Goal: Task Accomplishment & Management: Manage account settings

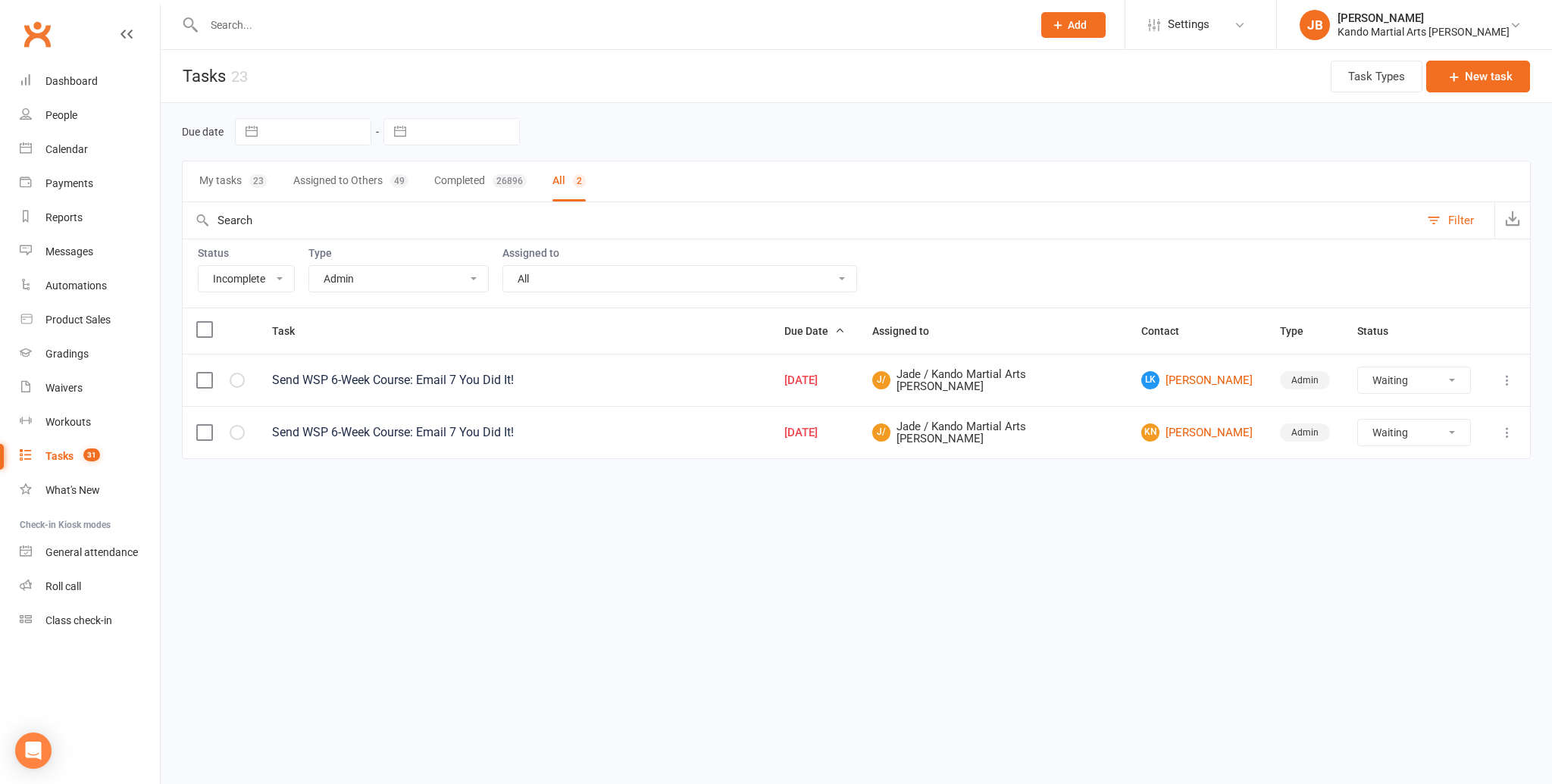
select select "incomplete"
select select "15046"
select select "waiting"
click at [73, 385] on div "Waivers" at bounding box center [64, 388] width 38 height 12
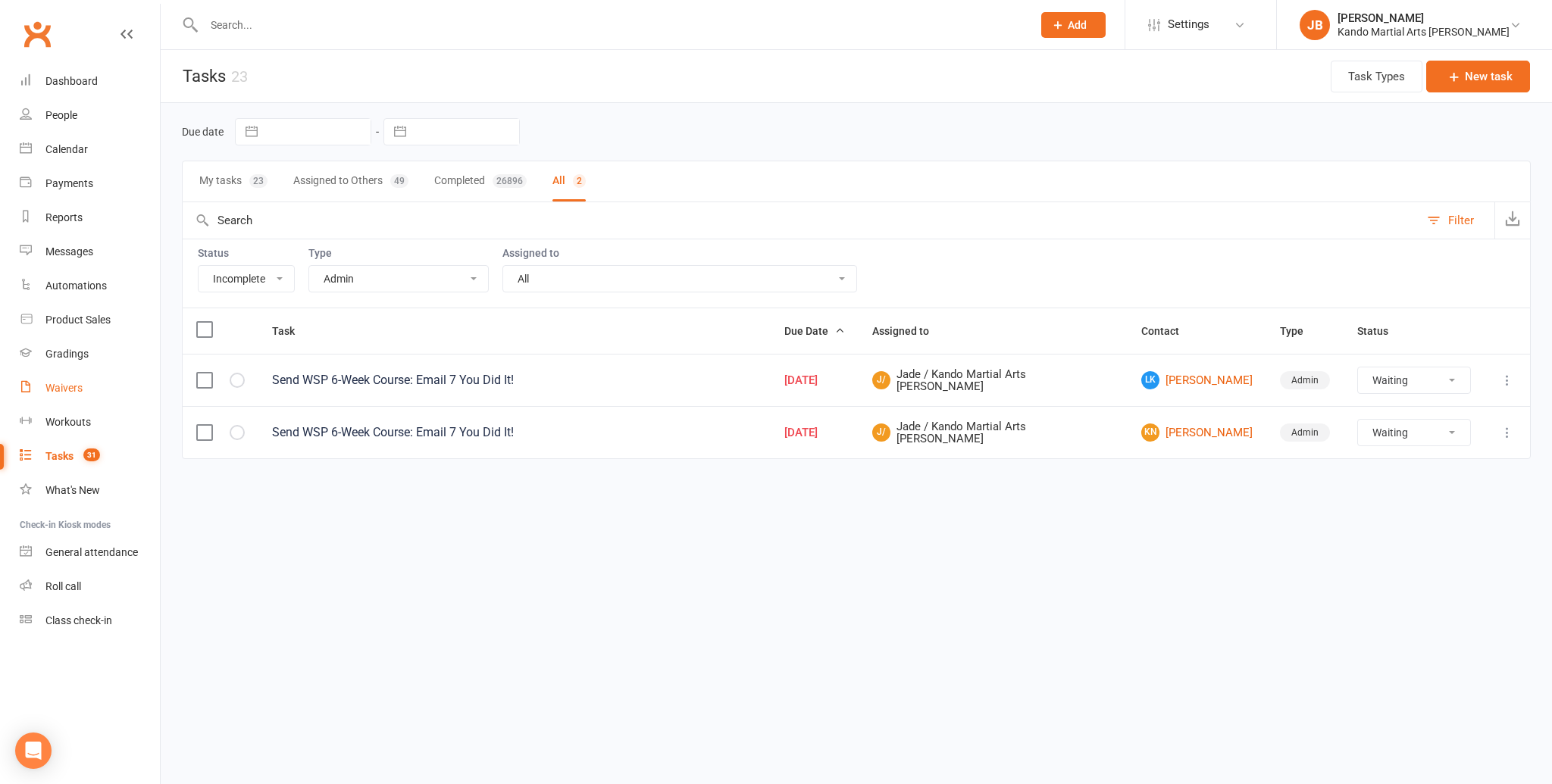
select select "100"
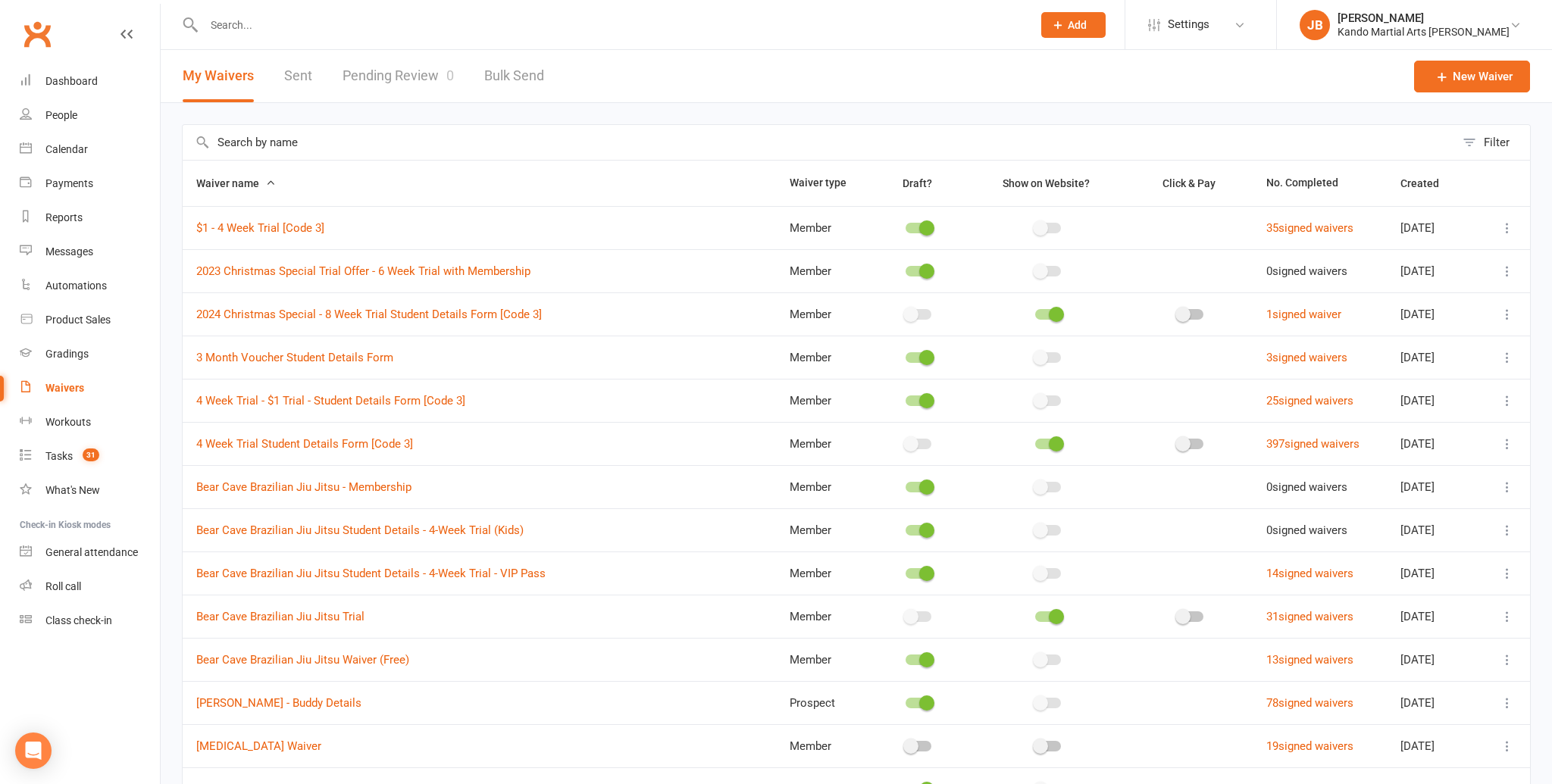
click at [388, 81] on link "Pending Review 0" at bounding box center [398, 76] width 112 height 52
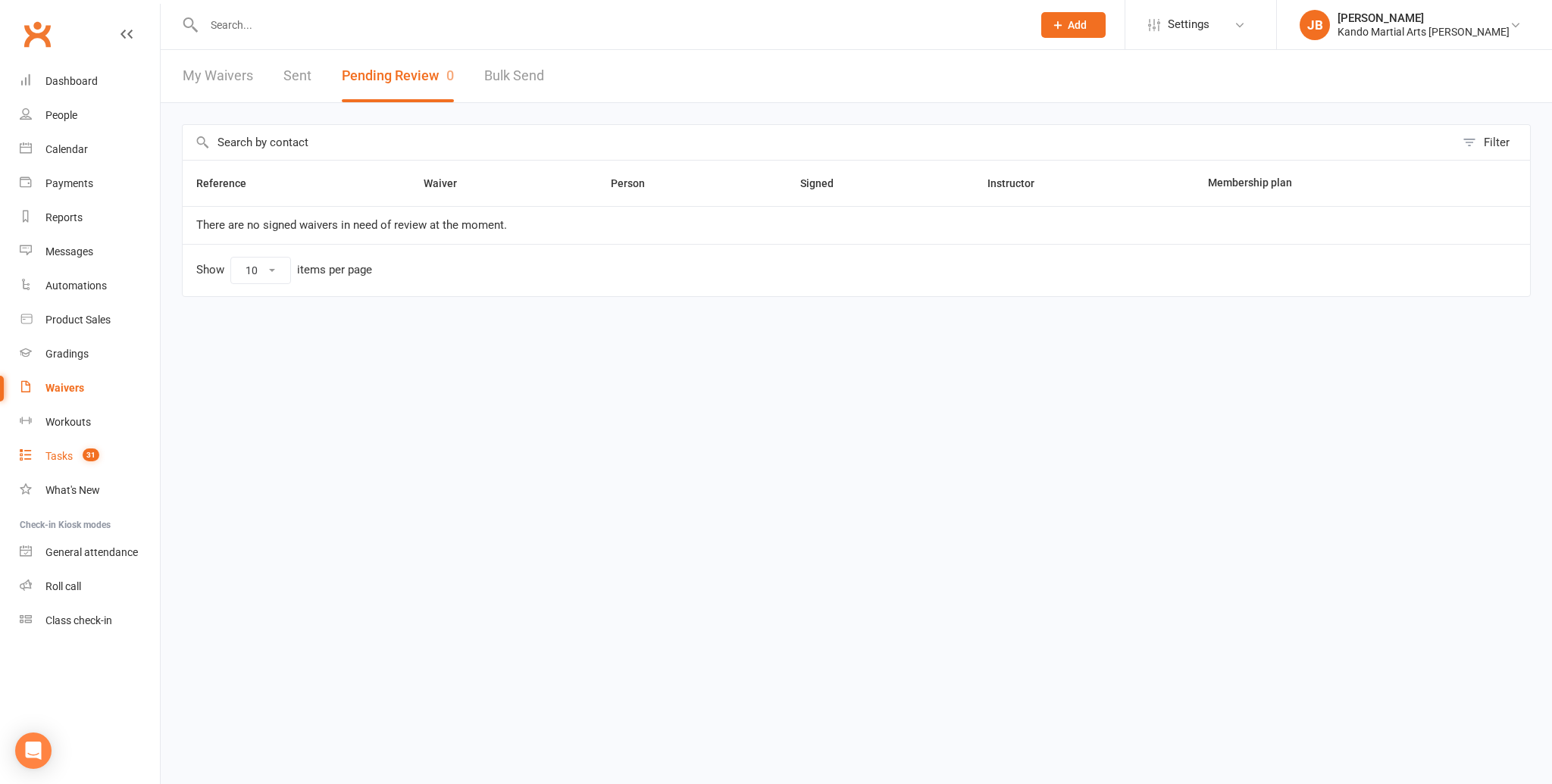
click at [66, 458] on div "Tasks" at bounding box center [59, 456] width 27 height 12
select select "incomplete"
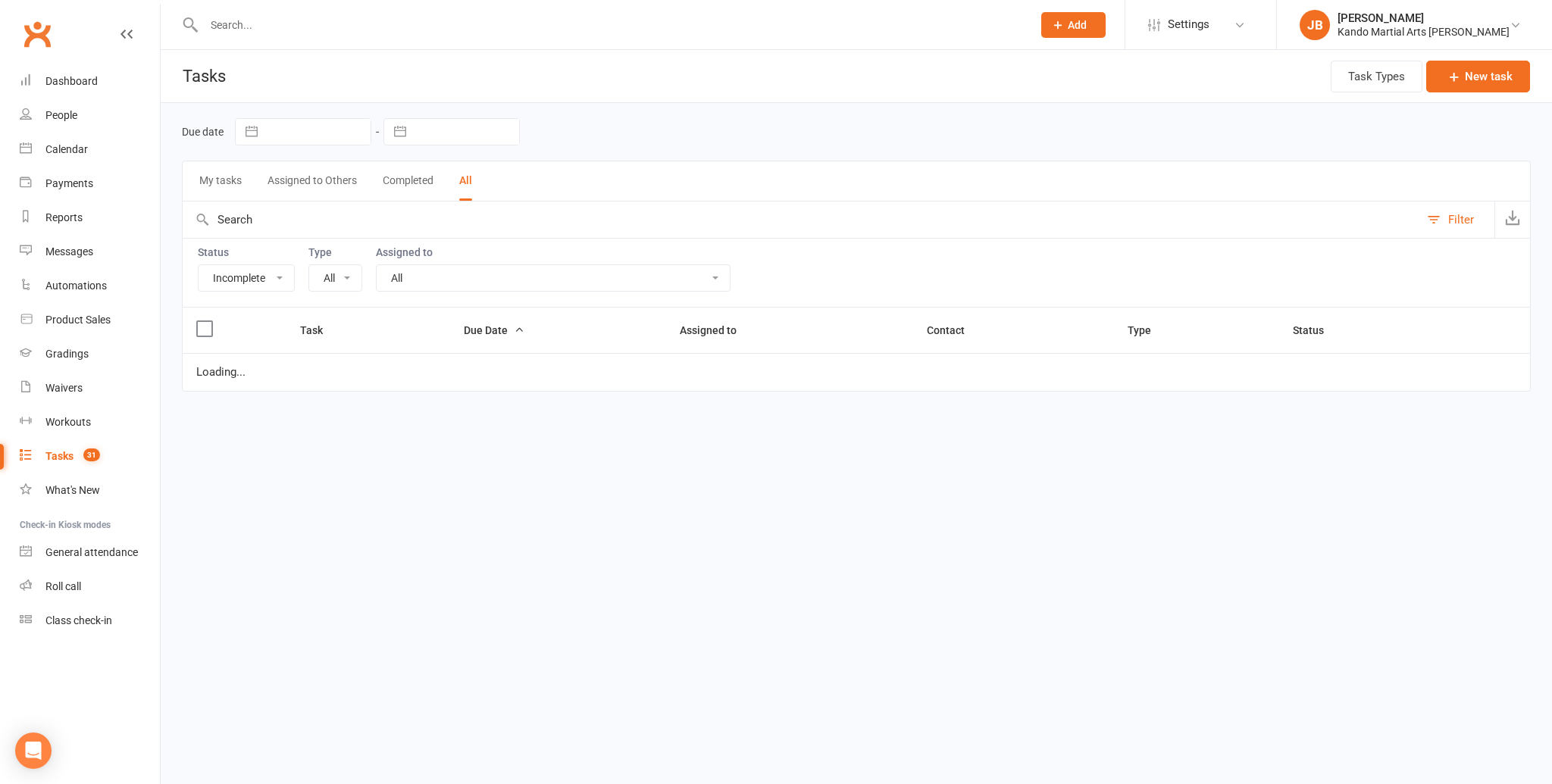
select select "15046"
select select "waiting"
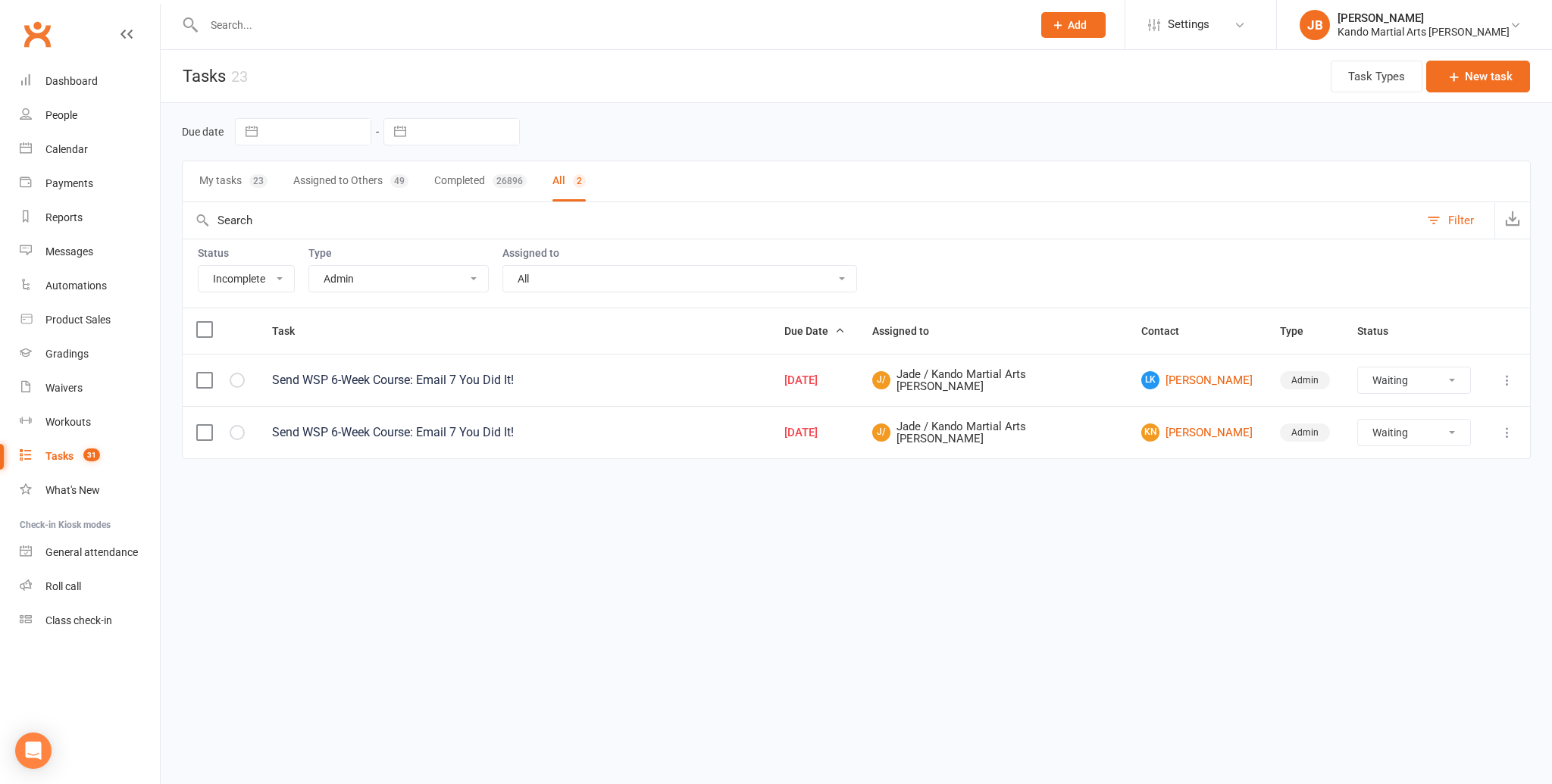
click at [385, 274] on select "All Admin Bbpc - black belt prep course Cancellation Enquiry Follow-up In-class…" at bounding box center [399, 279] width 179 height 26
select select "27920"
select select "waiting"
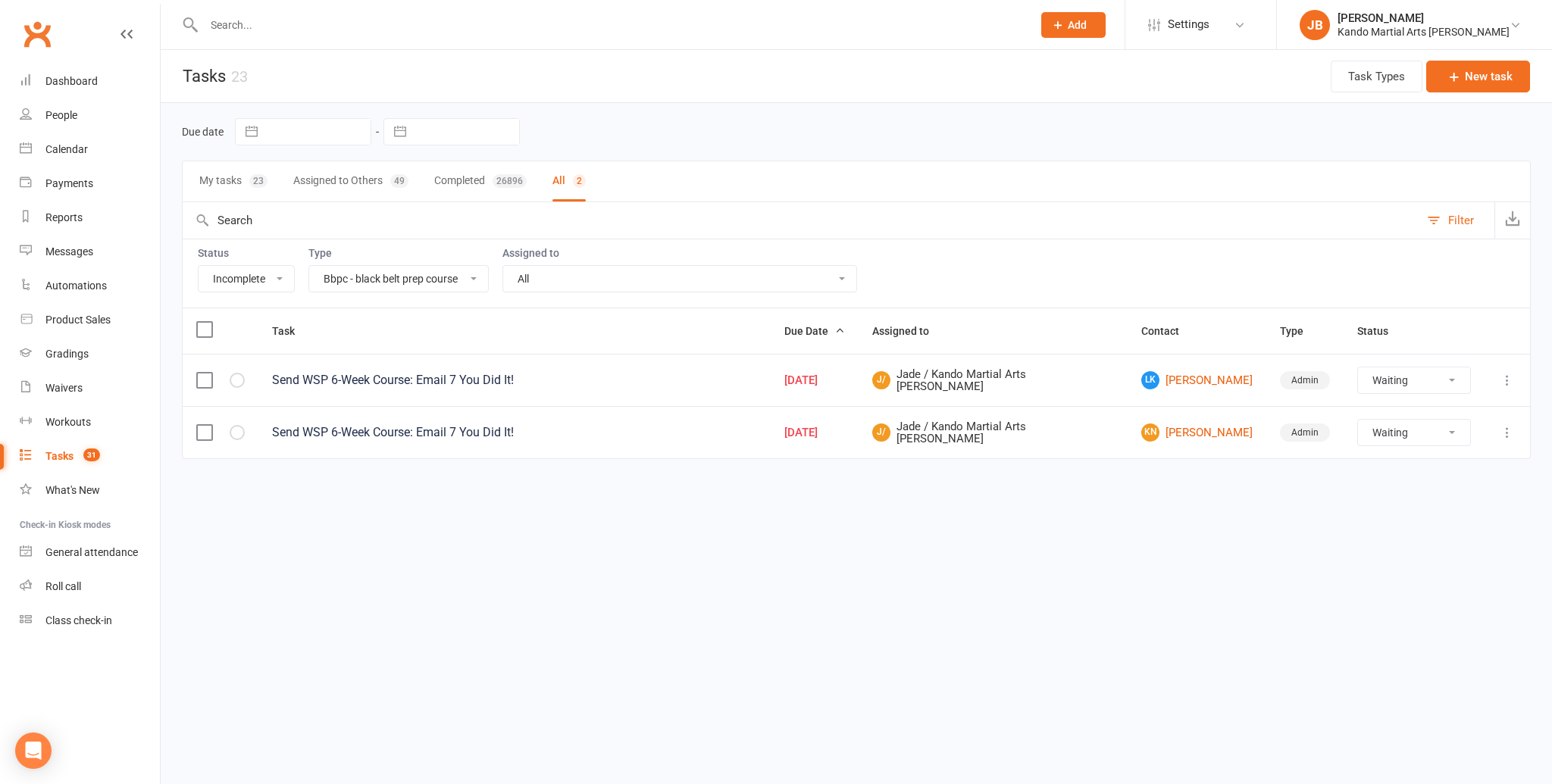
select select "waiting"
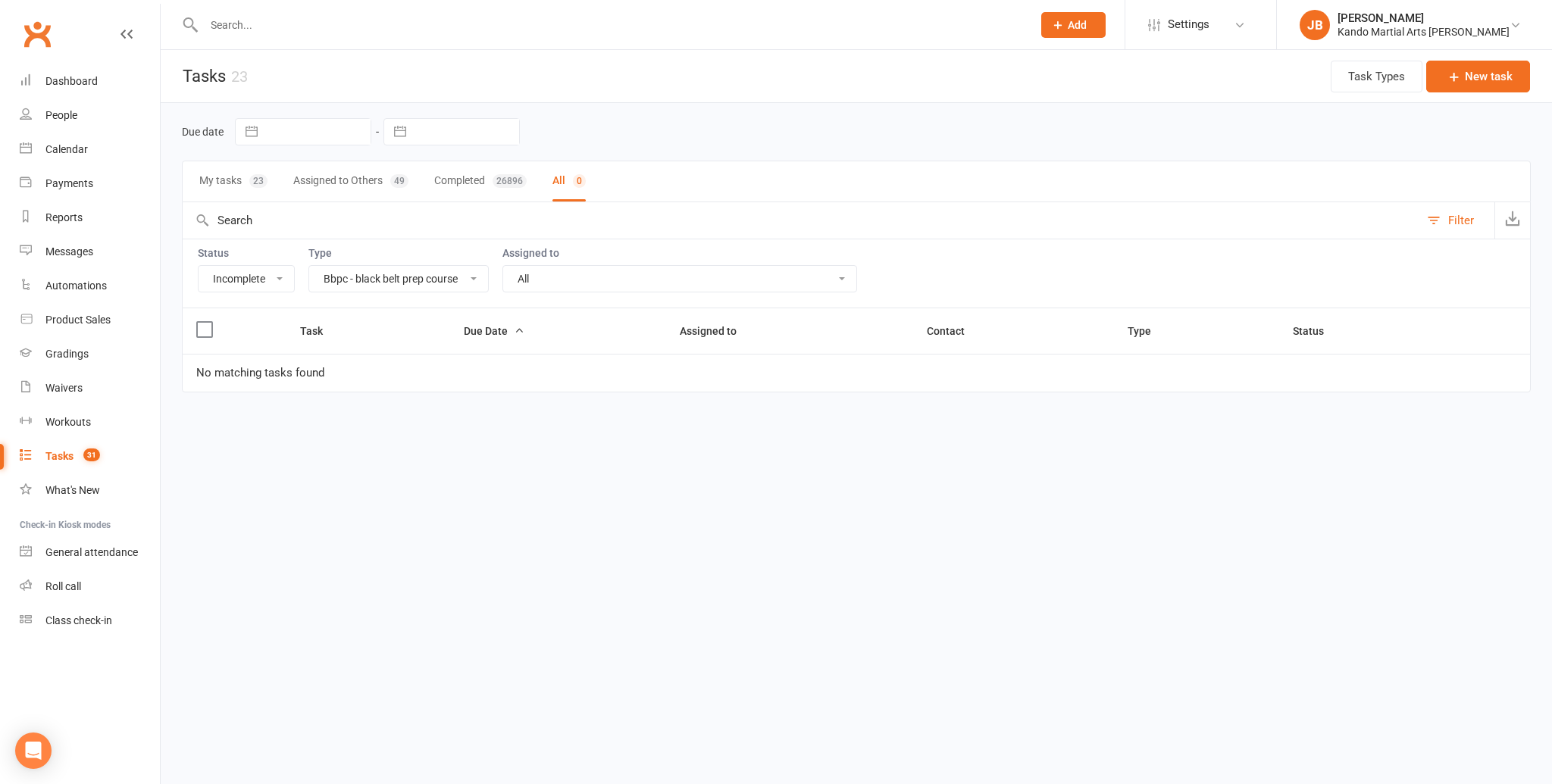
click at [368, 279] on select "All Admin Bbpc - black belt prep course Cancellation Enquiry Follow-up In-class…" at bounding box center [399, 279] width 179 height 26
click at [362, 279] on select "All Admin Bbpc - black belt prep course Cancellation Enquiry Follow-up In-class…" at bounding box center [399, 279] width 179 height 26
select select "16410"
select select "started"
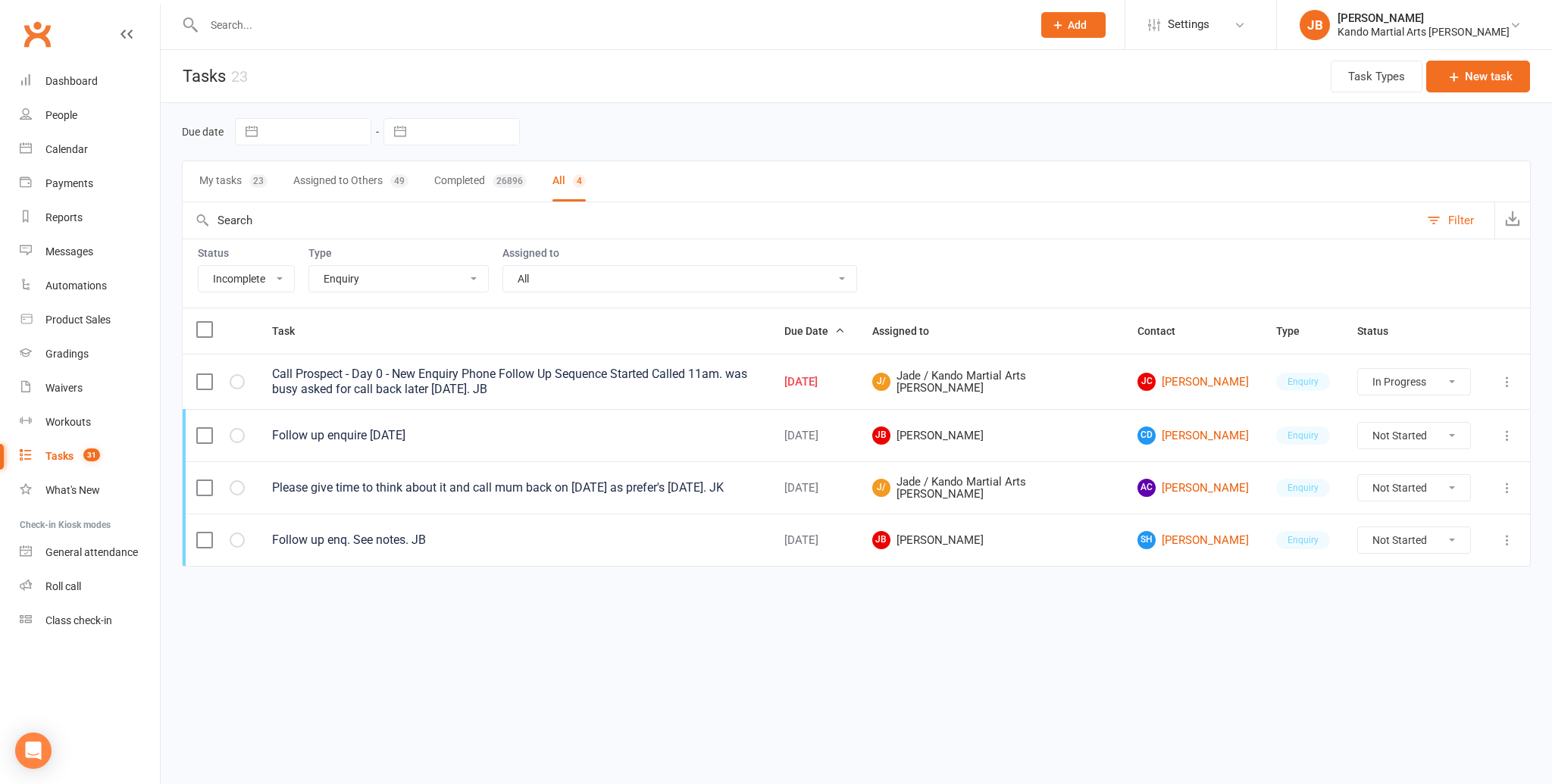
click at [386, 281] on select "All Admin Bbpc - black belt prep course Cancellation Enquiry Follow-up In-class…" at bounding box center [399, 279] width 179 height 26
select select "28118"
select select "started"
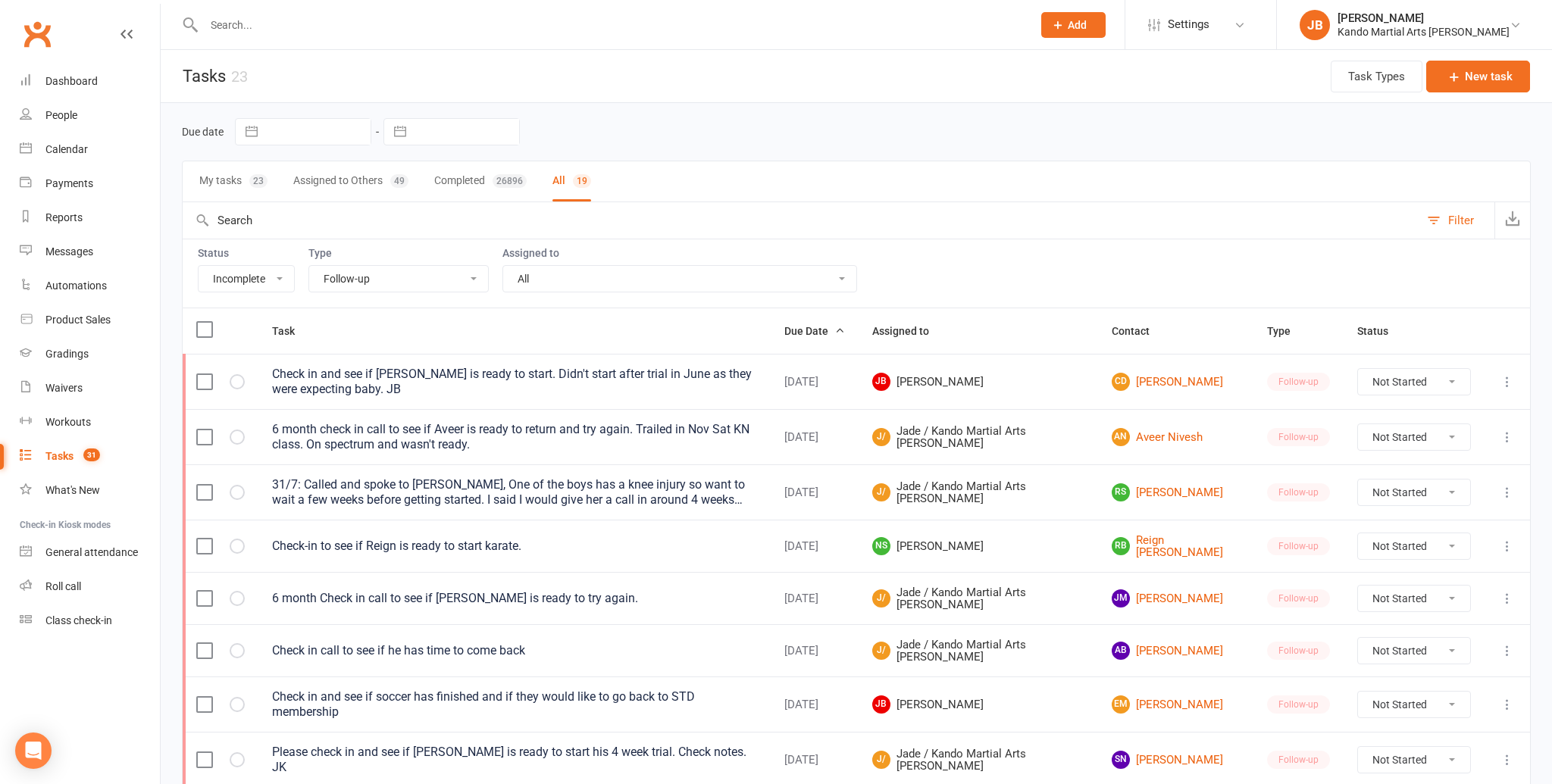
click at [391, 285] on select "All Admin Bbpc - black belt prep course Cancellation Enquiry Follow-up In-class…" at bounding box center [399, 279] width 179 height 26
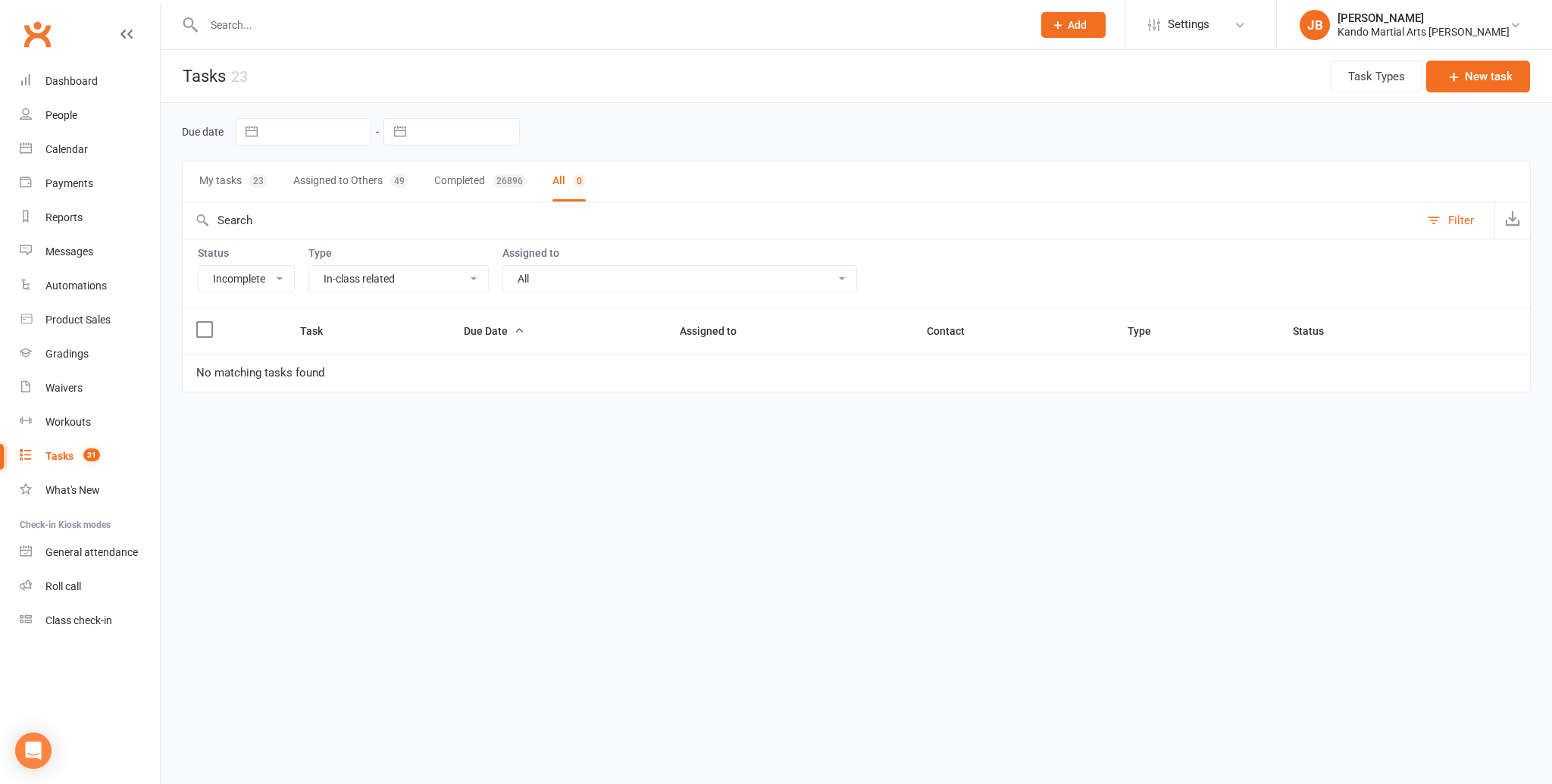
click at [350, 276] on select "All Admin Bbpc - black belt prep course Cancellation Enquiry Follow-up In-class…" at bounding box center [399, 279] width 179 height 26
select select "28119"
select select "started"
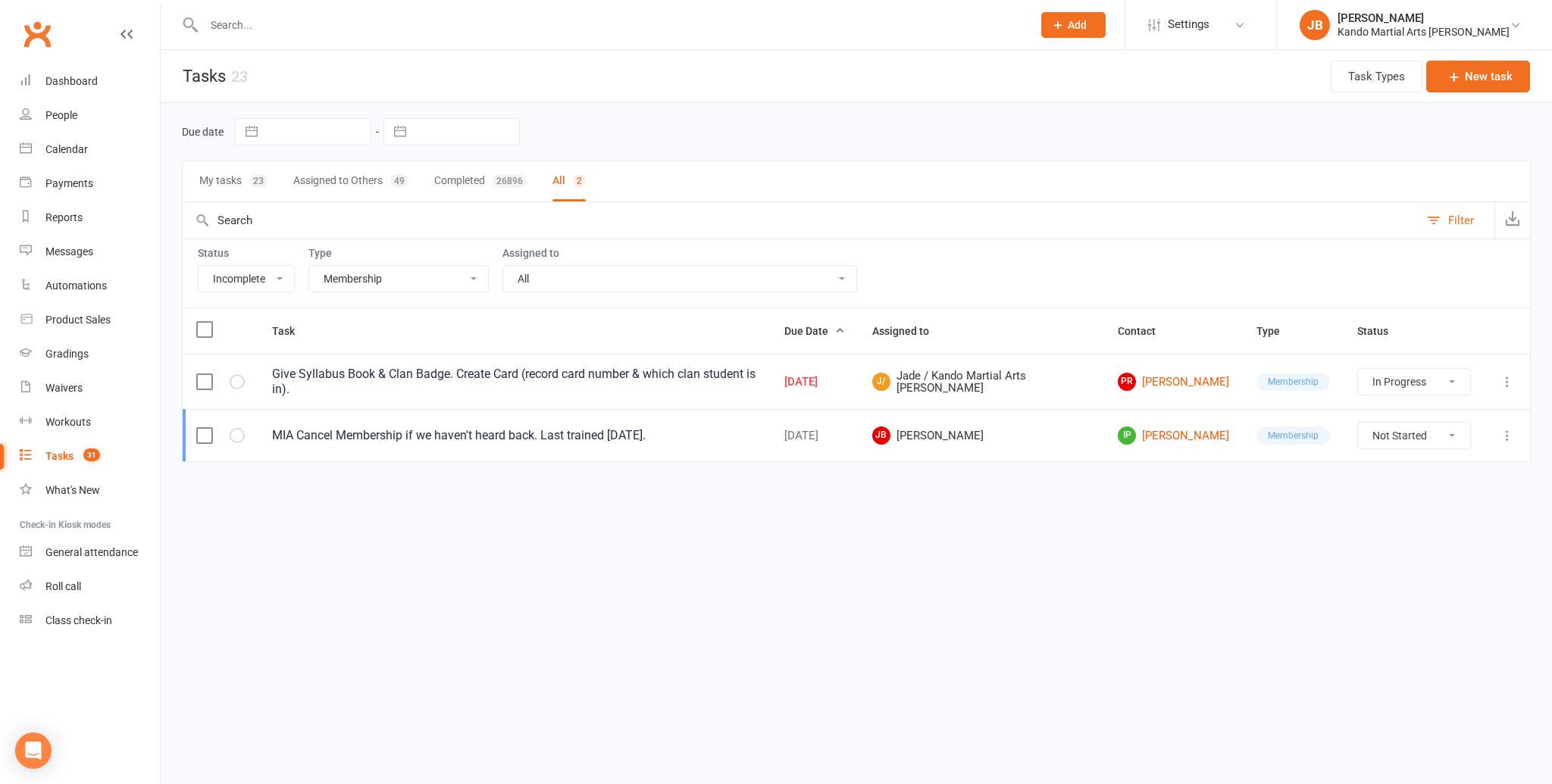
click at [58, 452] on div "Tasks" at bounding box center [59, 456] width 28 height 12
click at [338, 285] on select "All Admin Bbpc - black belt prep course Cancellation Enquiry Follow-up In-class…" at bounding box center [399, 279] width 179 height 26
select select "23793"
select select "started"
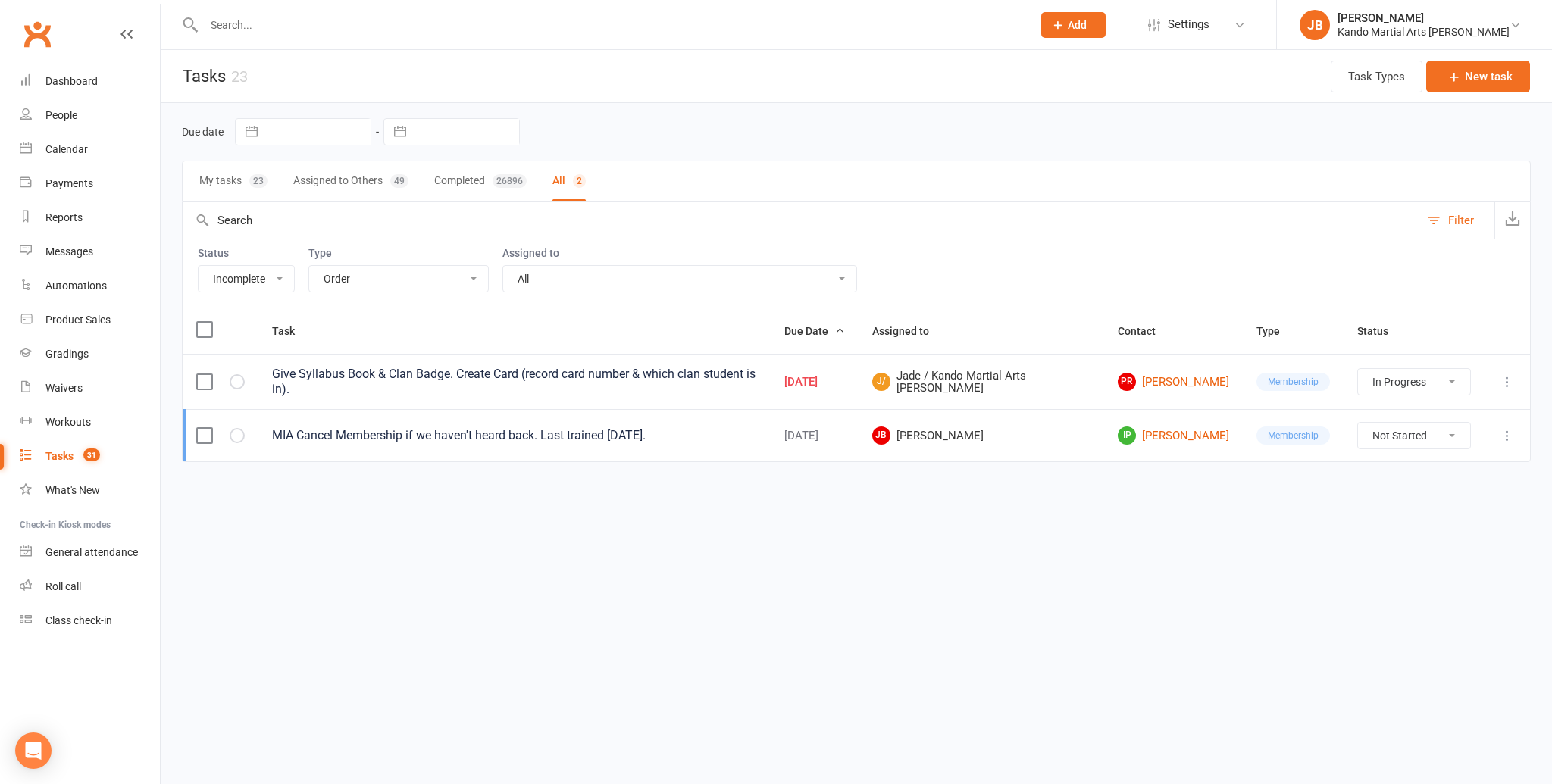
select select "started"
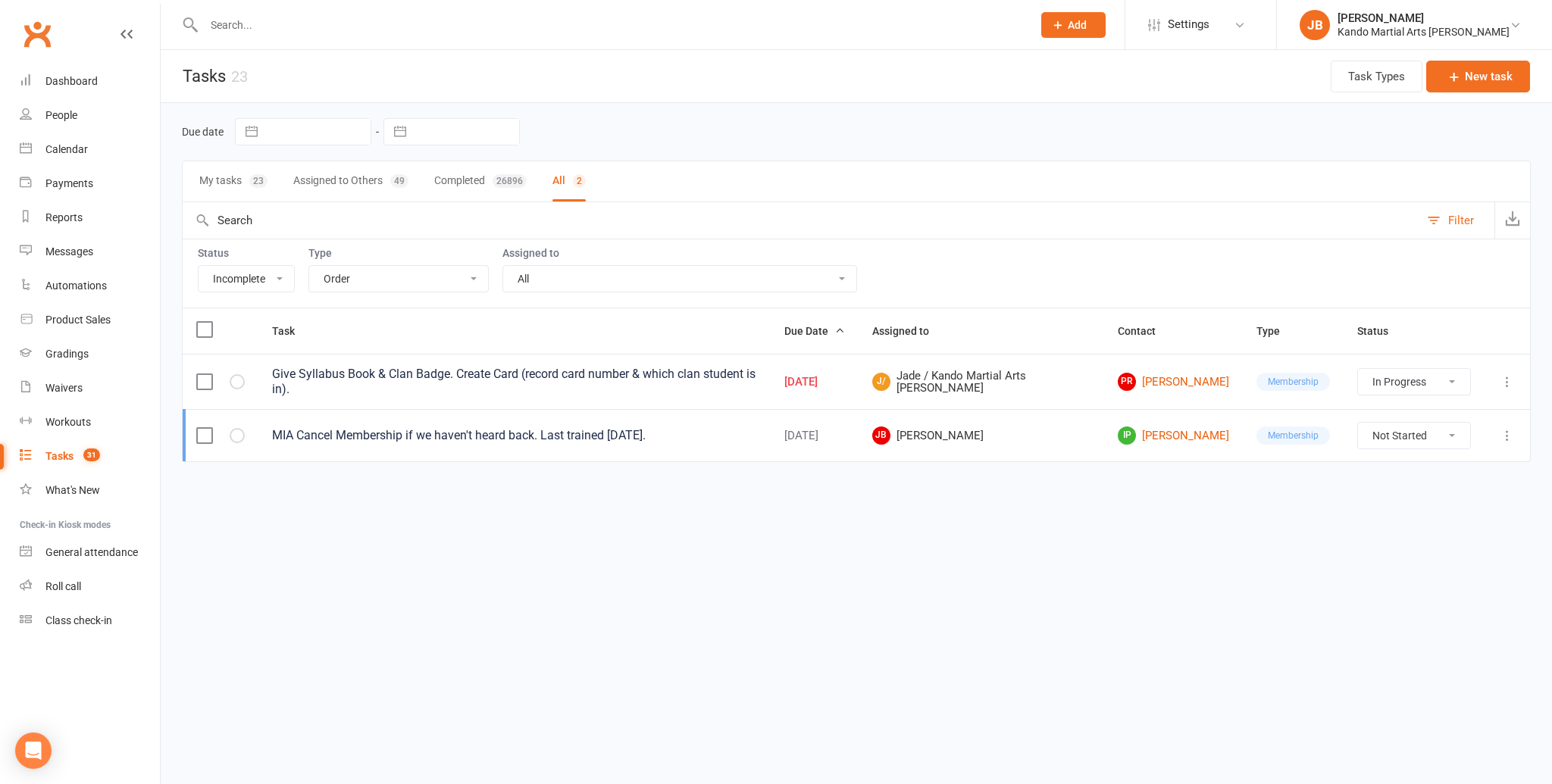
select select "started"
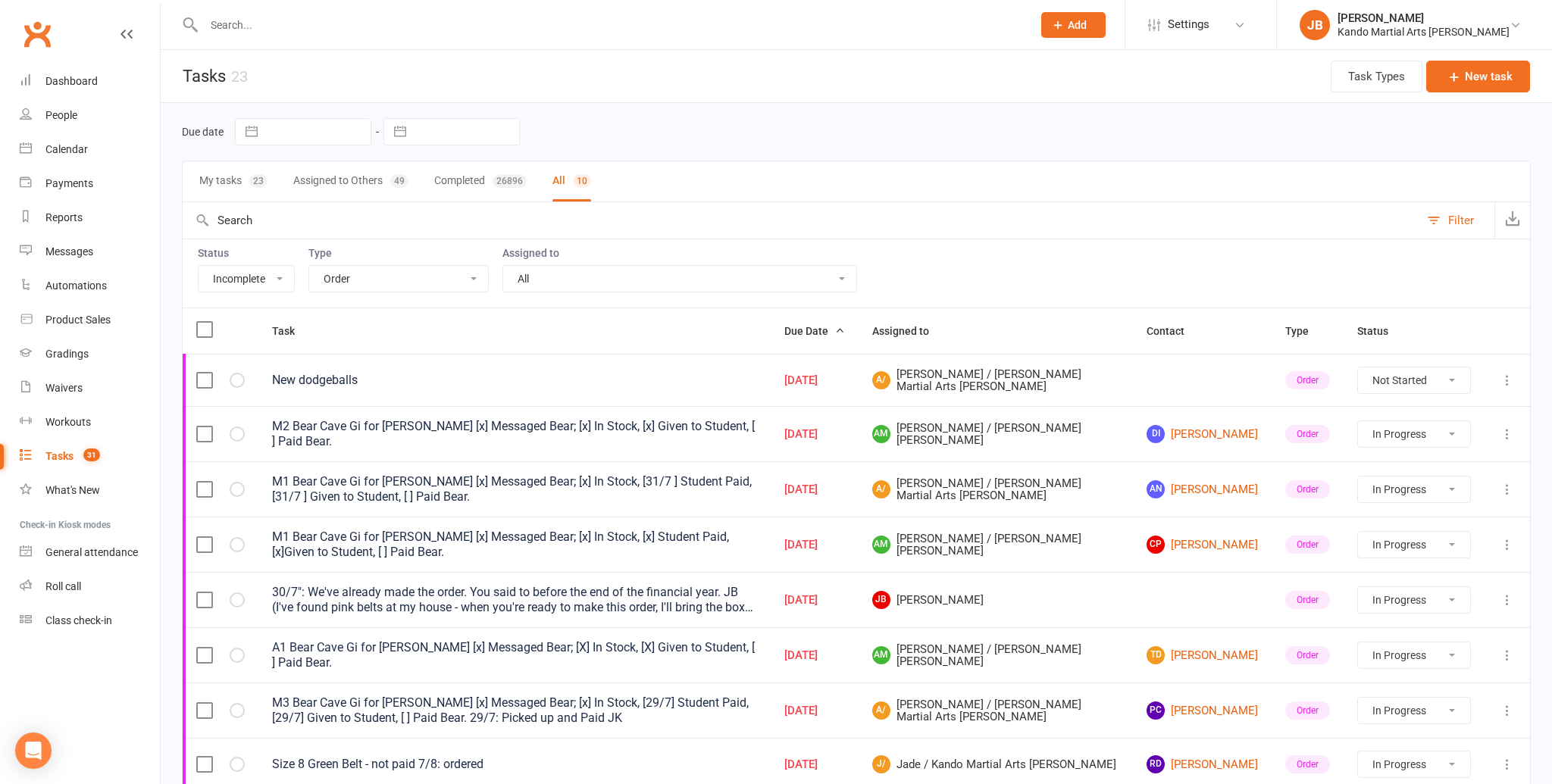
scroll to position [174, 0]
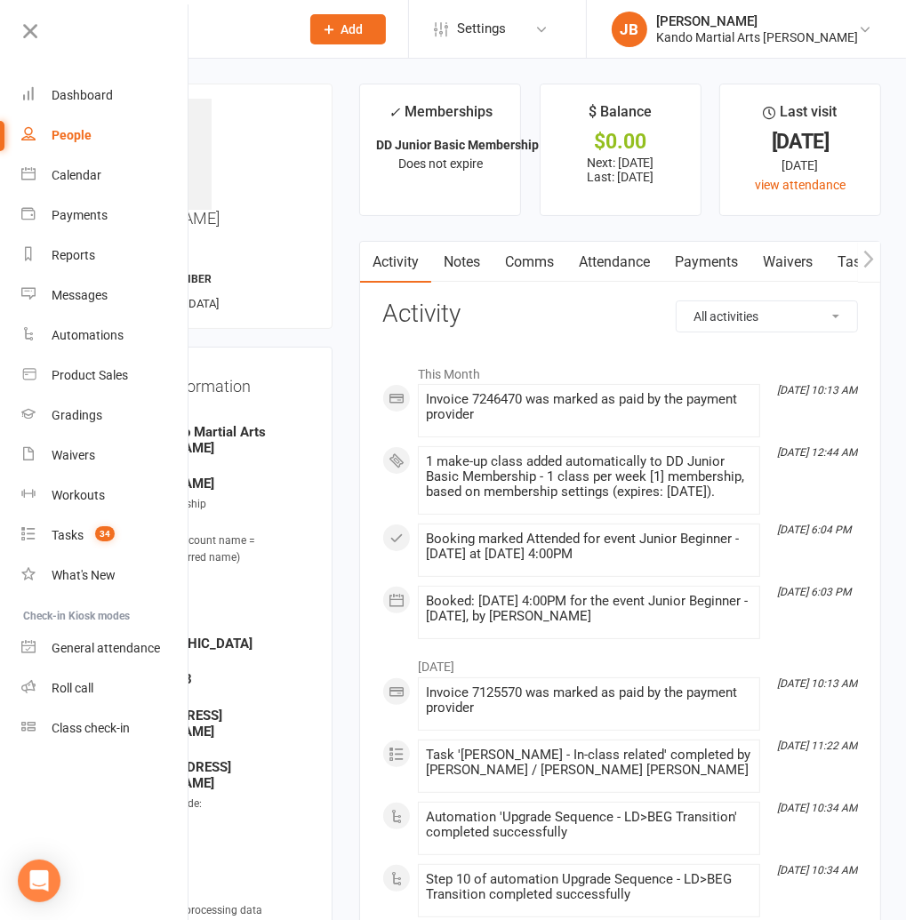
drag, startPoint x: 30, startPoint y: 27, endPoint x: 108, endPoint y: 36, distance: 77.9
click at [32, 27] on icon at bounding box center [30, 31] width 25 height 25
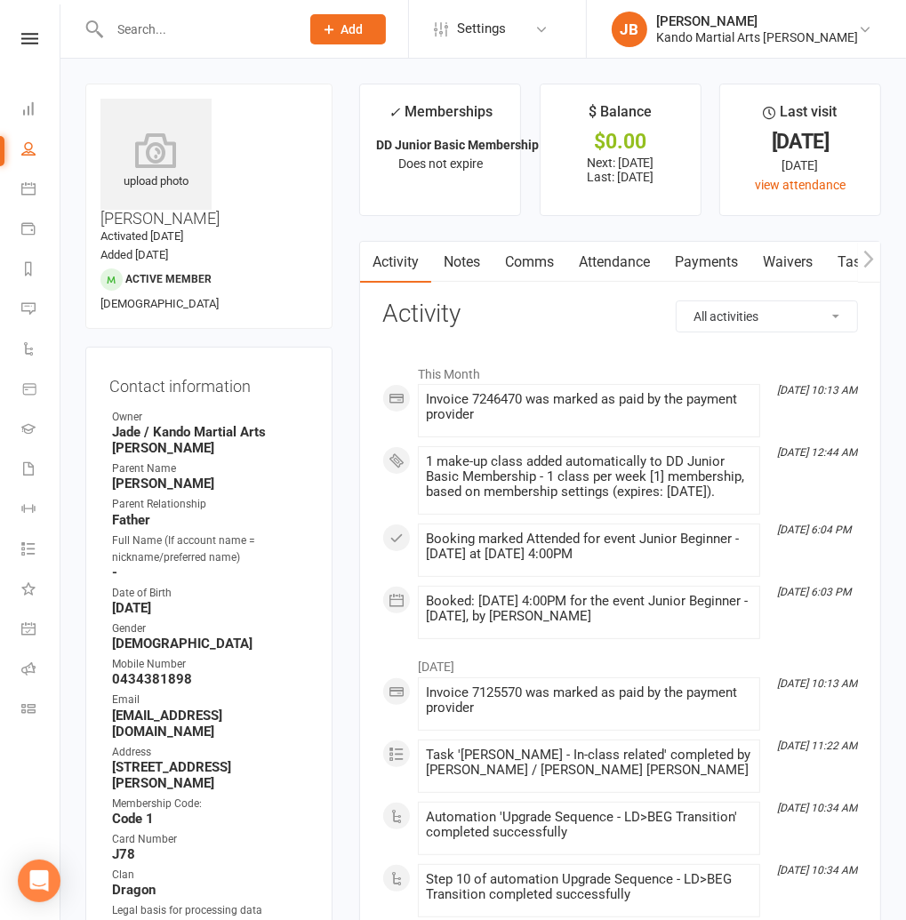
click at [188, 35] on input "text" at bounding box center [195, 29] width 183 height 25
paste input "[EMAIL_ADDRESS][DOMAIN_NAME]"
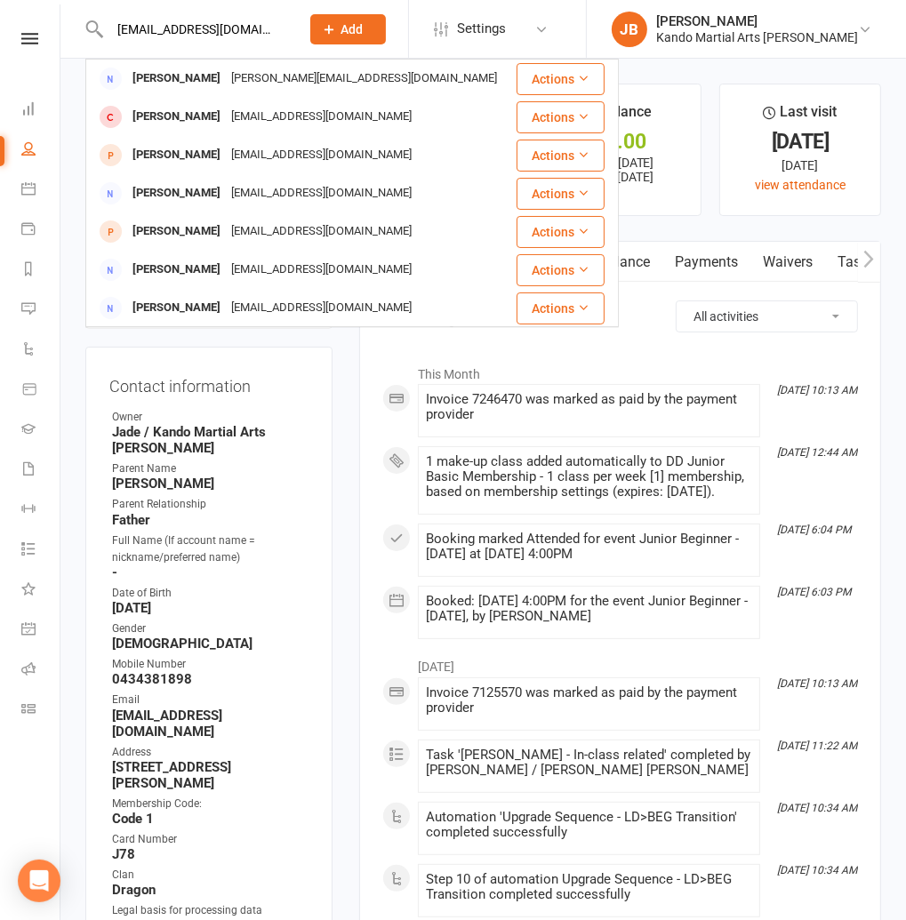
type input "[EMAIL_ADDRESS][DOMAIN_NAME]"
click at [338, 24] on icon at bounding box center [330, 29] width 16 height 16
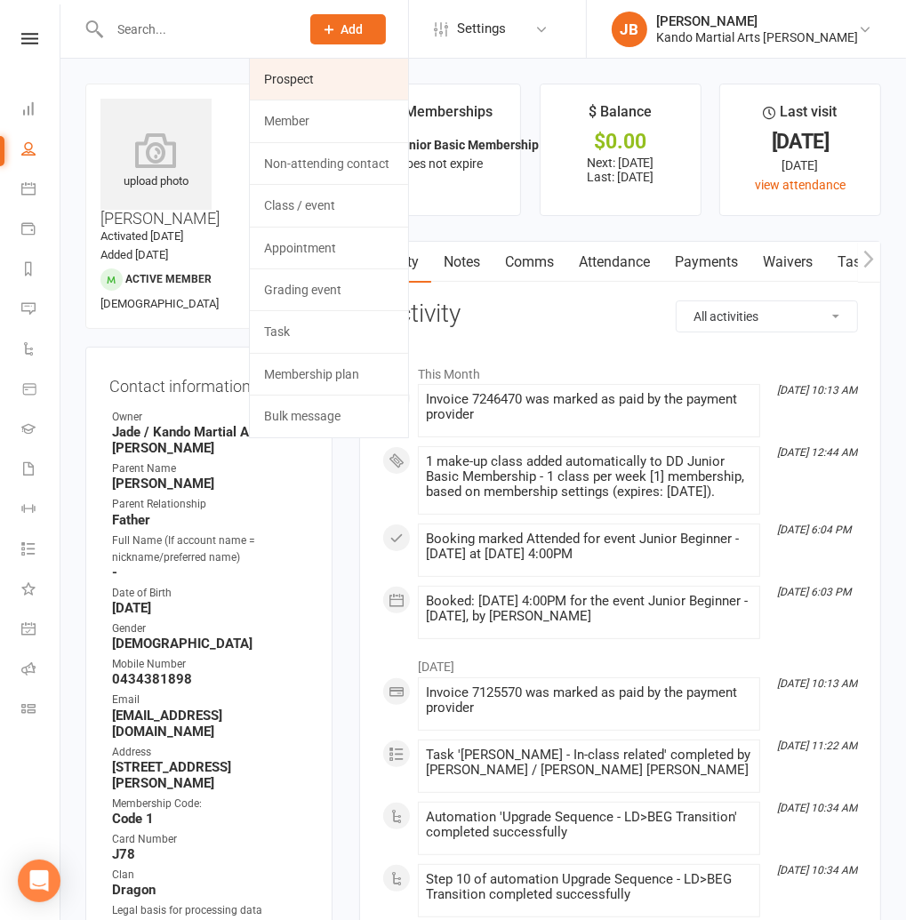
click at [335, 86] on link "Prospect" at bounding box center [329, 79] width 158 height 41
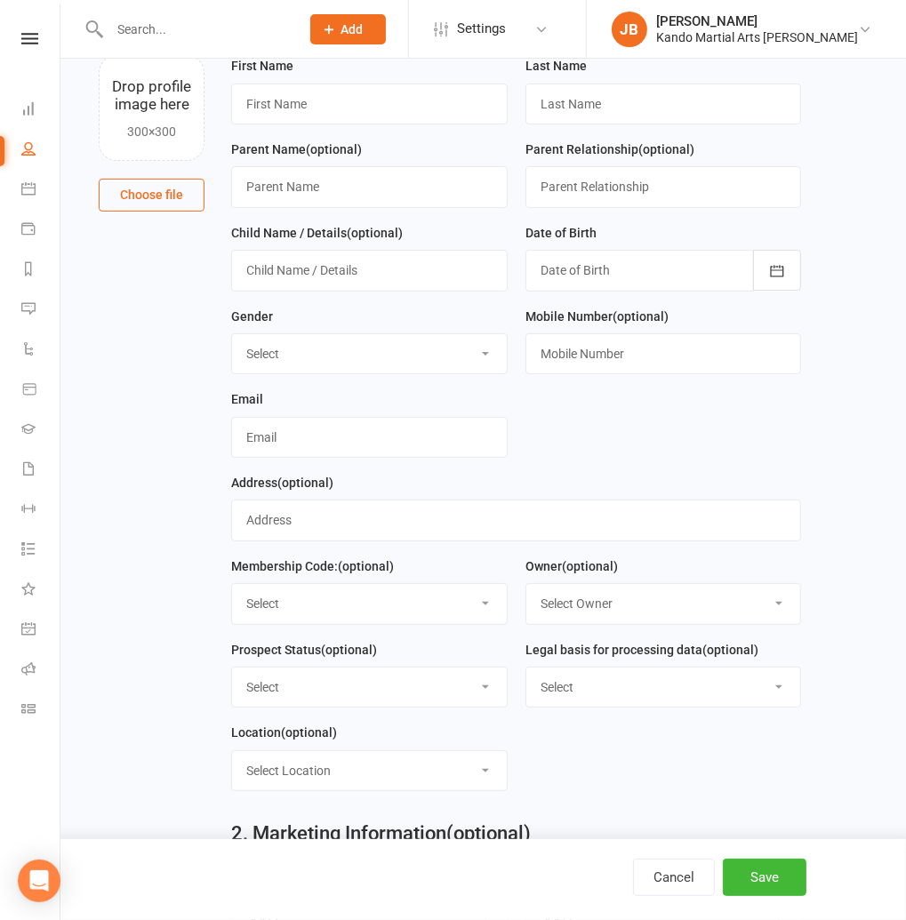
scroll to position [121, 0]
click at [269, 359] on select "Select Male Female" at bounding box center [369, 353] width 275 height 39
select select "[DEMOGRAPHIC_DATA]"
click at [284, 449] on input "text" at bounding box center [369, 437] width 277 height 41
paste input "[EMAIL_ADDRESS][DOMAIN_NAME]"
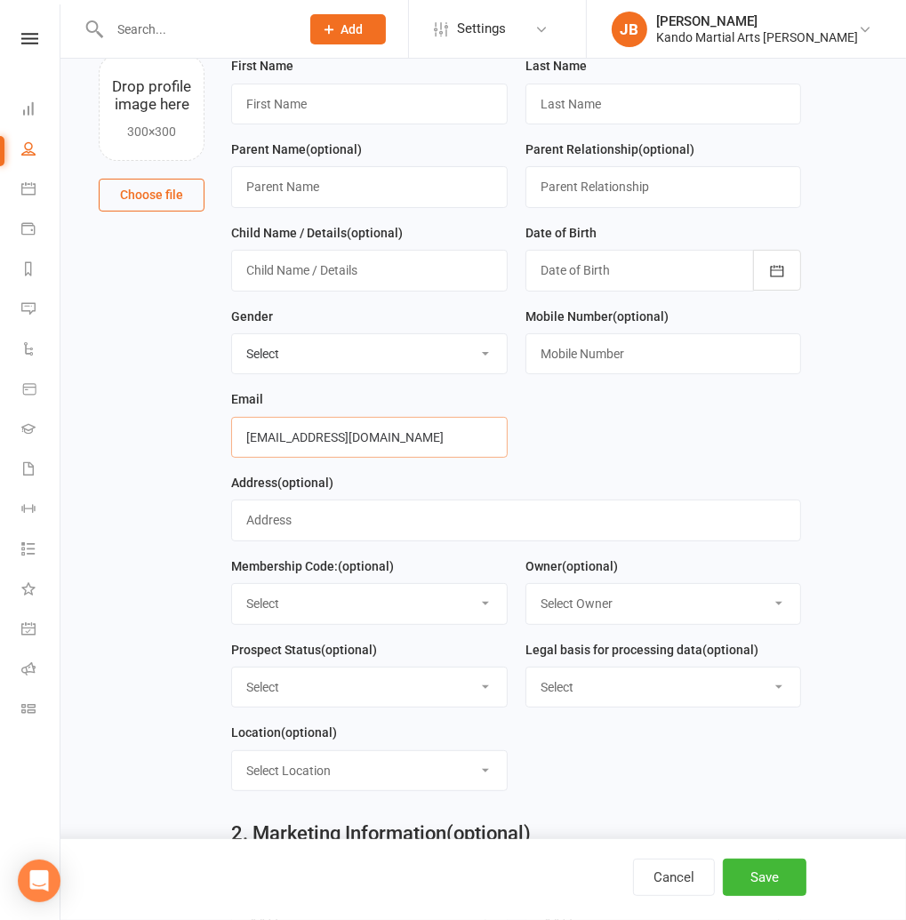
type input "[EMAIL_ADDRESS][DOMAIN_NAME]"
click at [536, 352] on input "text" at bounding box center [663, 353] width 277 height 41
paste input "0433174595"
click at [589, 355] on input "0433174 595" at bounding box center [663, 353] width 277 height 41
click at [569, 357] on input "0433174 595" at bounding box center [663, 353] width 277 height 41
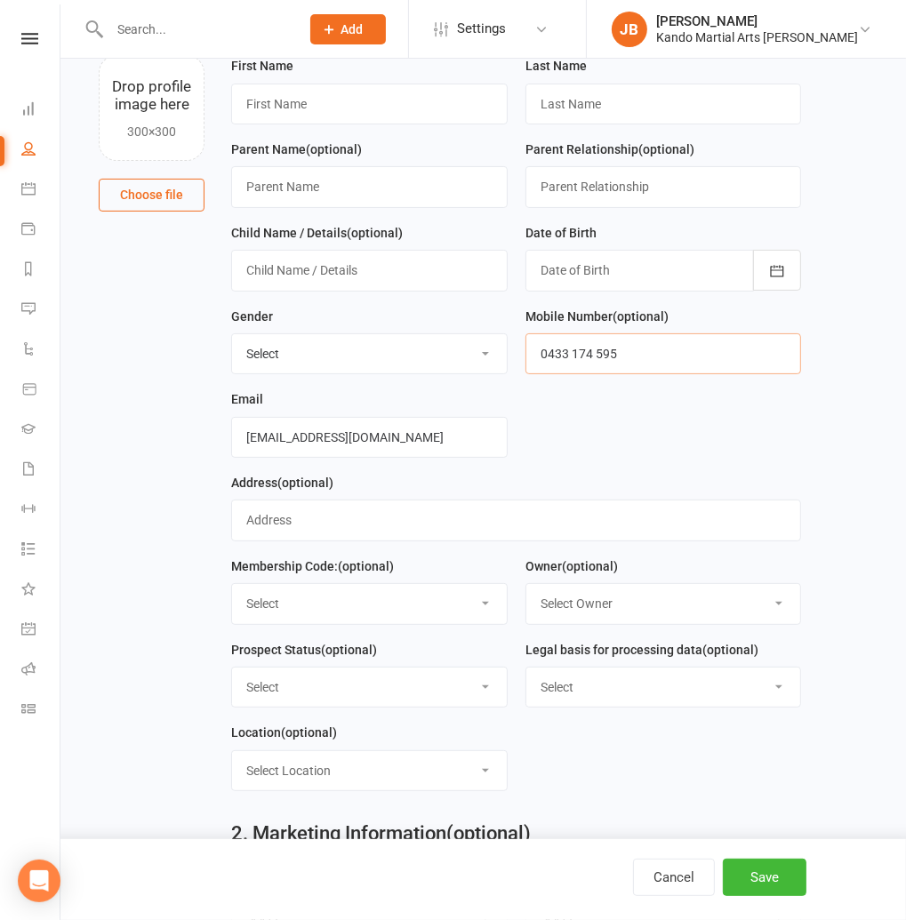
type input "0433 174 595"
click at [294, 99] on input "text" at bounding box center [369, 104] width 277 height 41
paste input "Zoya"
type input "Zoya"
click at [589, 97] on input "text" at bounding box center [663, 104] width 277 height 41
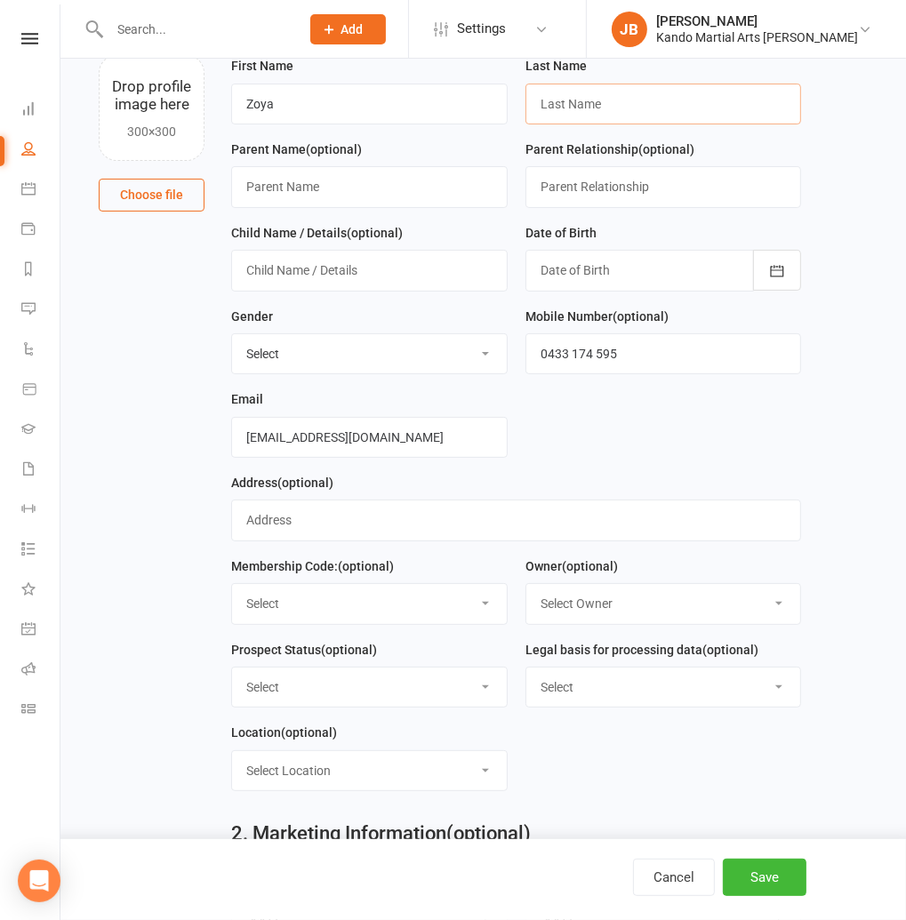
click at [589, 97] on input "text" at bounding box center [663, 104] width 277 height 41
paste input "Keshwani"
type input "Keshwani"
click at [585, 270] on div at bounding box center [663, 270] width 277 height 41
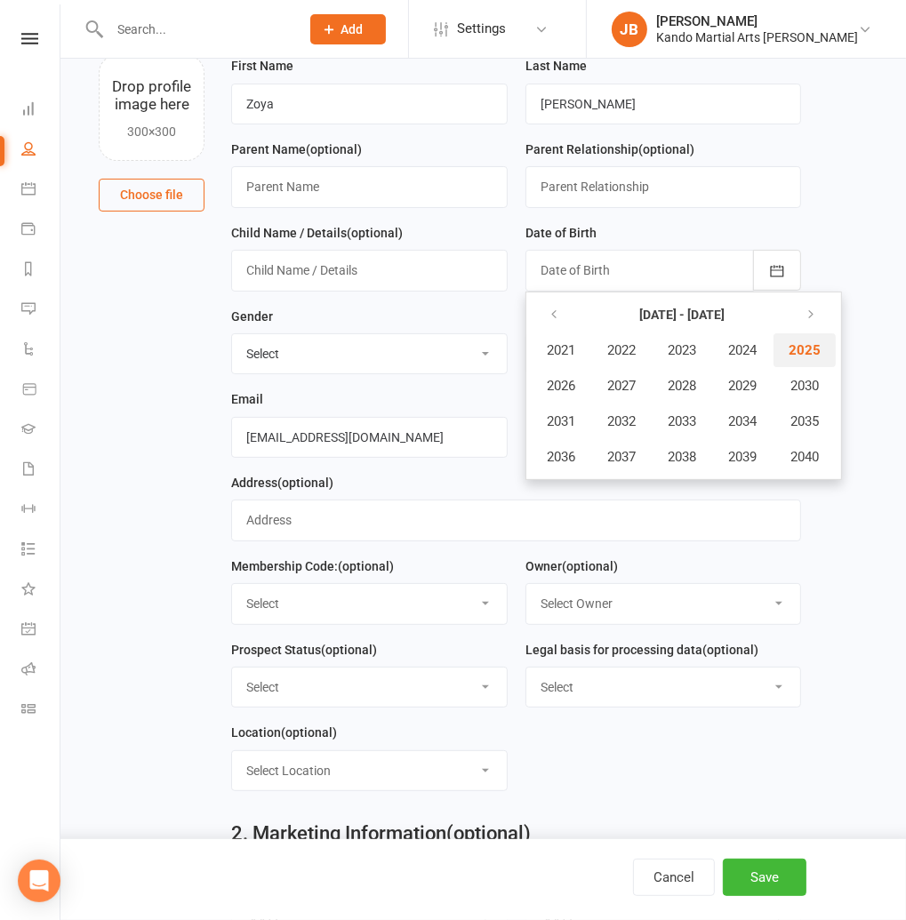
click at [801, 353] on span "2025" at bounding box center [805, 350] width 32 height 16
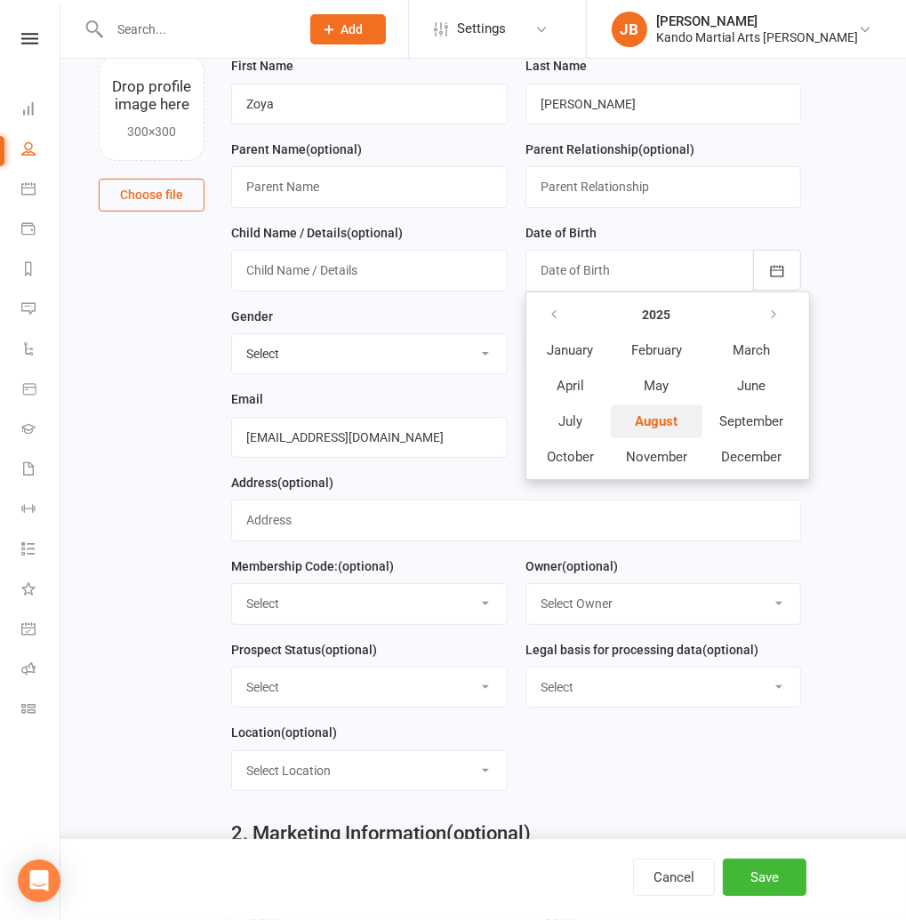
click at [662, 414] on span "August" at bounding box center [656, 421] width 43 height 16
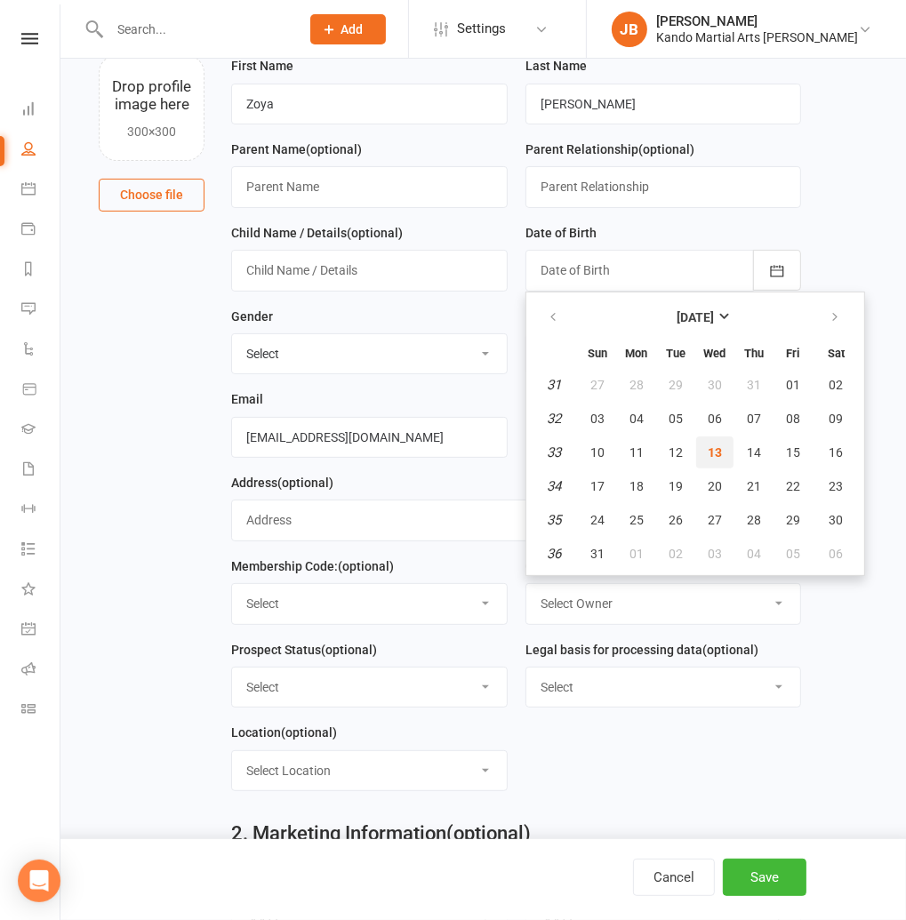
click at [716, 459] on span "13" at bounding box center [715, 452] width 14 height 14
type input "13 Aug 2025"
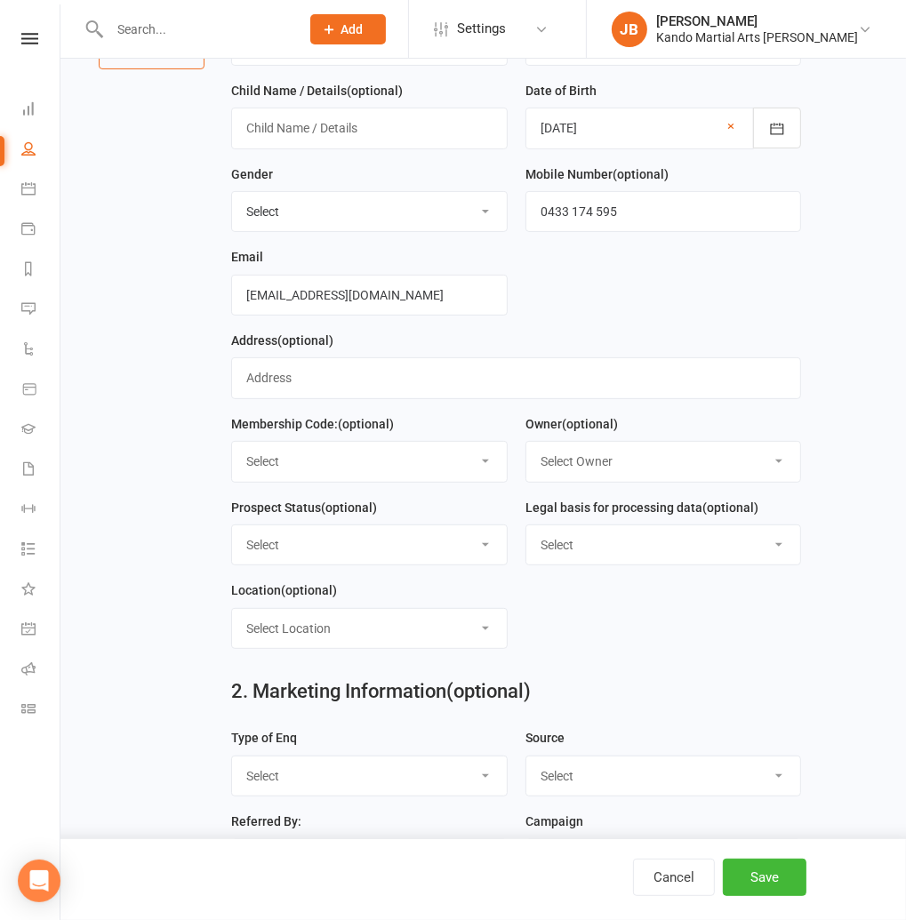
scroll to position [288, 0]
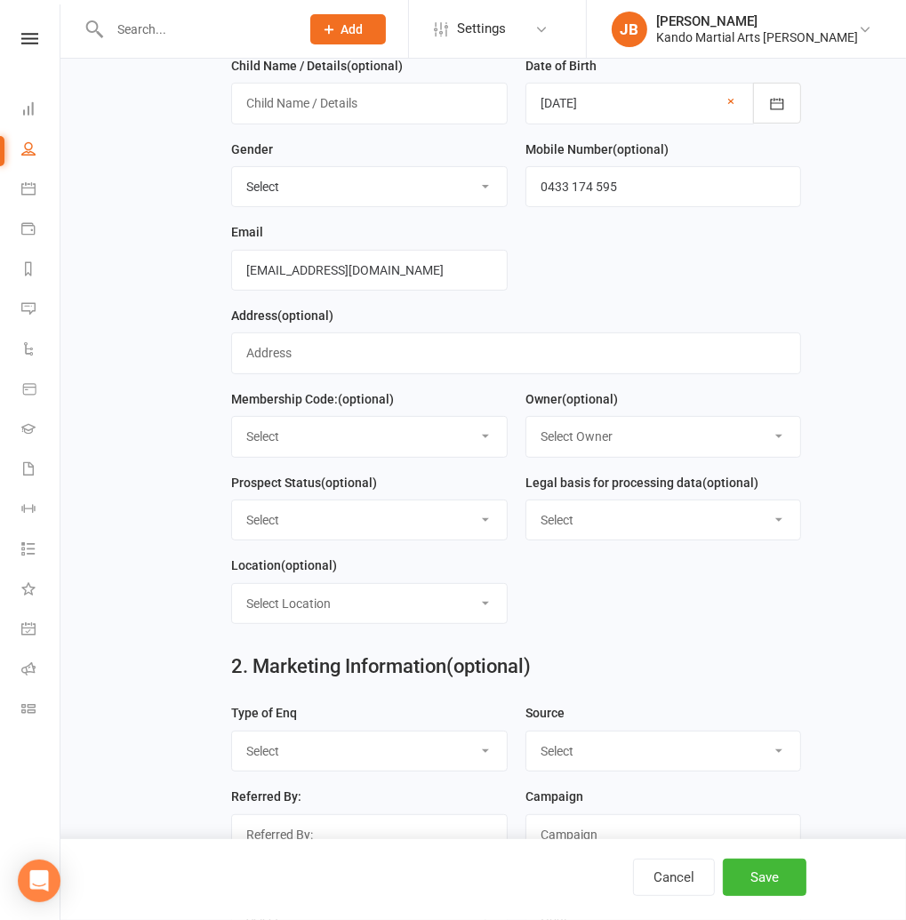
click at [293, 429] on select "Select Code 1 Code 2 Code 3" at bounding box center [369, 436] width 275 height 39
select select "Code 3"
click at [602, 433] on select "Select Owner Andy Muser / Kando Knox Sonya Watz Neve Sharry Jade Brownlie Jade …" at bounding box center [663, 436] width 275 height 39
select select "4"
click at [332, 509] on select "Select Initial Contact Receiving Email Engine Finished Email Engine - SLO Email…" at bounding box center [369, 520] width 275 height 39
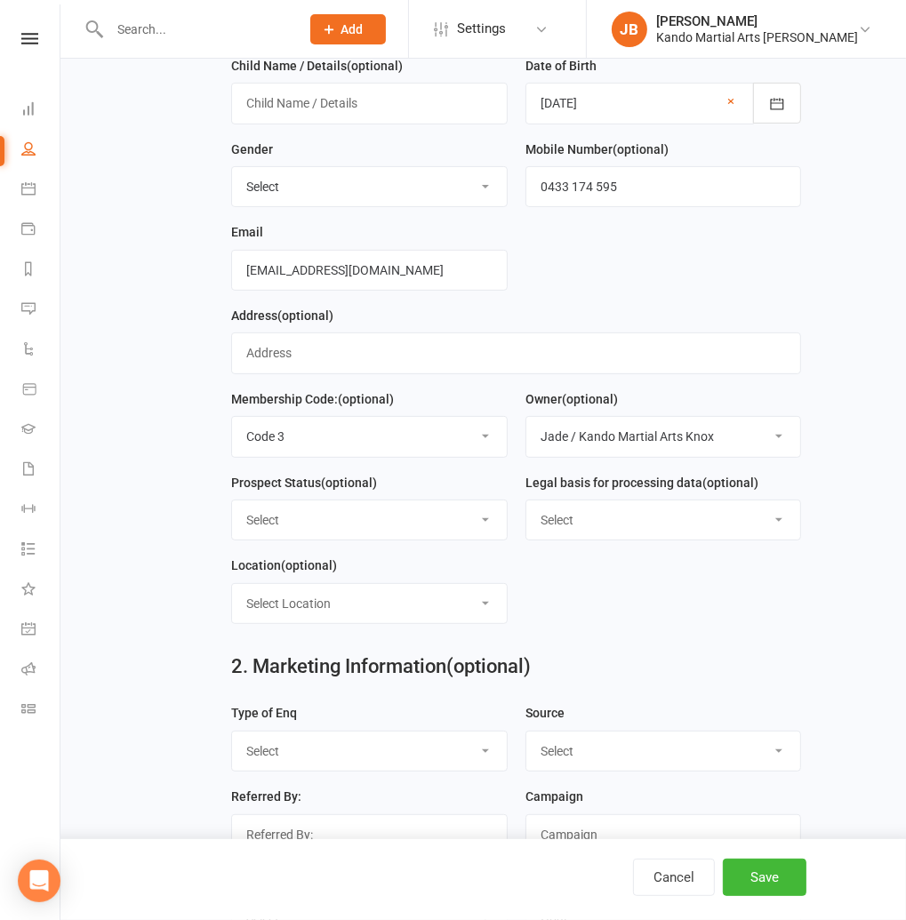
select select "Initial Contact"
click at [624, 529] on select "Select Consent provided by contact Legitimate Interest - Existing Customer Legi…" at bounding box center [663, 520] width 275 height 39
click at [601, 534] on select "Select Consent provided by contact Legitimate Interest - Existing Customer Legi…" at bounding box center [663, 520] width 275 height 39
select select "Consent provided by contact"
click at [266, 605] on select "Select Location Big Mats Desk Outdoor Small Mats Virtual" at bounding box center [369, 603] width 275 height 39
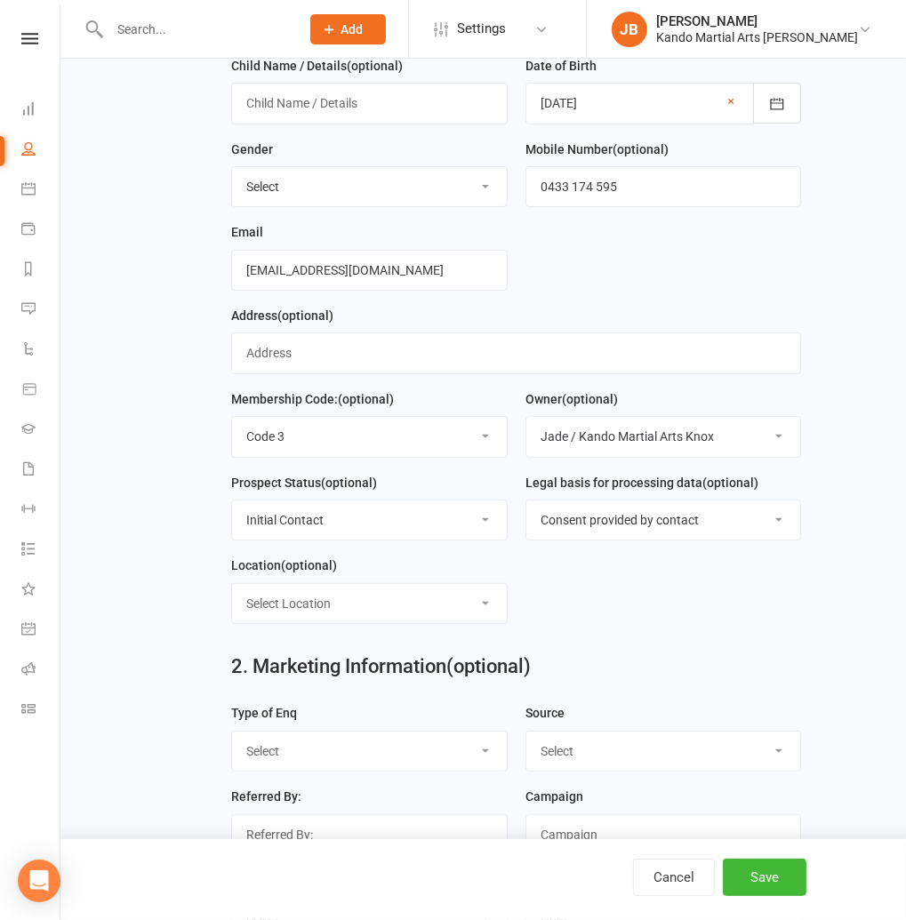
select select "0"
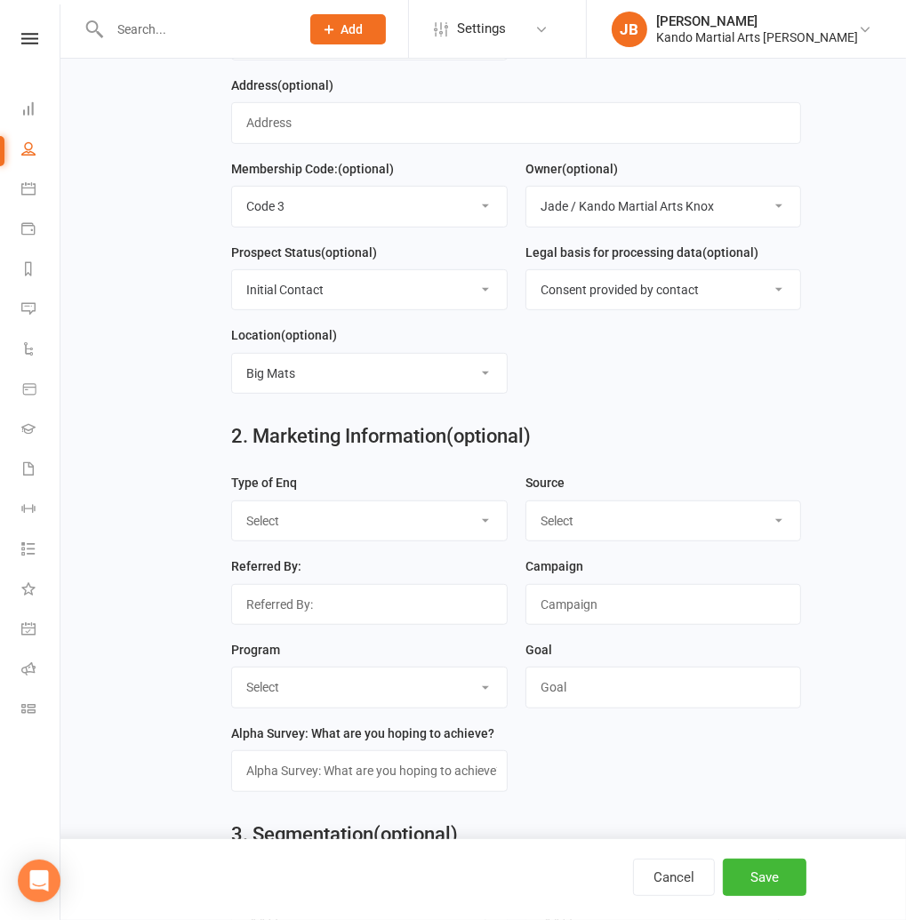
scroll to position [521, 0]
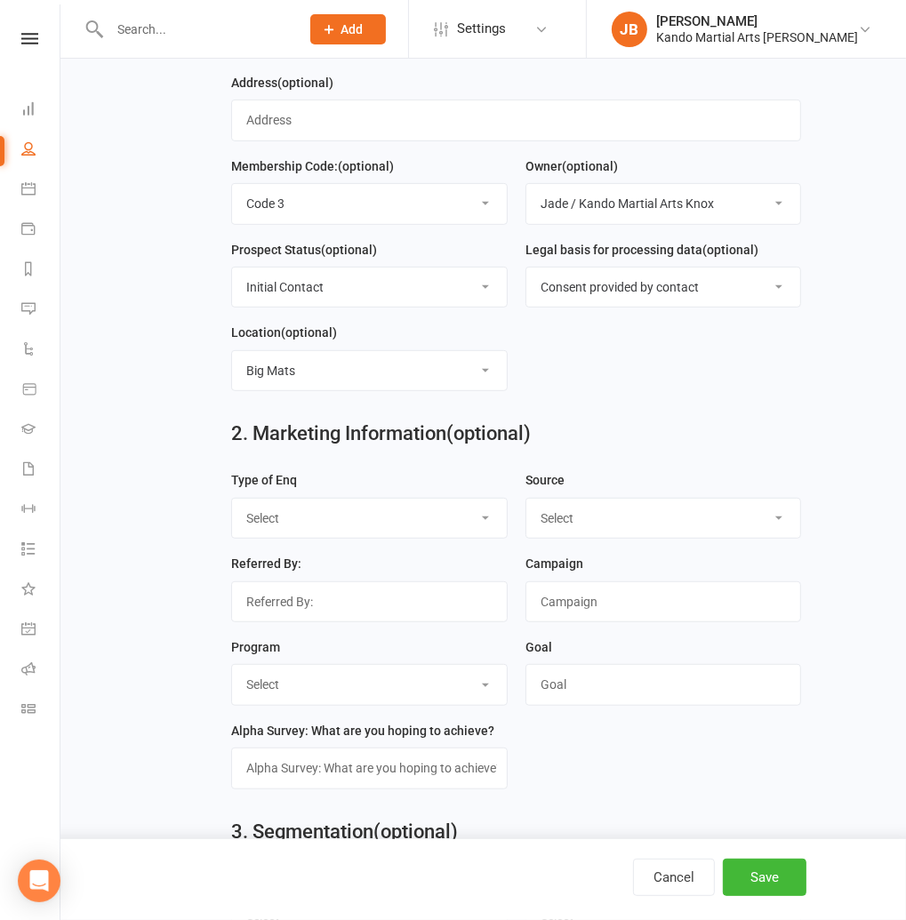
click at [281, 541] on div "Type of Enq Select Call Email Walk FB Enq FB Form Web (Spark) Web (Other) Purch…" at bounding box center [369, 511] width 294 height 84
click at [273, 528] on select "Select Call Email Walk FB Enq FB Form Web (Spark) Web (Other) Purchase Instagra…" at bounding box center [369, 518] width 275 height 39
select select "Web (Spark)"
click at [603, 536] on select "Select FB IG Google Referral VIP Family Flyer / Pamphlet Walk in Within Kando K…" at bounding box center [663, 518] width 275 height 39
select select "Google"
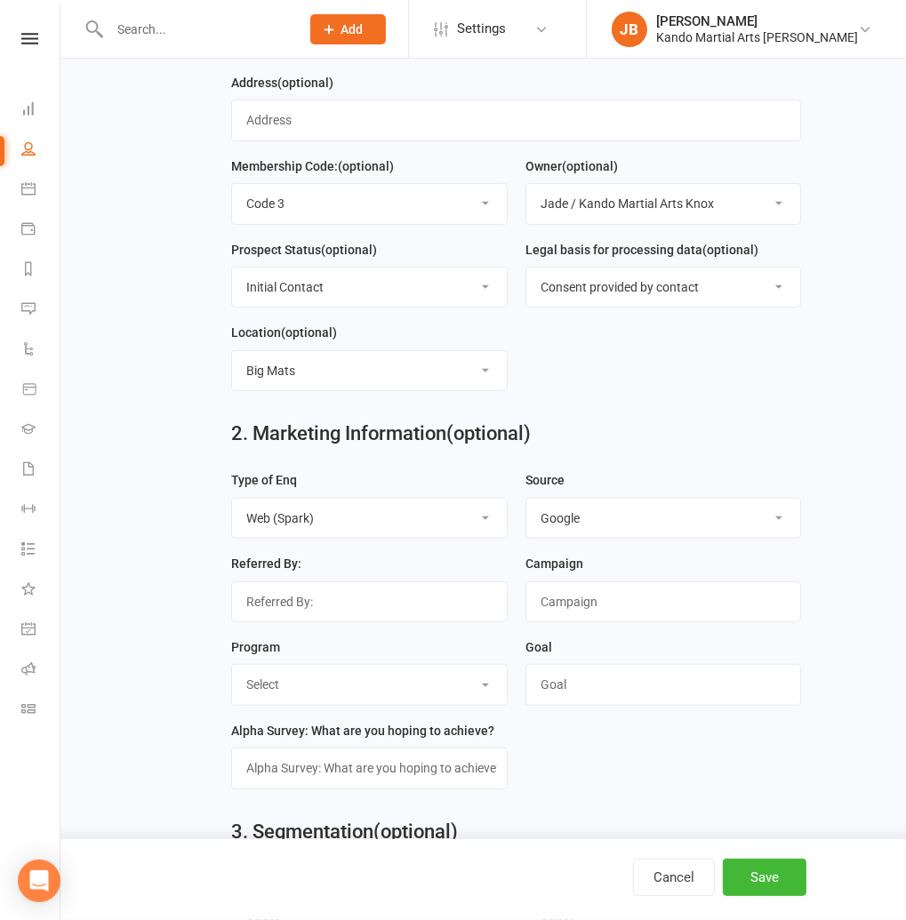
click at [286, 681] on select "Select KN LD JNR T&A BJJ Online Fit Women's Self Protection" at bounding box center [369, 684] width 275 height 39
select select "T&A"
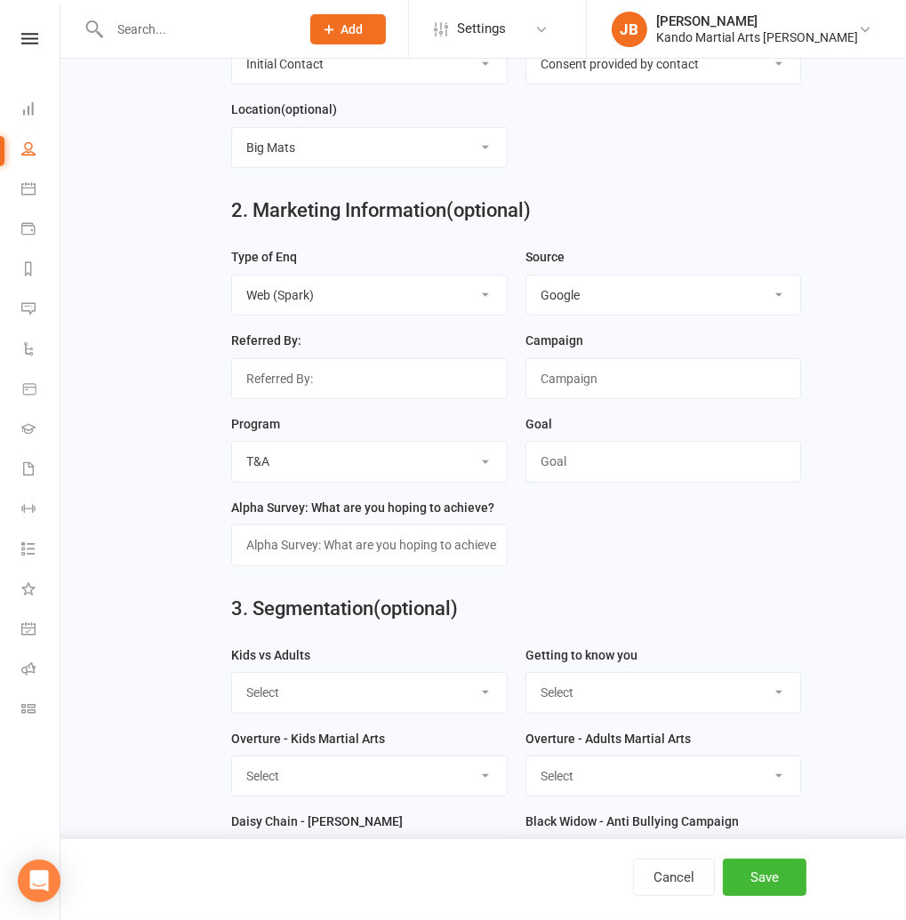
click at [324, 694] on select "Select Kids Martial Arts Adults Martial Arts Both" at bounding box center [369, 692] width 275 height 39
select select "Kids Martial Arts"
click at [772, 880] on button "Save" at bounding box center [765, 877] width 84 height 37
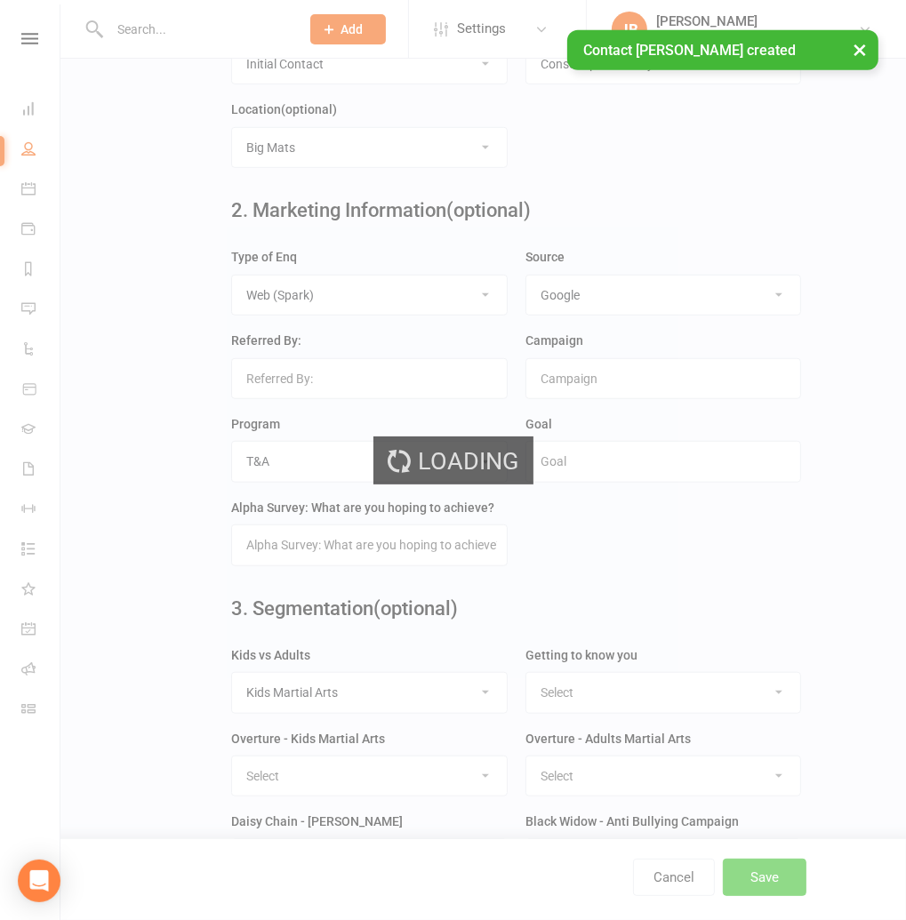
scroll to position [0, 0]
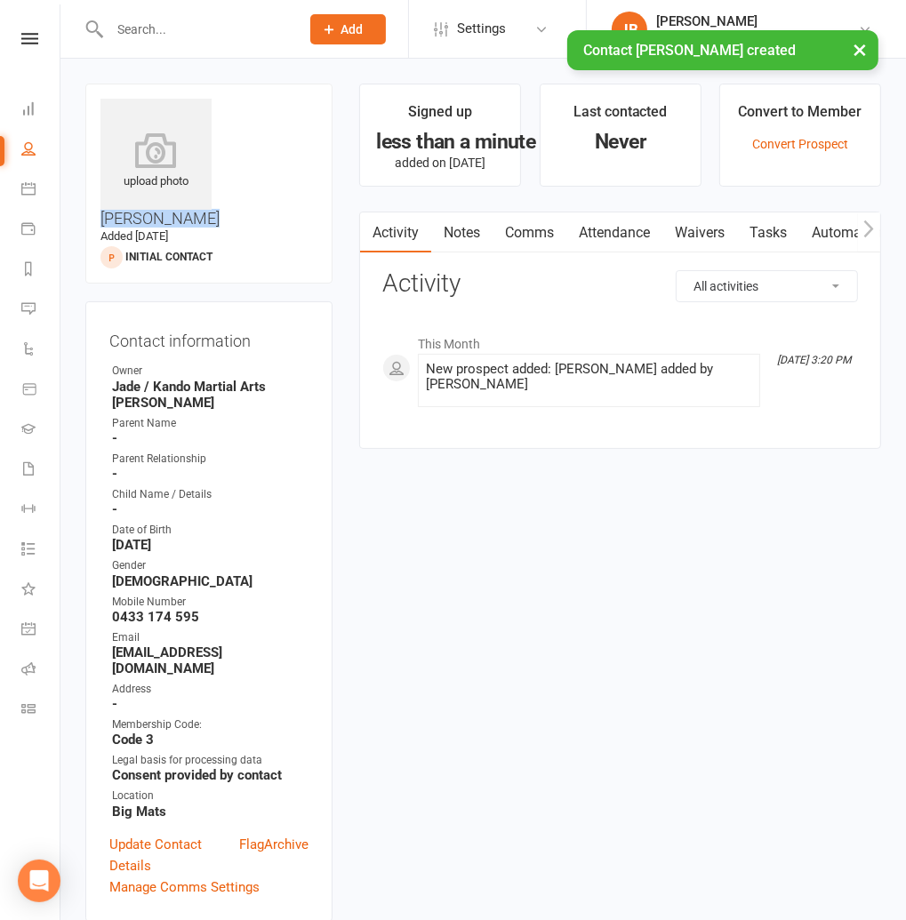
drag, startPoint x: 302, startPoint y: 127, endPoint x: 229, endPoint y: 105, distance: 77.1
click at [229, 105] on h3 "[PERSON_NAME]" at bounding box center [208, 163] width 217 height 129
copy h3 "[PERSON_NAME]"
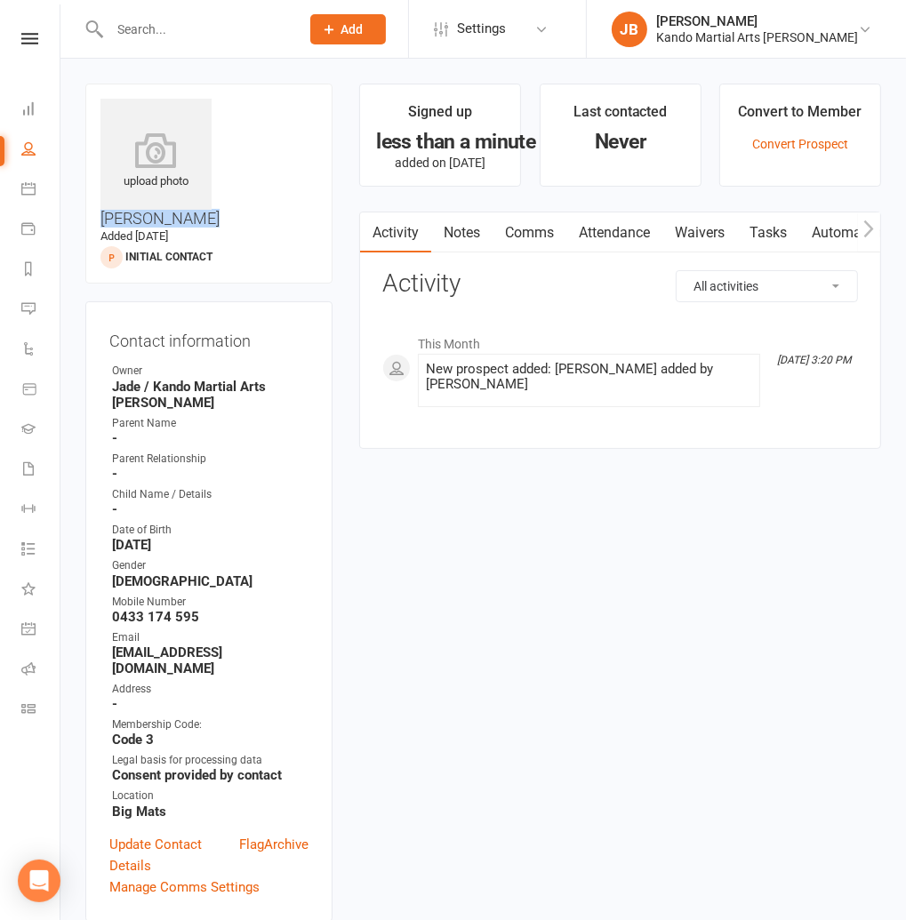
click at [765, 229] on link "Tasks" at bounding box center [768, 232] width 62 height 41
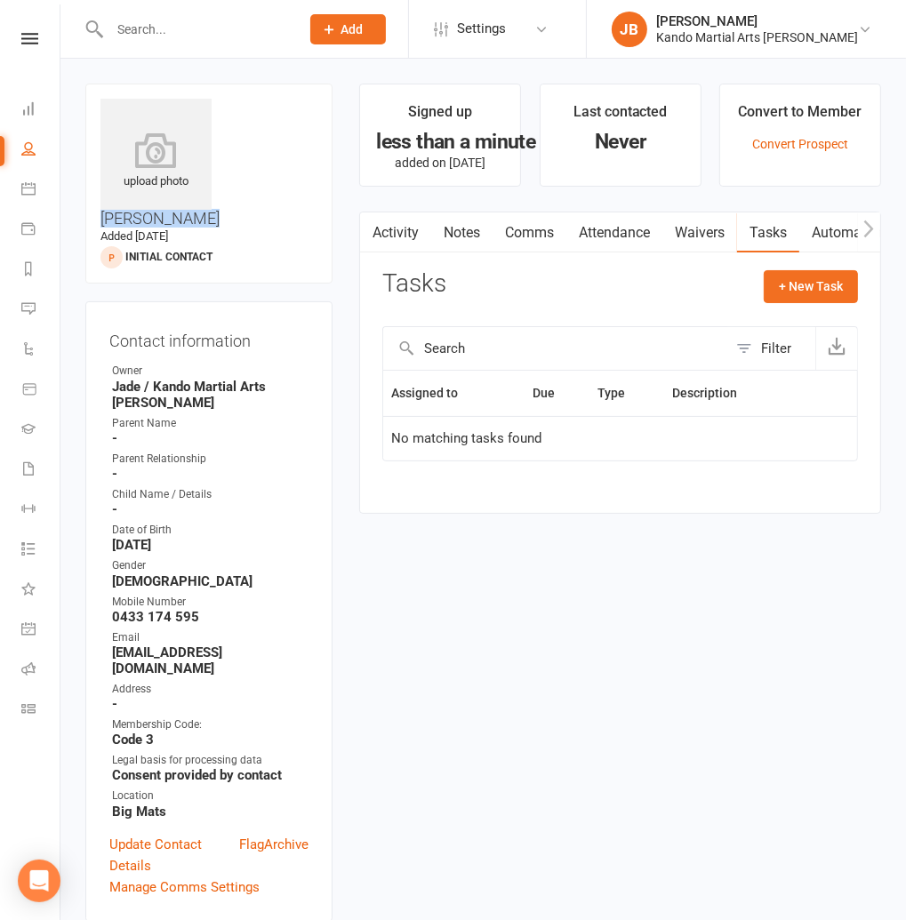
click at [826, 234] on link "Automations" at bounding box center [852, 232] width 106 height 41
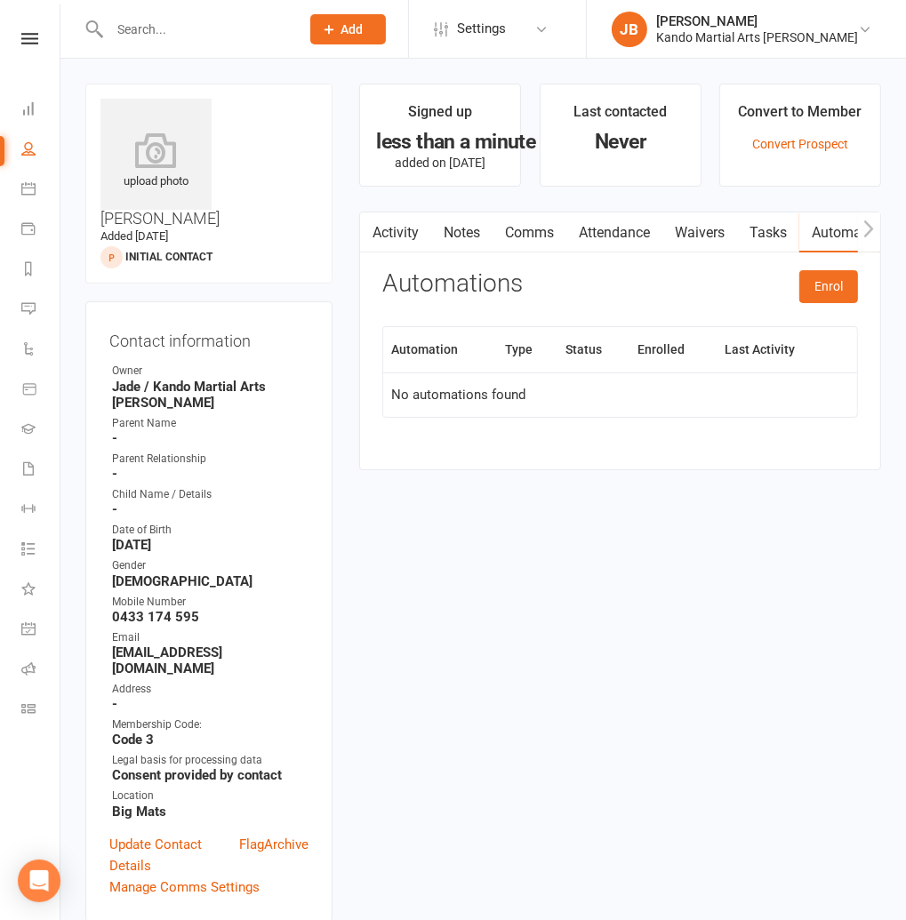
click at [31, 43] on icon at bounding box center [29, 39] width 17 height 12
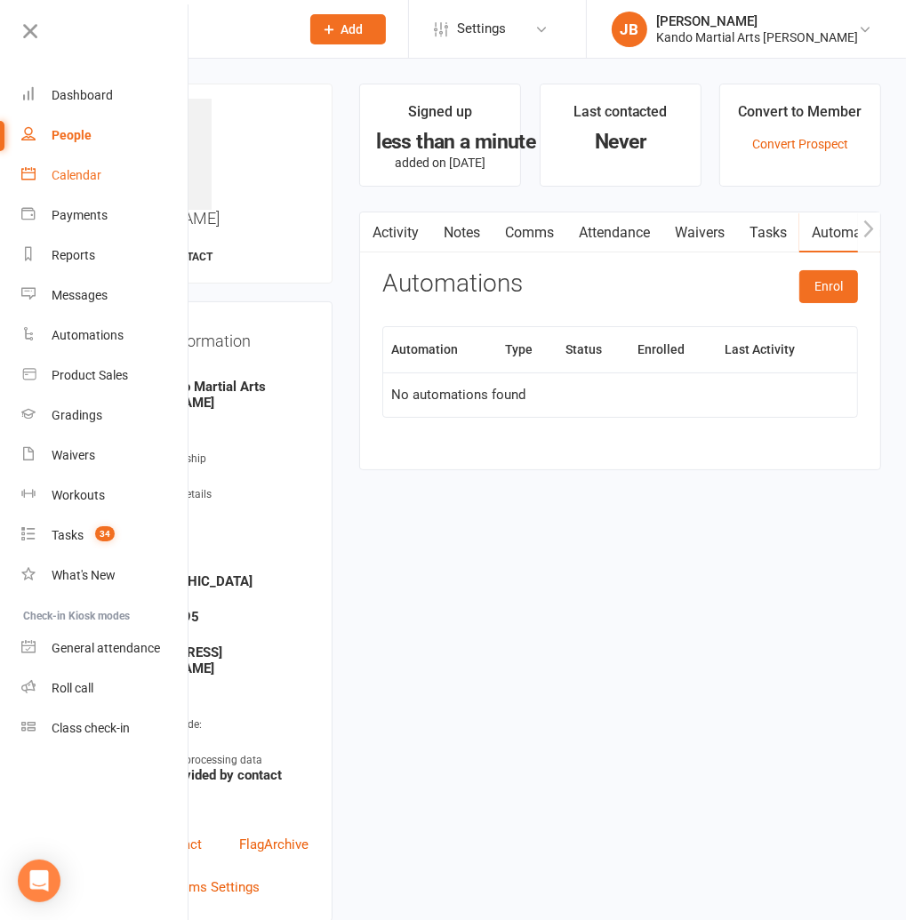
click at [86, 175] on div "Calendar" at bounding box center [77, 175] width 50 height 14
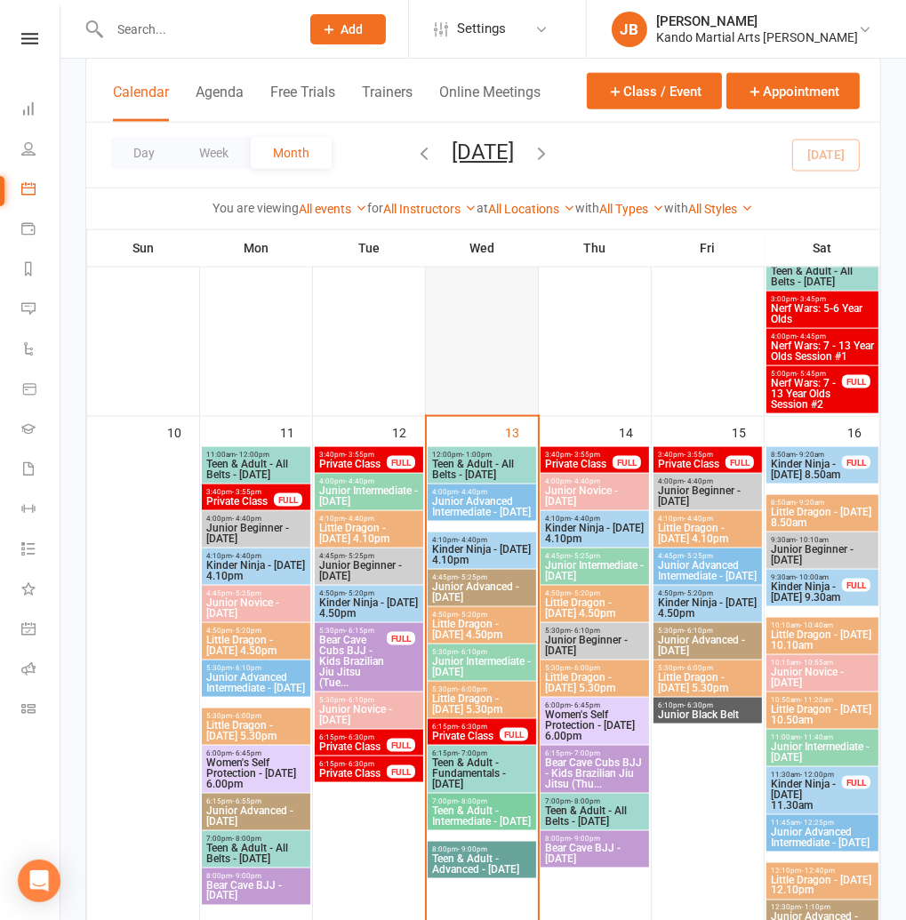
scroll to position [1471, 0]
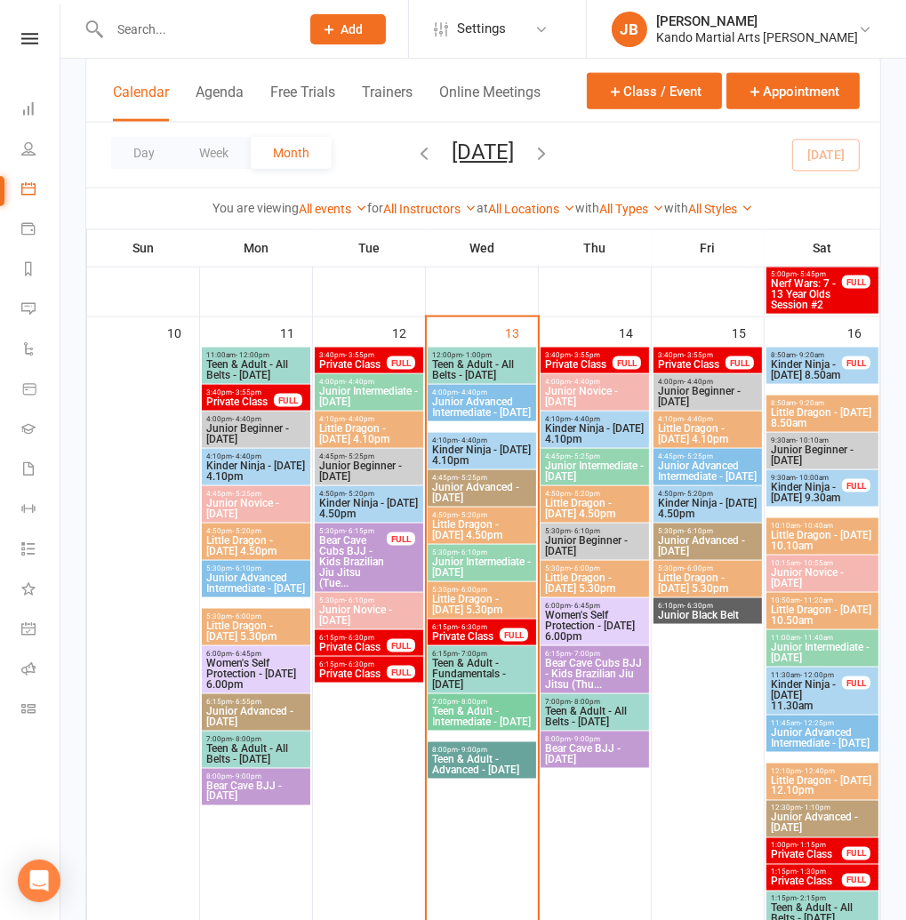
click at [467, 454] on span "Kinder Ninja - Wednesday 4.10pm" at bounding box center [481, 455] width 101 height 21
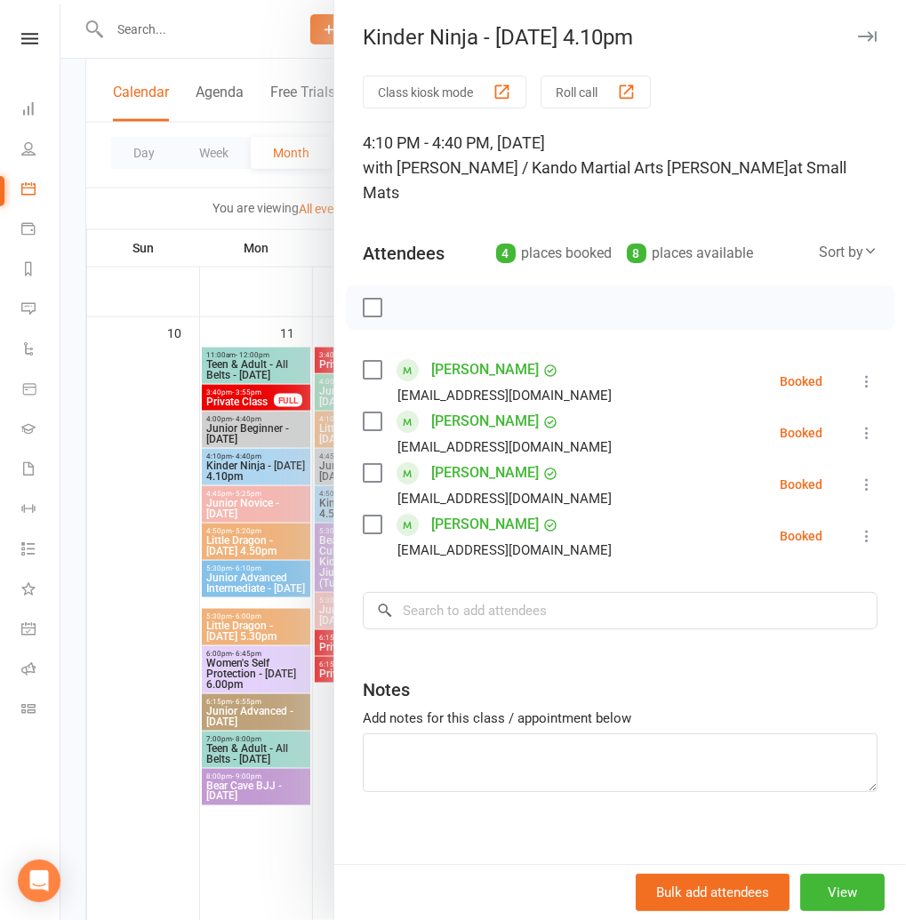
click at [870, 527] on icon at bounding box center [867, 536] width 18 height 18
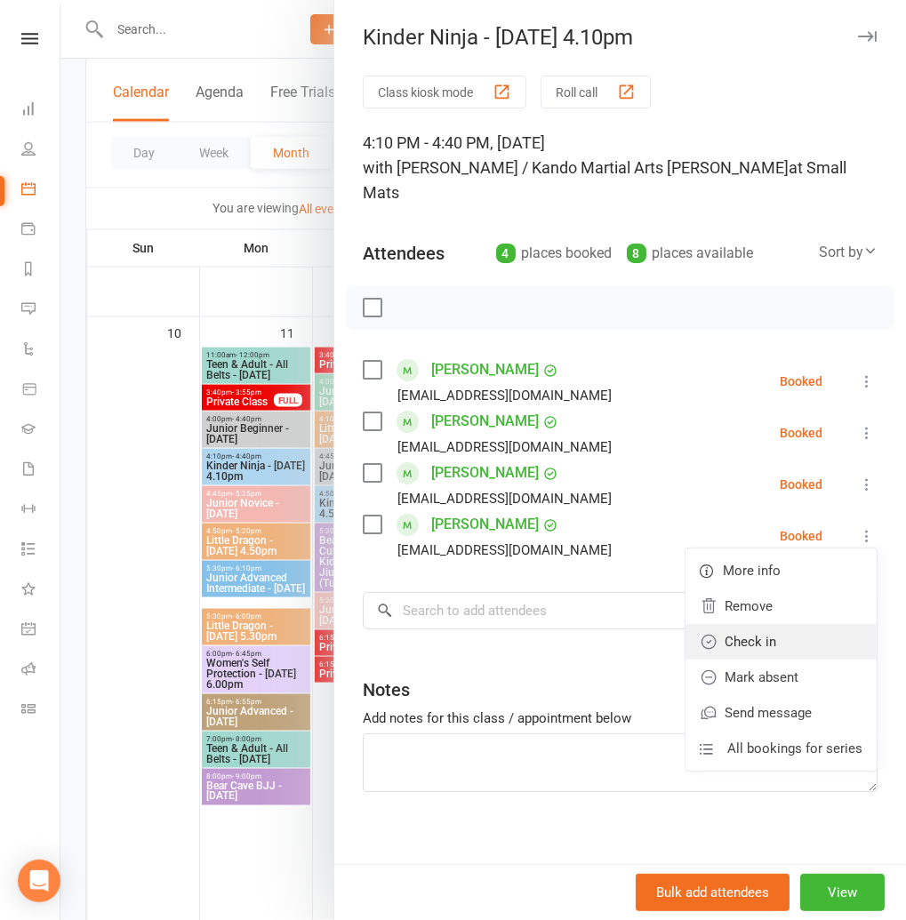
drag, startPoint x: 792, startPoint y: 617, endPoint x: 776, endPoint y: 616, distance: 16.0
click at [792, 624] on link "Check in" at bounding box center [781, 642] width 191 height 36
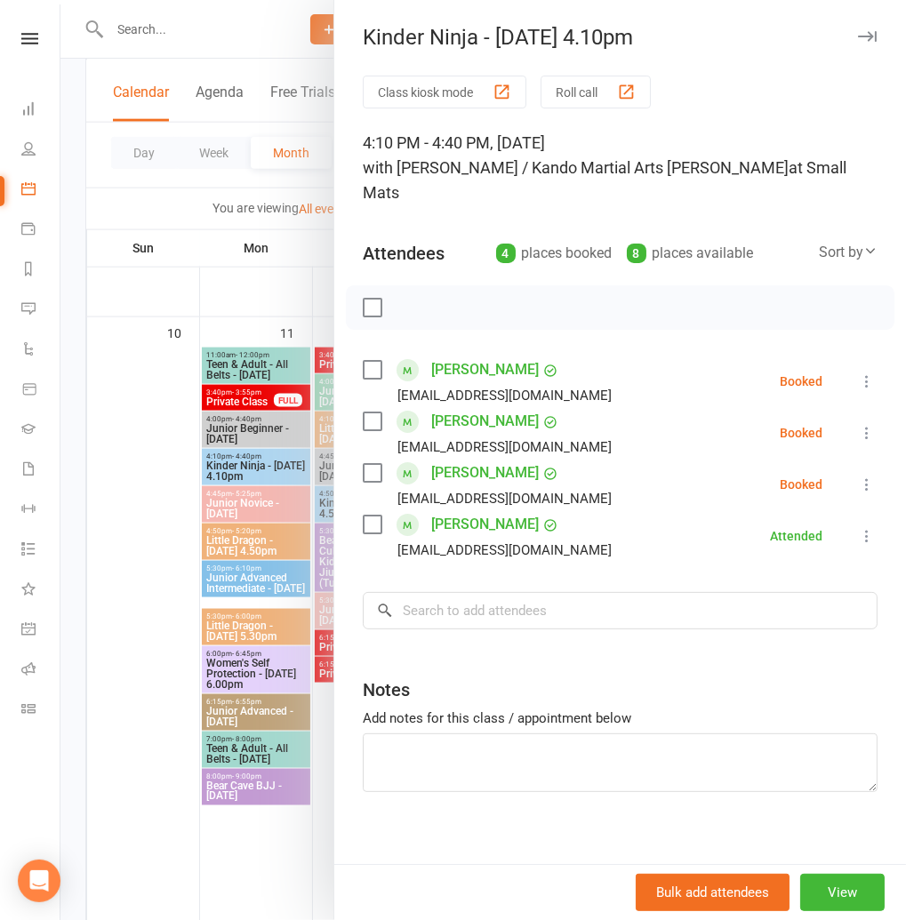
click at [864, 39] on icon "button" at bounding box center [867, 36] width 19 height 11
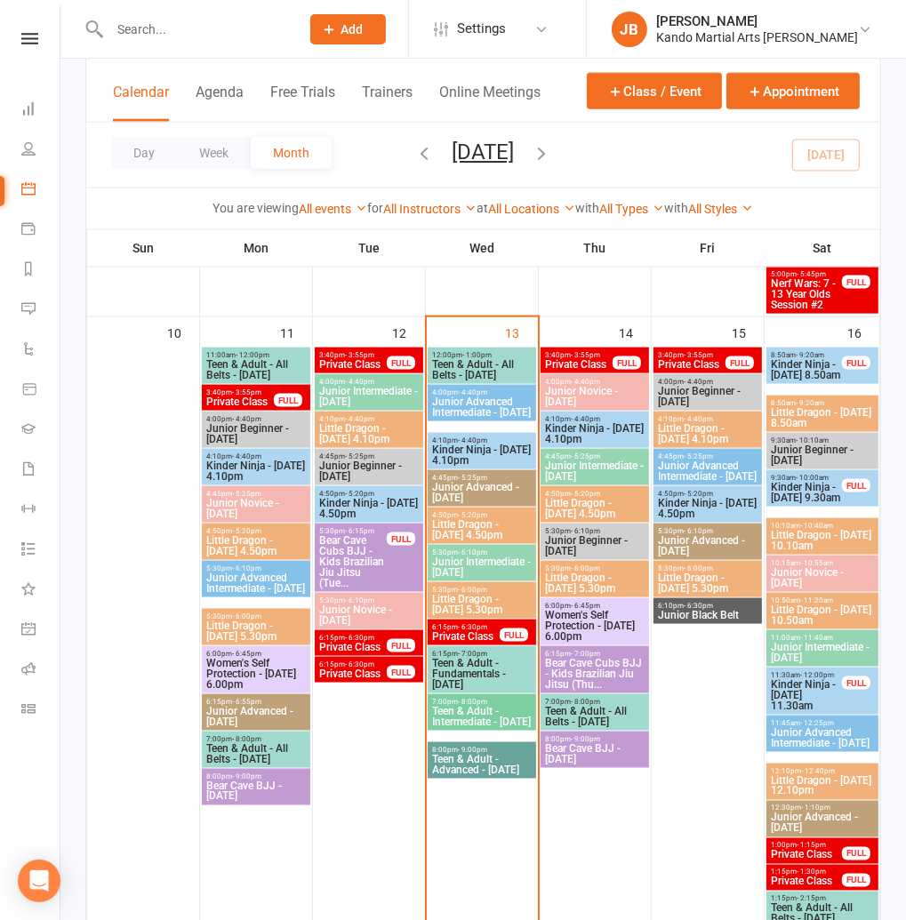
click at [564, 435] on span "Kinder Ninja - Thursday 4.10pm" at bounding box center [594, 433] width 101 height 21
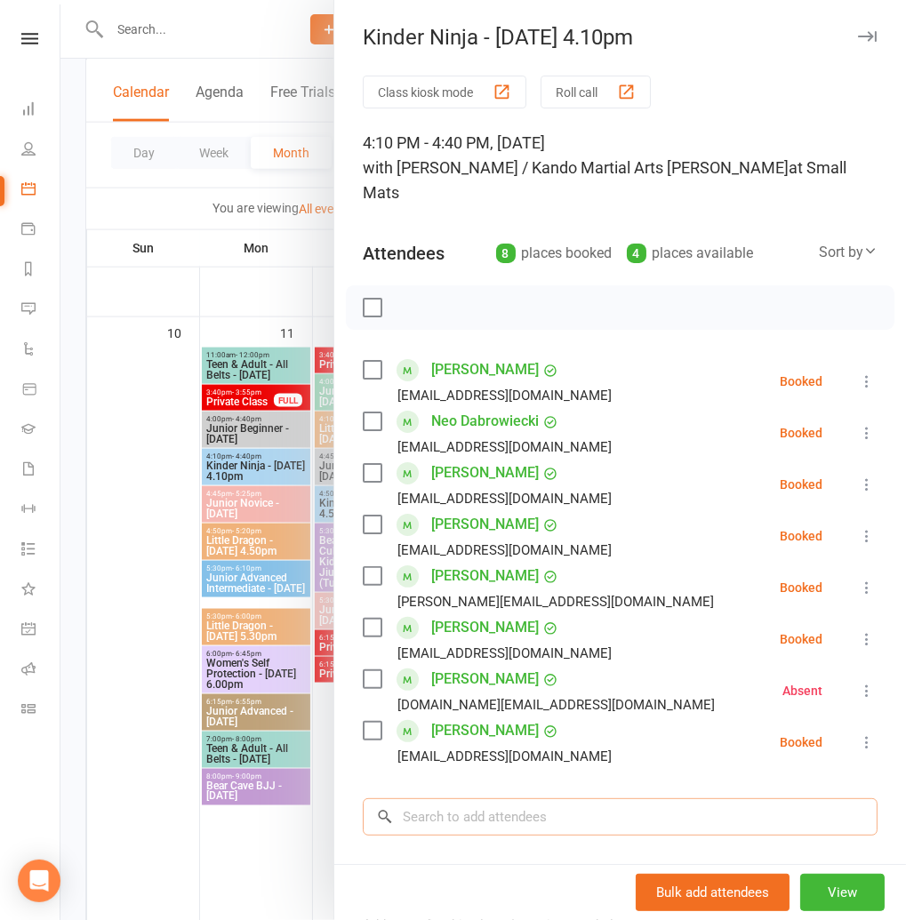
click at [469, 809] on input "search" at bounding box center [620, 816] width 515 height 37
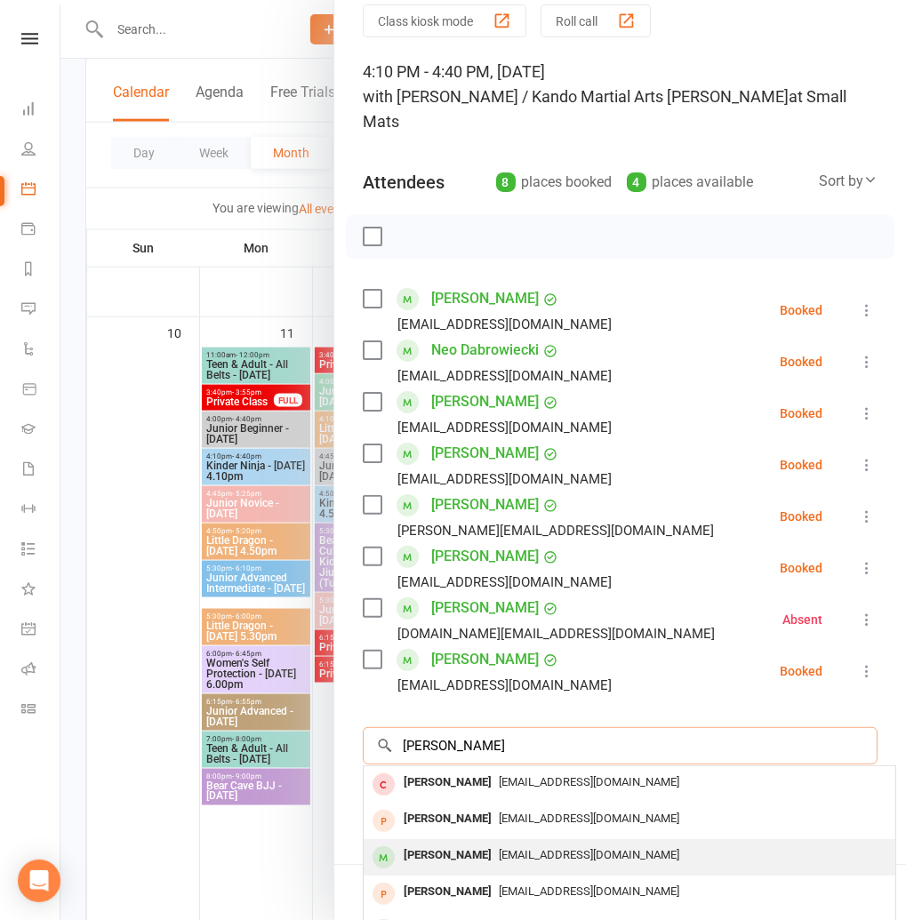
scroll to position [71, 0]
type input "audrey"
click at [499, 848] on span "JuliePW22@outlook.com" at bounding box center [589, 854] width 180 height 13
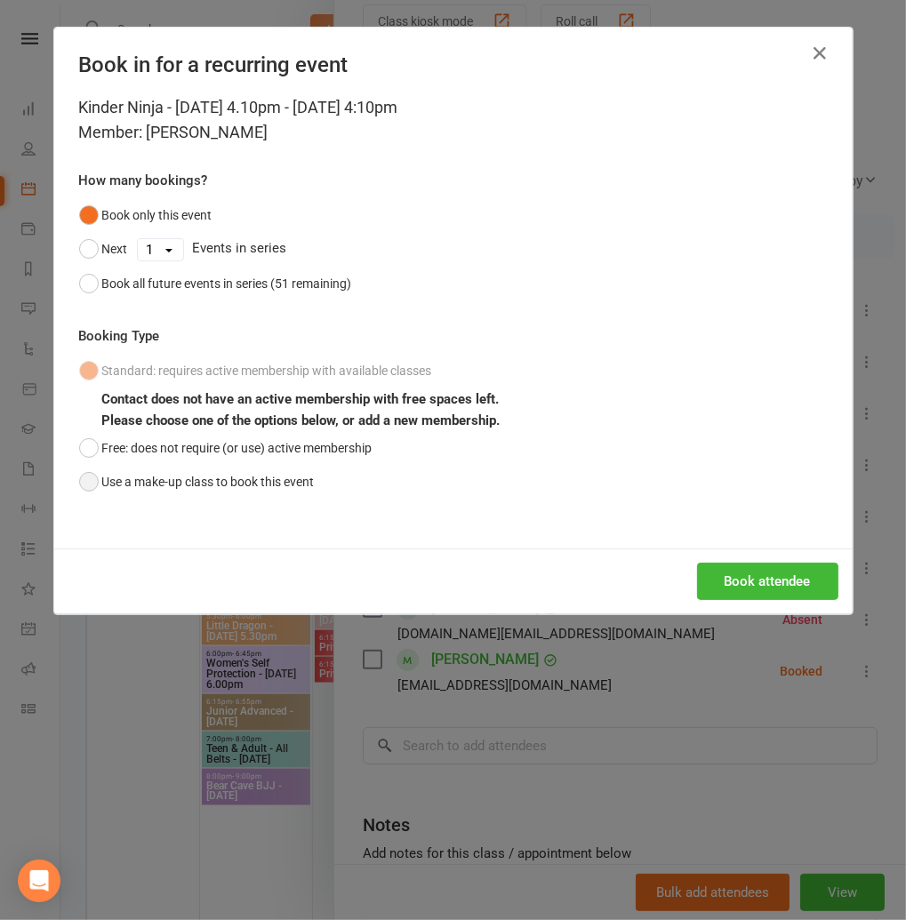
click at [132, 481] on button "Use a make-up class to book this event" at bounding box center [197, 482] width 236 height 34
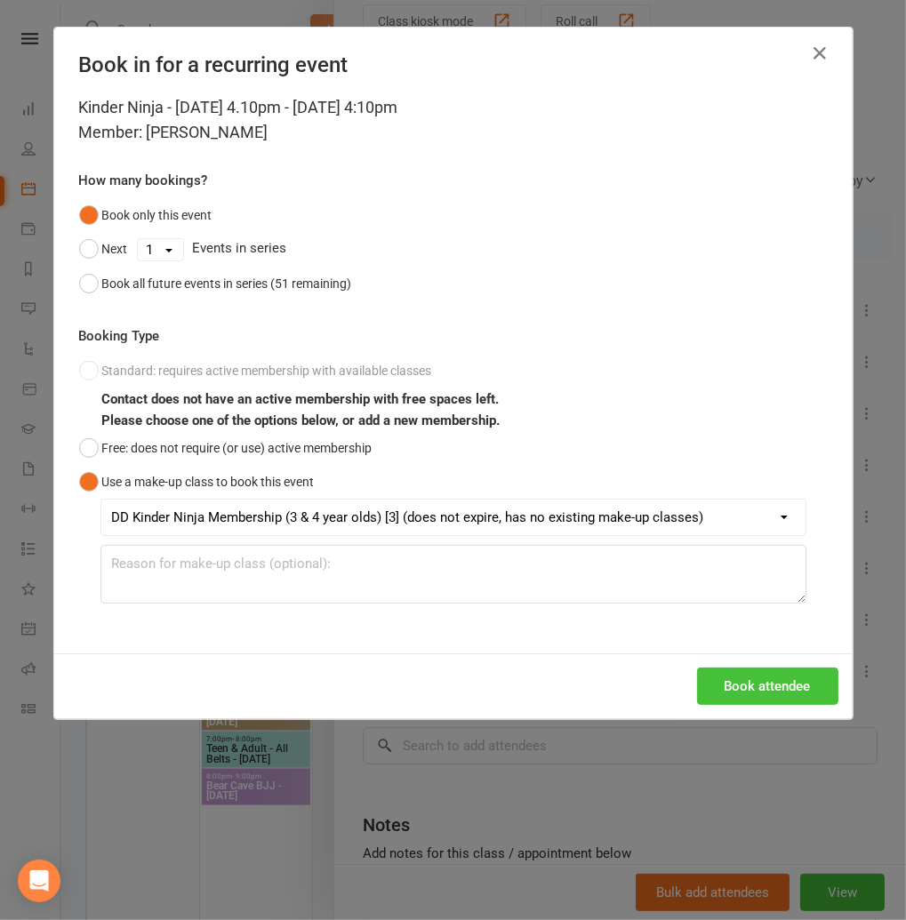
click at [742, 679] on button "Book attendee" at bounding box center [767, 686] width 141 height 37
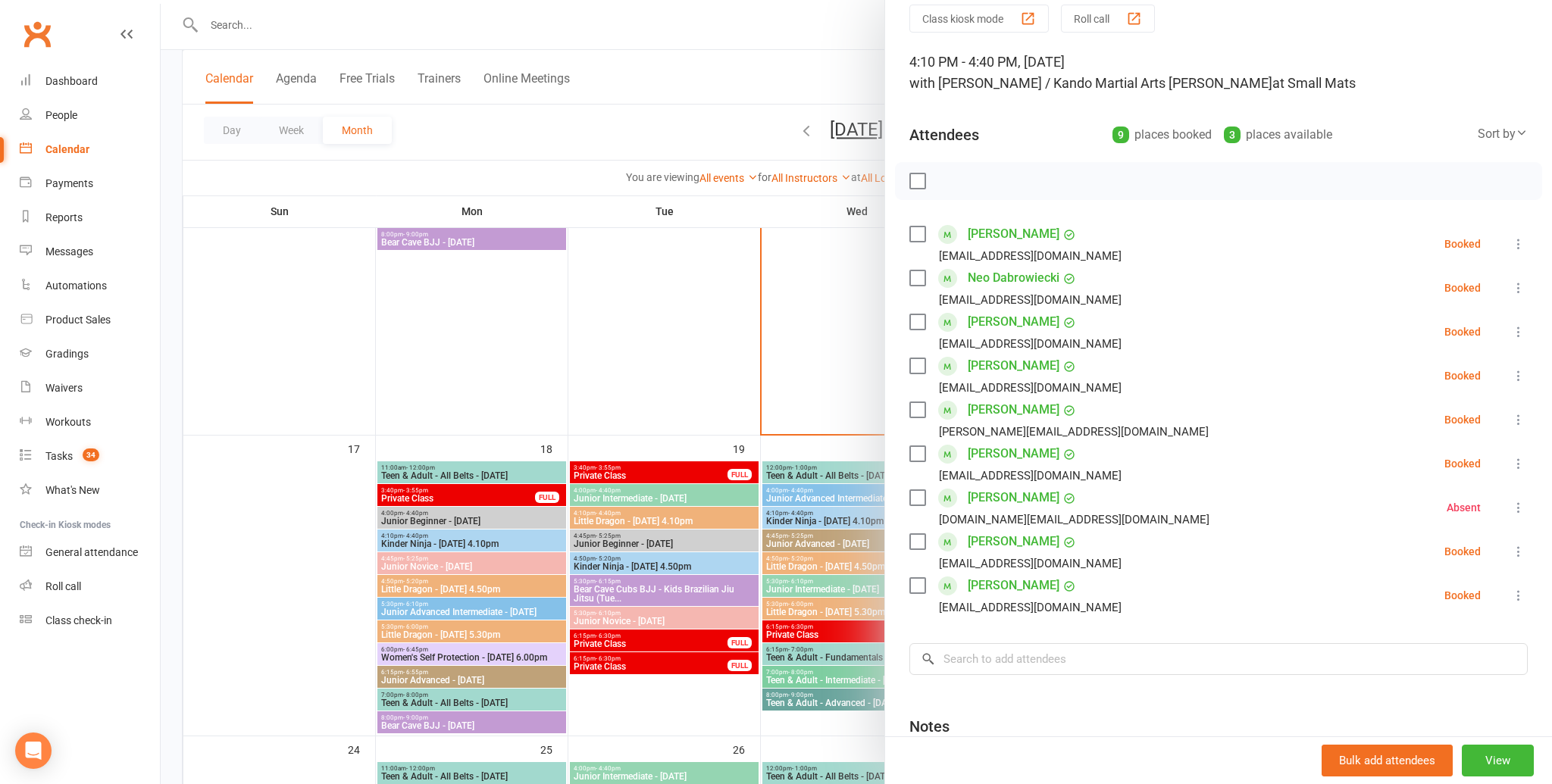
scroll to position [1263, 0]
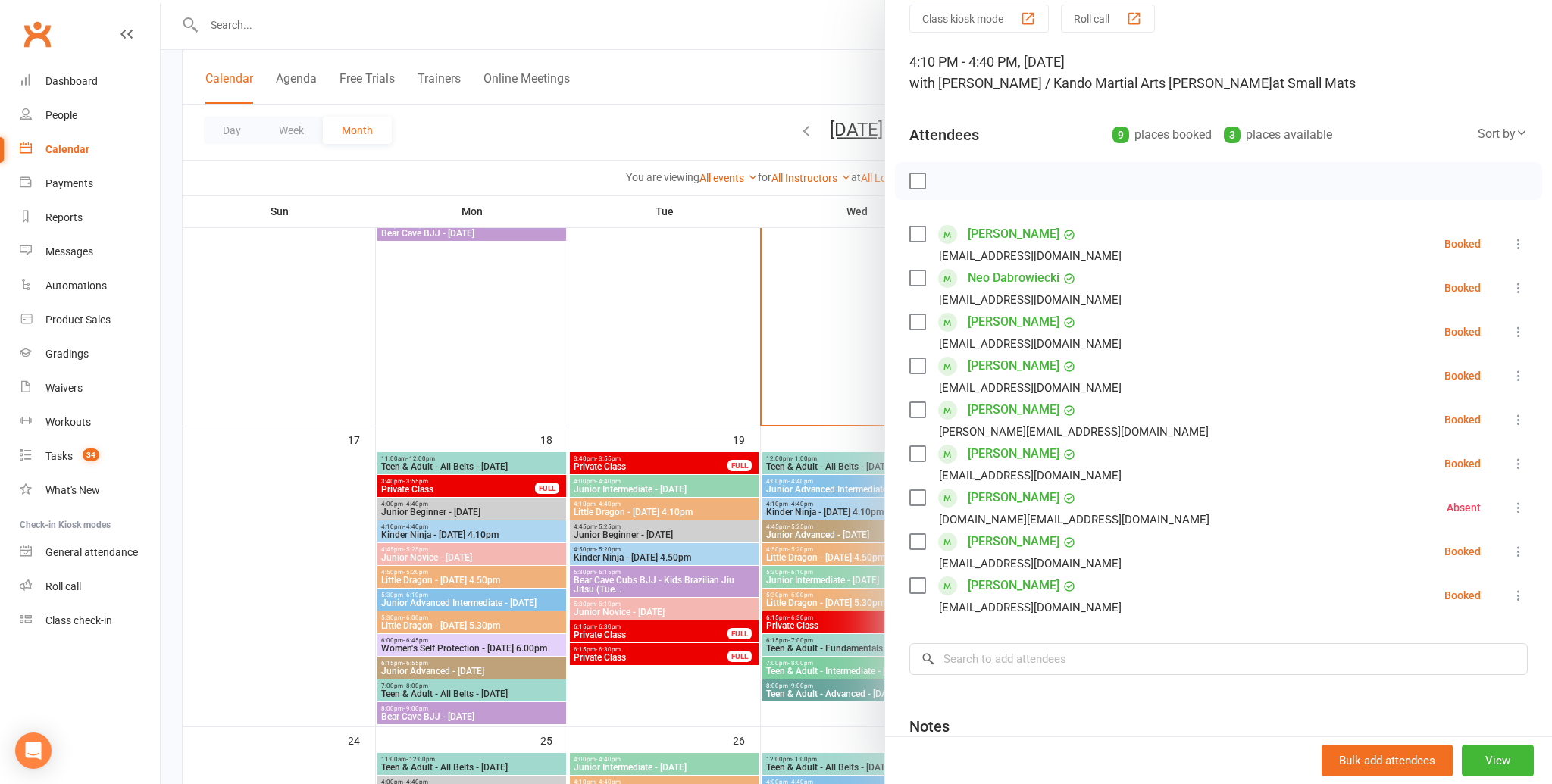
click at [795, 382] on div at bounding box center [856, 392] width 1391 height 784
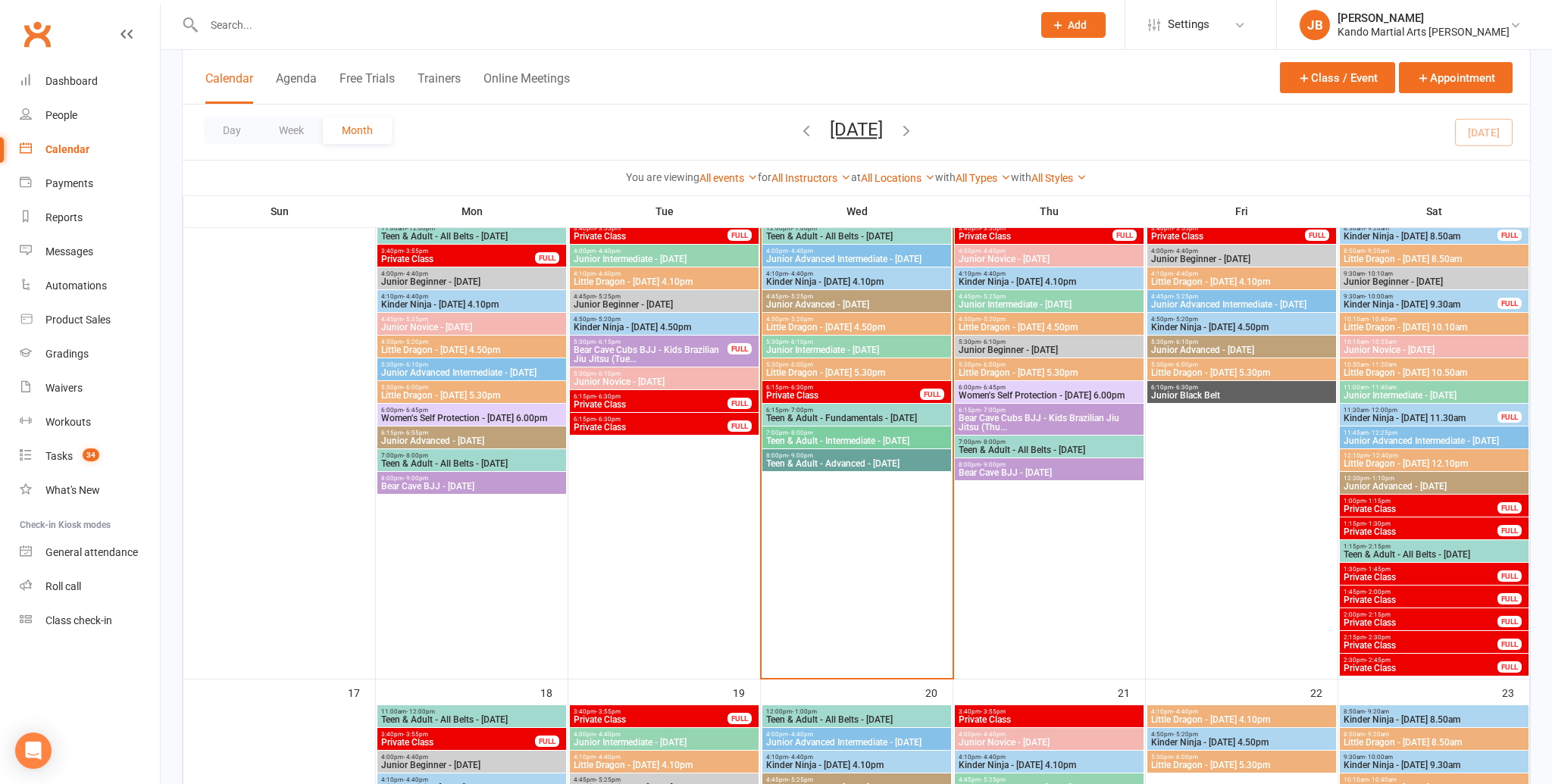
scroll to position [972, 0]
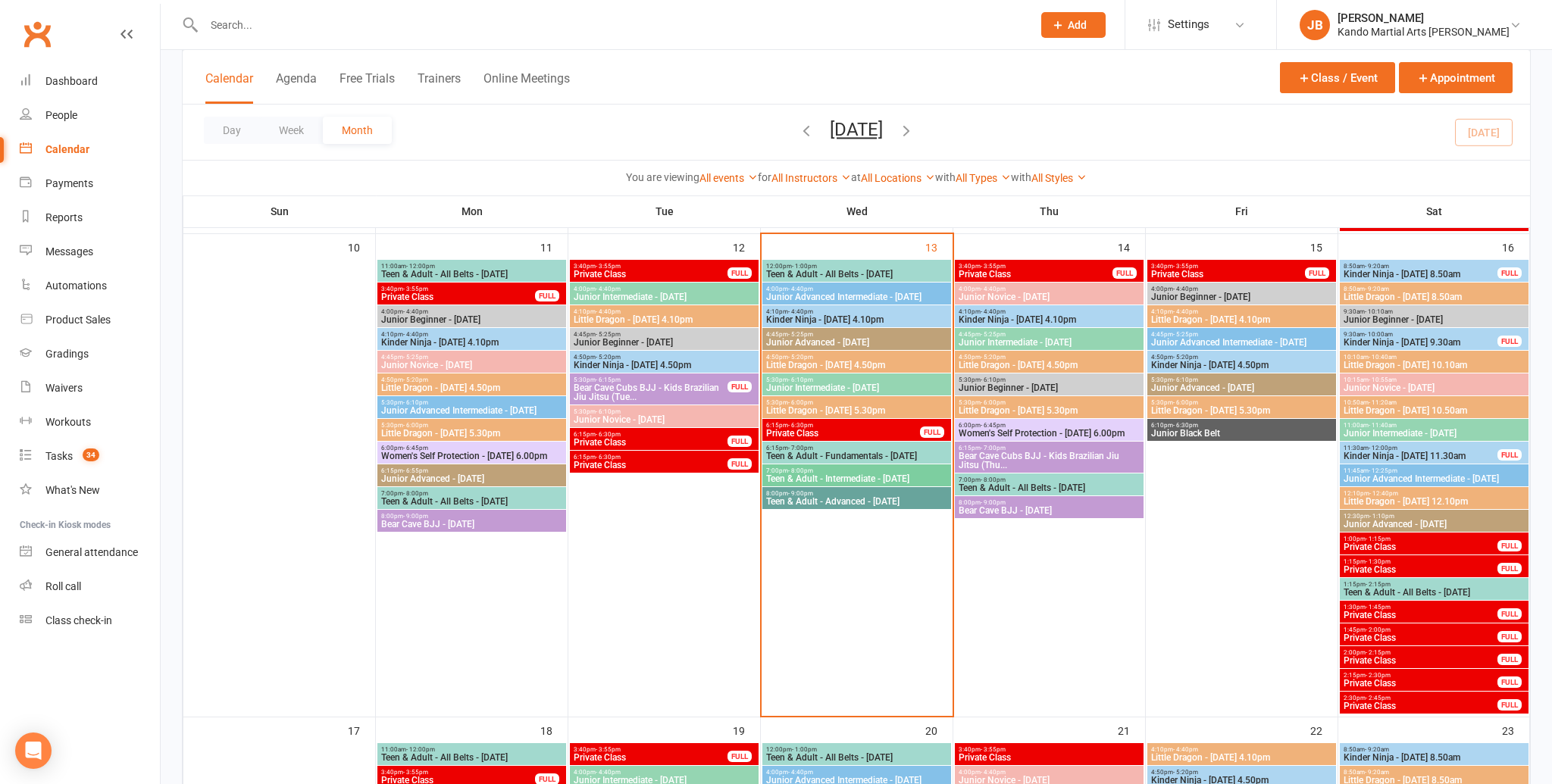
click at [803, 407] on span "Little Dragon - Wednesday 5.30pm" at bounding box center [857, 411] width 182 height 9
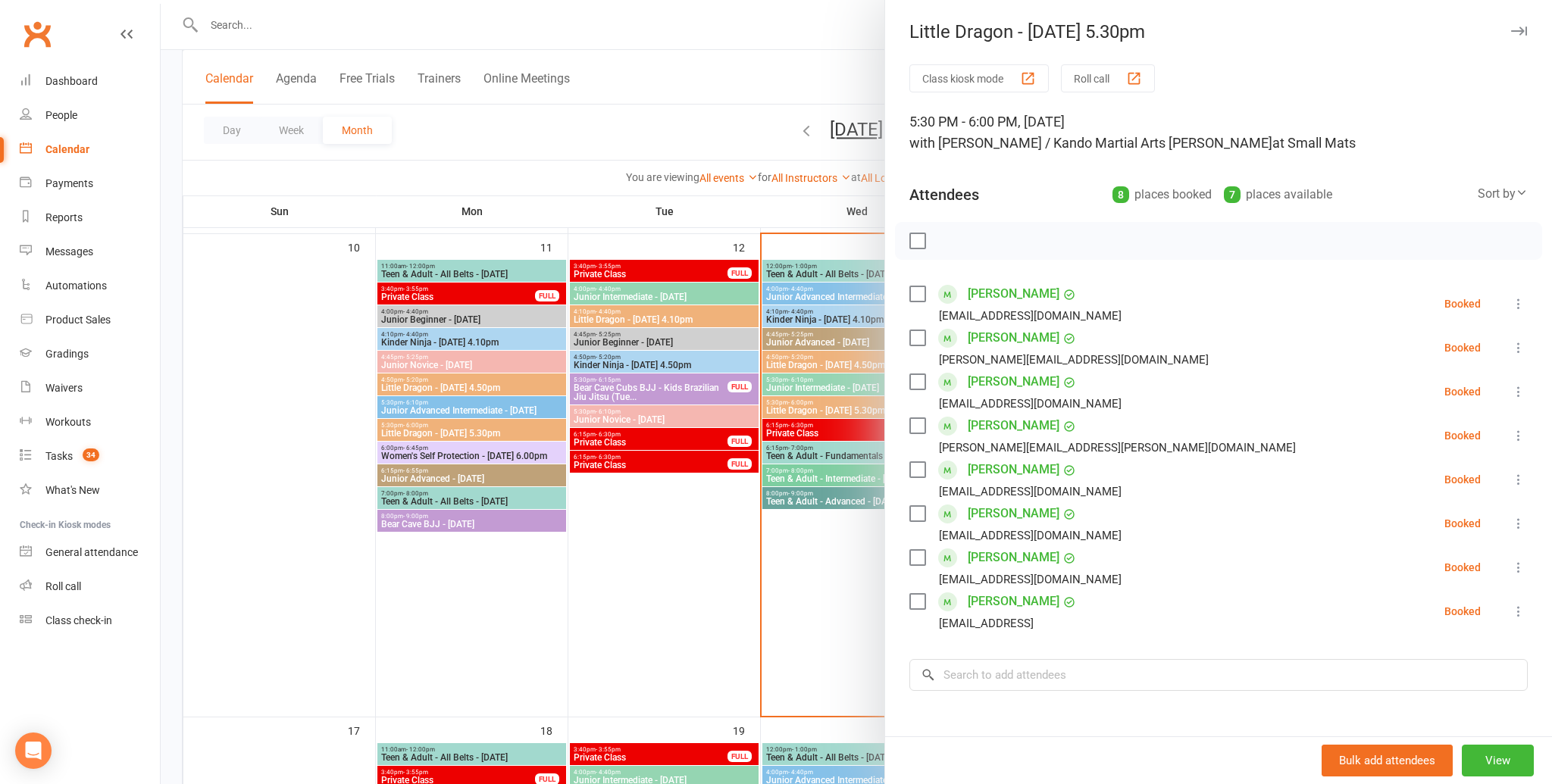
click at [795, 361] on div at bounding box center [856, 392] width 1391 height 784
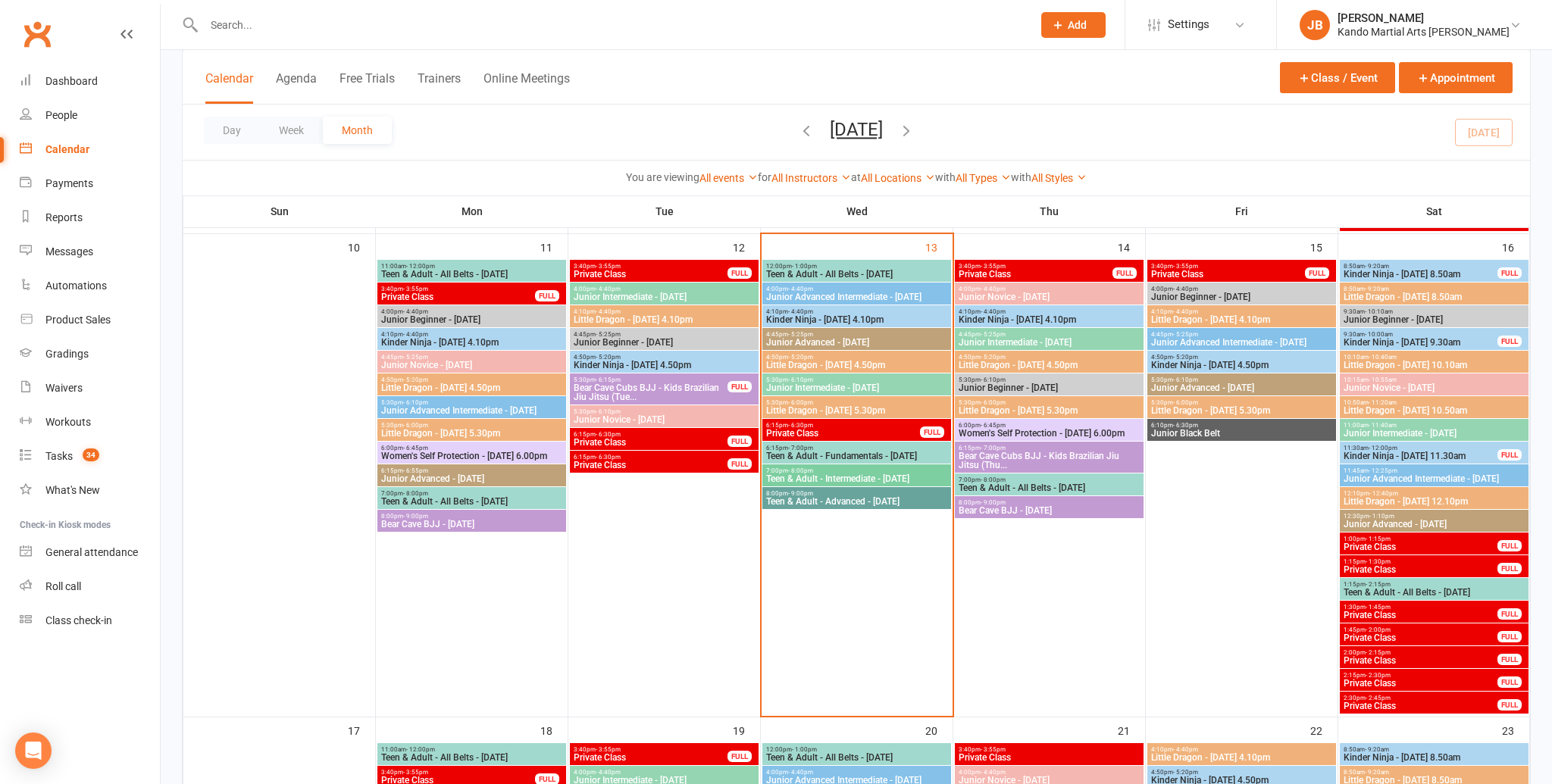
click at [798, 359] on span "- 5:20pm" at bounding box center [800, 357] width 25 height 7
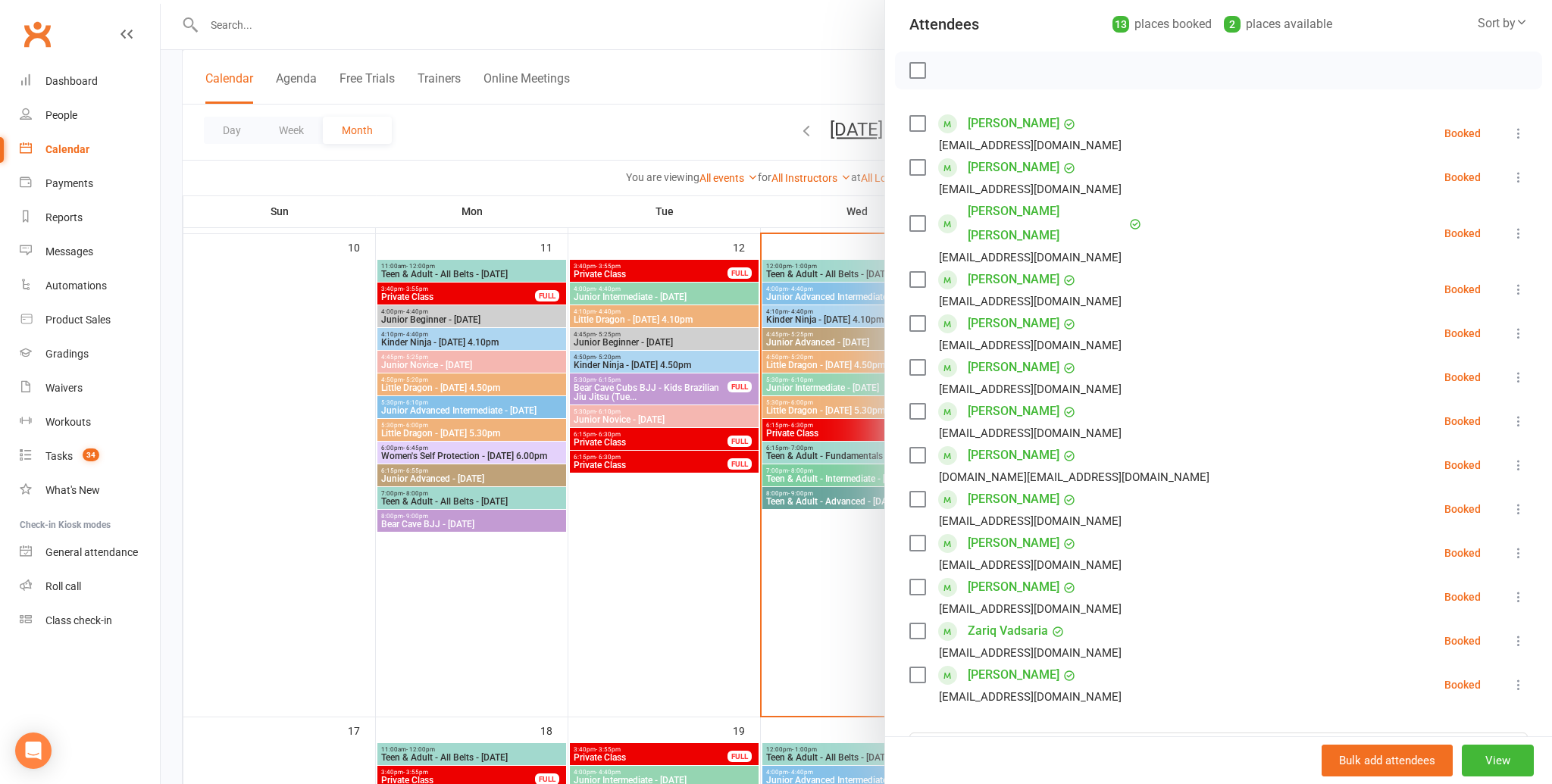
scroll to position [180, 0]
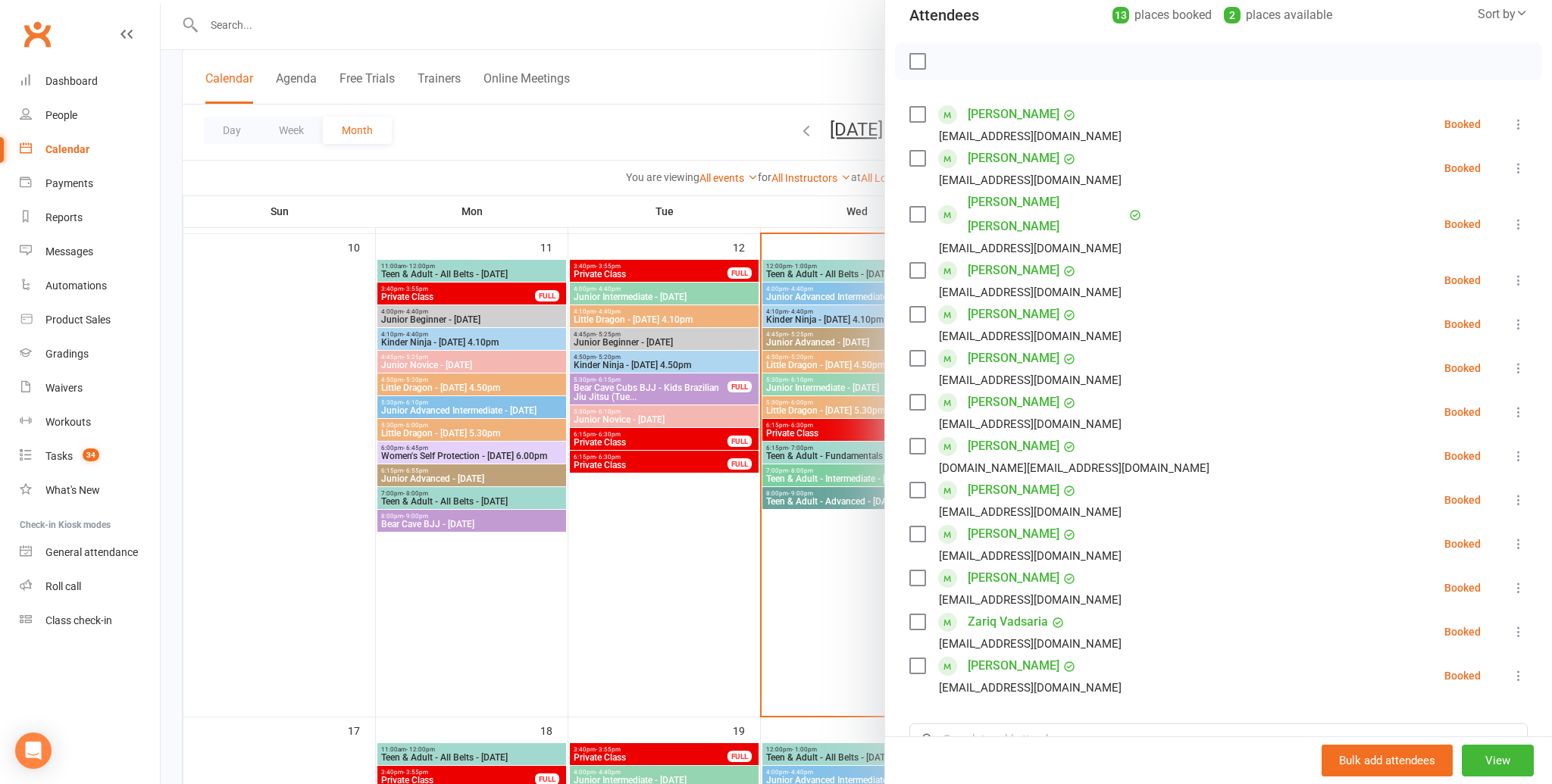
click at [918, 351] on label at bounding box center [917, 359] width 15 height 15
click at [977, 57] on icon "button" at bounding box center [982, 61] width 13 height 13
click at [813, 236] on div at bounding box center [856, 392] width 1391 height 784
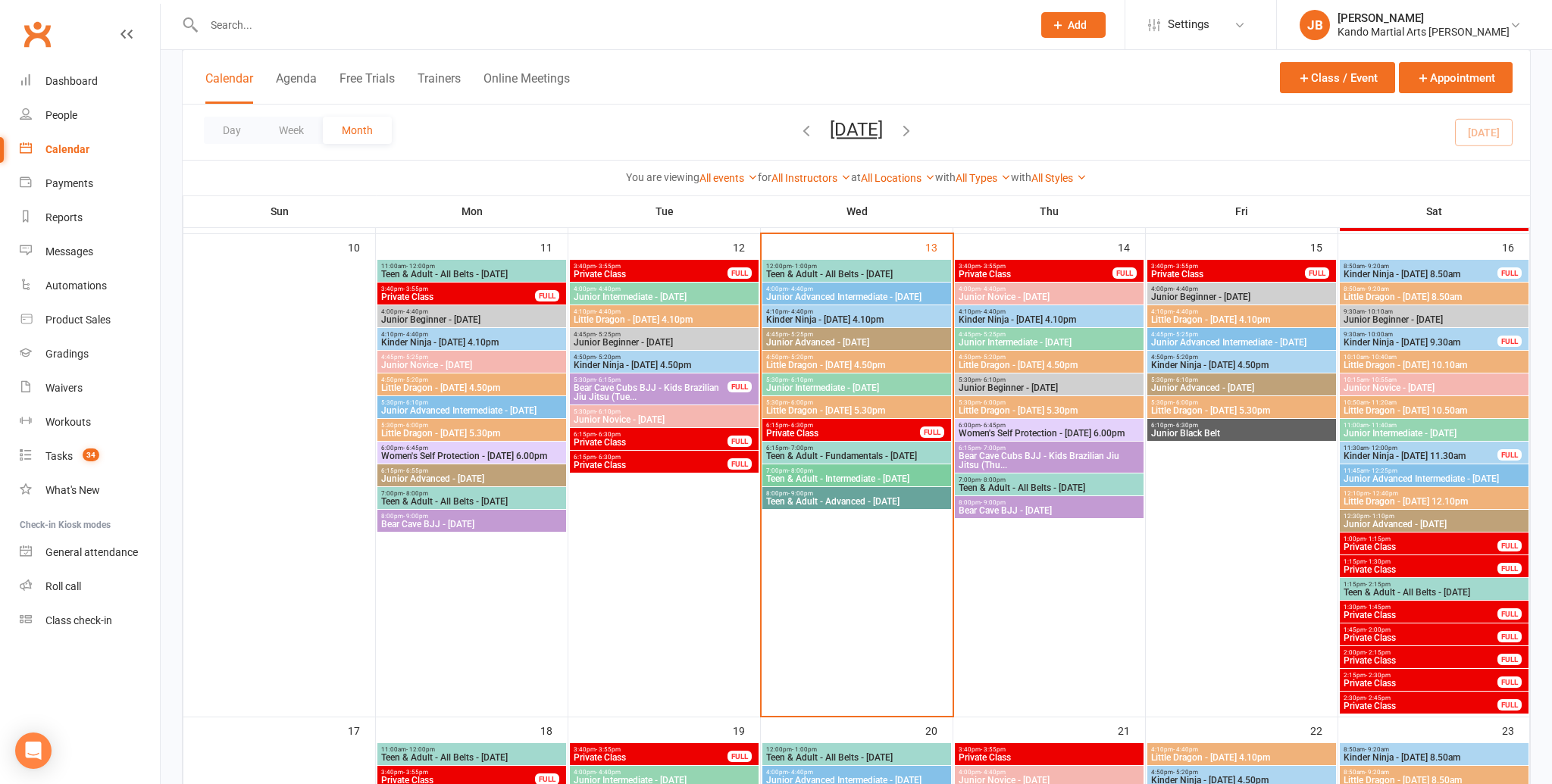
click at [1177, 406] on span "Little Dragon - Friday 5.30pm" at bounding box center [1242, 411] width 182 height 9
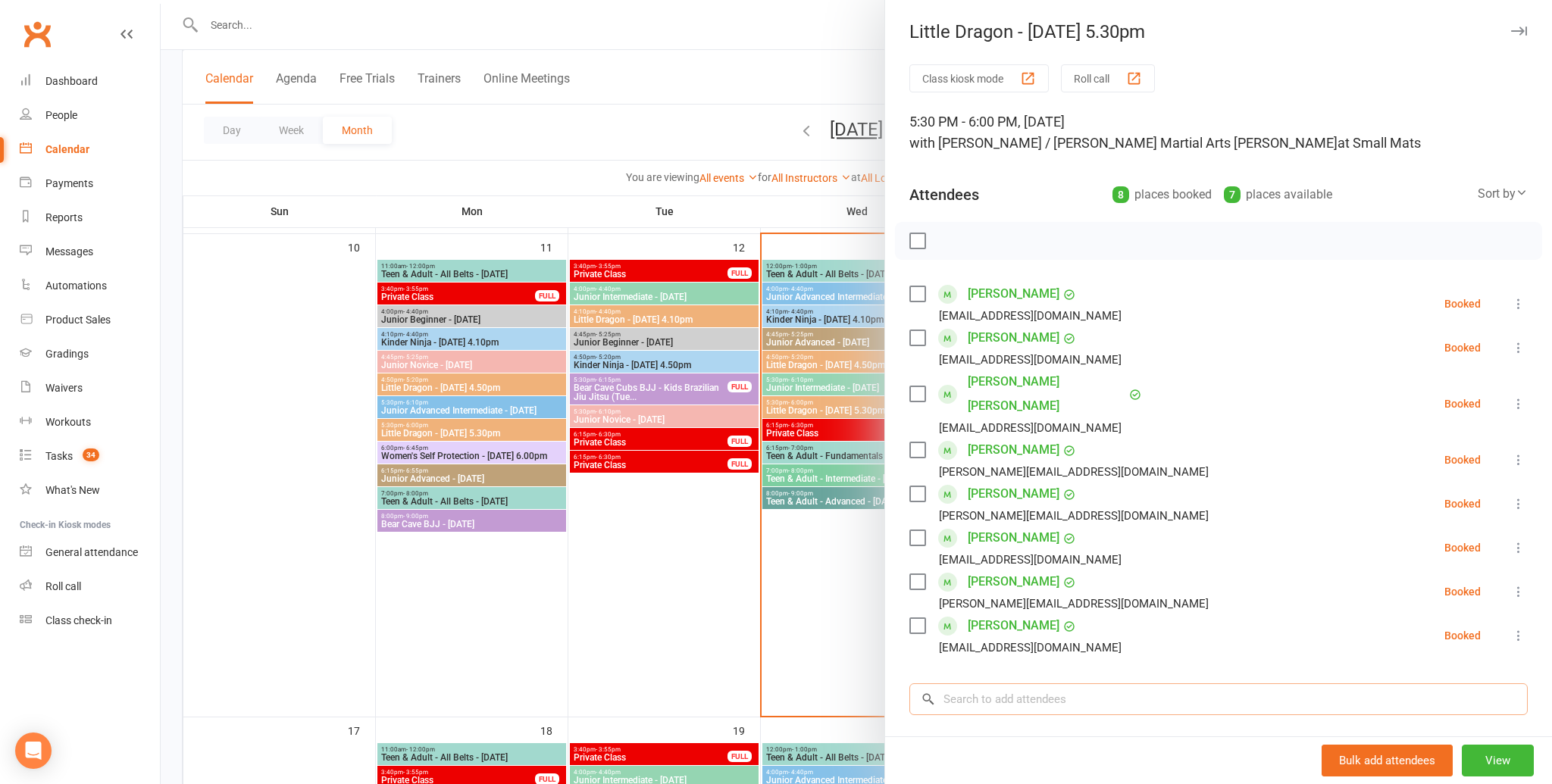
click at [1044, 683] on input "search" at bounding box center [1219, 699] width 619 height 32
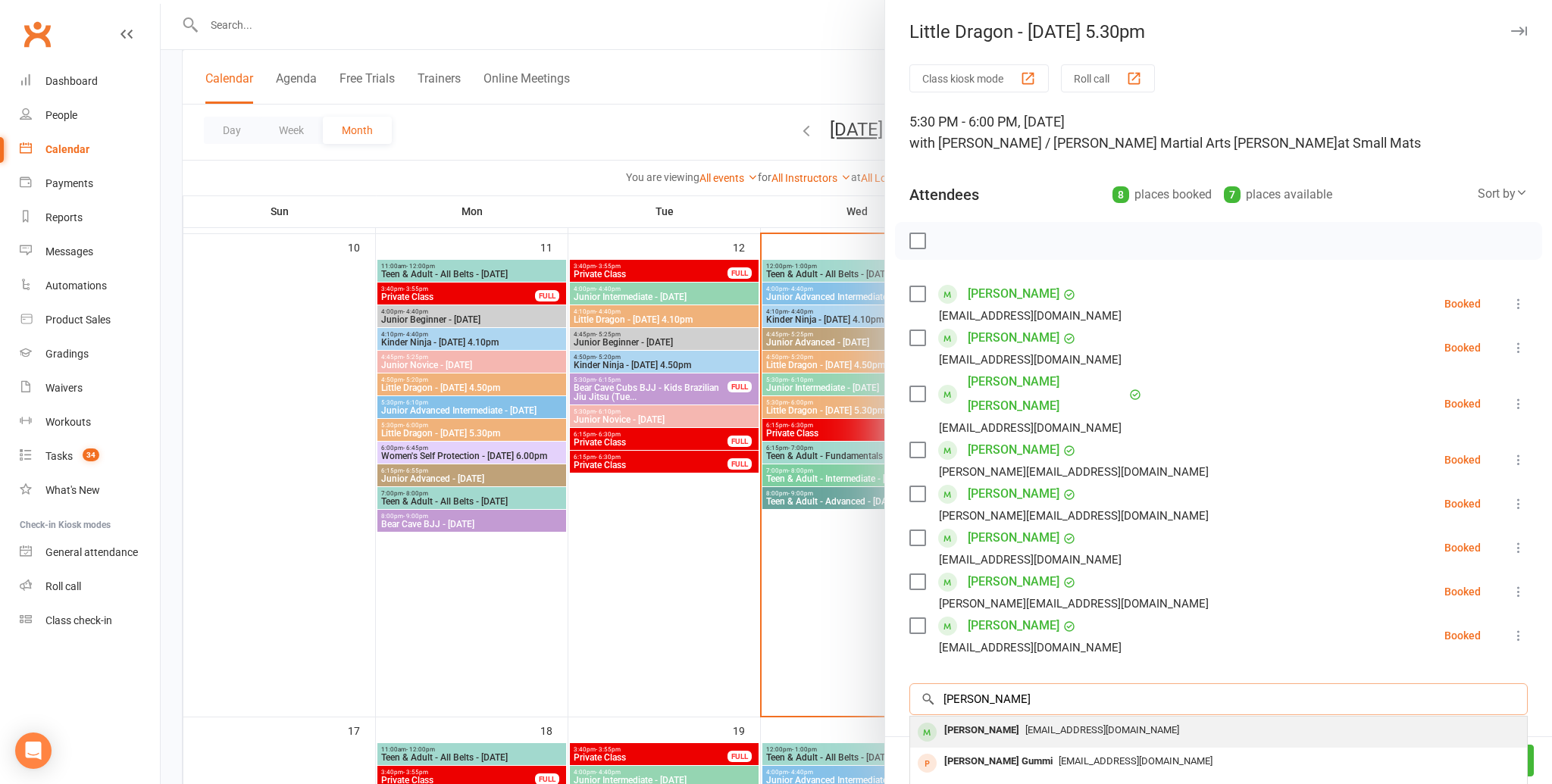
type input "arish haq"
click at [1086, 724] on span "mailshakeb@gmail.com" at bounding box center [1102, 729] width 153 height 11
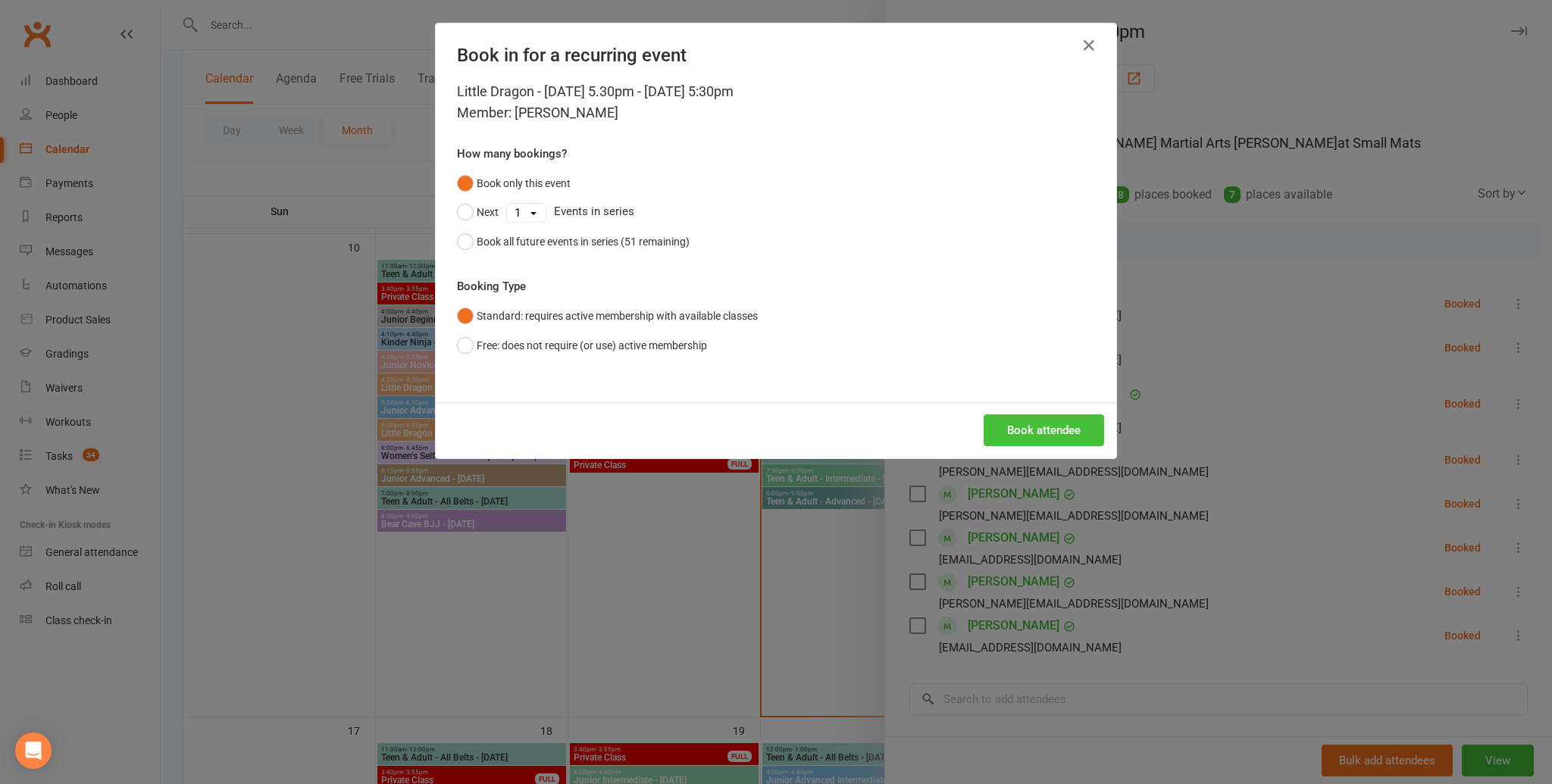
click at [1076, 438] on button "Book attendee" at bounding box center [1043, 429] width 120 height 32
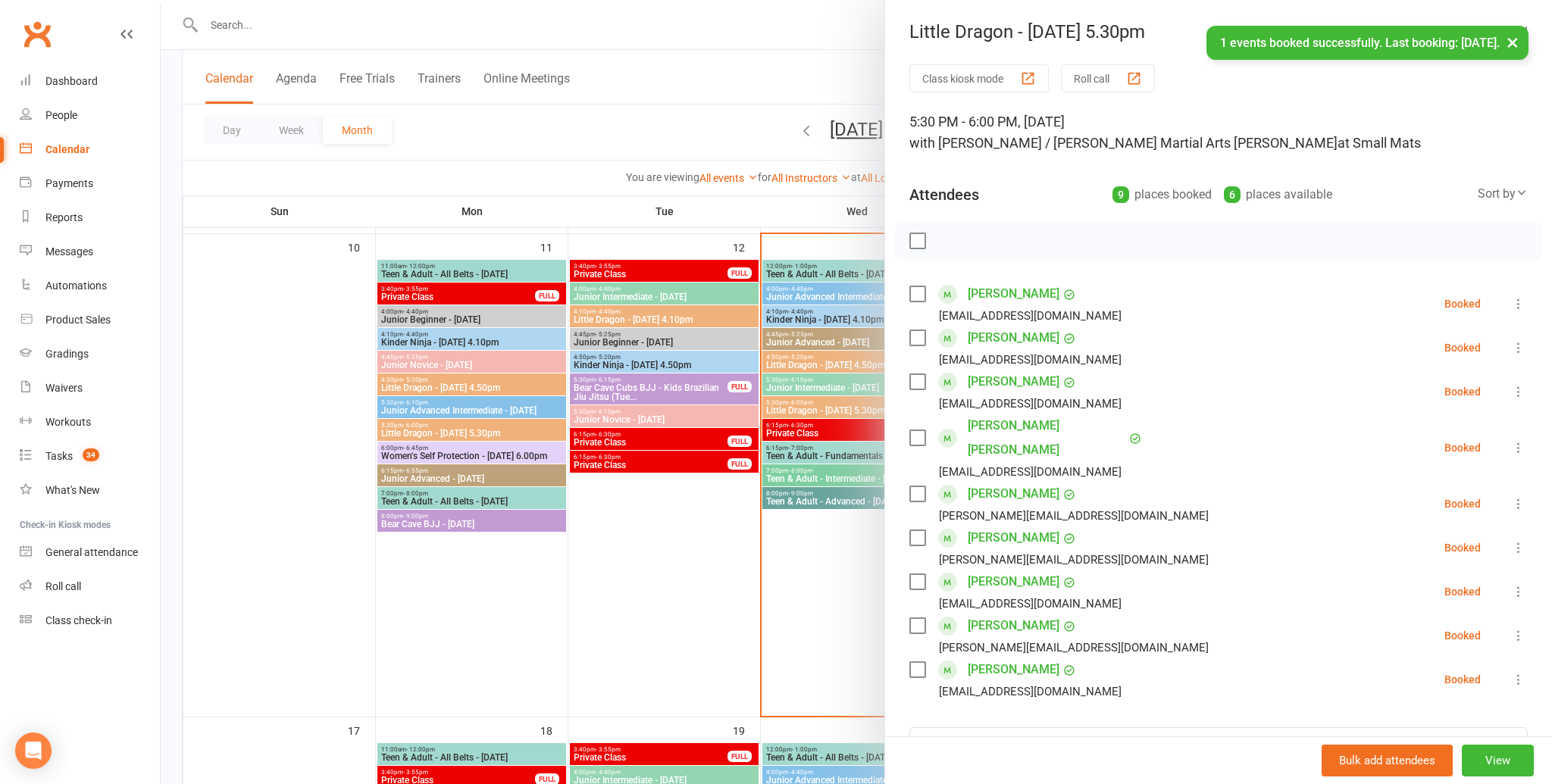
click at [792, 561] on div at bounding box center [856, 392] width 1391 height 784
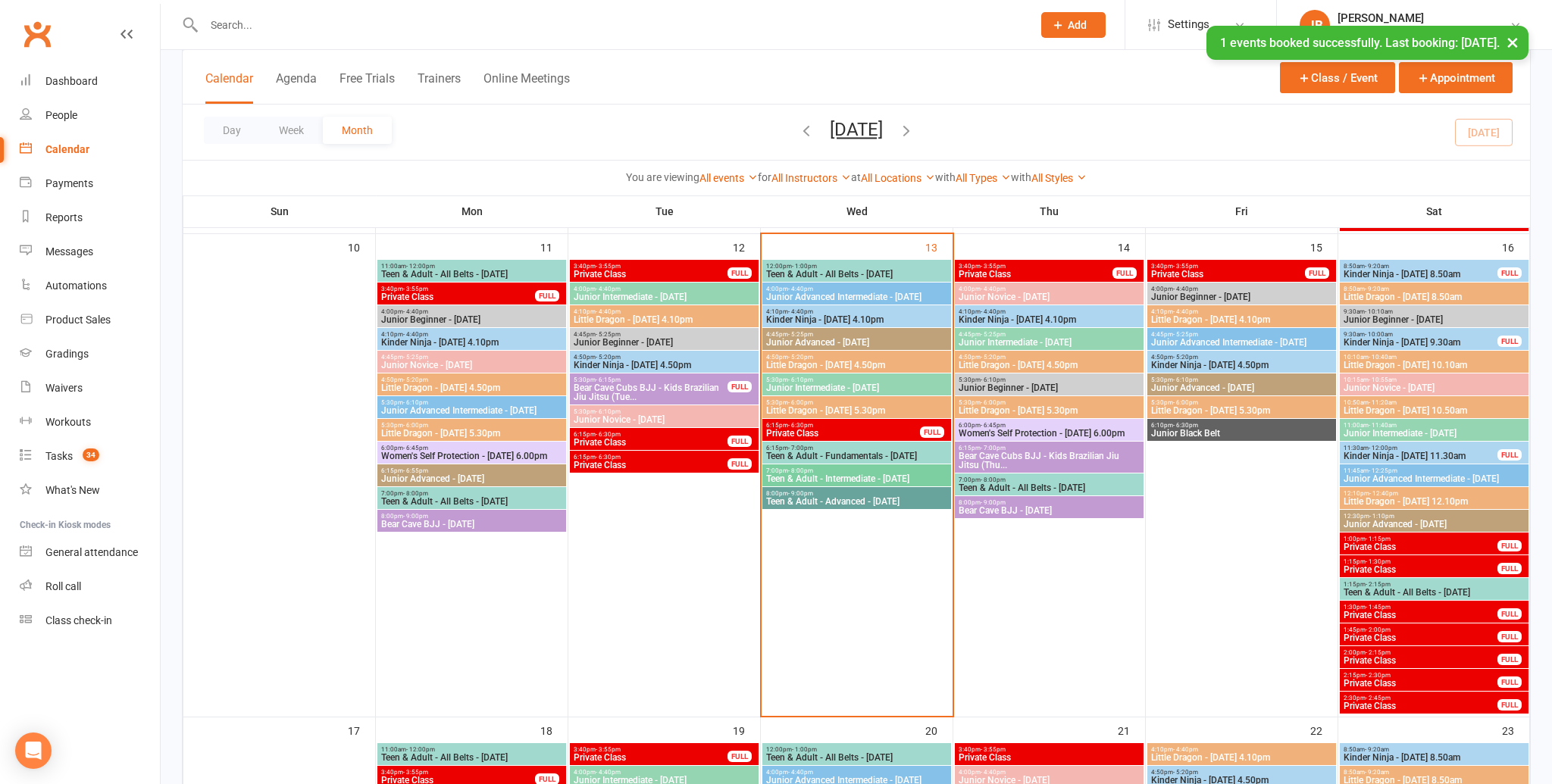
click at [821, 357] on span "4:50pm - 5:20pm" at bounding box center [857, 357] width 182 height 7
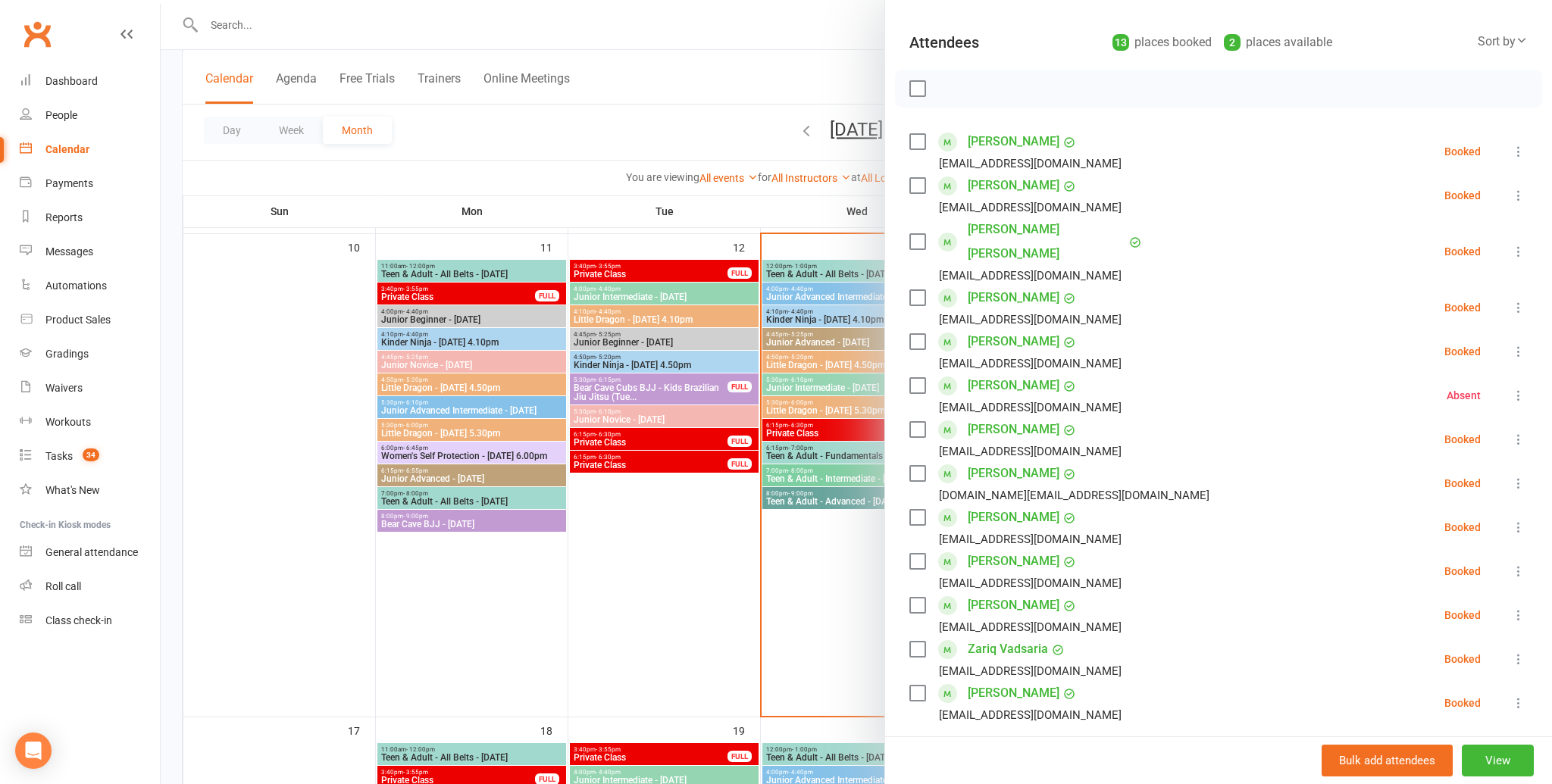
scroll to position [150, 0]
click at [824, 407] on div at bounding box center [856, 392] width 1391 height 784
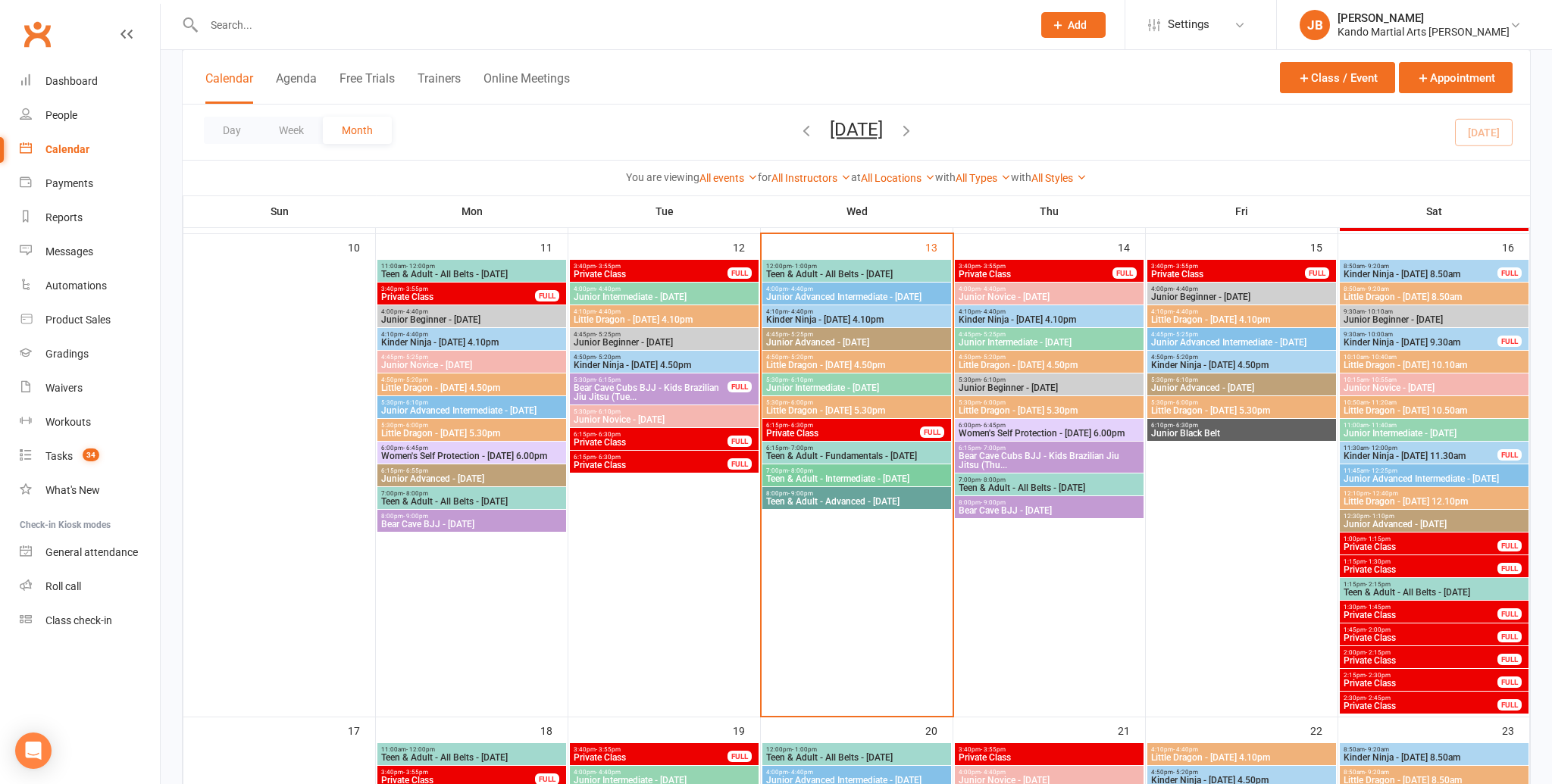
click at [838, 313] on span "4:10pm - 4:40pm" at bounding box center [857, 312] width 182 height 7
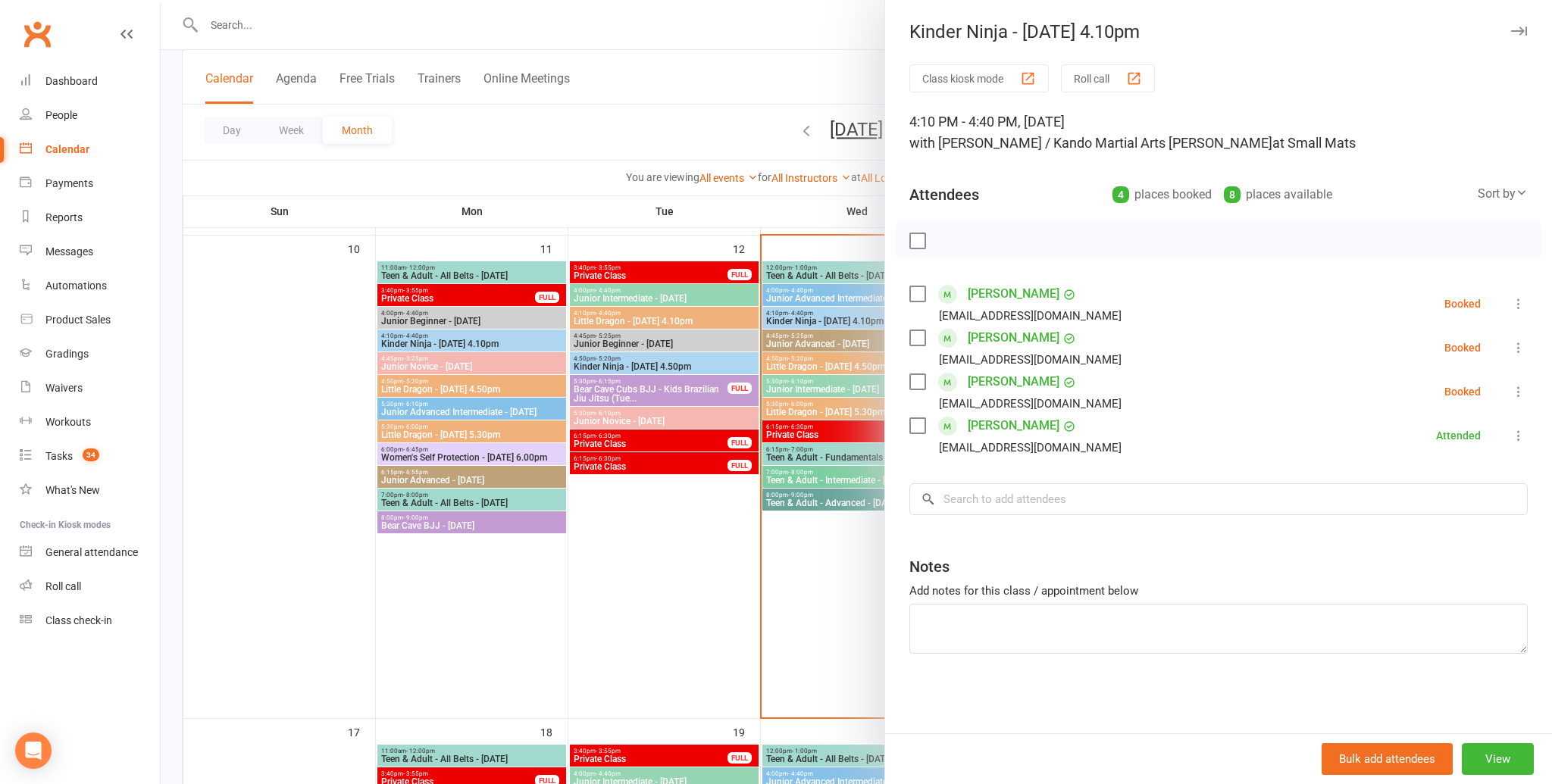
scroll to position [973, 0]
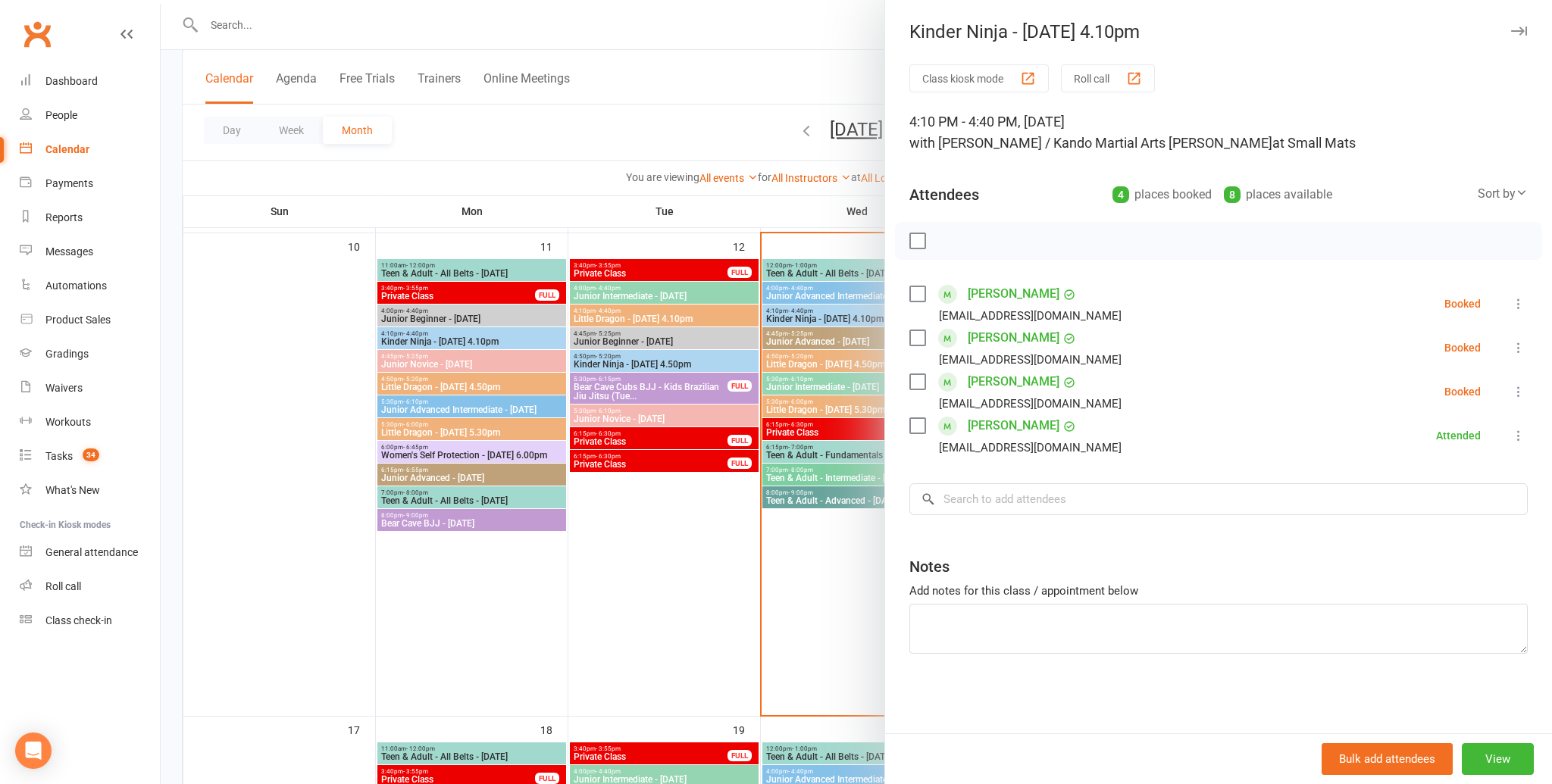
click at [918, 236] on label at bounding box center [917, 241] width 15 height 15
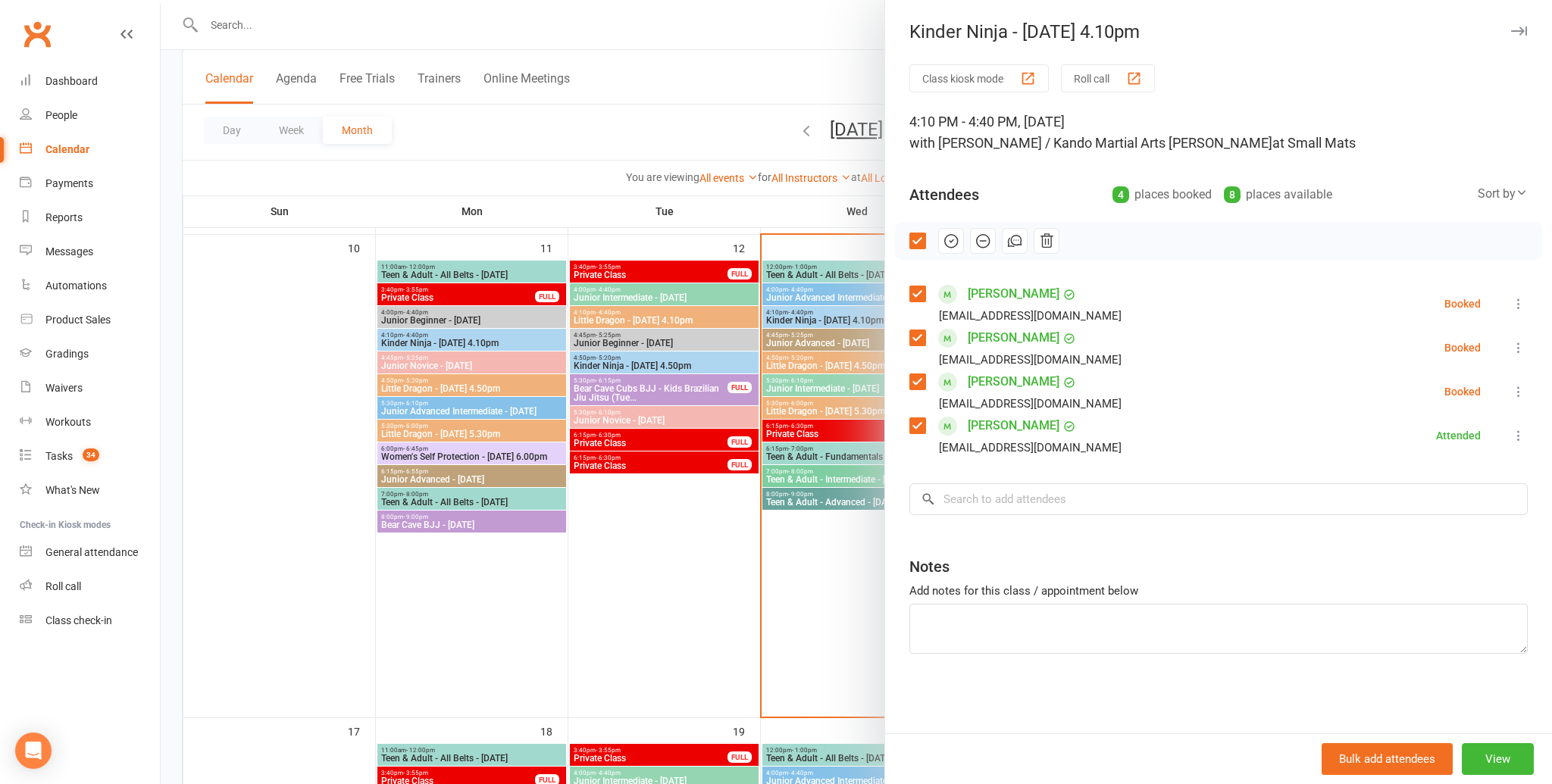
click at [926, 291] on div "Myan Mallawaarachchi mayomis@hotmail.com" at bounding box center [1018, 304] width 218 height 44
drag, startPoint x: 916, startPoint y: 338, endPoint x: 913, endPoint y: 325, distance: 13.3
click at [915, 337] on label at bounding box center [917, 338] width 15 height 15
drag, startPoint x: 911, startPoint y: 296, endPoint x: 926, endPoint y: 312, distance: 21.9
click at [914, 297] on label at bounding box center [917, 294] width 15 height 15
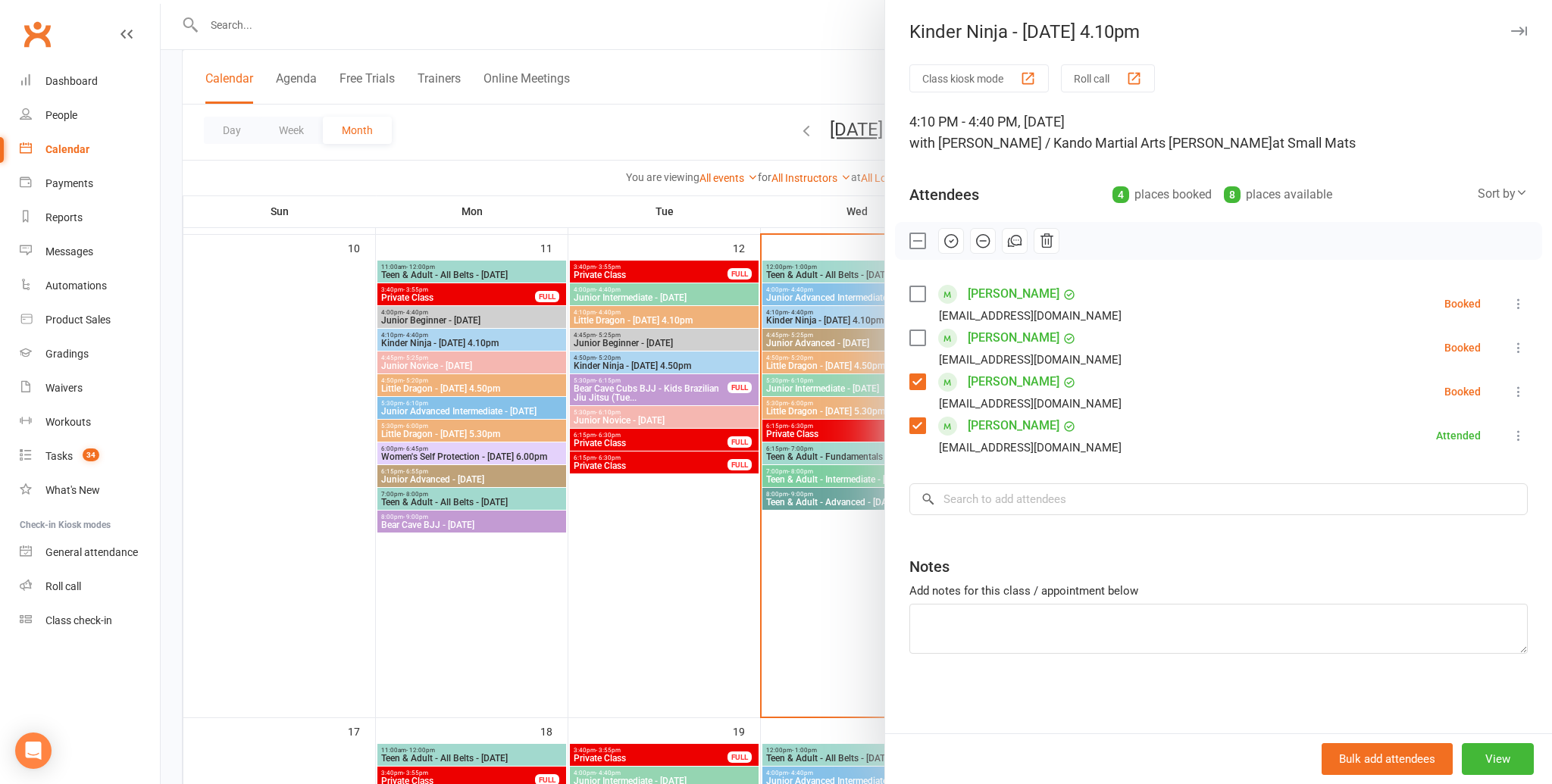
click at [915, 383] on label at bounding box center [917, 382] width 15 height 15
click at [980, 245] on icon "button" at bounding box center [983, 241] width 17 height 17
click at [816, 374] on div at bounding box center [856, 392] width 1391 height 784
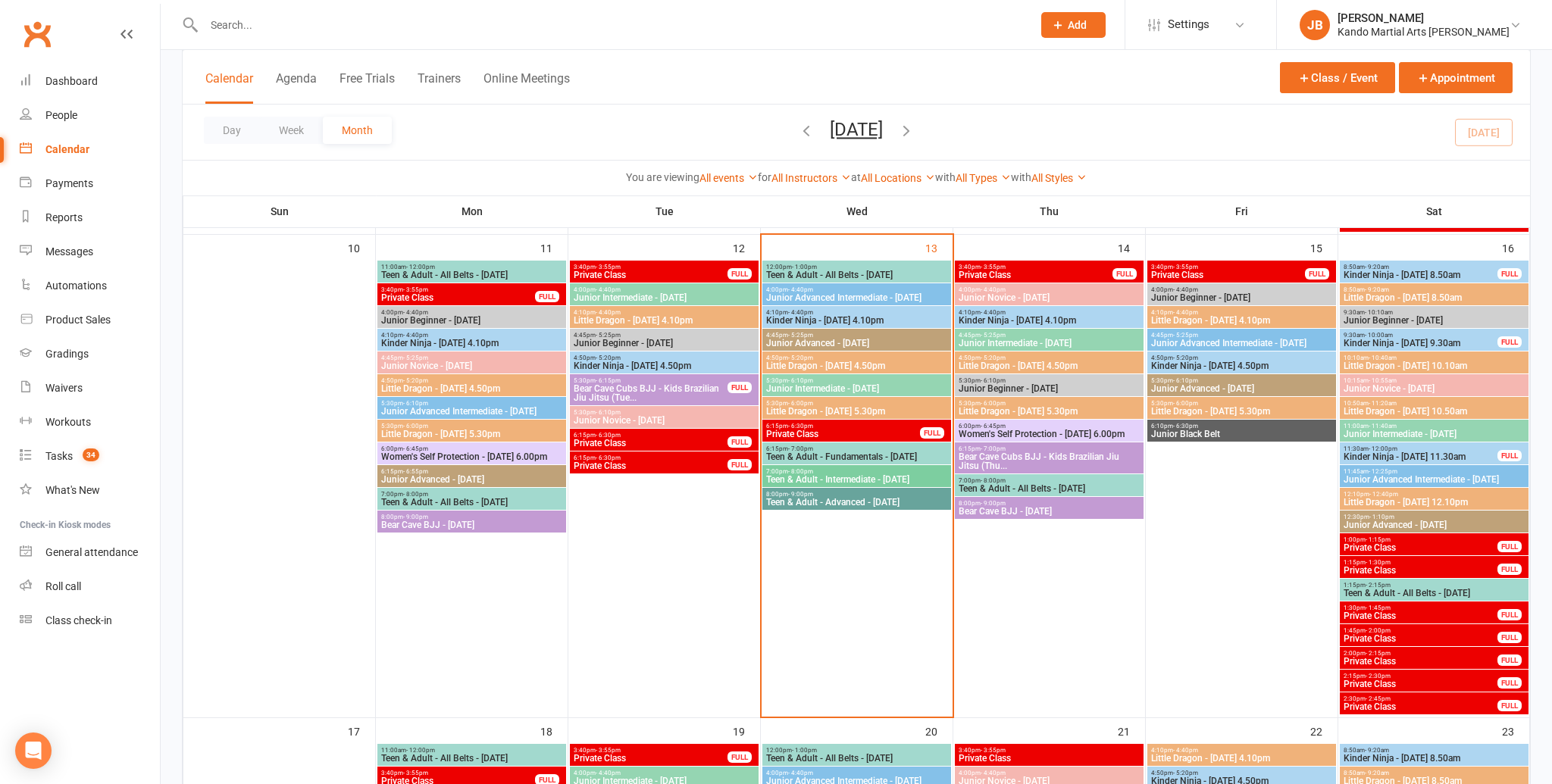
click at [803, 362] on span "Little Dragon - Wednesday 4.50pm" at bounding box center [857, 366] width 182 height 9
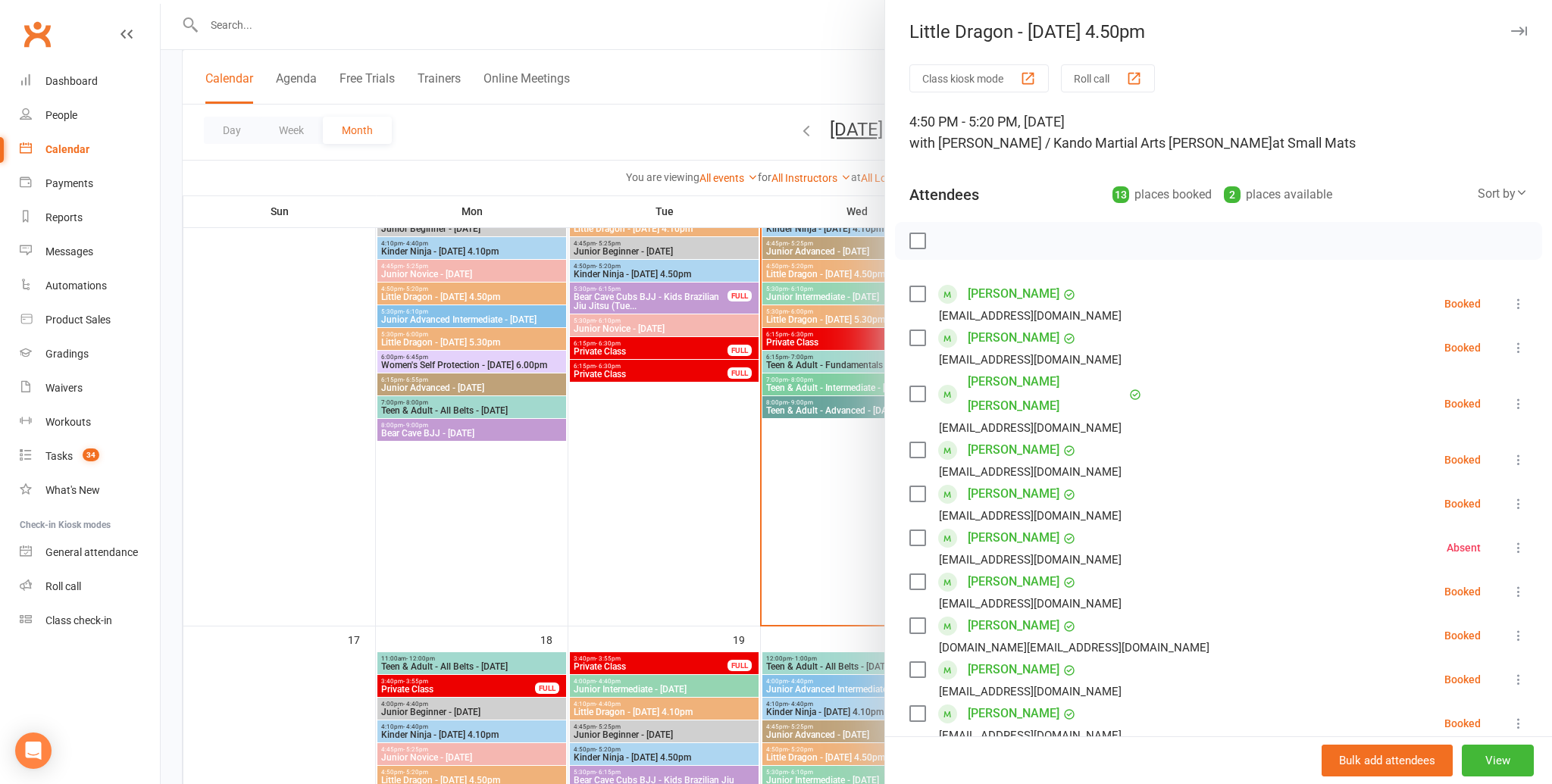
scroll to position [1065, 0]
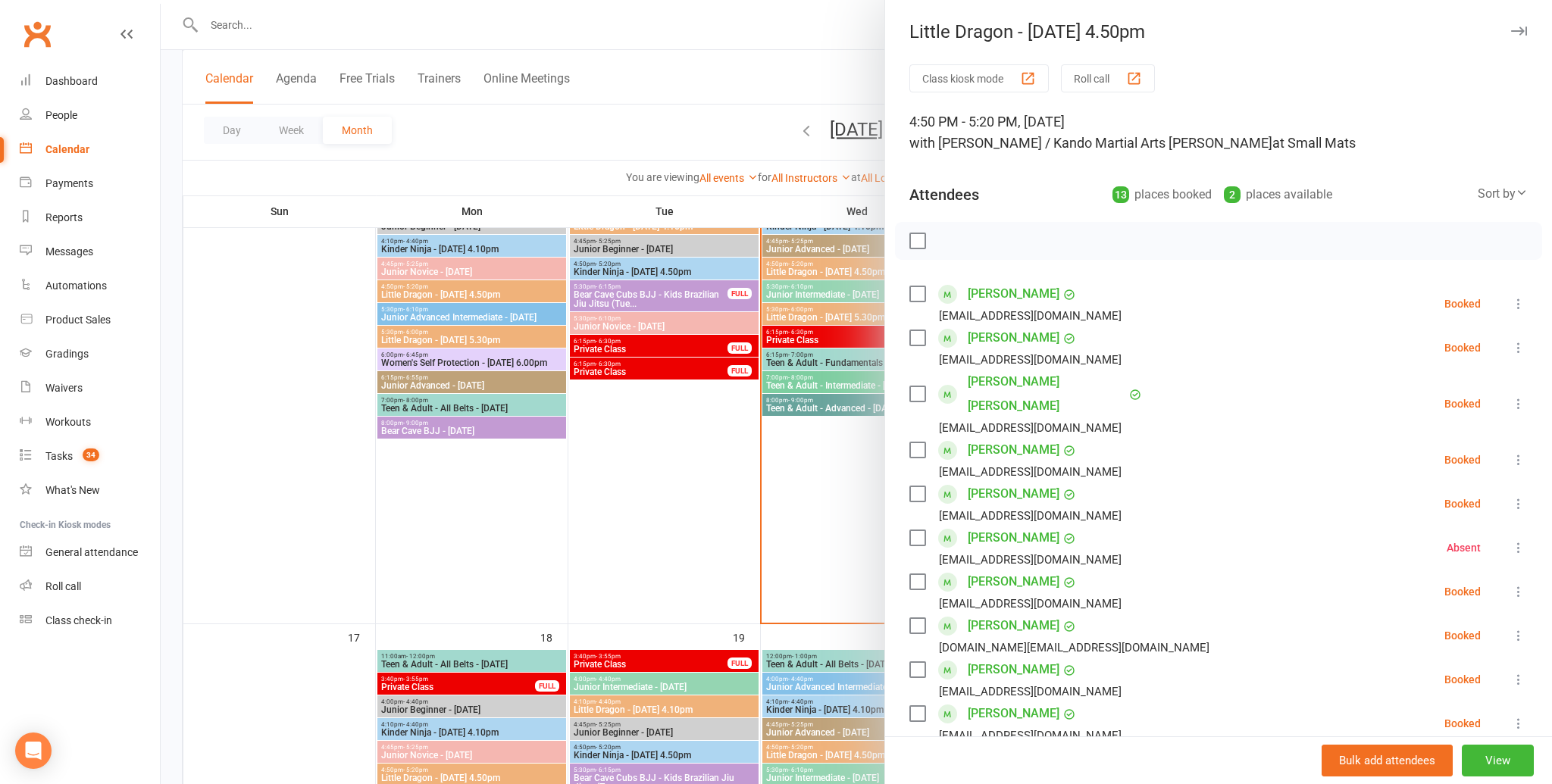
click at [815, 378] on div at bounding box center [856, 392] width 1391 height 784
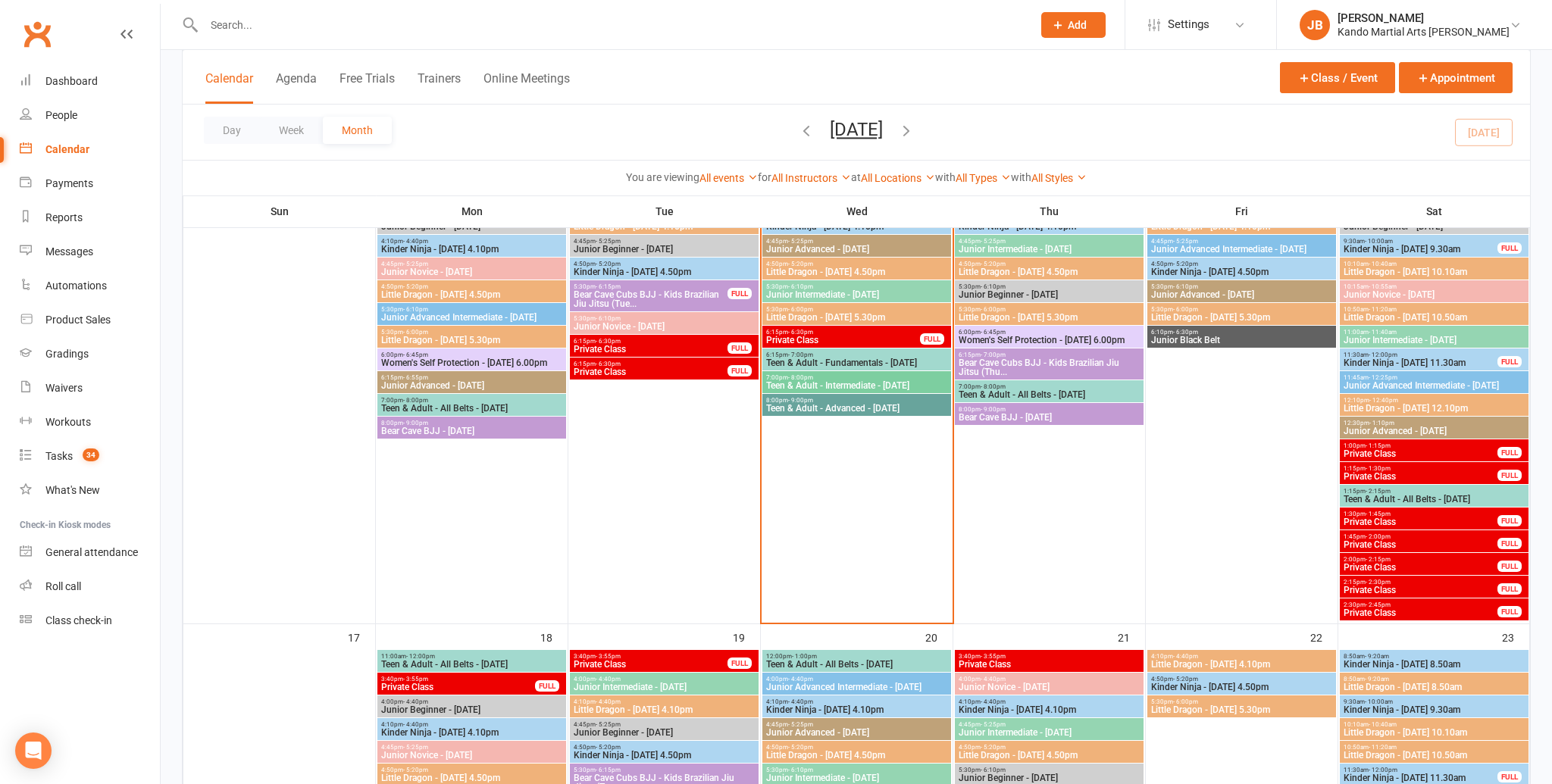
click at [814, 316] on span "Little Dragon - Wednesday 5.30pm" at bounding box center [857, 317] width 182 height 9
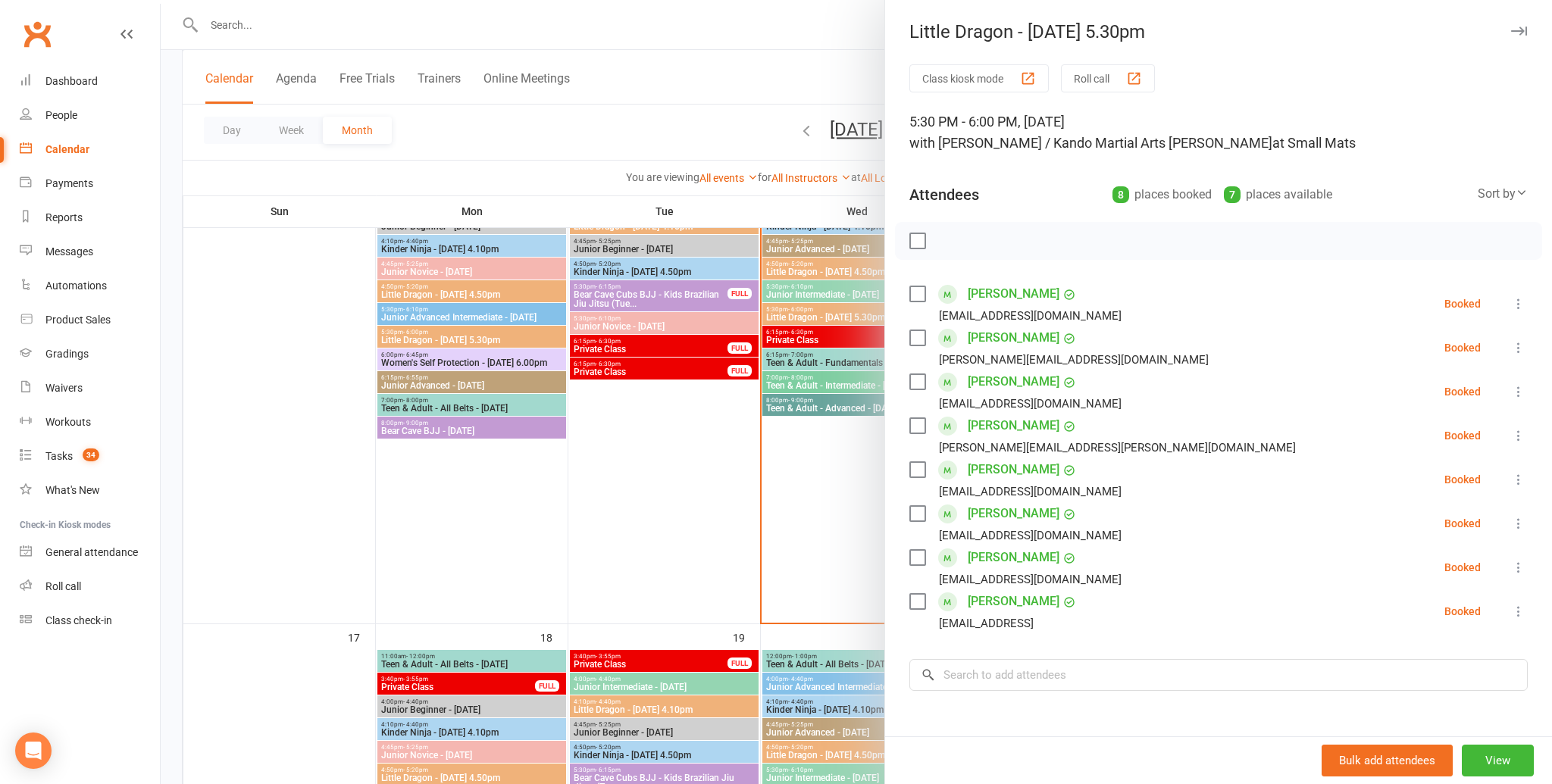
click at [852, 359] on div at bounding box center [856, 392] width 1391 height 784
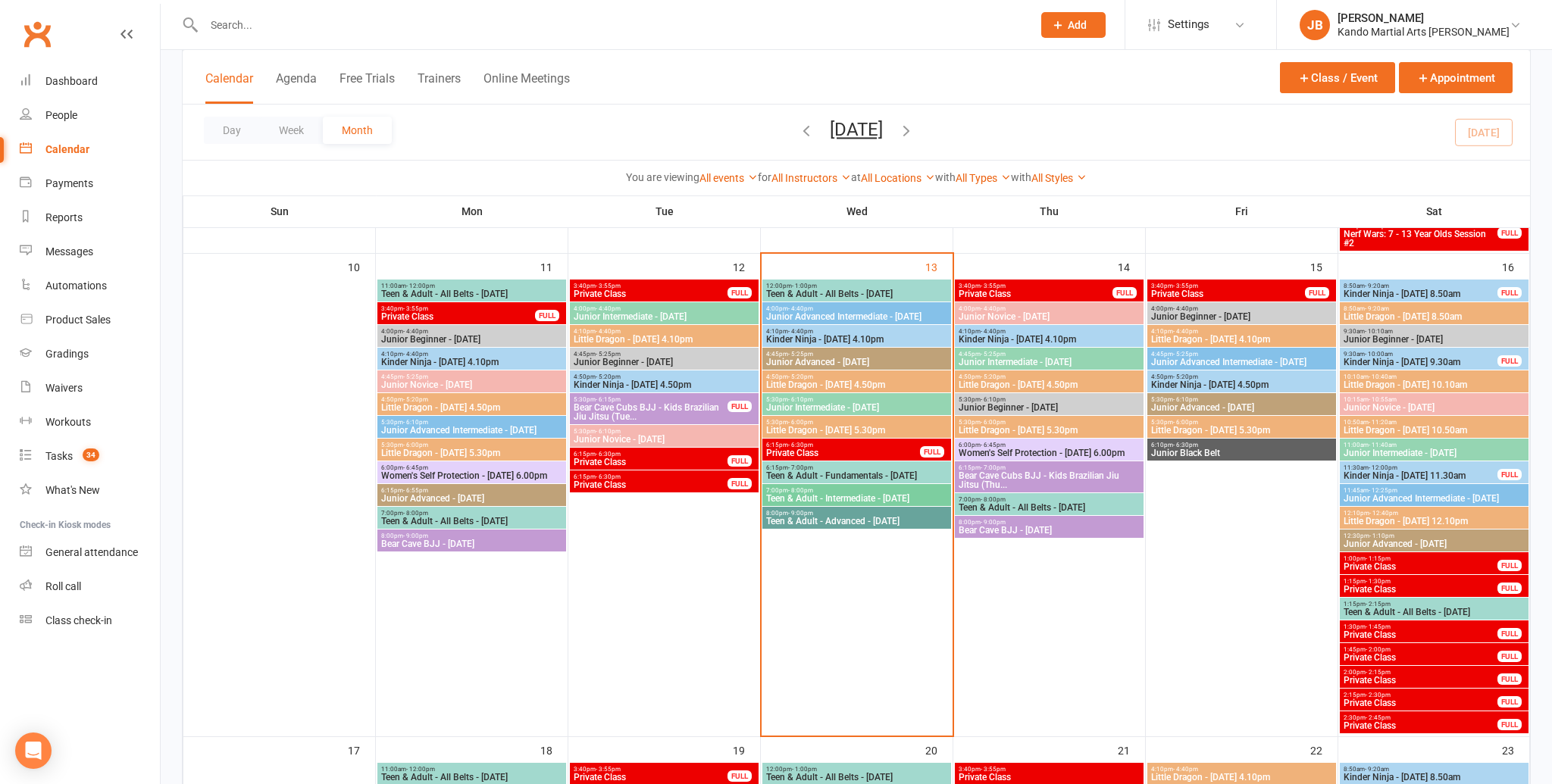
scroll to position [926, 0]
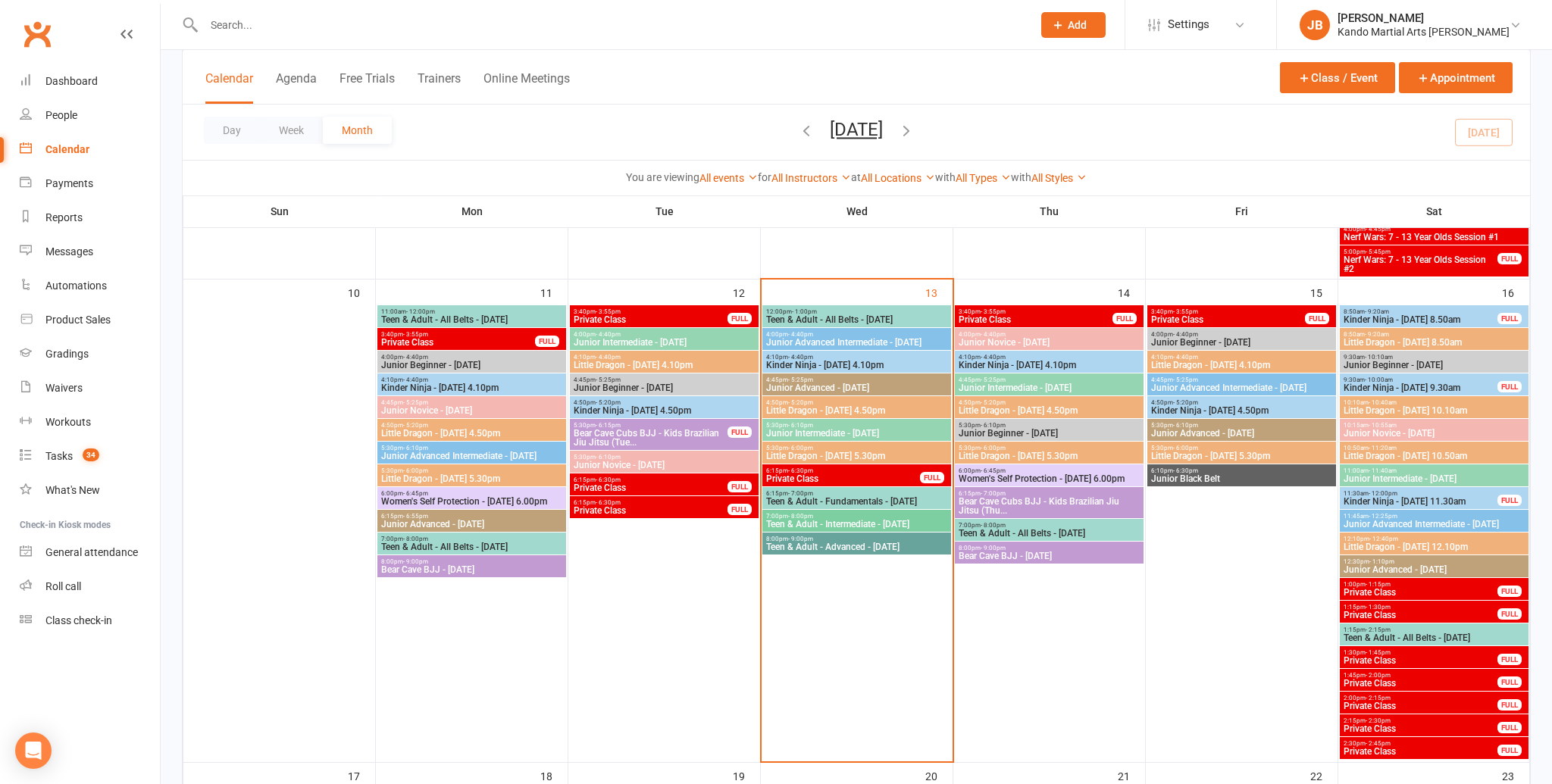
click at [808, 479] on span "Private Class" at bounding box center [843, 479] width 155 height 9
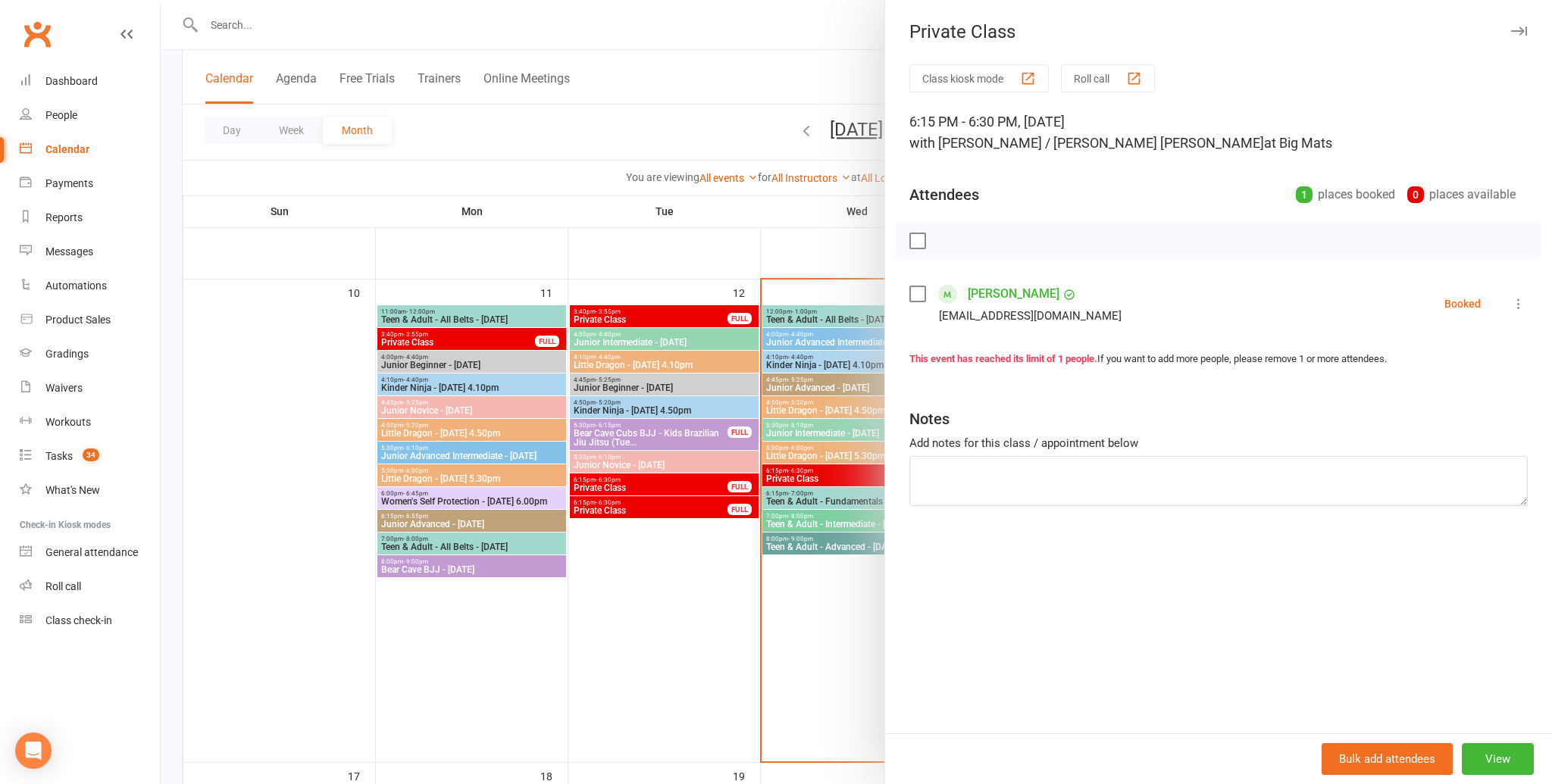
click at [810, 476] on div at bounding box center [856, 392] width 1391 height 784
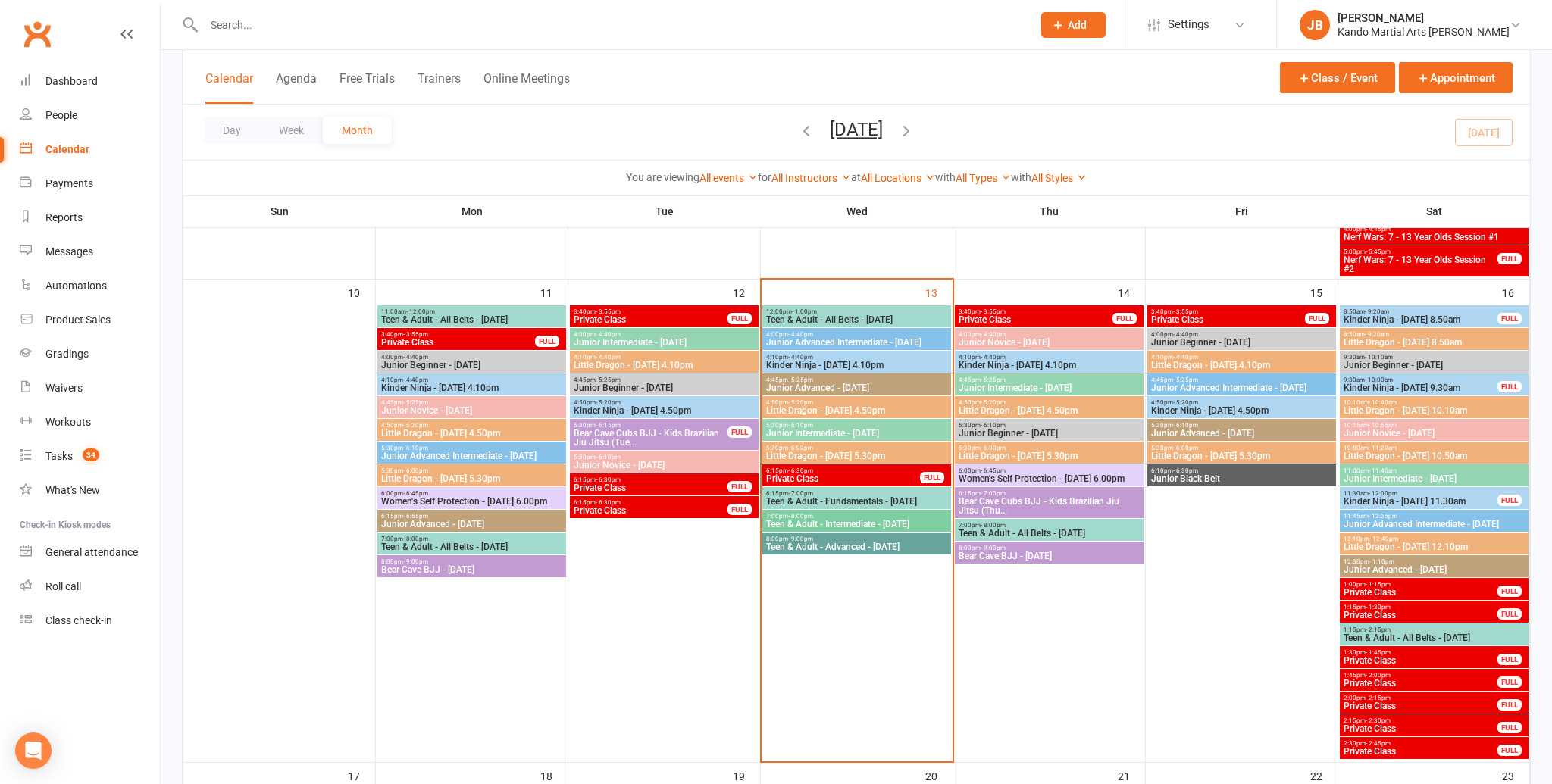
click at [789, 360] on span "Kinder Ninja - Wednesday 4.10pm" at bounding box center [857, 365] width 182 height 9
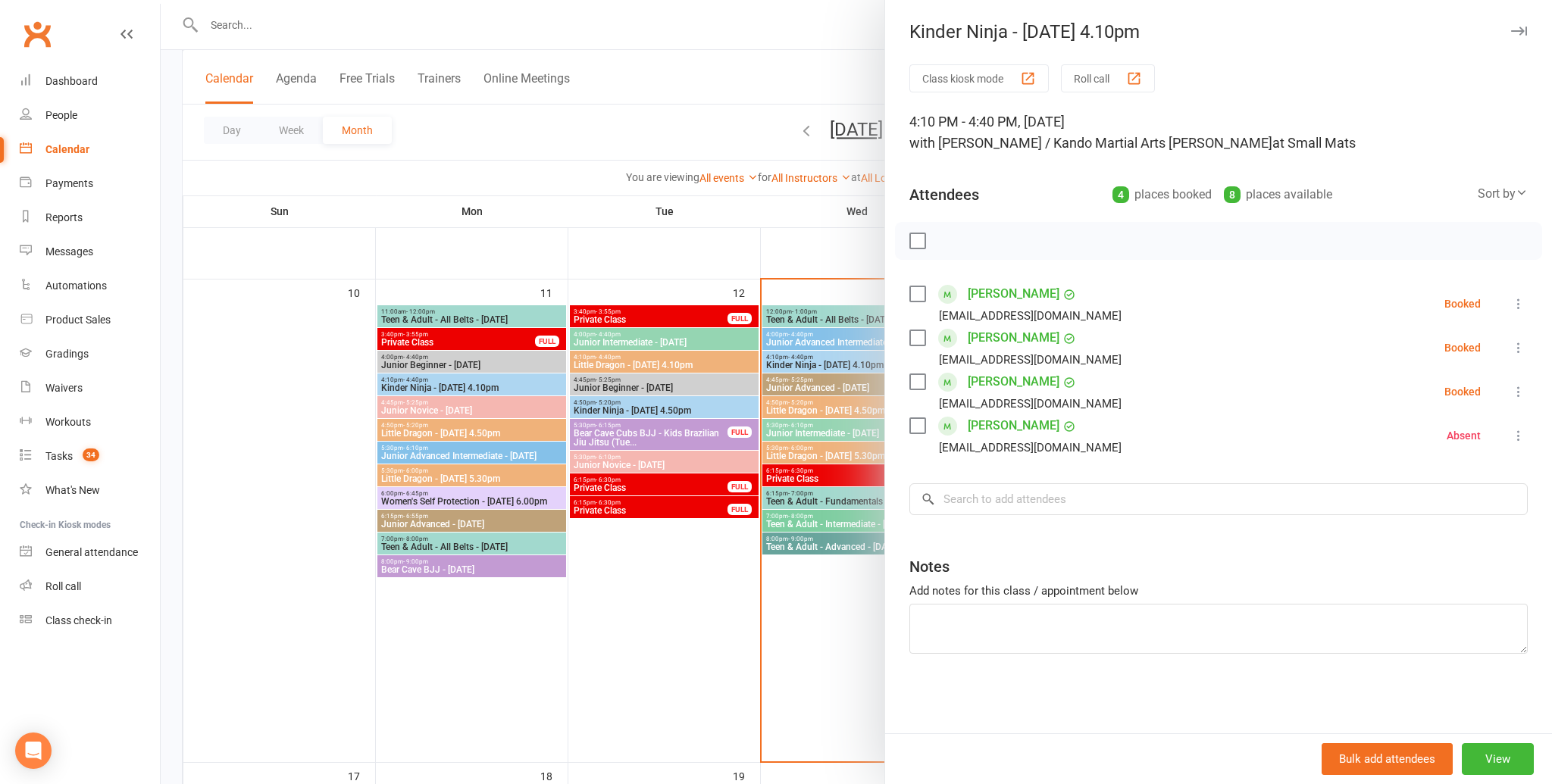
click at [789, 360] on div at bounding box center [856, 392] width 1391 height 784
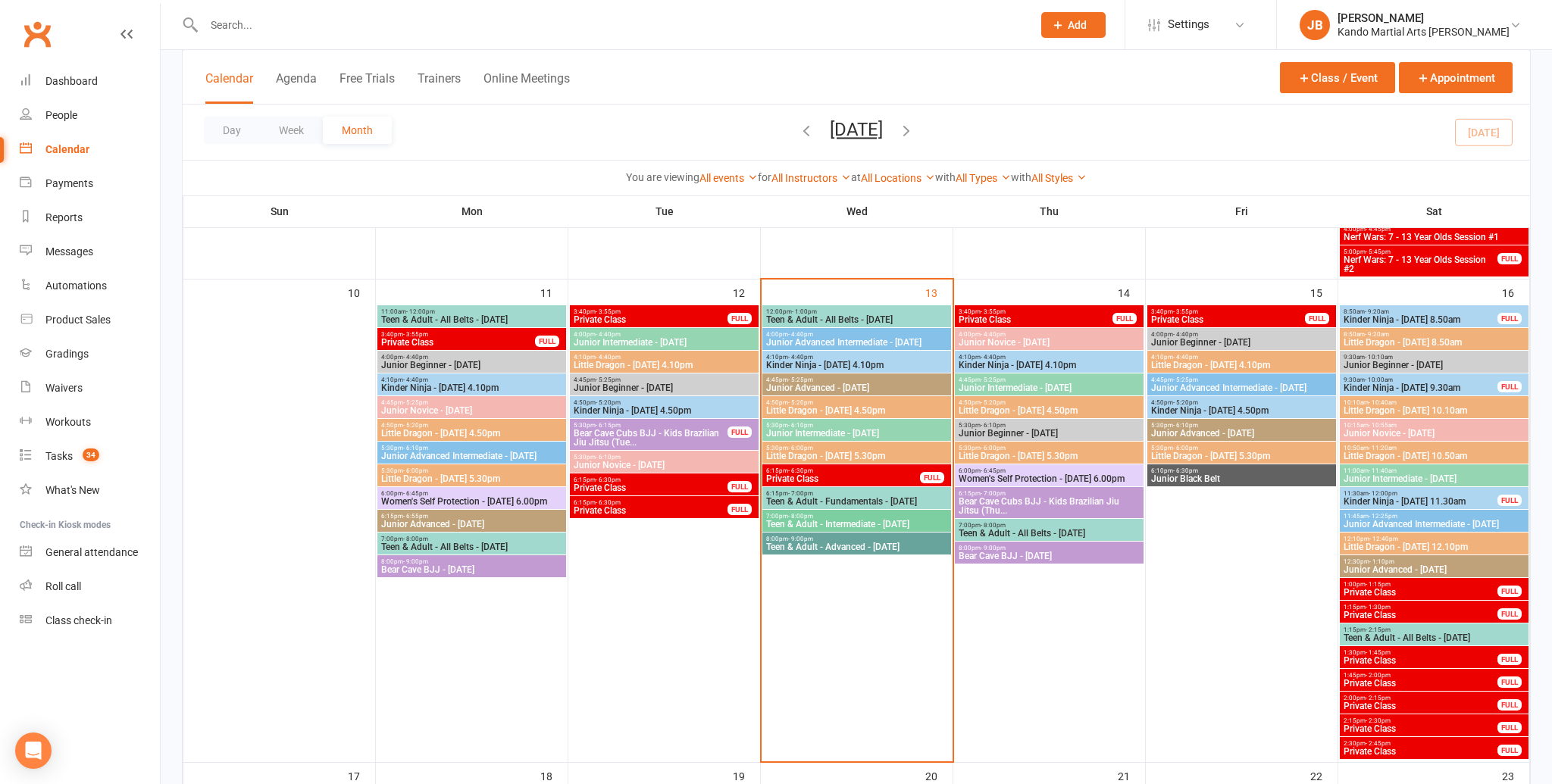
click at [786, 349] on div "4:00pm - 4:40pm Junior Advanced Intermediate - Wednesday" at bounding box center [856, 339] width 188 height 22
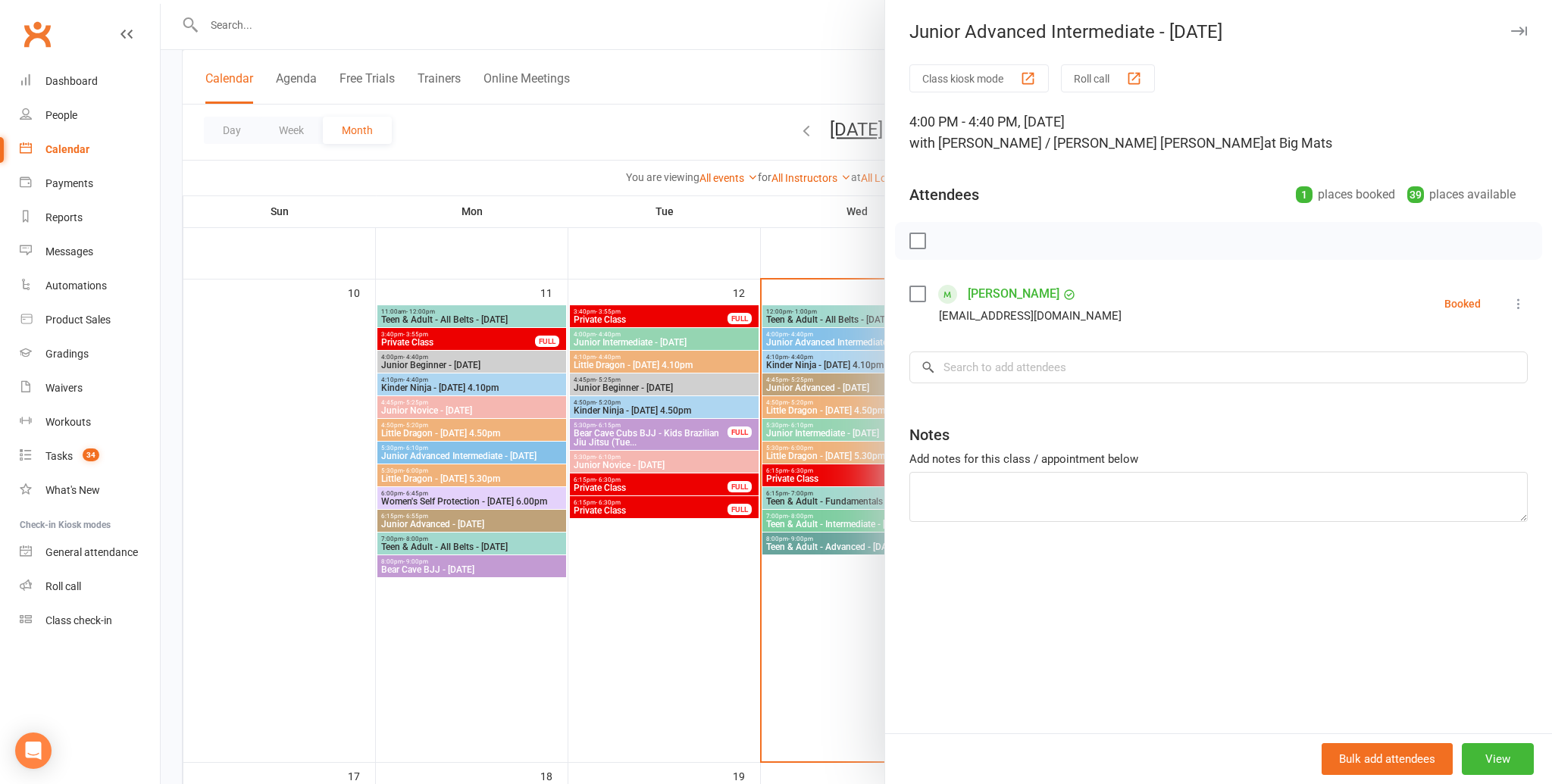
click at [880, 317] on div at bounding box center [856, 392] width 1391 height 784
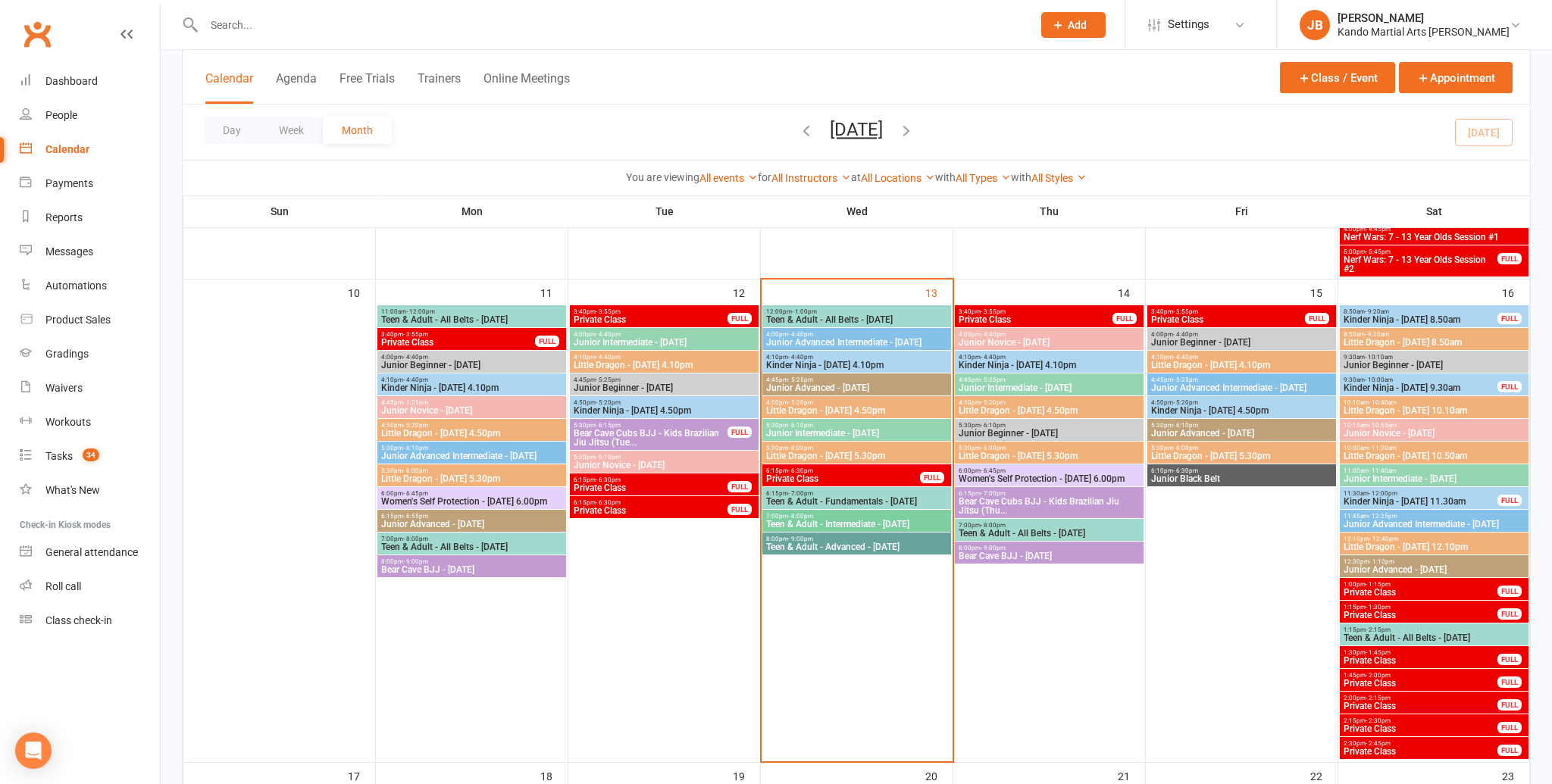
click at [816, 360] on span "Kinder Ninja - Wednesday 4.10pm" at bounding box center [857, 365] width 182 height 9
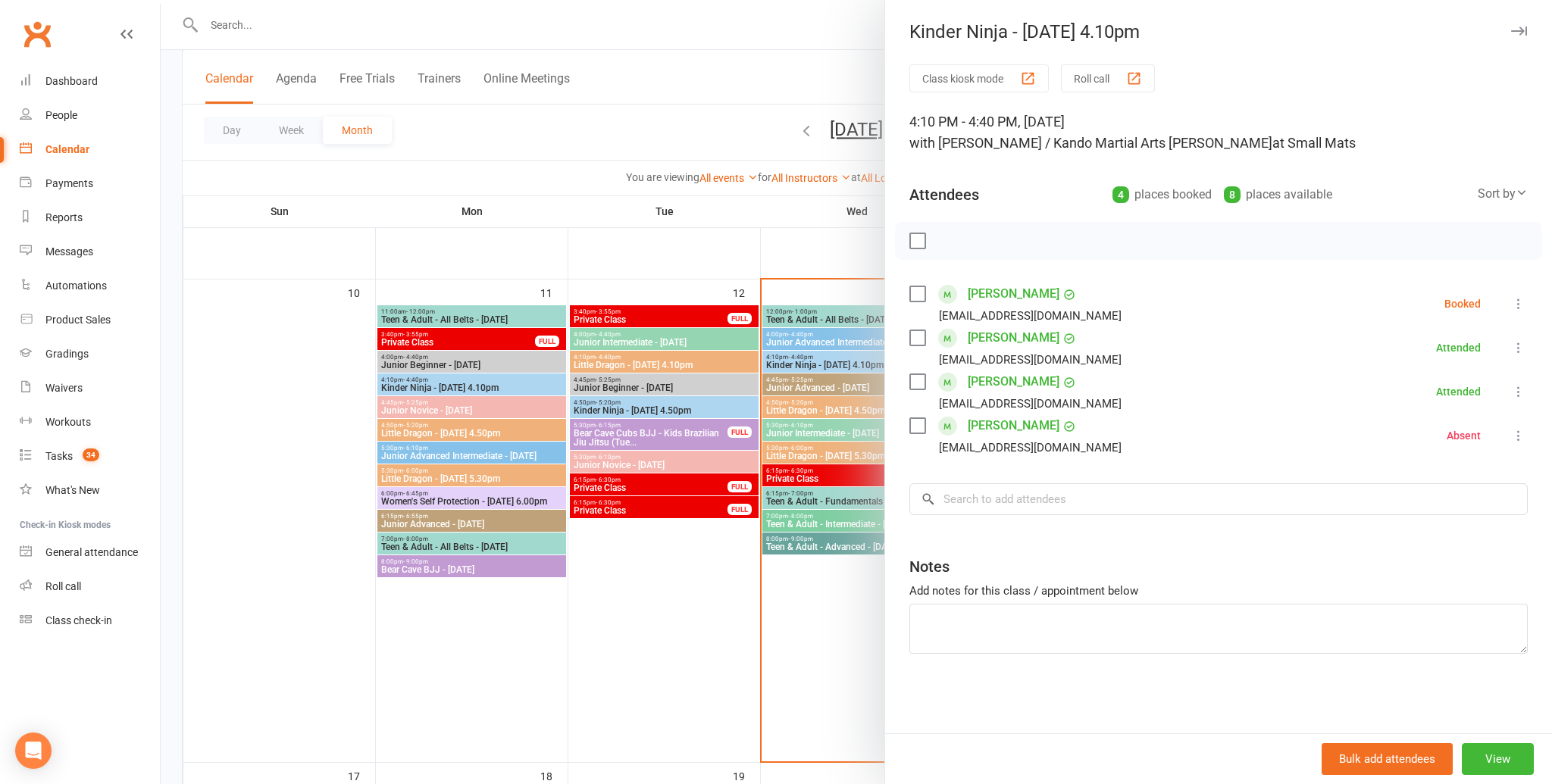
click at [979, 343] on link "Chloe Tan" at bounding box center [1013, 337] width 92 height 24
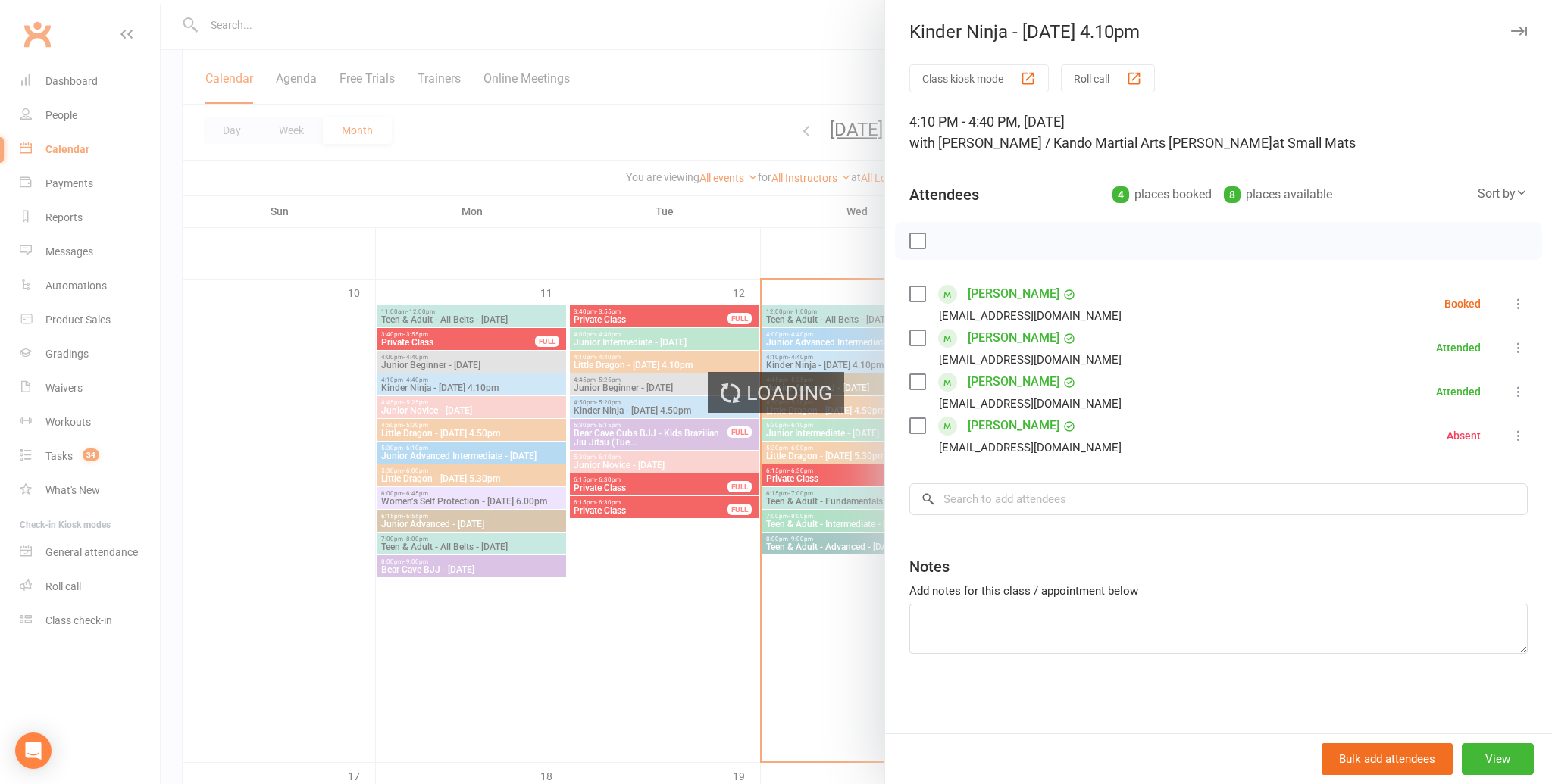
click at [985, 338] on link "Chloe Tan" at bounding box center [1013, 337] width 92 height 24
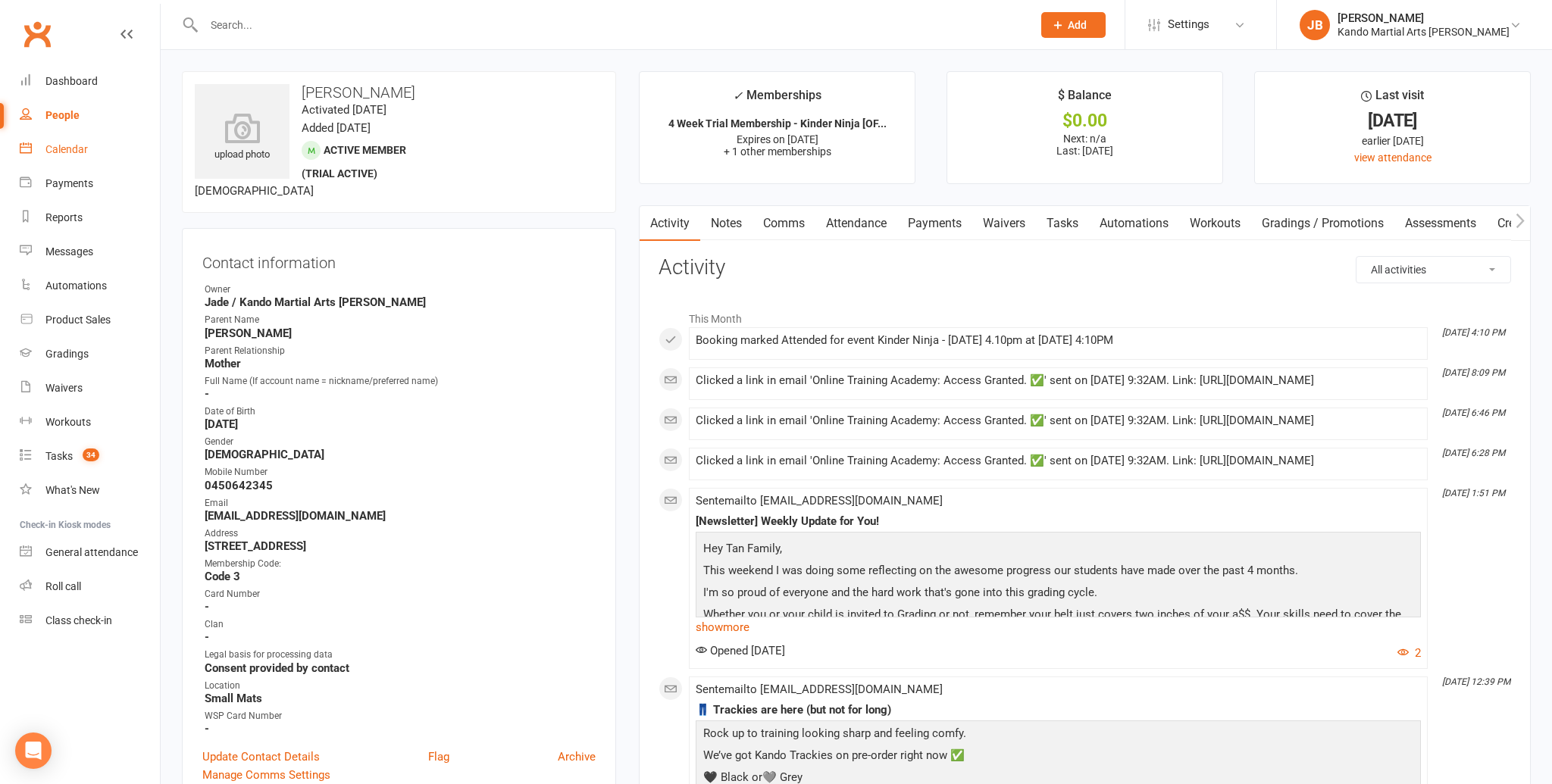
click at [104, 153] on link "Calendar" at bounding box center [89, 150] width 140 height 34
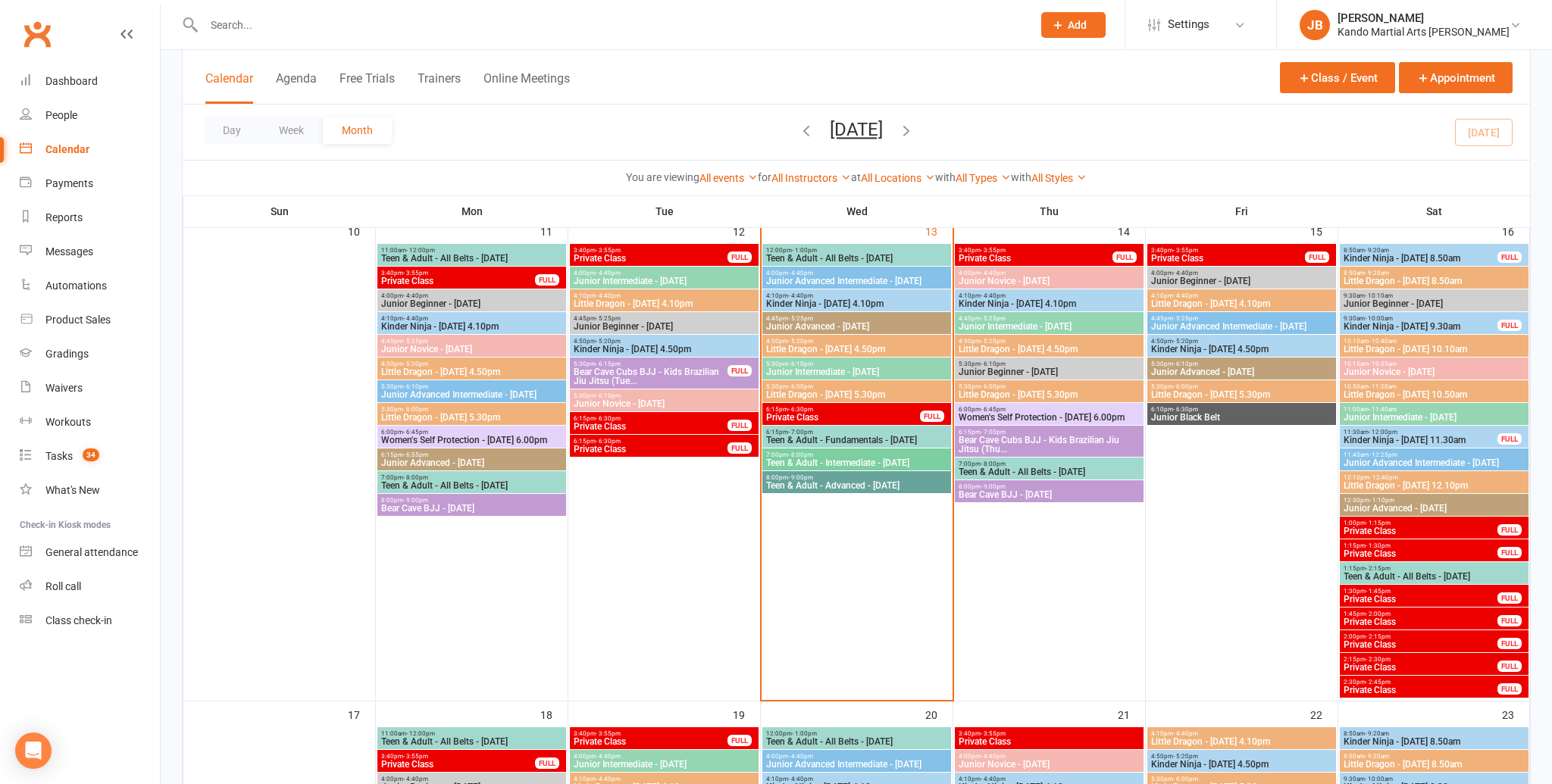
scroll to position [981, 0]
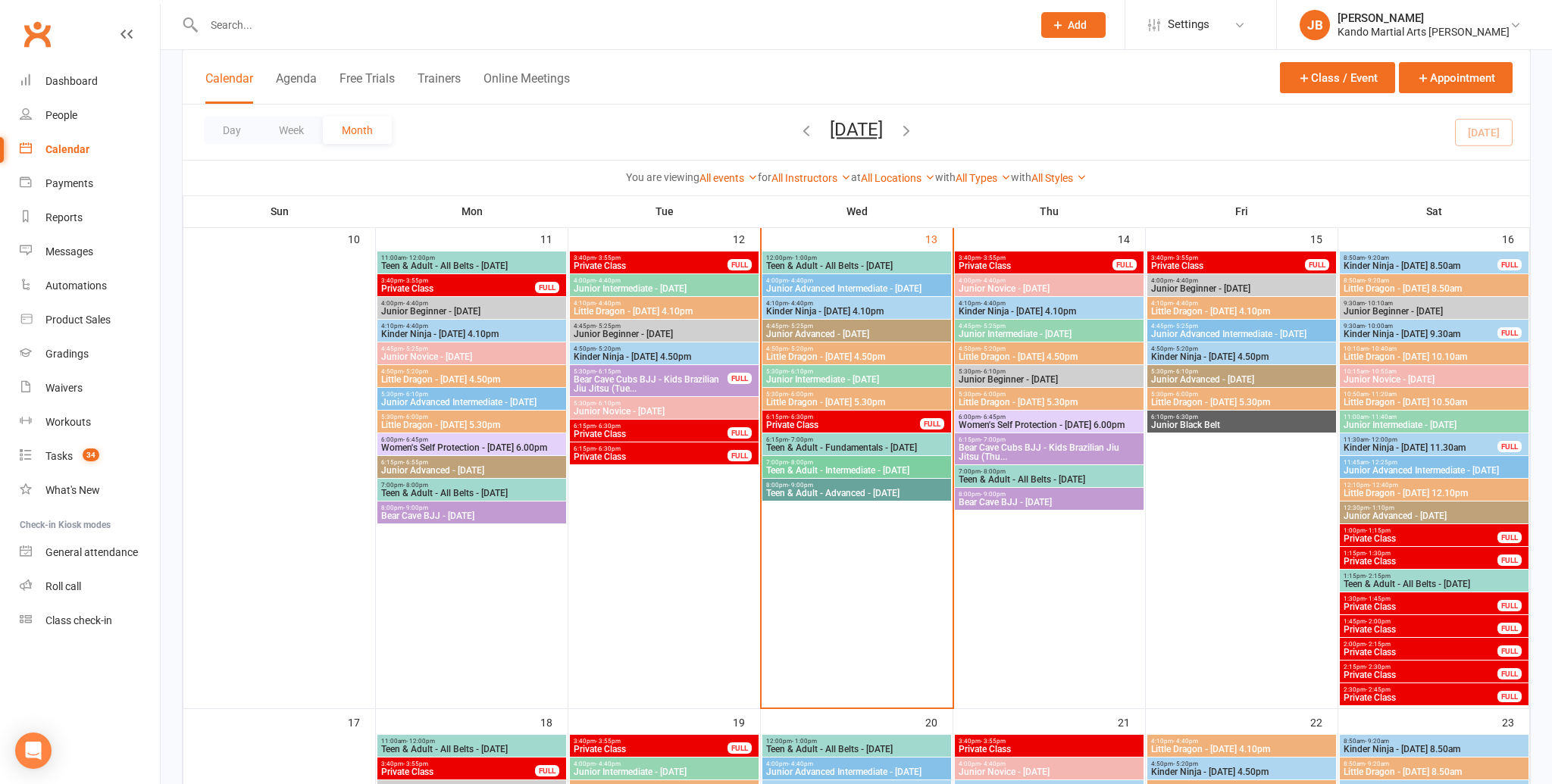
click at [911, 289] on span "Junior Advanced Intermediate - Wednesday" at bounding box center [857, 288] width 182 height 9
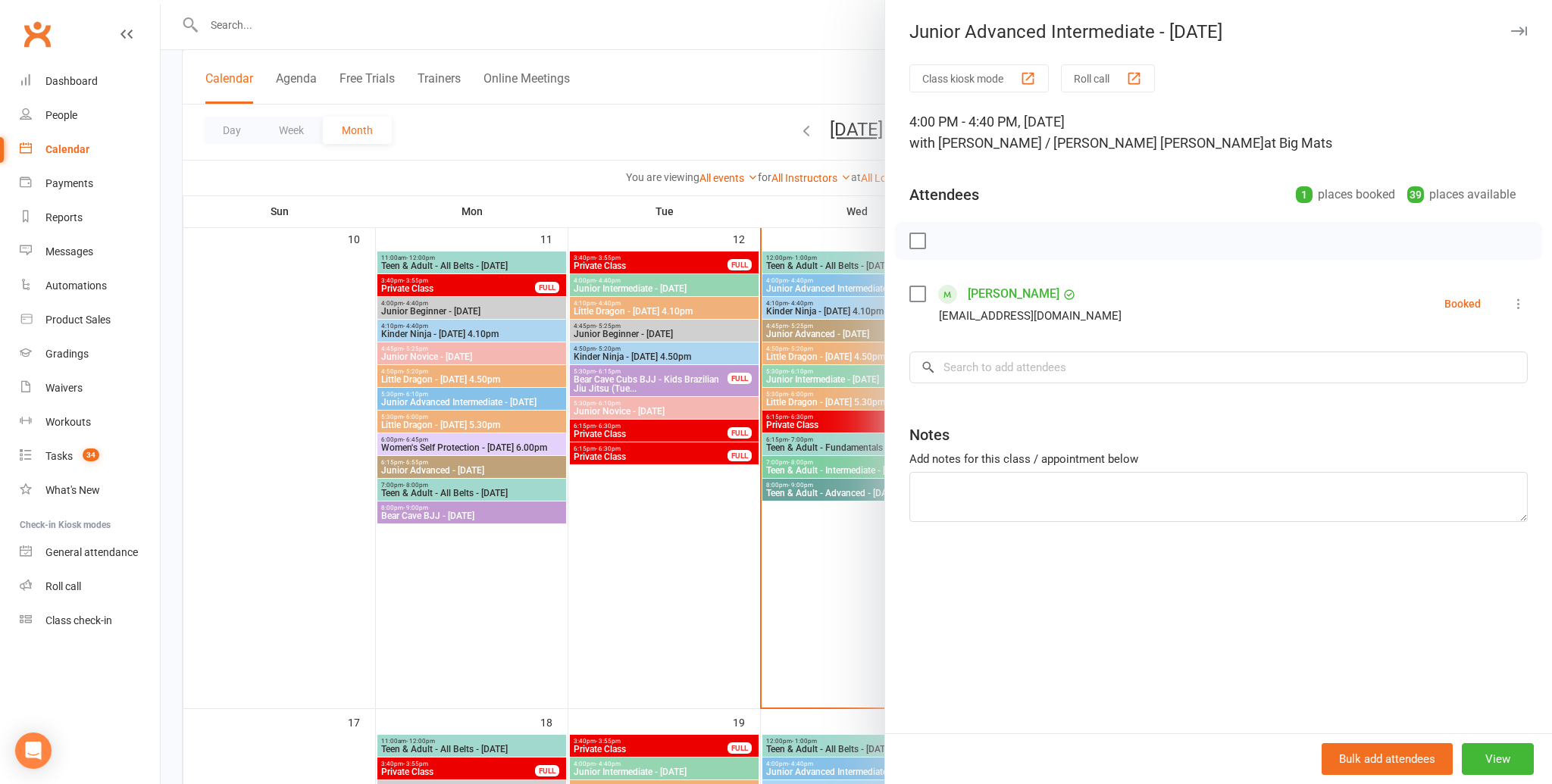
click at [926, 291] on div "Jasmine Vega terrianneb1985@yahoo.com.au" at bounding box center [1018, 304] width 218 height 44
click at [909, 287] on div "Class kiosk mode Roll call 4:00 PM - 4:40 PM, Wednesday, August, 13, 2025 with …" at bounding box center [1218, 399] width 666 height 669
click at [915, 292] on label at bounding box center [917, 294] width 15 height 15
click at [1005, 376] on input "search" at bounding box center [1219, 367] width 619 height 32
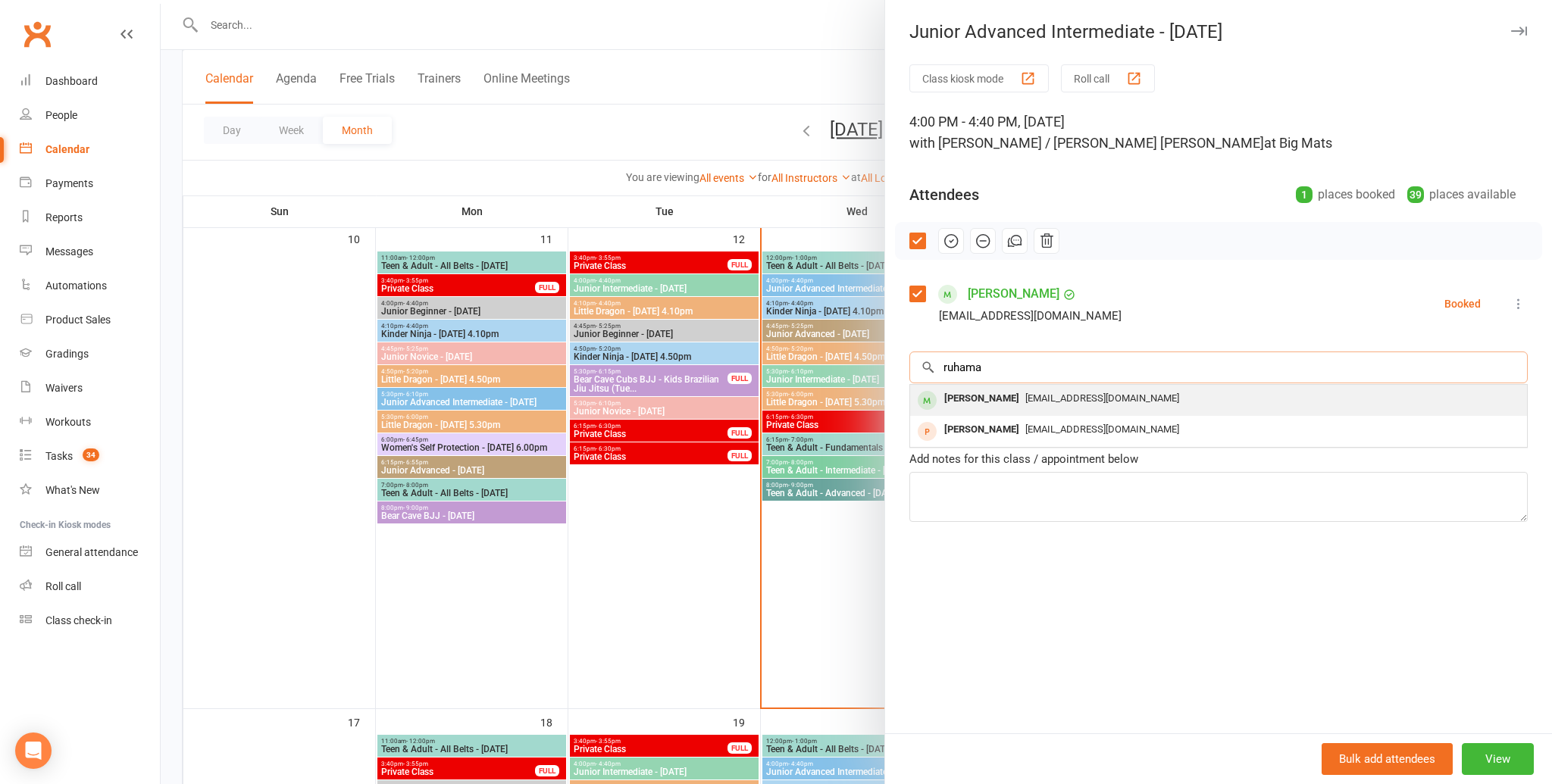
type input "ruhama"
click at [1025, 392] on div "Ruhama Abraham" at bounding box center [982, 399] width 87 height 22
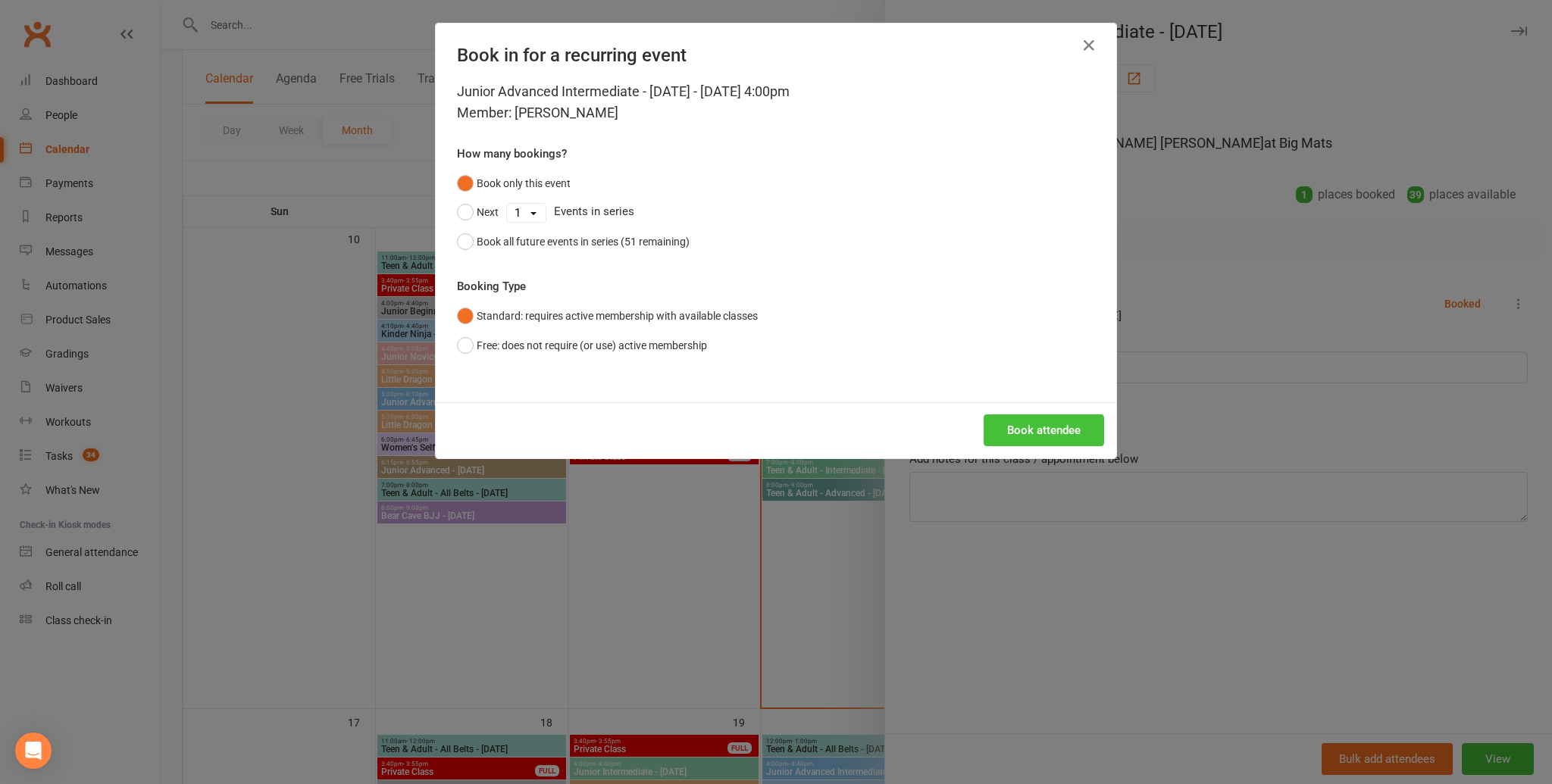
click at [1022, 423] on button "Book attendee" at bounding box center [1043, 429] width 120 height 32
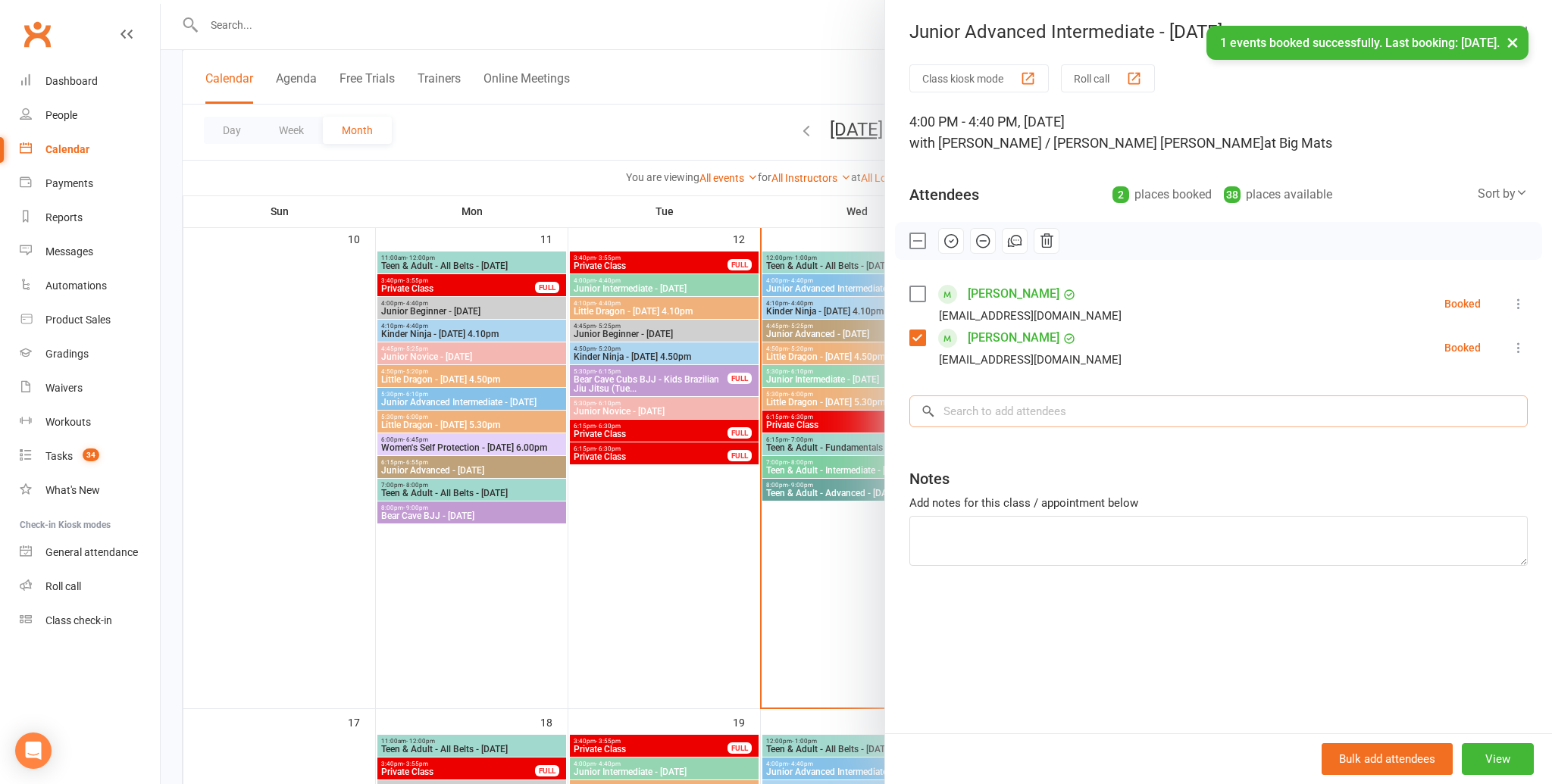
click at [1029, 412] on input "search" at bounding box center [1219, 411] width 619 height 32
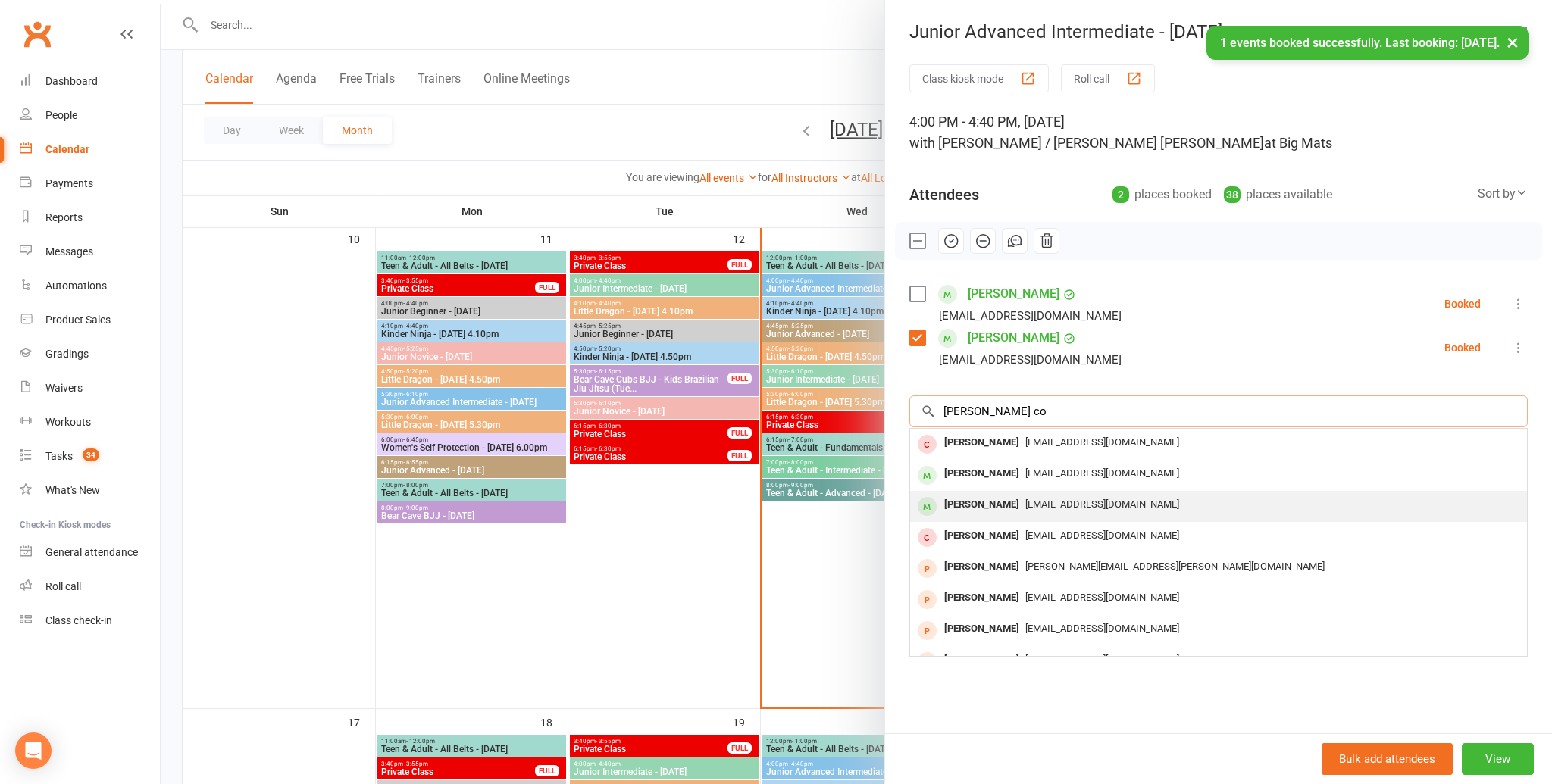
type input "paige co"
click at [1015, 501] on div "Paige Copeland" at bounding box center [982, 505] width 87 height 22
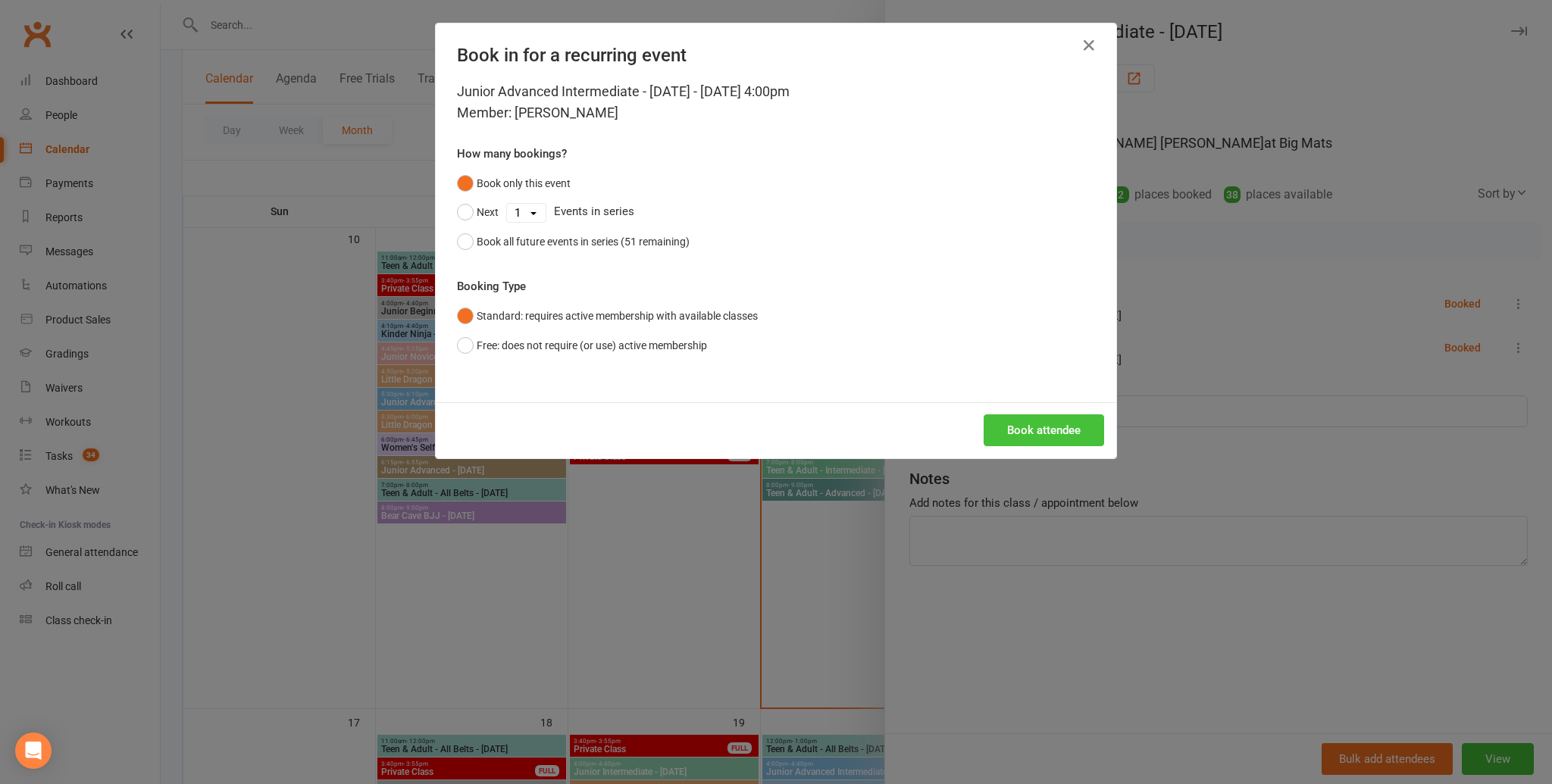
click at [1050, 437] on button "Book attendee" at bounding box center [1043, 429] width 120 height 32
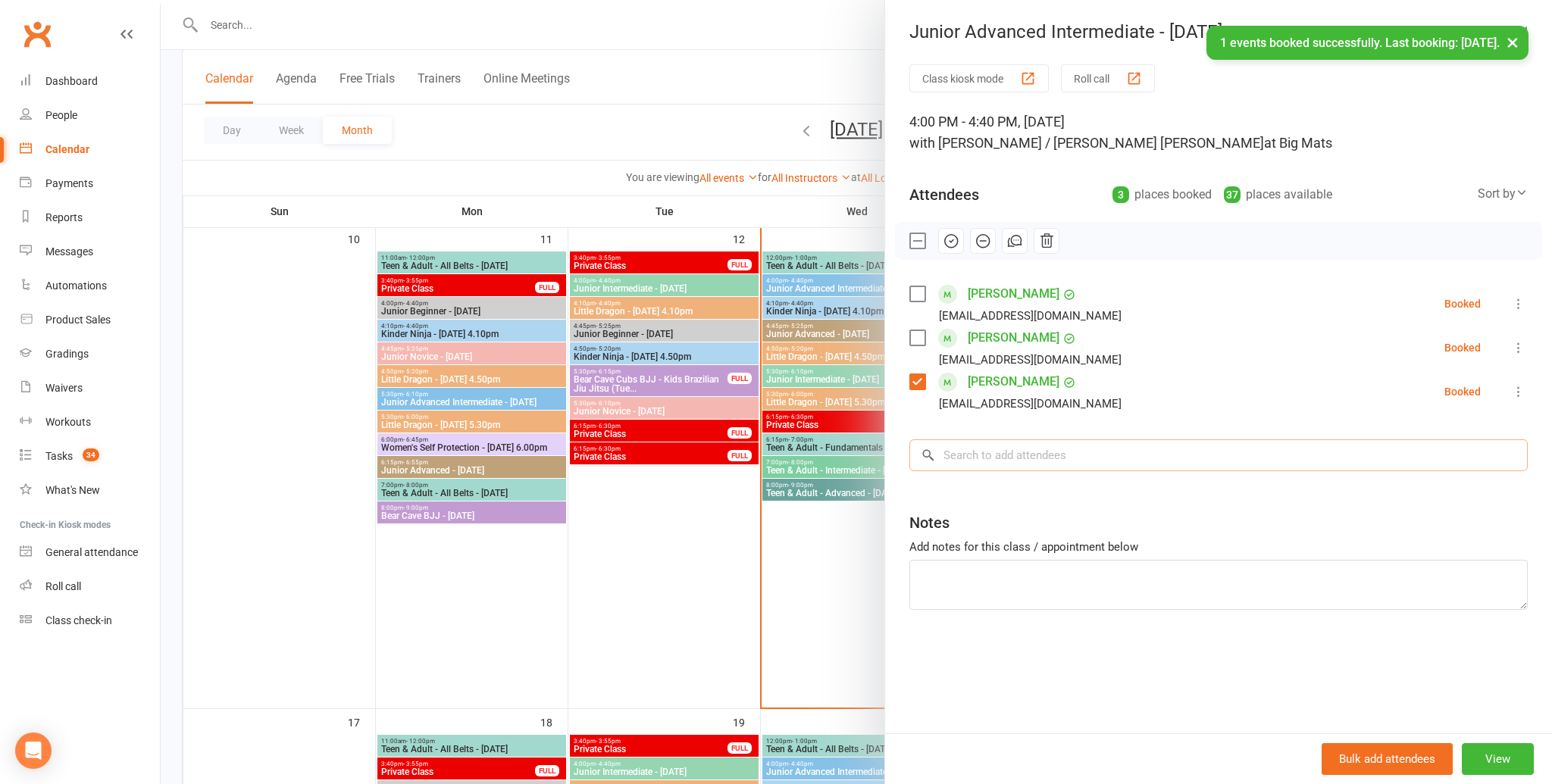
click at [1036, 455] on input "search" at bounding box center [1219, 455] width 619 height 32
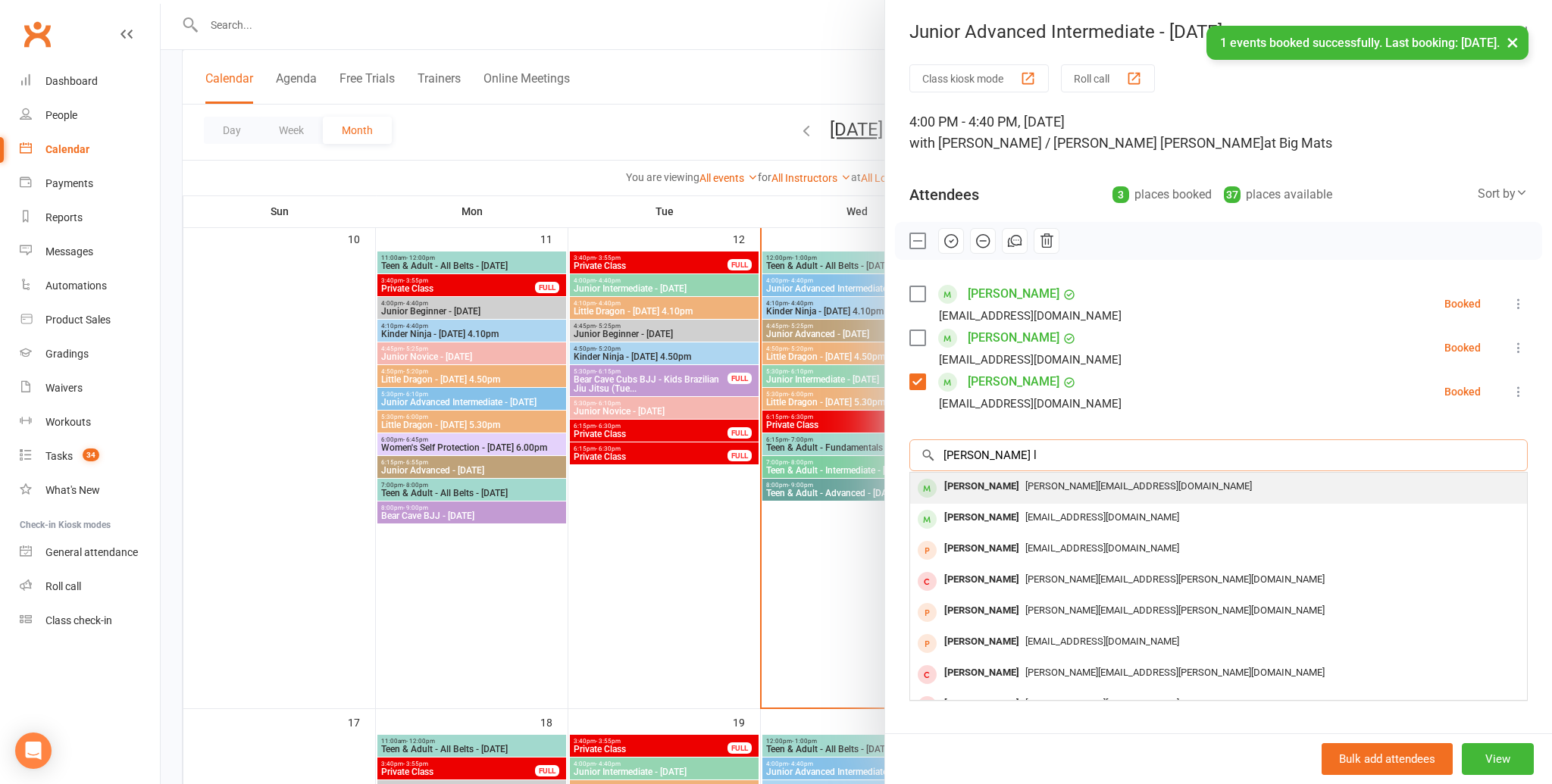
type input "harlan l"
click at [1033, 481] on span "jane_jessielou@yahoo.com.au" at bounding box center [1139, 486] width 227 height 11
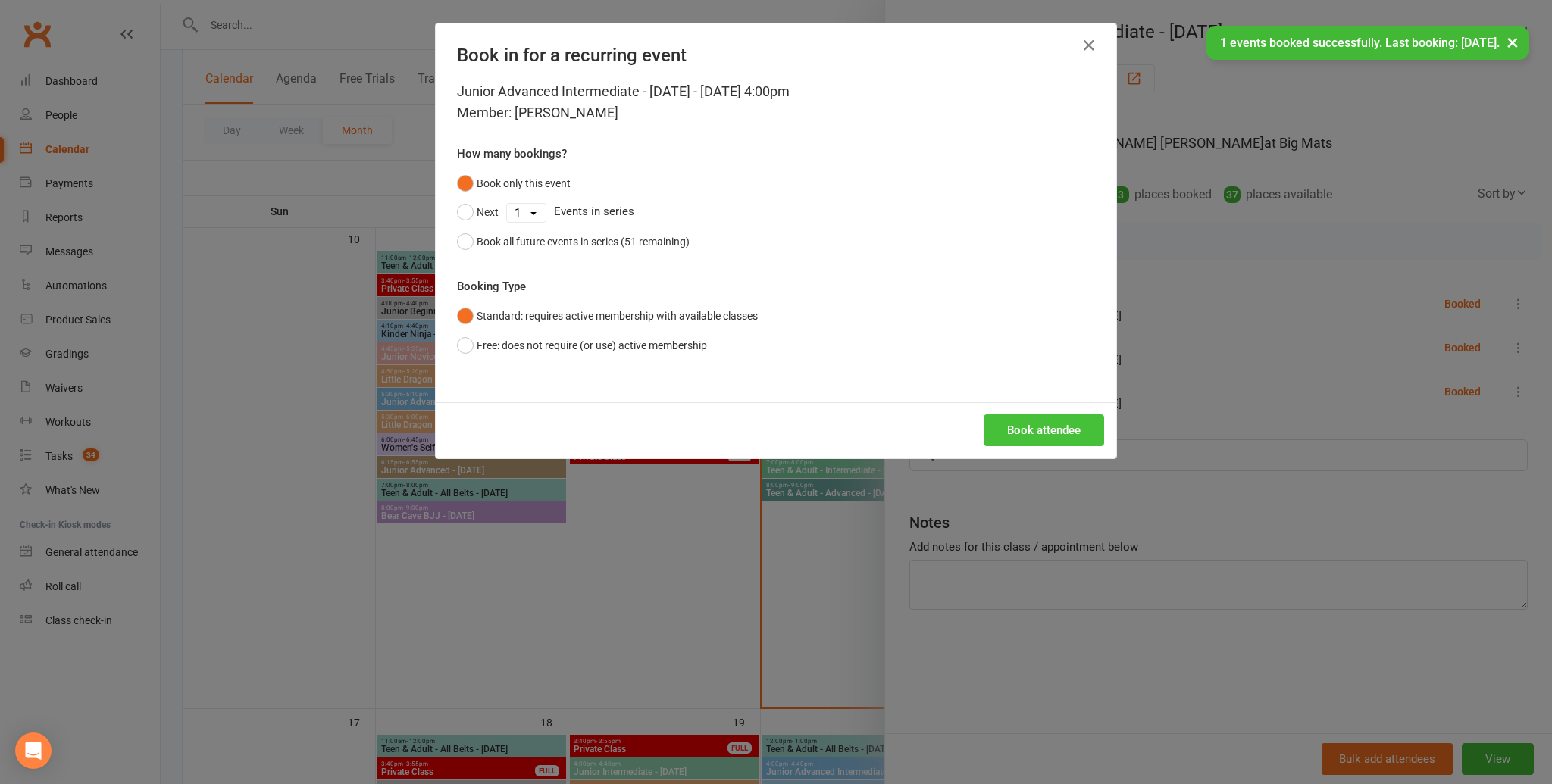
click at [1068, 430] on button "Book attendee" at bounding box center [1043, 429] width 120 height 32
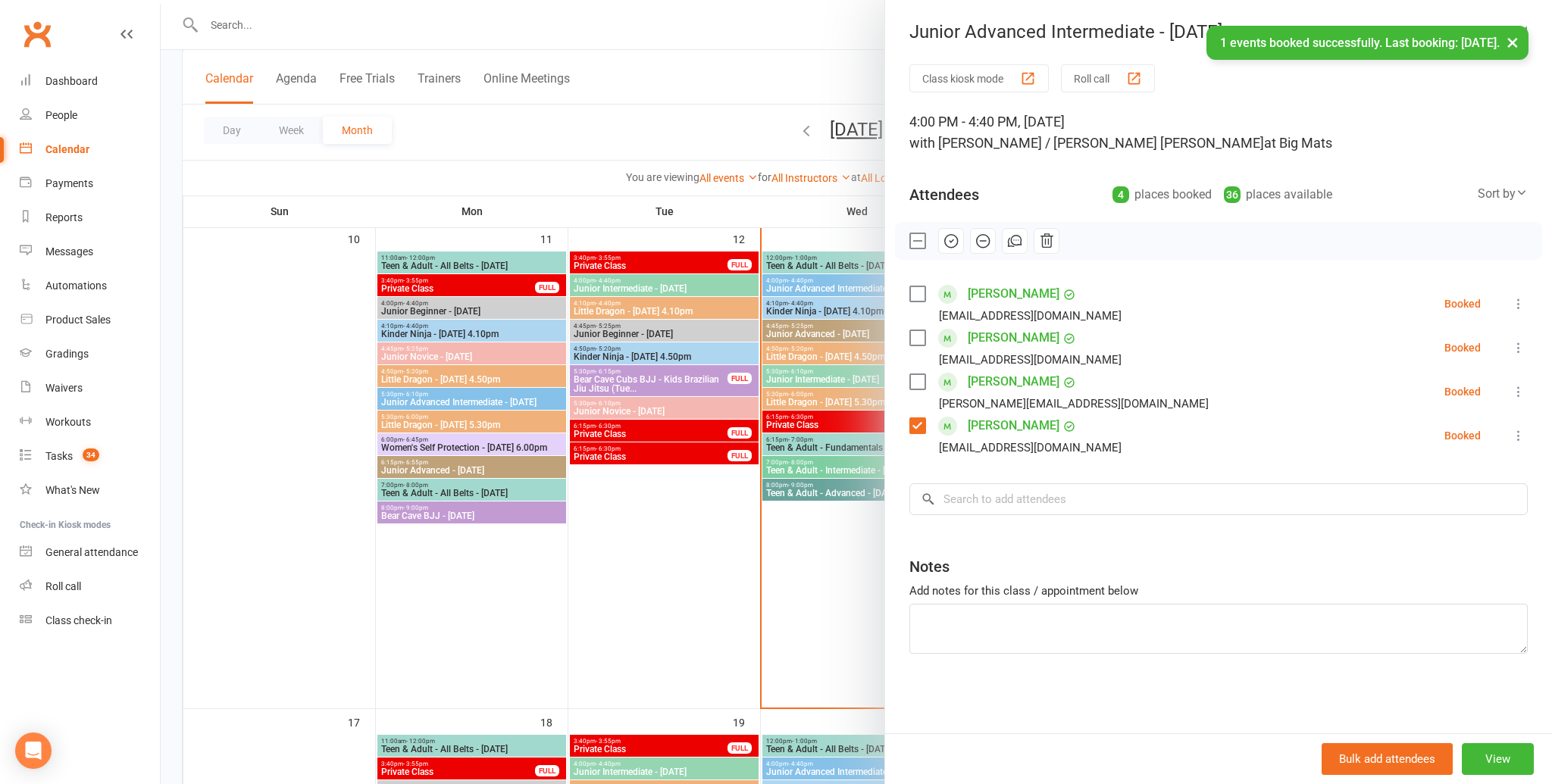
click at [1054, 480] on div "Class kiosk mode Roll call 4:00 PM - 4:40 PM, Wednesday, August, 13, 2025 with …" at bounding box center [1218, 399] width 666 height 669
click at [1051, 487] on input "search" at bounding box center [1219, 499] width 619 height 32
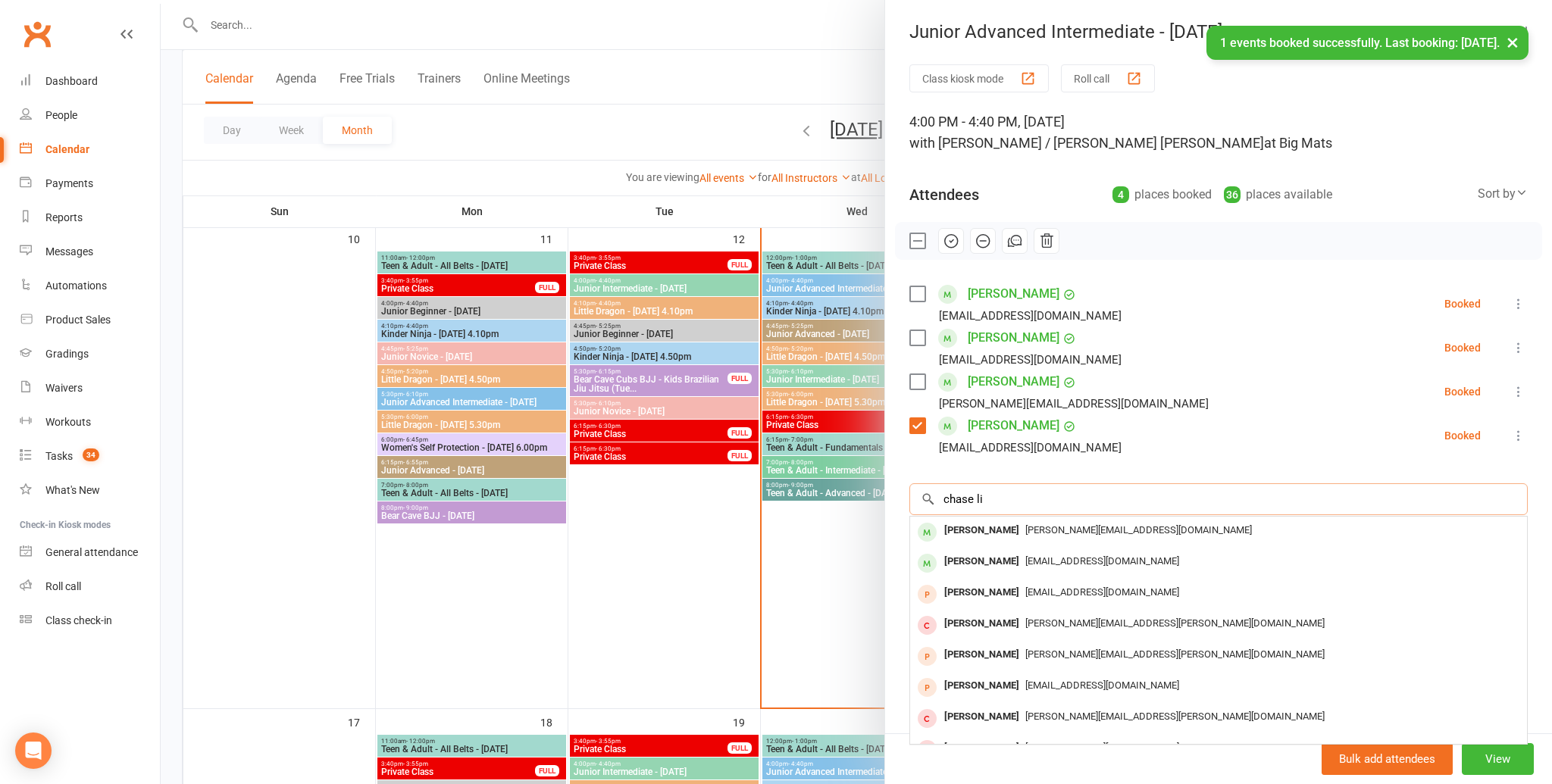
scroll to position [981, 0]
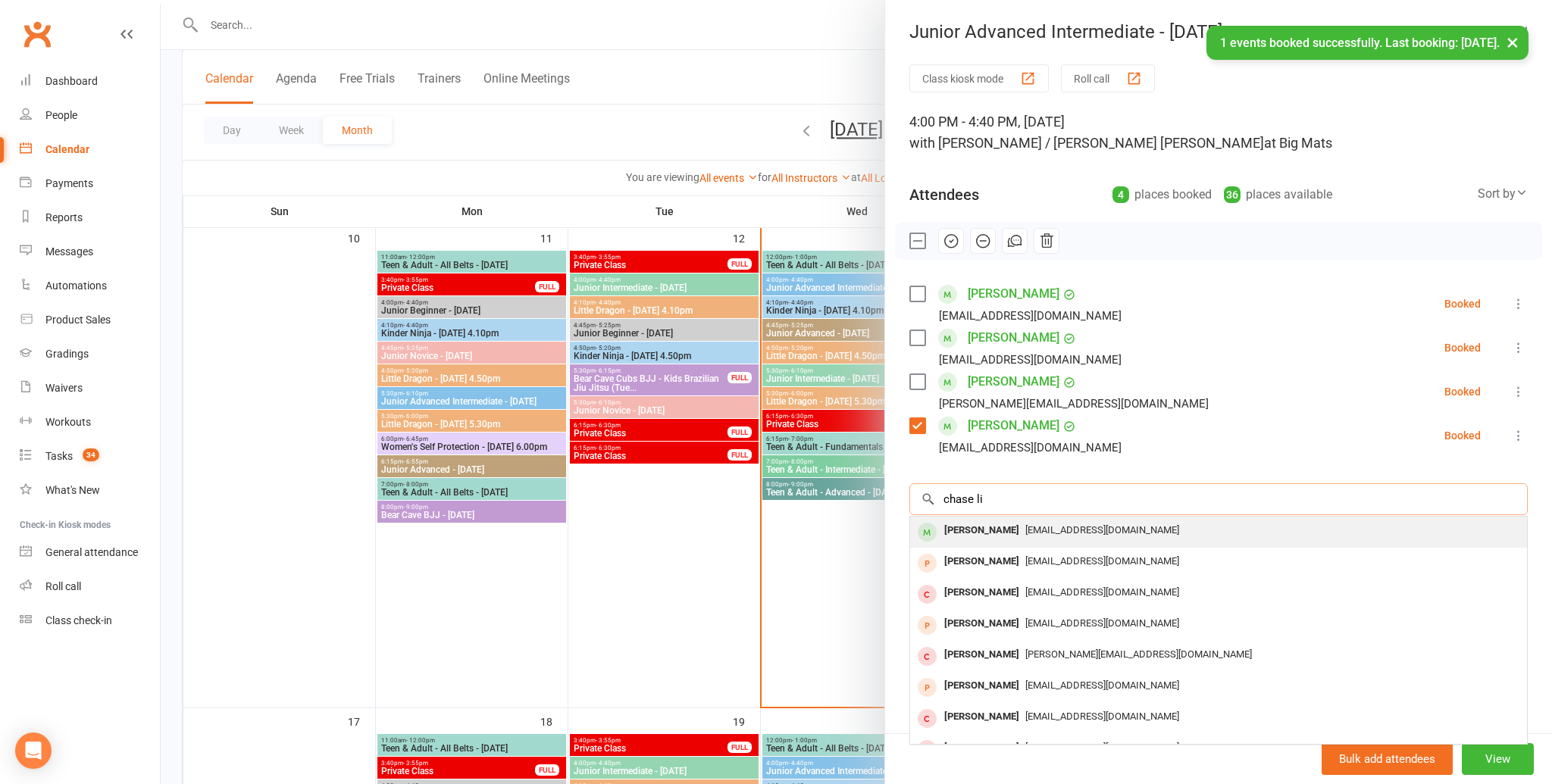
type input "chase li"
click at [1041, 527] on span "victoriadc_8@hotmail.com" at bounding box center [1102, 529] width 153 height 11
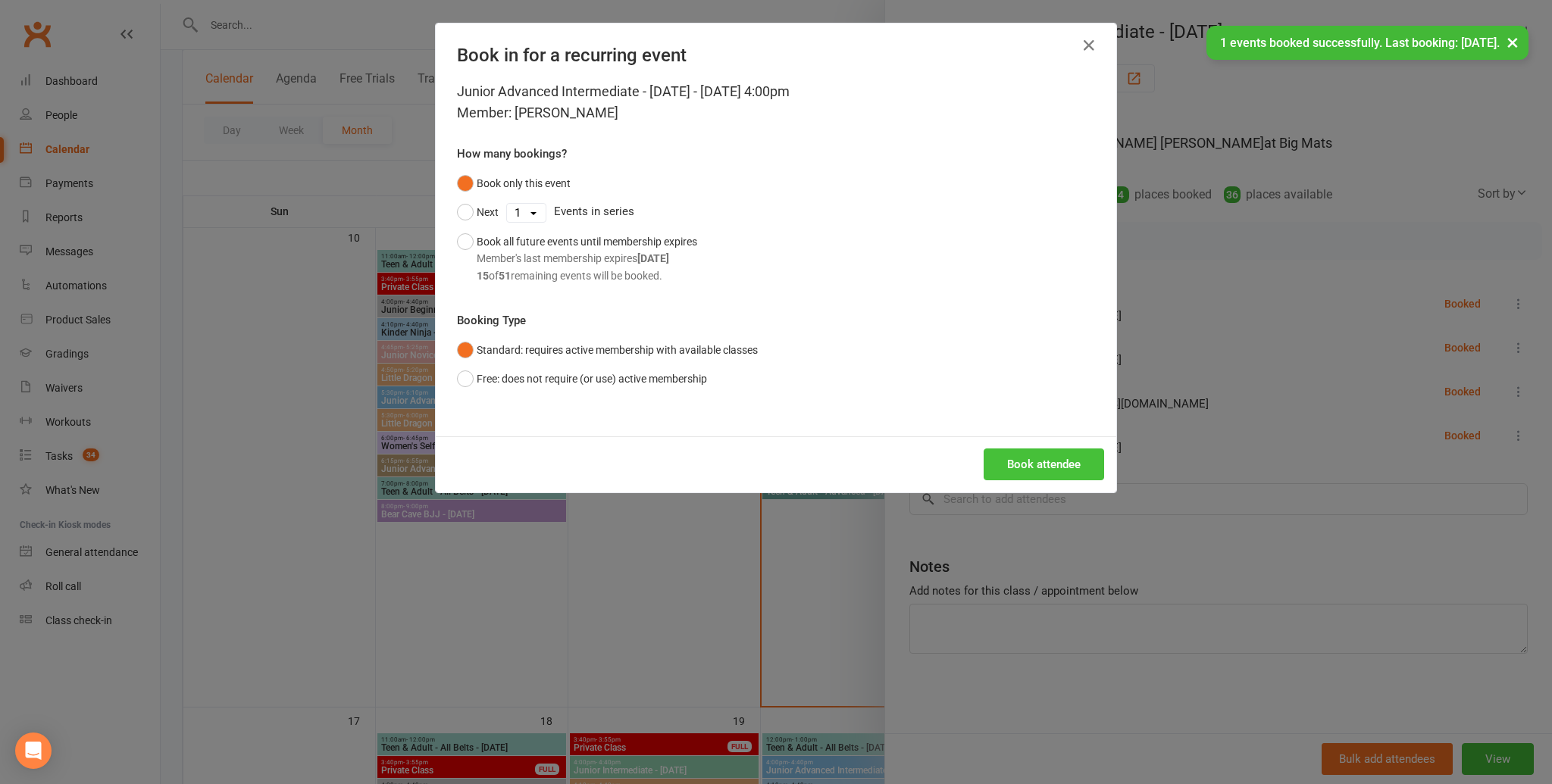
click at [1033, 453] on button "Book attendee" at bounding box center [1043, 464] width 120 height 32
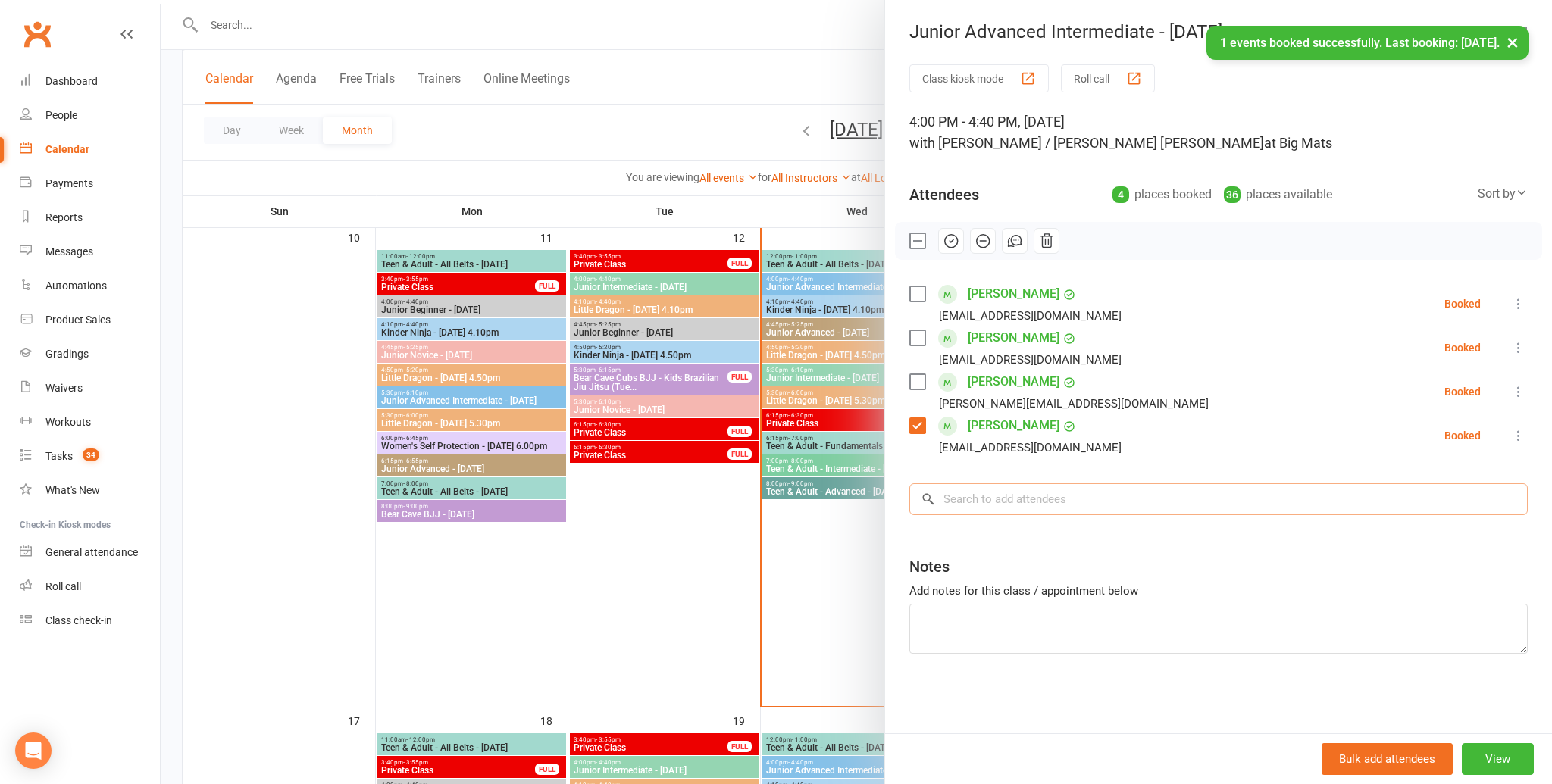
click at [1029, 501] on div "Class kiosk mode Roll call 4:00 PM - 4:40 PM, Wednesday, August, 13, 2025 with …" at bounding box center [1218, 399] width 666 height 669
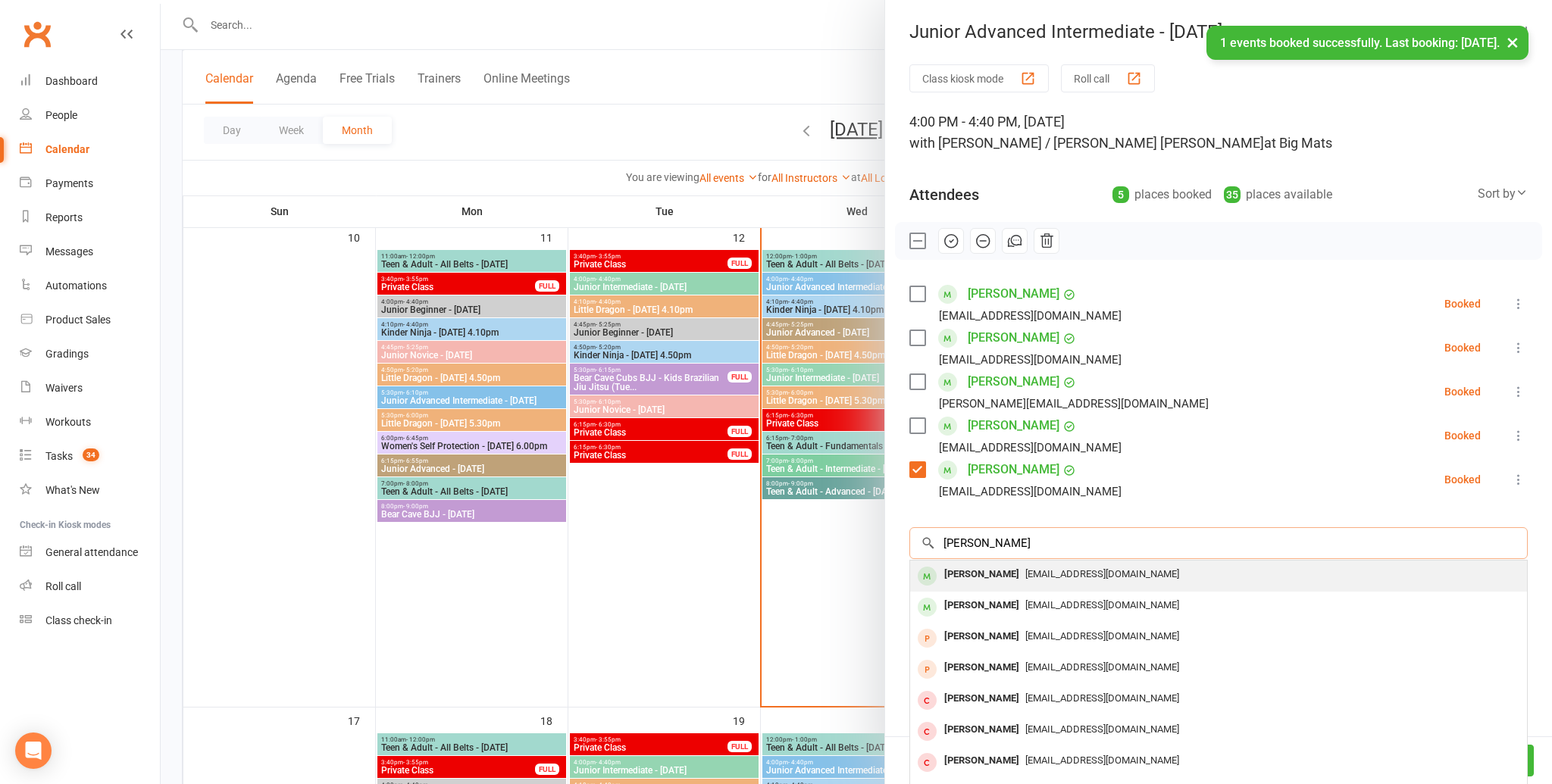
type input "zoe hod"
click at [1003, 583] on div "karamalins@hotmail.com" at bounding box center [1219, 575] width 605 height 22
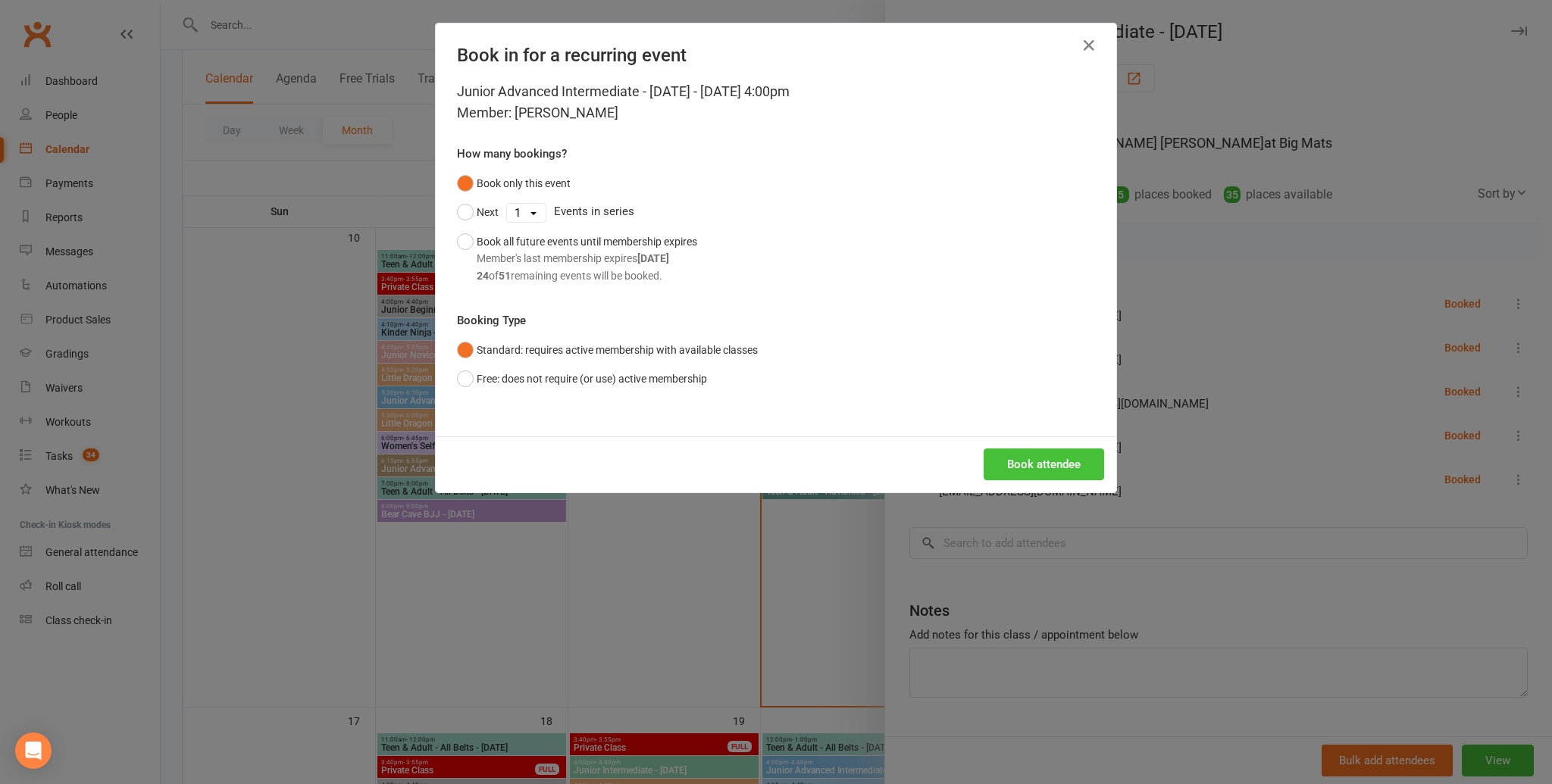
click at [1005, 457] on button "Book attendee" at bounding box center [1043, 464] width 120 height 32
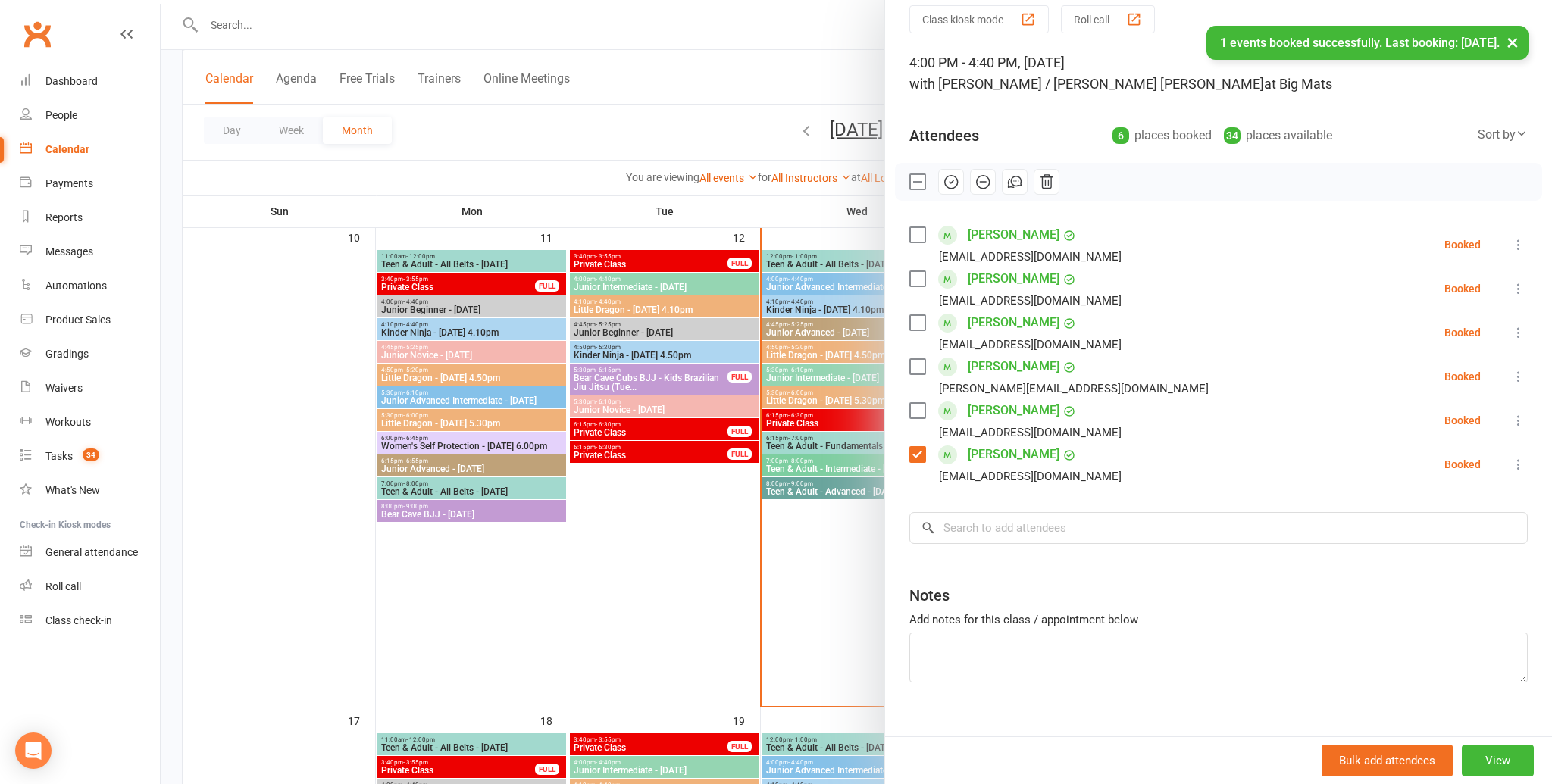
scroll to position [79, 0]
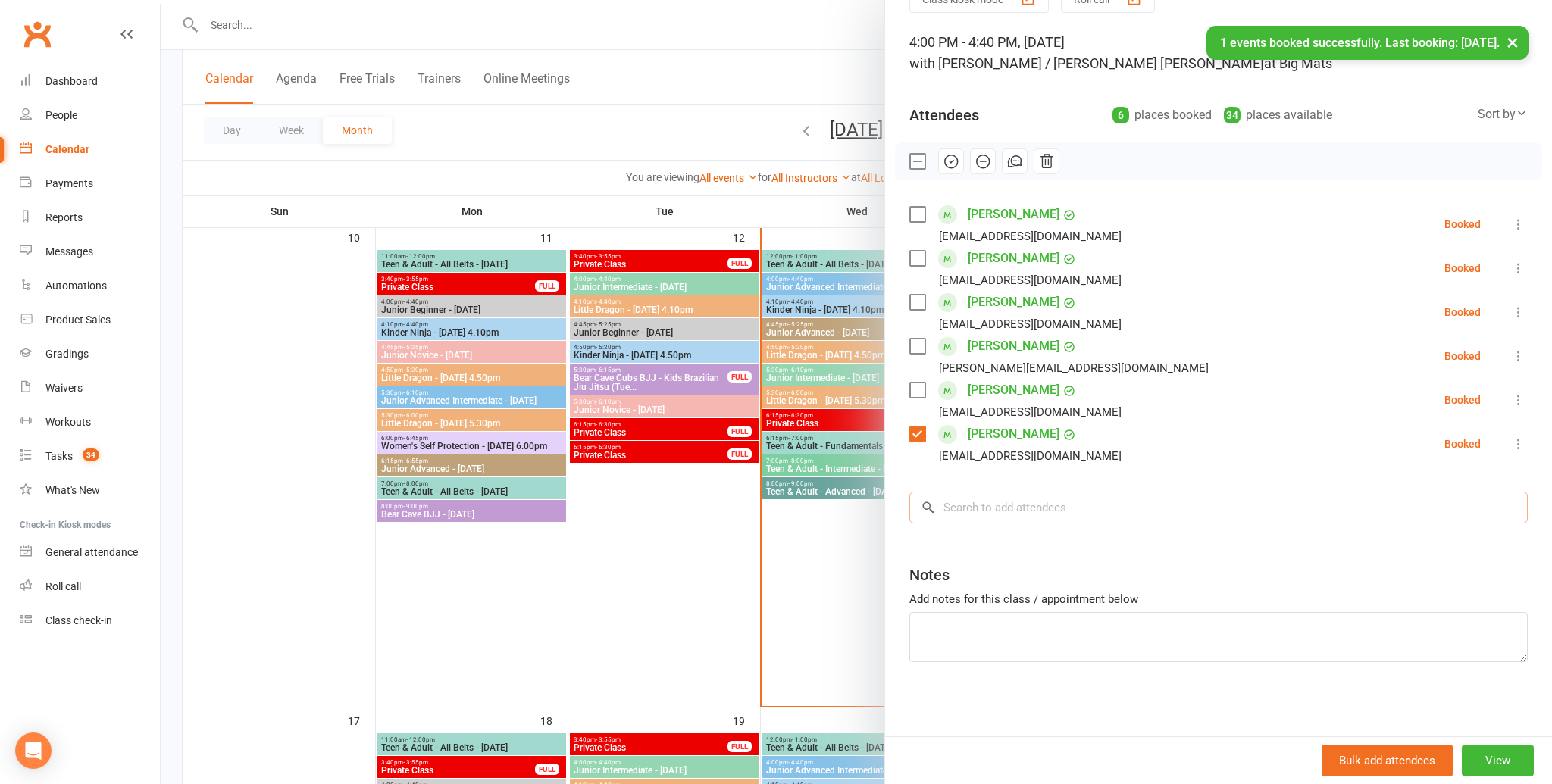
click at [1032, 504] on input "search" at bounding box center [1219, 507] width 619 height 32
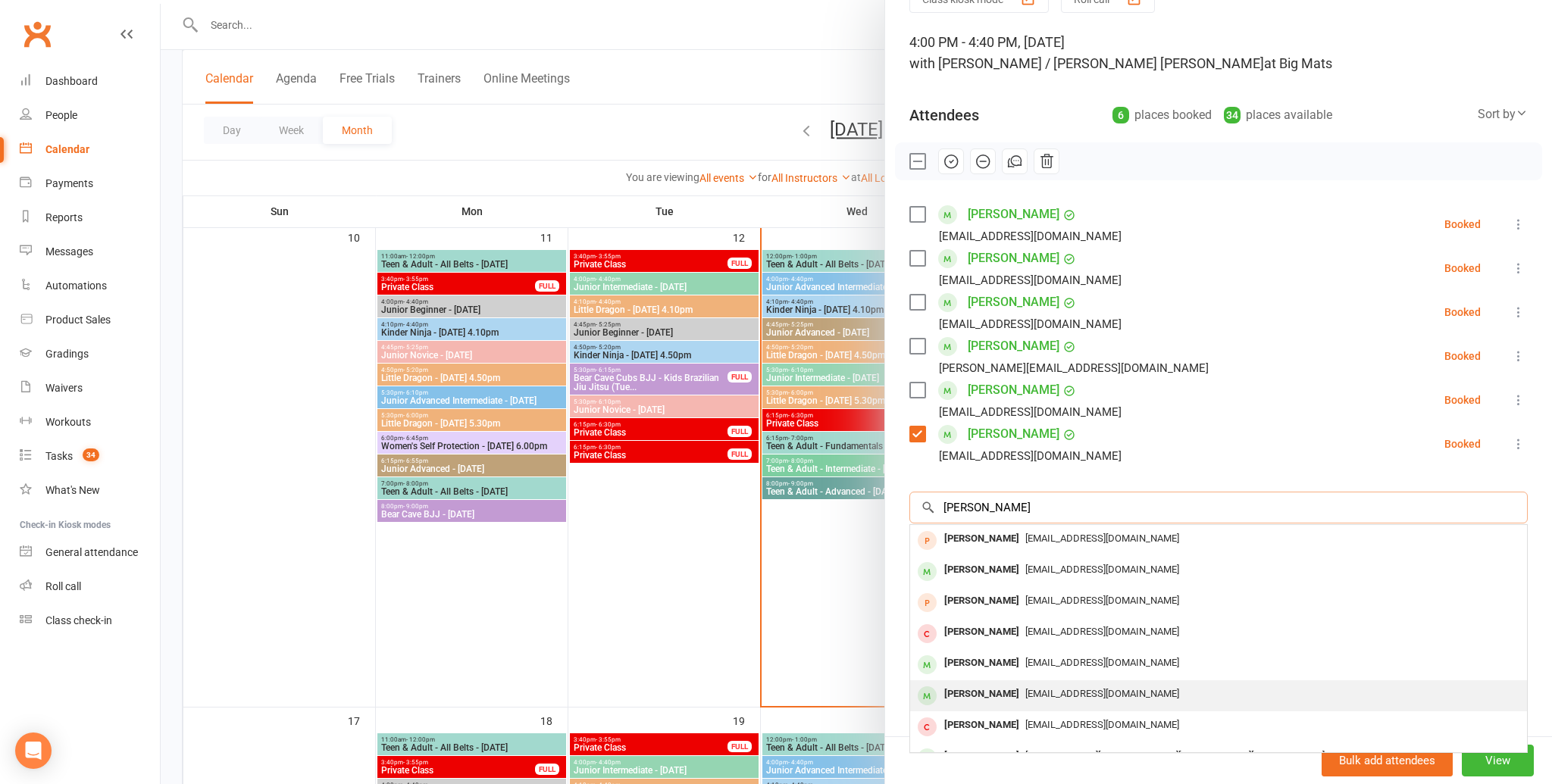
type input "william ch"
click at [1036, 695] on span "grace@redmerchants.com.au" at bounding box center [1102, 693] width 153 height 11
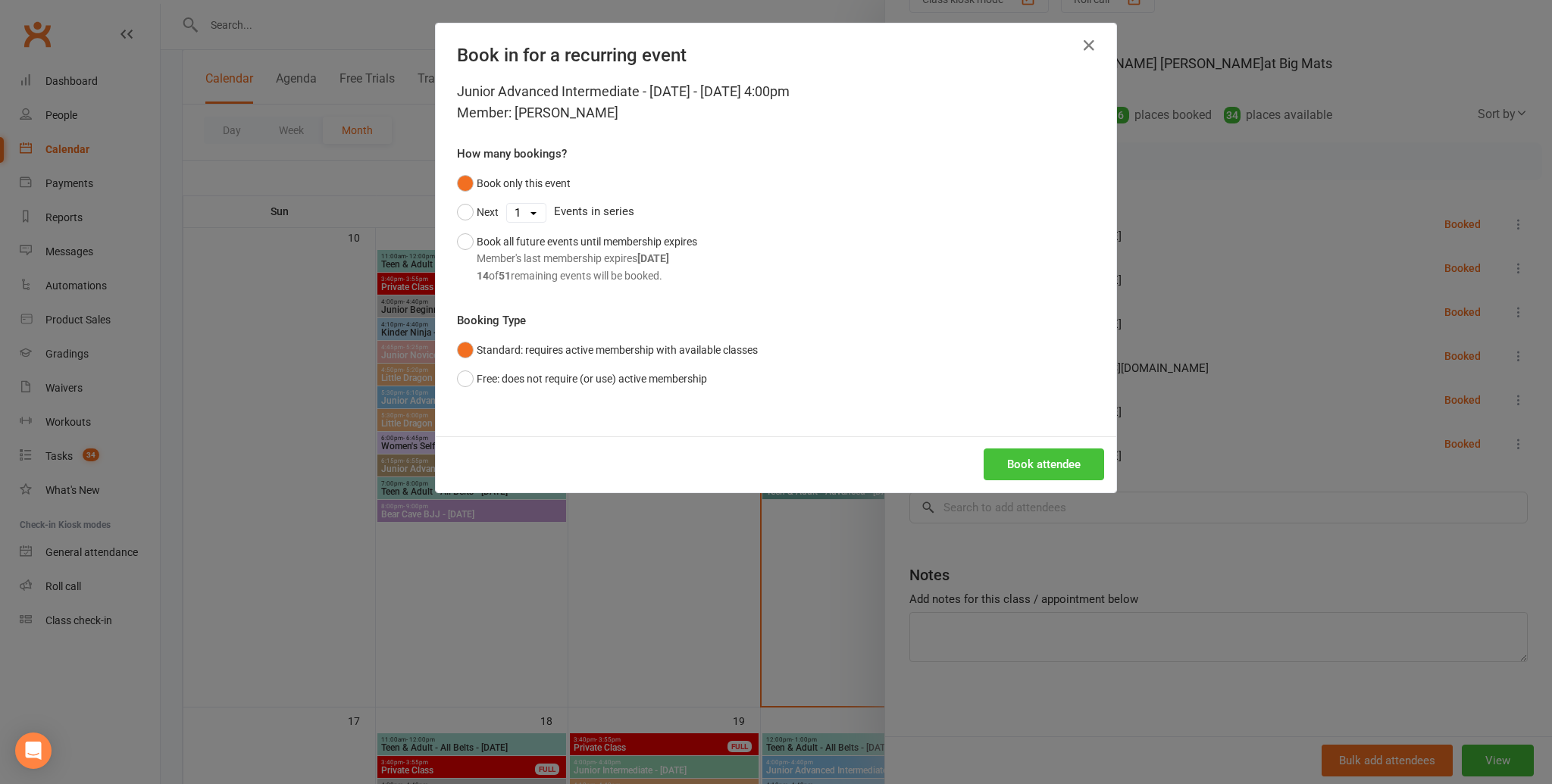
click at [1043, 464] on button "Book attendee" at bounding box center [1043, 464] width 120 height 32
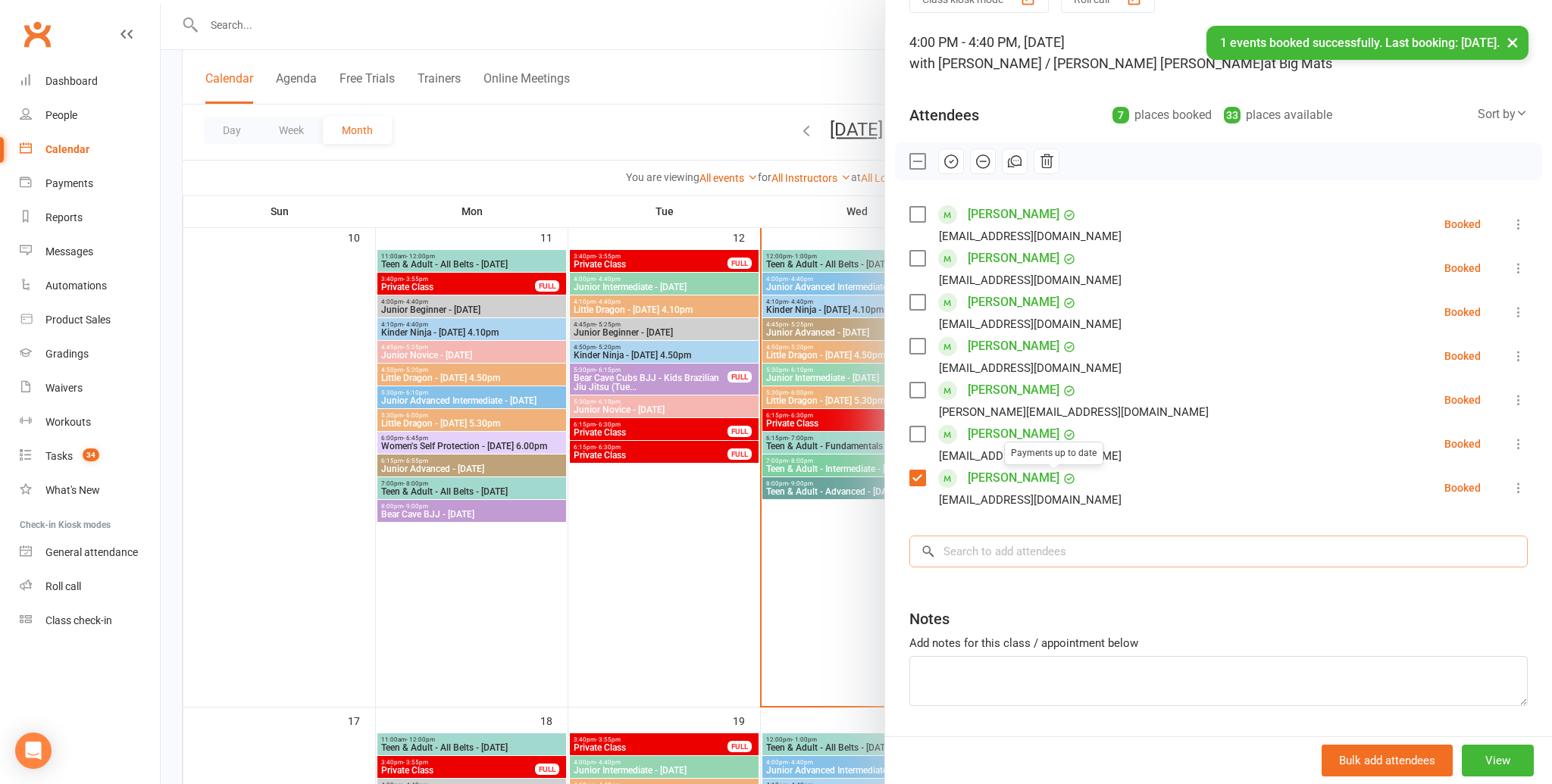
click at [1038, 567] on input "search" at bounding box center [1219, 551] width 619 height 32
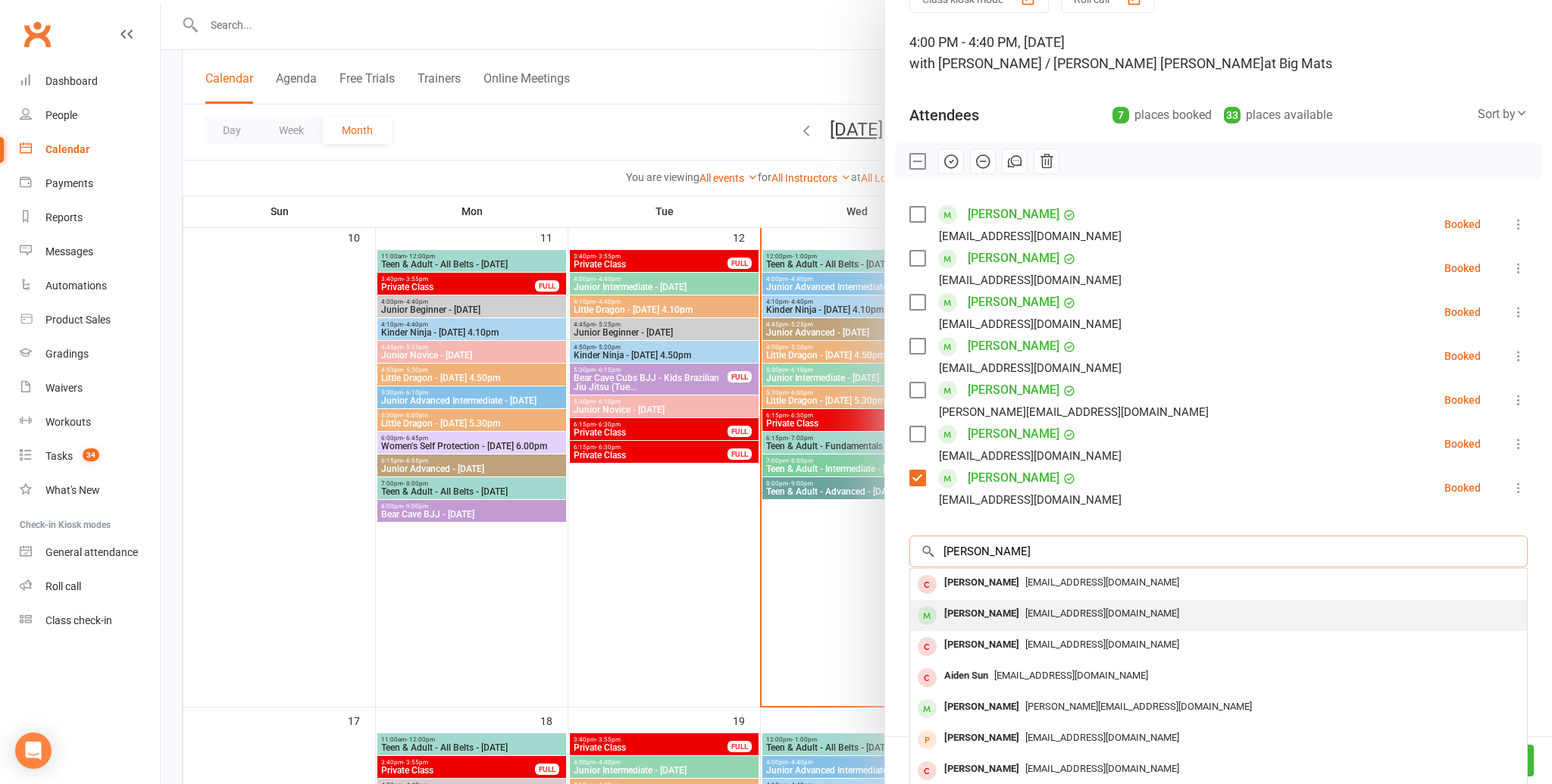
type input "aiden ke"
click at [1032, 619] on div "briankendrick01@gmail.com" at bounding box center [1219, 614] width 605 height 22
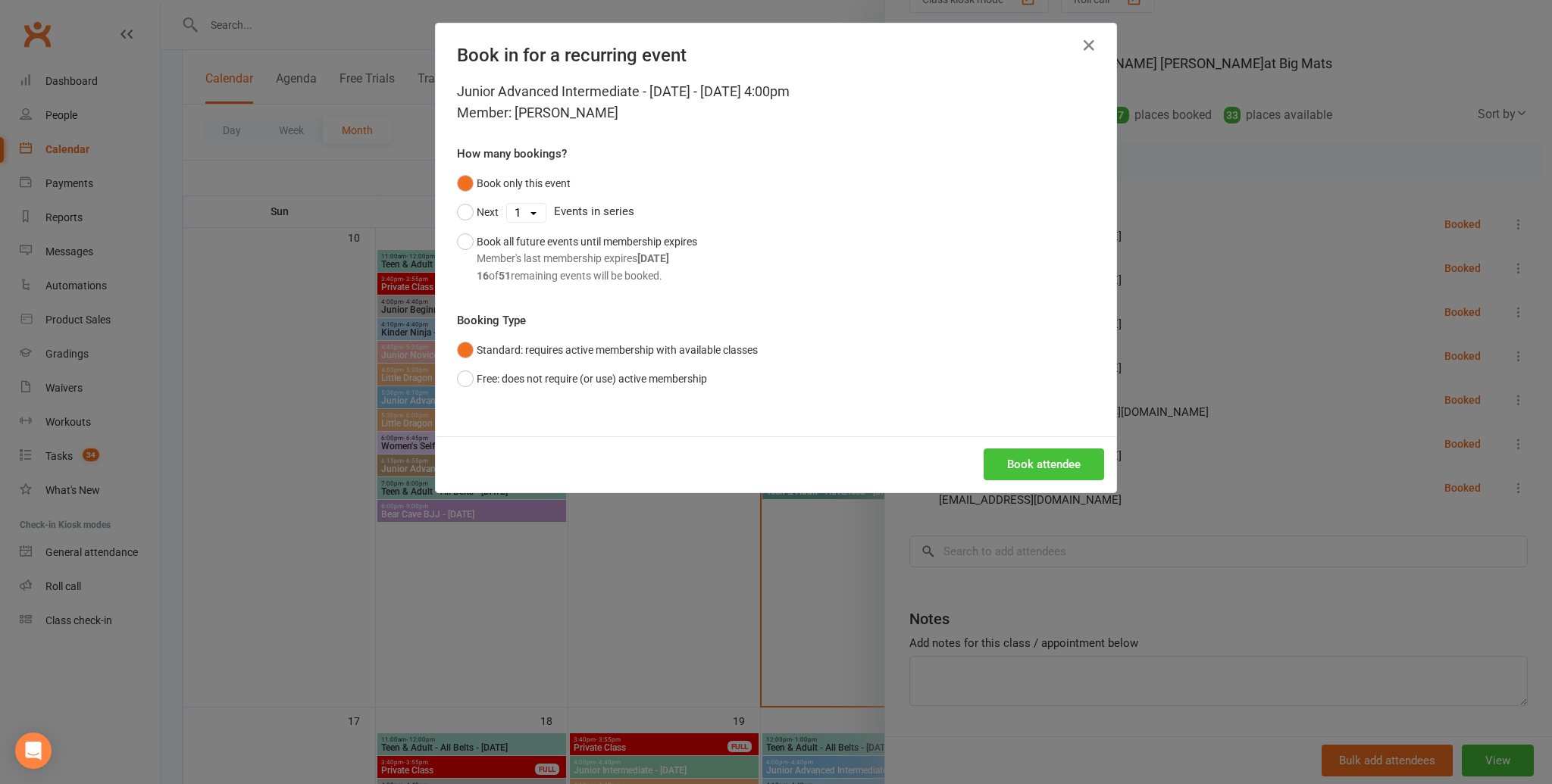
click at [1011, 464] on button "Book attendee" at bounding box center [1043, 464] width 120 height 32
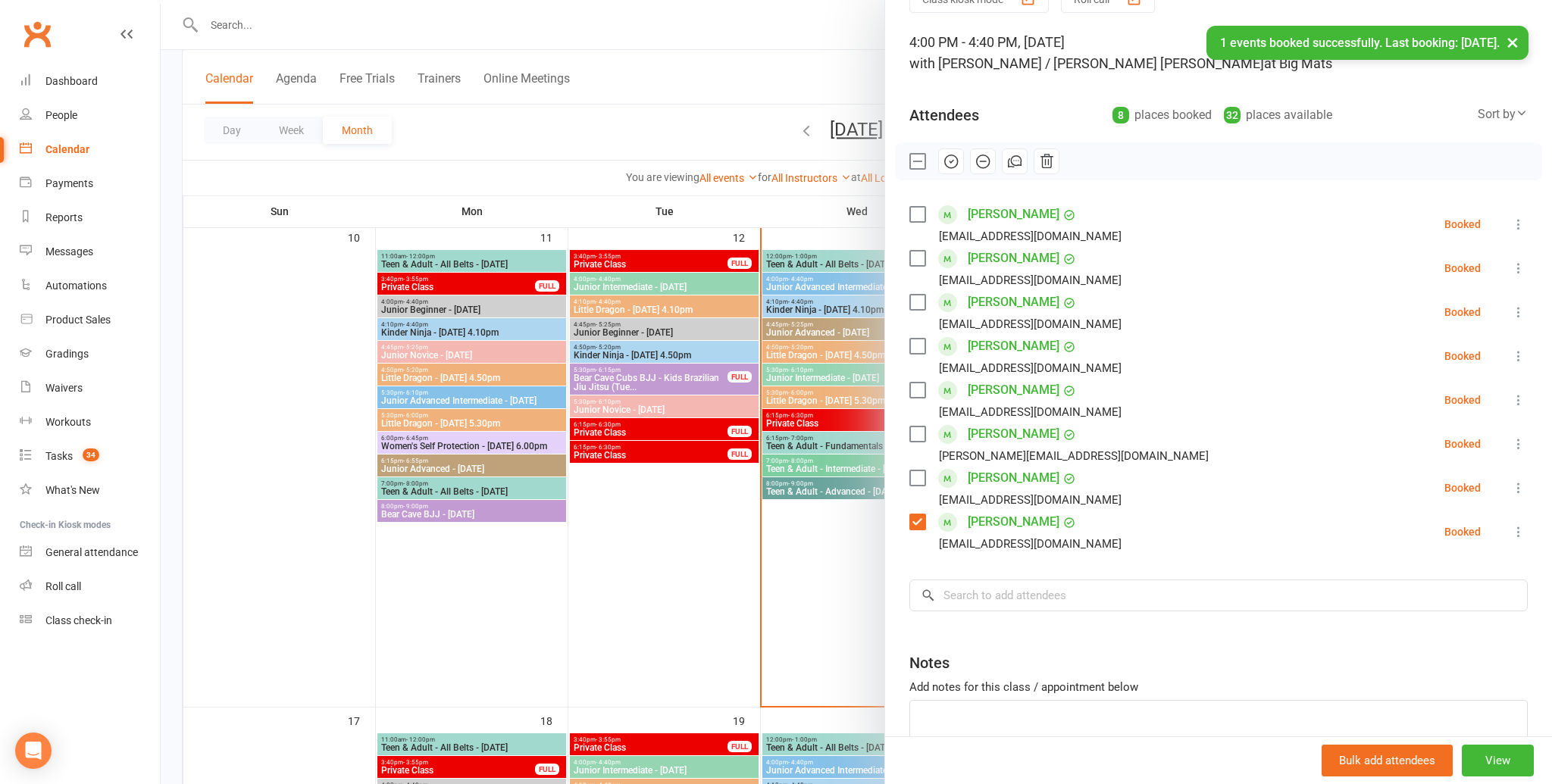
drag, startPoint x: 995, startPoint y: 558, endPoint x: 988, endPoint y: 581, distance: 24.0
click at [991, 566] on div "Class kiosk mode Roll call 4:00 PM - 4:40 PM, Wednesday, August, 13, 2025 with …" at bounding box center [1218, 405] width 666 height 841
click at [988, 581] on input "search" at bounding box center [1219, 595] width 619 height 32
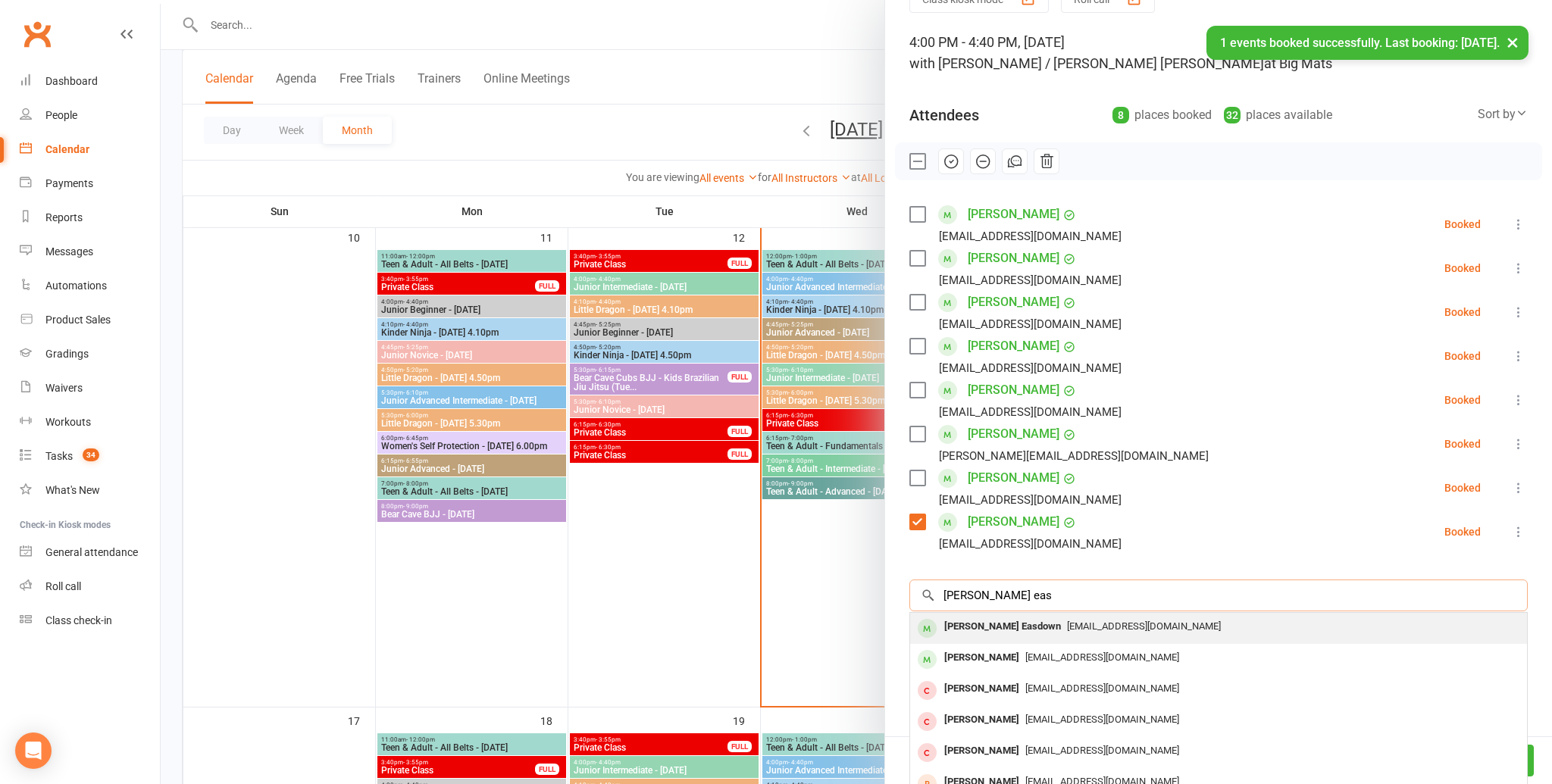
type input "parker eas"
click at [982, 632] on div "Parker Easdown" at bounding box center [1002, 627] width 129 height 22
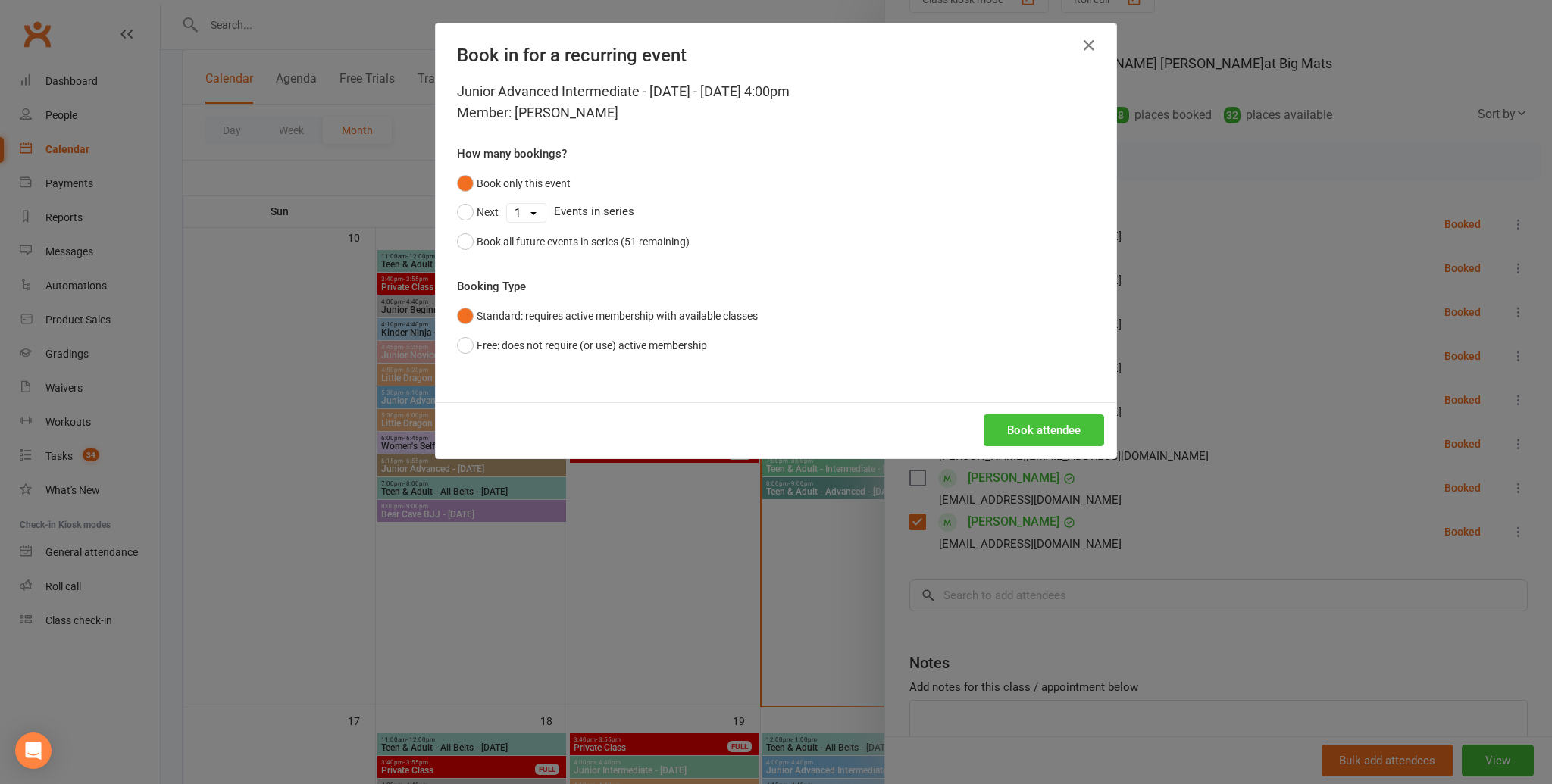
click at [1057, 427] on button "Book attendee" at bounding box center [1043, 429] width 120 height 32
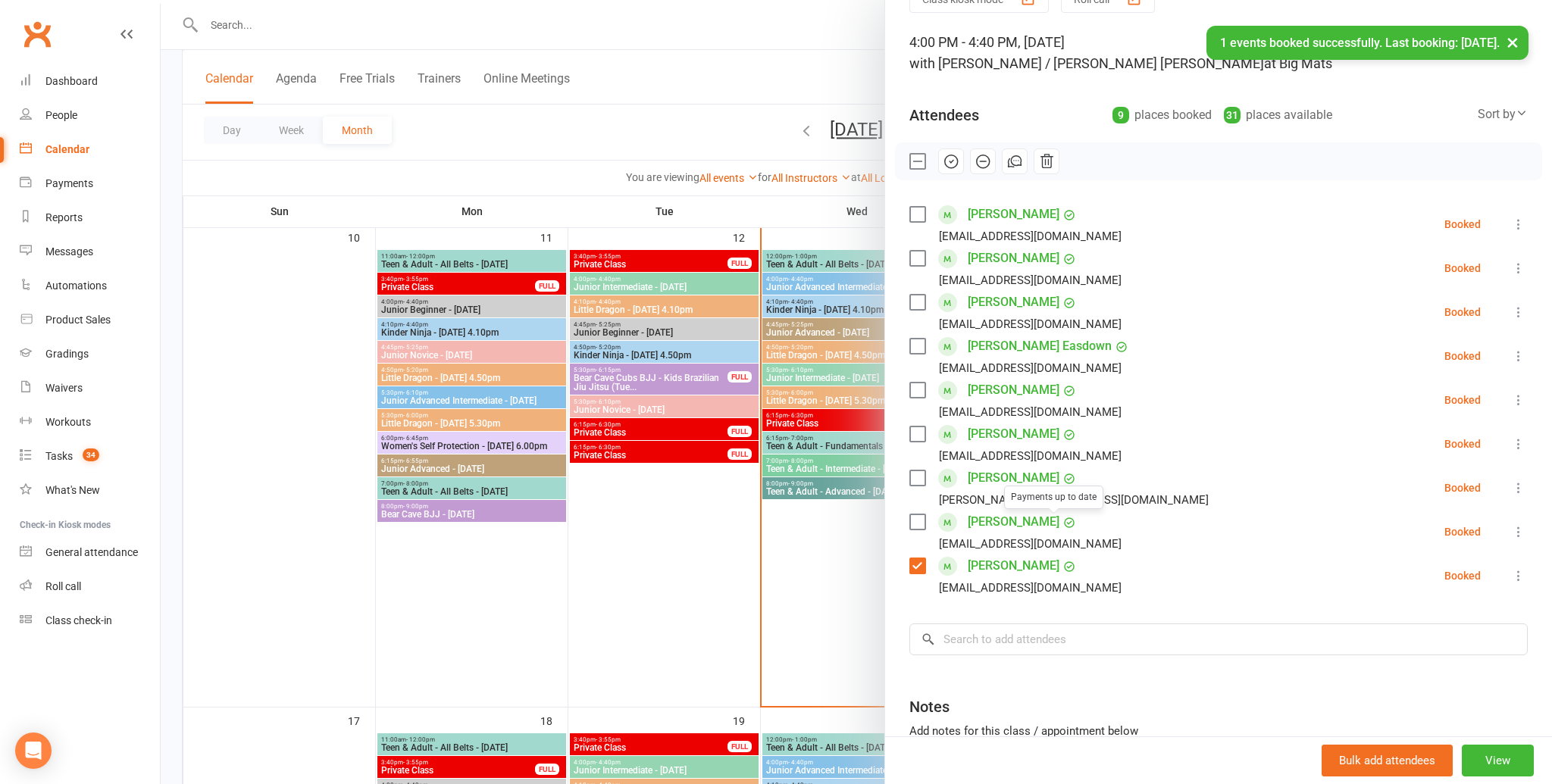
click at [1033, 589] on div "terrianneb1985@yahoo.com.au" at bounding box center [1030, 587] width 182 height 20
click at [1024, 630] on input "search" at bounding box center [1219, 639] width 619 height 32
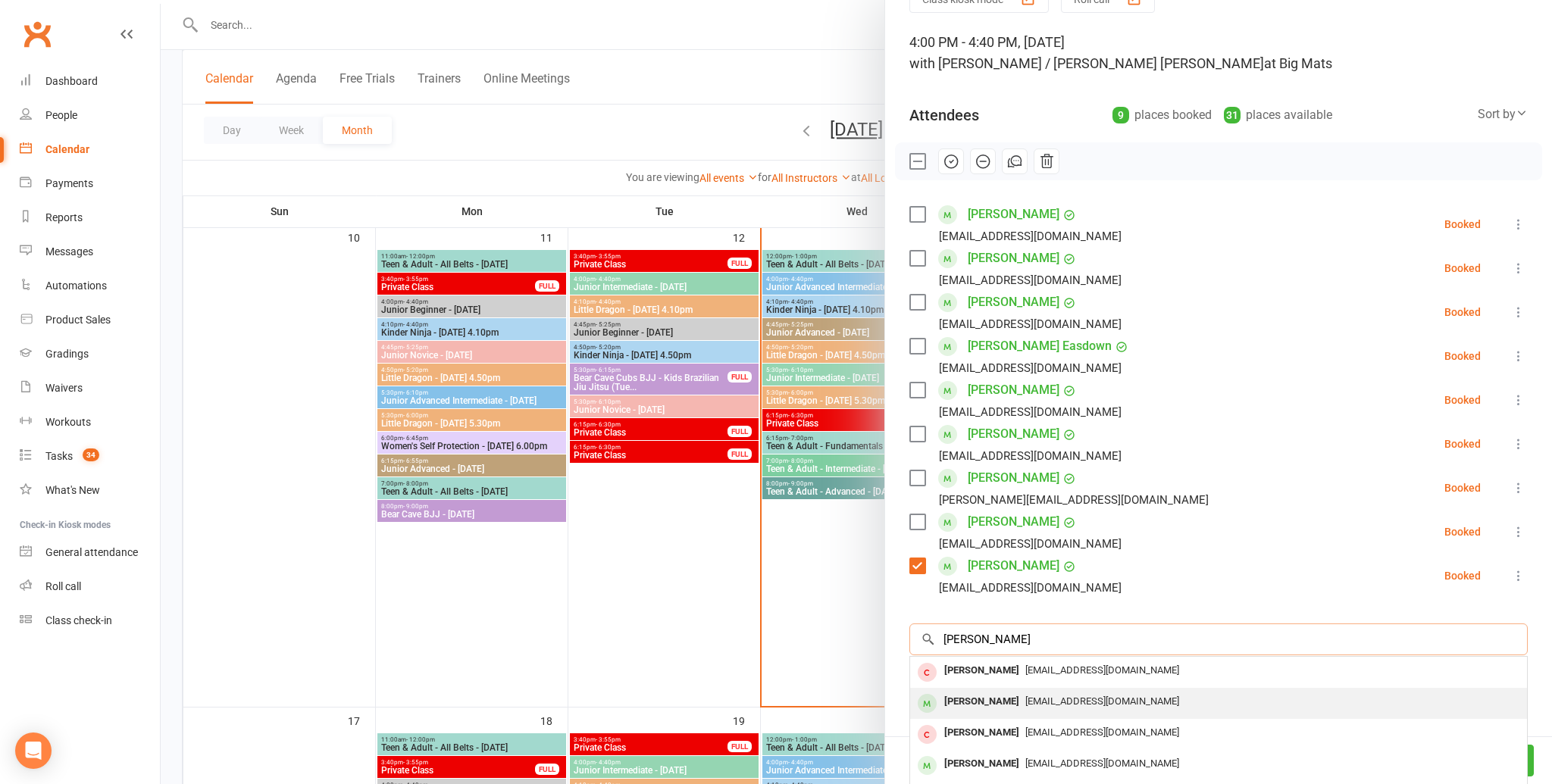
type input "jayden sin"
click at [1019, 691] on div "Jayden Singh Kanda" at bounding box center [982, 702] width 87 height 22
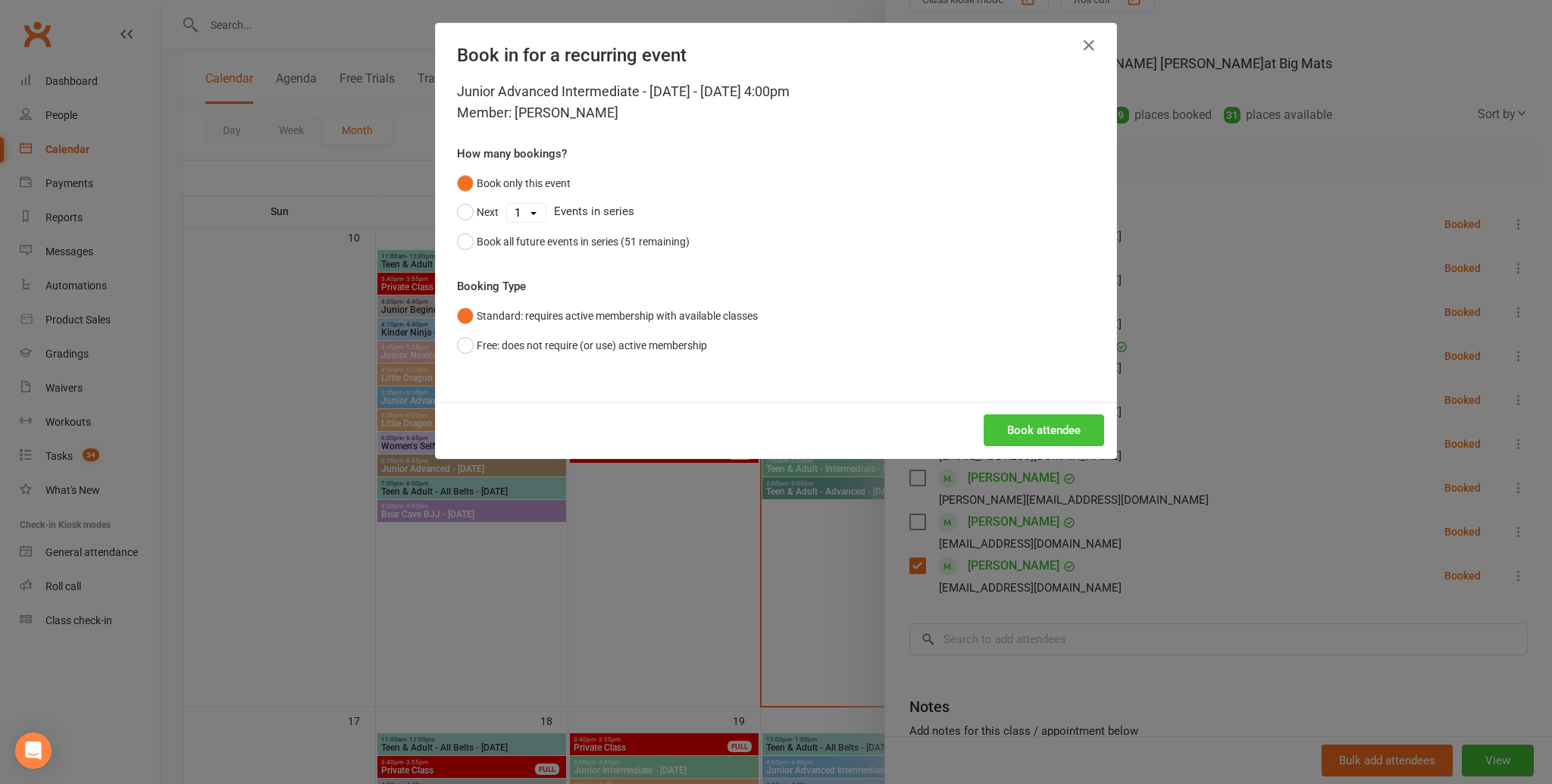
click at [1060, 444] on button "Book attendee" at bounding box center [1043, 429] width 120 height 32
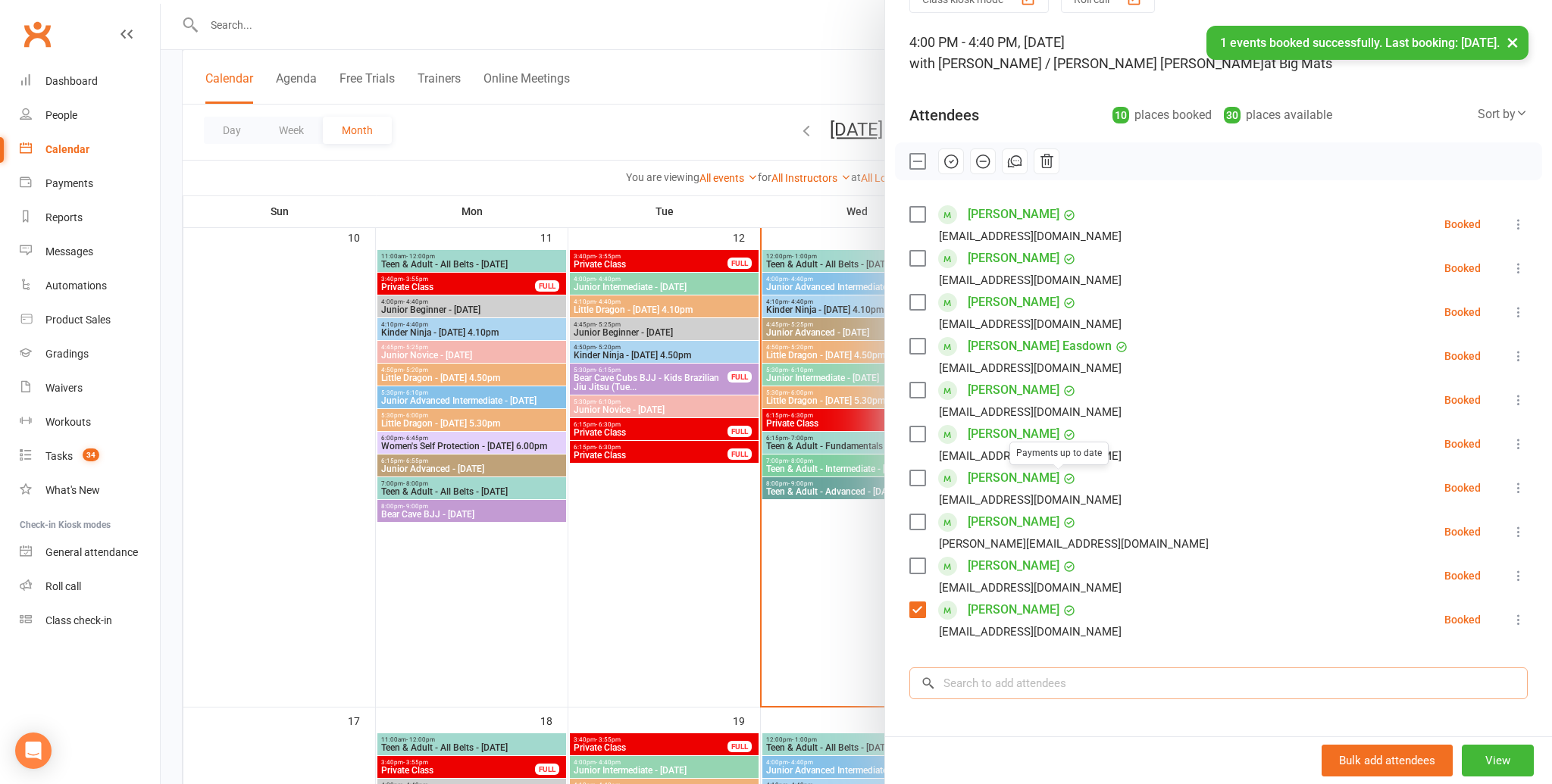
click at [998, 694] on input "search" at bounding box center [1219, 683] width 619 height 32
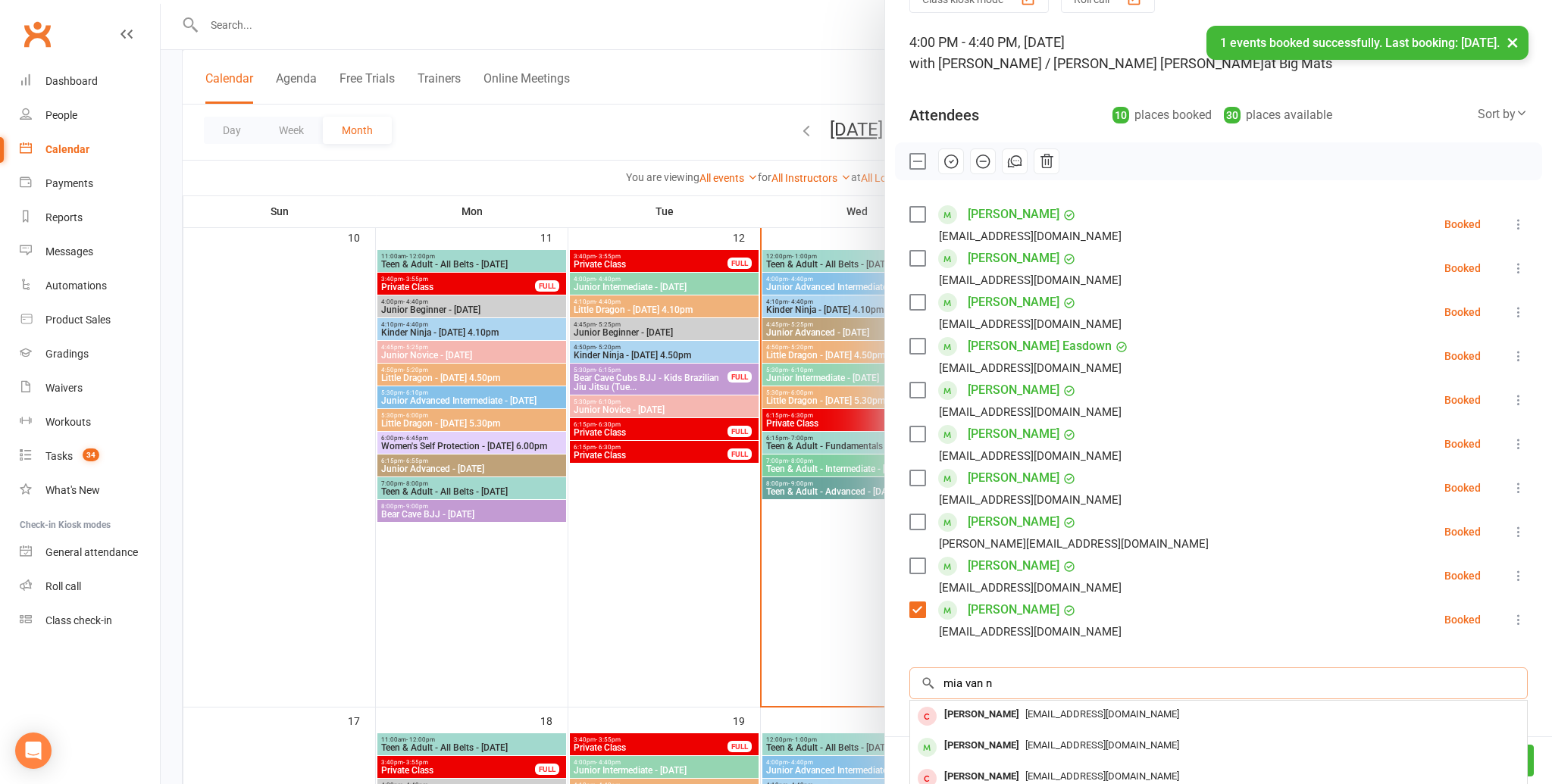
scroll to position [256, 0]
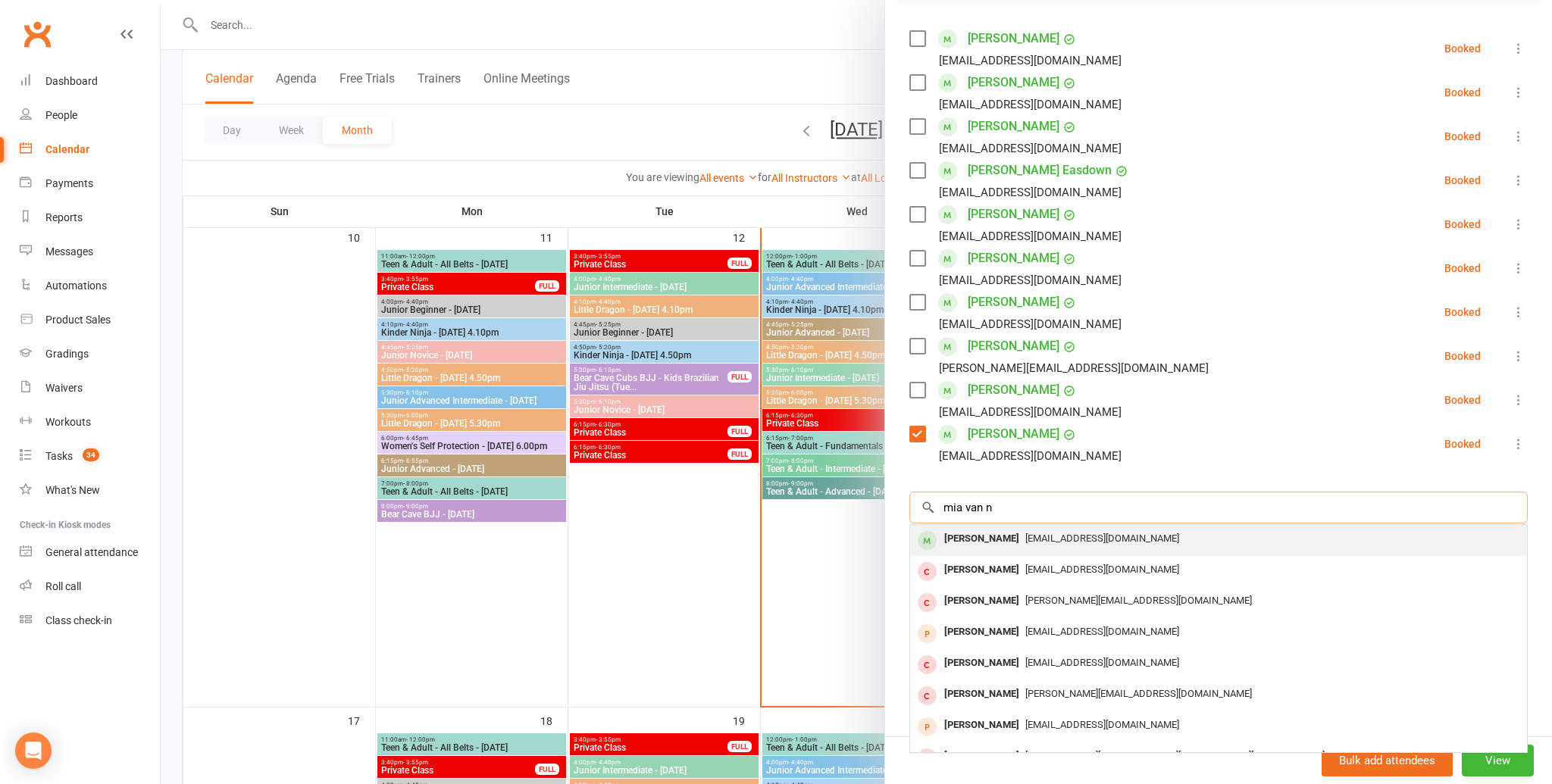
type input "mia van n"
click at [1097, 543] on span "juliemelissa@froggy.com.au" at bounding box center [1102, 538] width 153 height 11
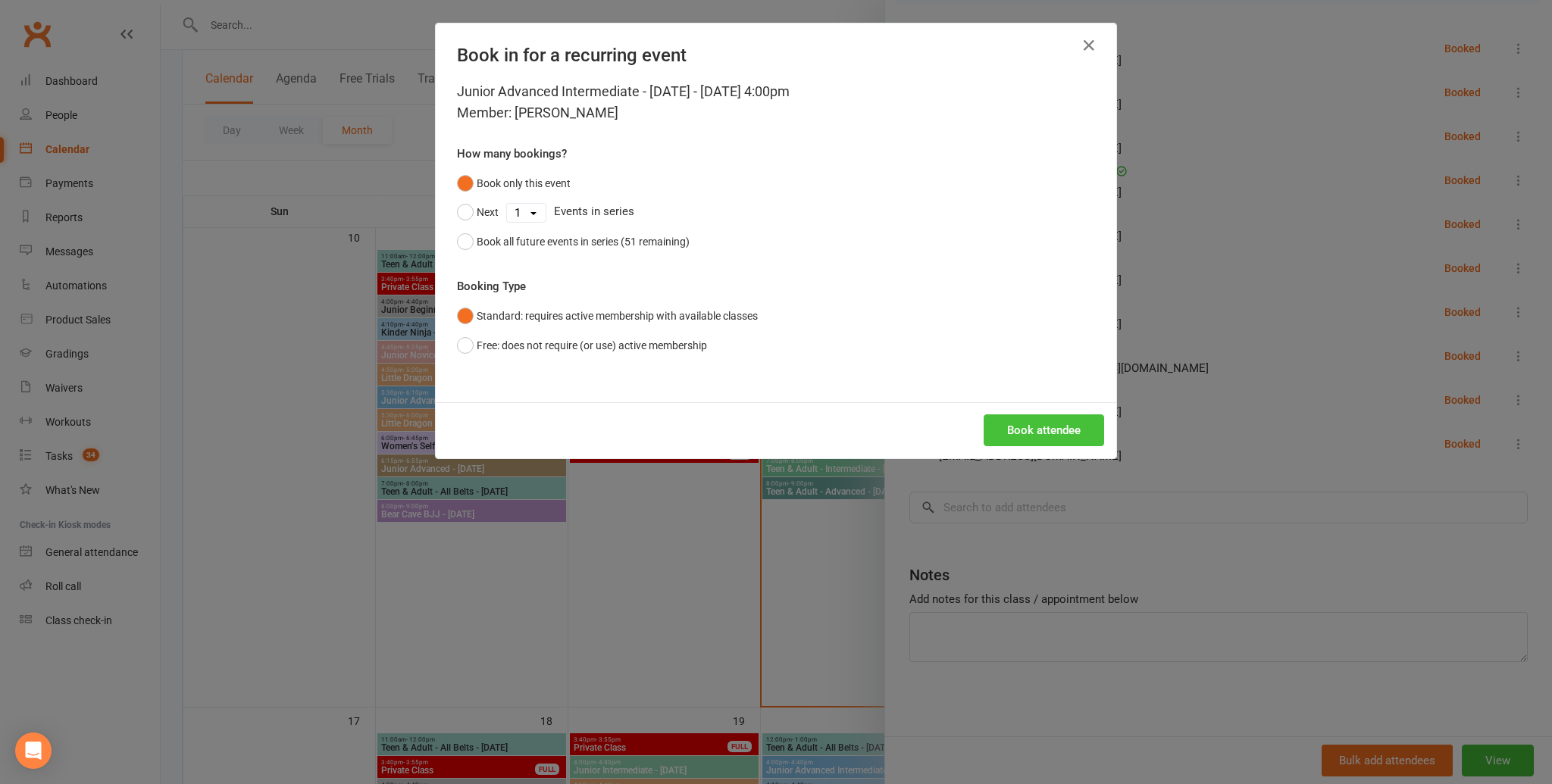
click at [1059, 434] on button "Book attendee" at bounding box center [1043, 429] width 120 height 32
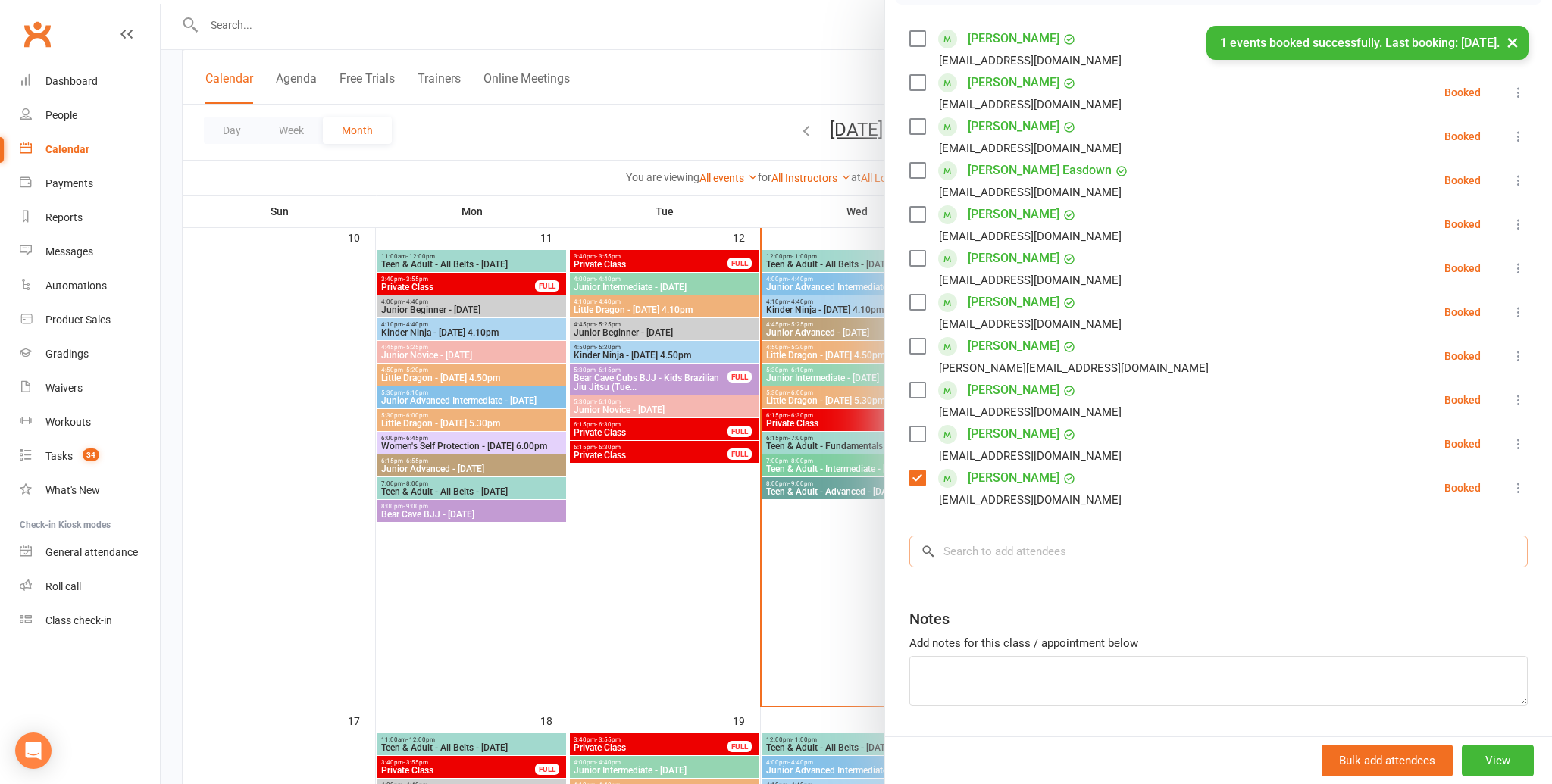
click at [1043, 544] on input "search" at bounding box center [1219, 551] width 619 height 32
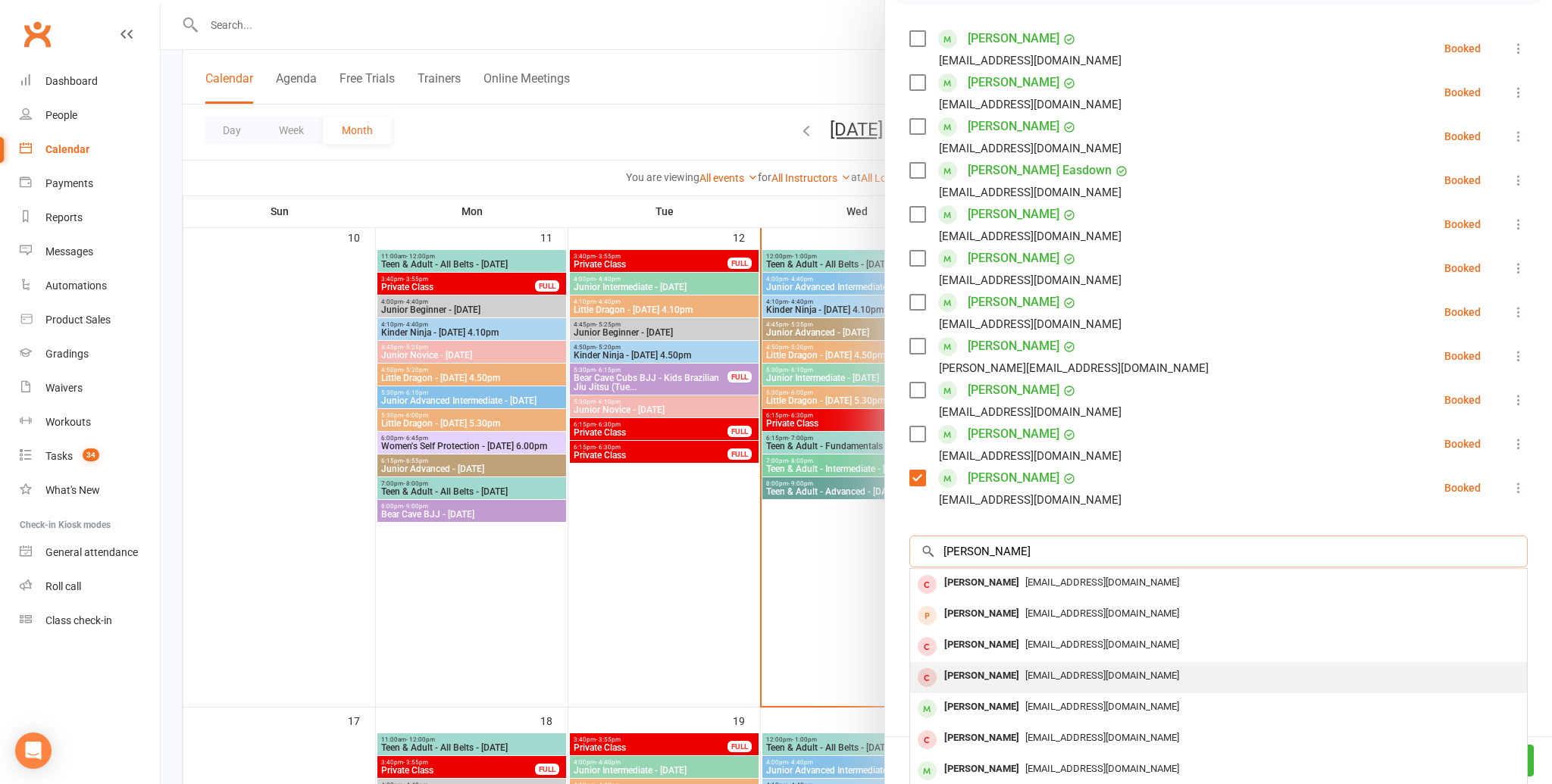
scroll to position [83, 0]
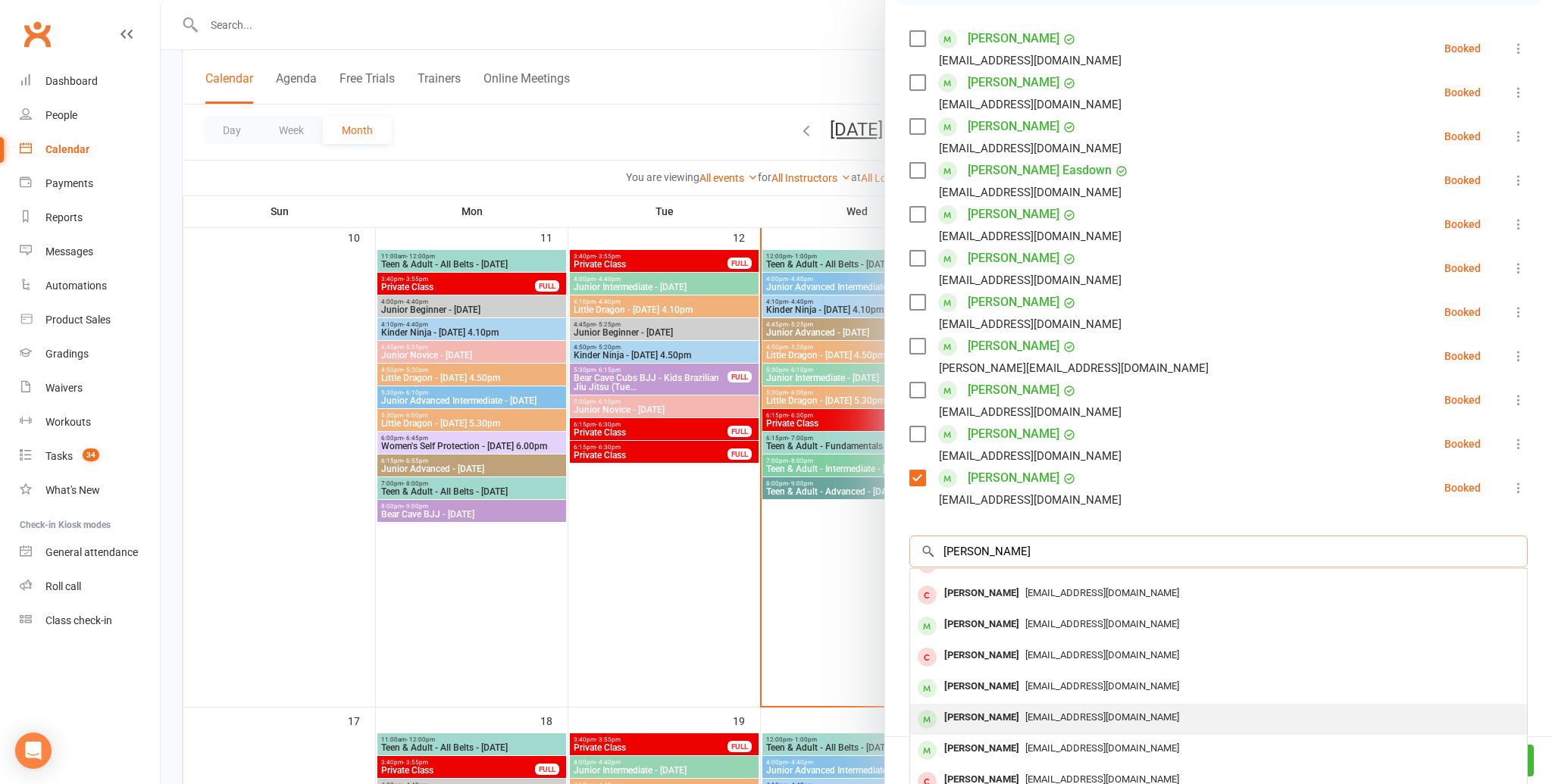
type input "jacob ur"
click at [1007, 727] on div "amylob79@hotmail.com" at bounding box center [1219, 718] width 605 height 22
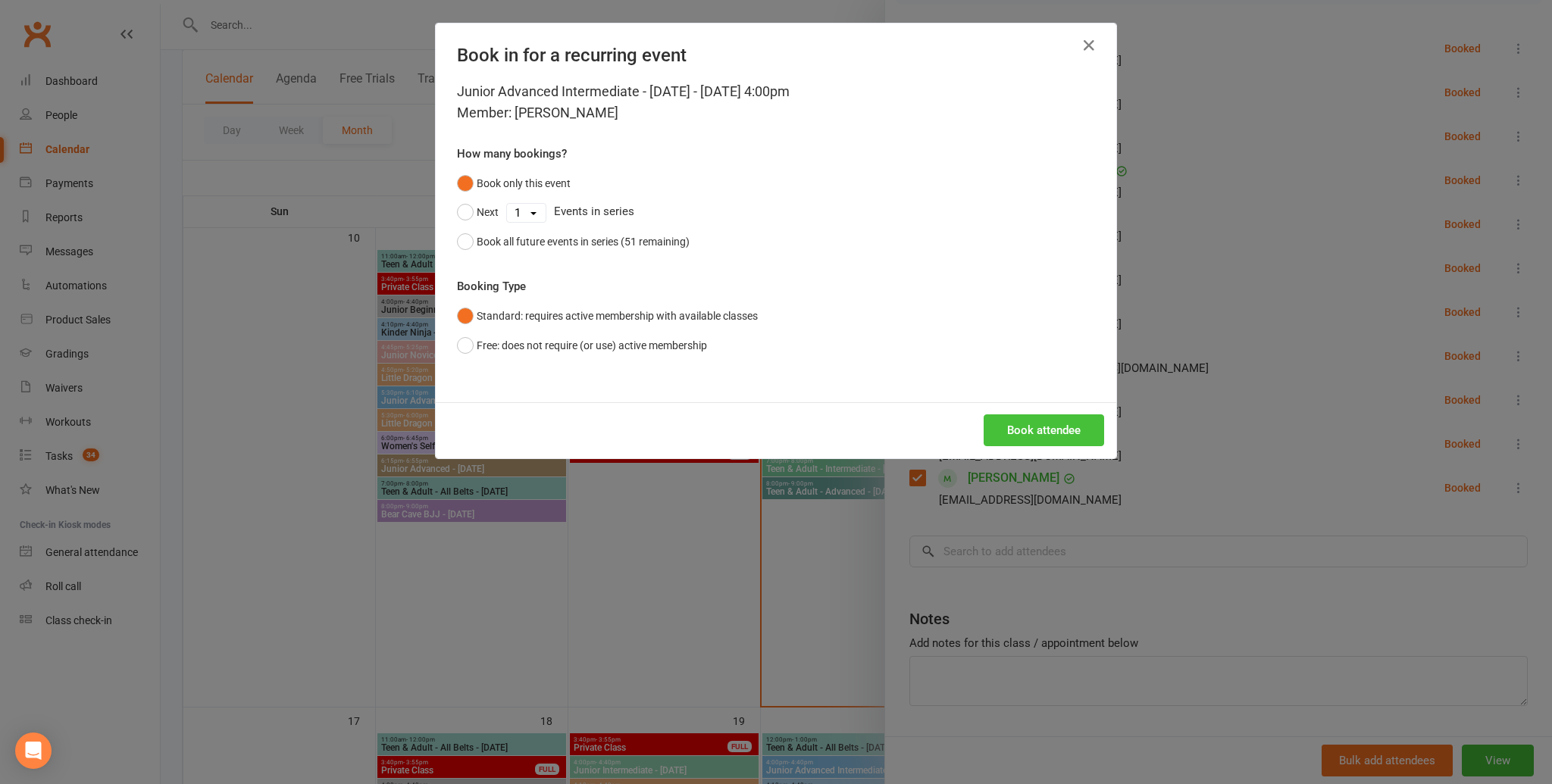
click at [1048, 436] on button "Book attendee" at bounding box center [1043, 429] width 120 height 32
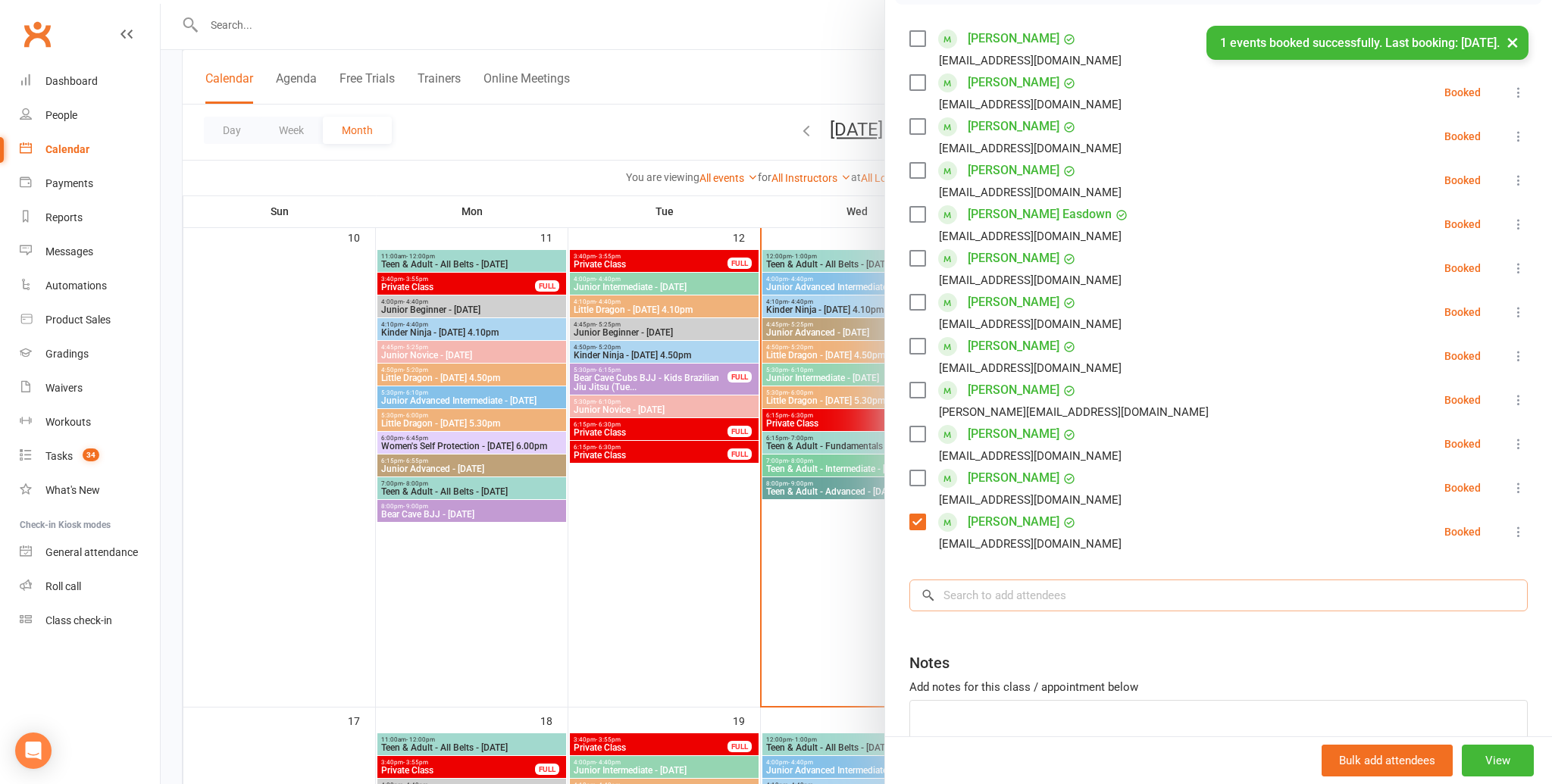
click at [985, 598] on input "search" at bounding box center [1219, 595] width 619 height 32
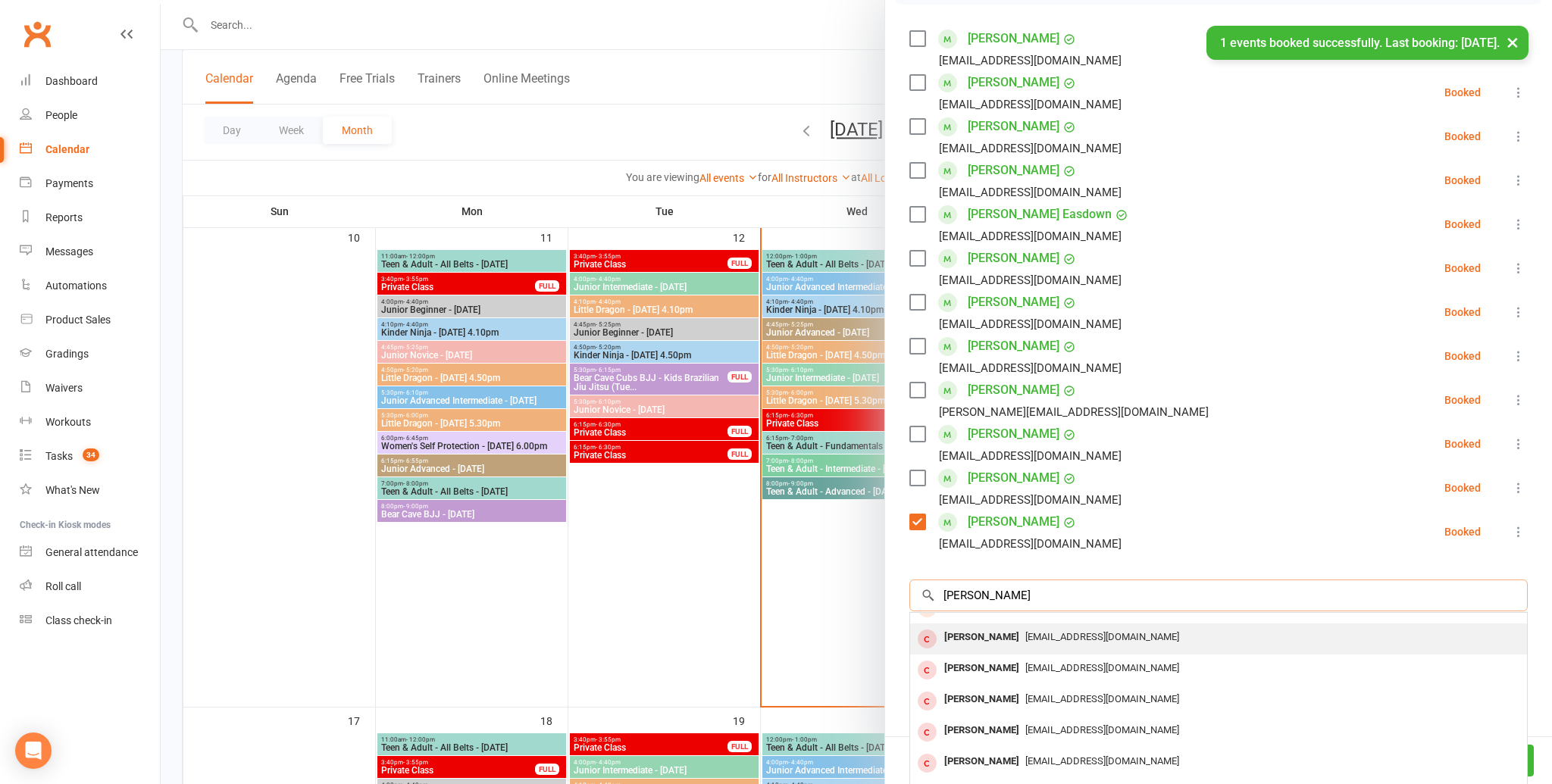
scroll to position [0, 0]
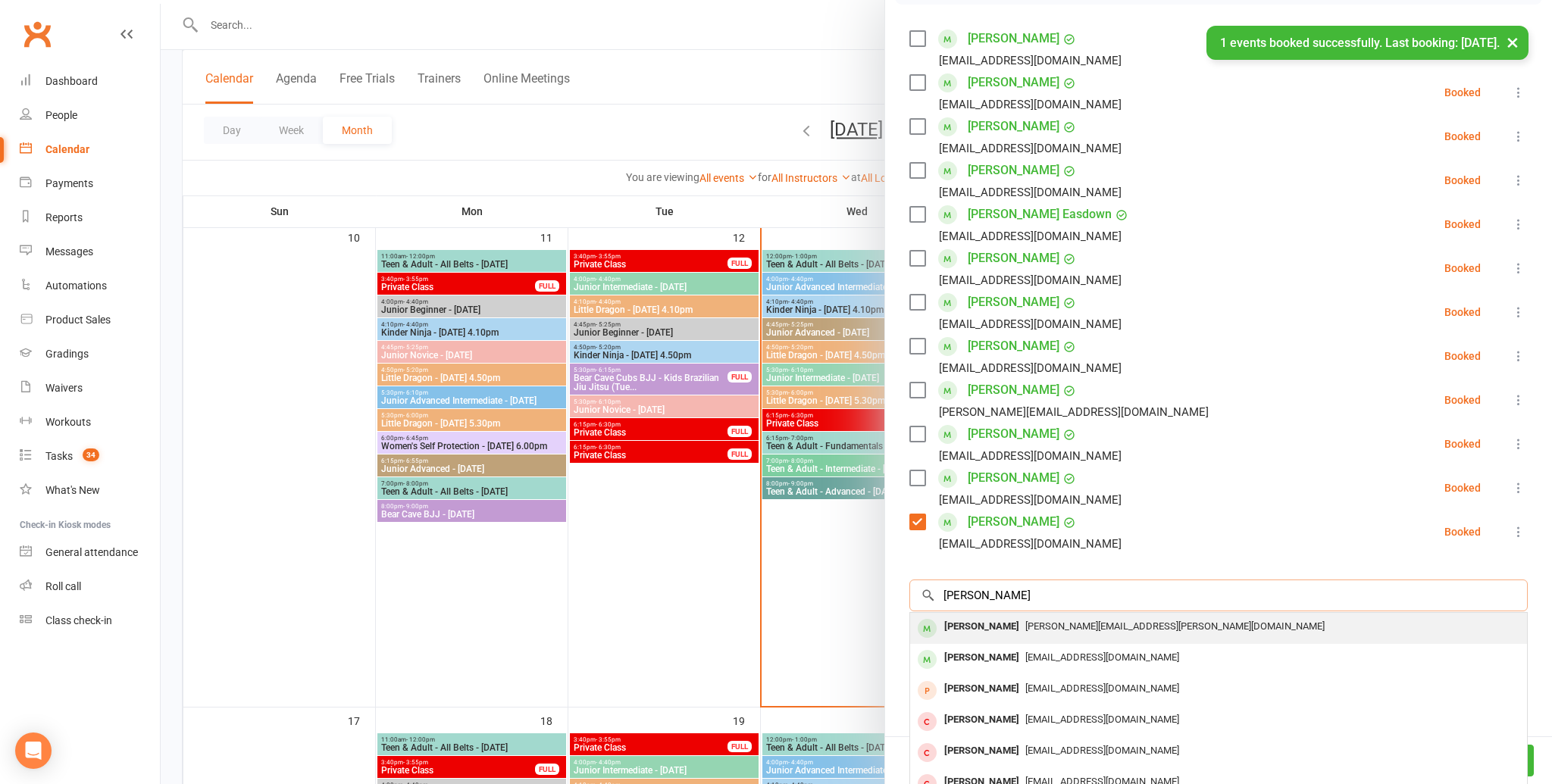
type input "leon mi"
click at [984, 632] on div "Leon Miodek" at bounding box center [982, 627] width 87 height 22
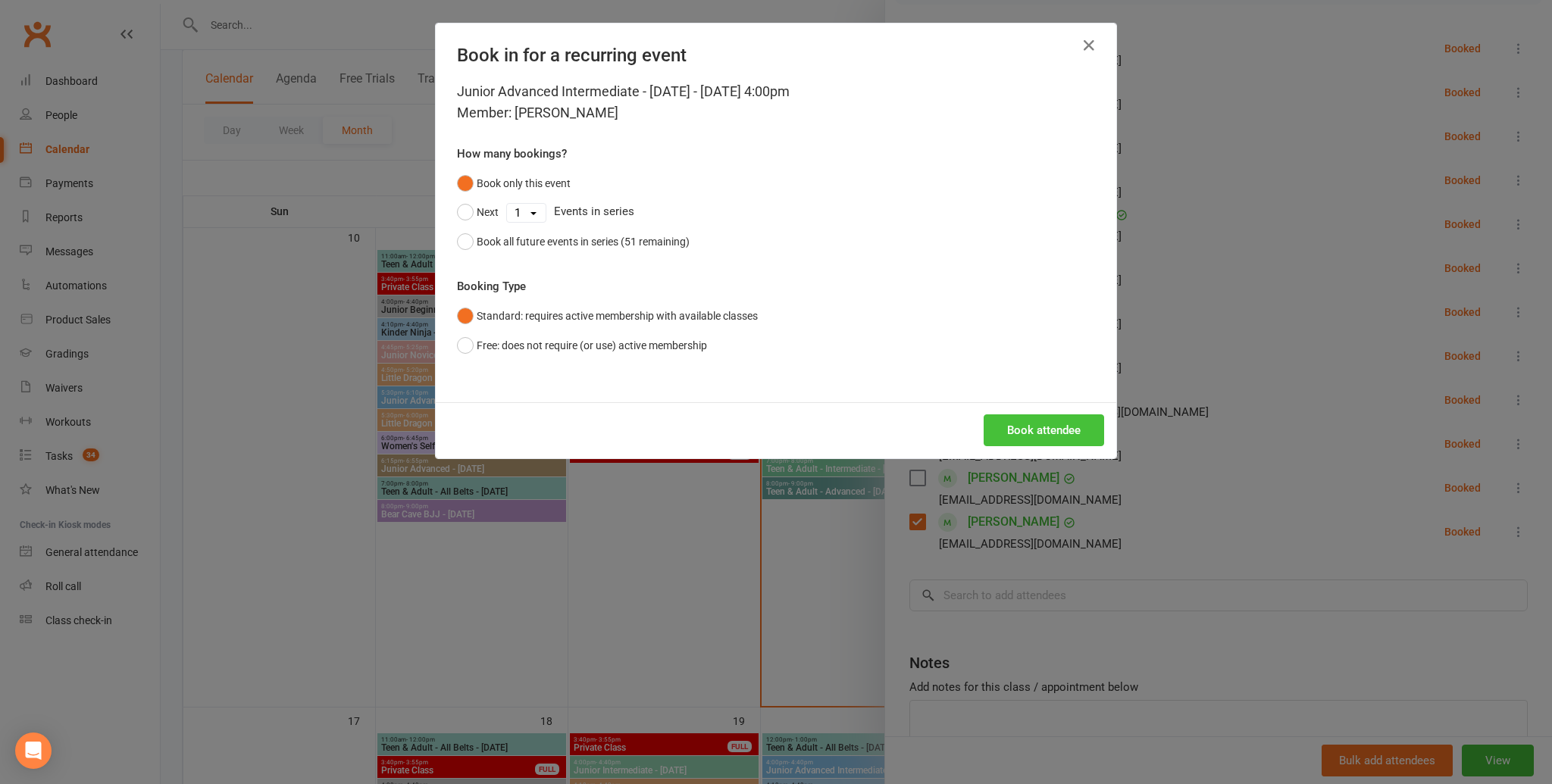
click at [1037, 432] on button "Book attendee" at bounding box center [1043, 429] width 120 height 32
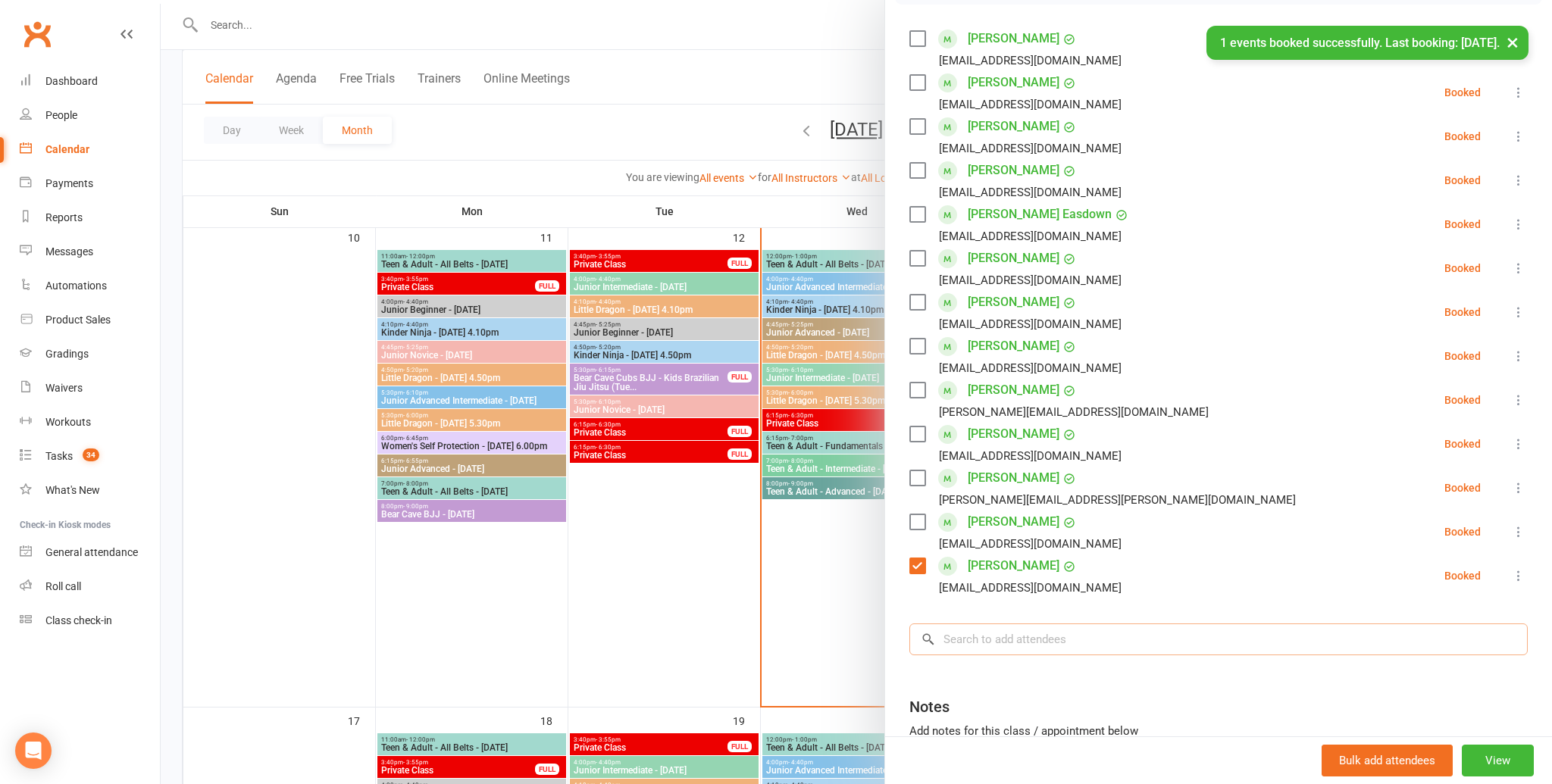
click at [982, 606] on div "Class kiosk mode Roll call 4:00 PM - 4:40 PM, Wednesday, August, 13, 2025 with …" at bounding box center [1218, 339] width 666 height 1061
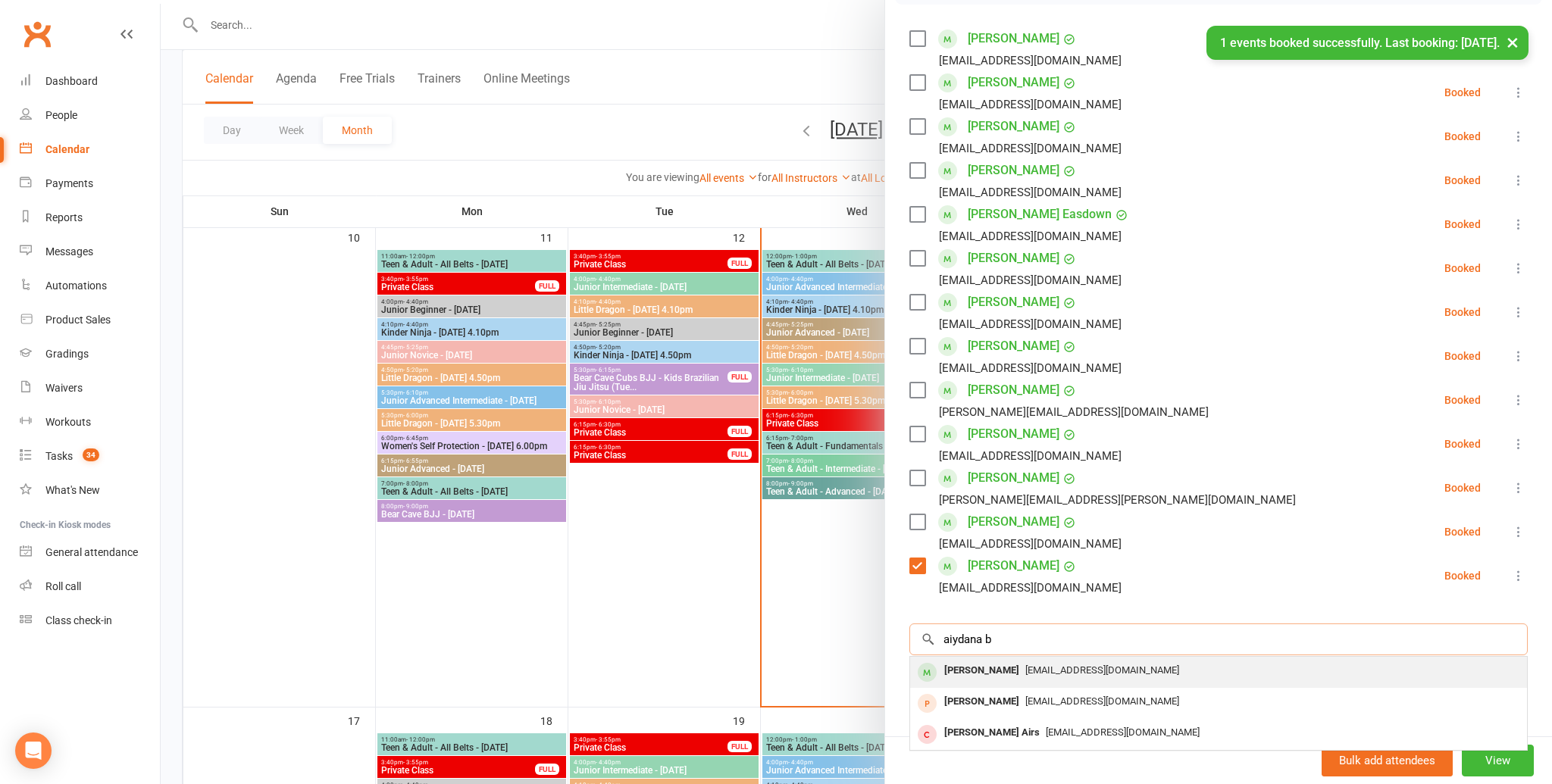
type input "aiydana b"
click at [972, 666] on div "Aiyana Buchta" at bounding box center [982, 671] width 87 height 22
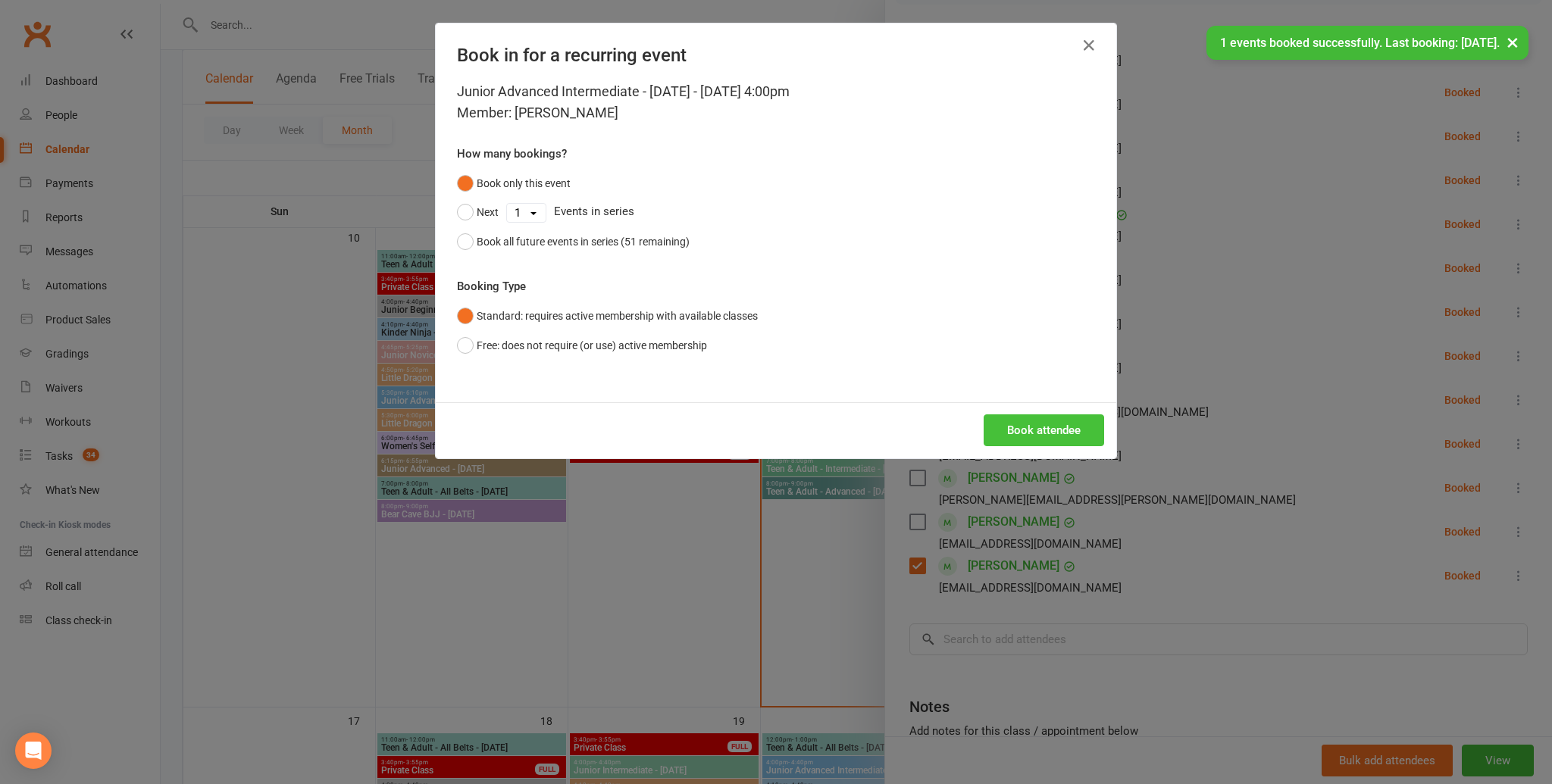
click at [1041, 436] on button "Book attendee" at bounding box center [1043, 429] width 120 height 32
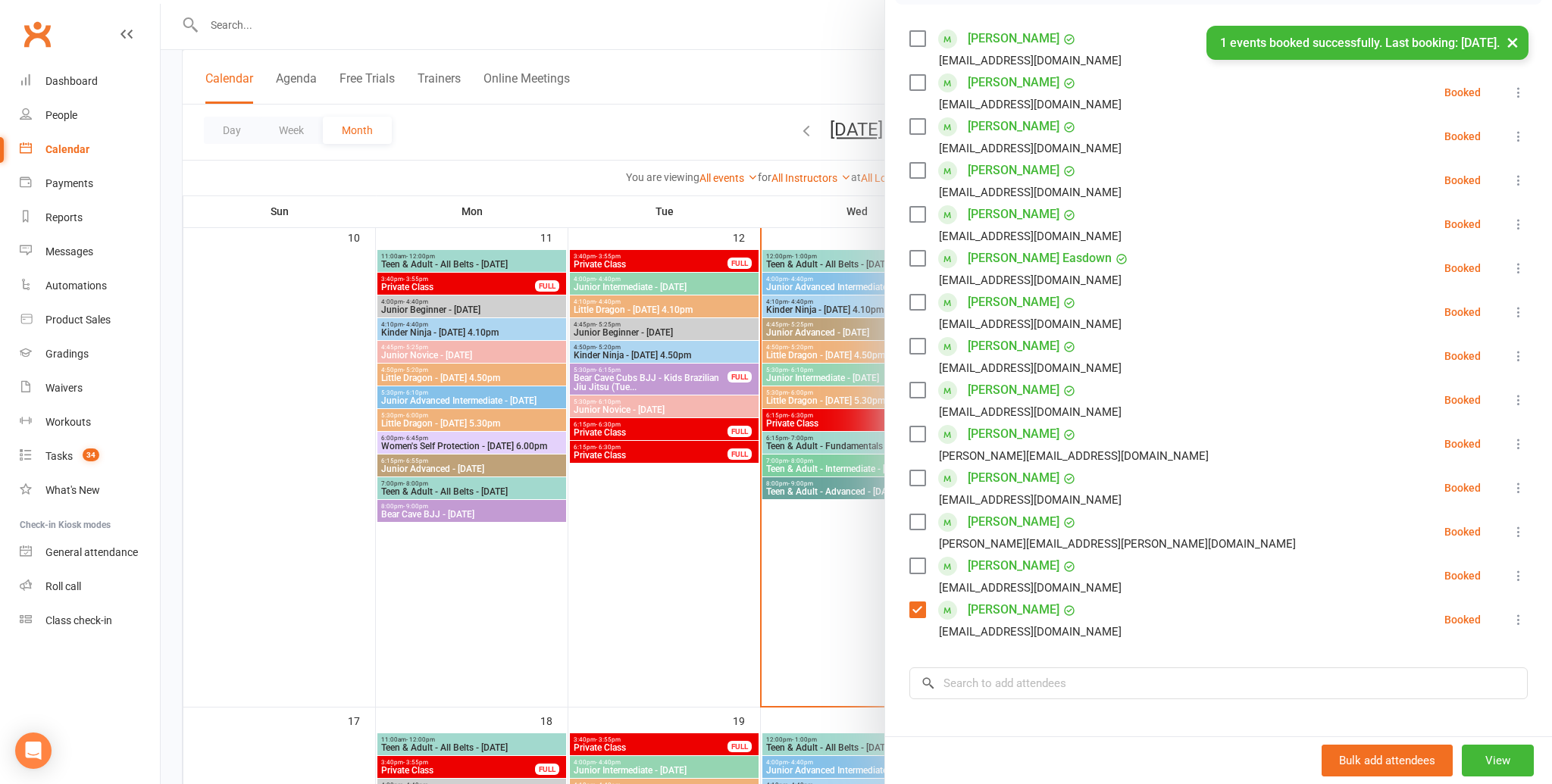
click at [972, 644] on div "Class kiosk mode Roll call 4:00 PM - 4:40 PM, Wednesday, August, 13, 2025 with …" at bounding box center [1218, 361] width 666 height 1104
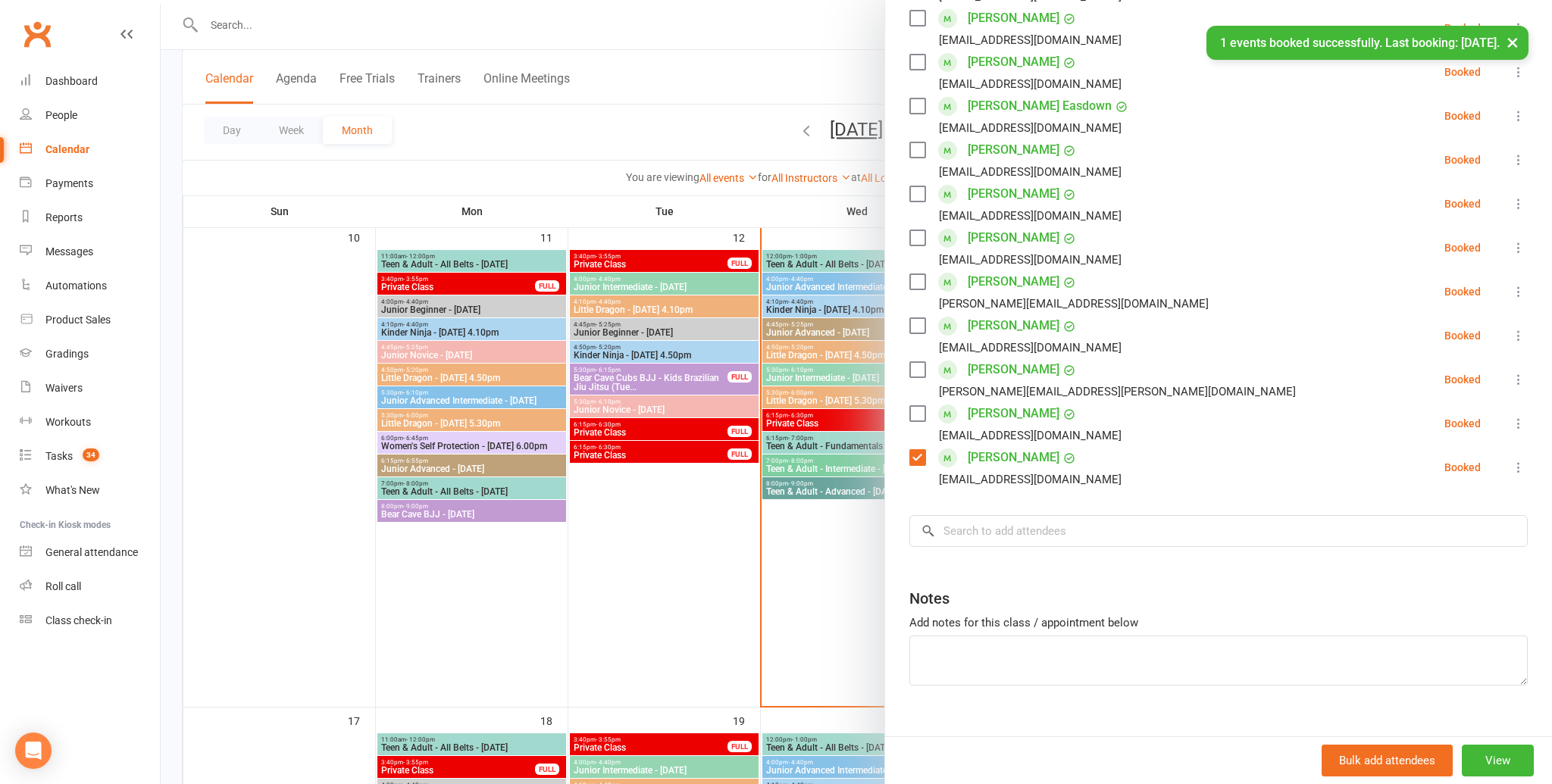
scroll to position [422, 0]
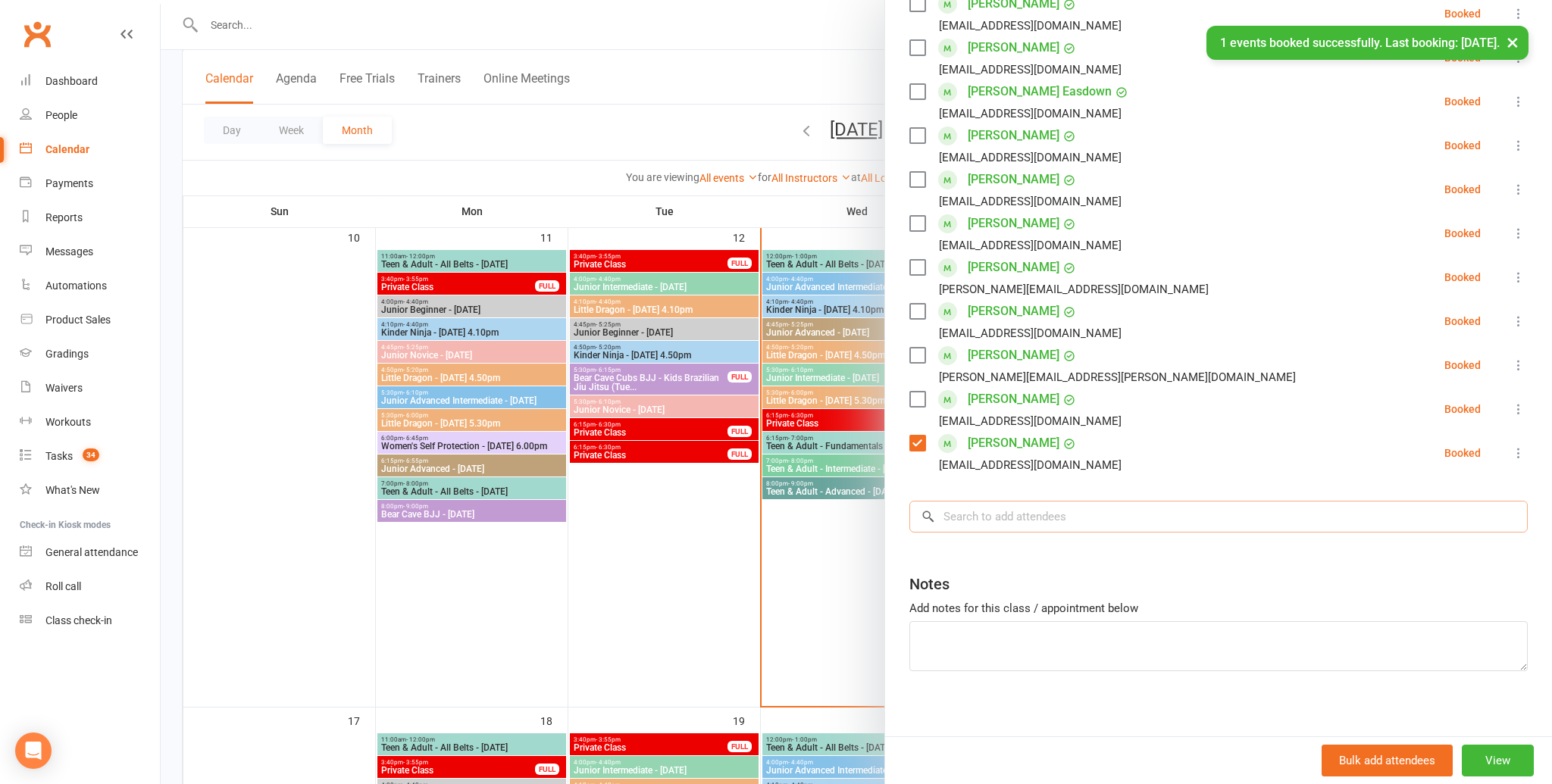
click at [989, 511] on input "search" at bounding box center [1219, 516] width 619 height 32
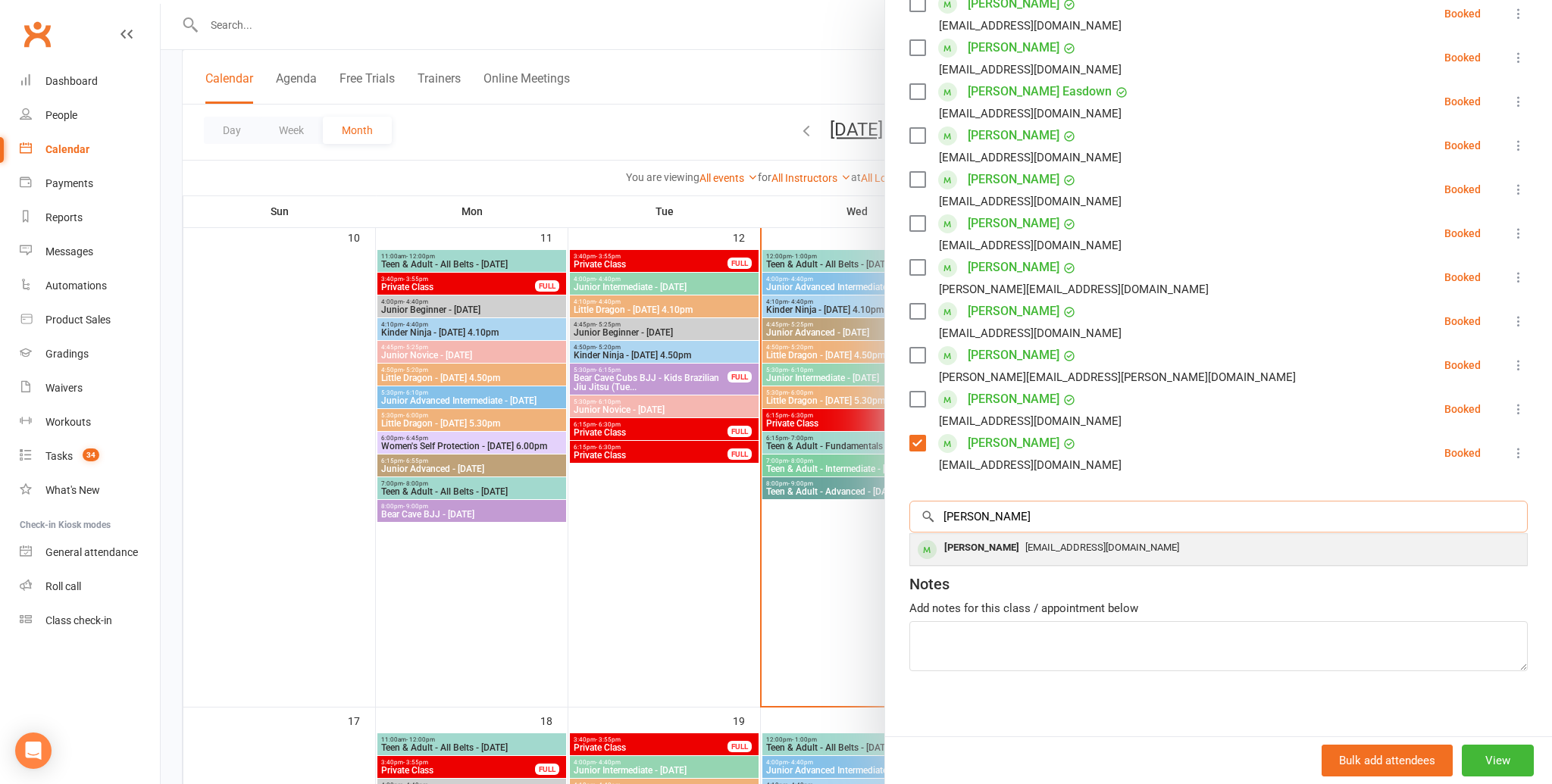
type input "bruno i"
click at [983, 556] on div "Bruno Io" at bounding box center [982, 548] width 87 height 22
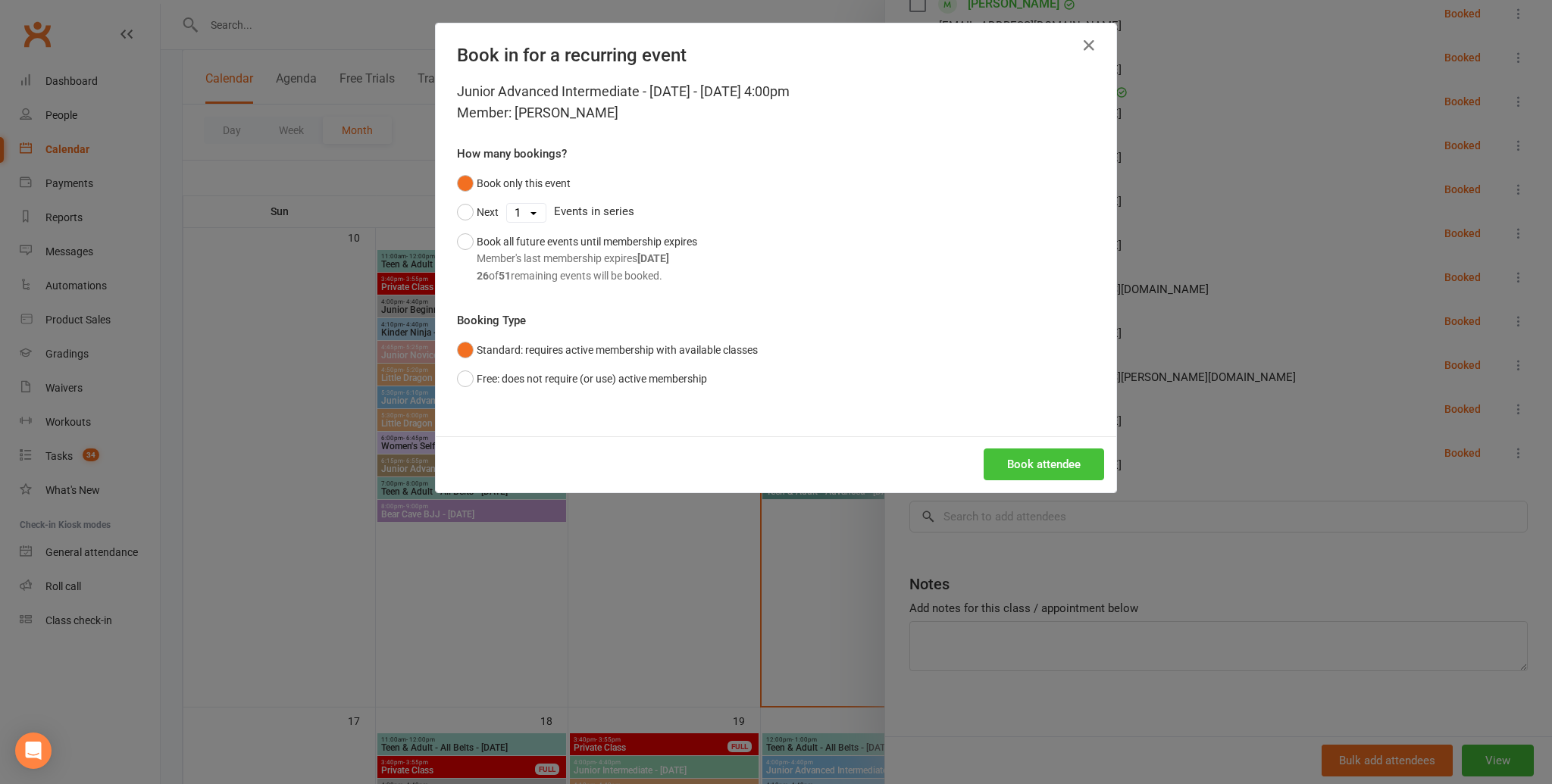
click at [1050, 454] on button "Book attendee" at bounding box center [1043, 464] width 120 height 32
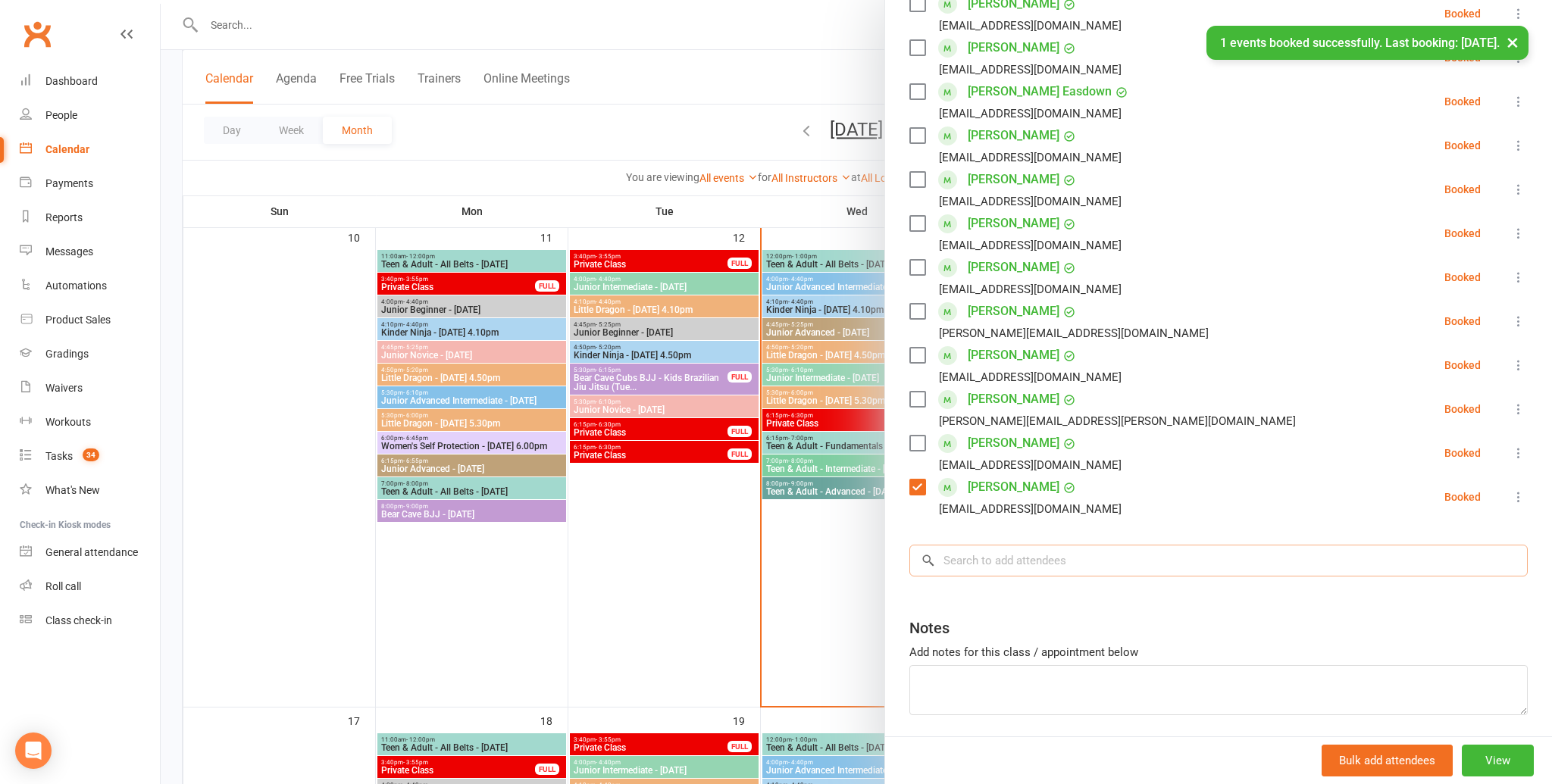
click at [1029, 555] on input "search" at bounding box center [1219, 560] width 619 height 32
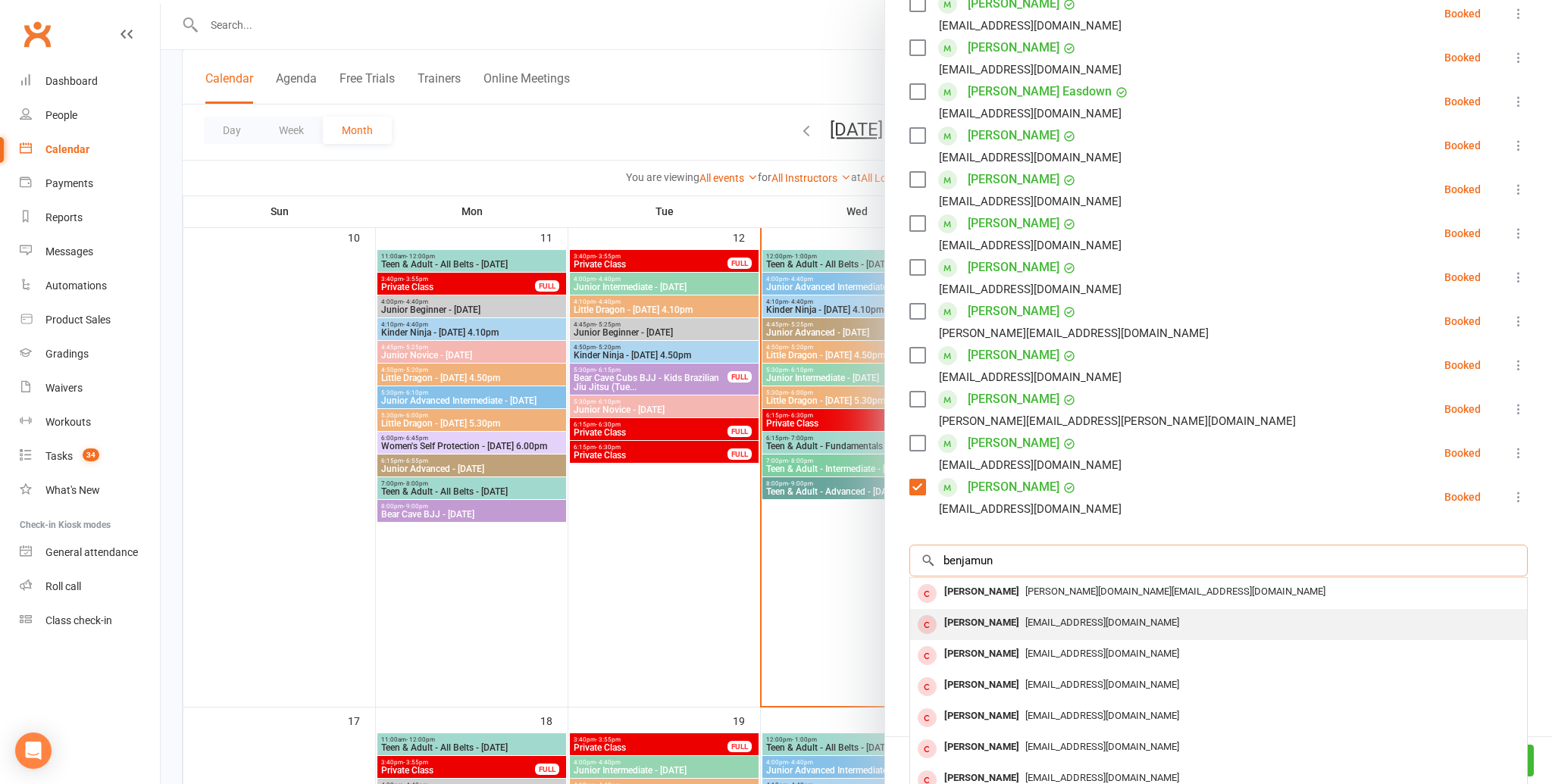
scroll to position [51, 0]
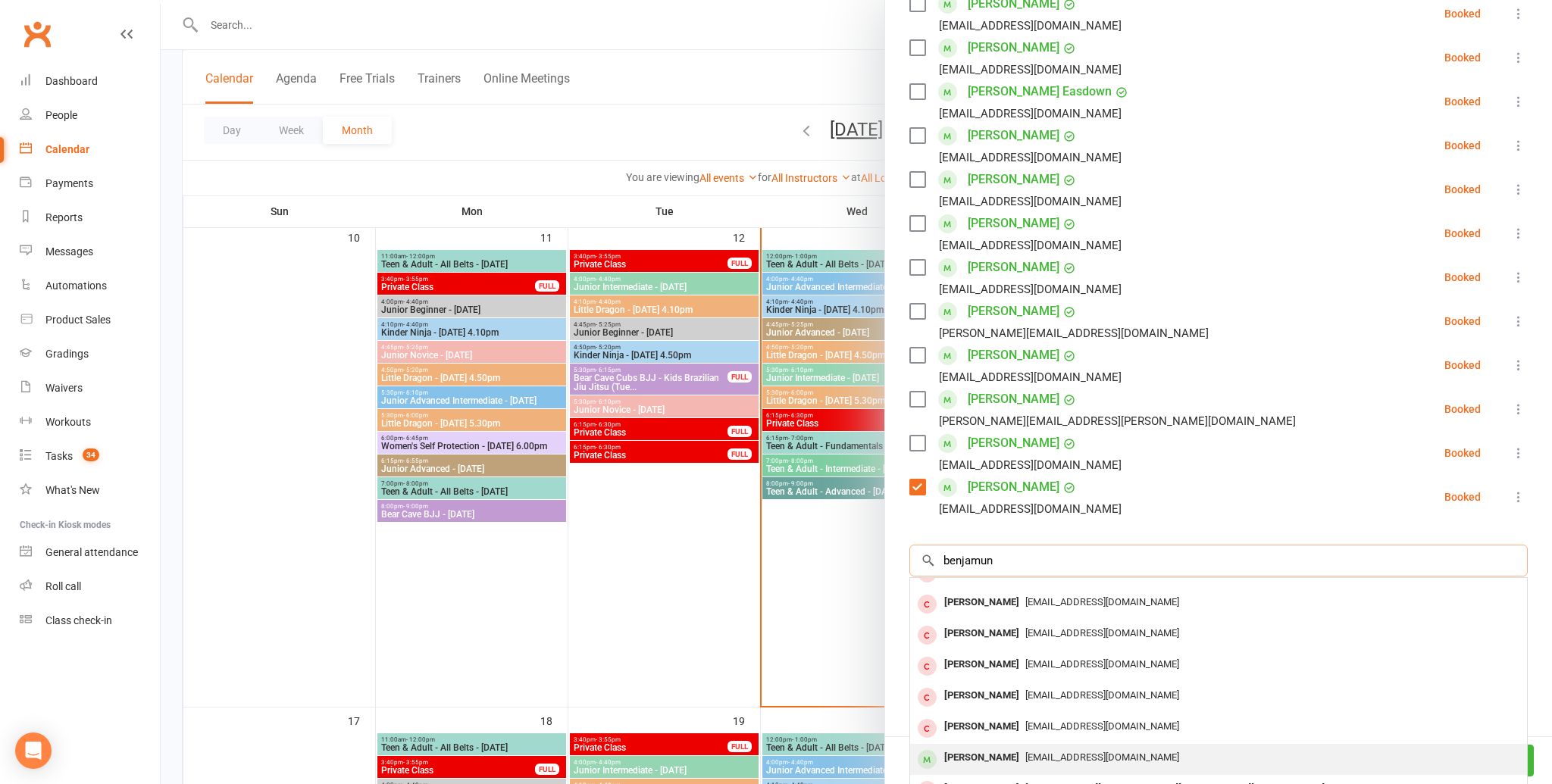
type input "benjamun"
click at [995, 752] on div "Benjamin Kuntadi" at bounding box center [982, 758] width 87 height 22
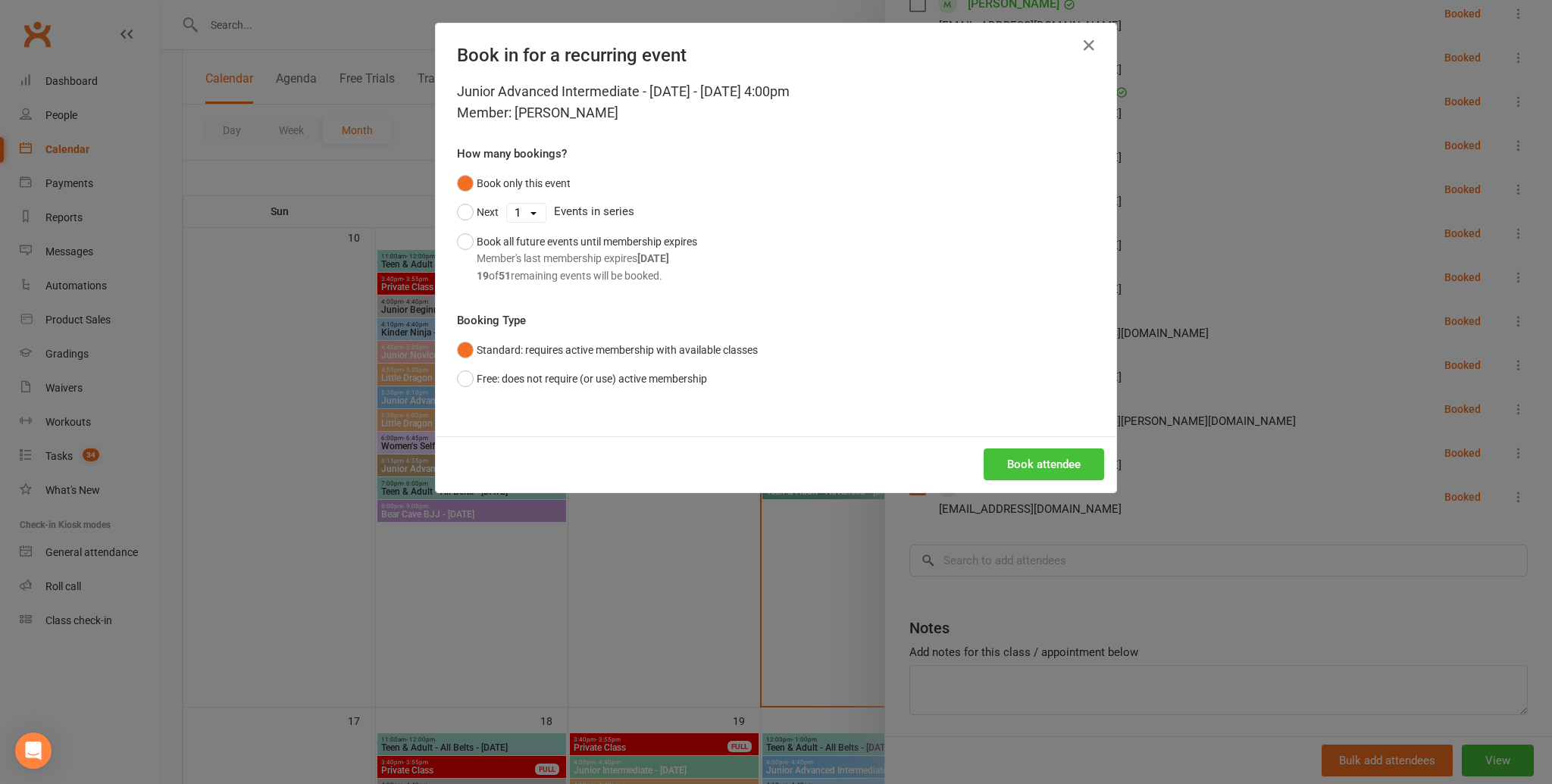
click at [1034, 458] on button "Book attendee" at bounding box center [1043, 464] width 120 height 32
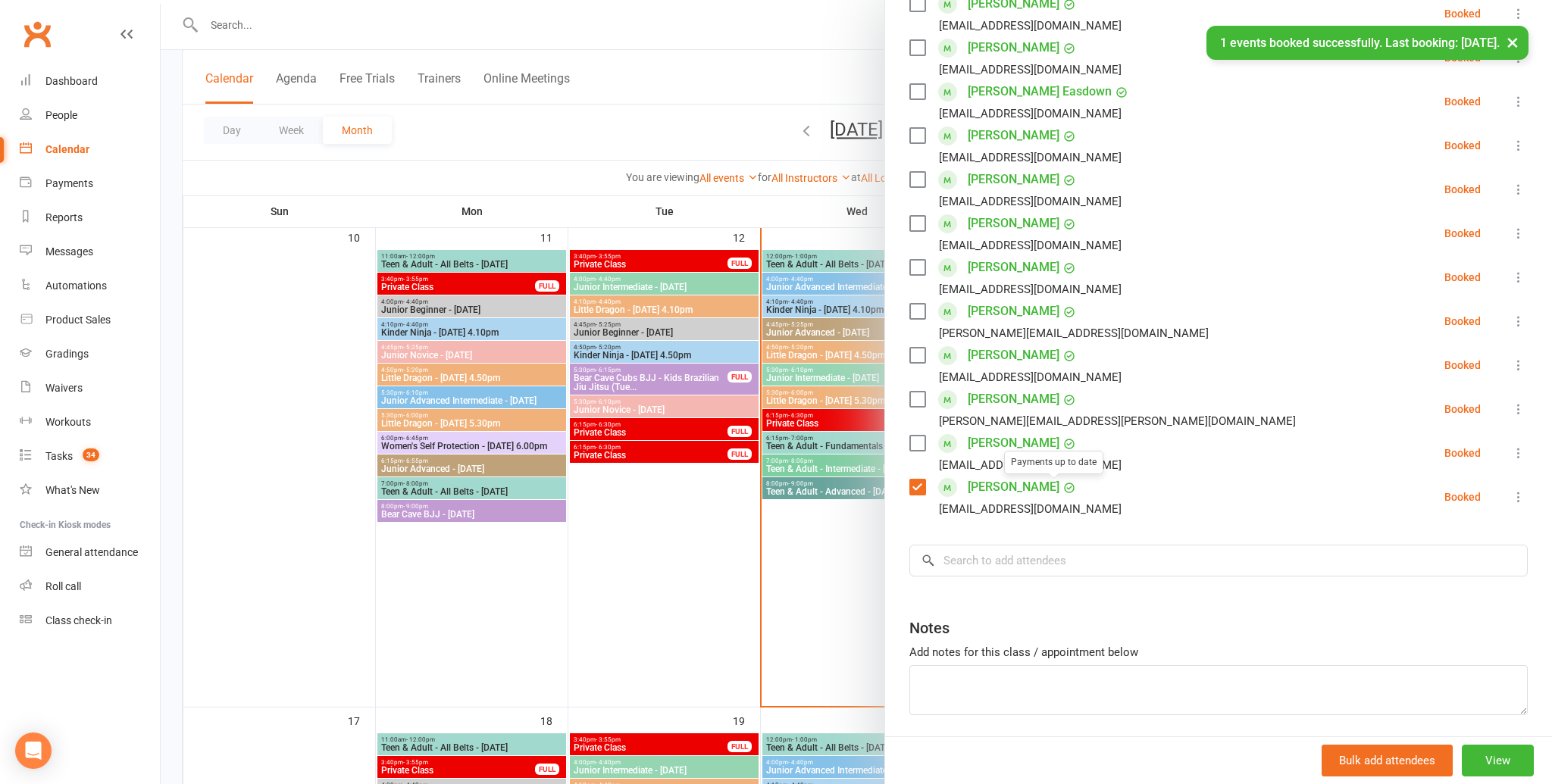
click at [1056, 564] on div "Class kiosk mode Roll call 4:00 PM - 4:40 PM, Wednesday, August, 13, 2025 with …" at bounding box center [1218, 216] width 666 height 1149
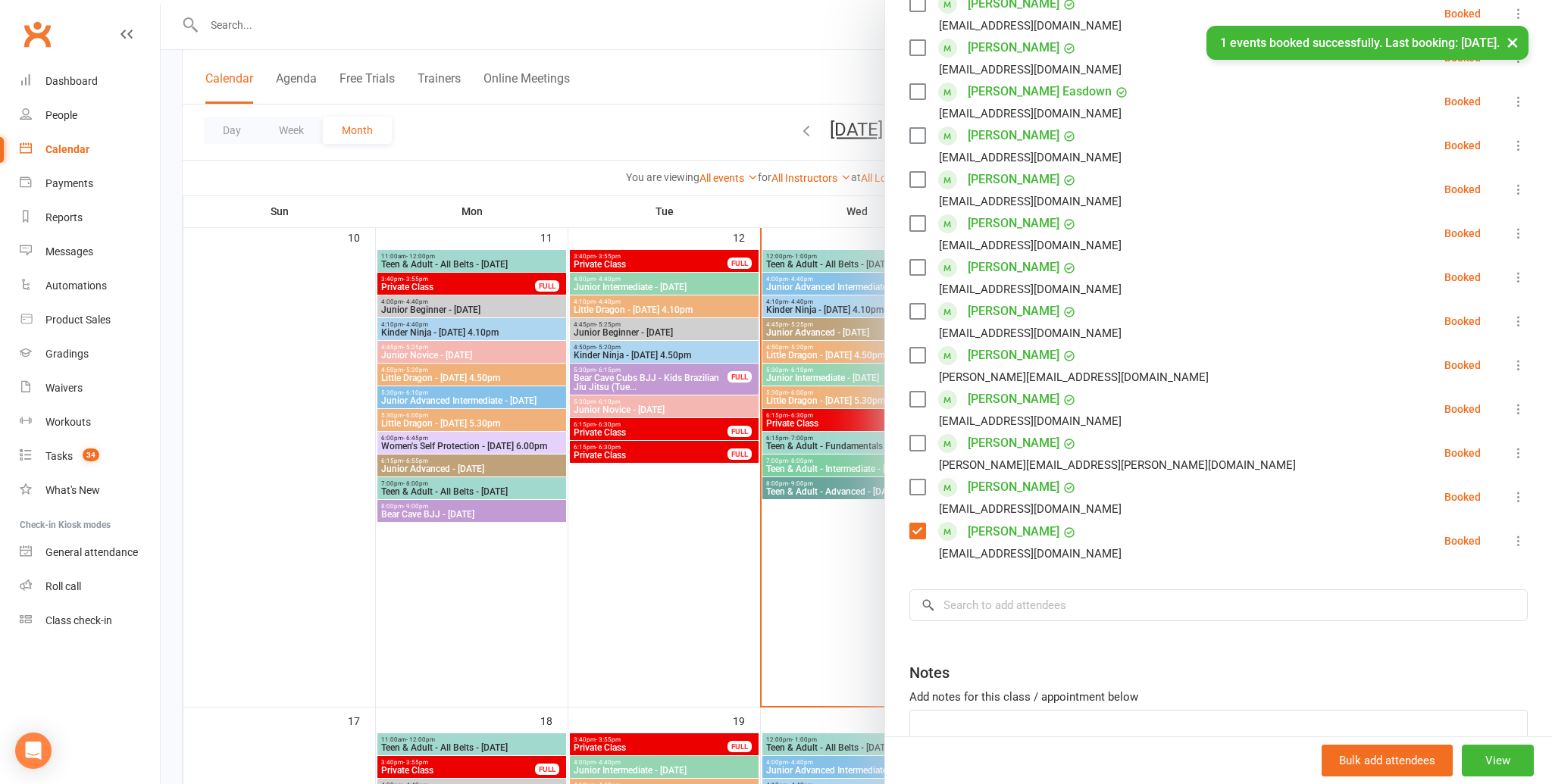
drag, startPoint x: 1048, startPoint y: 587, endPoint x: 1042, endPoint y: 610, distance: 23.8
click at [1045, 591] on div "Class kiosk mode Roll call 4:00 PM - 4:40 PM, Wednesday, August, 13, 2025 with …" at bounding box center [1218, 239] width 666 height 1193
click at [1042, 610] on input "search" at bounding box center [1219, 605] width 619 height 32
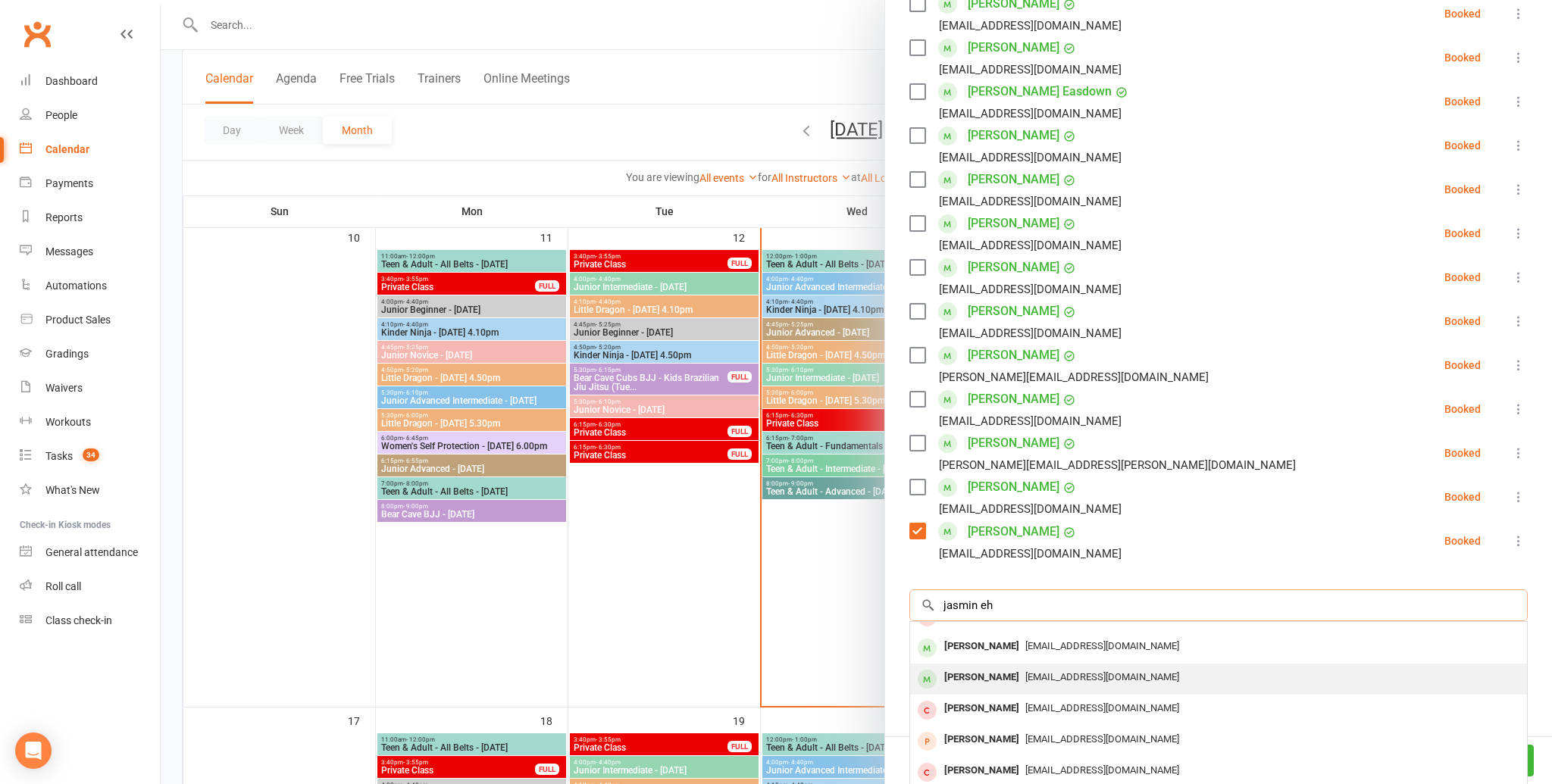
scroll to position [519, 0]
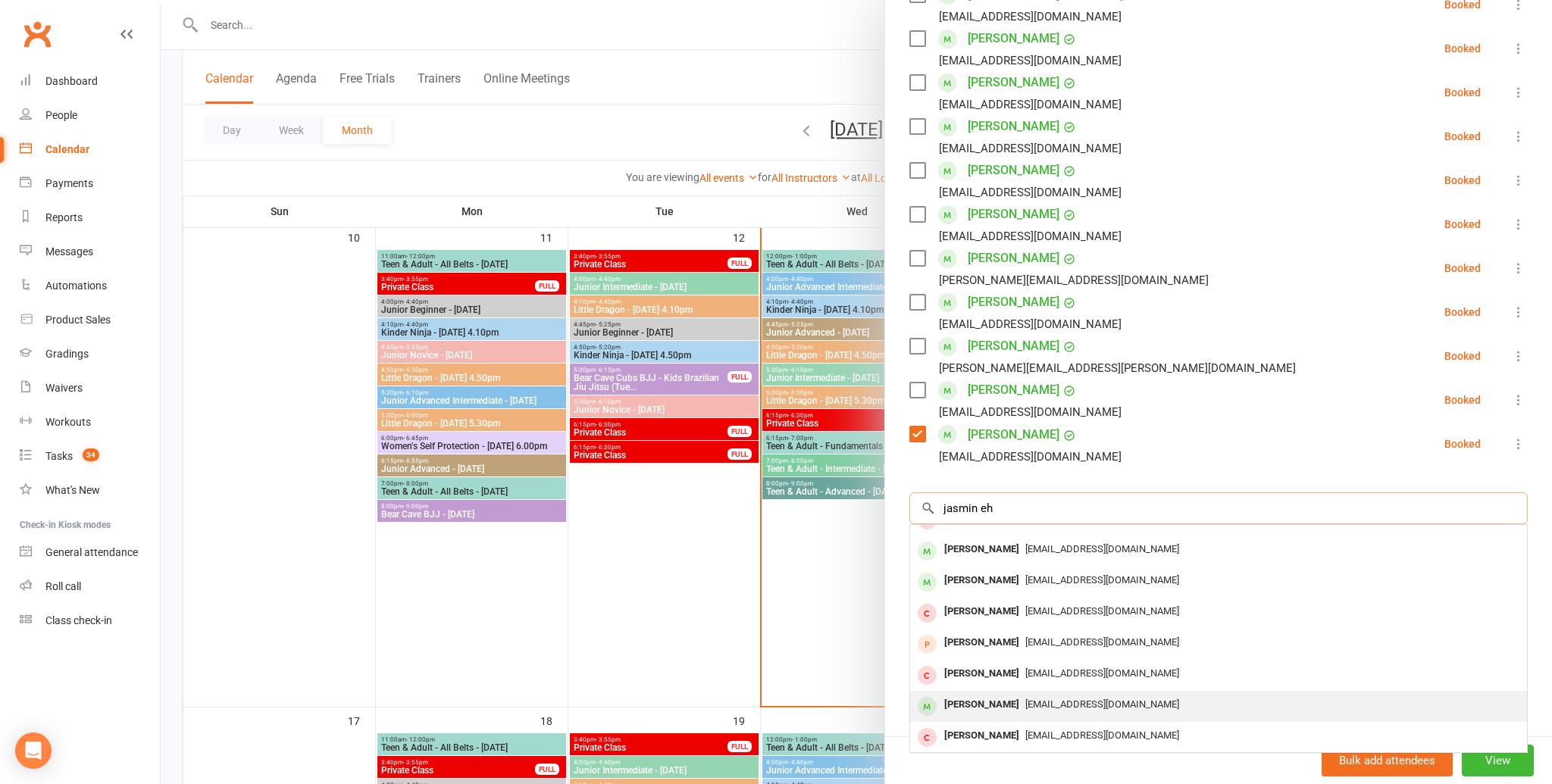
type input "jasmin eh"
click at [1021, 696] on div "thehalimfamily@gmail.com" at bounding box center [1219, 705] width 605 height 22
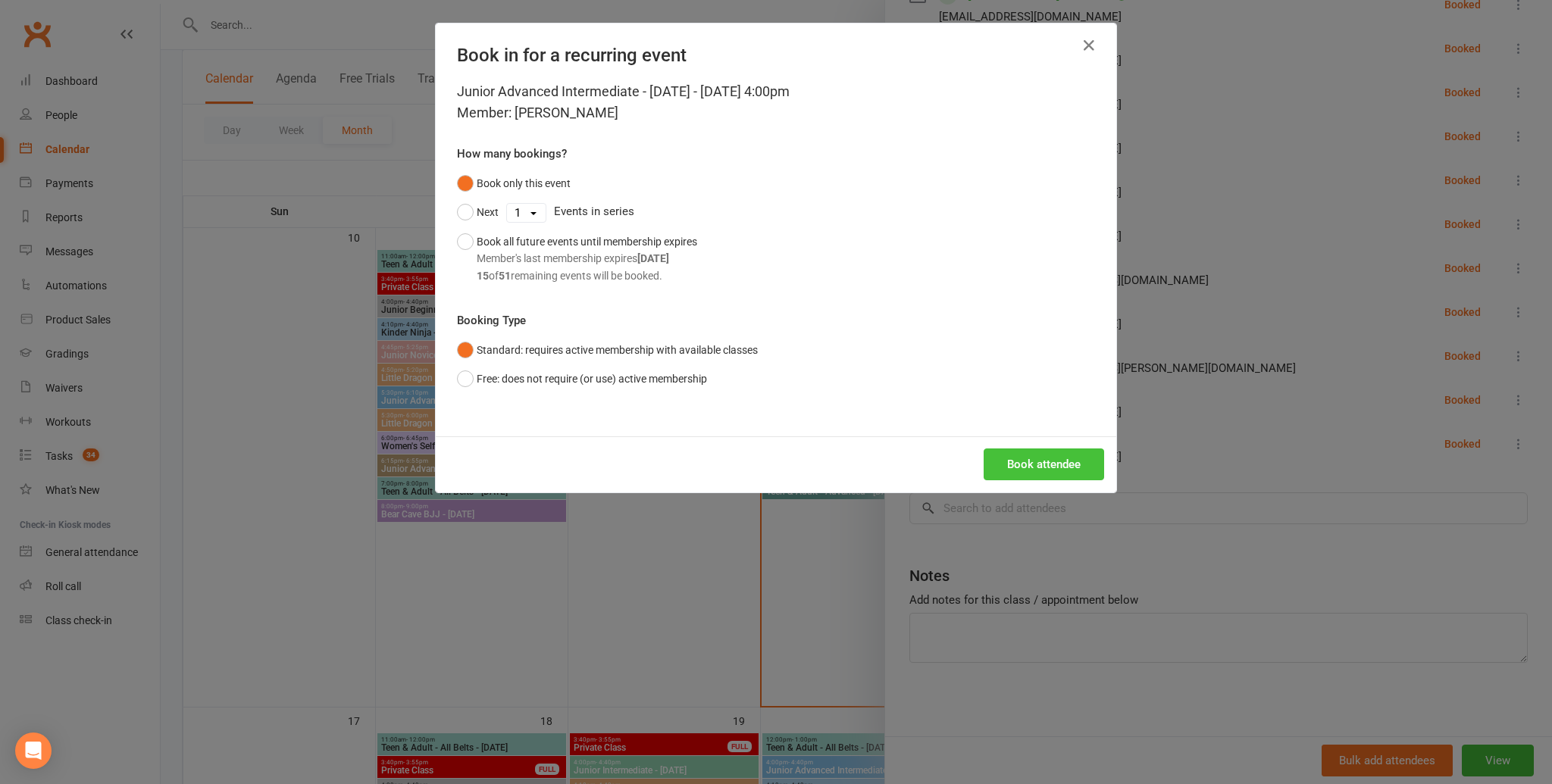
click at [1076, 432] on div "Junior Advanced Intermediate - Wednesday - Aug 13, 2025 4:00pm Member: Jasmine …" at bounding box center [776, 258] width 680 height 355
click at [1070, 472] on button "Book attendee" at bounding box center [1043, 464] width 120 height 32
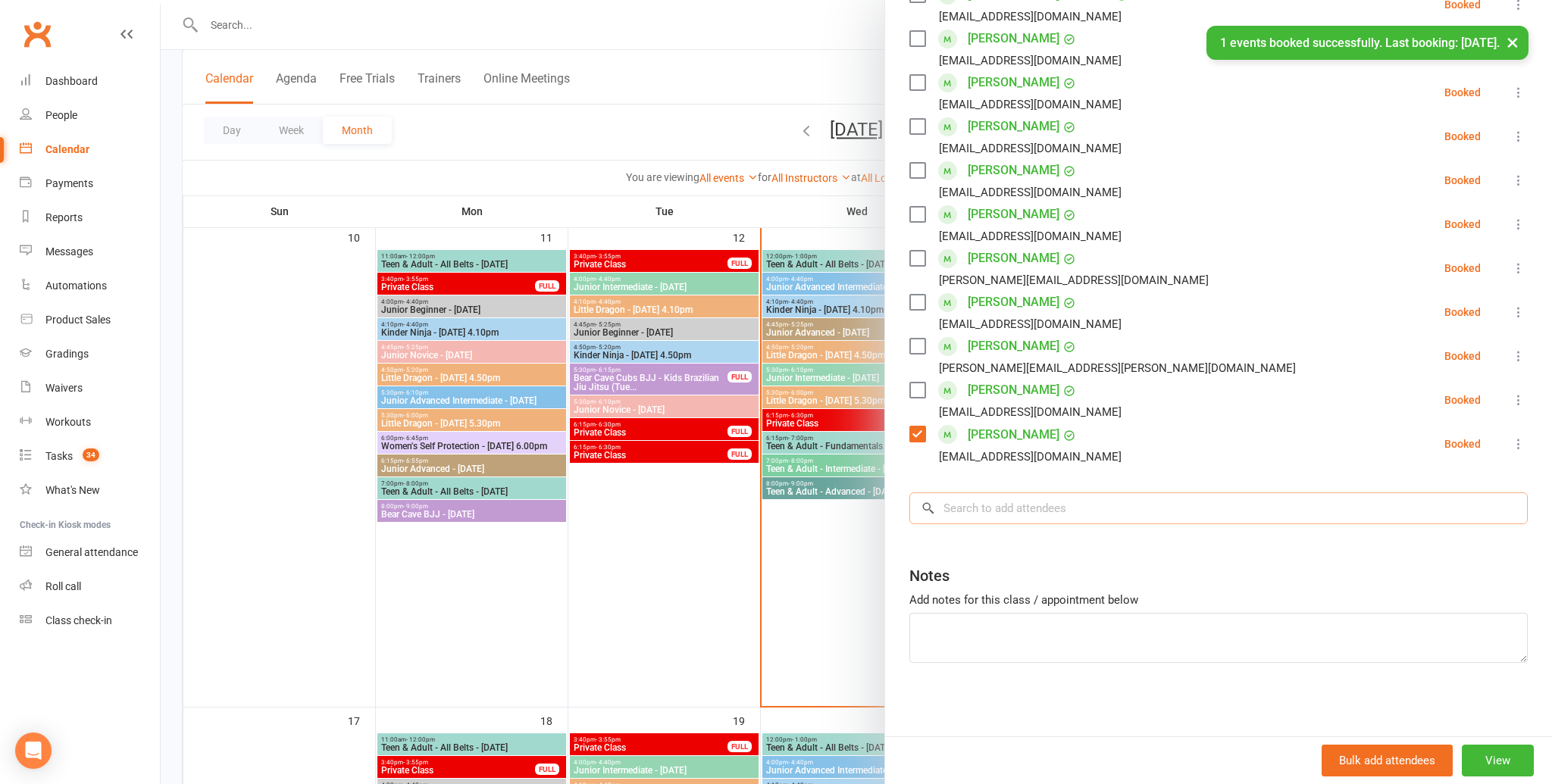
click at [1015, 510] on div "Class kiosk mode Roll call 4:00 PM - 4:40 PM, Wednesday, August, 13, 2025 with …" at bounding box center [1218, 142] width 666 height 1193
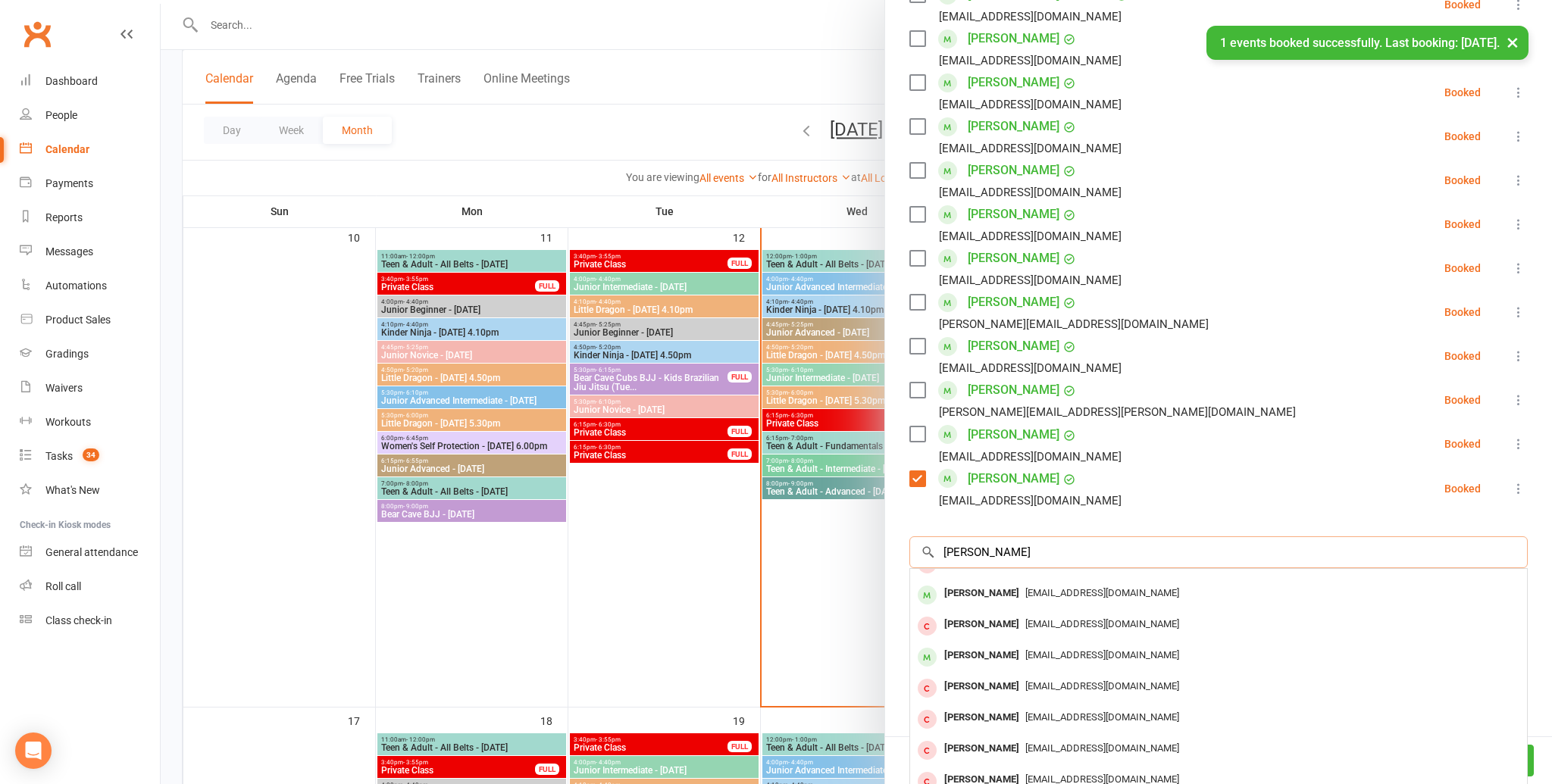
scroll to position [0, 0]
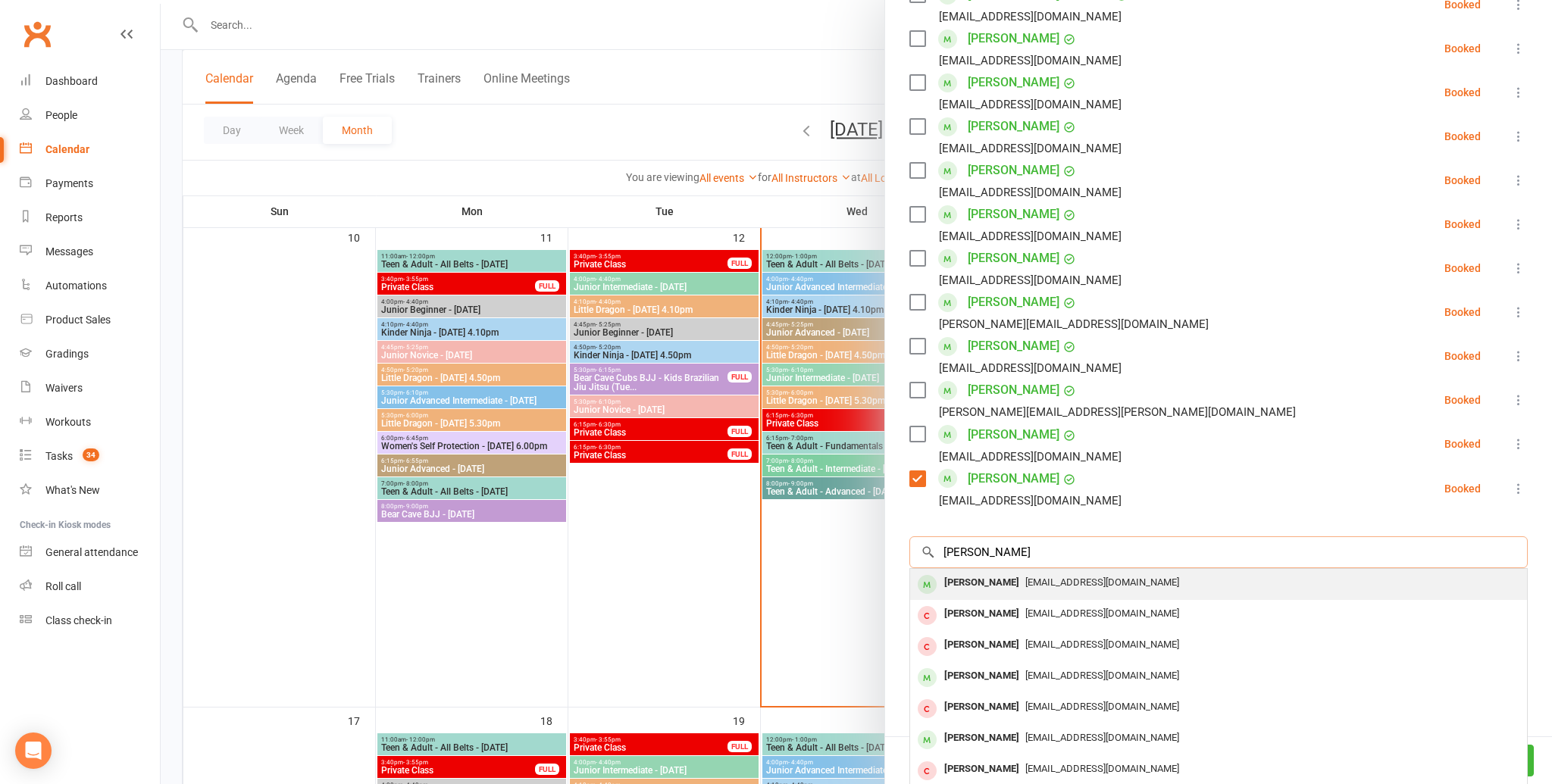
type input "oliver sh"
click at [1046, 580] on span "de2@gmx.li" at bounding box center [1102, 582] width 153 height 11
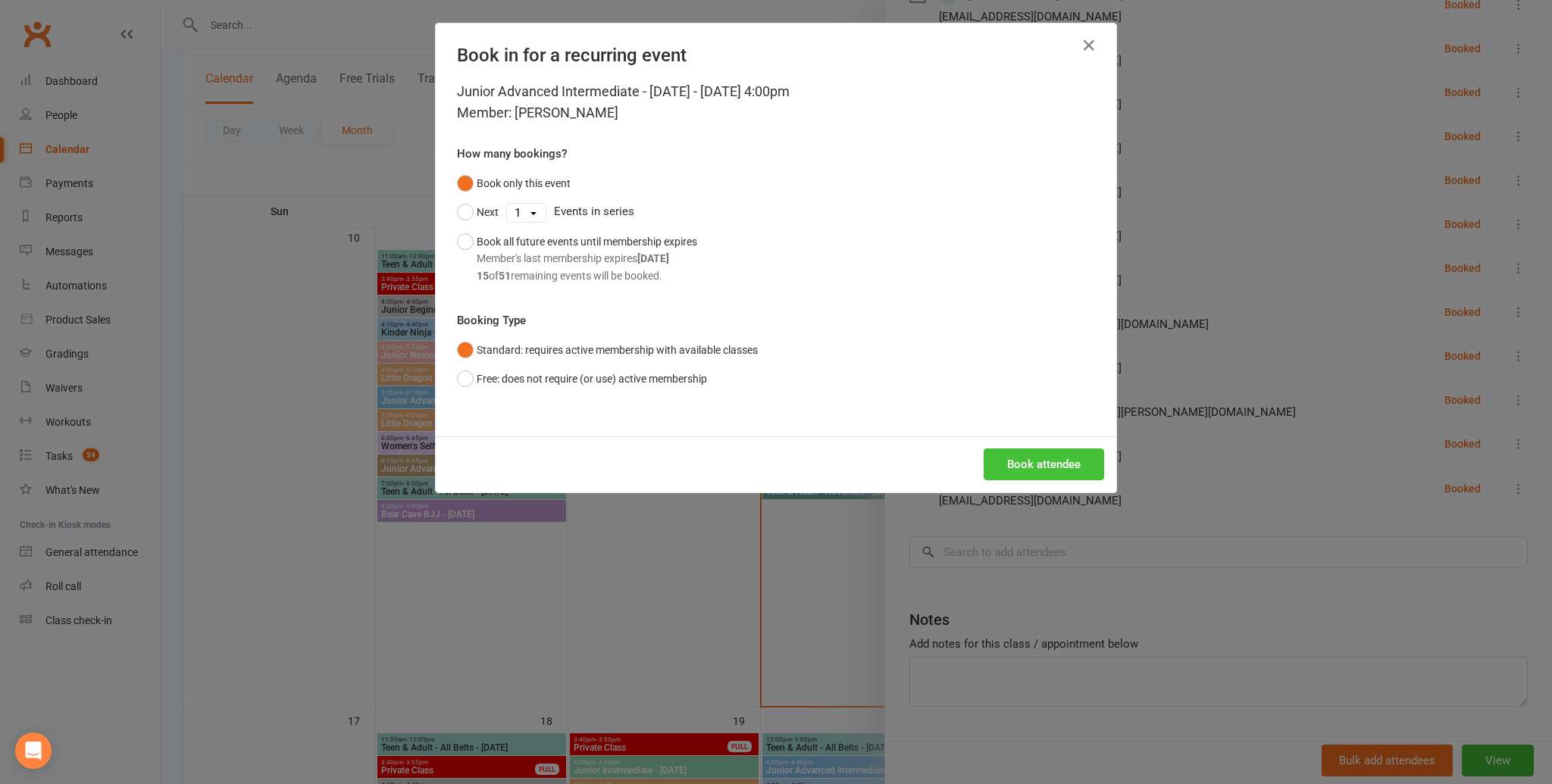
click at [1033, 468] on button "Book attendee" at bounding box center [1043, 464] width 120 height 32
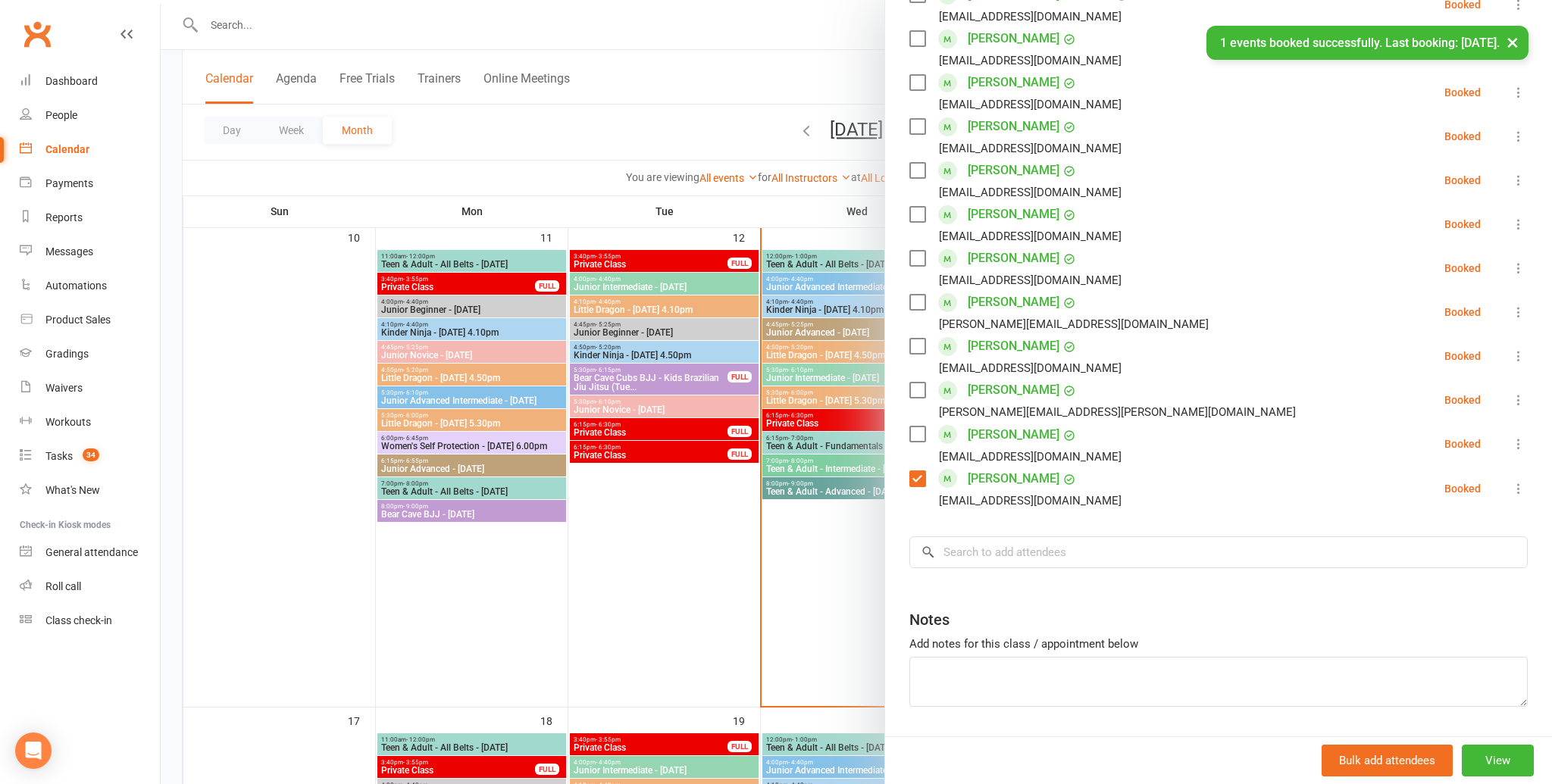
click at [1015, 556] on div "Class kiosk mode Roll call 4:00 PM - 4:40 PM, Wednesday, August, 13, 2025 with …" at bounding box center [1218, 164] width 666 height 1237
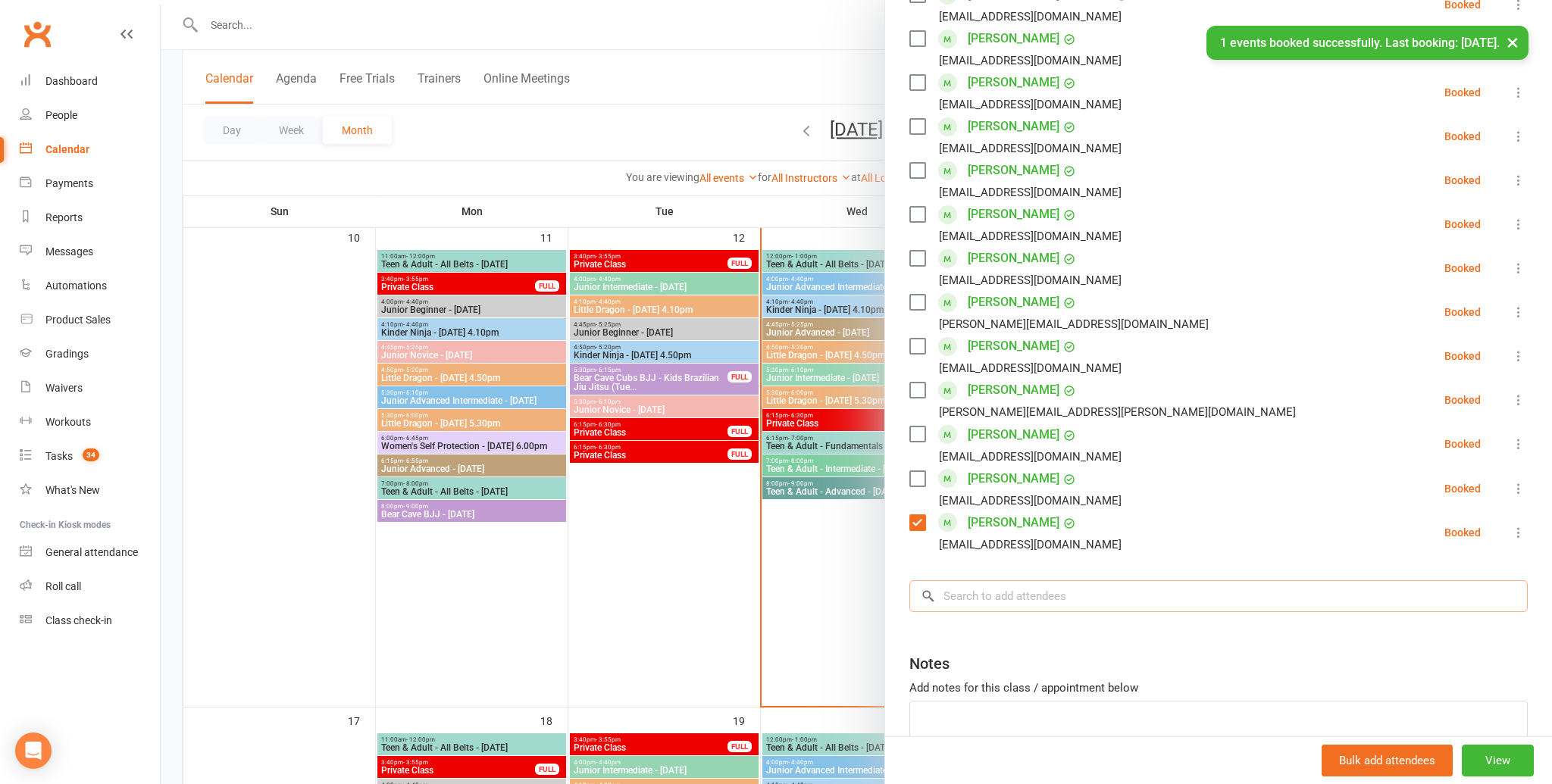
click at [1005, 583] on input "search" at bounding box center [1219, 596] width 619 height 32
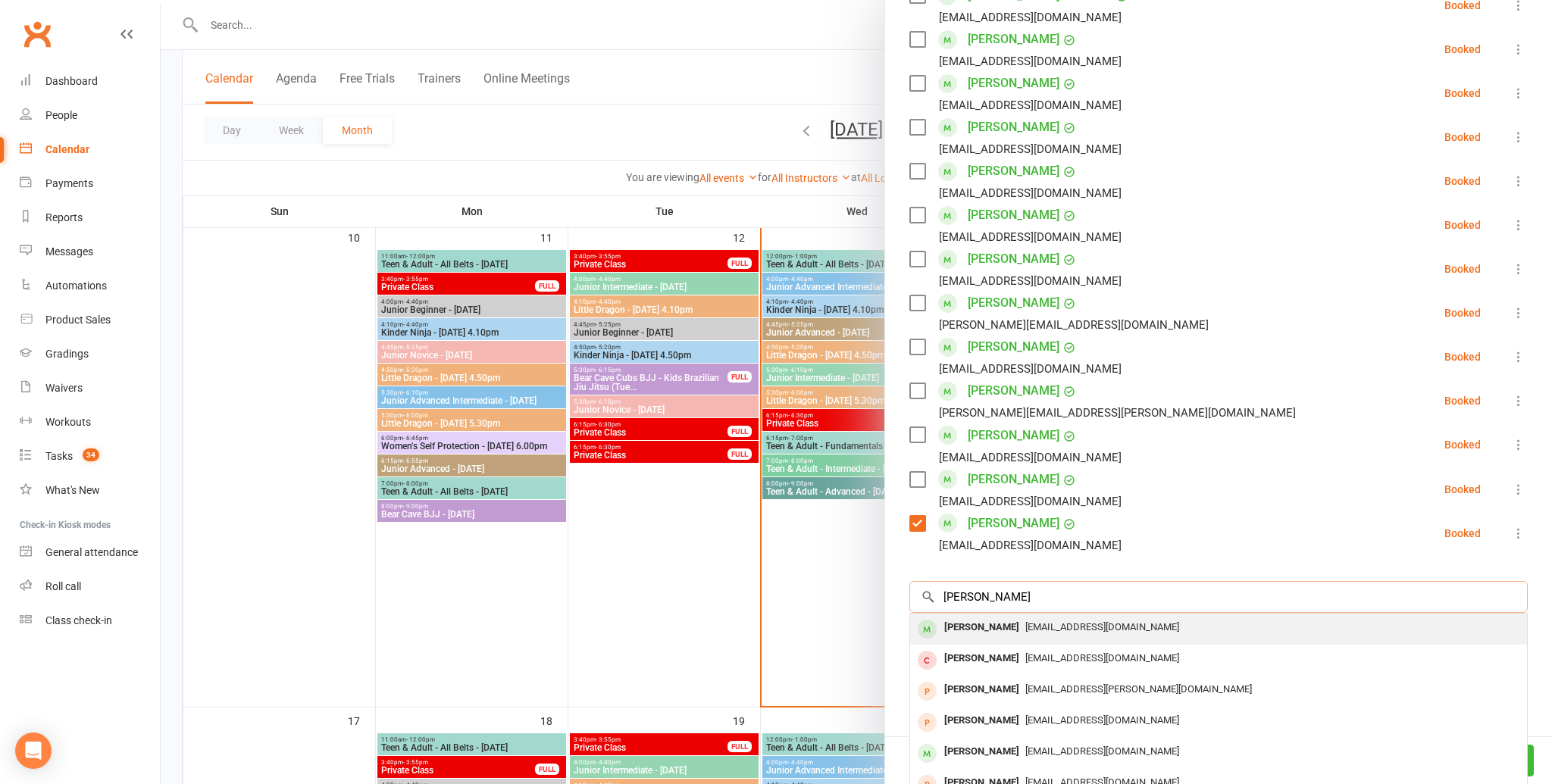
type input "lucy eag"
click at [1033, 623] on span "leagland@optusnet.com.au" at bounding box center [1102, 626] width 153 height 11
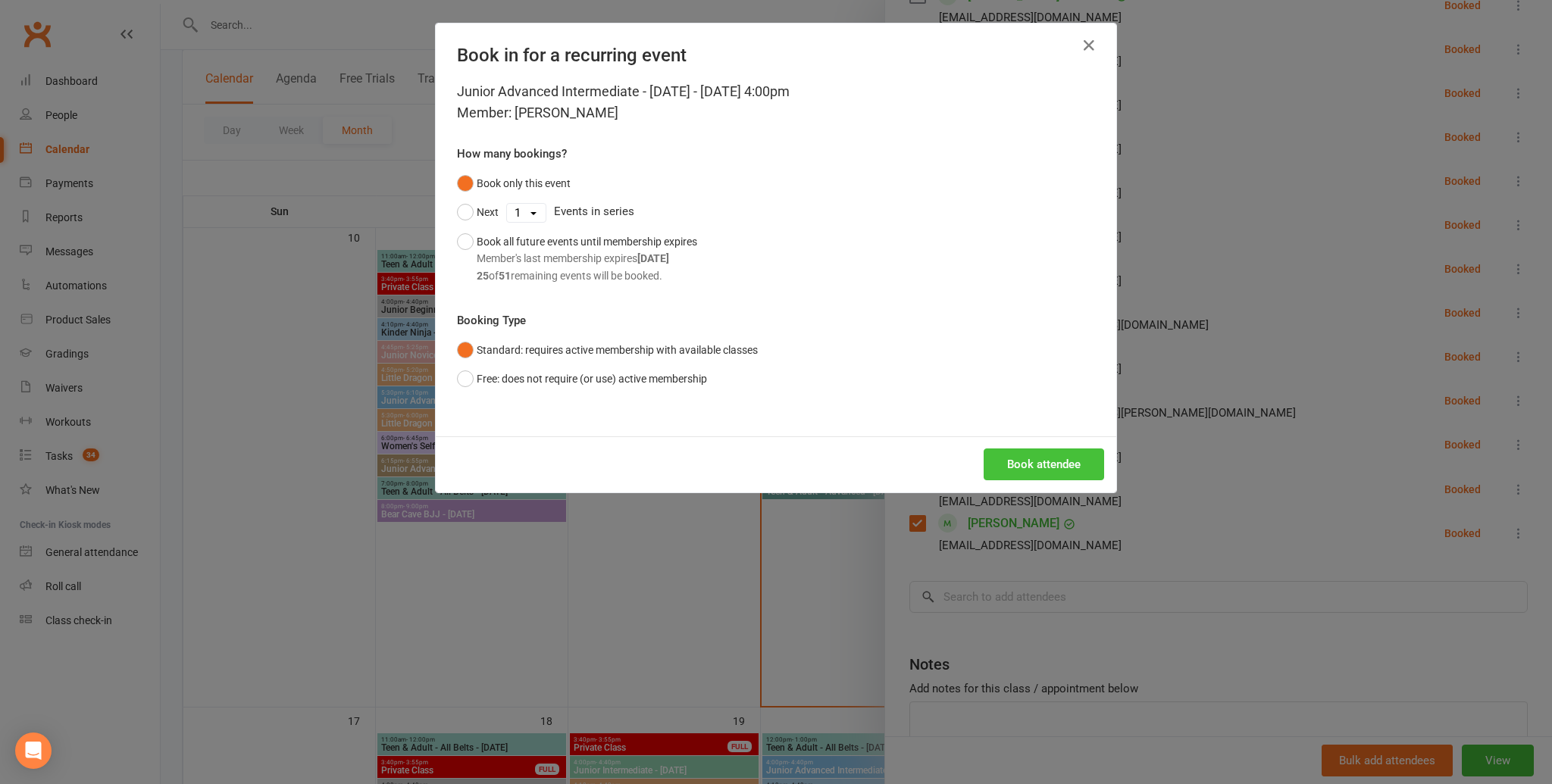
click at [1059, 454] on button "Book attendee" at bounding box center [1043, 464] width 120 height 32
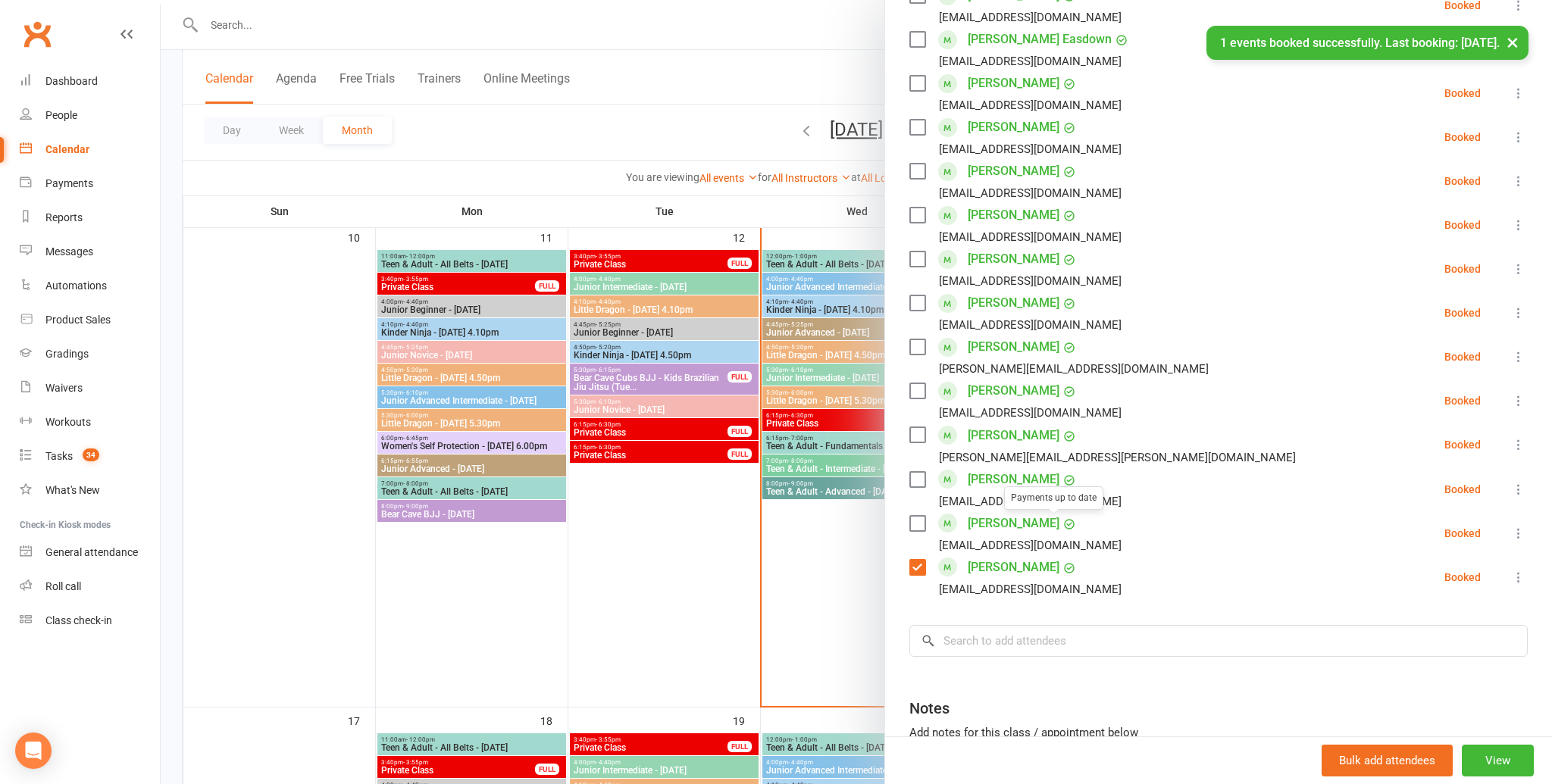
scroll to position [562, 0]
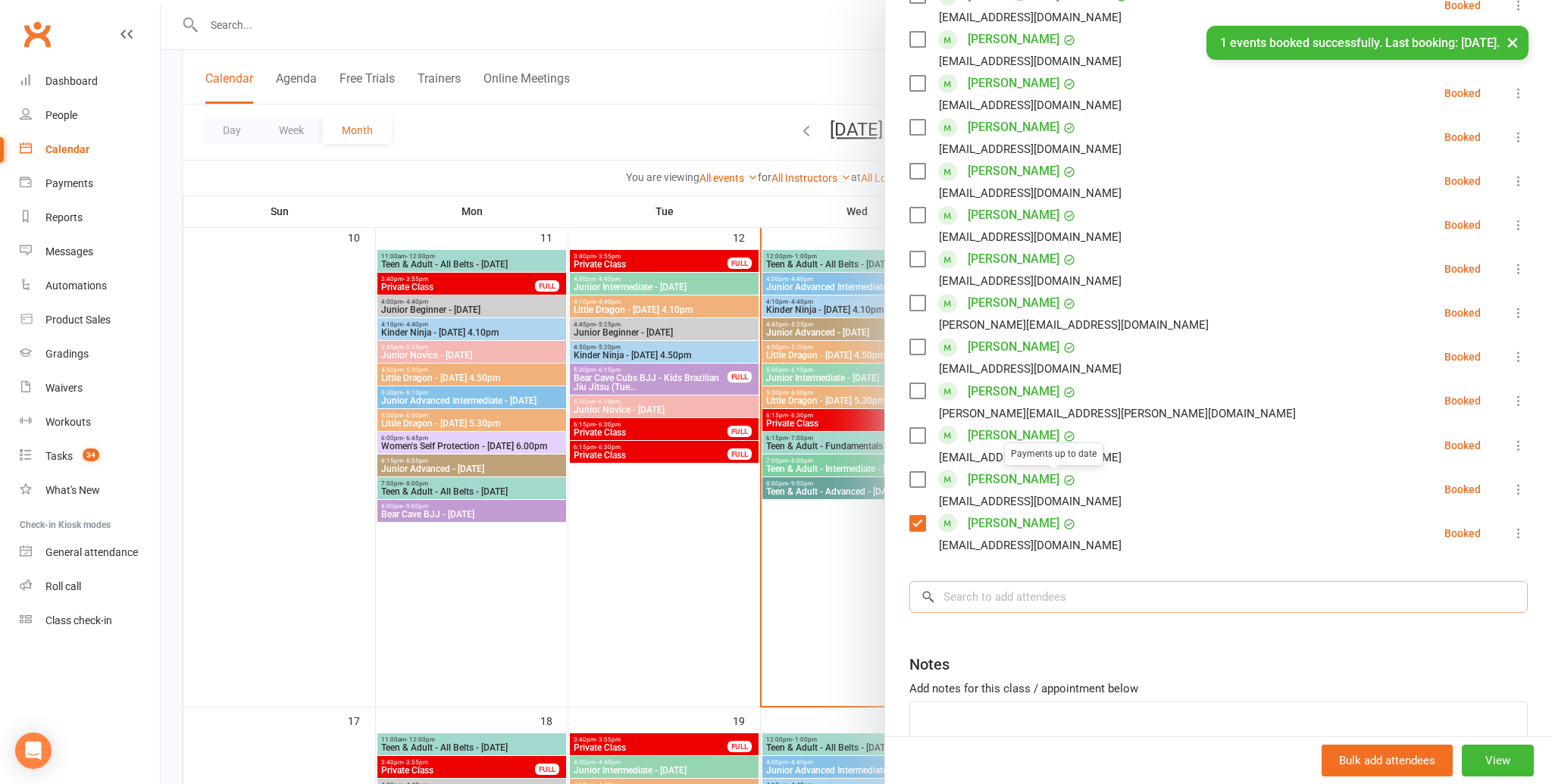
click at [961, 593] on input "search" at bounding box center [1219, 597] width 619 height 32
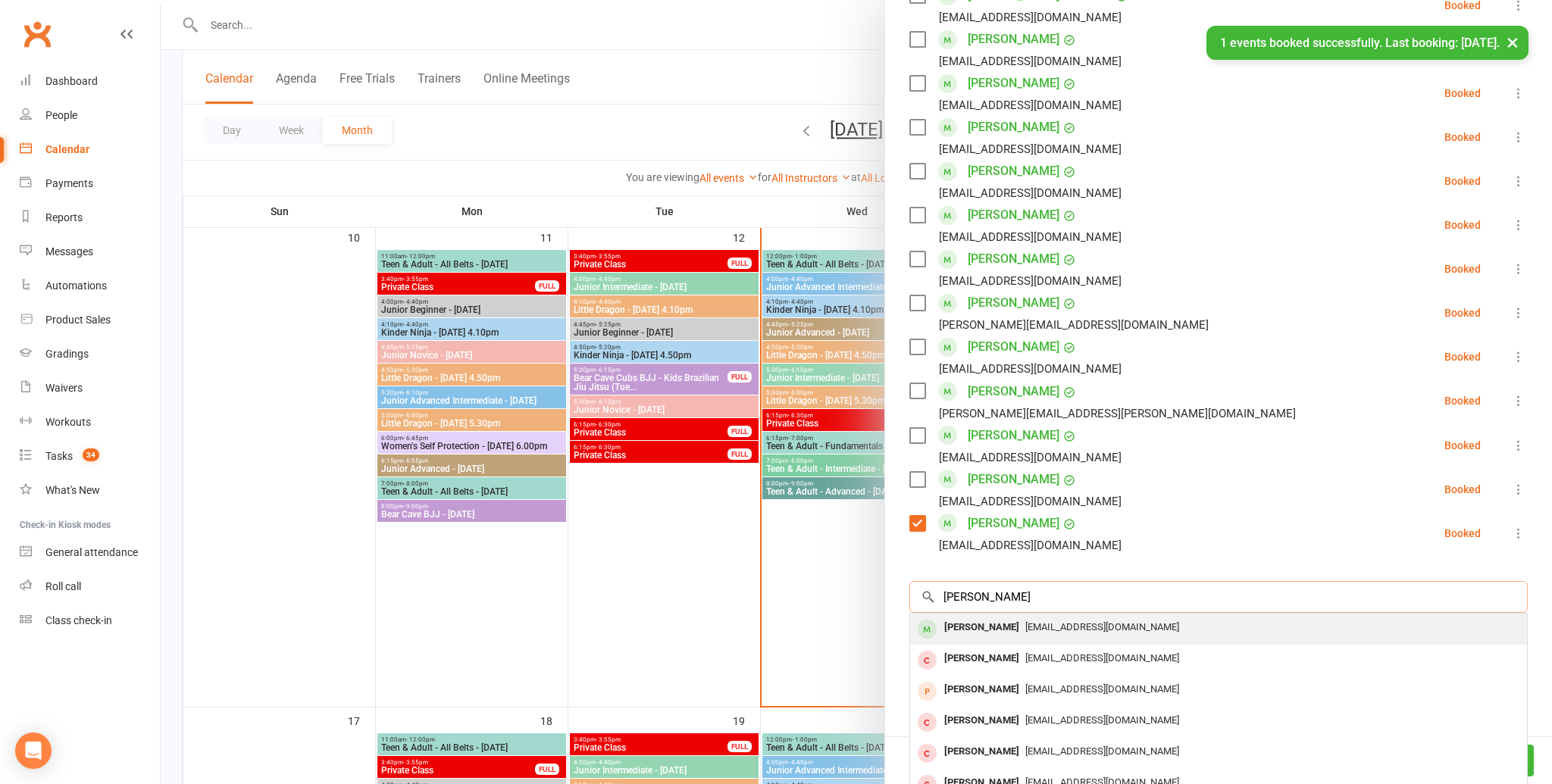
type input "jacob ea"
click at [961, 633] on div "Jacob Eagland" at bounding box center [982, 628] width 87 height 22
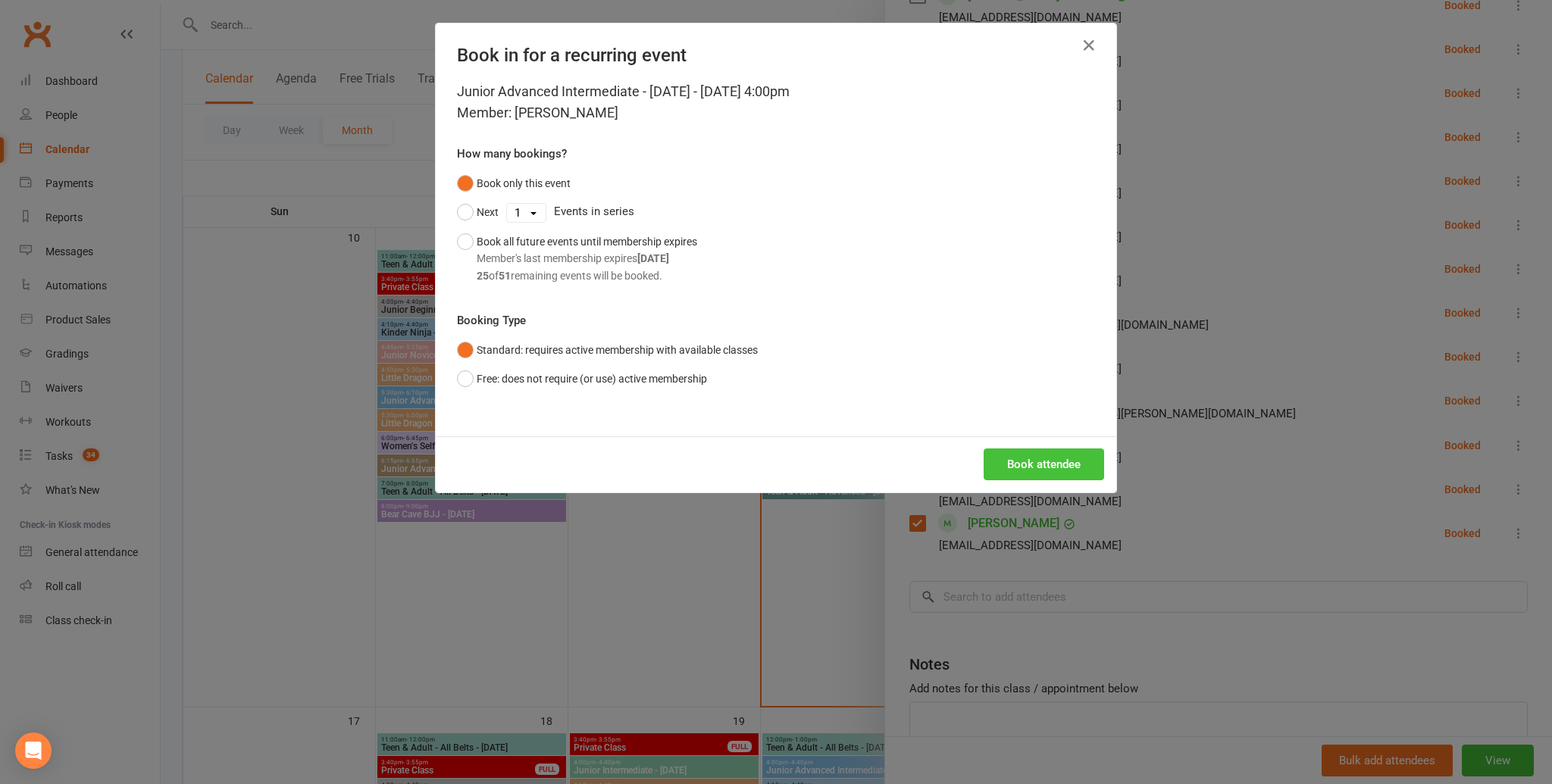
click at [1042, 471] on button "Book attendee" at bounding box center [1043, 464] width 120 height 32
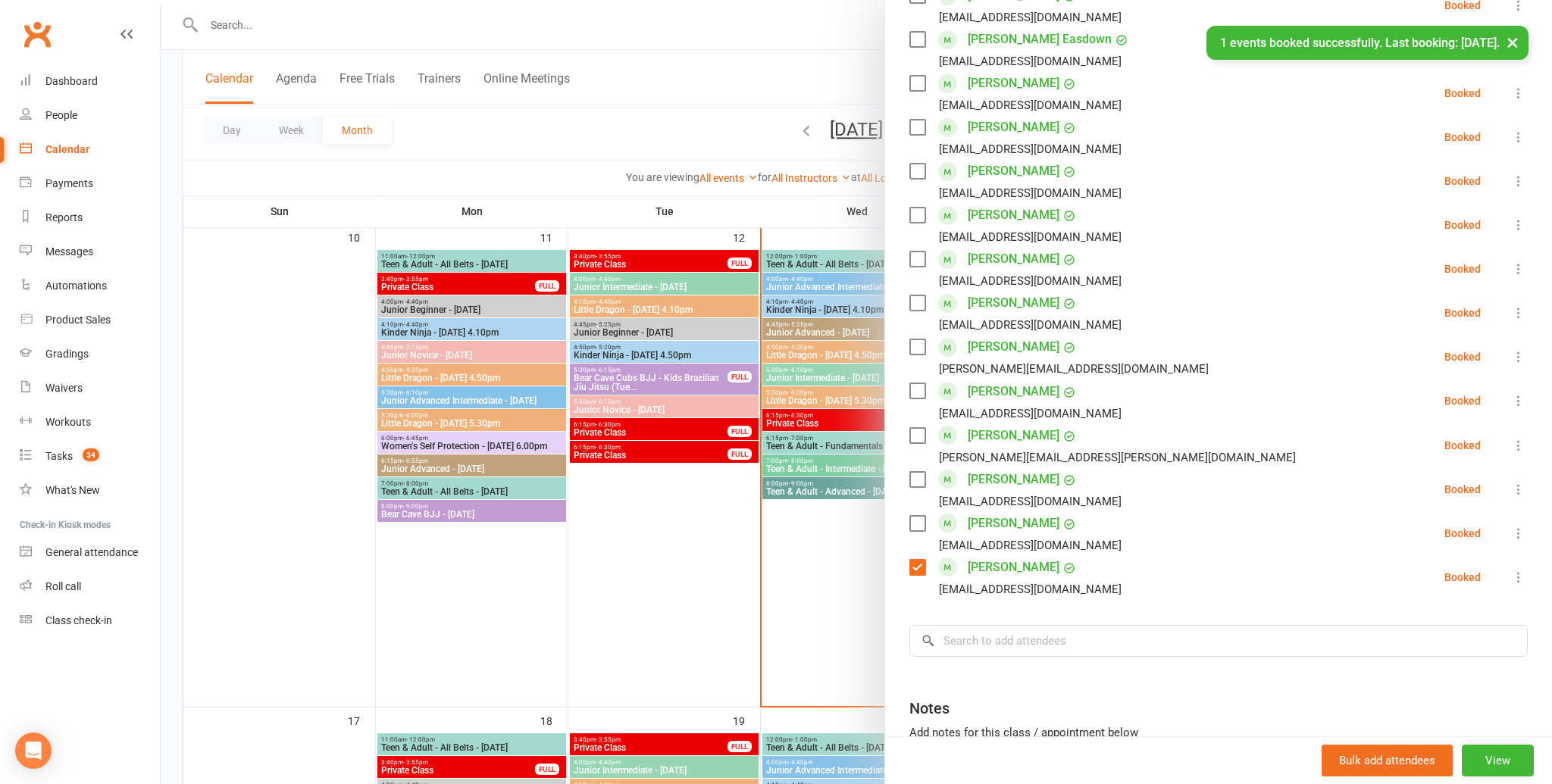
scroll to position [606, 0]
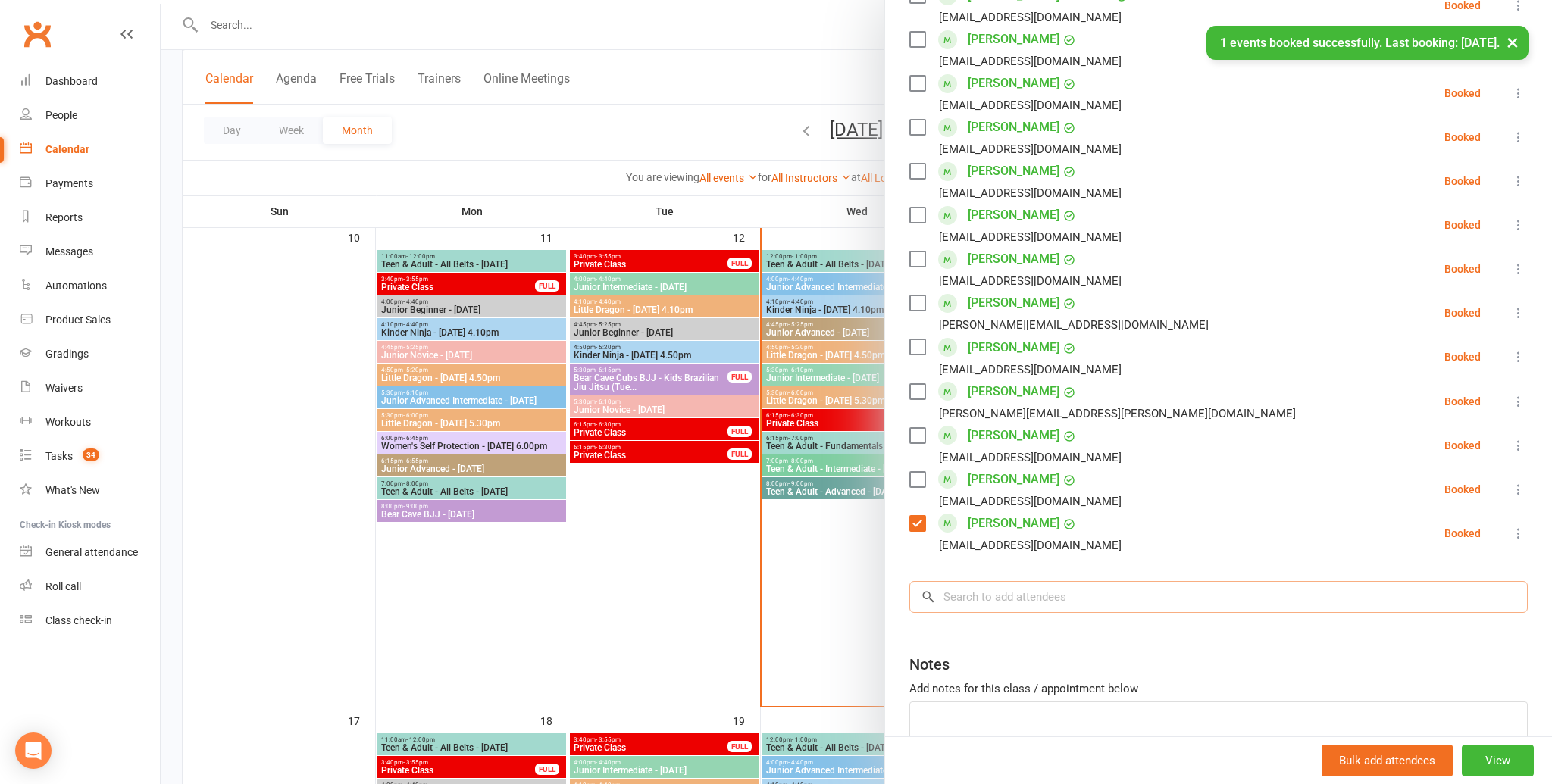
click at [999, 598] on input "search" at bounding box center [1219, 597] width 619 height 32
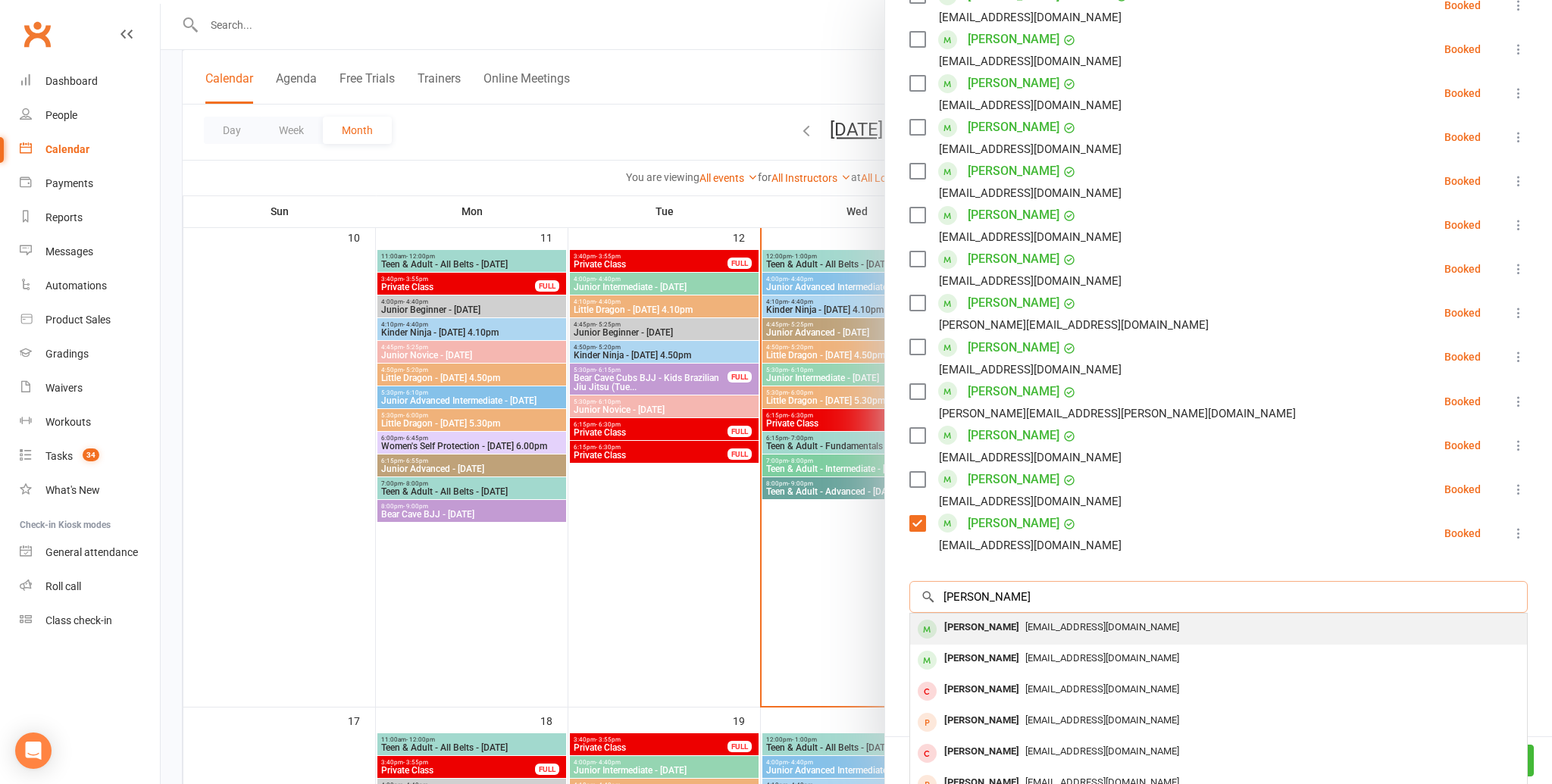
type input "robert"
click at [996, 634] on div "Robert Schaap" at bounding box center [982, 628] width 87 height 22
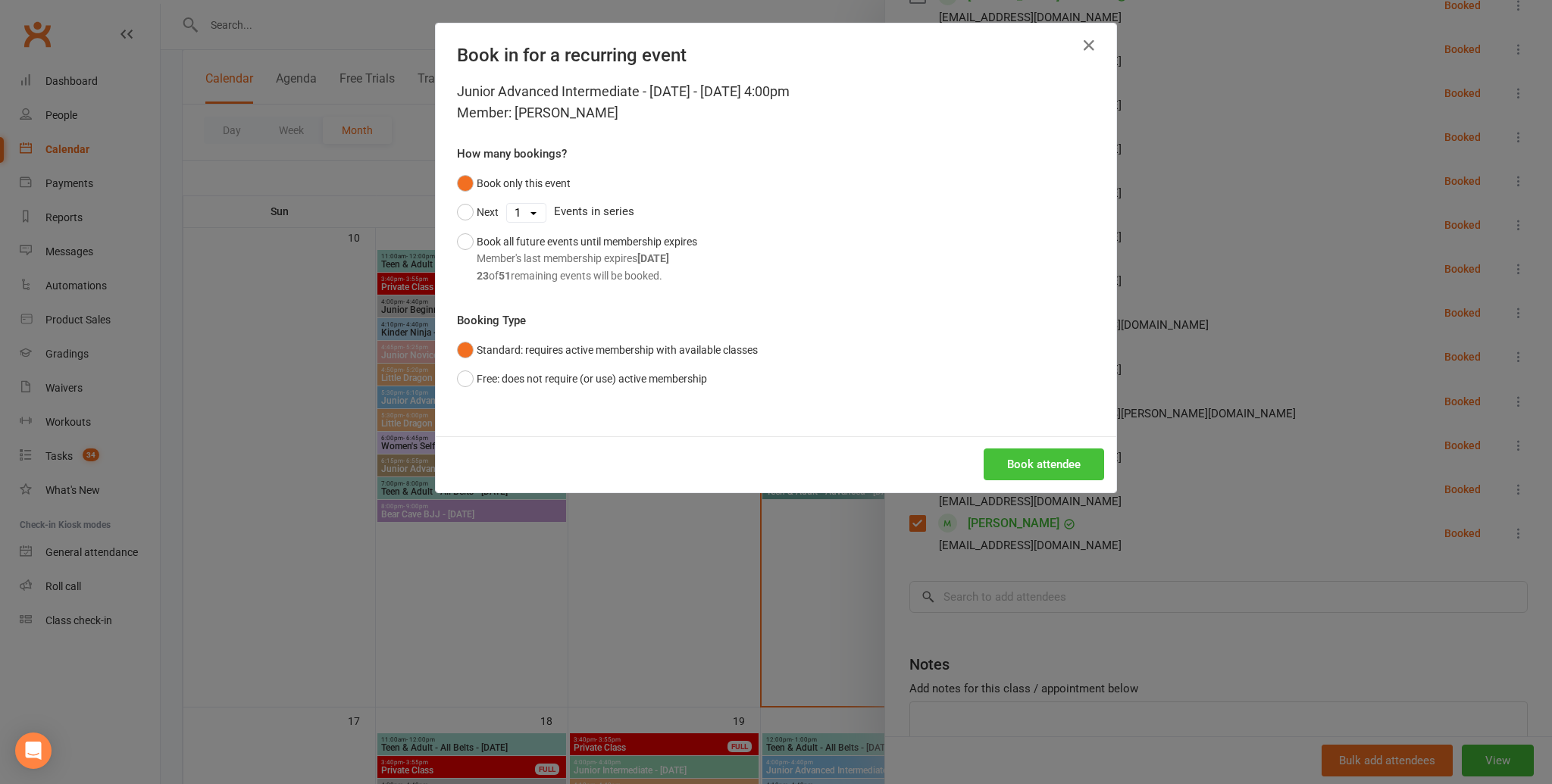
click at [1053, 457] on button "Book attendee" at bounding box center [1043, 464] width 120 height 32
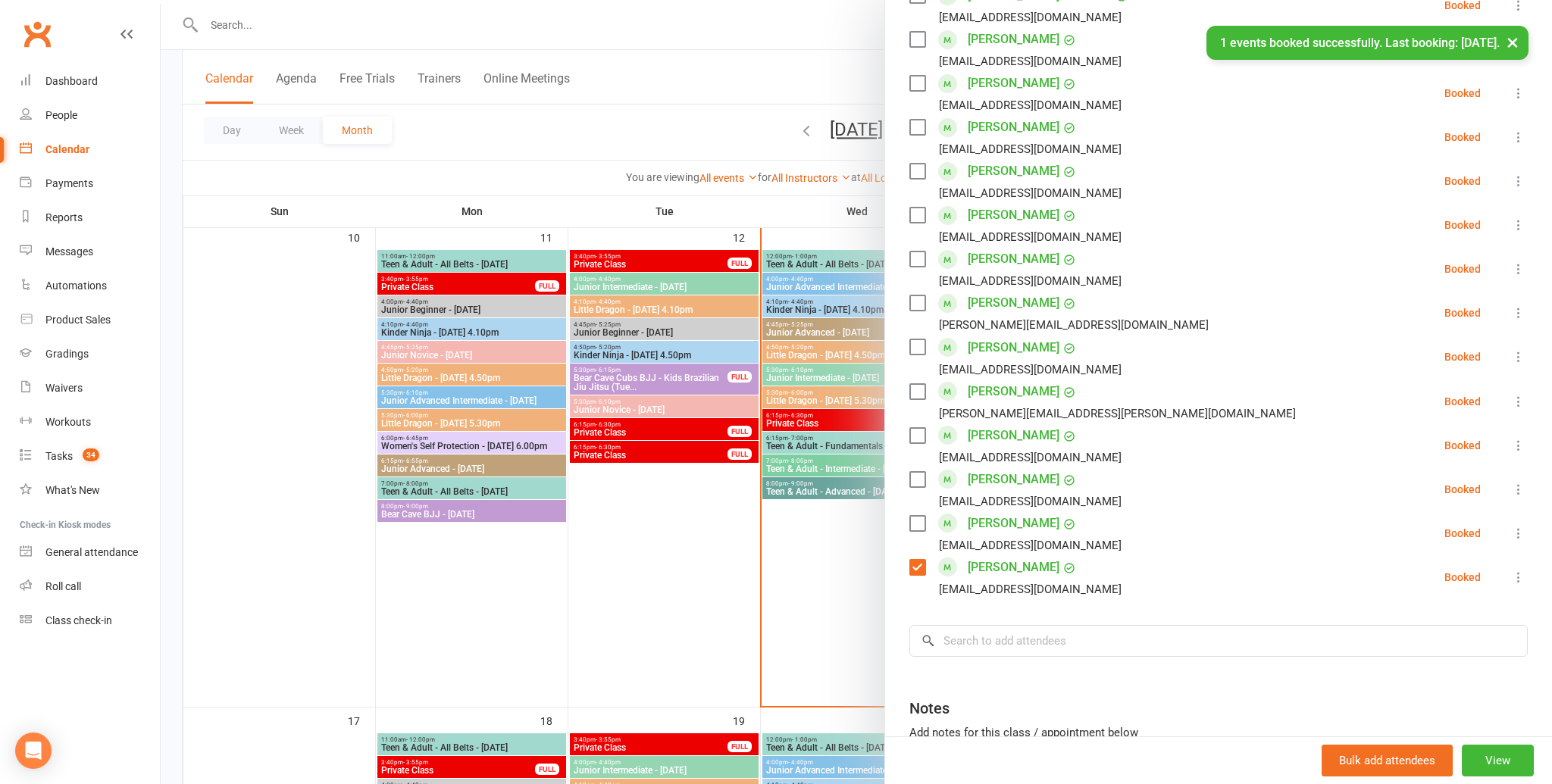
click at [997, 608] on div "Class kiosk mode Roll call 4:00 PM - 4:40 PM, Wednesday, August, 13, 2025 with …" at bounding box center [1218, 164] width 666 height 1413
click at [988, 637] on input "search" at bounding box center [1219, 641] width 619 height 32
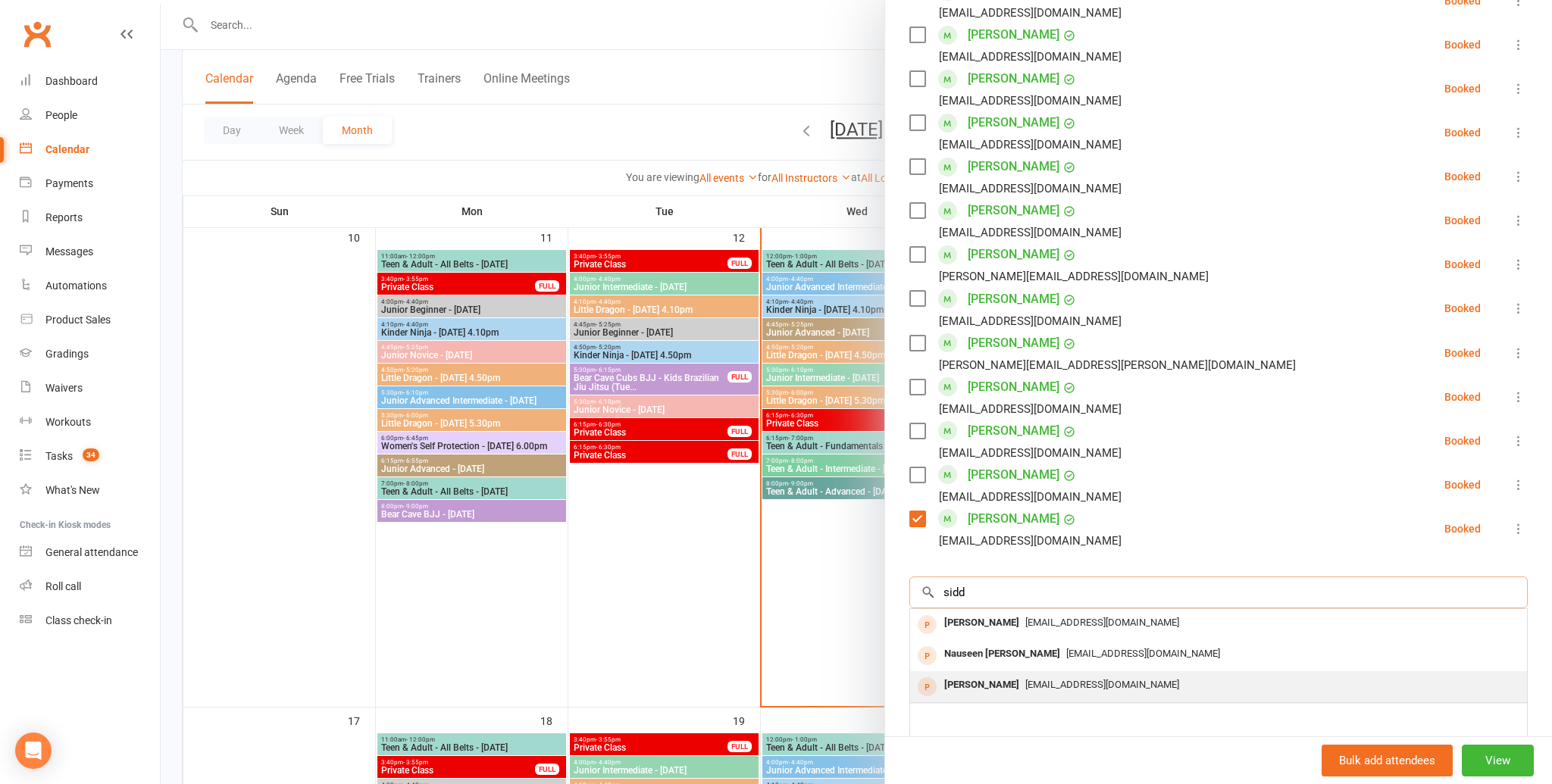
scroll to position [653, 0]
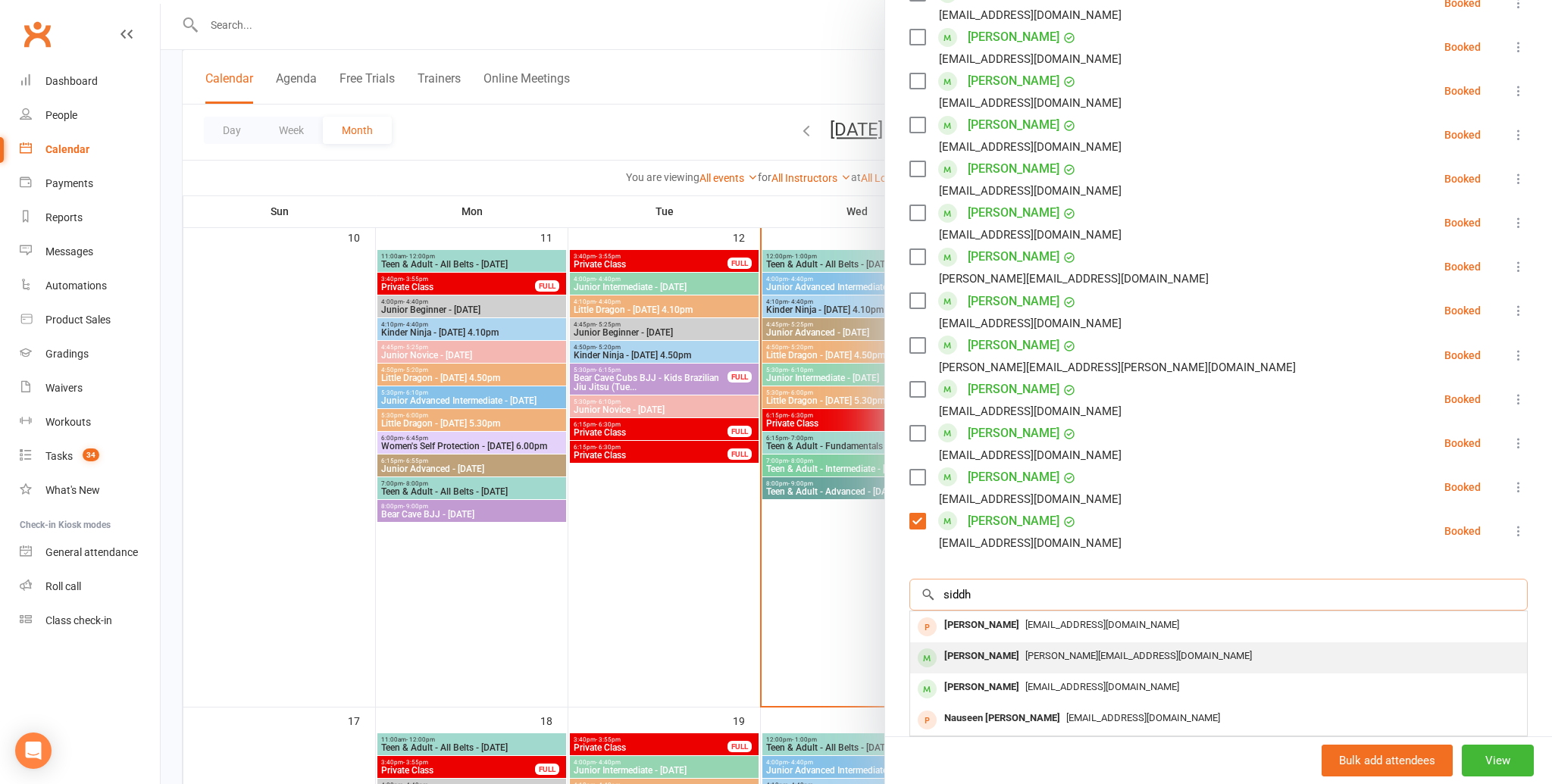
type input "siddh"
click at [1000, 665] on div "Siddharth Korade" at bounding box center [982, 657] width 87 height 22
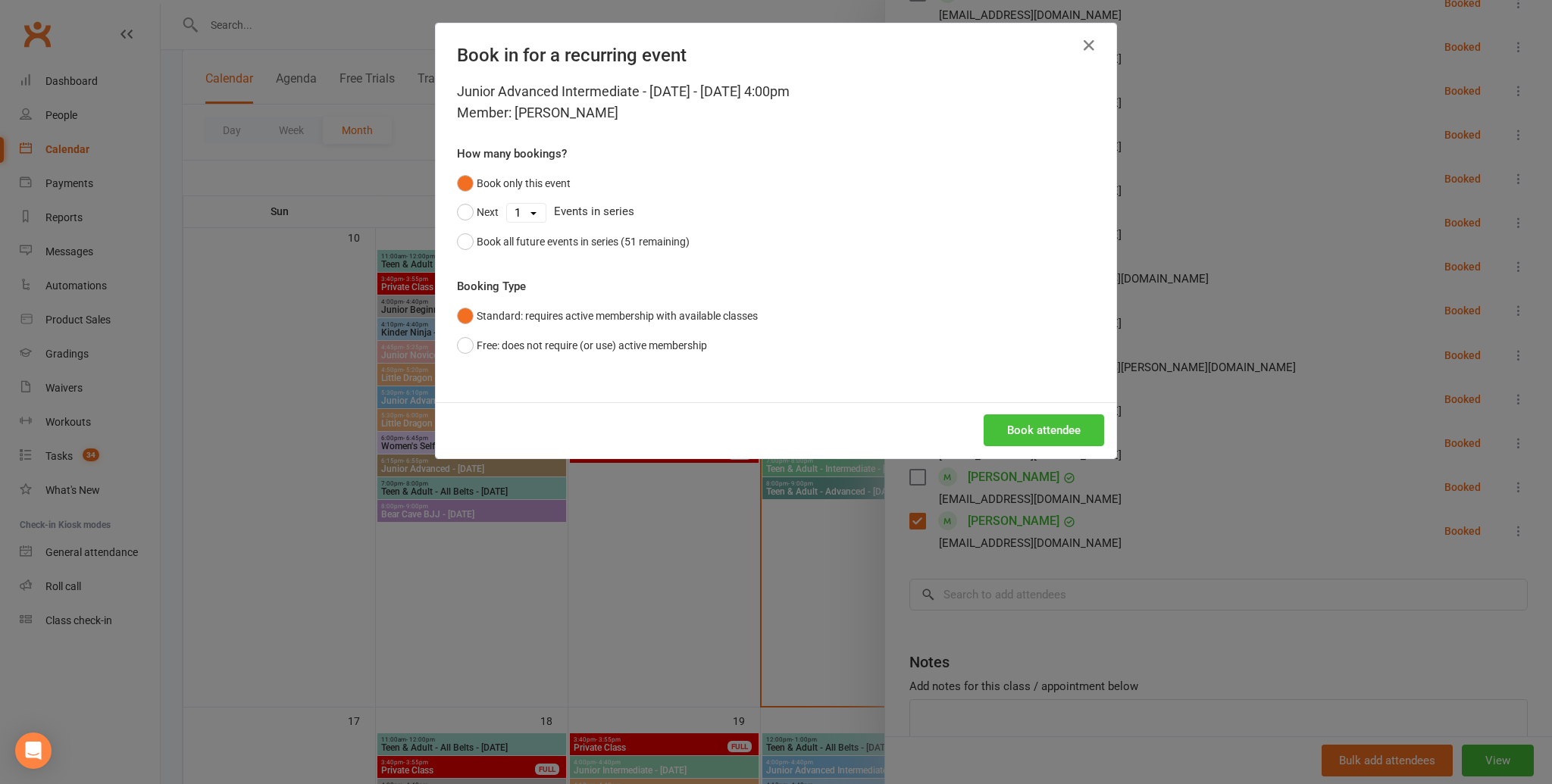
click at [1052, 447] on div "Book attendee" at bounding box center [776, 430] width 680 height 56
click at [1052, 446] on button "Book attendee" at bounding box center [1043, 429] width 120 height 32
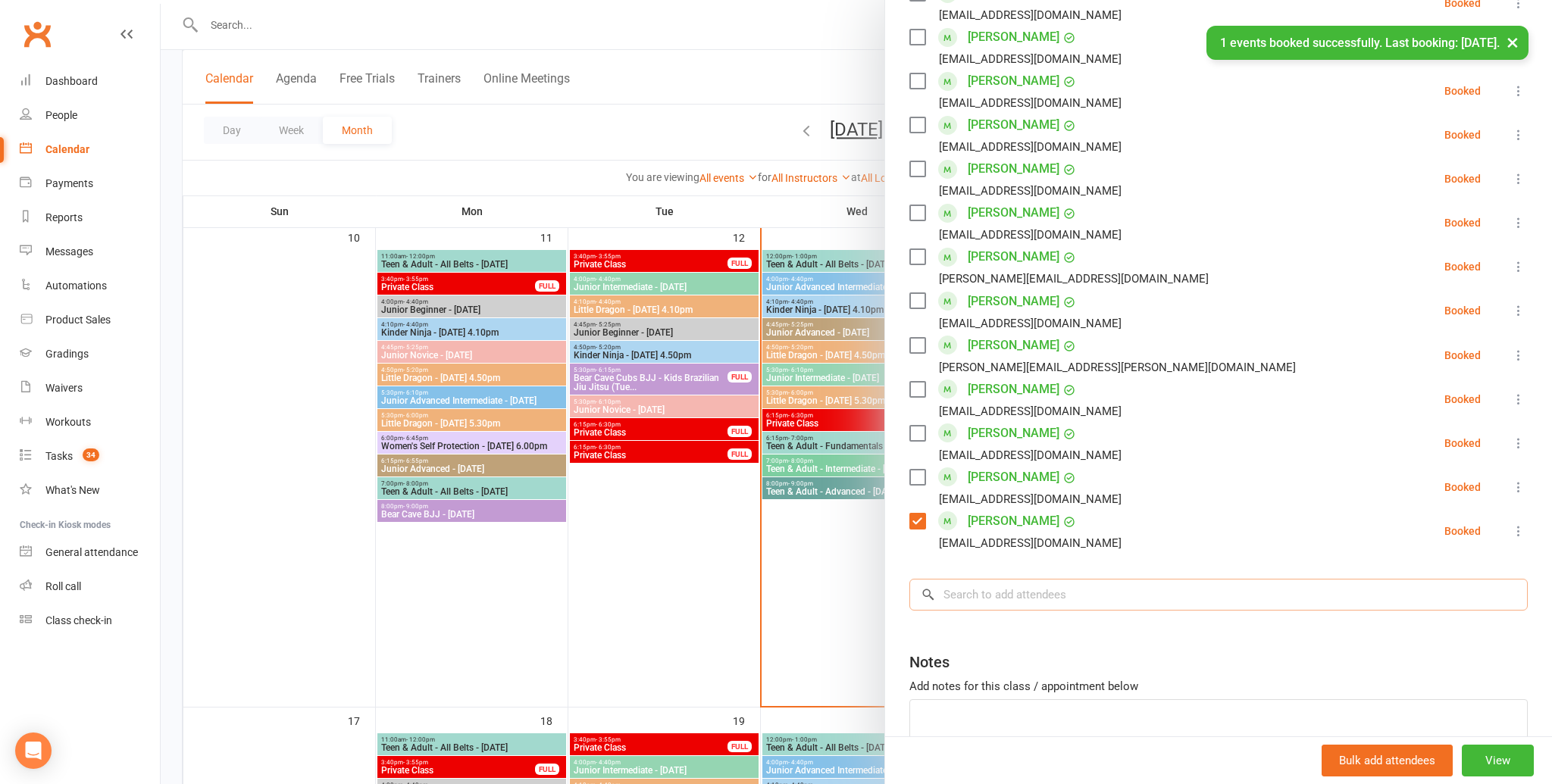
click at [1006, 585] on input "search" at bounding box center [1219, 594] width 619 height 32
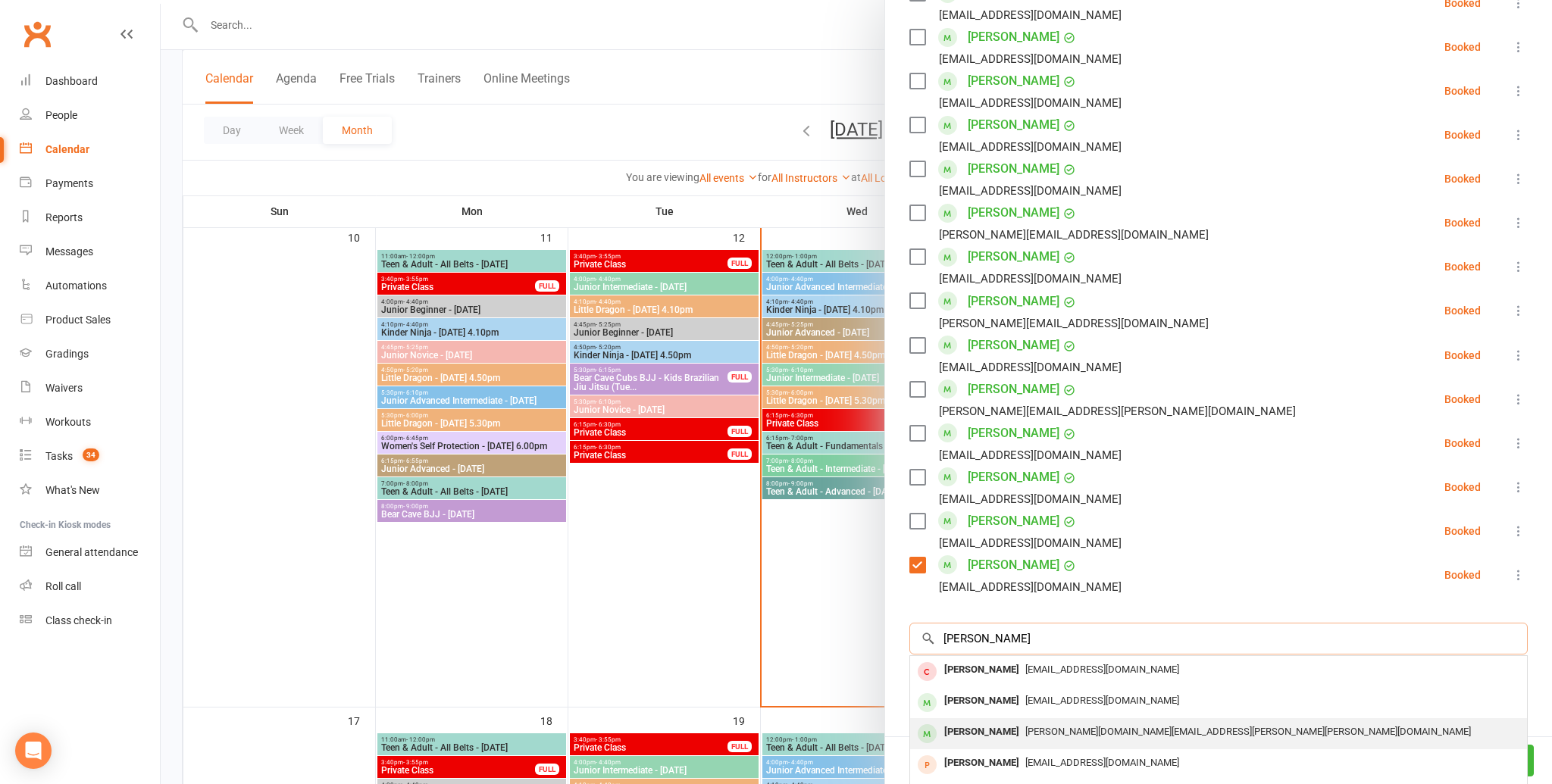
type input "jack h"
click at [973, 737] on div "Jack Hughes" at bounding box center [982, 732] width 87 height 22
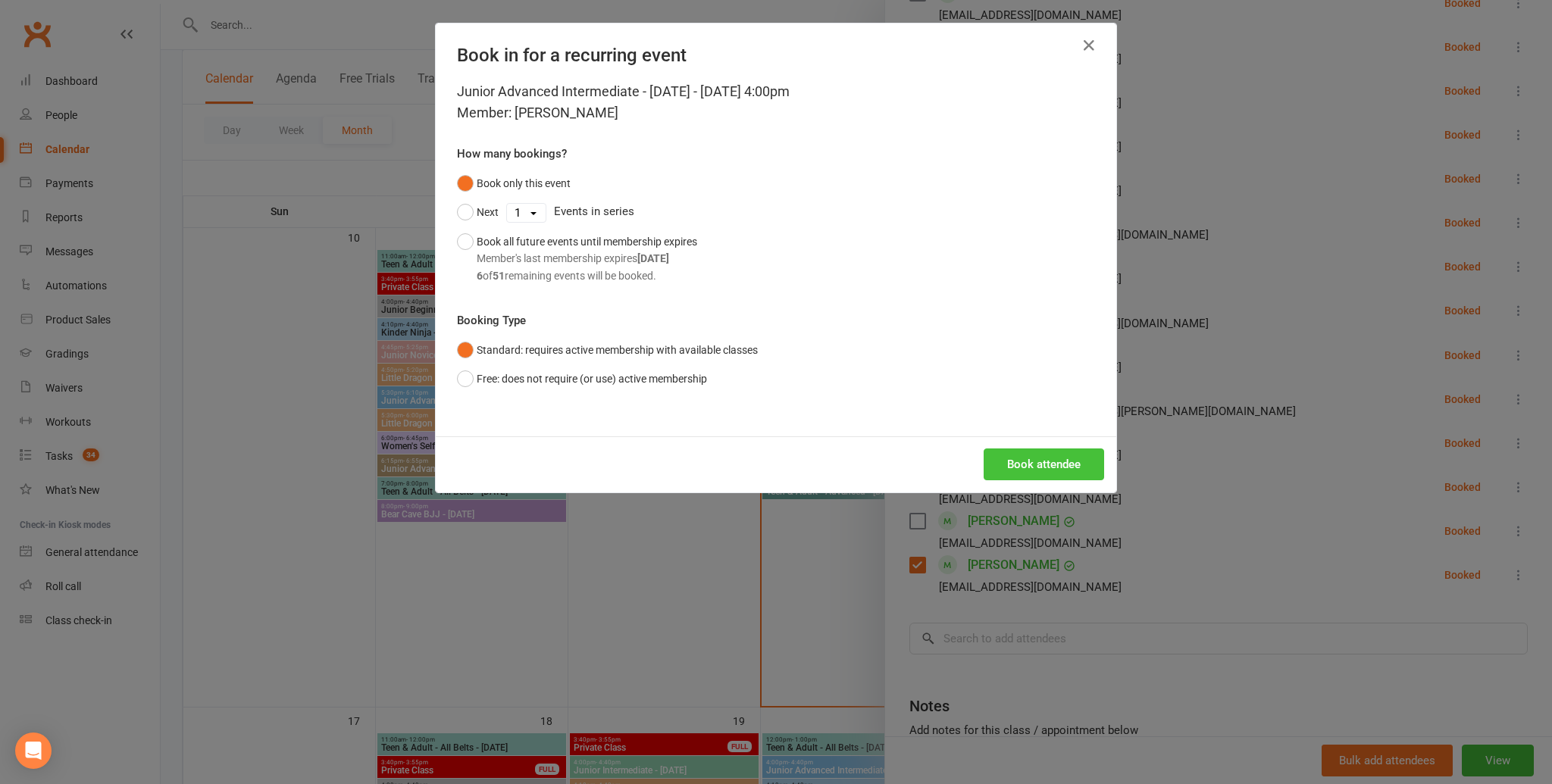
click at [1029, 461] on button "Book attendee" at bounding box center [1043, 464] width 120 height 32
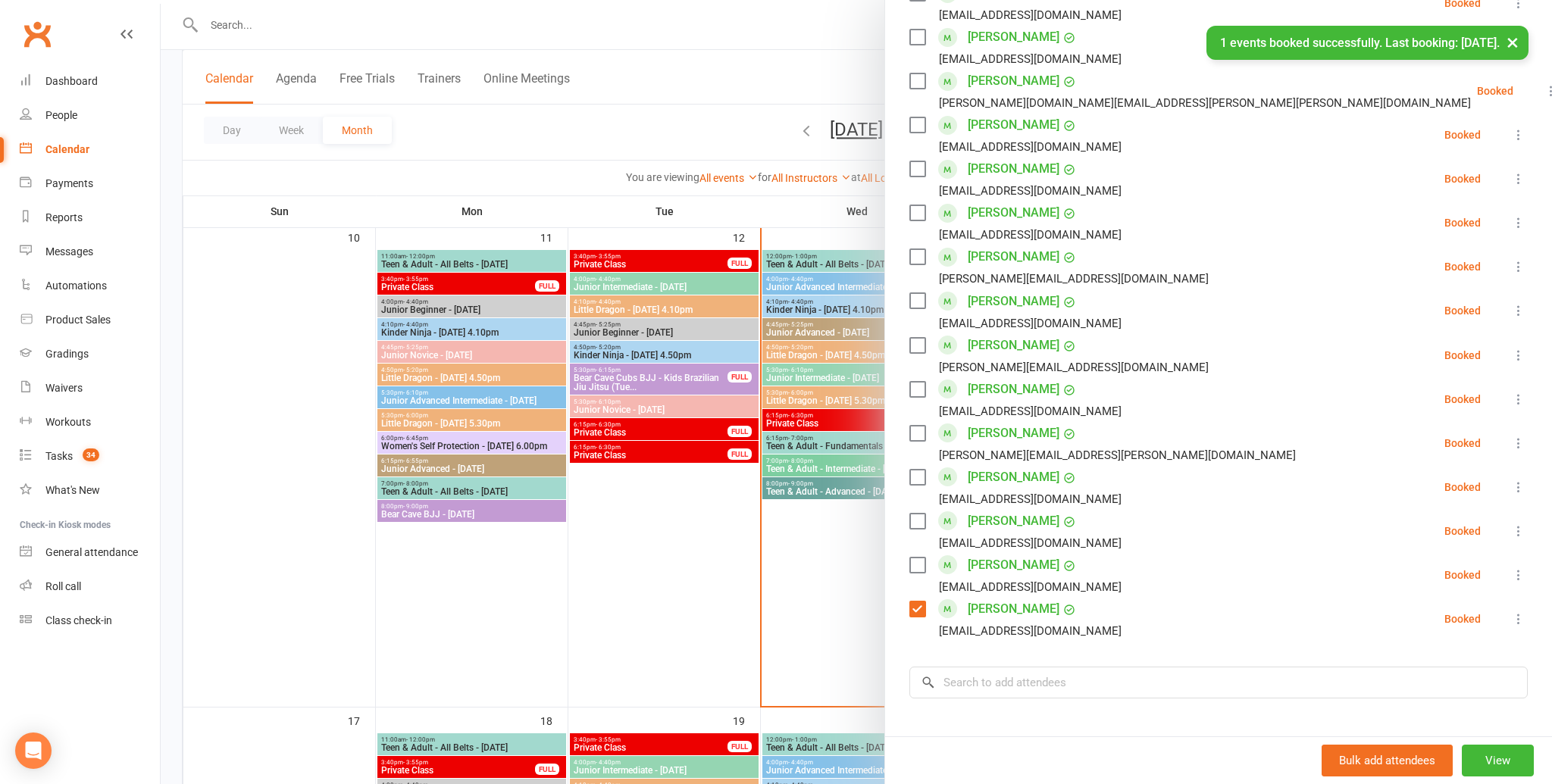
click at [1008, 633] on div "terrianneb1985@yahoo.com.au" at bounding box center [1030, 631] width 182 height 20
click at [993, 671] on input "search" at bounding box center [1219, 682] width 619 height 32
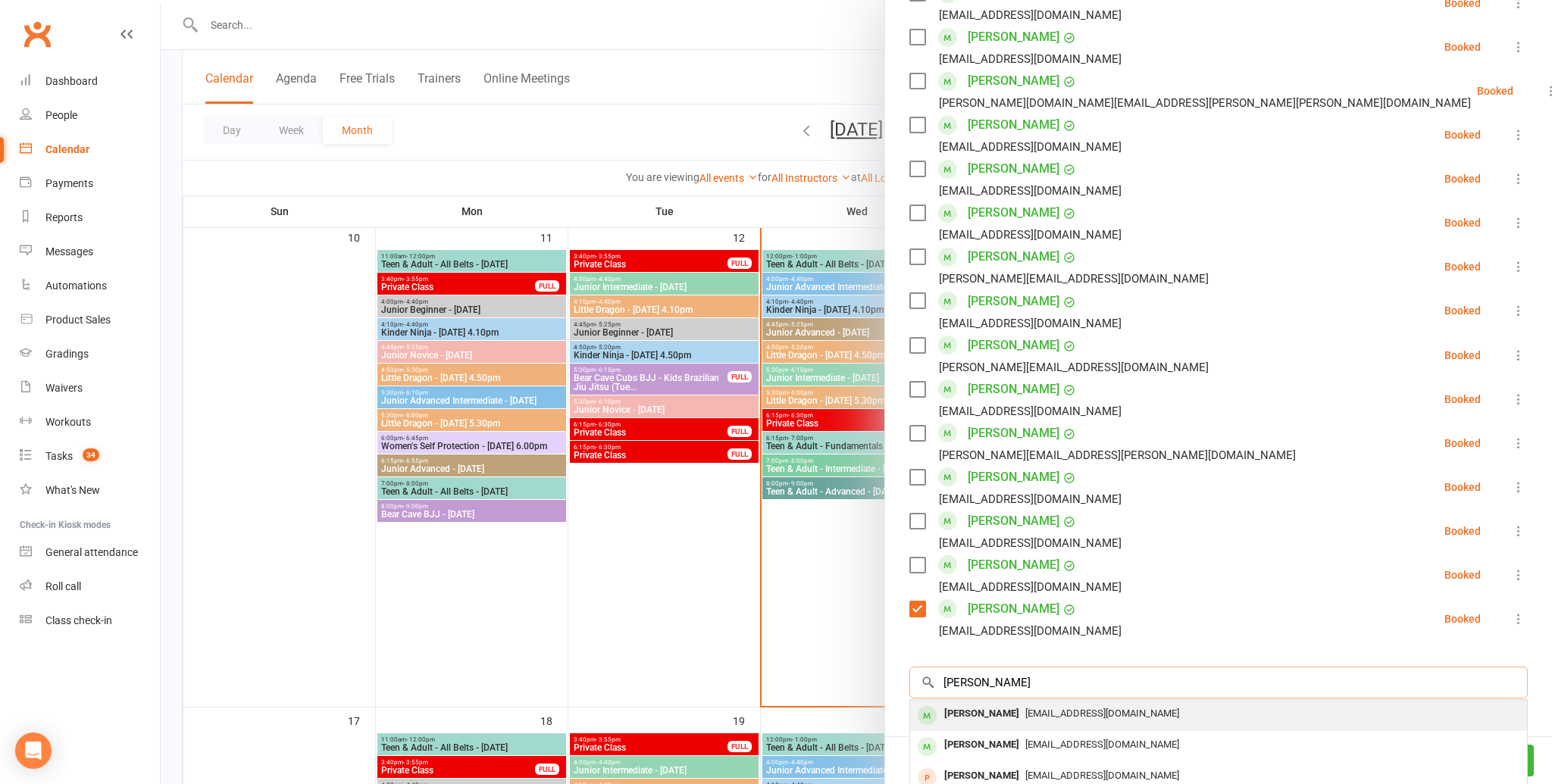
type input "aaron mes"
click at [1001, 710] on div "Aaron Meston" at bounding box center [982, 714] width 87 height 22
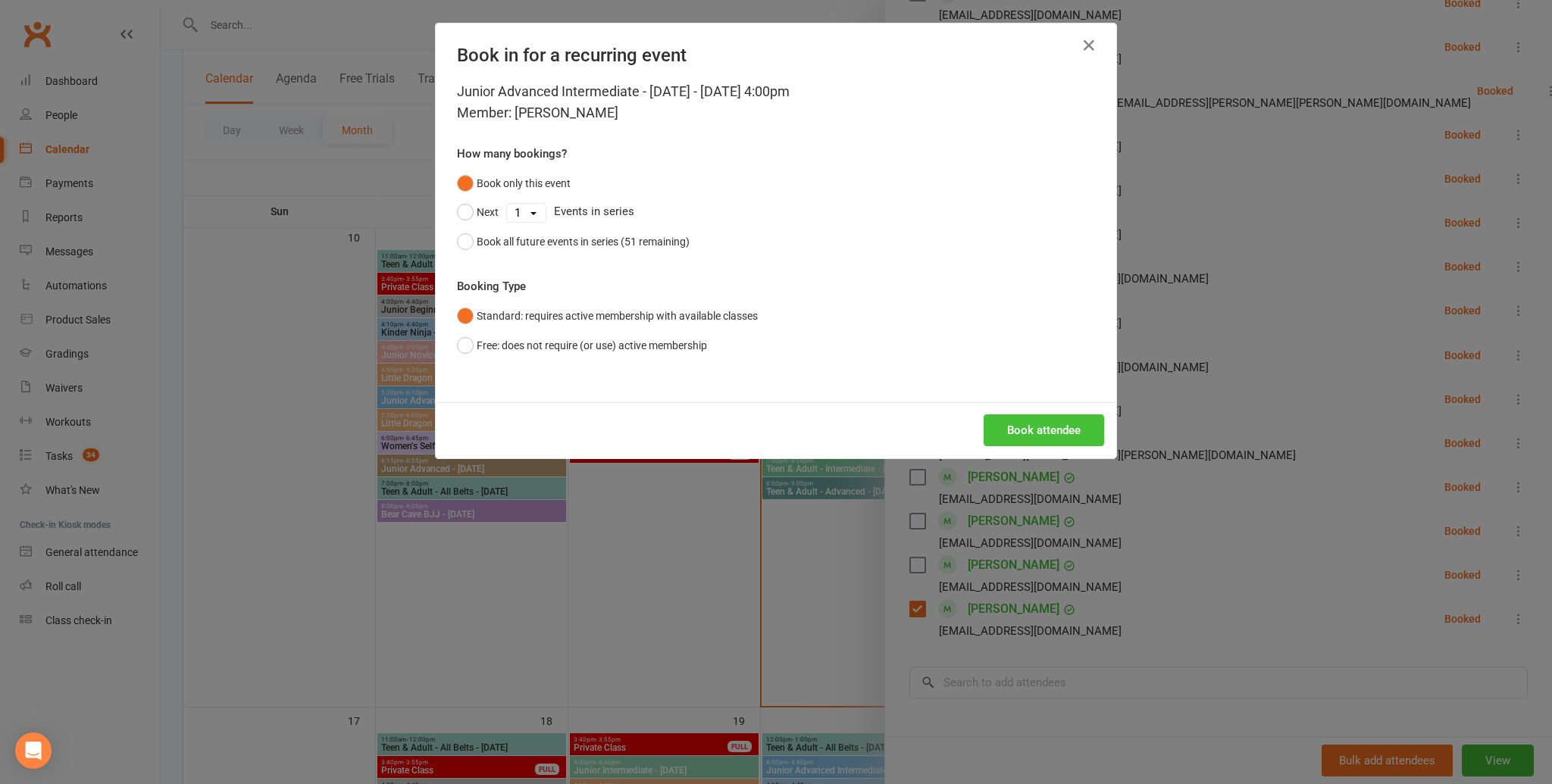
click at [1070, 432] on button "Book attendee" at bounding box center [1043, 429] width 120 height 32
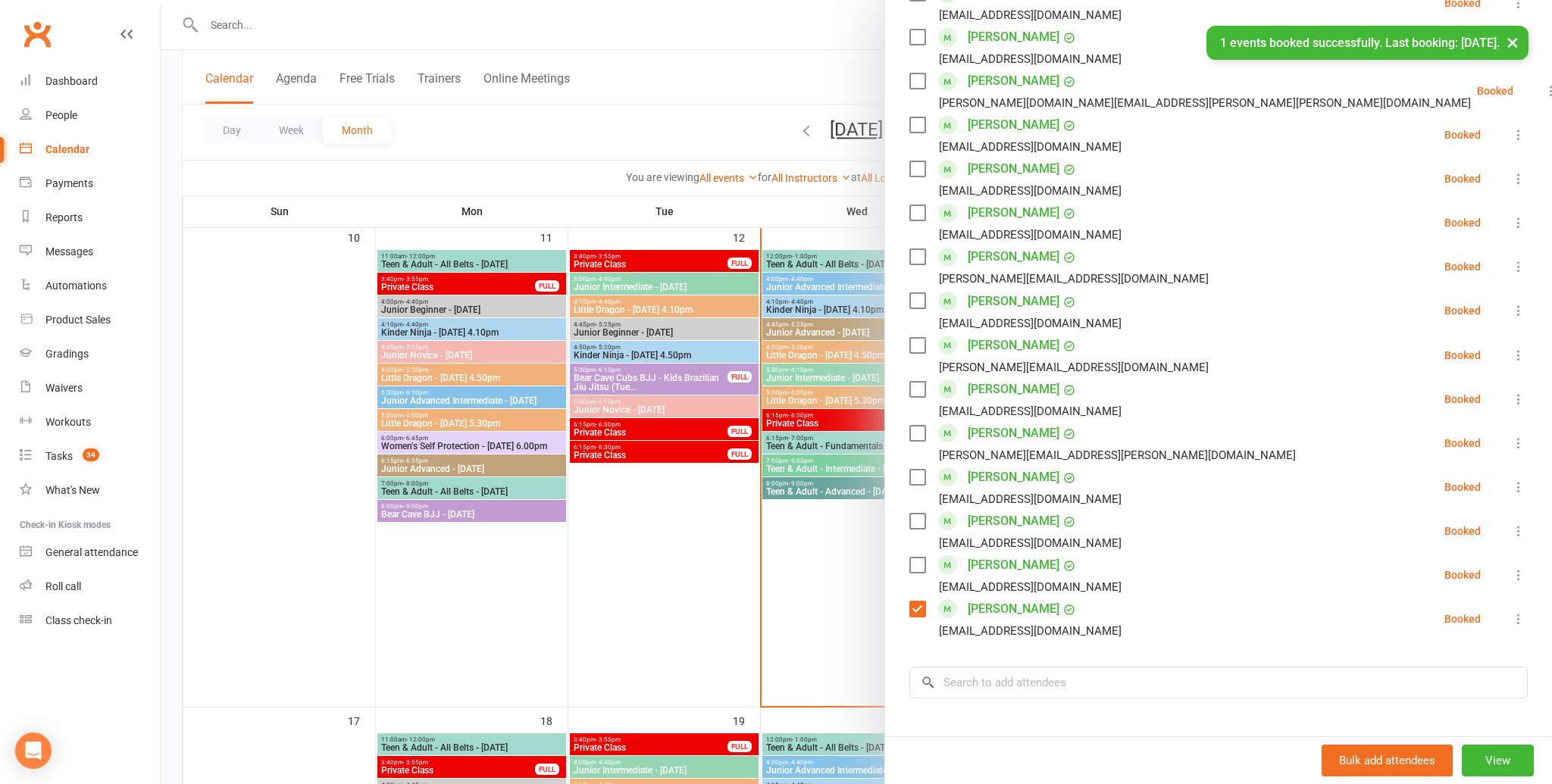
scroll to position [827, 0]
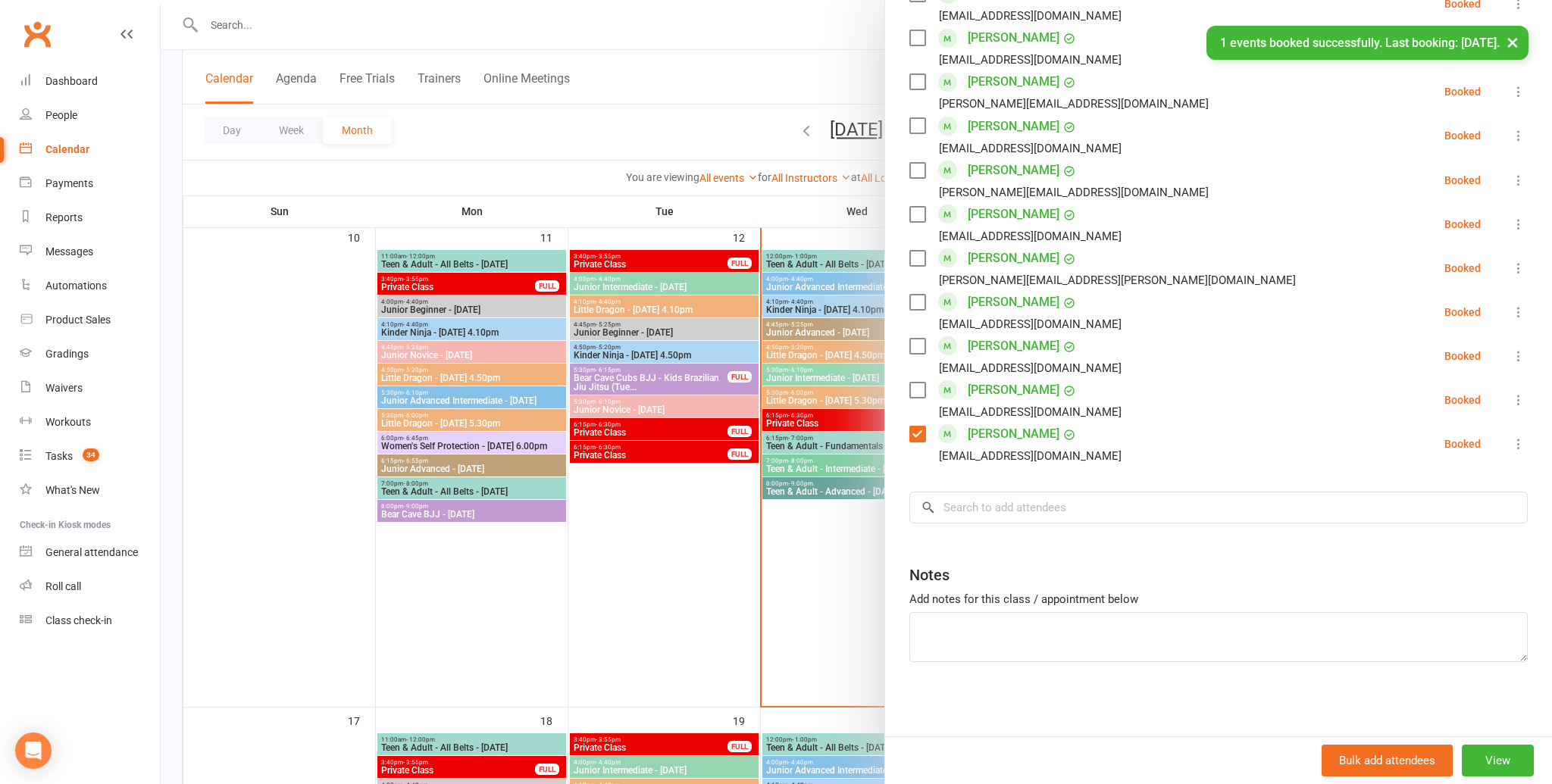
drag, startPoint x: 1053, startPoint y: 526, endPoint x: 1060, endPoint y: 513, distance: 14.8
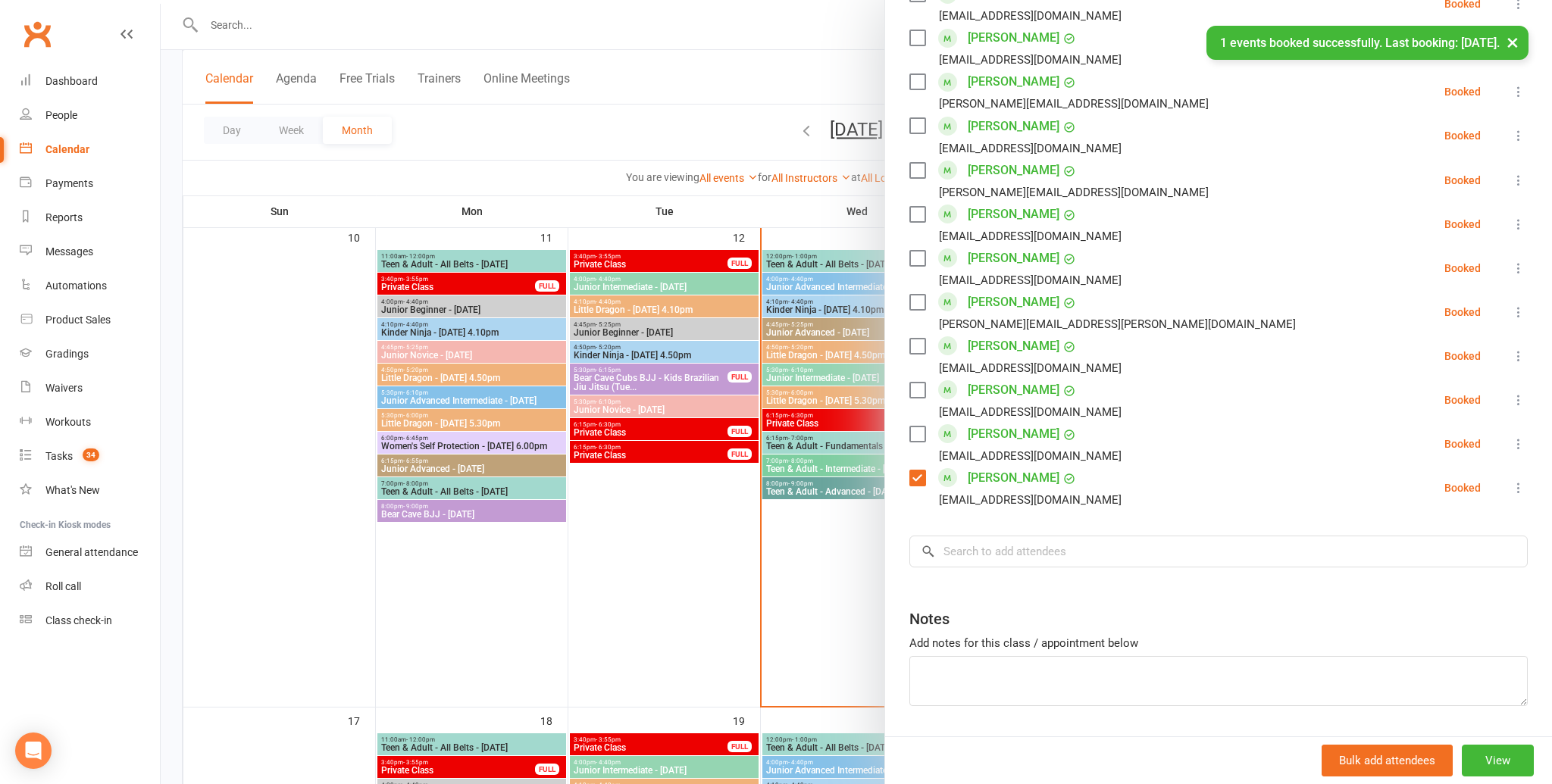
click at [1060, 513] on div "Class kiosk mode Roll call 4:00 PM - 4:40 PM, Wednesday, August, 13, 2025 with …" at bounding box center [1218, 9] width 666 height 1545
click at [1049, 556] on input "search" at bounding box center [1219, 551] width 619 height 32
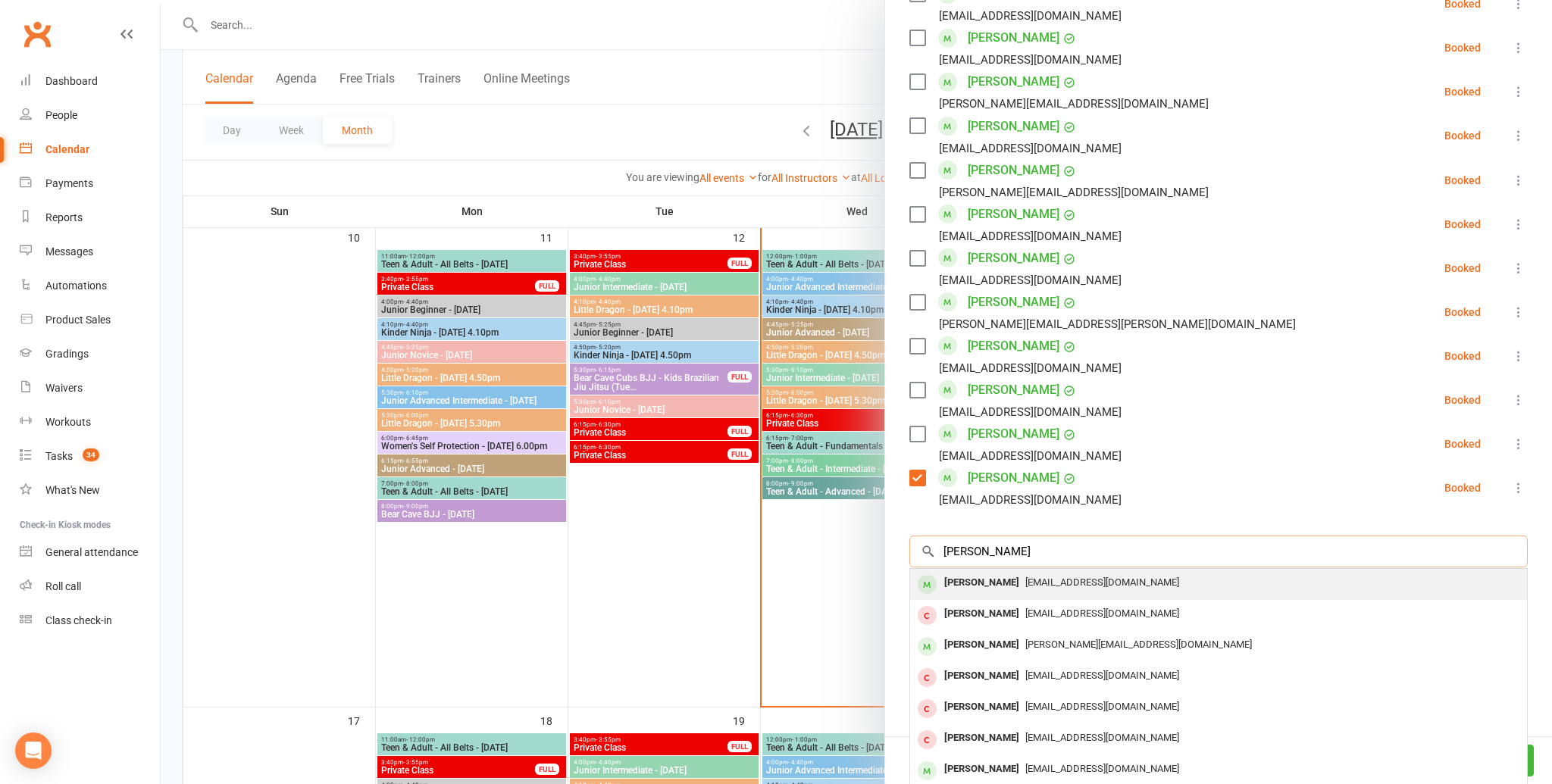
type input "ella ocal"
click at [1013, 580] on div "Ella O'Callaghan" at bounding box center [982, 583] width 87 height 22
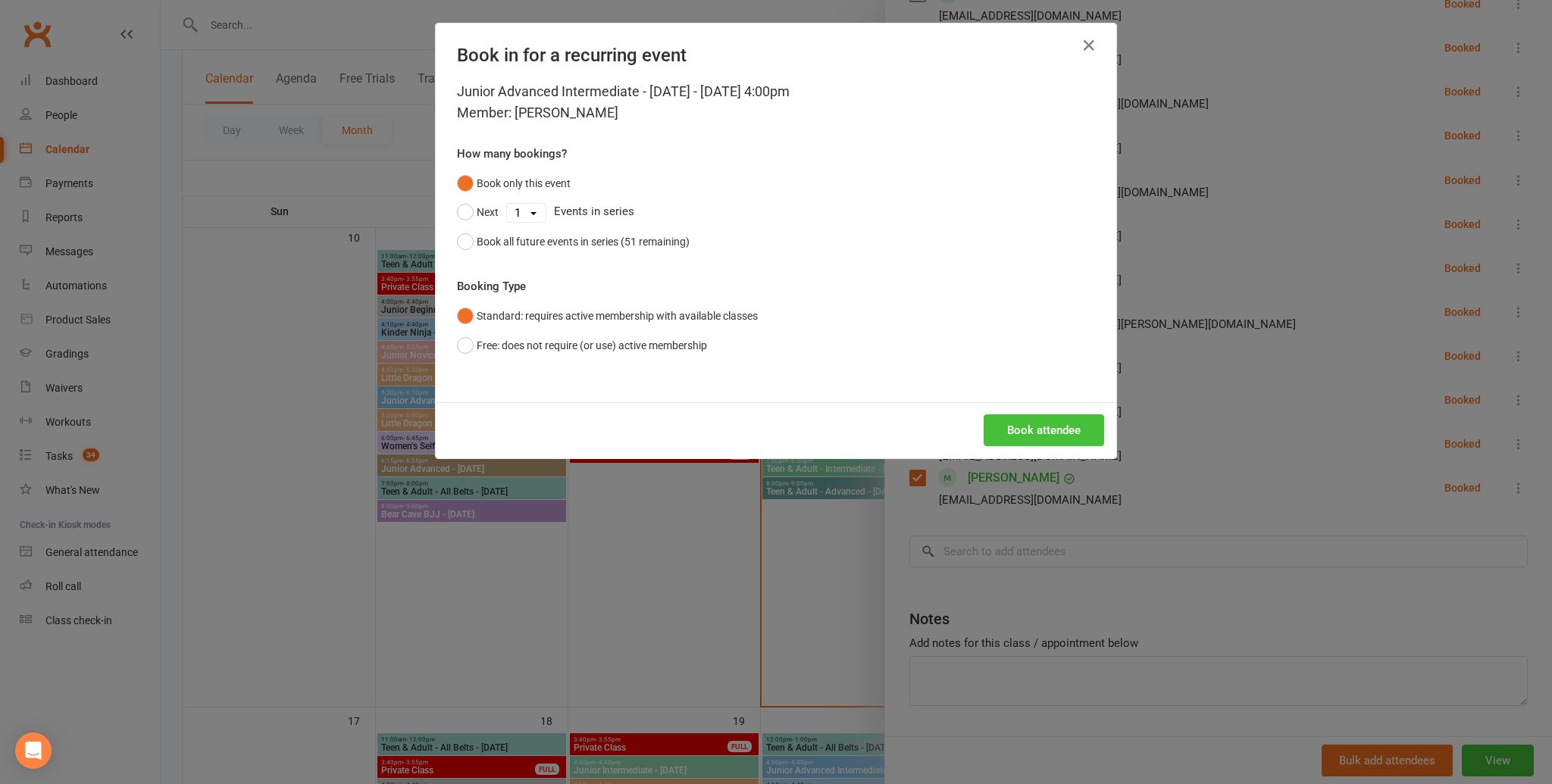
click at [1013, 431] on button "Book attendee" at bounding box center [1043, 429] width 120 height 32
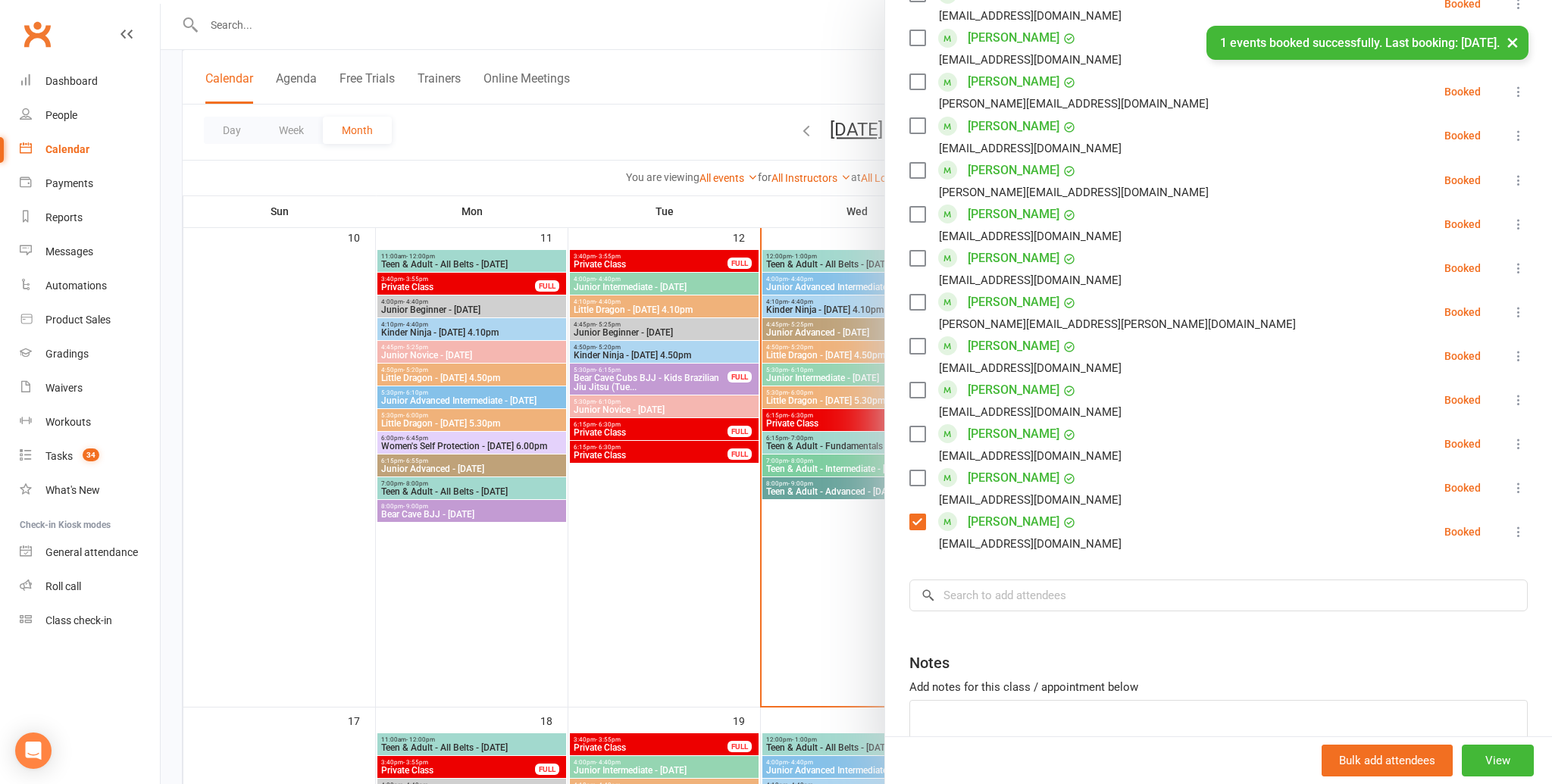
click at [917, 484] on label at bounding box center [917, 478] width 15 height 15
click at [917, 519] on label at bounding box center [917, 522] width 15 height 15
drag, startPoint x: 920, startPoint y: 473, endPoint x: 926, endPoint y: 472, distance: 6.1
click at [920, 473] on label at bounding box center [917, 478] width 15 height 15
click at [975, 607] on input "search" at bounding box center [1219, 595] width 619 height 32
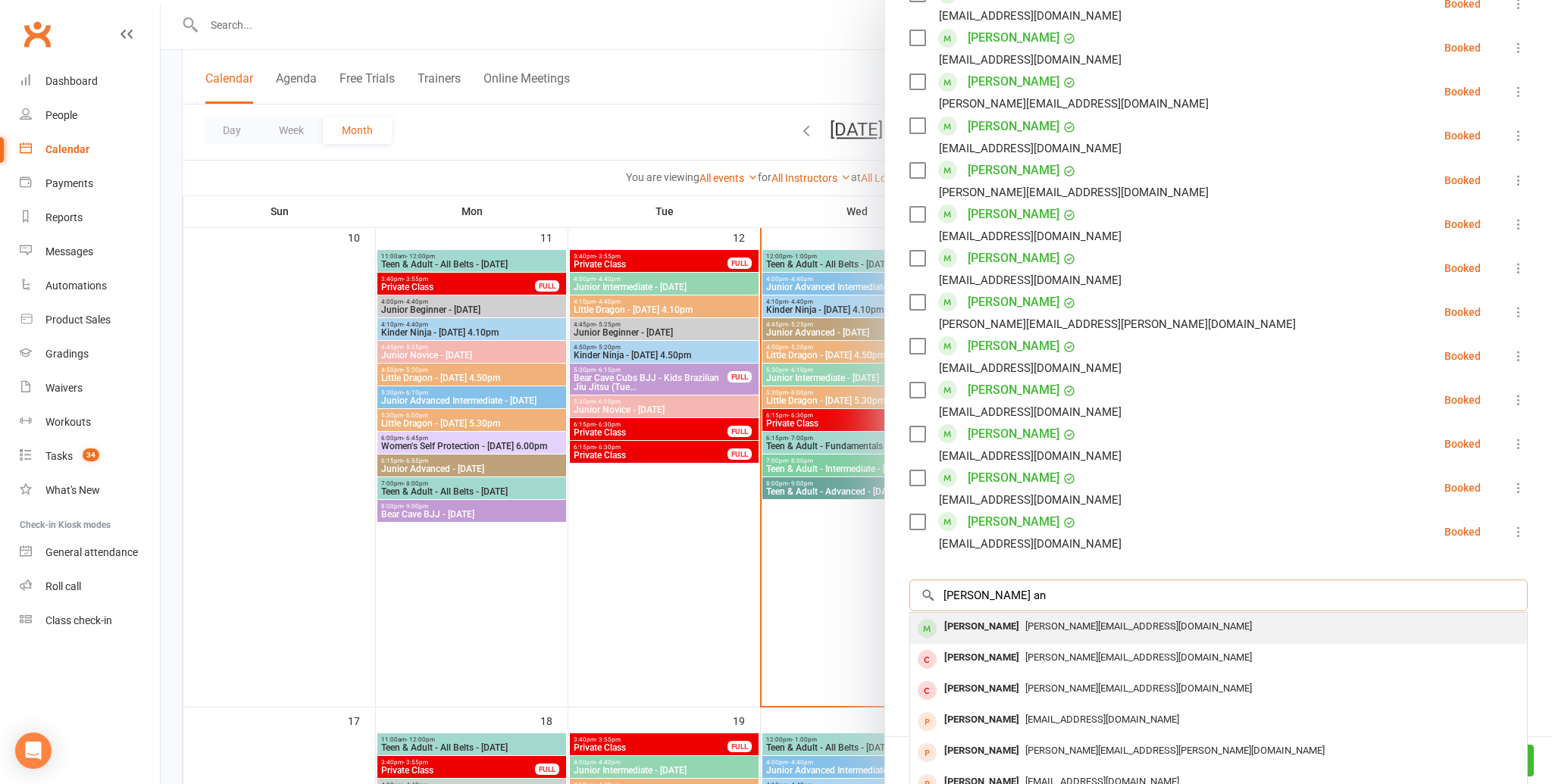
type input "danica an"
click at [987, 627] on div "Danica Anderson" at bounding box center [982, 627] width 87 height 22
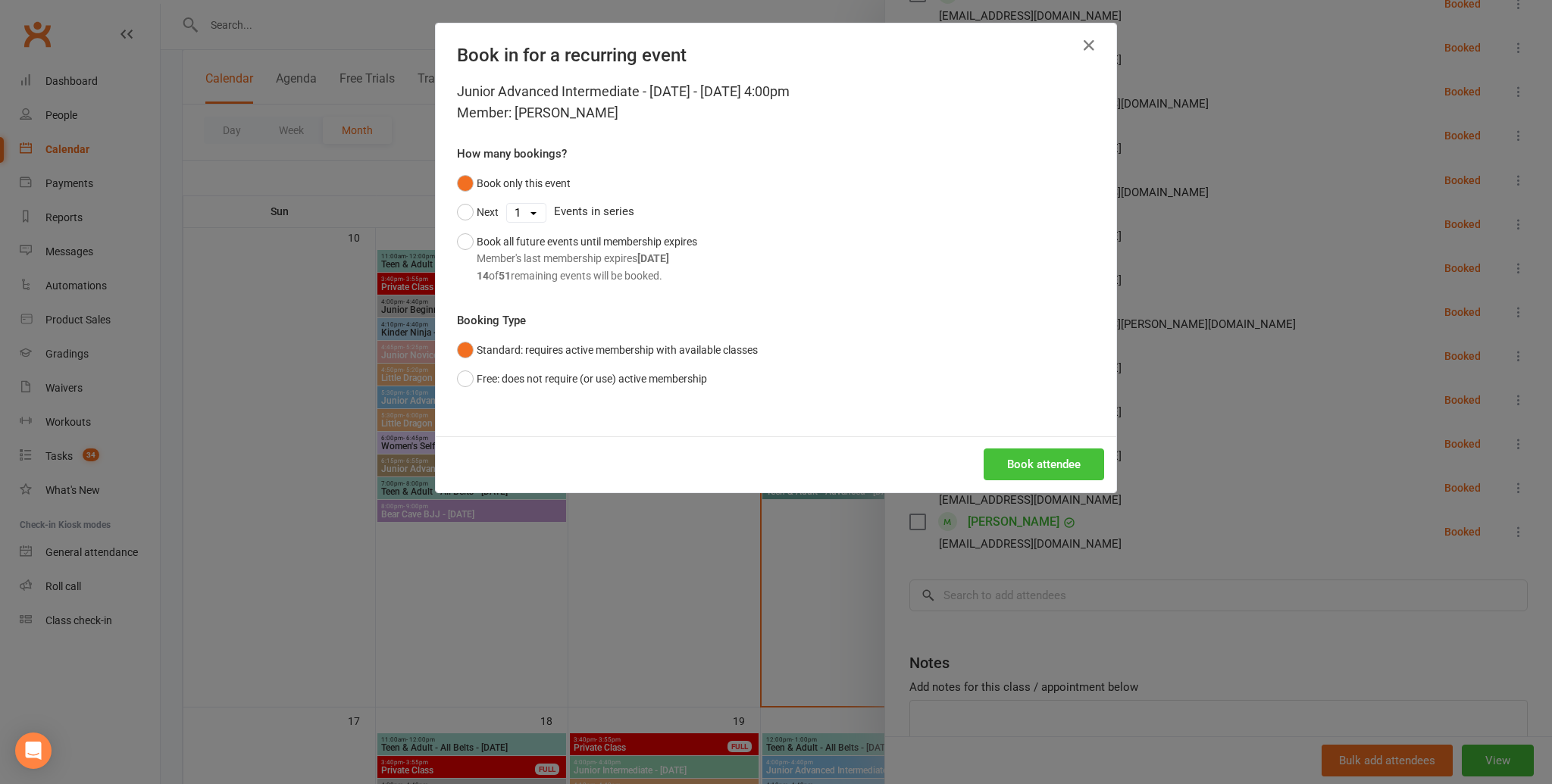
click at [1036, 427] on div "Junior Advanced Intermediate - Wednesday - Aug 13, 2025 4:00pm Member: Danica A…" at bounding box center [776, 258] width 680 height 355
click at [1023, 452] on button "Book attendee" at bounding box center [1043, 464] width 120 height 32
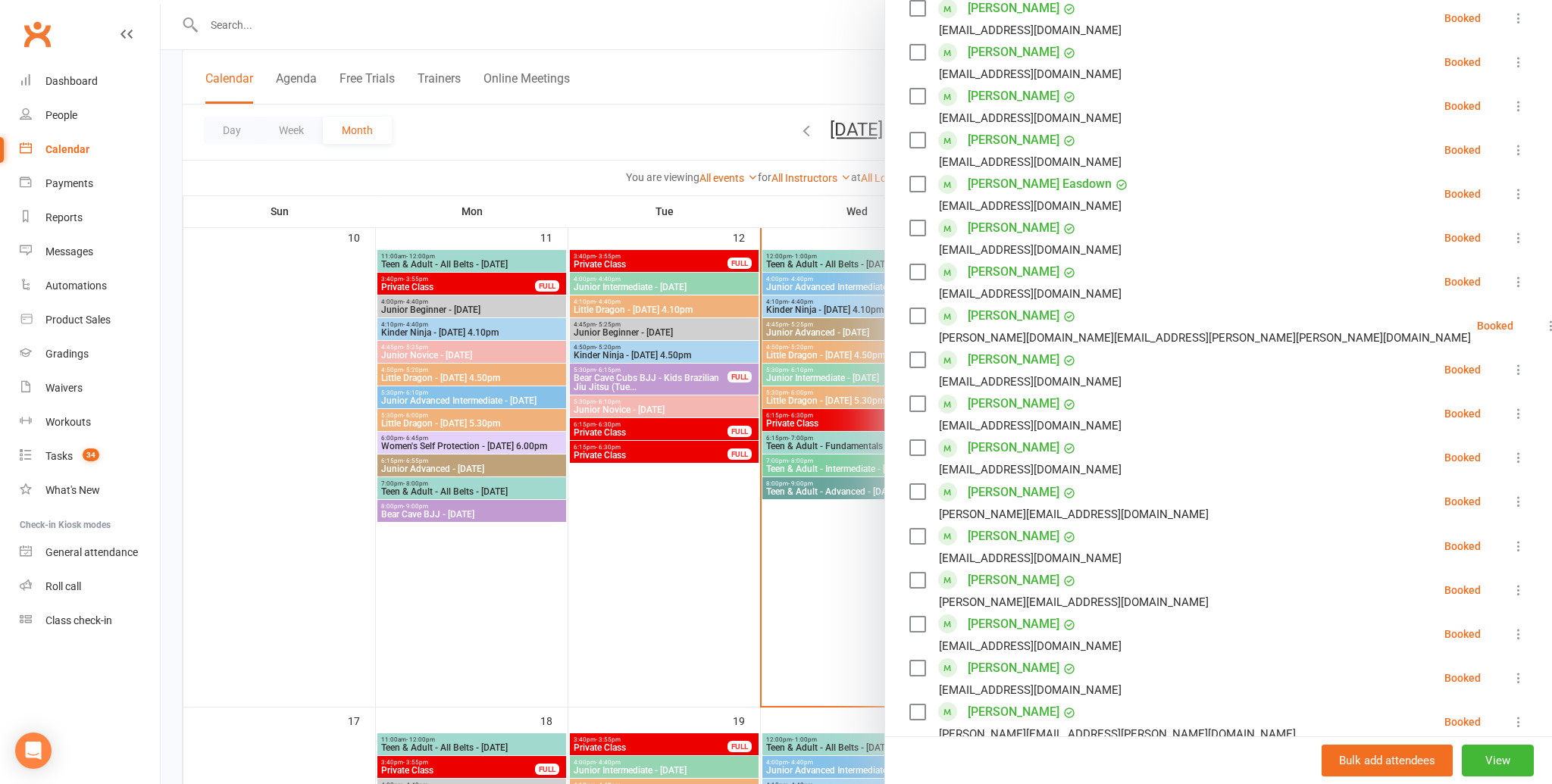
scroll to position [0, 0]
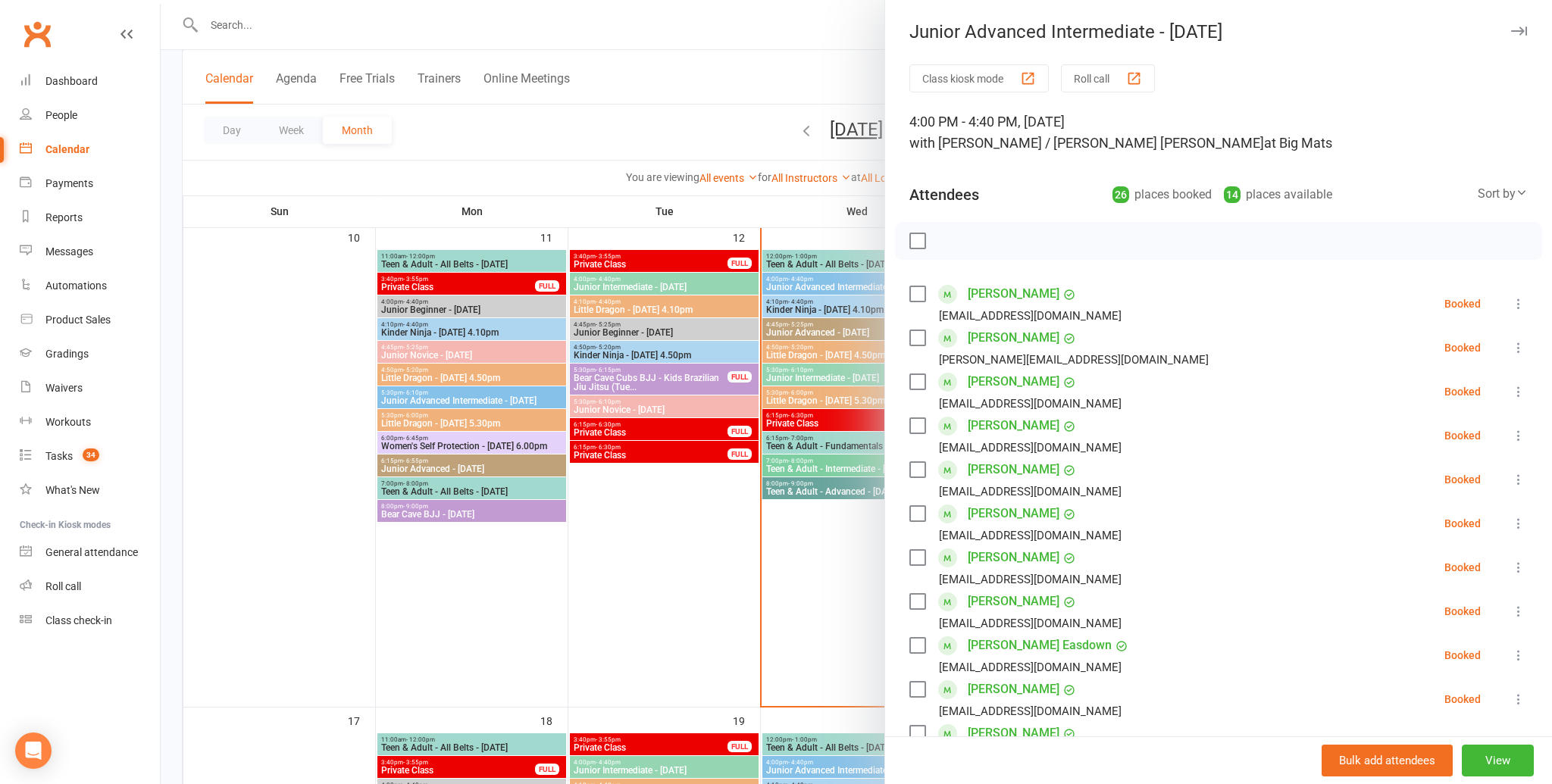
click at [926, 245] on div at bounding box center [1218, 241] width 647 height 37
click at [917, 243] on label at bounding box center [917, 241] width 15 height 15
click at [948, 239] on icon "button" at bounding box center [951, 241] width 17 height 17
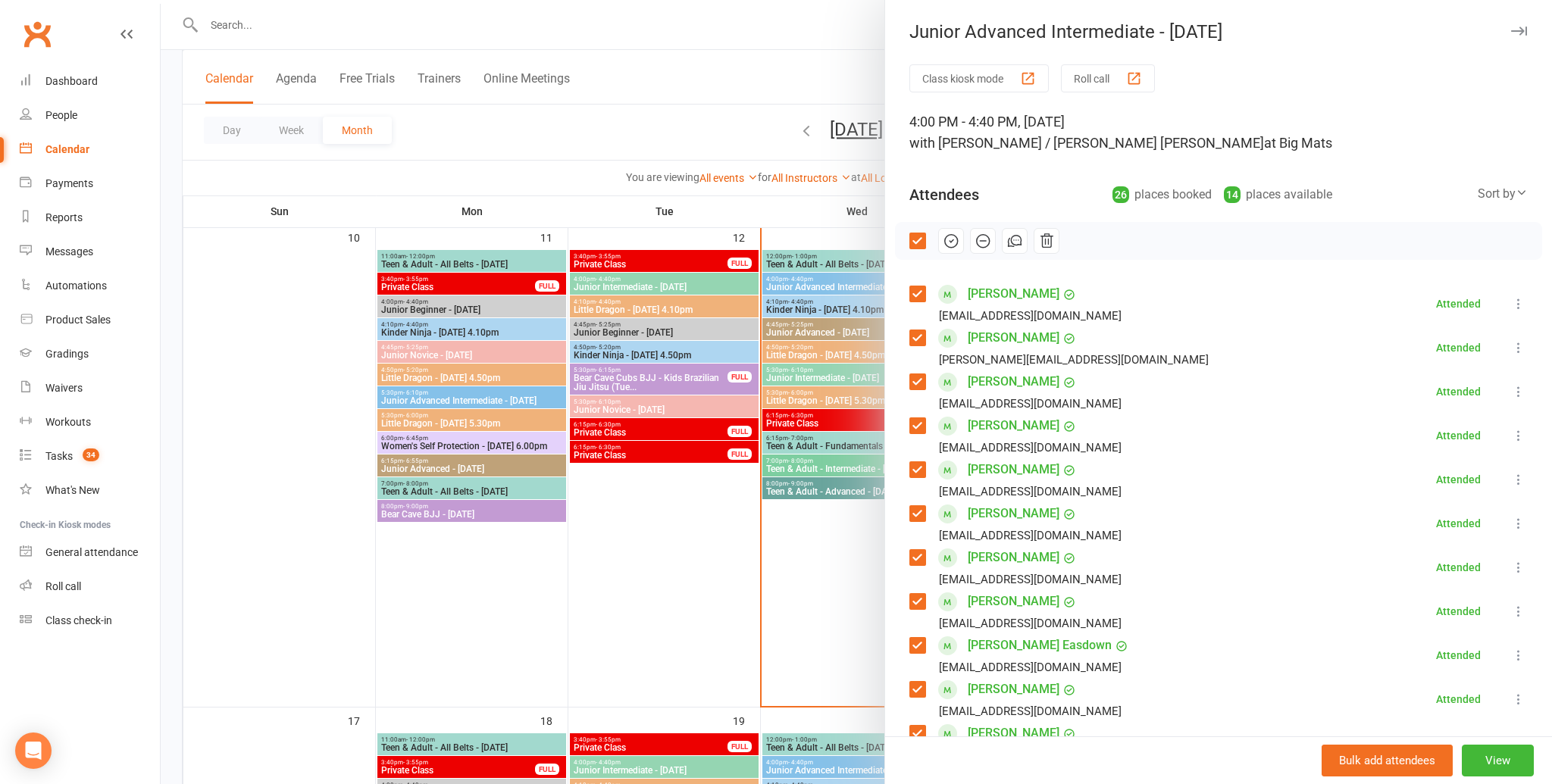
click at [764, 296] on div at bounding box center [856, 392] width 1391 height 784
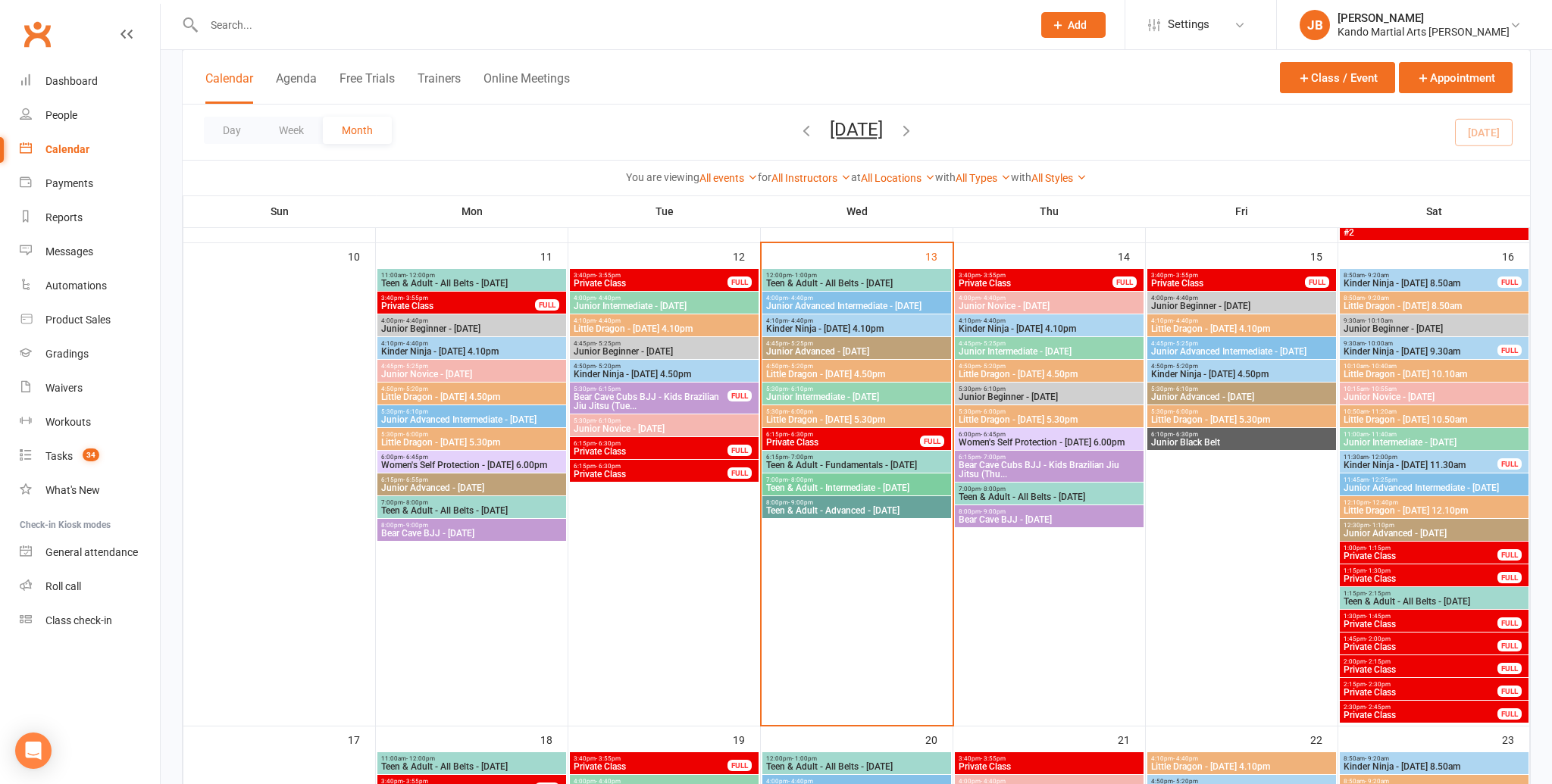
scroll to position [964, 0]
click at [865, 304] on span "Junior Advanced Intermediate - Wednesday" at bounding box center [857, 305] width 182 height 9
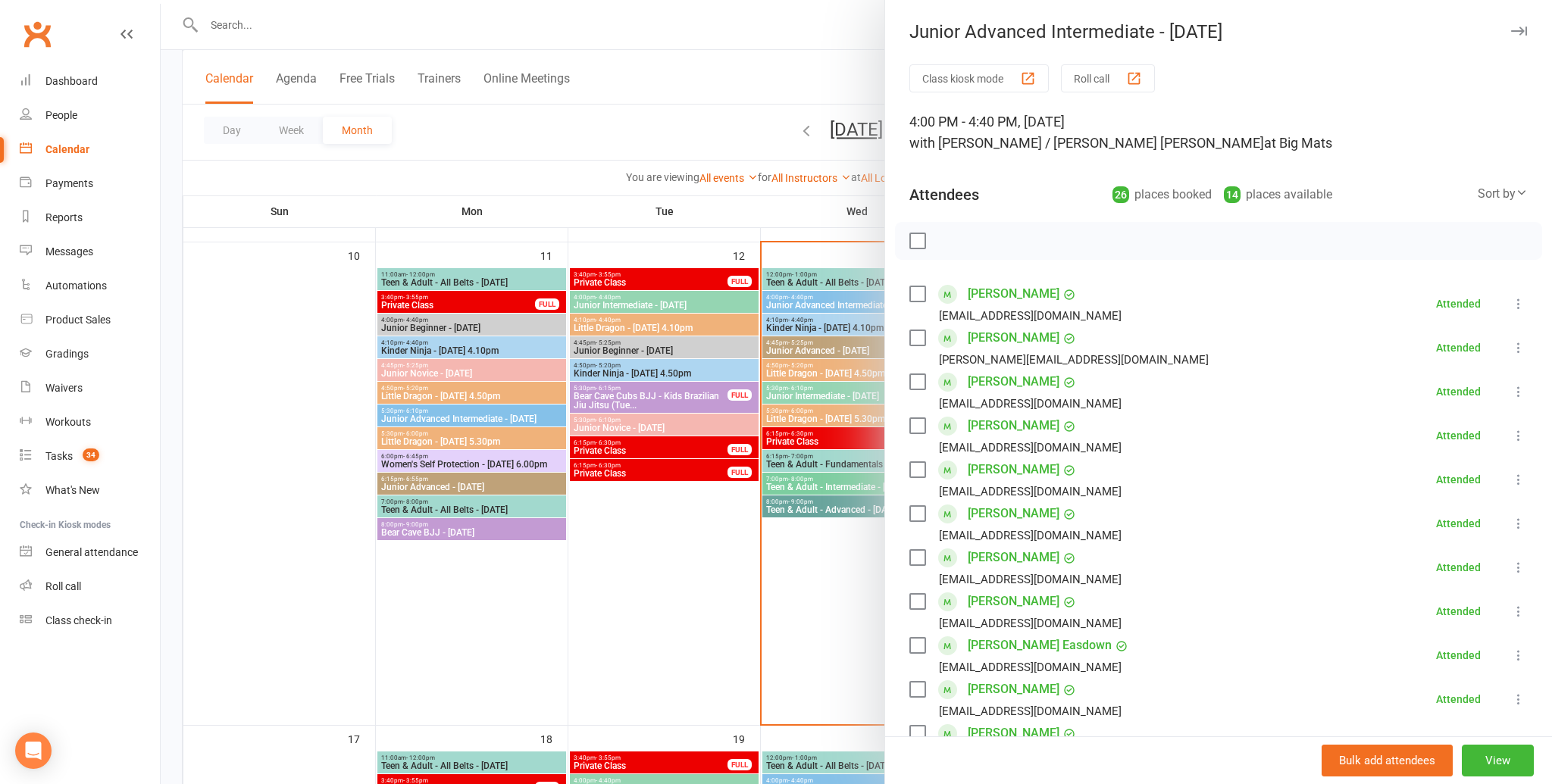
click at [824, 337] on div at bounding box center [856, 392] width 1391 height 784
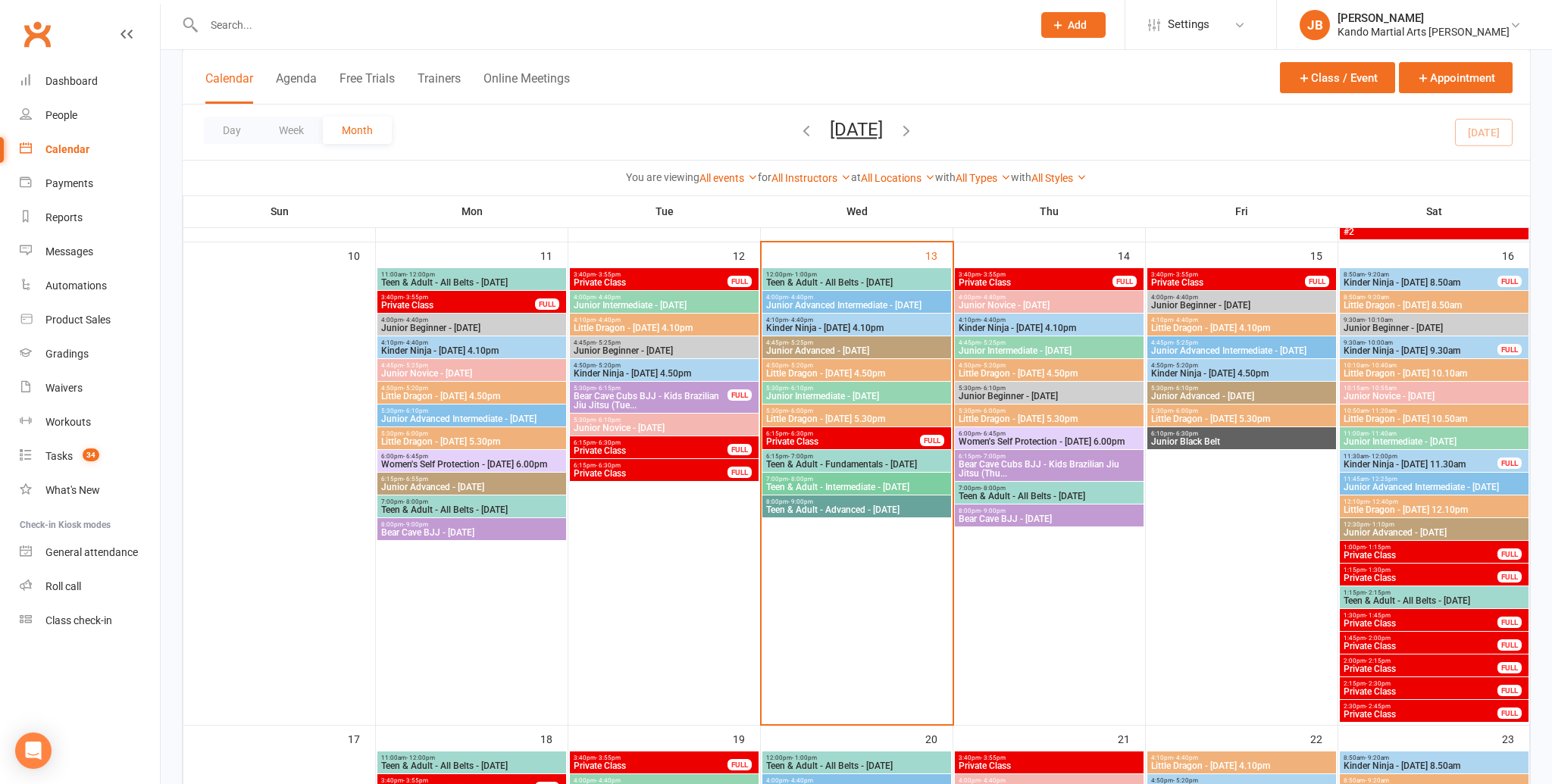
click at [823, 276] on span "12:00pm - 1:00pm" at bounding box center [857, 274] width 182 height 7
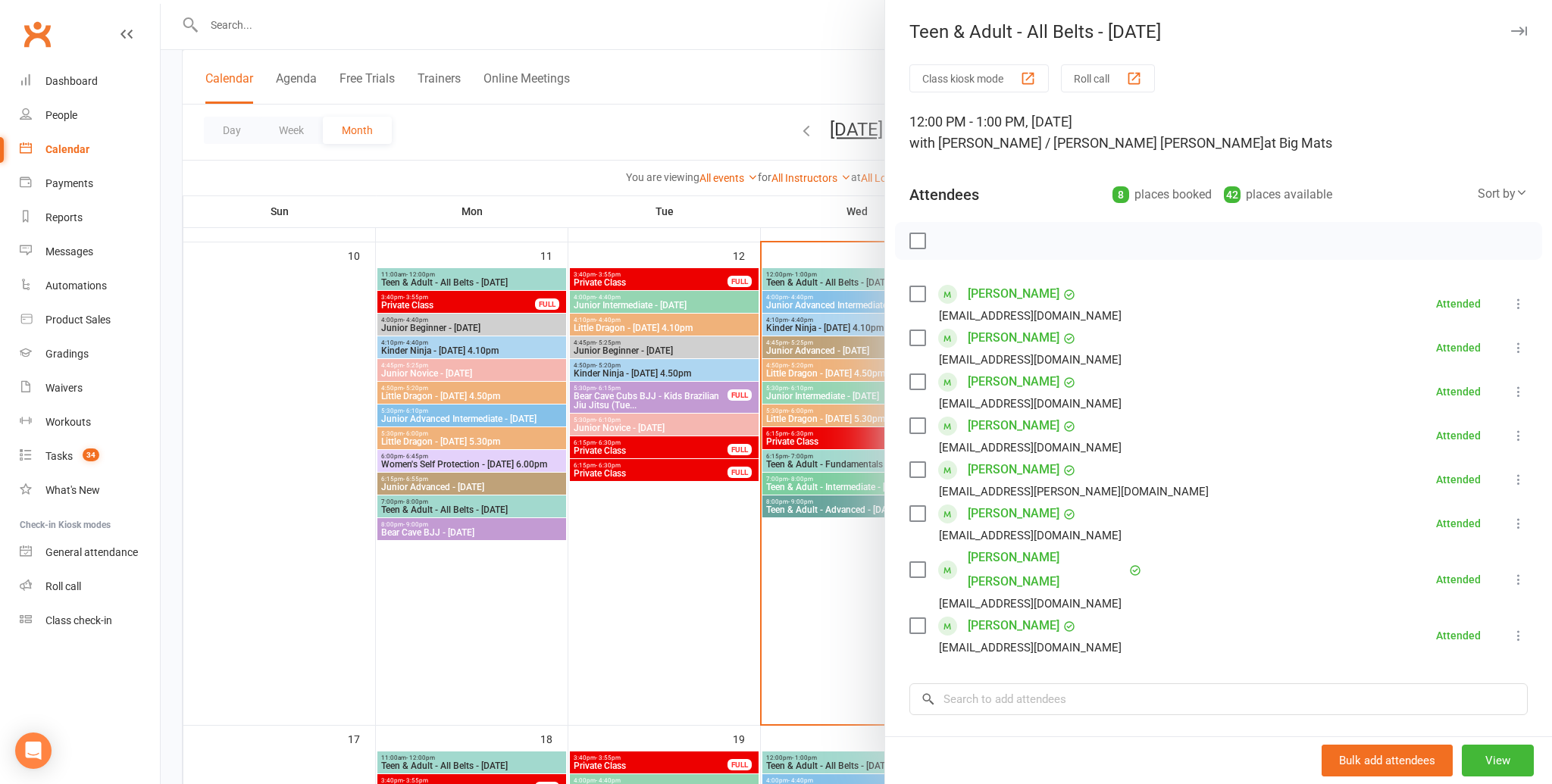
click at [816, 297] on div at bounding box center [856, 392] width 1391 height 784
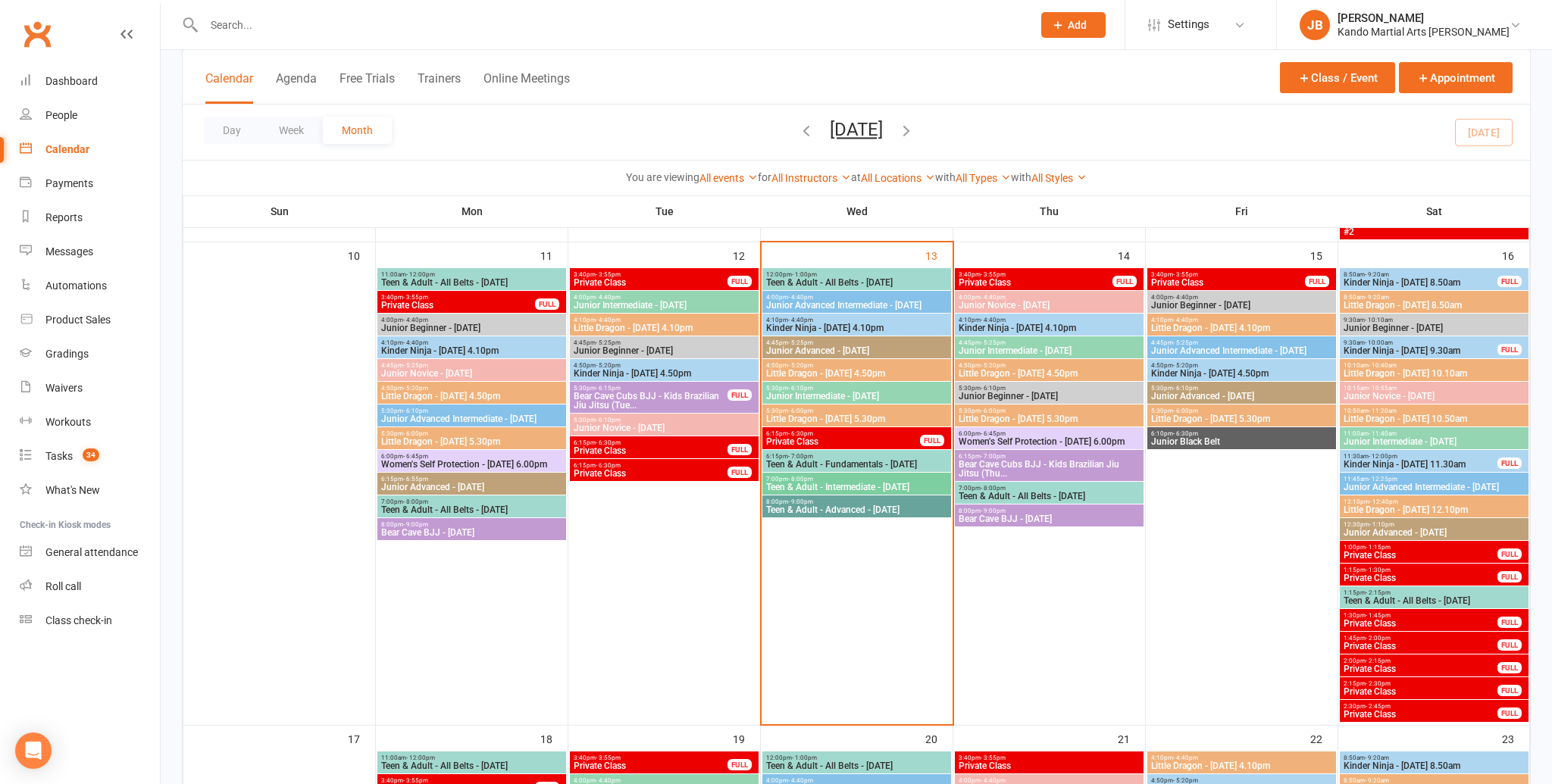
click at [809, 331] on span "Kinder Ninja - Wednesday 4.10pm" at bounding box center [857, 328] width 182 height 9
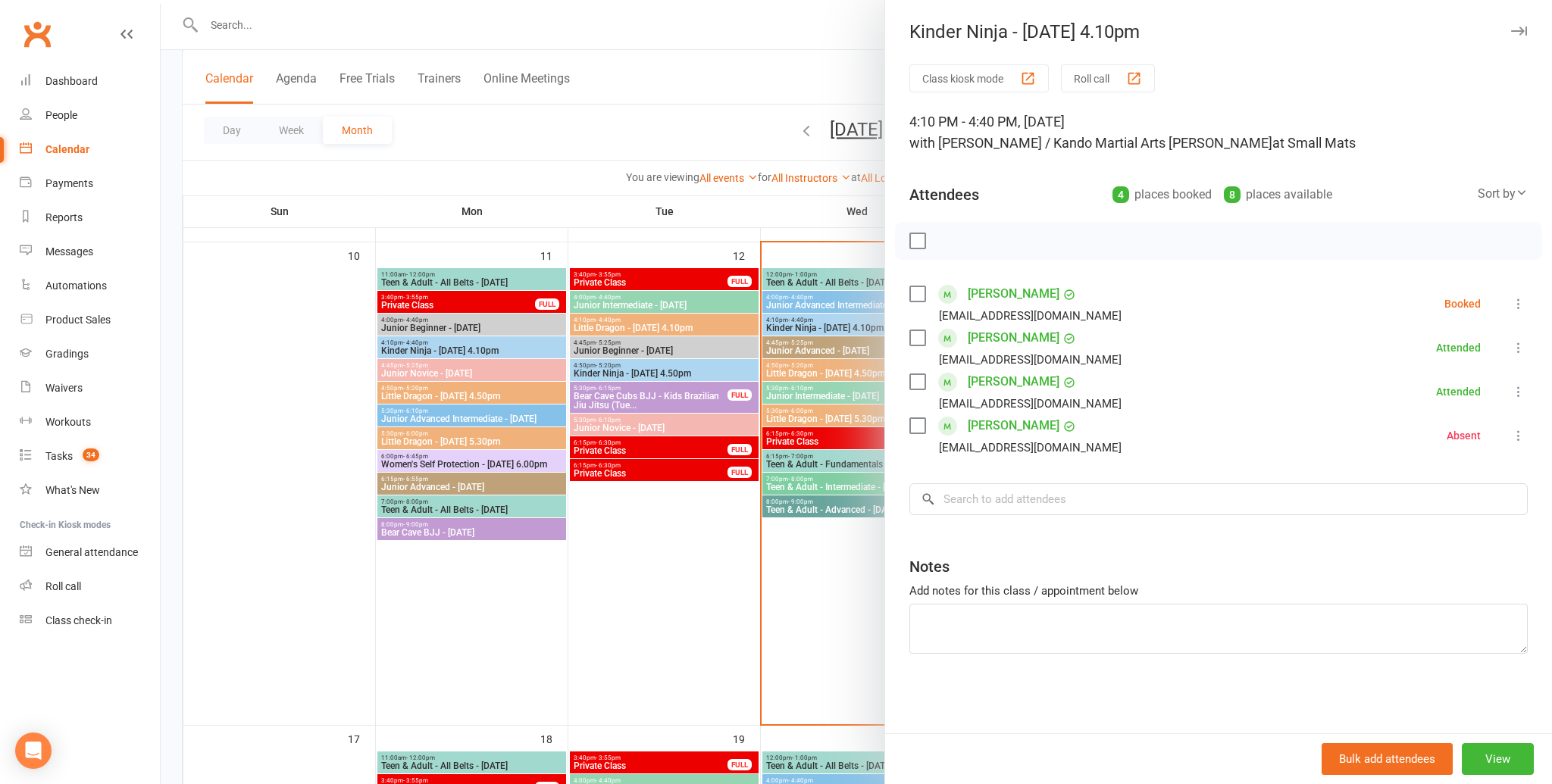
click at [912, 291] on label at bounding box center [917, 294] width 15 height 15
click at [975, 249] on button "button" at bounding box center [983, 241] width 26 height 26
drag, startPoint x: 803, startPoint y: 312, endPoint x: 813, endPoint y: 314, distance: 10.2
click at [805, 313] on div at bounding box center [856, 392] width 1391 height 784
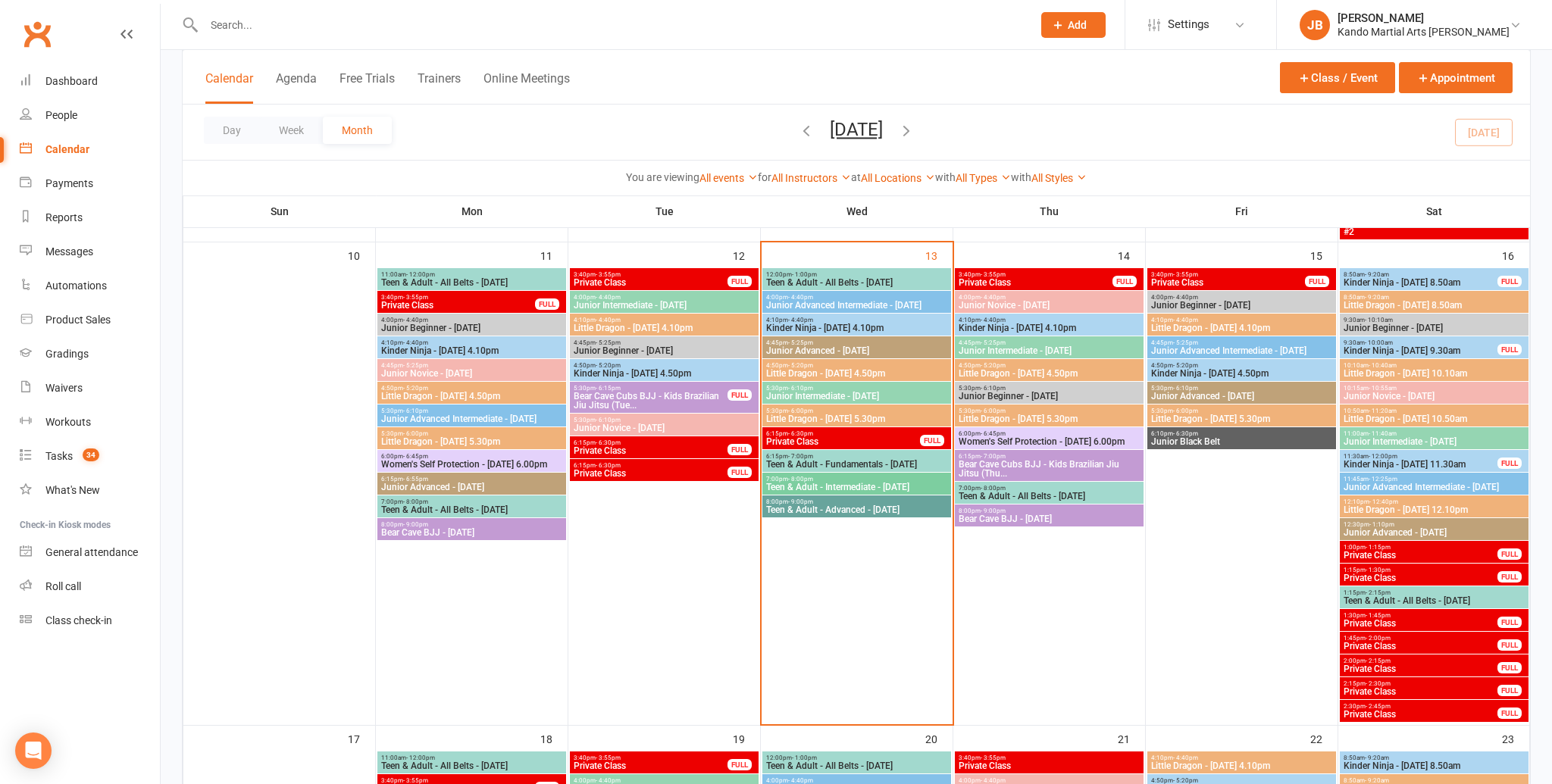
click at [833, 352] on span "Junior Advanced - Wednesday" at bounding box center [857, 350] width 182 height 9
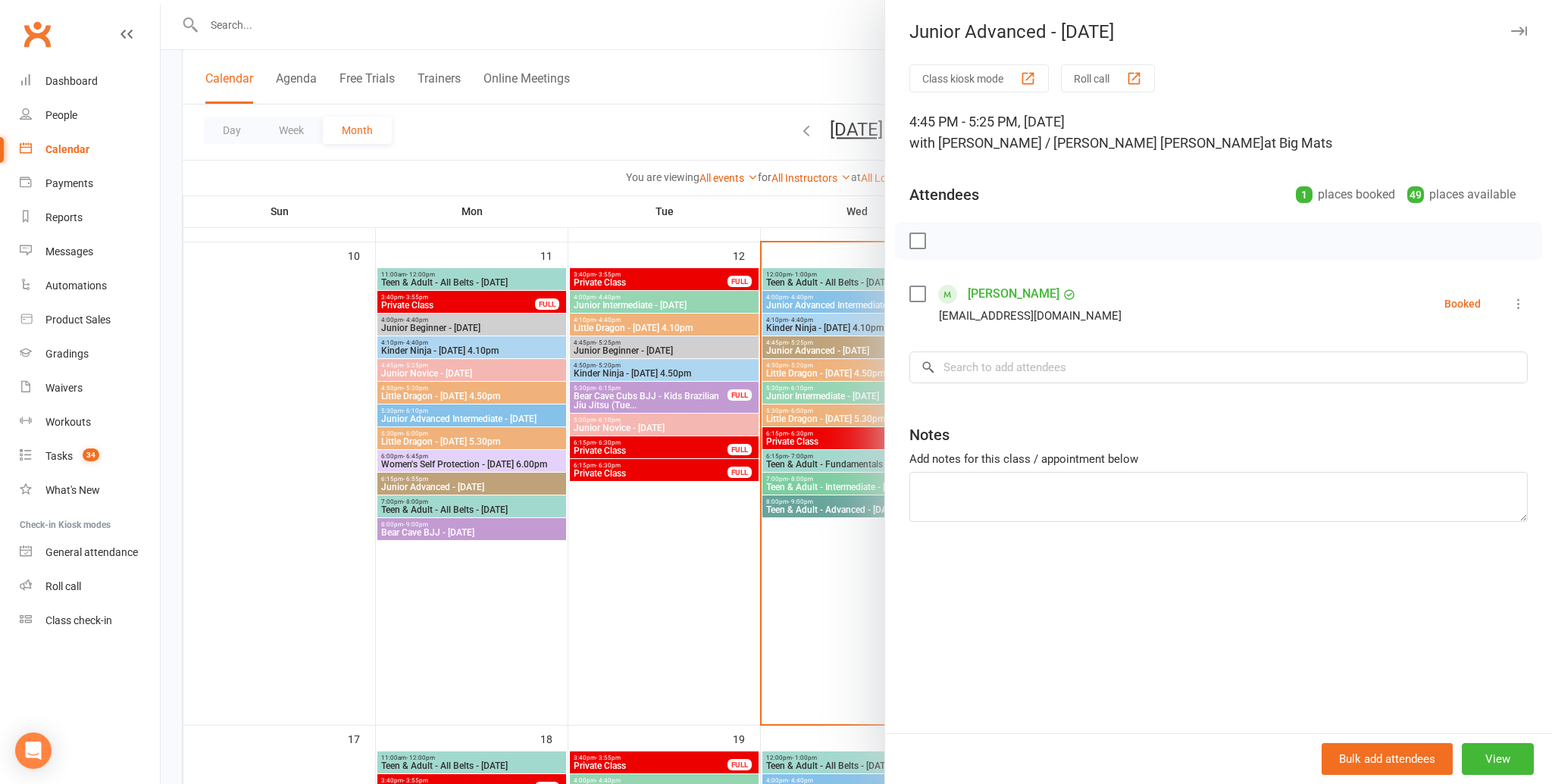
click at [917, 291] on label at bounding box center [917, 294] width 15 height 15
click at [809, 369] on div at bounding box center [856, 392] width 1391 height 784
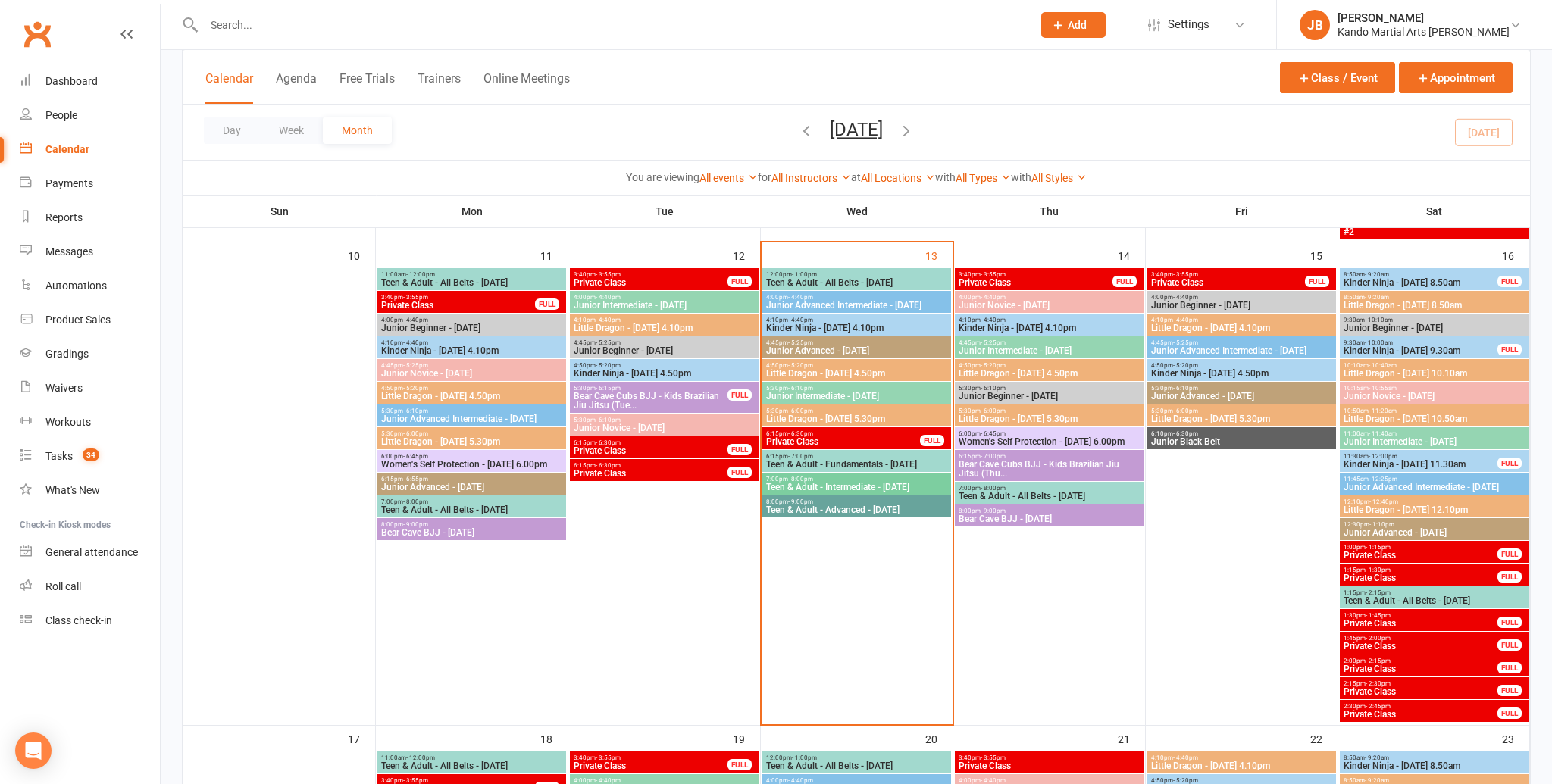
click at [809, 369] on span "Little Dragon - Wednesday 4.50pm" at bounding box center [857, 373] width 182 height 9
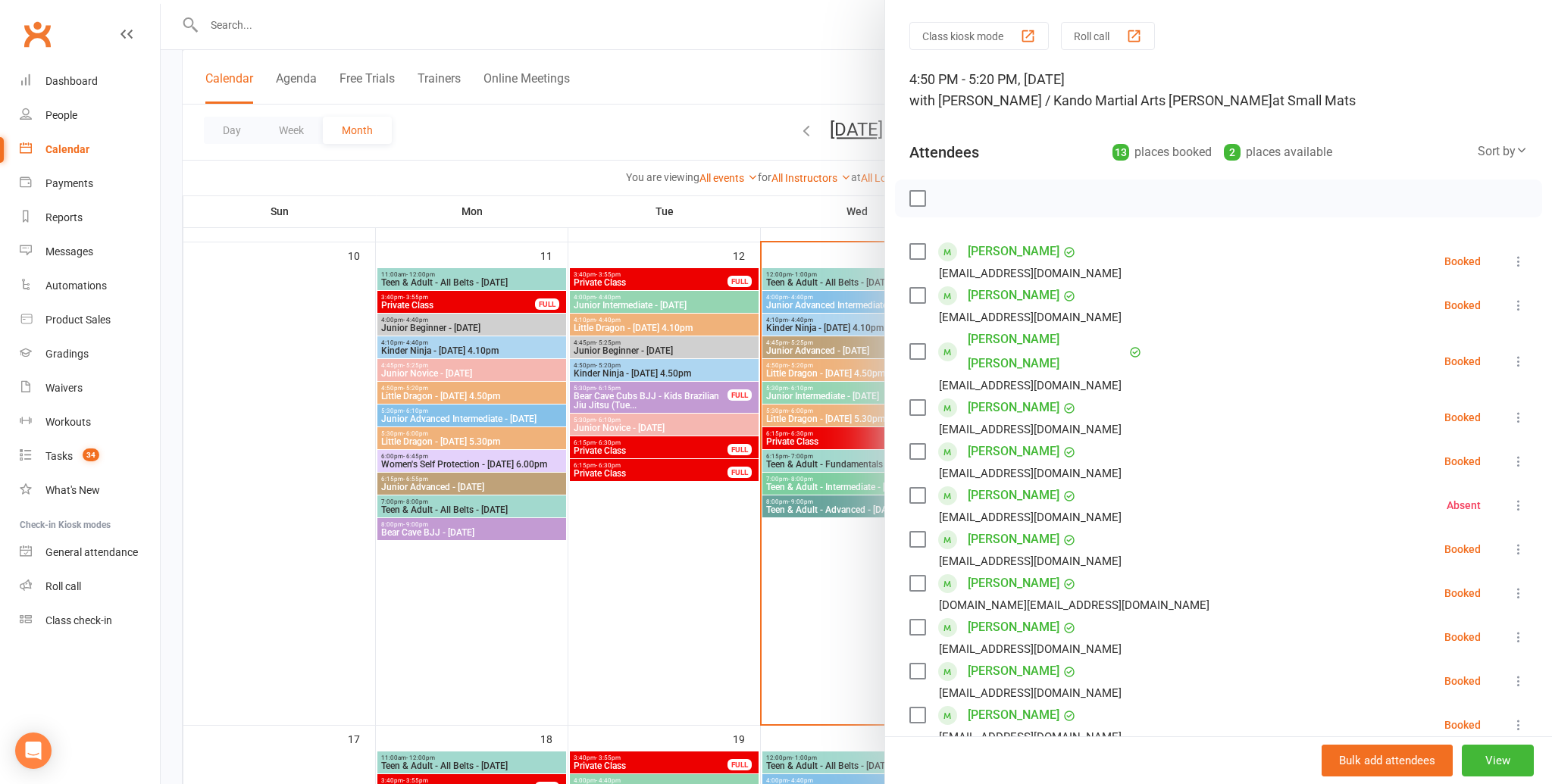
scroll to position [55, 0]
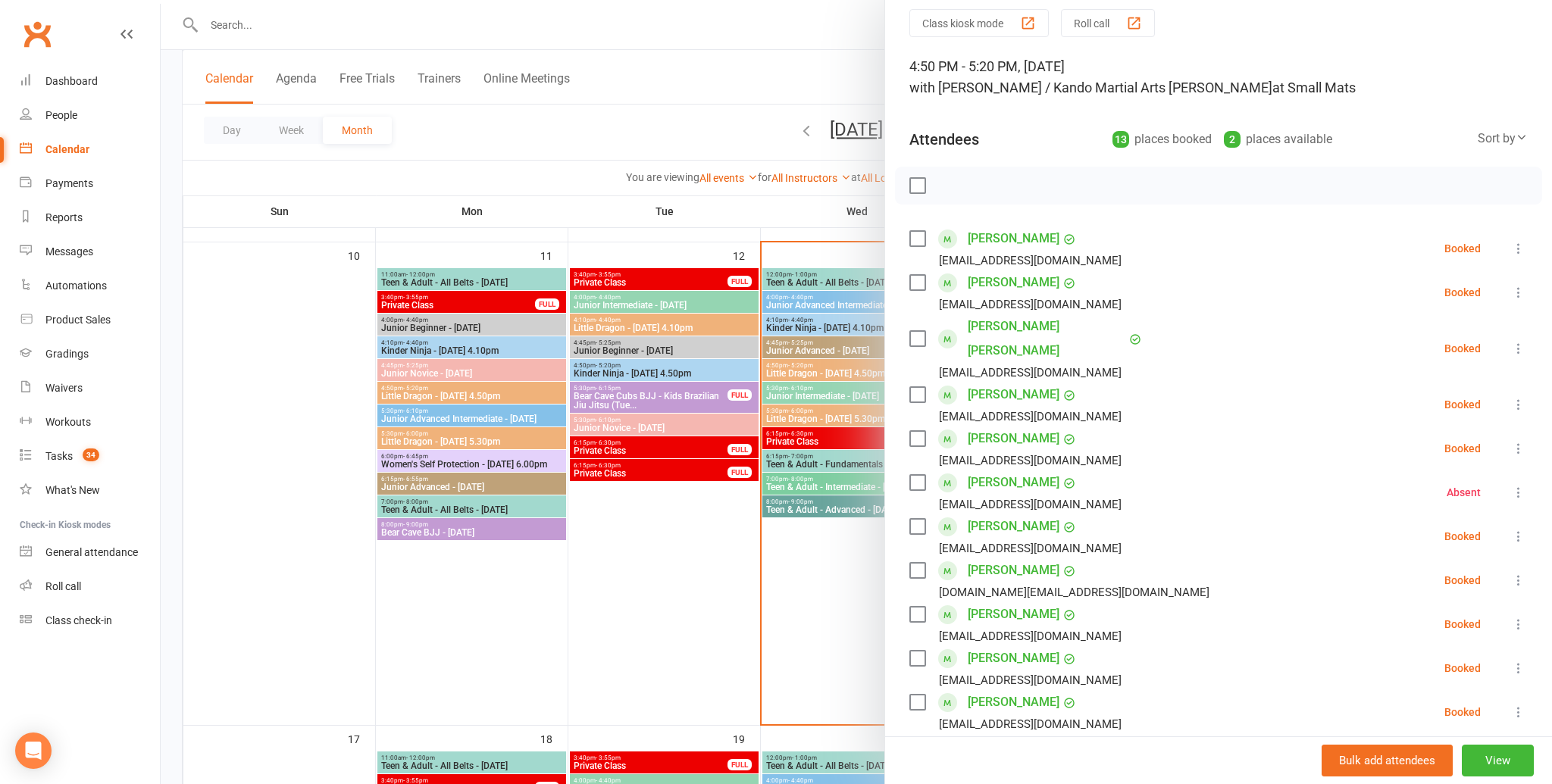
click at [1011, 383] on link "Addison Gugele" at bounding box center [1013, 395] width 92 height 24
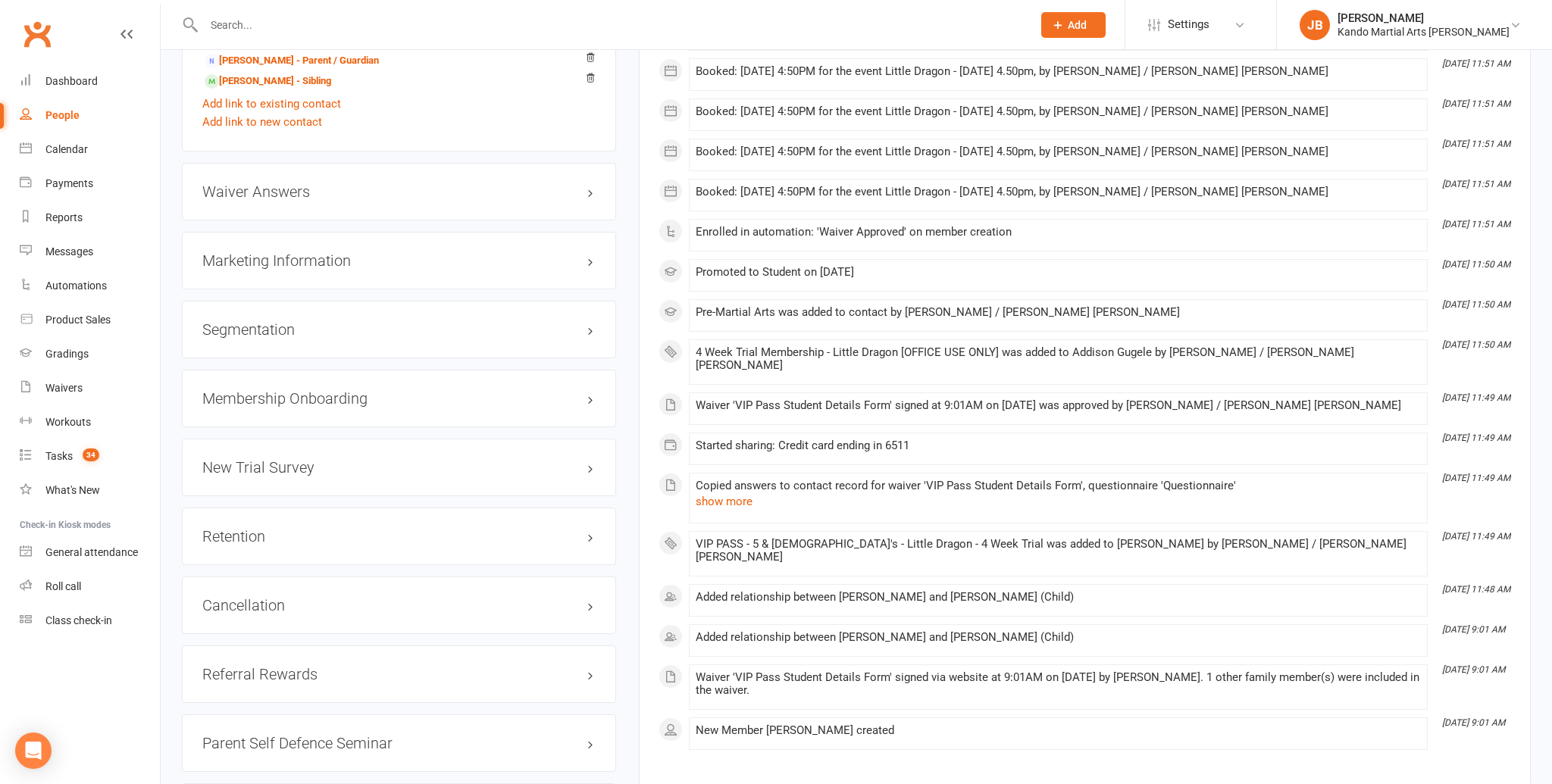
scroll to position [1684, 0]
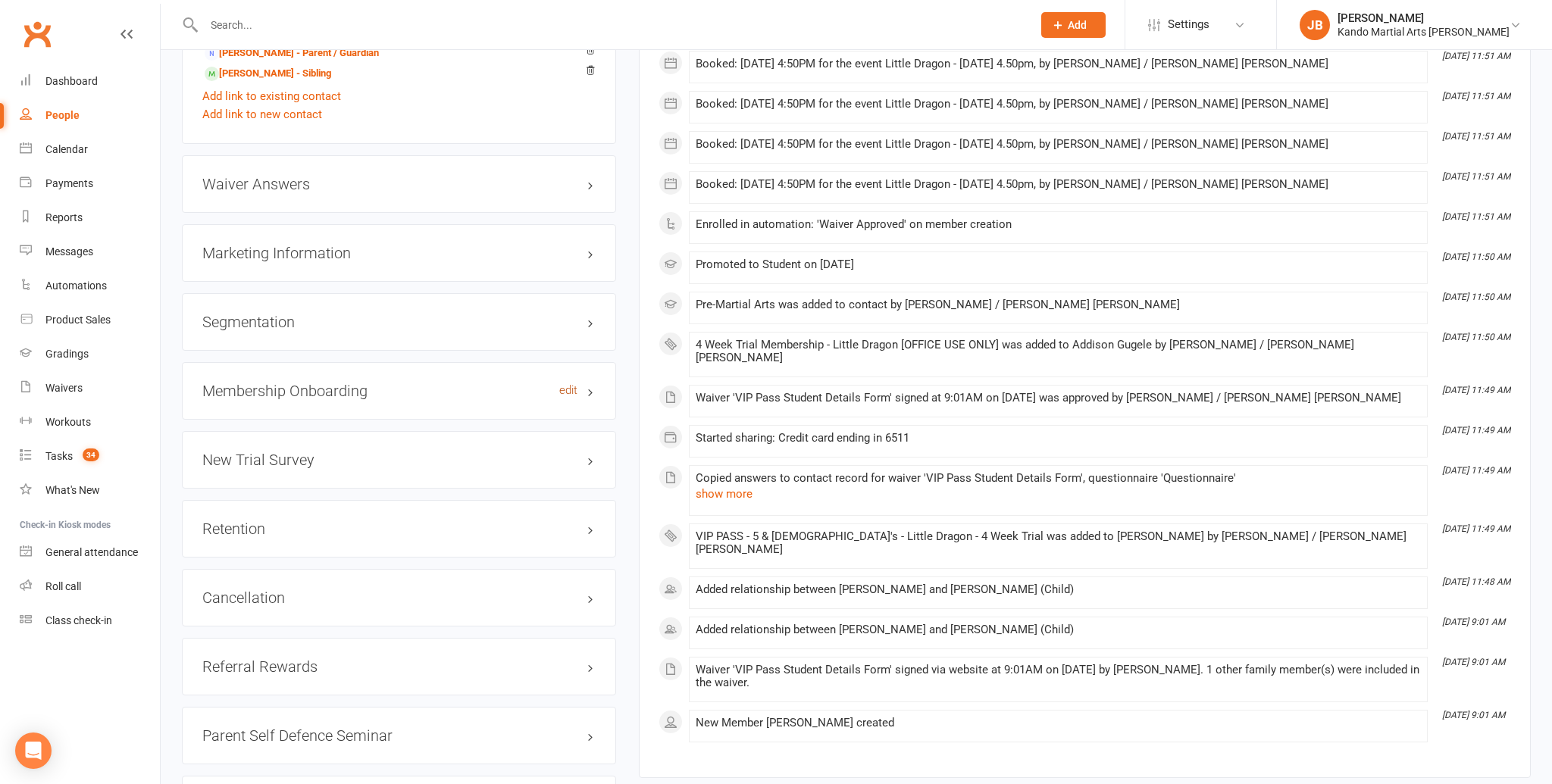
click at [564, 384] on link "edit" at bounding box center [568, 390] width 18 height 13
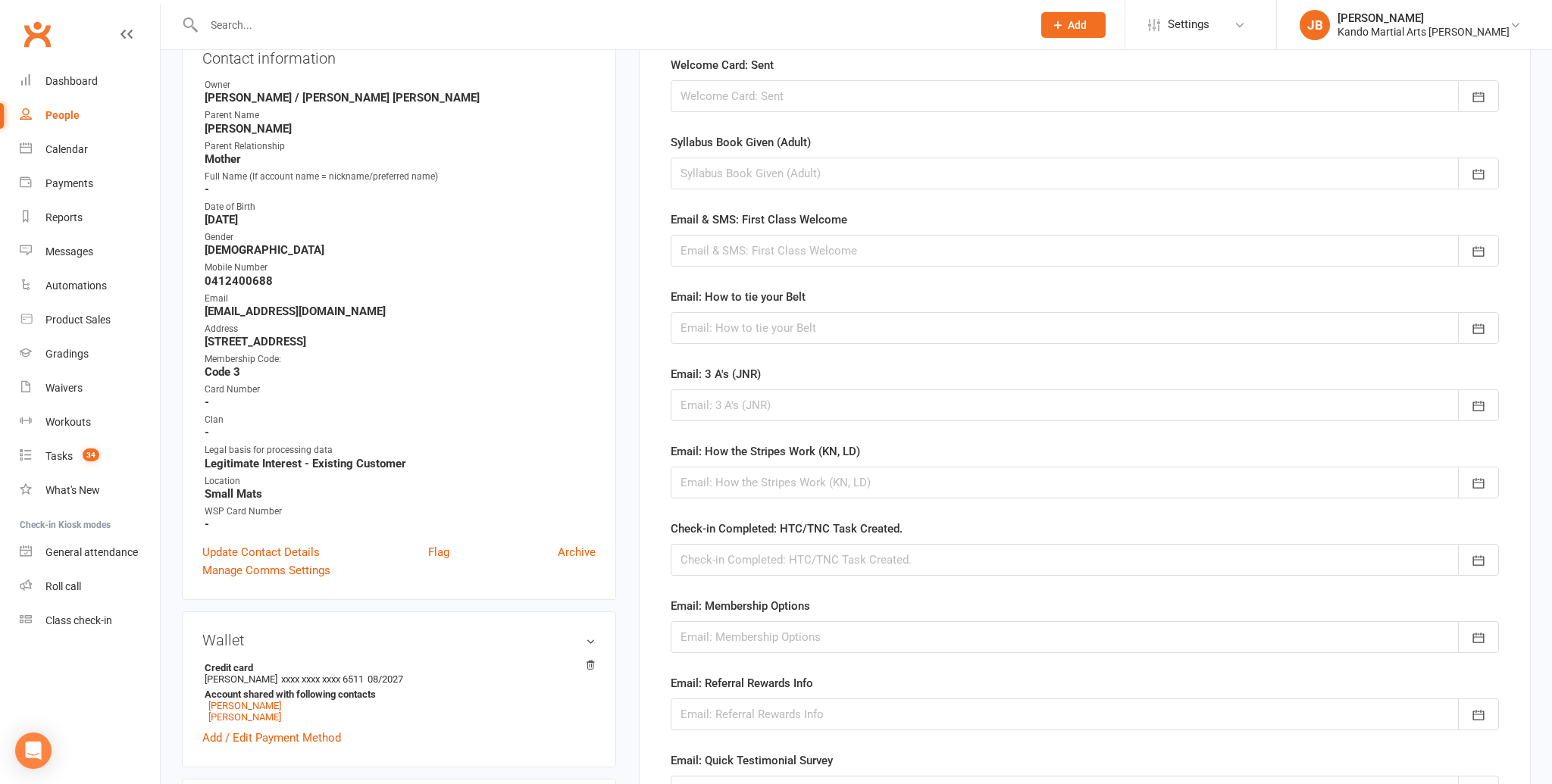
scroll to position [117, 0]
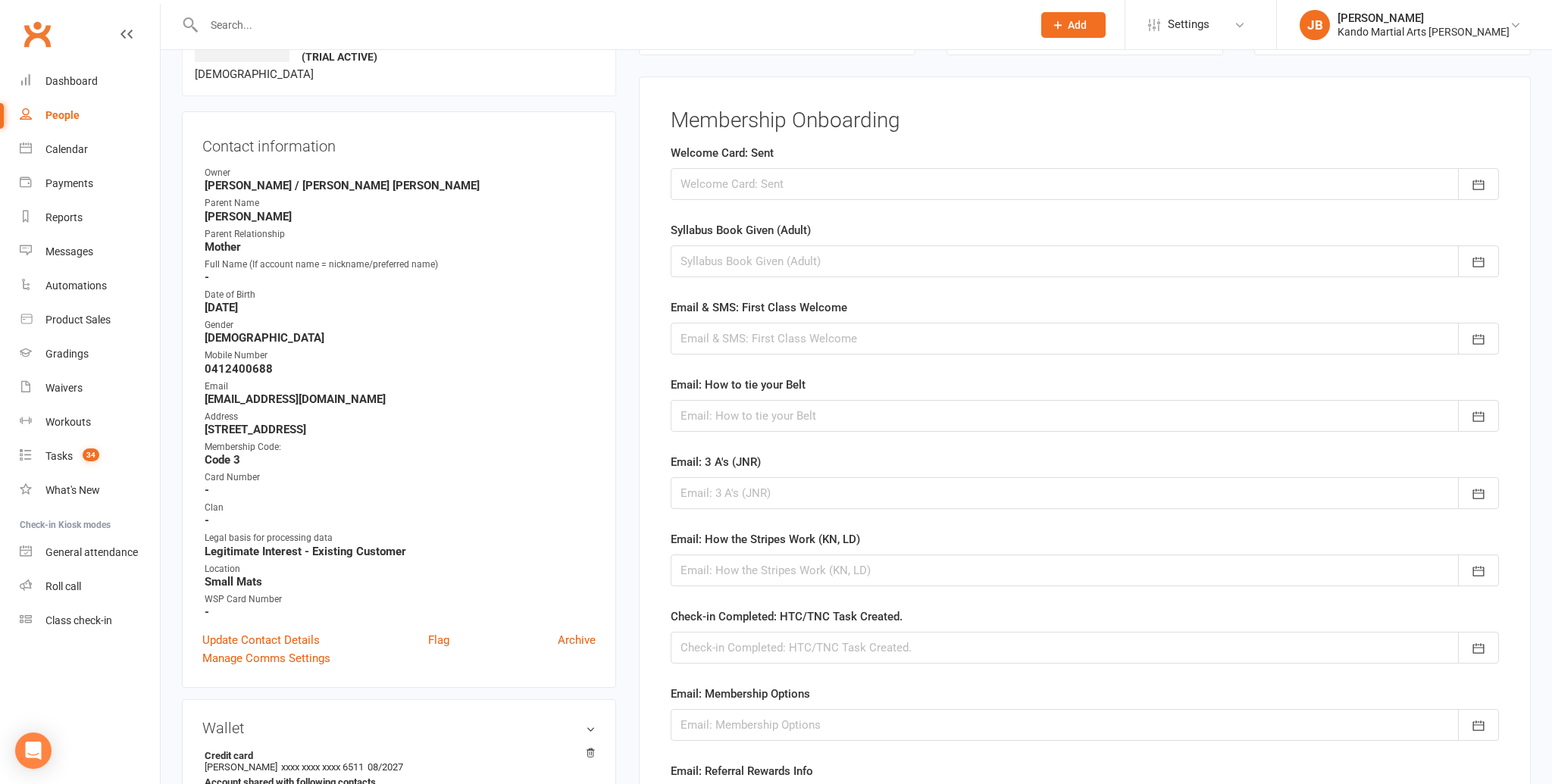
click at [720, 171] on div at bounding box center [1085, 183] width 828 height 32
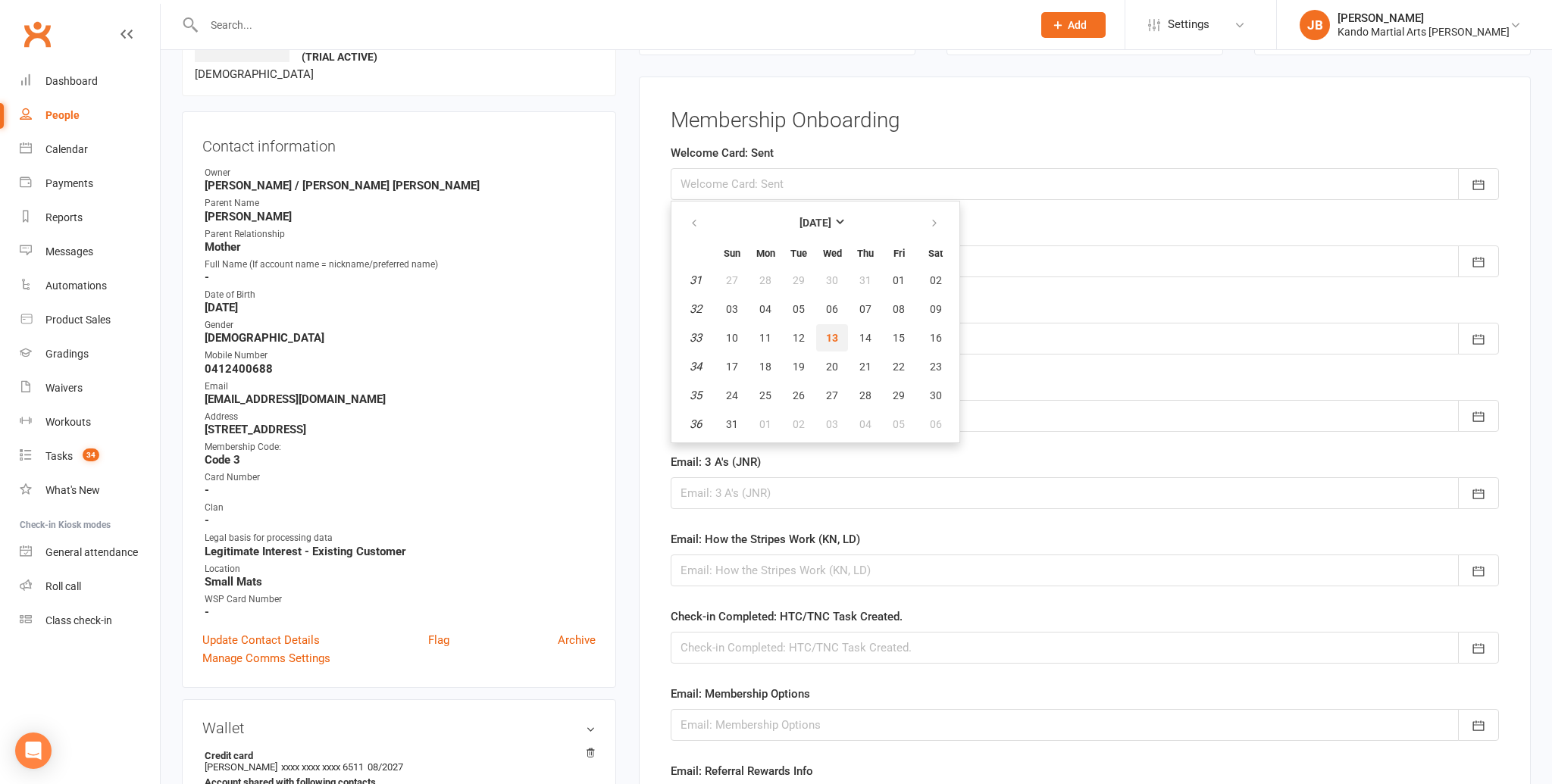
click at [836, 340] on span "13" at bounding box center [832, 337] width 12 height 12
type input "13 Aug 2025"
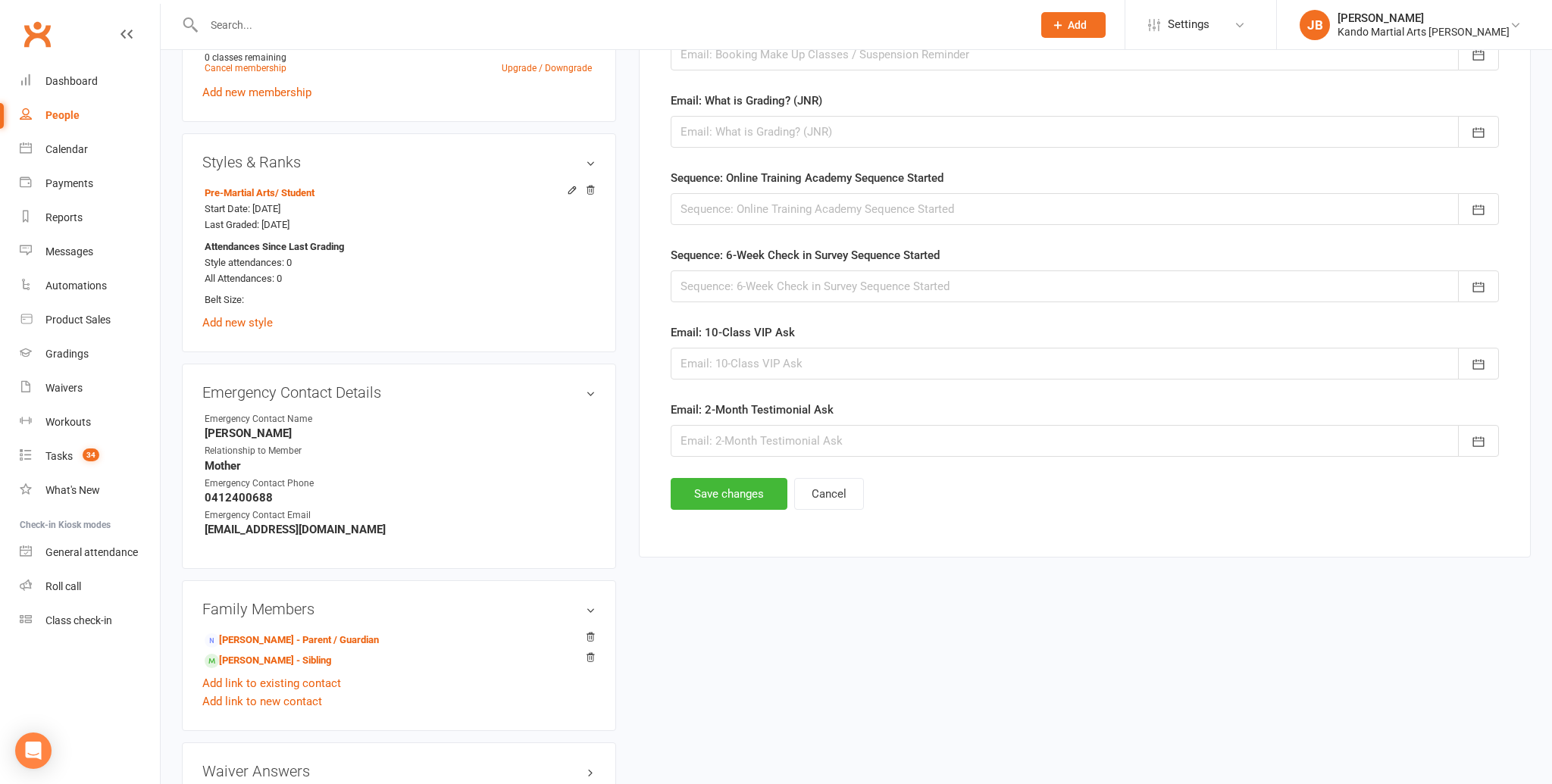
scroll to position [1115, 0]
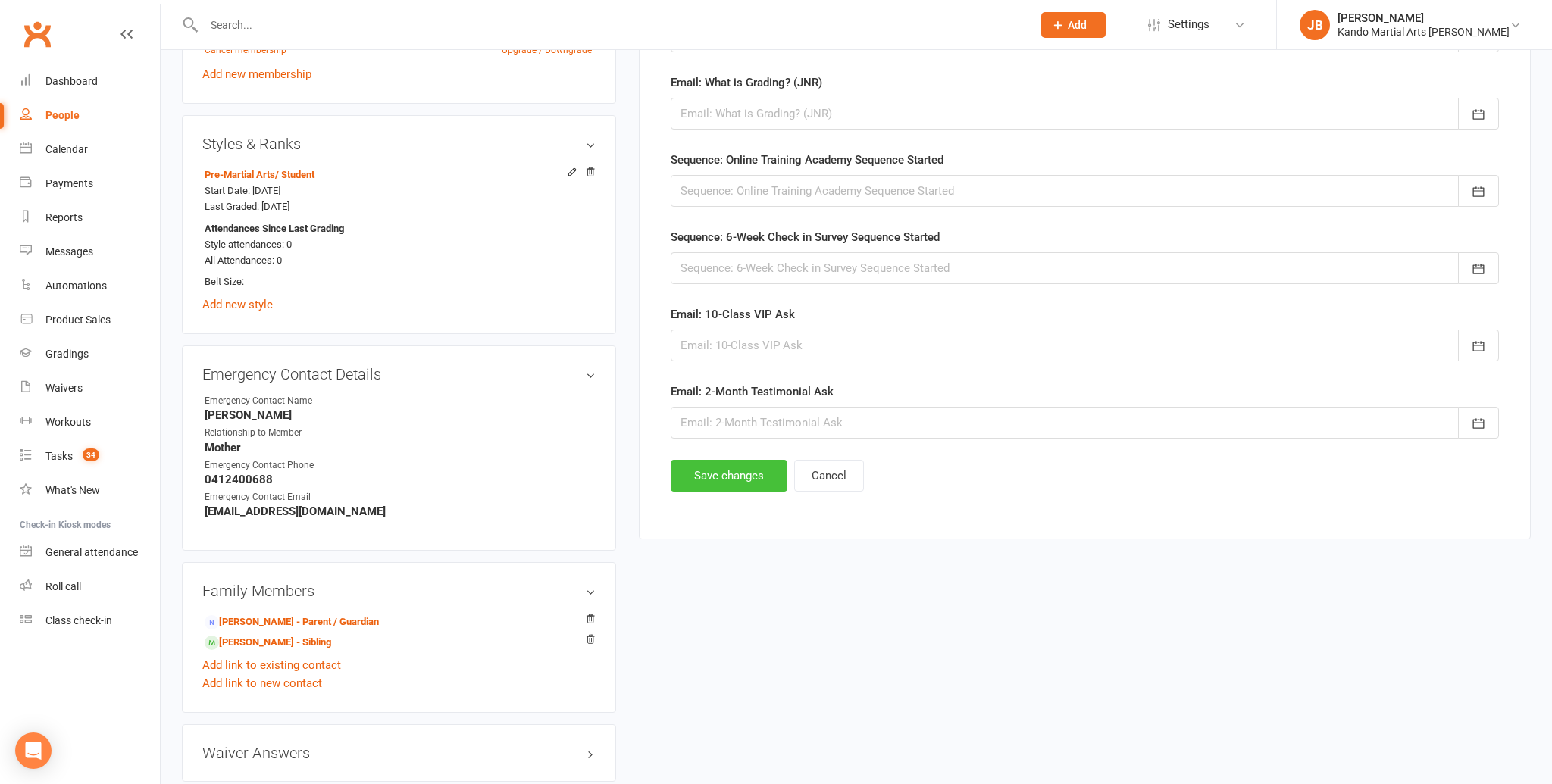
click at [743, 483] on button "Save changes" at bounding box center [729, 476] width 117 height 32
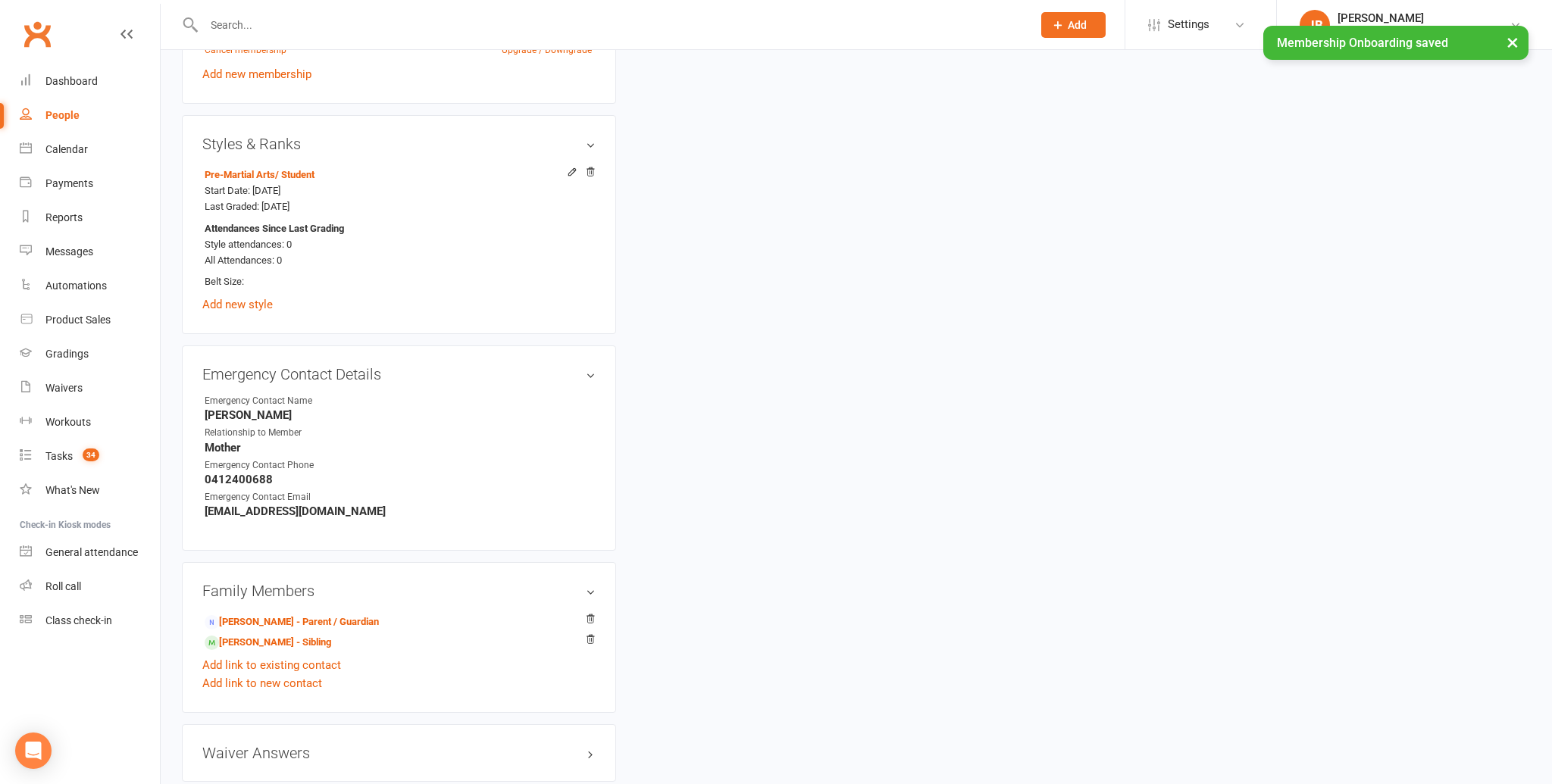
scroll to position [1232, 0]
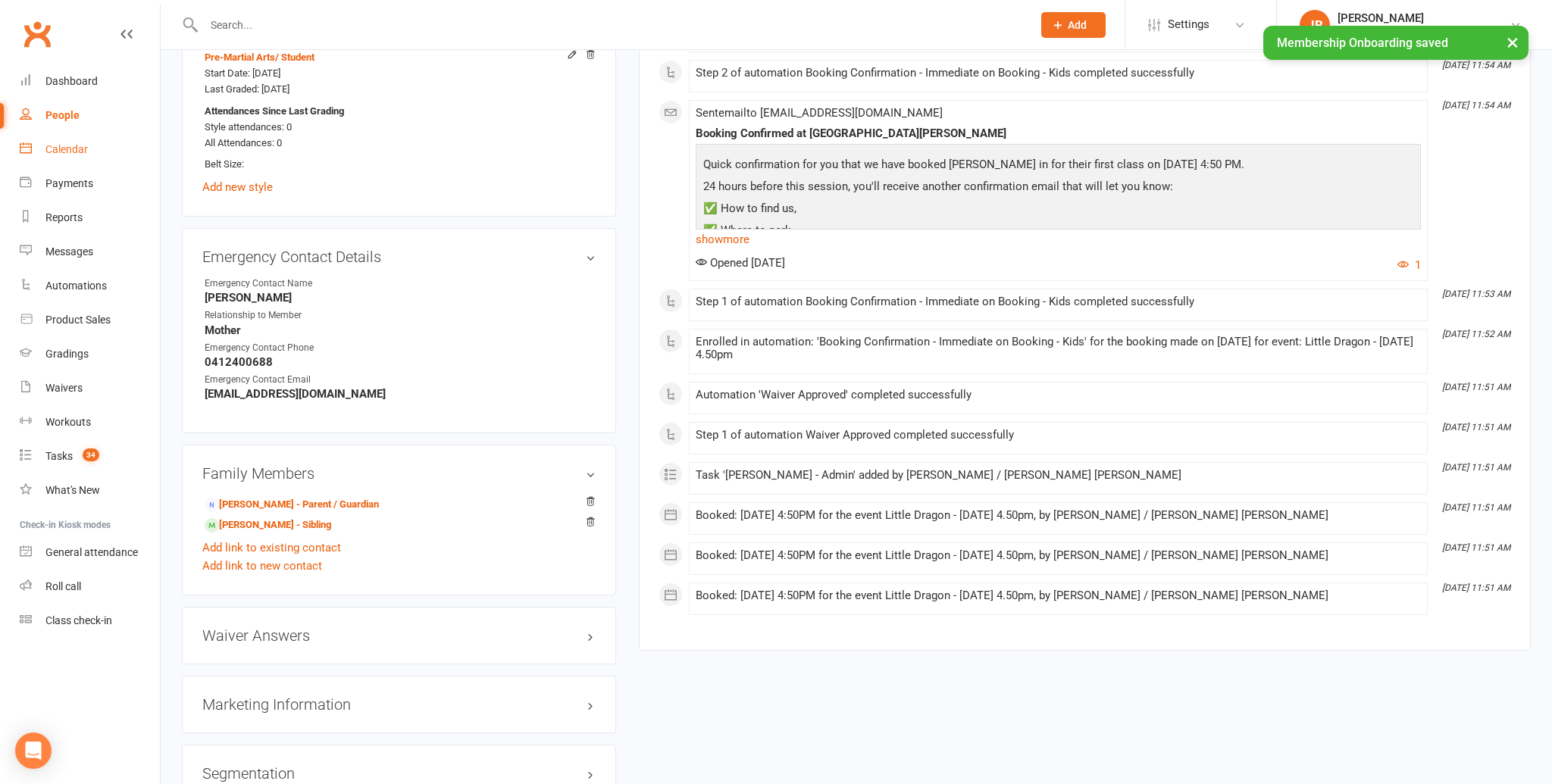
click at [82, 150] on div "Calendar" at bounding box center [66, 149] width 43 height 12
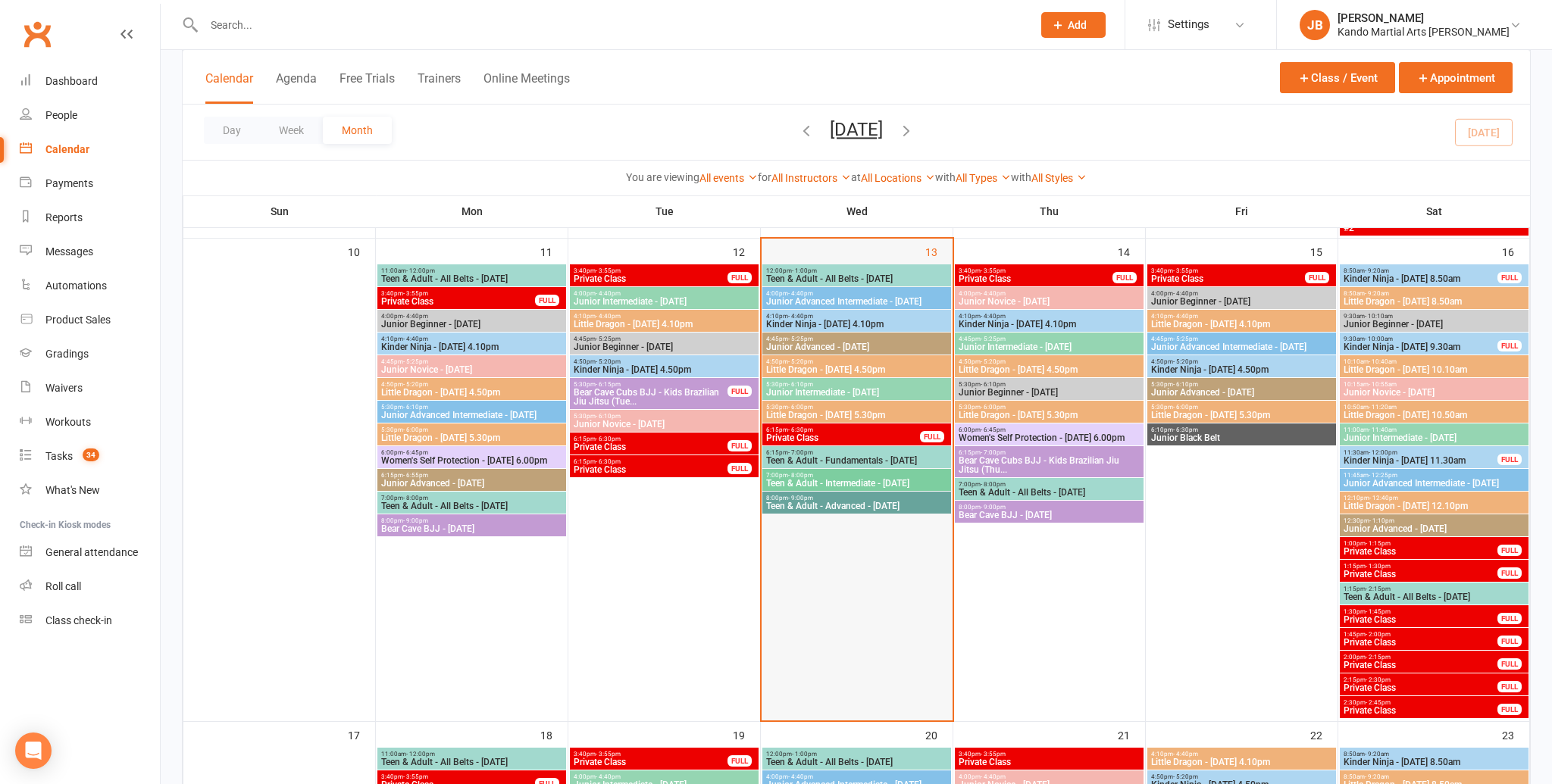
scroll to position [968, 0]
click at [844, 342] on span "Junior Advanced - Wednesday" at bounding box center [857, 346] width 182 height 9
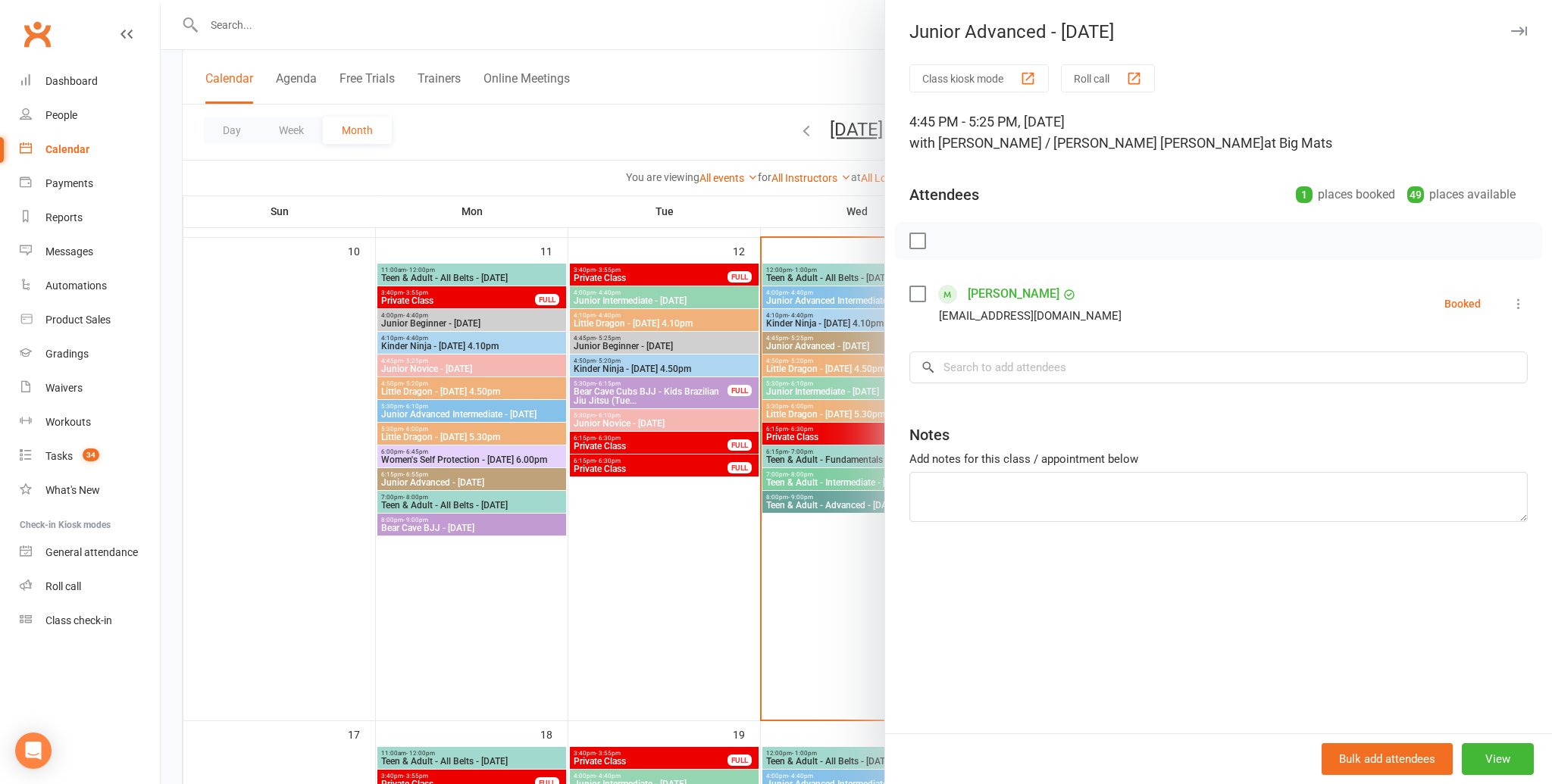
click at [914, 294] on label at bounding box center [917, 294] width 15 height 15
click at [835, 439] on div at bounding box center [856, 392] width 1391 height 784
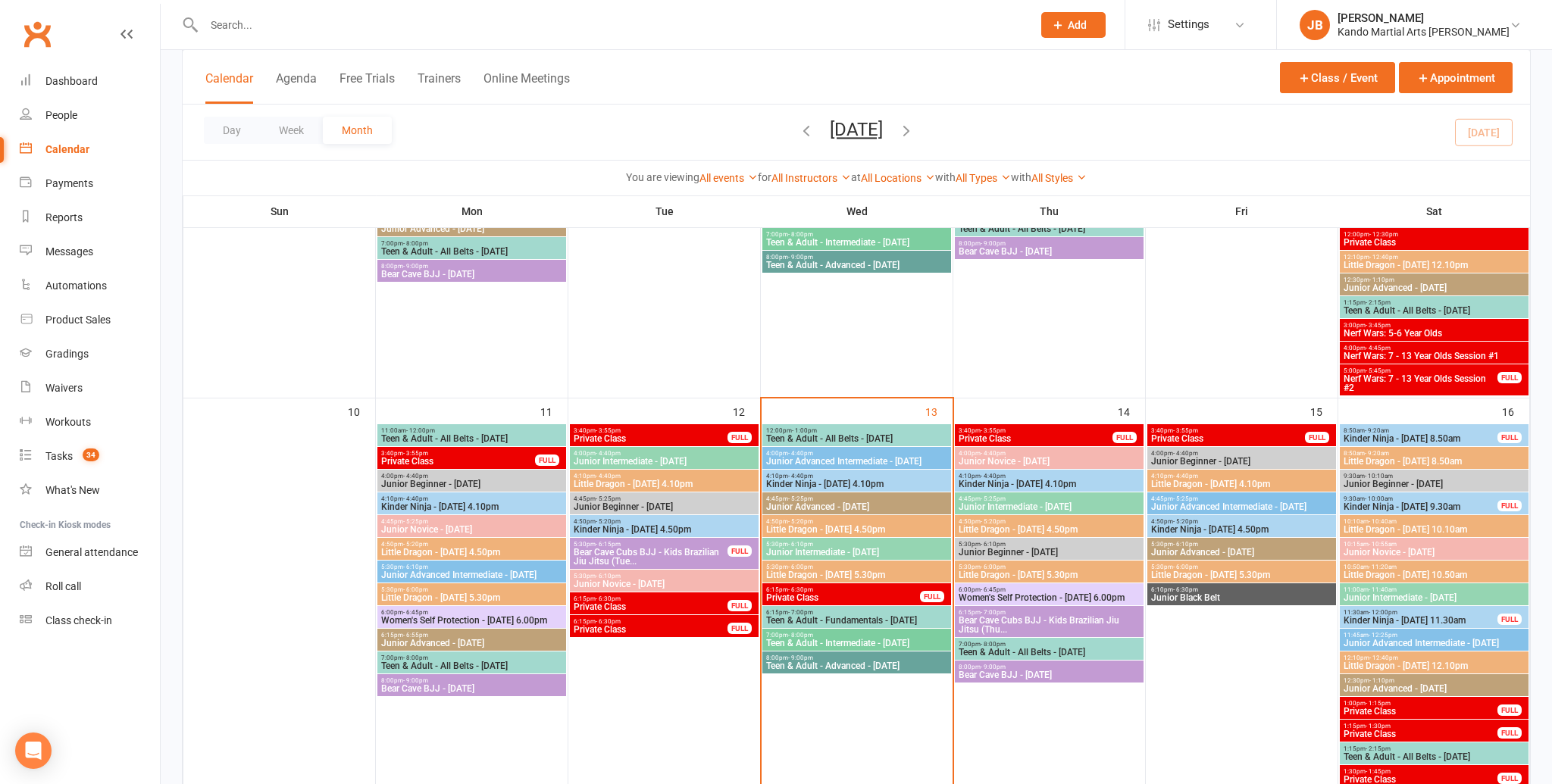
scroll to position [831, 0]
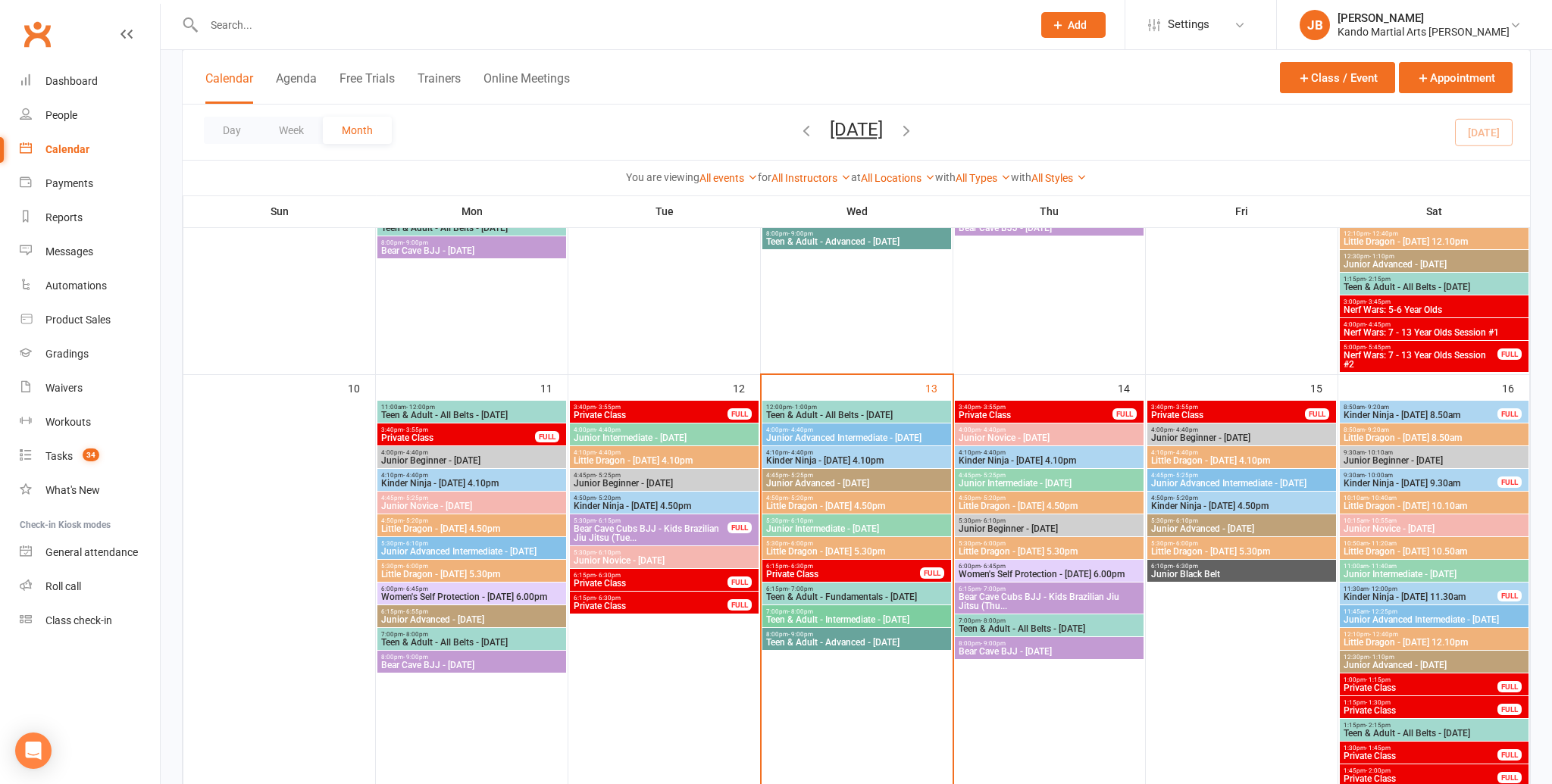
click at [900, 498] on span "4:50pm - 5:20pm" at bounding box center [857, 499] width 182 height 7
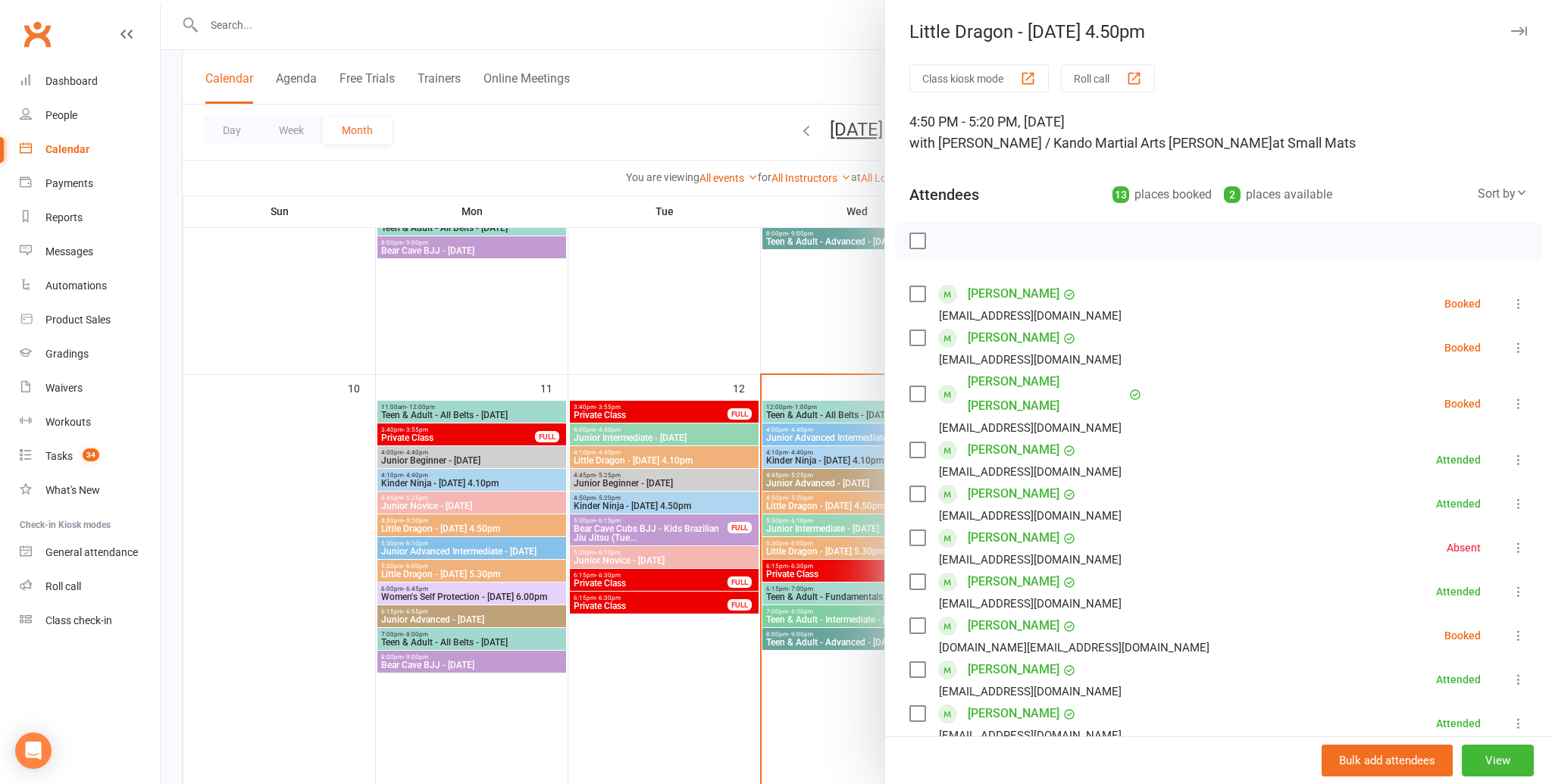
scroll to position [830, 0]
click at [804, 500] on div at bounding box center [856, 392] width 1391 height 784
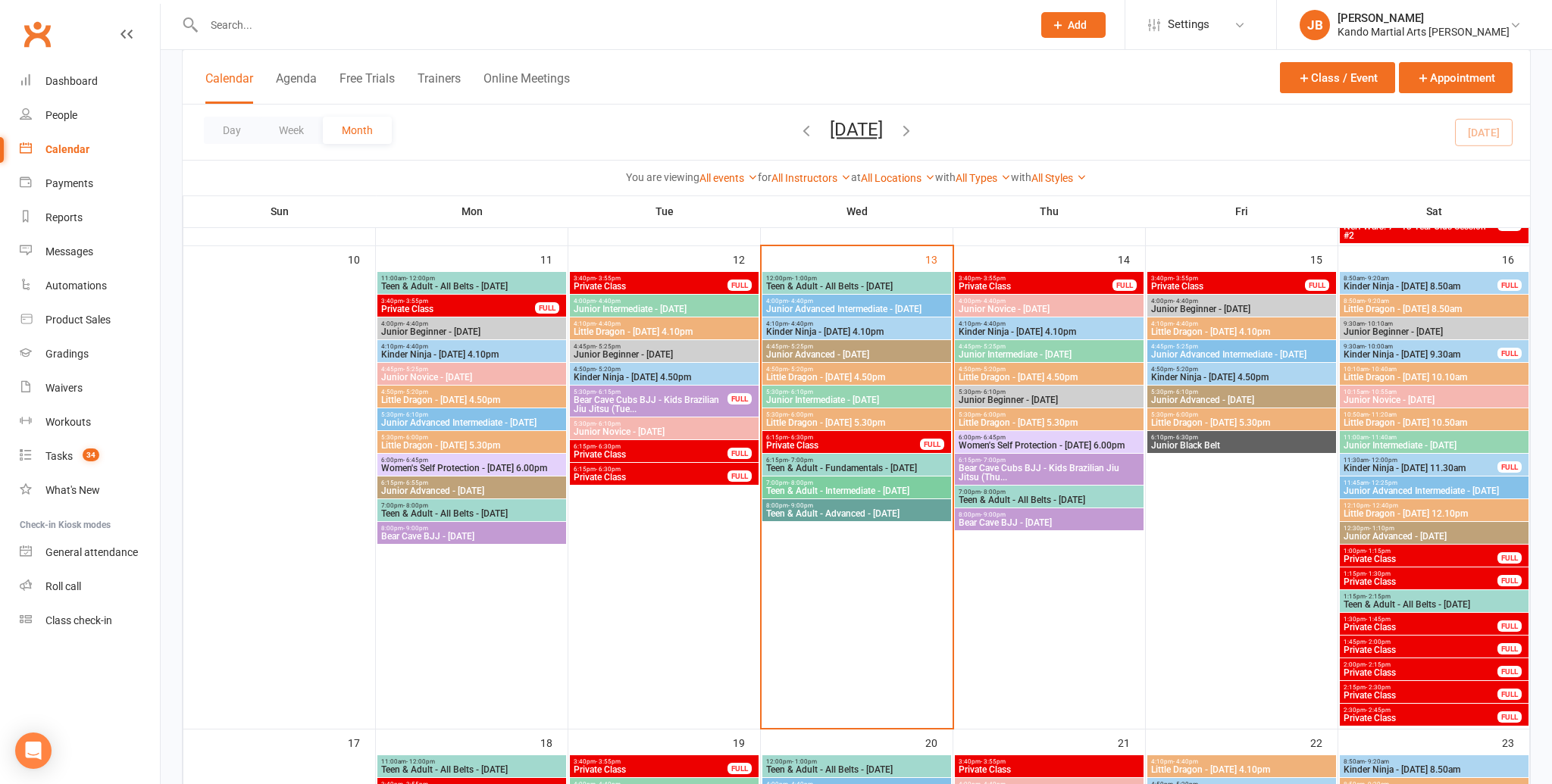
scroll to position [961, 0]
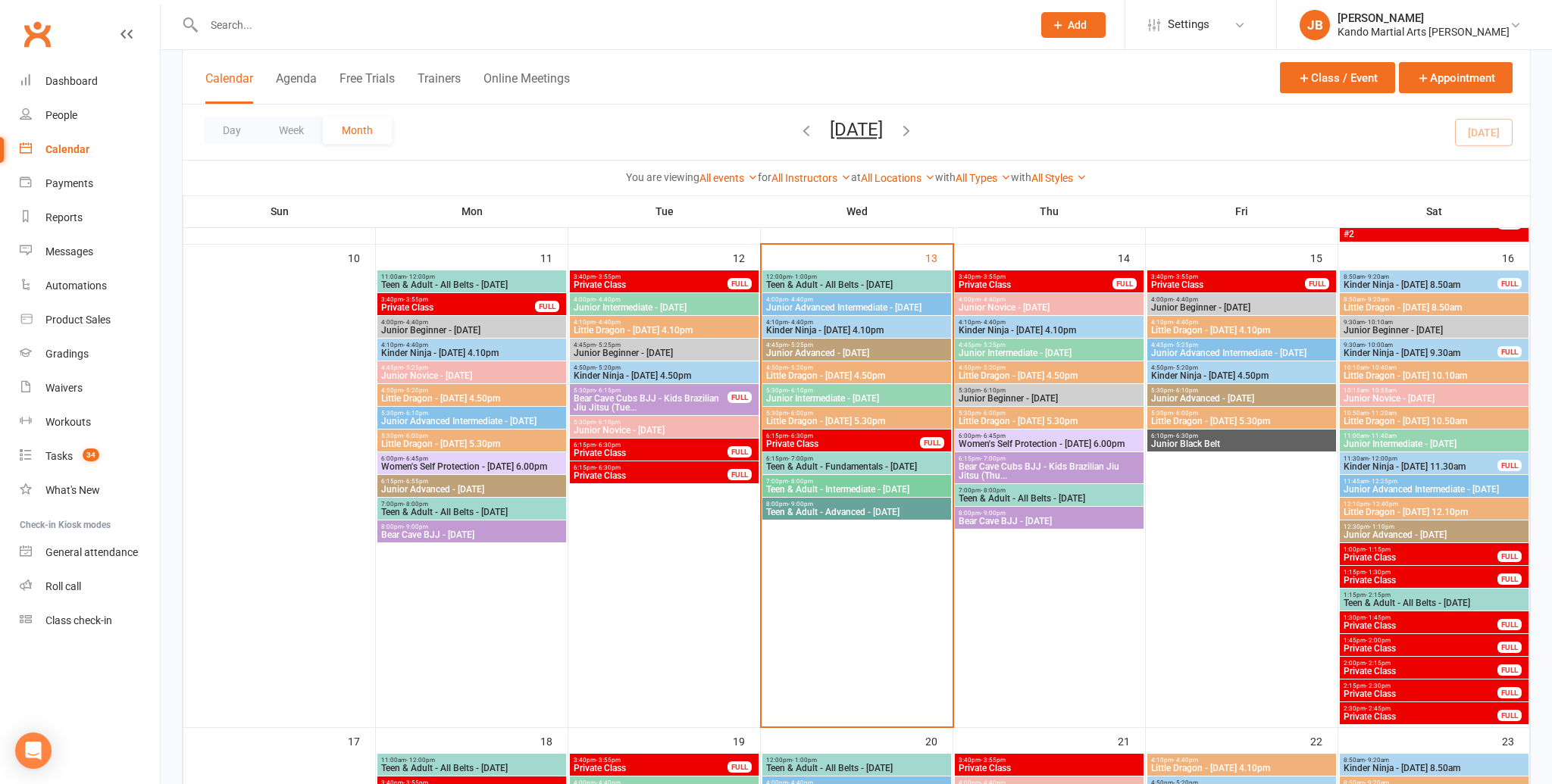
click at [787, 372] on span "Little Dragon - Wednesday 4.50pm" at bounding box center [857, 376] width 182 height 9
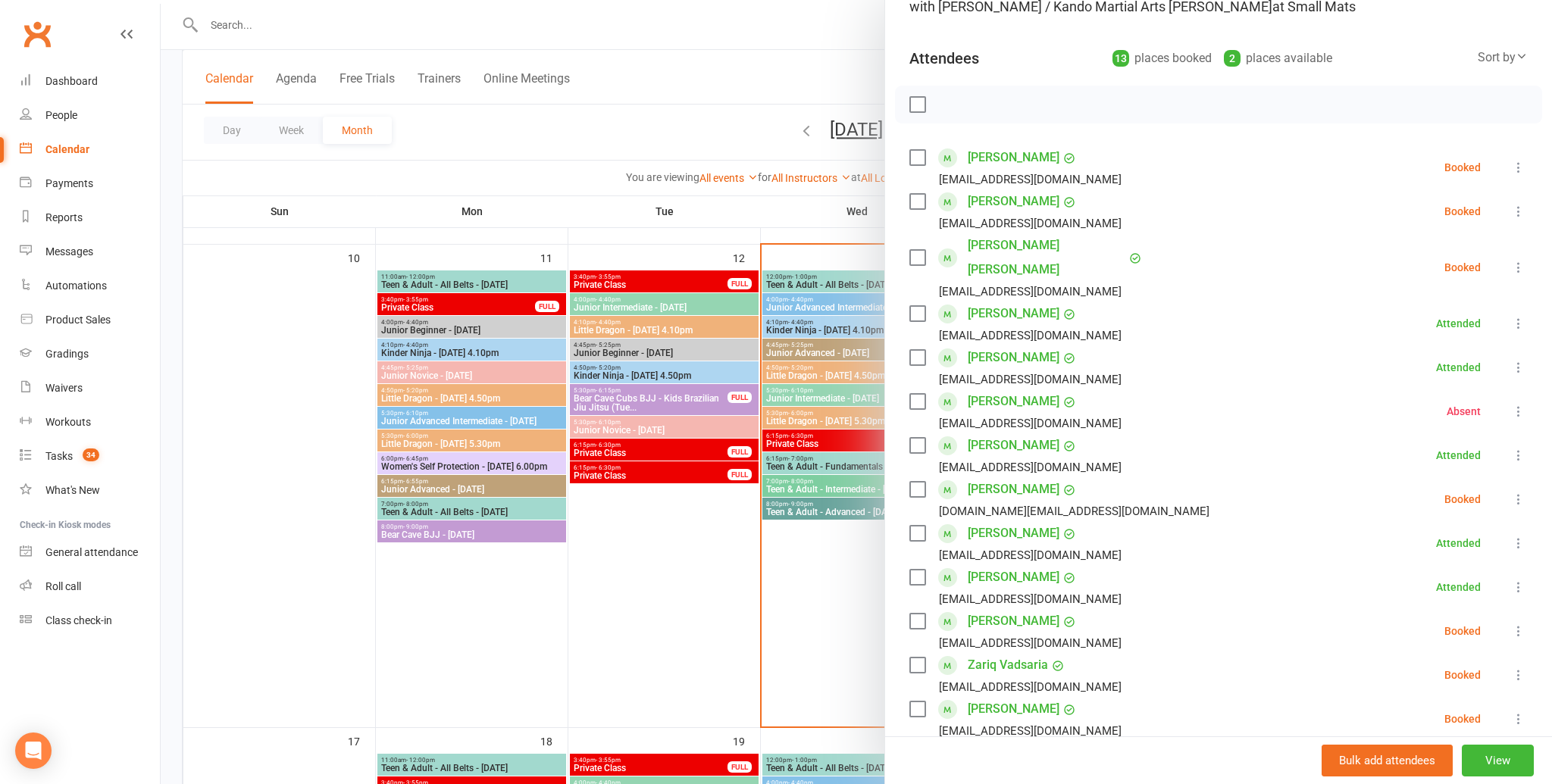
scroll to position [140, 0]
click at [697, 516] on div at bounding box center [856, 392] width 1391 height 784
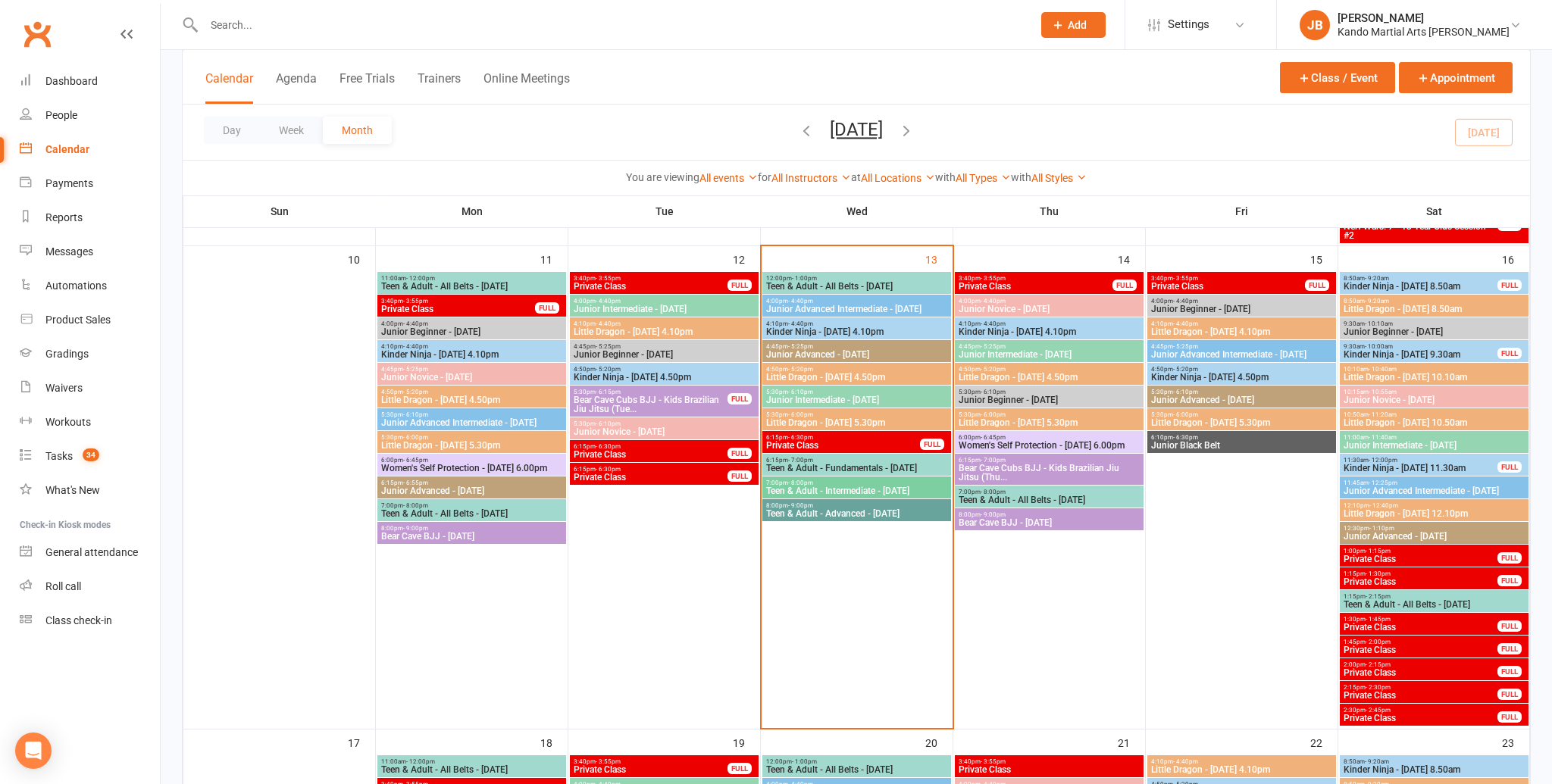
scroll to position [959, 0]
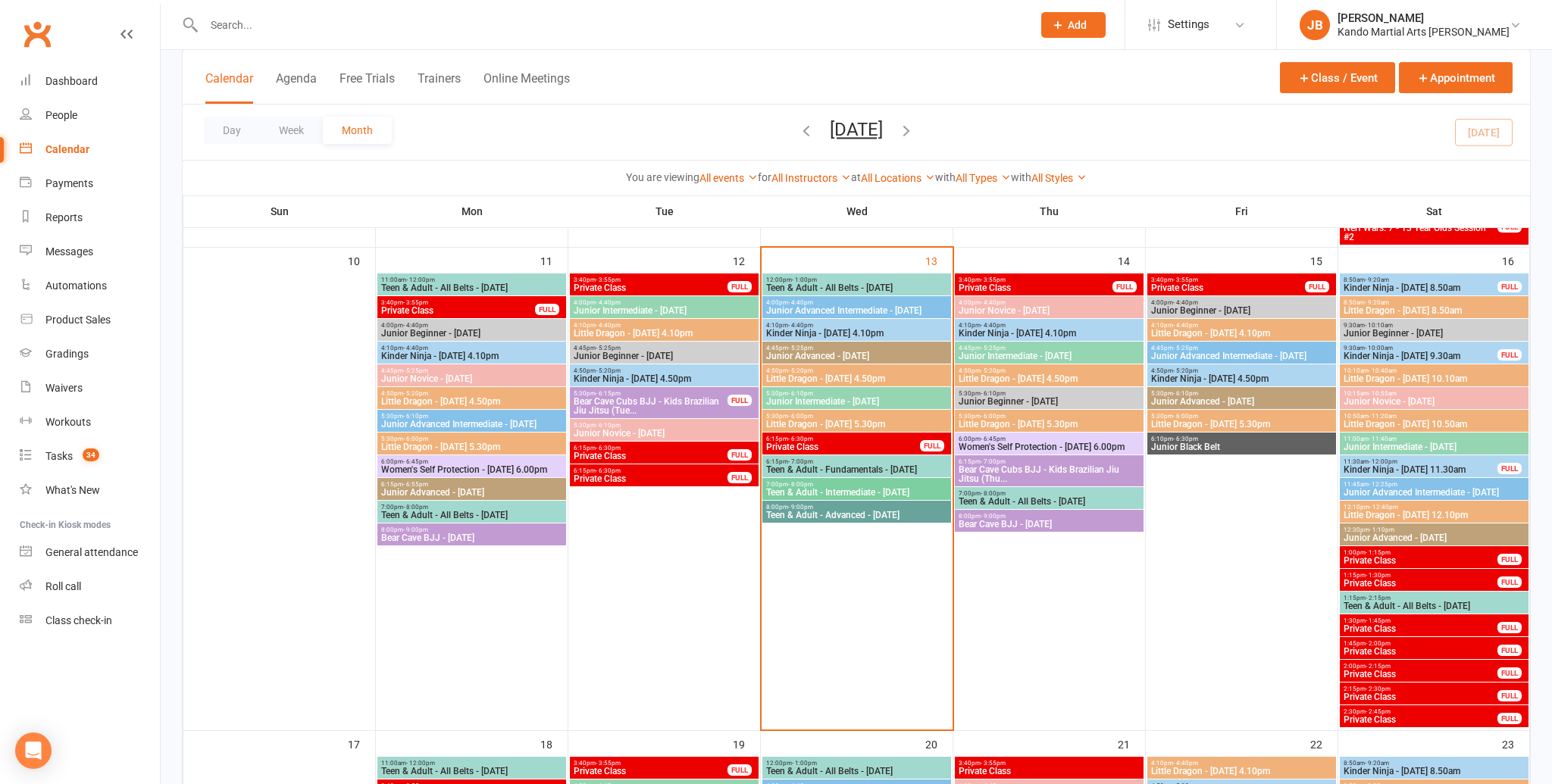
click at [837, 378] on span "Little Dragon - Wednesday 4.50pm" at bounding box center [857, 378] width 182 height 9
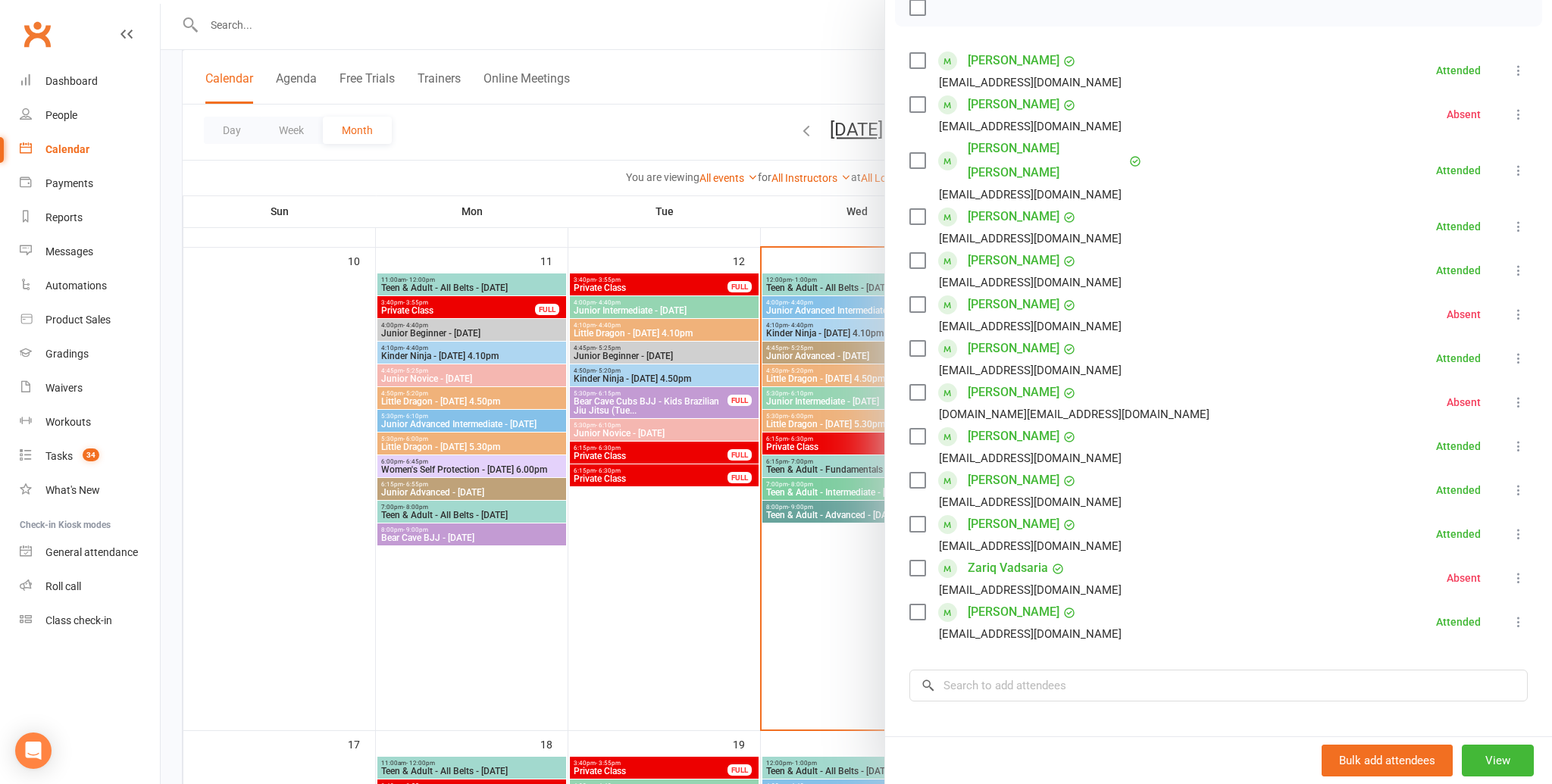
scroll to position [233, 0]
click at [1004, 337] on link "Hugo Horne" at bounding box center [1013, 349] width 92 height 24
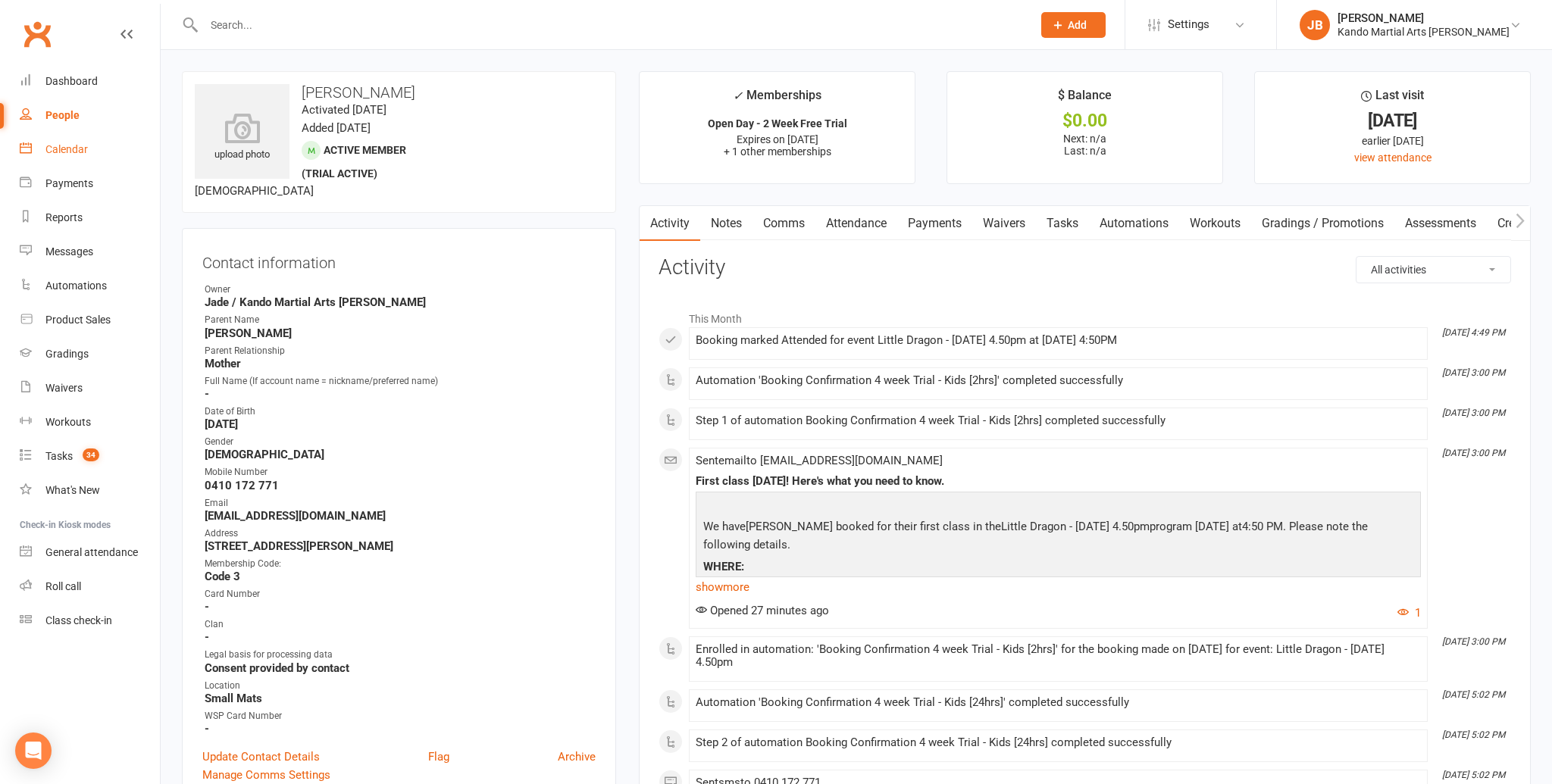
click at [89, 160] on link "Calendar" at bounding box center [89, 150] width 140 height 34
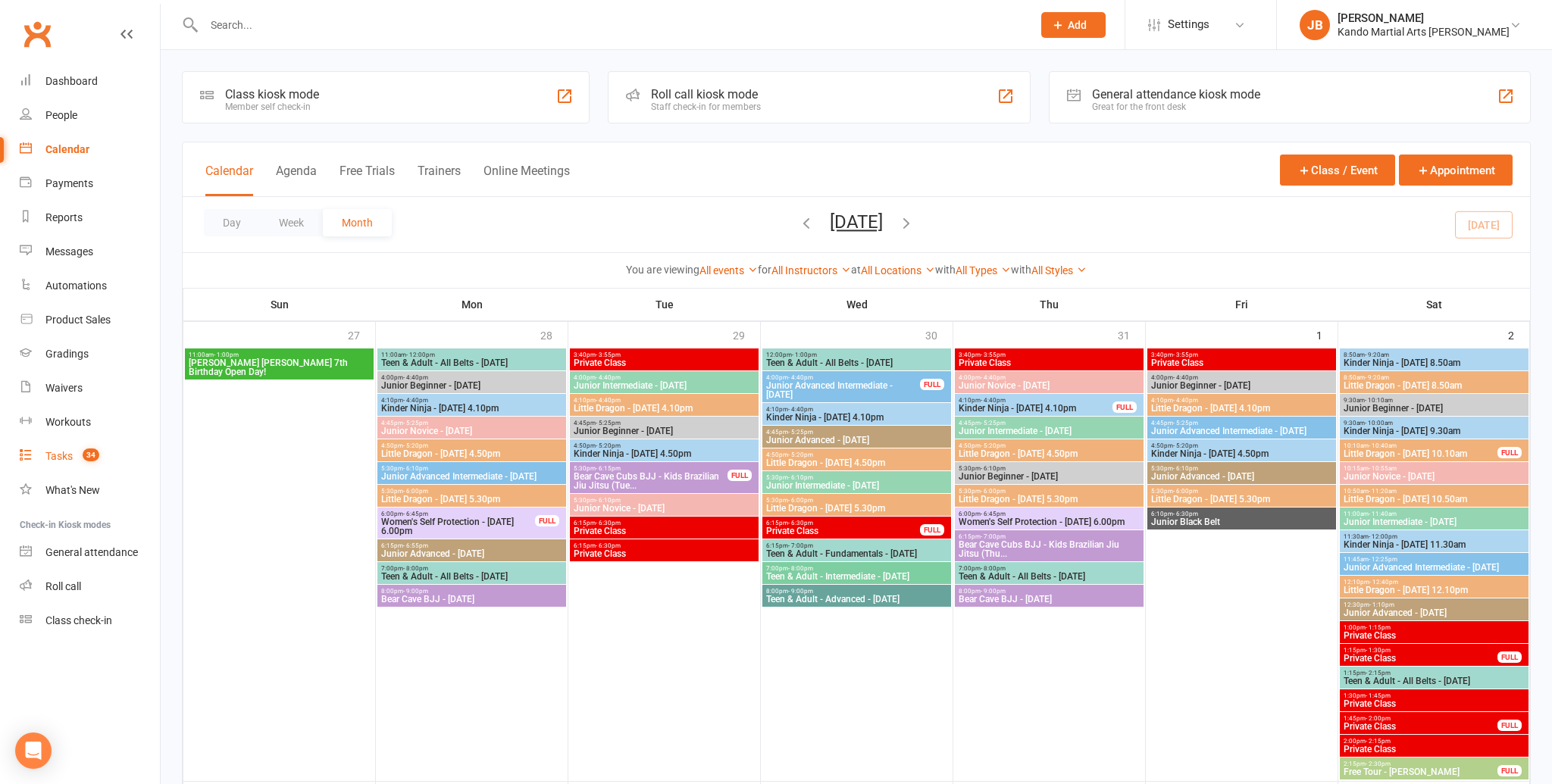
click at [46, 444] on link "Tasks 34" at bounding box center [89, 457] width 140 height 34
select select "incomplete"
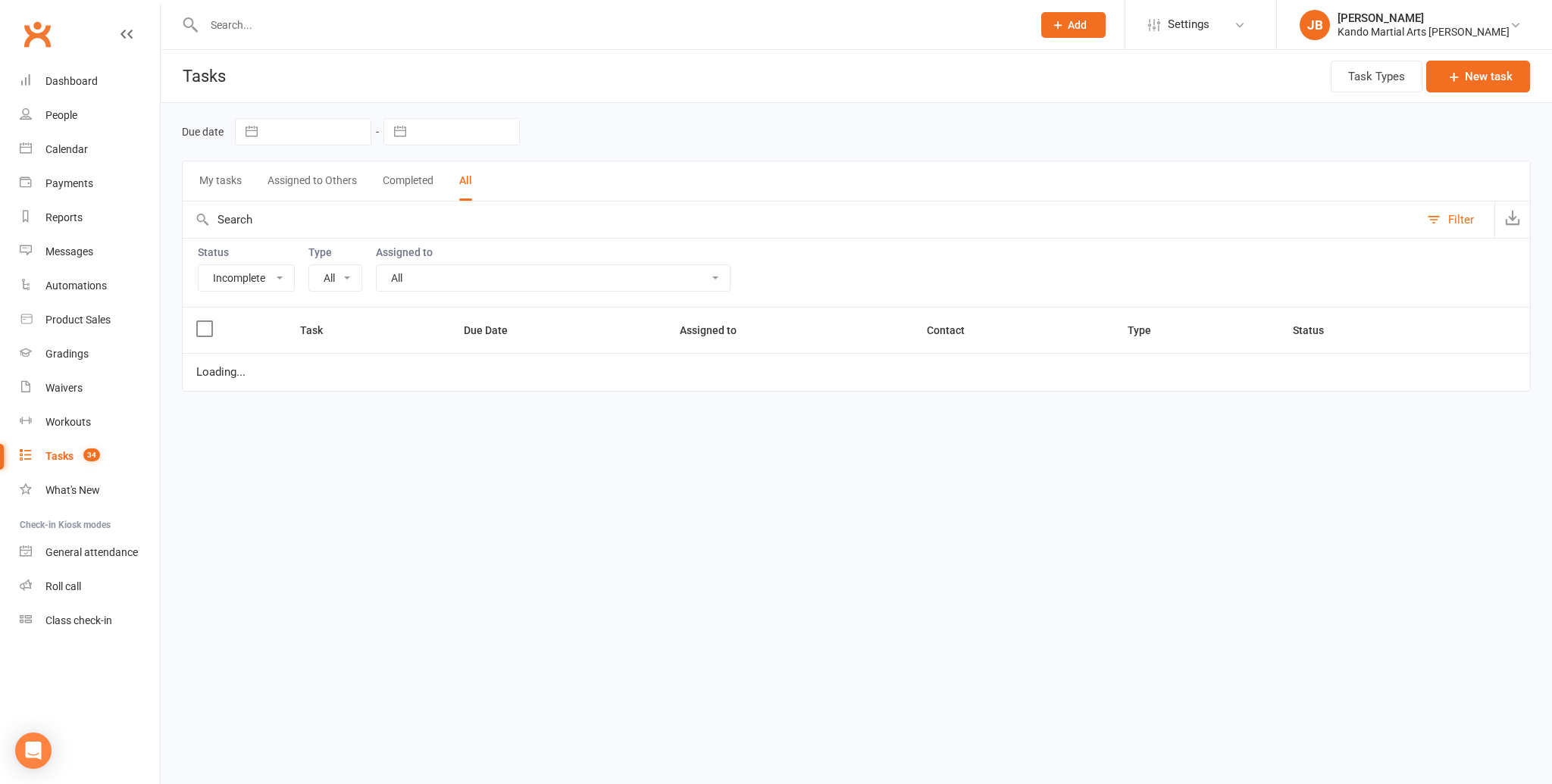
select select "16410"
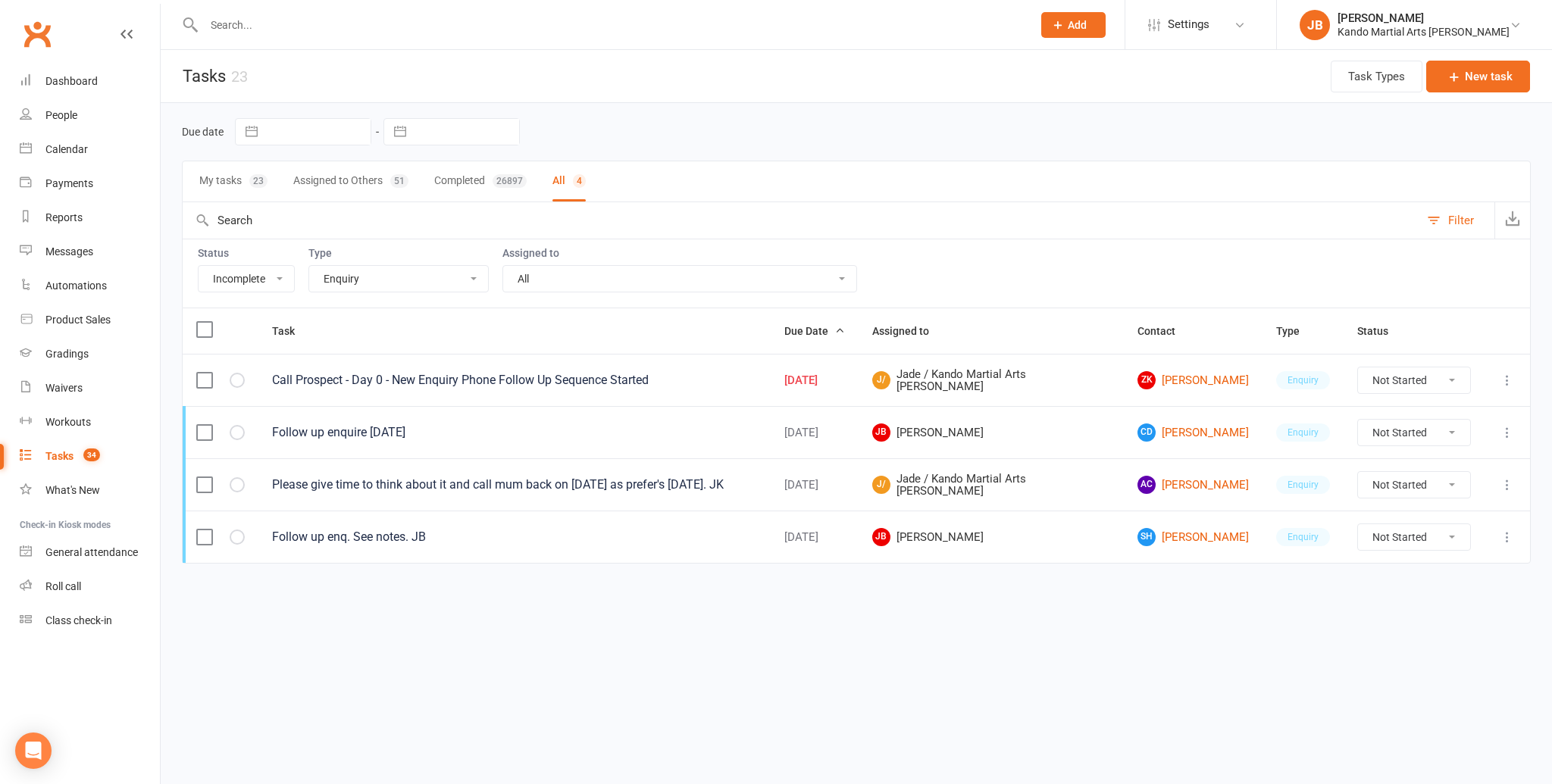
click at [1394, 384] on select "Not Started In Progress Waiting Complete" at bounding box center [1414, 380] width 113 height 26
select select "unstarted"
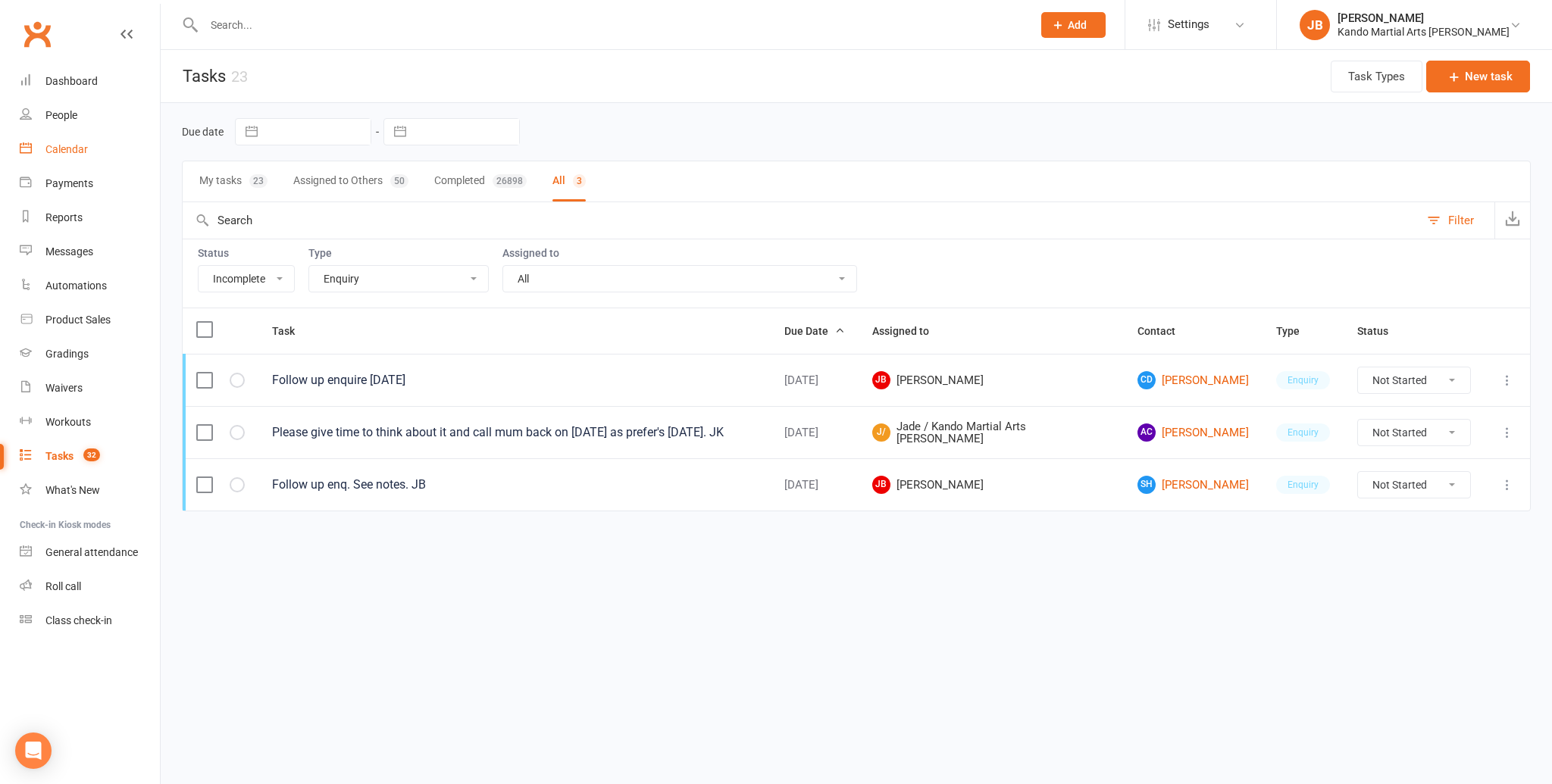
click at [60, 144] on div "Calendar" at bounding box center [66, 149] width 43 height 12
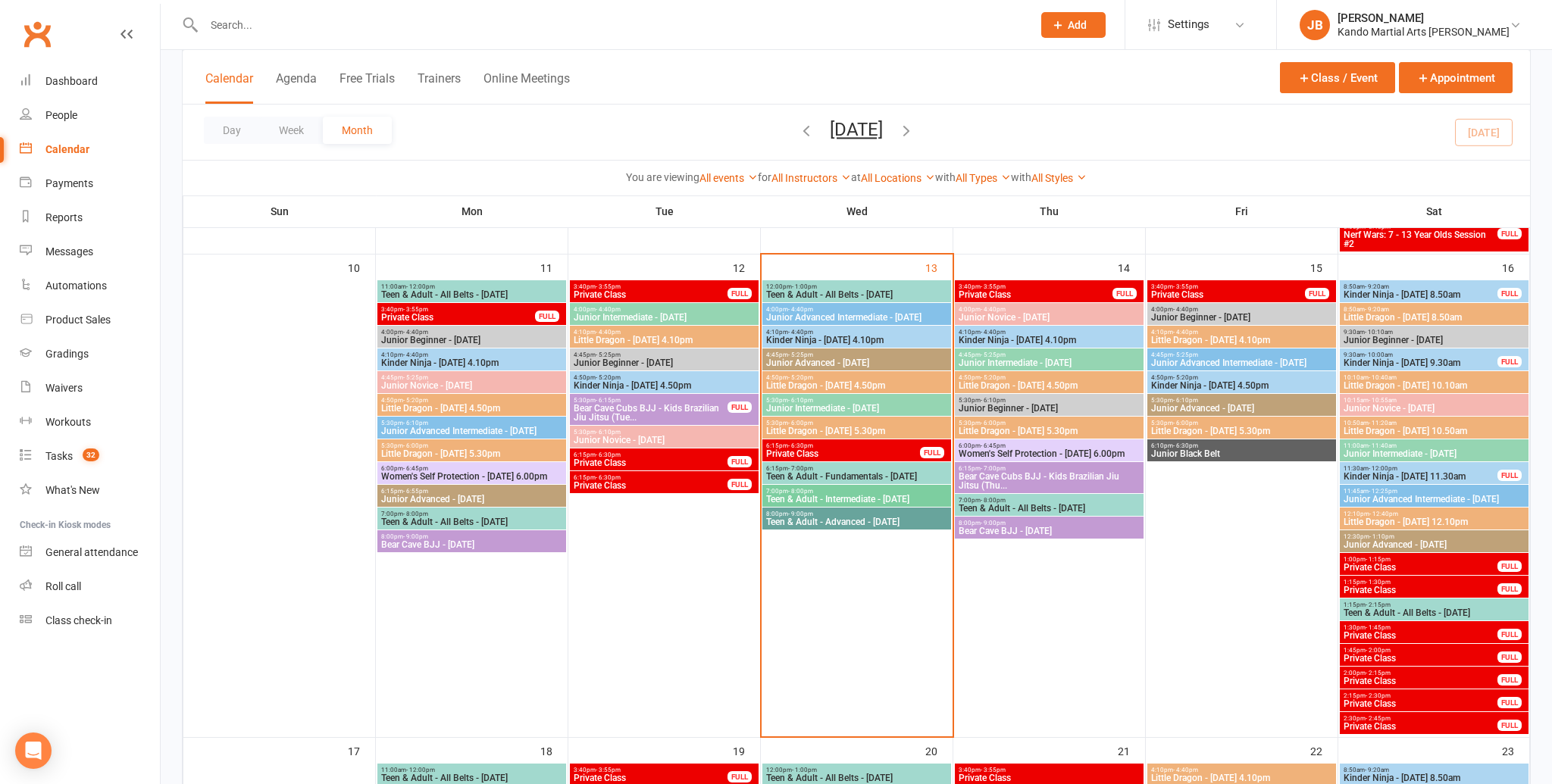
scroll to position [960, 0]
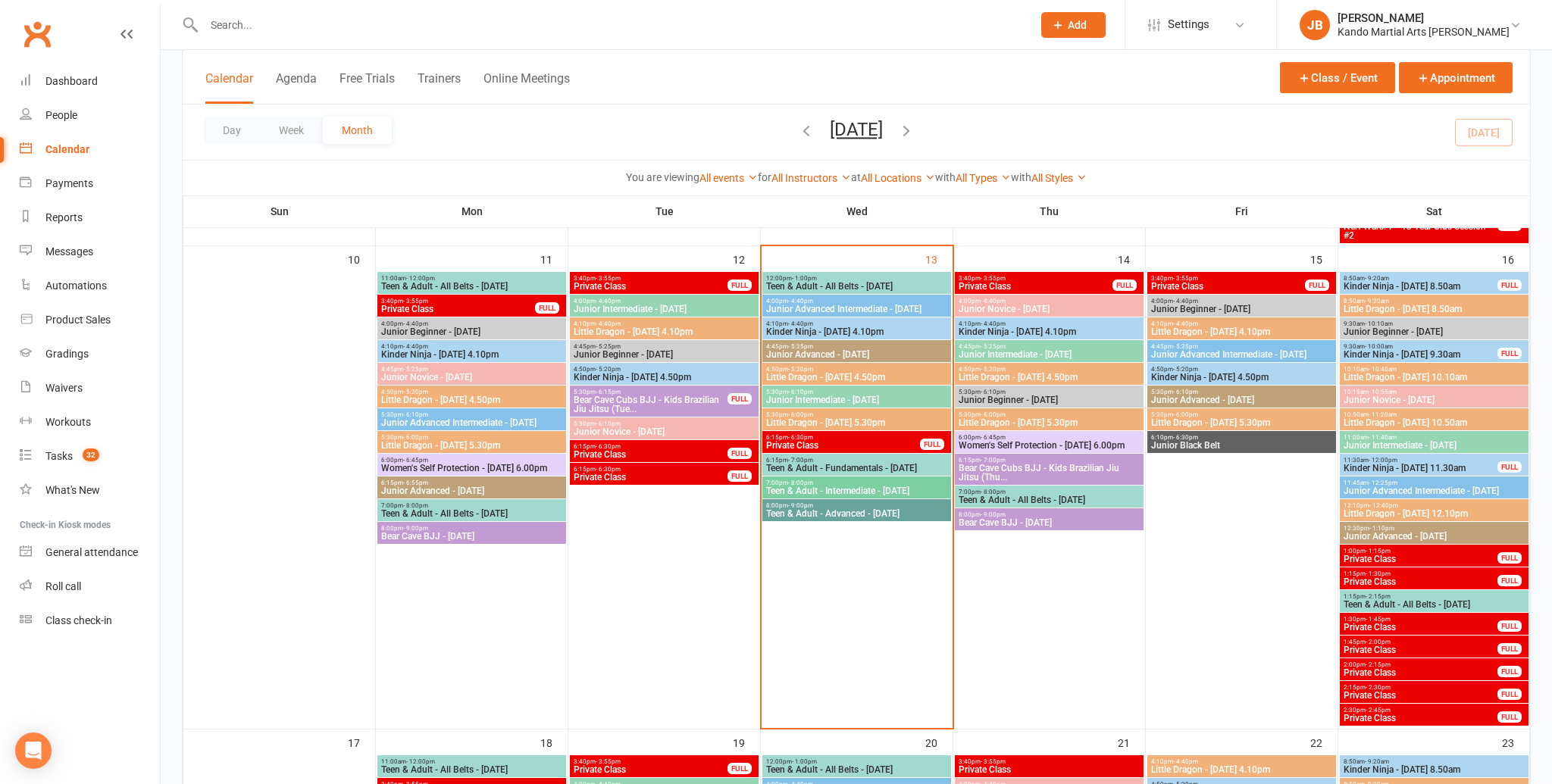
click at [828, 345] on span "4:45pm - 5:25pm" at bounding box center [857, 347] width 182 height 7
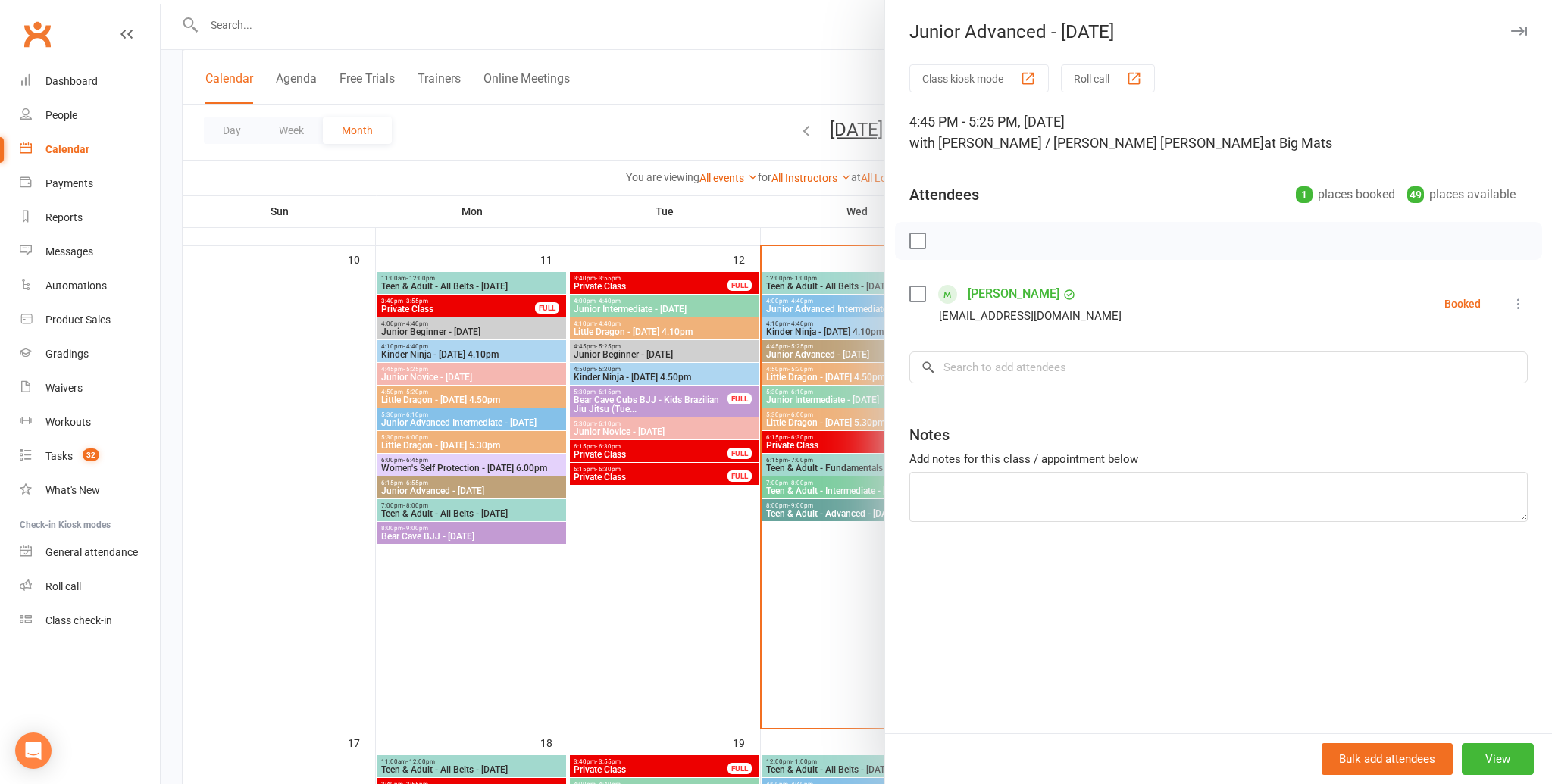
click at [922, 292] on label at bounding box center [917, 294] width 15 height 15
click at [936, 360] on input "search" at bounding box center [1219, 367] width 619 height 32
click at [988, 291] on link "Aaliyah Vega" at bounding box center [1013, 294] width 92 height 24
click at [1026, 362] on input "search" at bounding box center [1219, 367] width 619 height 32
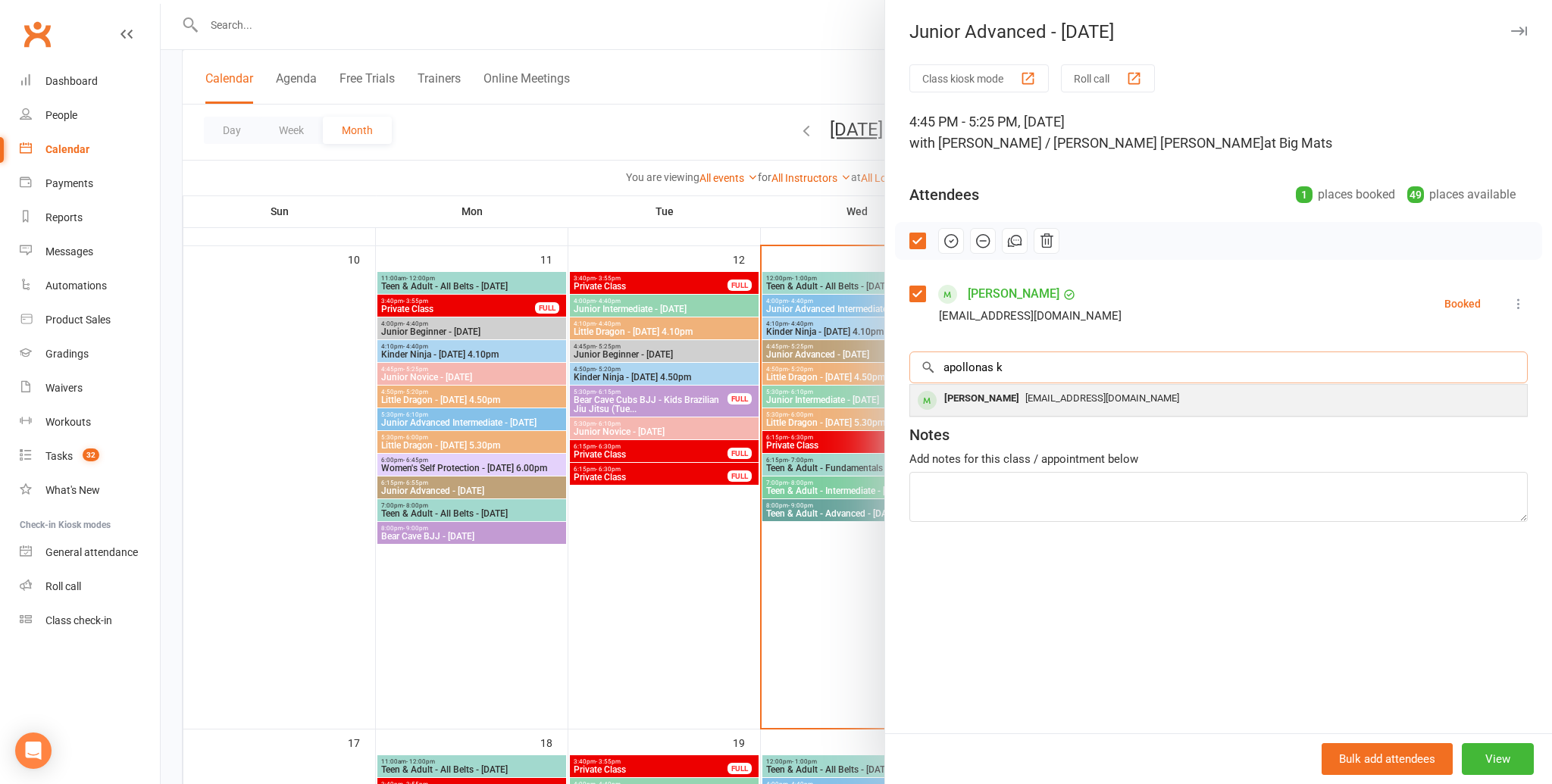
type input "apollonas k"
click at [981, 402] on div "Apollonas Karydis" at bounding box center [982, 399] width 87 height 22
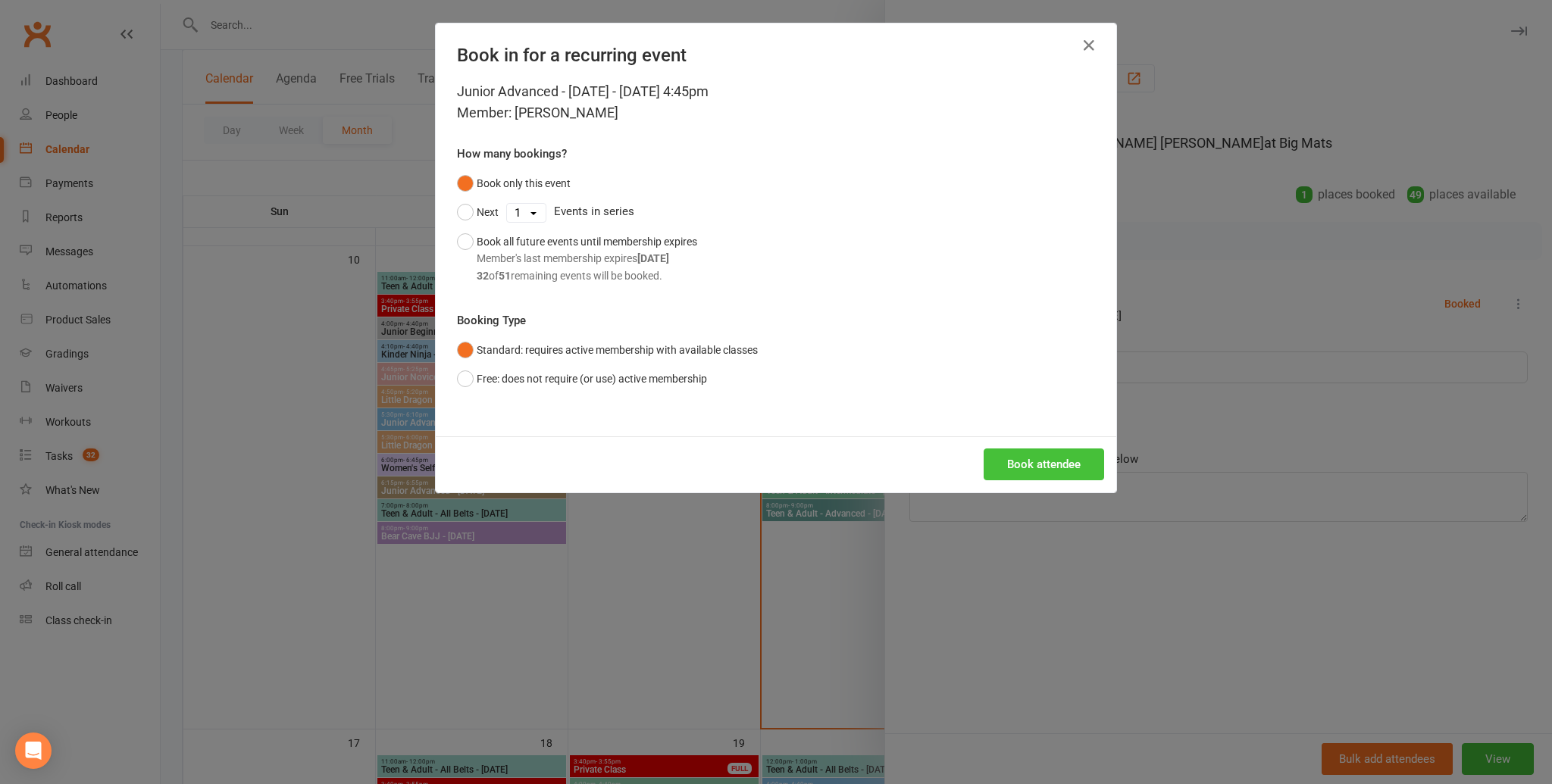
click at [996, 456] on button "Book attendee" at bounding box center [1043, 464] width 120 height 32
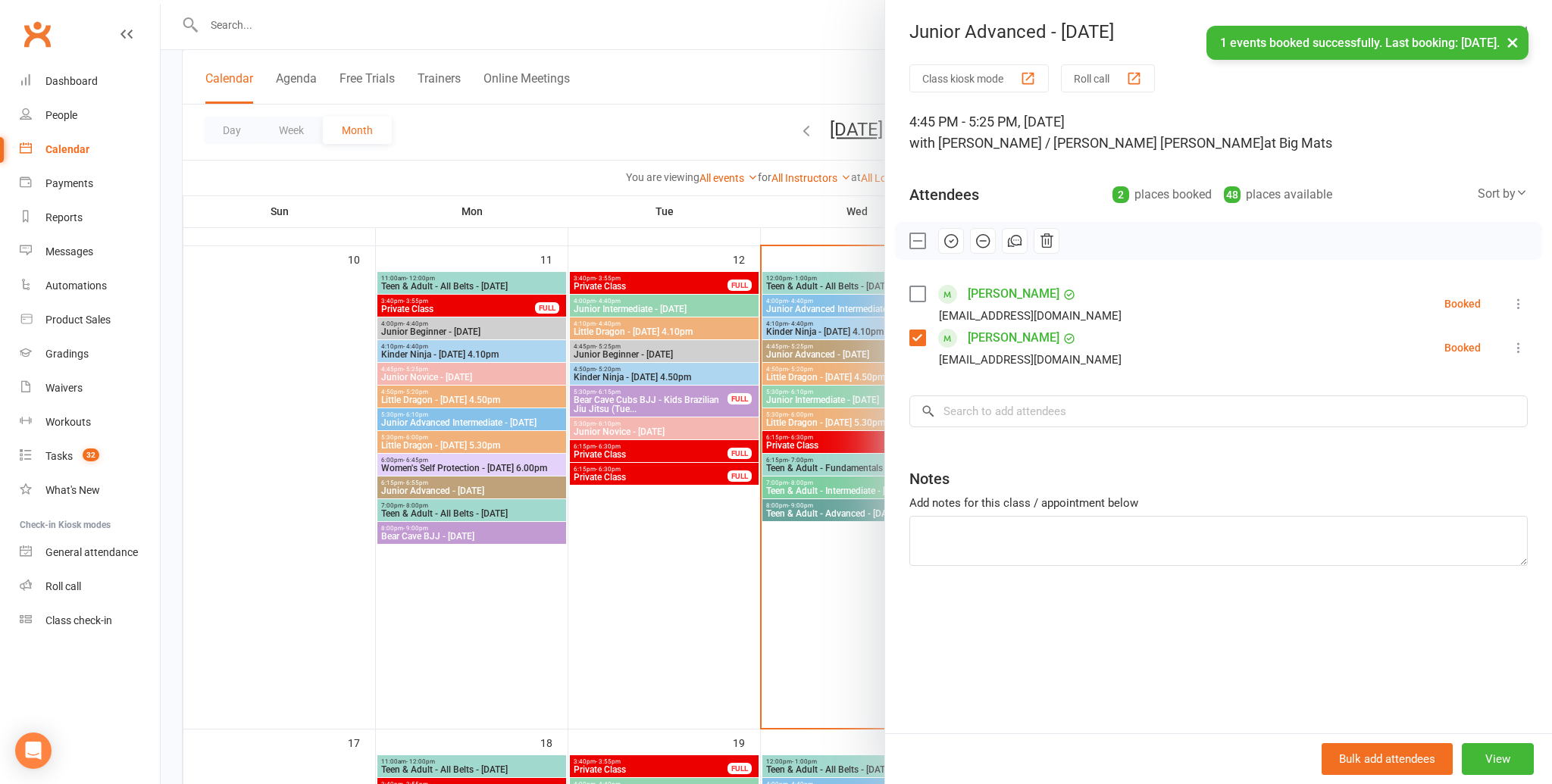
drag, startPoint x: 1001, startPoint y: 445, endPoint x: 1009, endPoint y: 434, distance: 13.6
click at [1008, 435] on div "Class kiosk mode Roll call 4:45 PM - 5:25 PM, Wednesday, August, 13, 2025 with …" at bounding box center [1218, 399] width 666 height 669
click at [1015, 421] on div "× No results Apollonas Karydis rania.pasoula@gmail.com" at bounding box center [1219, 411] width 619 height 32
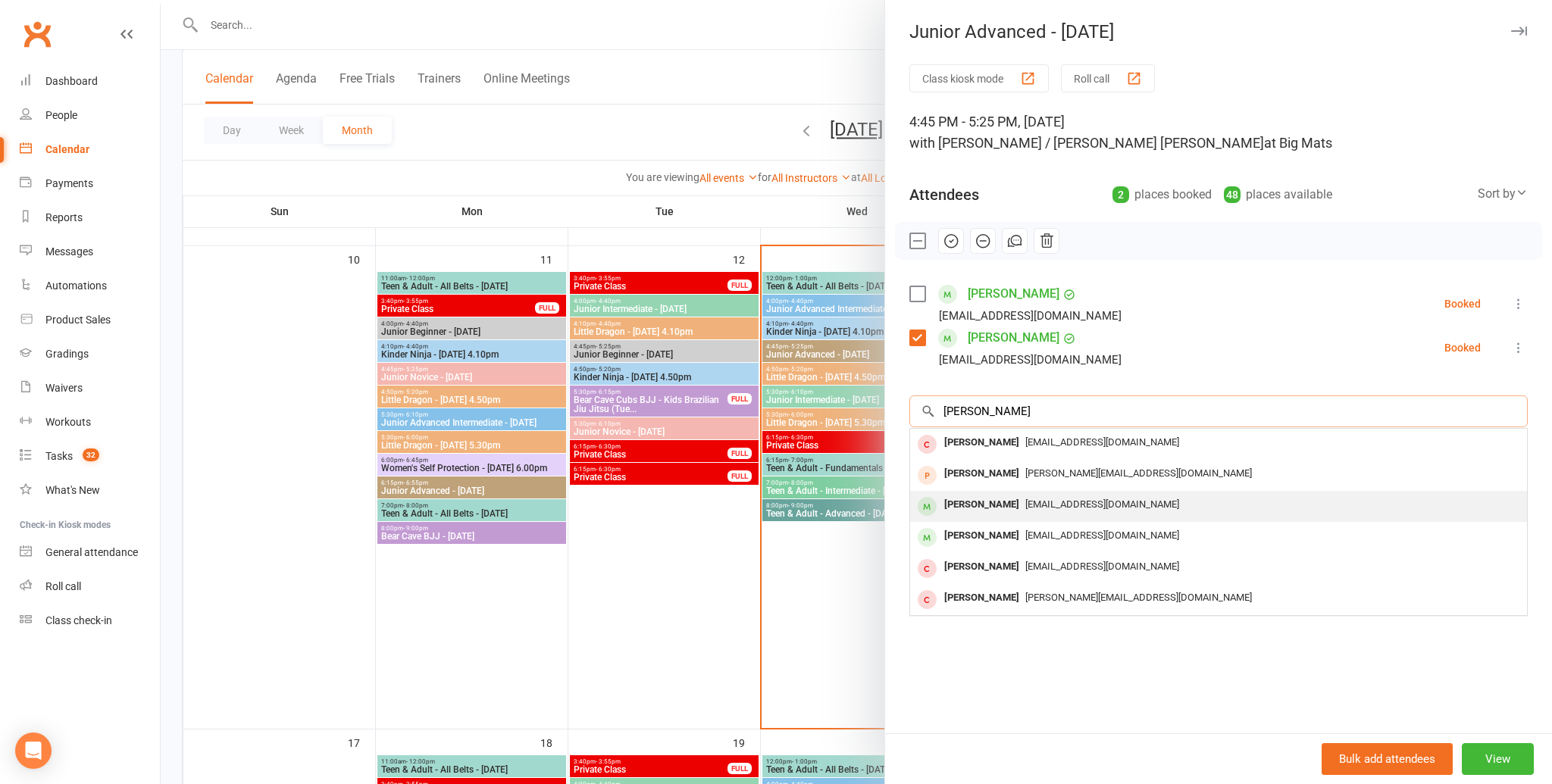
scroll to position [960, 0]
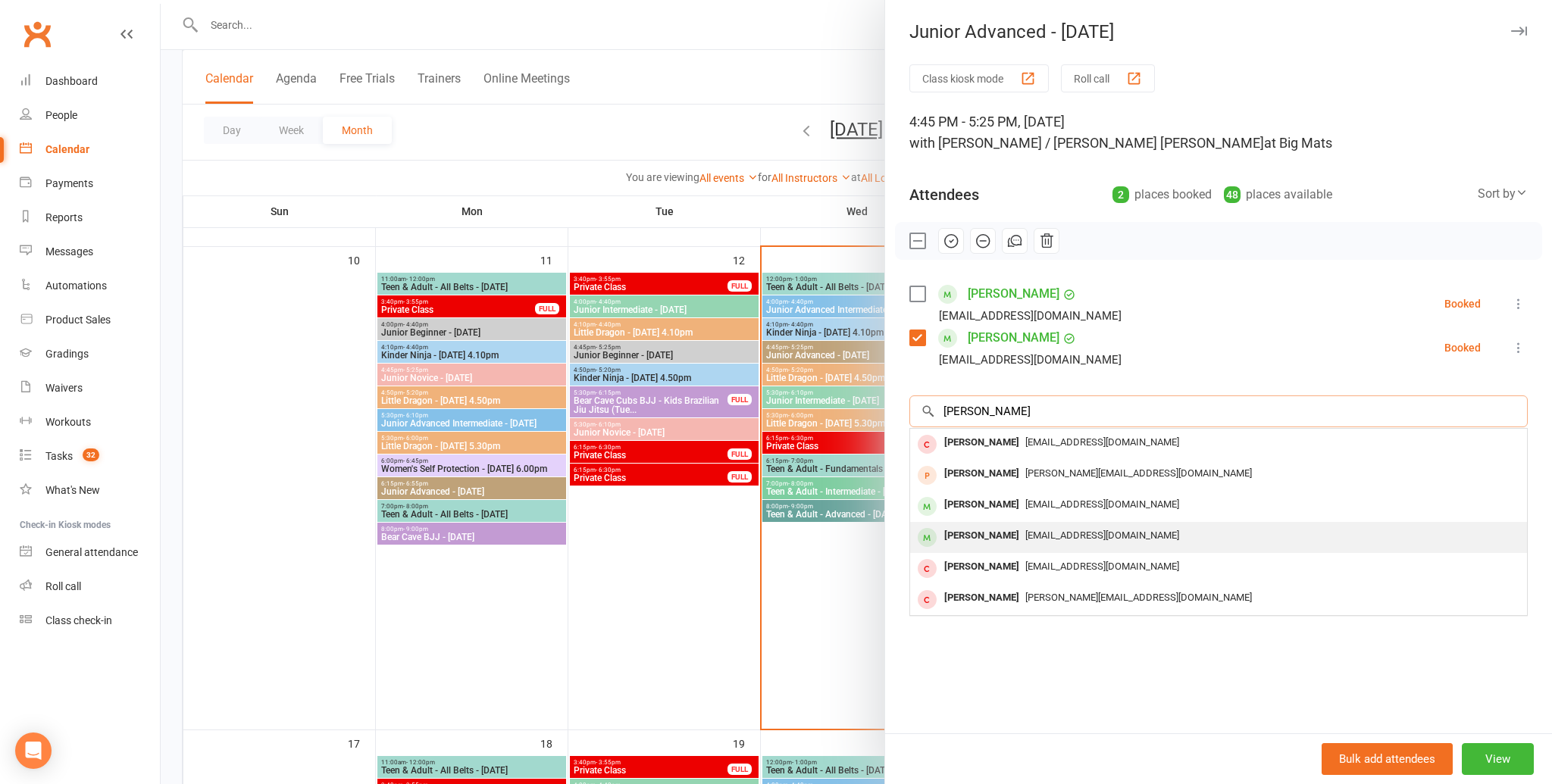
type input "zara oca"
click at [1018, 529] on div "Zara O'Callaghan" at bounding box center [982, 536] width 87 height 22
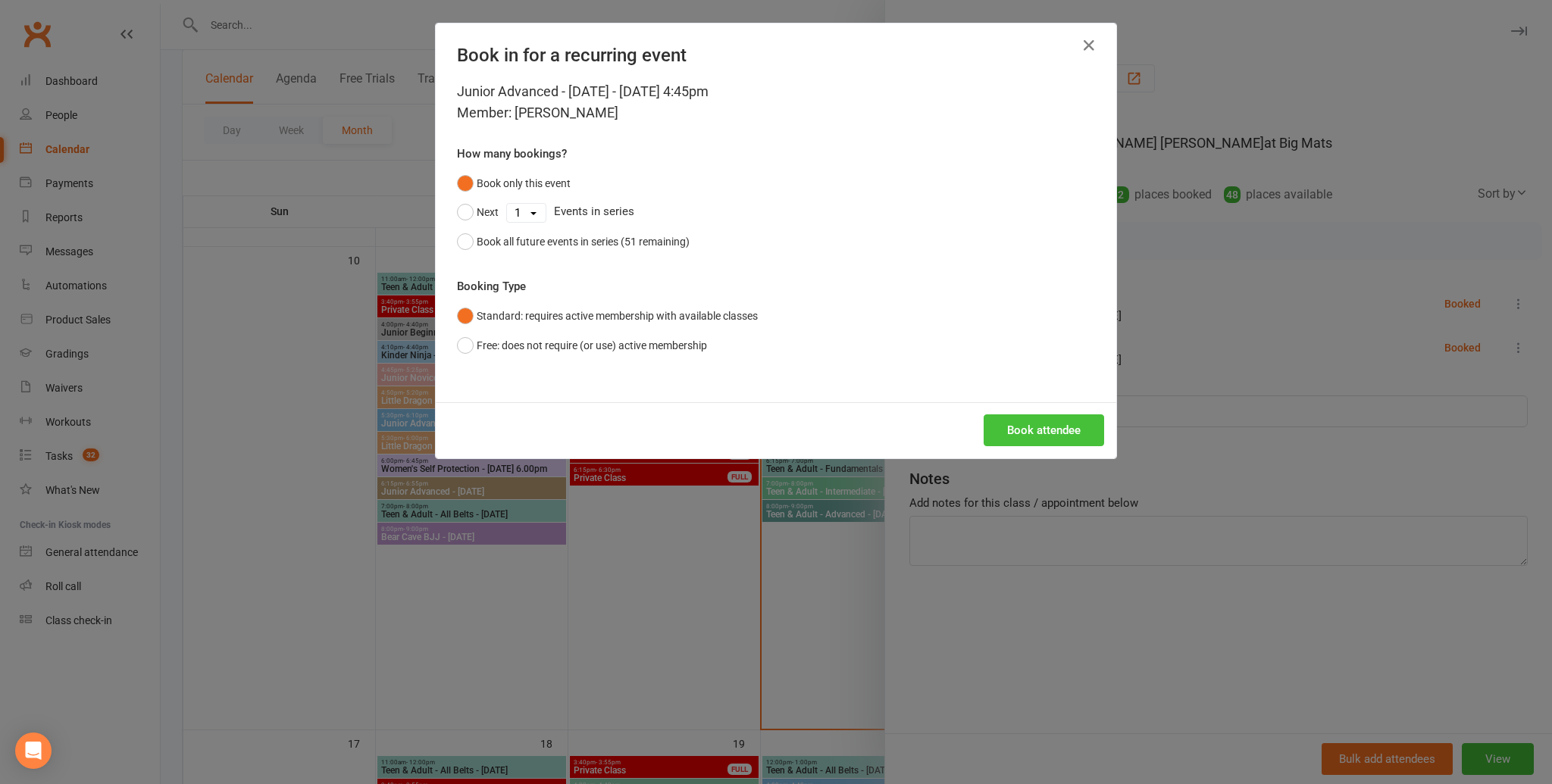
click at [1027, 441] on button "Book attendee" at bounding box center [1043, 429] width 120 height 32
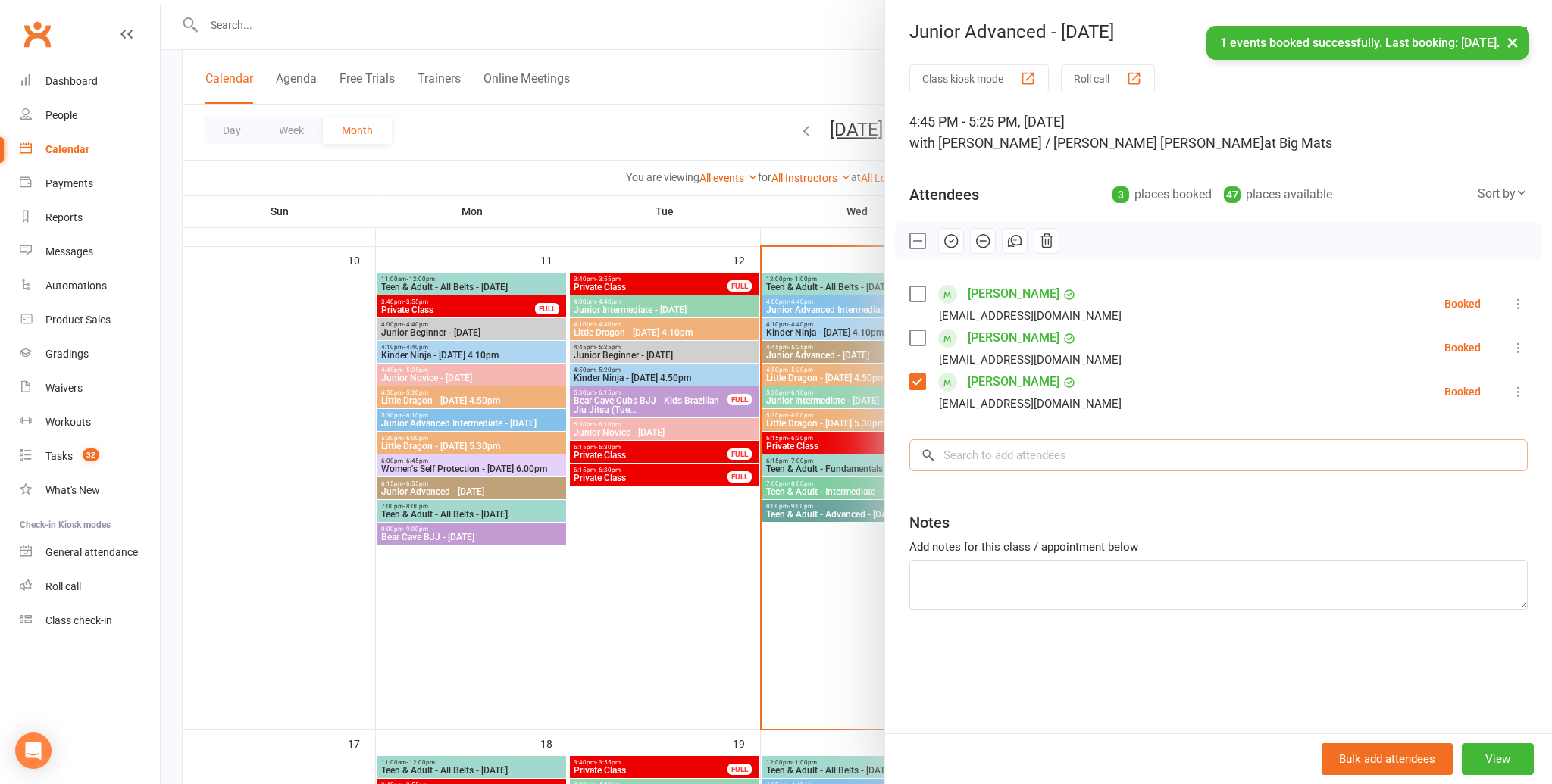
click at [1034, 460] on input "search" at bounding box center [1219, 455] width 619 height 32
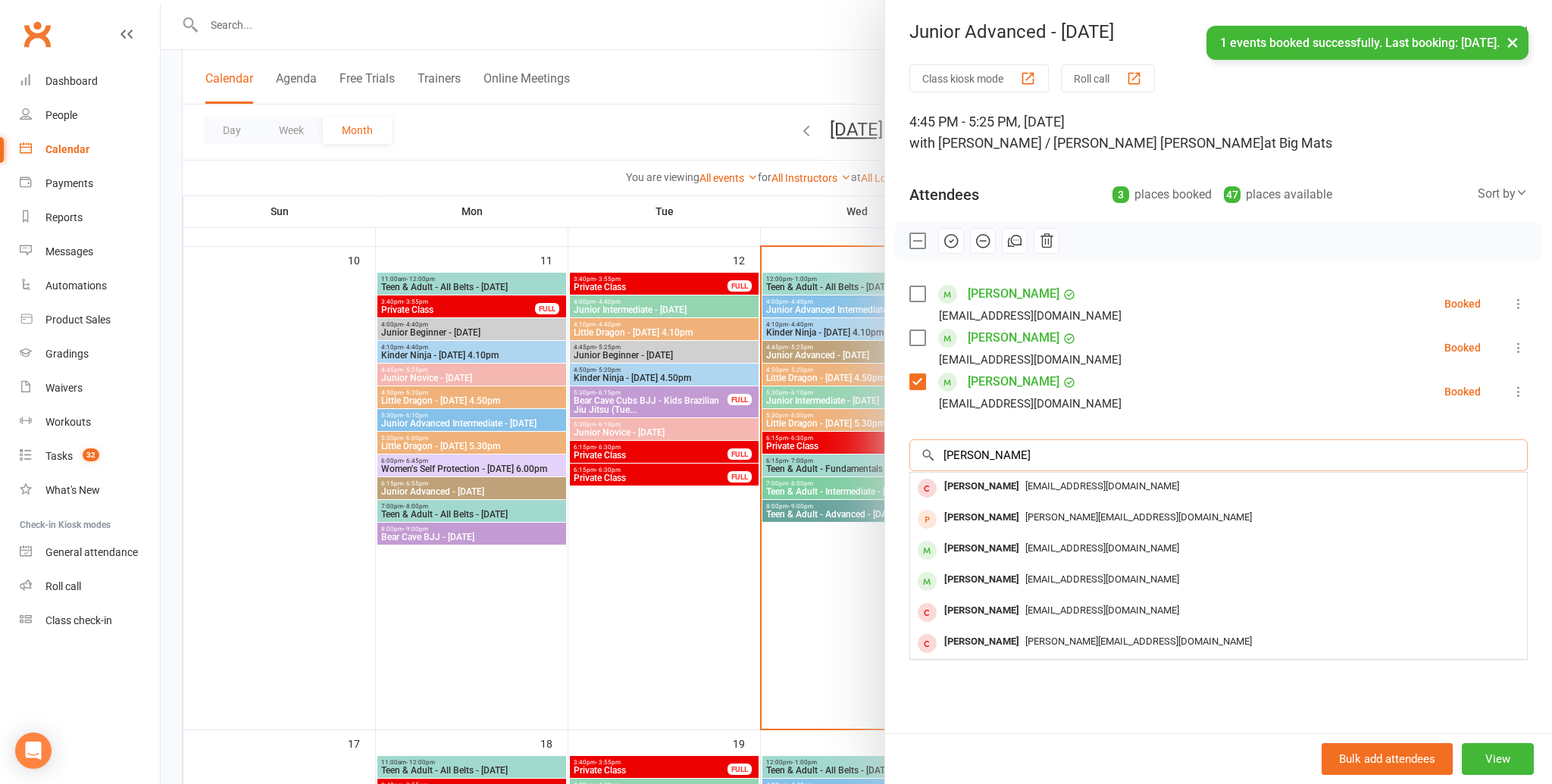
scroll to position [959, 0]
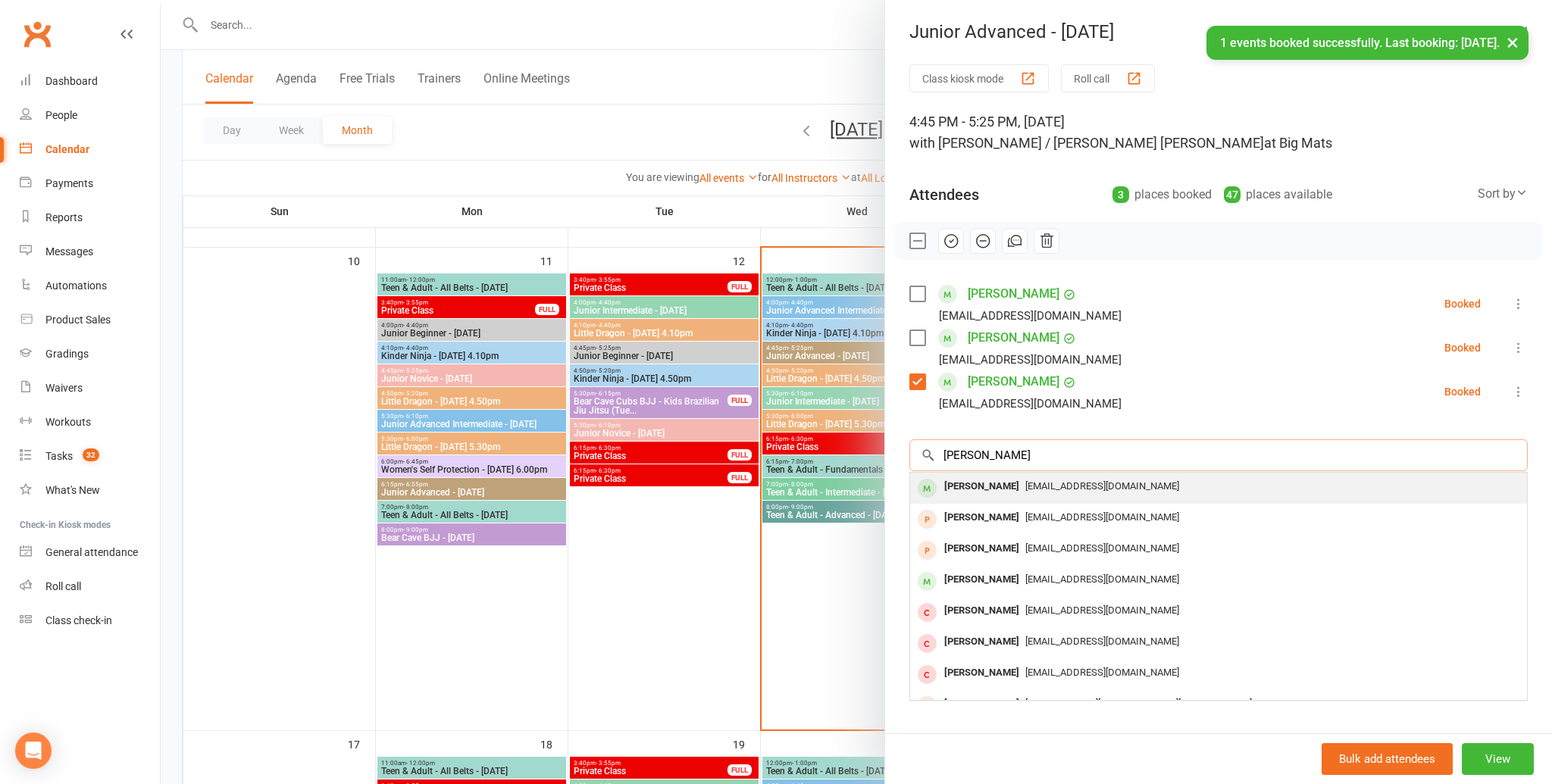
type input "zoe hoe"
click at [1022, 477] on div "pennylkp@gmail.com" at bounding box center [1219, 487] width 605 height 22
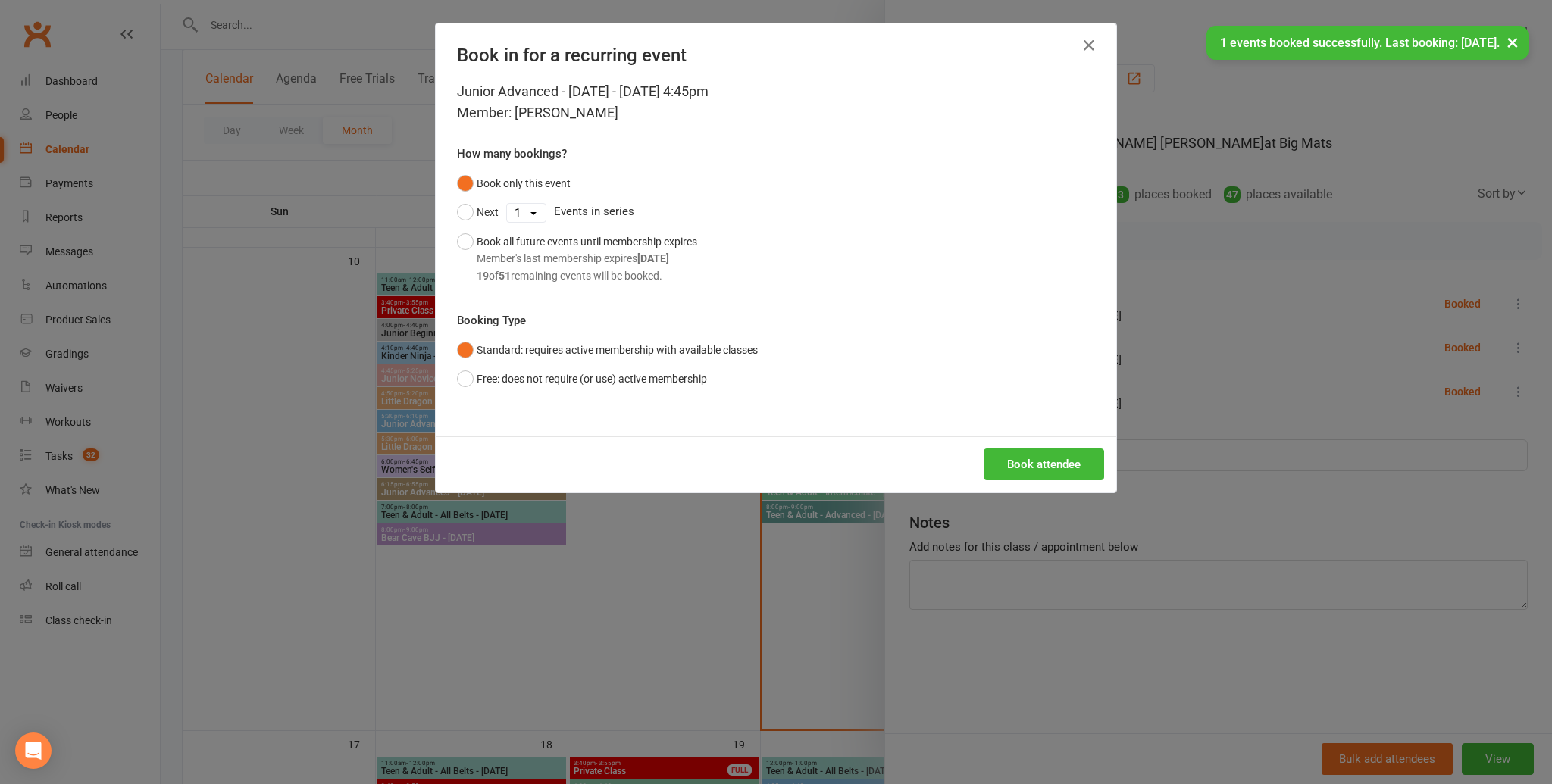
click at [1036, 447] on div "Book attendee" at bounding box center [776, 464] width 680 height 56
click at [1021, 465] on button "Book attendee" at bounding box center [1043, 464] width 120 height 32
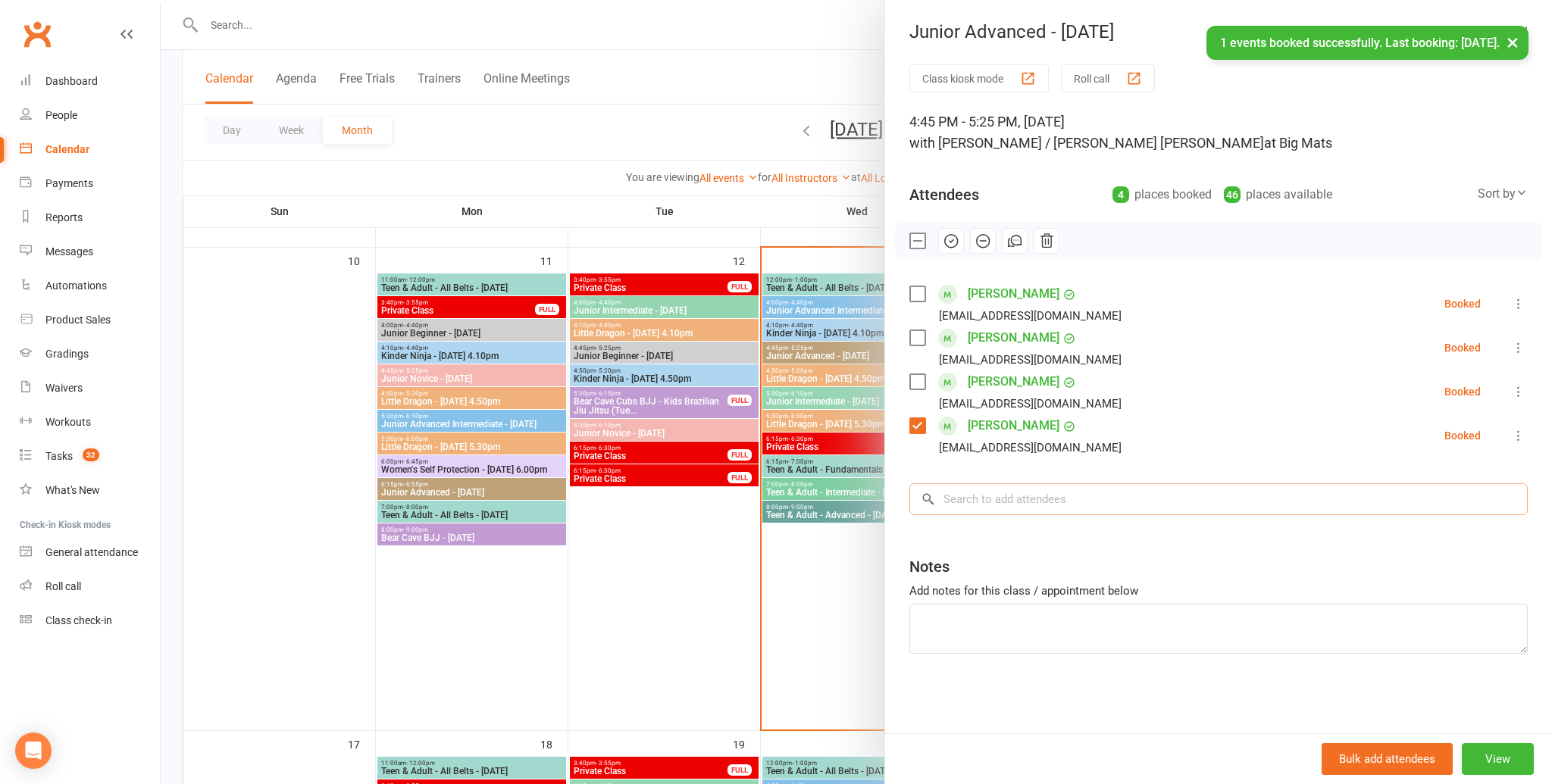
click at [1001, 500] on input "search" at bounding box center [1219, 499] width 619 height 32
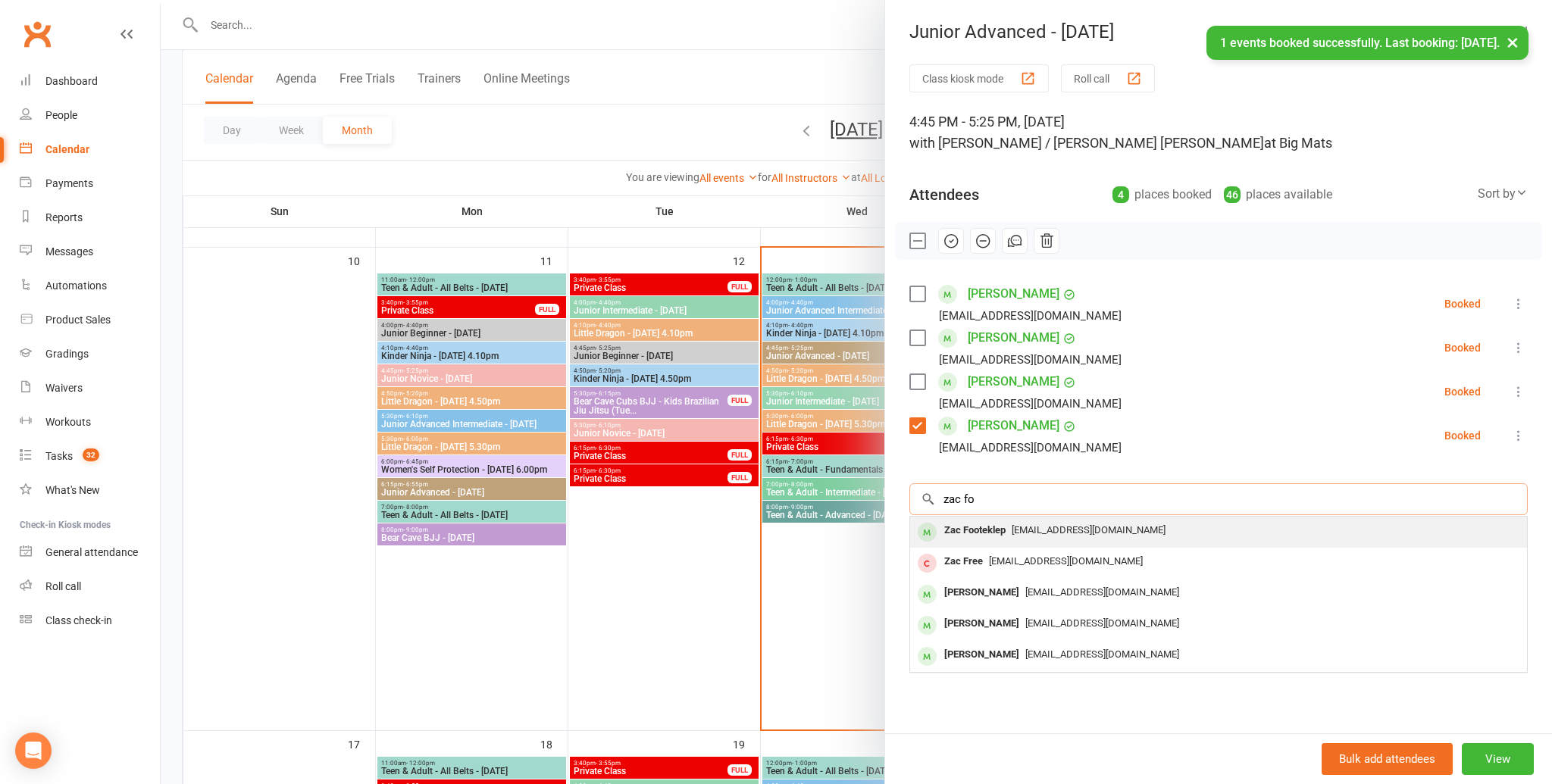
type input "zac fo"
click at [989, 525] on div "Zac Footeklep" at bounding box center [975, 531] width 73 height 22
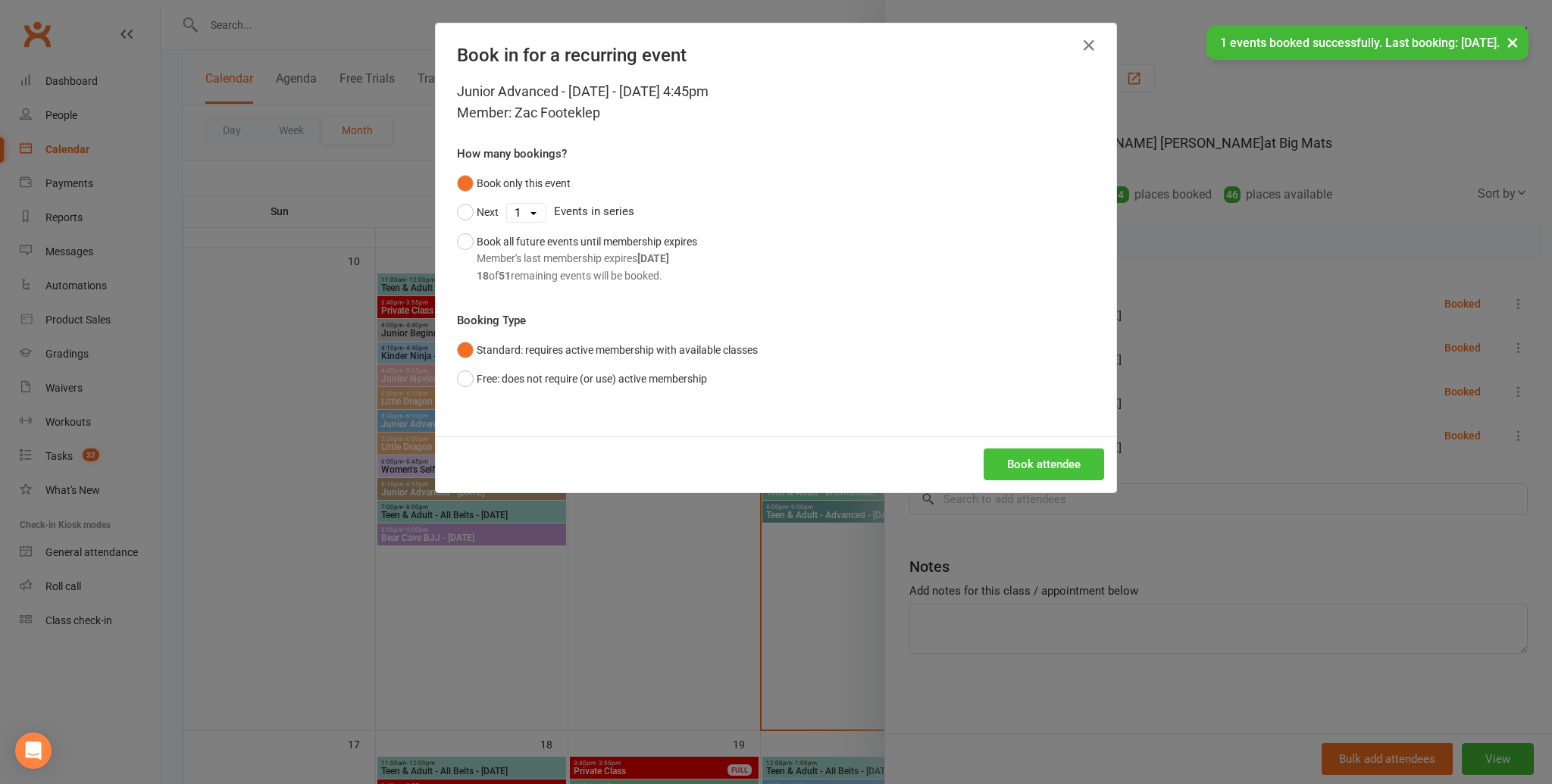
click at [1010, 458] on button "Book attendee" at bounding box center [1043, 464] width 120 height 32
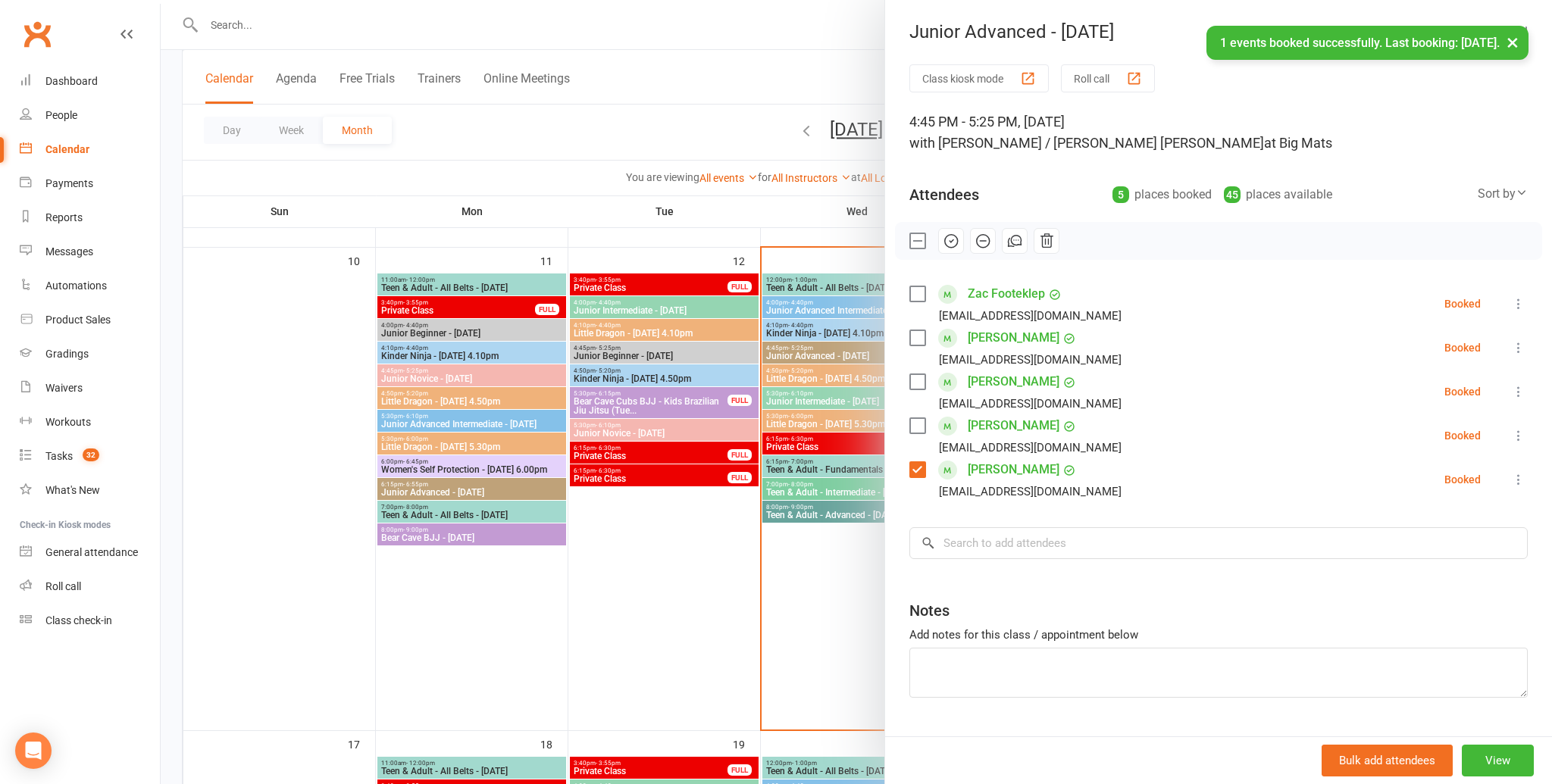
drag, startPoint x: 988, startPoint y: 515, endPoint x: 974, endPoint y: 531, distance: 21.3
click at [981, 522] on div "Class kiosk mode Roll call 4:45 PM - 5:25 PM, Wednesday, August, 13, 2025 with …" at bounding box center [1218, 419] width 666 height 709
click at [974, 531] on input "search" at bounding box center [1219, 543] width 619 height 32
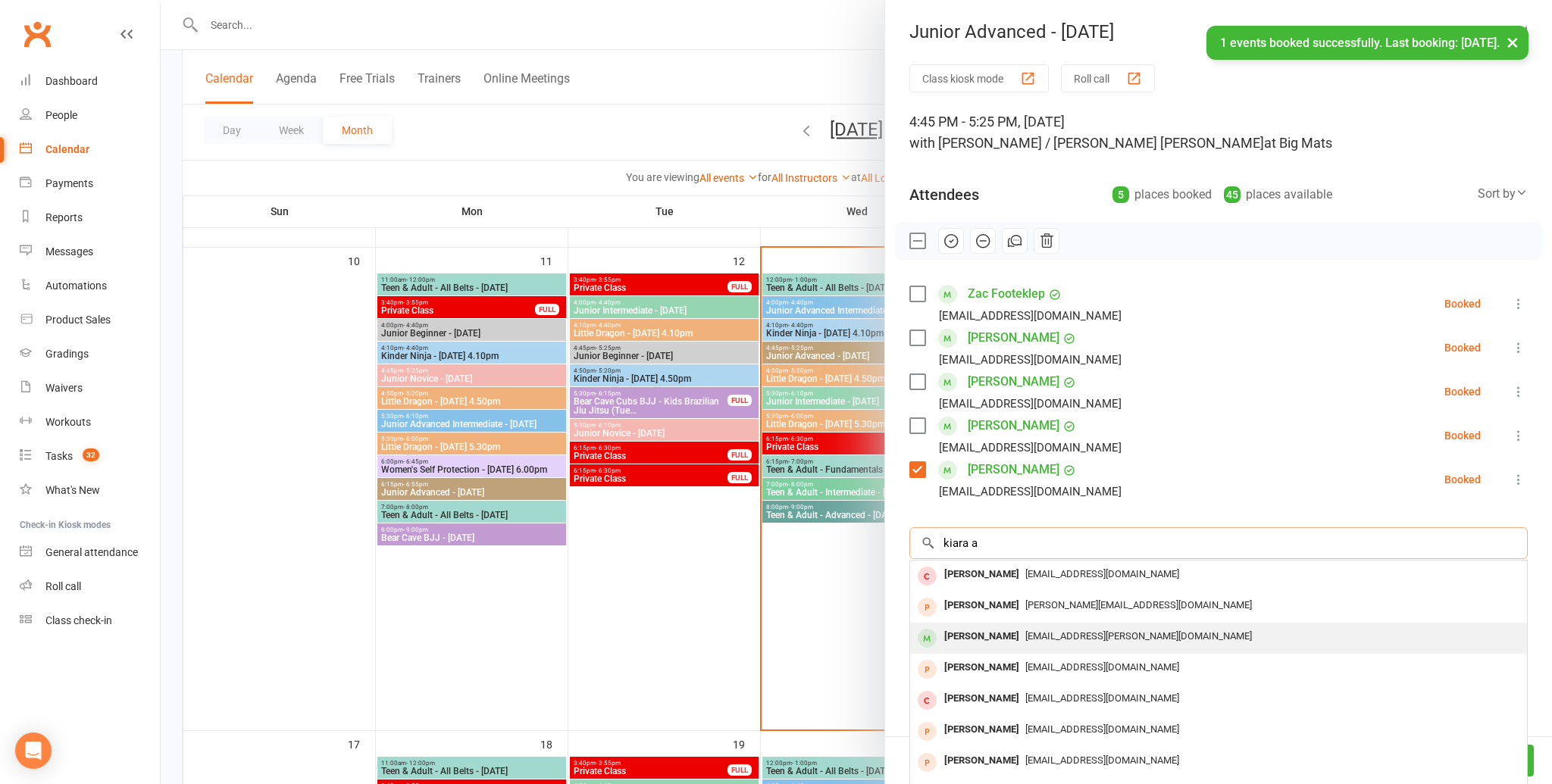
type input "kiara a"
click at [1007, 643] on div "Kiara Adyanthaya" at bounding box center [982, 637] width 87 height 22
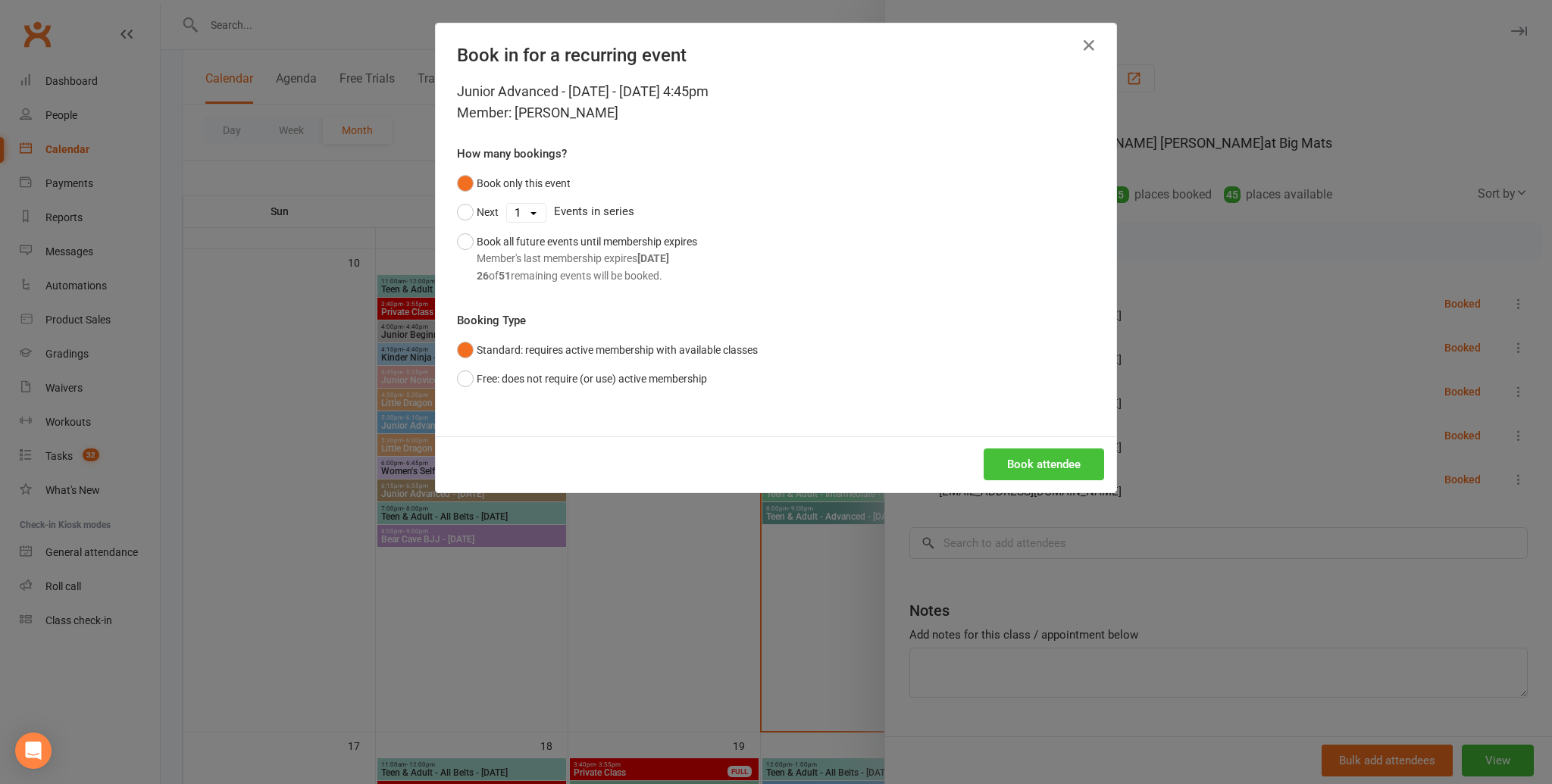
click at [1031, 476] on button "Book attendee" at bounding box center [1043, 464] width 120 height 32
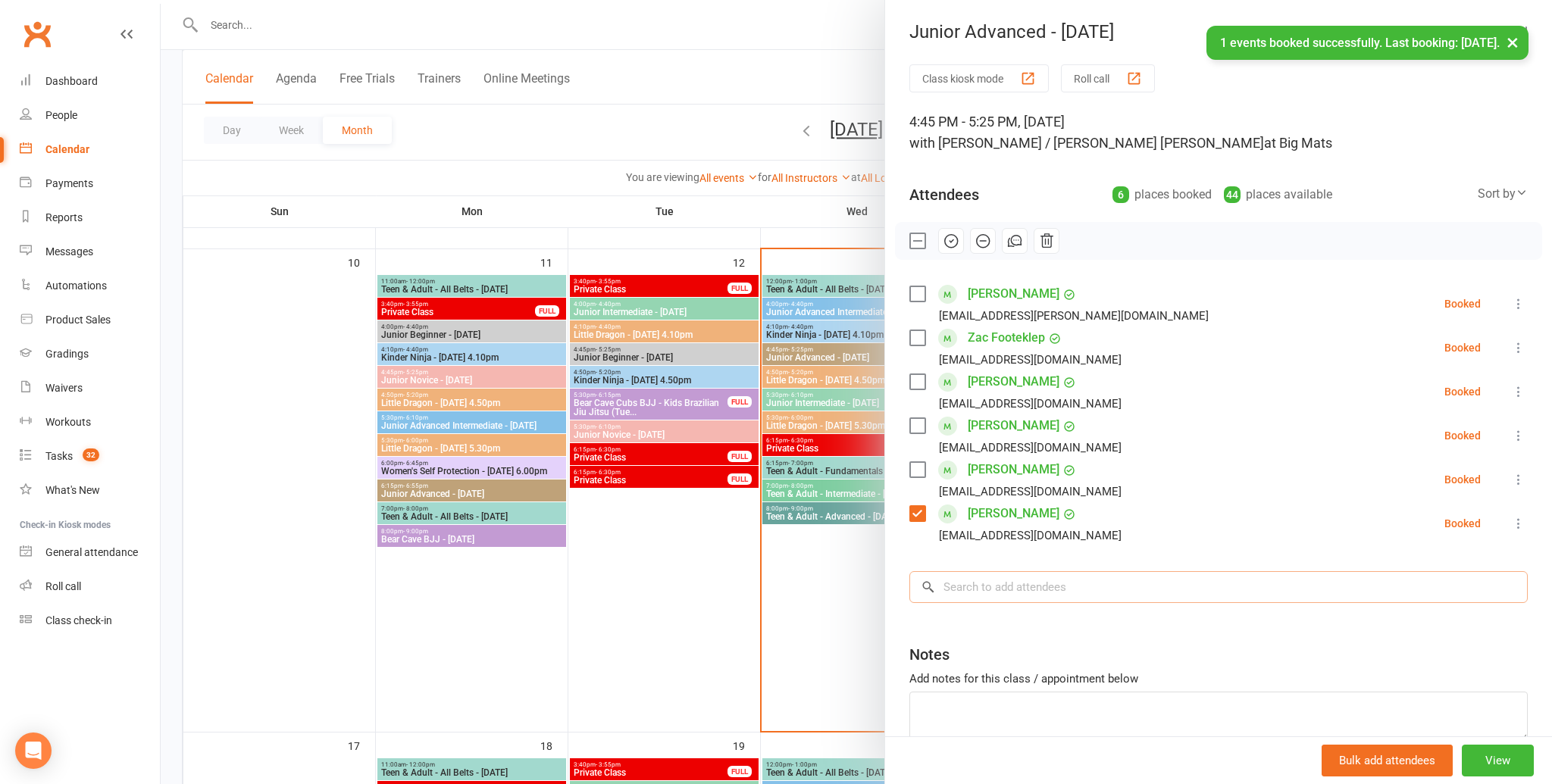
click at [984, 599] on input "search" at bounding box center [1219, 586] width 619 height 32
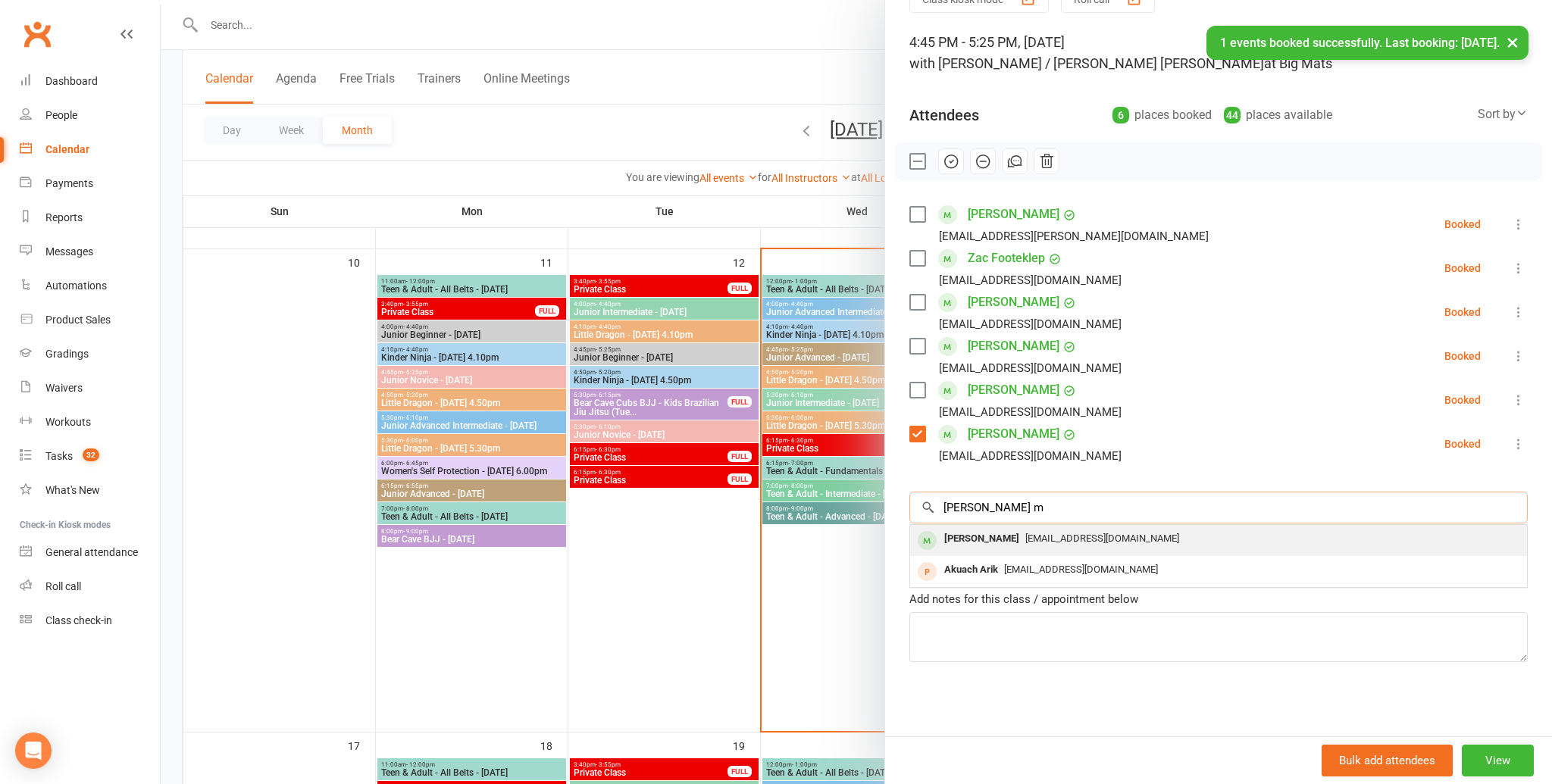
type input "abik m"
click at [987, 534] on div "Abik Maharjan" at bounding box center [982, 539] width 87 height 22
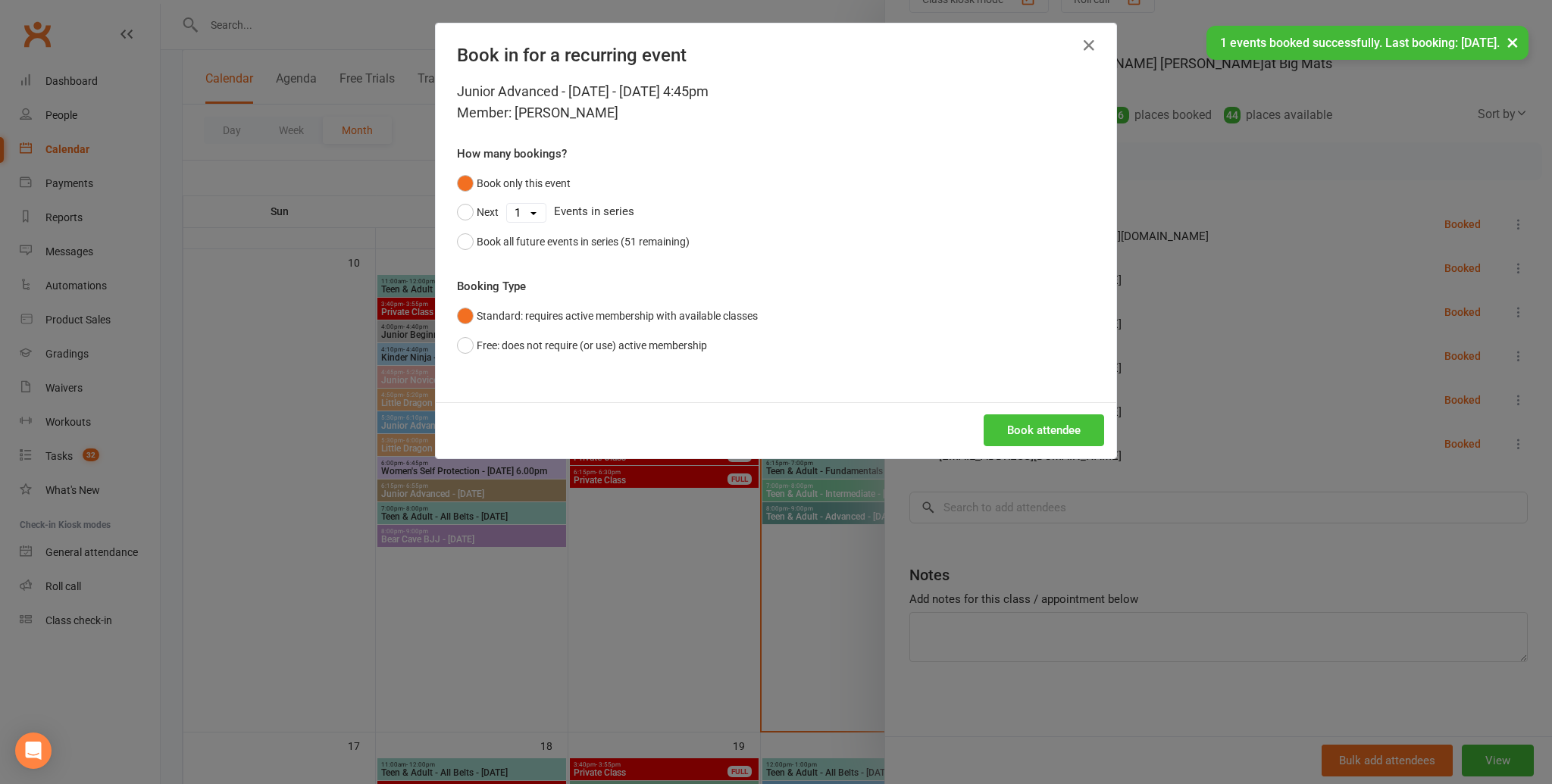
click at [1041, 427] on button "Book attendee" at bounding box center [1043, 429] width 120 height 32
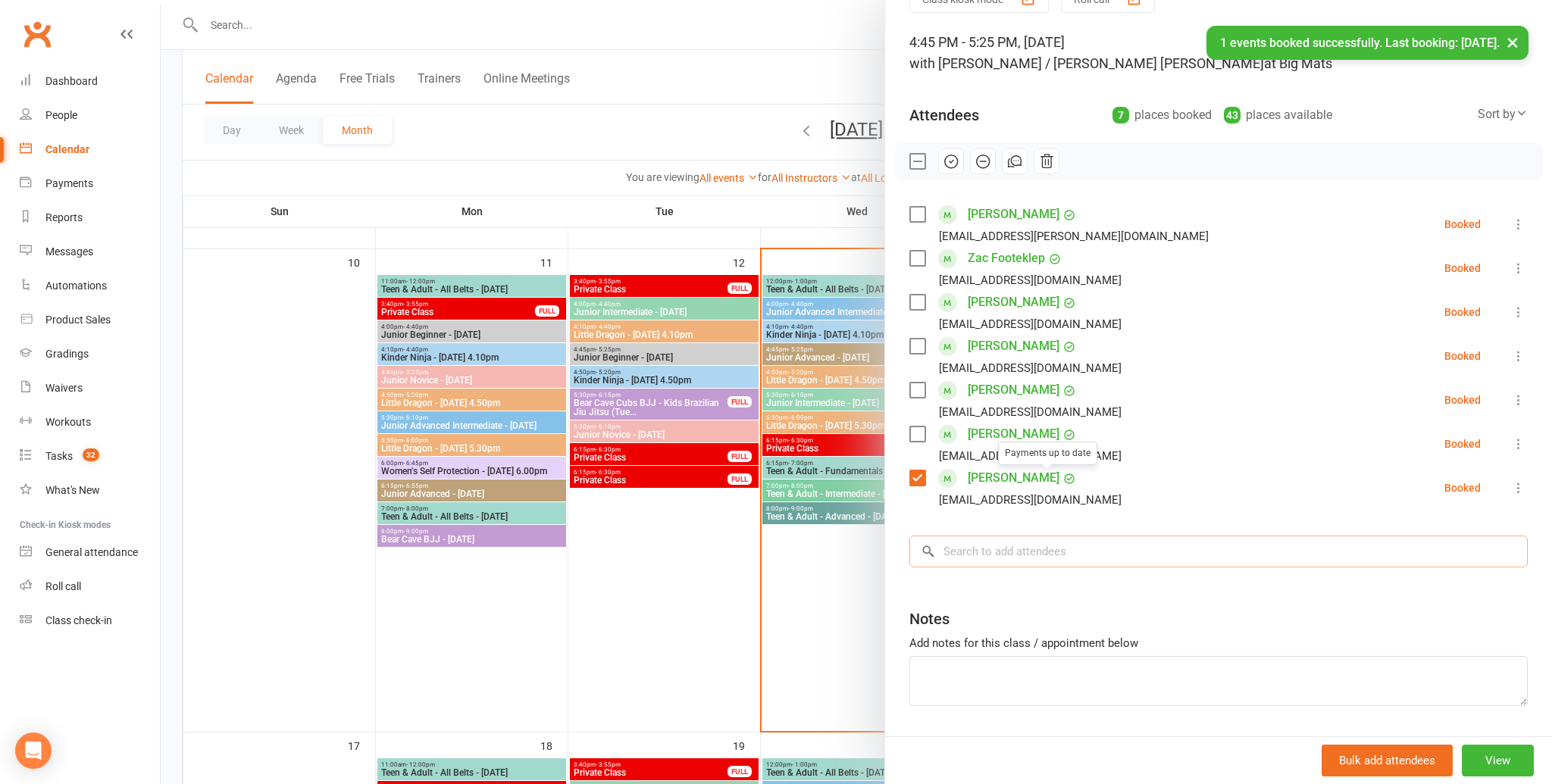
click at [1018, 551] on input "search" at bounding box center [1219, 551] width 619 height 32
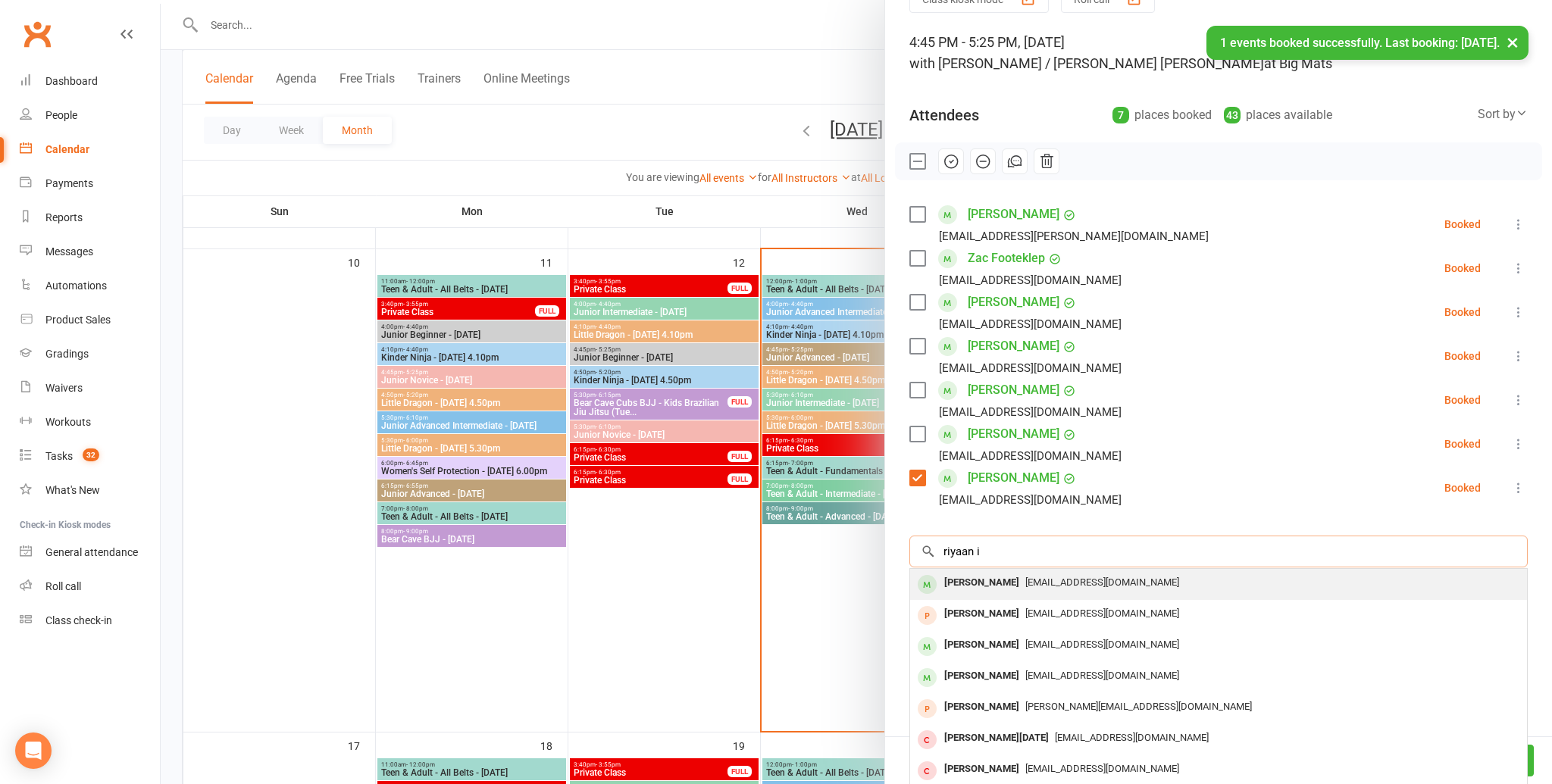
type input "riyaan i"
click at [1025, 577] on span "kaditee@gmail.com" at bounding box center [1102, 582] width 153 height 11
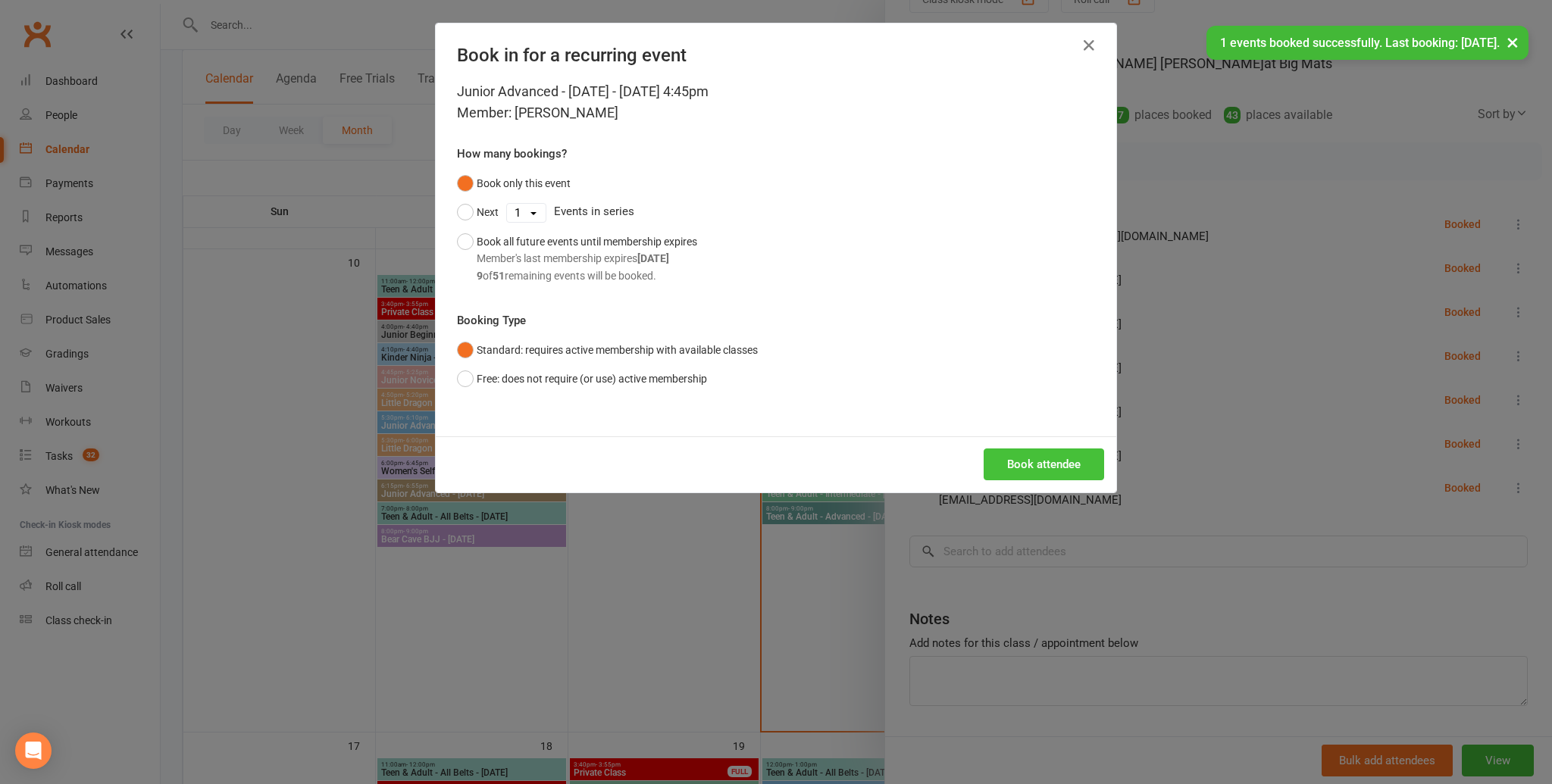
click at [1041, 456] on button "Book attendee" at bounding box center [1043, 464] width 120 height 32
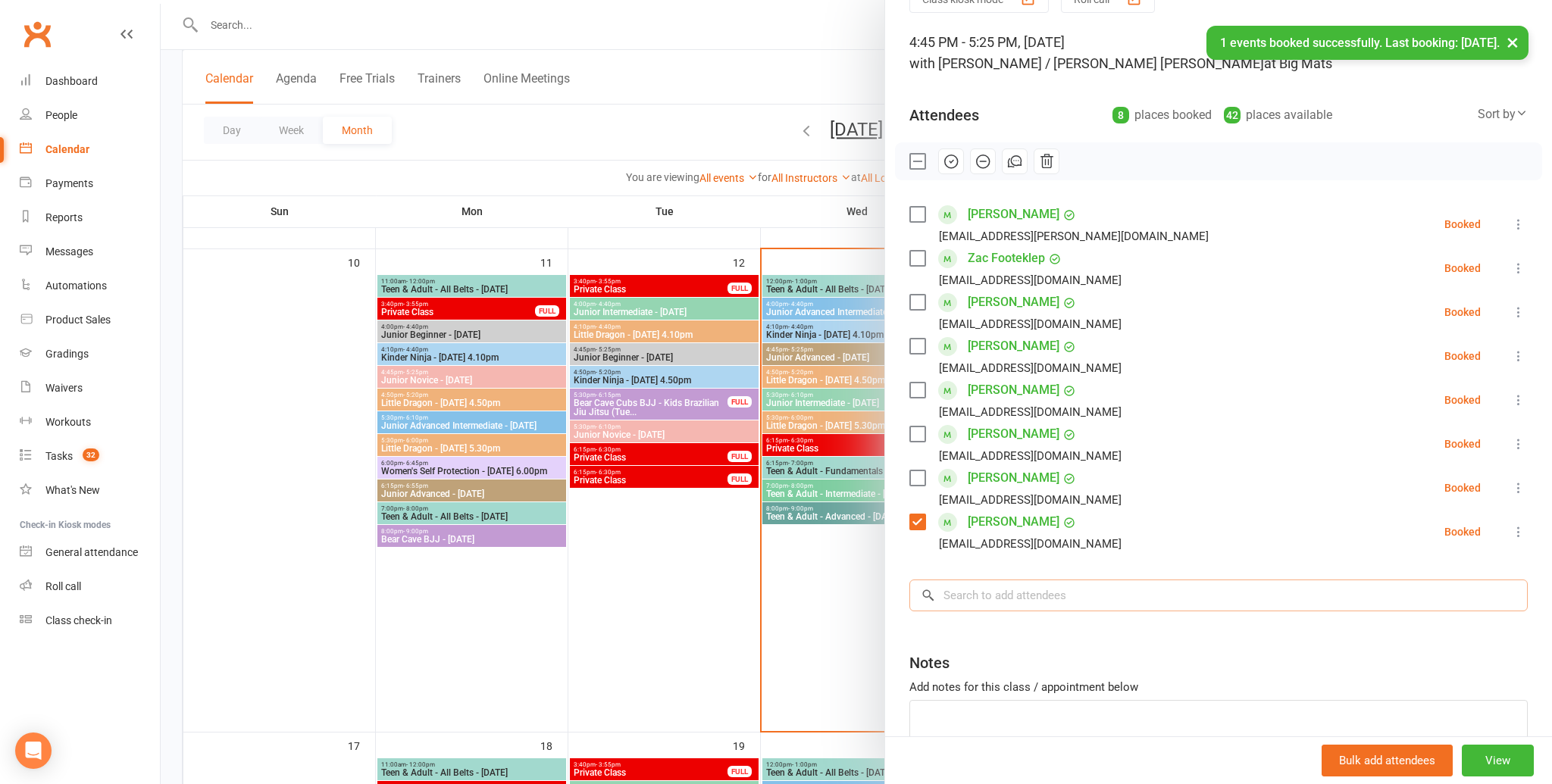
click at [978, 596] on input "search" at bounding box center [1219, 595] width 619 height 32
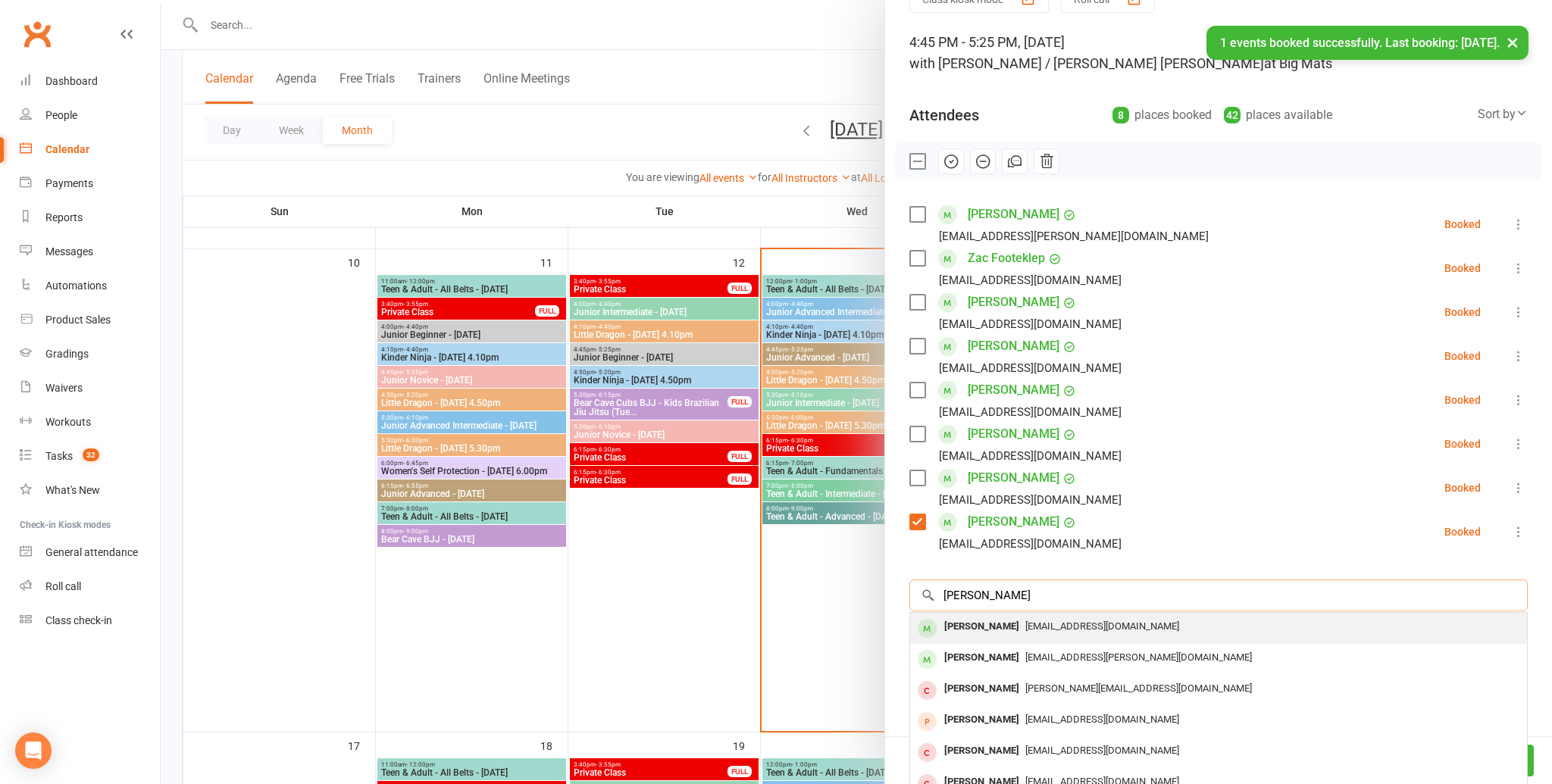
type input "alvert cai"
click at [979, 621] on div "Albert Cai" at bounding box center [982, 627] width 87 height 22
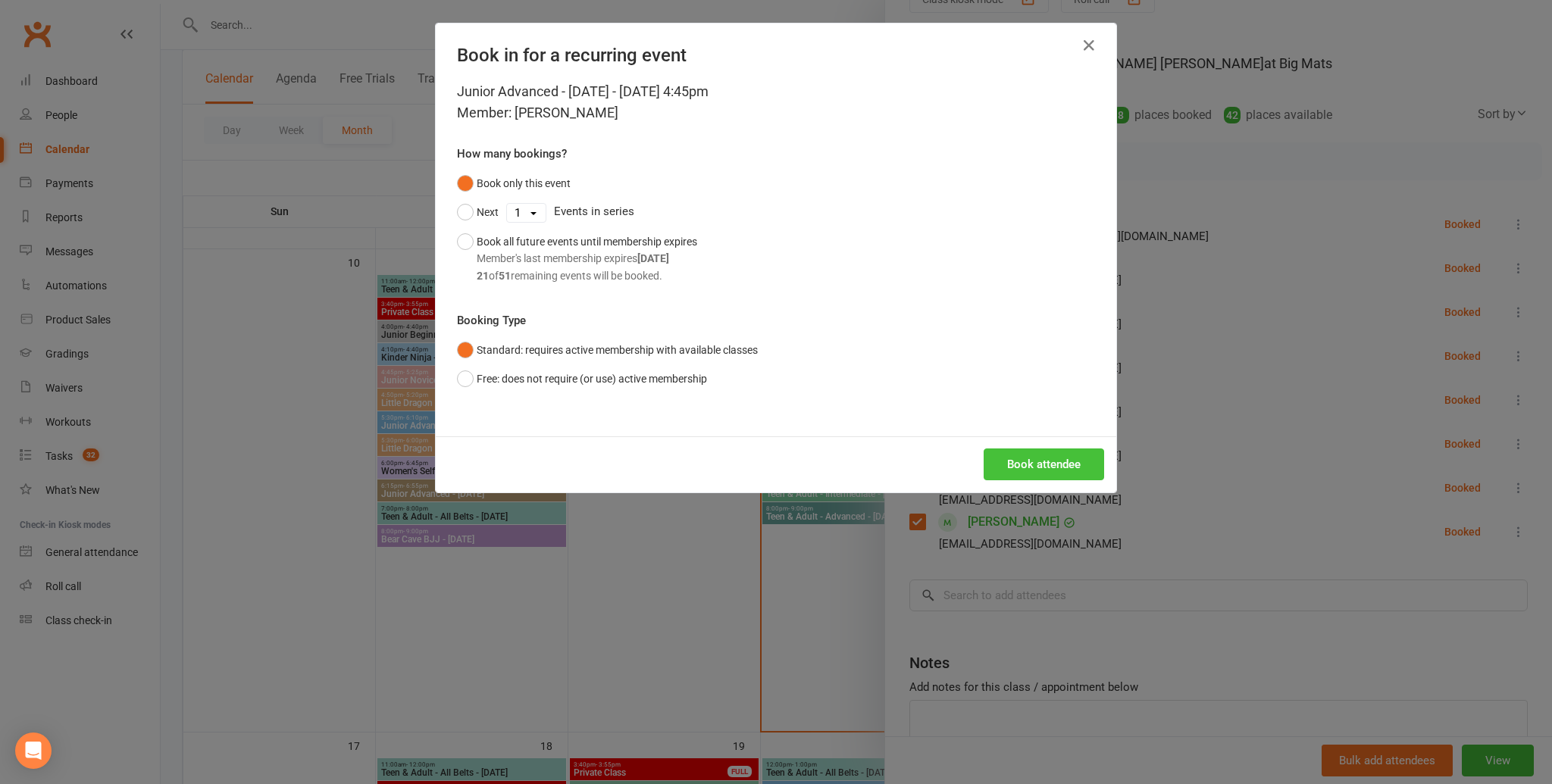
click at [1032, 456] on button "Book attendee" at bounding box center [1043, 464] width 120 height 32
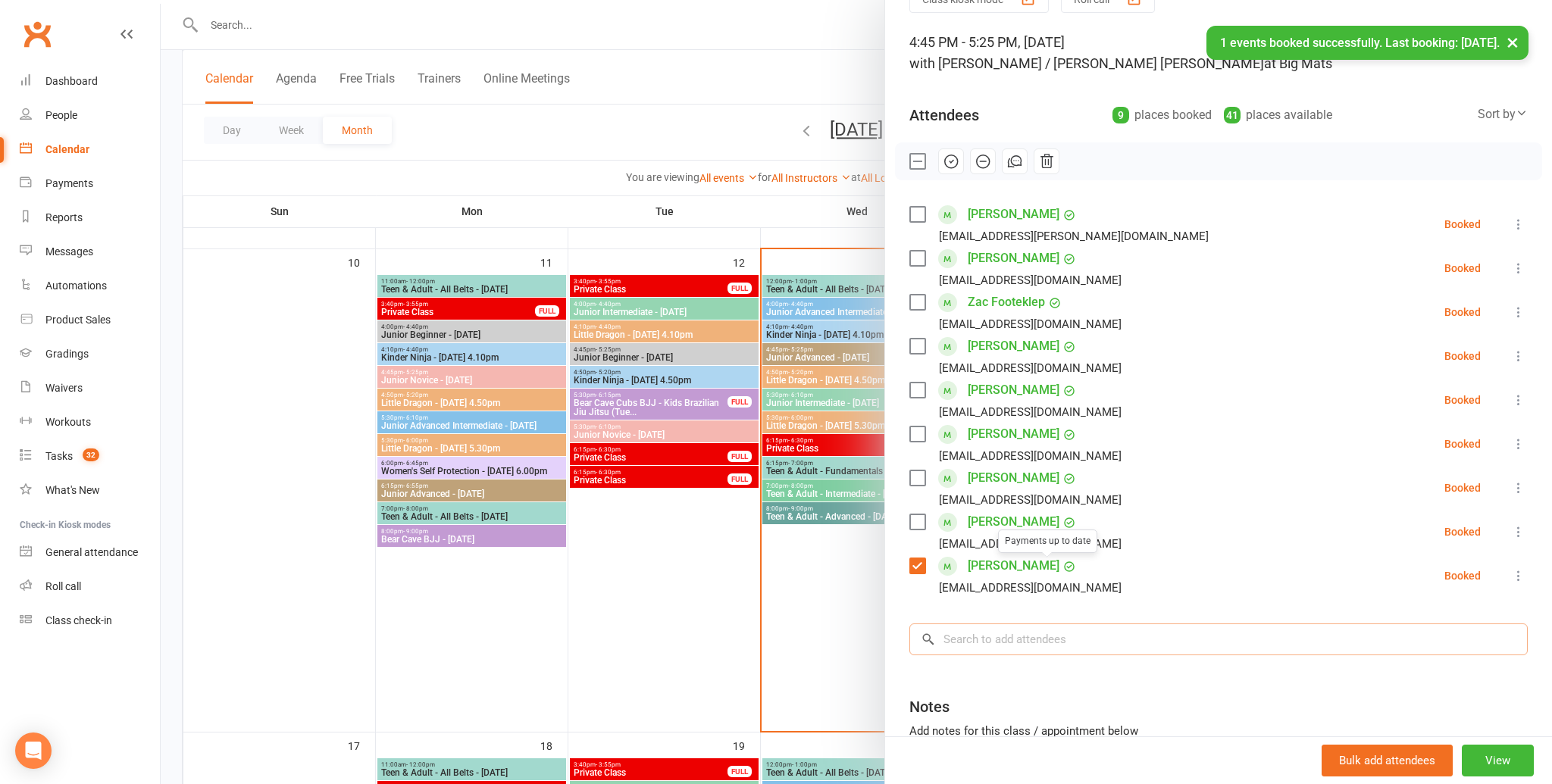
click at [1044, 630] on input "search" at bounding box center [1219, 639] width 619 height 32
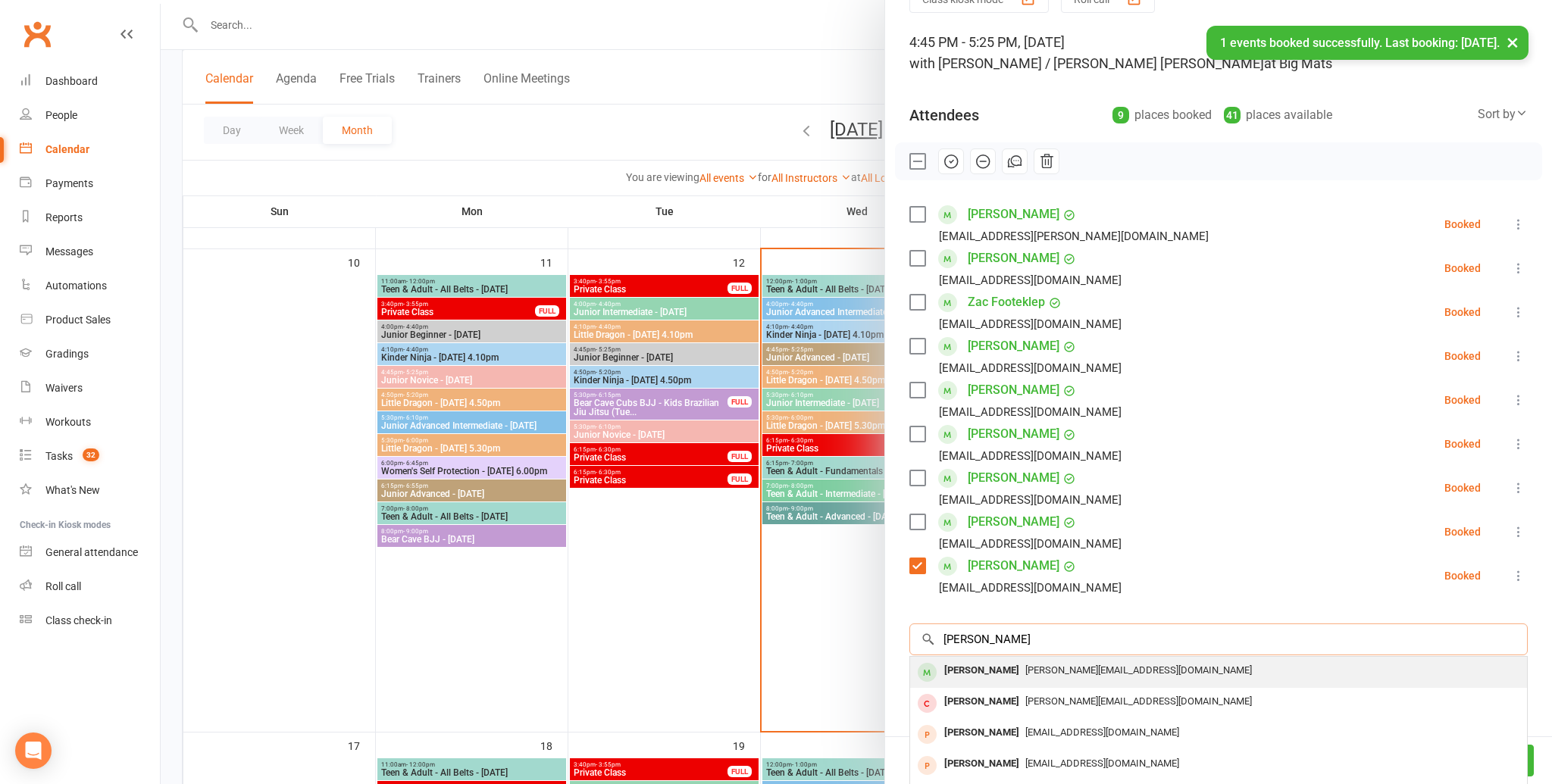
type input "hayden dun"
click at [1063, 676] on div "nicole@simfix.com.au" at bounding box center [1219, 671] width 605 height 22
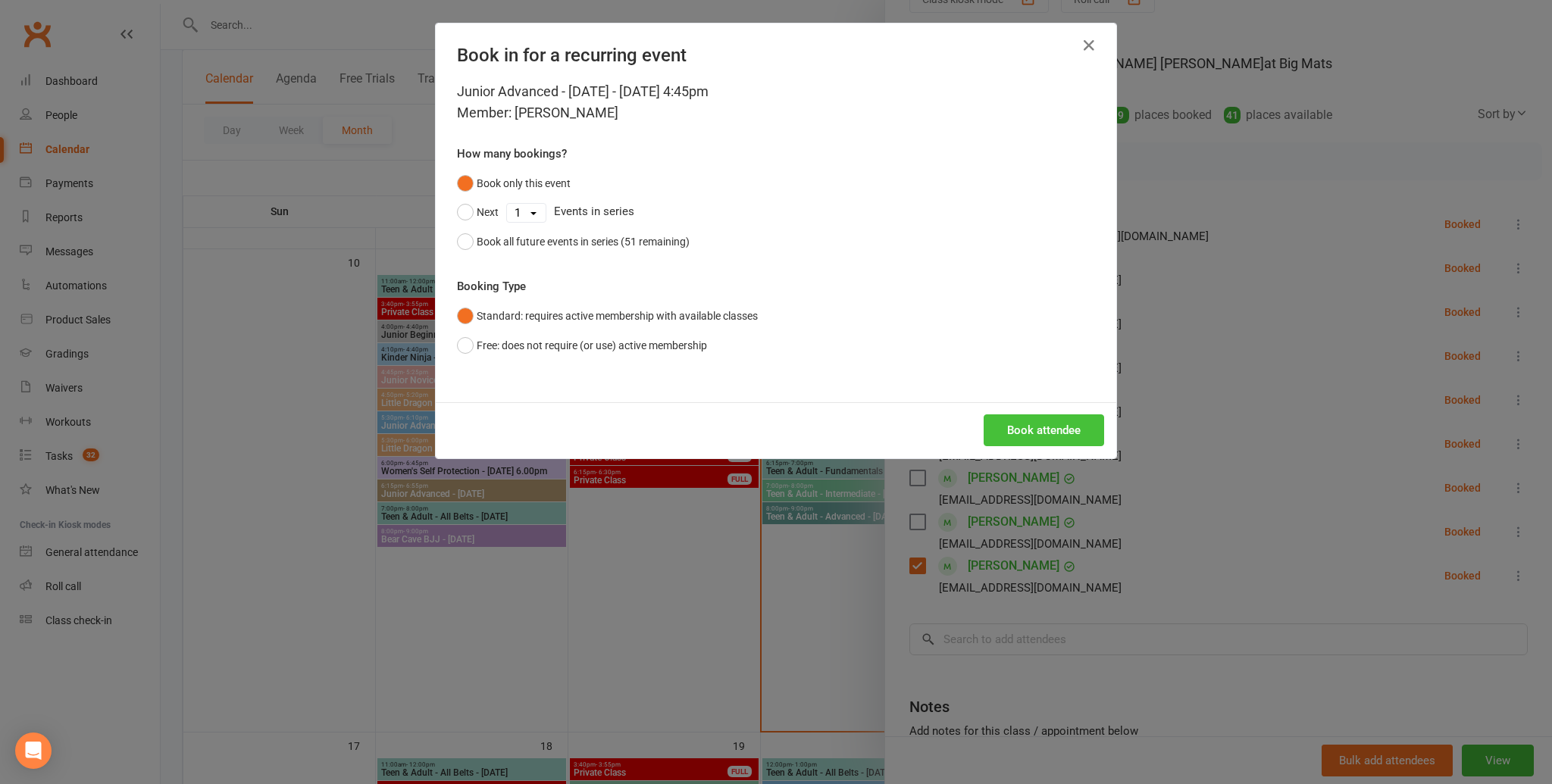
click at [1068, 433] on button "Book attendee" at bounding box center [1043, 429] width 120 height 32
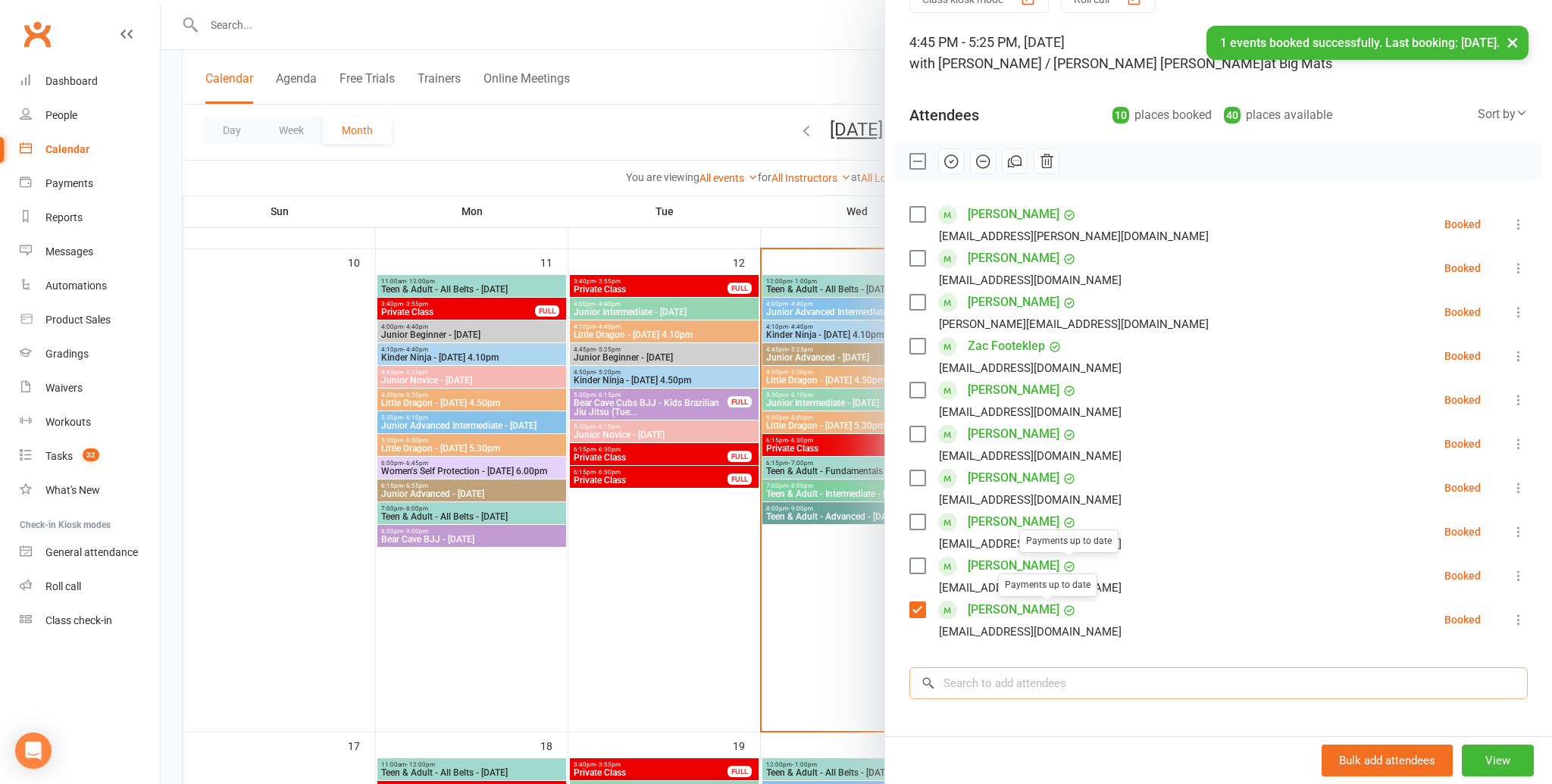
click at [1051, 680] on input "search" at bounding box center [1219, 683] width 619 height 32
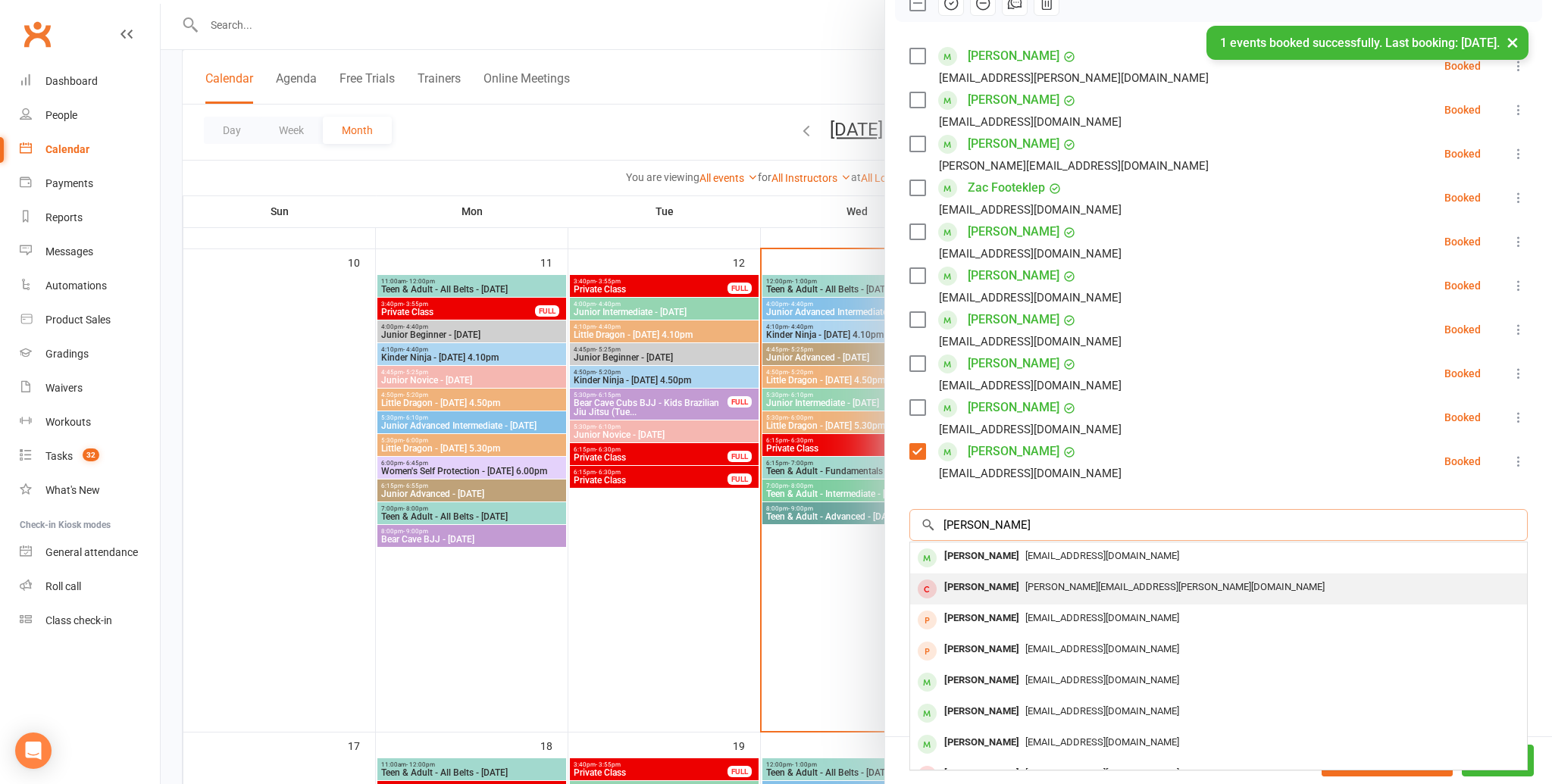
scroll to position [244, 0]
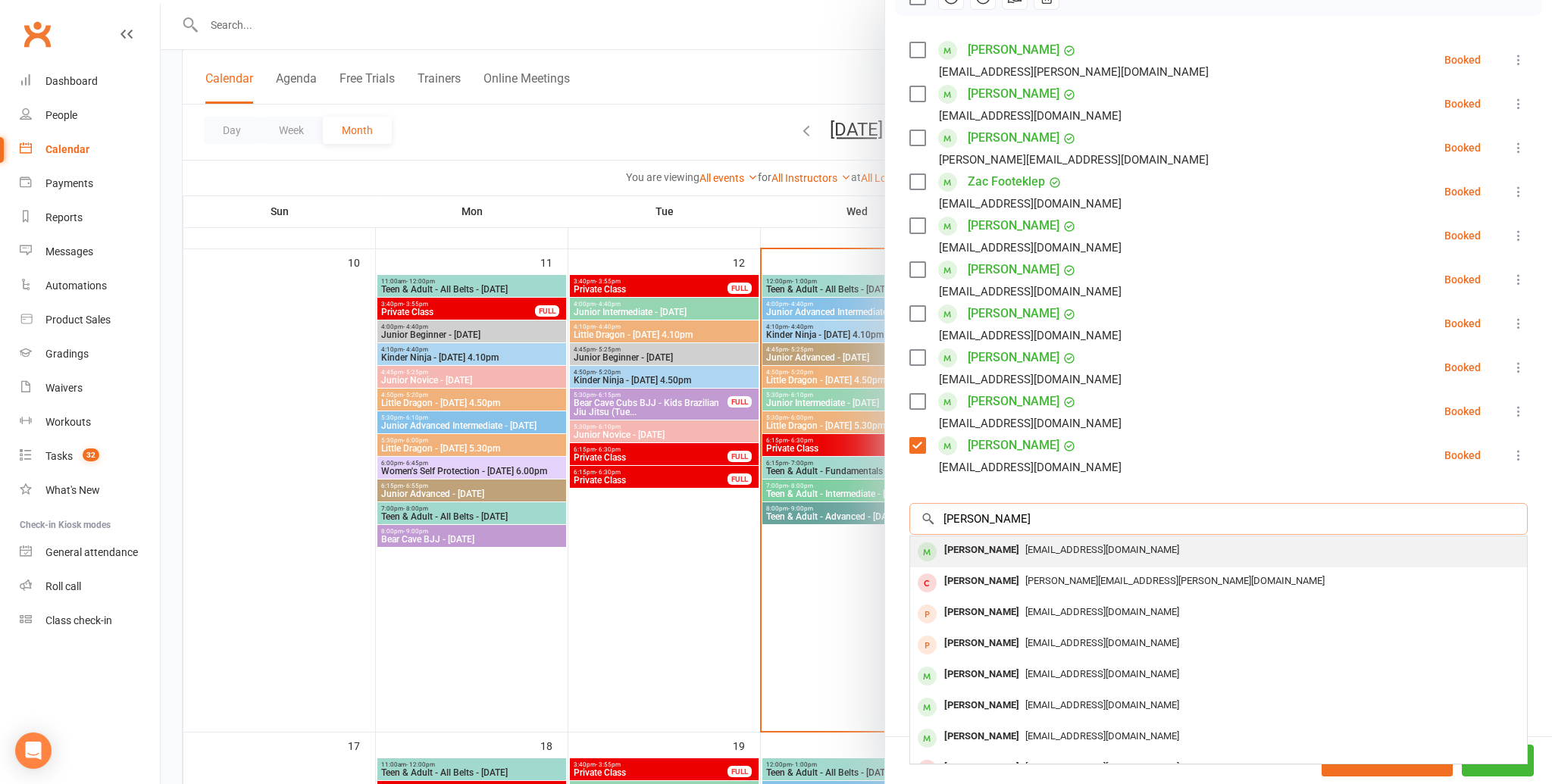
type input "josh fernan"
click at [1030, 545] on span "c_bear88@hotmail.com" at bounding box center [1102, 549] width 153 height 11
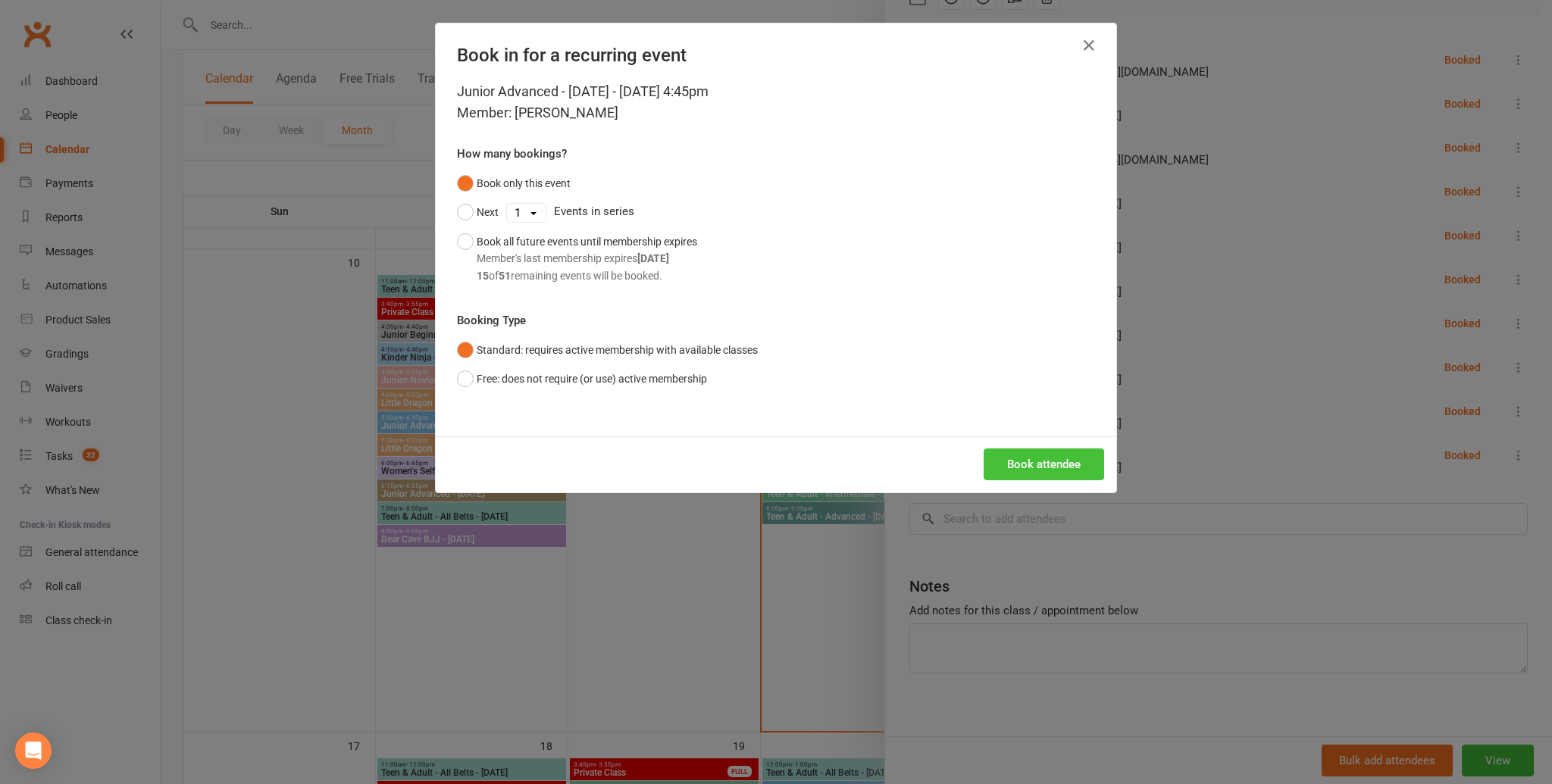
click at [1036, 457] on button "Book attendee" at bounding box center [1043, 464] width 120 height 32
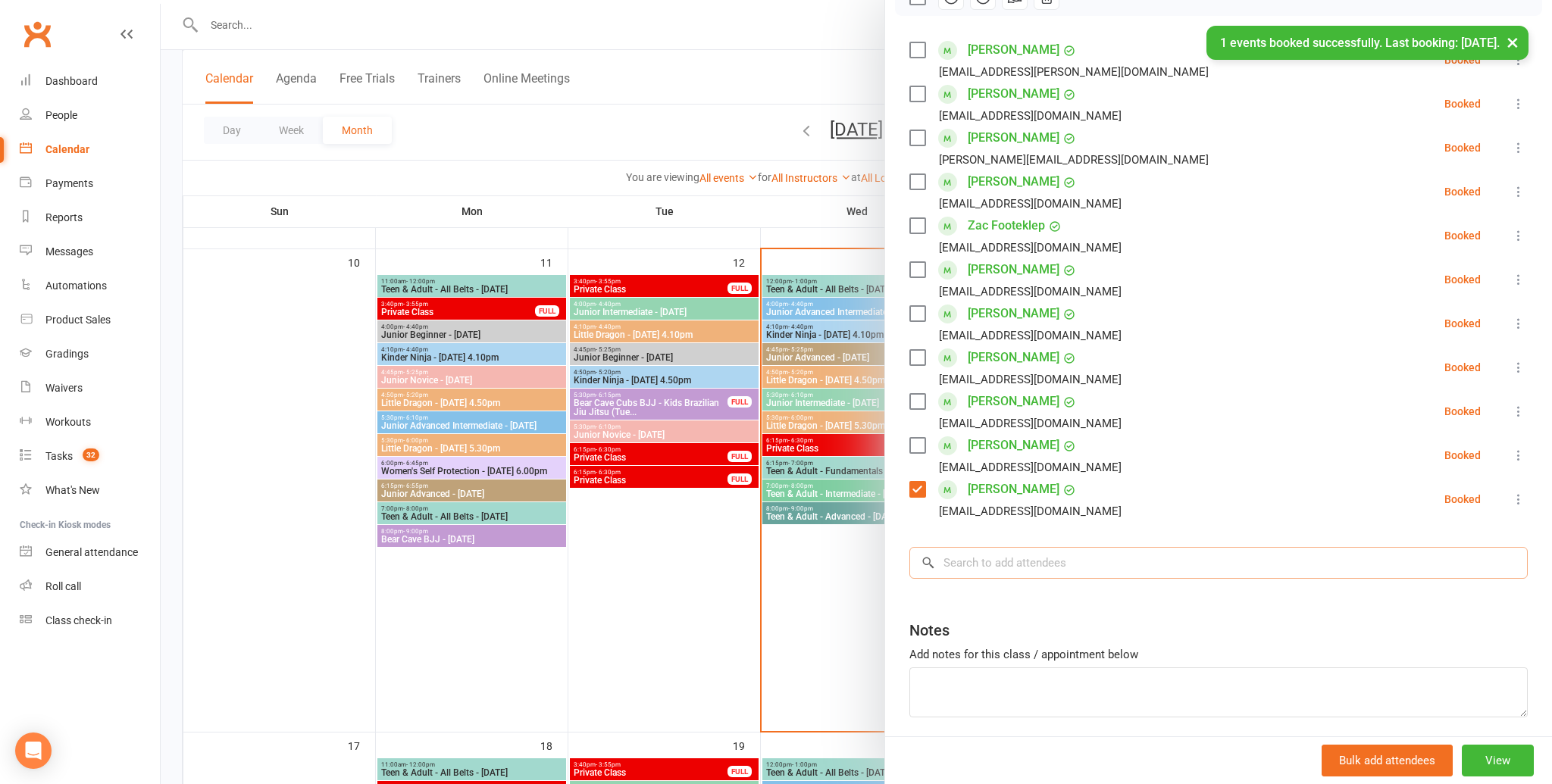
click at [1015, 574] on input "search" at bounding box center [1219, 562] width 619 height 32
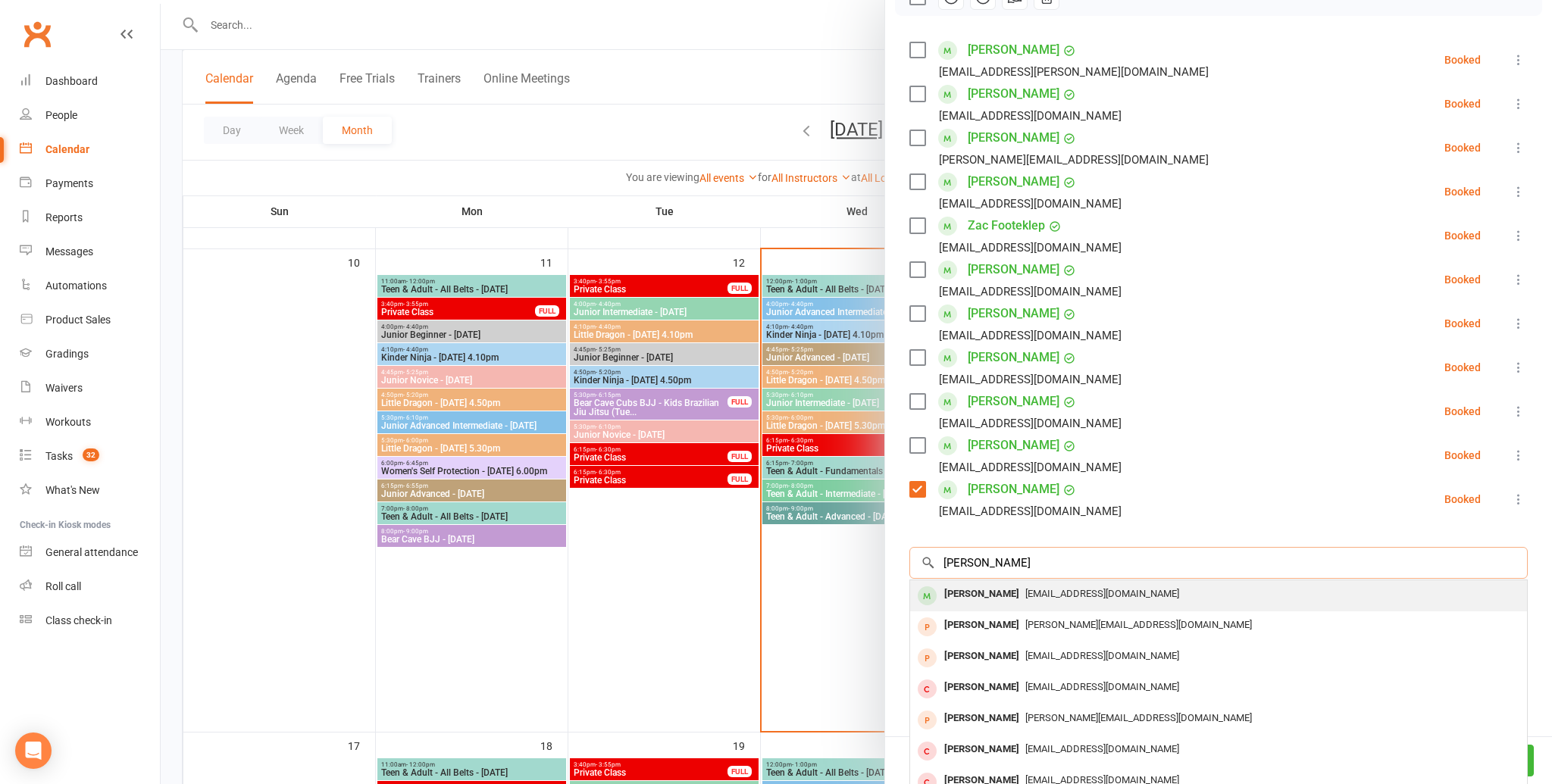
type input "ashleigh ong"
click at [1025, 591] on span "oliviaho77@yahoo.com.au" at bounding box center [1102, 593] width 153 height 11
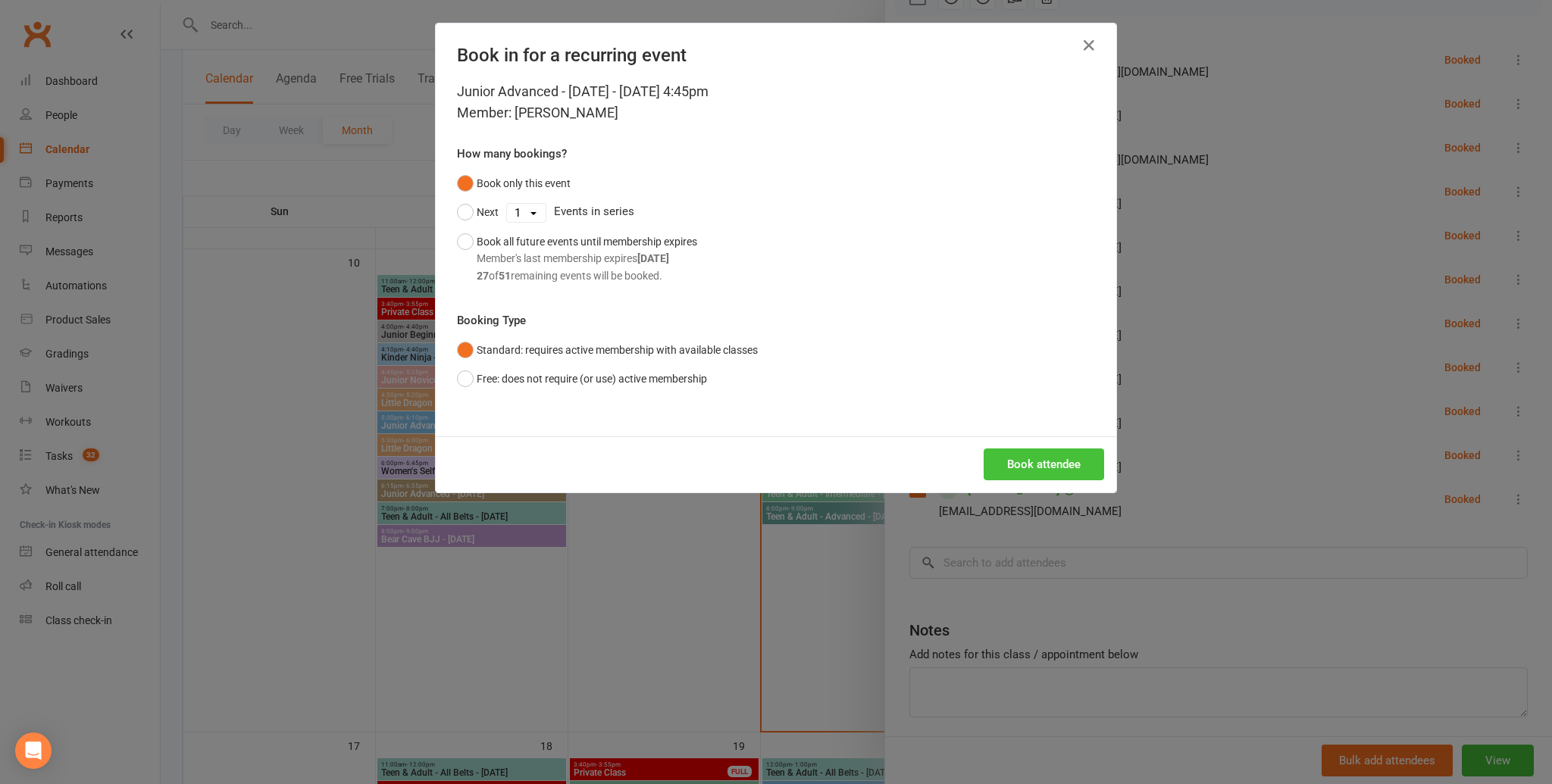
click at [1030, 460] on button "Book attendee" at bounding box center [1043, 464] width 120 height 32
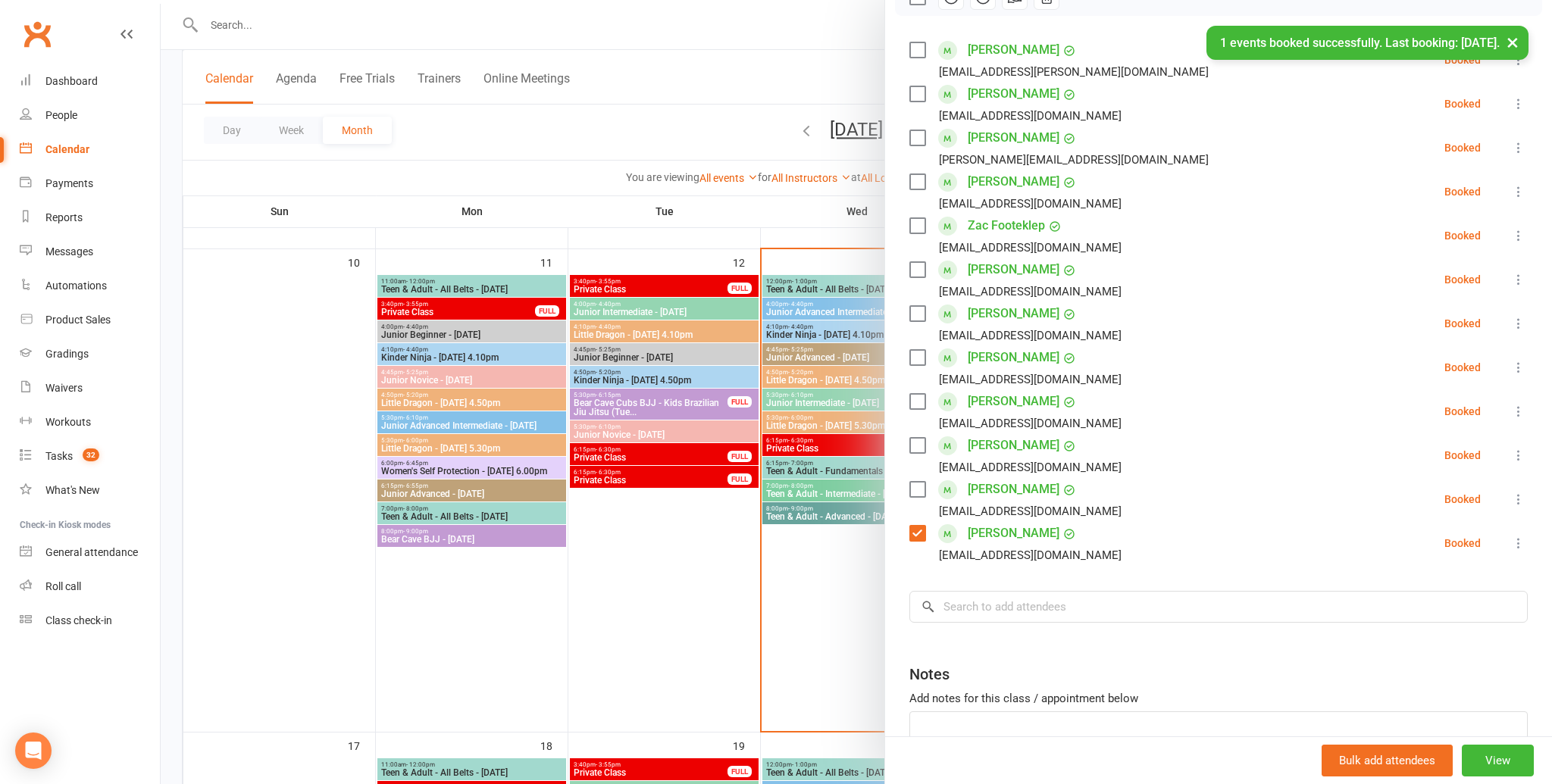
click at [922, 529] on label at bounding box center [917, 533] width 15 height 15
click at [945, 612] on input "search" at bounding box center [1219, 607] width 619 height 32
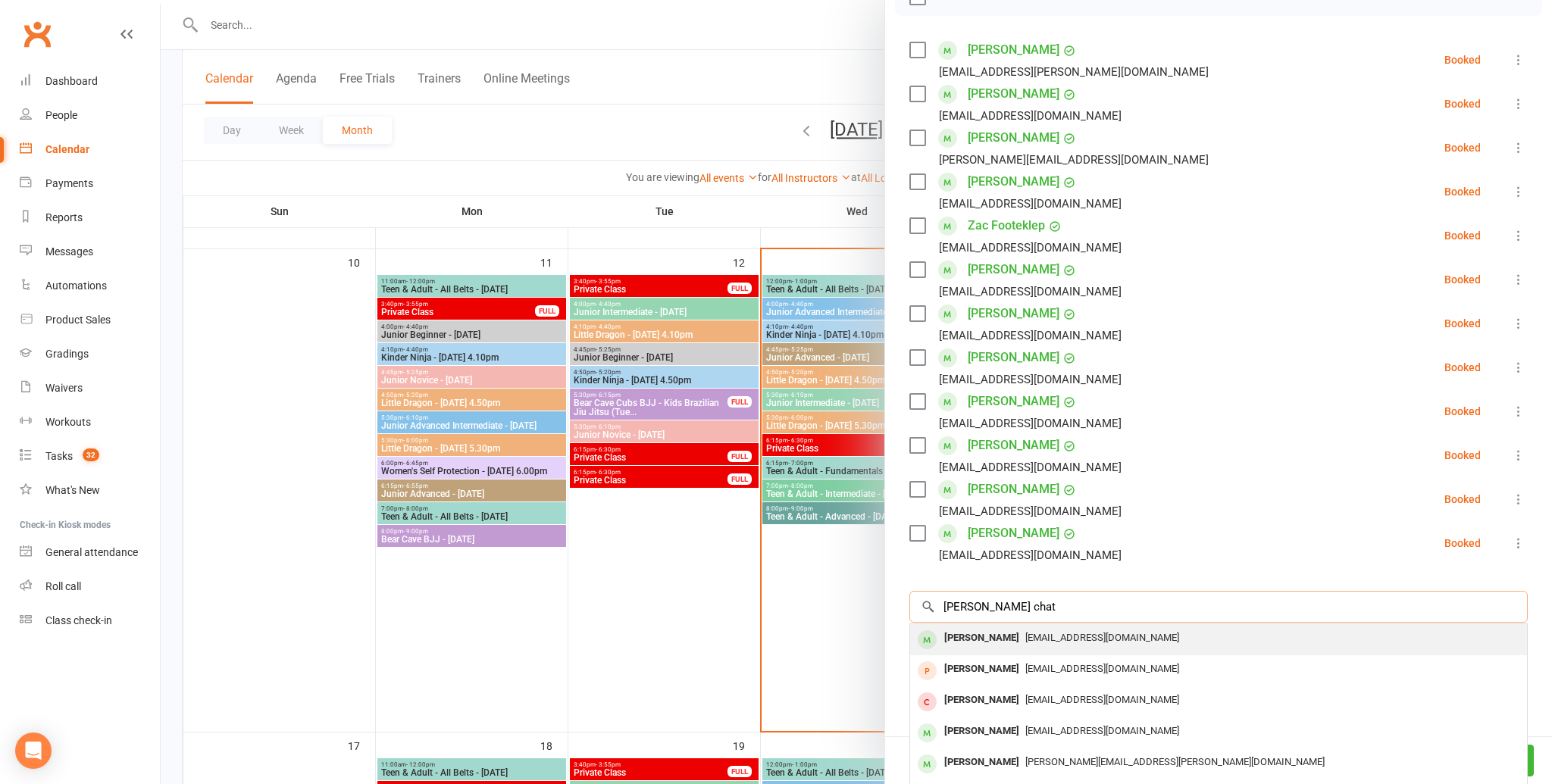
type input "ryan chat"
click at [961, 635] on div "Ryan Chatham" at bounding box center [982, 638] width 87 height 22
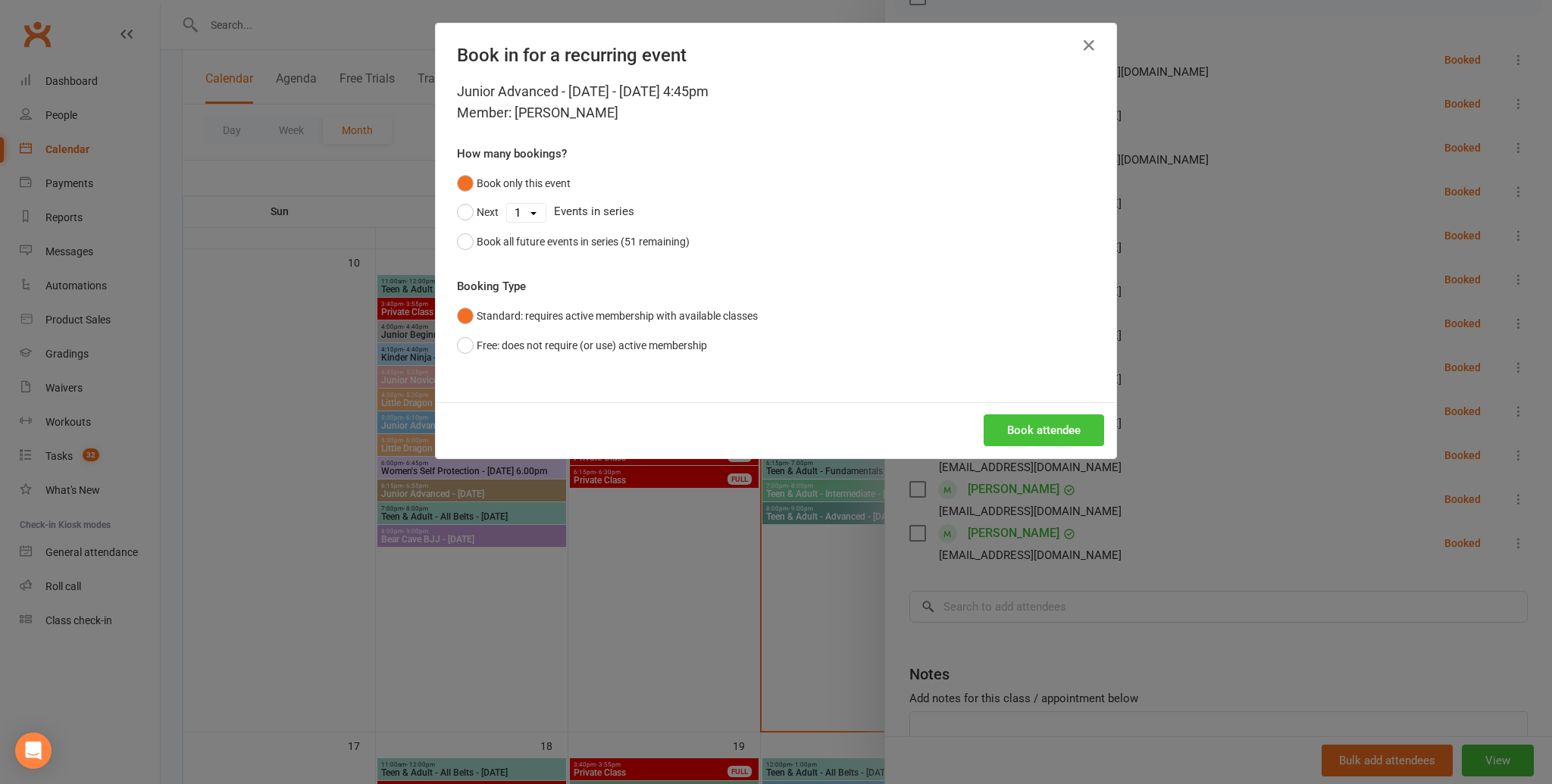
click at [1071, 426] on button "Book attendee" at bounding box center [1043, 429] width 120 height 32
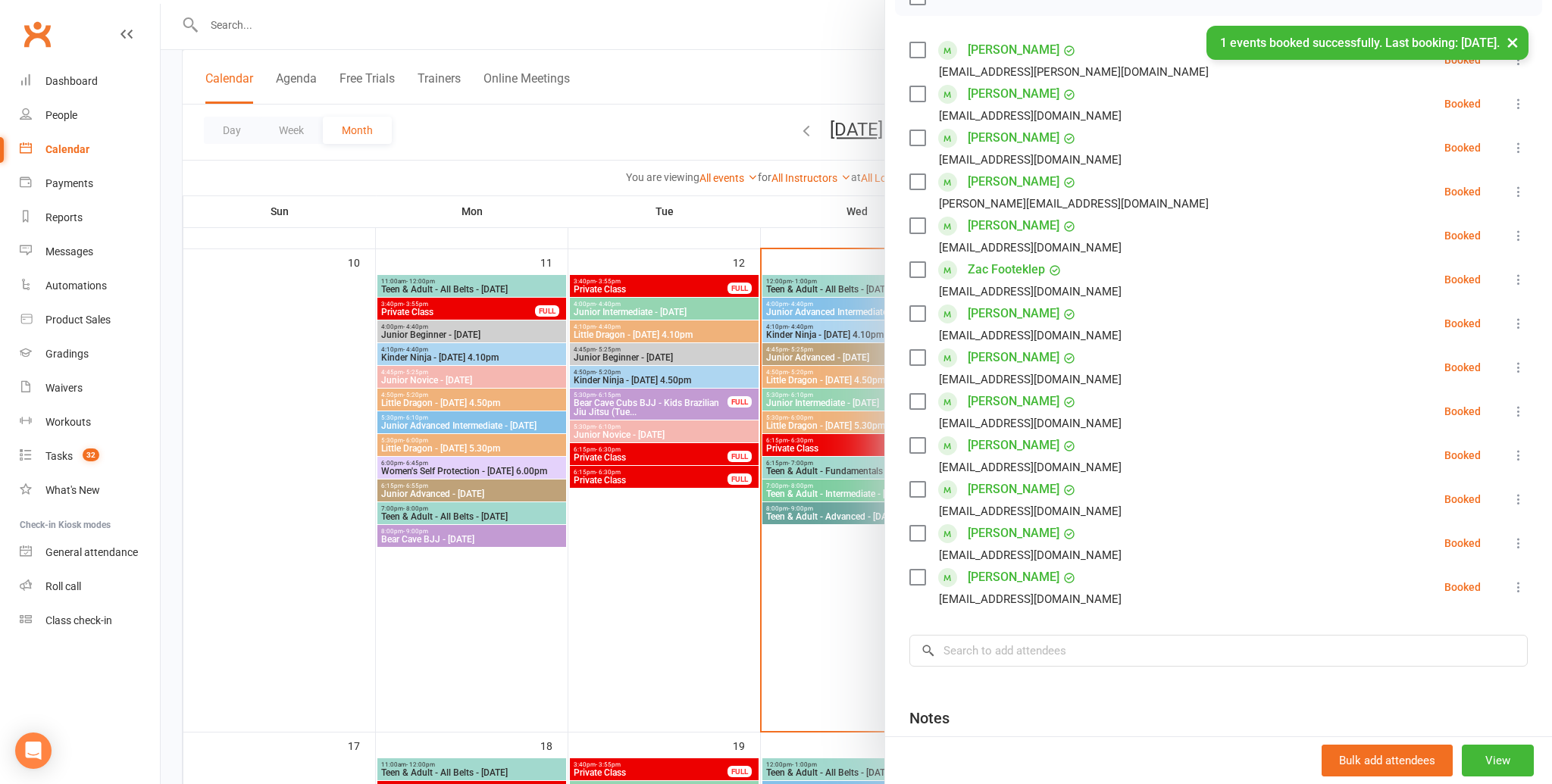
click at [1051, 632] on div "Class kiosk mode Roll call 4:45 PM - 5:25 PM, Wednesday, August, 13, 2025 with …" at bounding box center [1218, 350] width 666 height 1061
click at [1040, 643] on input "search" at bounding box center [1219, 650] width 619 height 32
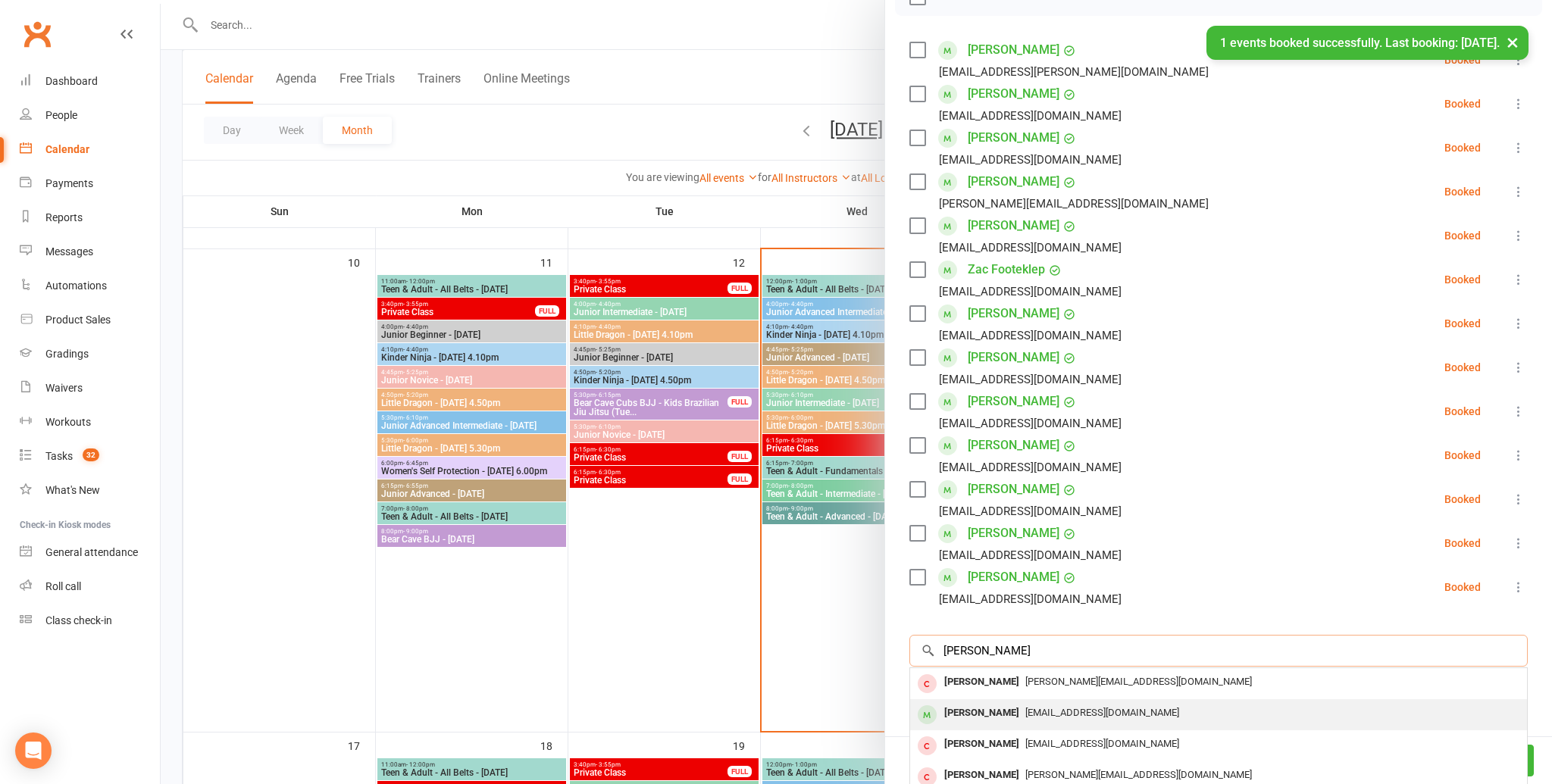
type input "ethan j"
click at [1036, 712] on span "louangela@gmail.com" at bounding box center [1102, 712] width 153 height 11
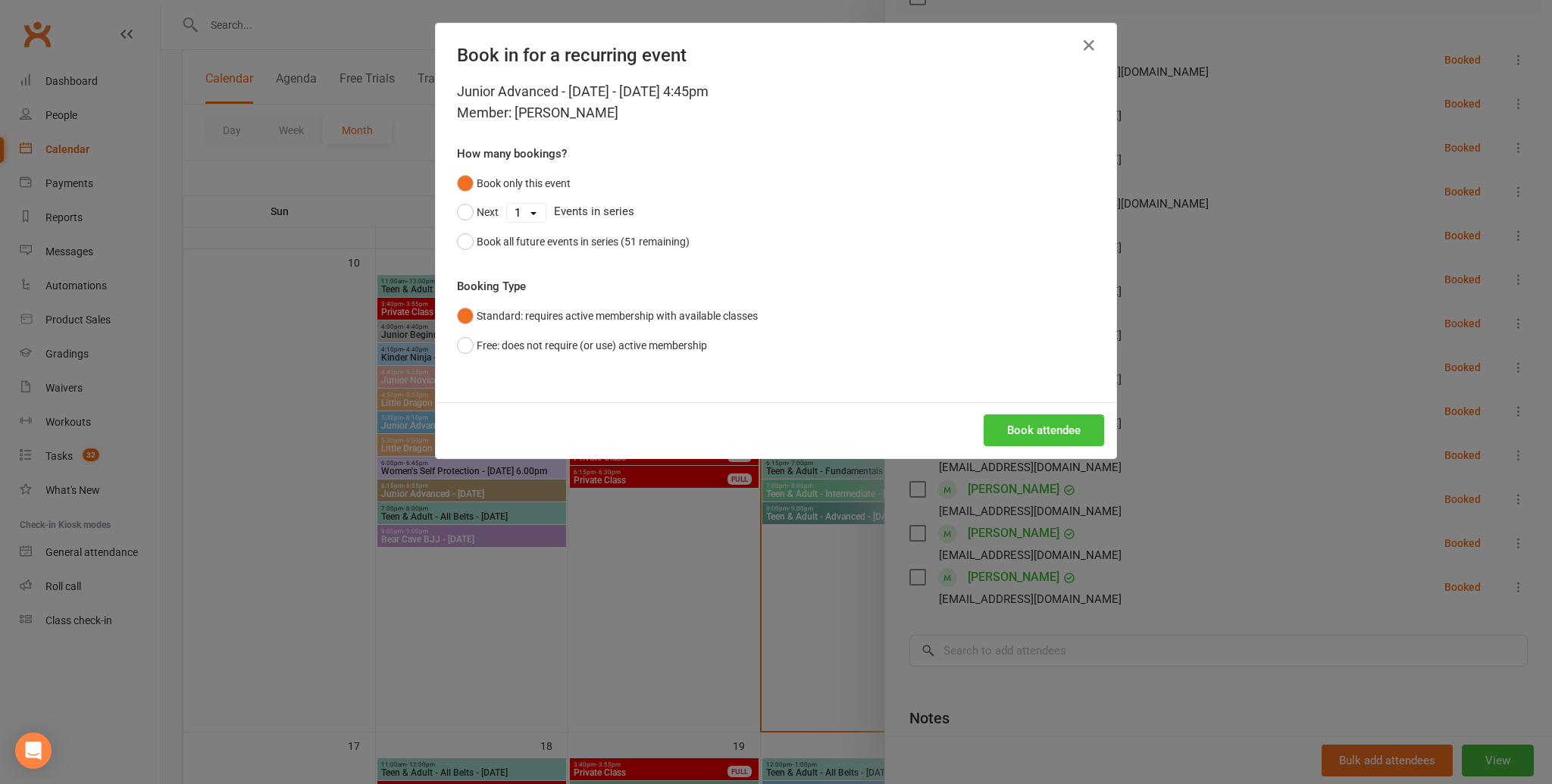
click at [1037, 443] on button "Book attendee" at bounding box center [1043, 429] width 120 height 32
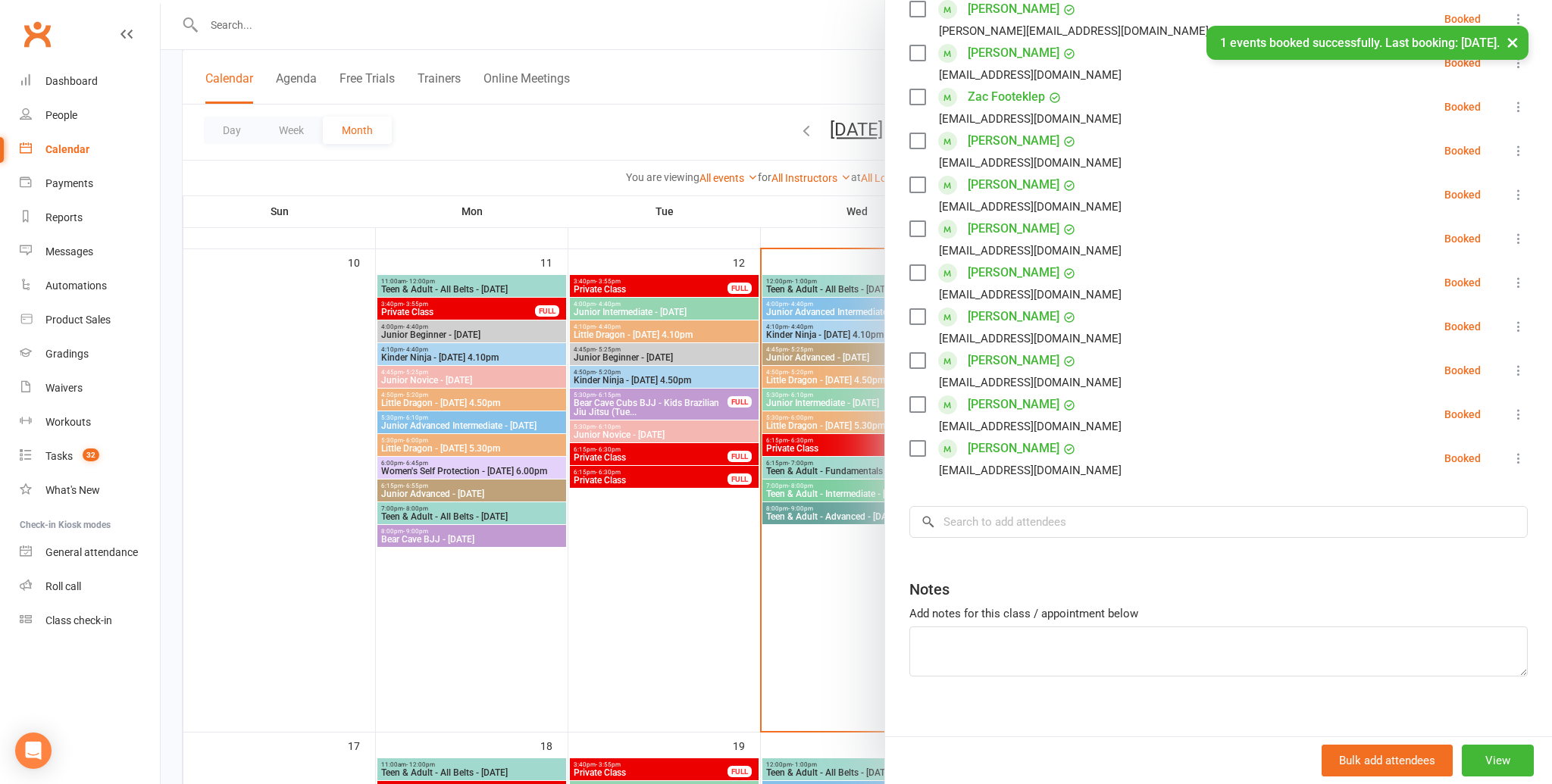
scroll to position [431, 0]
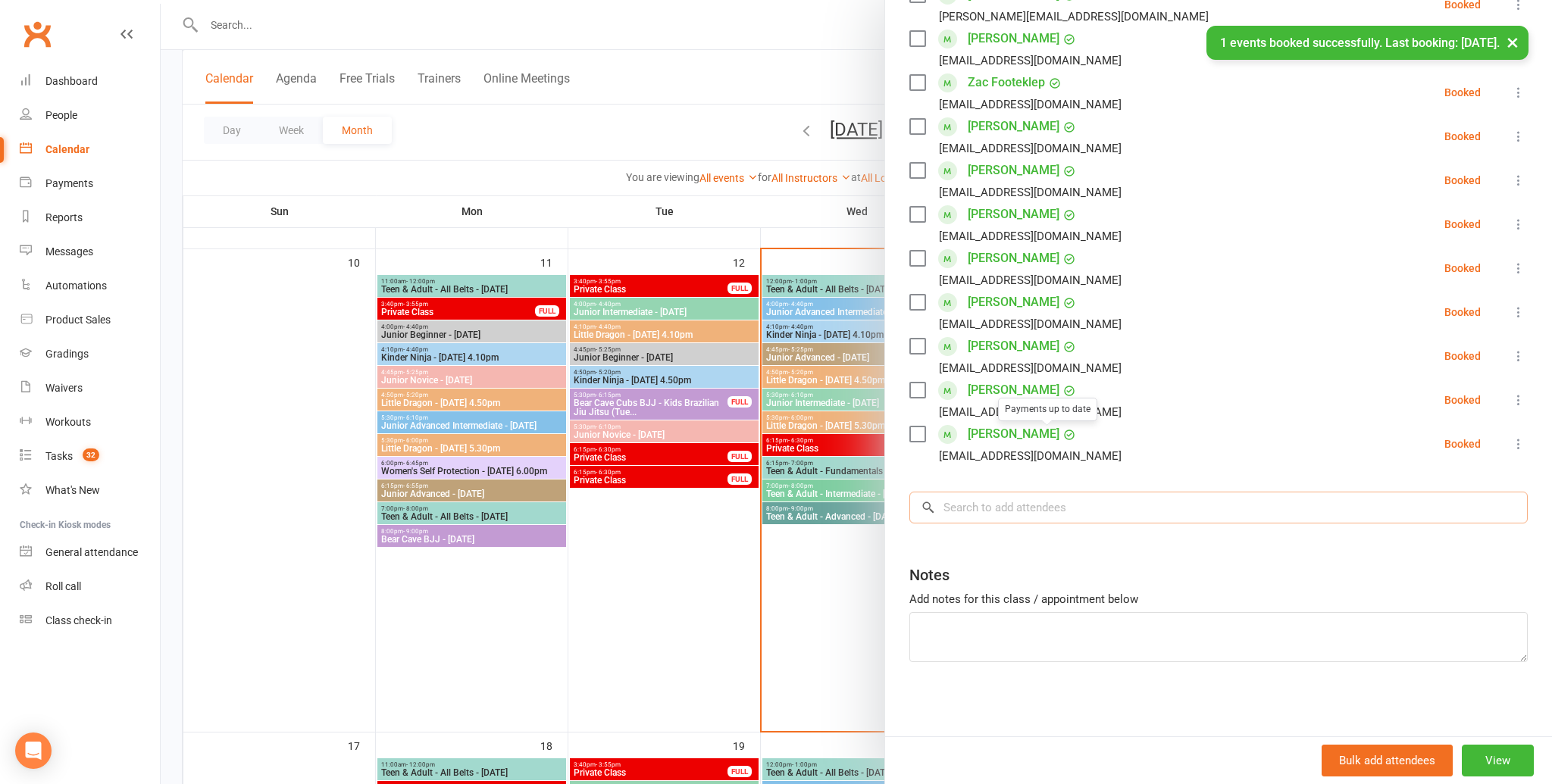
click at [1079, 514] on input "search" at bounding box center [1219, 507] width 619 height 32
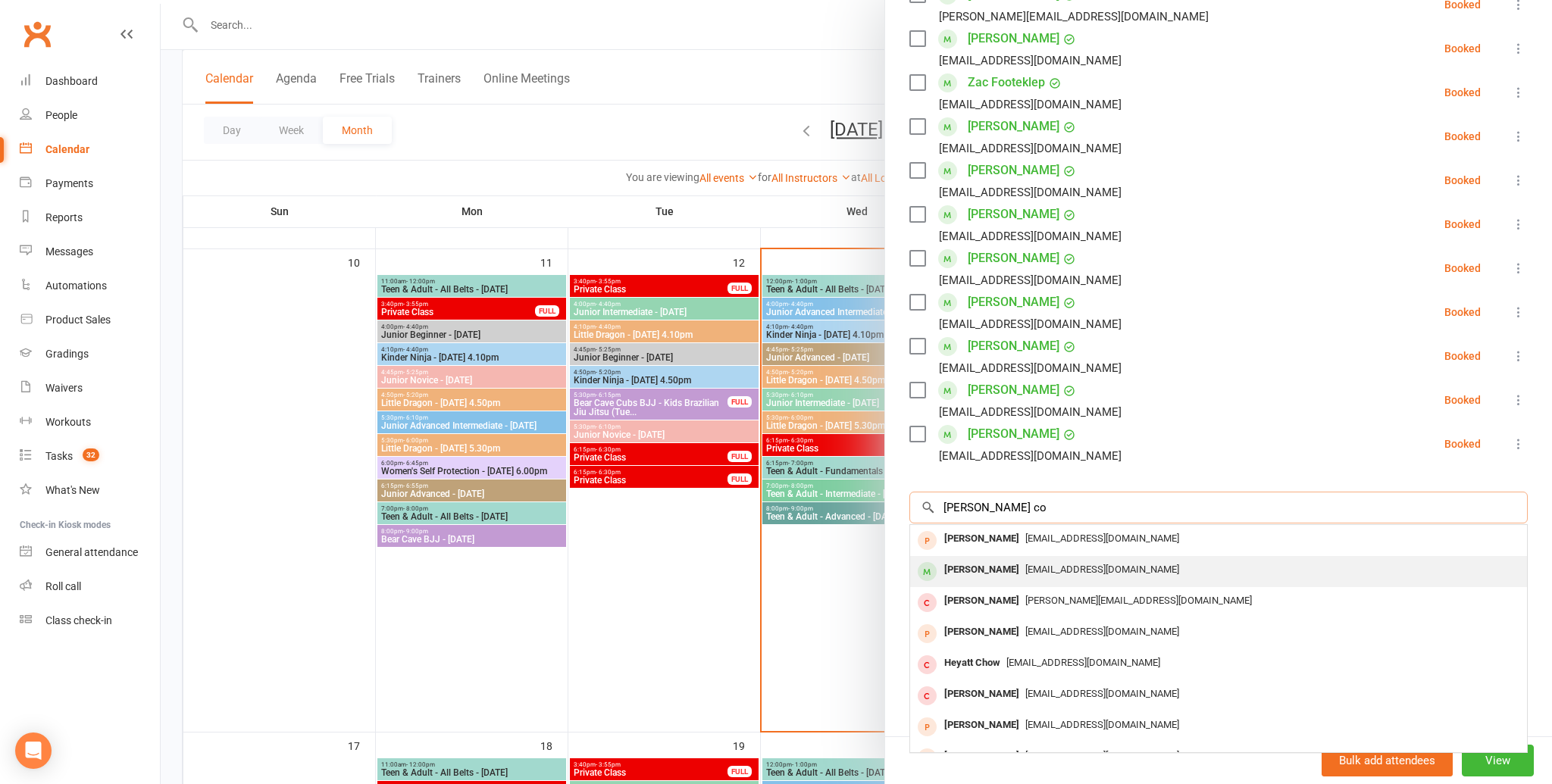
type input "wyatt co"
click at [1076, 573] on span "ktyrrell@goodstart.org.au" at bounding box center [1102, 569] width 153 height 11
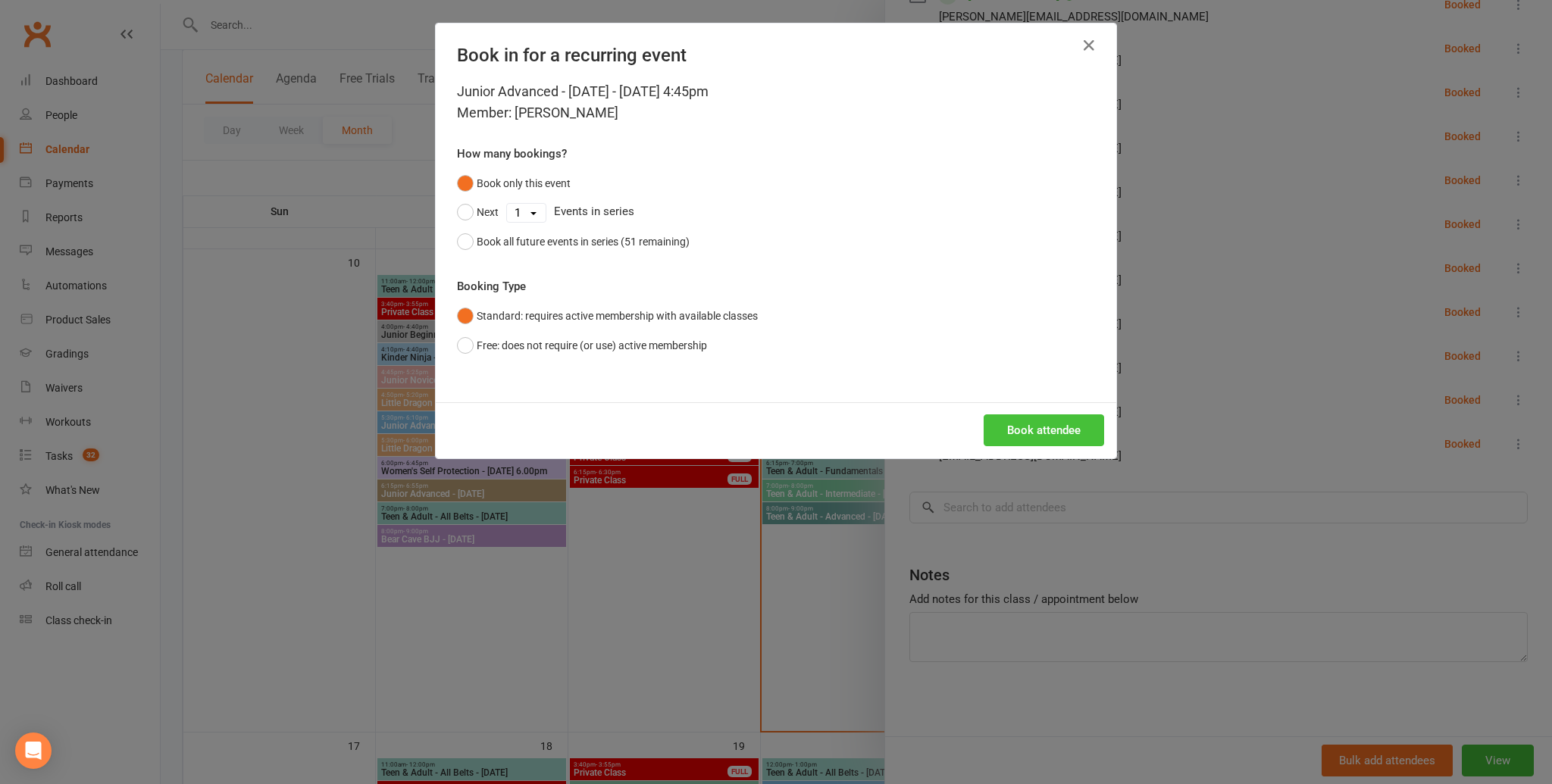
click at [1062, 436] on button "Book attendee" at bounding box center [1043, 429] width 120 height 32
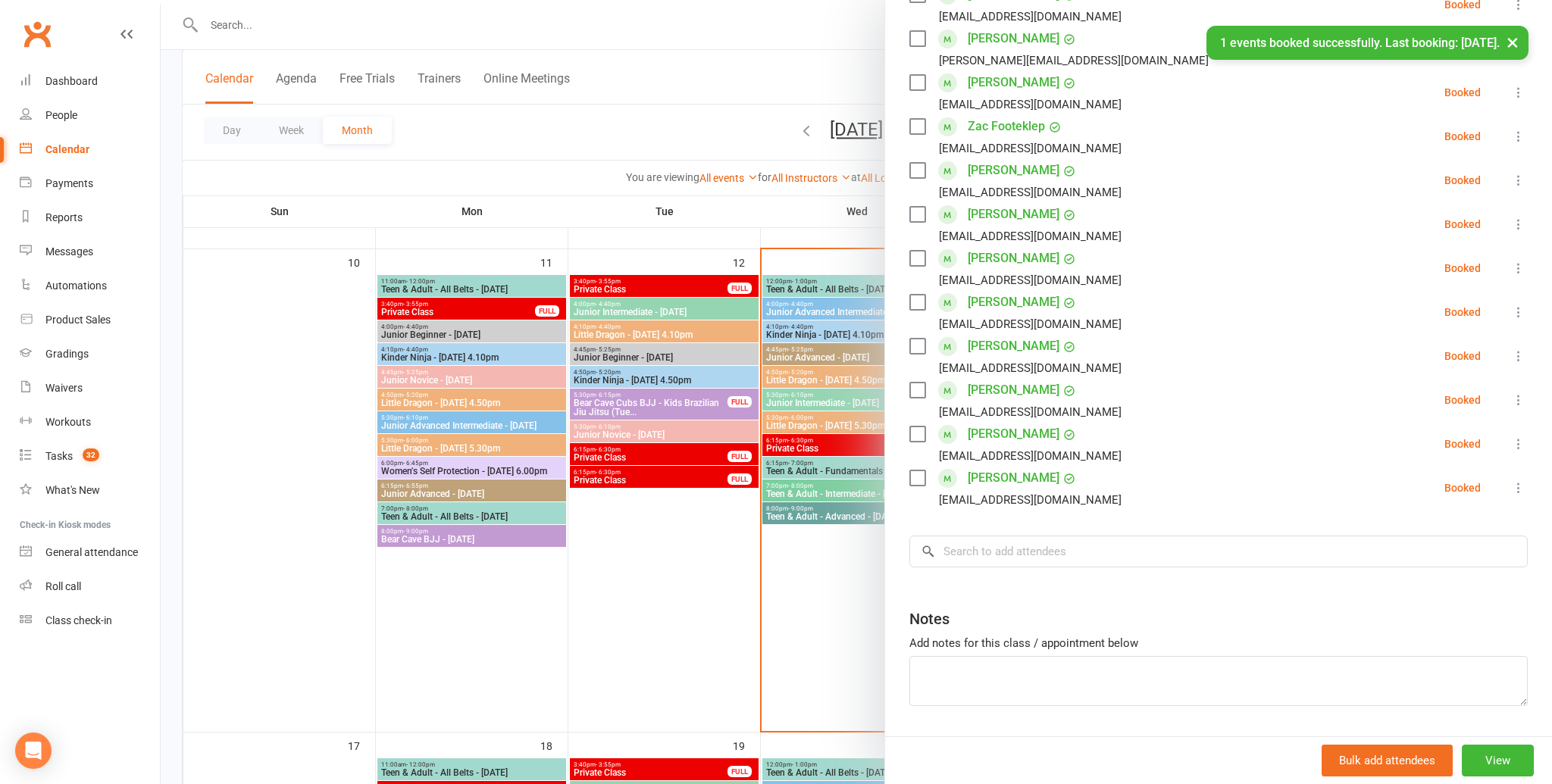
scroll to position [475, 0]
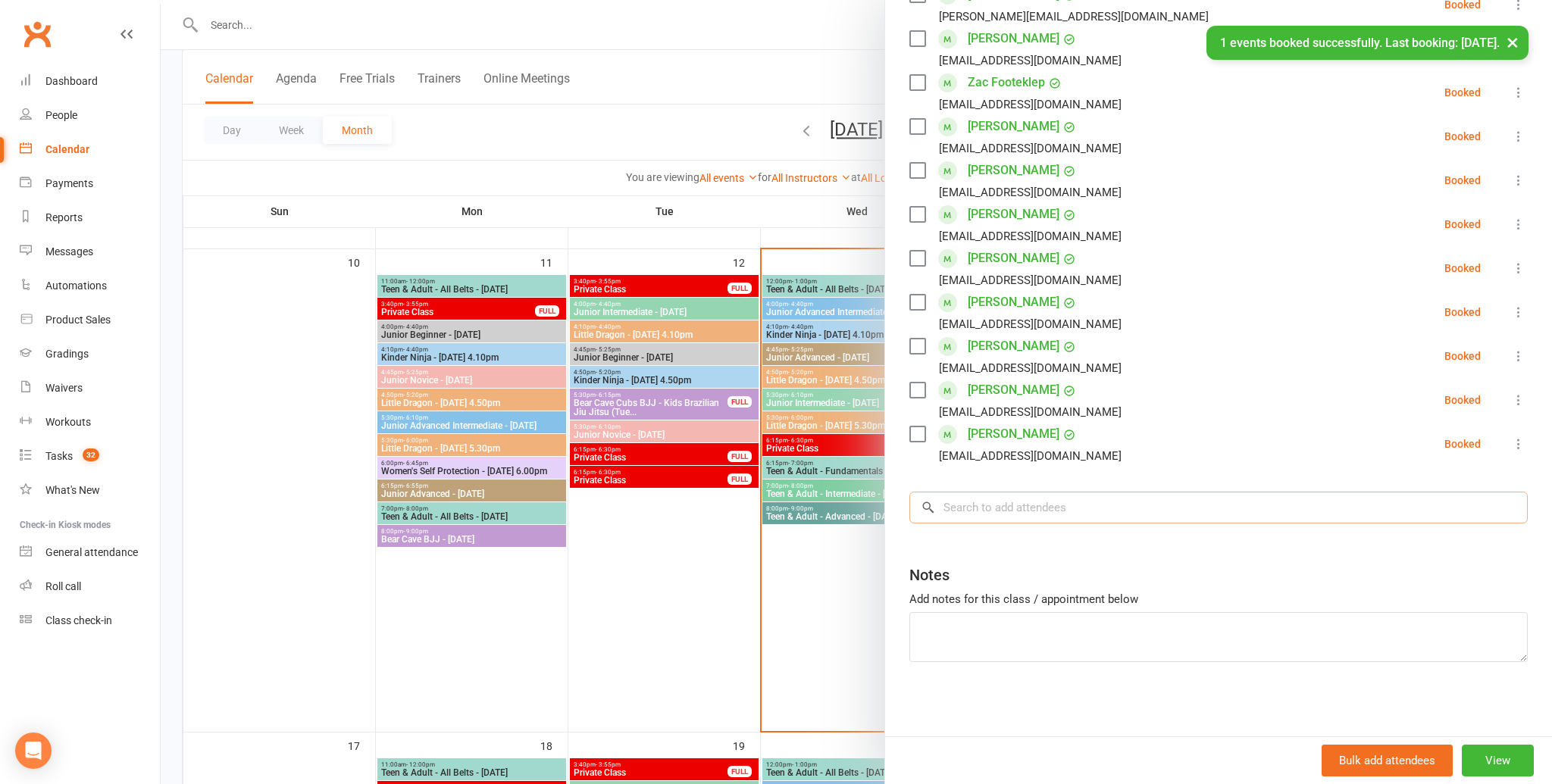
click at [1028, 522] on input "search" at bounding box center [1219, 507] width 619 height 32
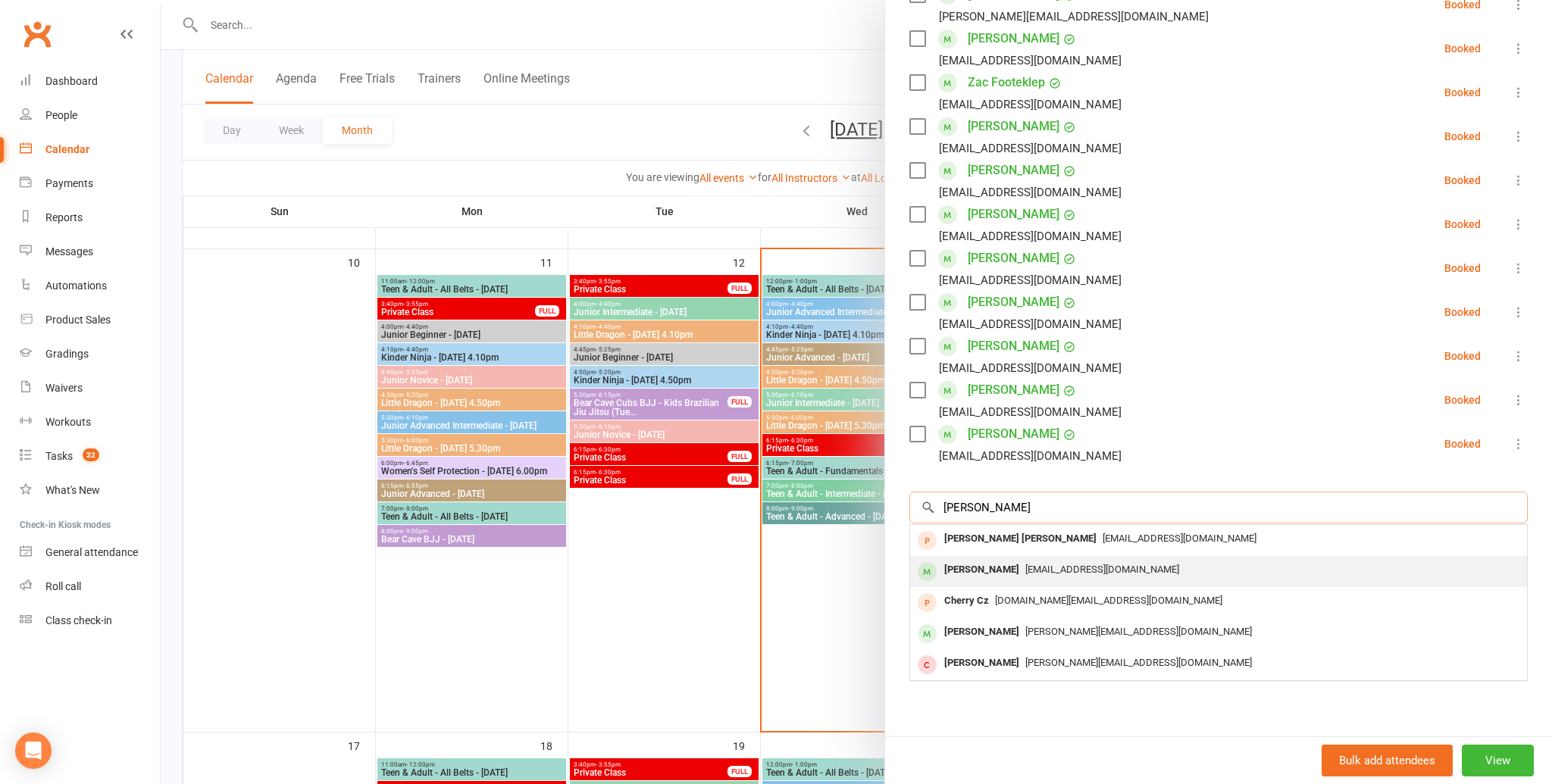
type input "jerry x"
click at [1025, 568] on span "jojoandyoyo@163.com" at bounding box center [1102, 569] width 153 height 11
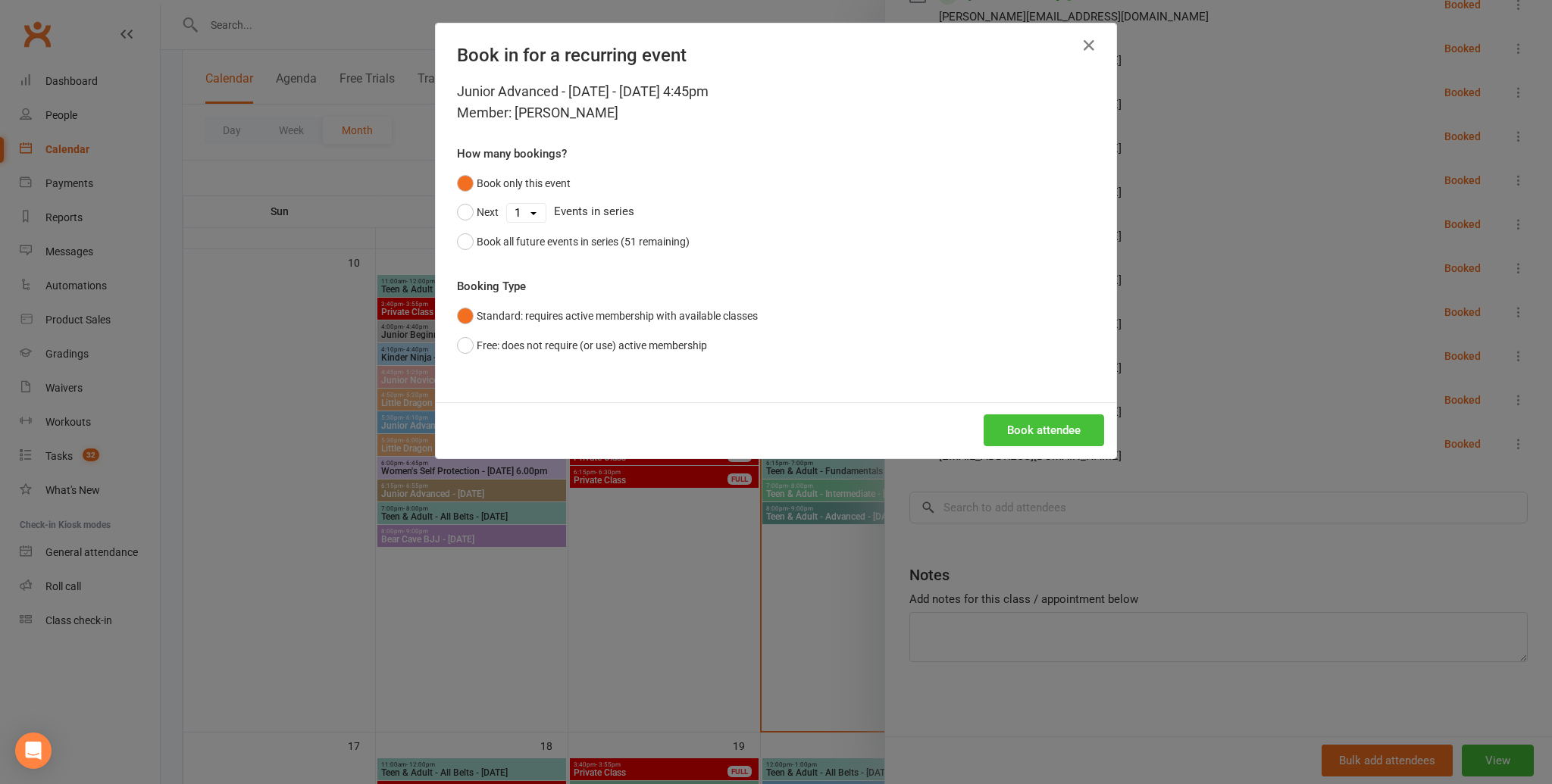
click at [1042, 423] on button "Book attendee" at bounding box center [1043, 429] width 120 height 32
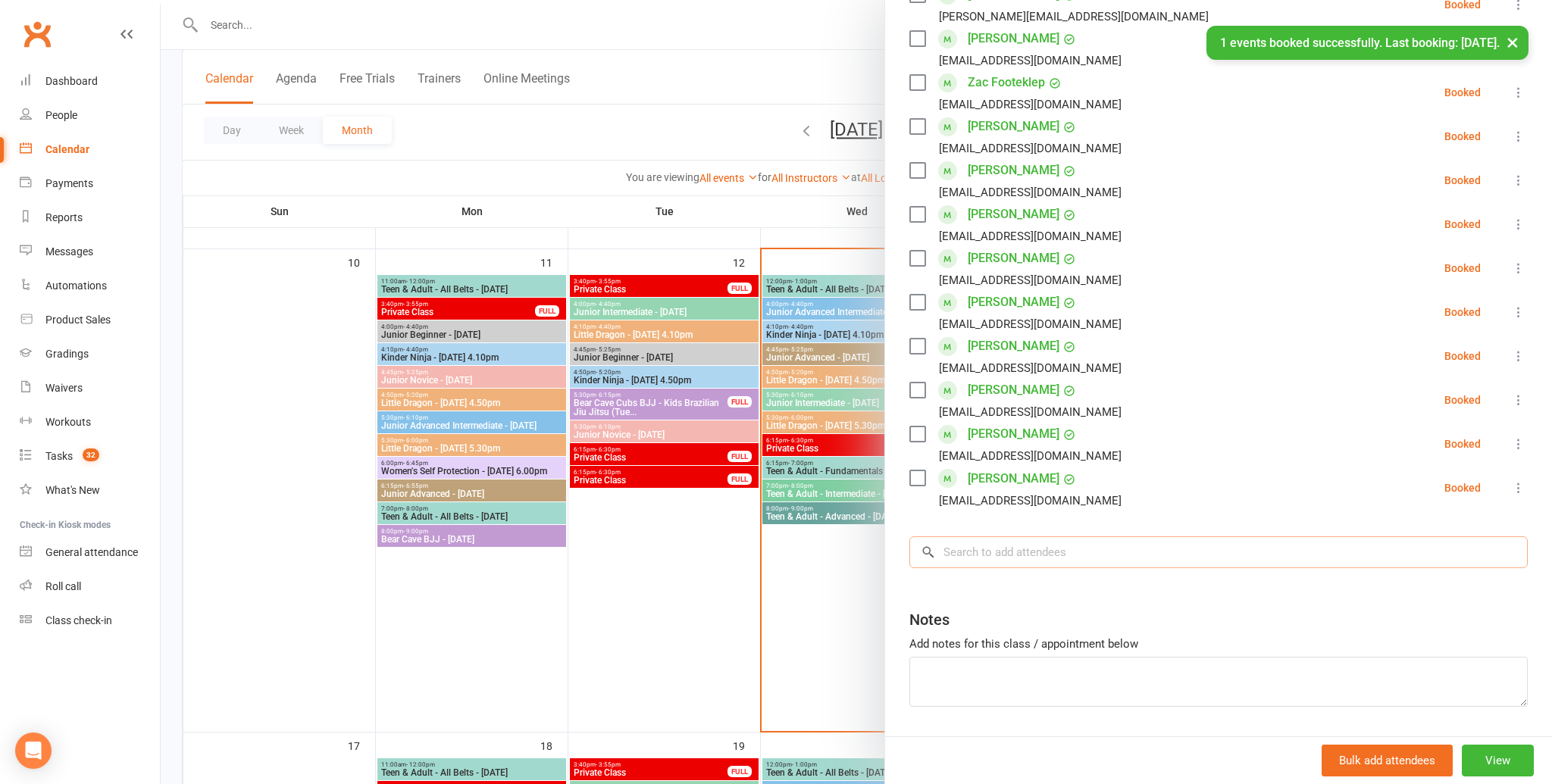
click at [1034, 562] on input "search" at bounding box center [1219, 551] width 619 height 32
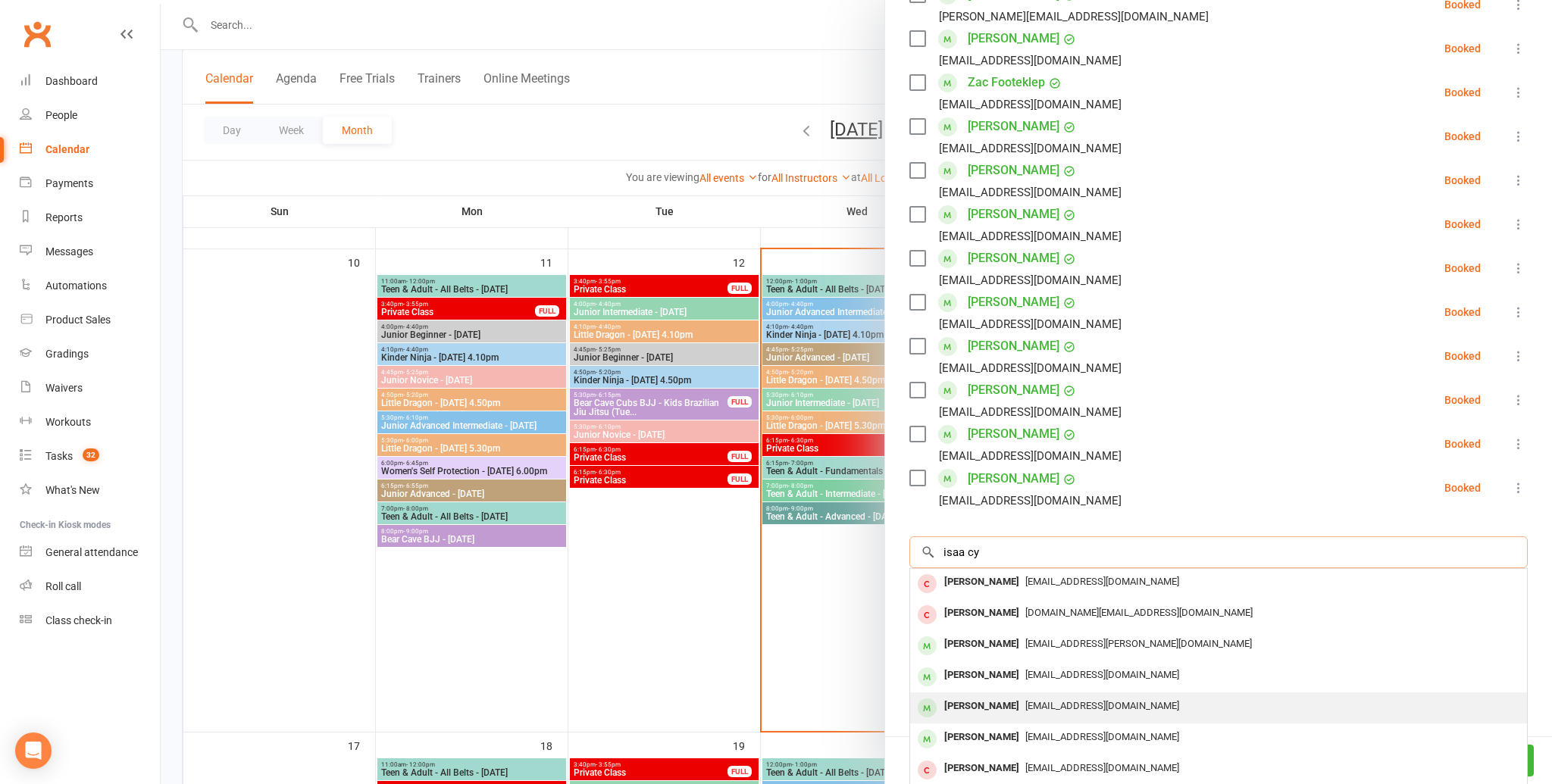
scroll to position [83, 0]
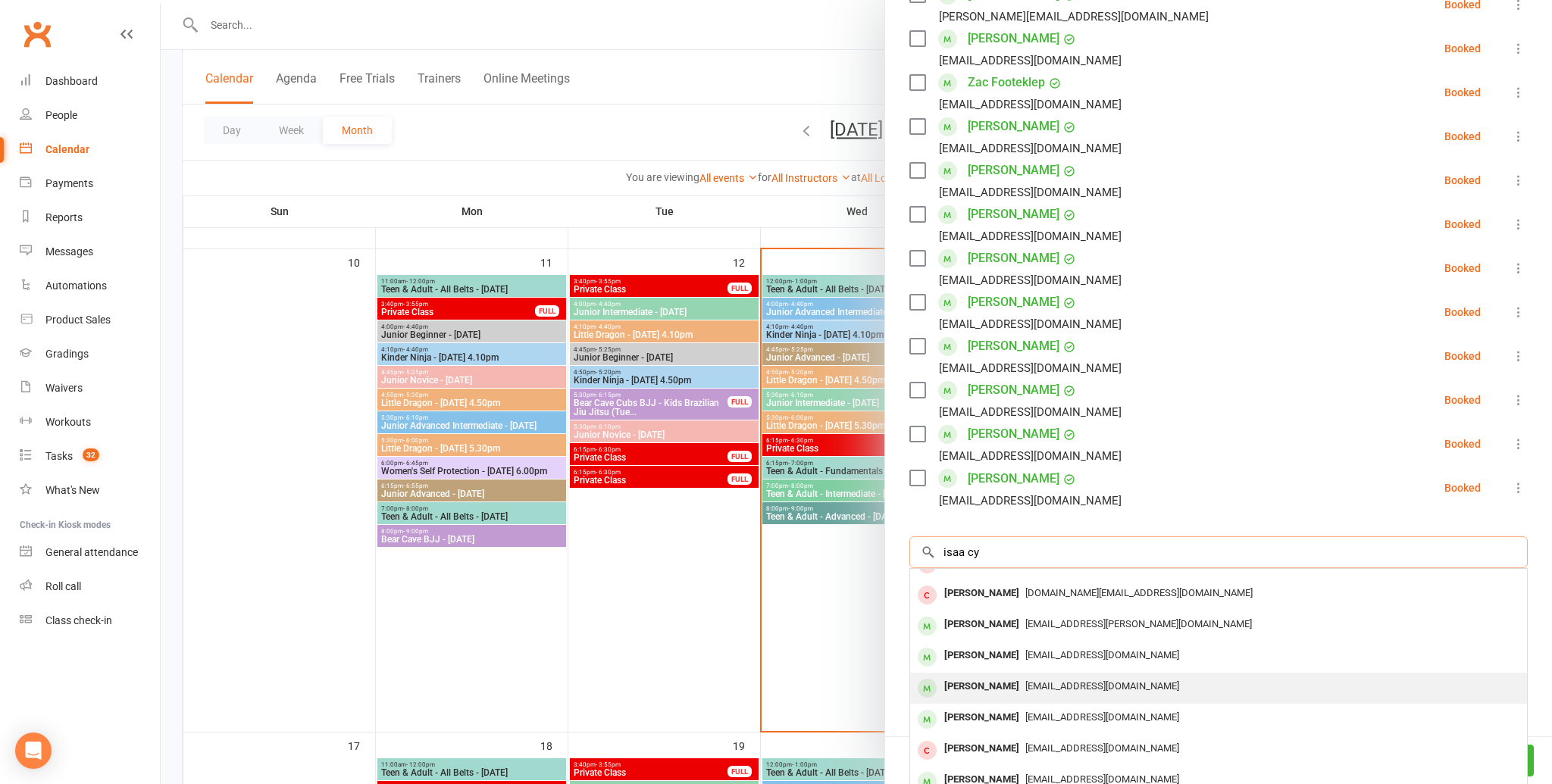
type input "isaa cy"
click at [1025, 689] on span "kam_angel@yahoo.com.hk" at bounding box center [1102, 685] width 153 height 11
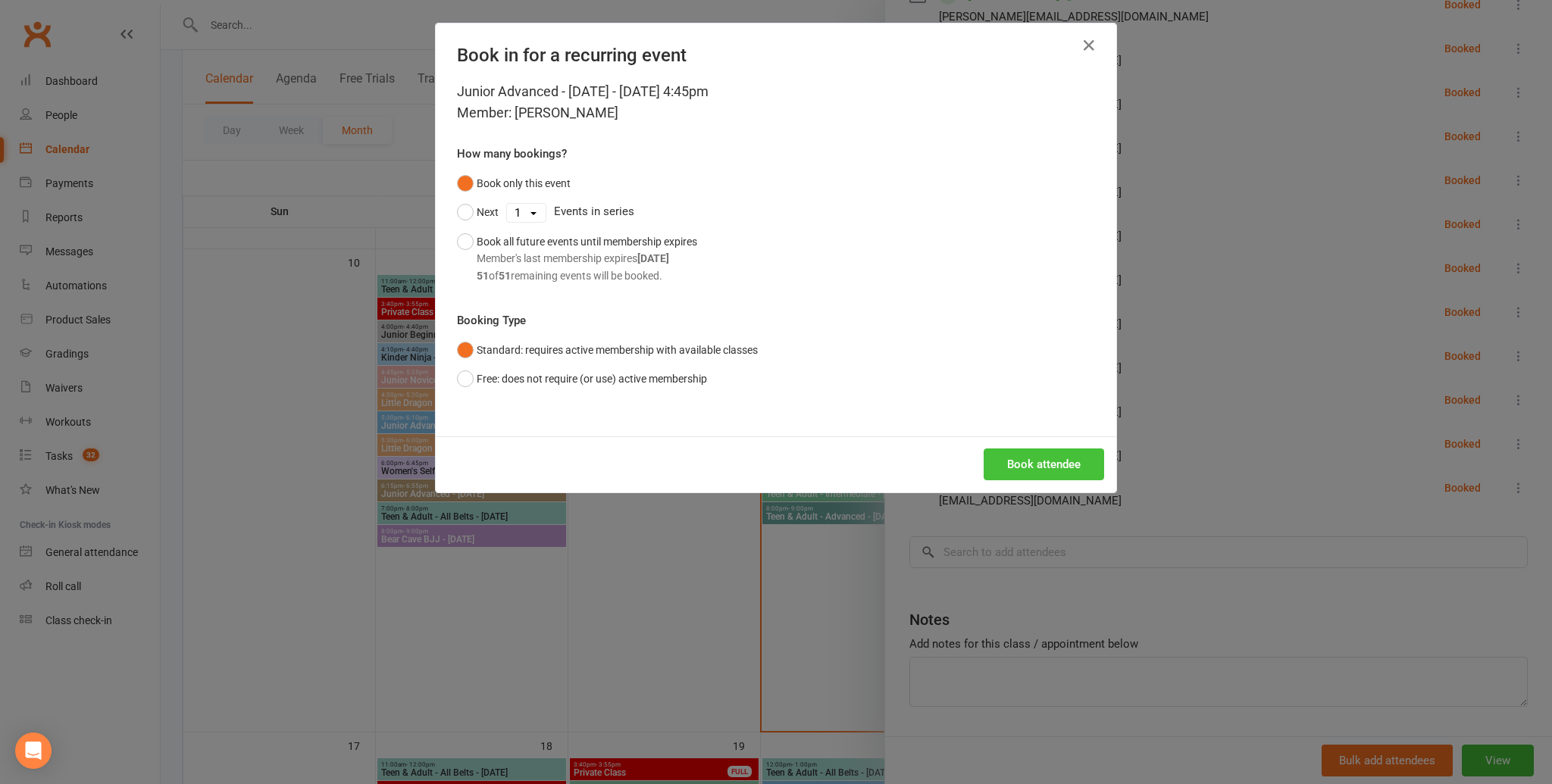
click at [1021, 478] on button "Book attendee" at bounding box center [1043, 464] width 120 height 32
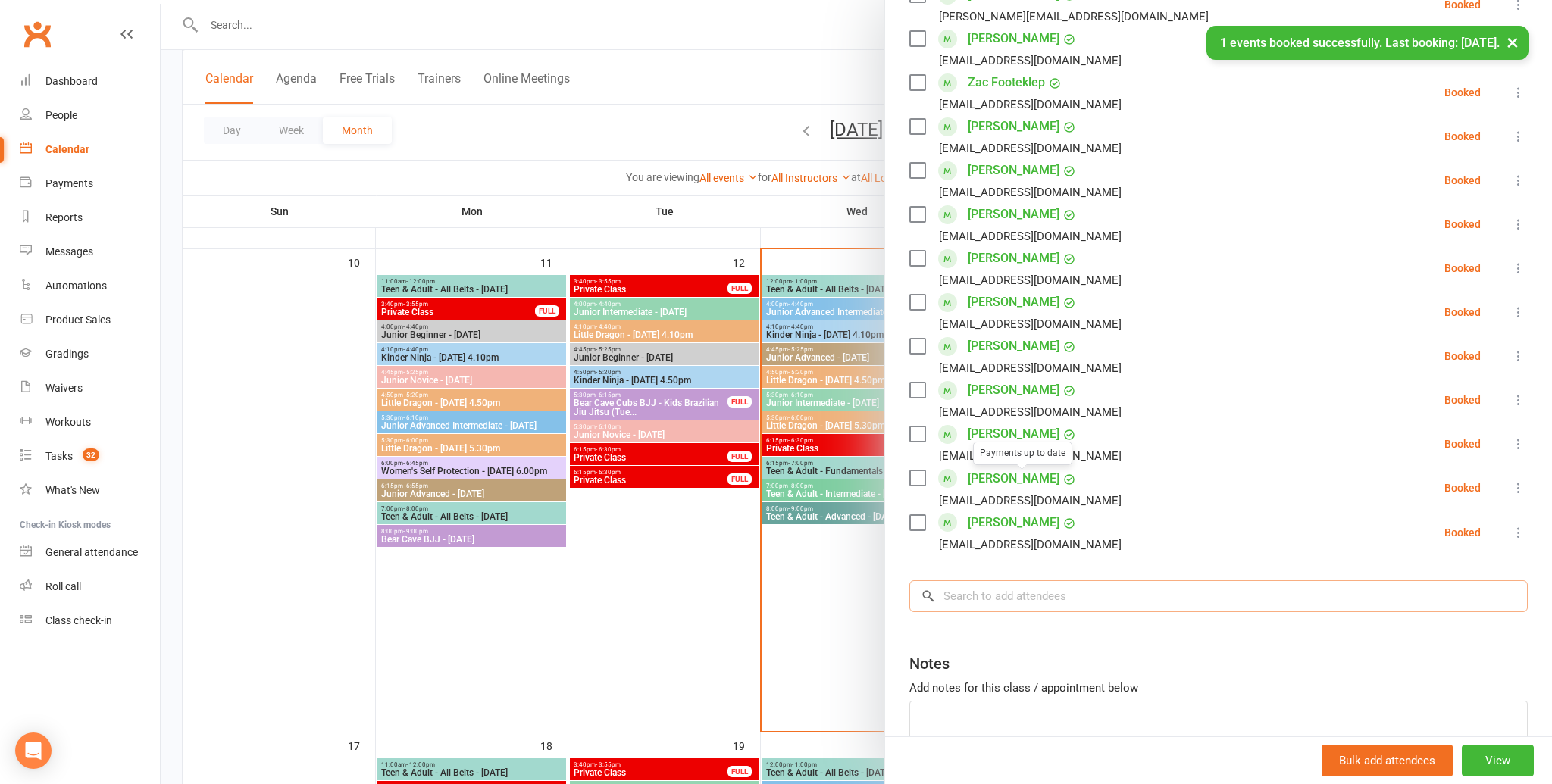
click at [1000, 590] on input "search" at bounding box center [1219, 596] width 619 height 32
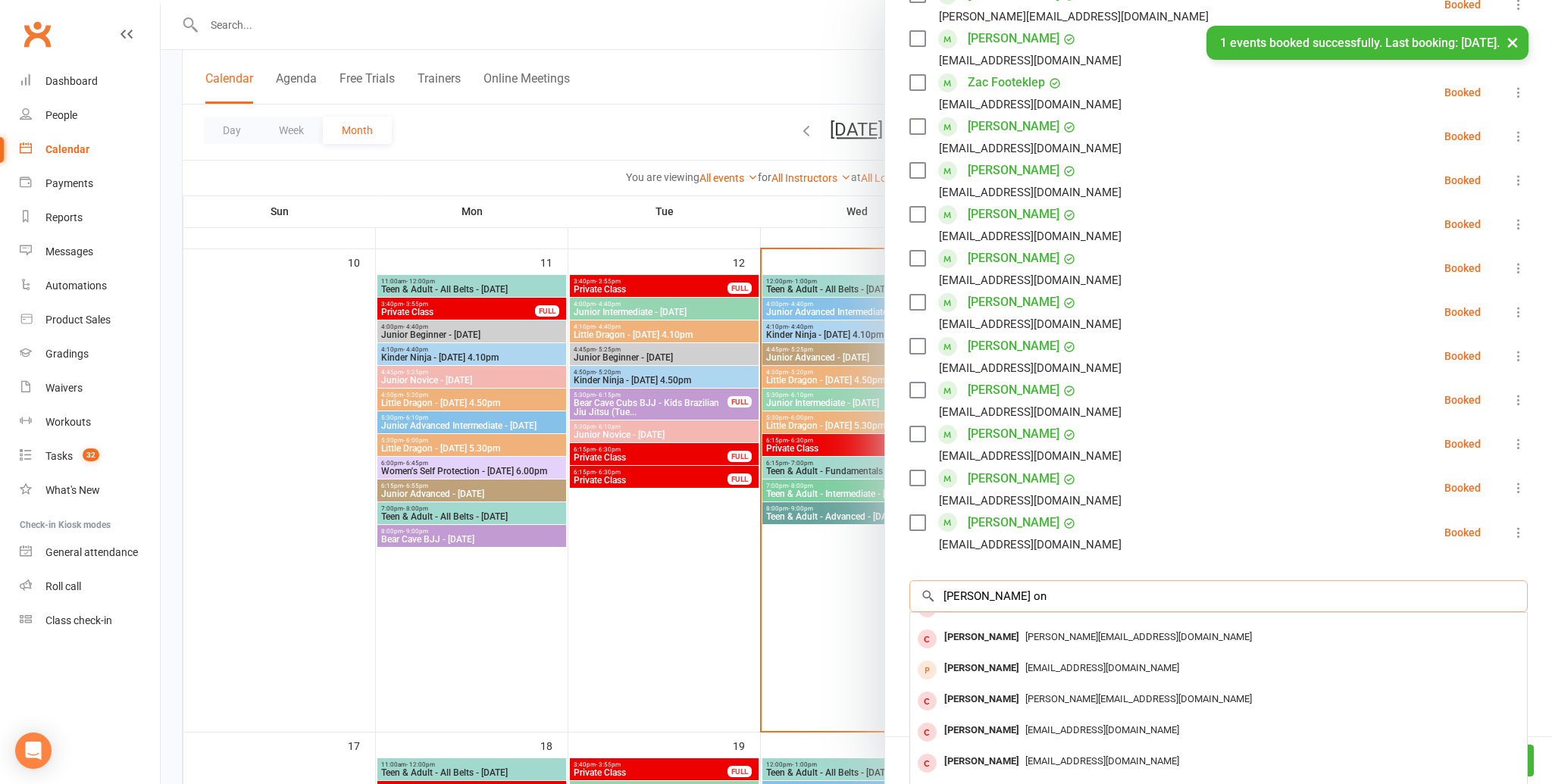
scroll to position [0, 0]
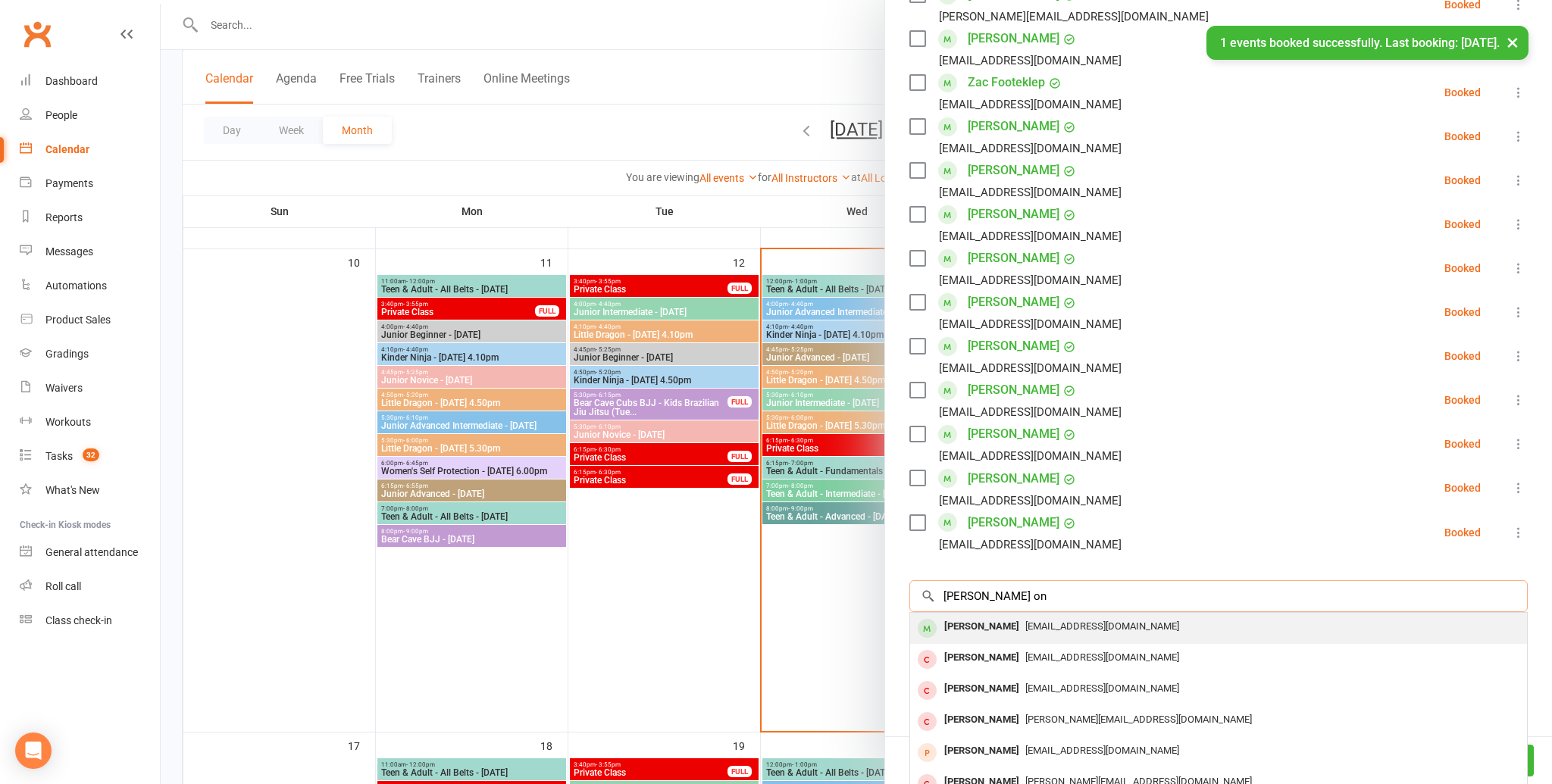
type input "ethan on"
click at [992, 630] on div "Ethan Ong" at bounding box center [982, 627] width 87 height 22
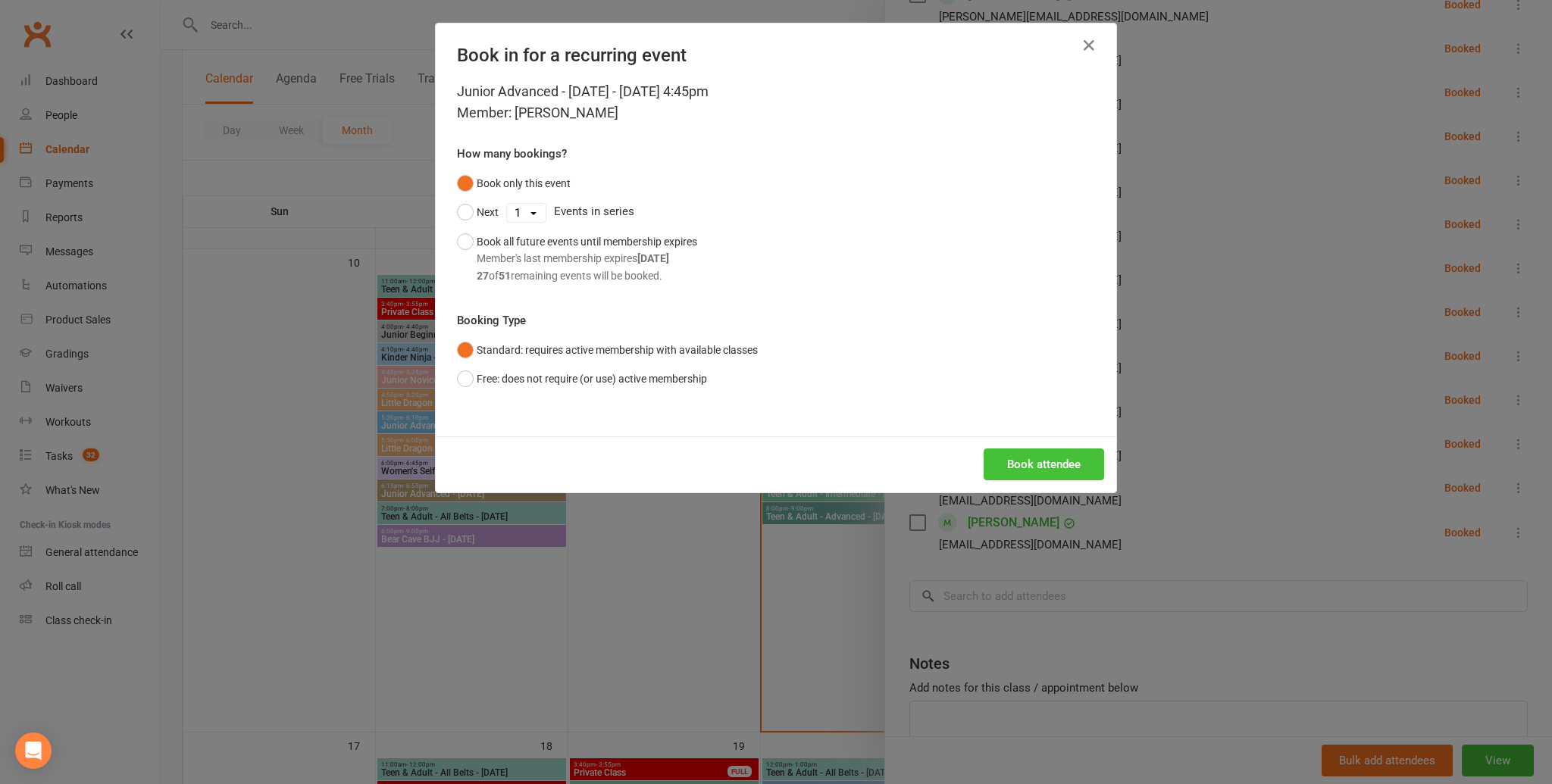
click at [1018, 470] on button "Book attendee" at bounding box center [1043, 464] width 120 height 32
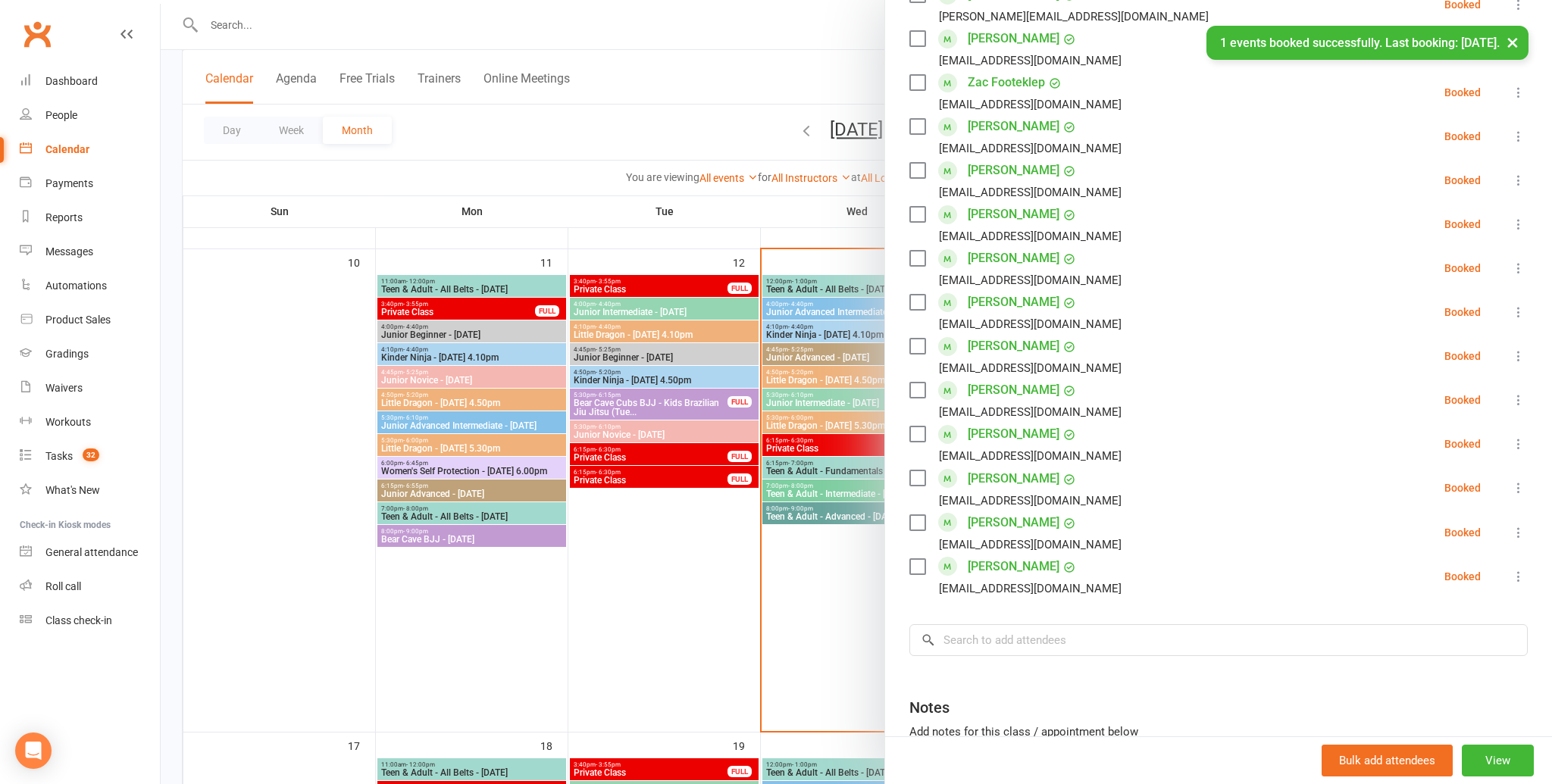
drag, startPoint x: 987, startPoint y: 585, endPoint x: 979, endPoint y: 599, distance: 16.1
click at [986, 585] on div "kam_angel@yahoo.com.hk" at bounding box center [1030, 588] width 182 height 20
click at [967, 632] on input "search" at bounding box center [1219, 641] width 619 height 32
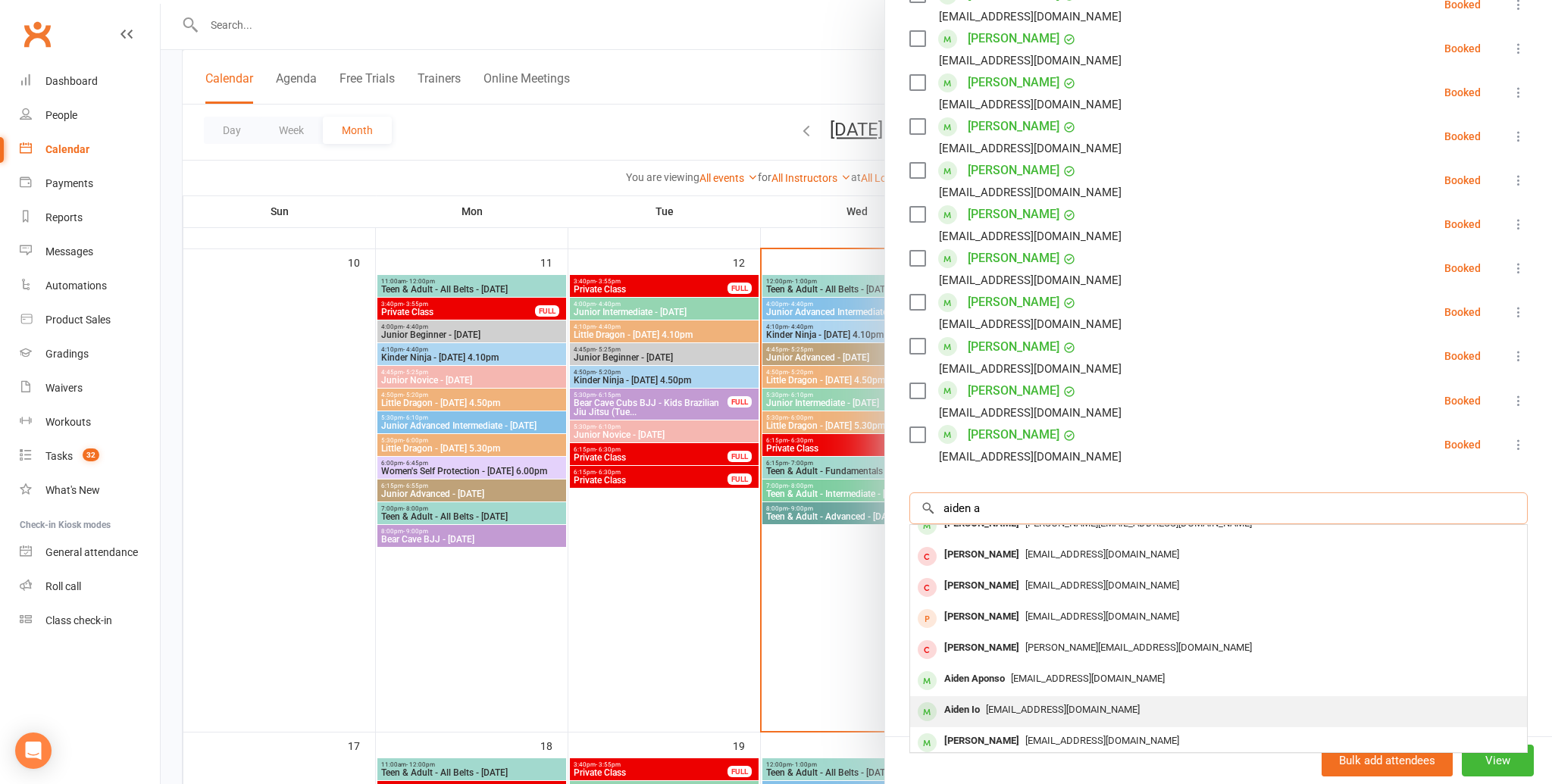
scroll to position [83, 0]
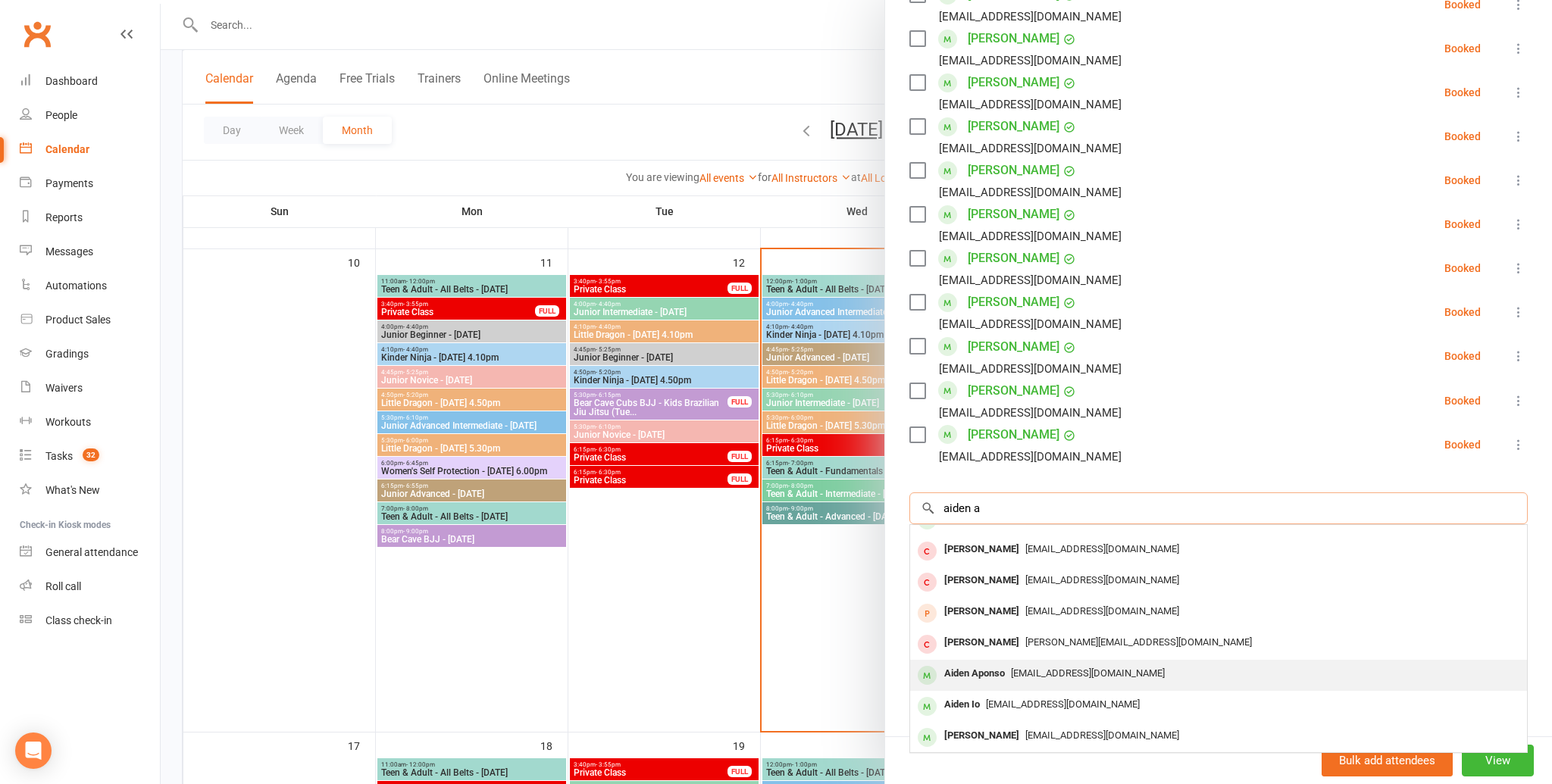
type input "aiden a"
click at [997, 677] on div "Aiden Aponso" at bounding box center [974, 674] width 72 height 22
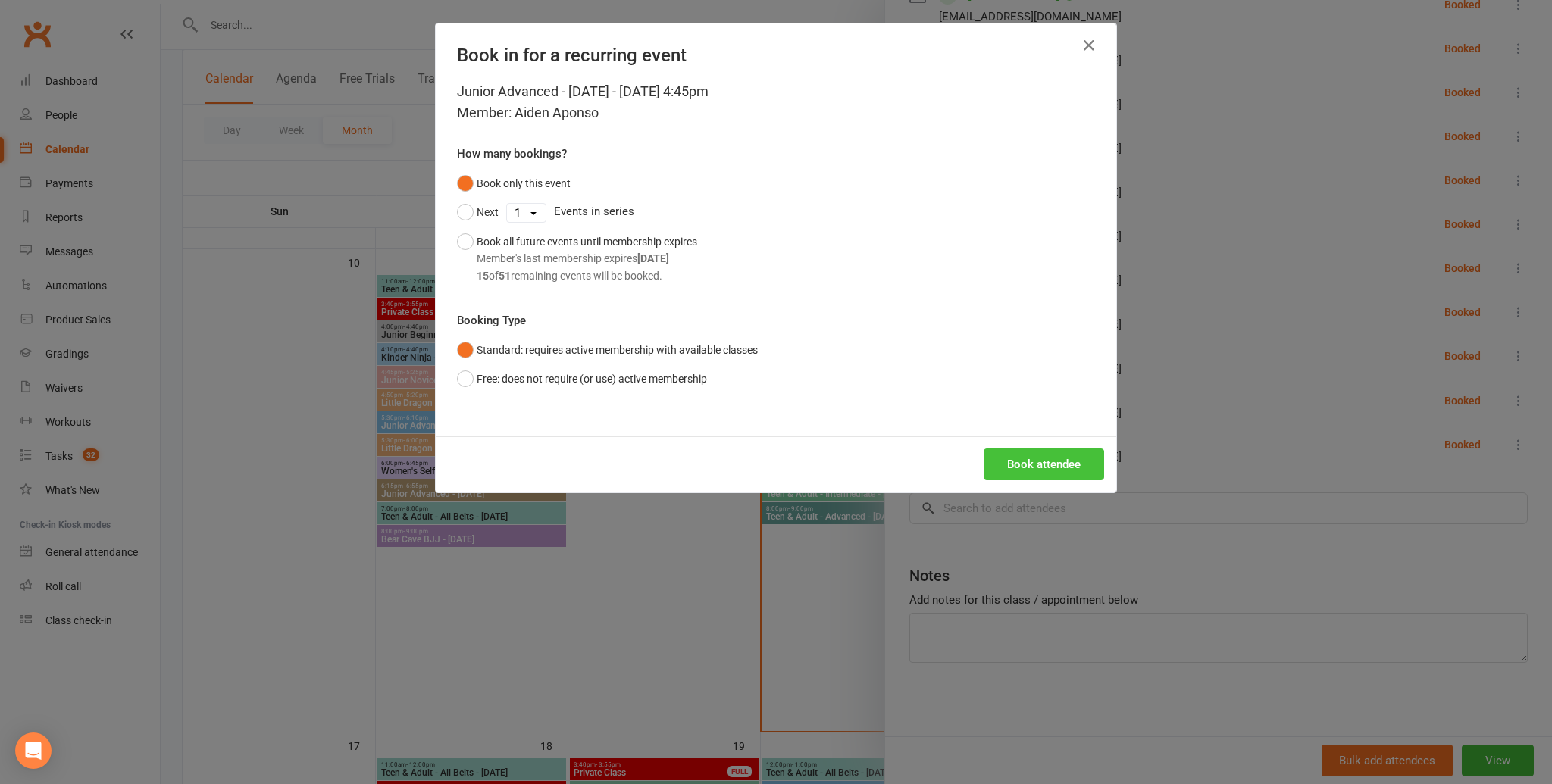
click at [1026, 457] on button "Book attendee" at bounding box center [1043, 464] width 120 height 32
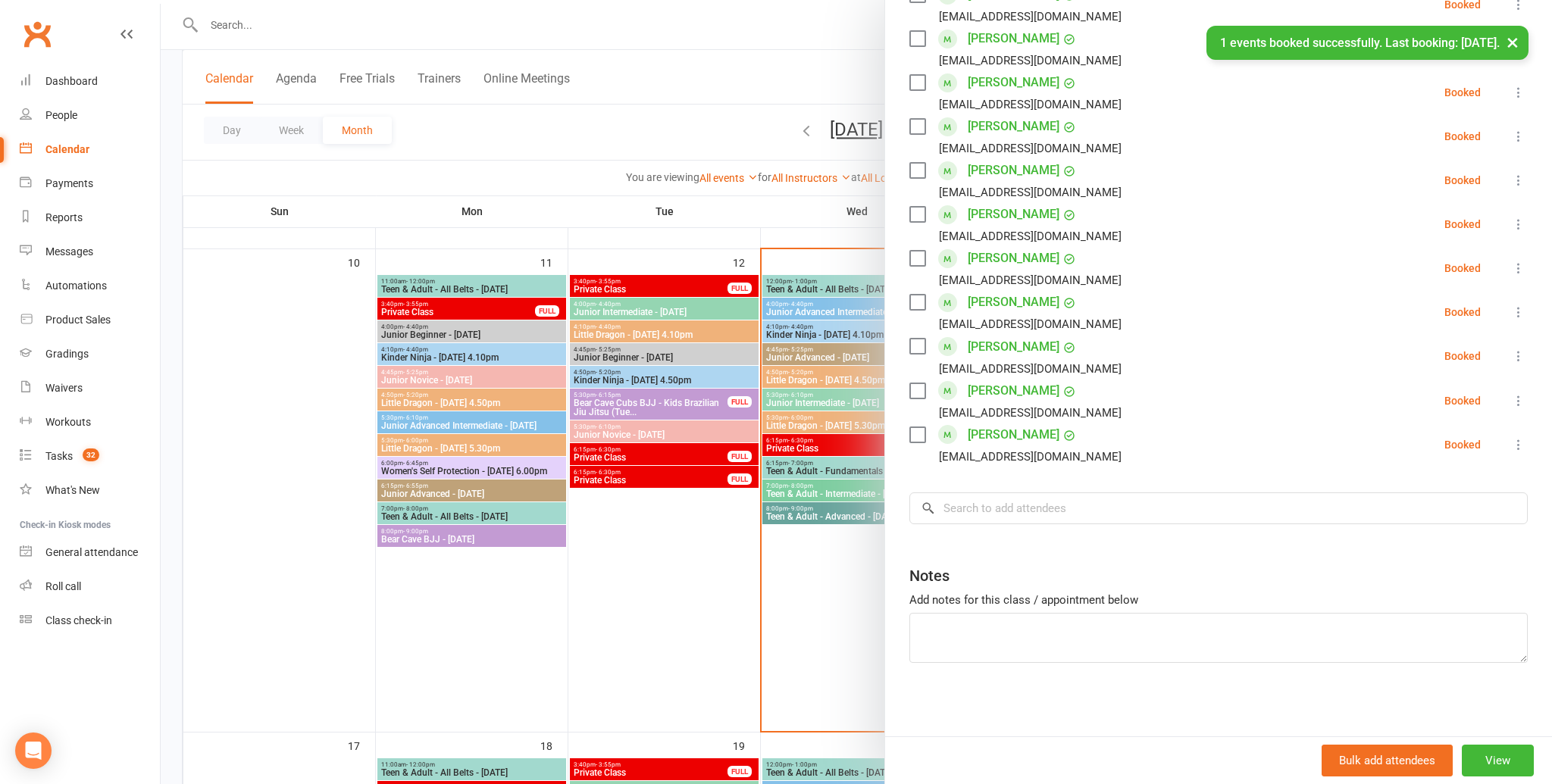
scroll to position [651, 0]
click at [1027, 522] on div "Class kiosk mode Roll call 4:45 PM - 5:25 PM, Wednesday, August, 13, 2025 with …" at bounding box center [1218, 76] width 666 height 1325
click at [1028, 519] on input "search" at bounding box center [1219, 508] width 619 height 32
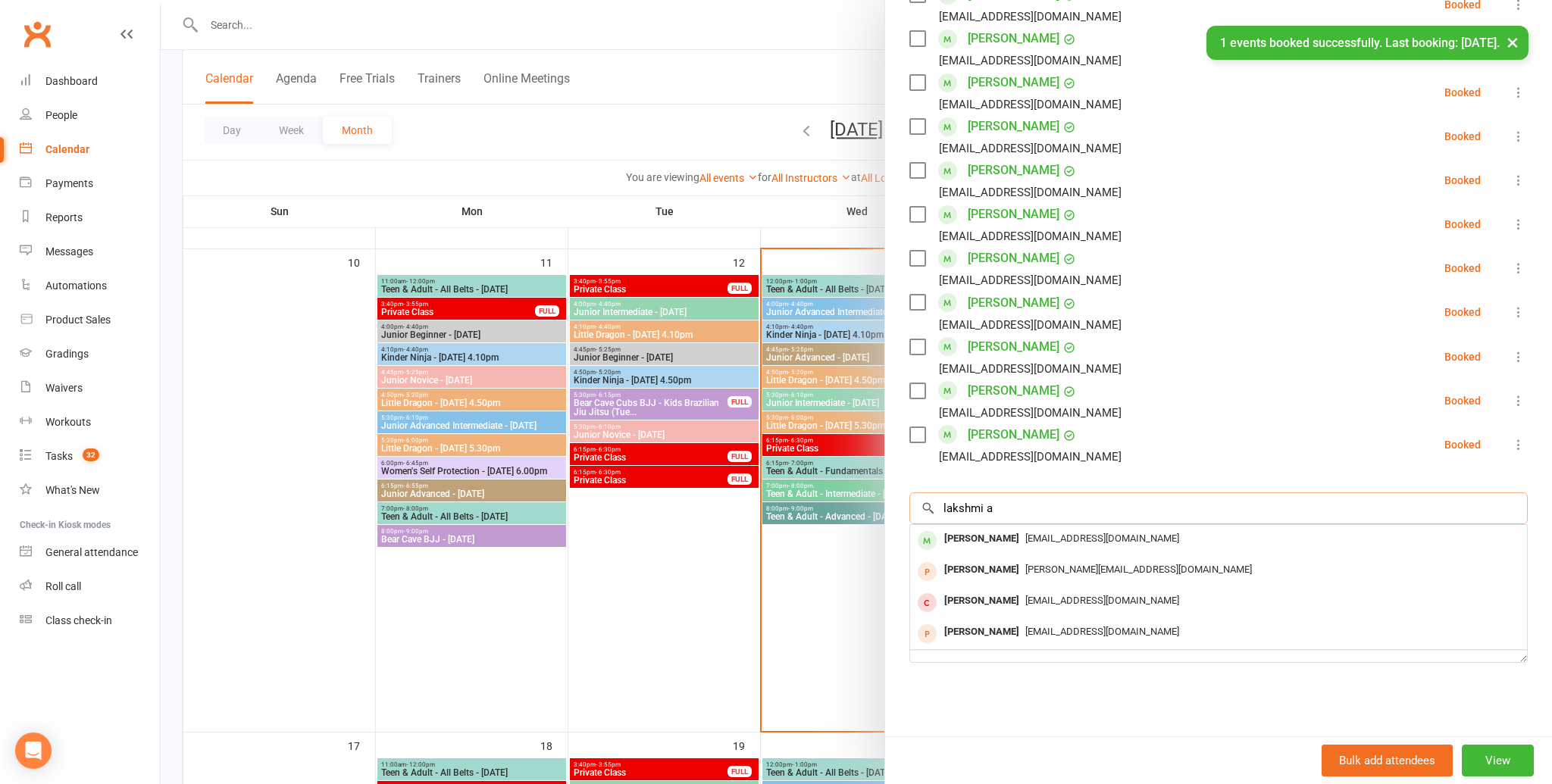
scroll to position [0, 0]
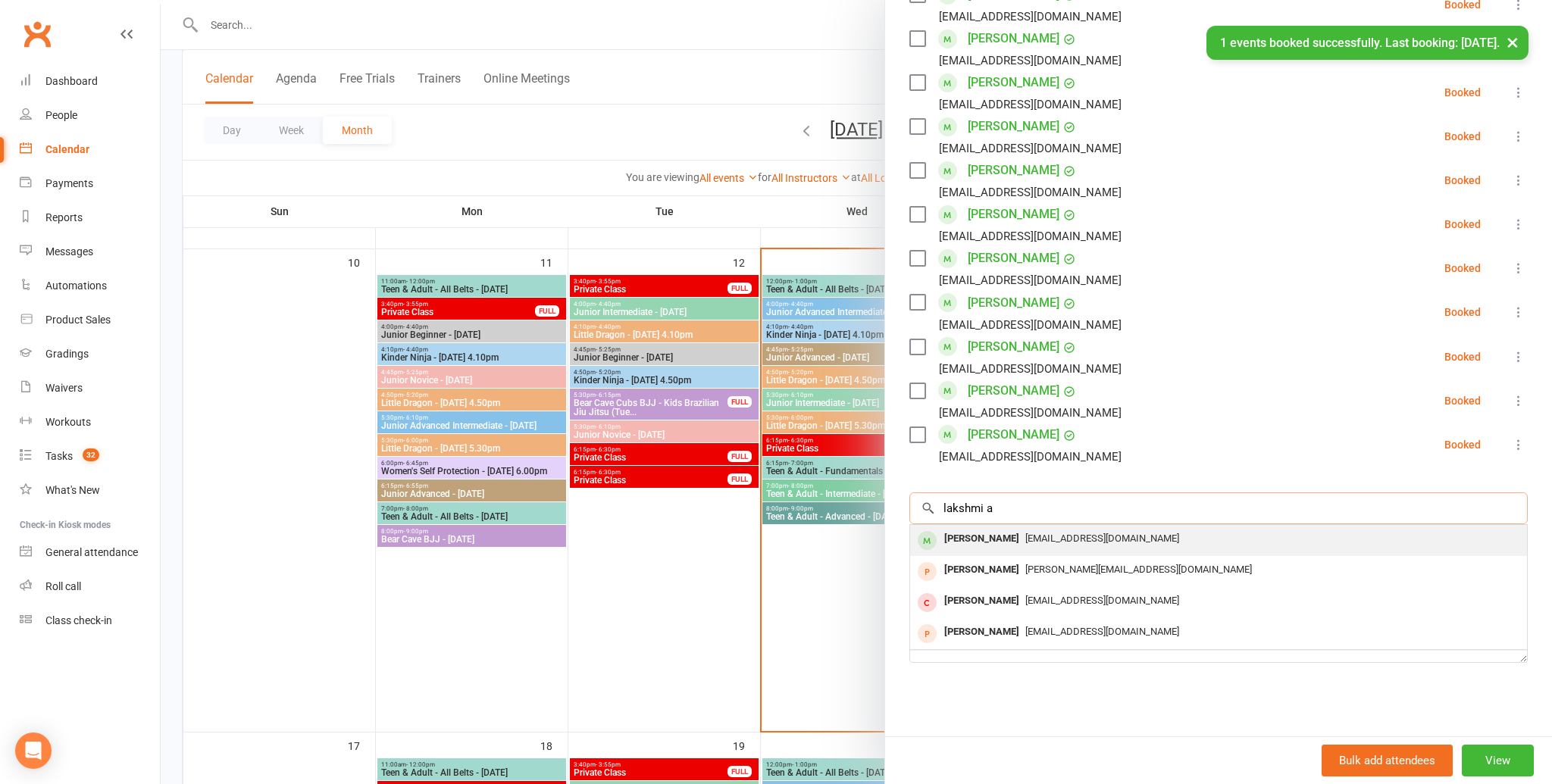
type input "lakshmi a"
click at [1025, 542] on div "Lakshmi Alagaratnam" at bounding box center [982, 539] width 87 height 22
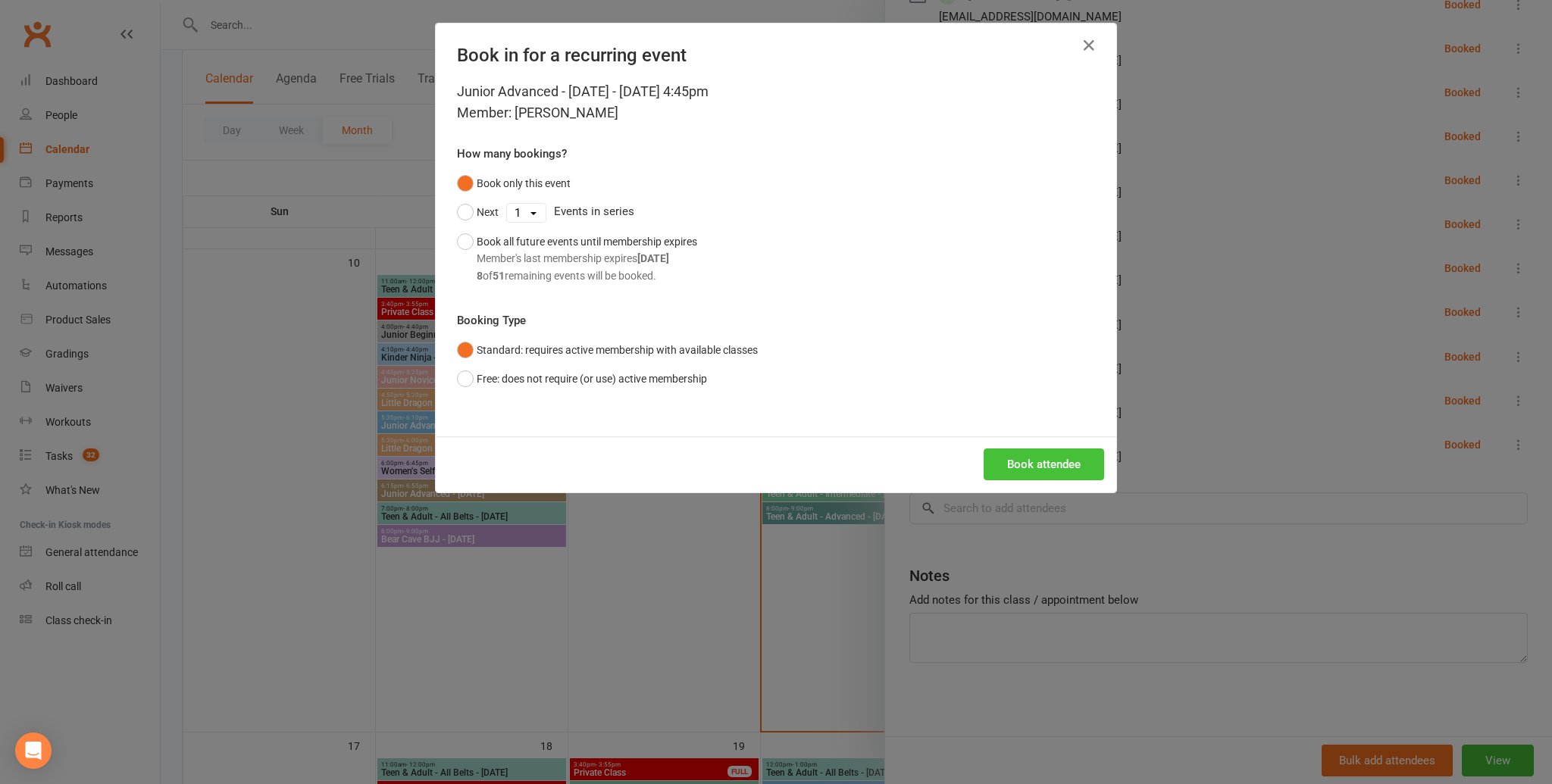
click at [1045, 457] on button "Book attendee" at bounding box center [1043, 464] width 120 height 32
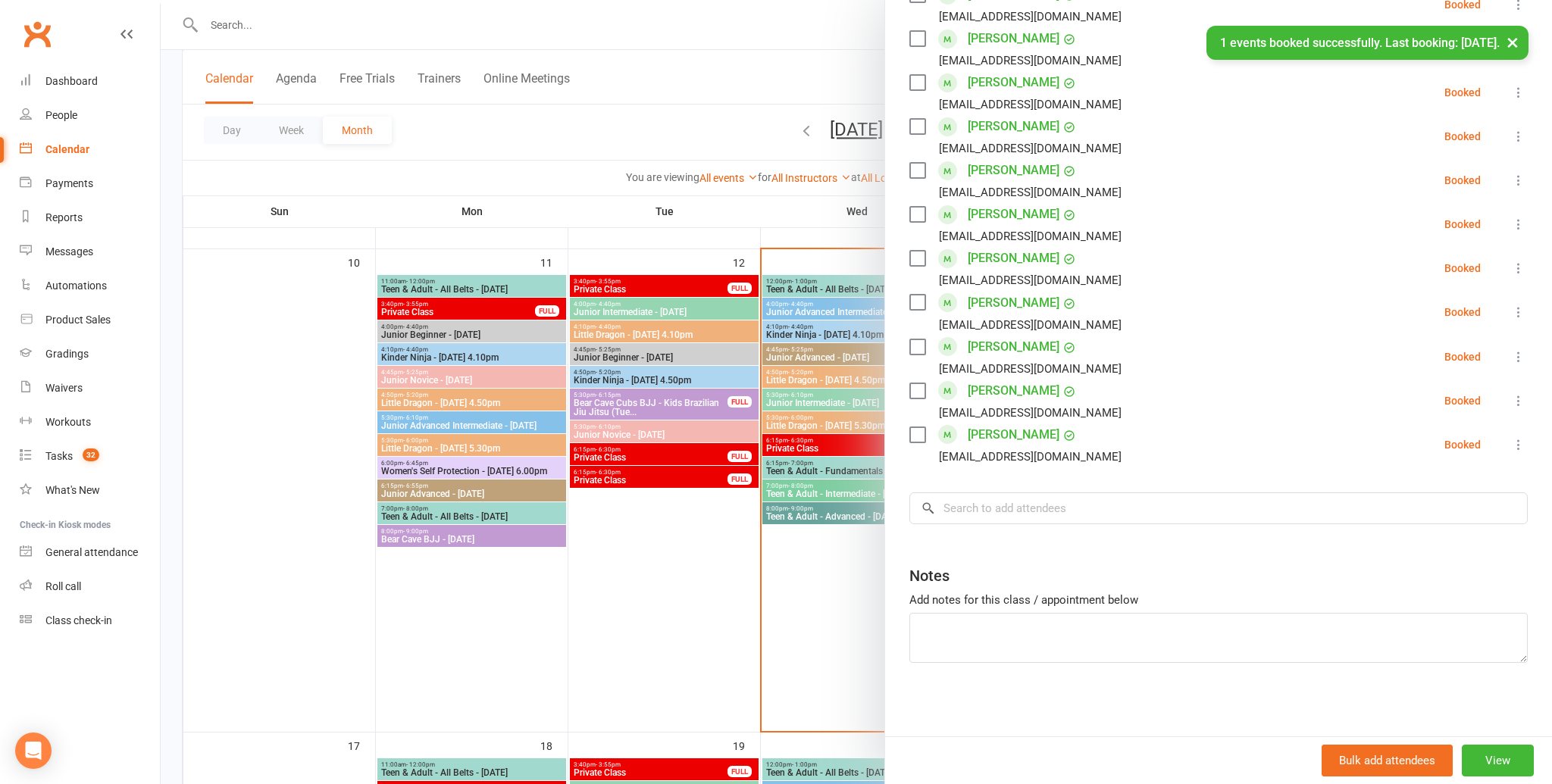
scroll to position [695, 0]
click at [1063, 525] on div "Class kiosk mode Roll call 4:45 PM - 5:25 PM, Wednesday, August, 13, 2025 with …" at bounding box center [1218, 54] width 666 height 1369
click at [1068, 519] on input "search" at bounding box center [1219, 508] width 619 height 32
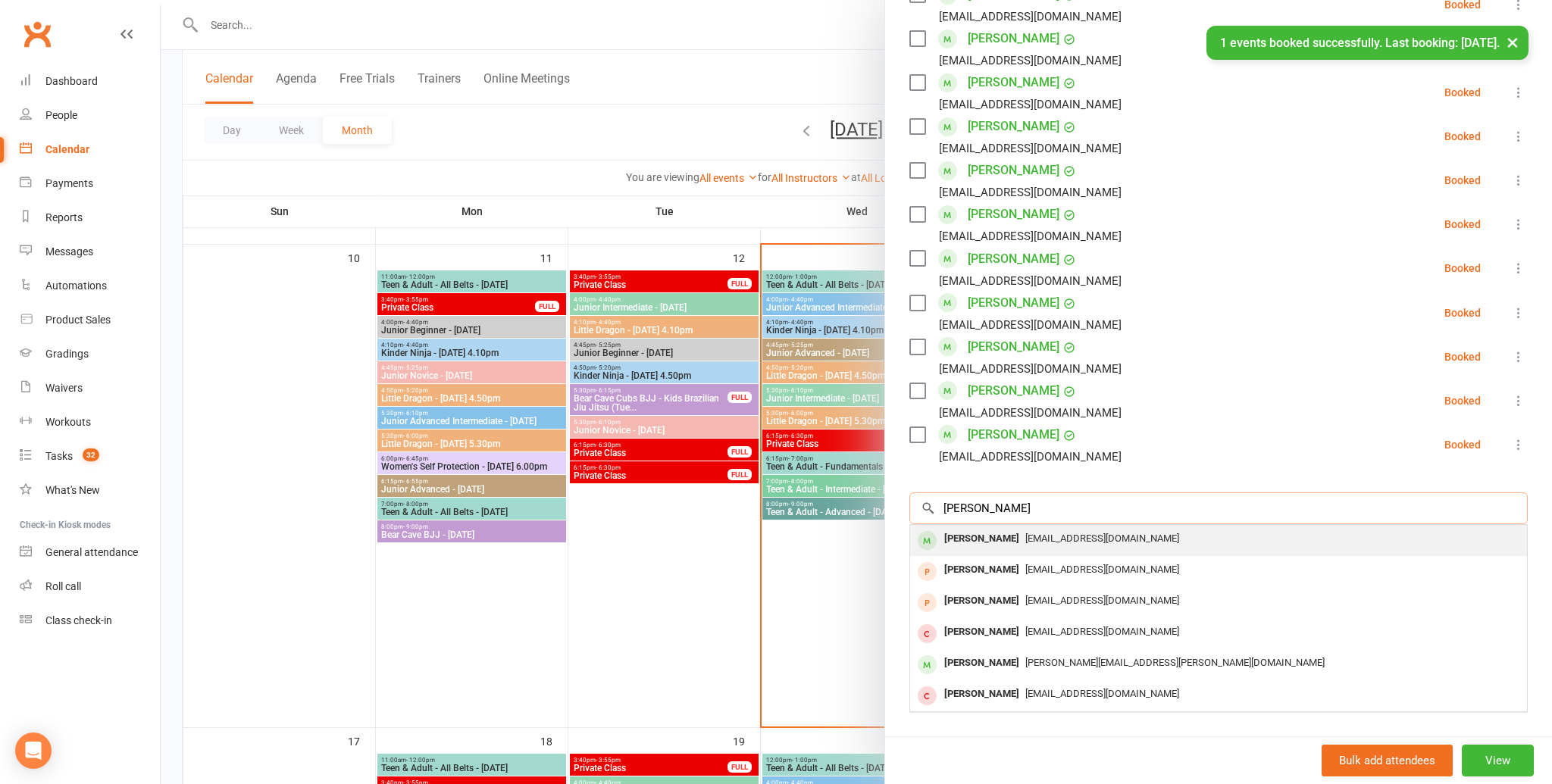
type input "owen m"
click at [1059, 533] on span "kmurdoch01@gmail.com" at bounding box center [1102, 538] width 153 height 11
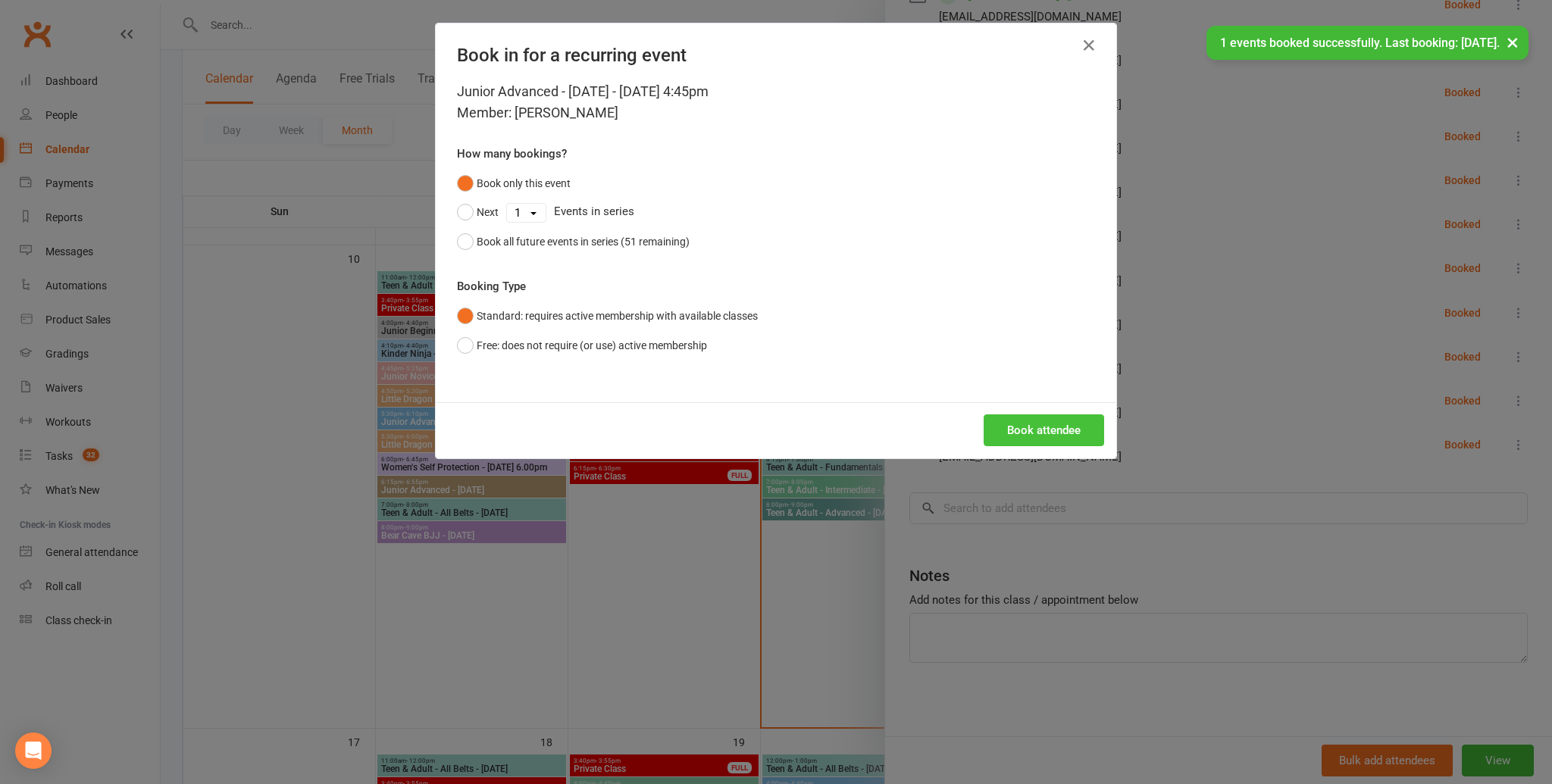
click at [1055, 437] on button "Book attendee" at bounding box center [1043, 429] width 120 height 32
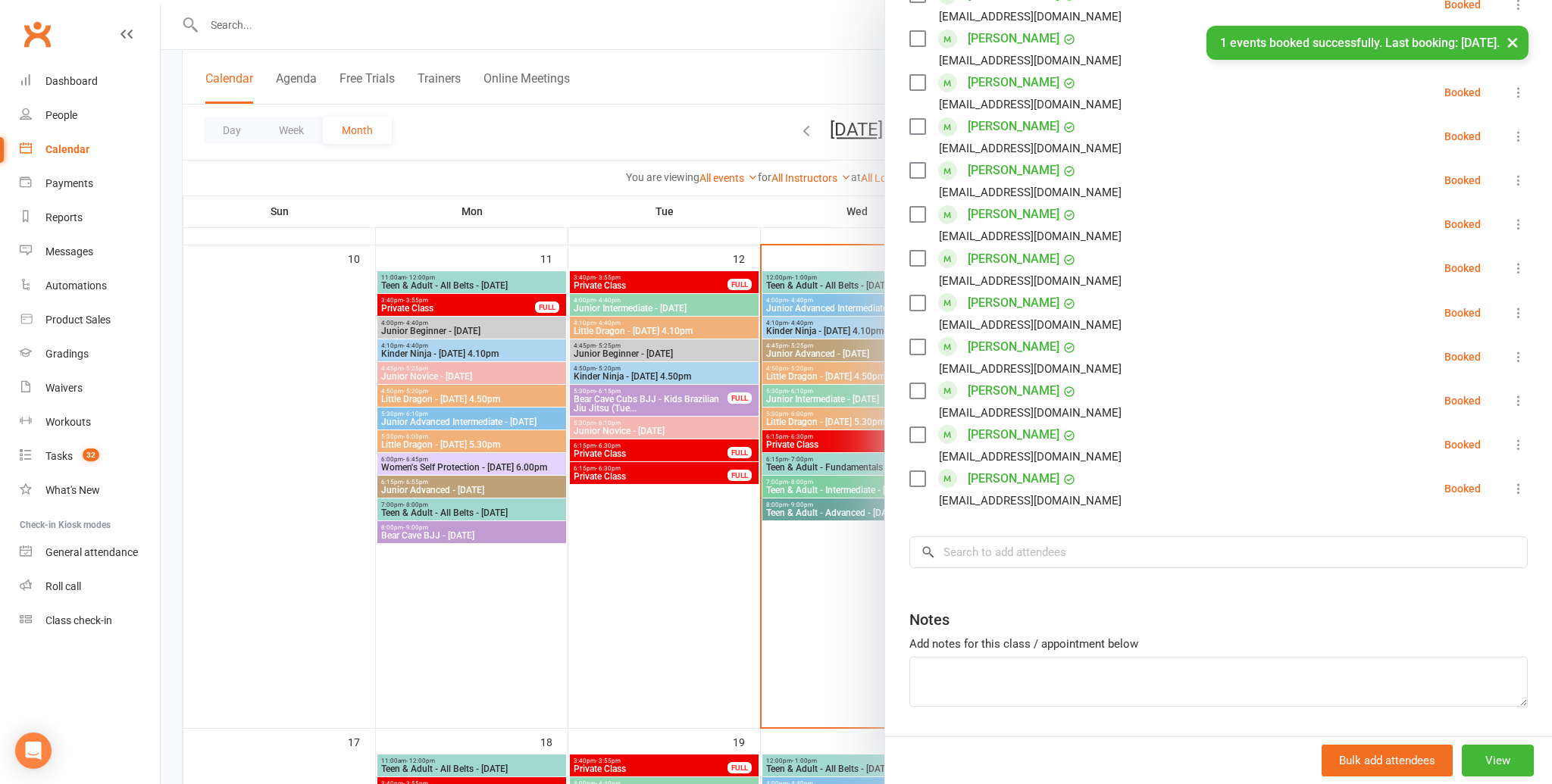
click at [1037, 509] on div "kam_angel@yahoo.com.hk" at bounding box center [1030, 500] width 182 height 20
click at [1001, 557] on input "search" at bounding box center [1219, 555] width 619 height 32
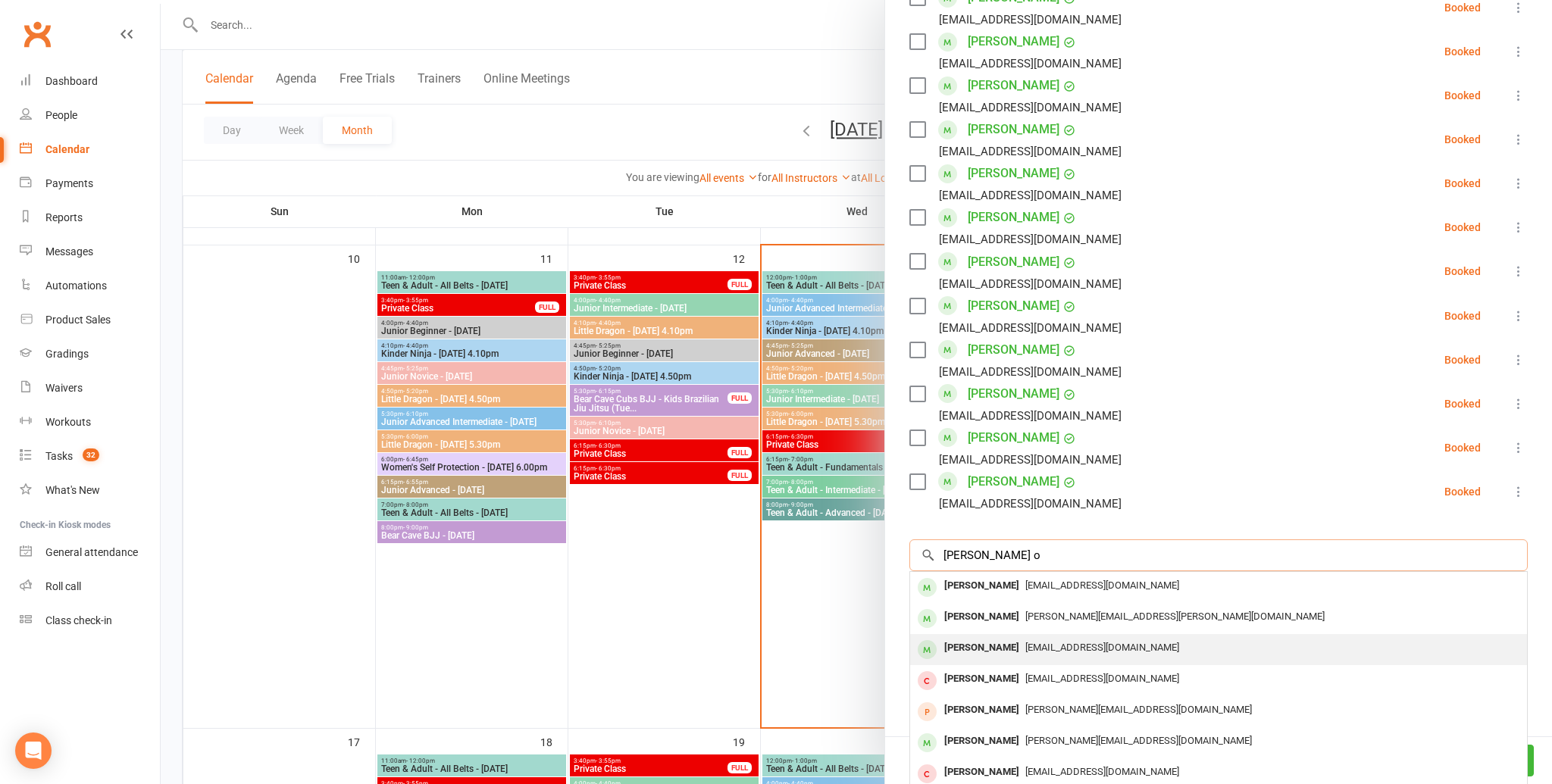
type input "mason o"
click at [1036, 650] on span "amanda_kierra_2012@hotmail.com" at bounding box center [1102, 647] width 153 height 11
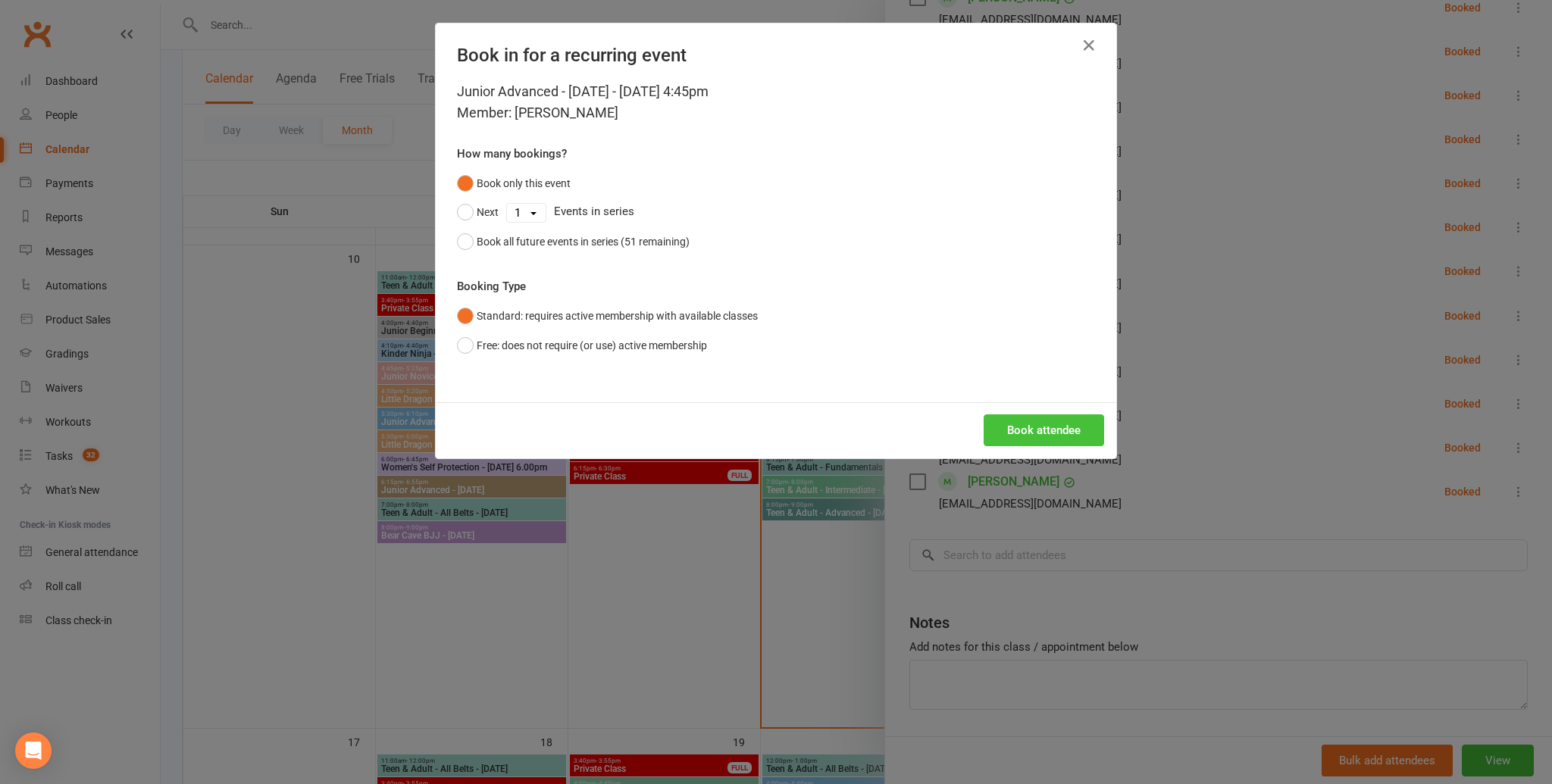
click at [1036, 445] on button "Book attendee" at bounding box center [1043, 429] width 120 height 32
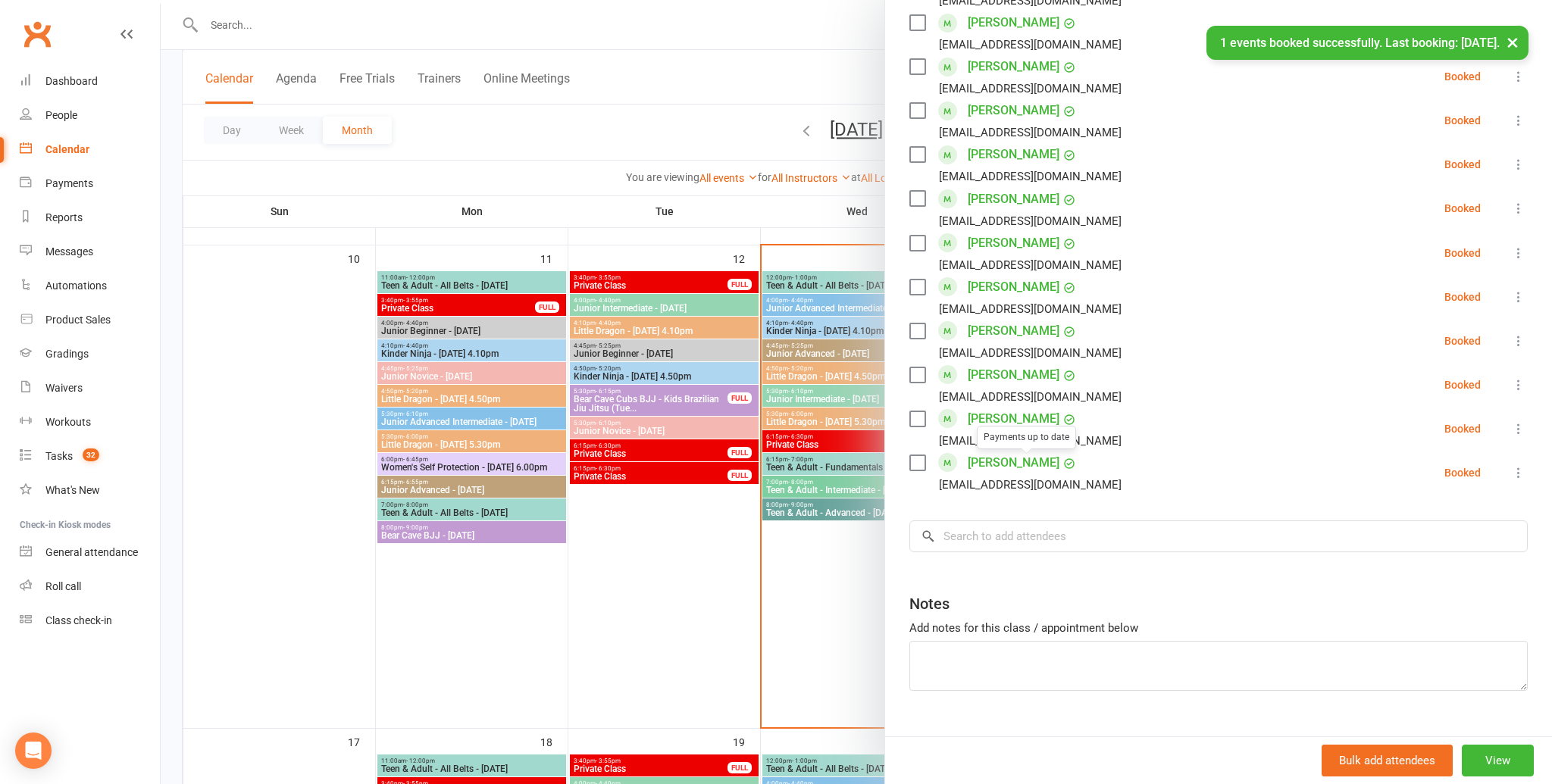
scroll to position [783, 0]
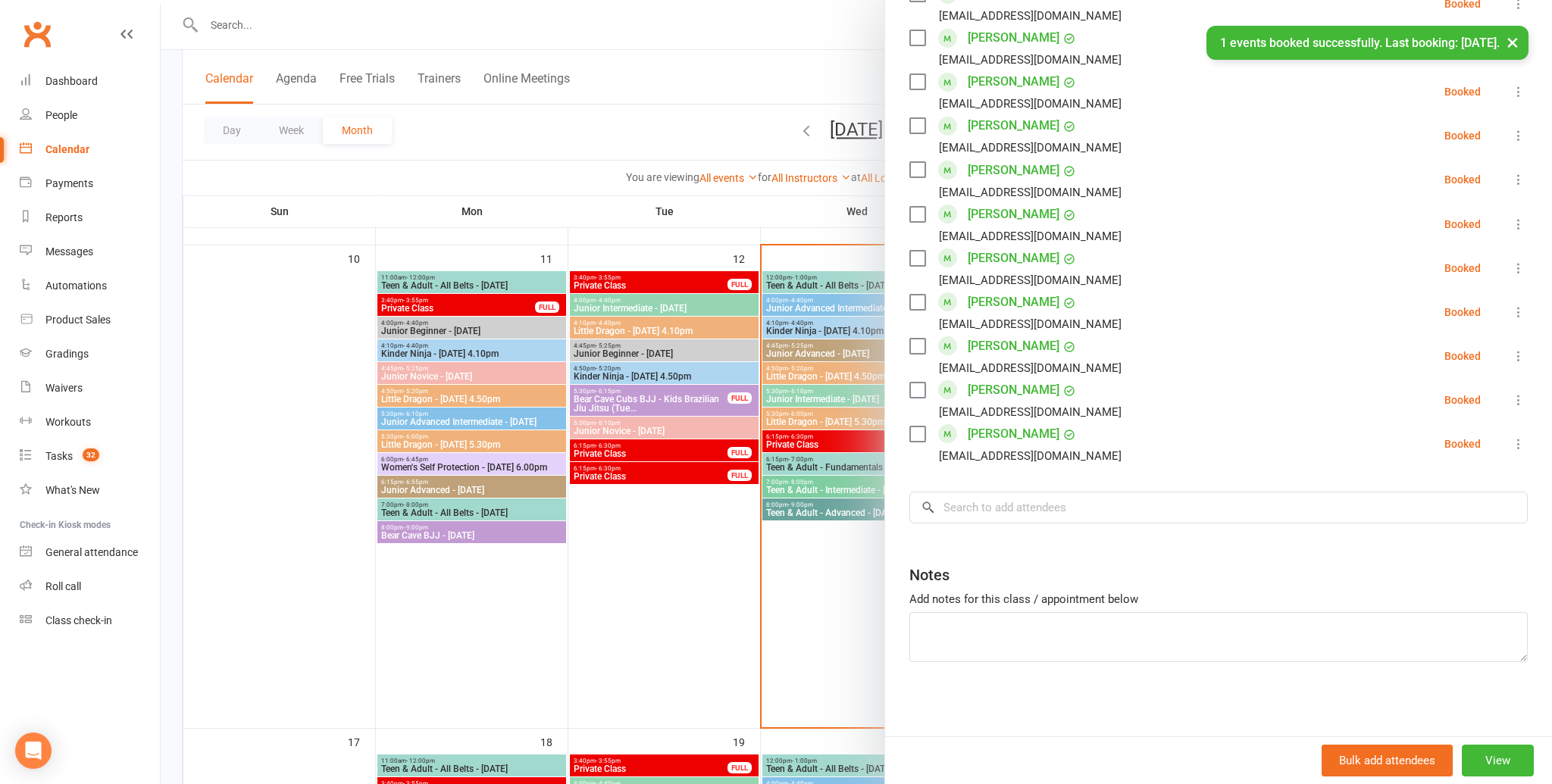
drag, startPoint x: 1015, startPoint y: 488, endPoint x: 1003, endPoint y: 499, distance: 16.3
click at [1014, 488] on div "Class kiosk mode Roll call 4:45 PM - 5:25 PM, Wednesday, August, 13, 2025 with …" at bounding box center [1218, 9] width 666 height 1457
click at [1003, 499] on input "search" at bounding box center [1219, 507] width 619 height 32
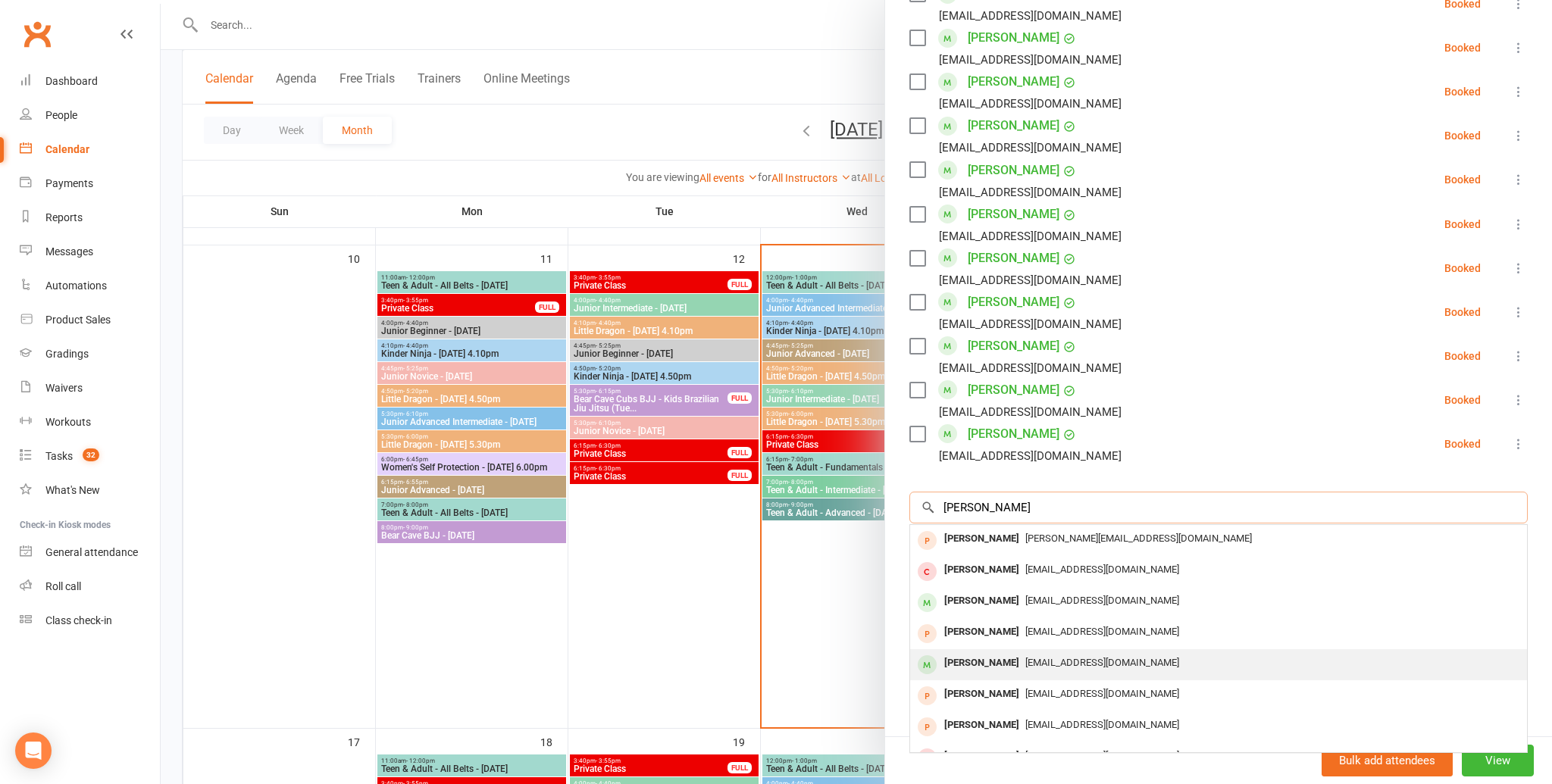
type input "zoe j"
click at [1025, 660] on span "marianapapaioannou@gmail.com" at bounding box center [1102, 662] width 153 height 11
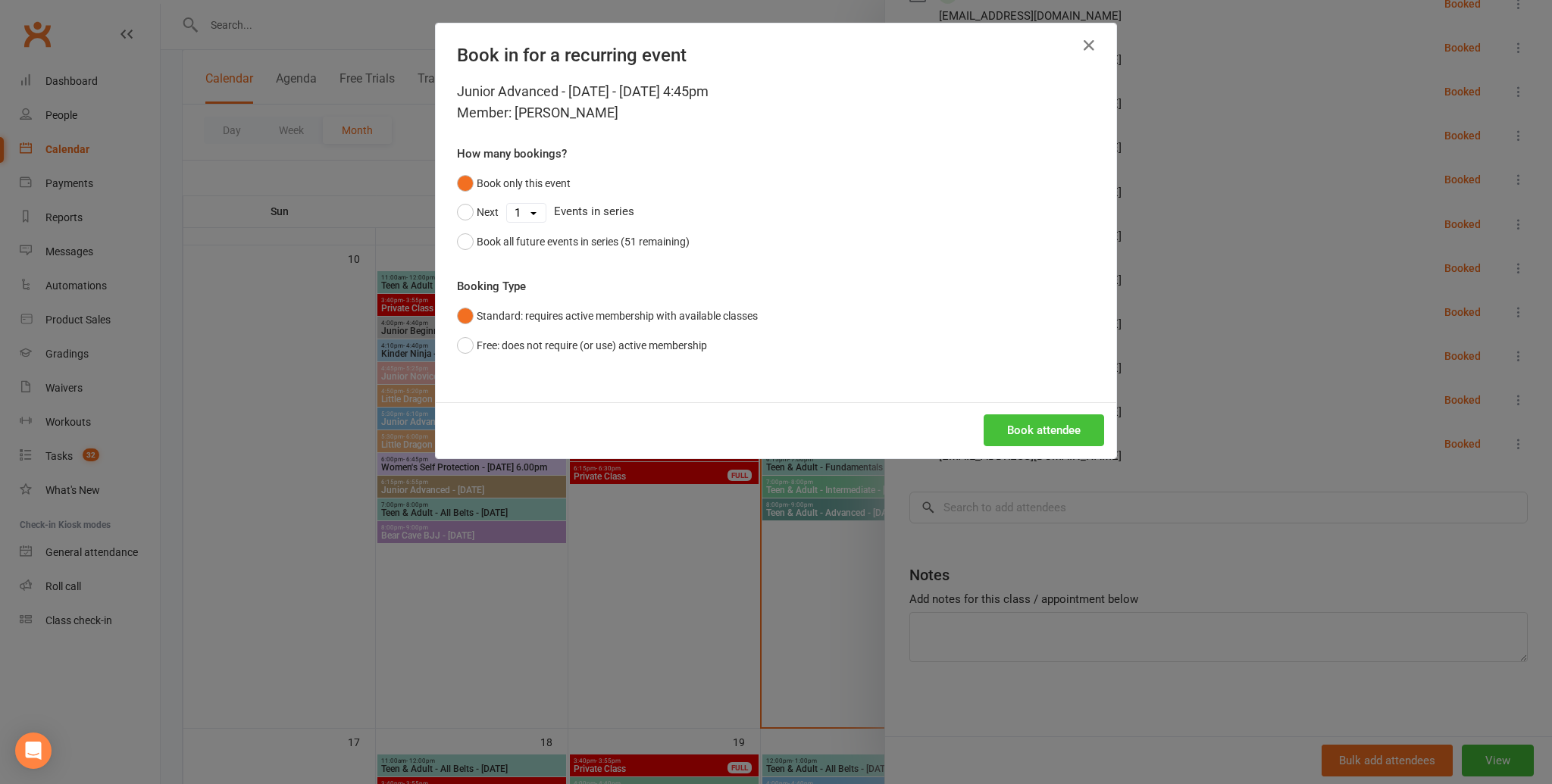
click at [1023, 430] on button "Book attendee" at bounding box center [1043, 429] width 120 height 32
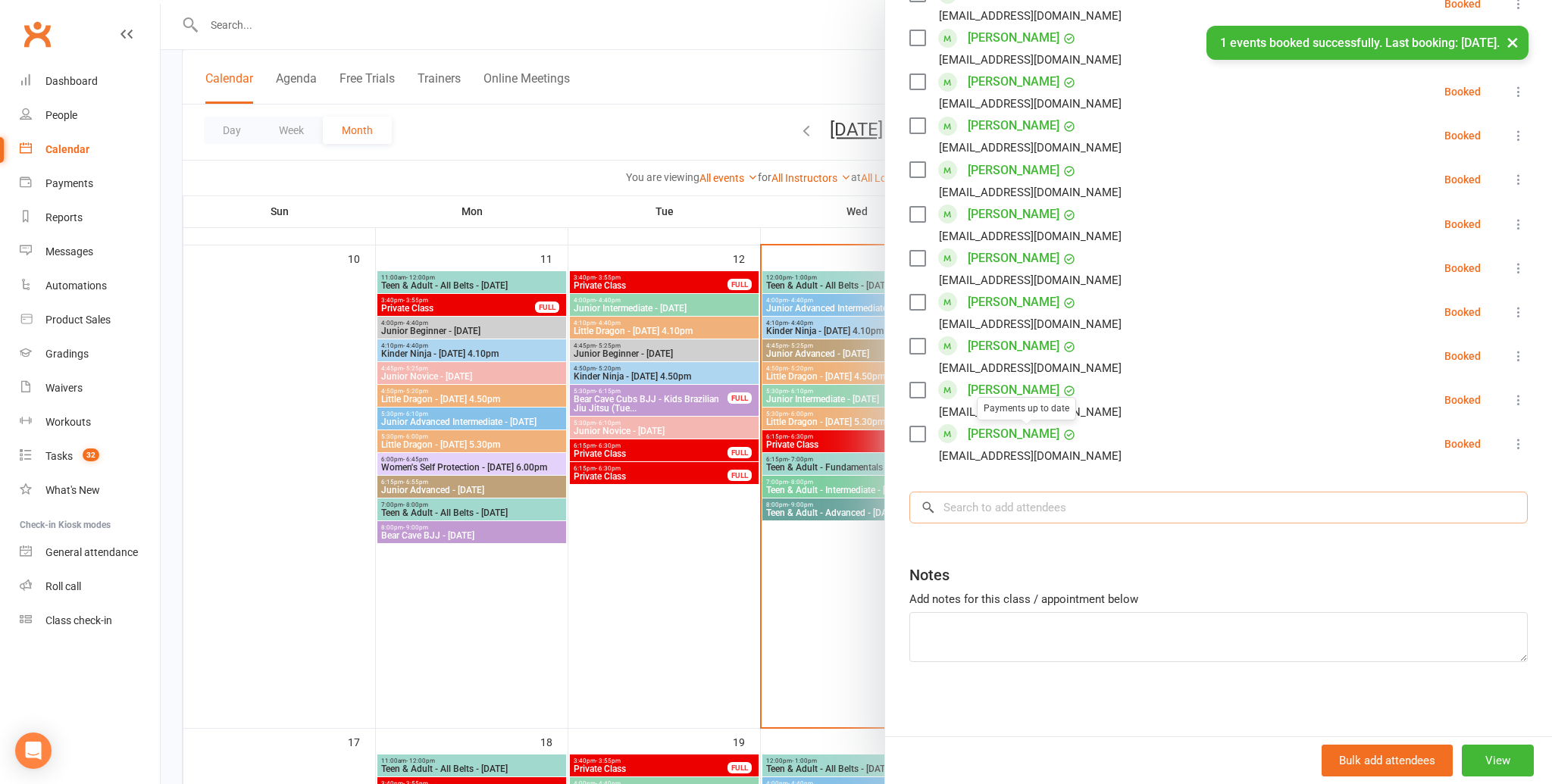
click at [1014, 514] on input "search" at bounding box center [1219, 507] width 619 height 32
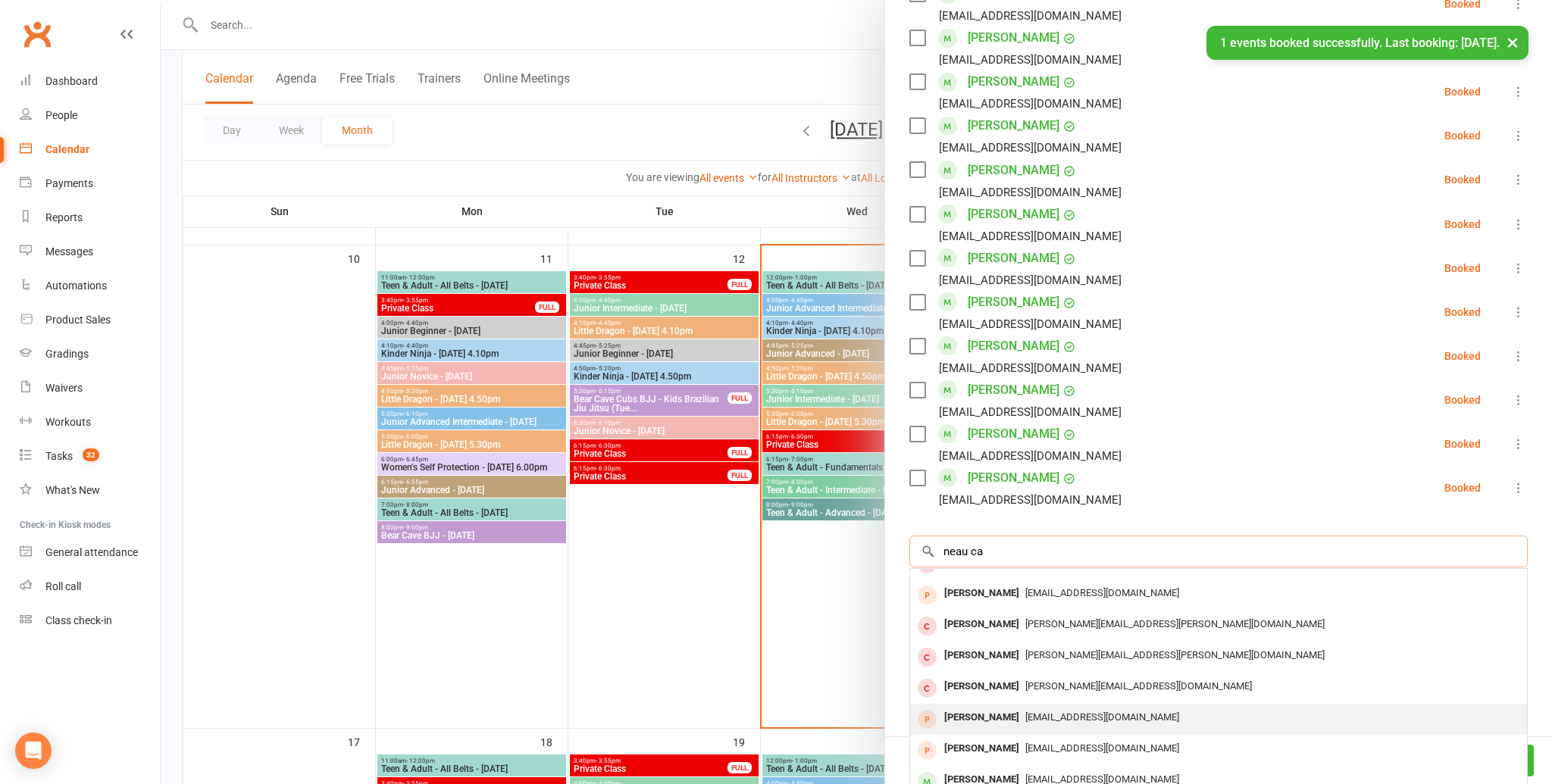
scroll to position [827, 0]
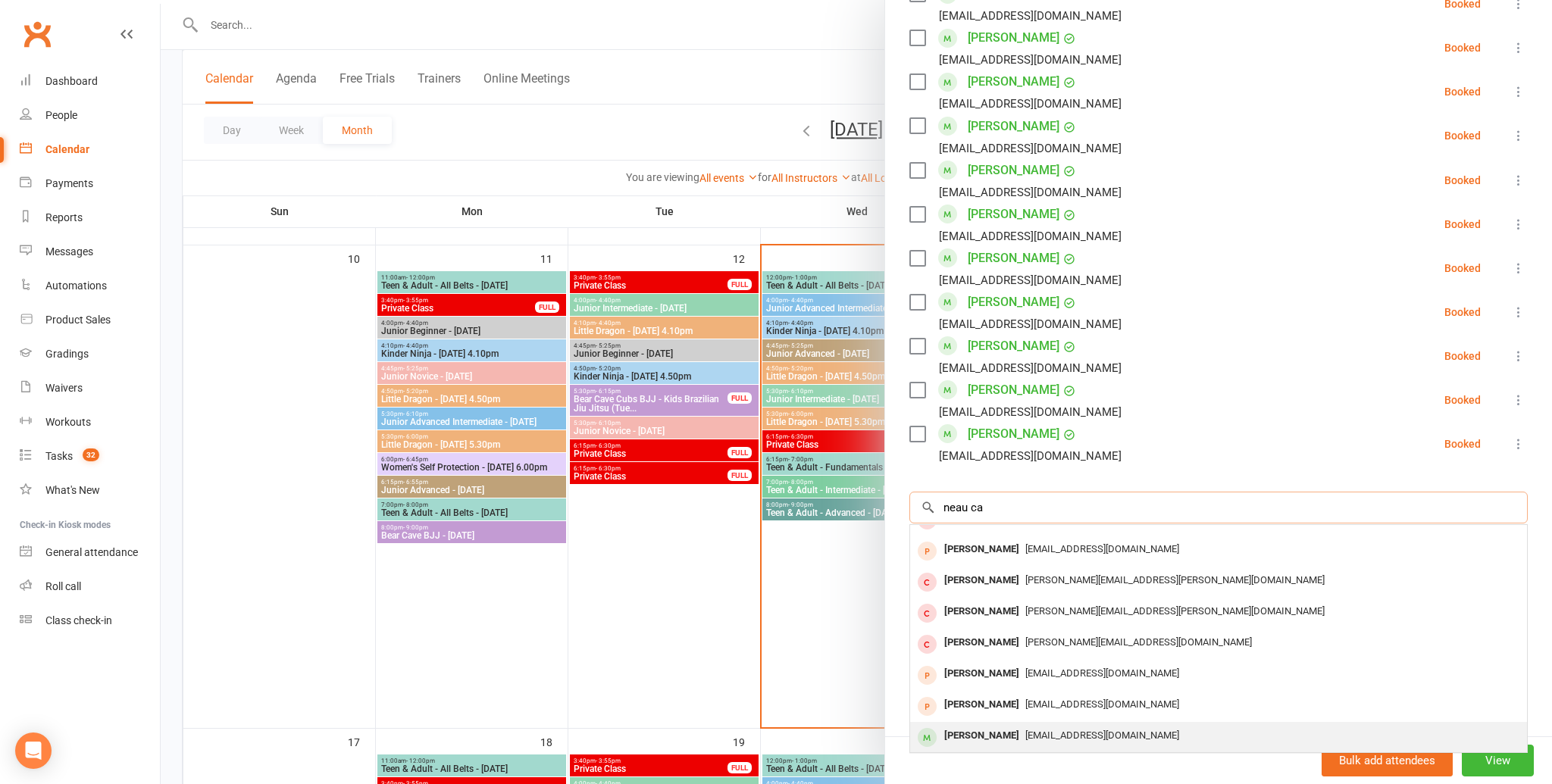
type input "neau ca"
click at [1006, 728] on div "Beau Callaghan" at bounding box center [982, 736] width 87 height 22
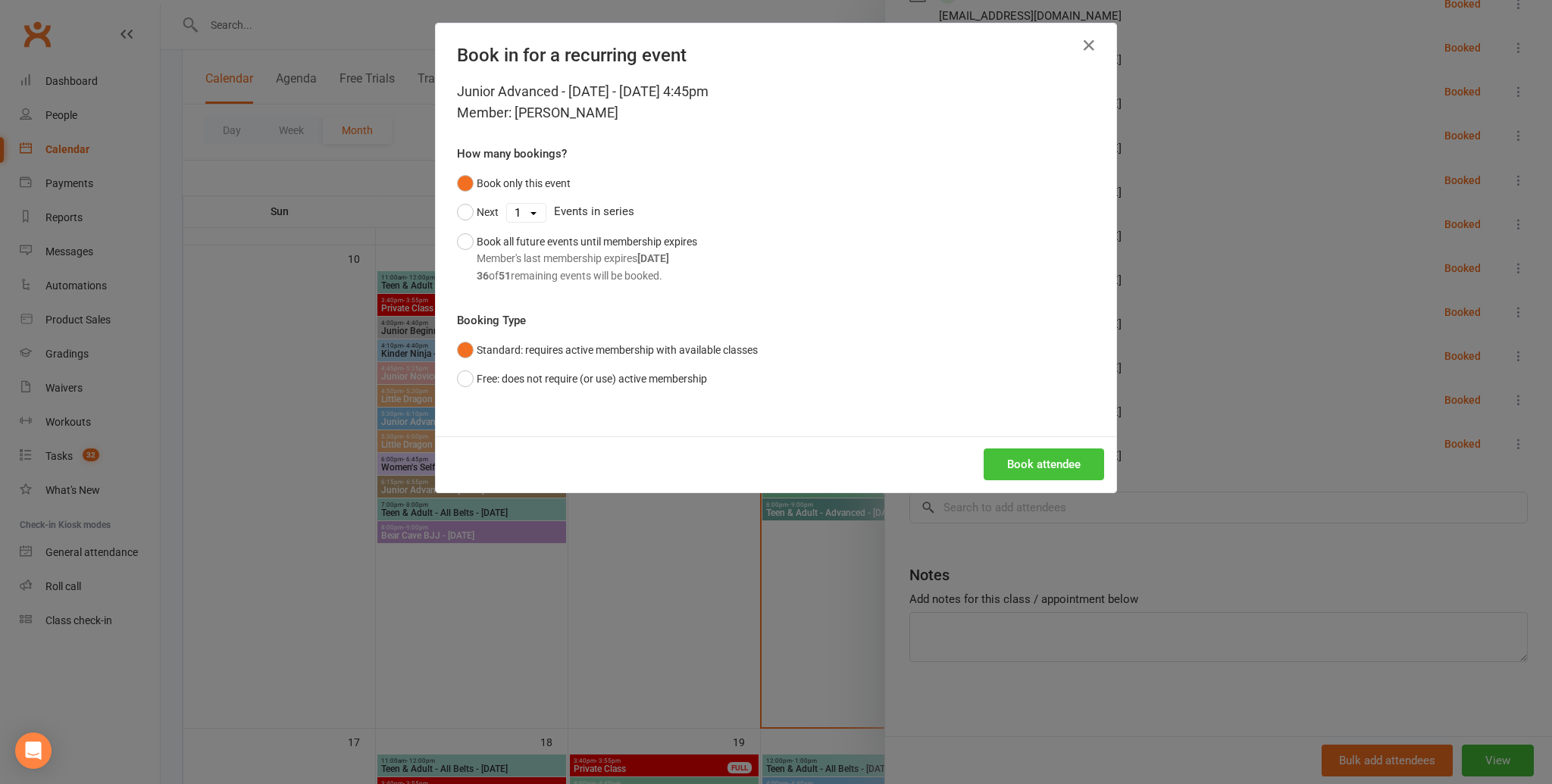
click at [1018, 453] on button "Book attendee" at bounding box center [1043, 464] width 120 height 32
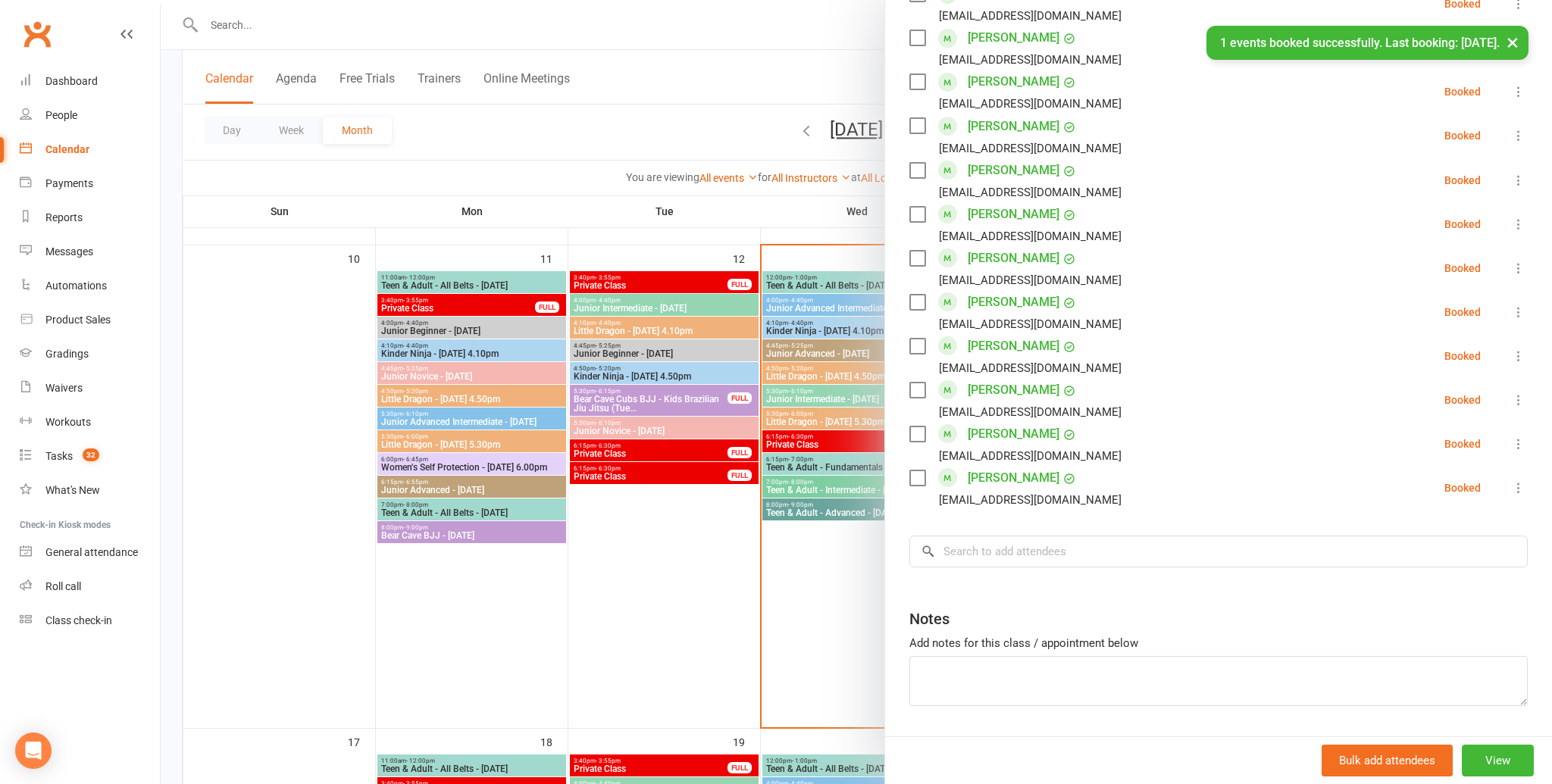
scroll to position [871, 0]
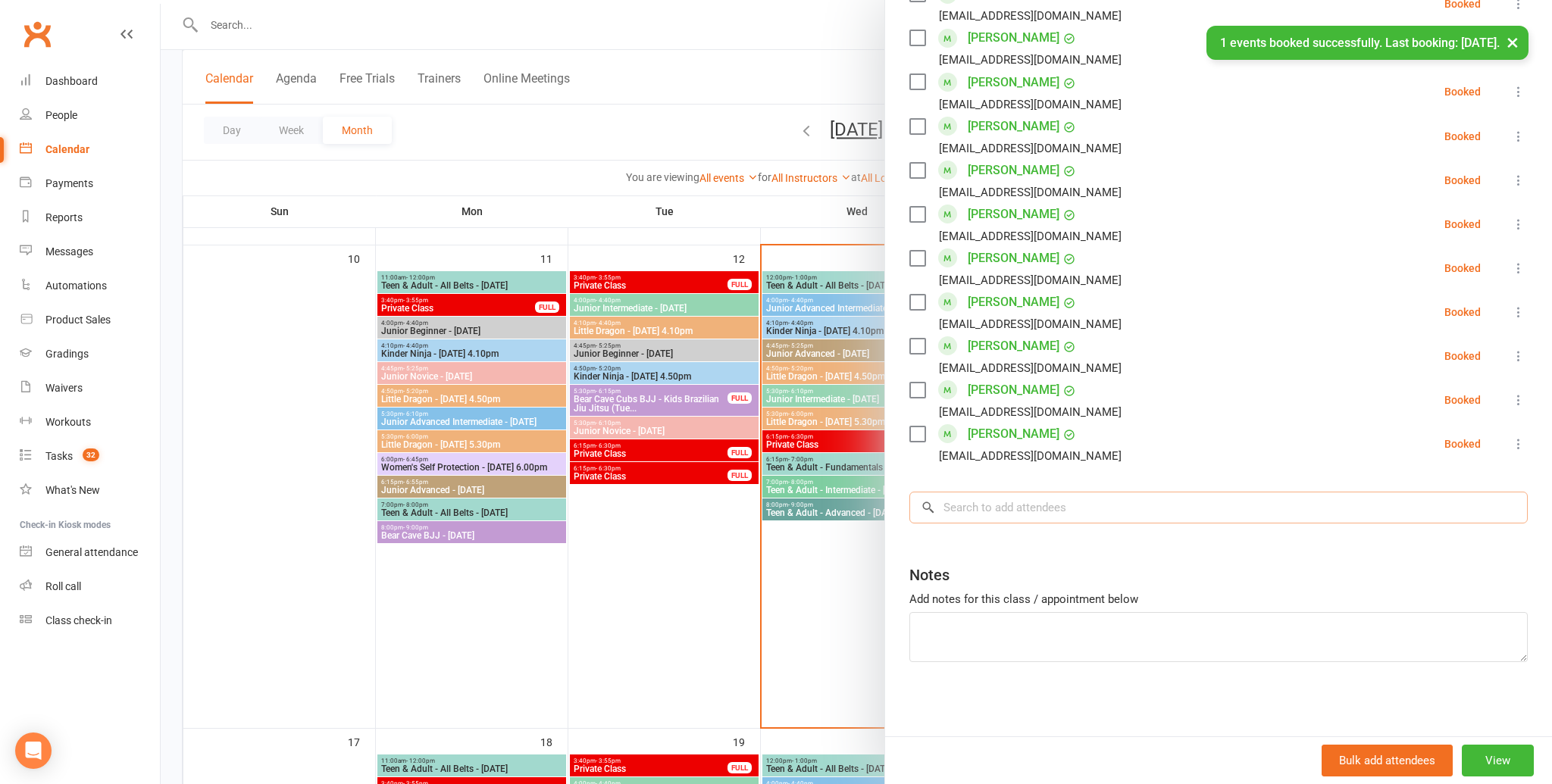
click at [1084, 510] on input "search" at bounding box center [1219, 507] width 619 height 32
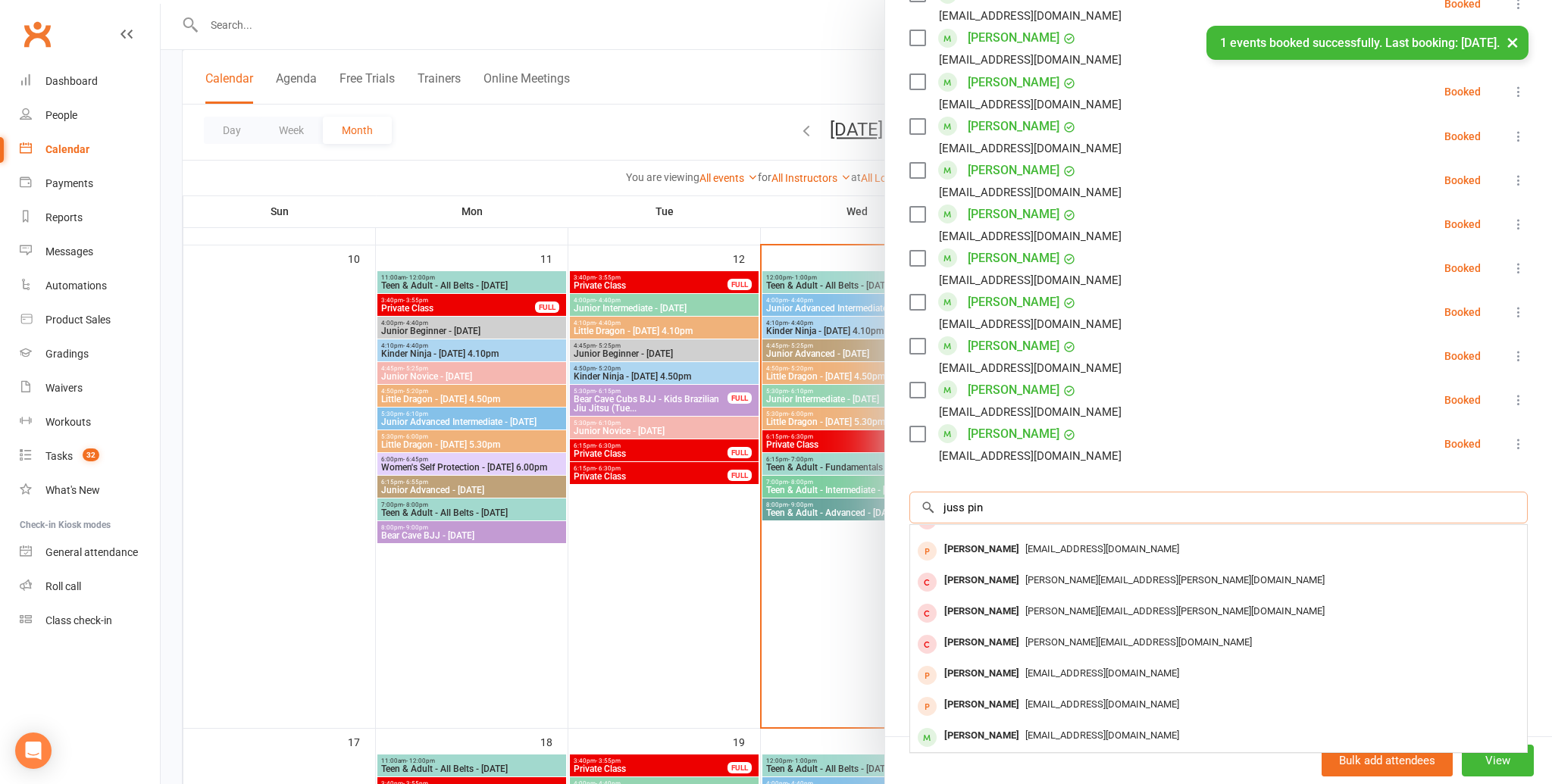
scroll to position [0, 0]
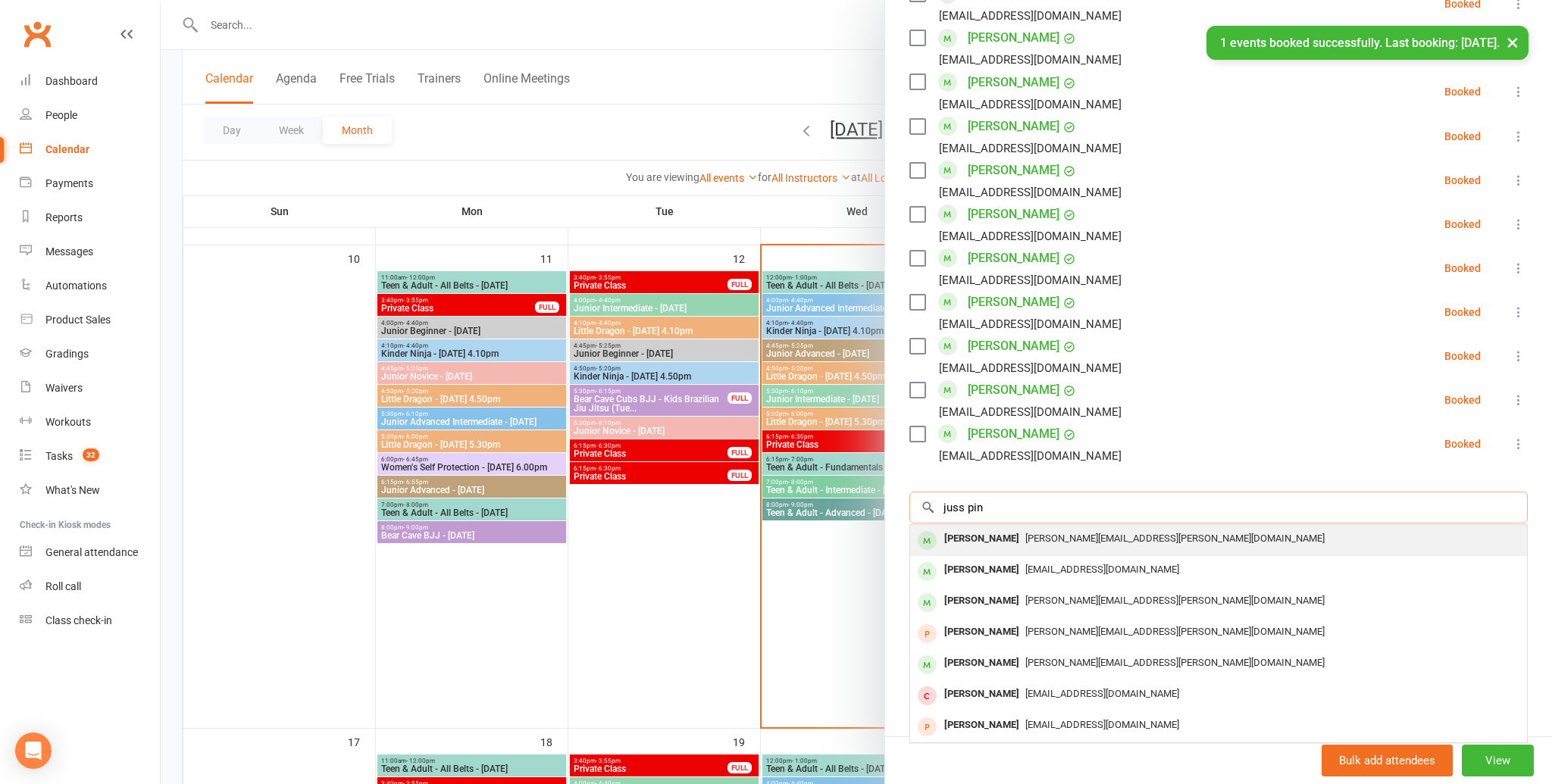
type input "juss pin"
click at [1081, 547] on div "dirk.pinder@gmail.com" at bounding box center [1219, 539] width 605 height 22
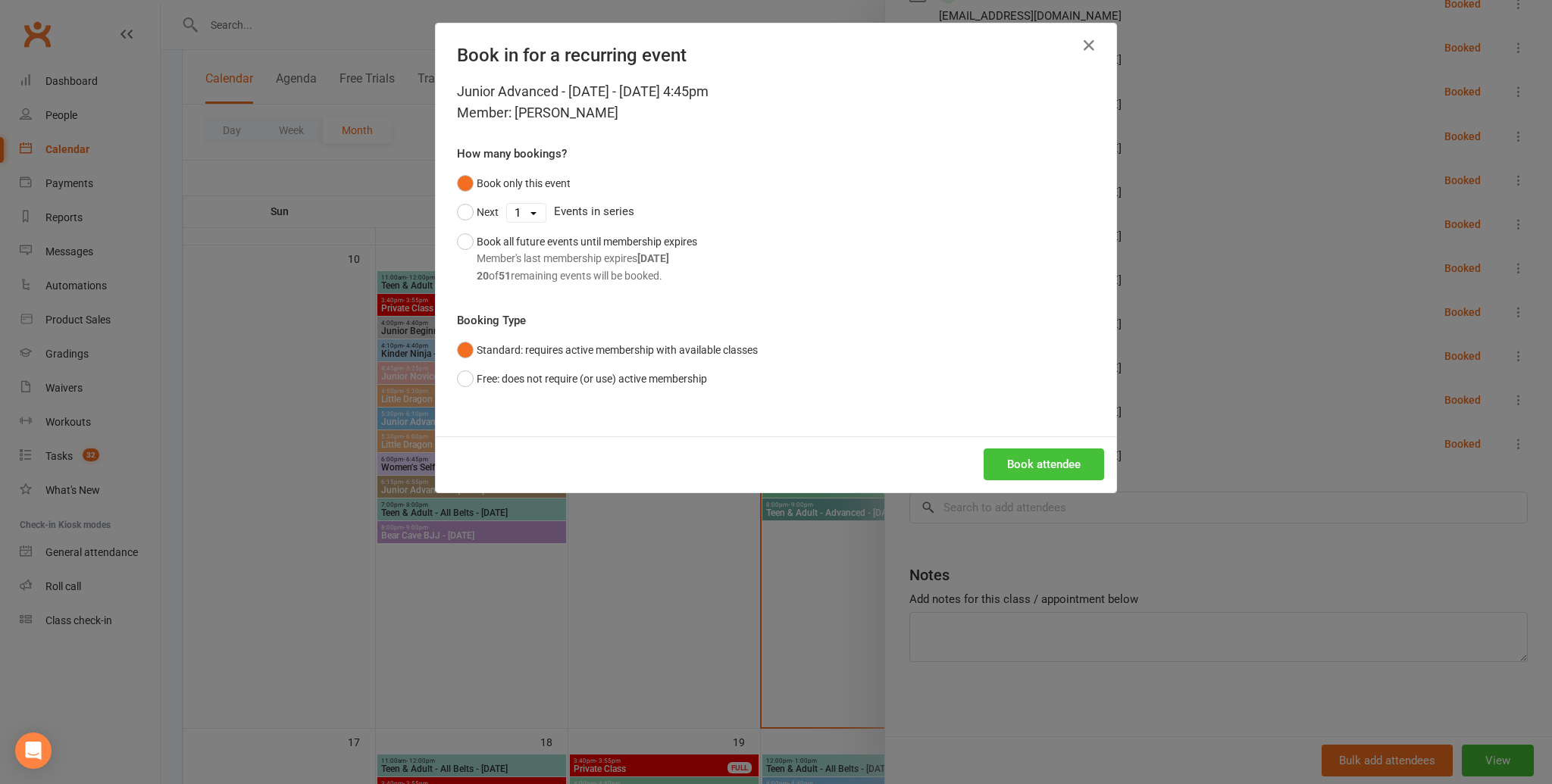
click at [1057, 460] on button "Book attendee" at bounding box center [1043, 464] width 120 height 32
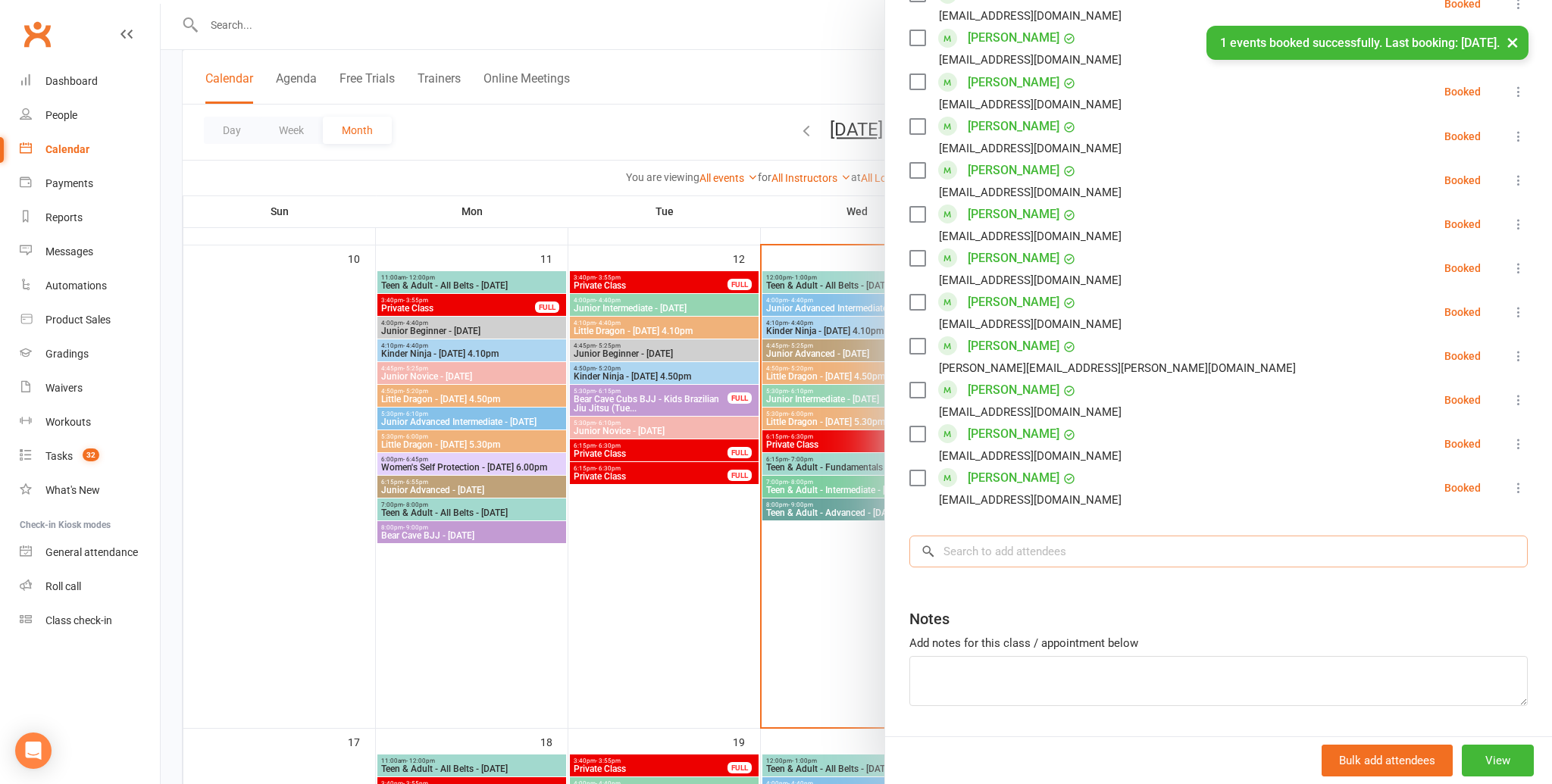
click at [1007, 551] on input "search" at bounding box center [1219, 551] width 619 height 32
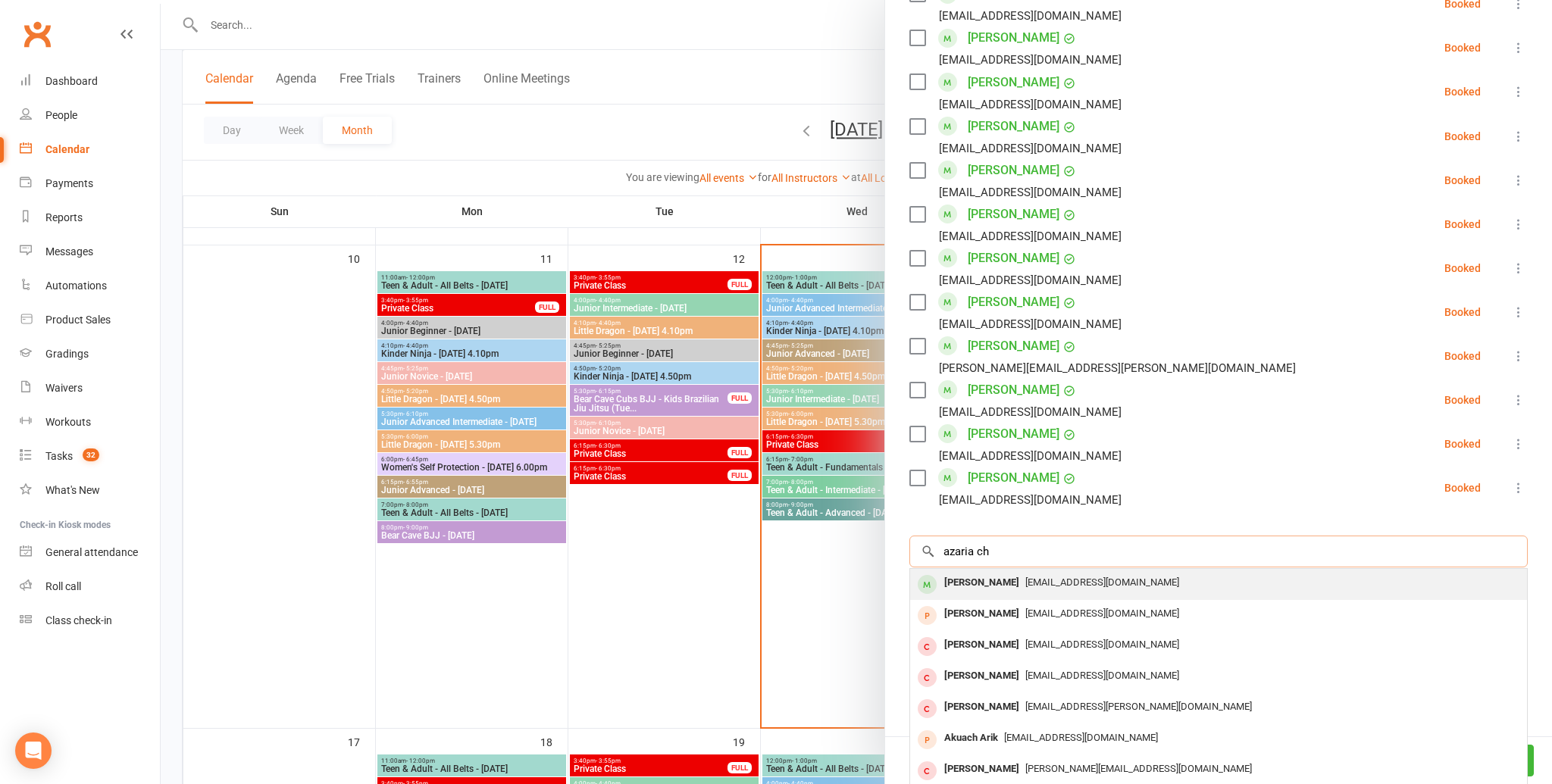
type input "azaria ch"
click at [1003, 574] on div "larrynalicia@gmail.com" at bounding box center [1219, 583] width 605 height 22
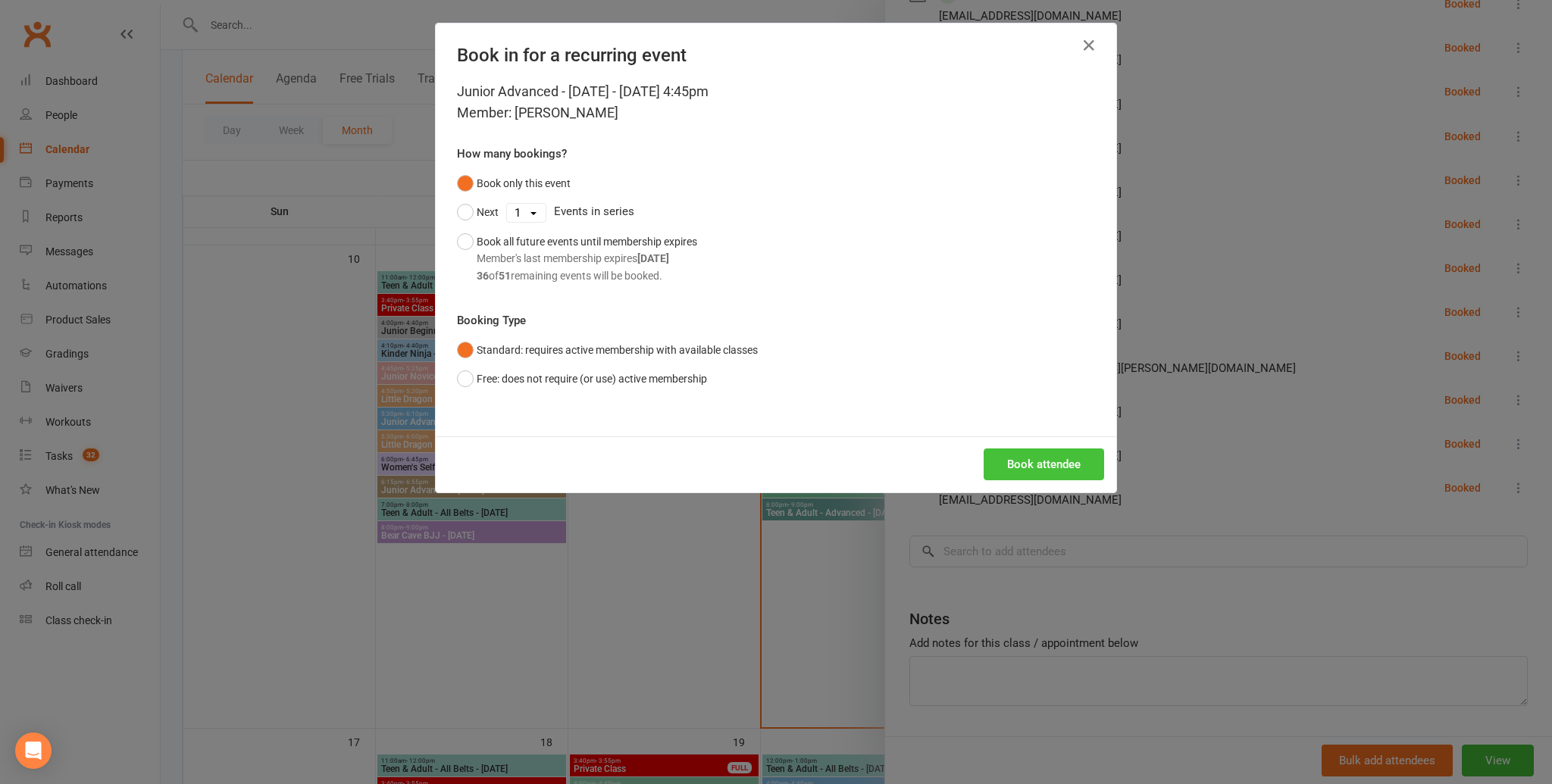
click at [1029, 469] on button "Book attendee" at bounding box center [1043, 464] width 120 height 32
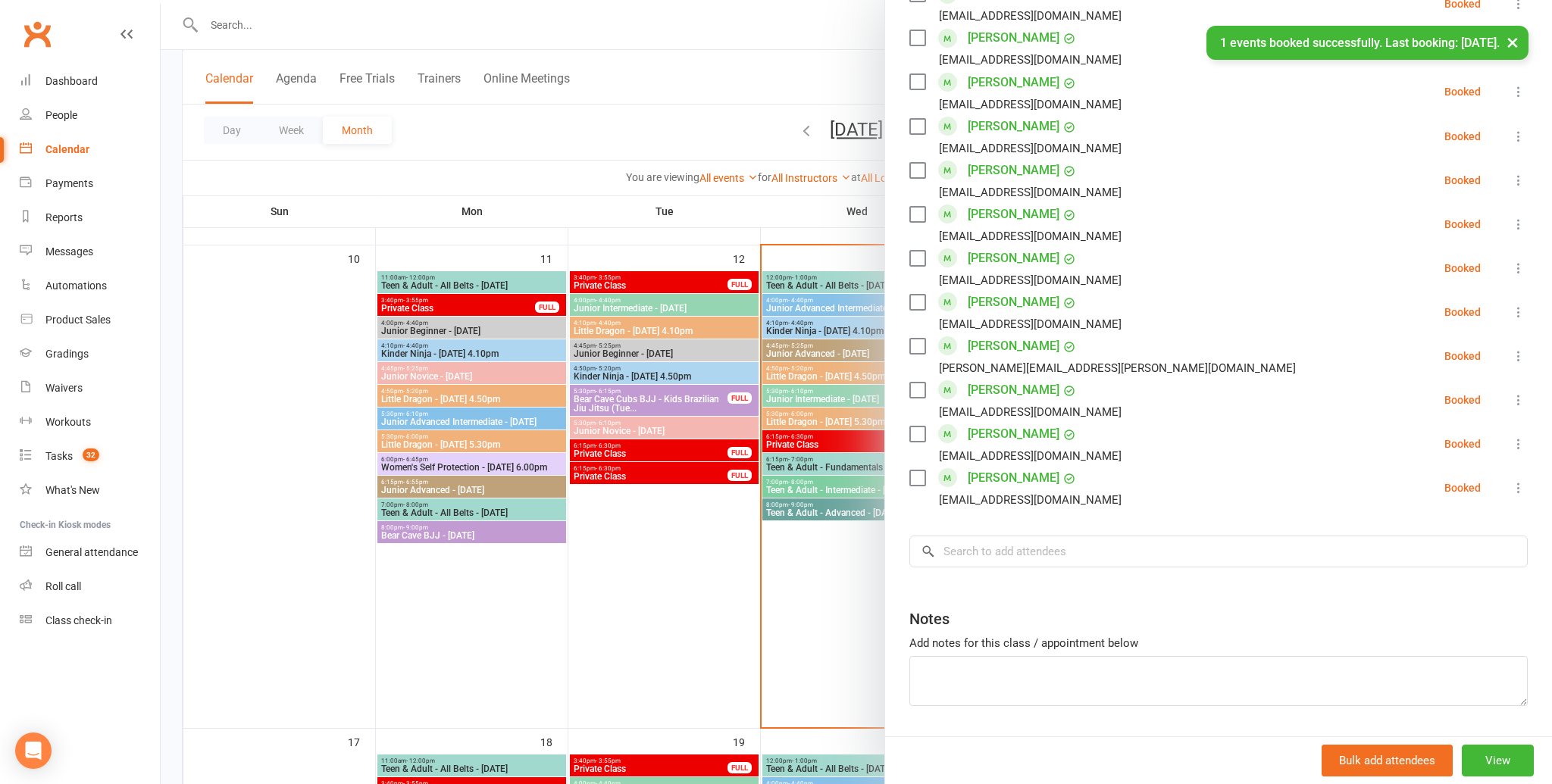
scroll to position [915, 0]
click at [1024, 537] on input "search" at bounding box center [1219, 551] width 619 height 32
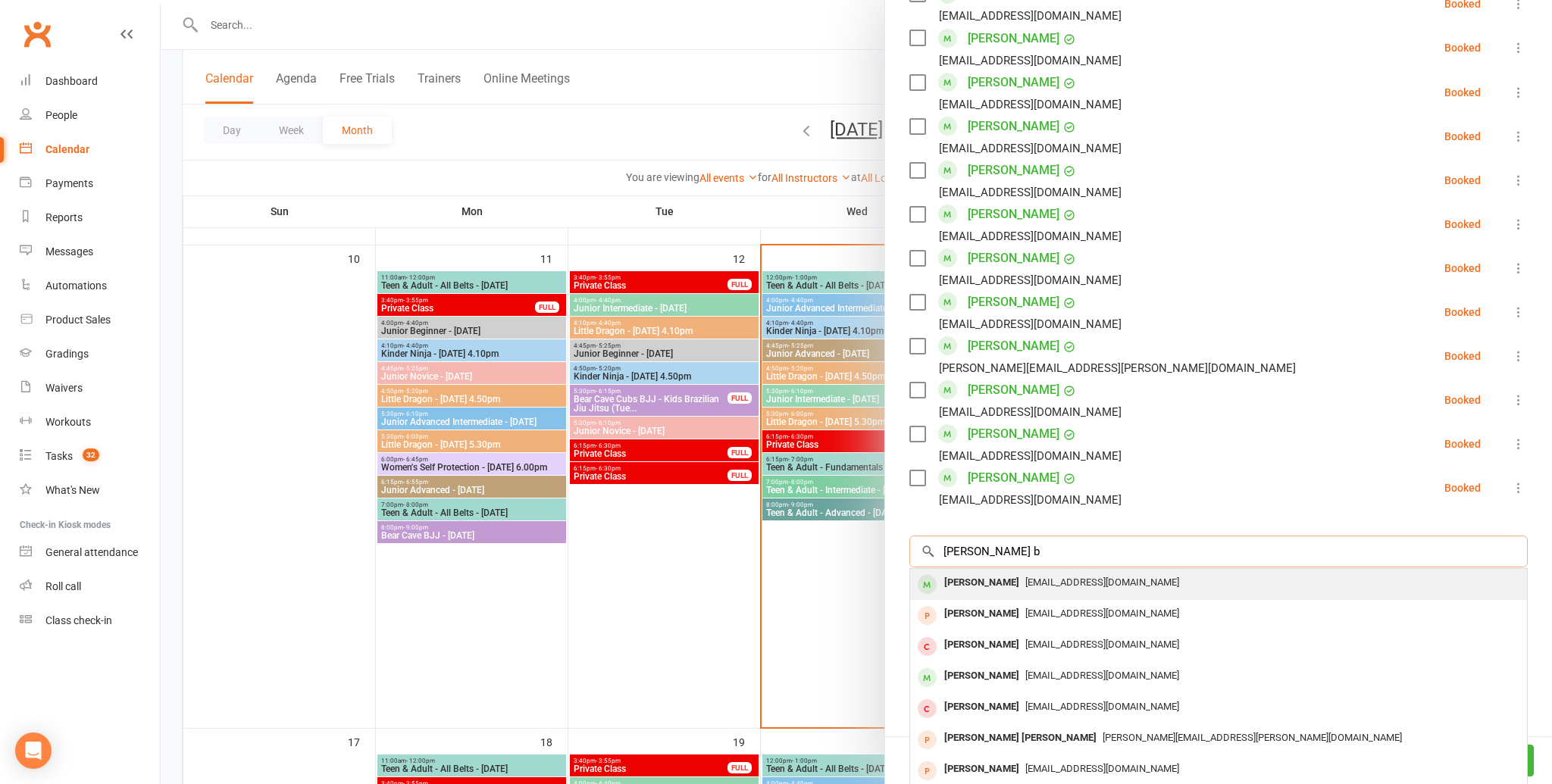
type input "emmaline b"
click at [1011, 579] on div "Emmaline Brokensha" at bounding box center [982, 583] width 87 height 22
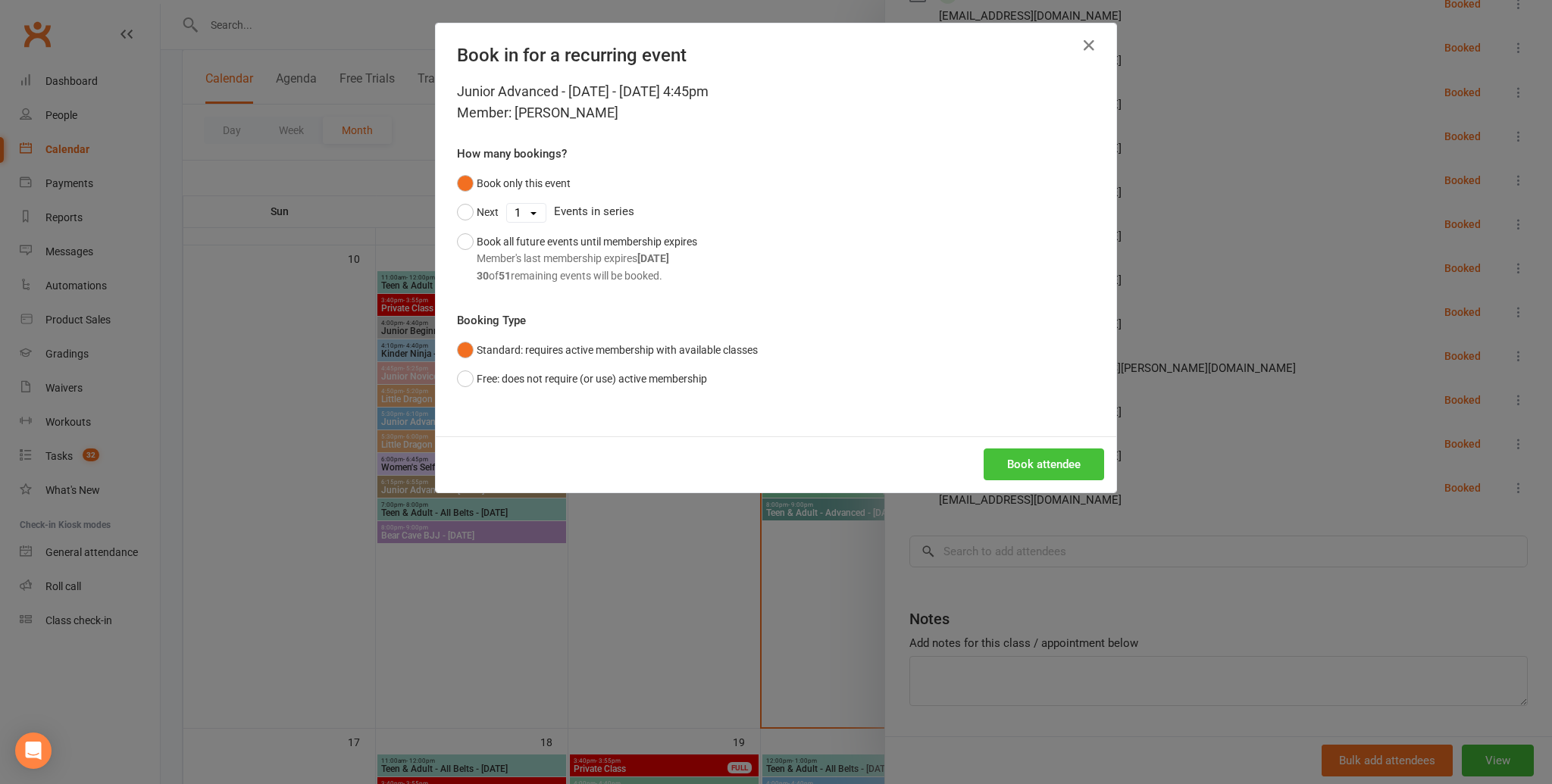
drag, startPoint x: 1054, startPoint y: 460, endPoint x: 1048, endPoint y: 467, distance: 9.2
click at [1053, 461] on button "Book attendee" at bounding box center [1043, 464] width 120 height 32
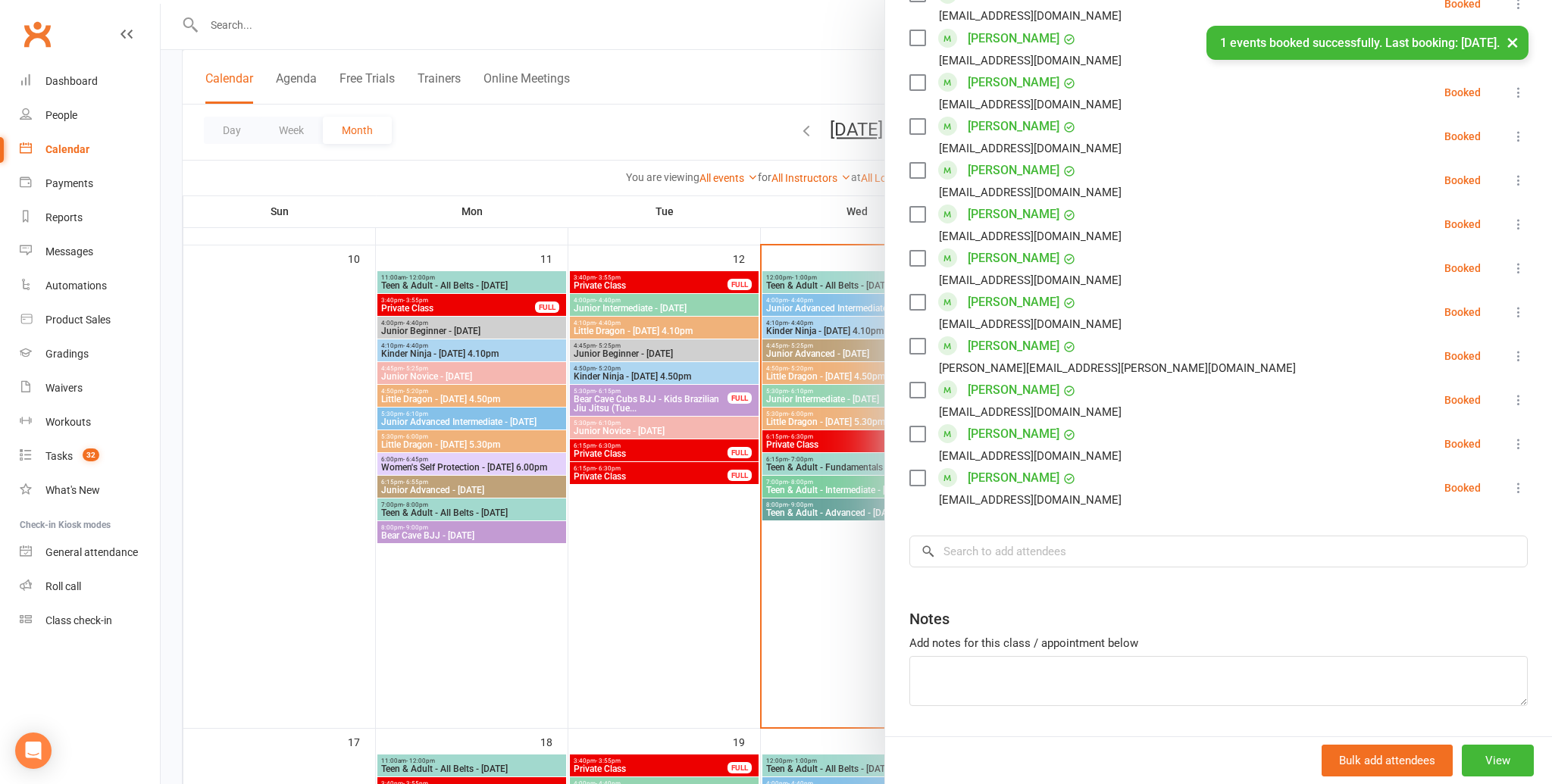
scroll to position [960, 0]
click at [1041, 547] on input "search" at bounding box center [1219, 551] width 619 height 32
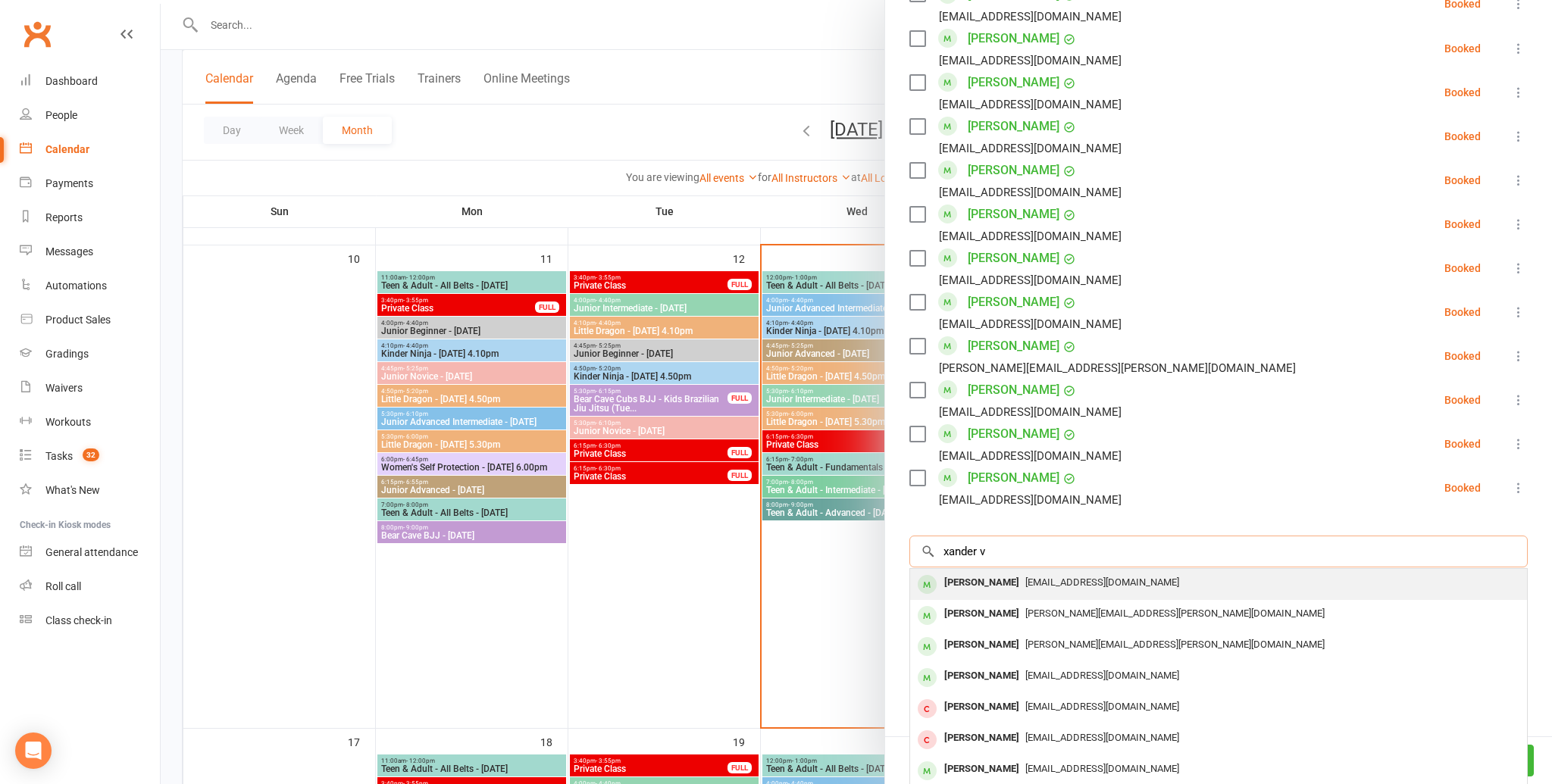
type input "xander v"
click at [1042, 577] on span "Cvippond19@gmail.com" at bounding box center [1102, 582] width 153 height 11
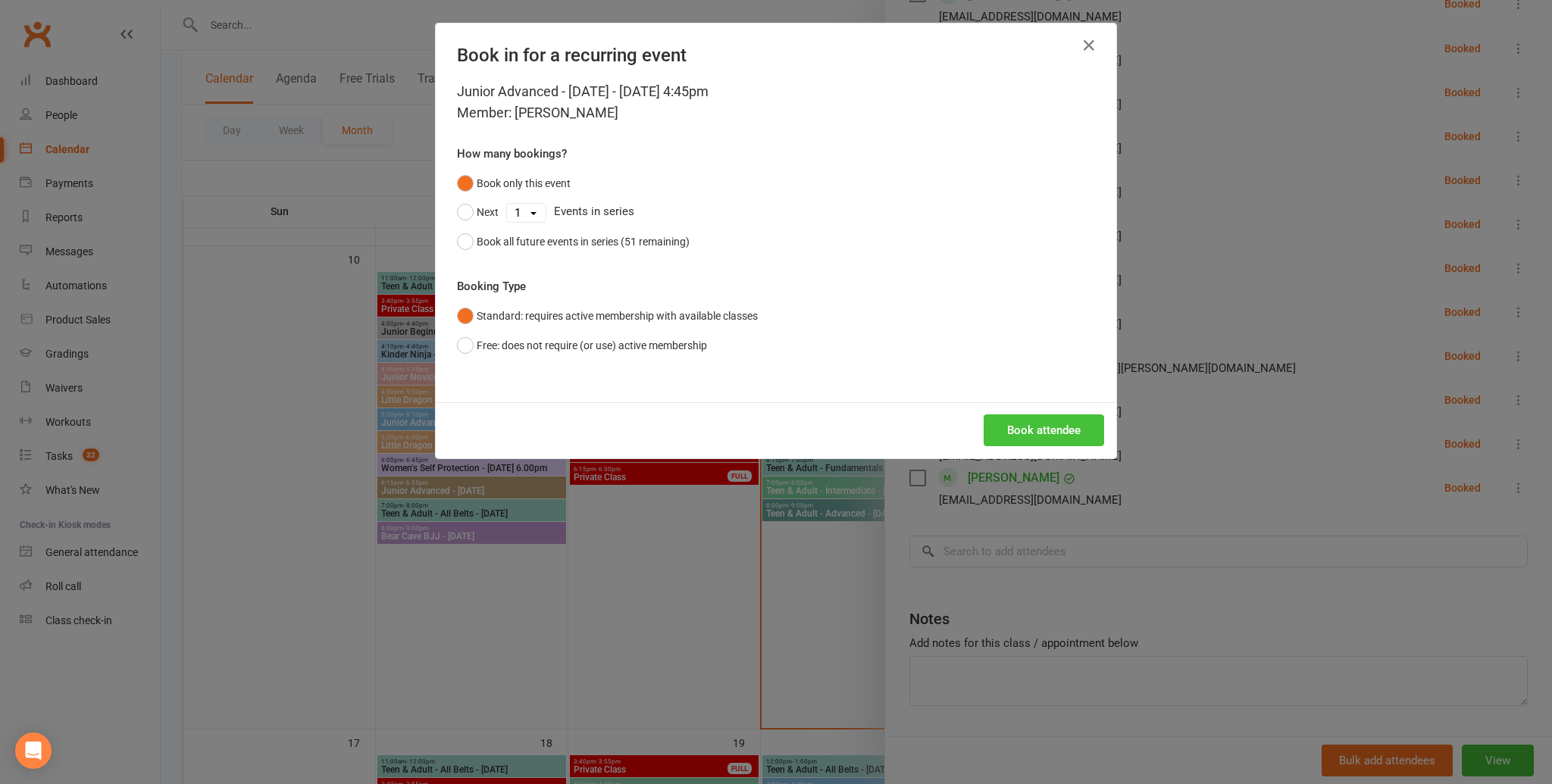
click at [1065, 439] on button "Book attendee" at bounding box center [1043, 429] width 120 height 32
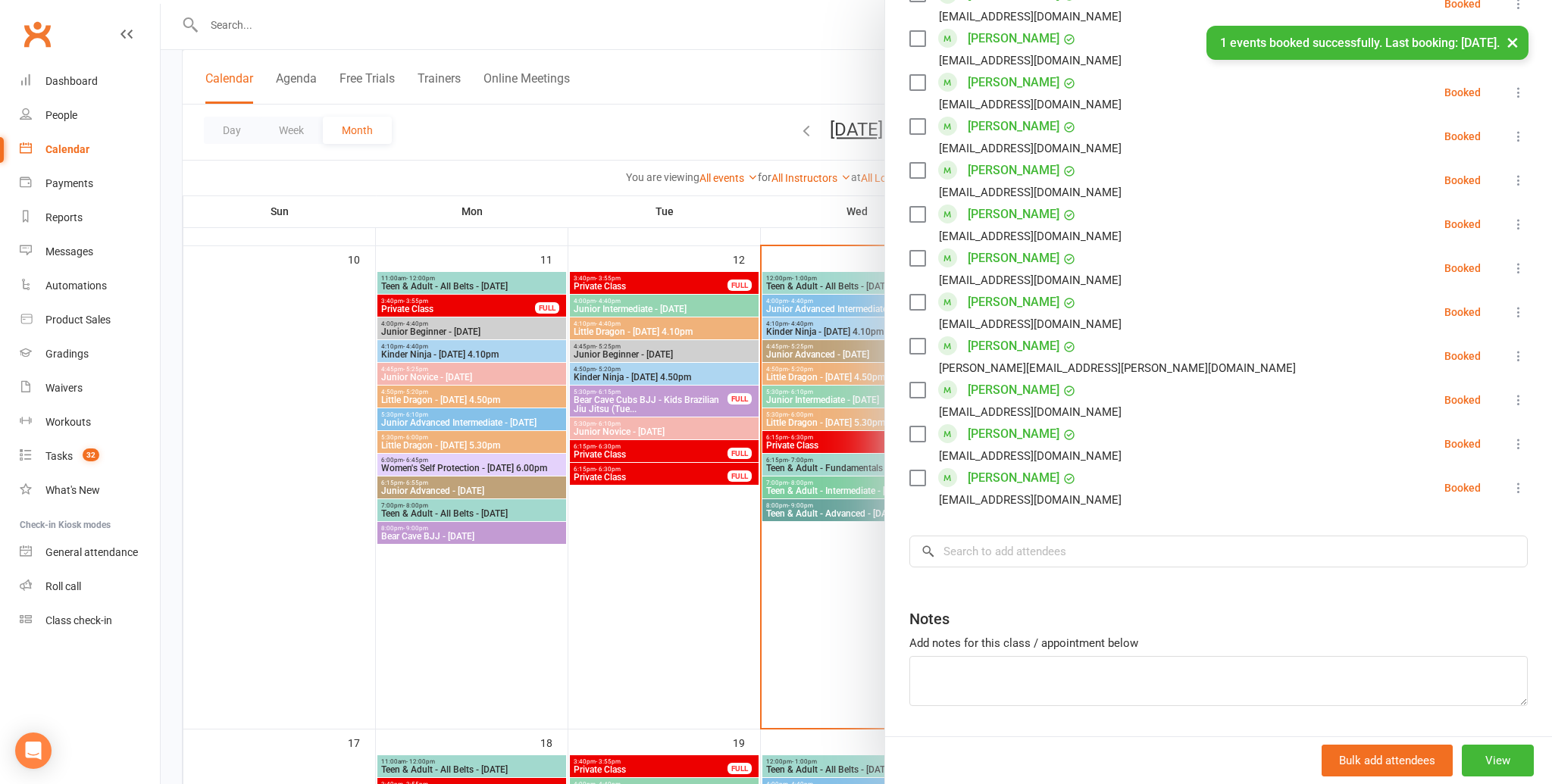
click at [1005, 510] on div "kam_angel@yahoo.com.hk" at bounding box center [1030, 499] width 182 height 20
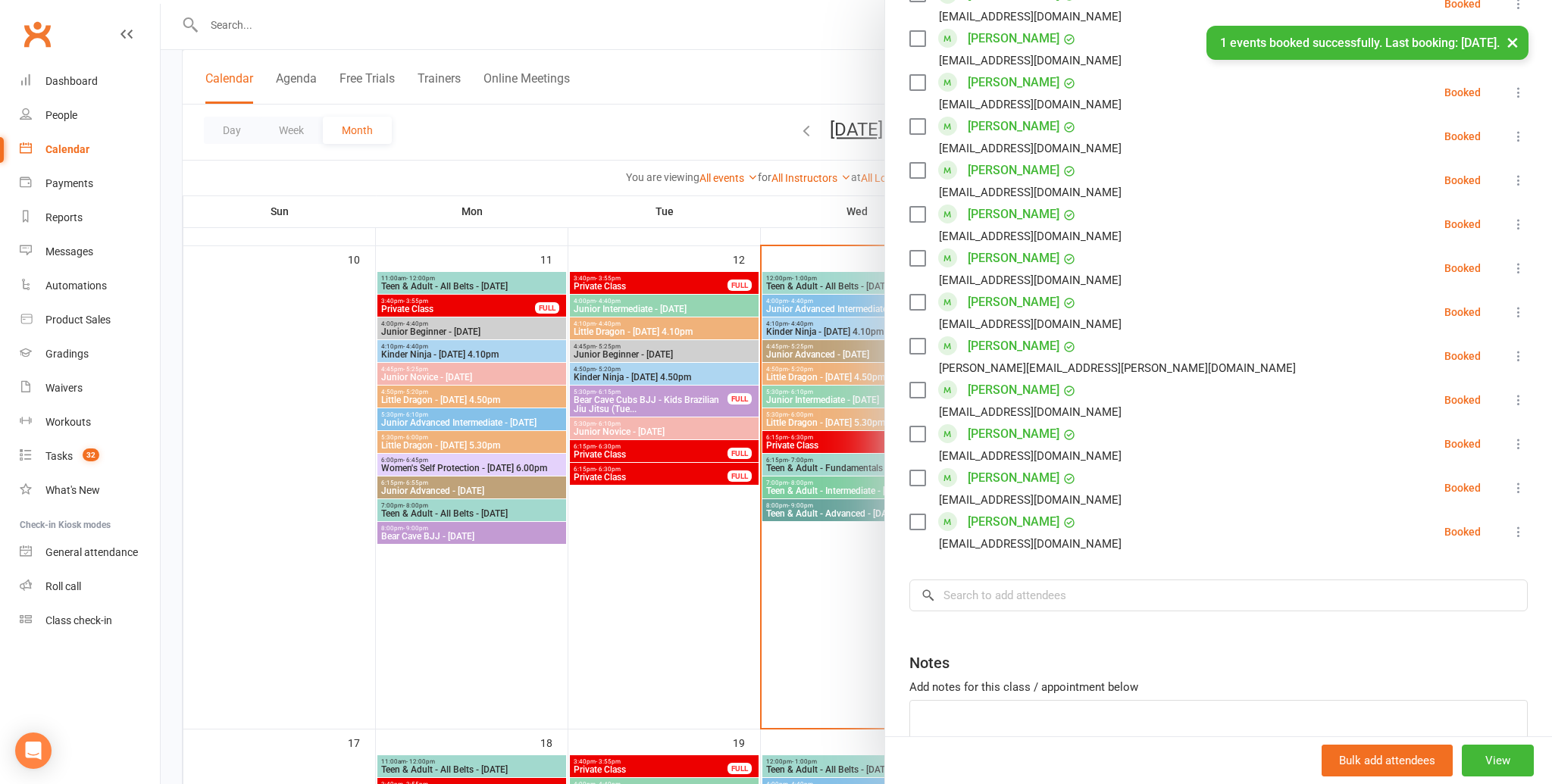
scroll to position [1047, 0]
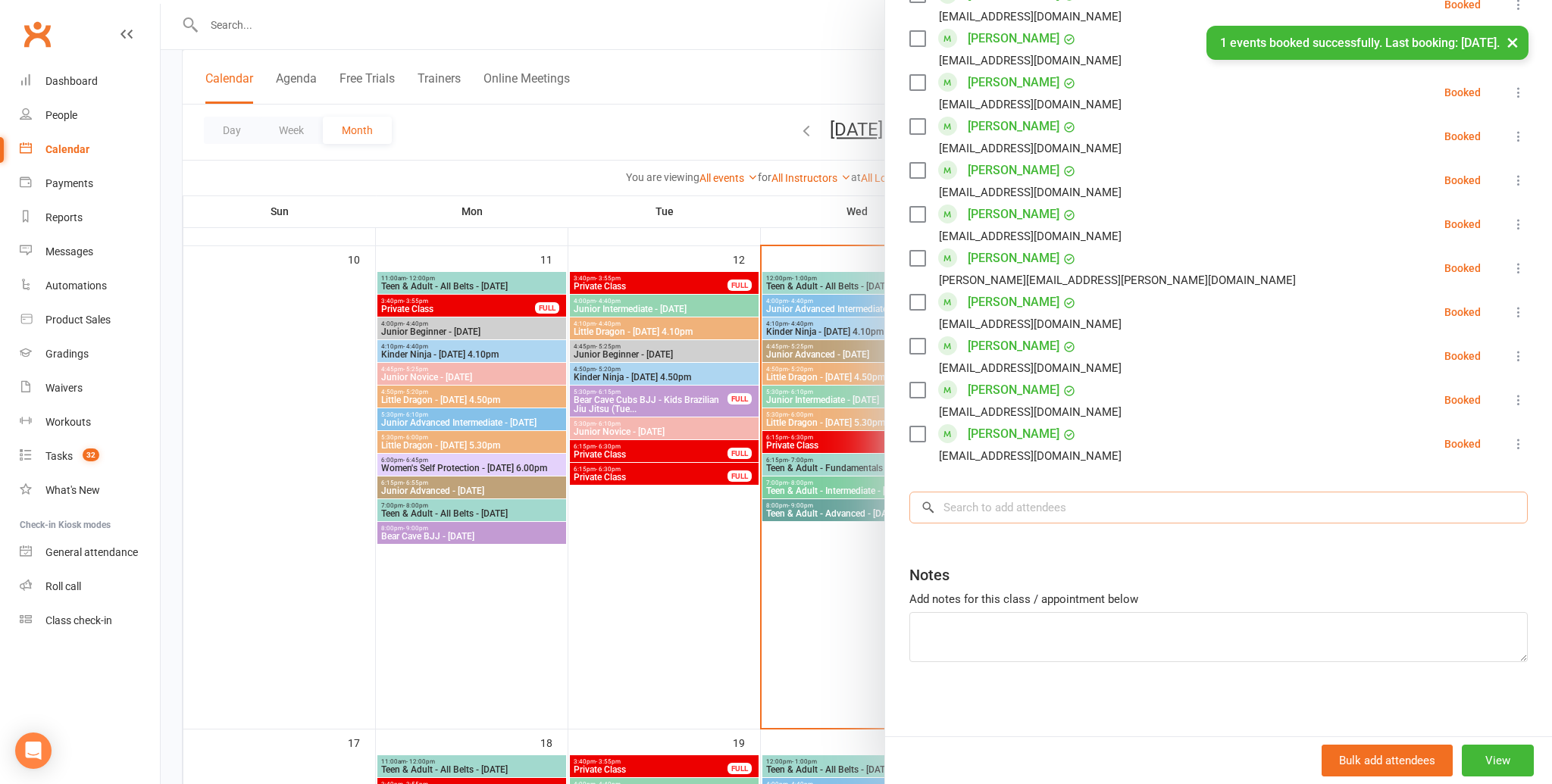
click at [1030, 505] on input "search" at bounding box center [1219, 507] width 619 height 32
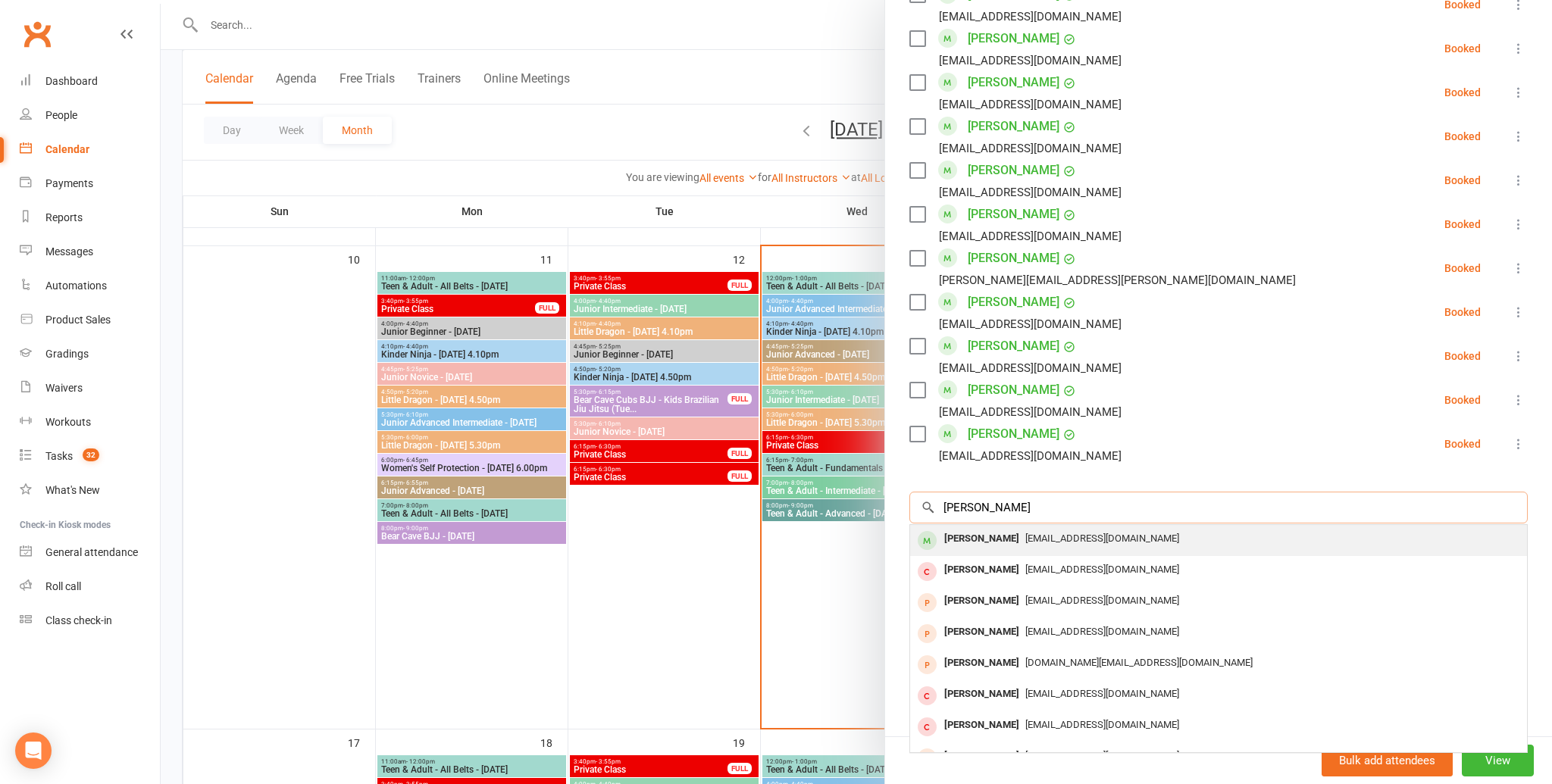
type input "aubrey b"
click at [1030, 529] on div "mjbattle@hotmail.com" at bounding box center [1219, 539] width 605 height 22
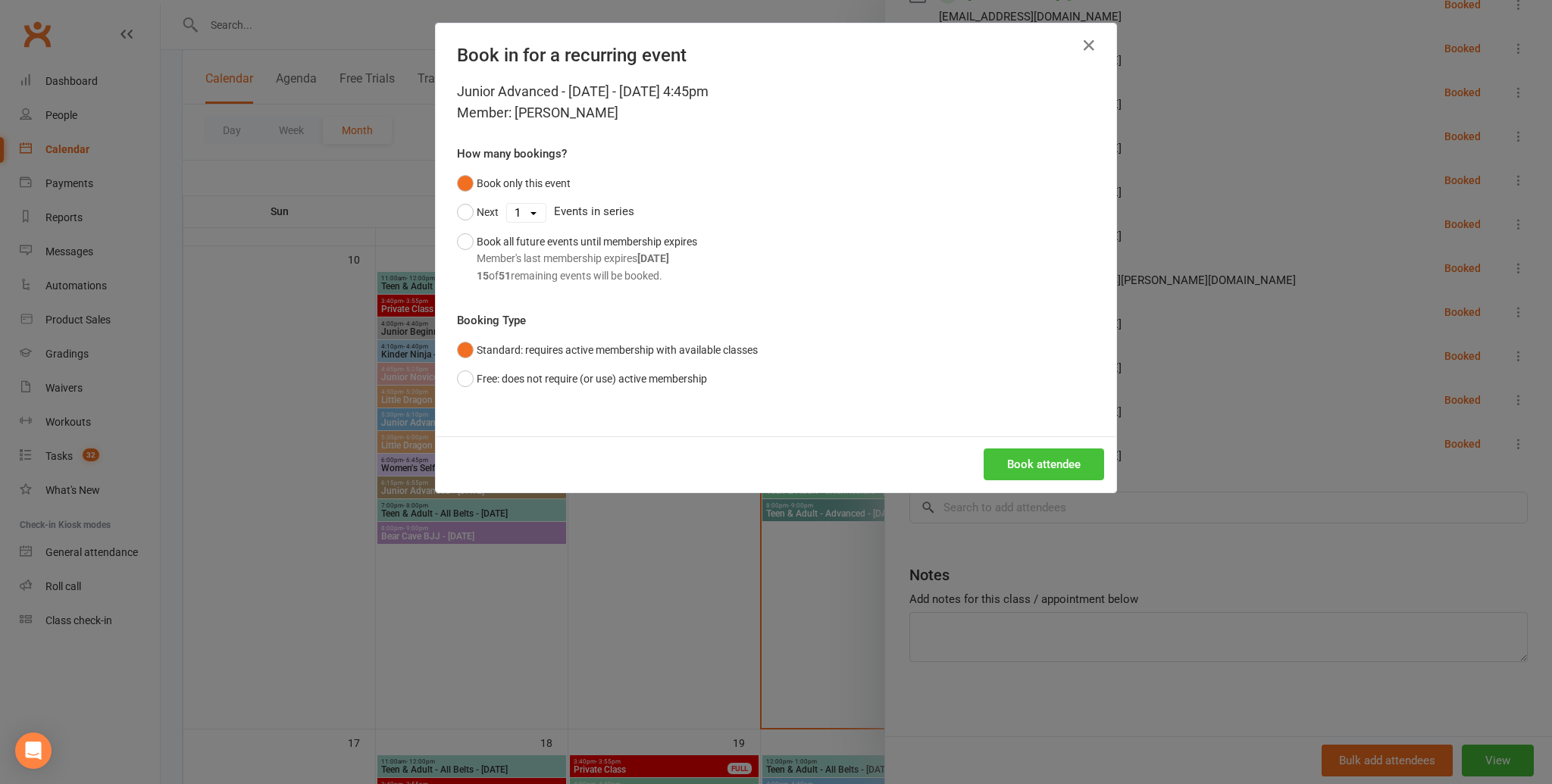
click at [1040, 455] on button "Book attendee" at bounding box center [1043, 464] width 120 height 32
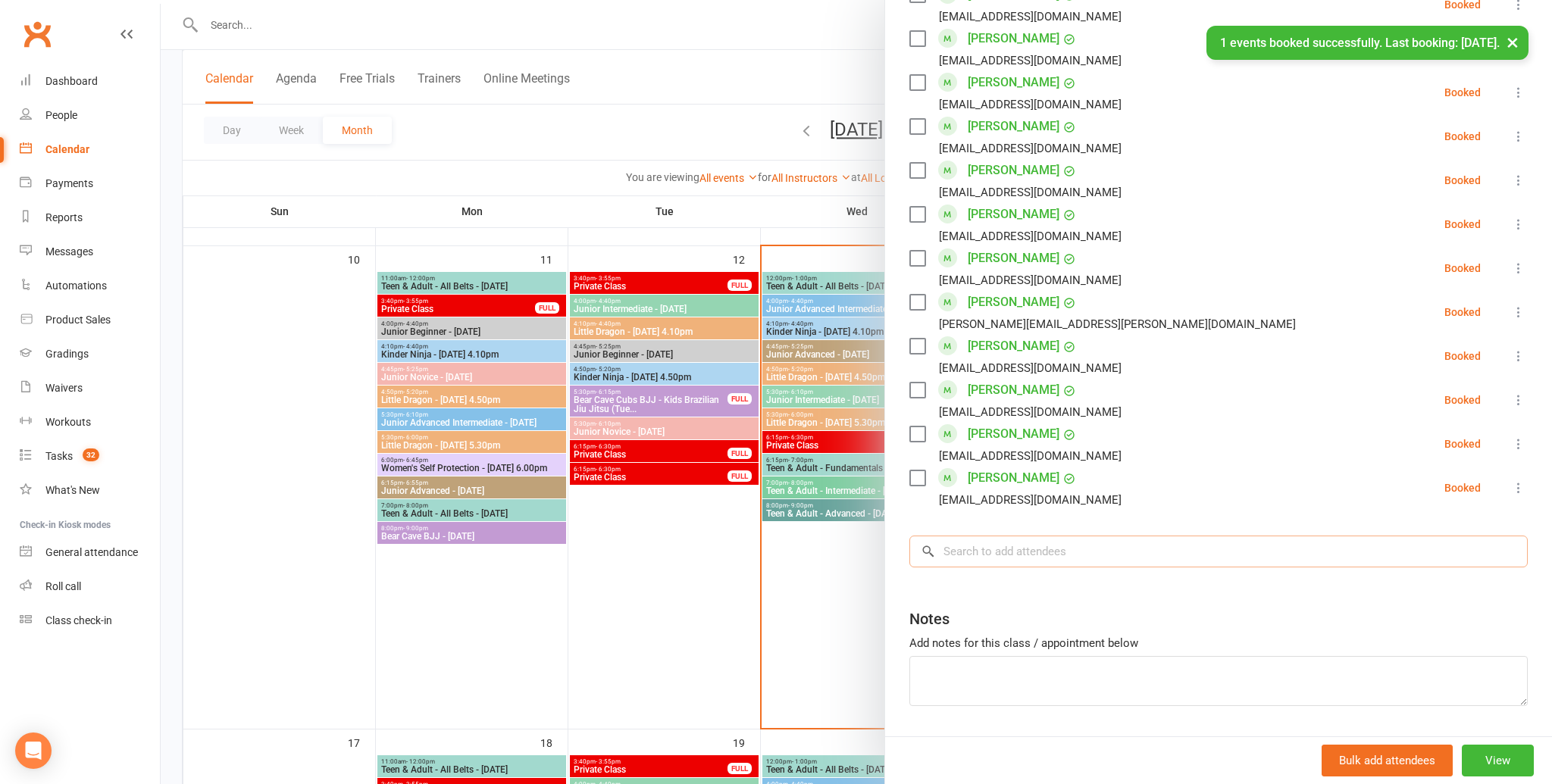
click at [1021, 536] on input "search" at bounding box center [1219, 551] width 619 height 32
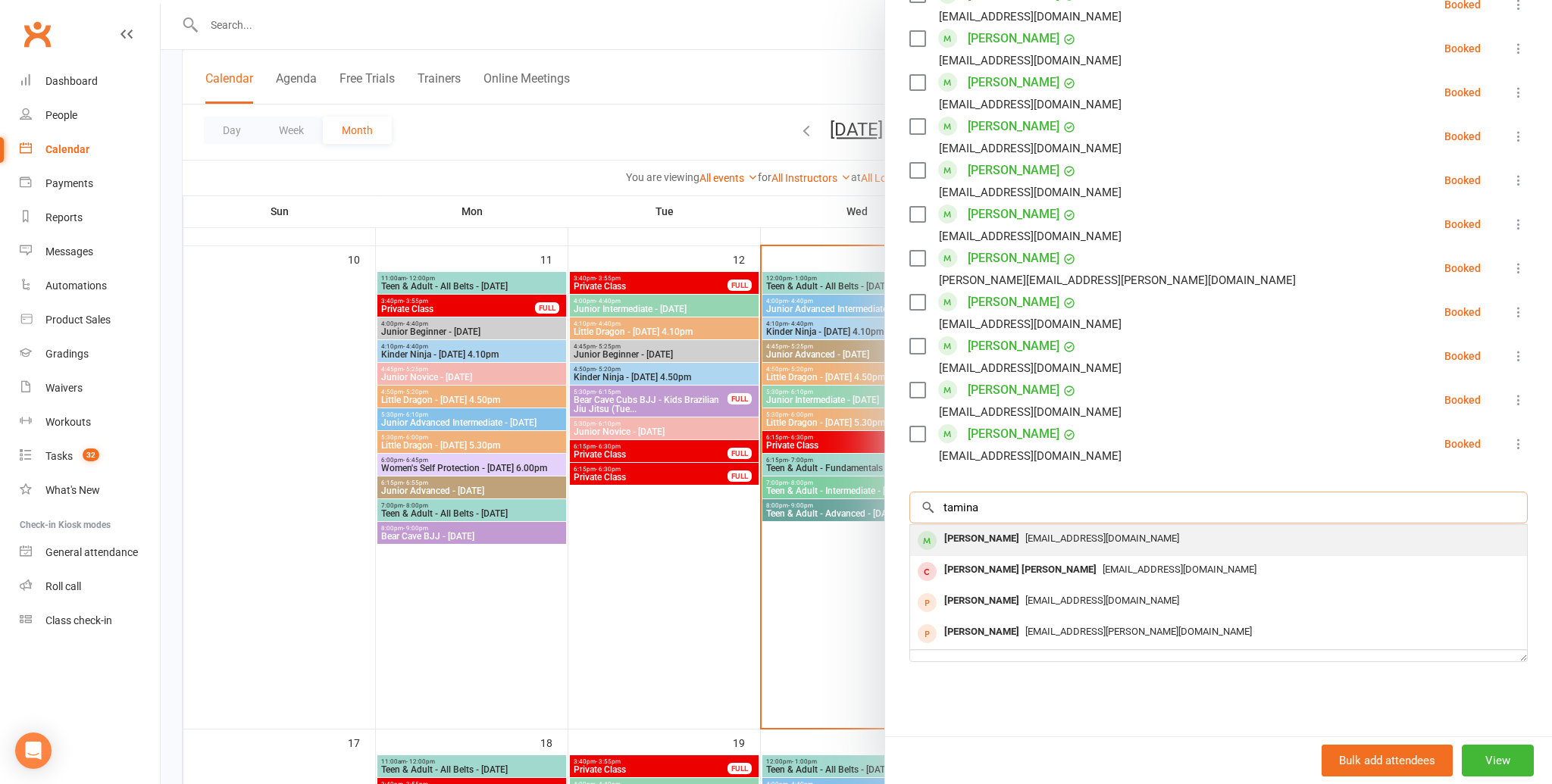
type input "tamina"
click at [1025, 533] on span "tan_tang82@hotmail.com" at bounding box center [1102, 538] width 153 height 11
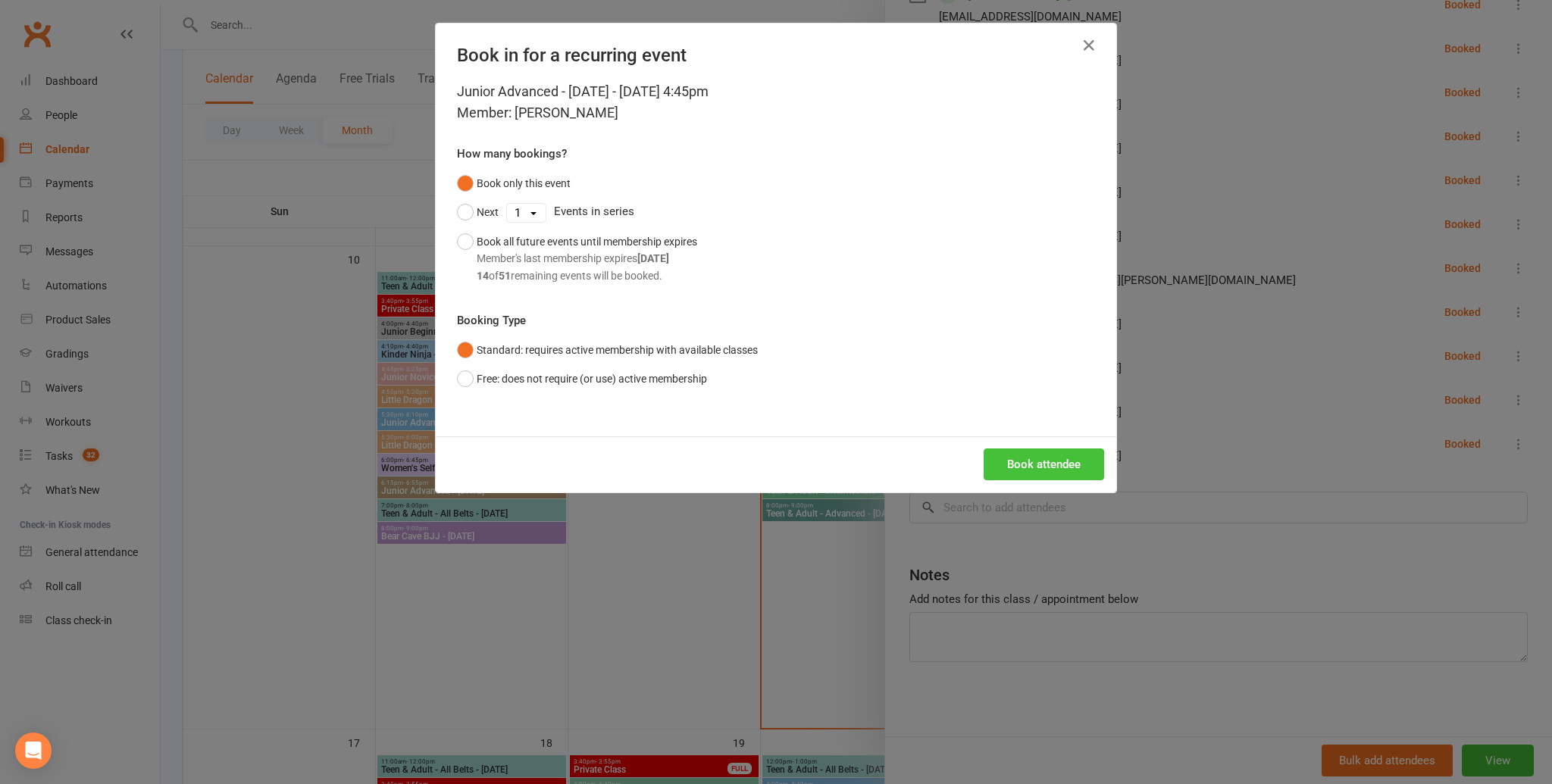
click at [1036, 472] on button "Book attendee" at bounding box center [1043, 464] width 120 height 32
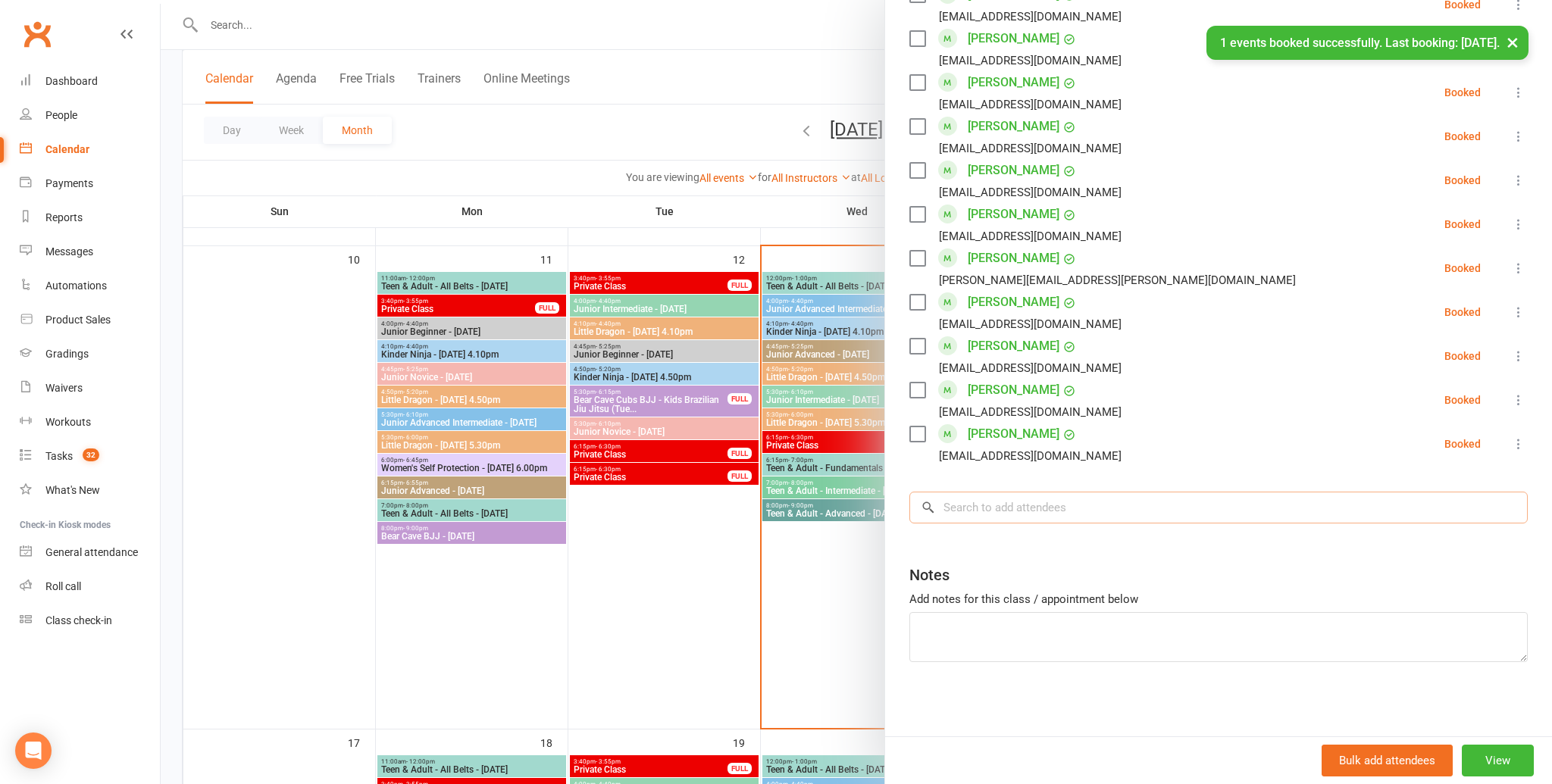
click at [1021, 518] on input "search" at bounding box center [1219, 507] width 619 height 32
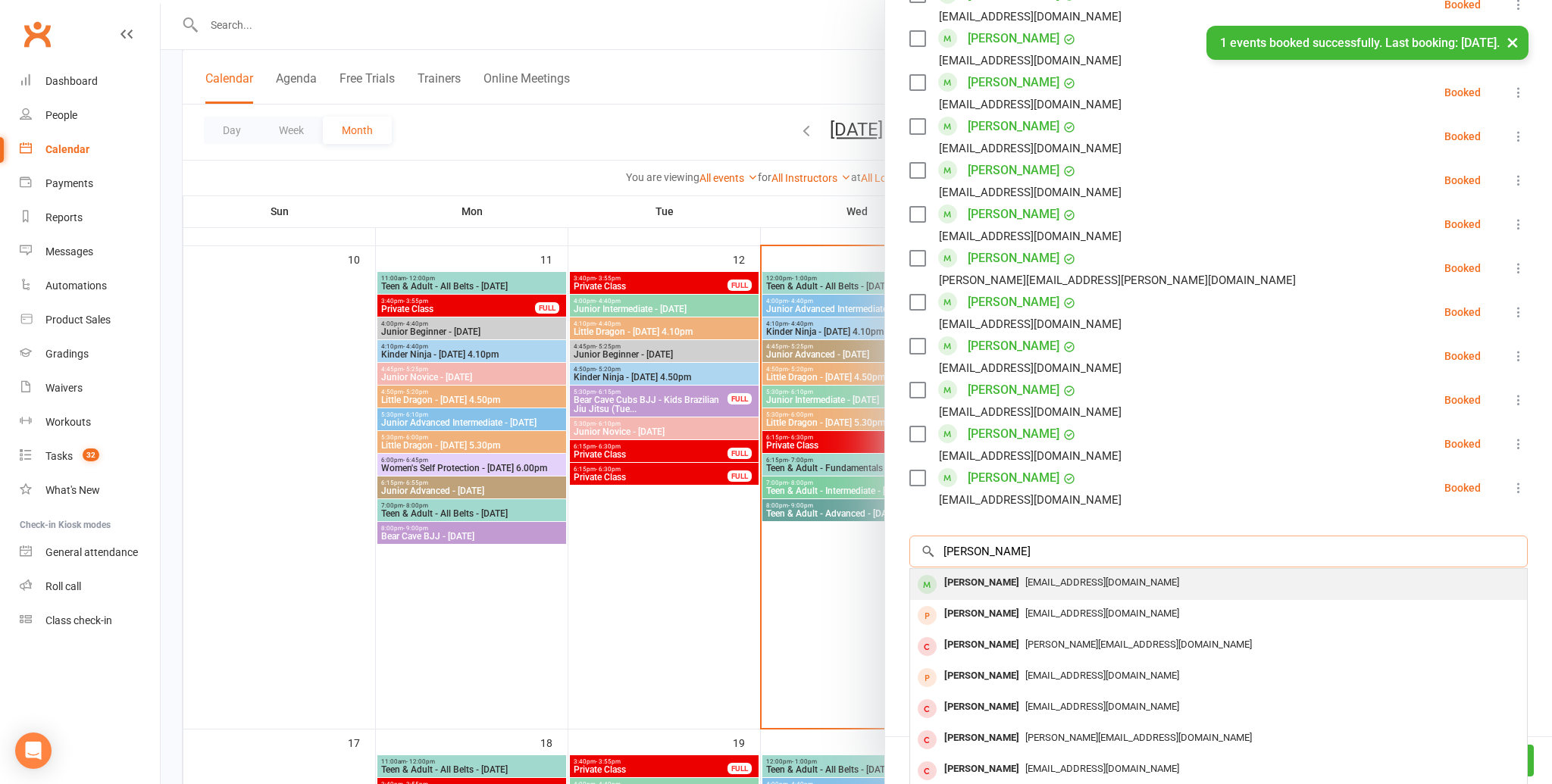
type input "helena li"
click at [1003, 573] on div "harmony1685@hotmail.com" at bounding box center [1219, 583] width 605 height 22
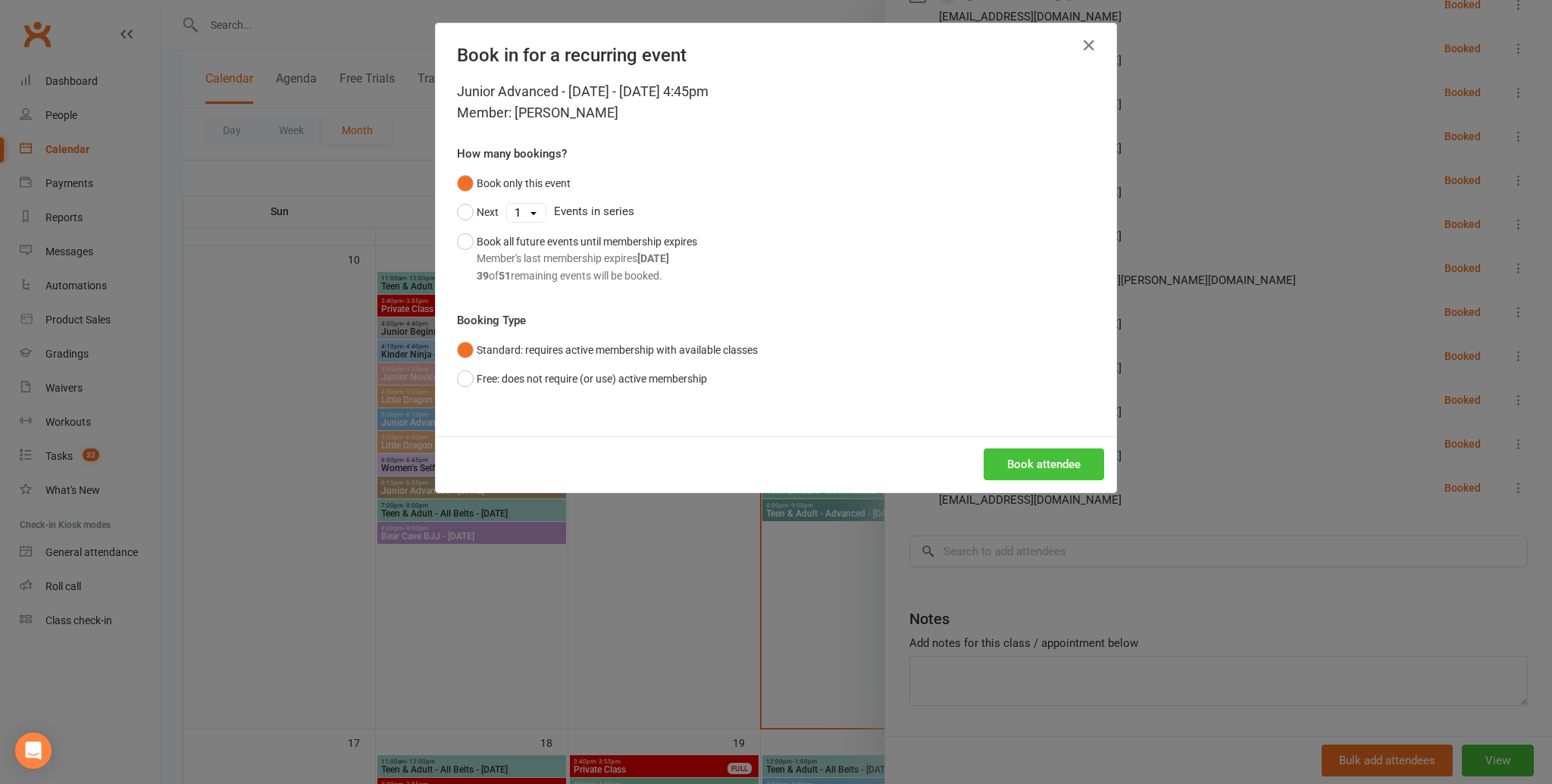
click at [1013, 477] on button "Book attendee" at bounding box center [1043, 464] width 120 height 32
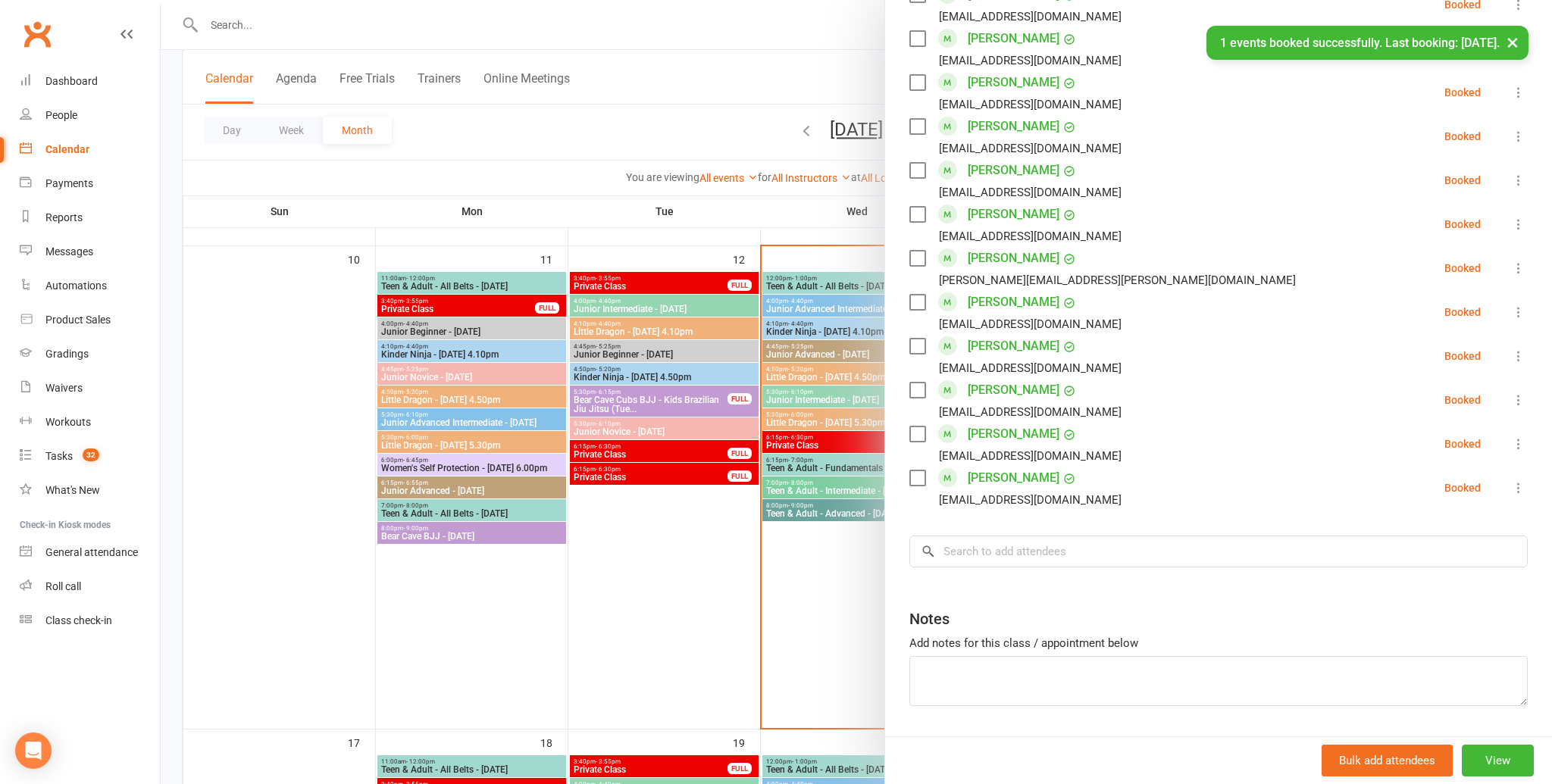
scroll to position [1135, 0]
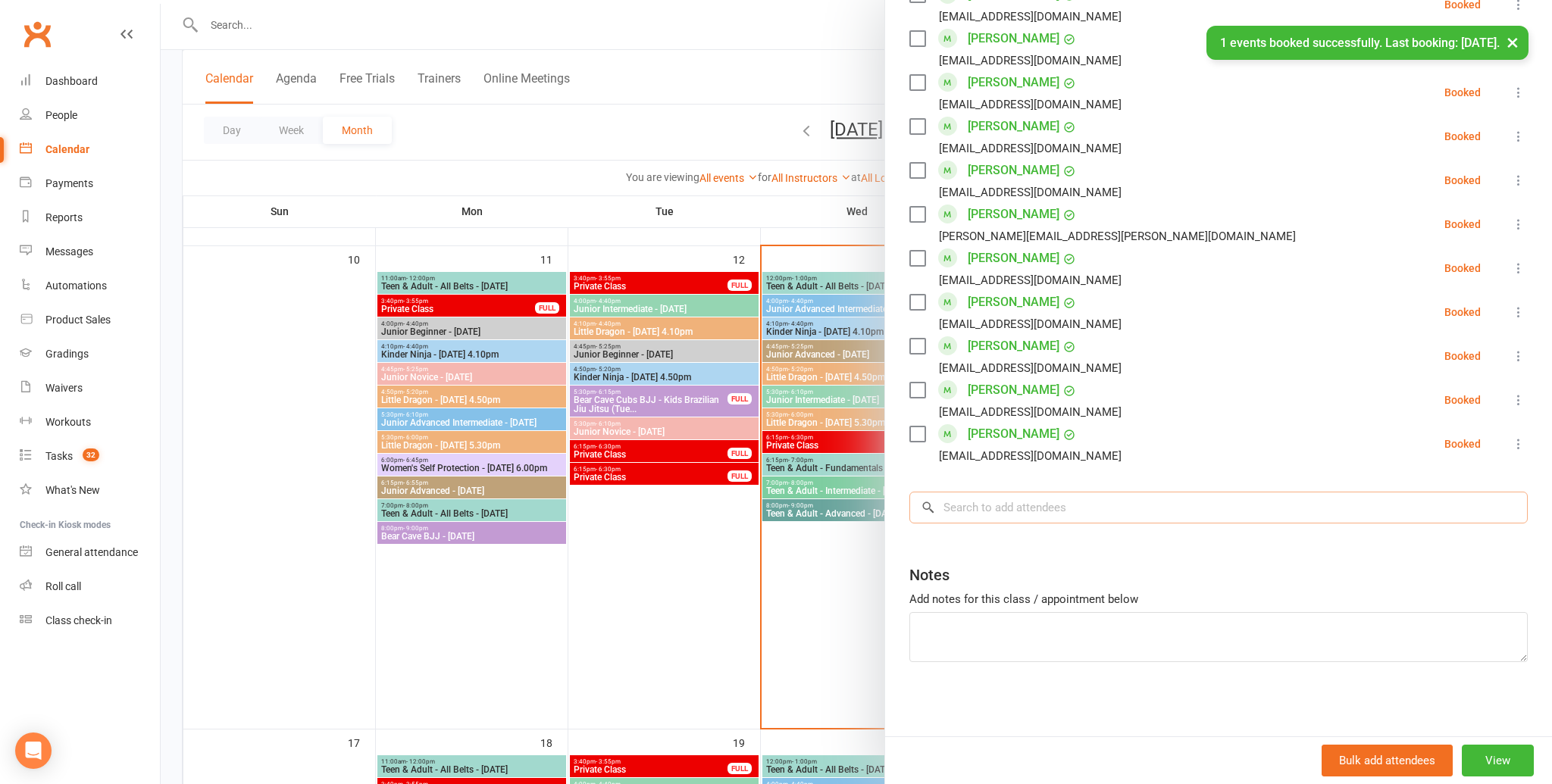
click at [985, 523] on input "search" at bounding box center [1219, 507] width 619 height 32
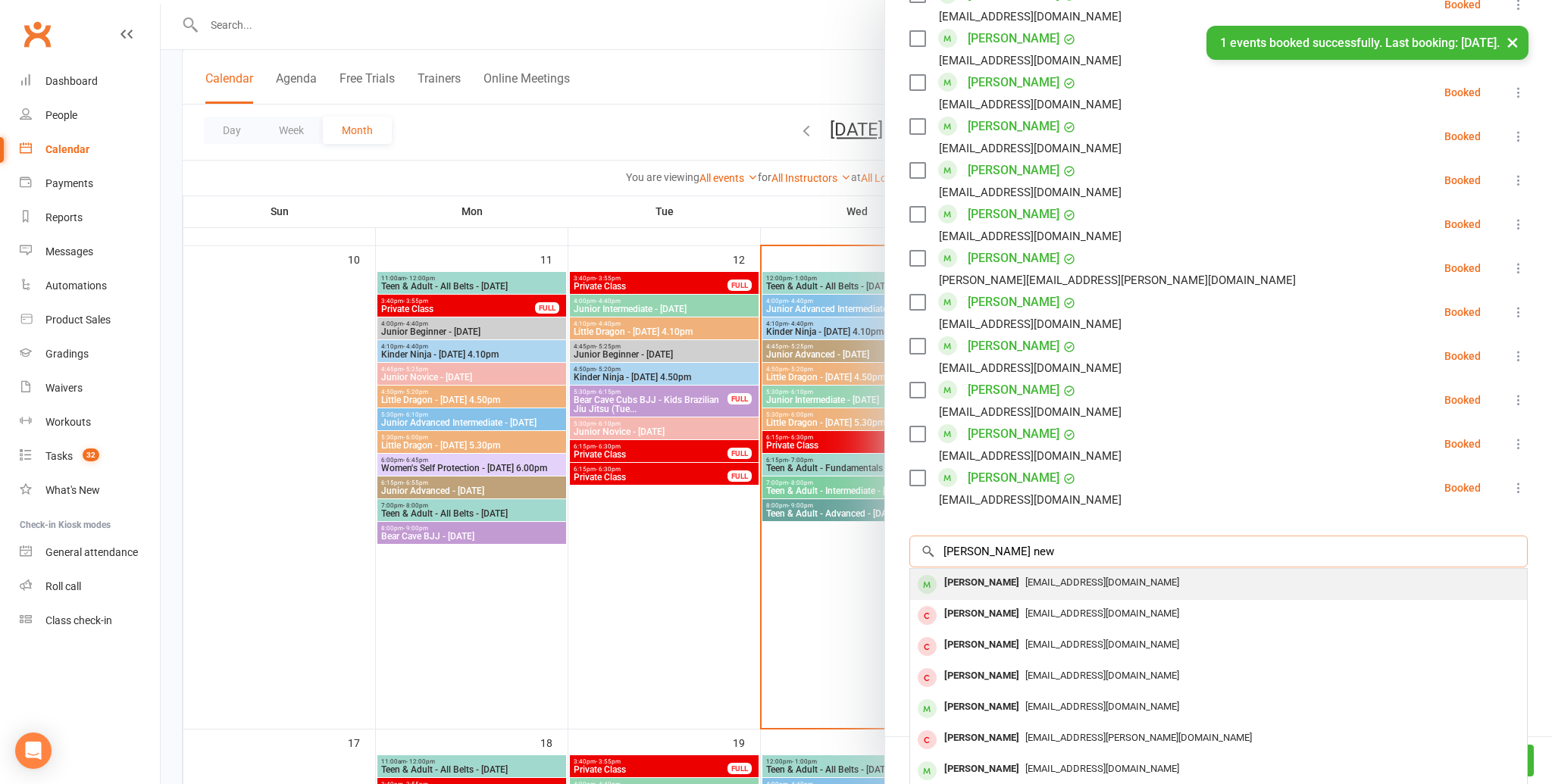
type input "cooper new"
click at [990, 578] on div "Cooper Newton" at bounding box center [982, 583] width 87 height 22
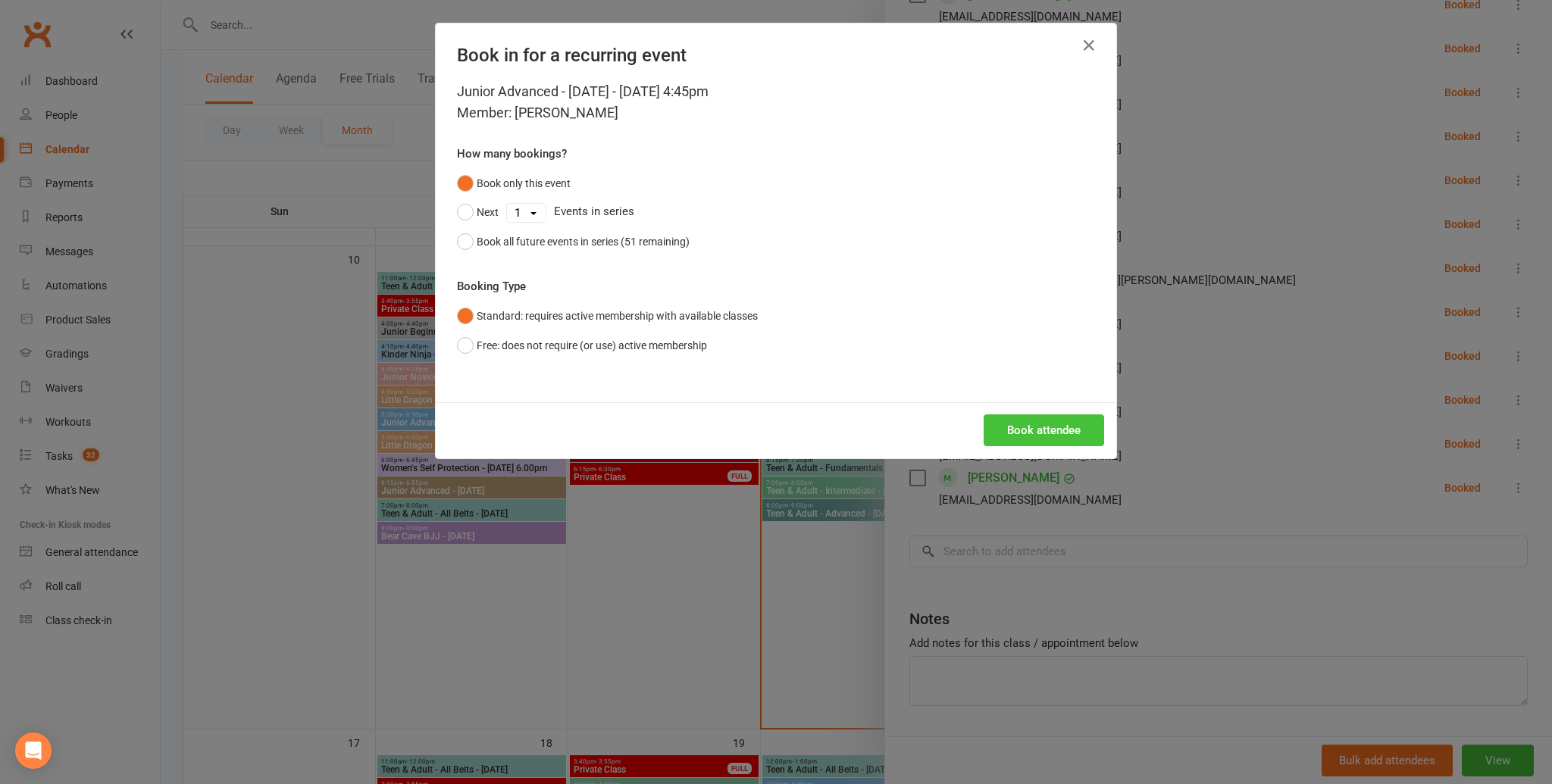
click at [1042, 440] on button "Book attendee" at bounding box center [1043, 429] width 120 height 32
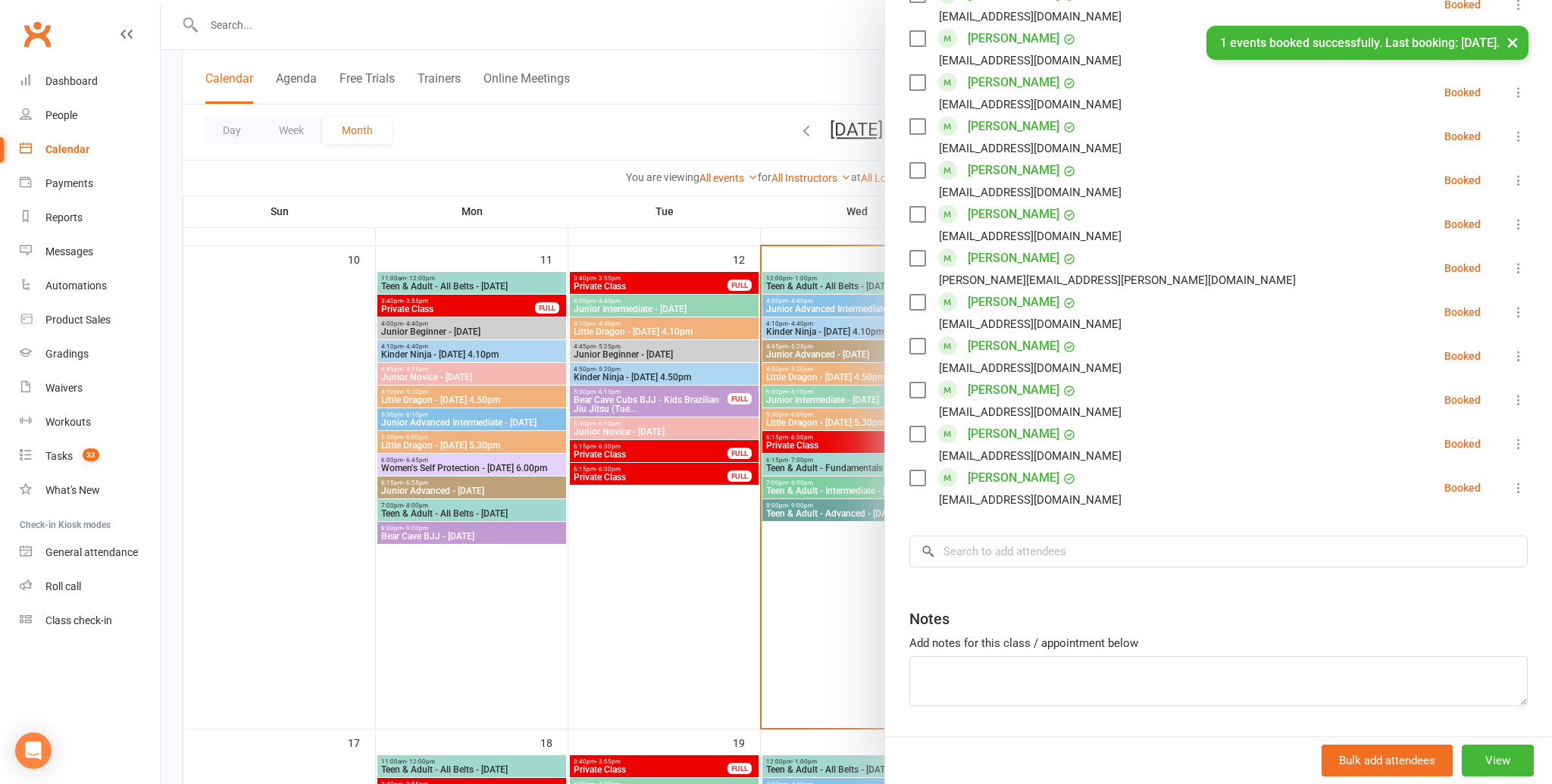
click at [1031, 510] on div "kam_angel@yahoo.com.hk" at bounding box center [1030, 499] width 182 height 20
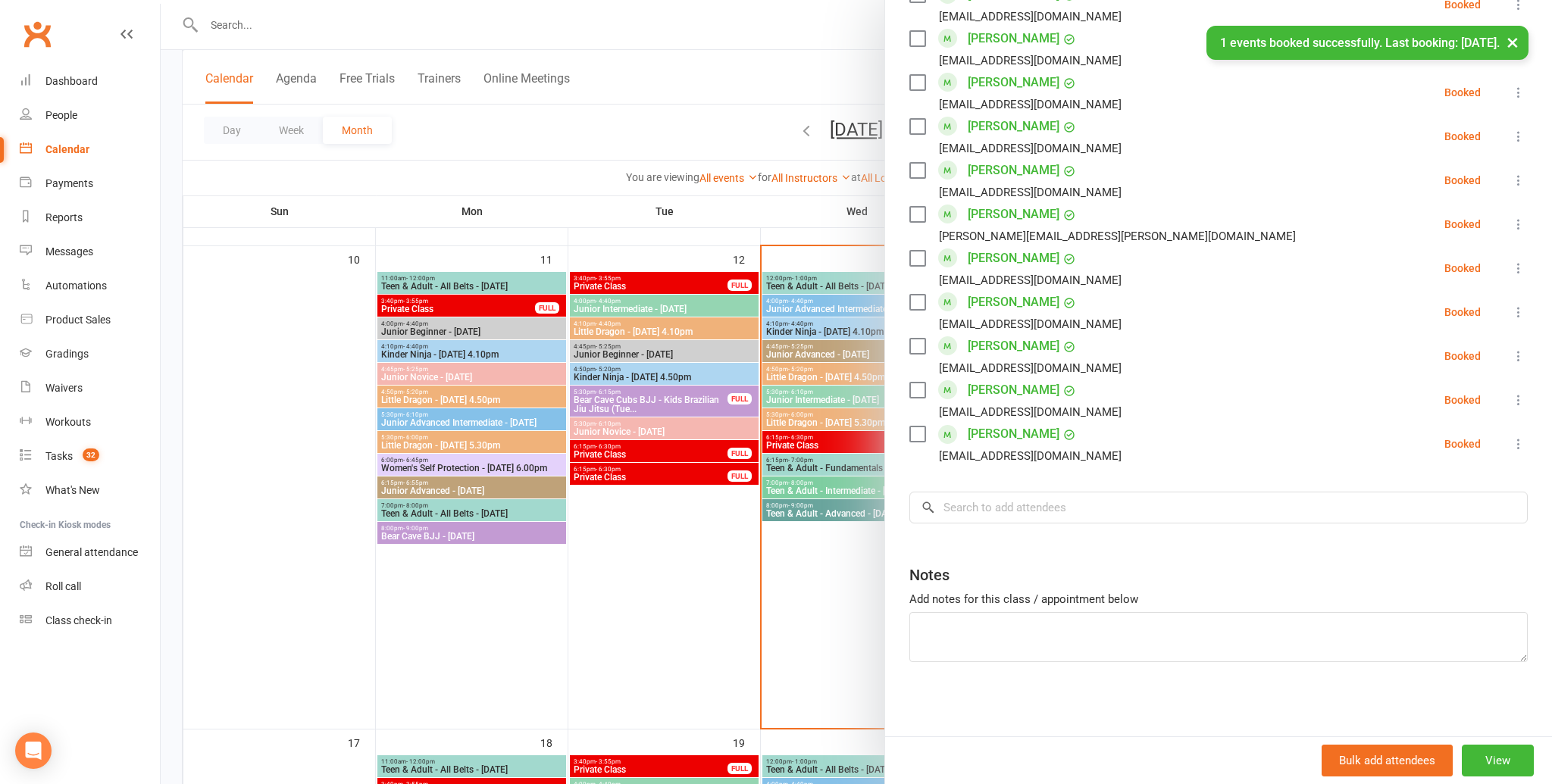
drag, startPoint x: 1032, startPoint y: 489, endPoint x: 1021, endPoint y: 510, distance: 23.7
click at [1021, 510] on input "search" at bounding box center [1219, 509] width 619 height 32
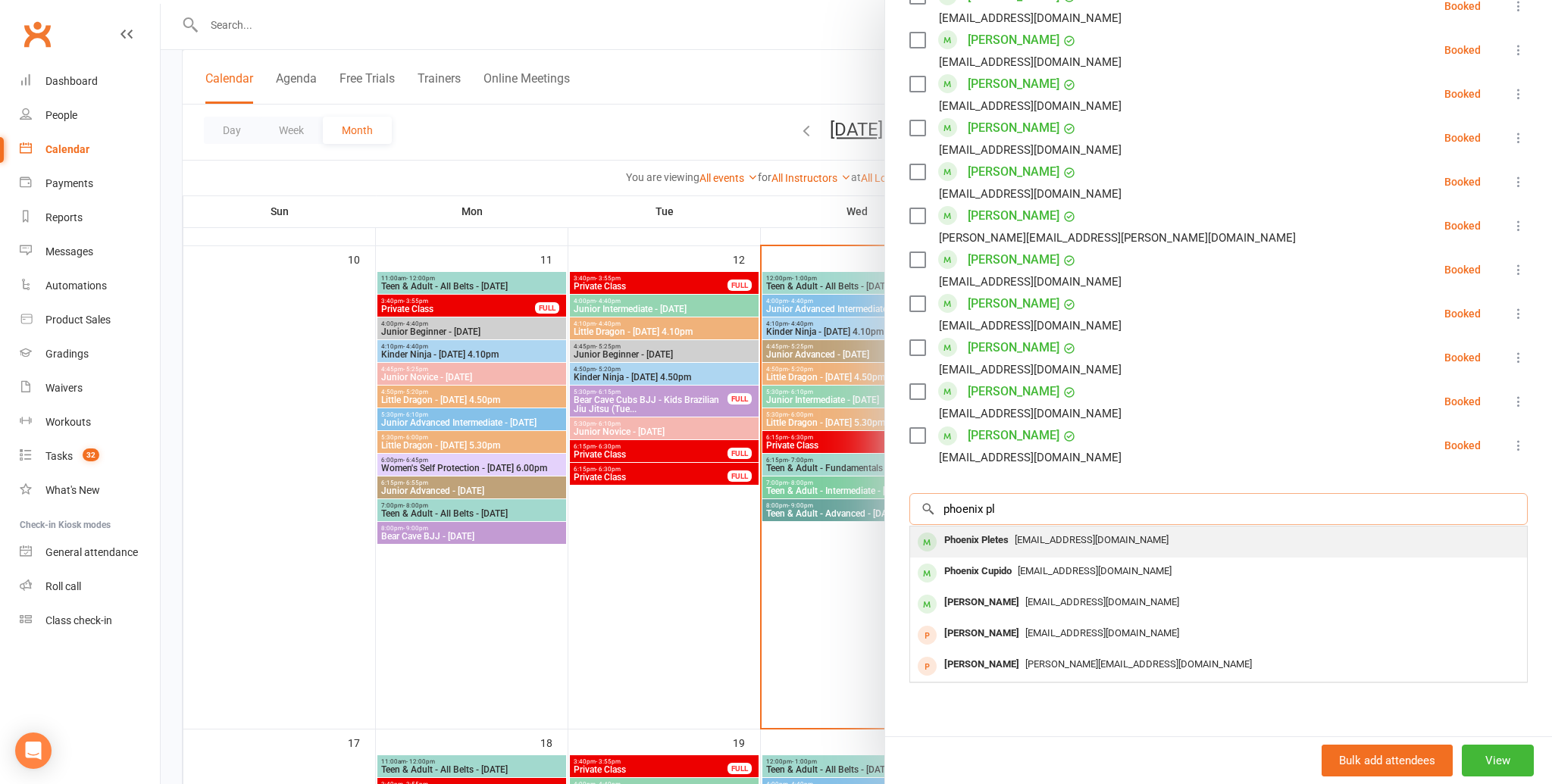
type input "phoenix pl"
click at [1018, 538] on span "kendallnatasha@yahoo.com.au" at bounding box center [1092, 539] width 153 height 11
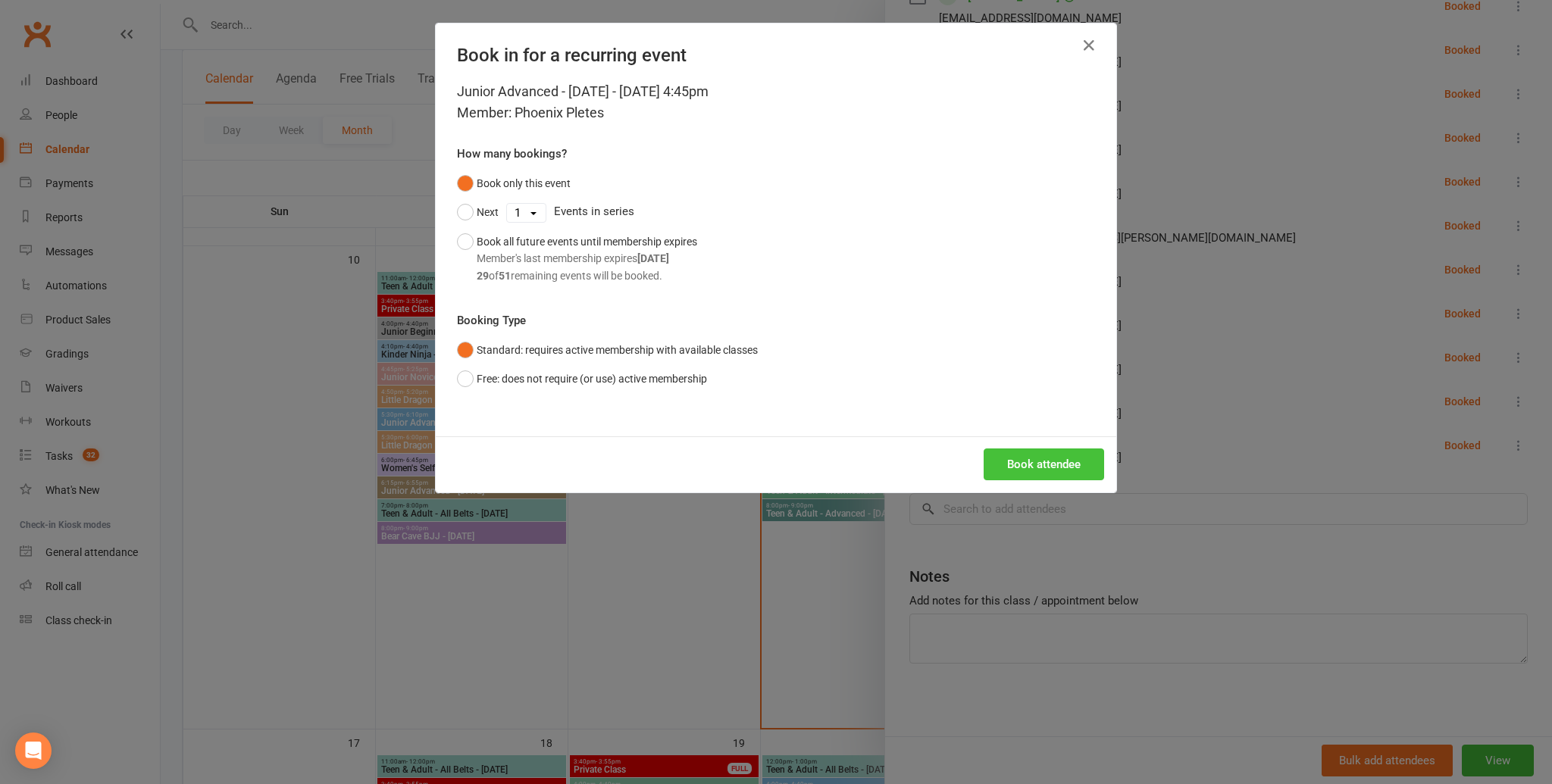
click at [1036, 457] on button "Book attendee" at bounding box center [1043, 464] width 120 height 32
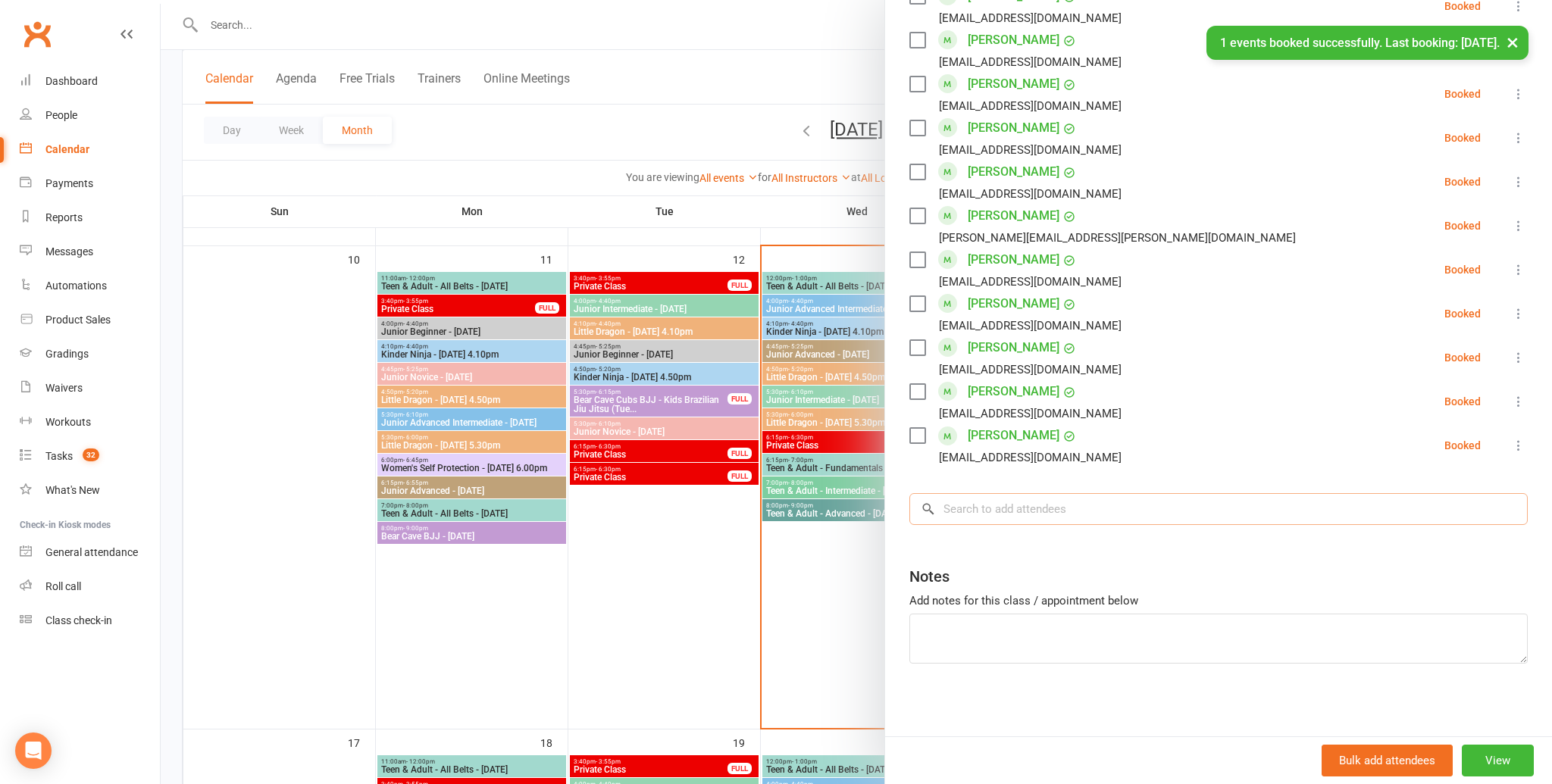
click at [1021, 511] on input "search" at bounding box center [1219, 509] width 619 height 32
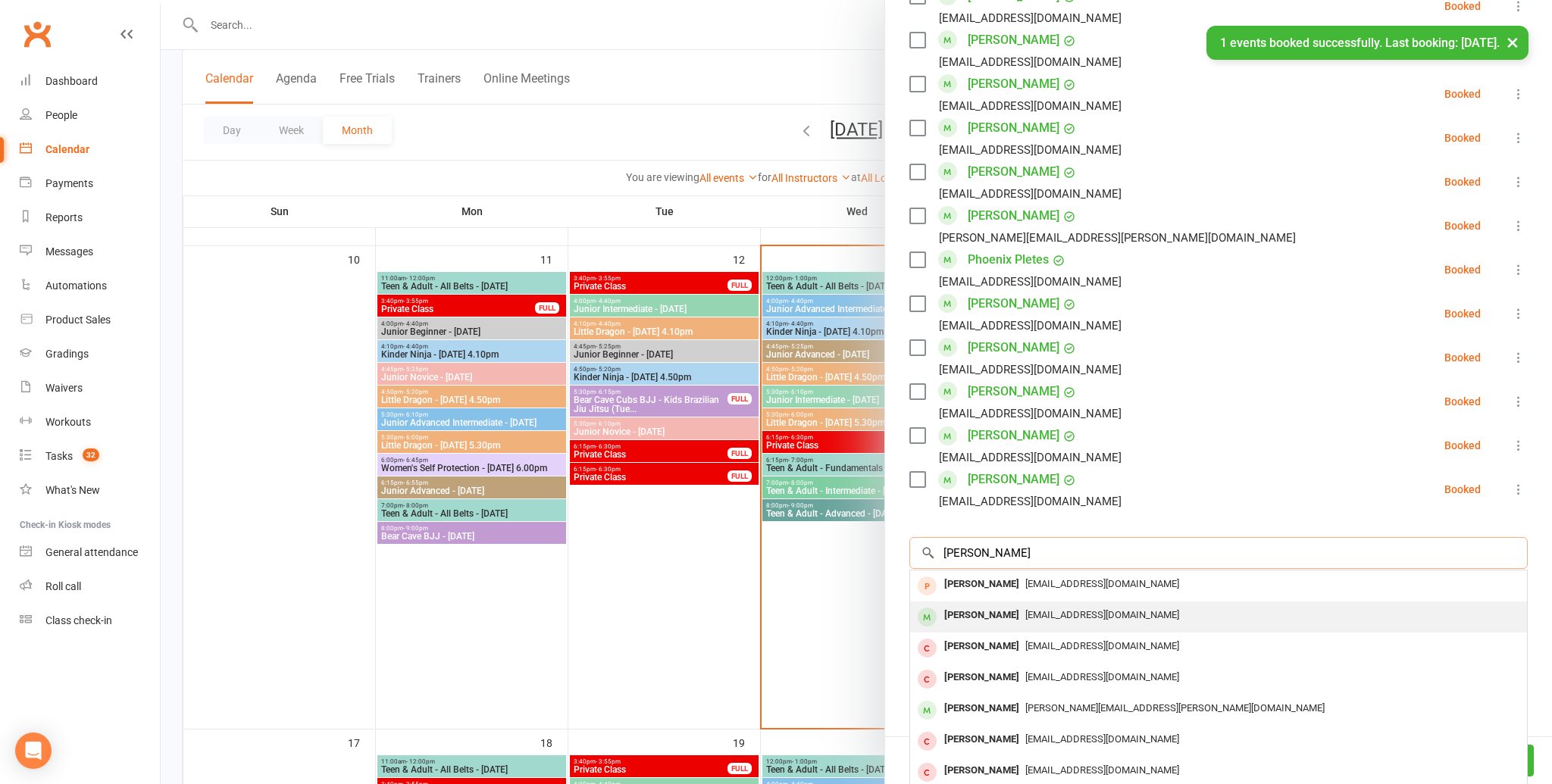
type input "leon r"
click at [998, 614] on div "Leon Rousseau" at bounding box center [982, 616] width 87 height 22
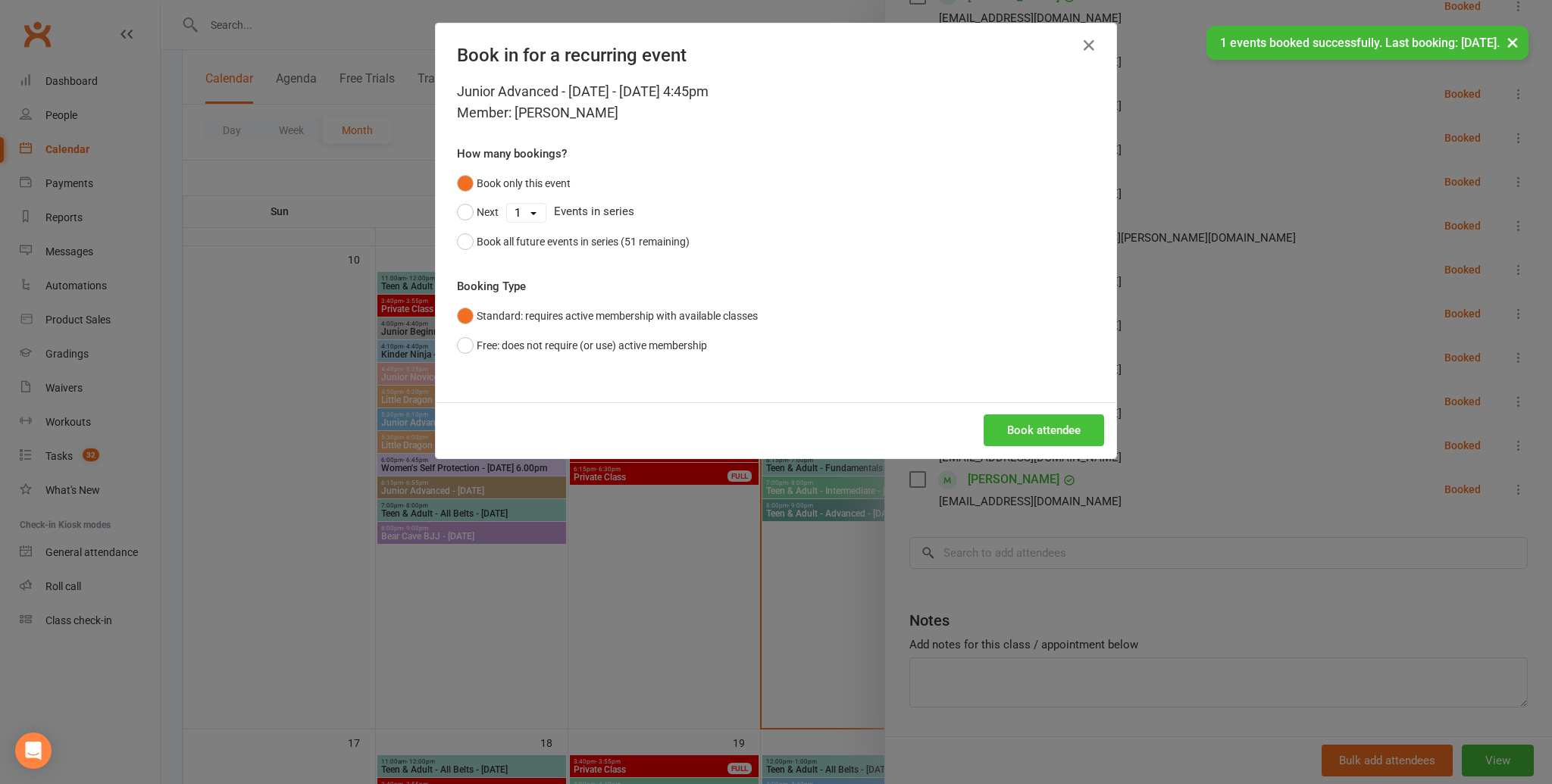
click at [1049, 423] on button "Book attendee" at bounding box center [1043, 429] width 120 height 32
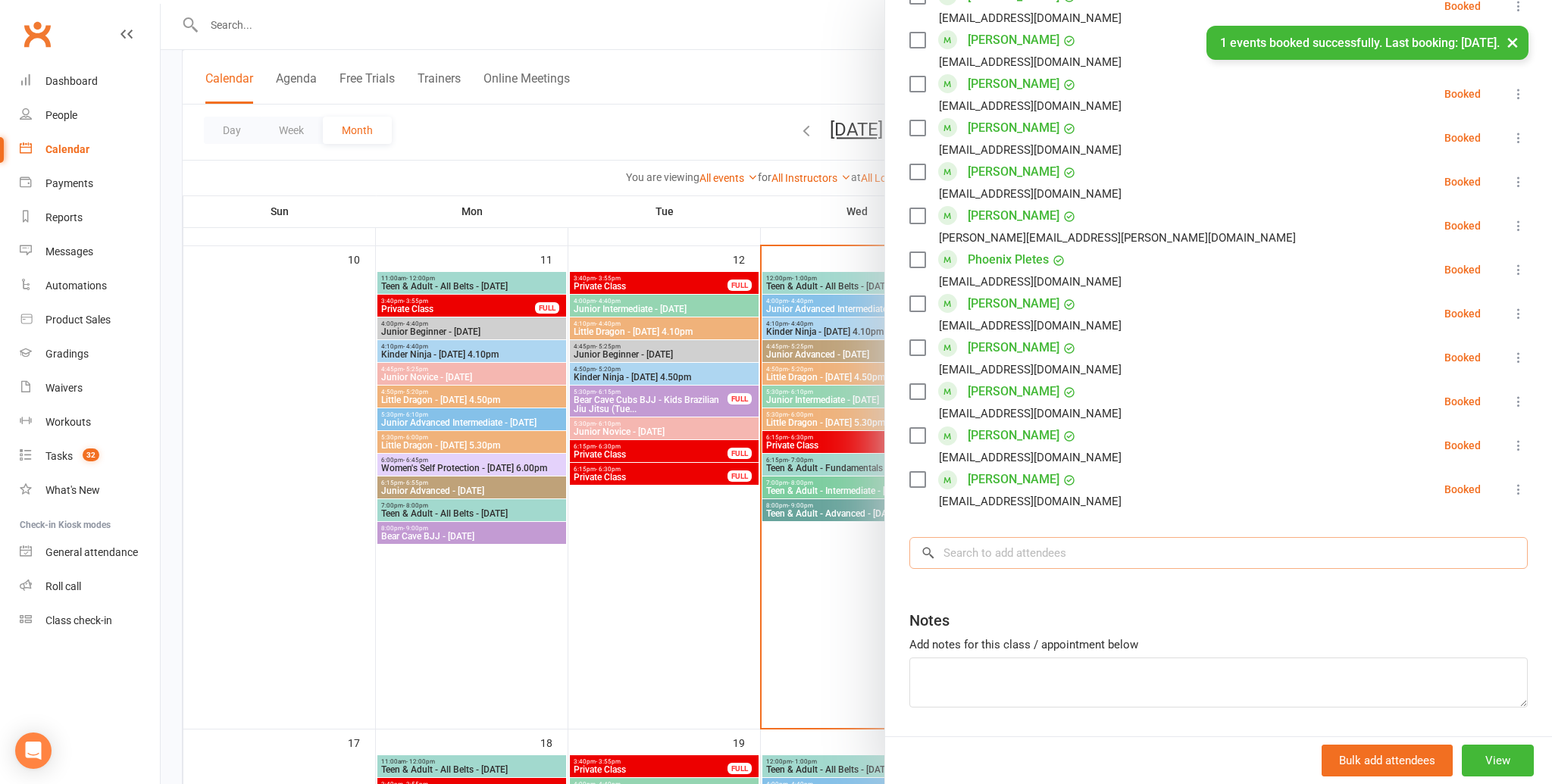
click at [1030, 551] on input "search" at bounding box center [1219, 552] width 619 height 32
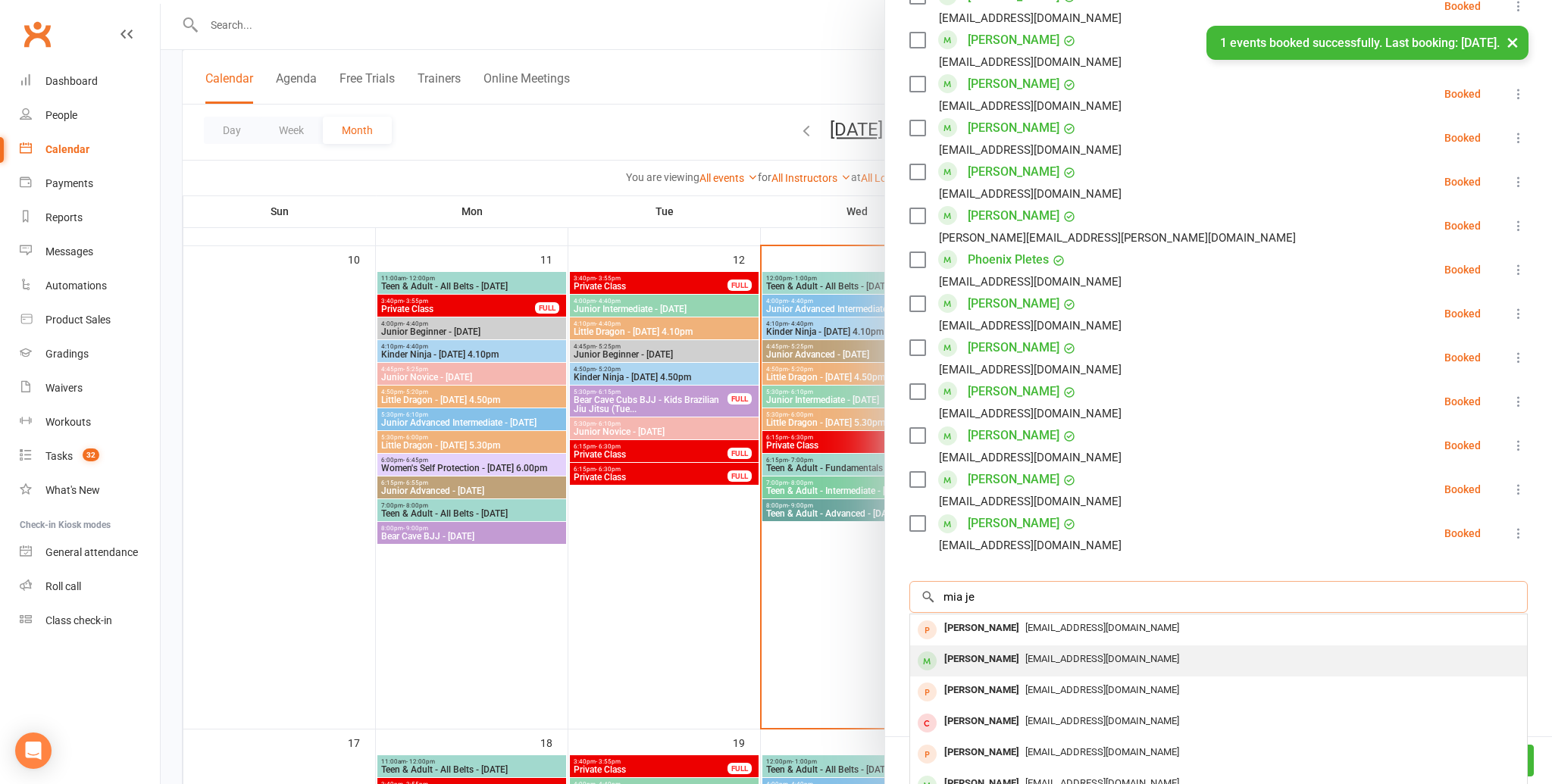
type input "mia je"
click at [1009, 653] on div "Mia Juergens" at bounding box center [982, 660] width 87 height 22
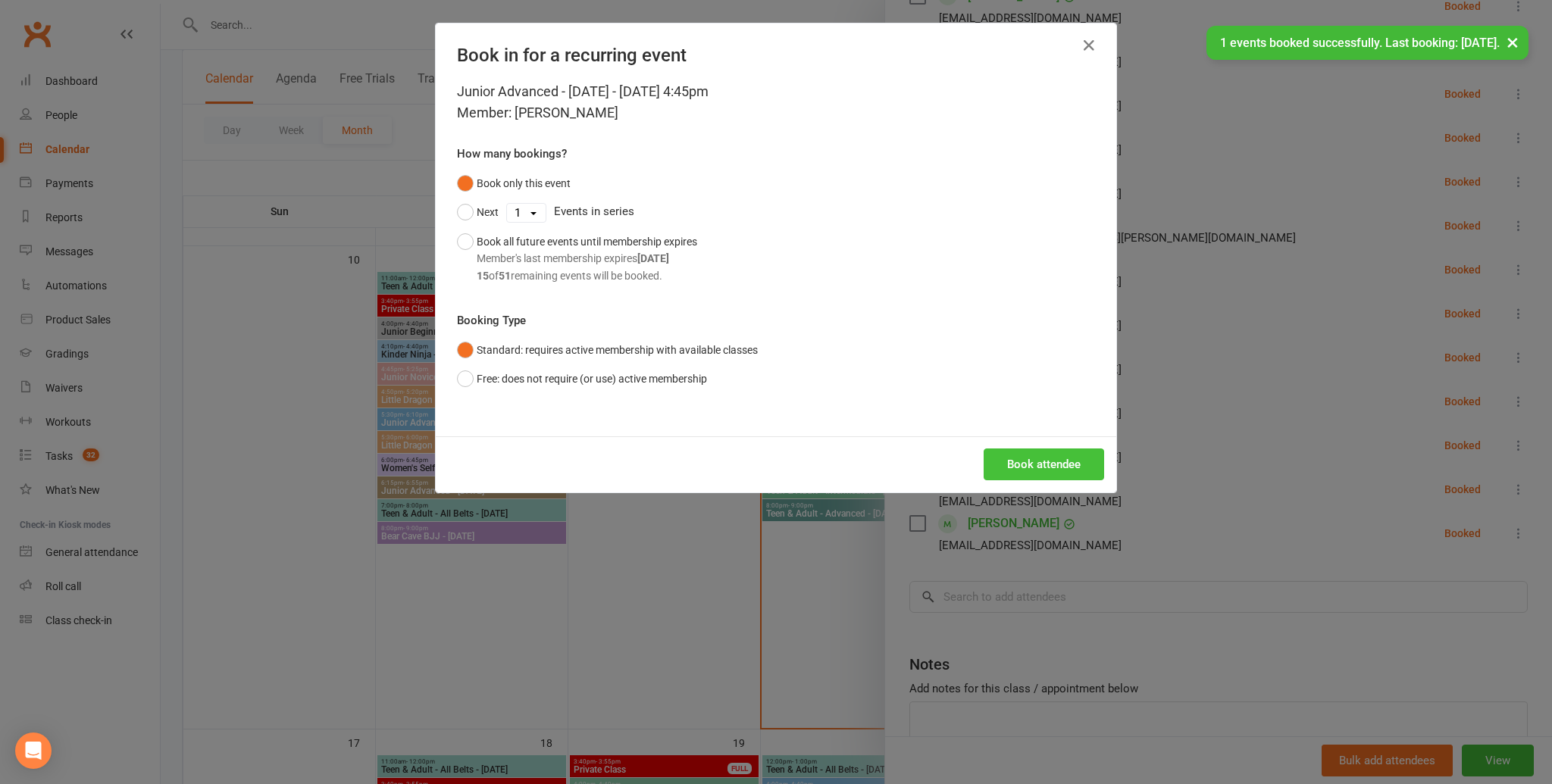
click at [1030, 455] on button "Book attendee" at bounding box center [1043, 464] width 120 height 32
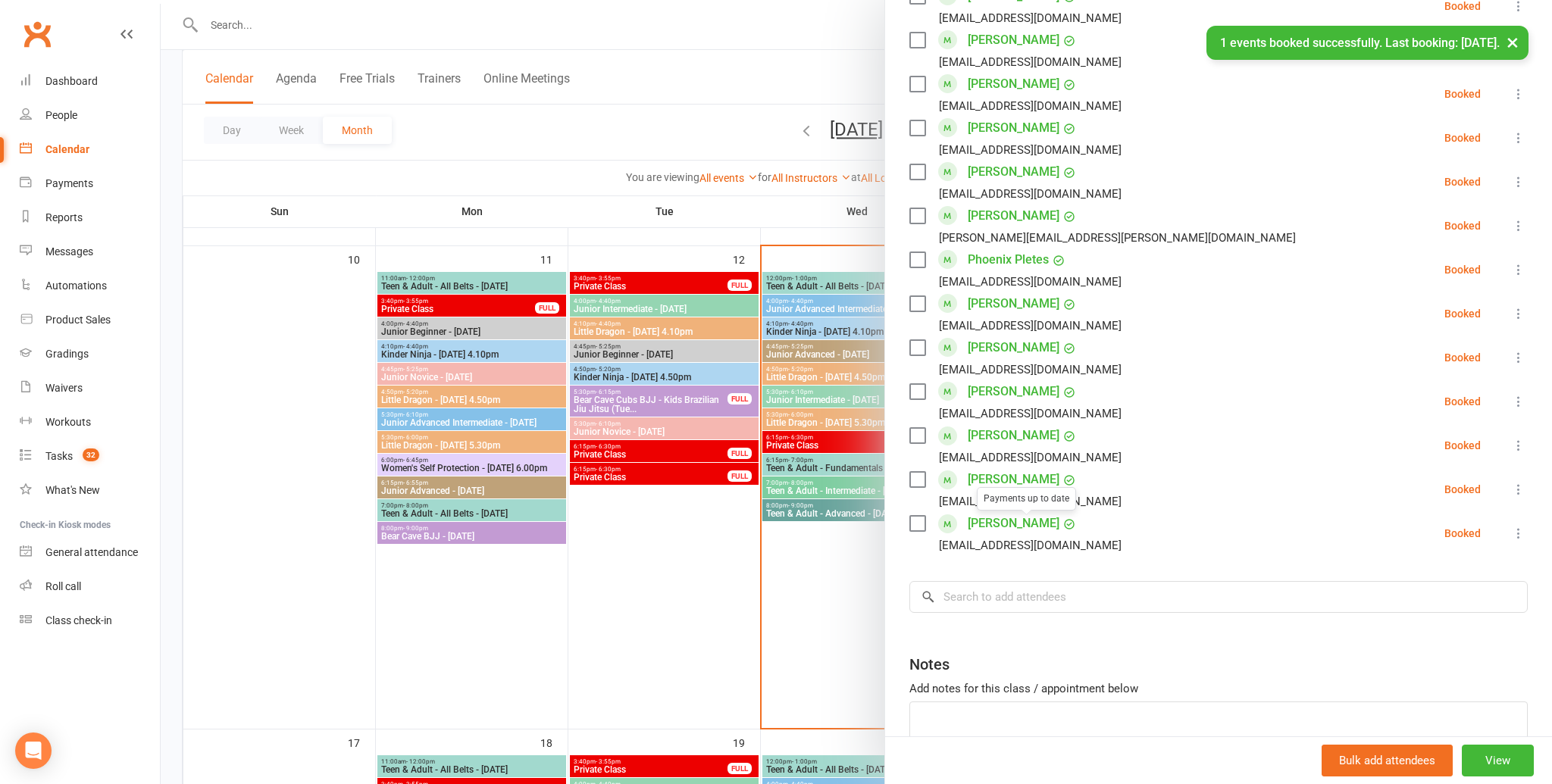
scroll to position [1265, 0]
click at [1029, 599] on input "search" at bounding box center [1219, 597] width 619 height 32
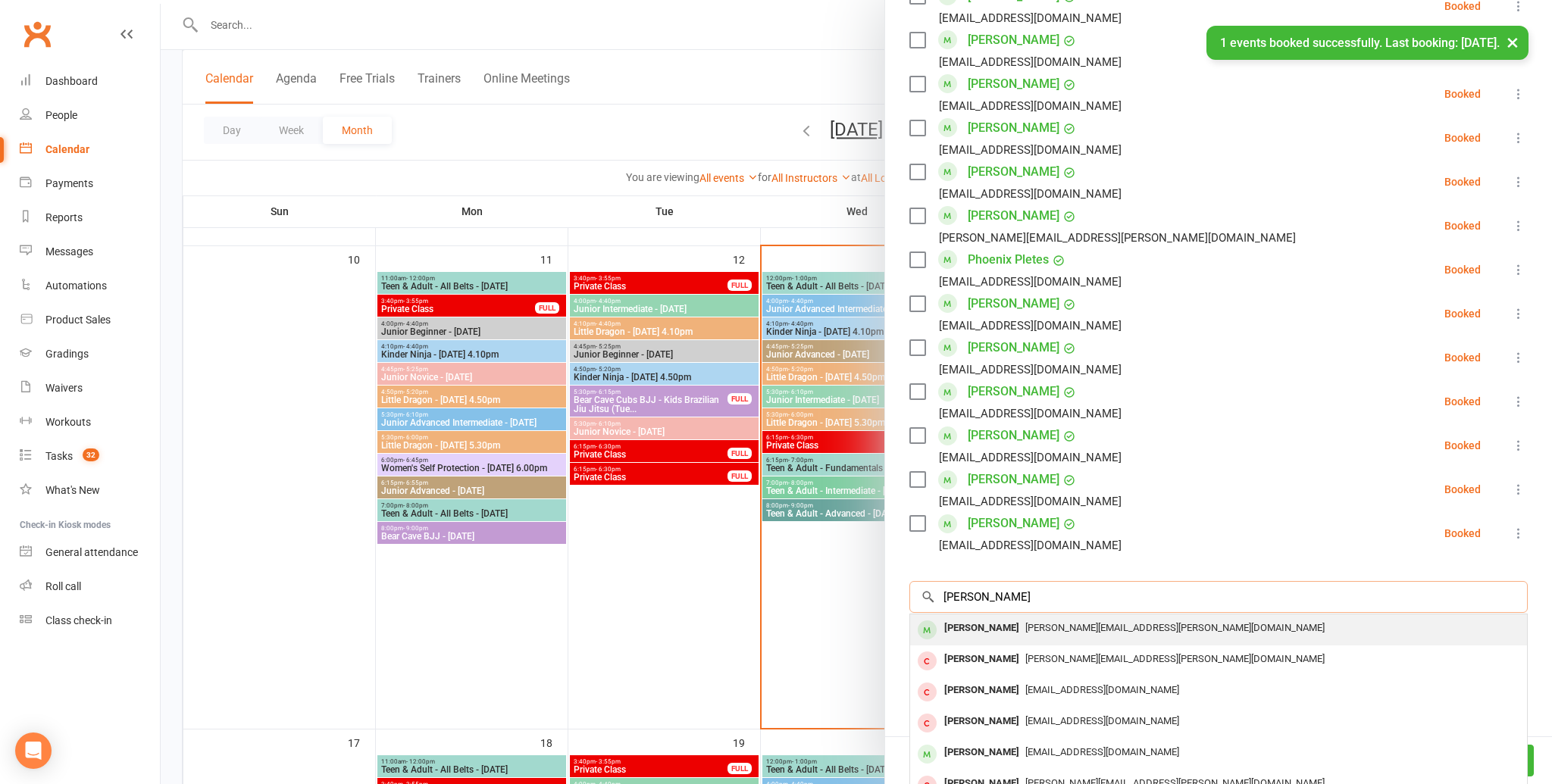
type input "joshua y"
click at [1006, 628] on div "Joshua Young" at bounding box center [982, 629] width 87 height 22
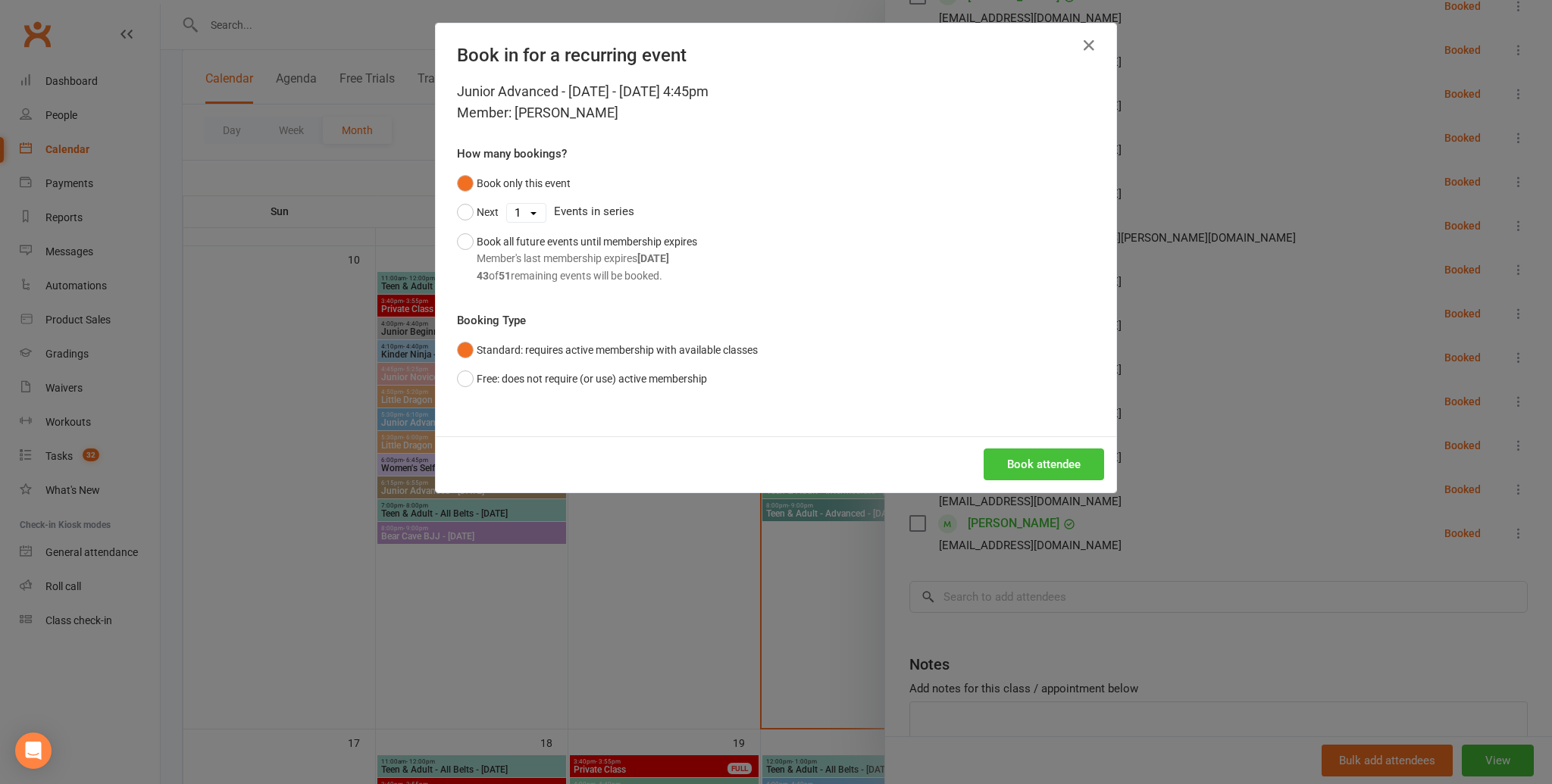
click at [1035, 460] on button "Book attendee" at bounding box center [1043, 464] width 120 height 32
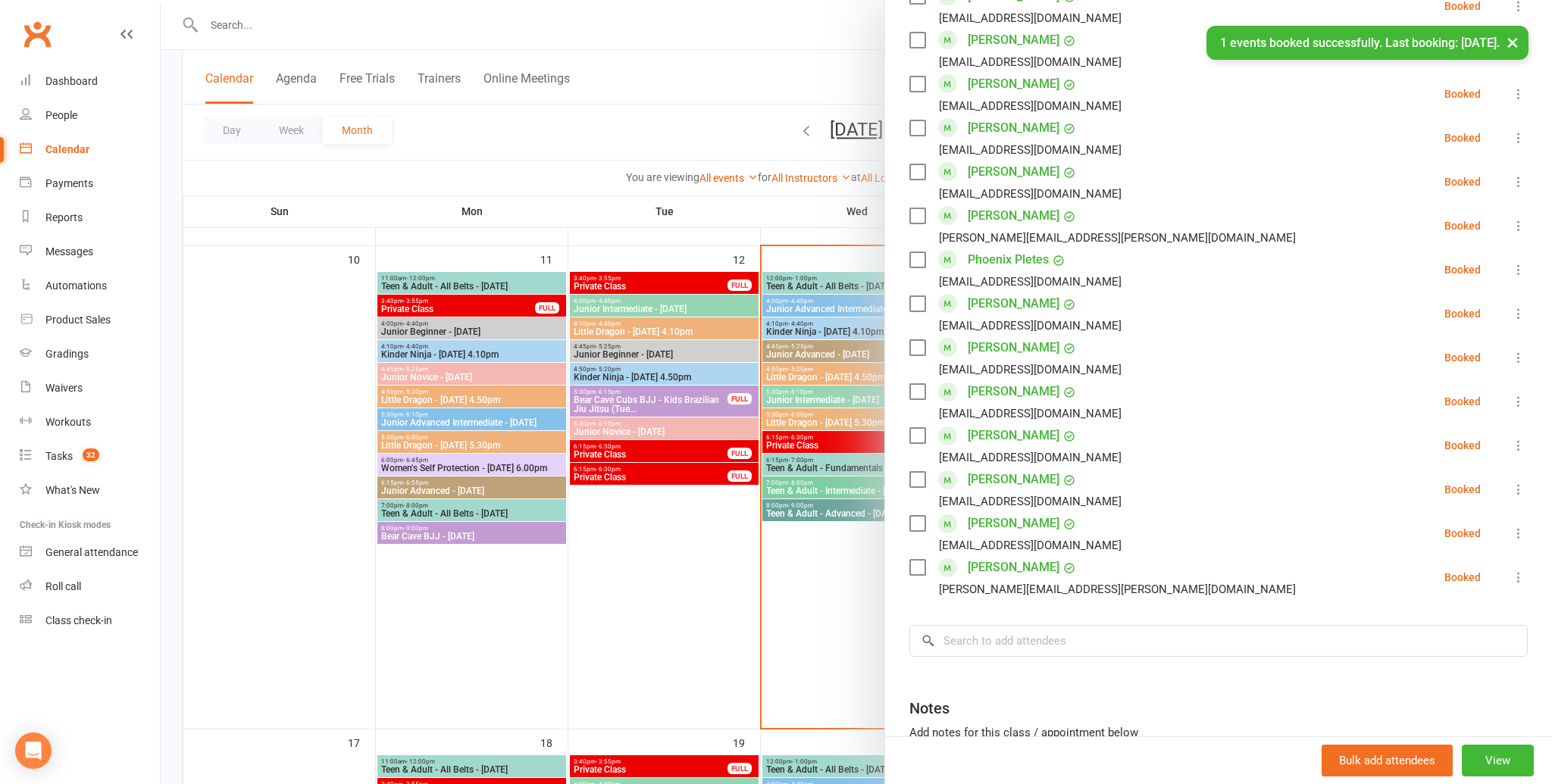
click at [992, 598] on div "Yenny.Young@gmail.com" at bounding box center [1117, 589] width 357 height 20
click at [977, 632] on input "search" at bounding box center [1219, 641] width 619 height 32
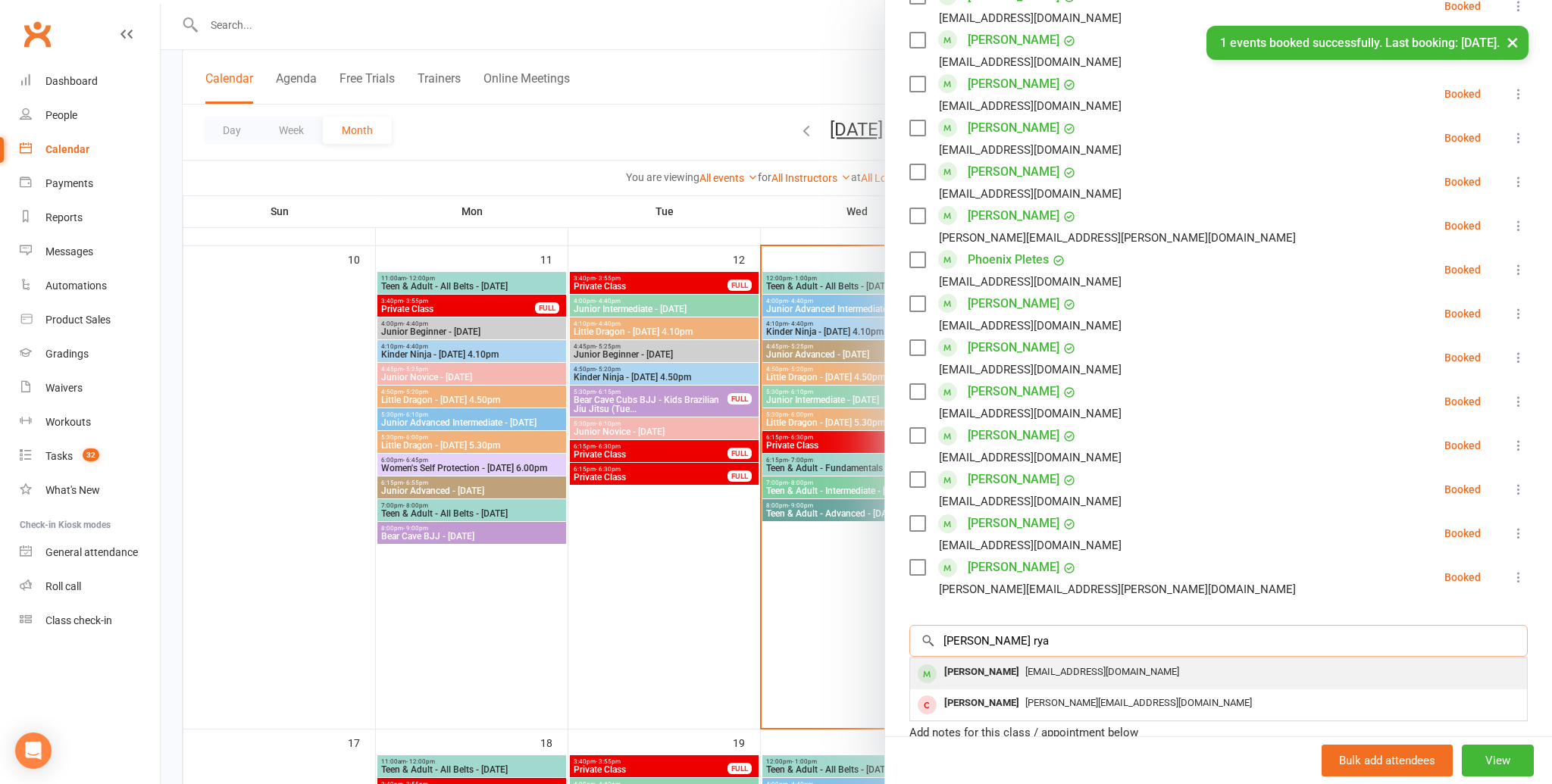
type input "zane rya"
click at [980, 670] on div "Zane Ryan O'Loughlin" at bounding box center [982, 672] width 87 height 22
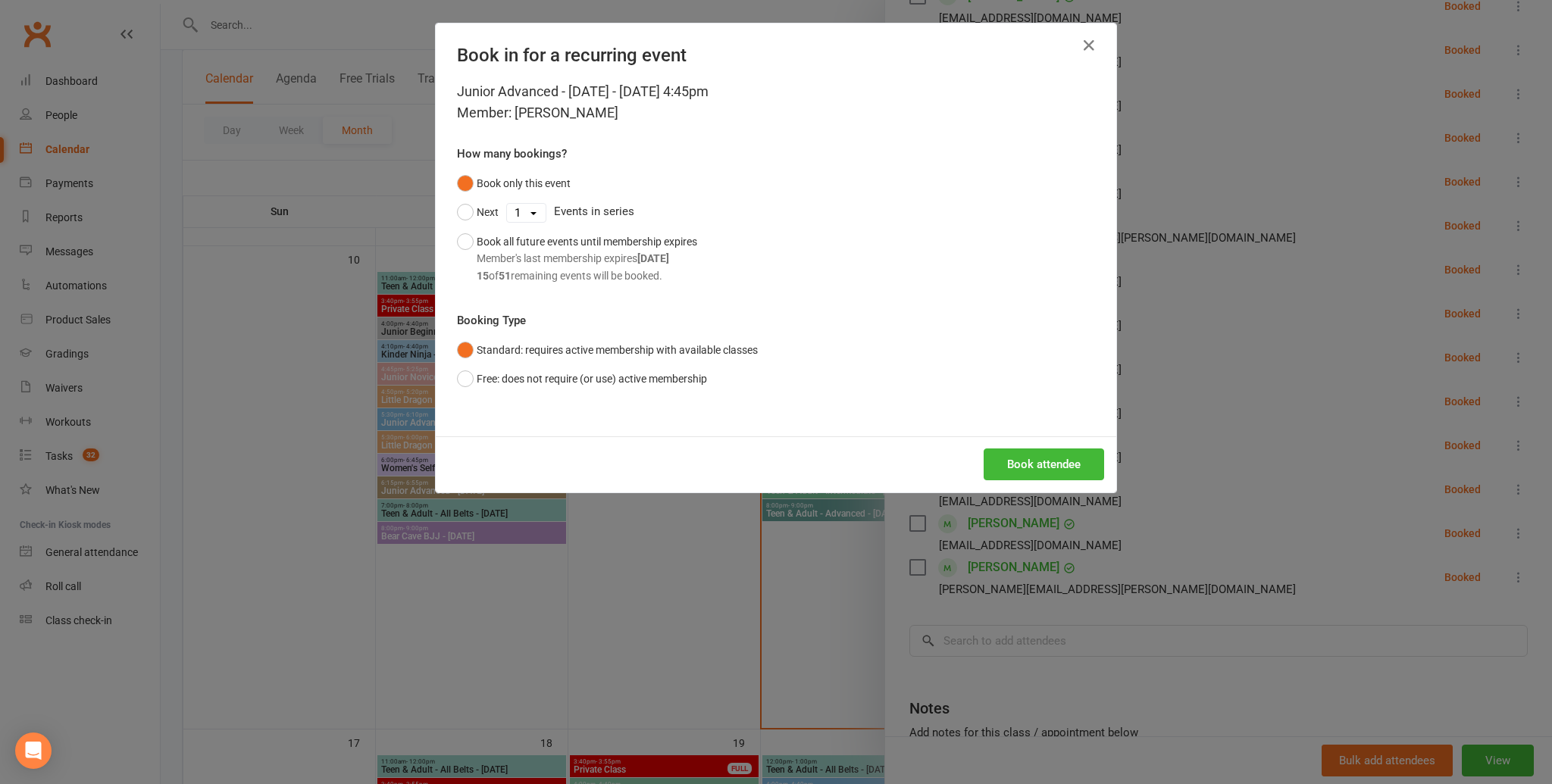
click at [1041, 482] on div "Book attendee" at bounding box center [776, 464] width 680 height 56
click at [1045, 467] on button "Book attendee" at bounding box center [1043, 464] width 120 height 32
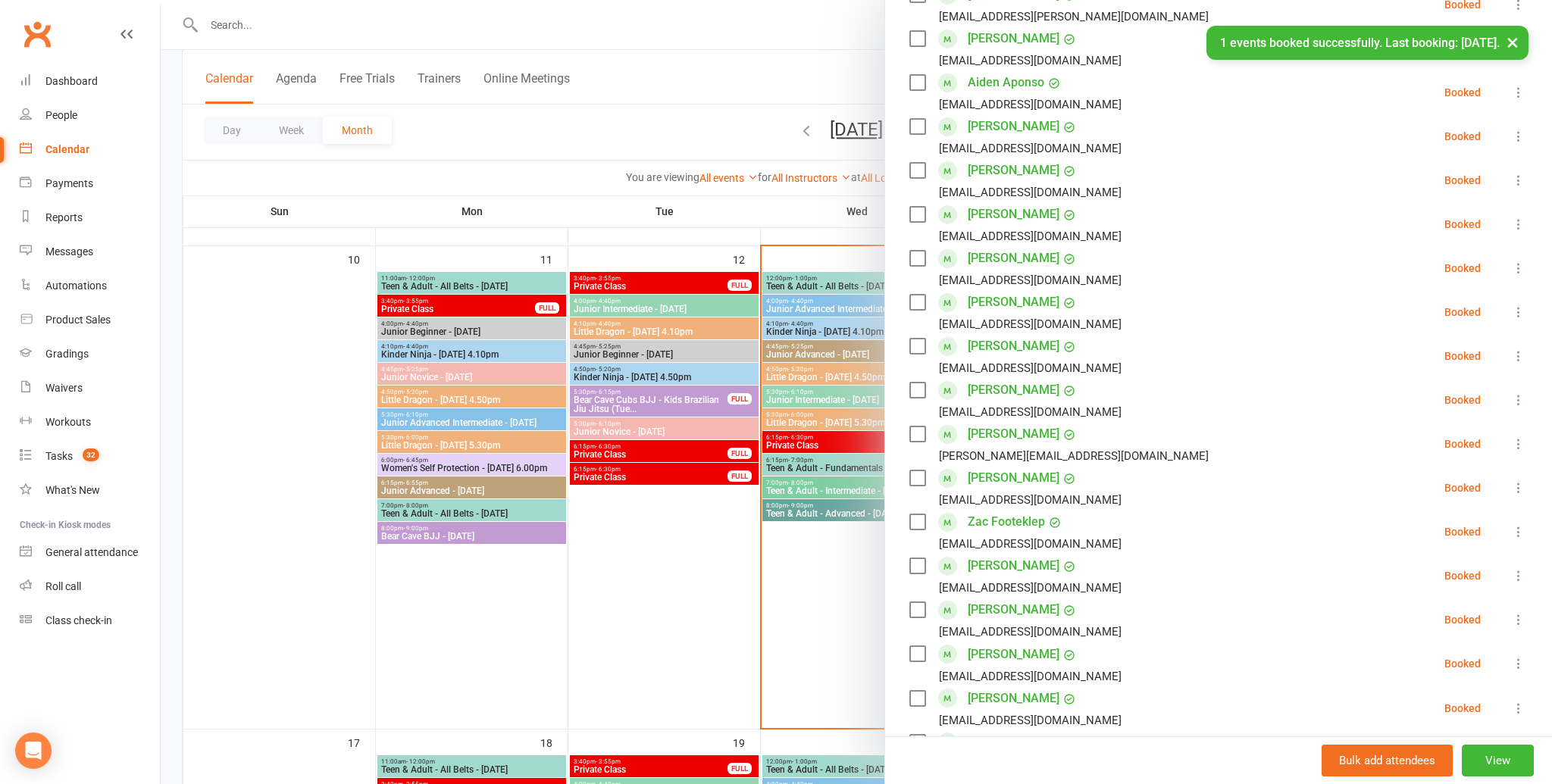
scroll to position [0, 0]
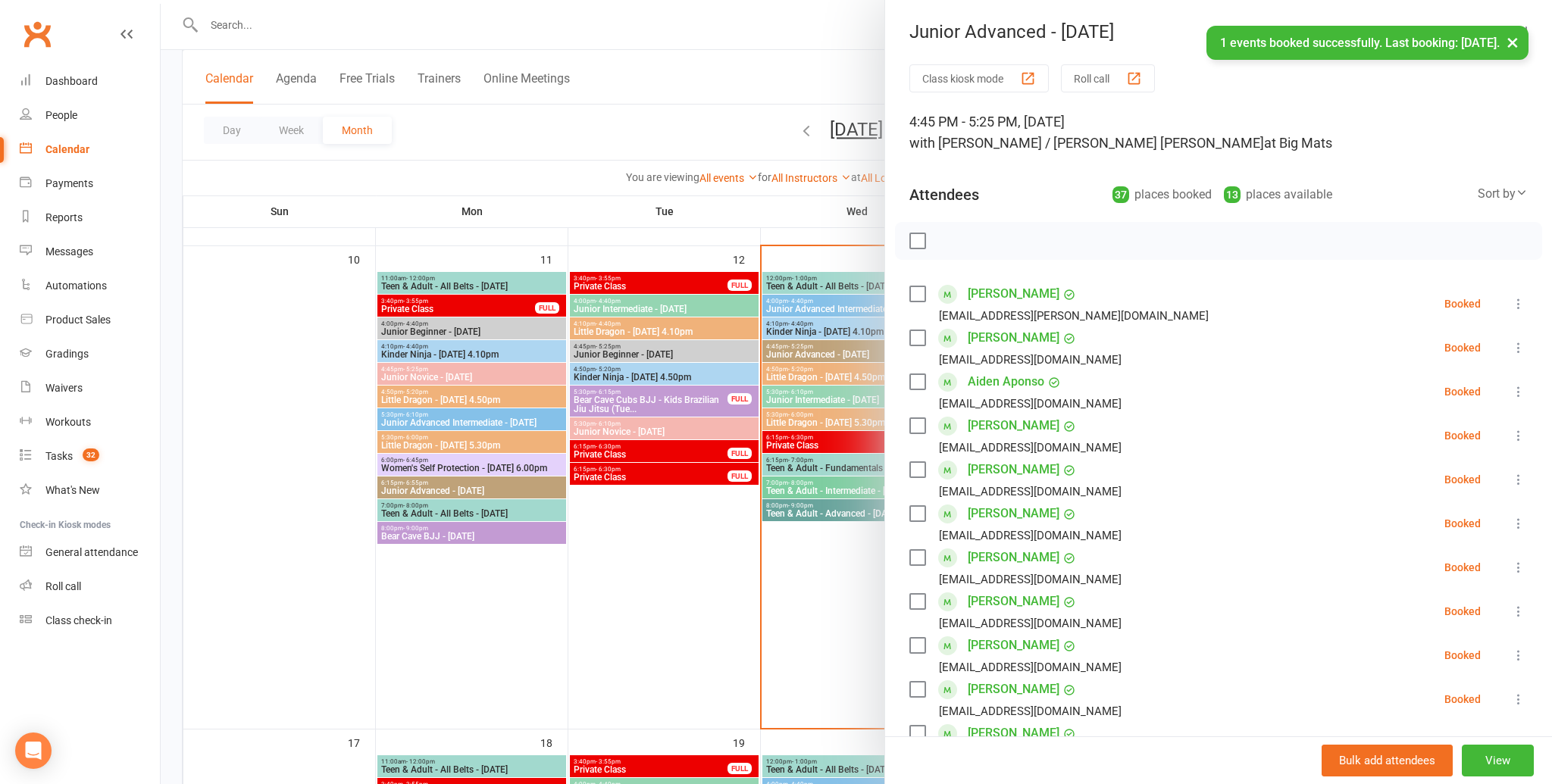
click at [925, 245] on label at bounding box center [917, 241] width 15 height 15
click at [946, 236] on icon "button" at bounding box center [950, 241] width 13 height 13
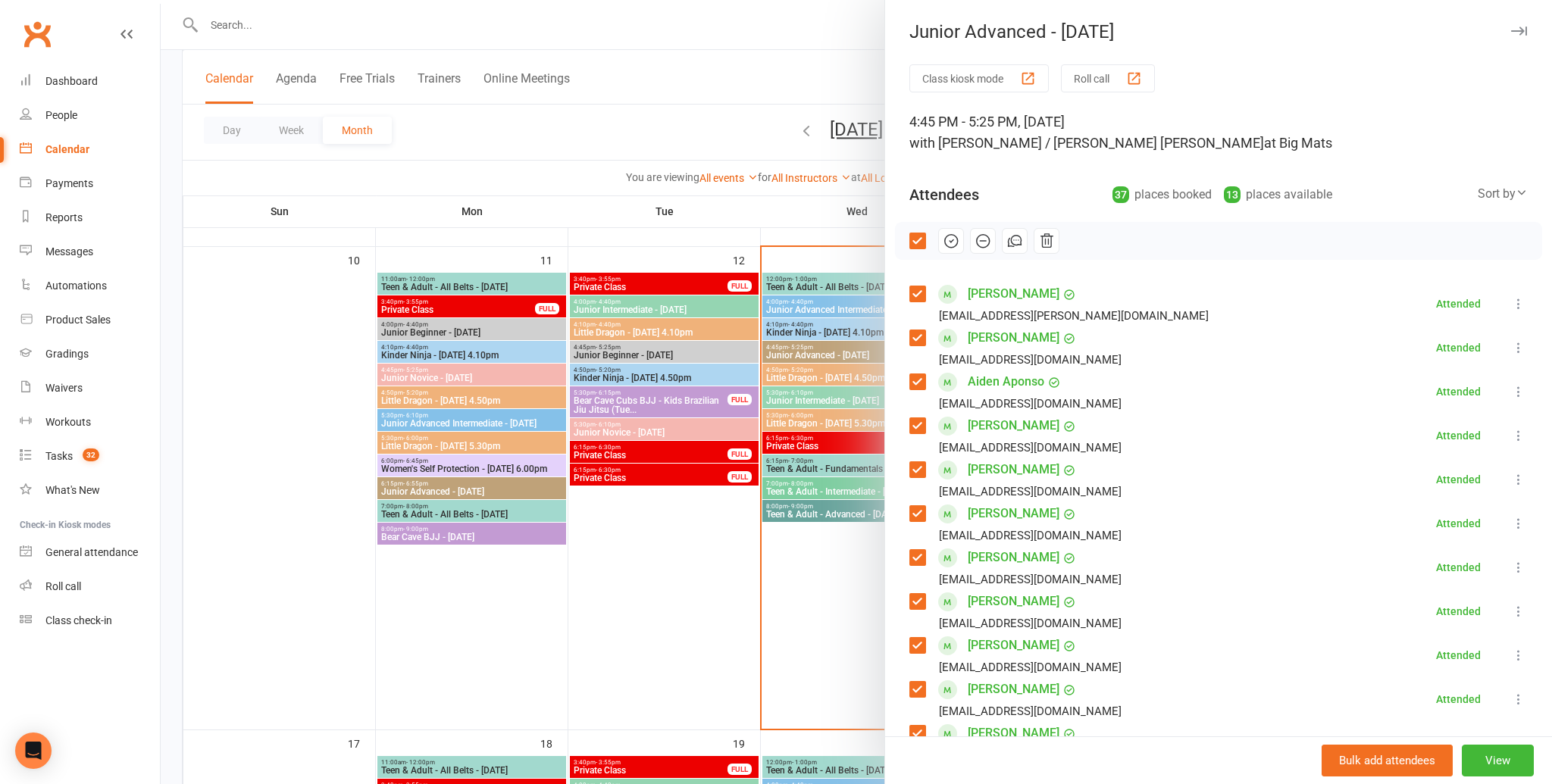
scroll to position [957, 0]
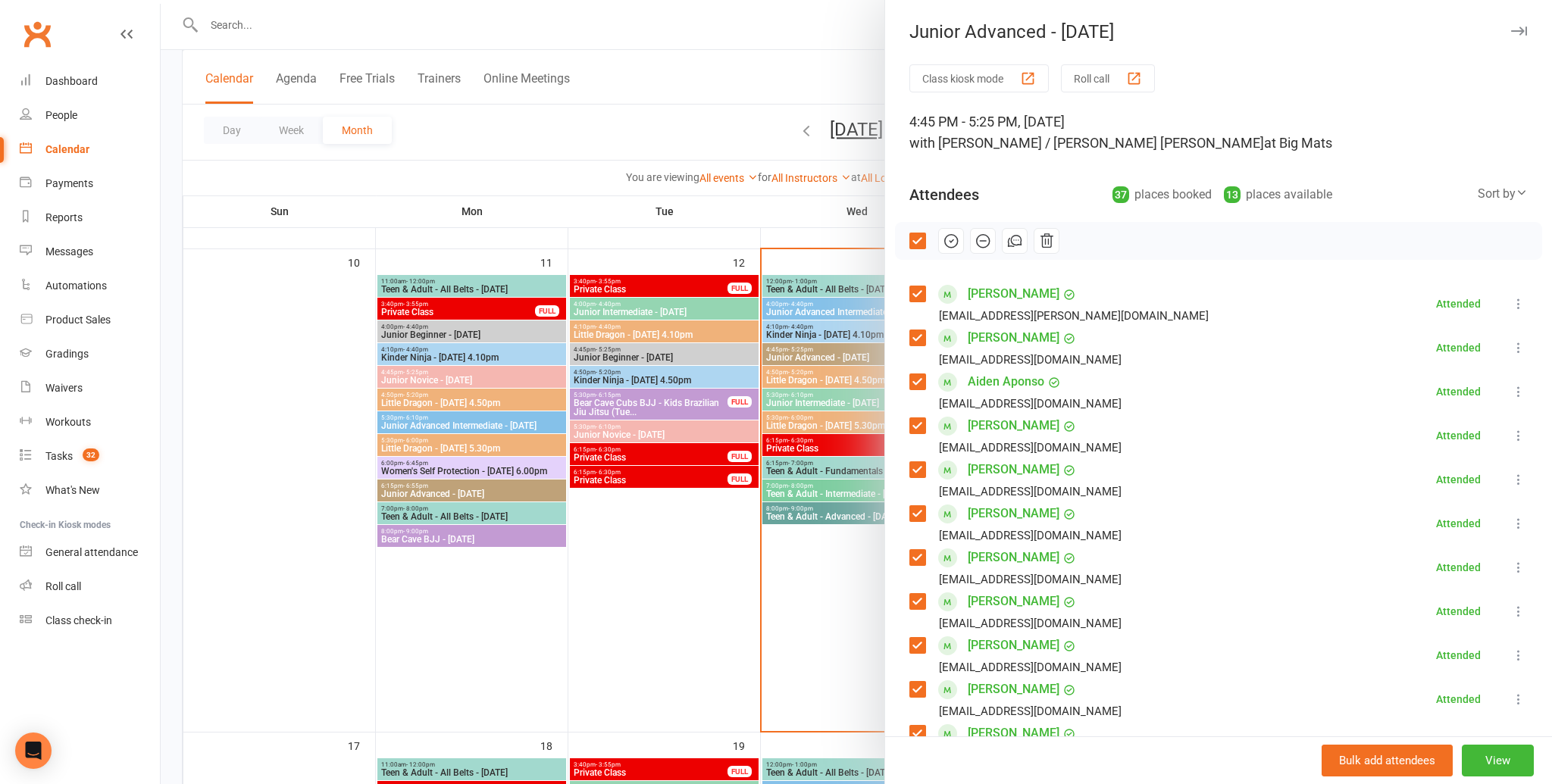
click at [818, 268] on div at bounding box center [856, 392] width 1391 height 784
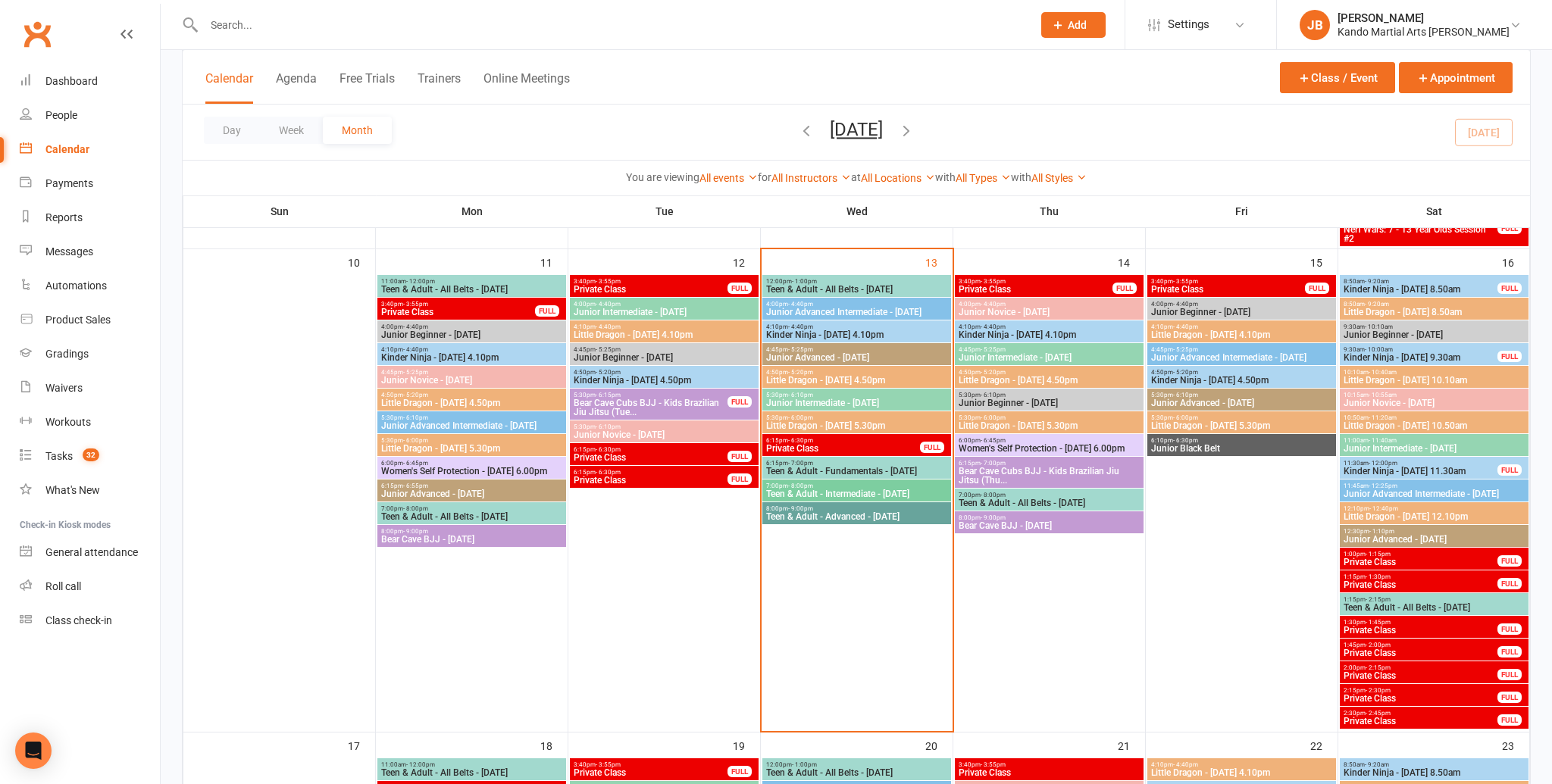
click at [816, 405] on span "Junior Intermediate - Wednesday" at bounding box center [857, 403] width 182 height 9
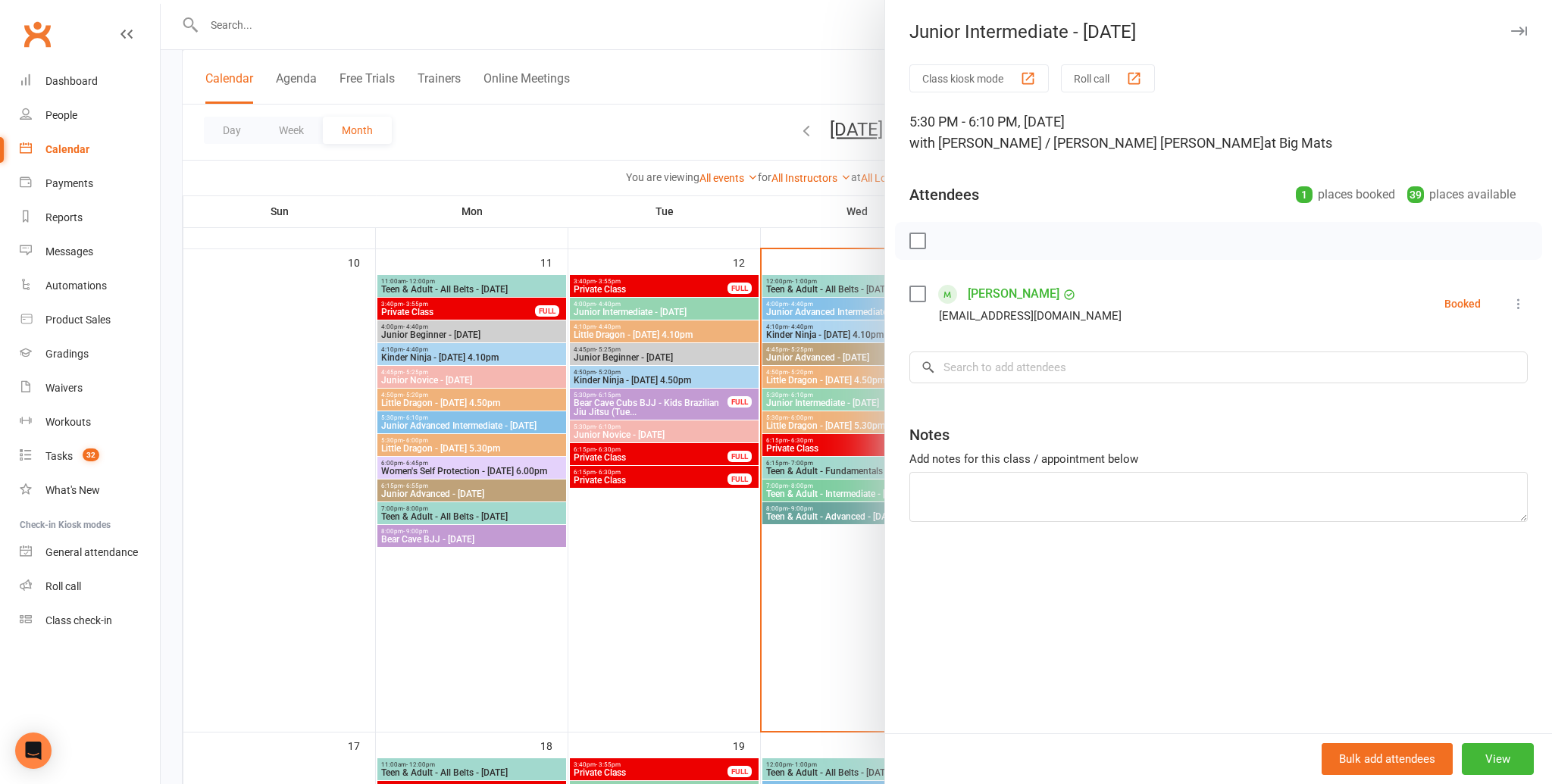
click at [918, 290] on label at bounding box center [917, 294] width 15 height 15
click at [985, 374] on input "search" at bounding box center [1219, 367] width 619 height 32
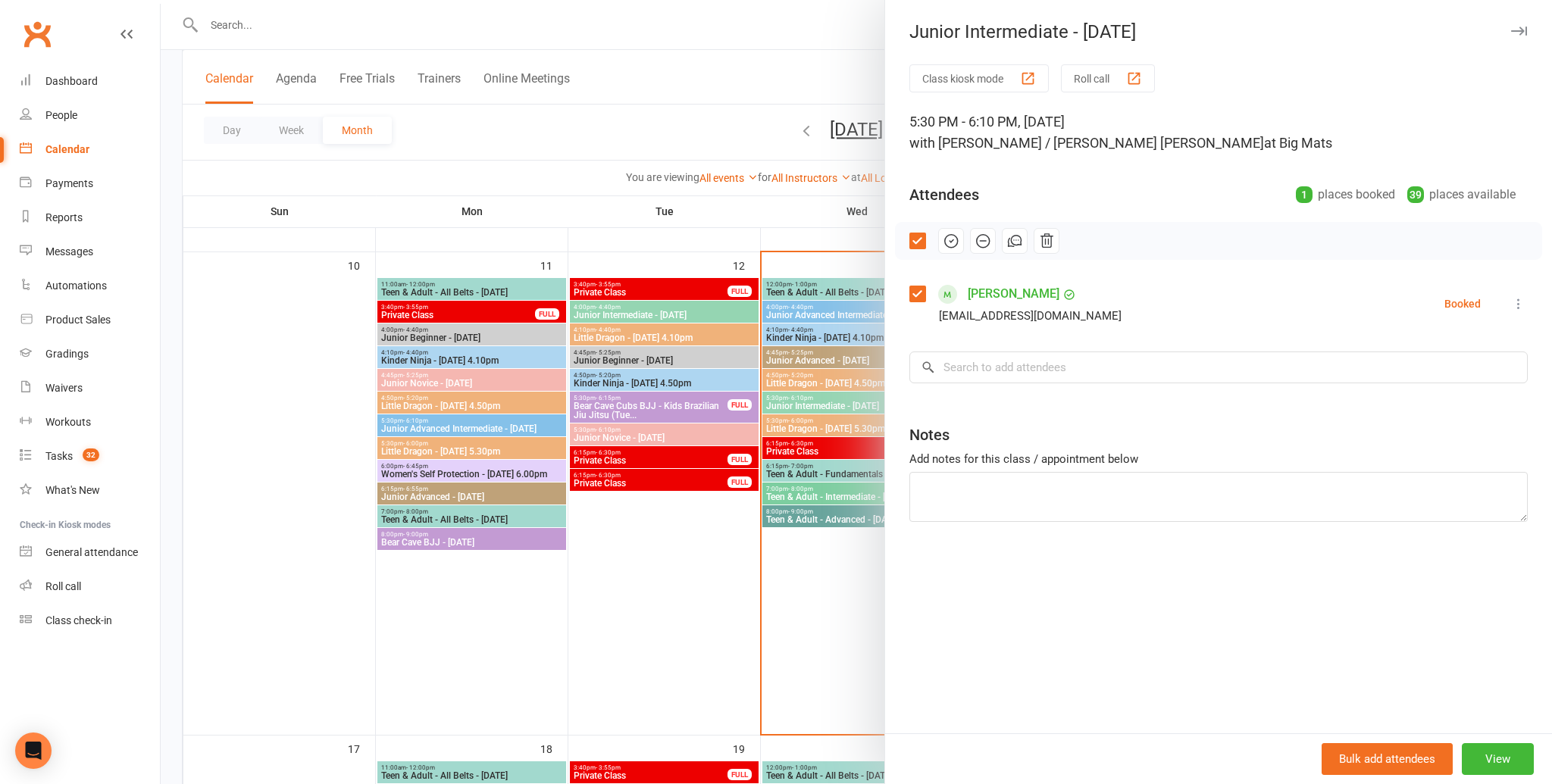
click at [719, 462] on div at bounding box center [856, 392] width 1391 height 784
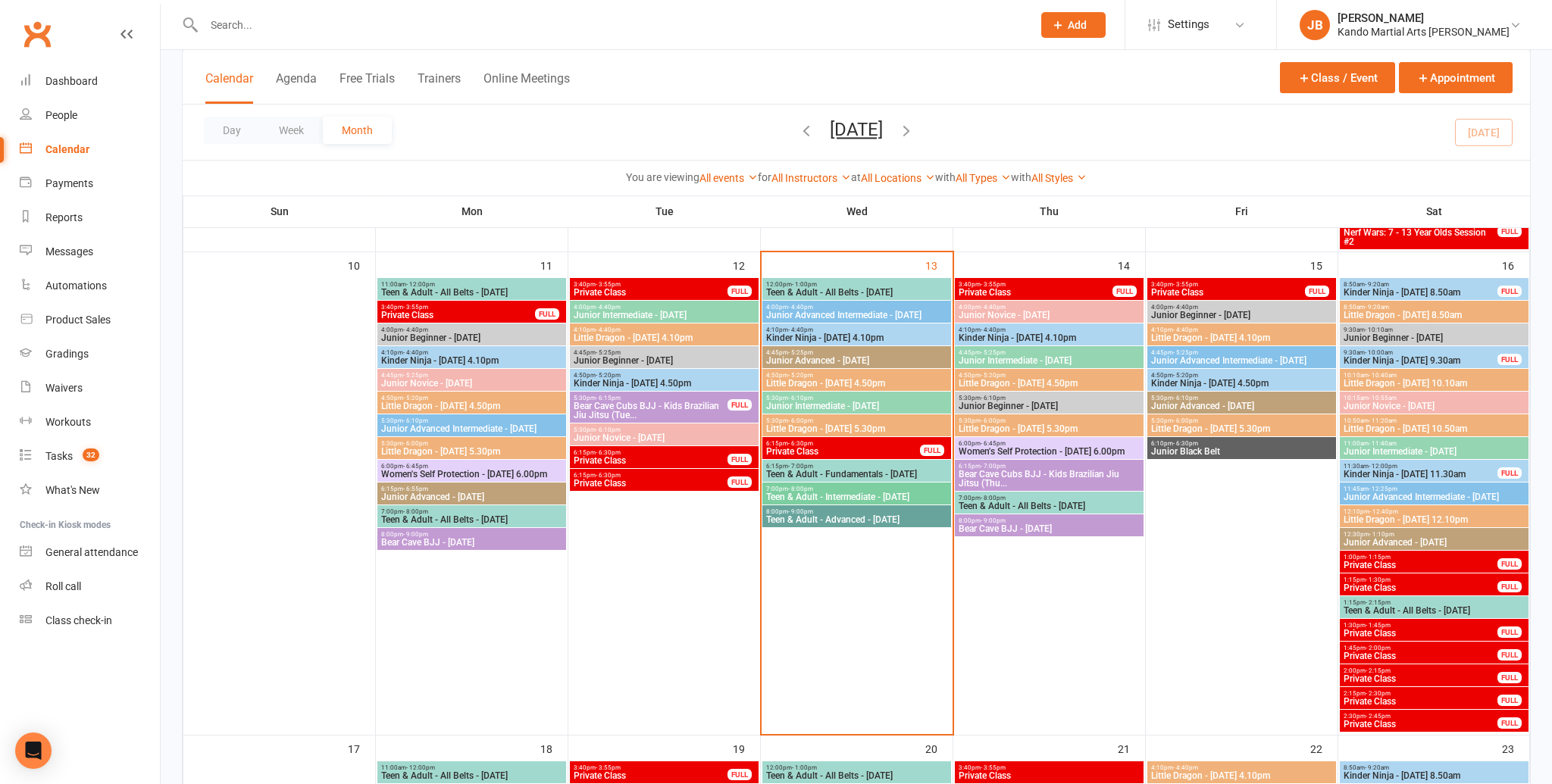
click at [481, 32] on input "text" at bounding box center [610, 25] width 822 height 21
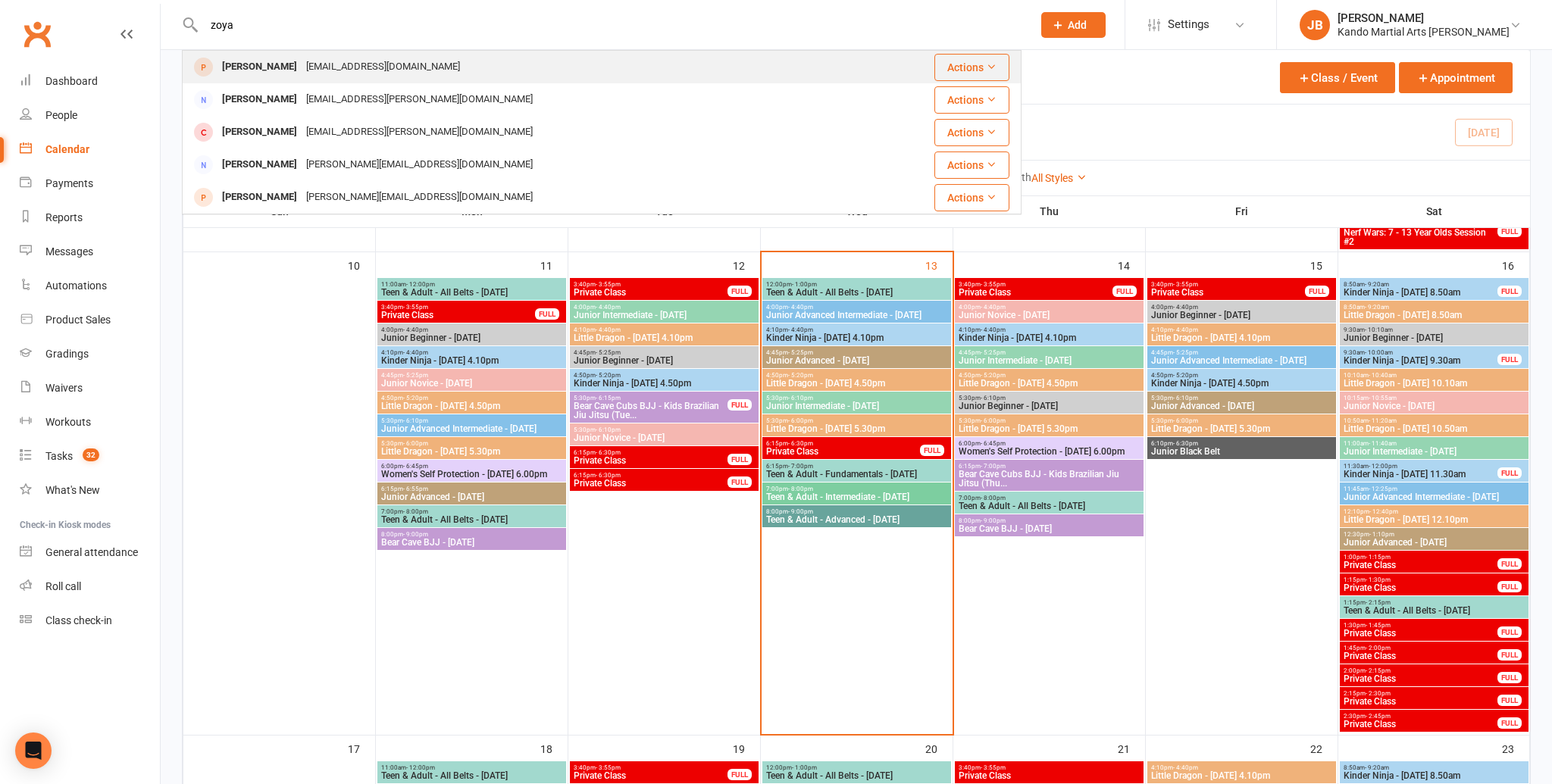
type input "zoya"
click at [453, 64] on div "Zoya Keshwani zeivwala@hotmail.com" at bounding box center [520, 66] width 673 height 31
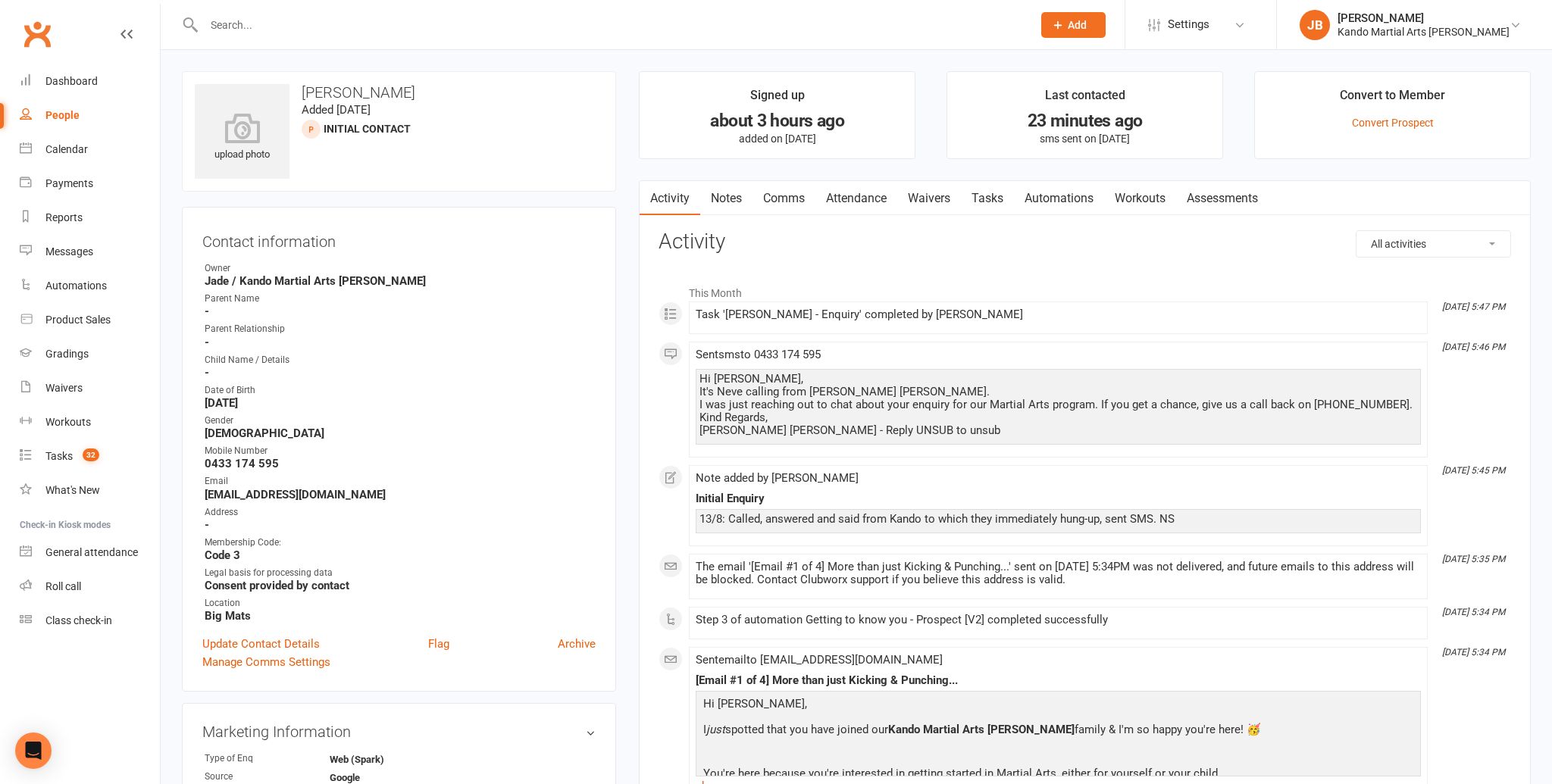
click at [1031, 195] on link "Automations" at bounding box center [1059, 198] width 90 height 35
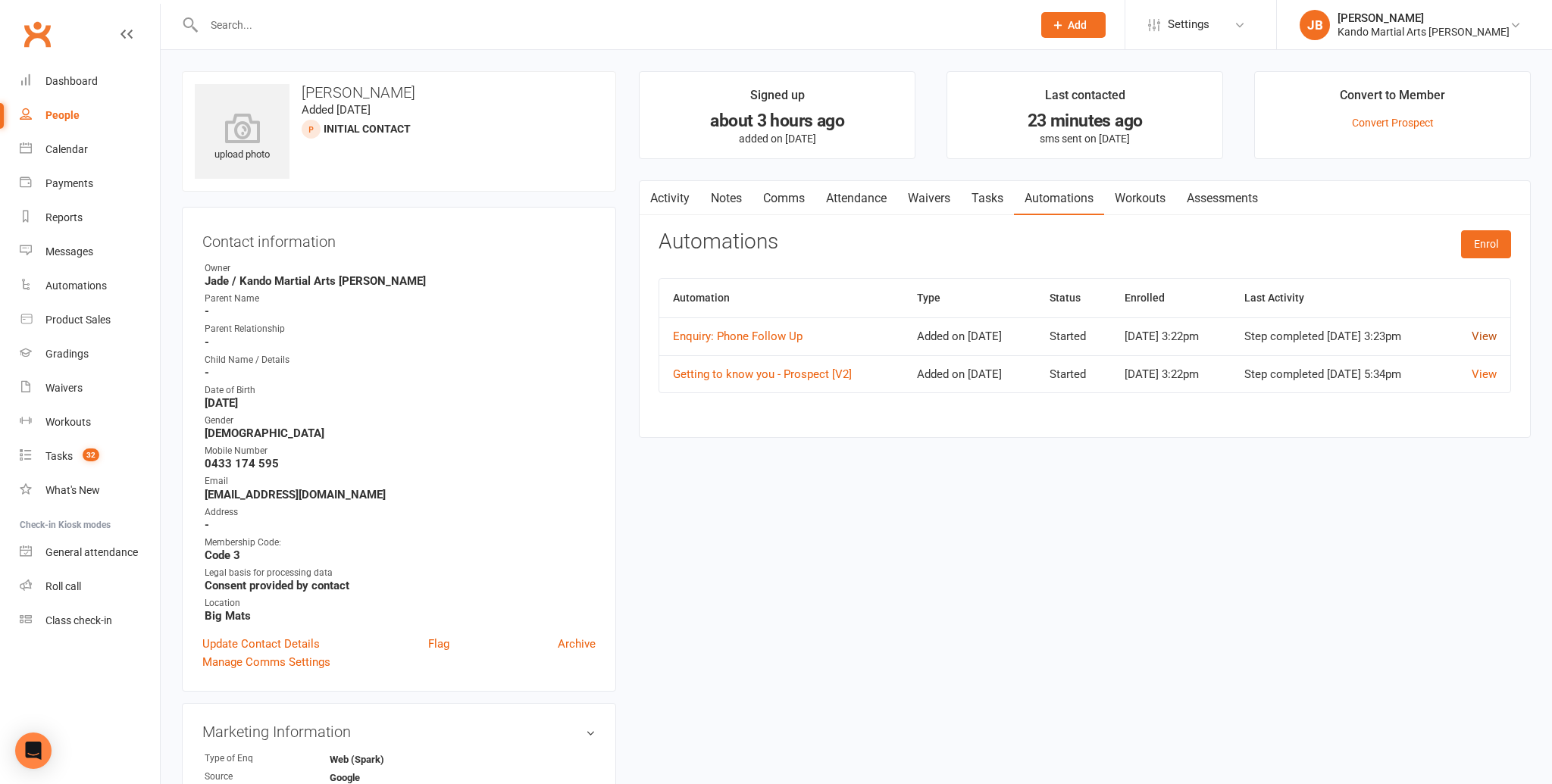
click at [1473, 336] on link "View" at bounding box center [1484, 337] width 25 height 14
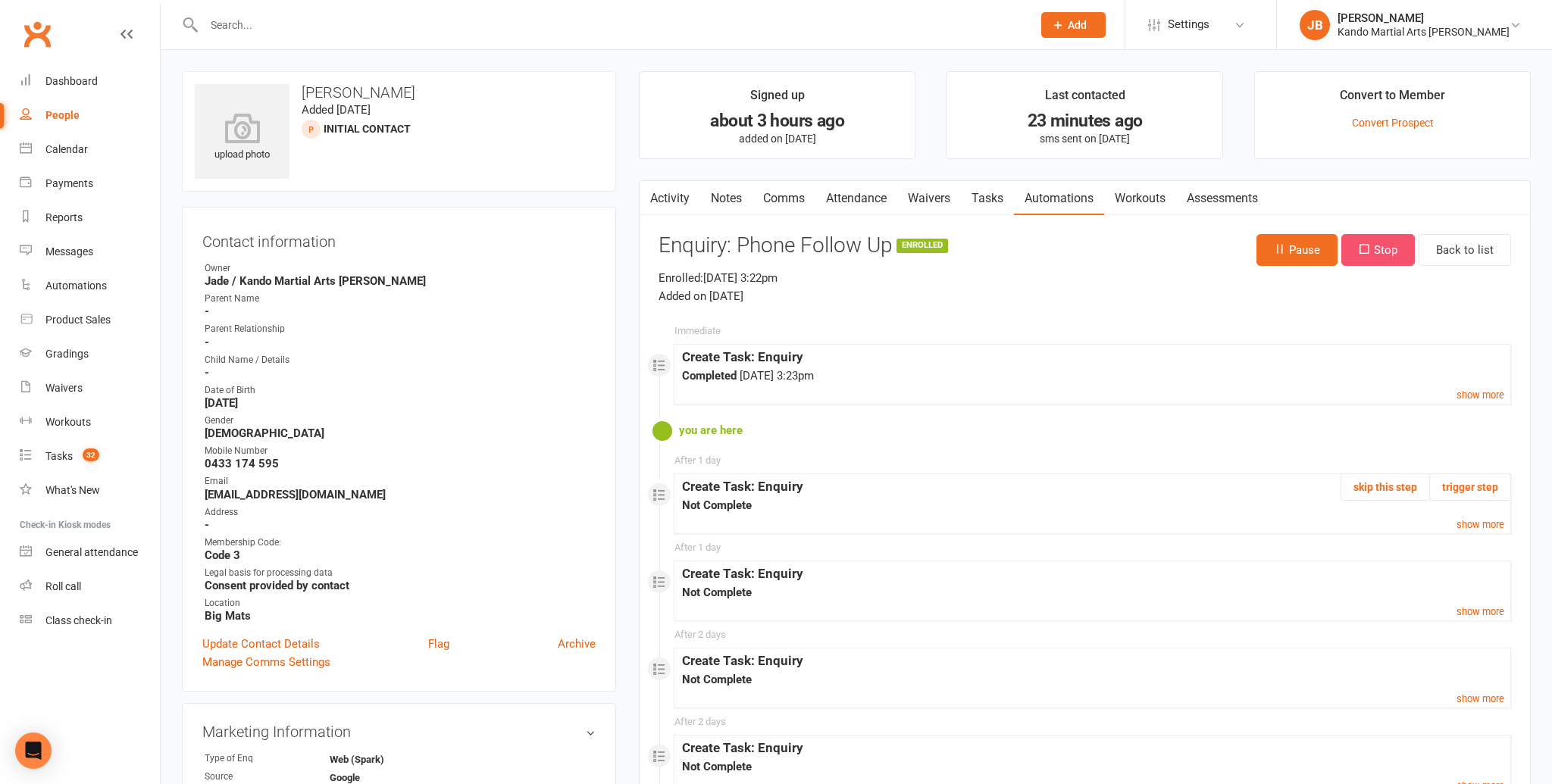
click at [1364, 239] on button "Stop" at bounding box center [1378, 250] width 73 height 32
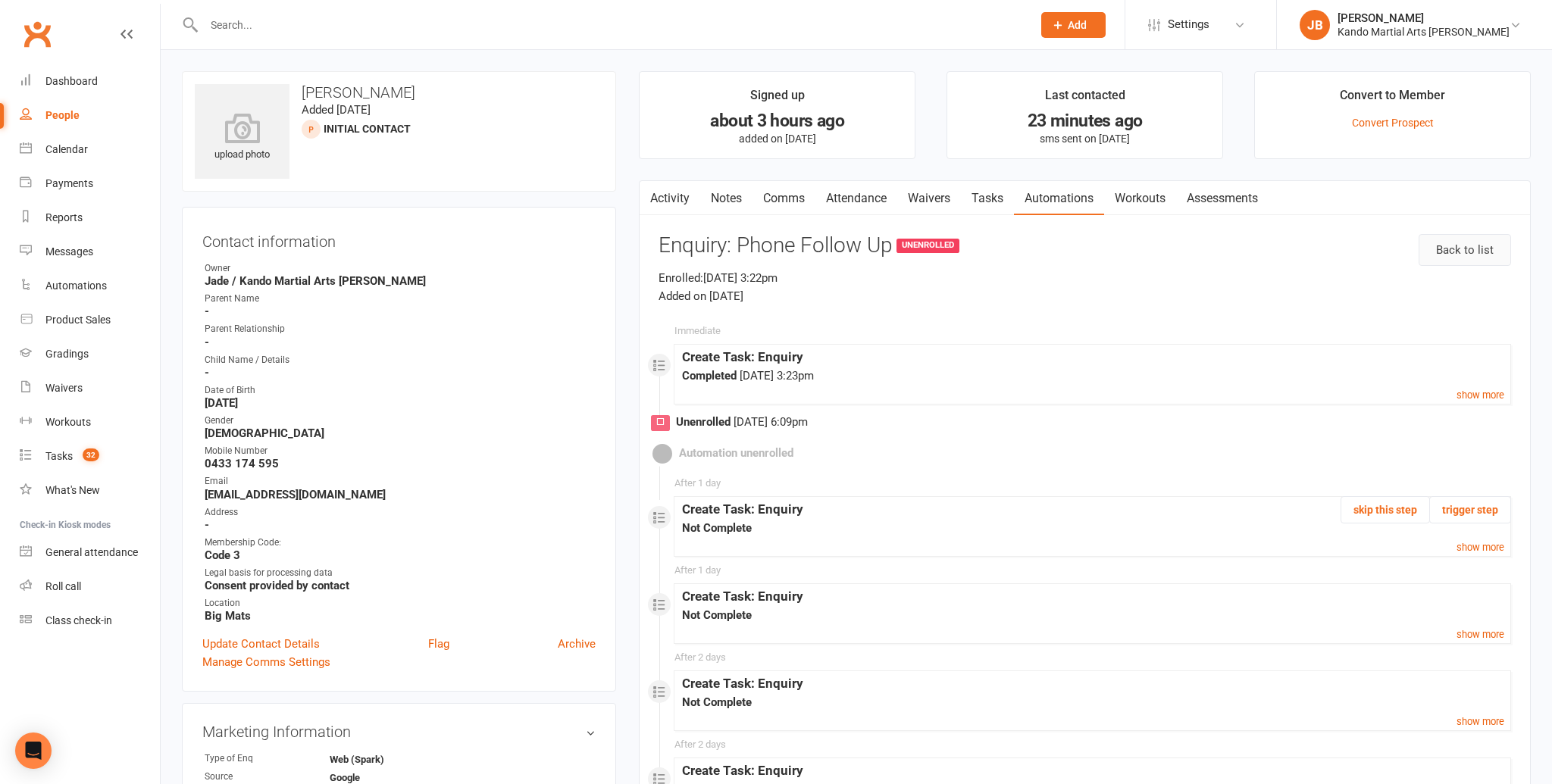
click at [1459, 250] on link "Back to list" at bounding box center [1464, 250] width 92 height 32
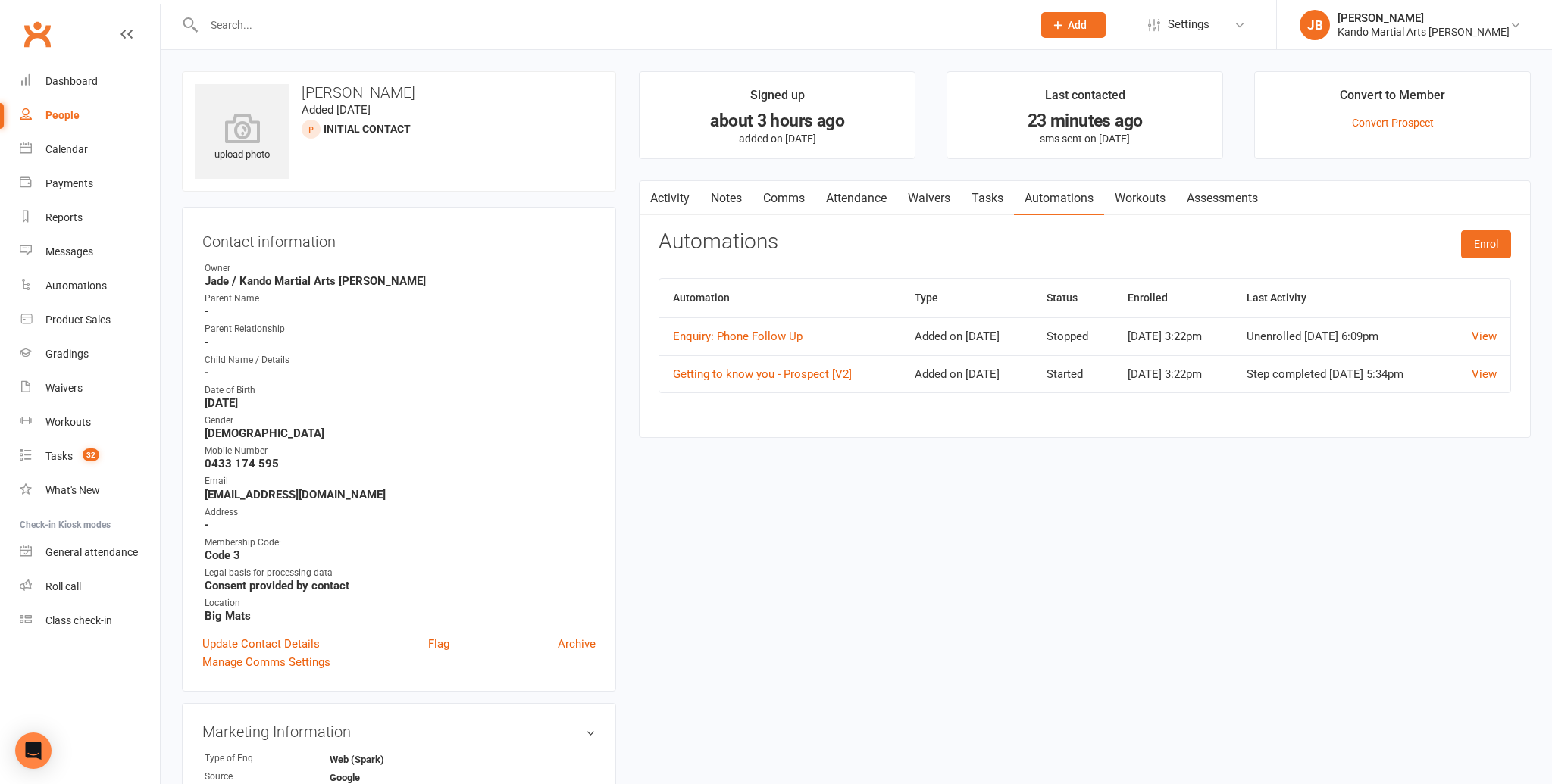
click at [678, 204] on link "Activity" at bounding box center [669, 198] width 61 height 35
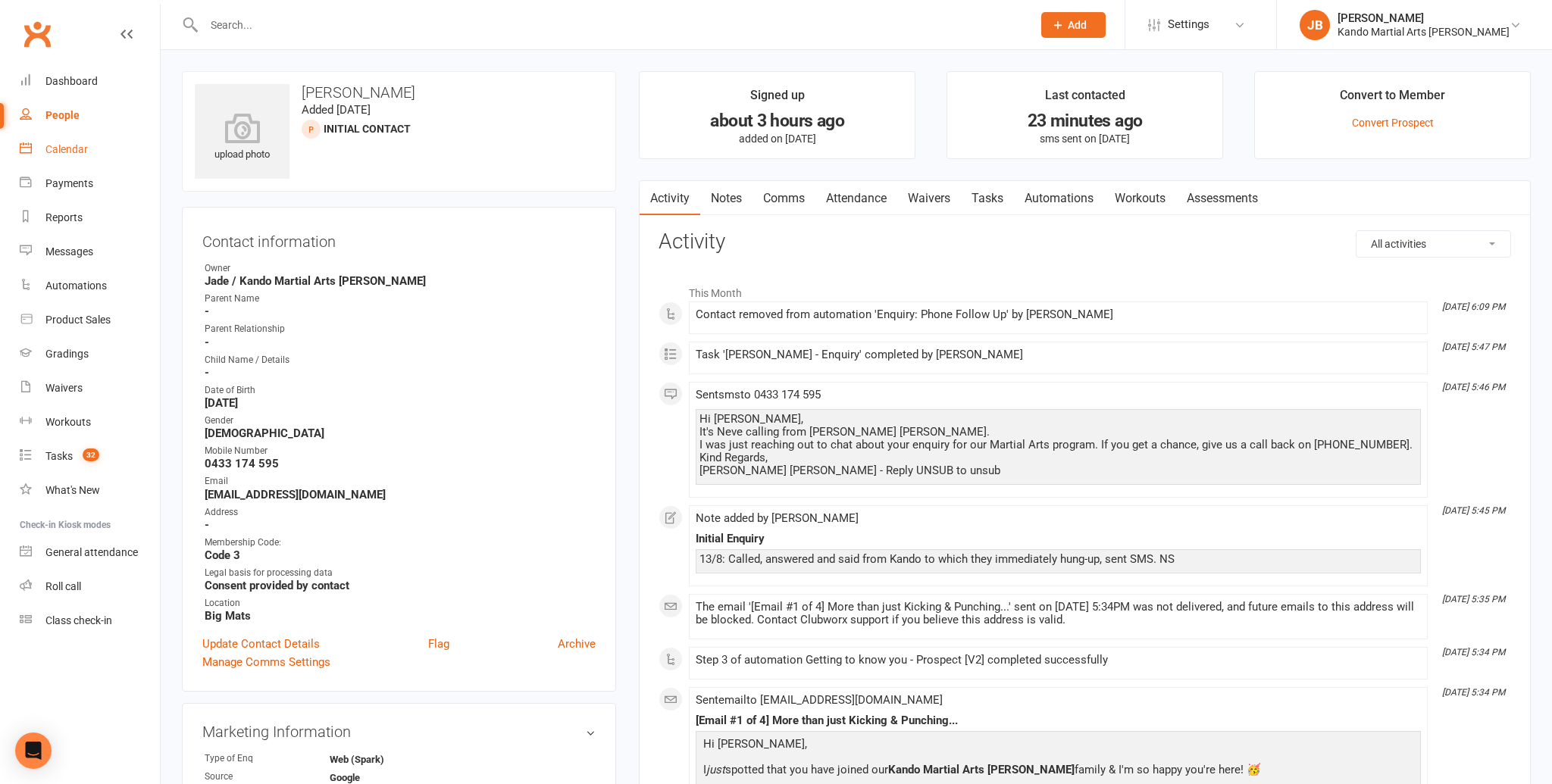
click at [78, 153] on div "Calendar" at bounding box center [66, 149] width 43 height 12
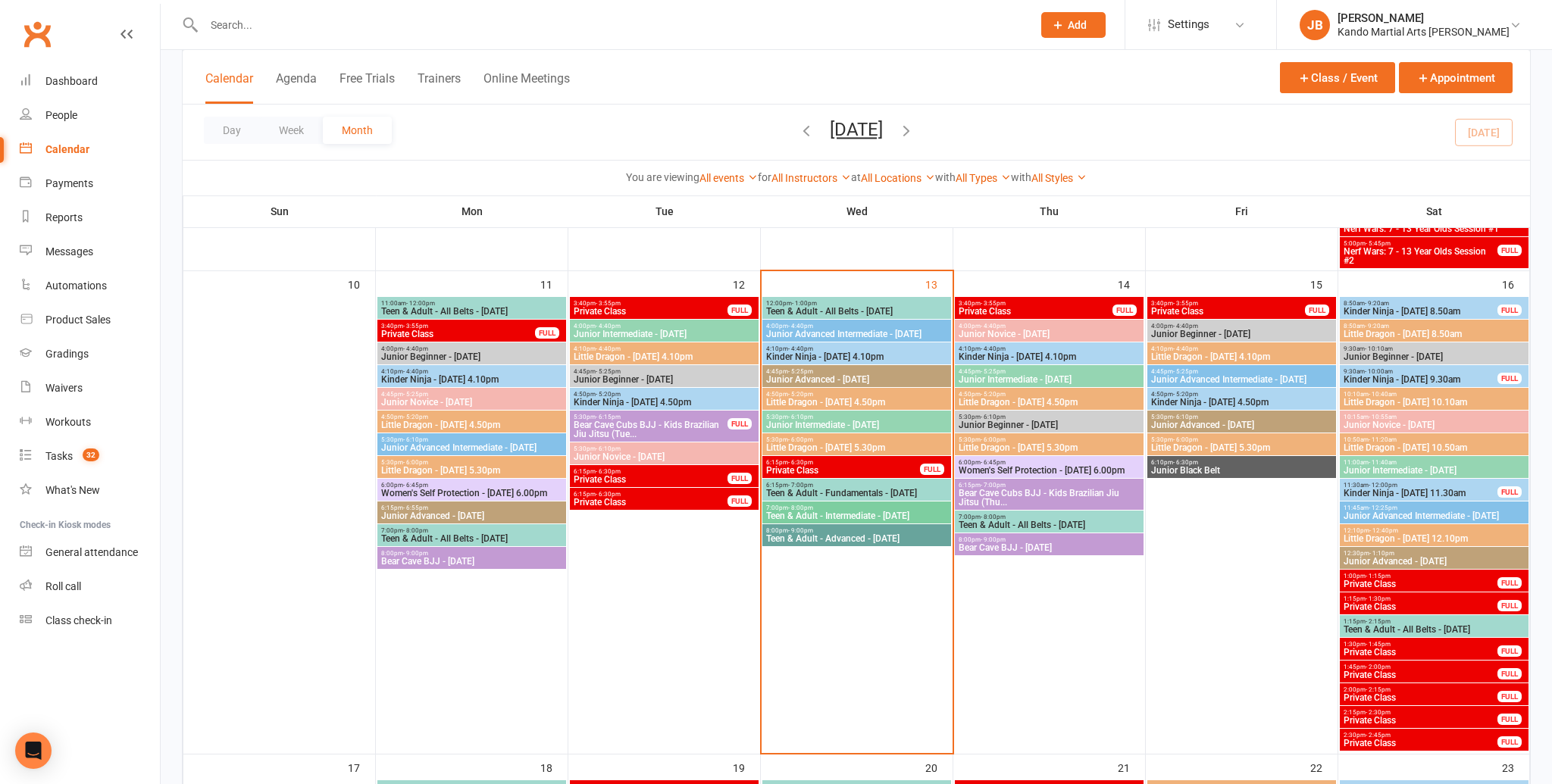
scroll to position [933, 0]
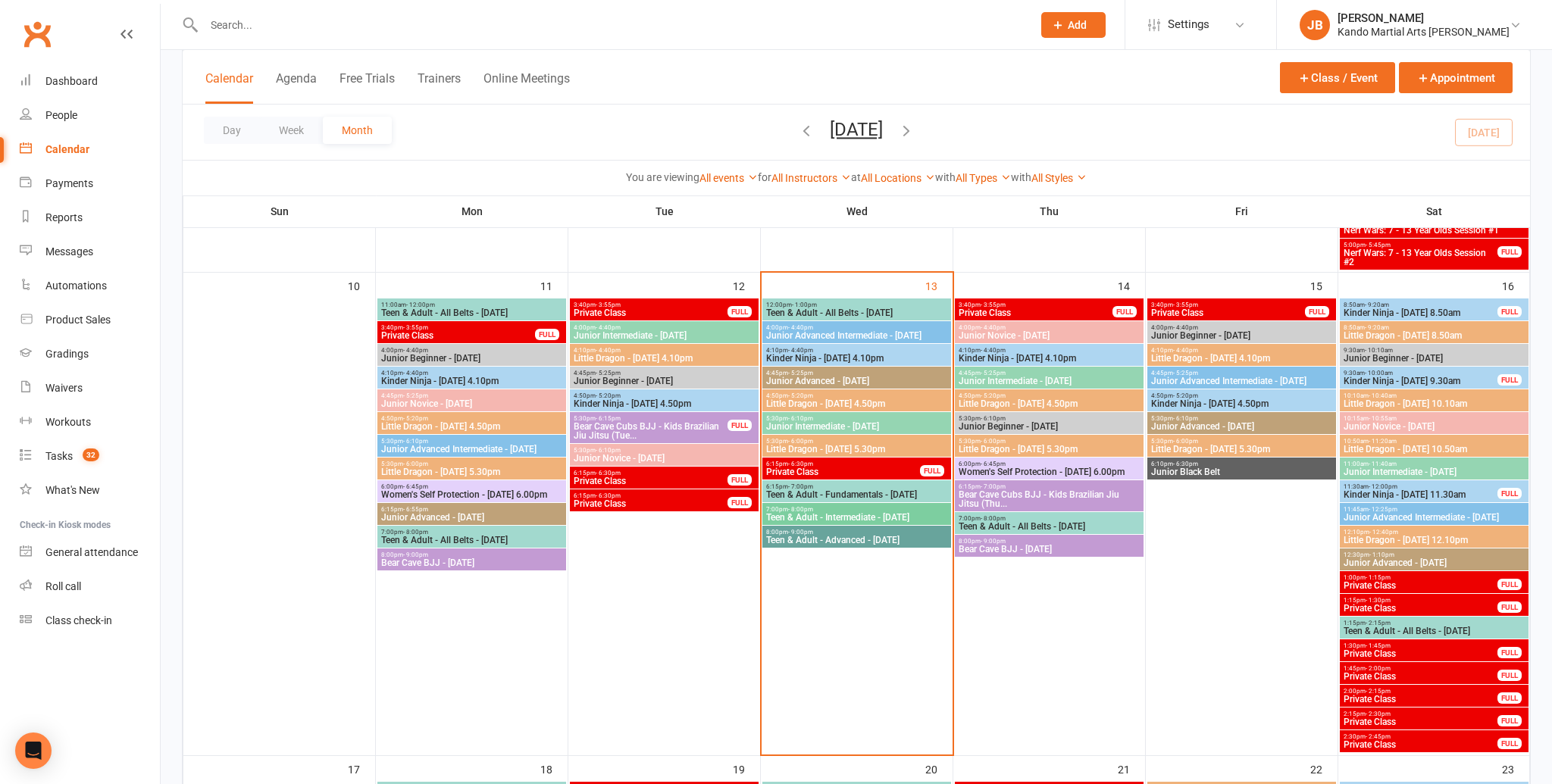
click at [837, 428] on span "Junior Intermediate - Wednesday" at bounding box center [857, 426] width 182 height 9
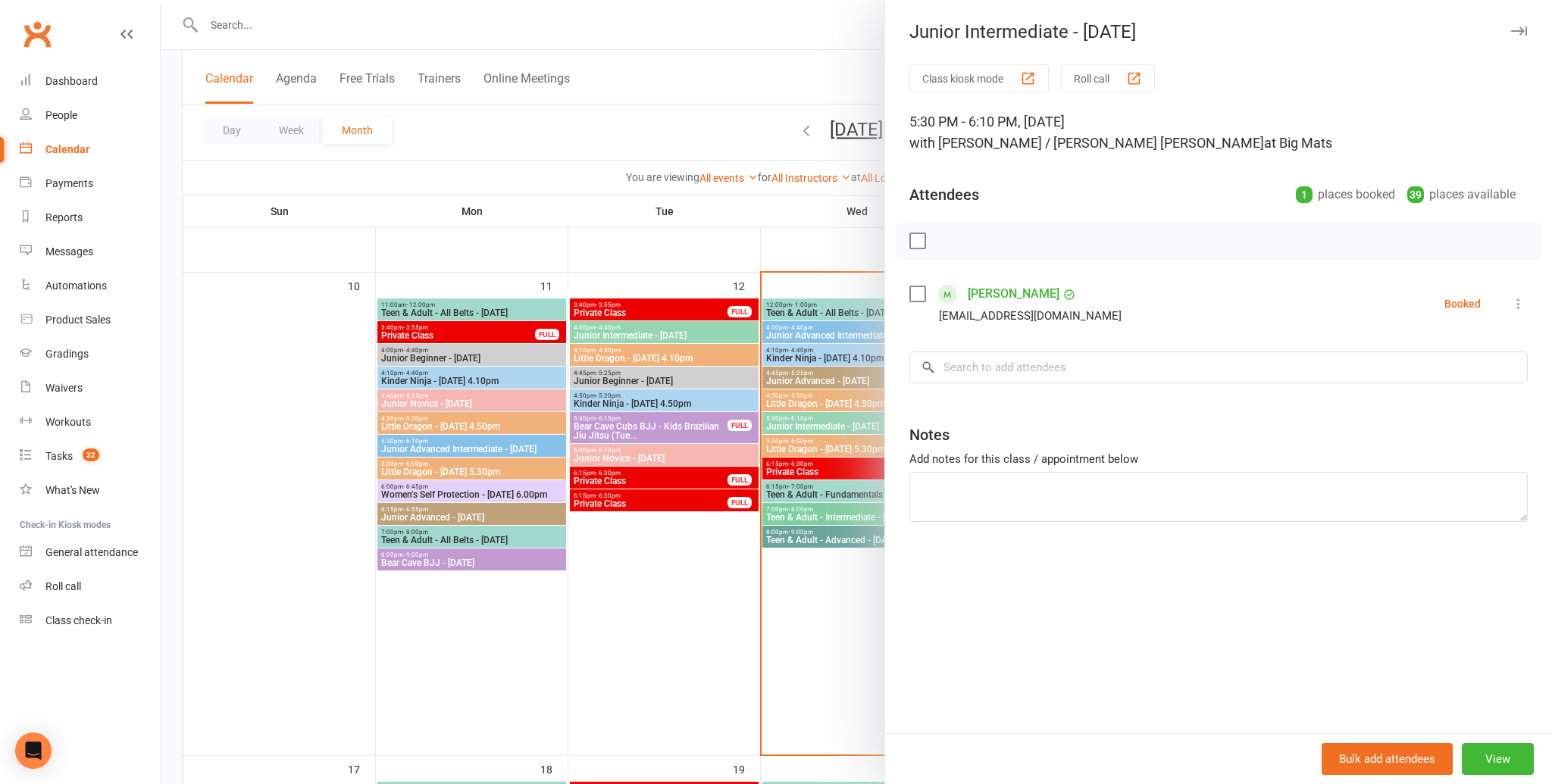
click at [924, 297] on label at bounding box center [917, 294] width 15 height 15
click at [1024, 373] on input "search" at bounding box center [1219, 367] width 619 height 32
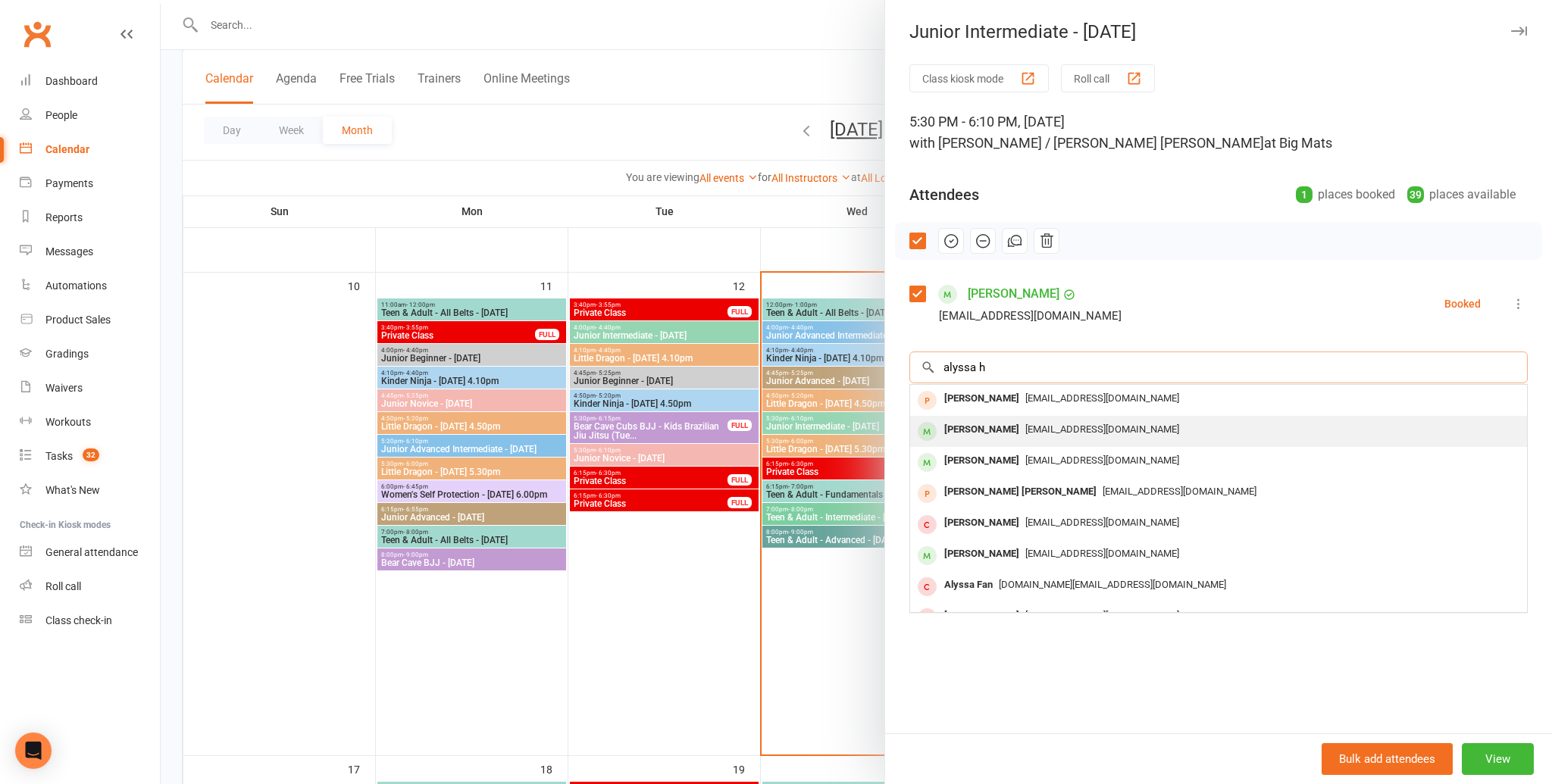
type input "alyssa h"
click at [1027, 435] on div "g.d.hodges12@gmail.com" at bounding box center [1219, 430] width 605 height 22
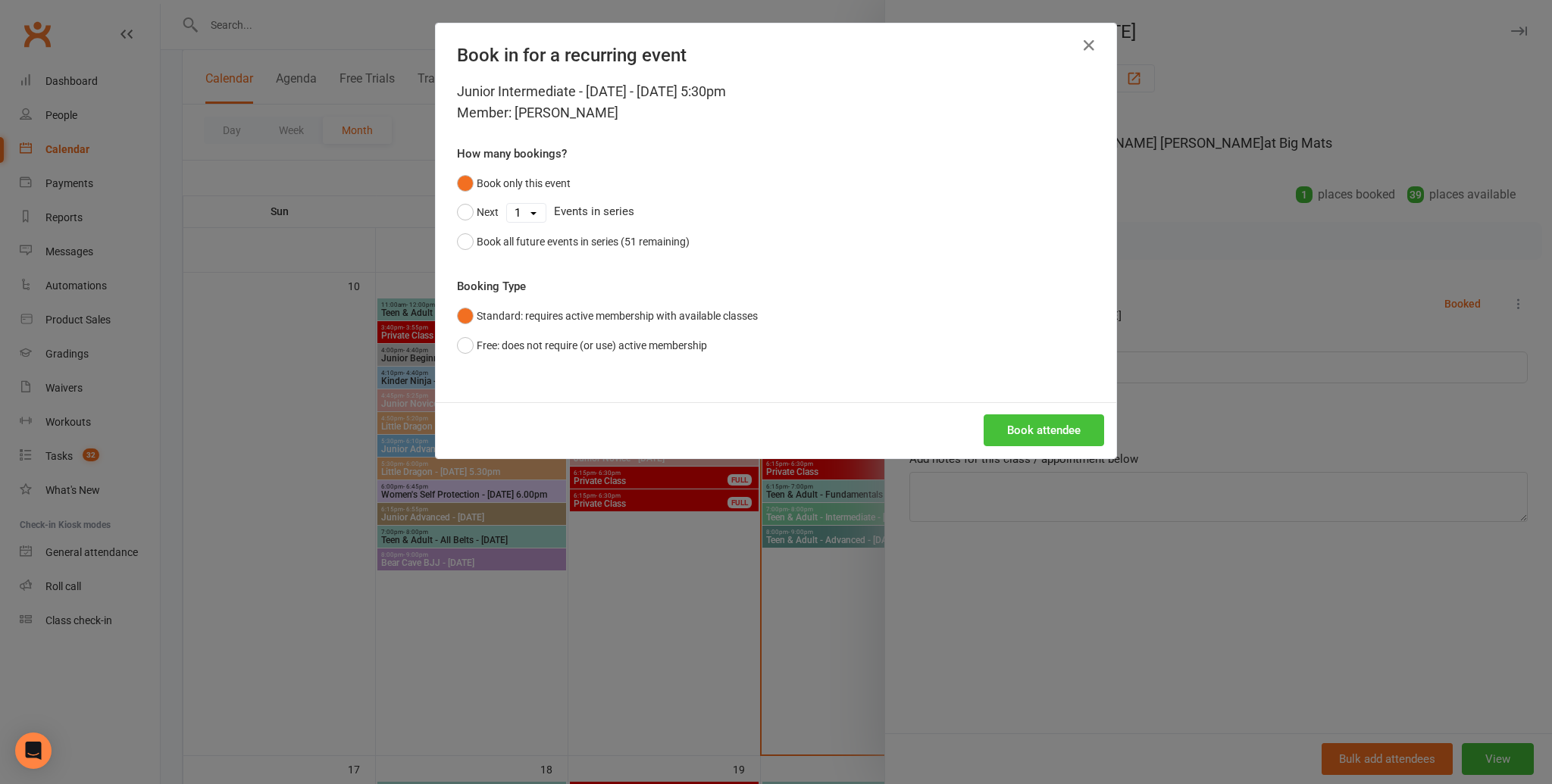
click at [1031, 430] on button "Book attendee" at bounding box center [1043, 429] width 120 height 32
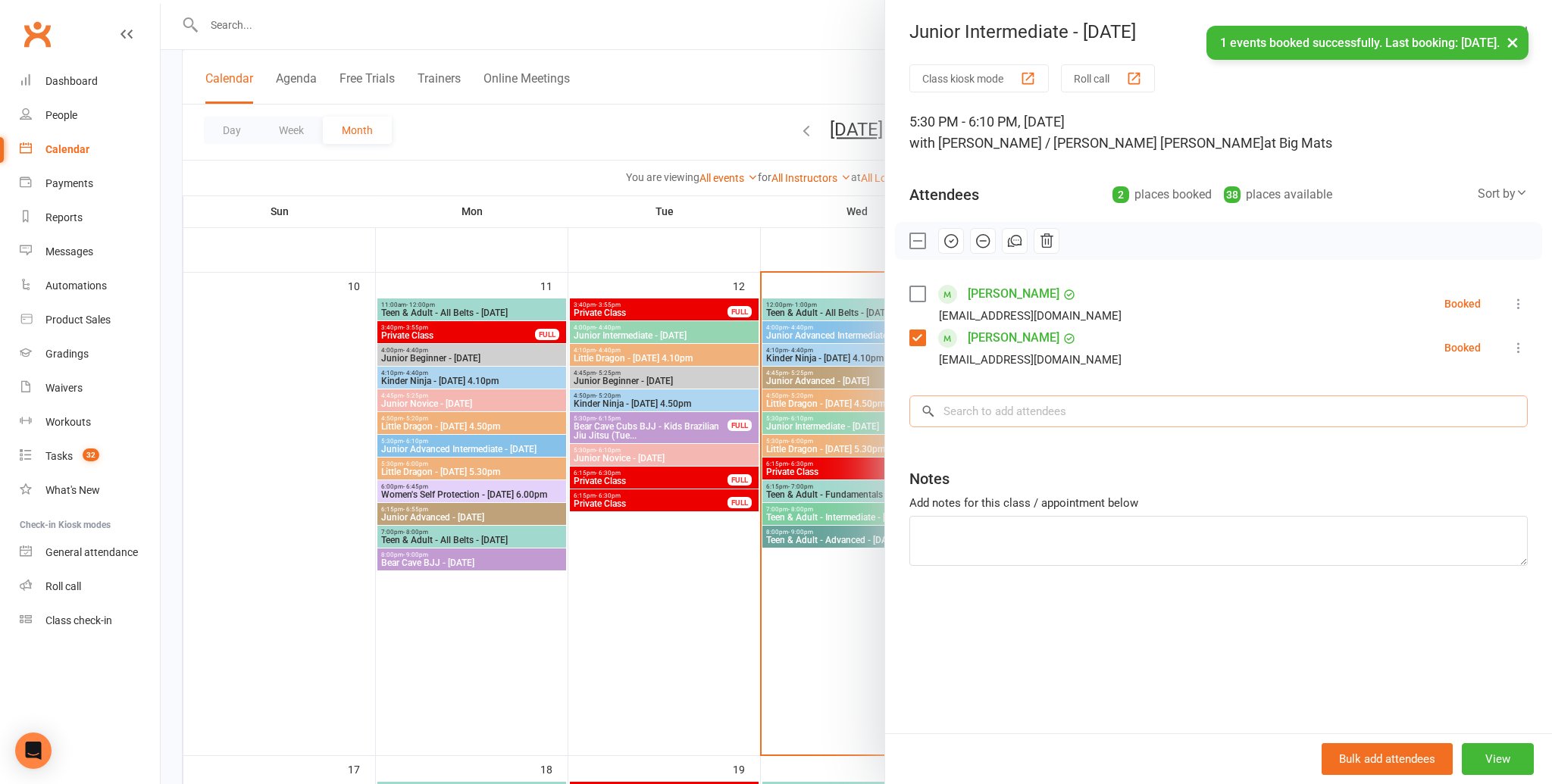
click at [1031, 423] on input "search" at bounding box center [1219, 411] width 619 height 32
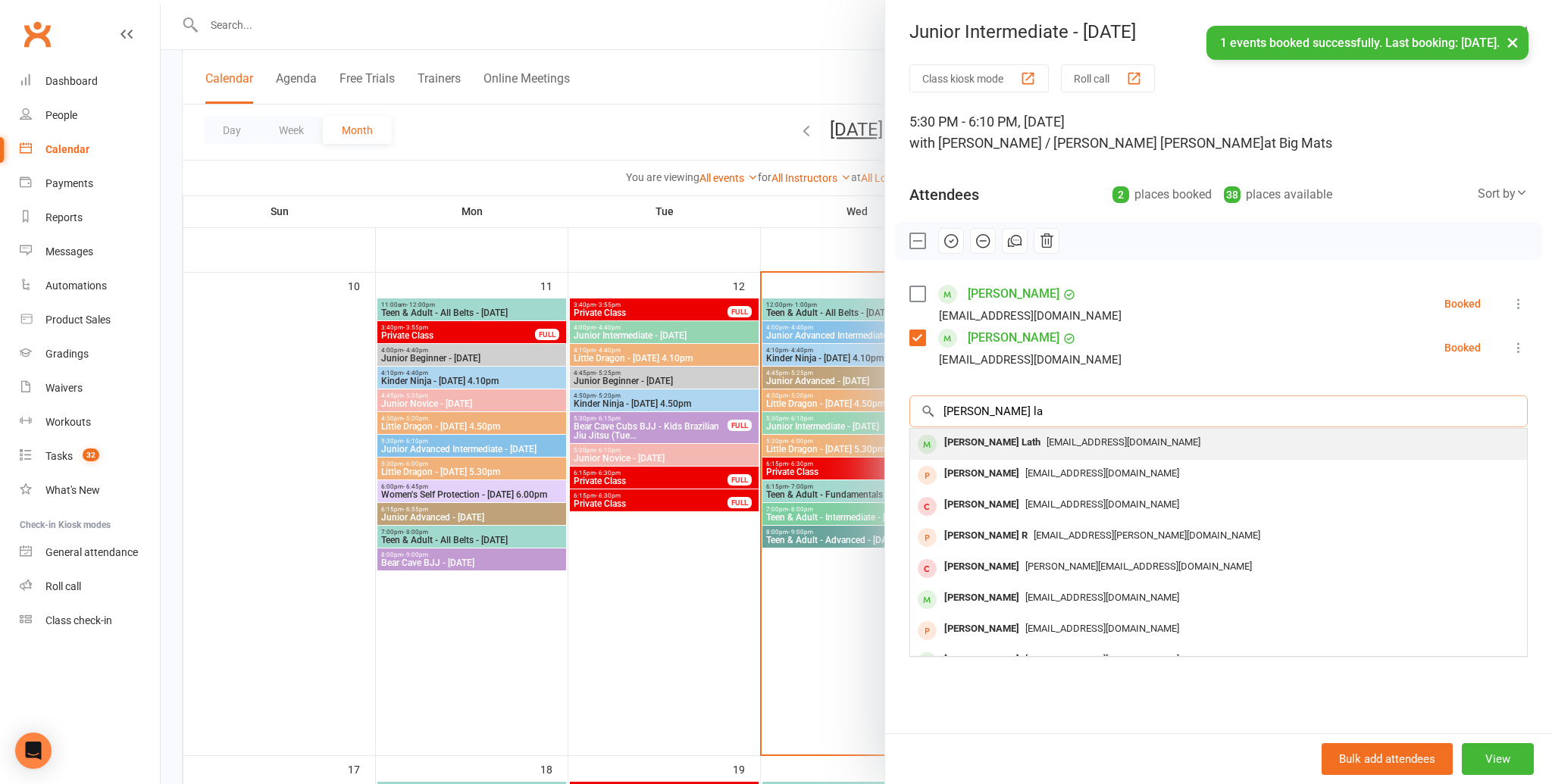
type input "aanya la"
click at [1047, 442] on span "aarika.lath@gmail.com" at bounding box center [1123, 441] width 153 height 11
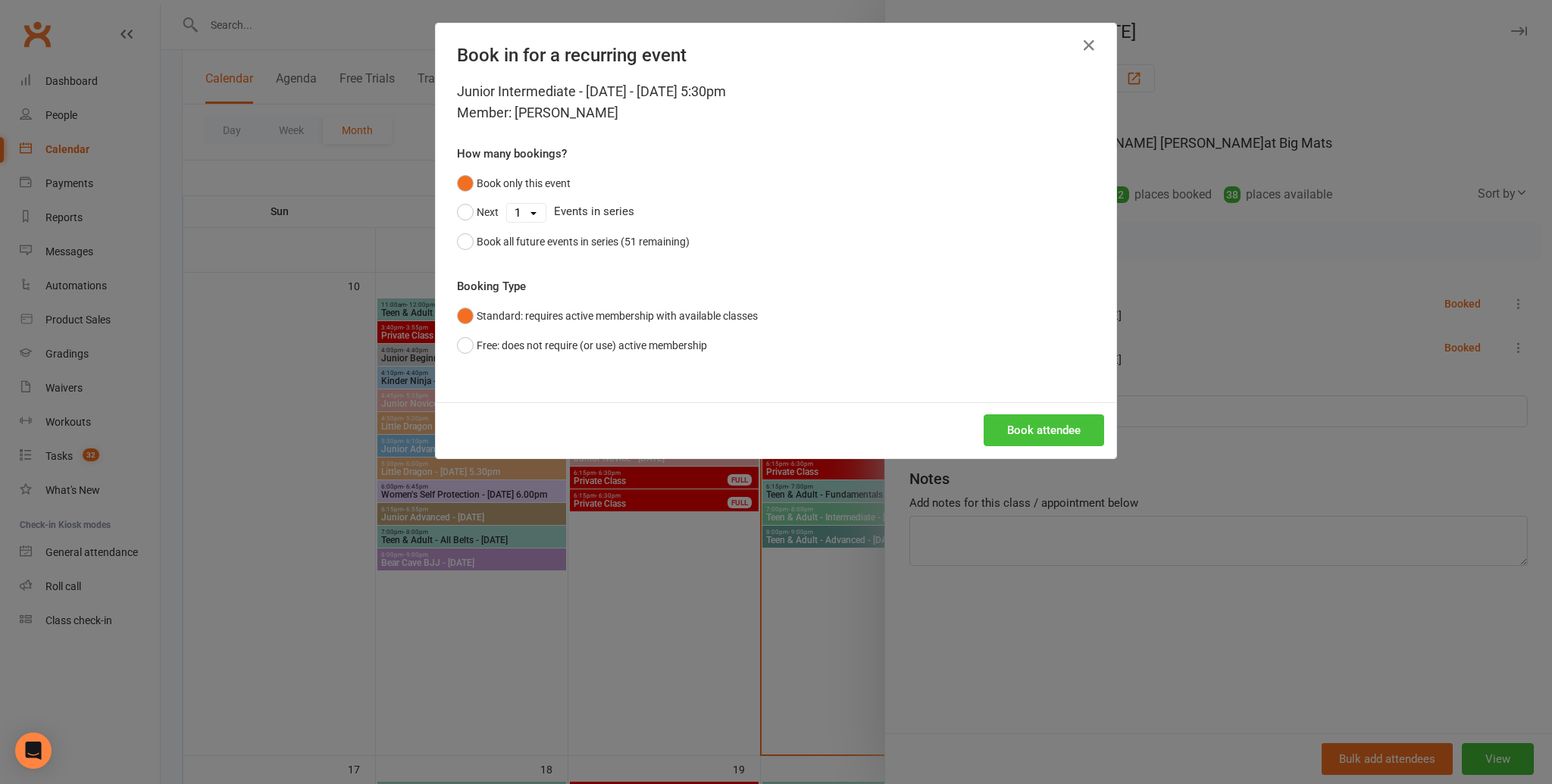
click at [1018, 441] on button "Book attendee" at bounding box center [1043, 429] width 120 height 32
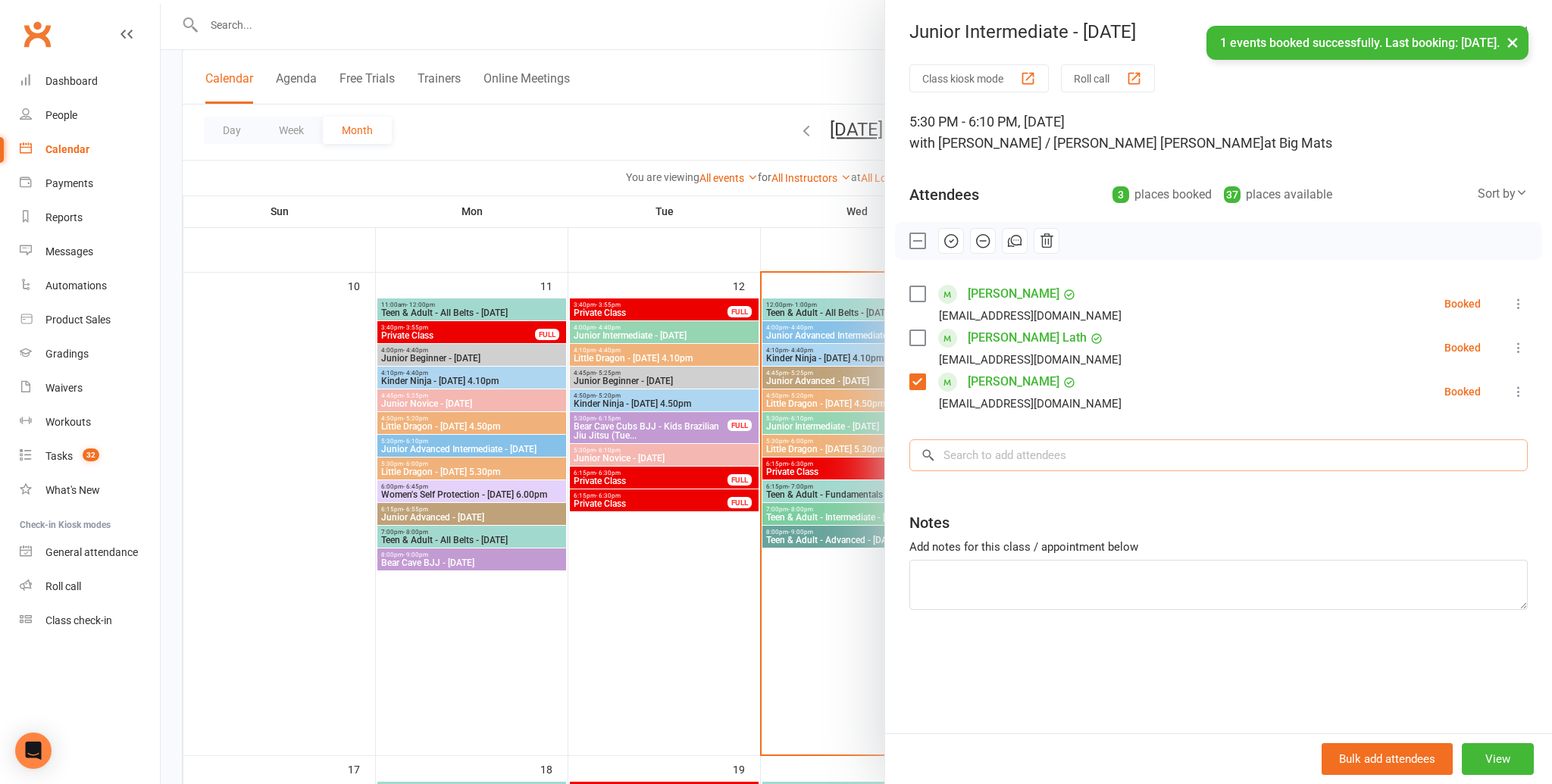
click at [1001, 466] on input "search" at bounding box center [1219, 455] width 619 height 32
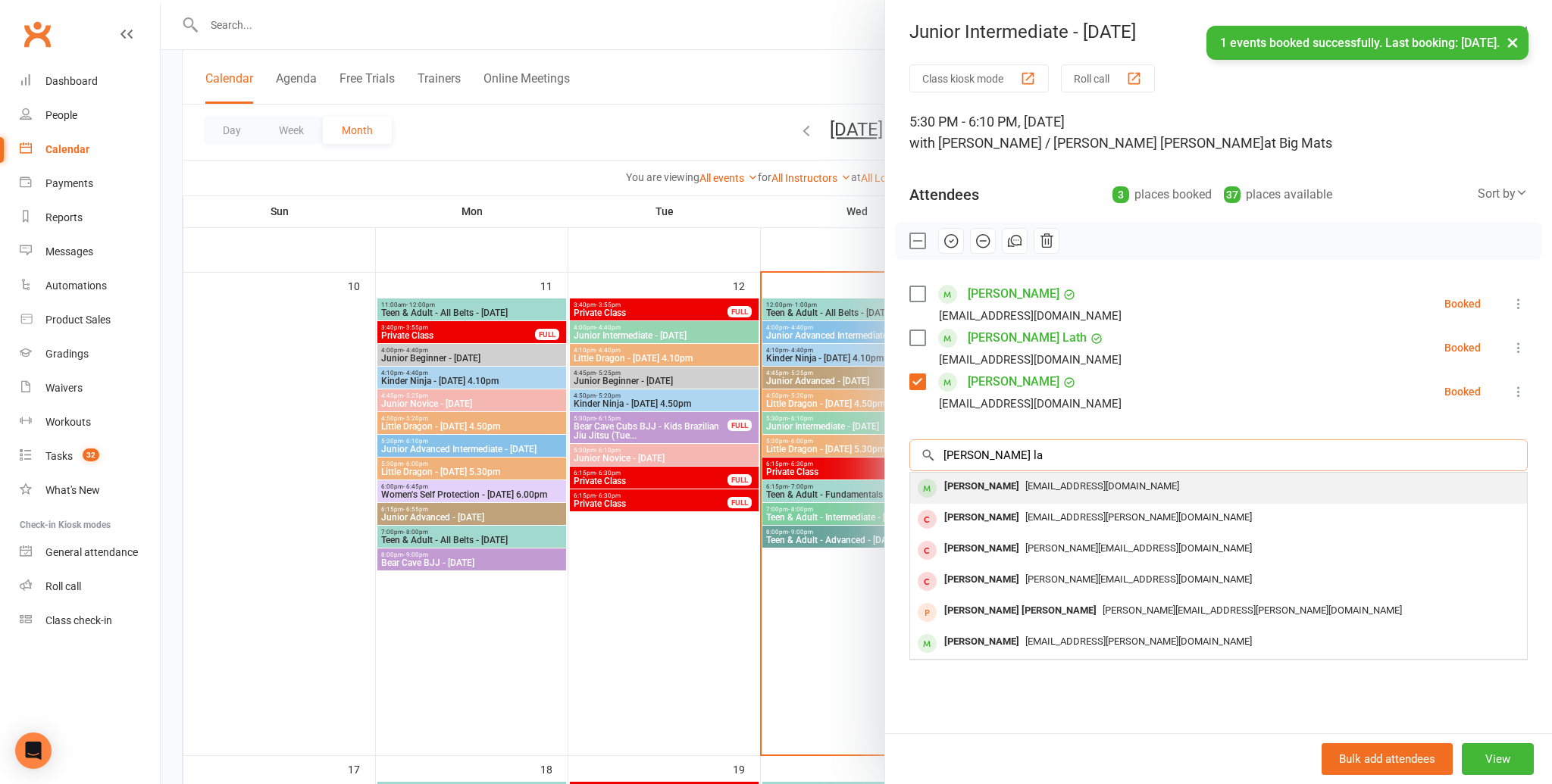
type input "aarav la"
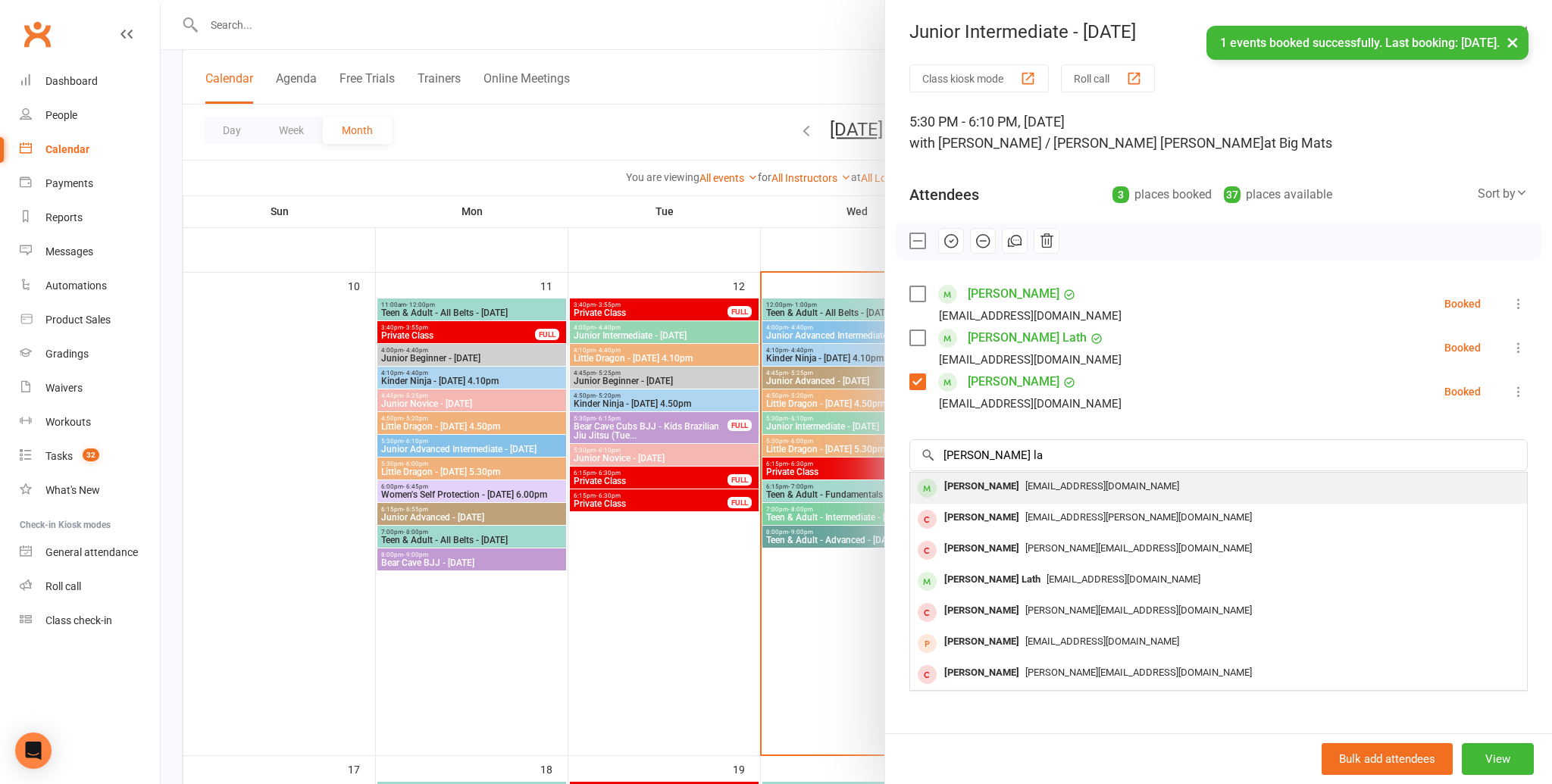
click at [1025, 481] on span "aarika.lath@gmail.com" at bounding box center [1102, 486] width 153 height 11
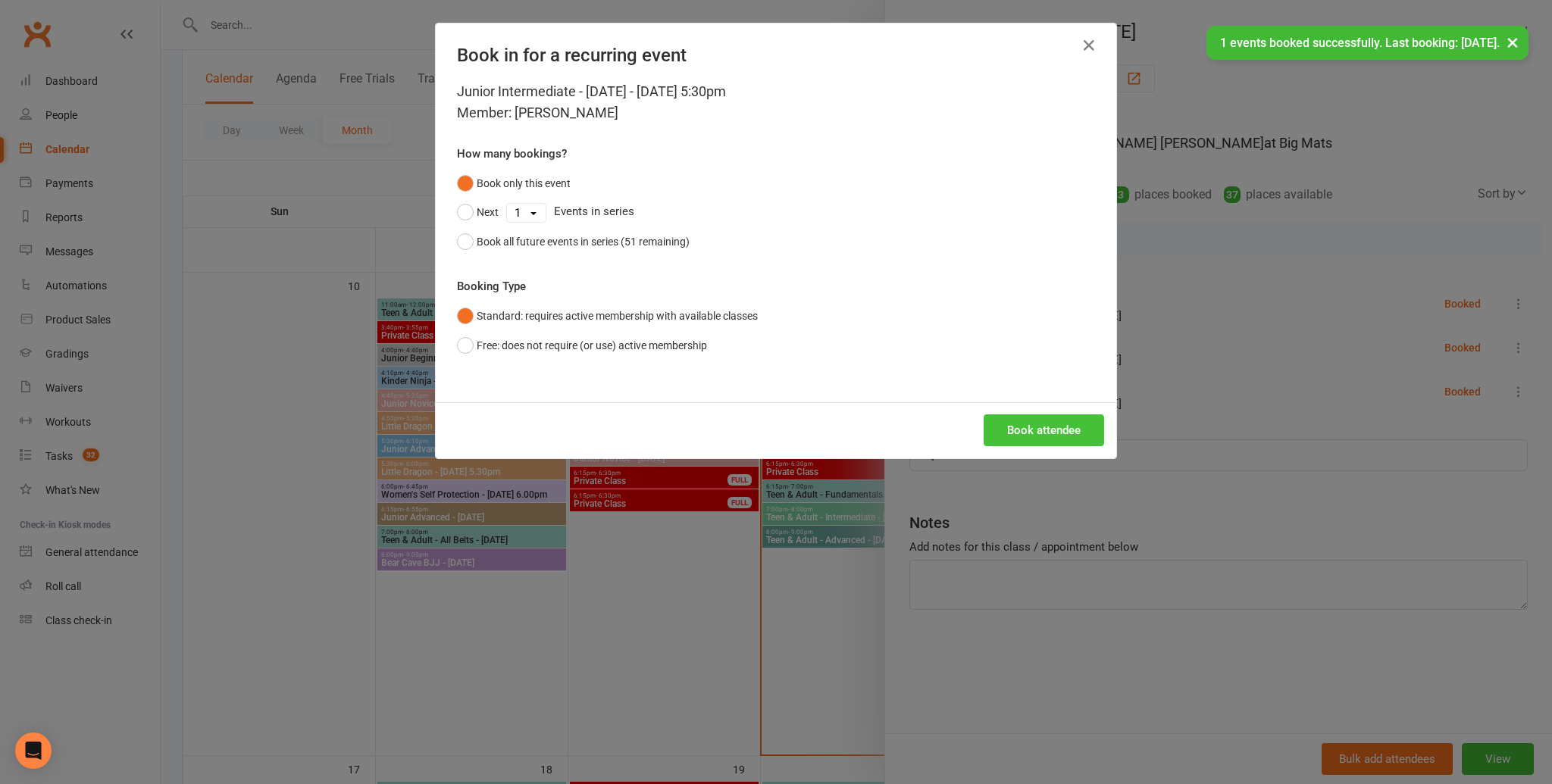
click at [1008, 438] on button "Book attendee" at bounding box center [1043, 429] width 120 height 32
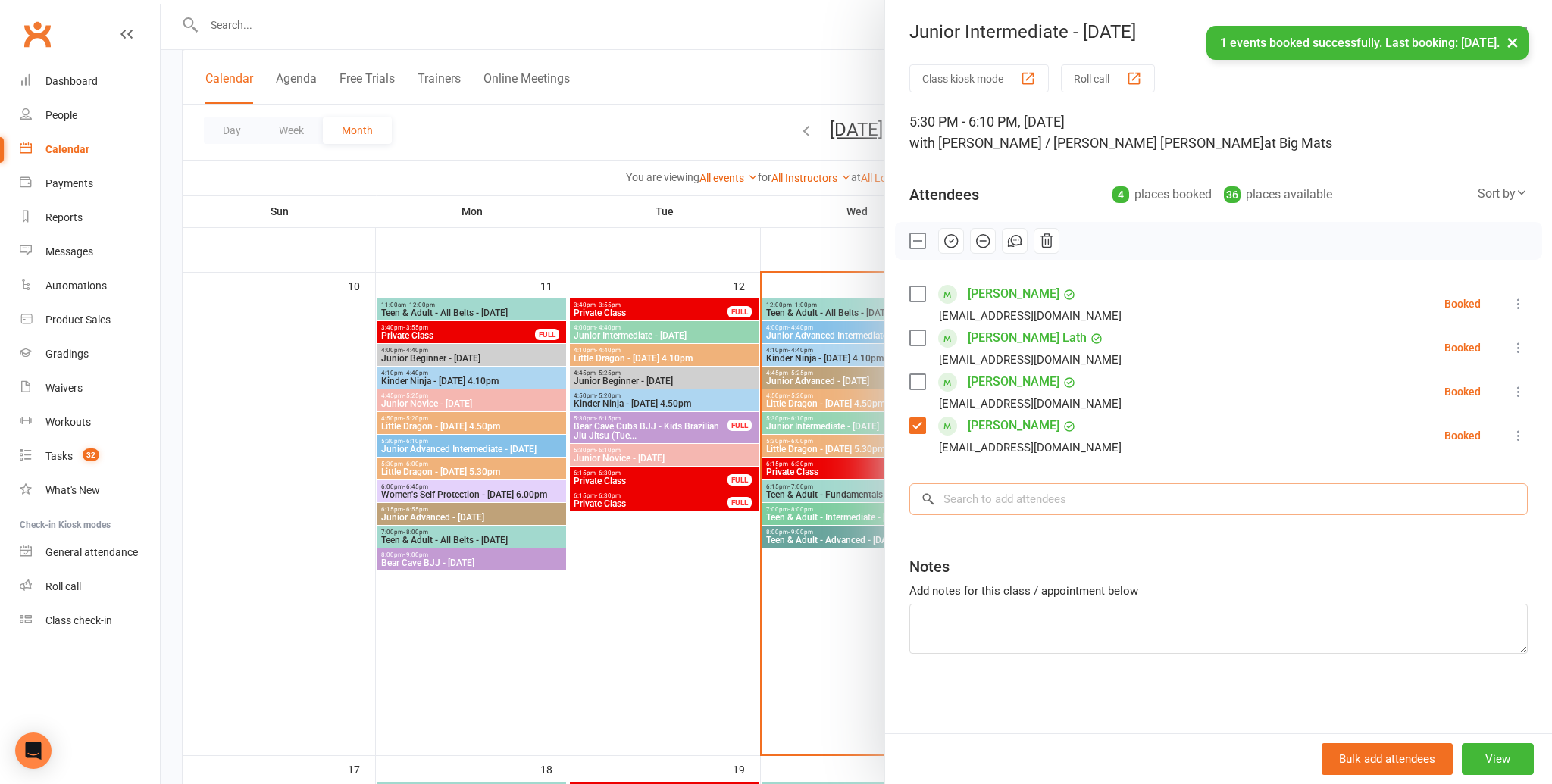
click at [992, 489] on input "search" at bounding box center [1219, 499] width 619 height 32
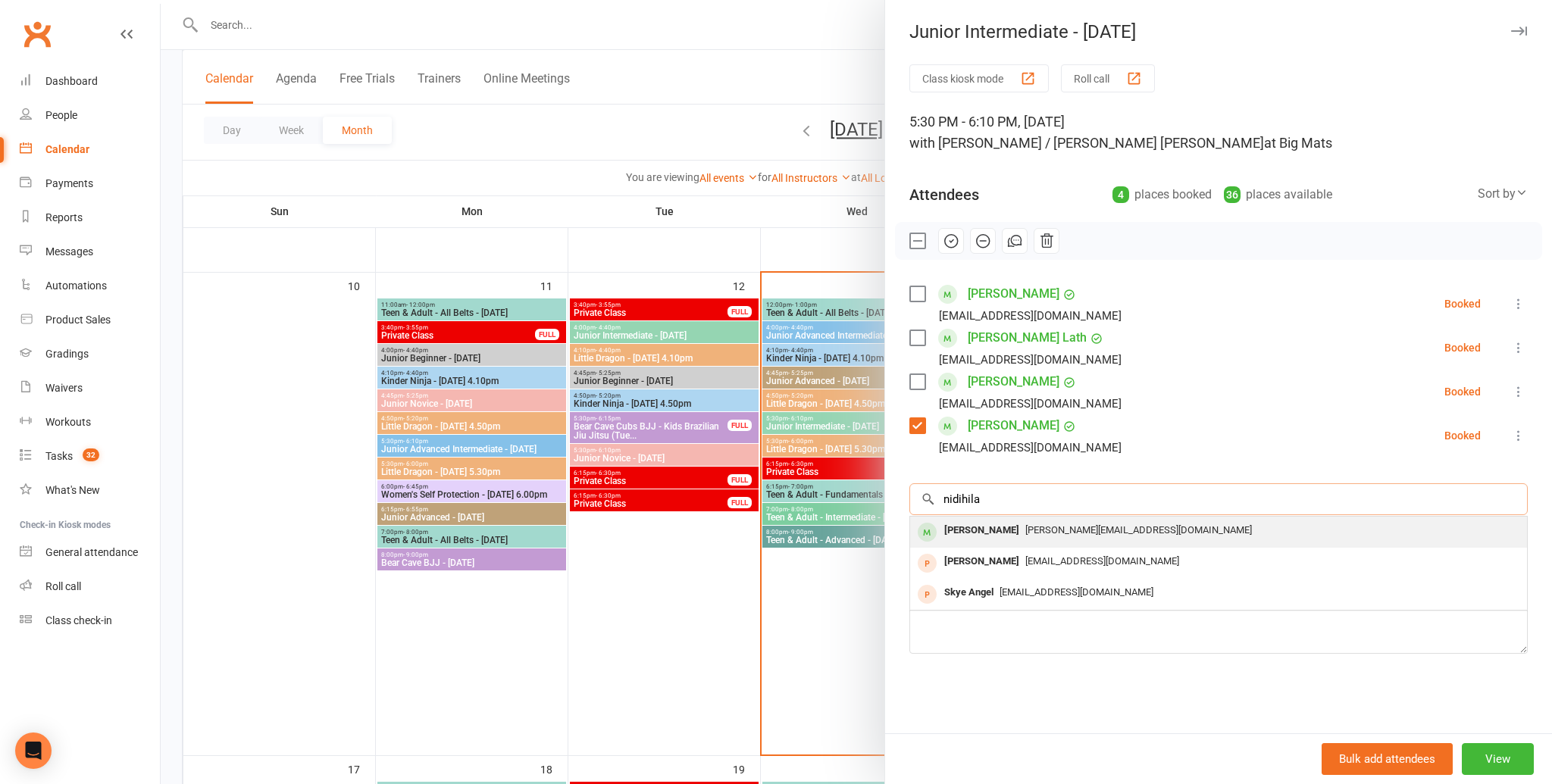
type input "nidihila"
click at [988, 537] on div "Nidhila Ramadoss" at bounding box center [982, 531] width 87 height 22
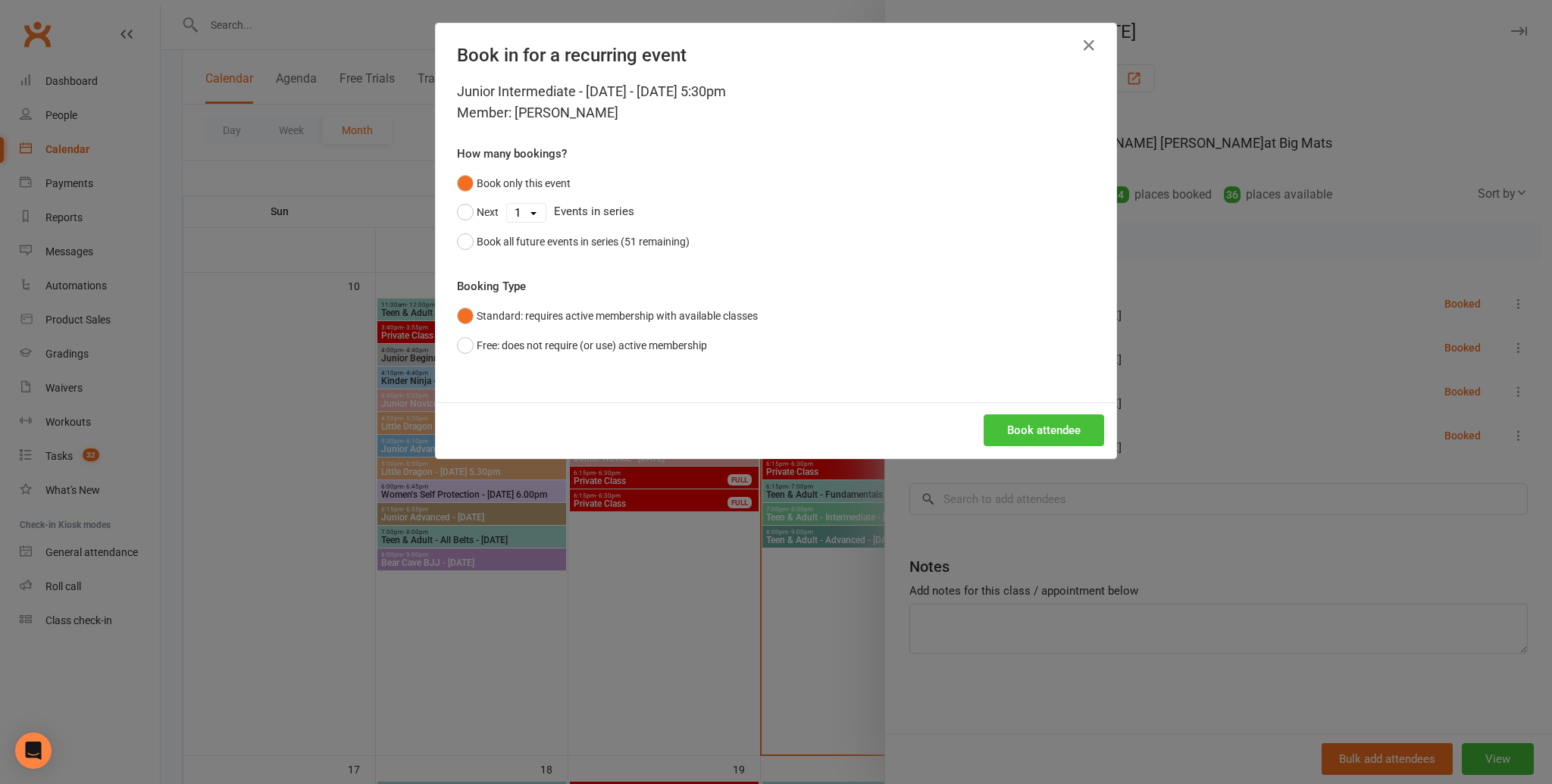
click at [1041, 440] on button "Book attendee" at bounding box center [1043, 429] width 120 height 32
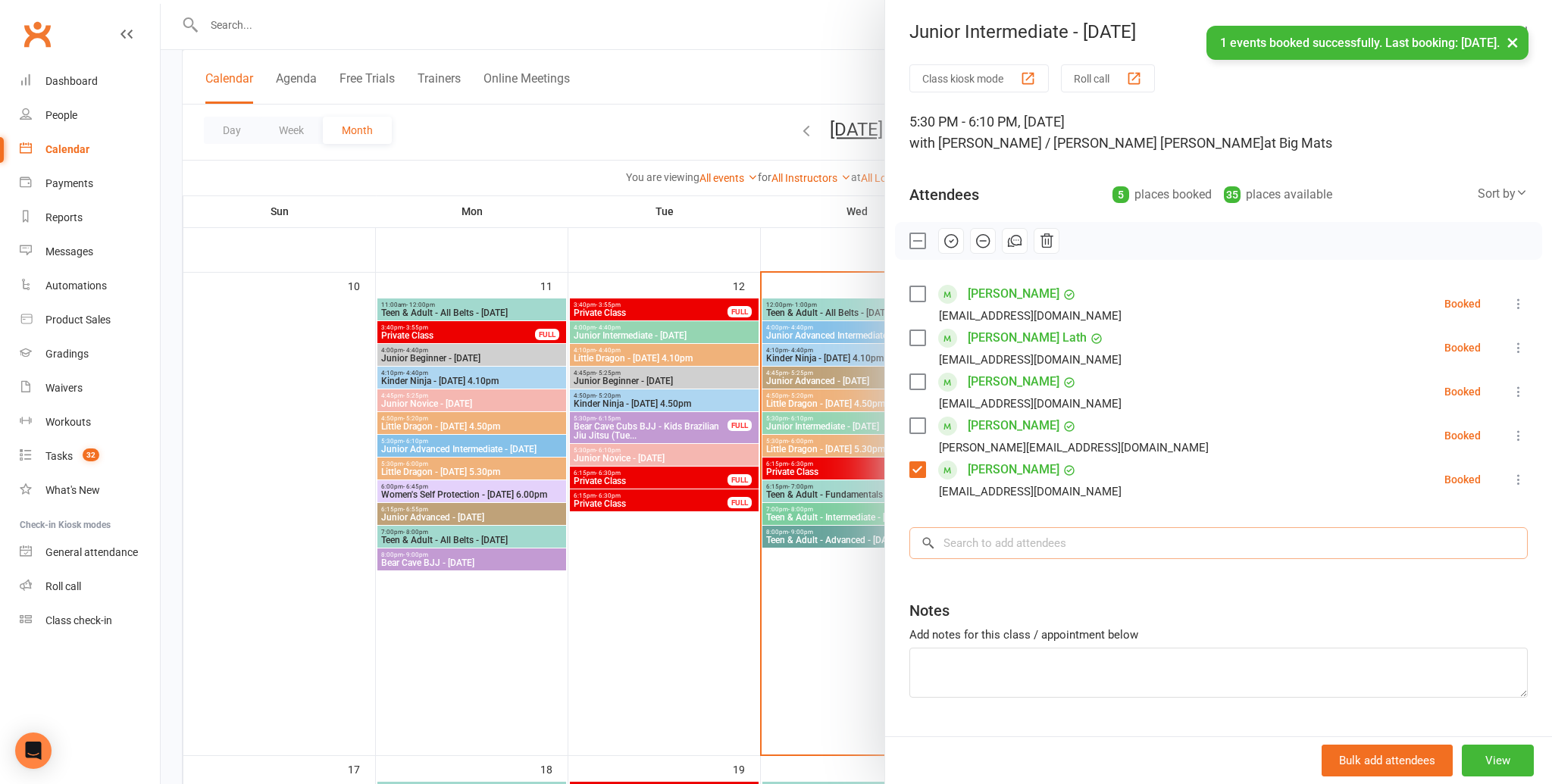
click at [1024, 557] on input "search" at bounding box center [1219, 543] width 619 height 32
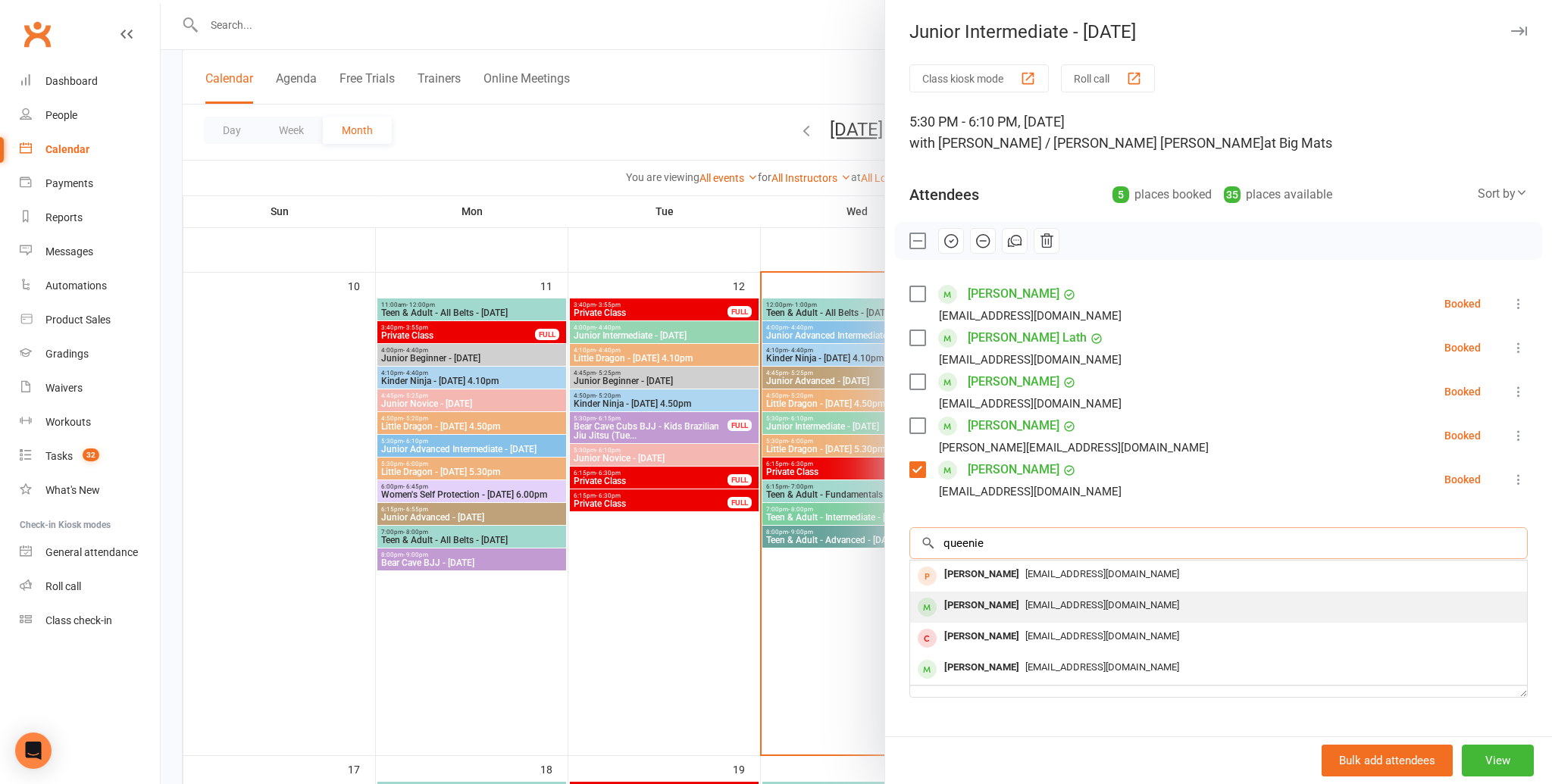
type input "queenie"
click at [1025, 602] on span "lili920310@gmail.com" at bounding box center [1102, 604] width 153 height 11
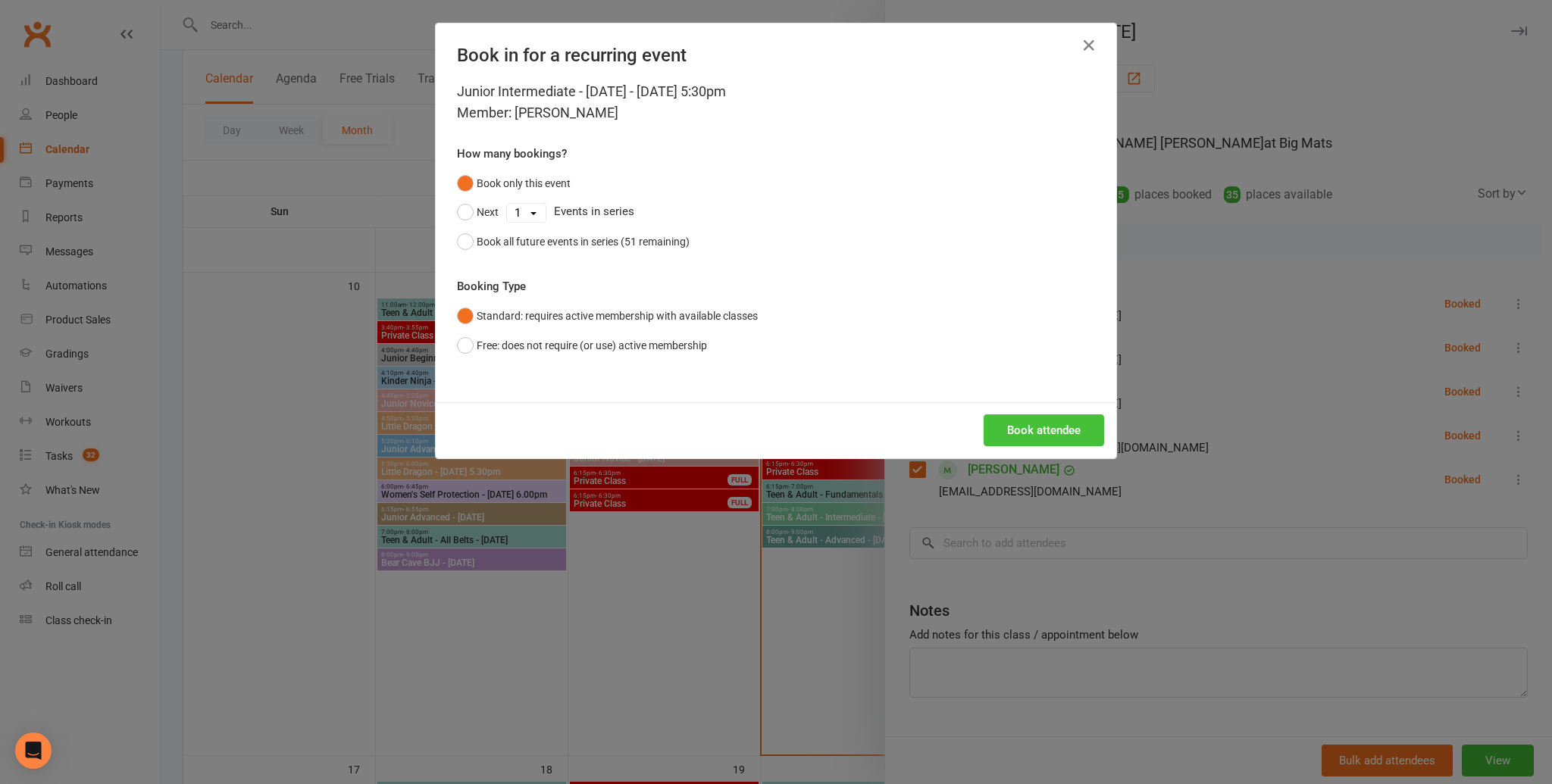
click at [1051, 444] on button "Book attendee" at bounding box center [1043, 429] width 120 height 32
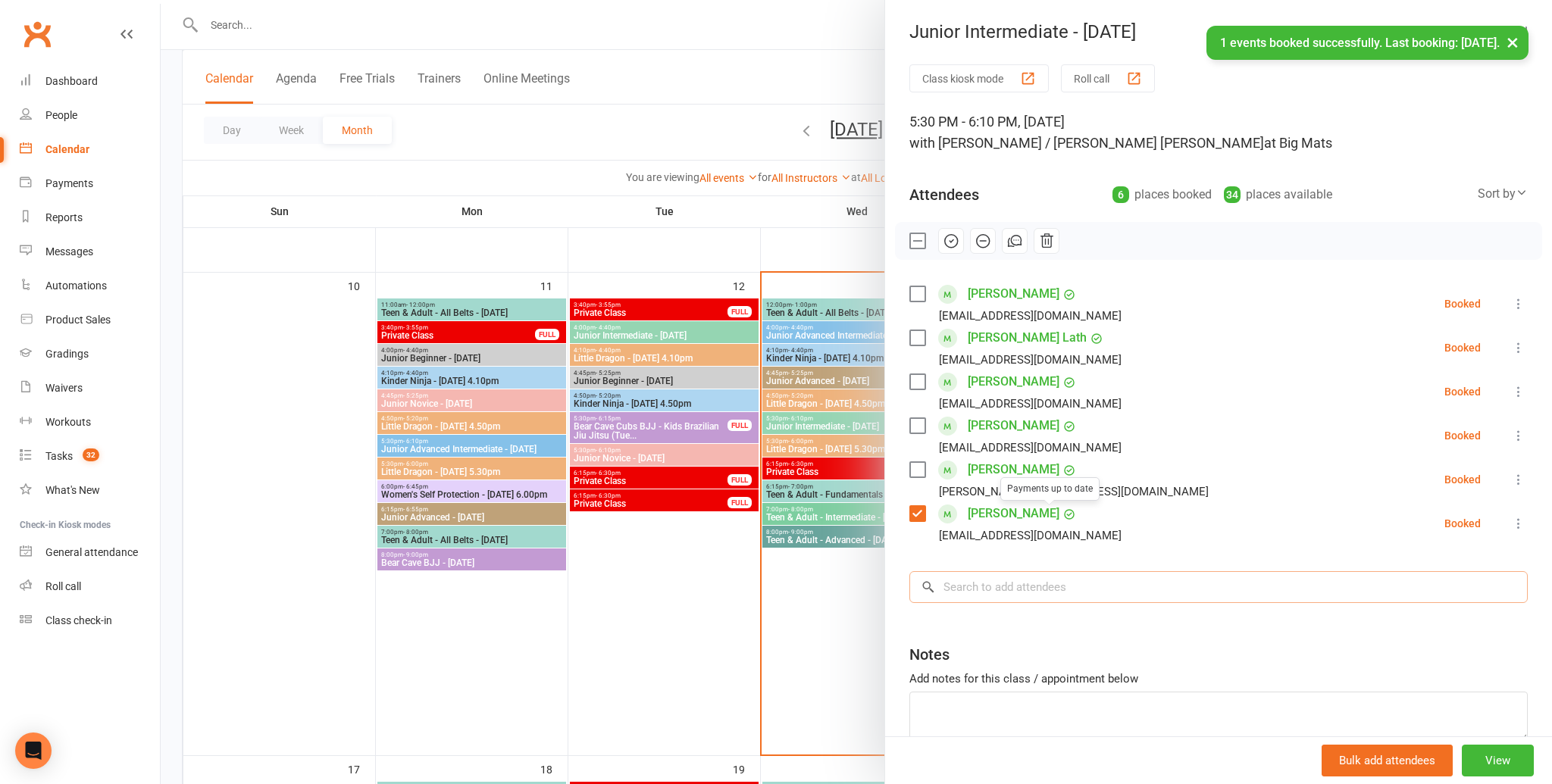
click at [999, 589] on input "search" at bounding box center [1219, 586] width 619 height 32
type input "z"
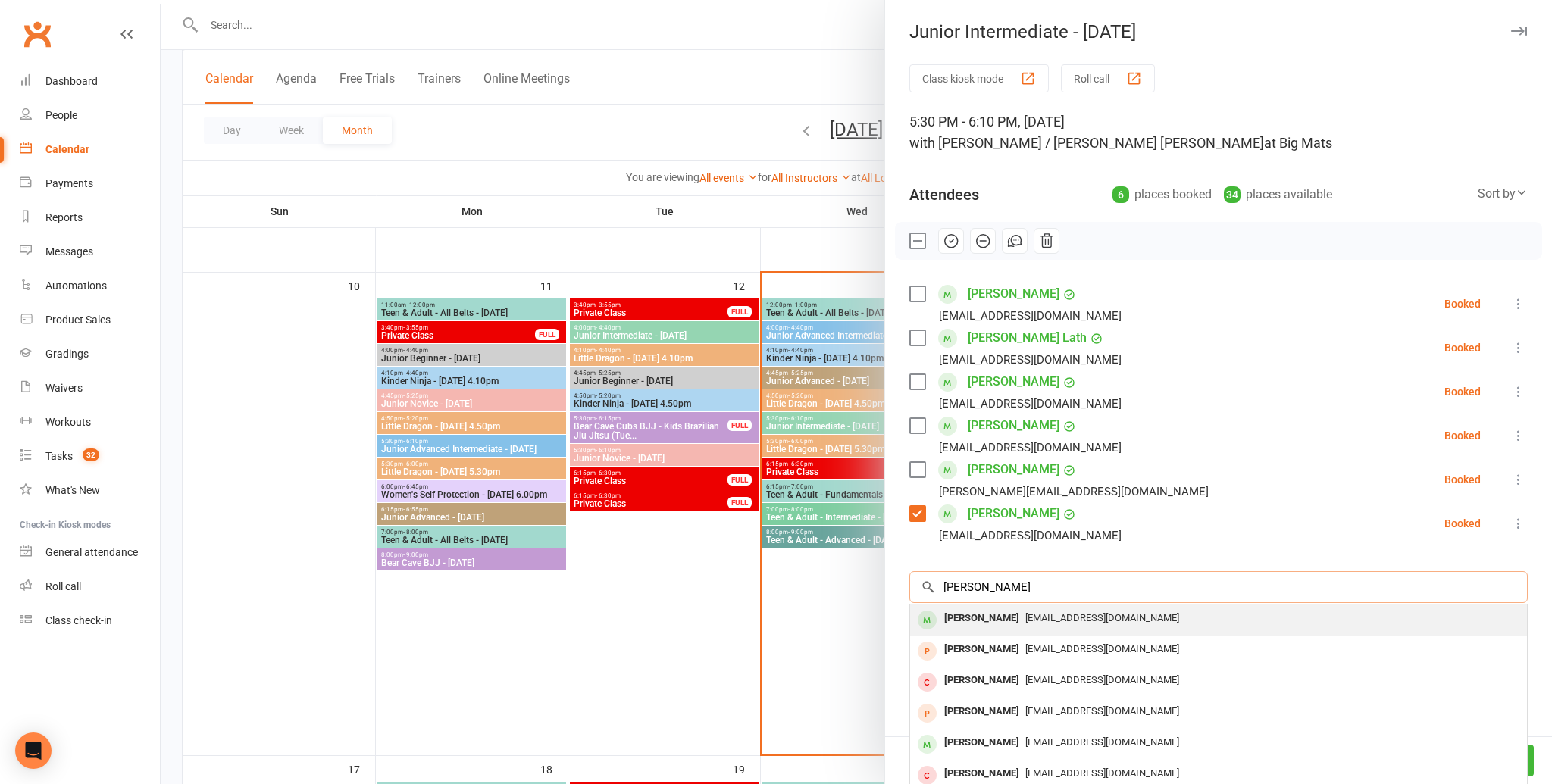
type input "naomi z"
click at [1025, 621] on span "cxyz14@hotmail.com" at bounding box center [1102, 617] width 153 height 11
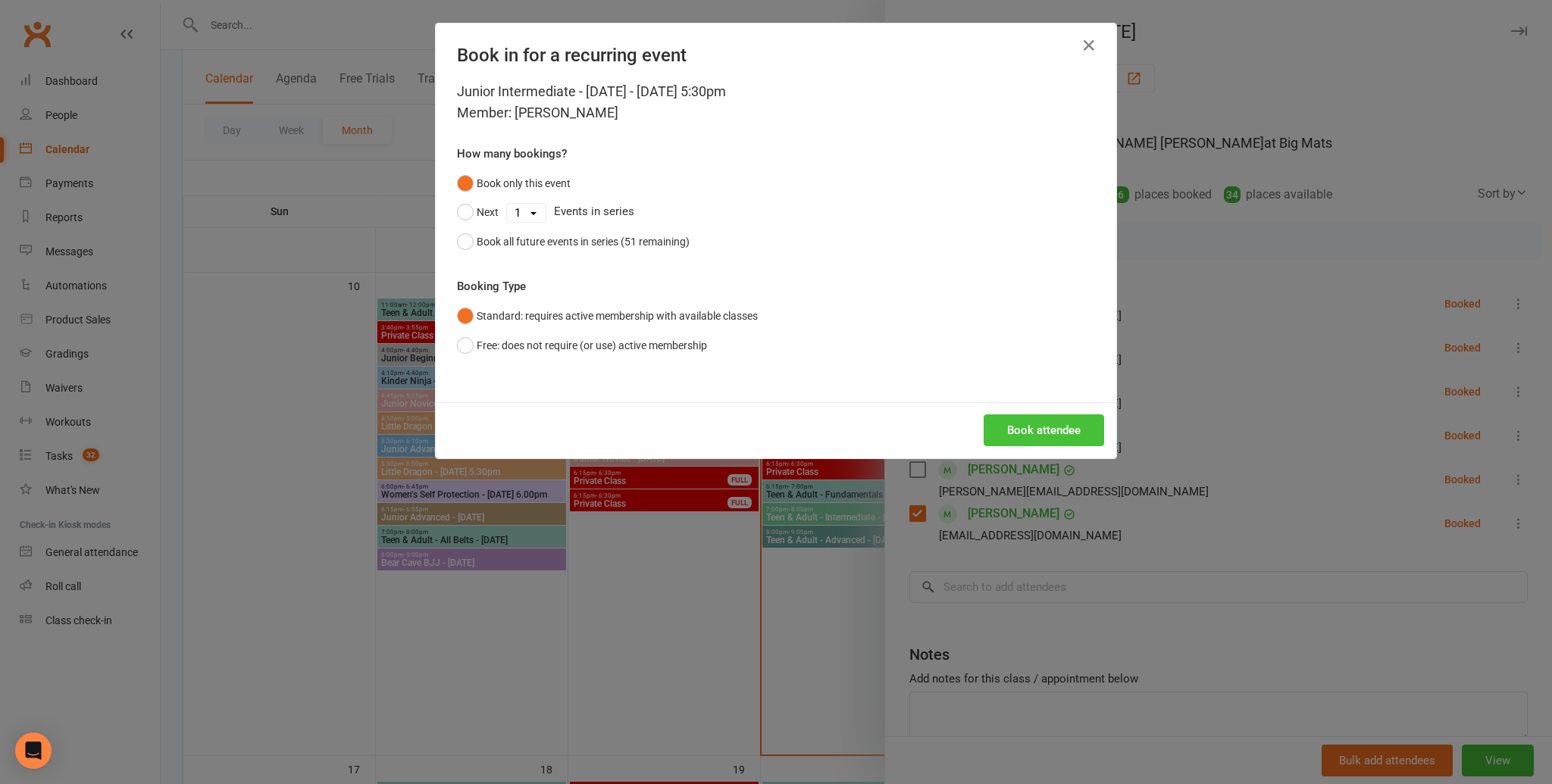
click at [1069, 438] on button "Book attendee" at bounding box center [1043, 429] width 120 height 32
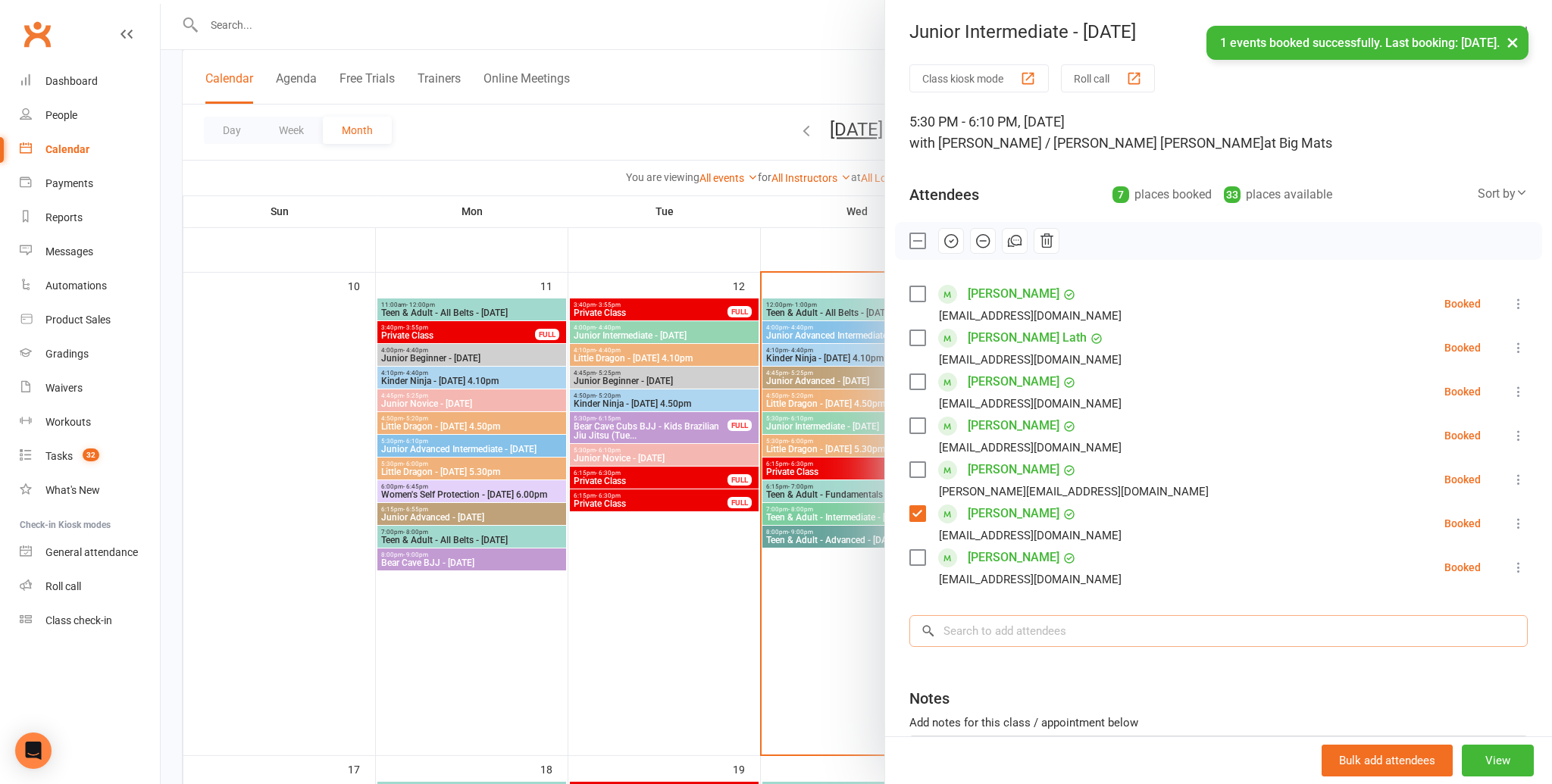
click at [980, 621] on input "search" at bounding box center [1219, 631] width 619 height 32
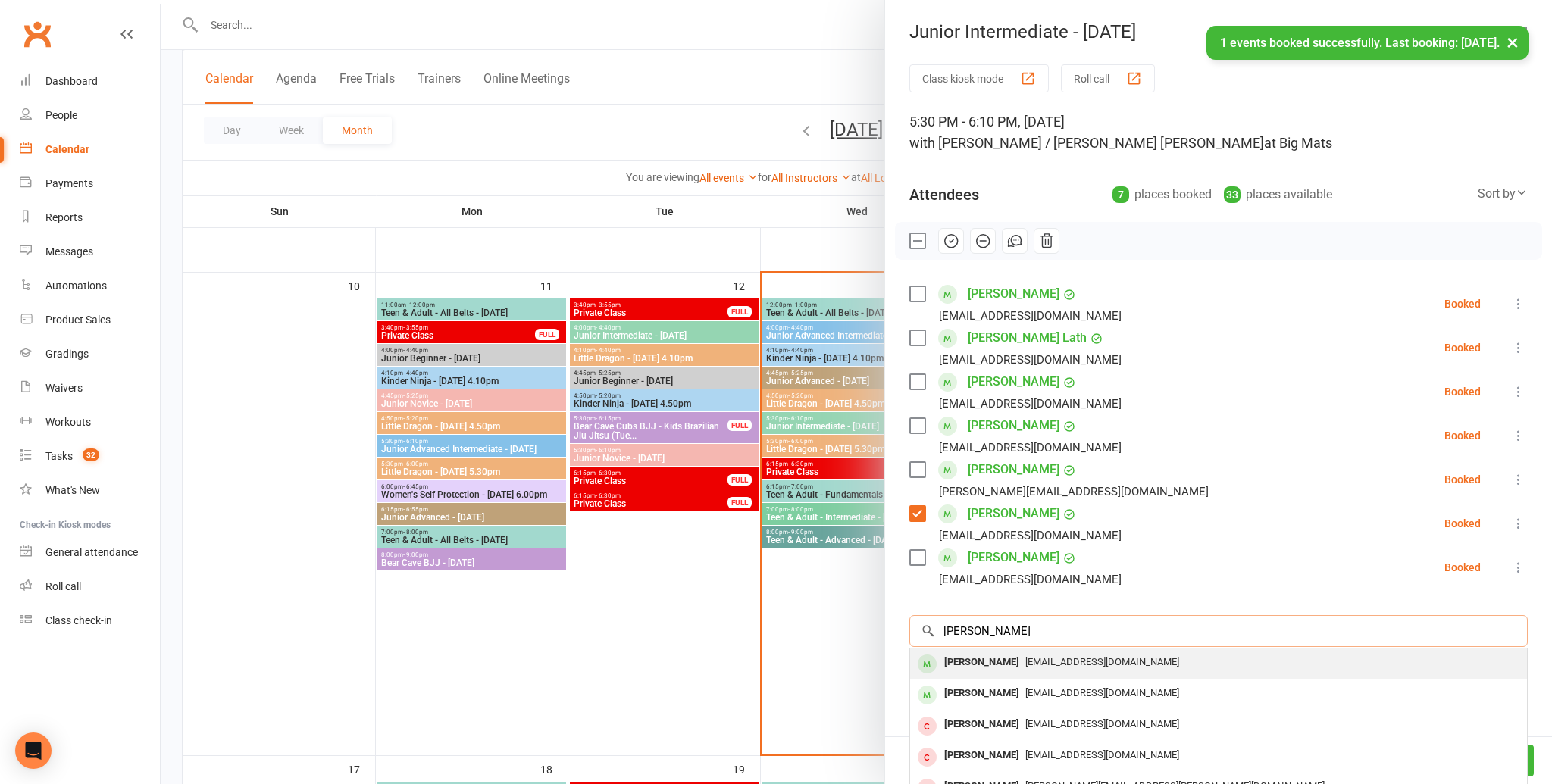
type input "charlie h"
drag, startPoint x: 978, startPoint y: 658, endPoint x: 967, endPoint y: 654, distance: 11.7
click at [967, 654] on div "Charlie Horwood" at bounding box center [982, 663] width 87 height 22
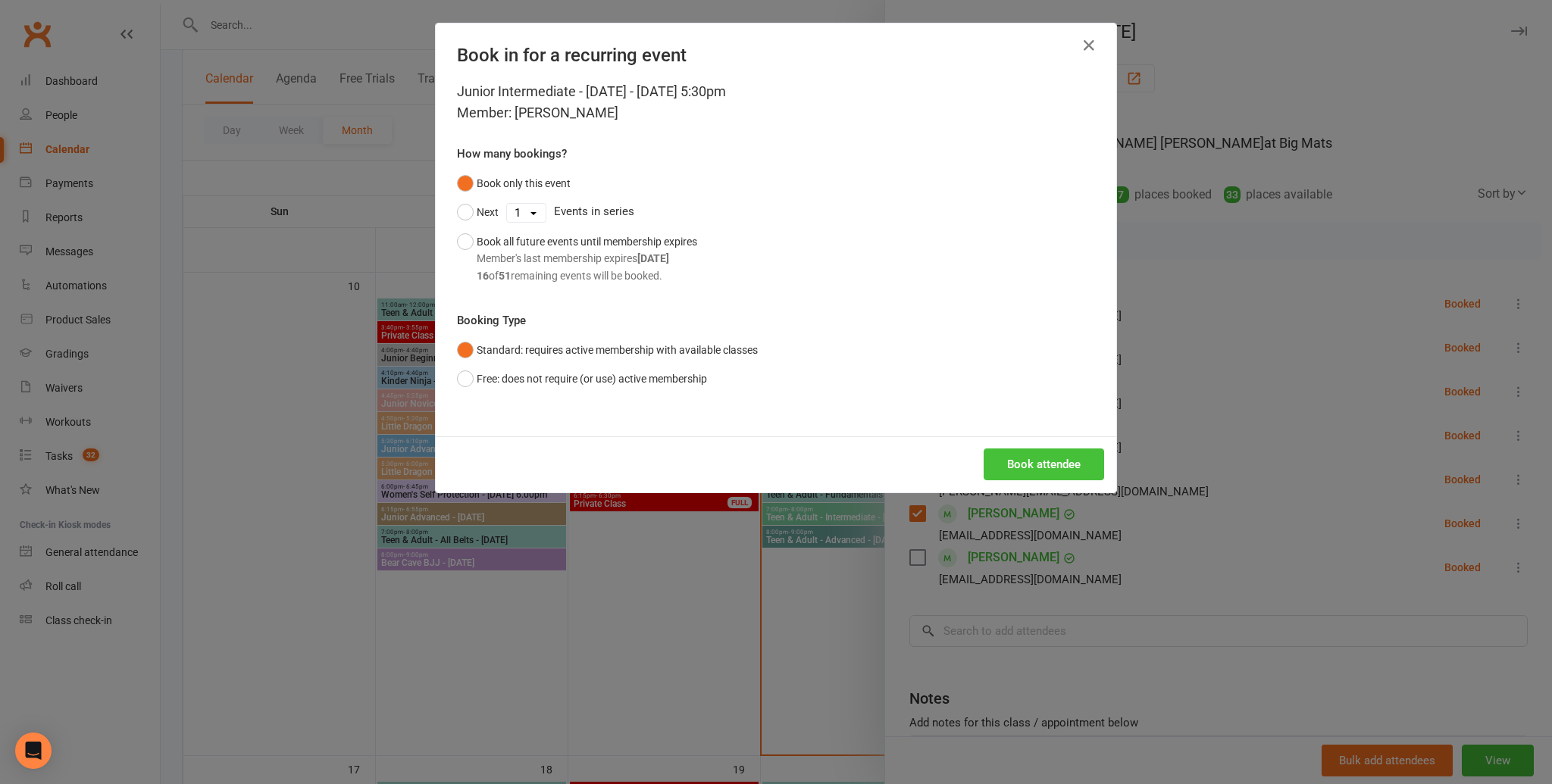
click at [1040, 463] on button "Book attendee" at bounding box center [1043, 464] width 120 height 32
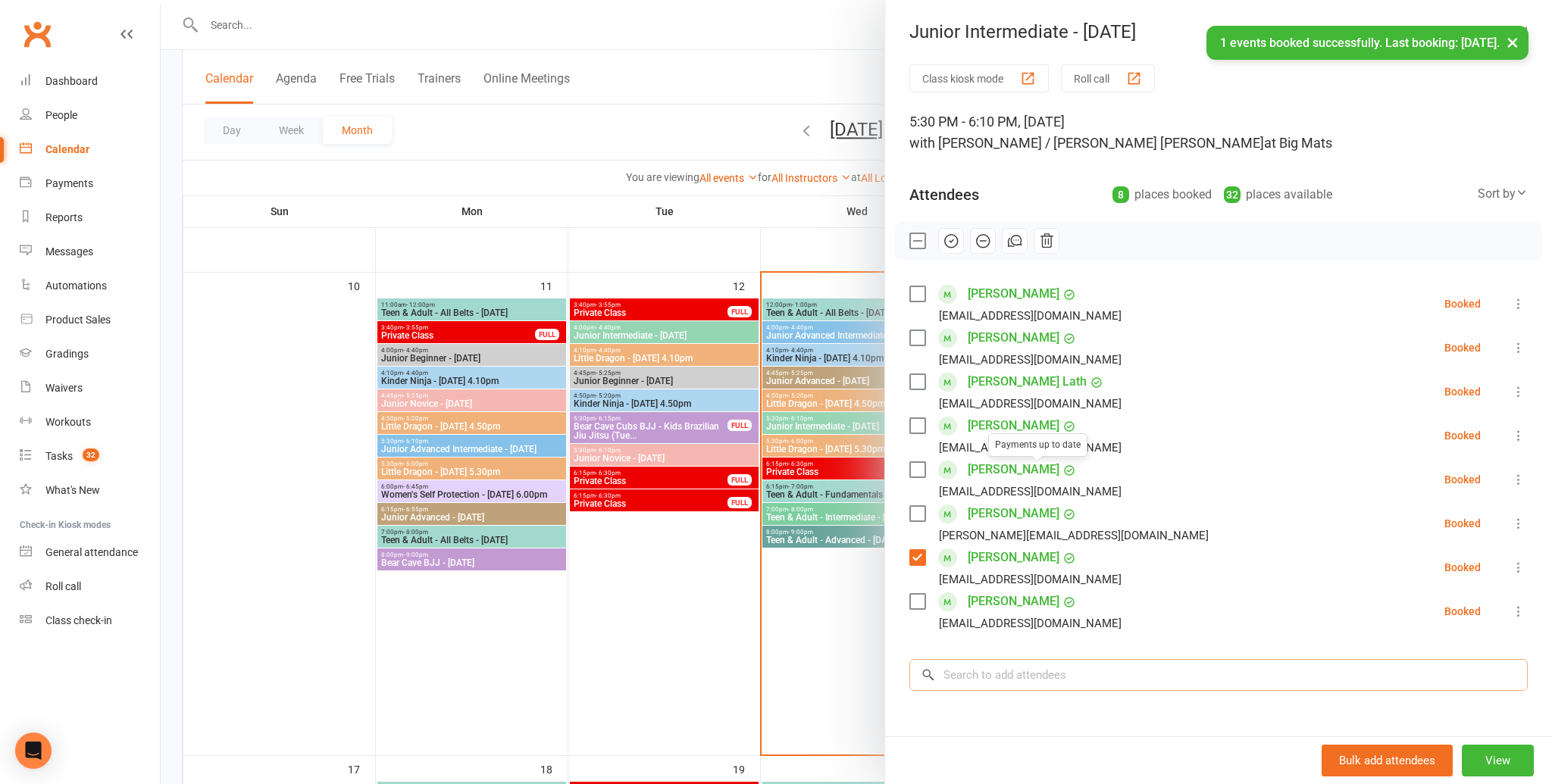
click at [1000, 688] on input "search" at bounding box center [1219, 675] width 619 height 32
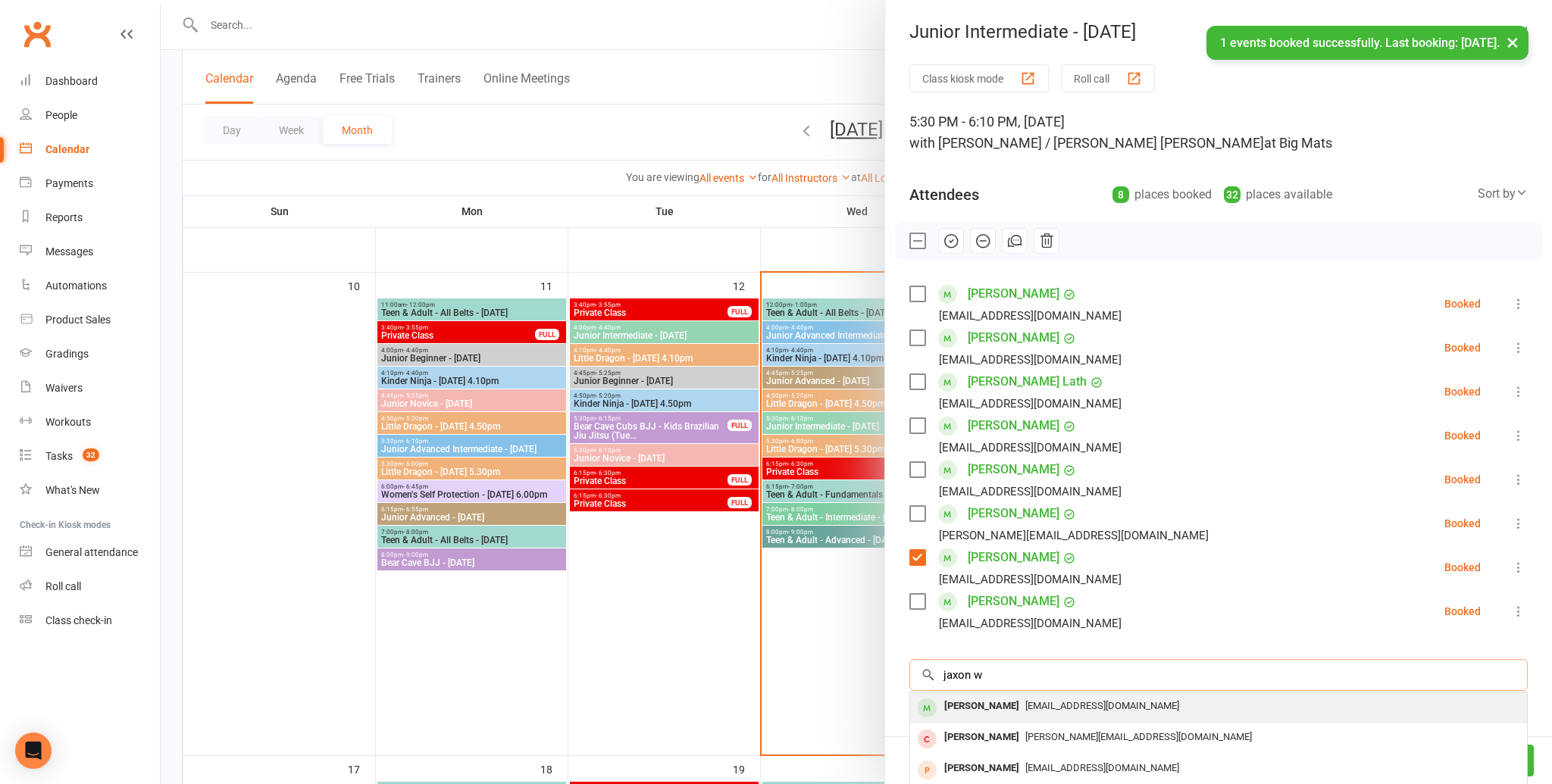
type input "jaxon w"
click at [1000, 709] on div "Jaxon Wong" at bounding box center [982, 706] width 87 height 22
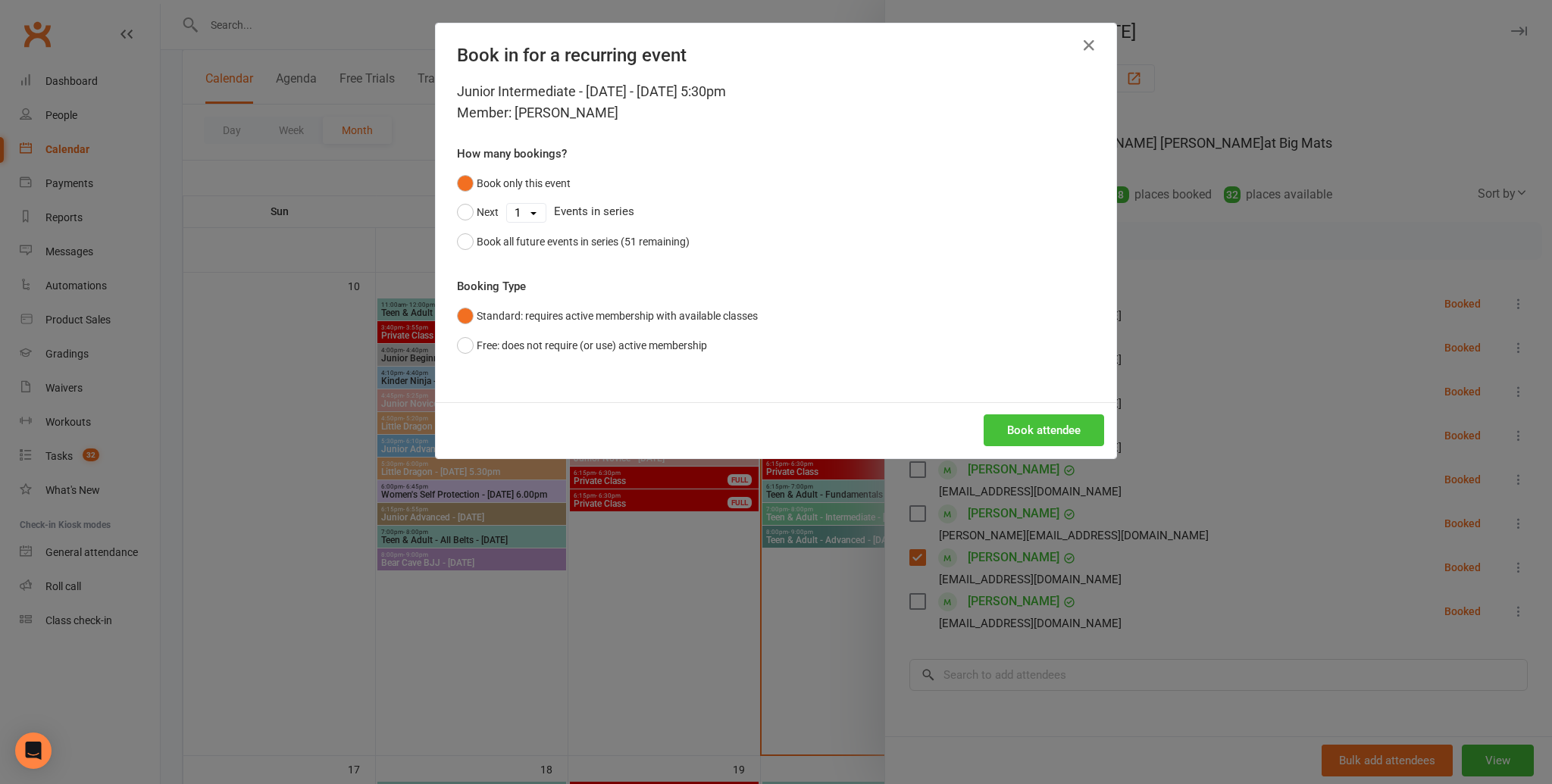
click at [1067, 430] on button "Book attendee" at bounding box center [1043, 429] width 120 height 32
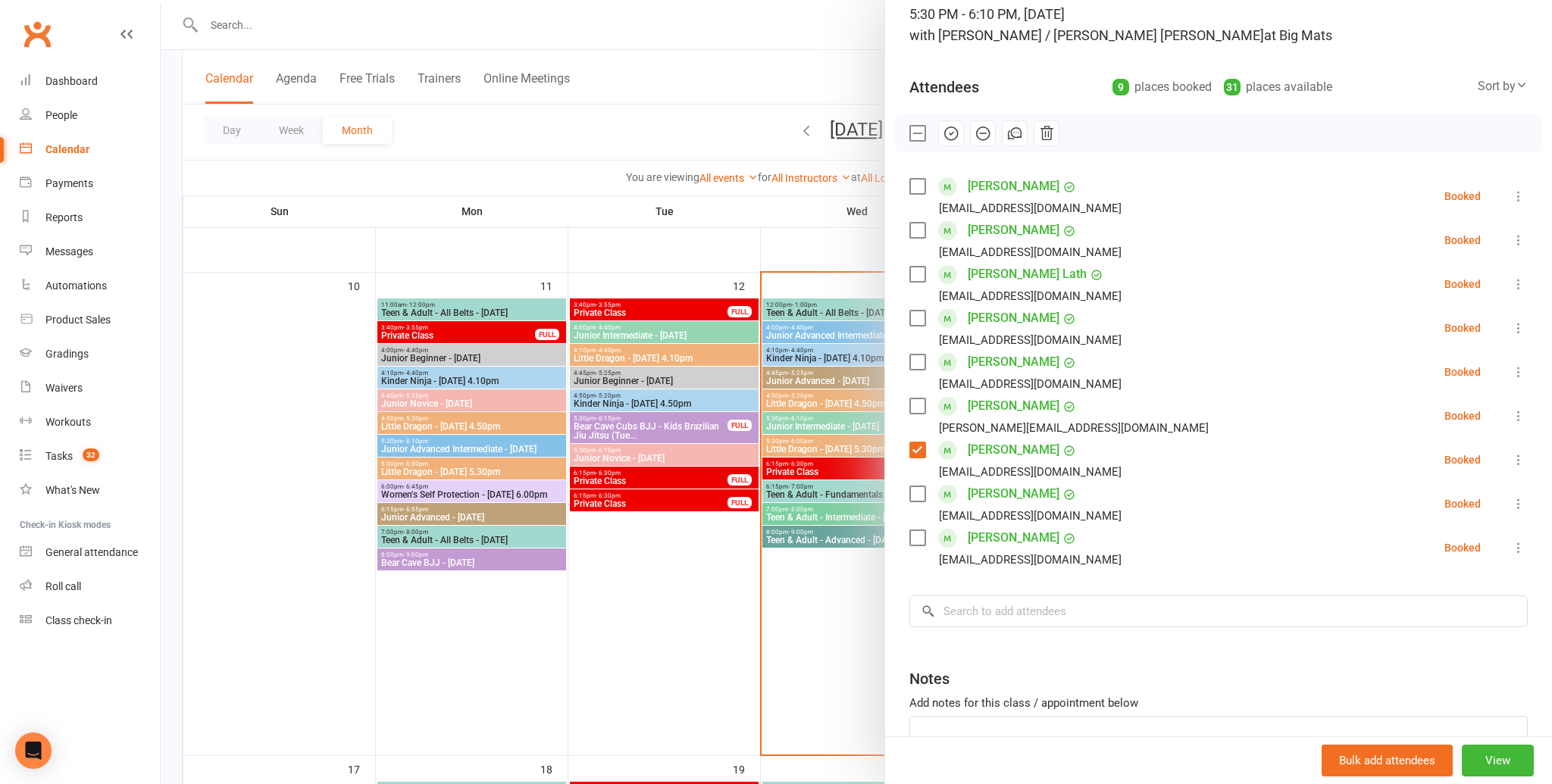
scroll to position [110, 0]
click at [1000, 619] on input "search" at bounding box center [1219, 608] width 619 height 32
type input "r"
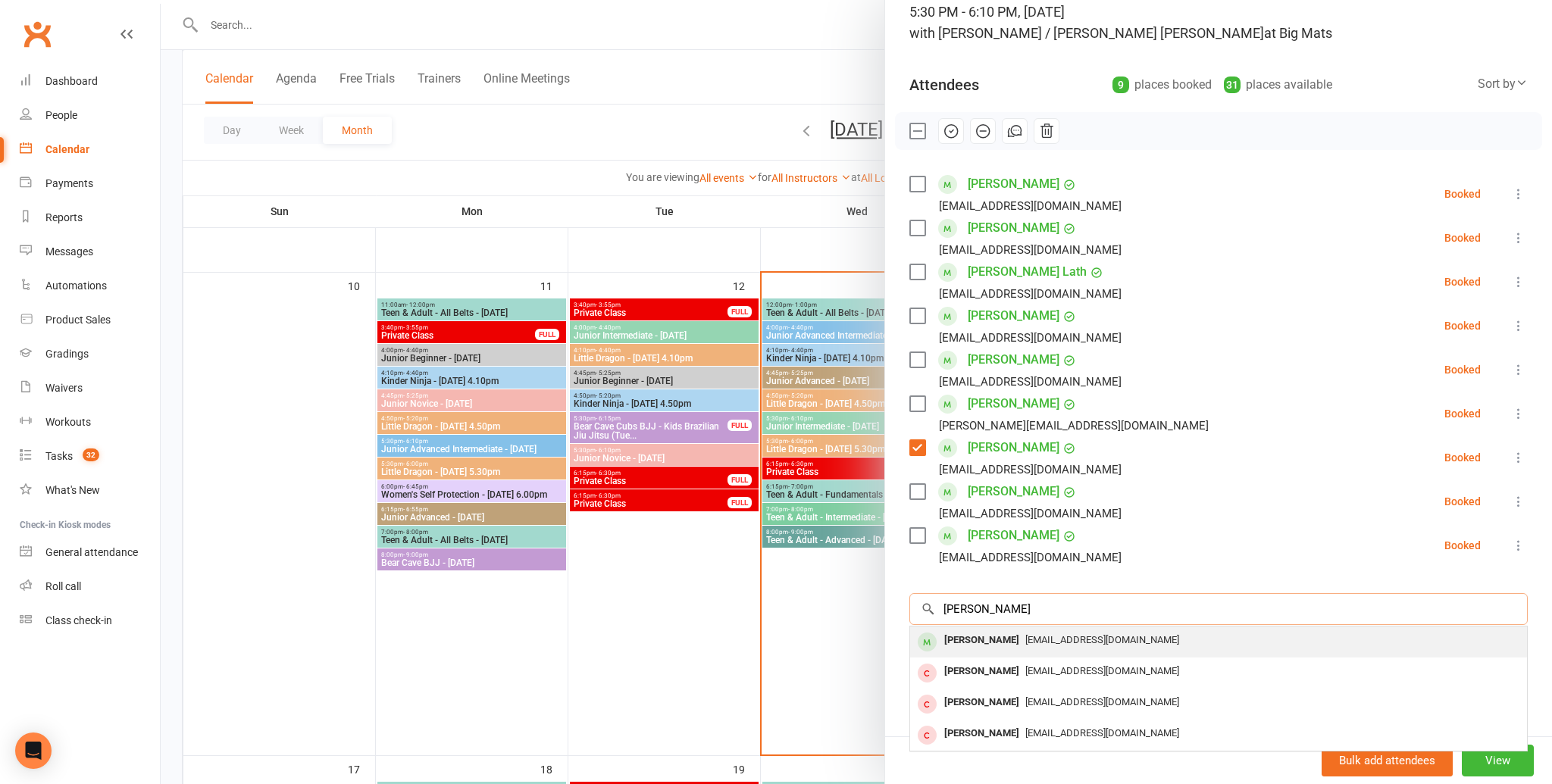
type input "travis x"
click at [1025, 640] on span "rioxu1125@gmail.com" at bounding box center [1102, 639] width 153 height 11
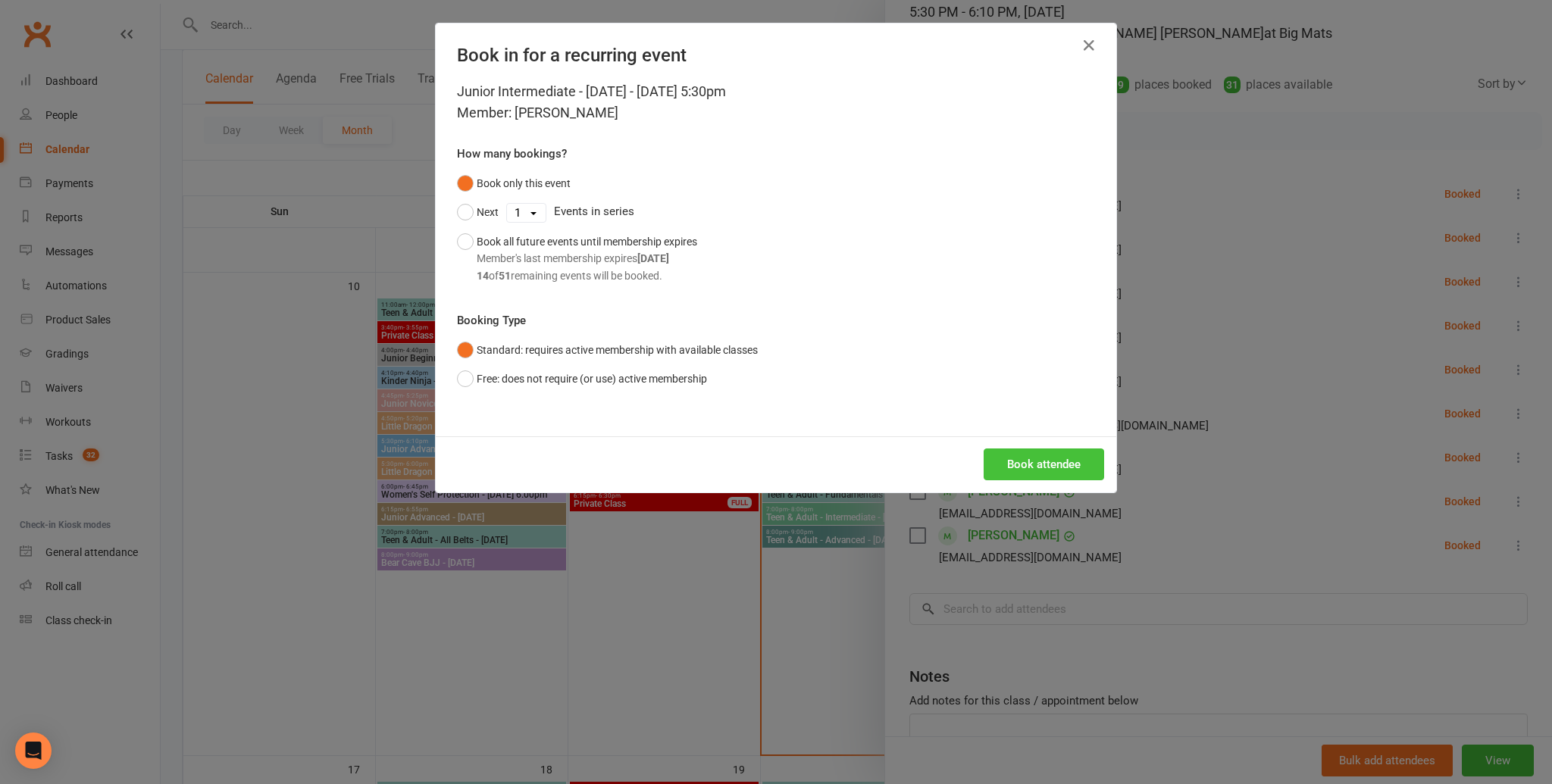
click at [1030, 461] on button "Book attendee" at bounding box center [1043, 464] width 120 height 32
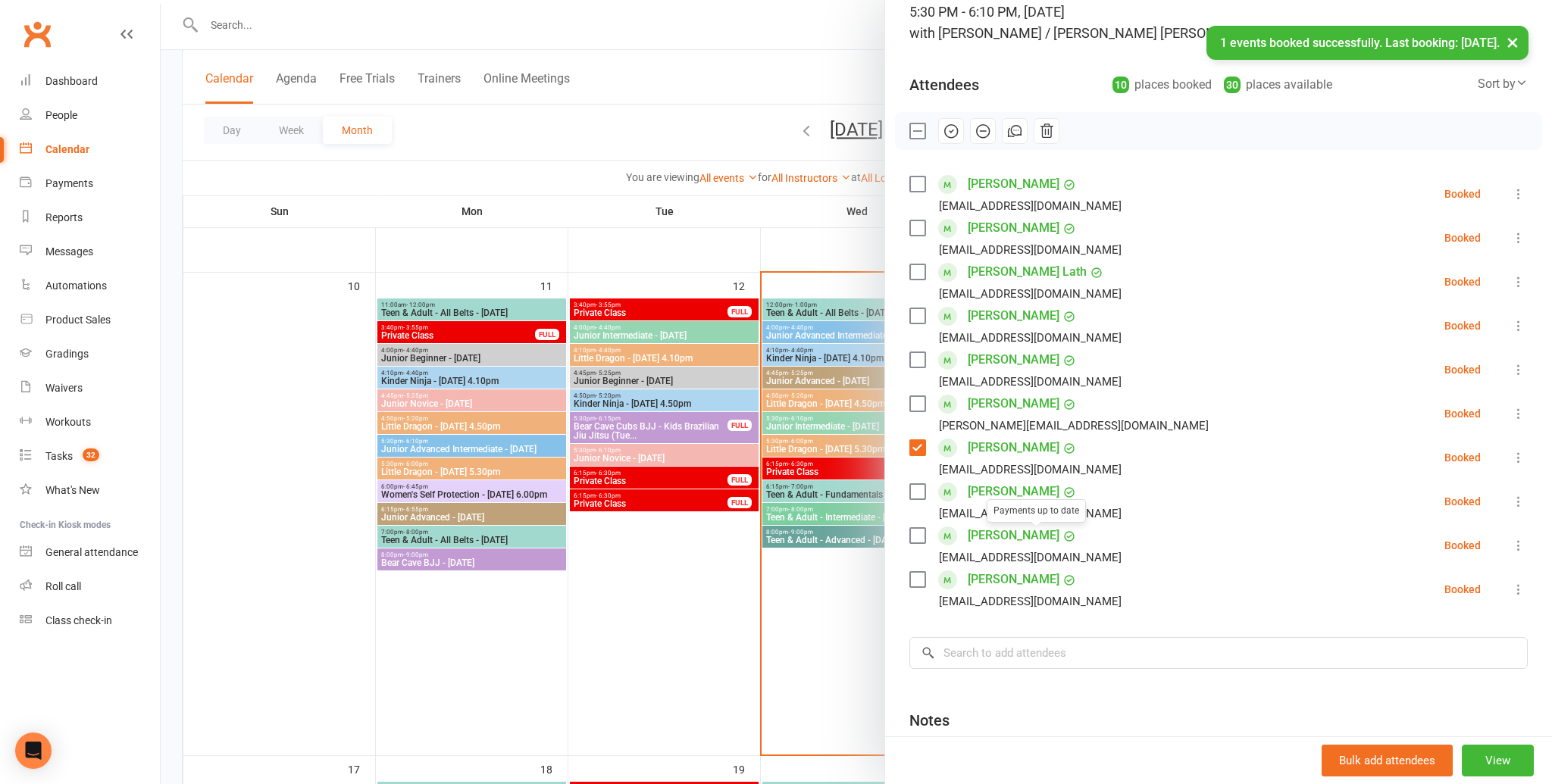
click at [1029, 618] on div "Class kiosk mode Roll call 5:30 PM - 6:10 PM, Wednesday, August, 13, 2025 with …" at bounding box center [1218, 419] width 666 height 929
click at [1007, 639] on input "search" at bounding box center [1219, 653] width 619 height 32
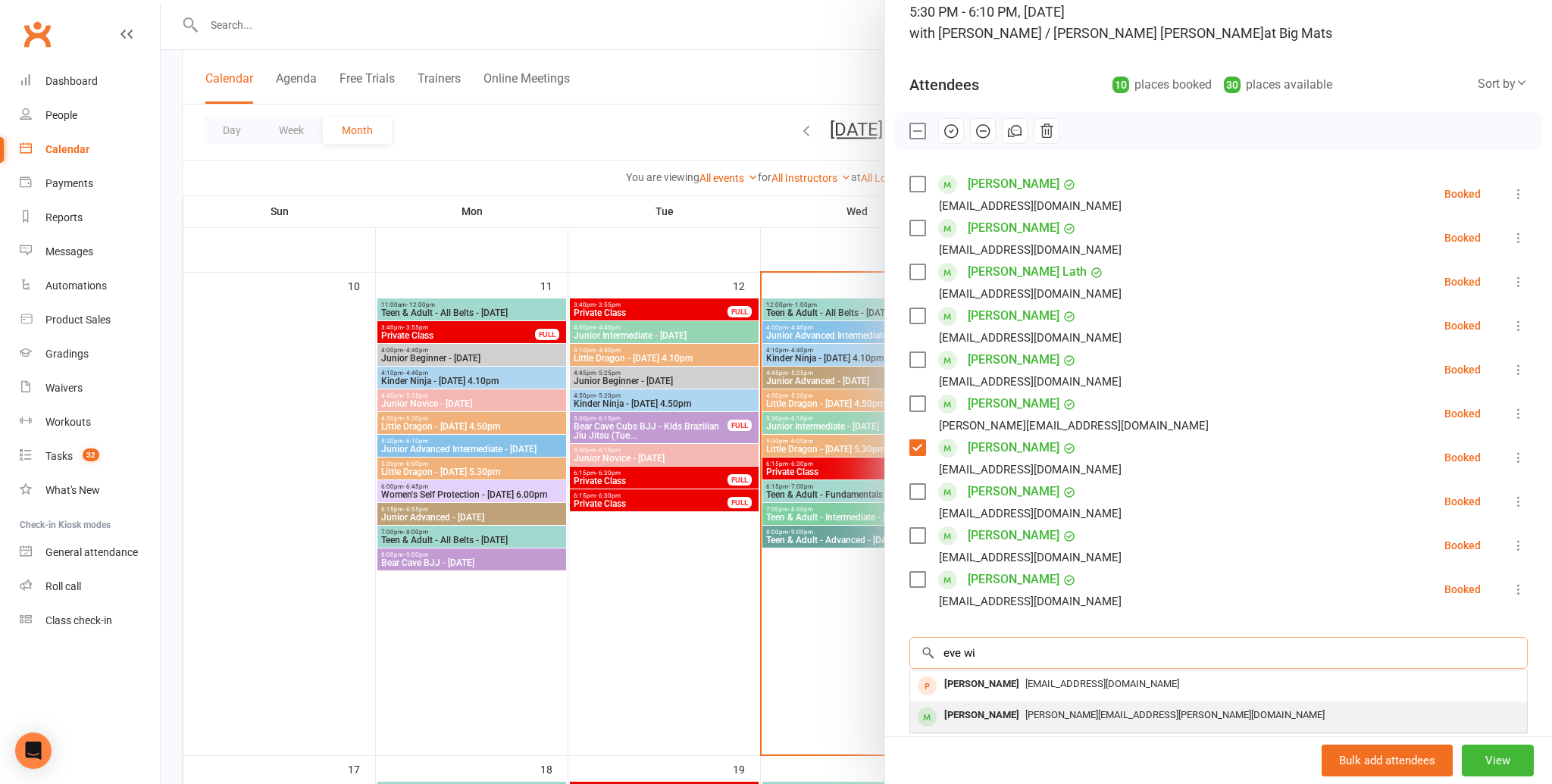
type input "eve wi"
click at [1003, 718] on div "Eve Wibisono" at bounding box center [982, 716] width 87 height 22
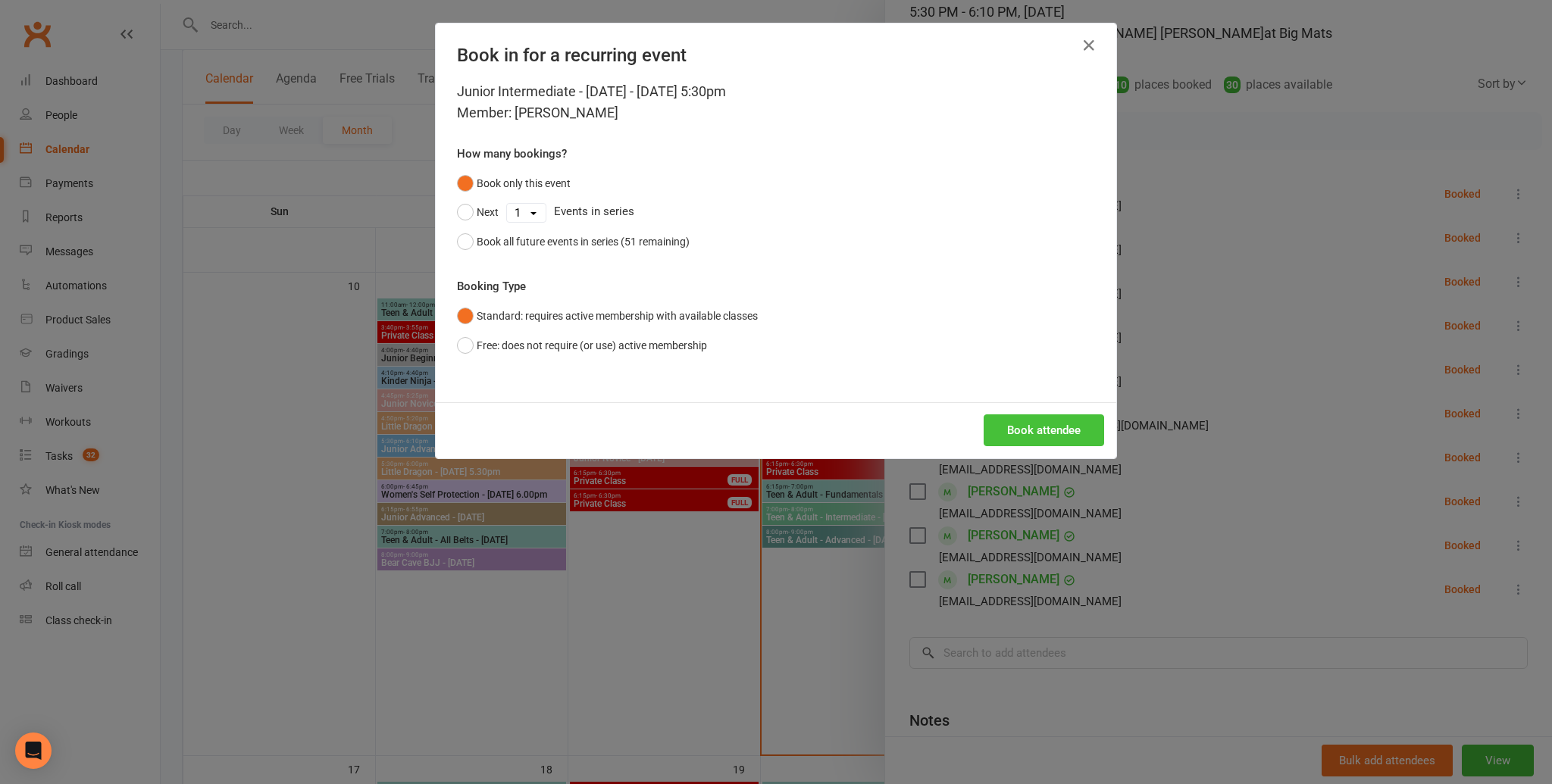
click at [1043, 435] on button "Book attendee" at bounding box center [1043, 429] width 120 height 32
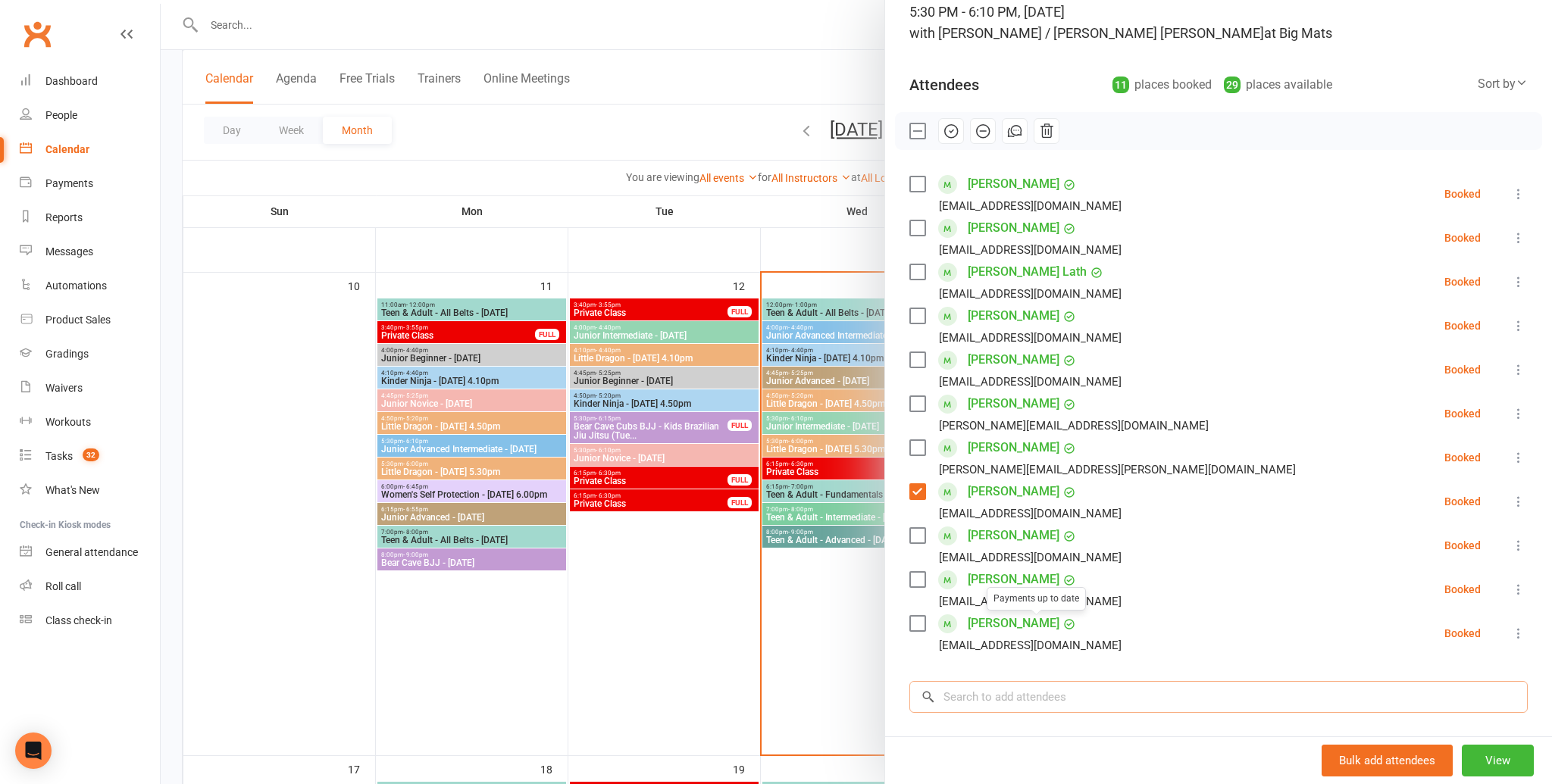
click at [1021, 682] on input "search" at bounding box center [1219, 696] width 619 height 32
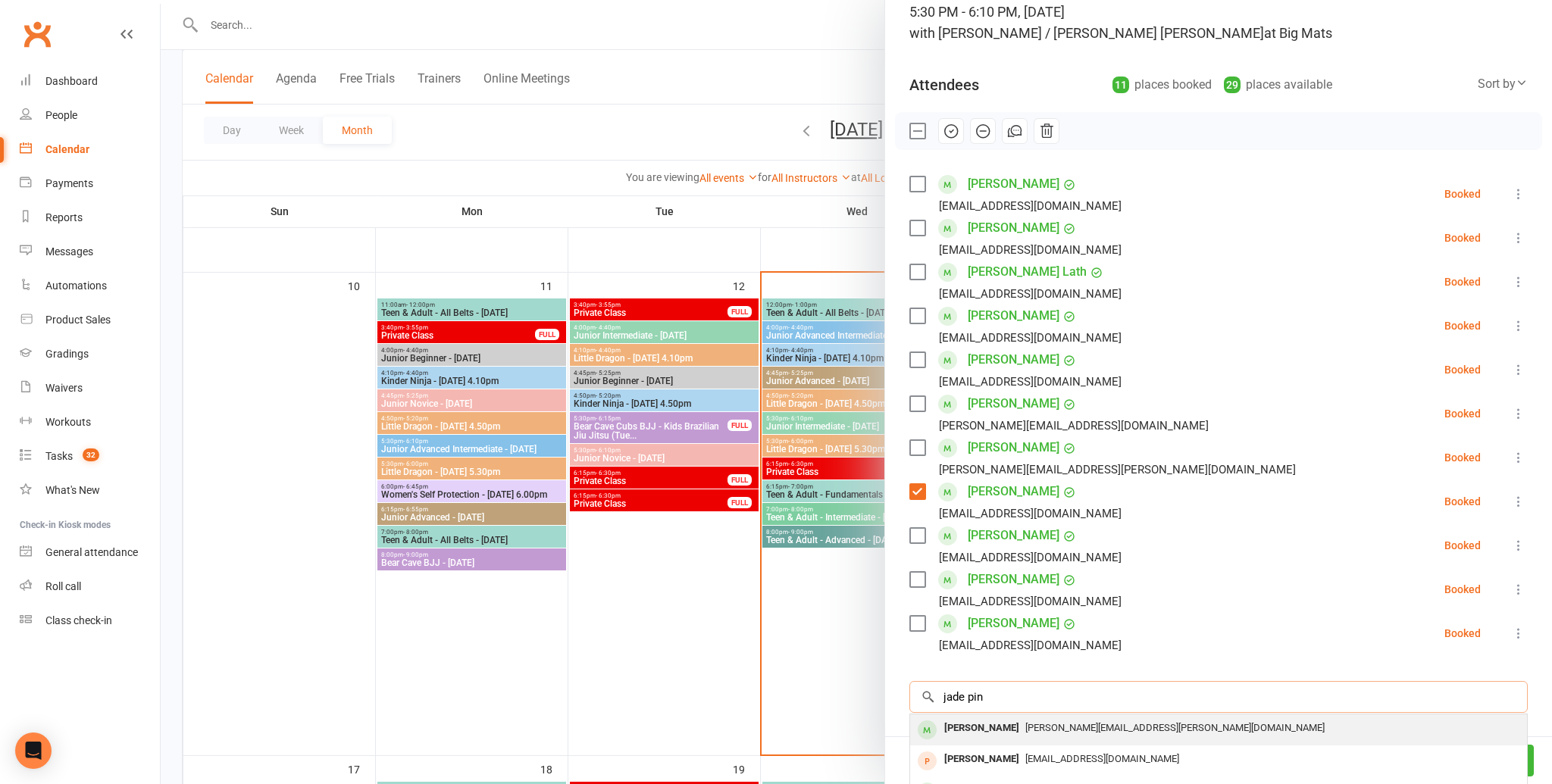
type input "jade pin"
click at [1025, 727] on span "dirk.pinder@gmail.com" at bounding box center [1174, 727] width 299 height 11
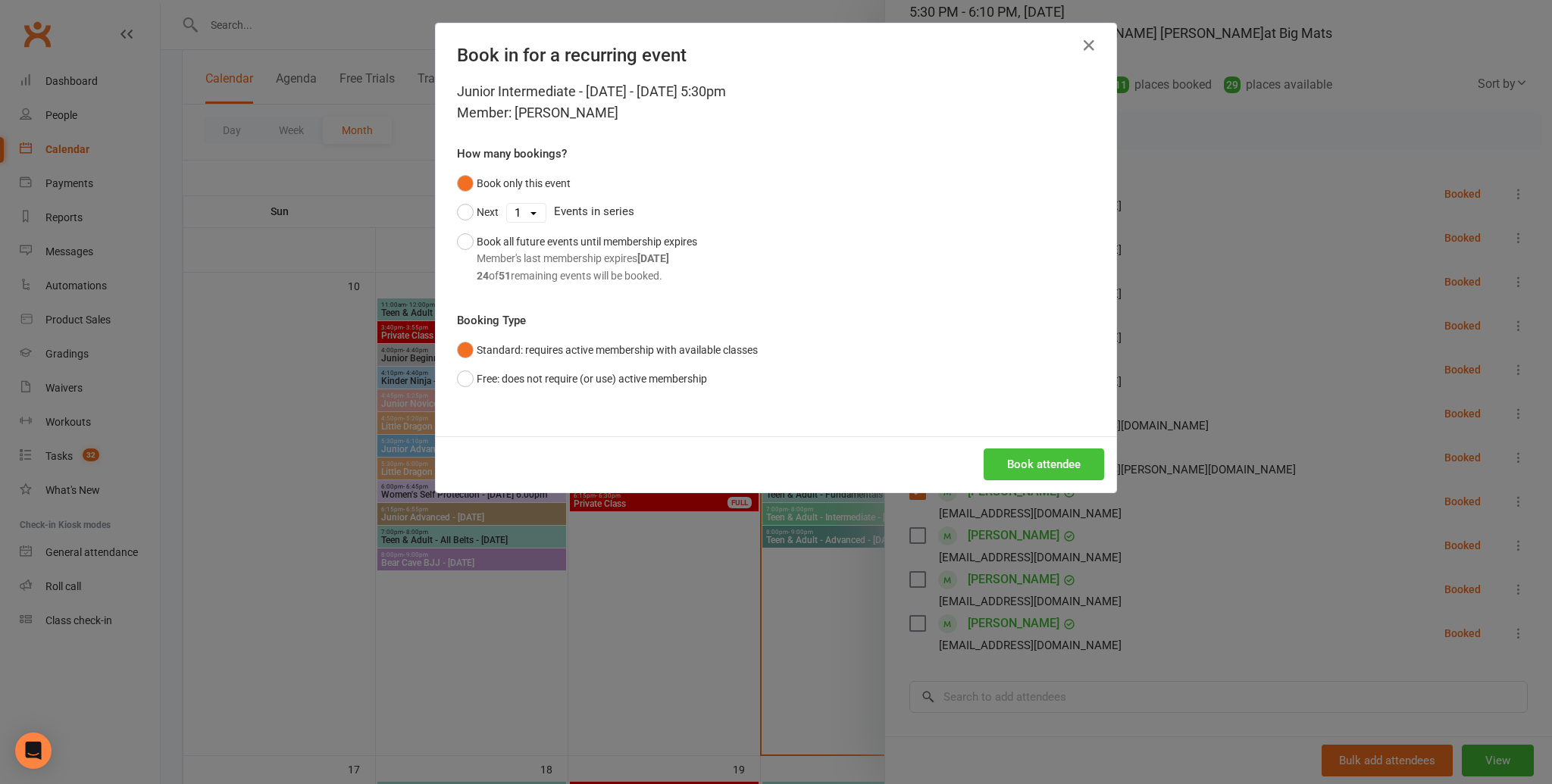
click at [1063, 455] on button "Book attendee" at bounding box center [1043, 464] width 120 height 32
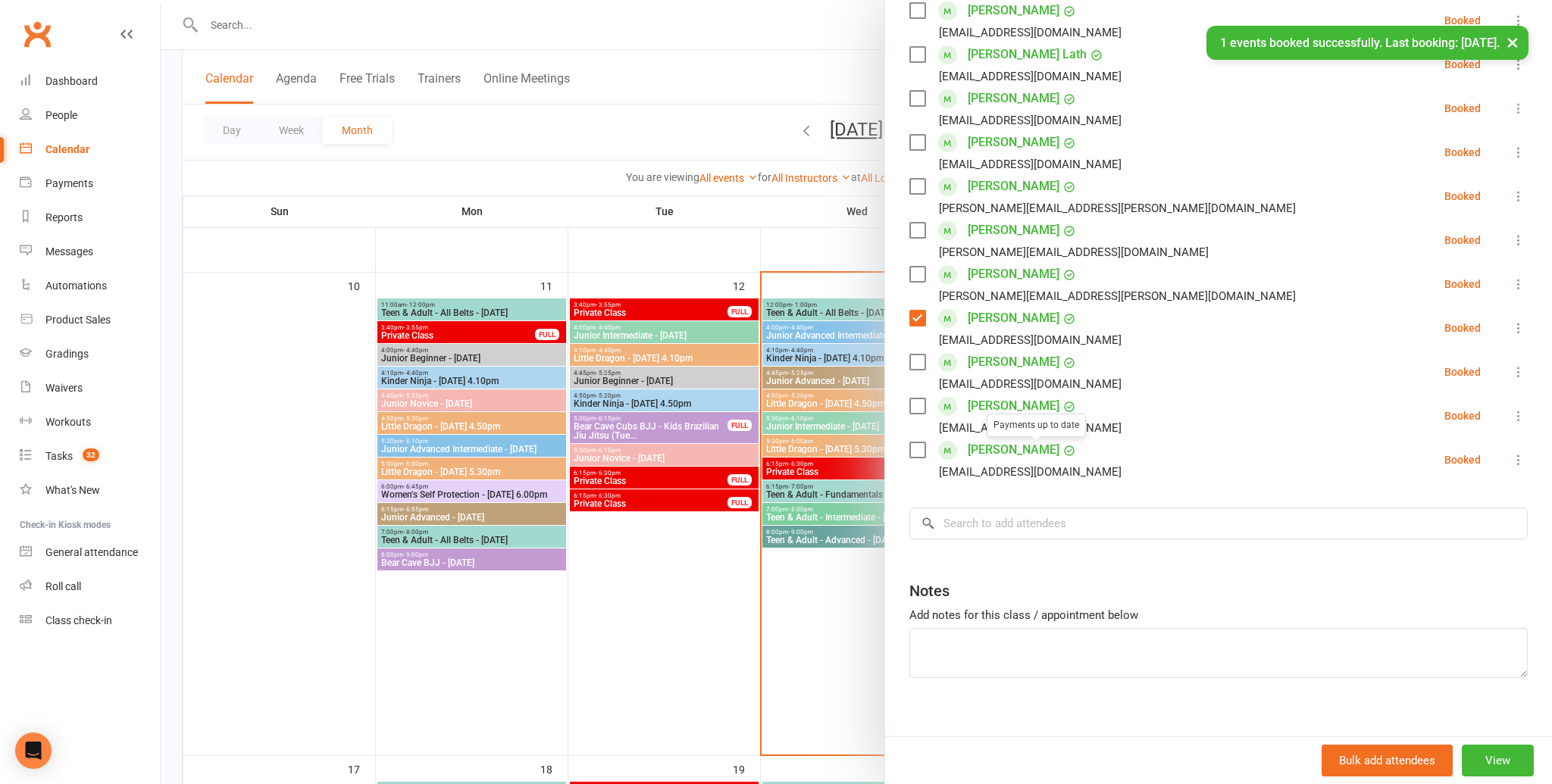
scroll to position [343, 0]
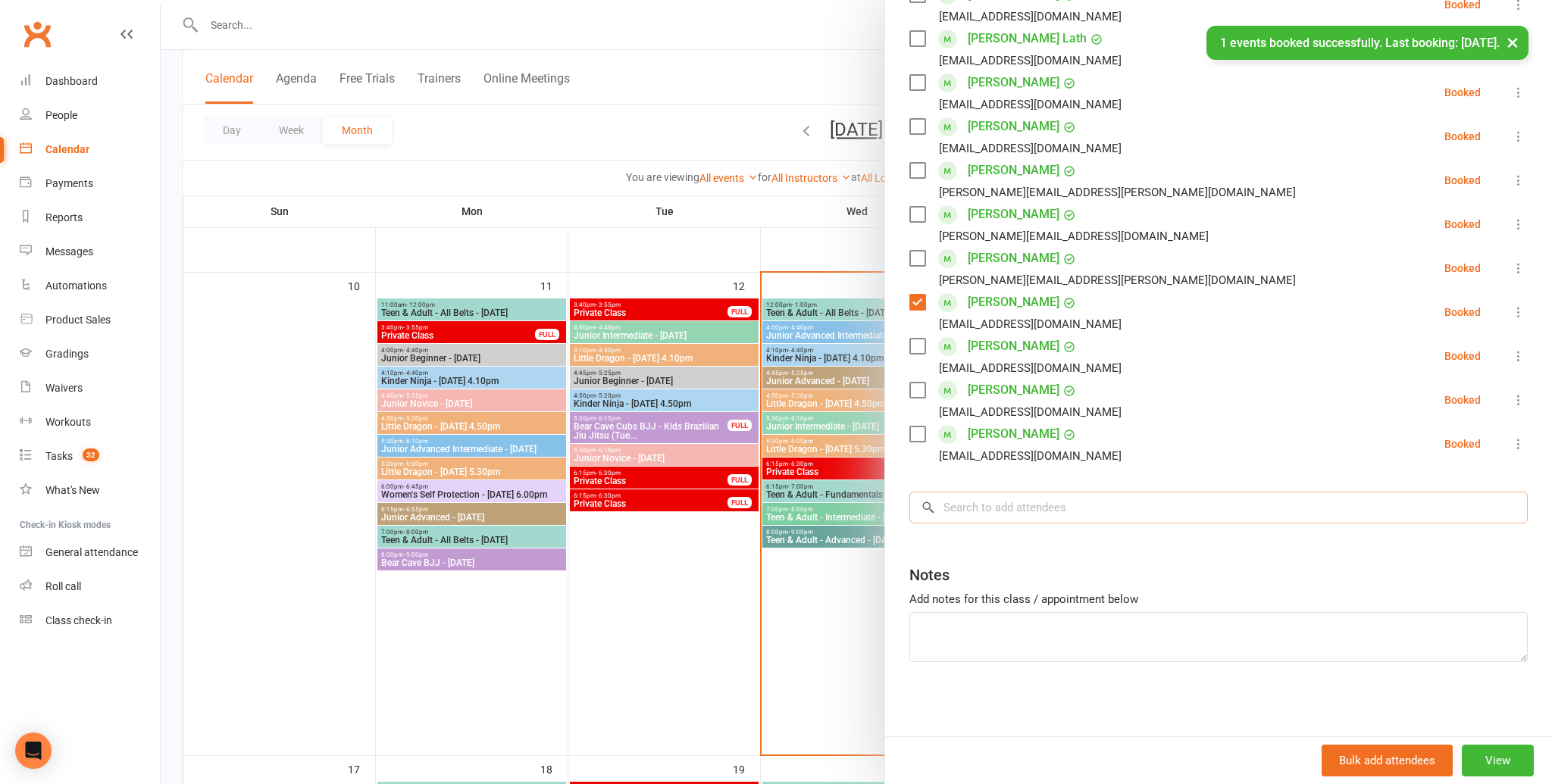
click at [975, 522] on input "search" at bounding box center [1219, 507] width 619 height 32
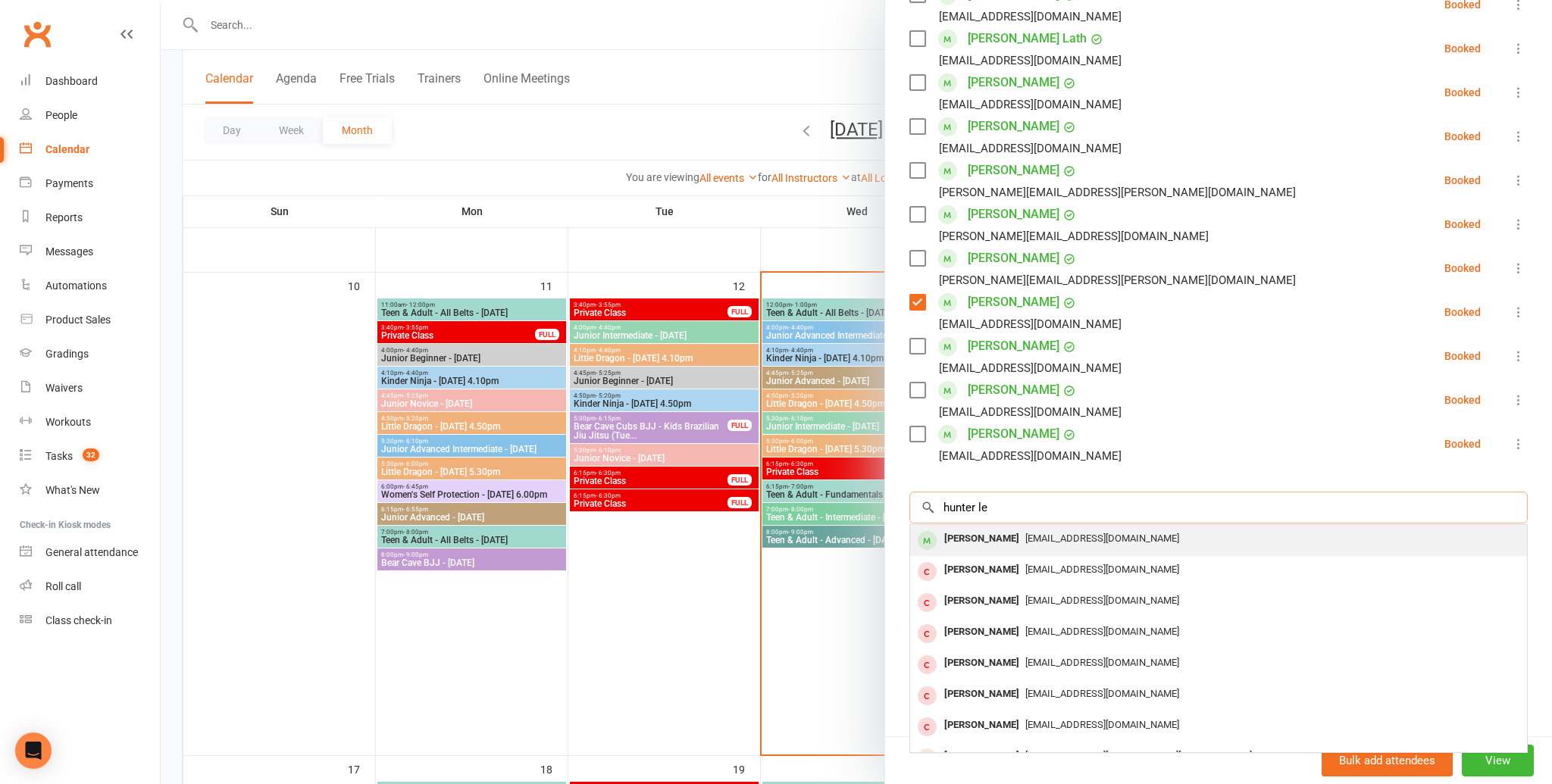
type input "hunter le"
click at [993, 543] on div "Hunter Lee" at bounding box center [982, 539] width 87 height 22
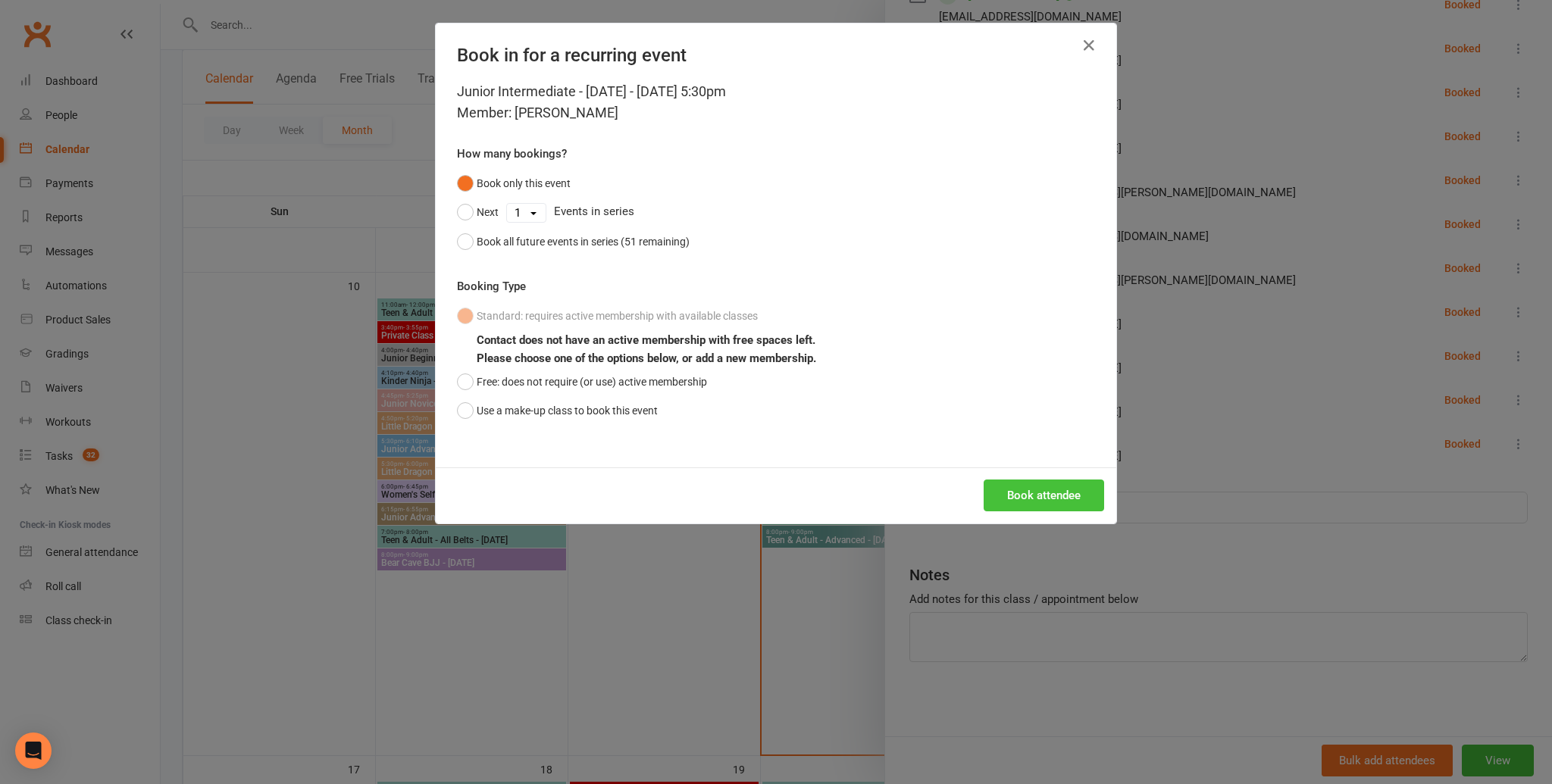
click at [1014, 496] on button "Book attendee" at bounding box center [1043, 495] width 120 height 32
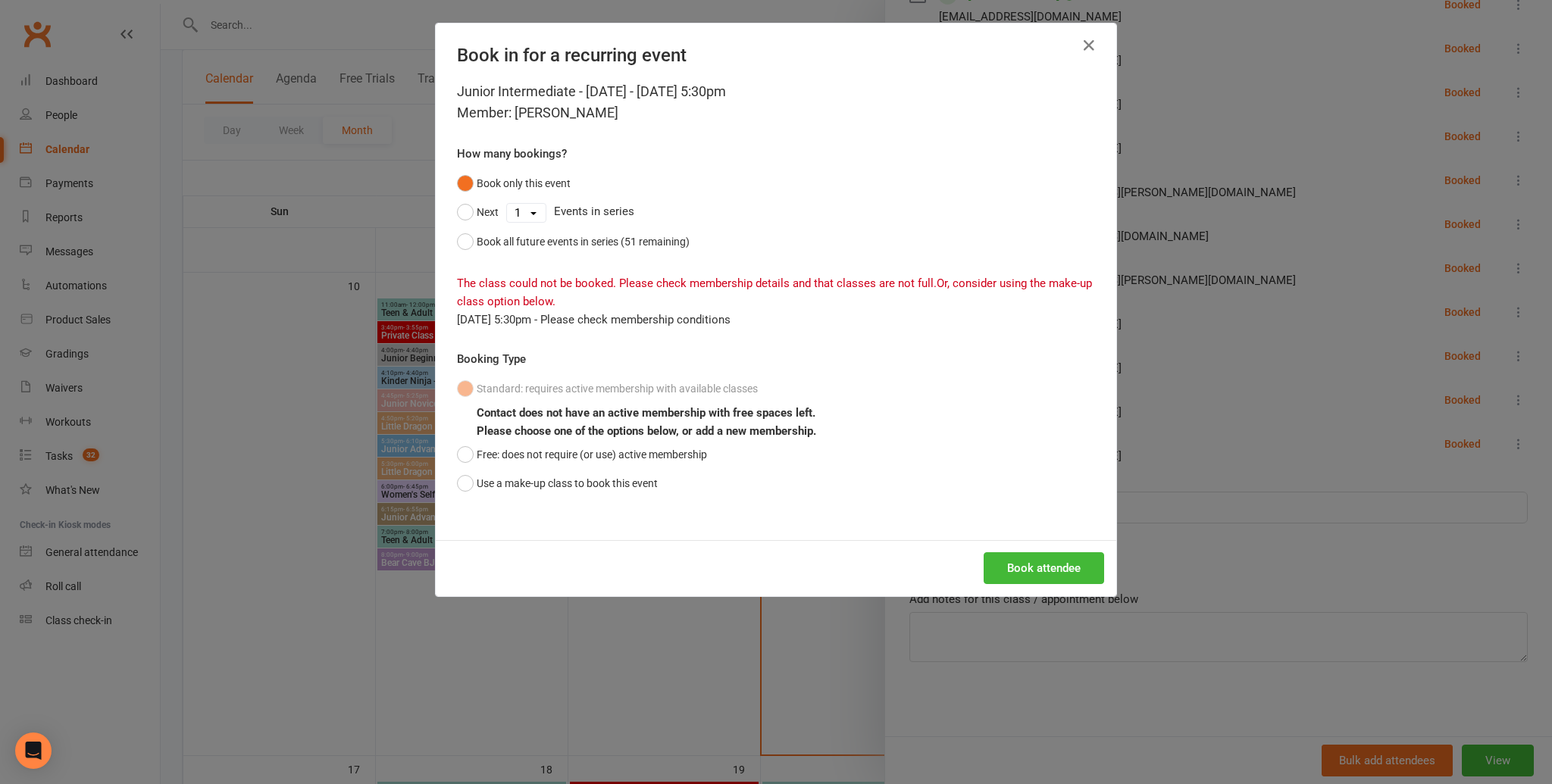
click at [455, 475] on div "Junior Intermediate - Wednesday - Aug 13, 2025 5:30pm Member: Hunter Lee How ma…" at bounding box center [776, 310] width 680 height 459
click at [462, 480] on button "Use a make-up class to book this event" at bounding box center [557, 483] width 201 height 29
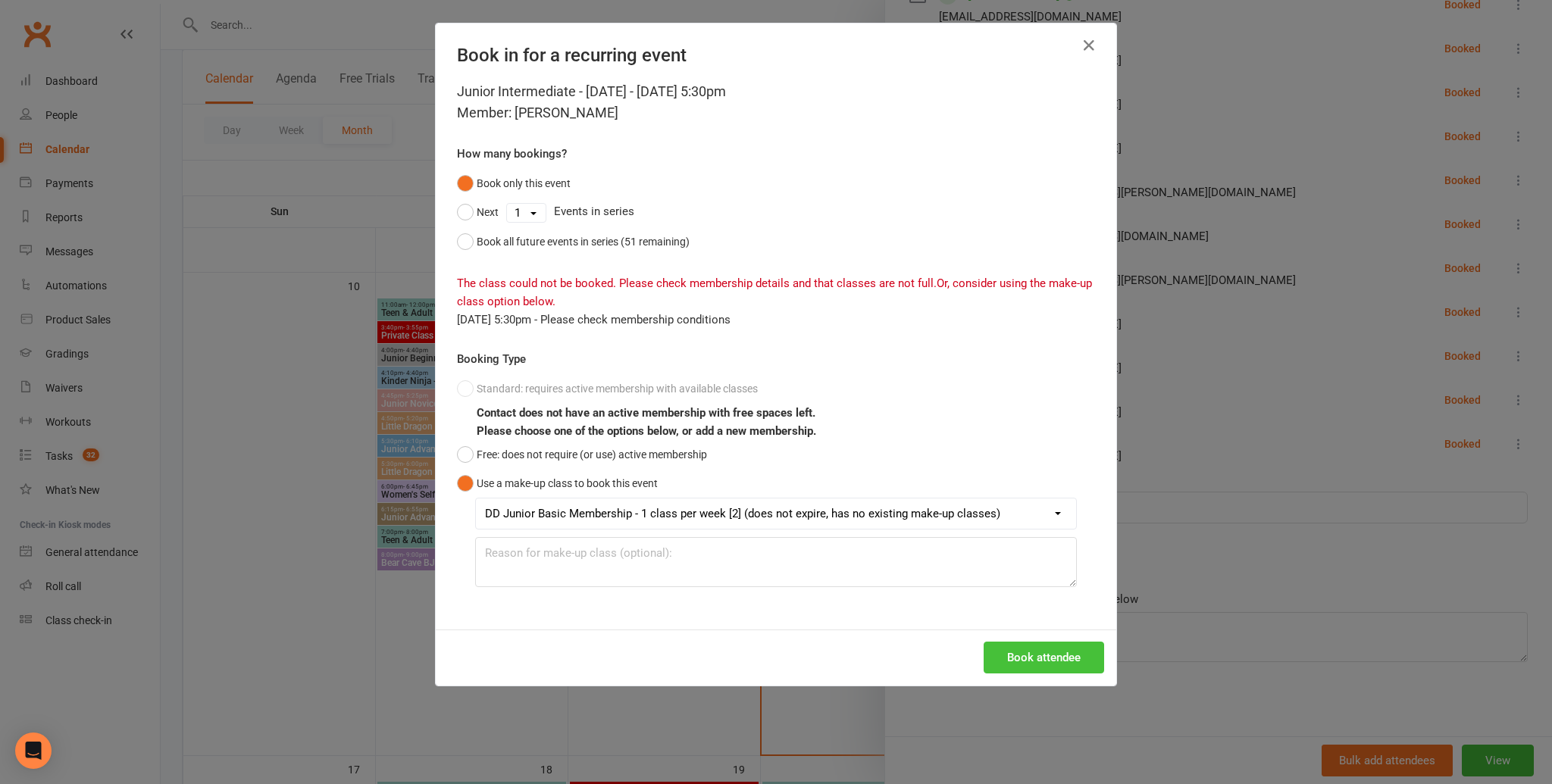
click at [1090, 650] on button "Book attendee" at bounding box center [1043, 657] width 120 height 32
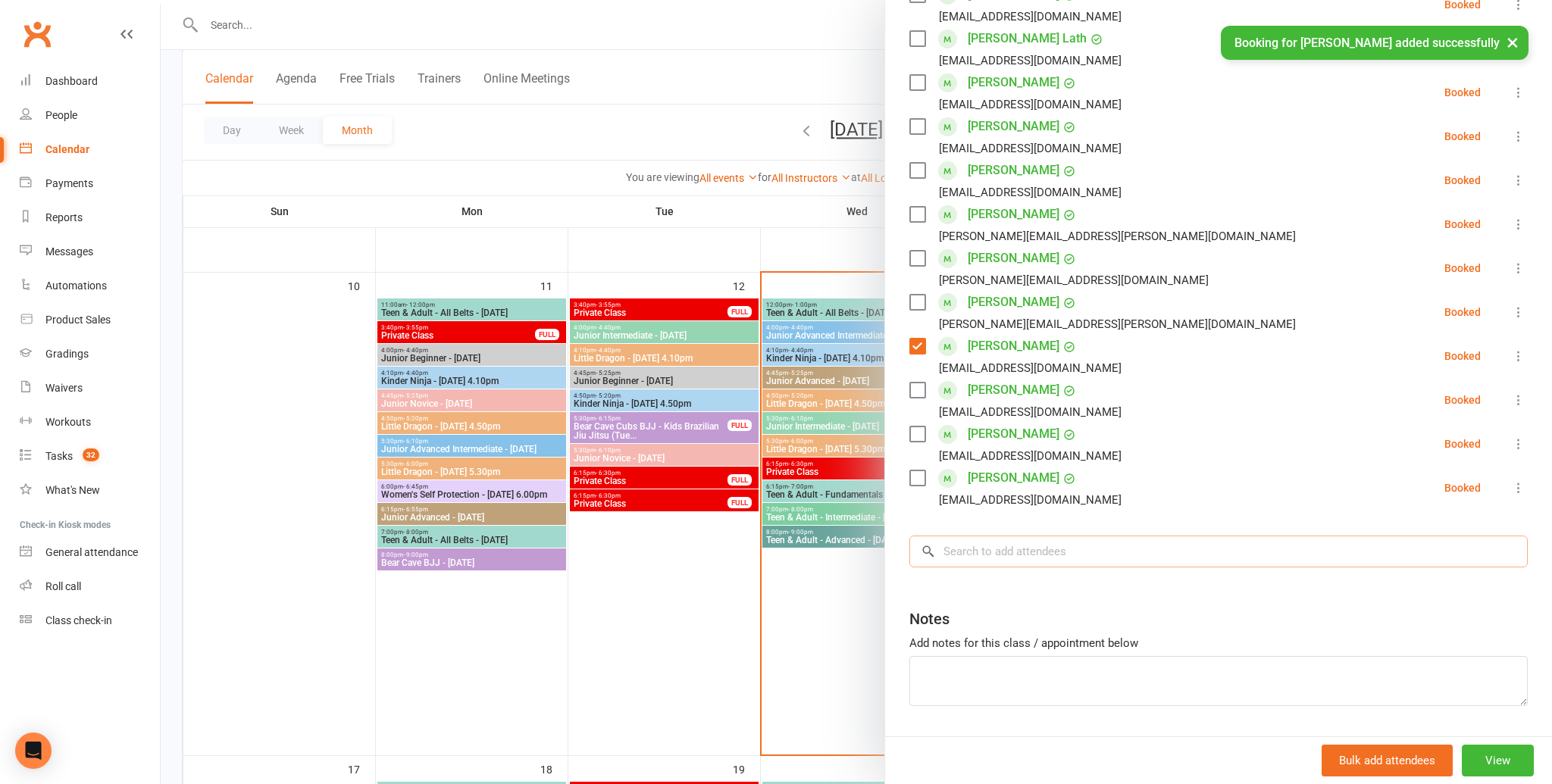
click at [1111, 536] on input "search" at bounding box center [1219, 551] width 619 height 32
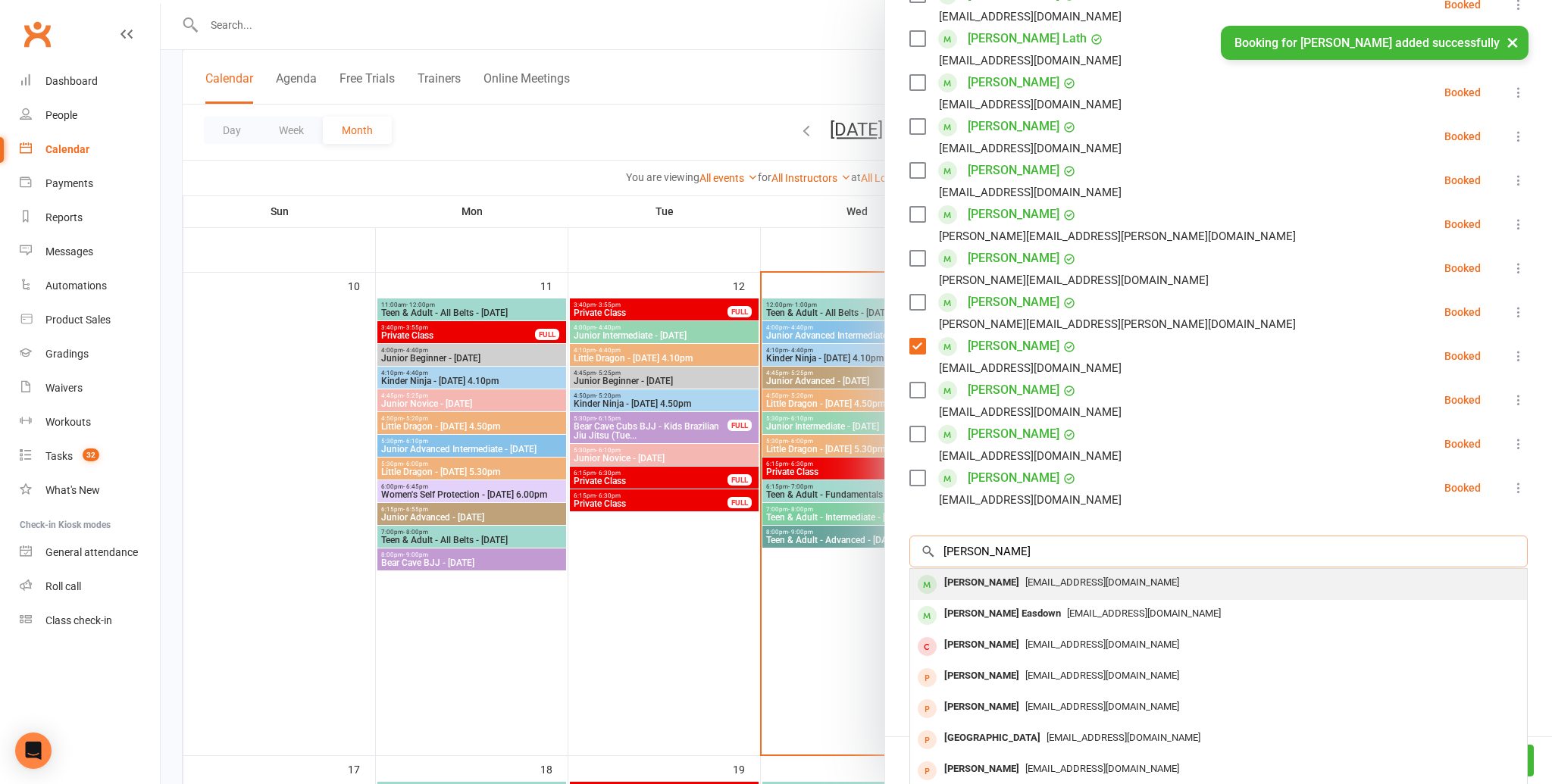
type input "parker ch"
click at [1088, 585] on span "emmachatham227@gmail.com" at bounding box center [1102, 582] width 153 height 11
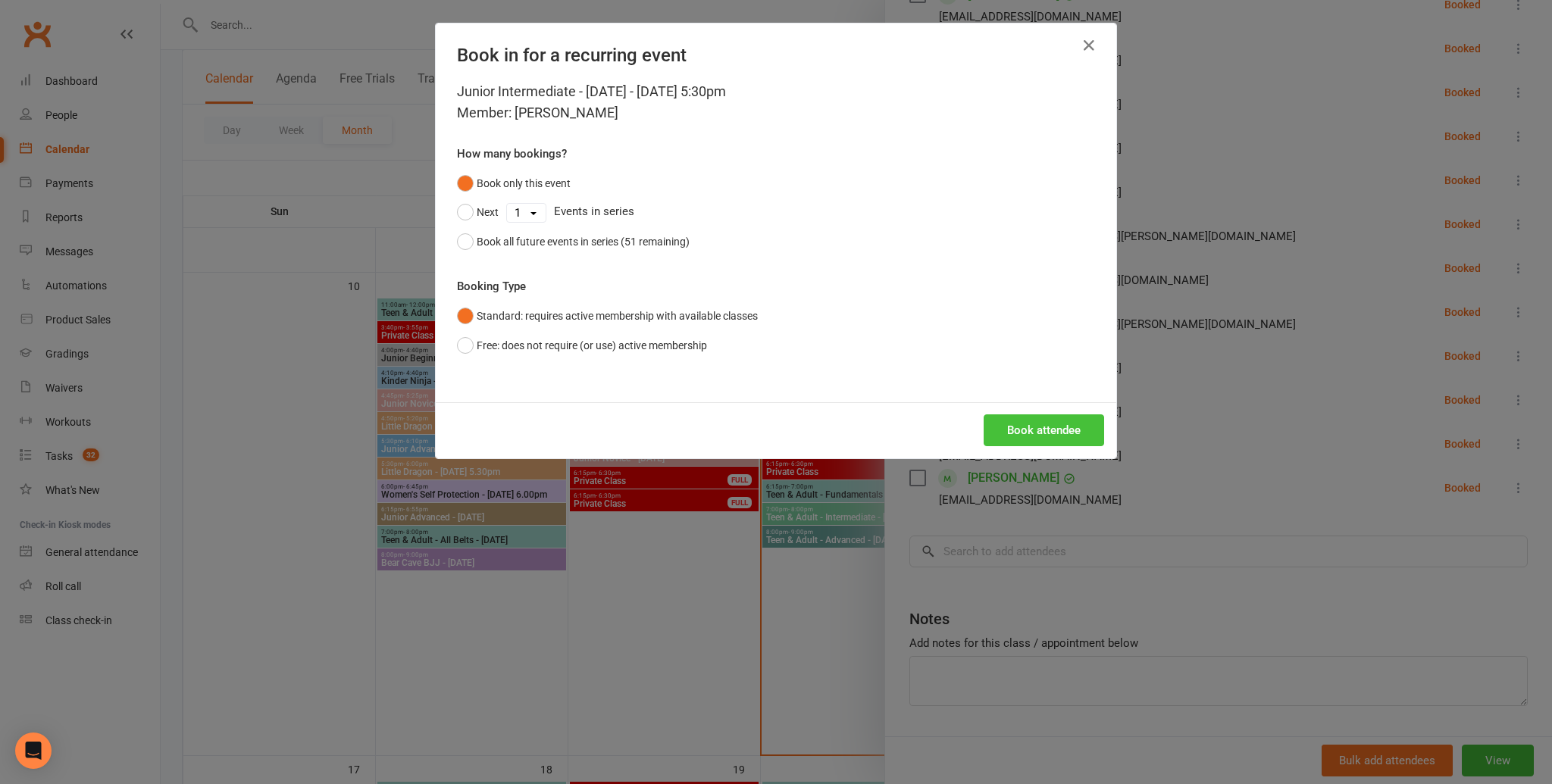
click at [1076, 421] on button "Book attendee" at bounding box center [1043, 429] width 120 height 32
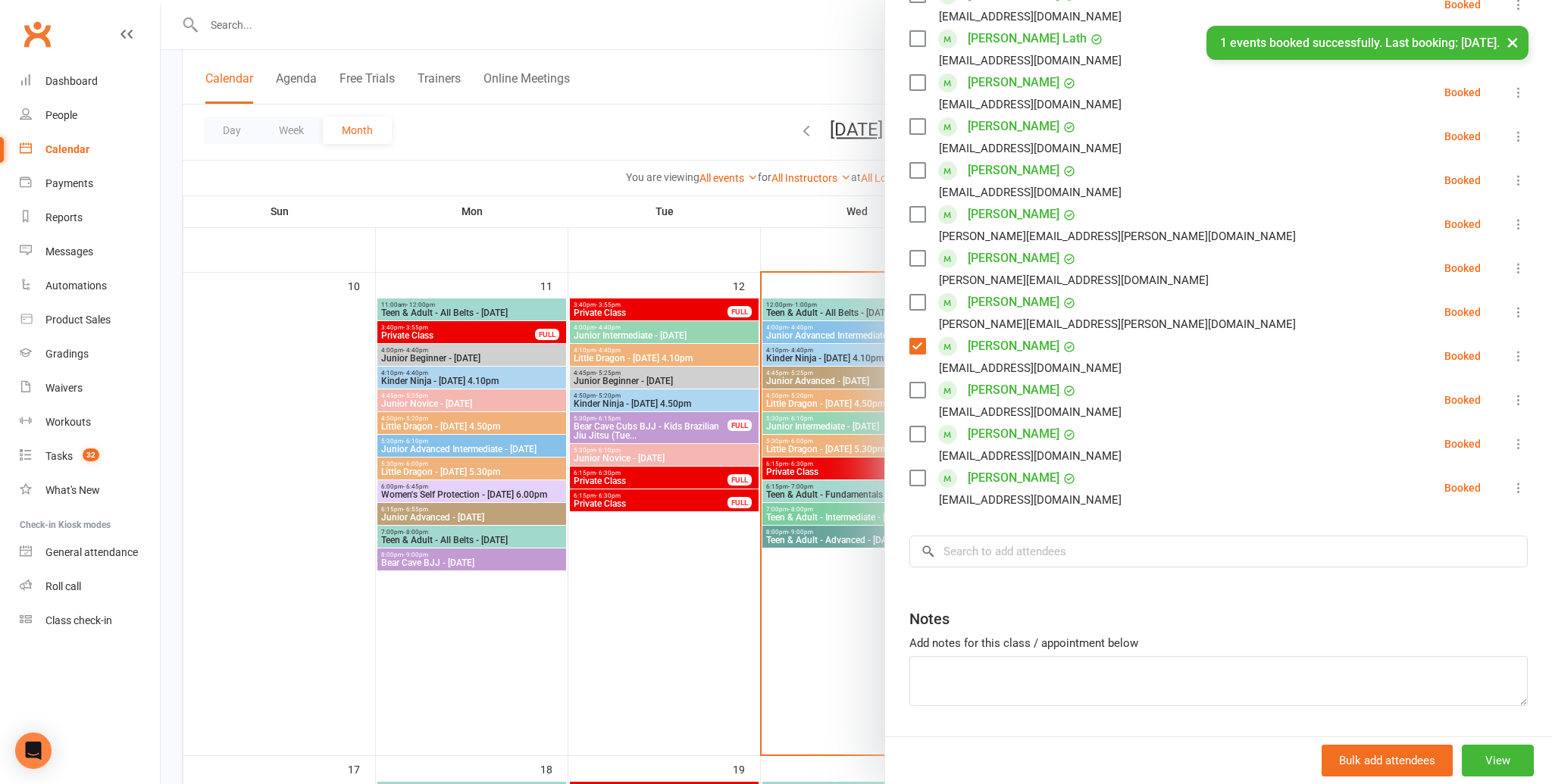
scroll to position [387, 0]
click at [1076, 543] on input "search" at bounding box center [1219, 551] width 619 height 32
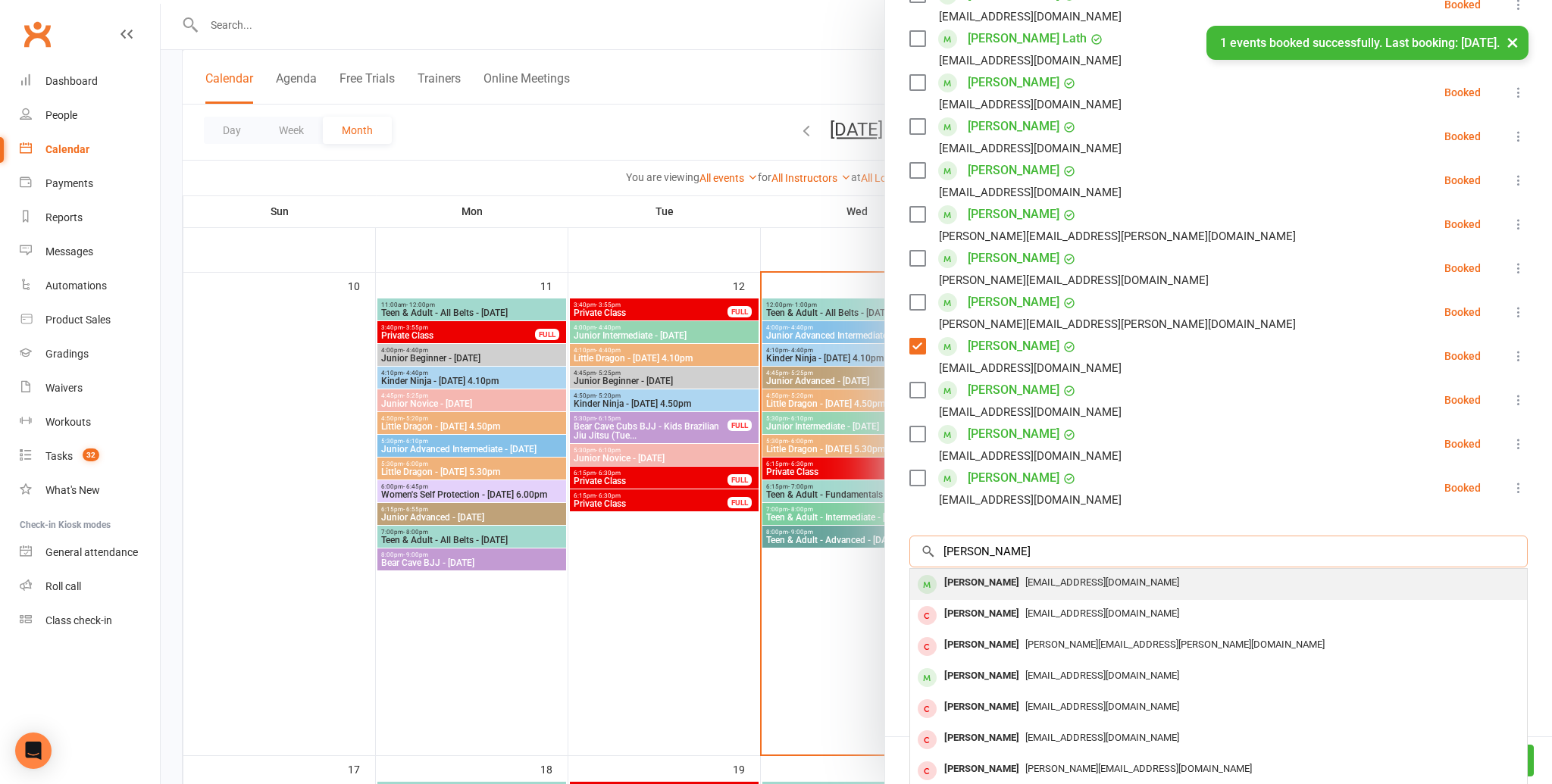
type input "liam len"
click at [1069, 572] on div "j_marletta@hotmail.com" at bounding box center [1219, 583] width 605 height 22
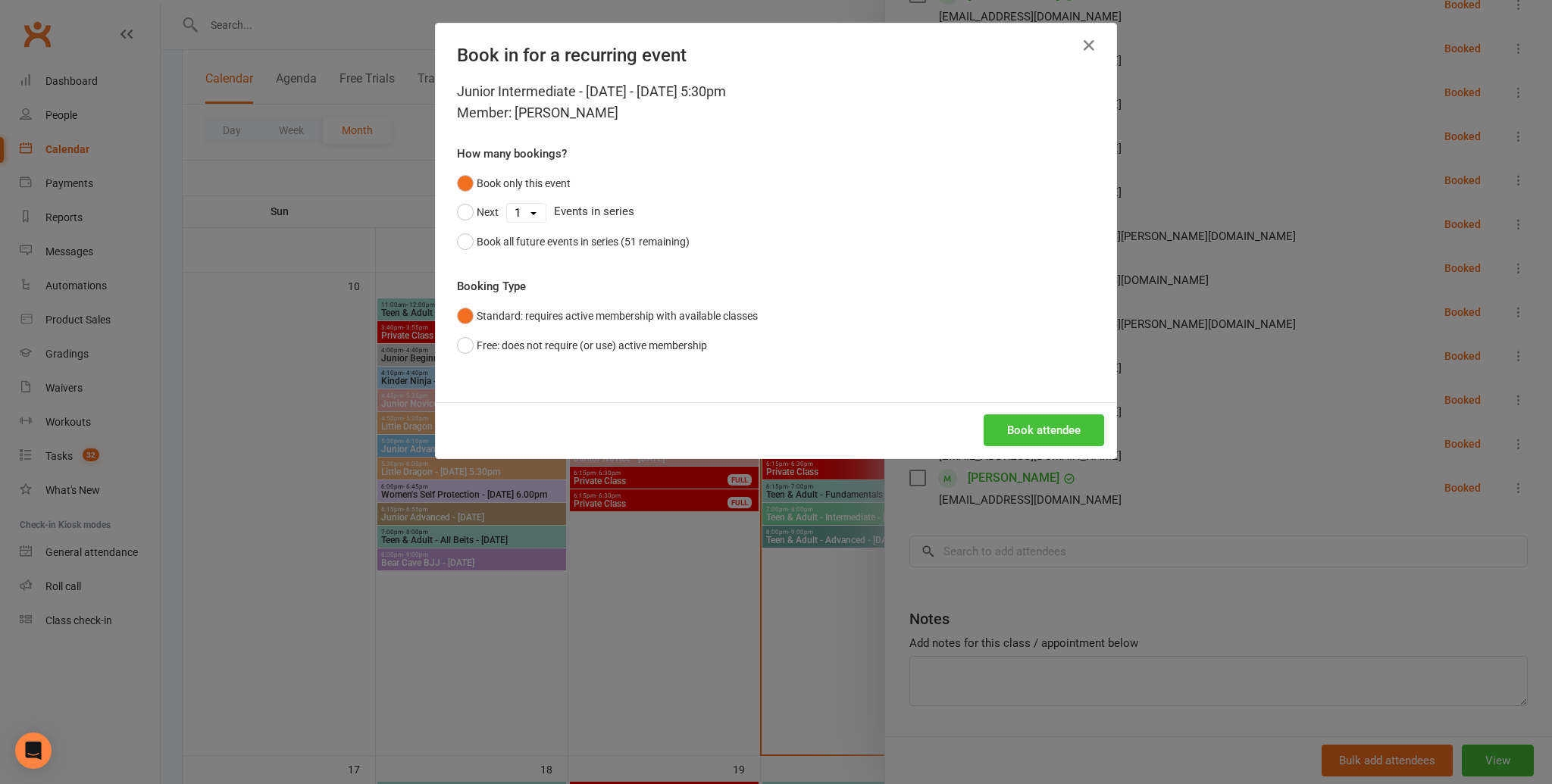
click at [1068, 436] on button "Book attendee" at bounding box center [1043, 429] width 120 height 32
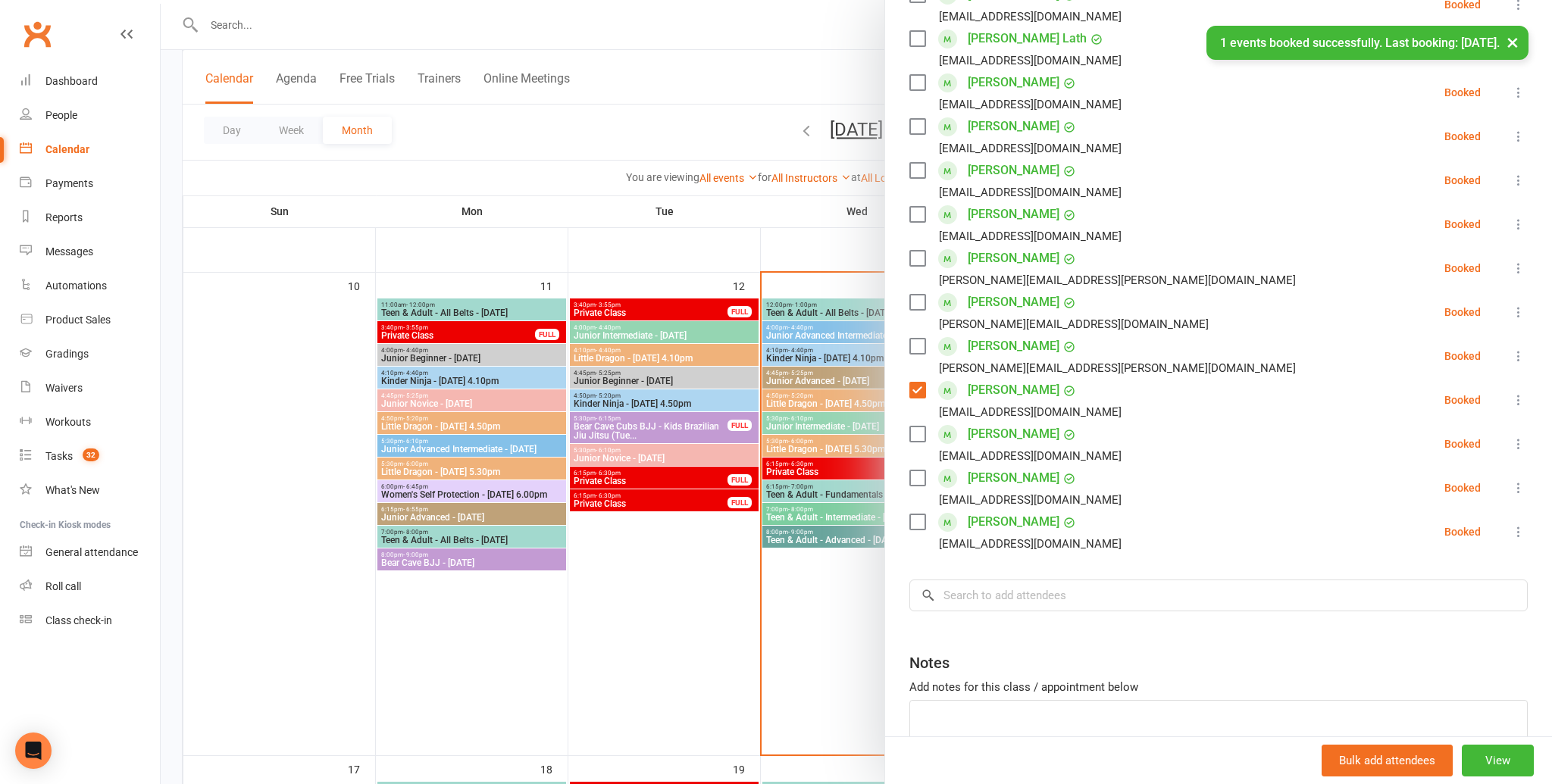
click at [920, 389] on label at bounding box center [917, 390] width 15 height 15
click at [947, 591] on input "search" at bounding box center [1219, 595] width 619 height 32
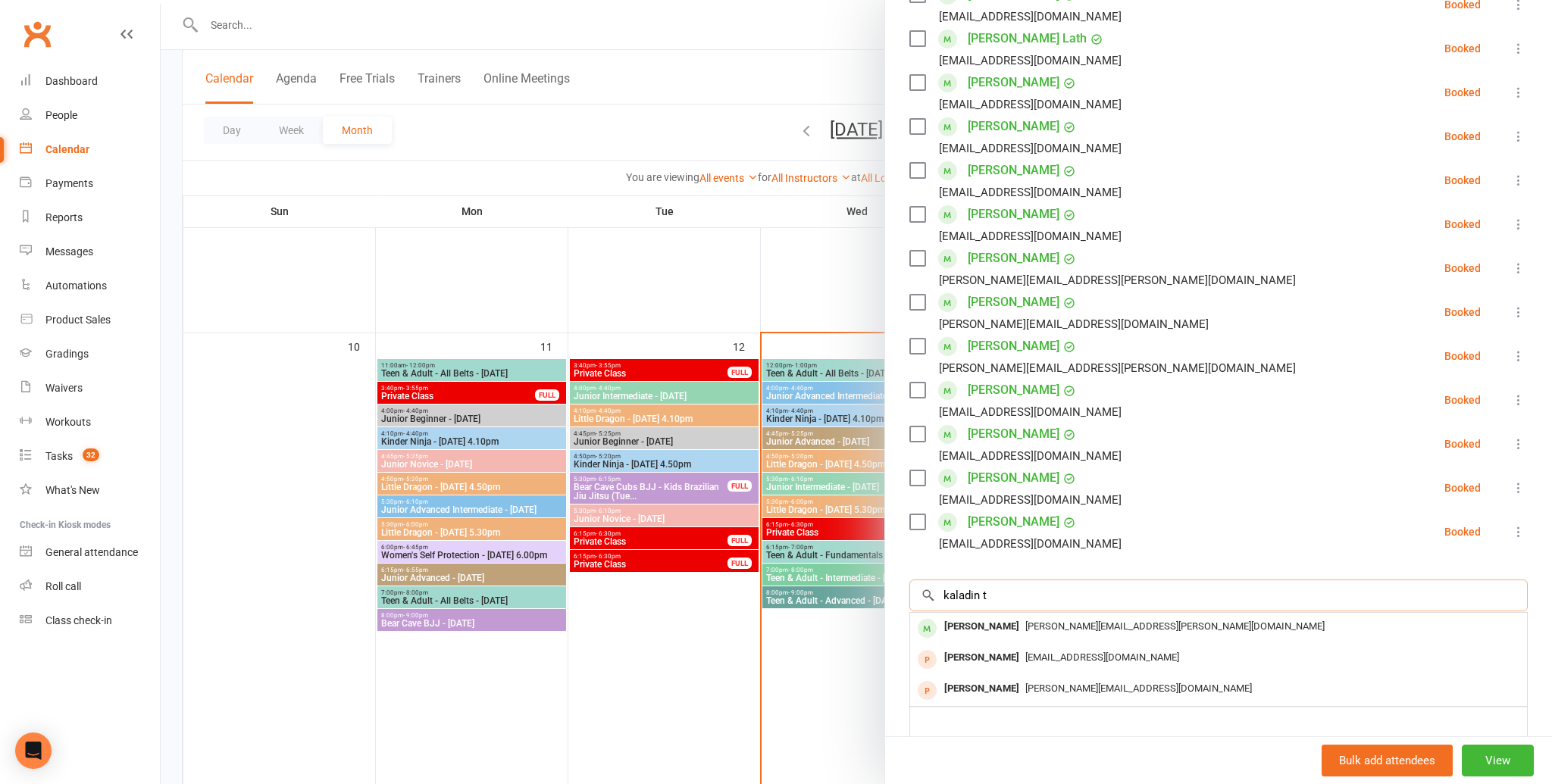
scroll to position [871, 0]
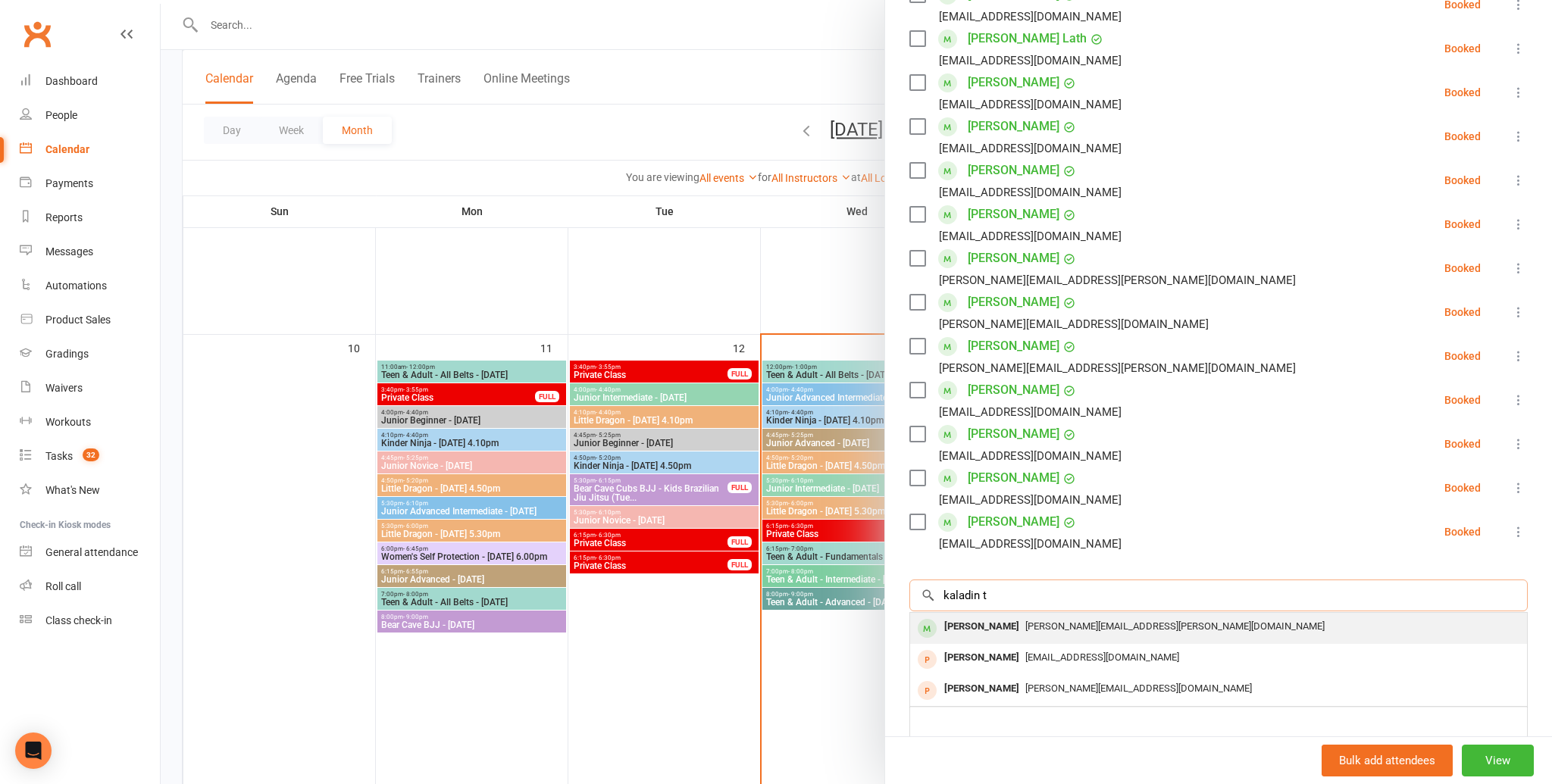
type input "kaladin t"
click at [956, 619] on div "Kaladin Turney" at bounding box center [982, 627] width 87 height 22
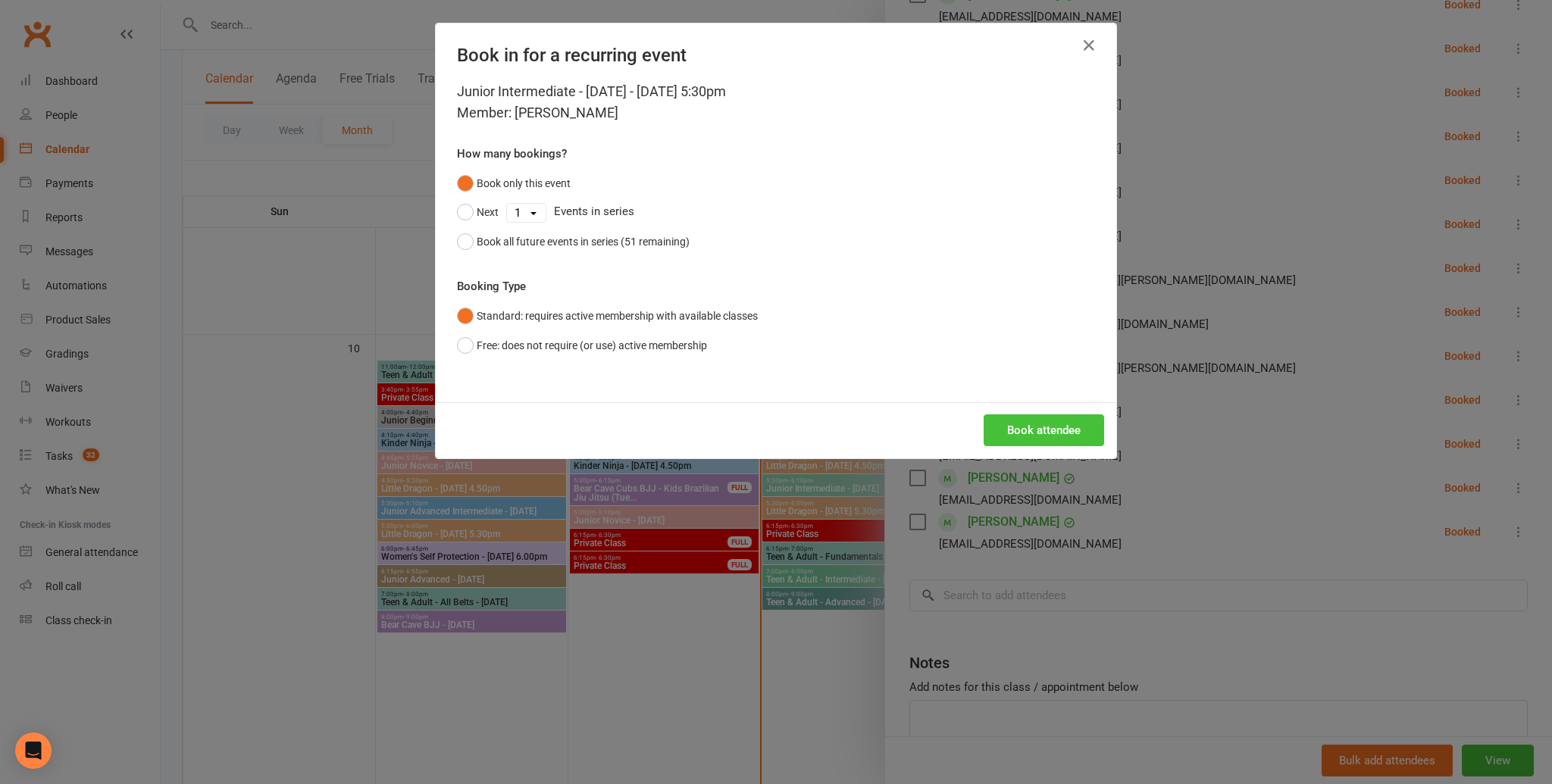
click at [1030, 430] on button "Book attendee" at bounding box center [1043, 429] width 120 height 32
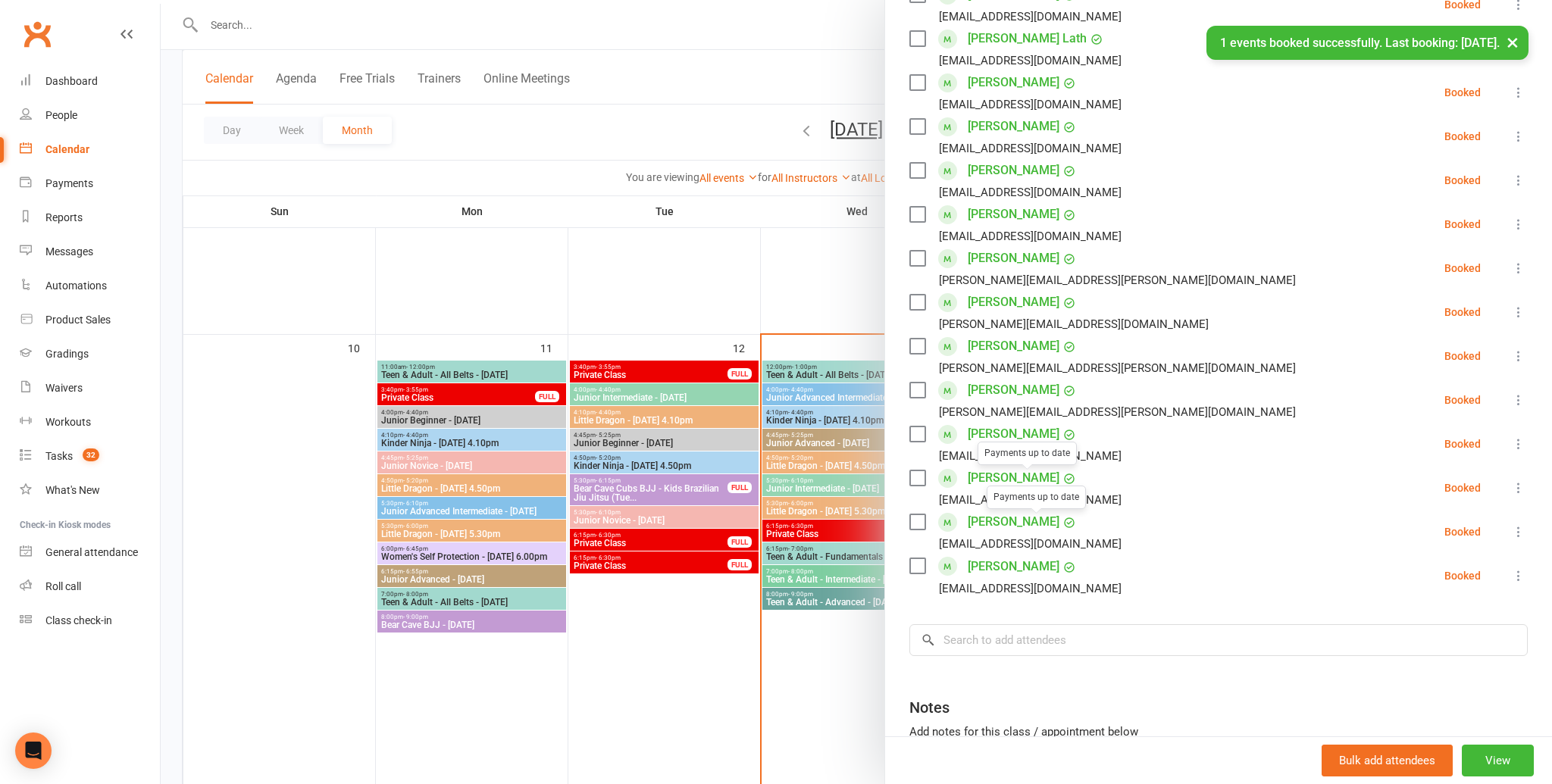
click at [1021, 591] on div "cxyz14@hotmail.com" at bounding box center [1030, 588] width 182 height 20
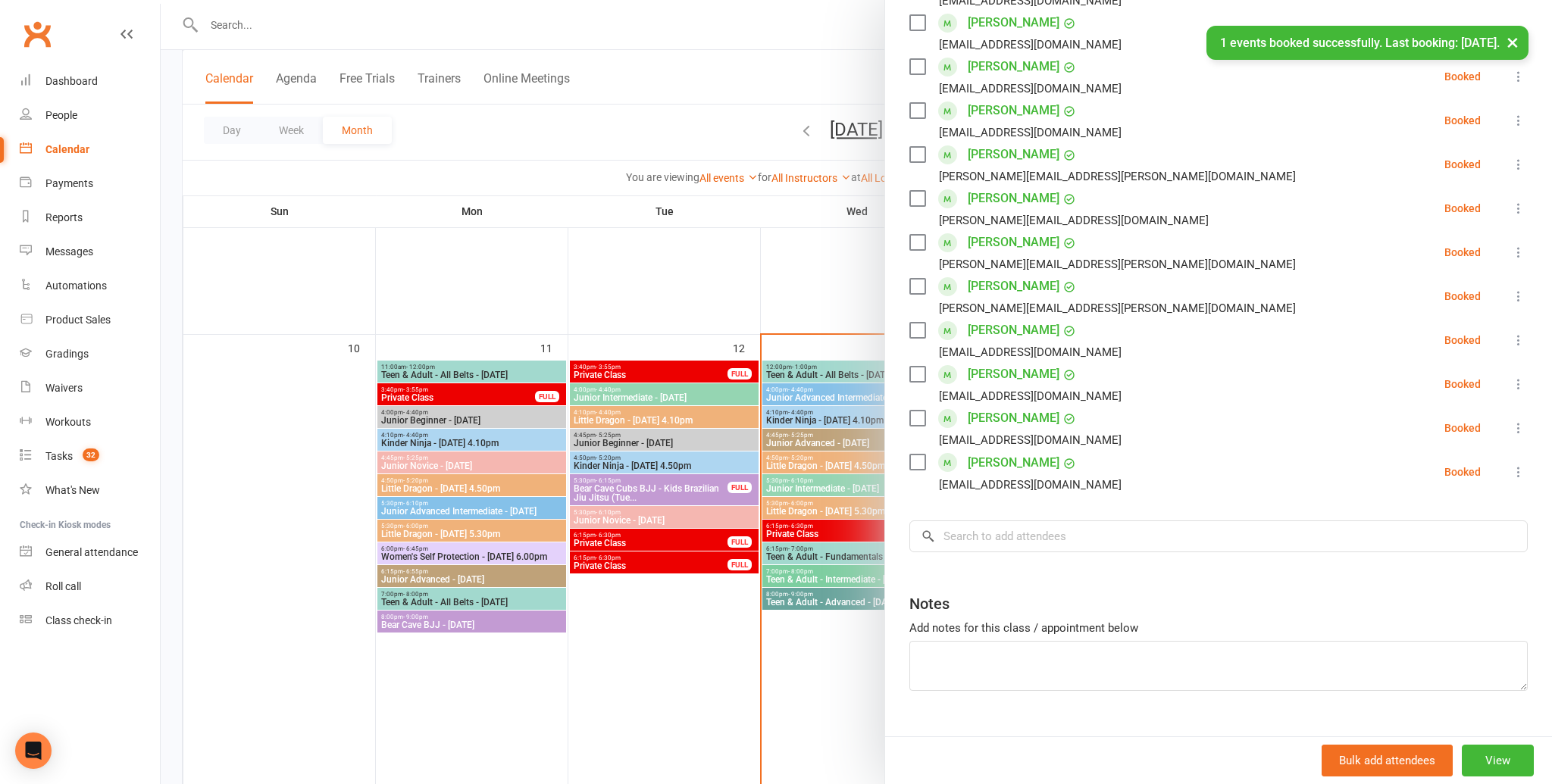
scroll to position [519, 0]
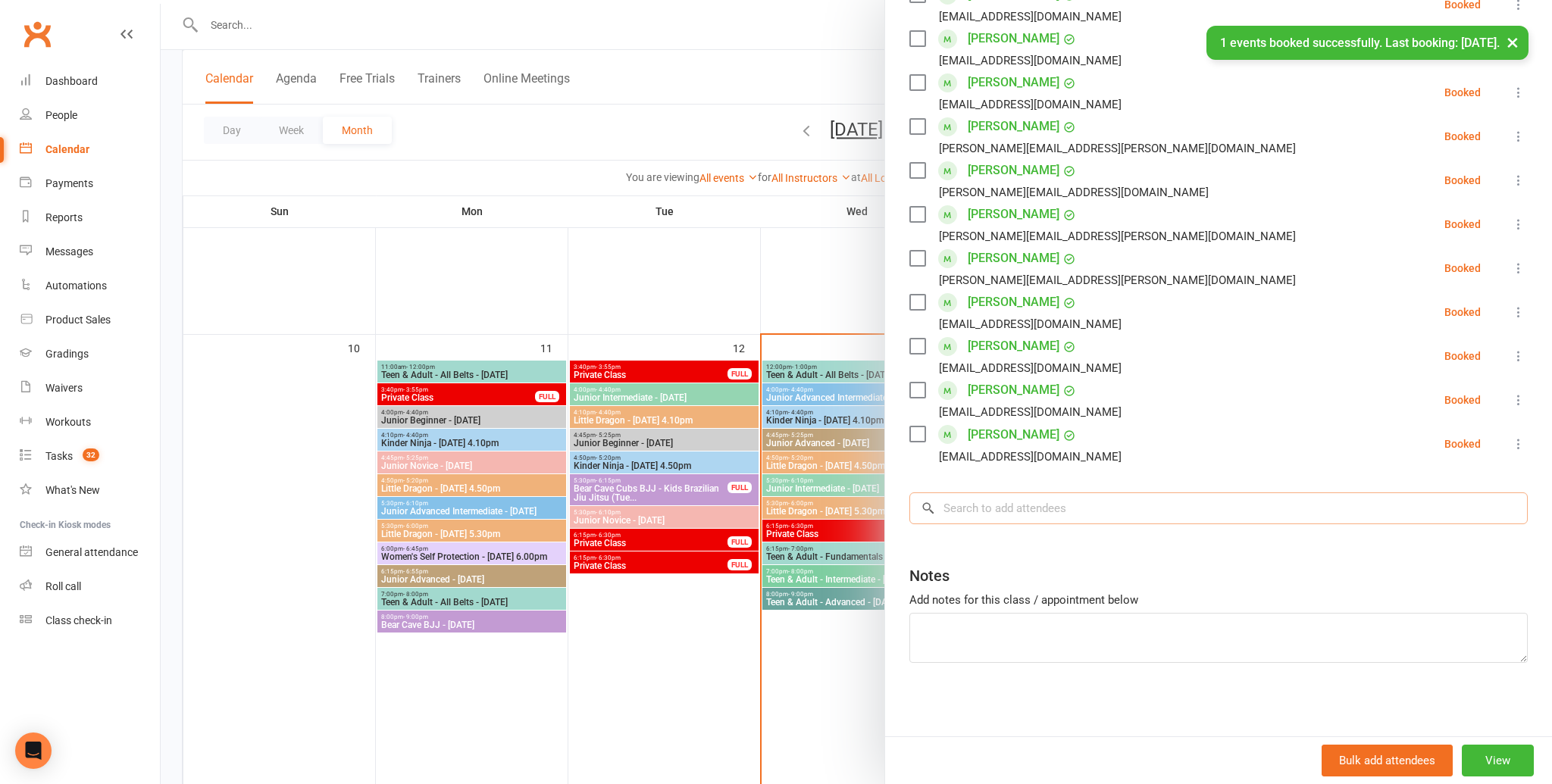
click at [1006, 516] on input "search" at bounding box center [1219, 508] width 619 height 32
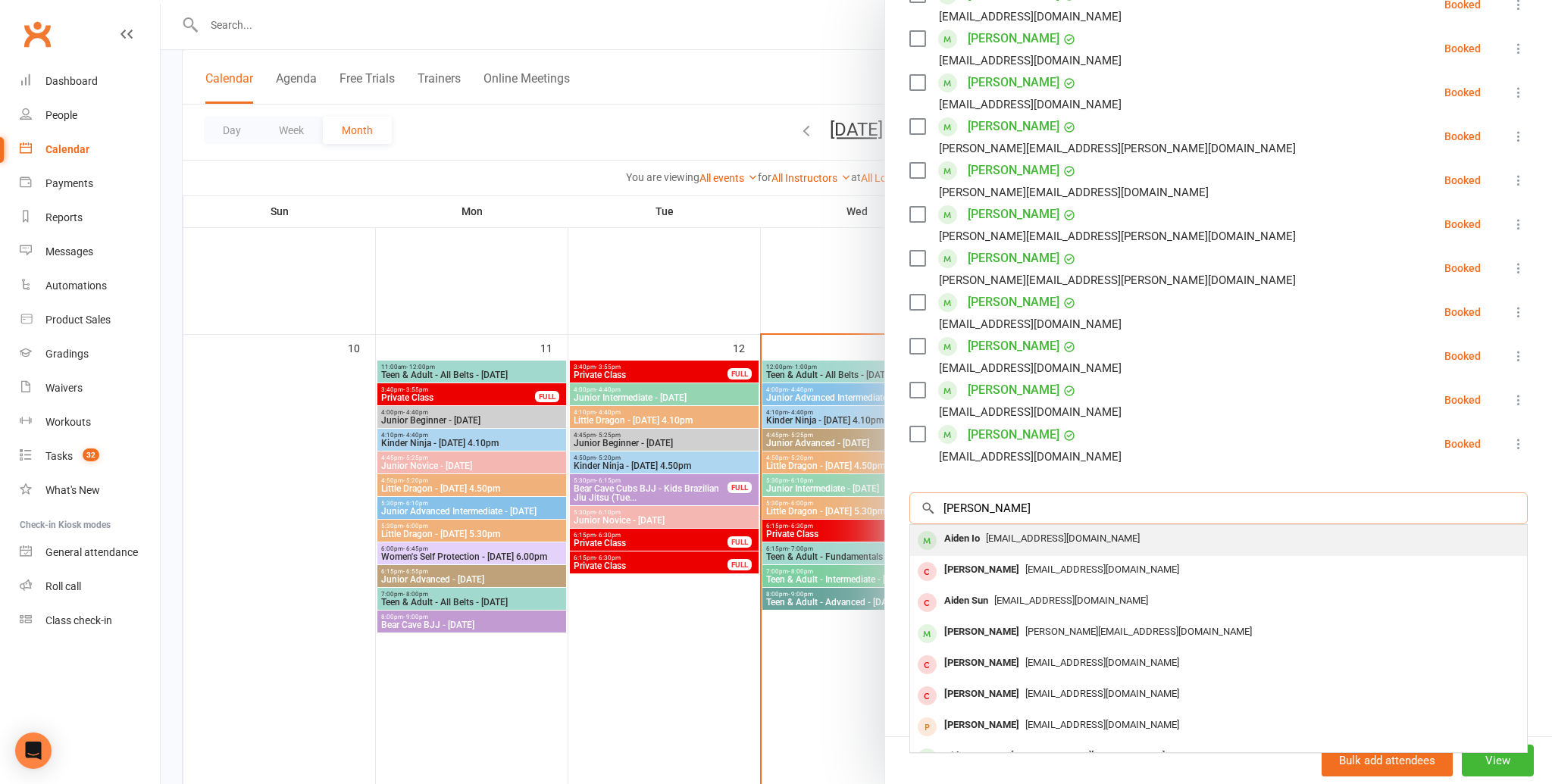
type input "aiden i"
click at [1061, 542] on span "lin171322@hotmail.com" at bounding box center [1063, 538] width 153 height 11
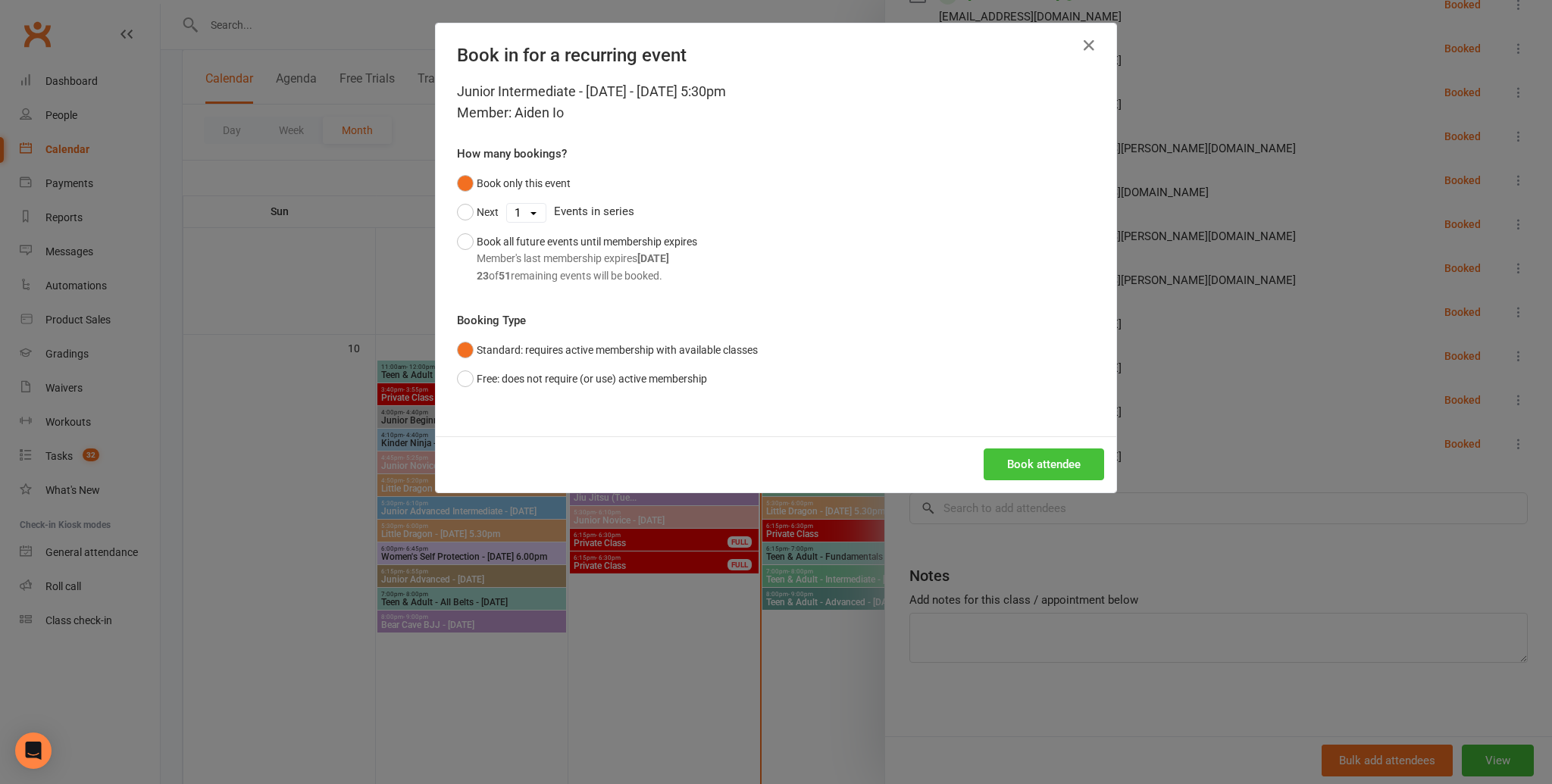
click at [1047, 461] on button "Book attendee" at bounding box center [1043, 464] width 120 height 32
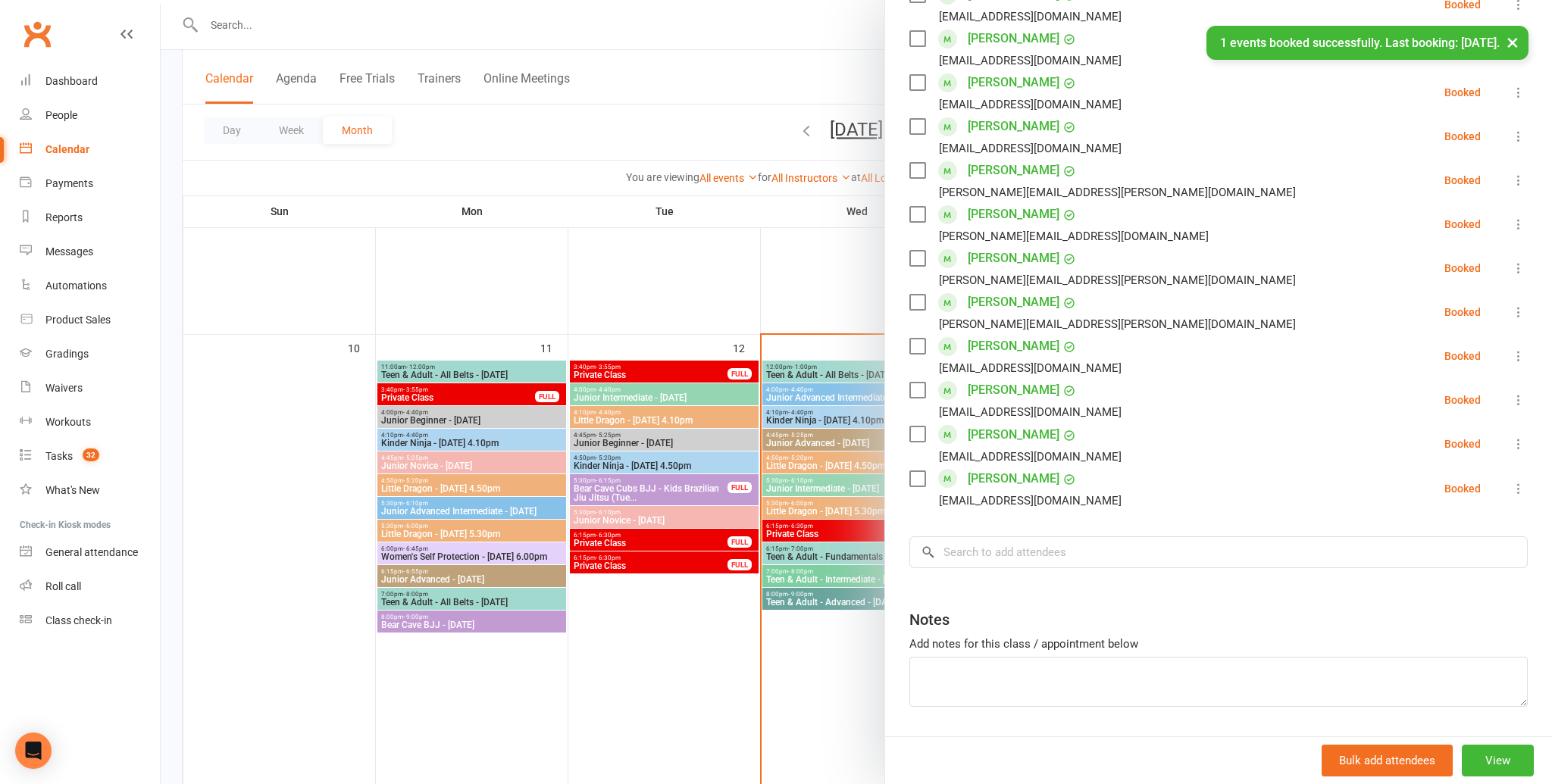
scroll to position [563, 0]
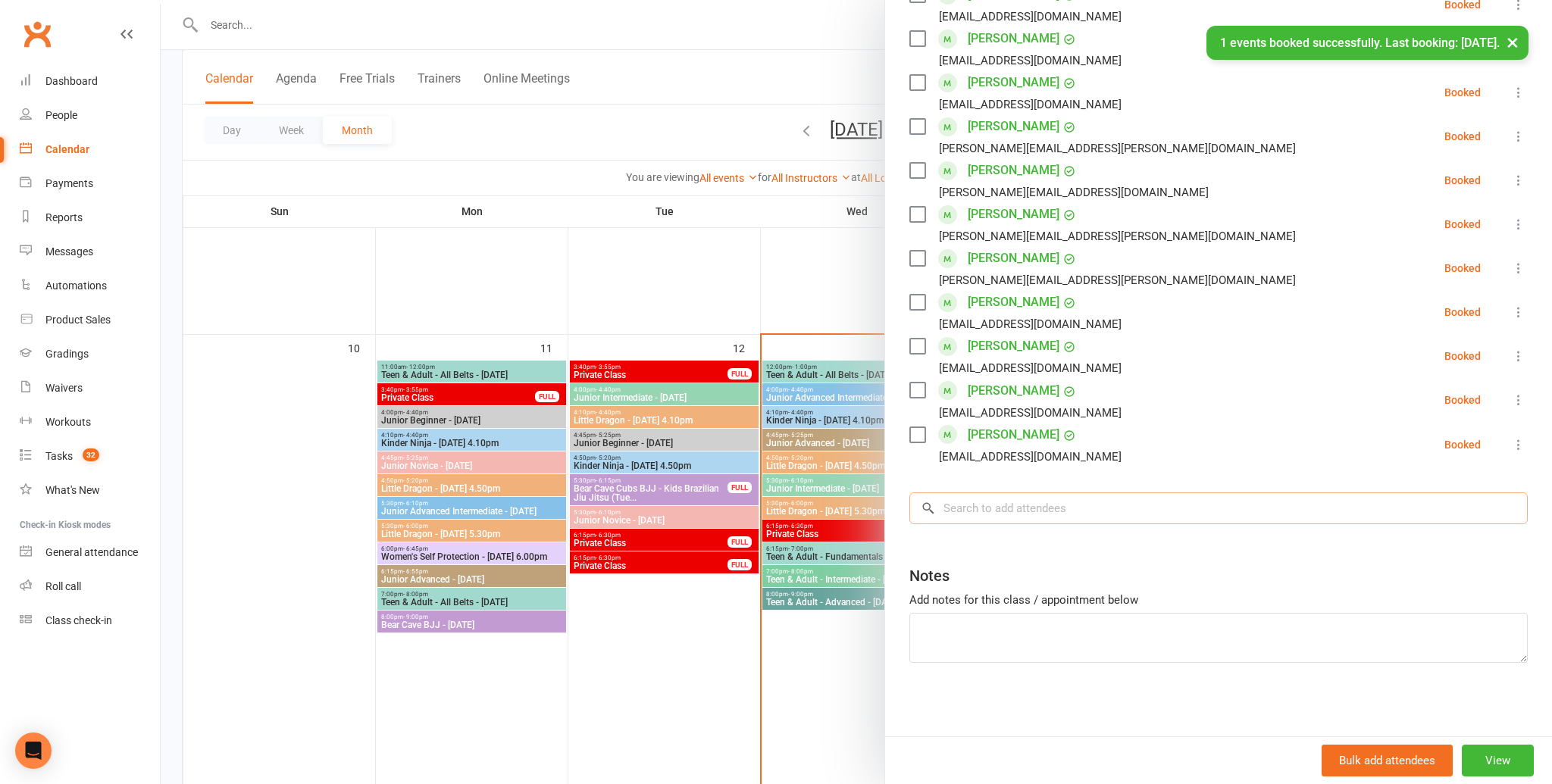
click at [1041, 508] on input "search" at bounding box center [1219, 508] width 619 height 32
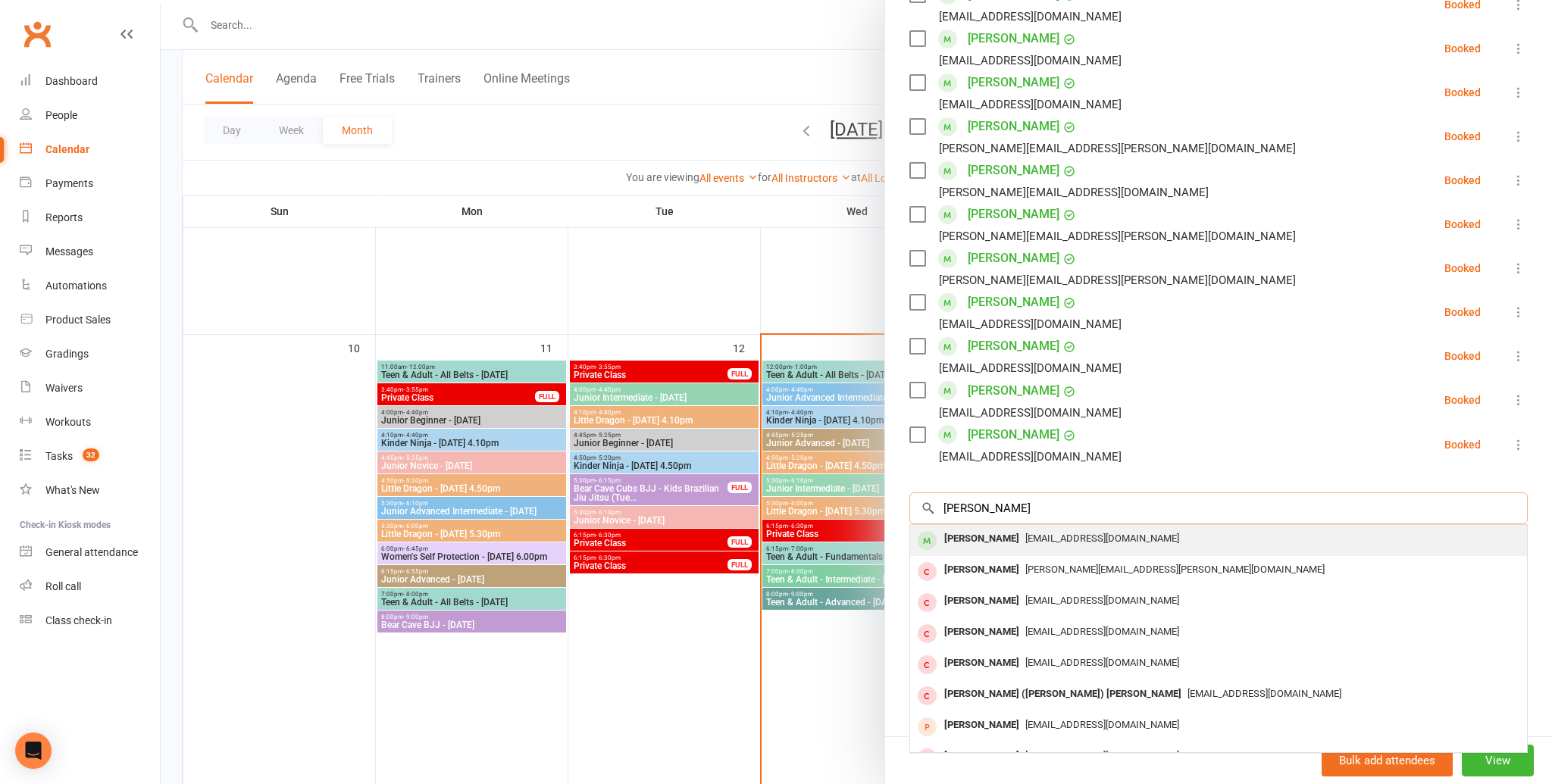
type input "adrian l"
click at [1024, 545] on div "mannie@email.com" at bounding box center [1219, 539] width 605 height 22
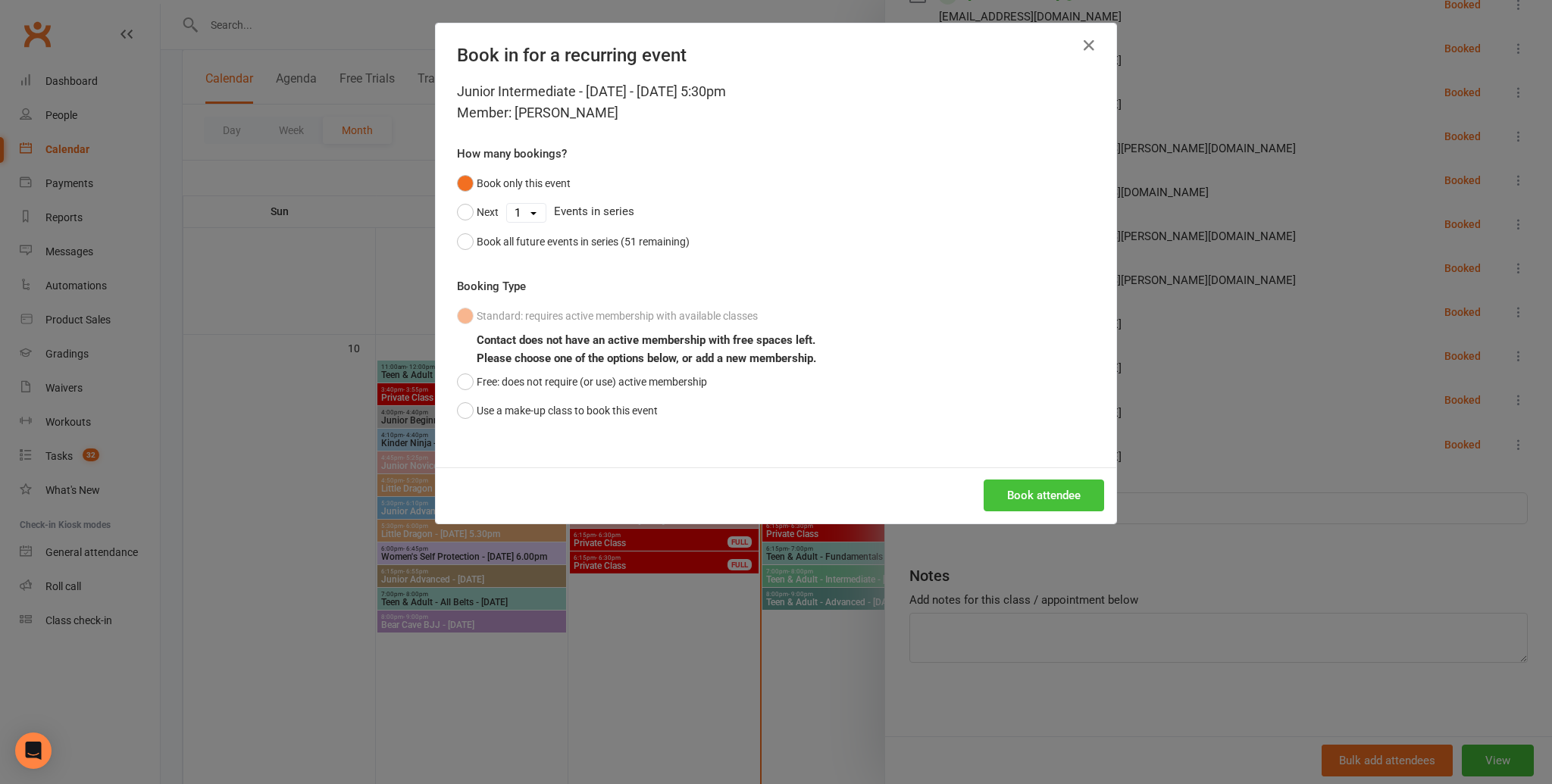
click at [1023, 490] on button "Book attendee" at bounding box center [1043, 495] width 120 height 32
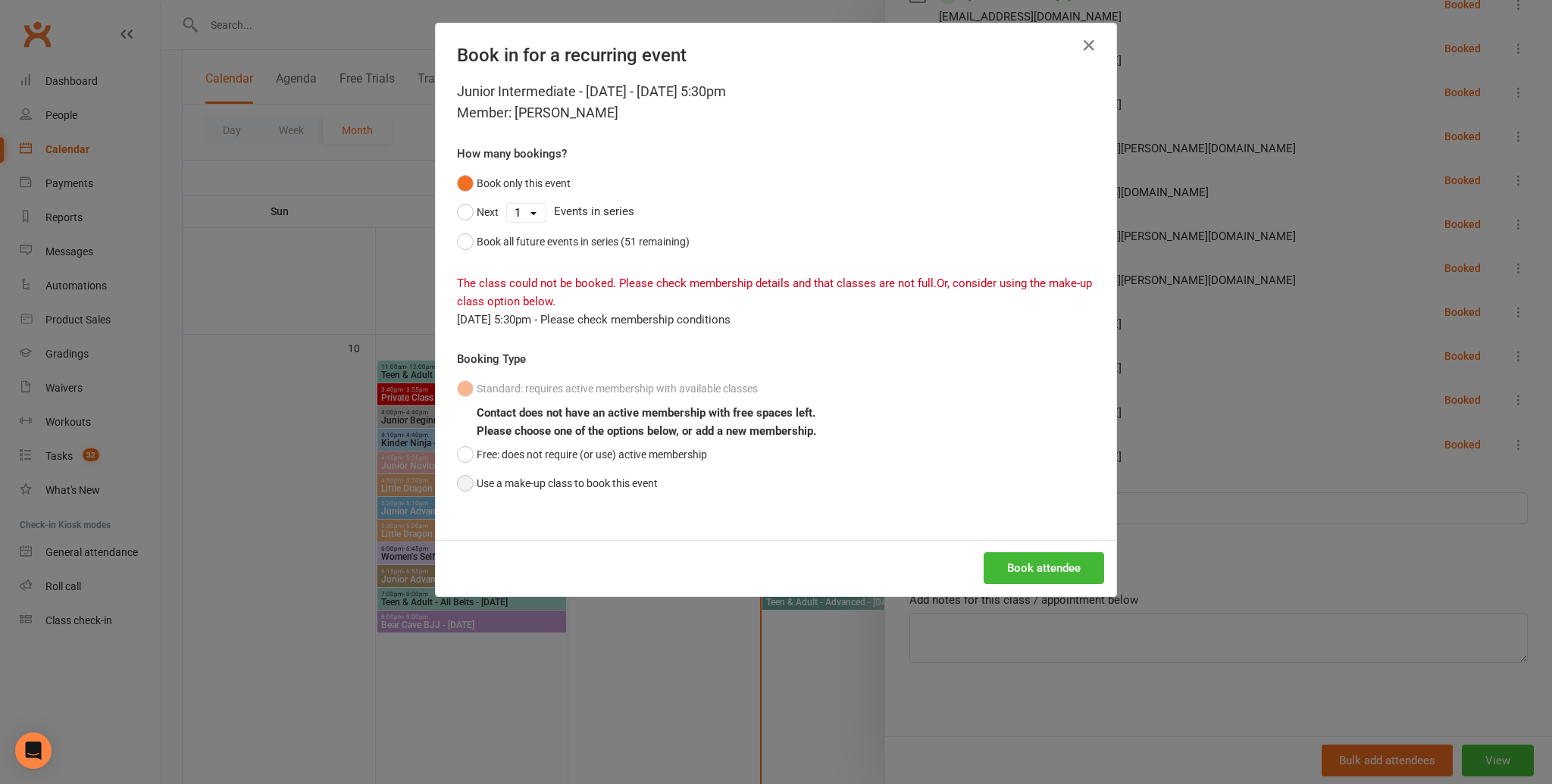
click at [477, 495] on button "Use a make-up class to book this event" at bounding box center [557, 483] width 201 height 29
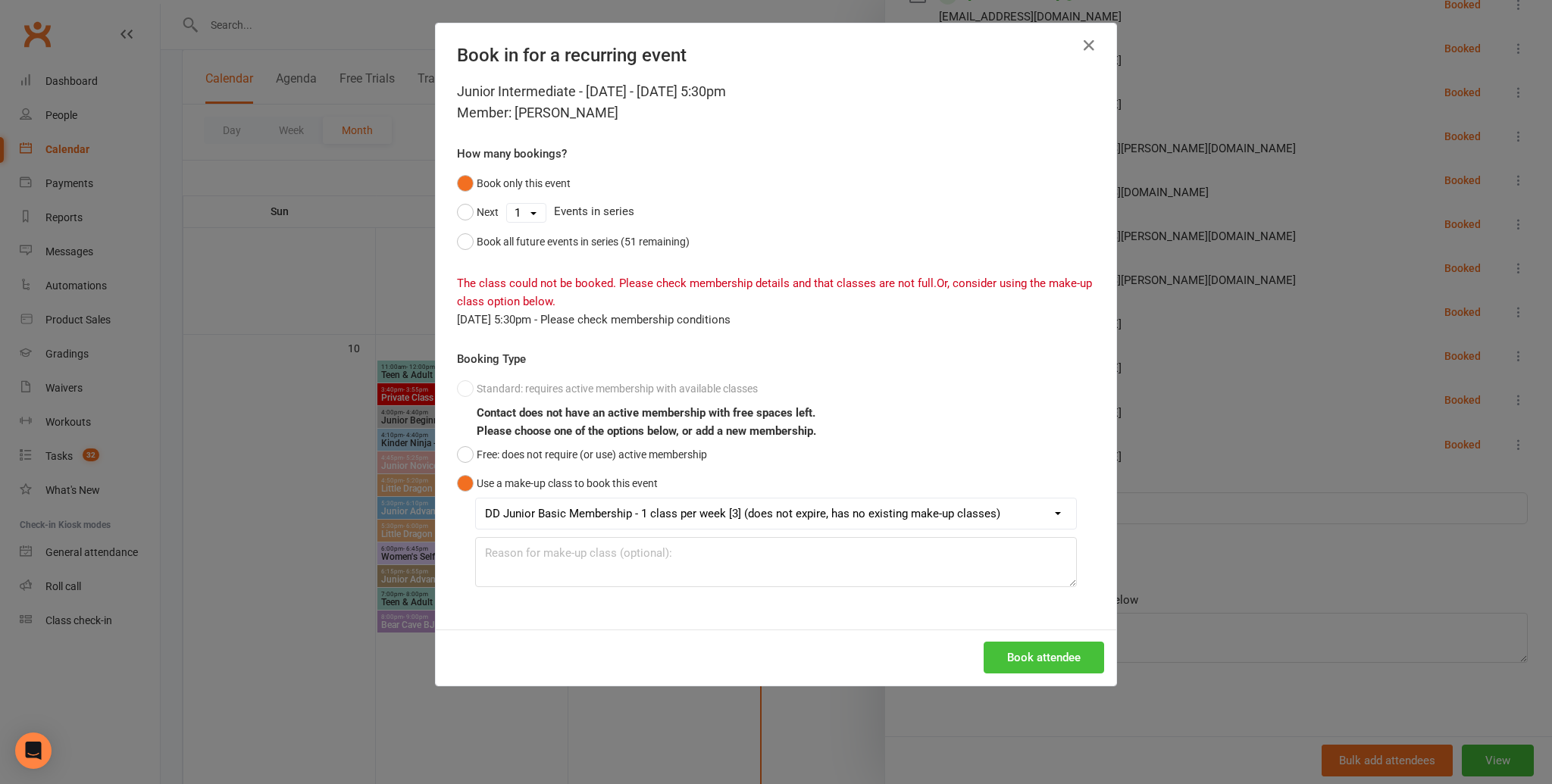
click at [1022, 658] on button "Book attendee" at bounding box center [1043, 657] width 120 height 32
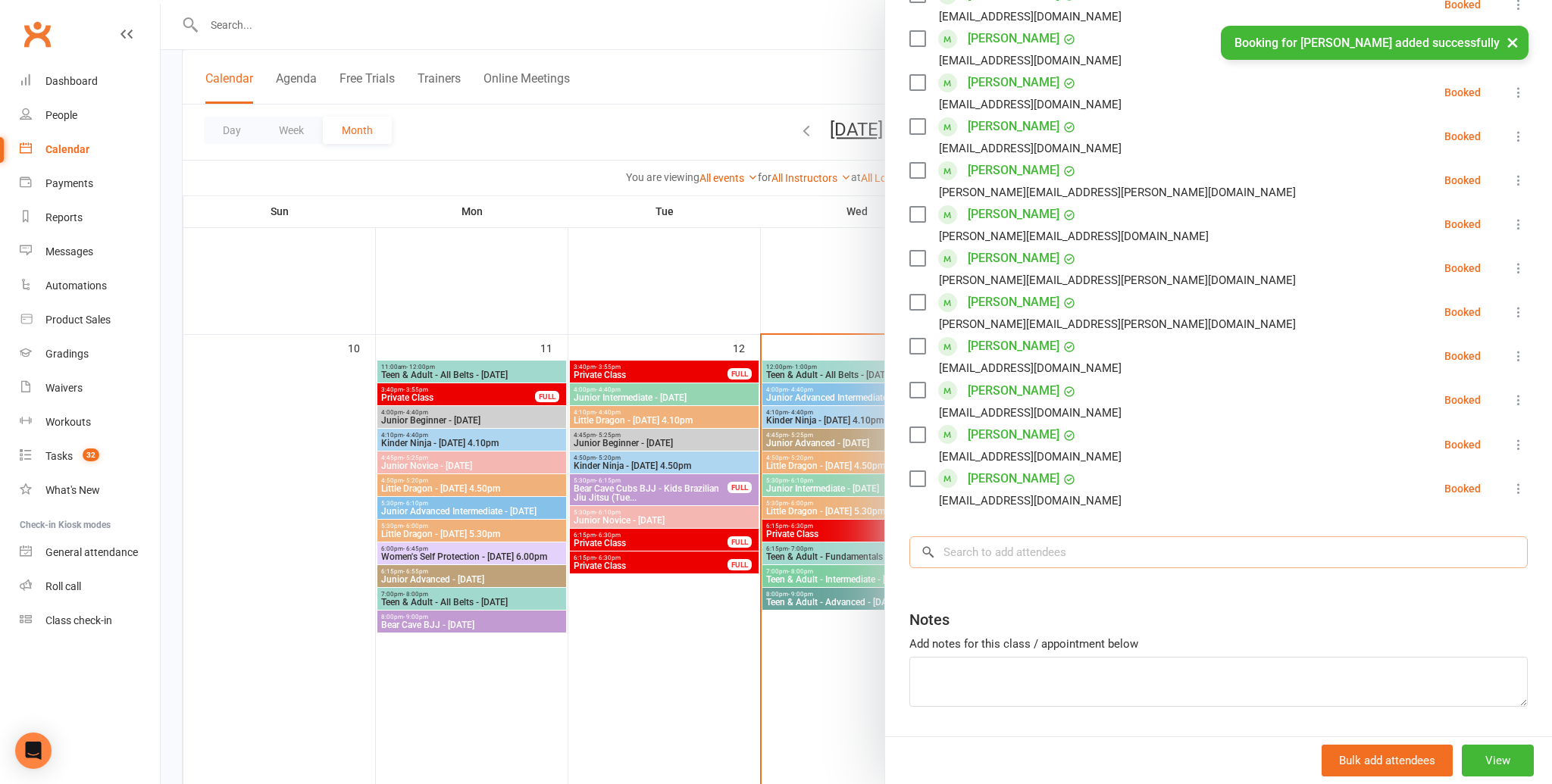
click at [1111, 561] on input "search" at bounding box center [1219, 551] width 619 height 32
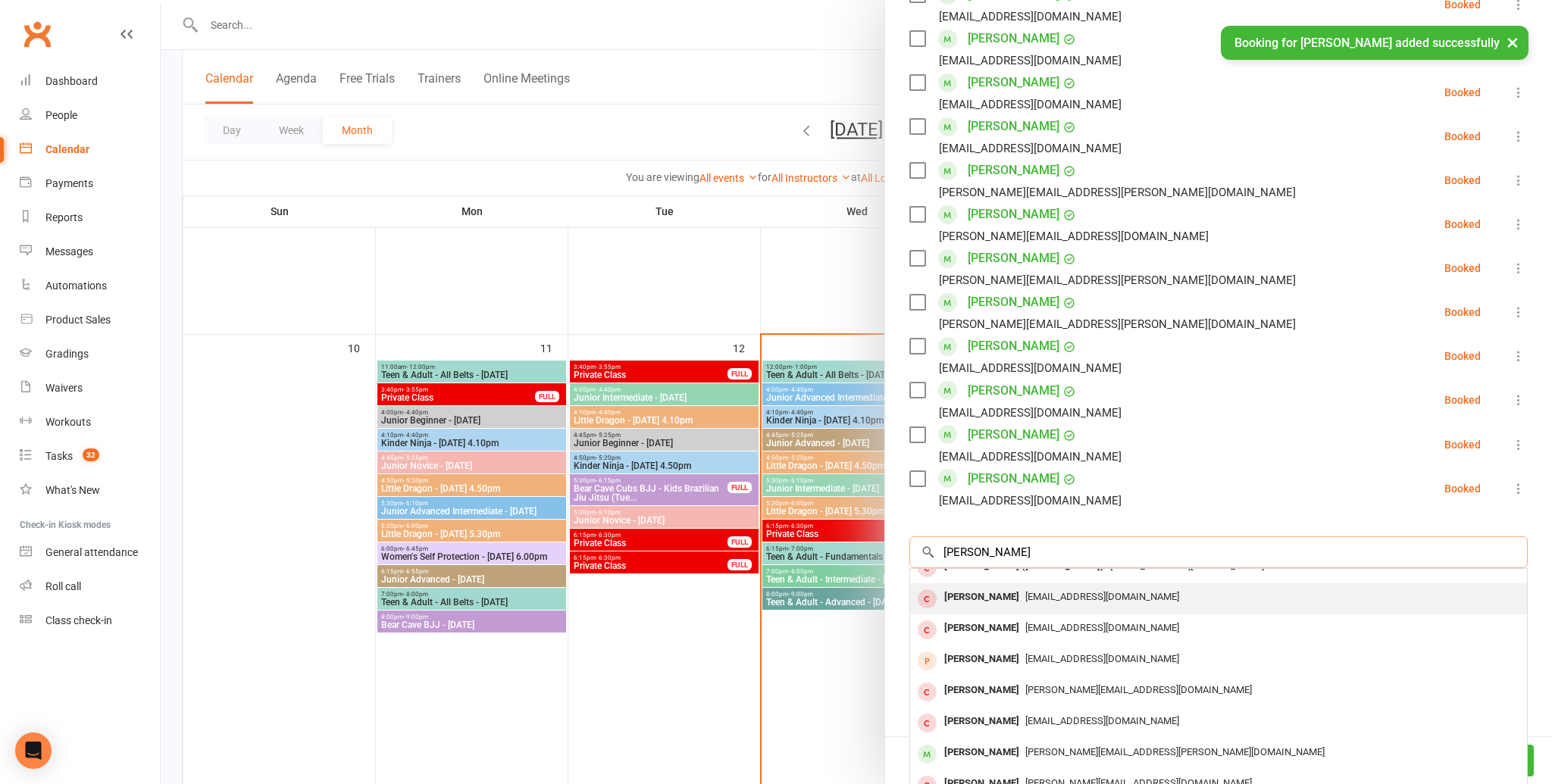
scroll to position [83, 0]
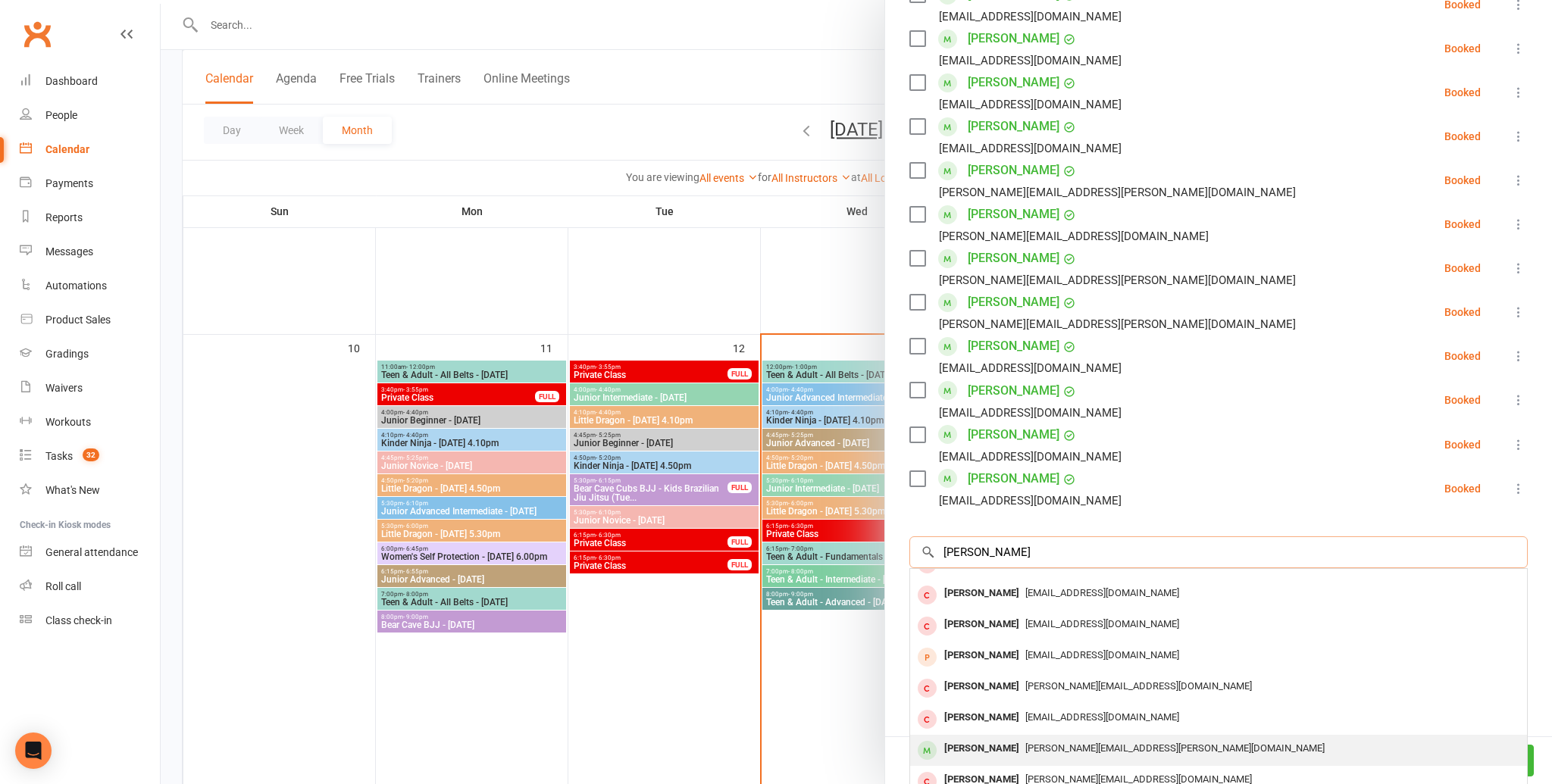
type input "ethan wi"
click at [1052, 750] on span "Eunice.pranoto@yahoo.com.au" at bounding box center [1174, 747] width 299 height 11
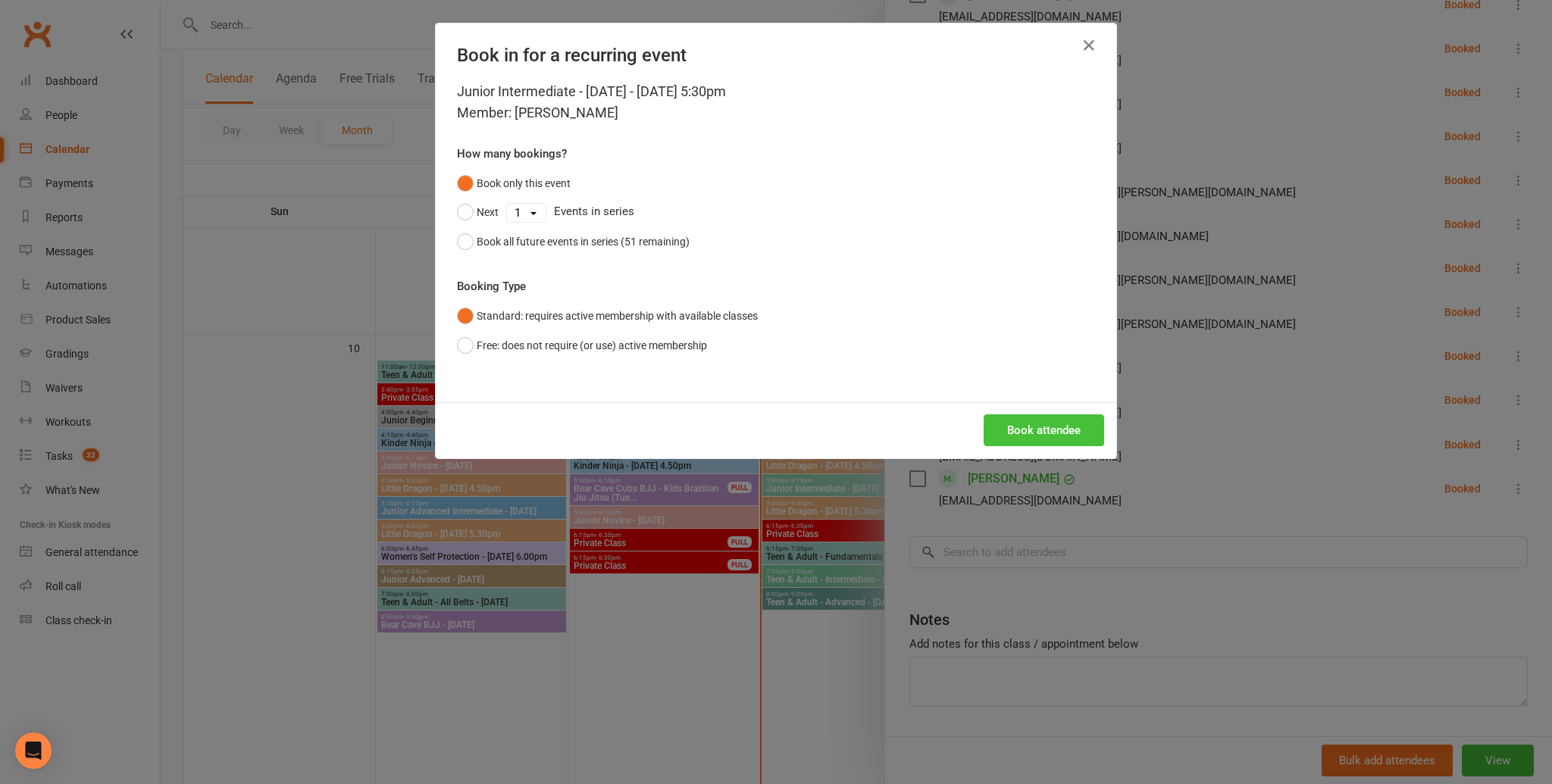
click at [1088, 436] on button "Book attendee" at bounding box center [1043, 429] width 120 height 32
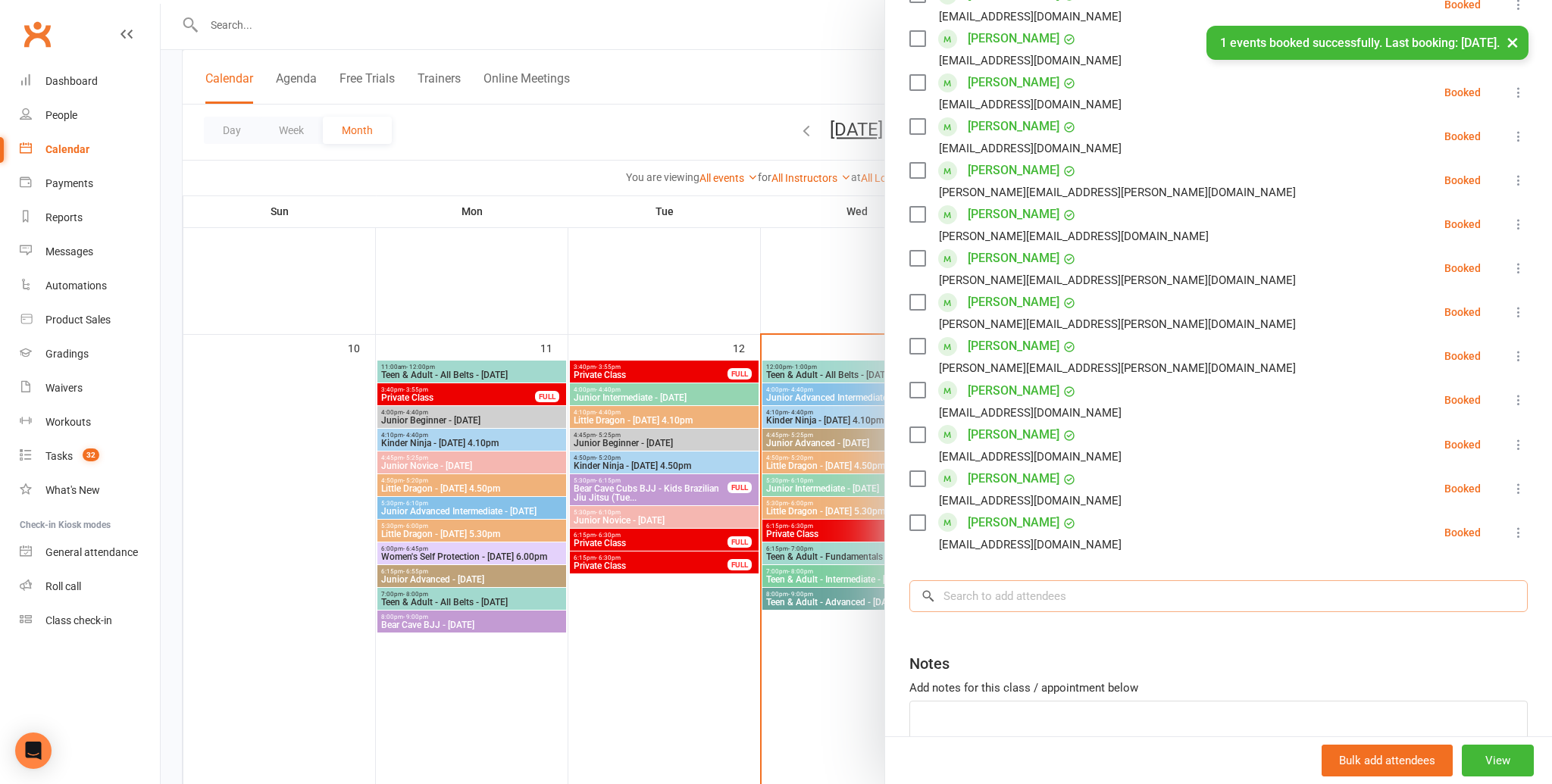
click at [1050, 595] on input "search" at bounding box center [1219, 596] width 619 height 32
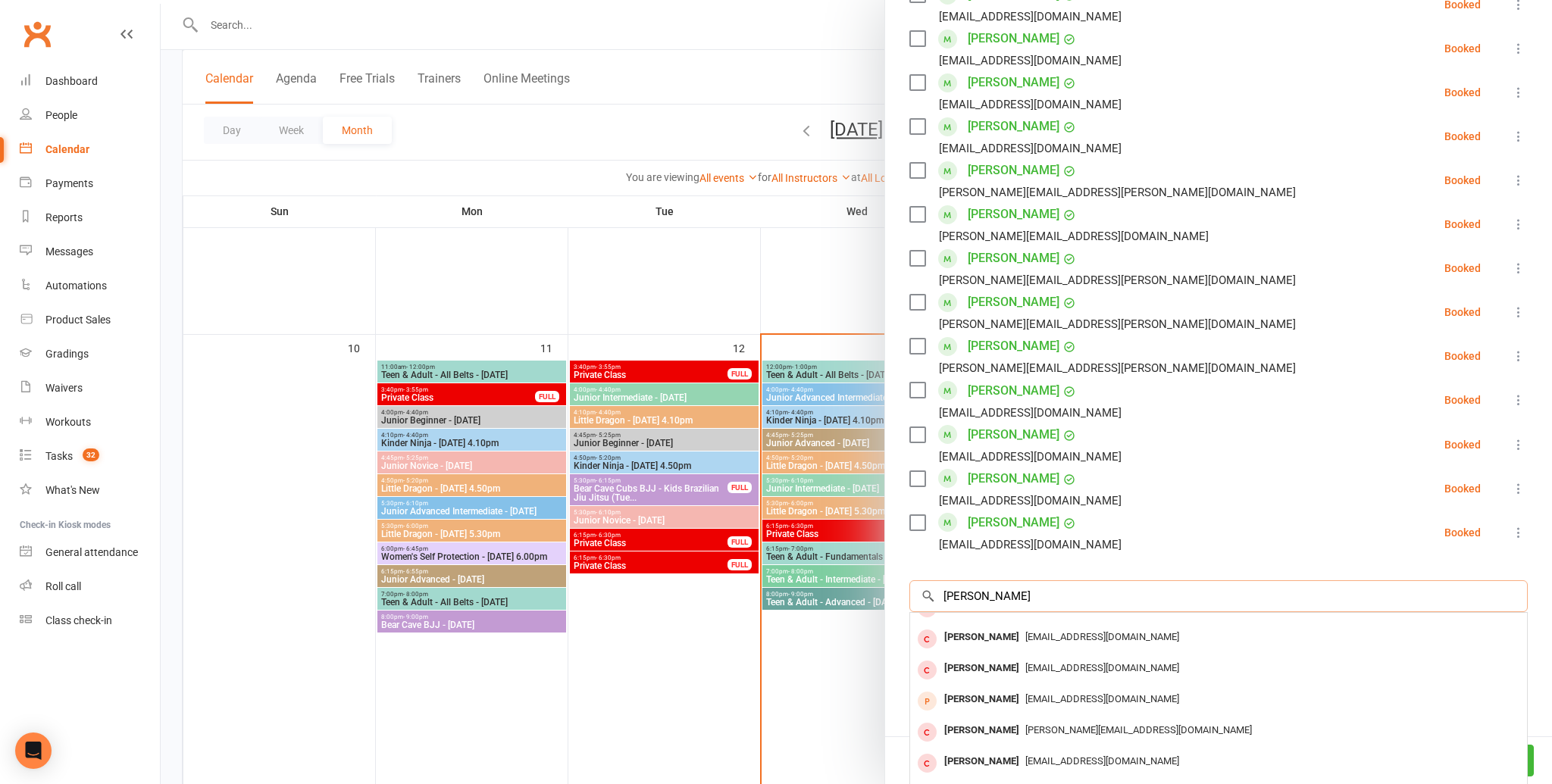
scroll to position [0, 0]
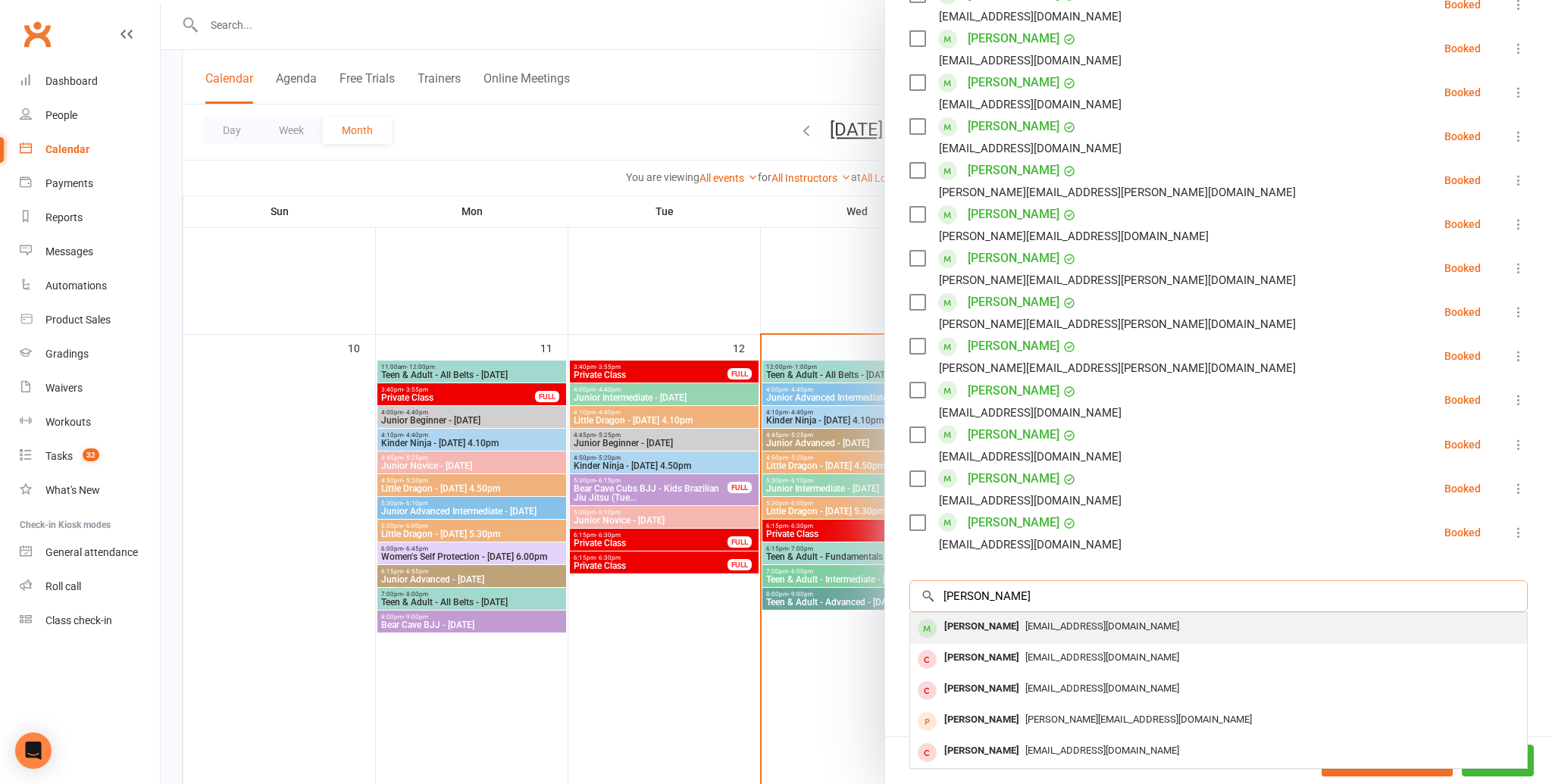
type input "ewan m"
click at [1137, 619] on div "erin_susan@hotmail.com" at bounding box center [1219, 627] width 605 height 22
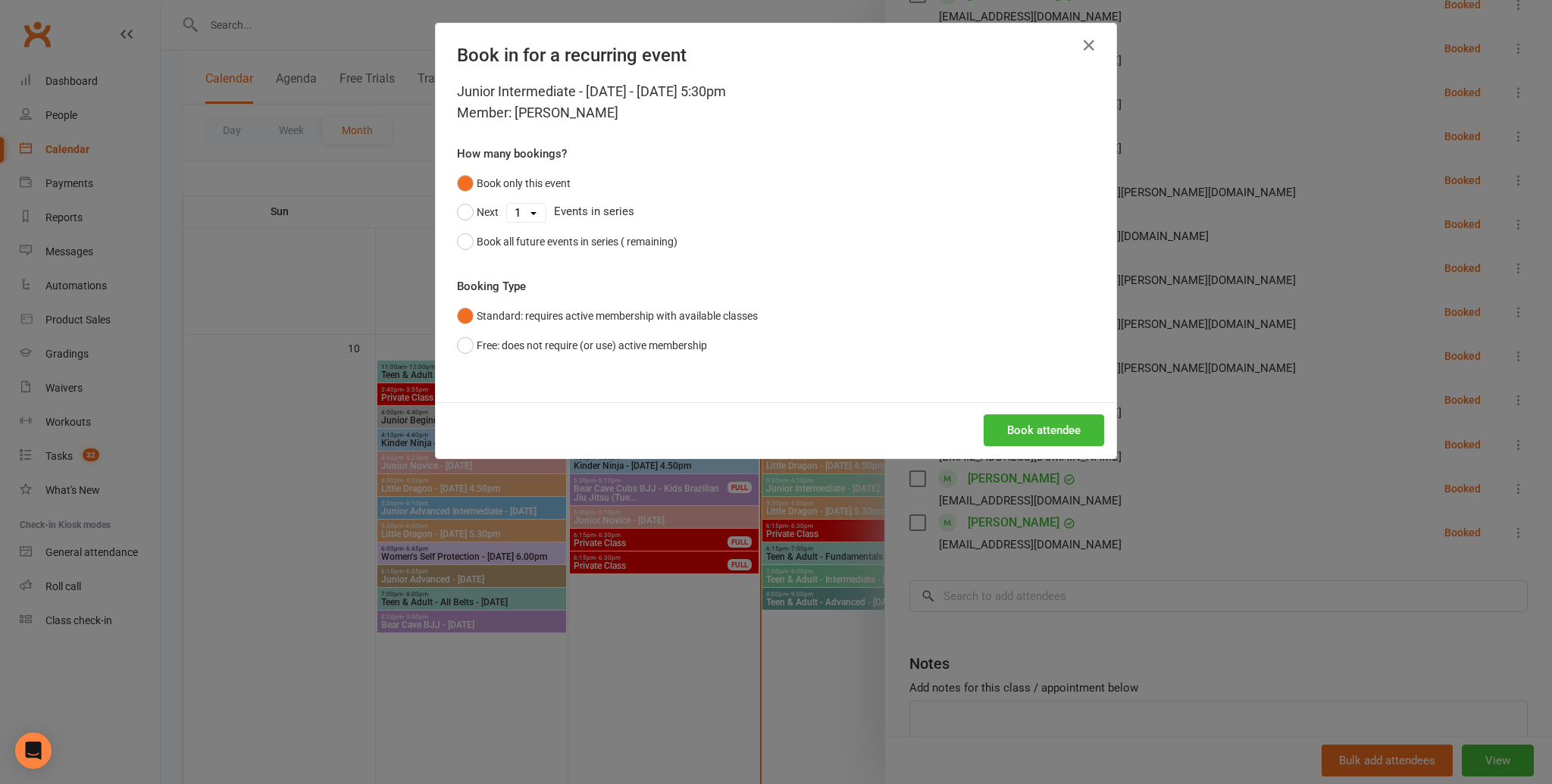
scroll to position [871, 0]
click at [1082, 434] on button "Book attendee" at bounding box center [1043, 429] width 120 height 32
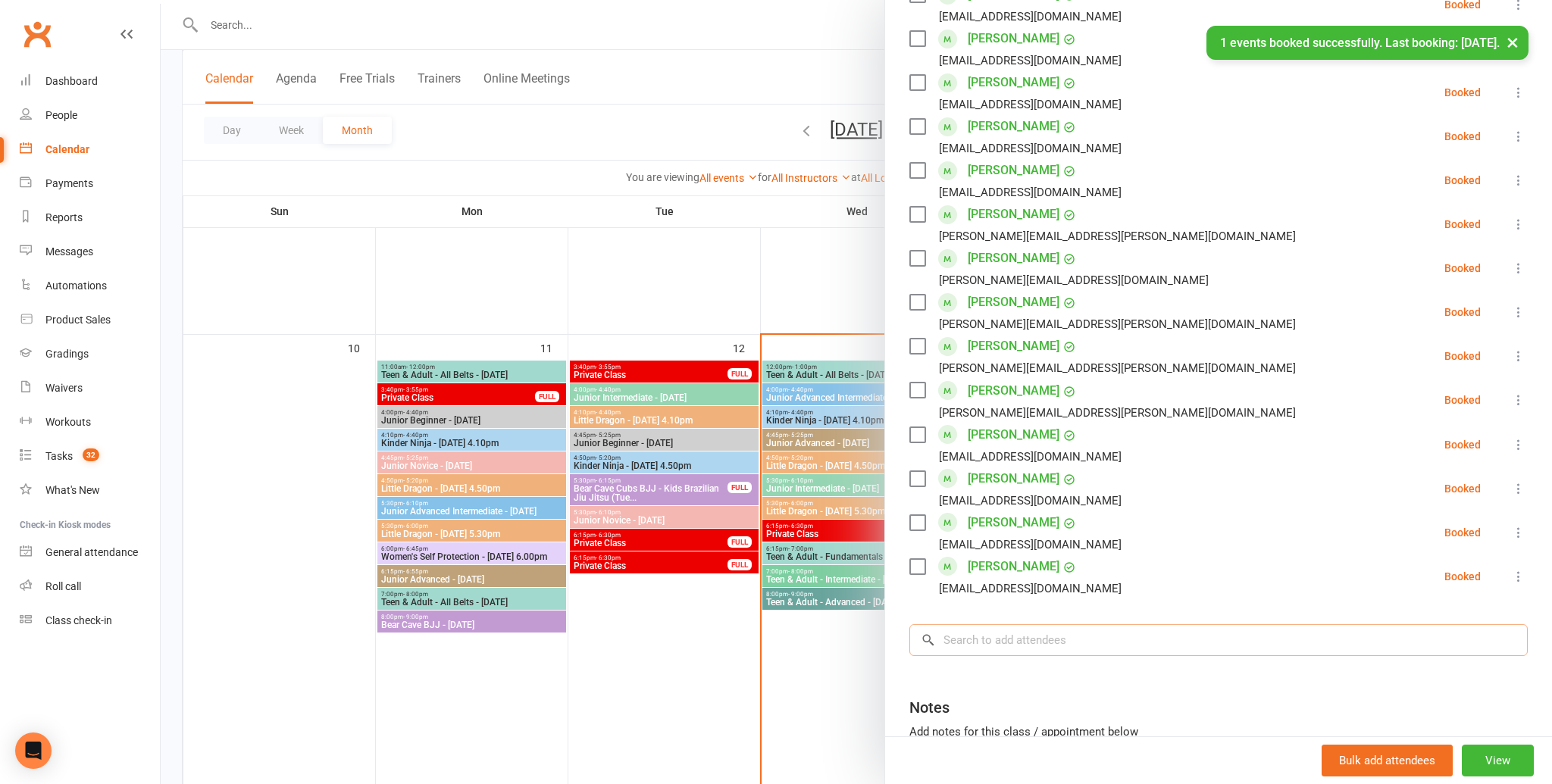
click at [1034, 645] on input "search" at bounding box center [1219, 640] width 619 height 32
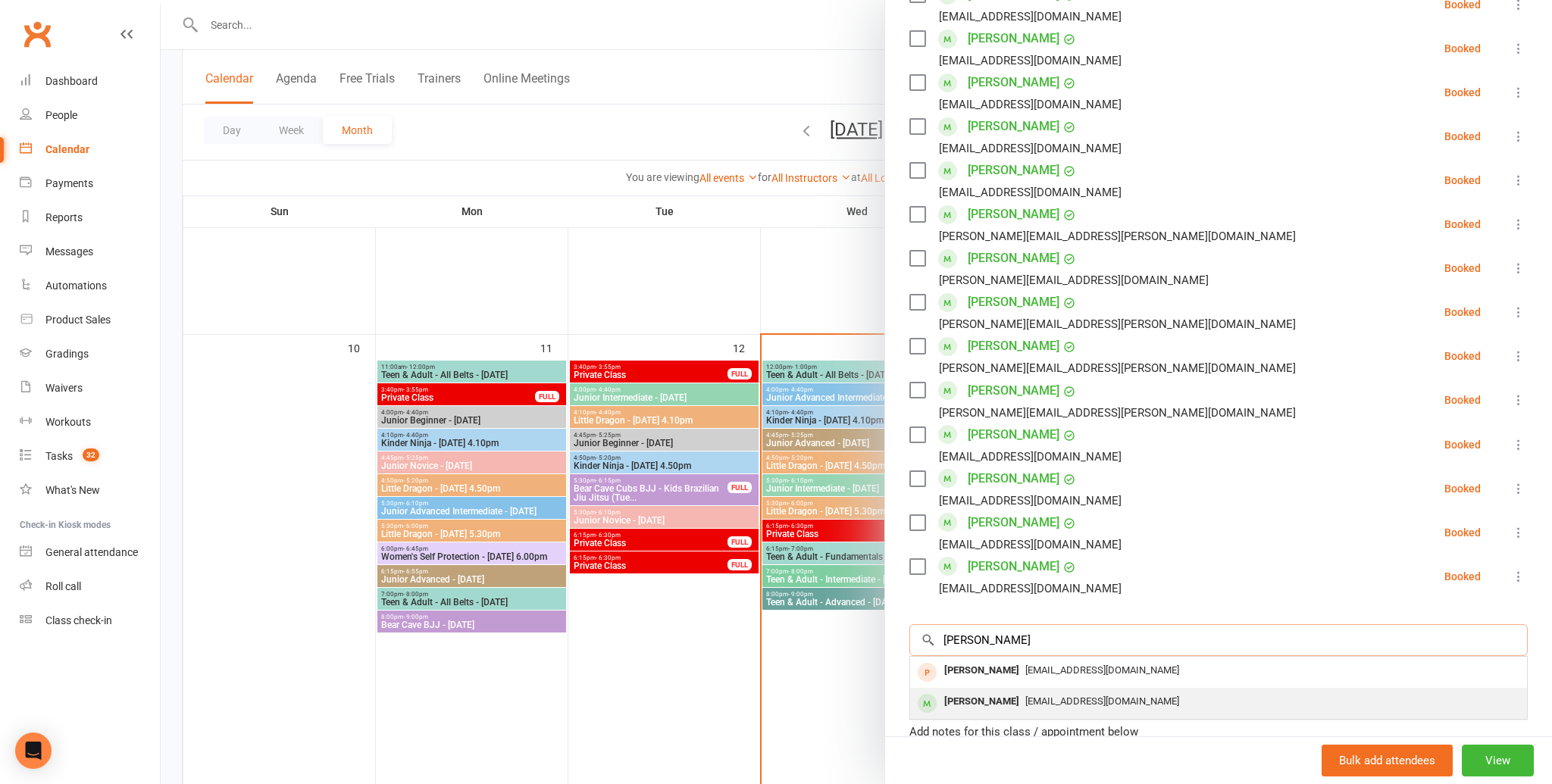
type input "dora"
click at [1025, 700] on span "c455ie.chen@gmail.com" at bounding box center [1102, 700] width 153 height 11
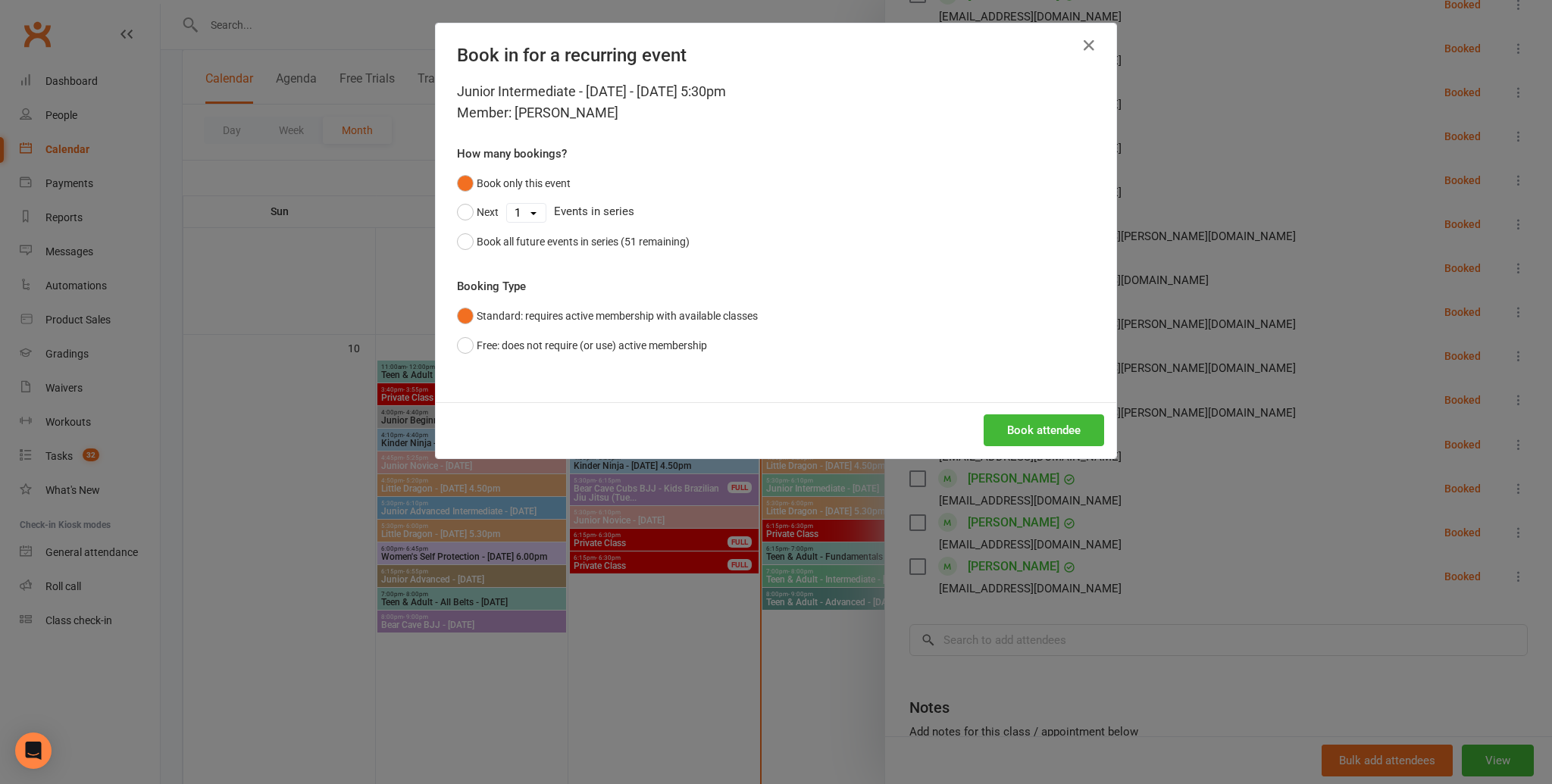
click at [1067, 452] on div "Book attendee" at bounding box center [776, 430] width 680 height 56
click at [1070, 445] on button "Book attendee" at bounding box center [1043, 429] width 120 height 32
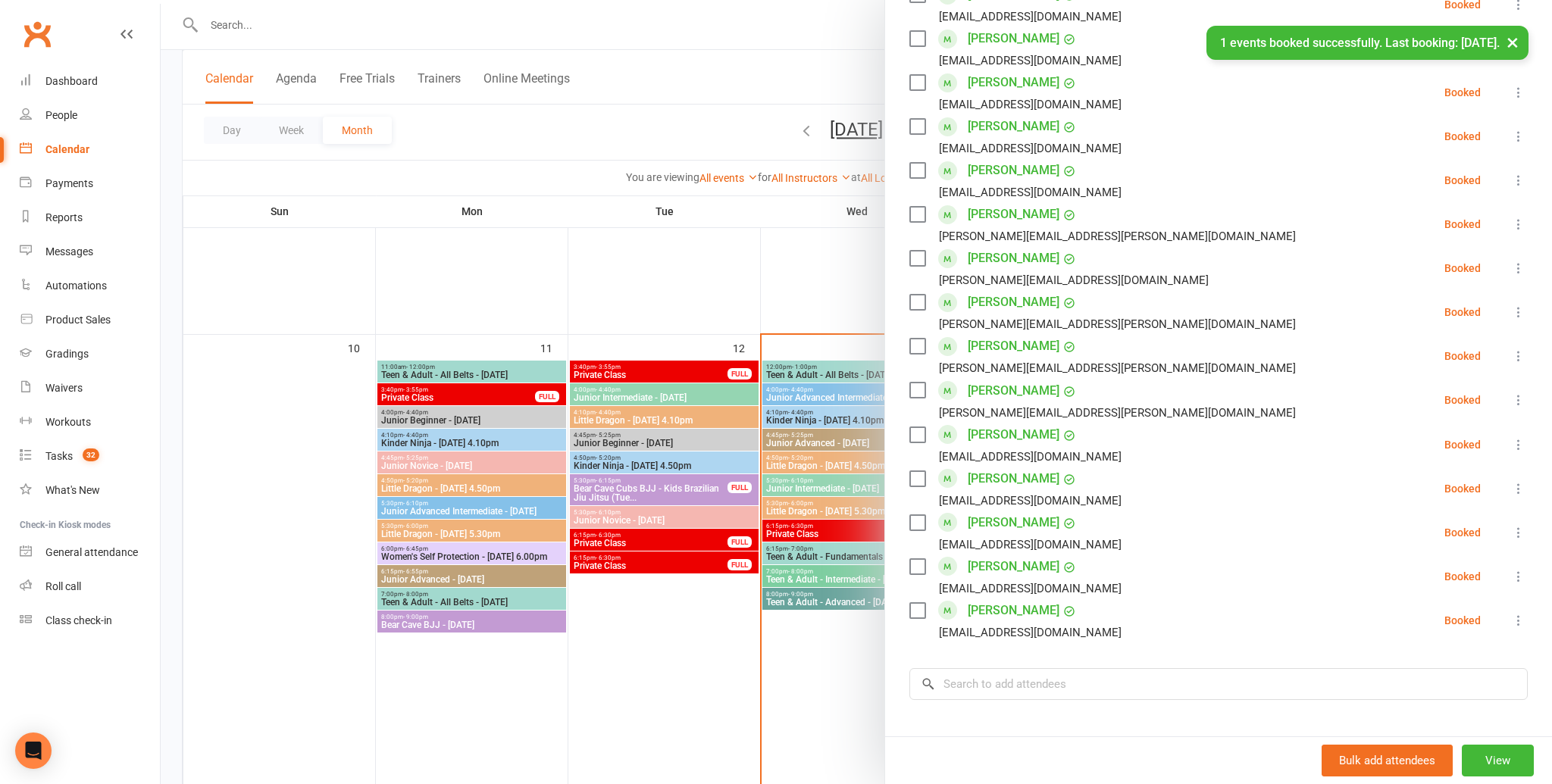
click at [1075, 643] on div "Class kiosk mode Roll call 5:30 PM - 6:10 PM, Wednesday, August, 13, 2025 with …" at bounding box center [1218, 208] width 666 height 1413
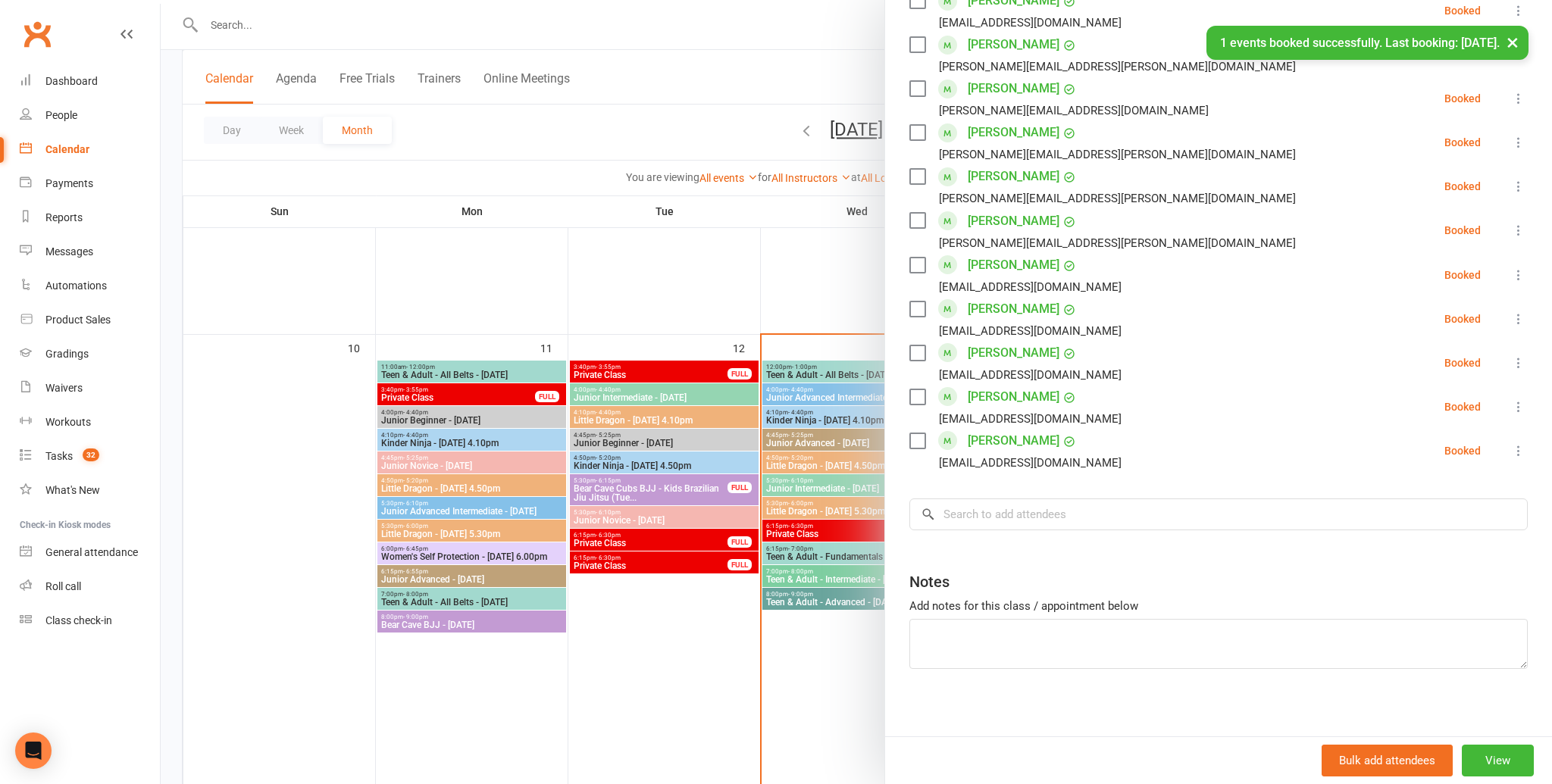
scroll to position [739, 0]
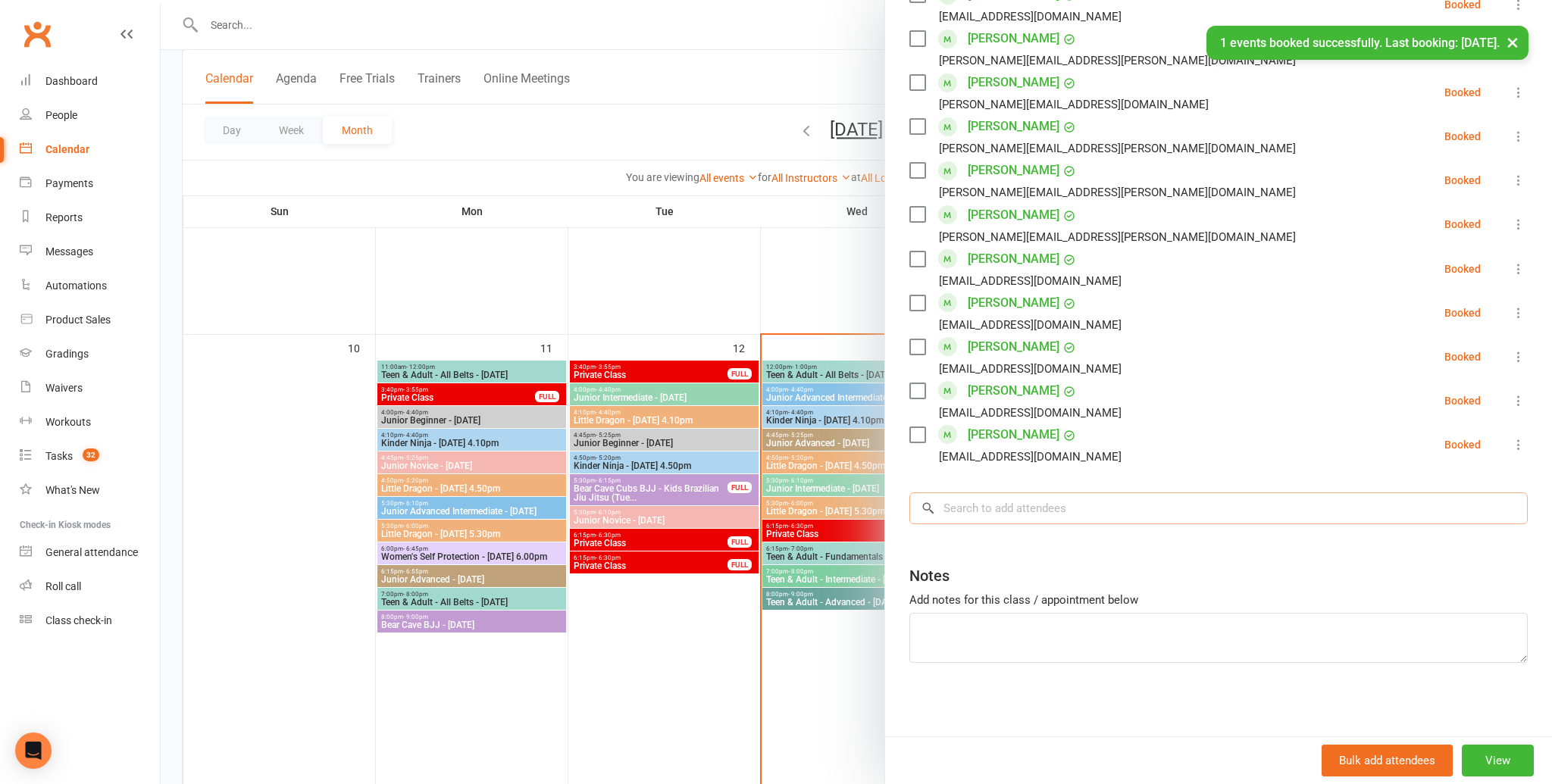
click at [1068, 502] on input "search" at bounding box center [1219, 508] width 619 height 32
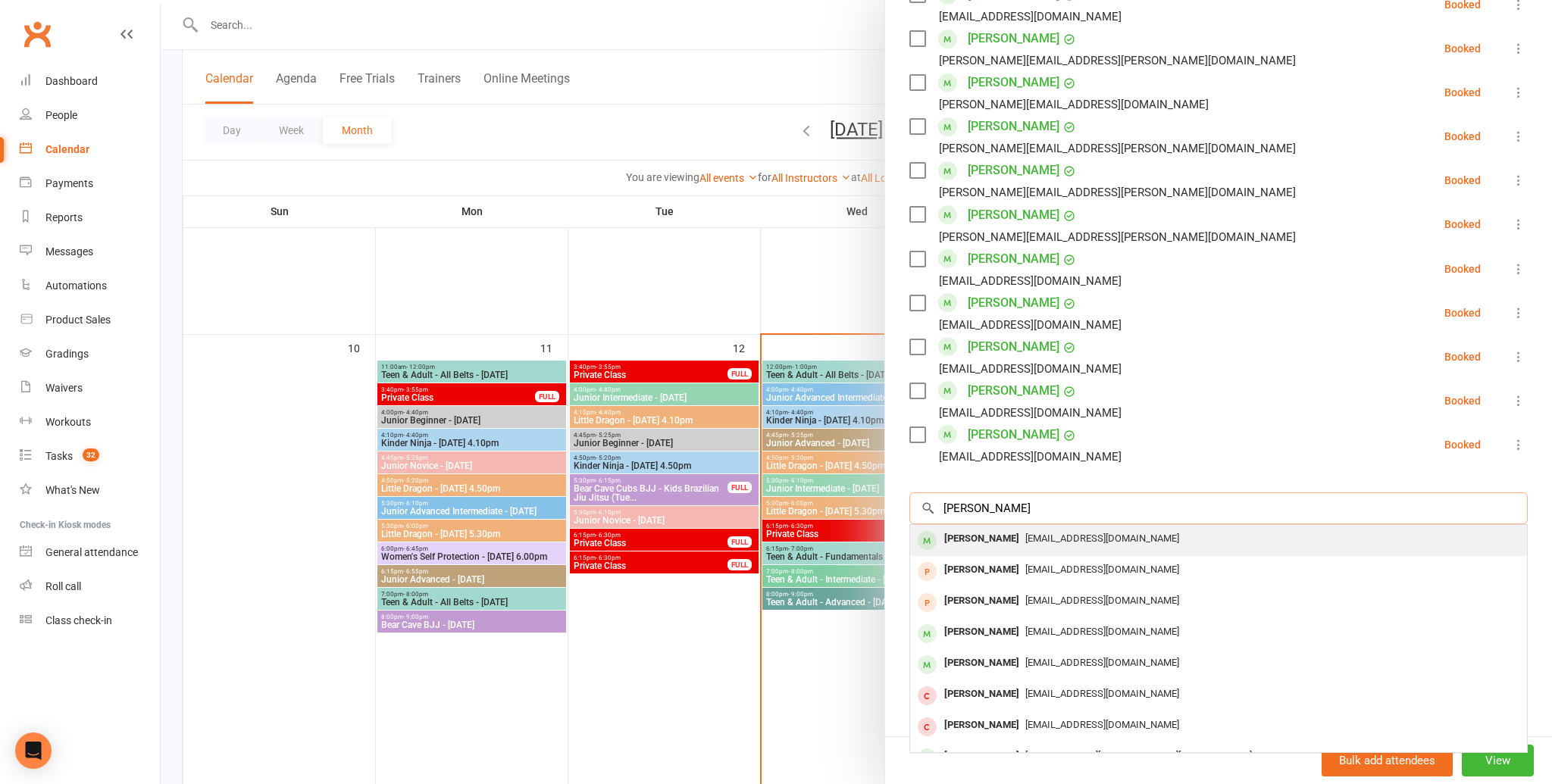
type input "hannah li"
click at [1036, 546] on div "haoatwork@gmail.com" at bounding box center [1219, 539] width 605 height 22
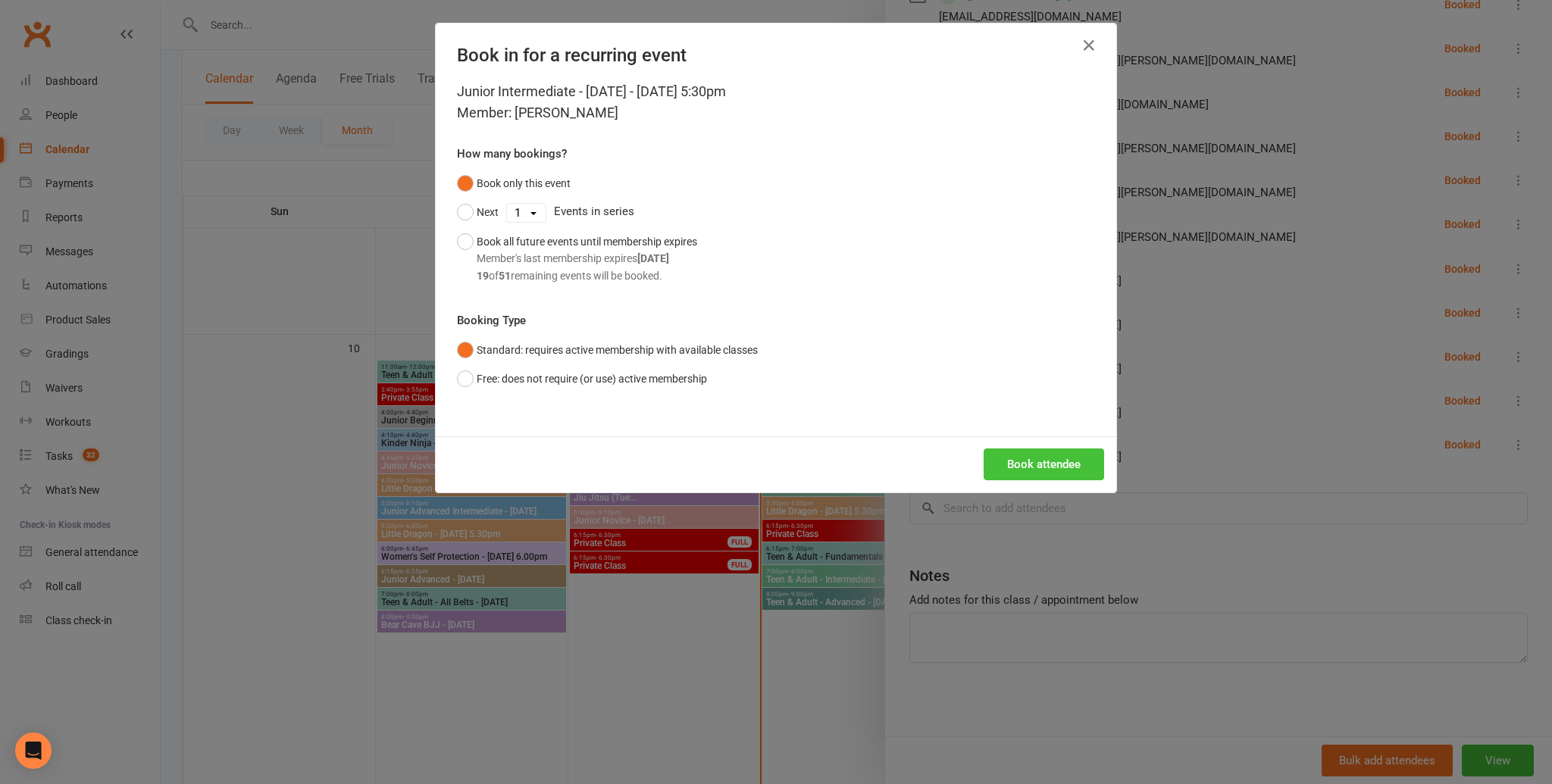
click at [1008, 464] on button "Book attendee" at bounding box center [1043, 464] width 120 height 32
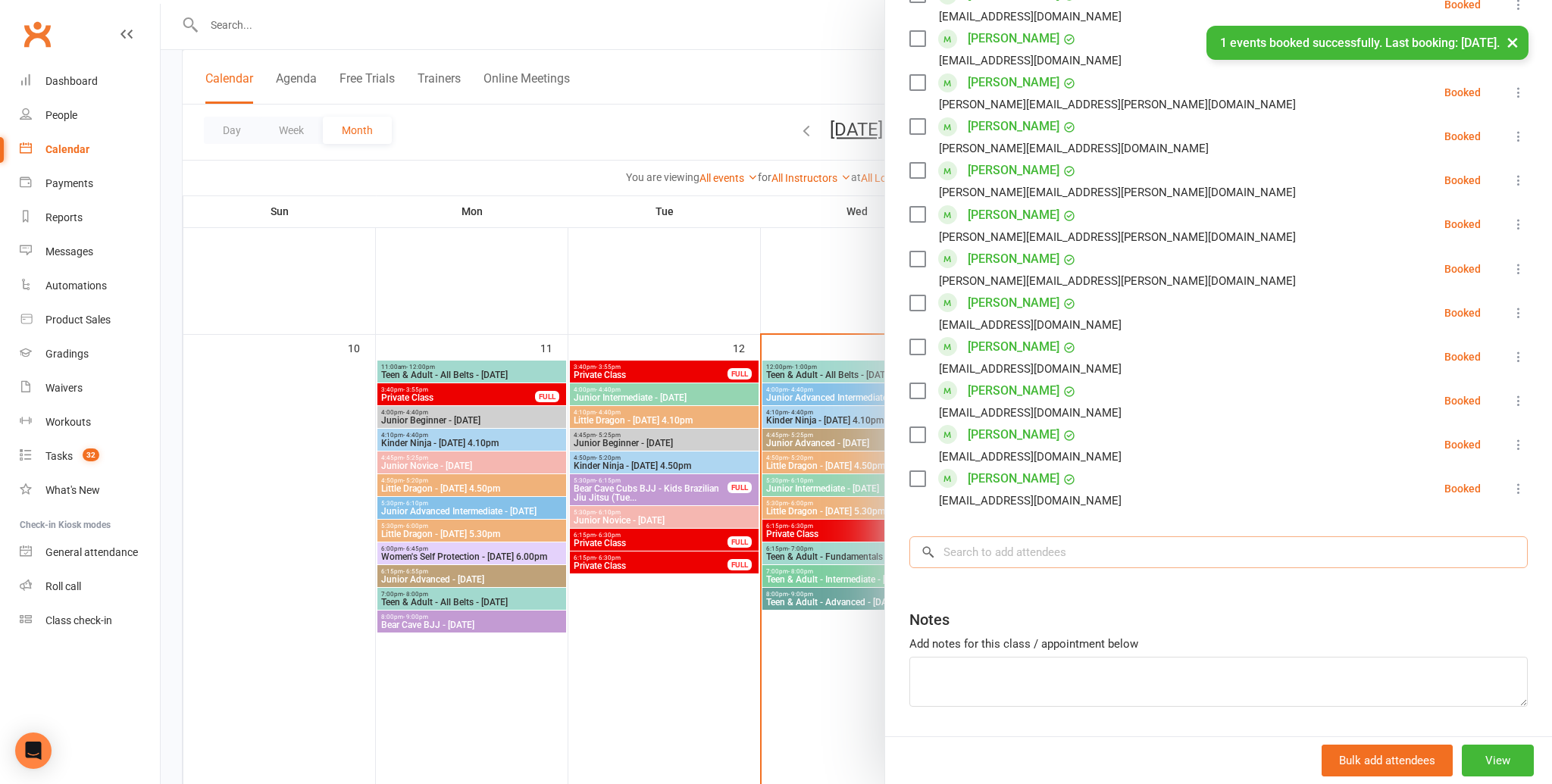
scroll to position [783, 0]
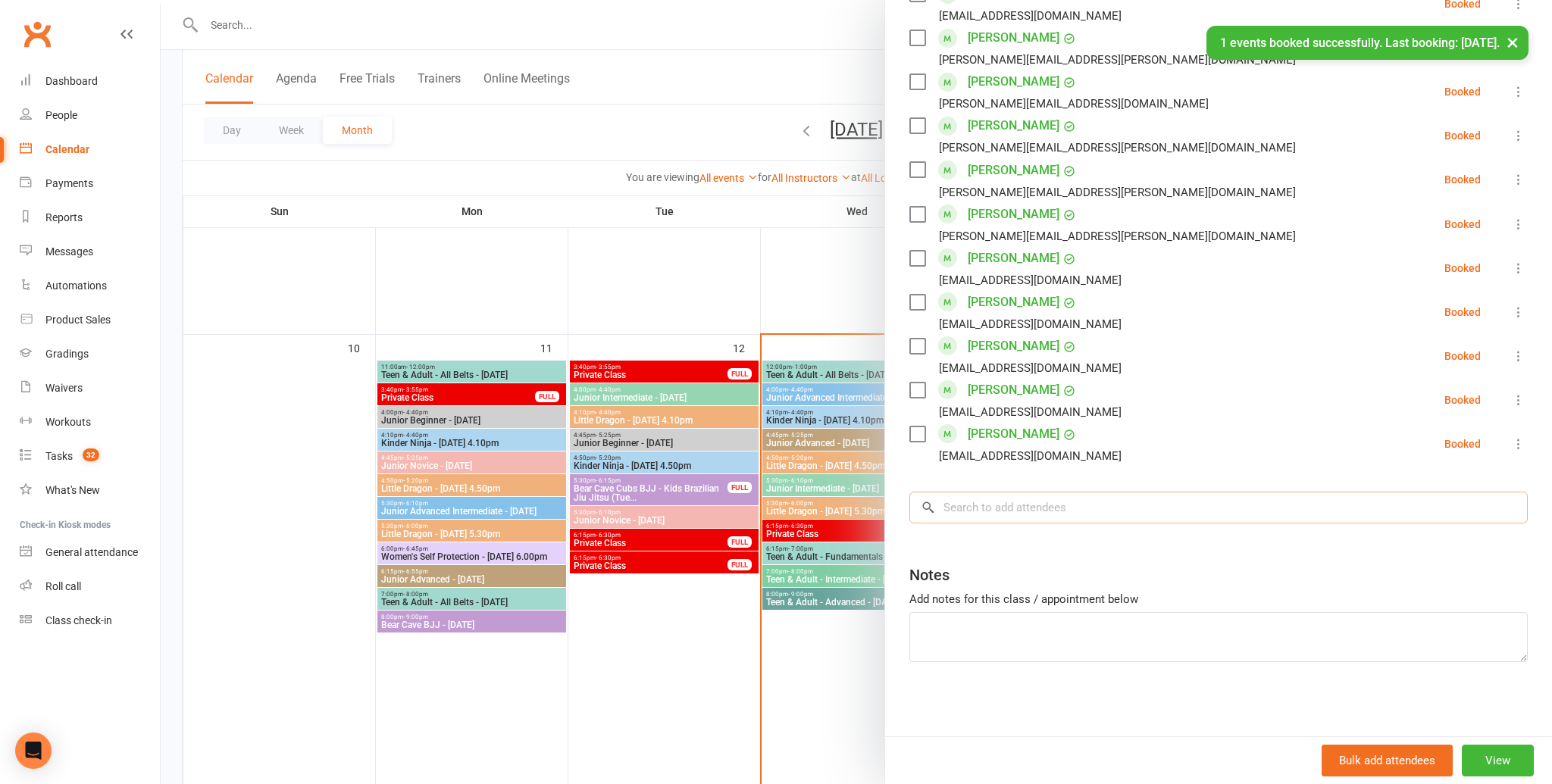
click at [1036, 511] on input "search" at bounding box center [1219, 507] width 619 height 32
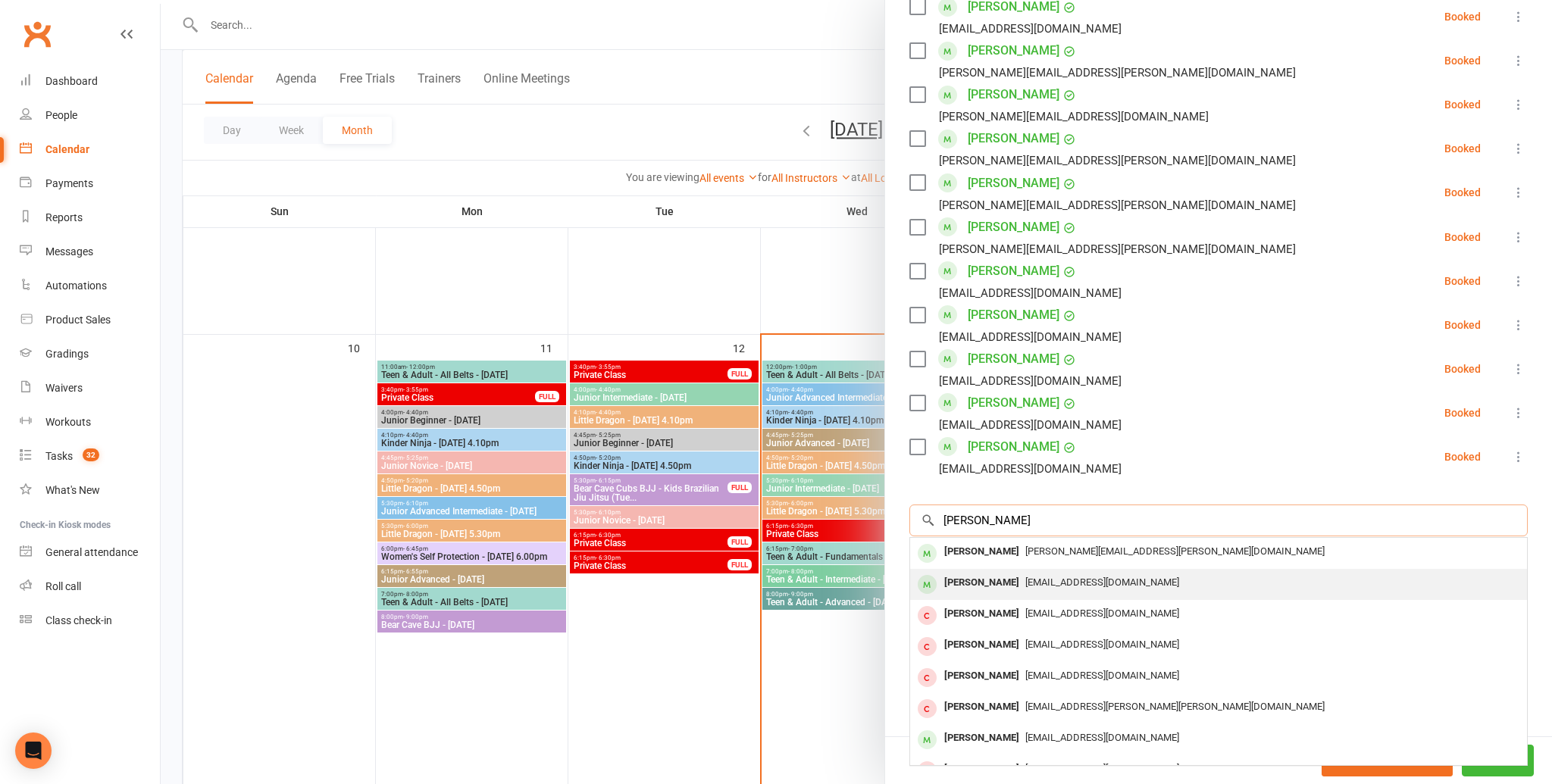
scroll to position [769, 0]
type input "alexander o"
click at [982, 584] on div "Alexander Ooi" at bounding box center [982, 585] width 87 height 22
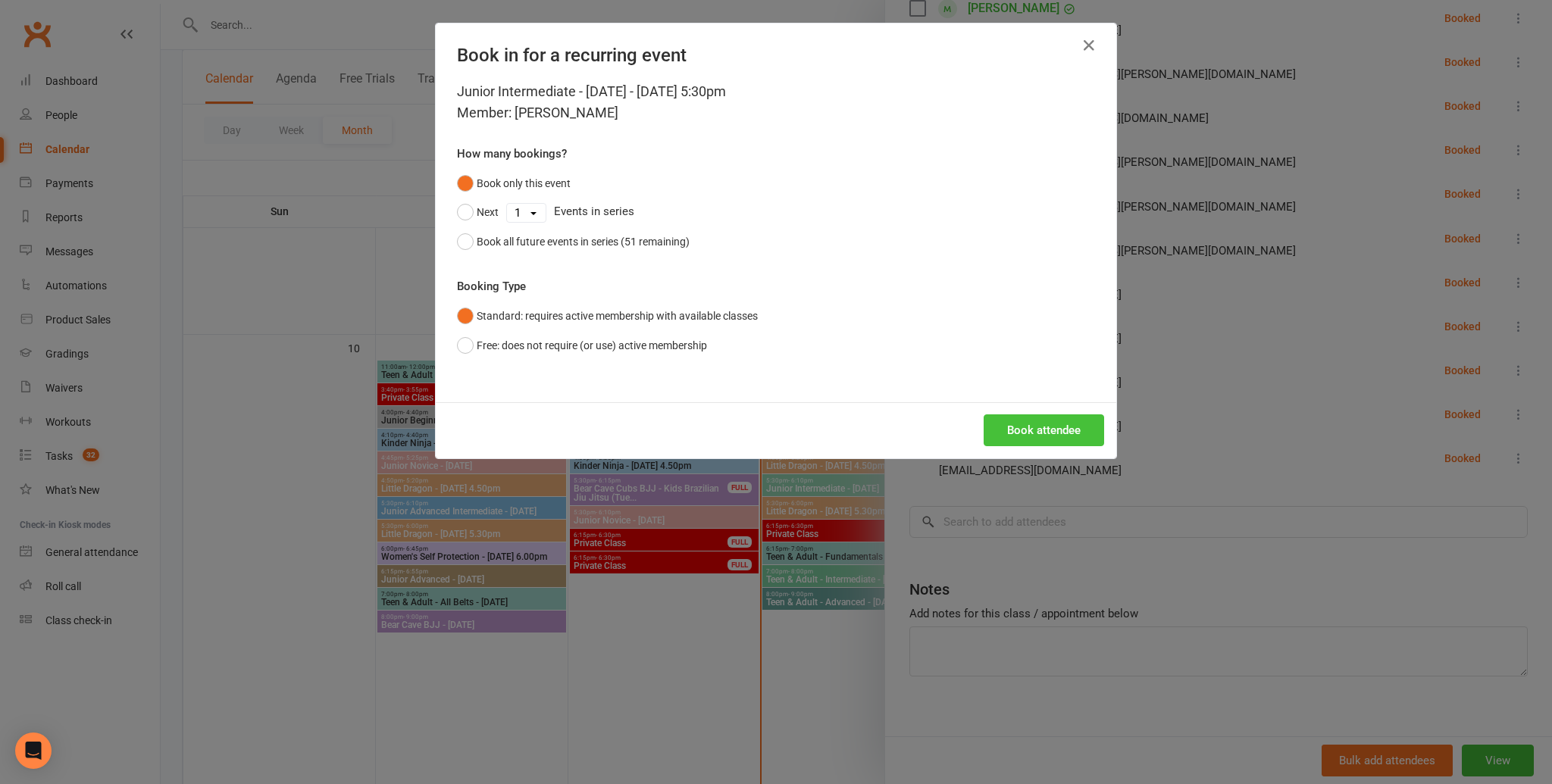
click at [1034, 423] on button "Book attendee" at bounding box center [1043, 429] width 120 height 32
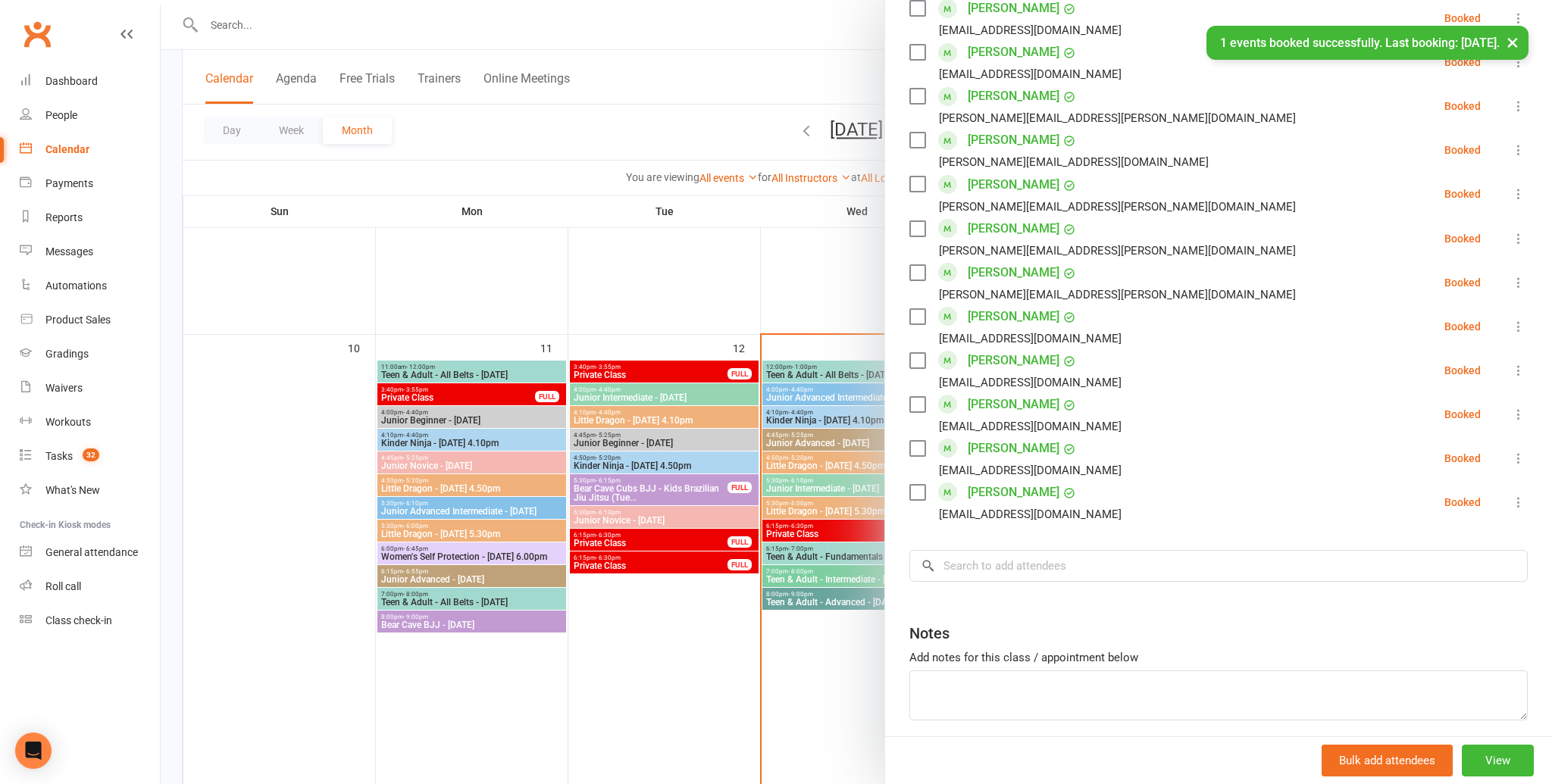
click at [1018, 504] on div "cxyz14@hotmail.com" at bounding box center [1030, 514] width 182 height 20
click at [986, 597] on div "Class kiosk mode Roll call 5:30 PM - 6:10 PM, Wednesday, August, 13, 2025 with …" at bounding box center [1218, 45] width 666 height 1501
click at [1001, 556] on input "search" at bounding box center [1219, 566] width 619 height 32
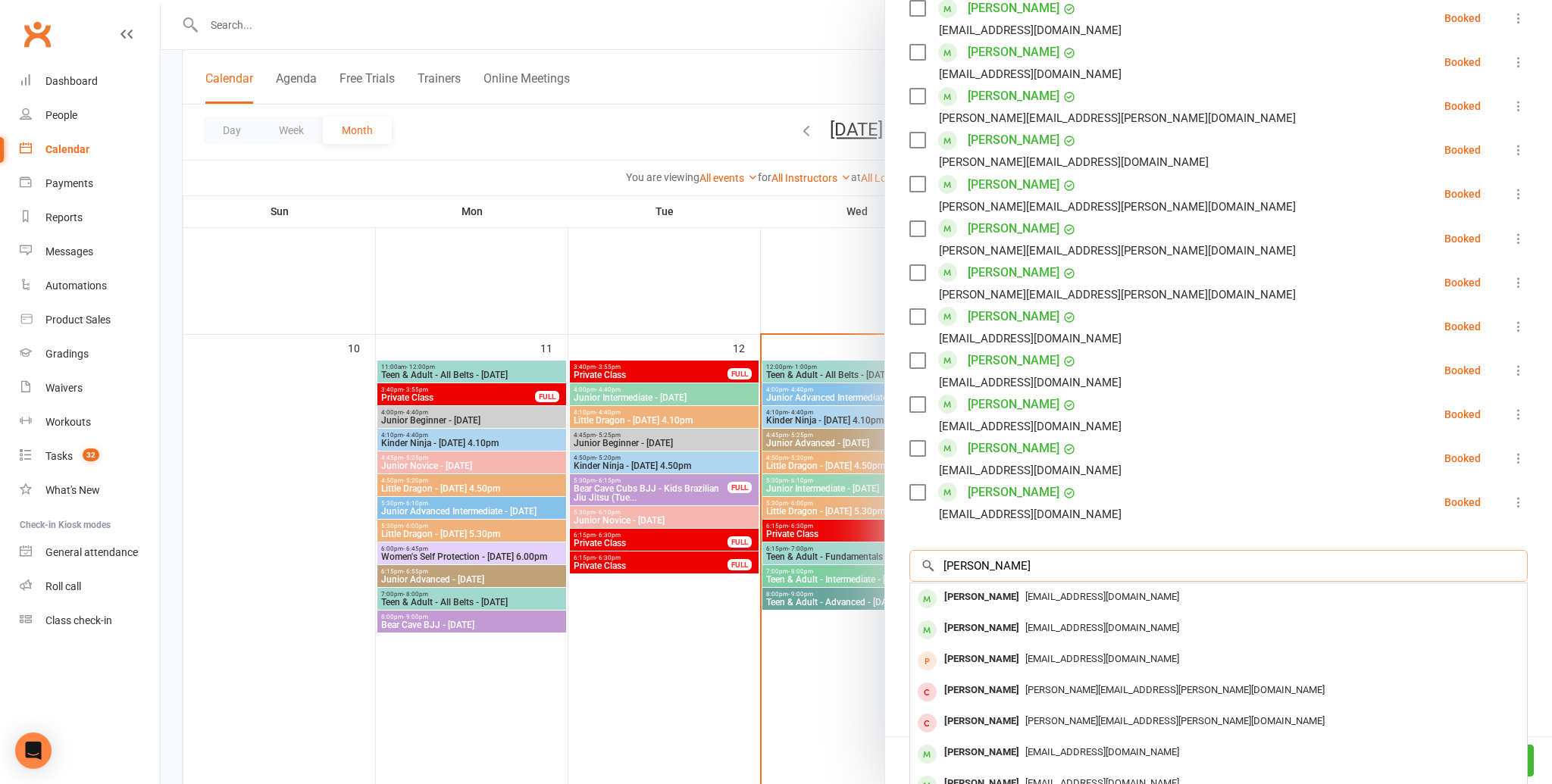
scroll to position [769, 0]
type input "elia mol"
click at [1121, 600] on span "yazdani_nasim@yahoo.com" at bounding box center [1102, 597] width 153 height 11
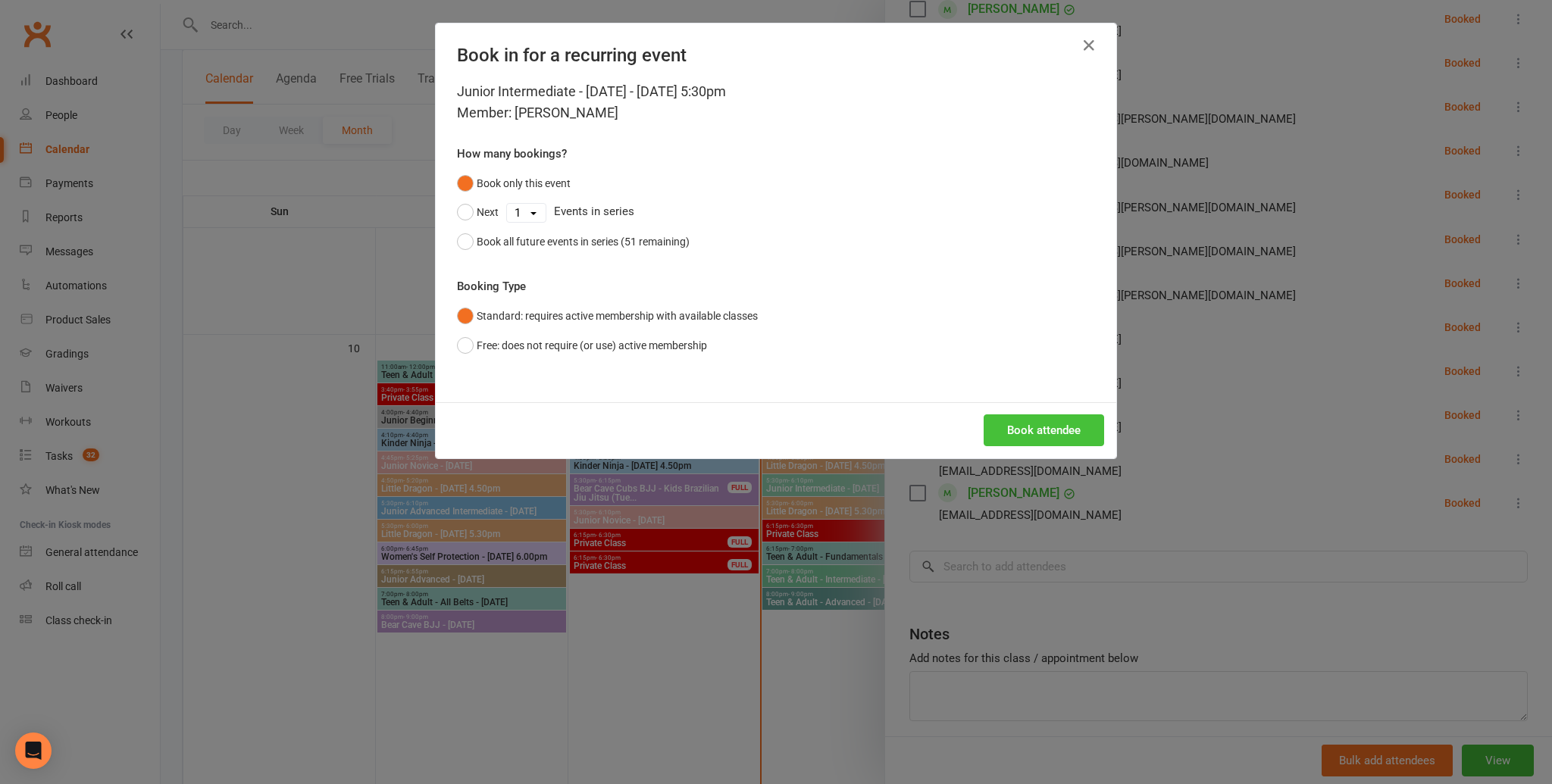
click at [1088, 432] on button "Book attendee" at bounding box center [1043, 429] width 120 height 32
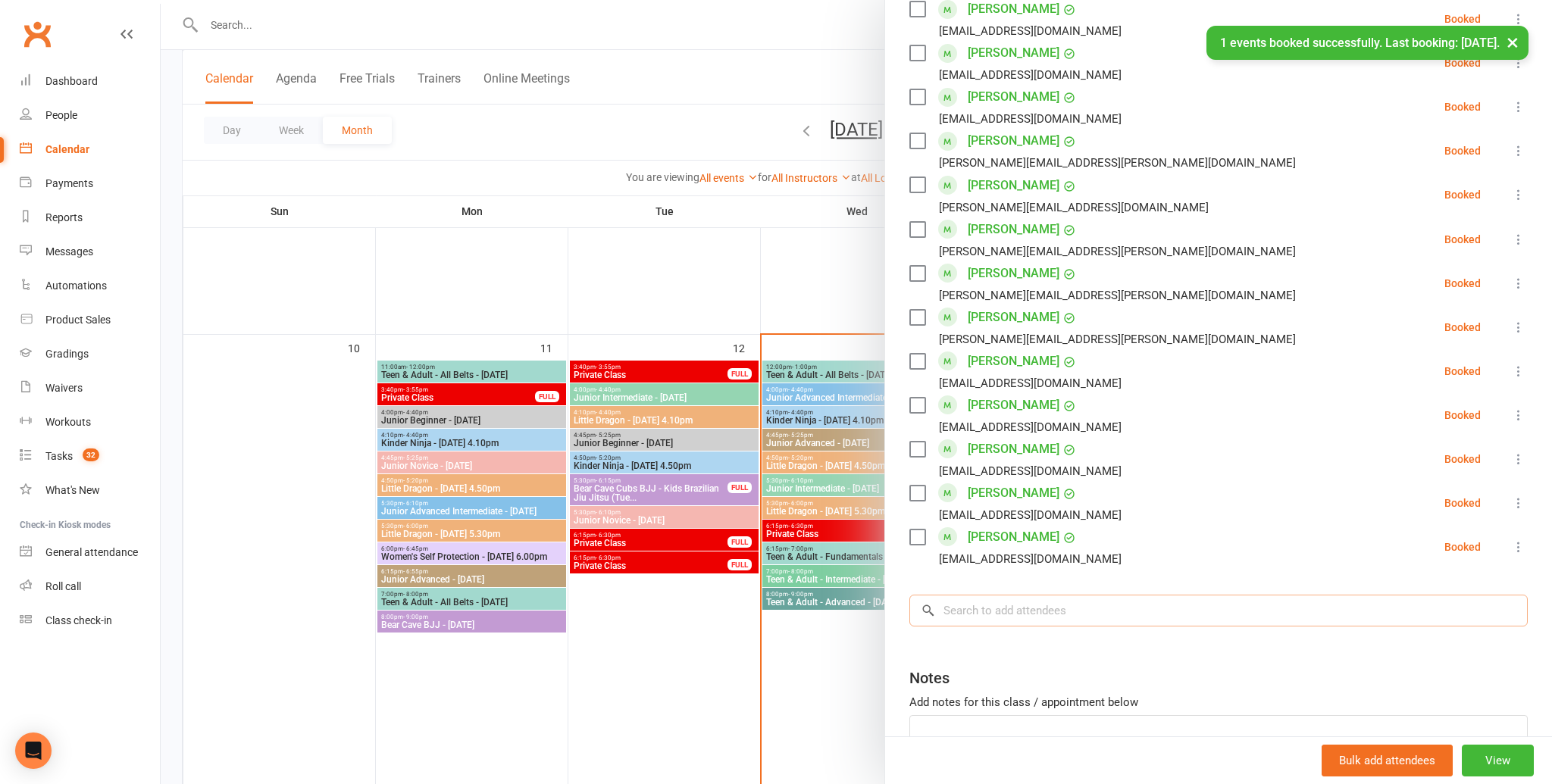
click at [1084, 601] on input "search" at bounding box center [1219, 610] width 619 height 32
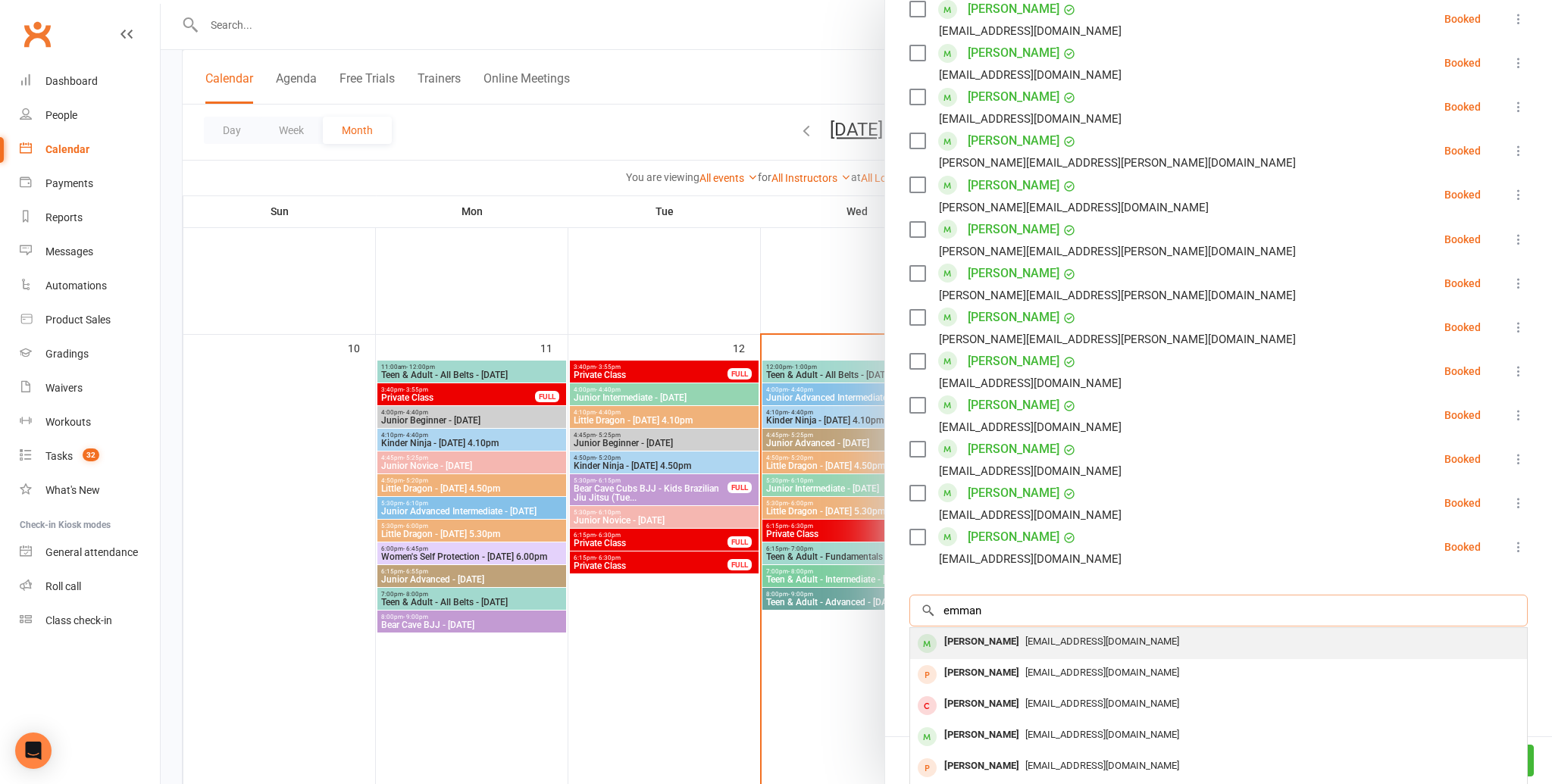
type input "emman"
click at [1090, 638] on span "mannie@email.com" at bounding box center [1102, 641] width 153 height 11
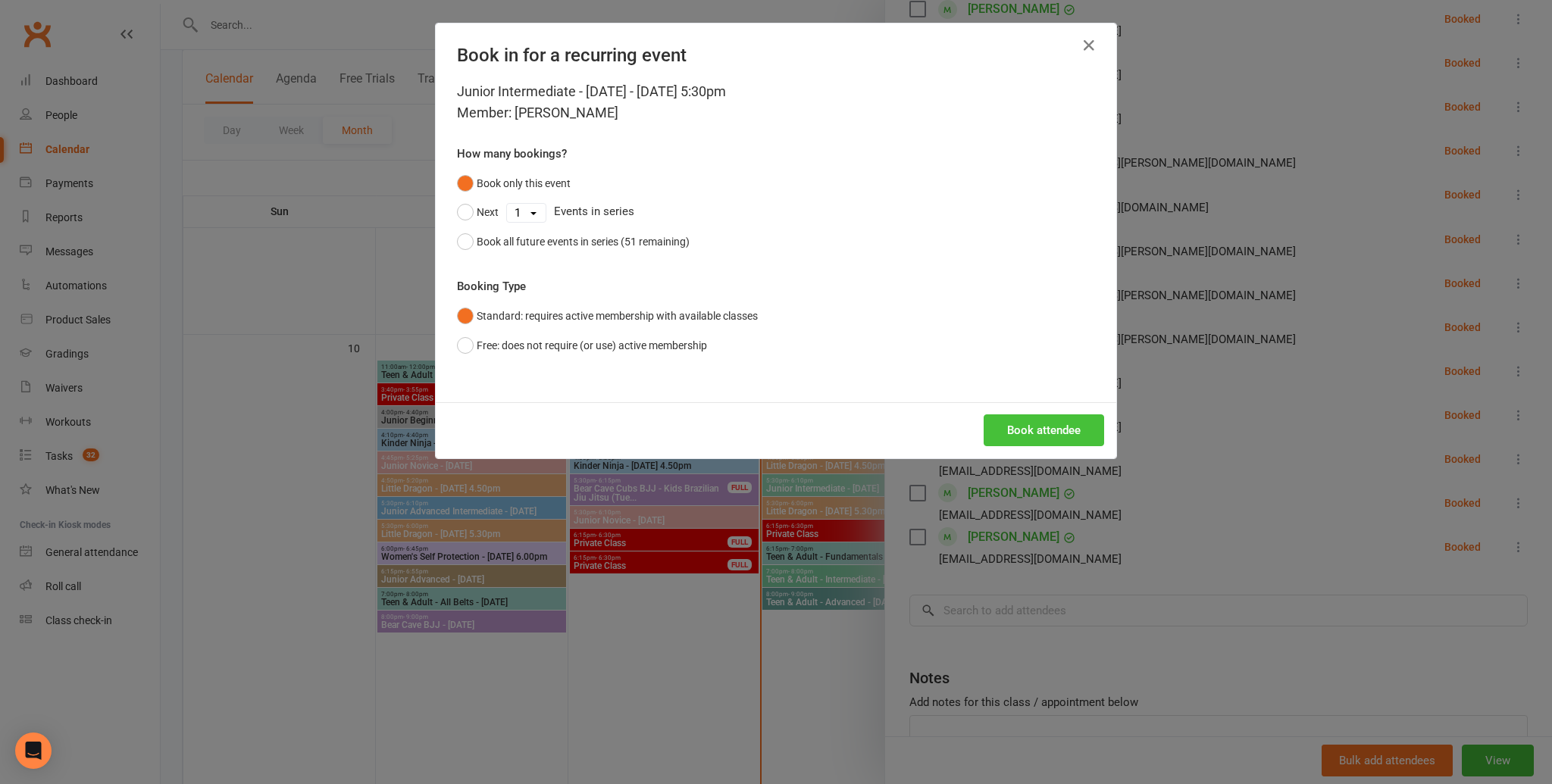
click at [1064, 438] on button "Book attendee" at bounding box center [1043, 429] width 120 height 32
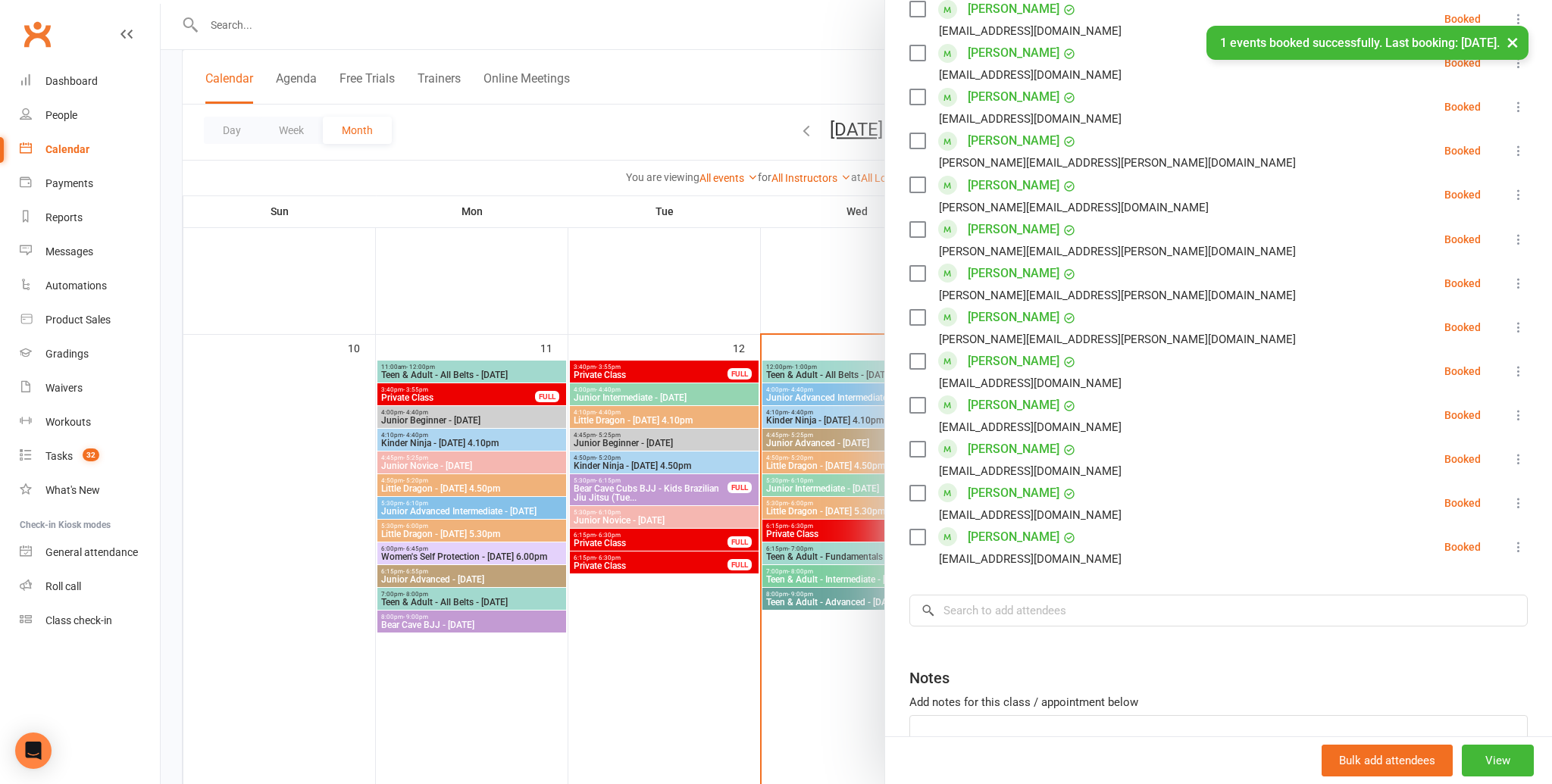
scroll to position [812, 0]
click at [1015, 135] on link "Jade Pinder" at bounding box center [1013, 141] width 92 height 24
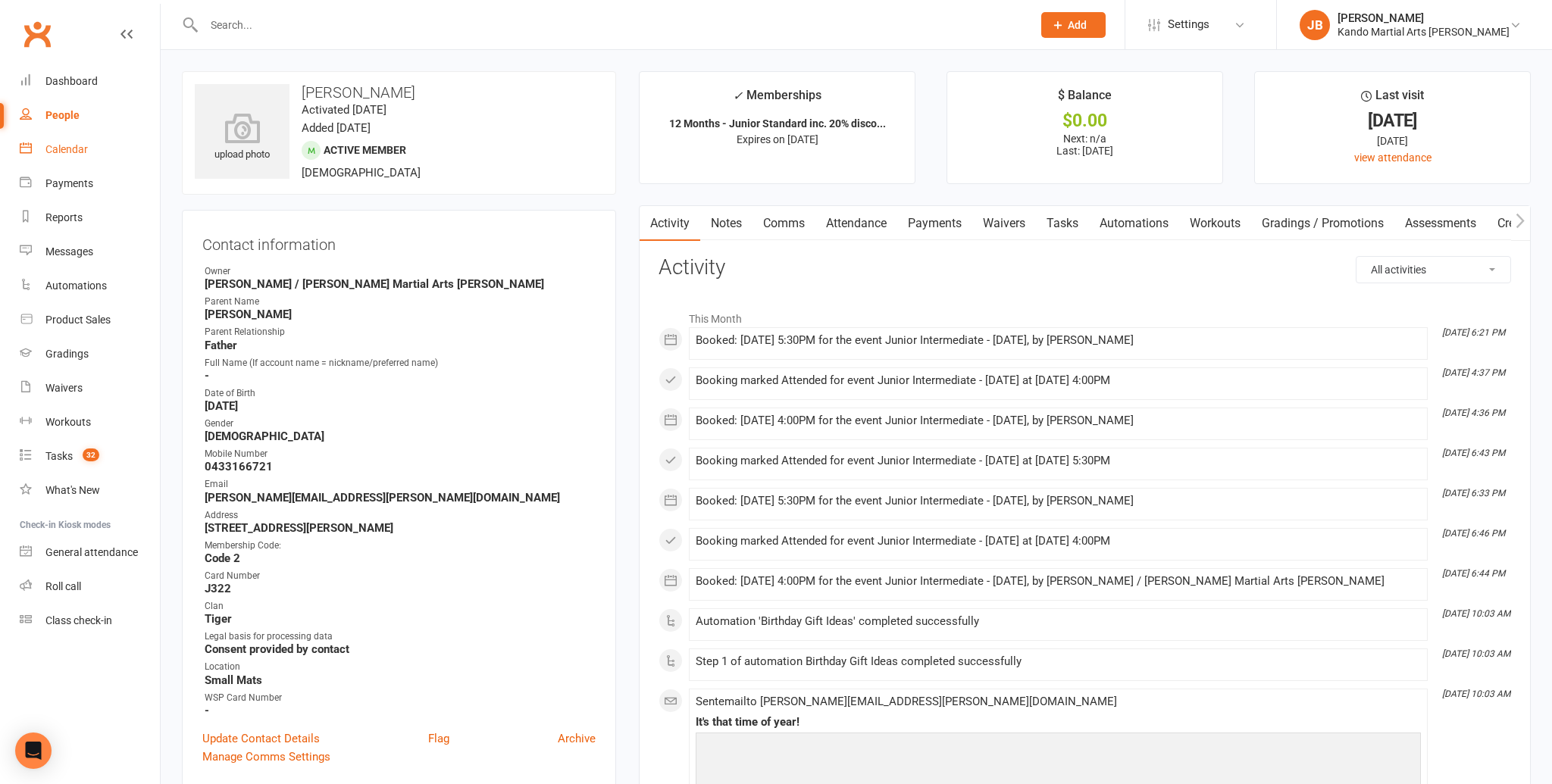
click at [51, 159] on link "Calendar" at bounding box center [89, 150] width 140 height 34
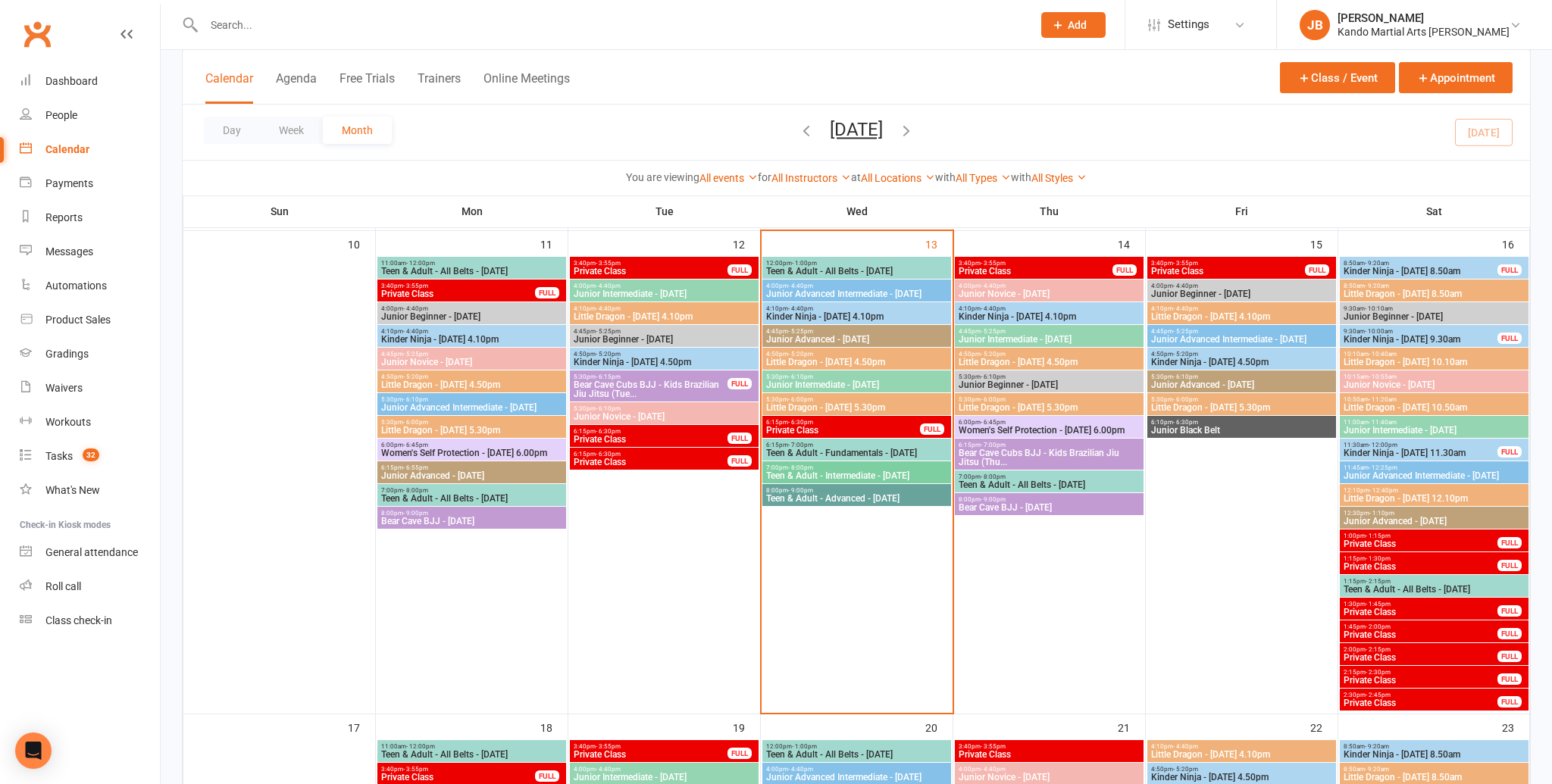
scroll to position [974, 0]
click at [905, 381] on span "Junior Intermediate - Wednesday" at bounding box center [857, 385] width 182 height 9
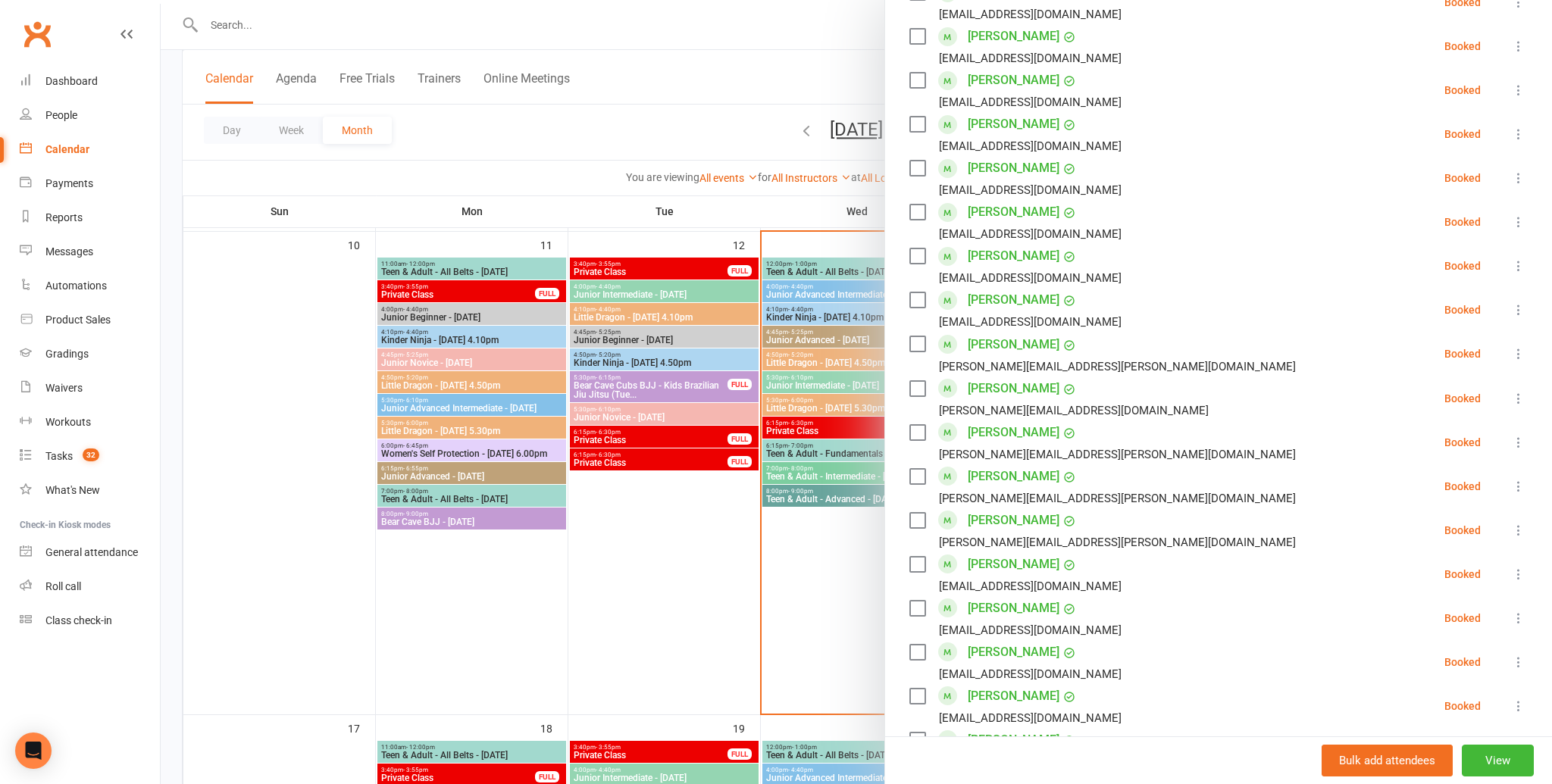
scroll to position [915, 0]
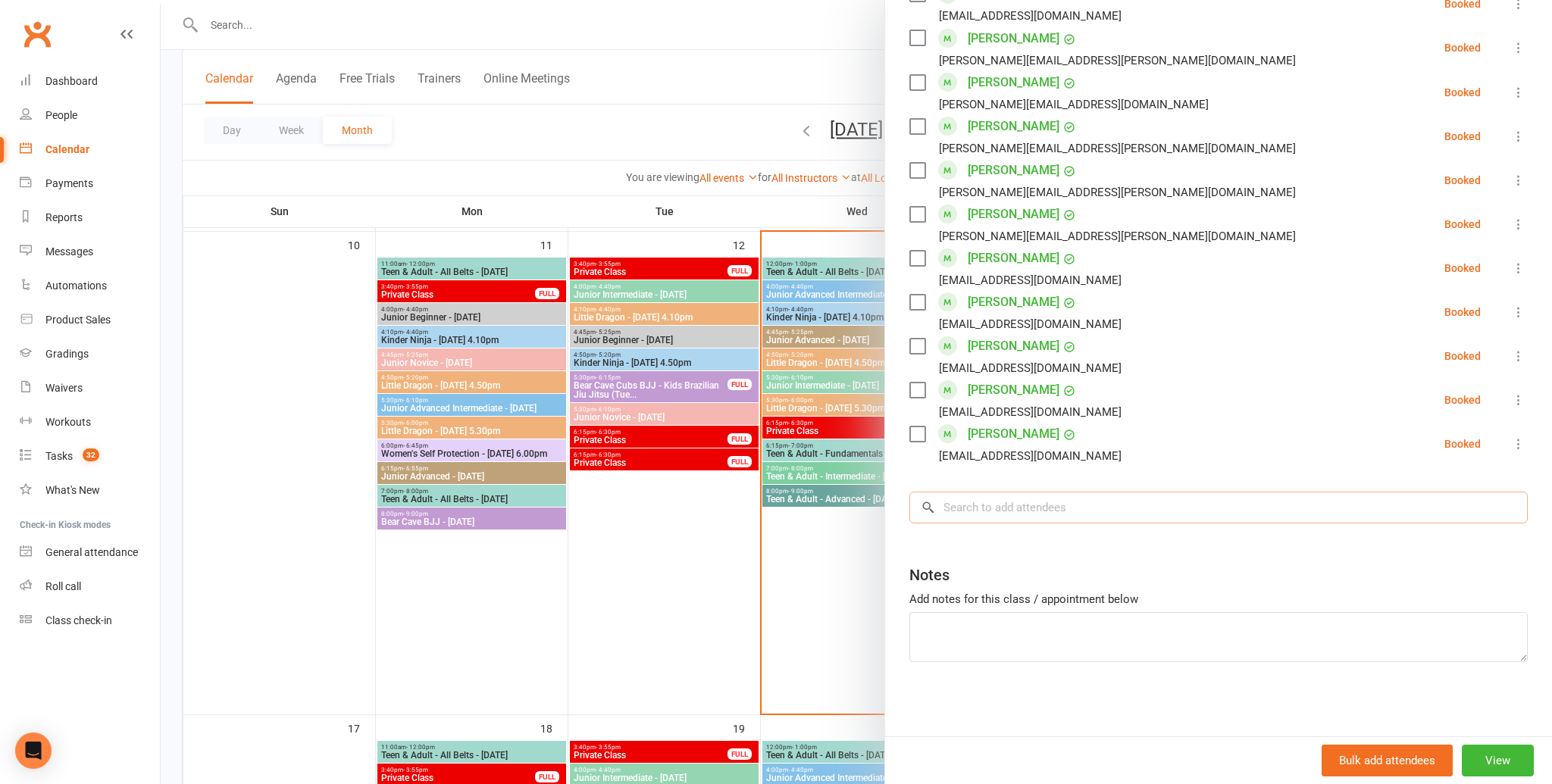
click at [1025, 514] on input "search" at bounding box center [1219, 507] width 619 height 32
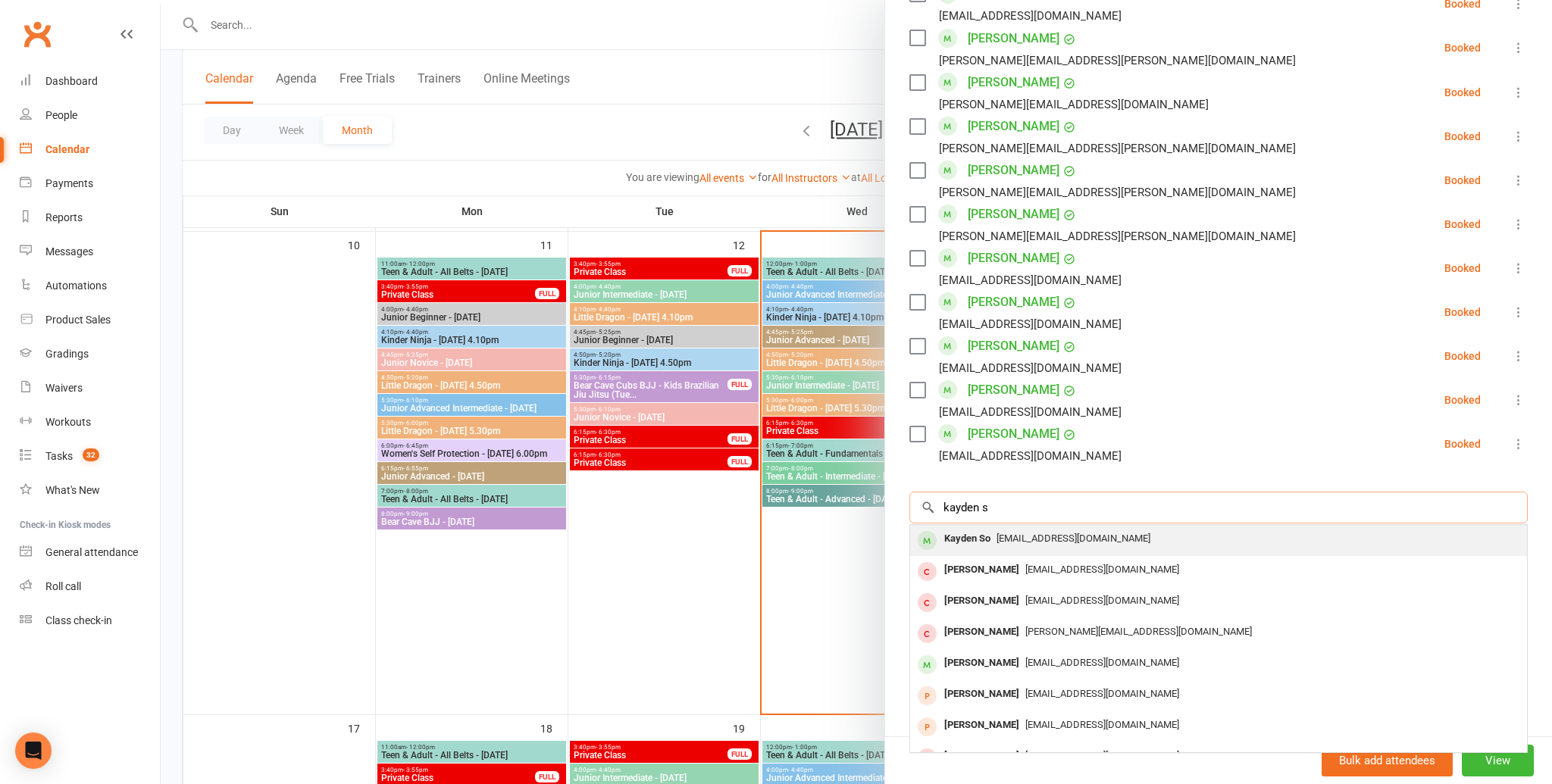
type input "kayden s"
click at [1018, 536] on span "wynniema@hotmail.com" at bounding box center [1073, 538] width 153 height 11
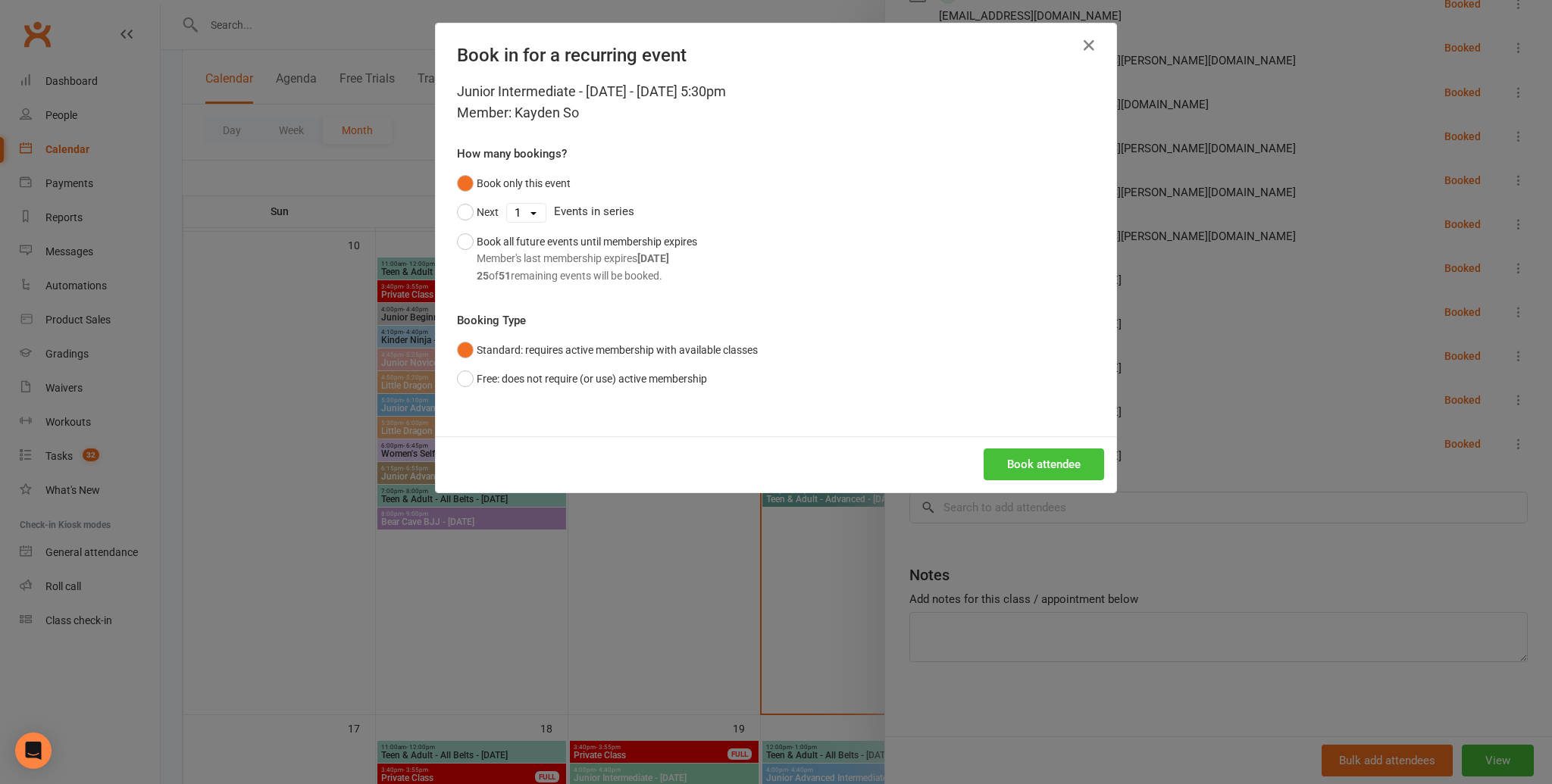
click at [1037, 453] on button "Book attendee" at bounding box center [1043, 464] width 120 height 32
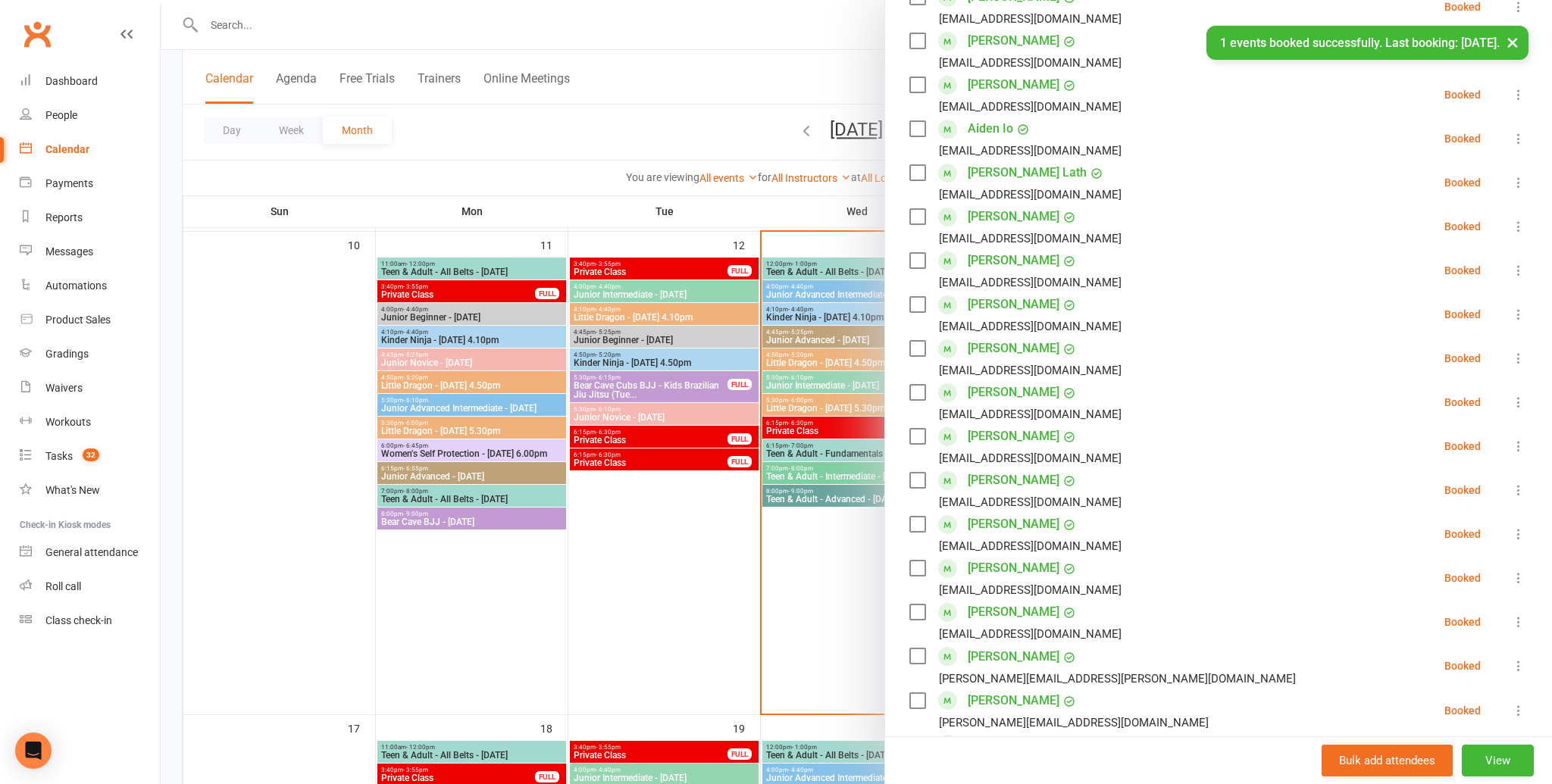
scroll to position [0, 0]
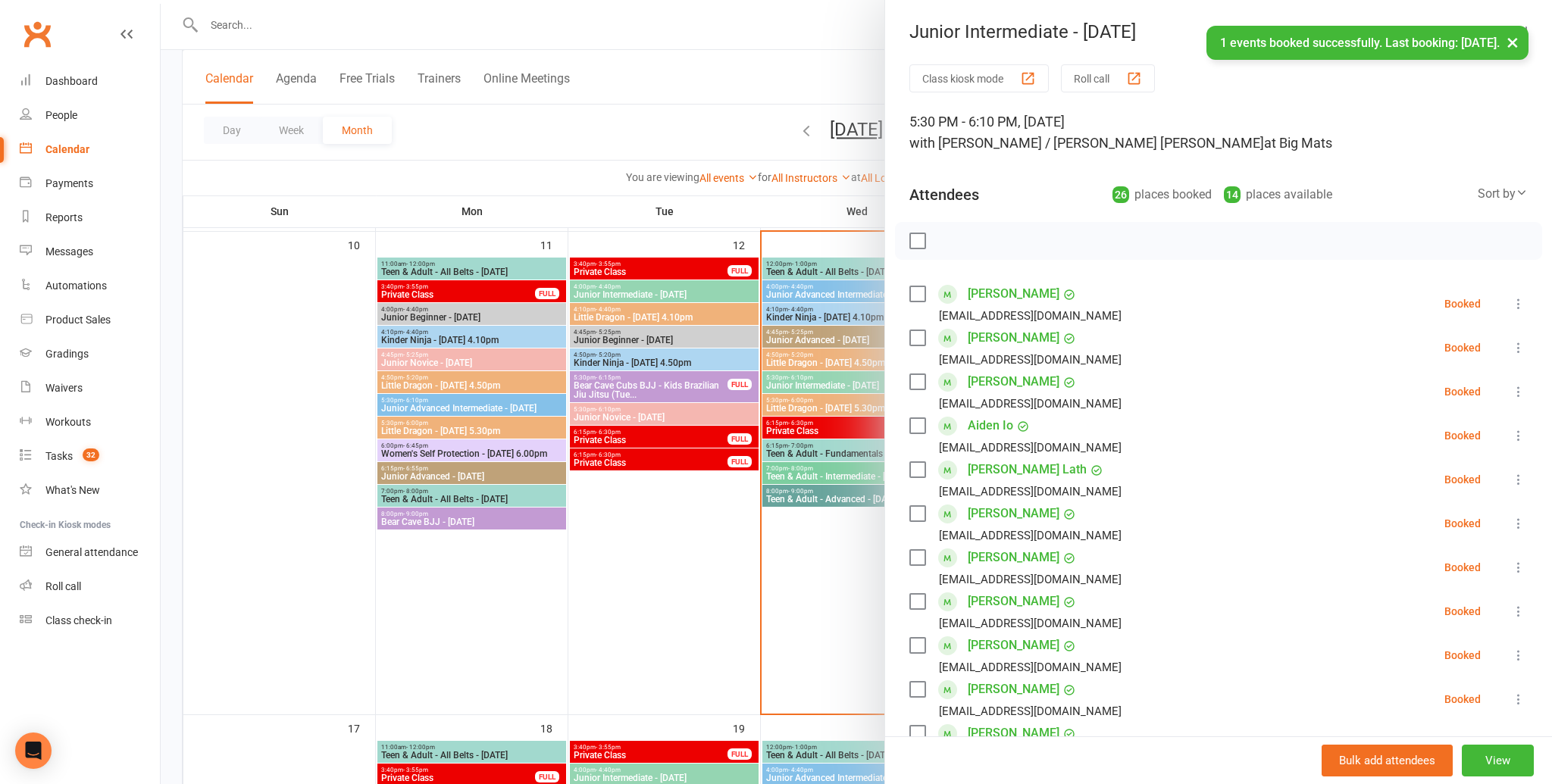
click at [917, 243] on label at bounding box center [917, 241] width 15 height 15
click at [945, 245] on icon "button" at bounding box center [950, 241] width 13 height 13
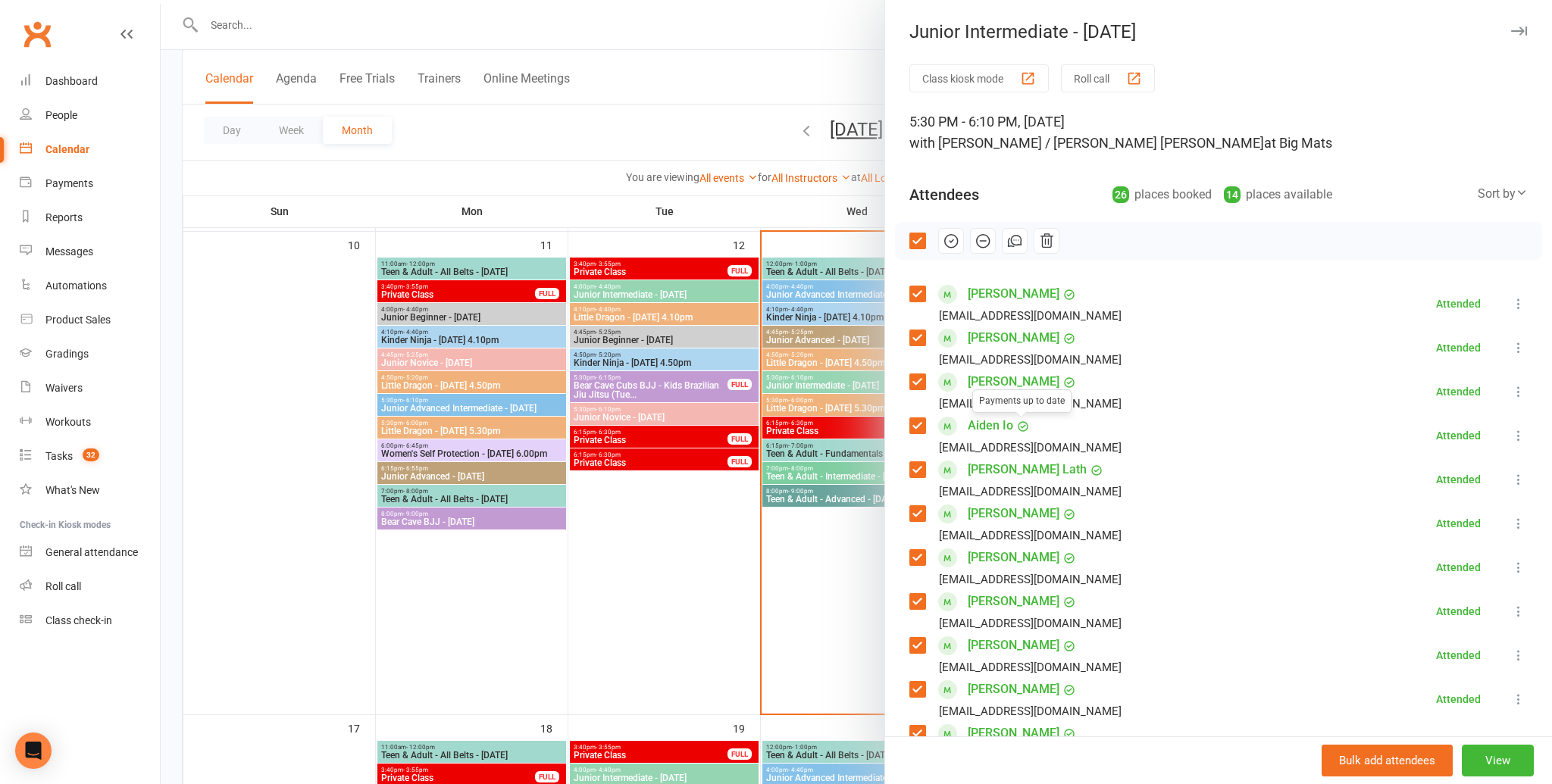
click at [817, 444] on div at bounding box center [856, 392] width 1391 height 784
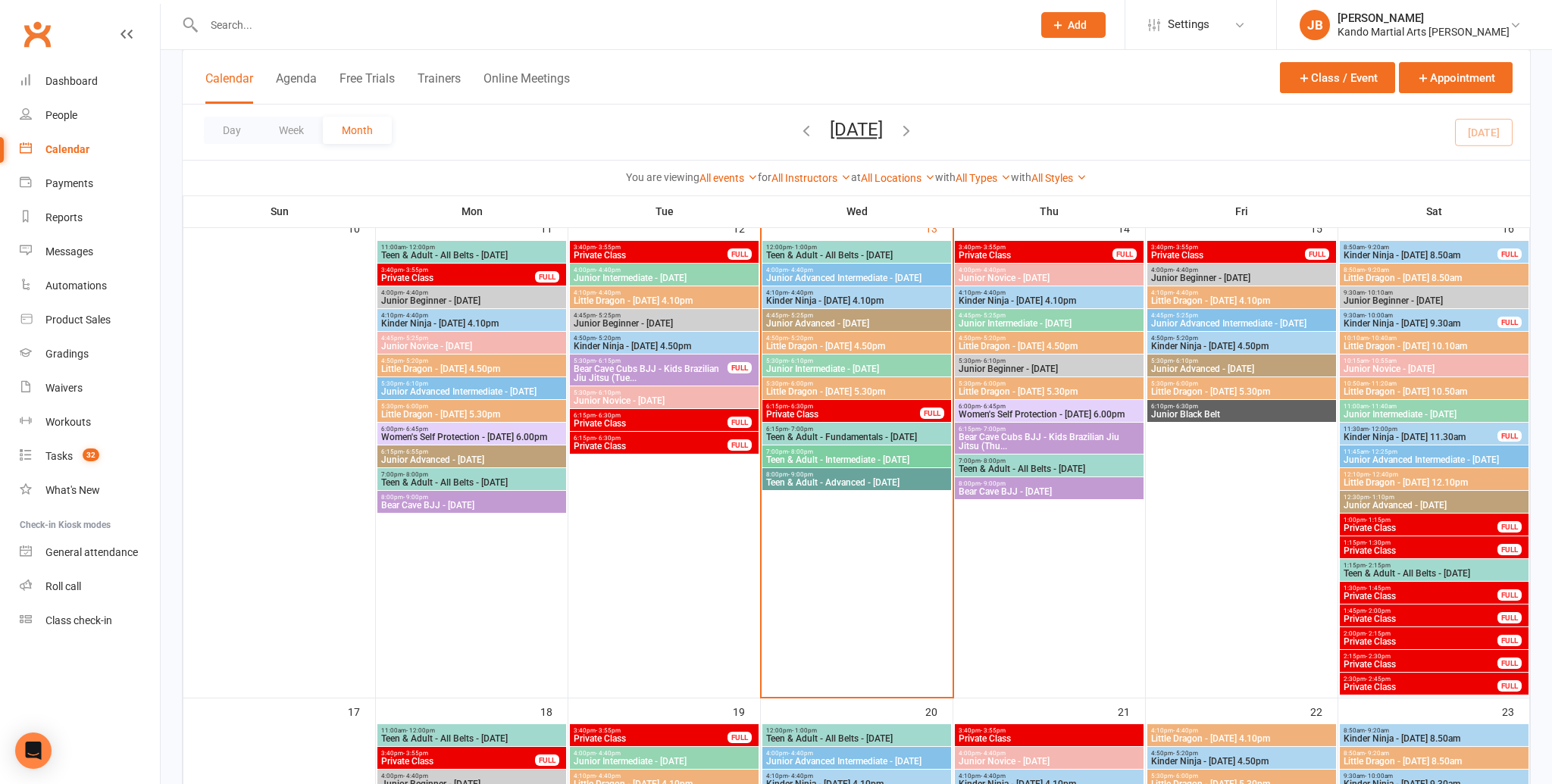
scroll to position [988, 0]
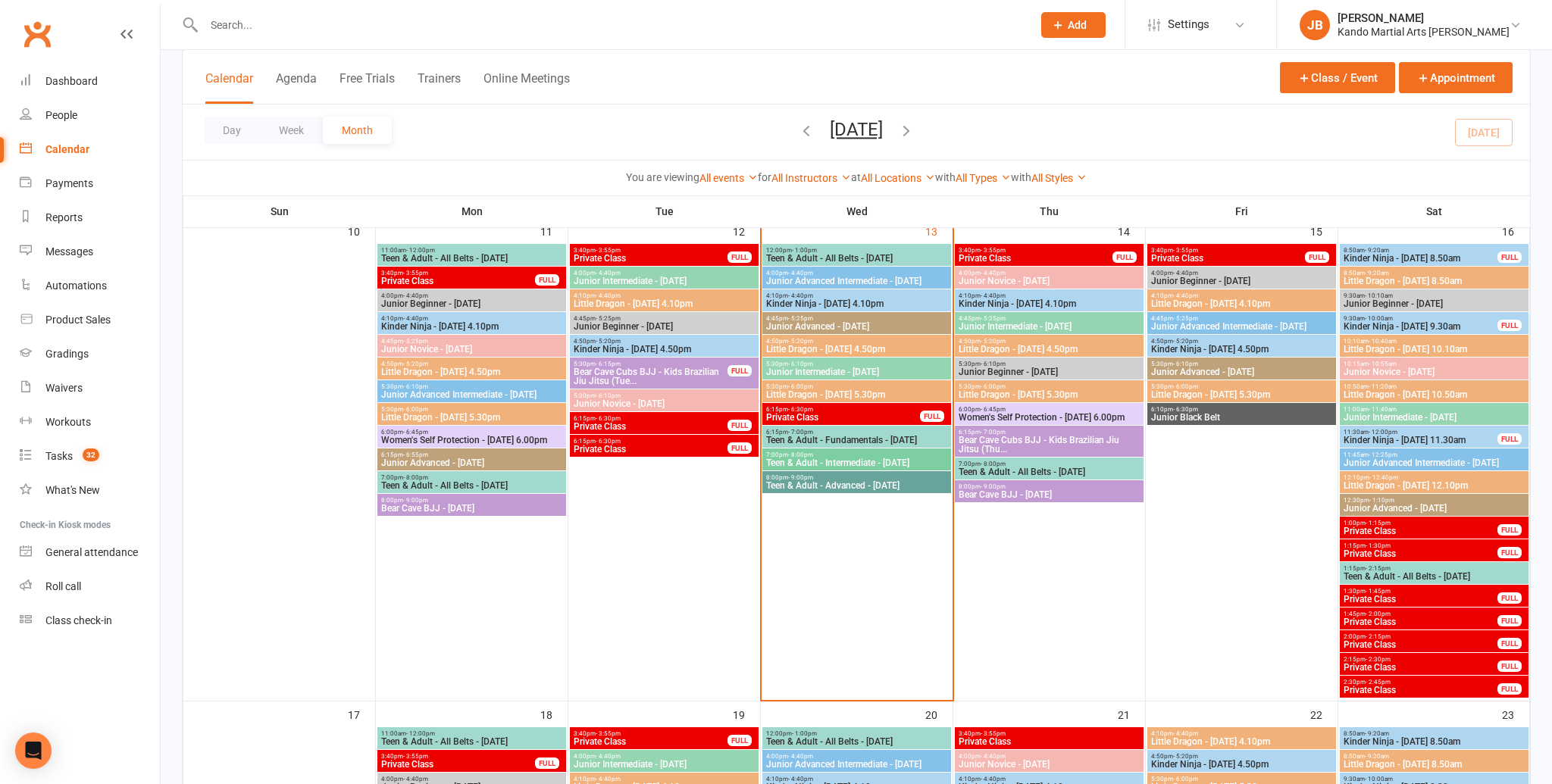
click at [857, 339] on span "4:50pm - 5:20pm" at bounding box center [857, 342] width 182 height 7
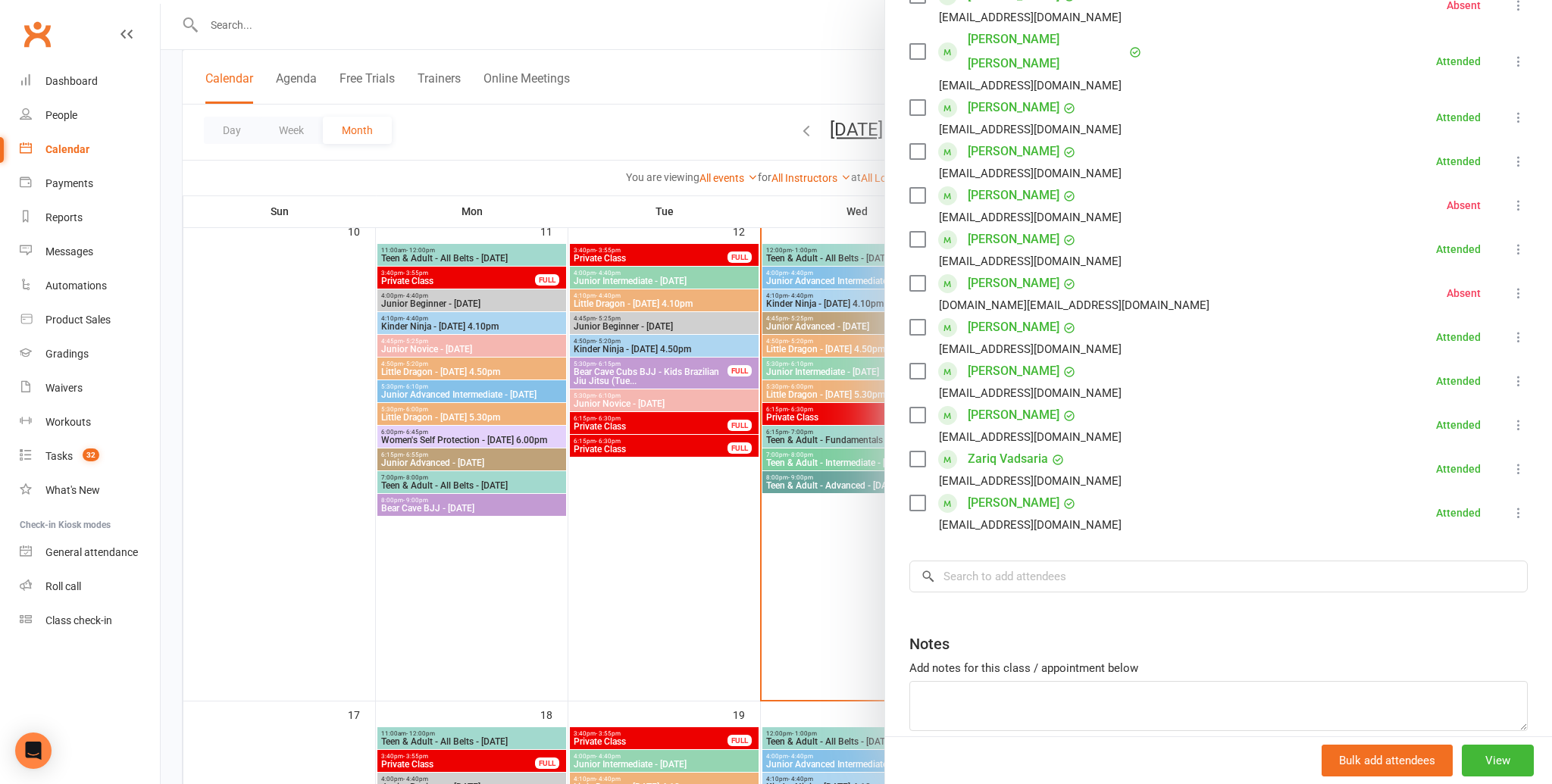
scroll to position [341, 0]
click at [779, 418] on div at bounding box center [856, 392] width 1391 height 784
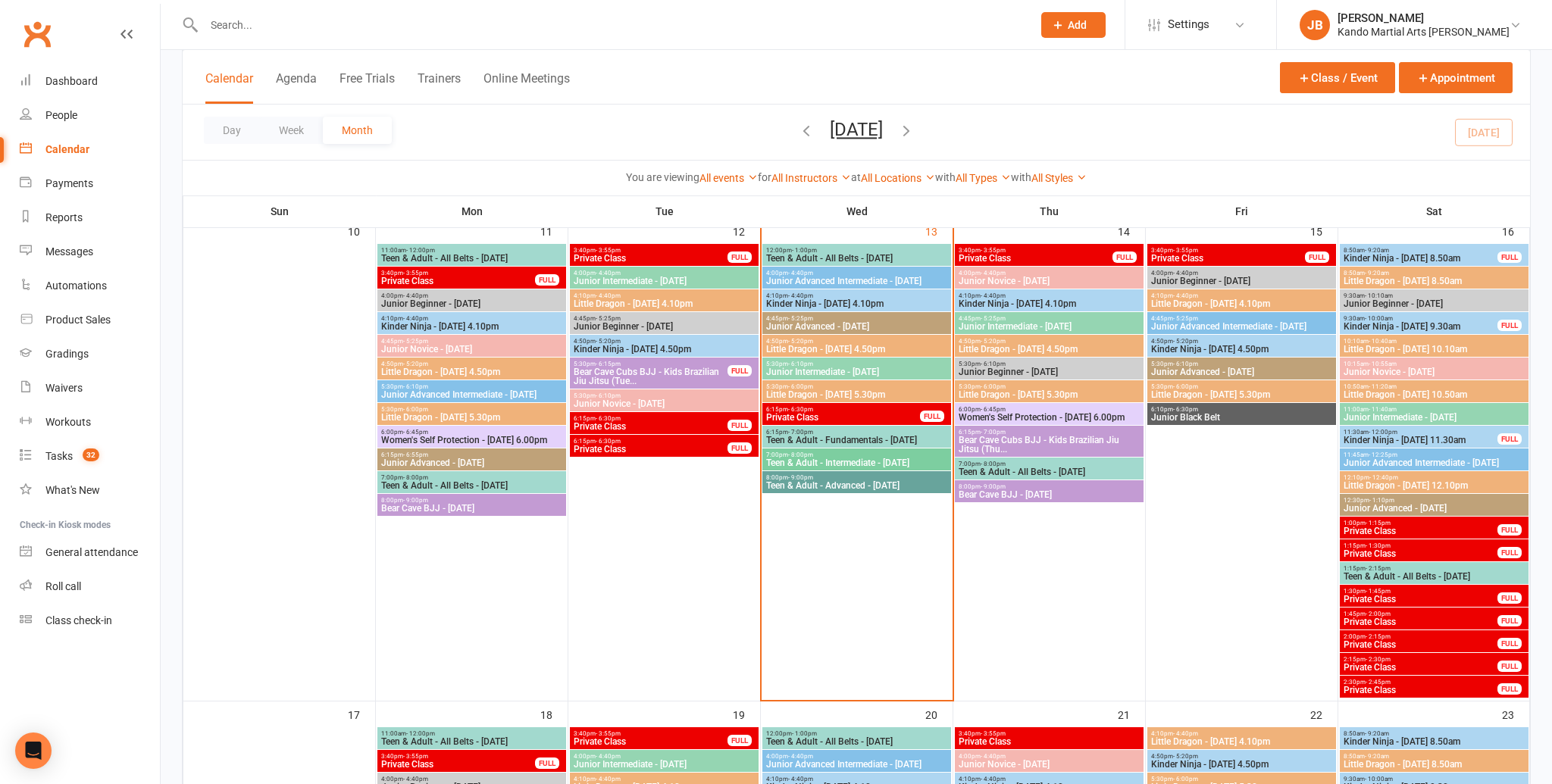
click at [832, 393] on span "Little Dragon - Wednesday 5.30pm" at bounding box center [857, 395] width 182 height 9
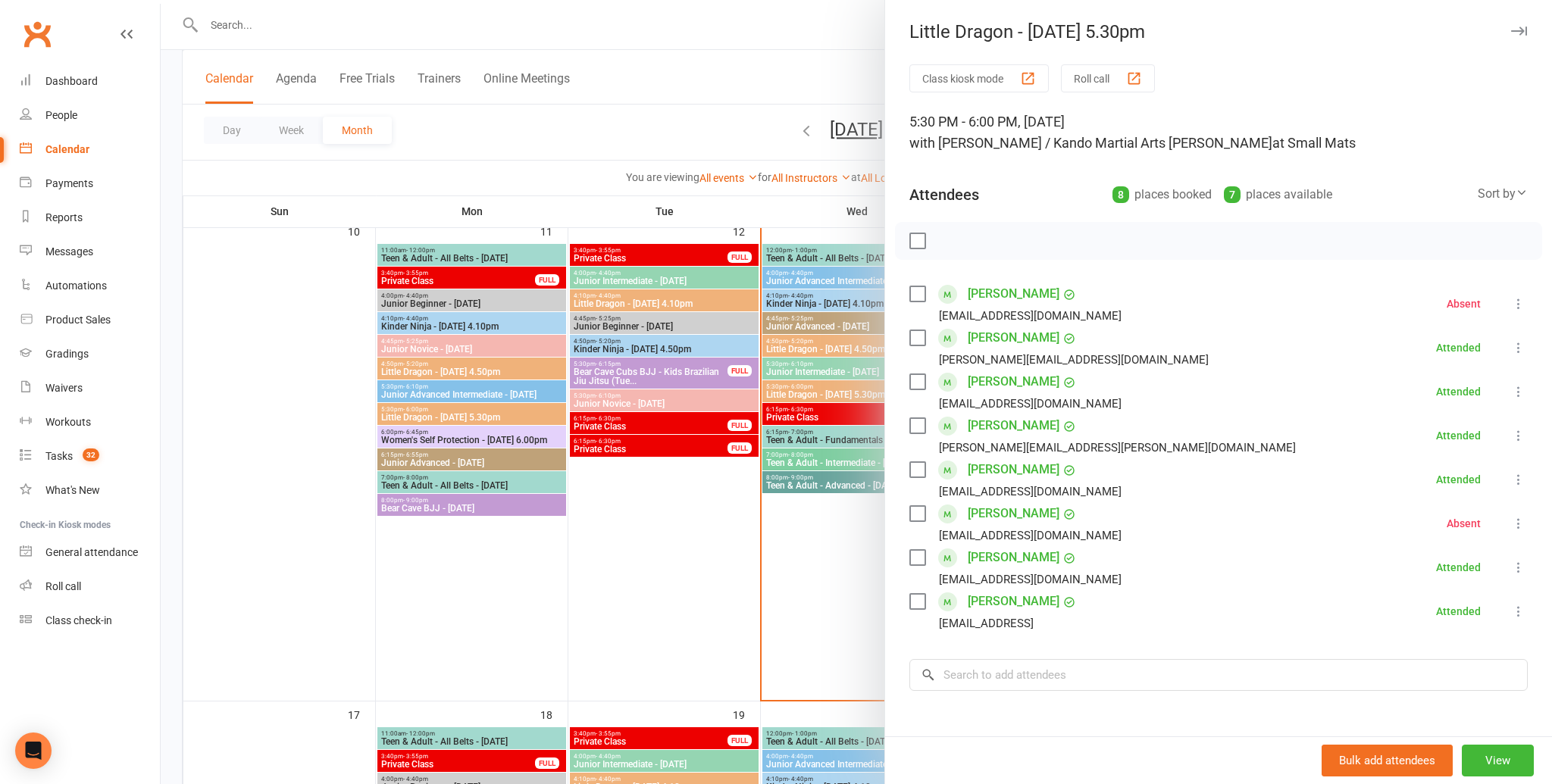
click at [1007, 378] on link "[PERSON_NAME]" at bounding box center [1013, 382] width 92 height 24
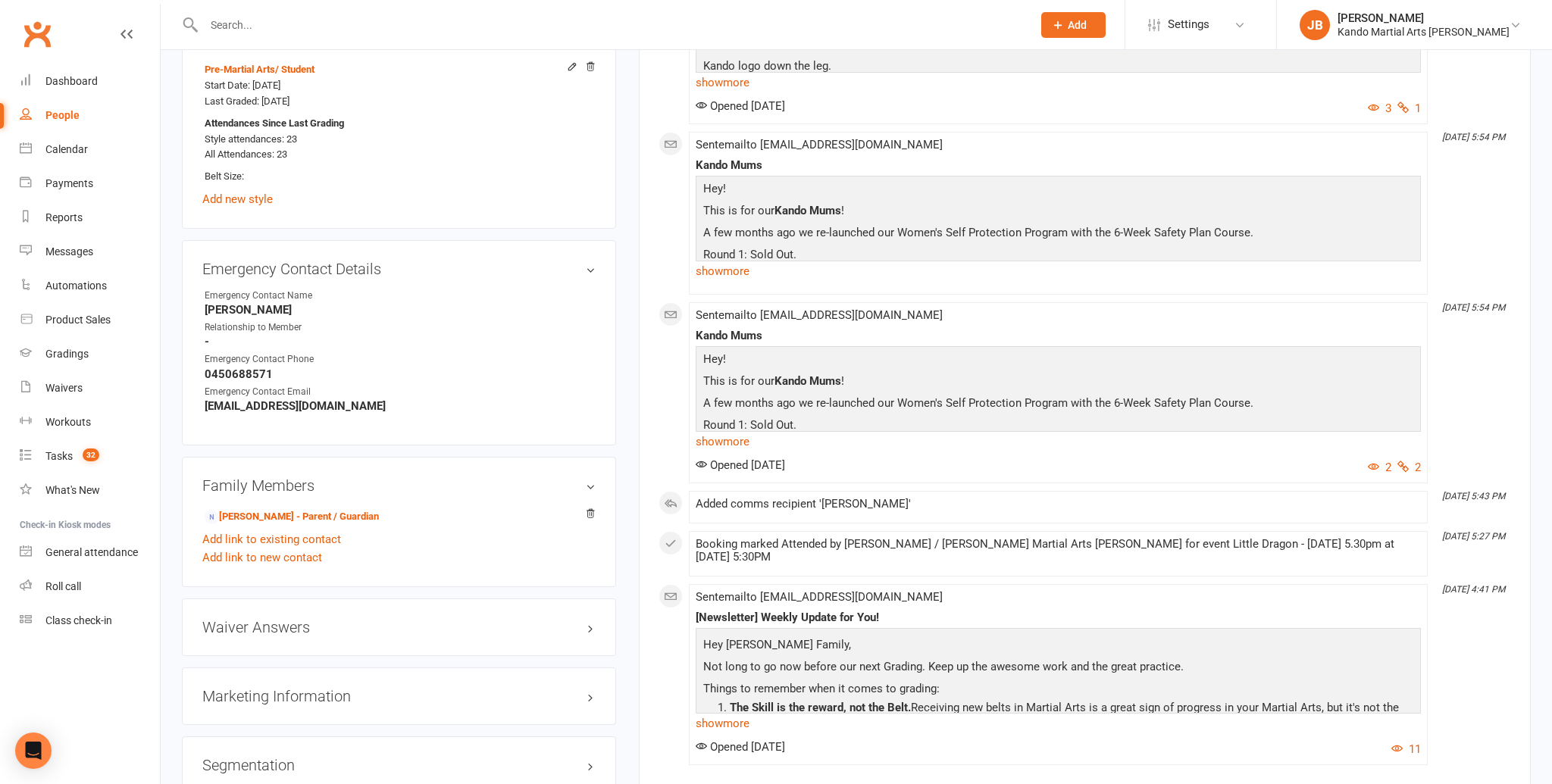
scroll to position [1155, 0]
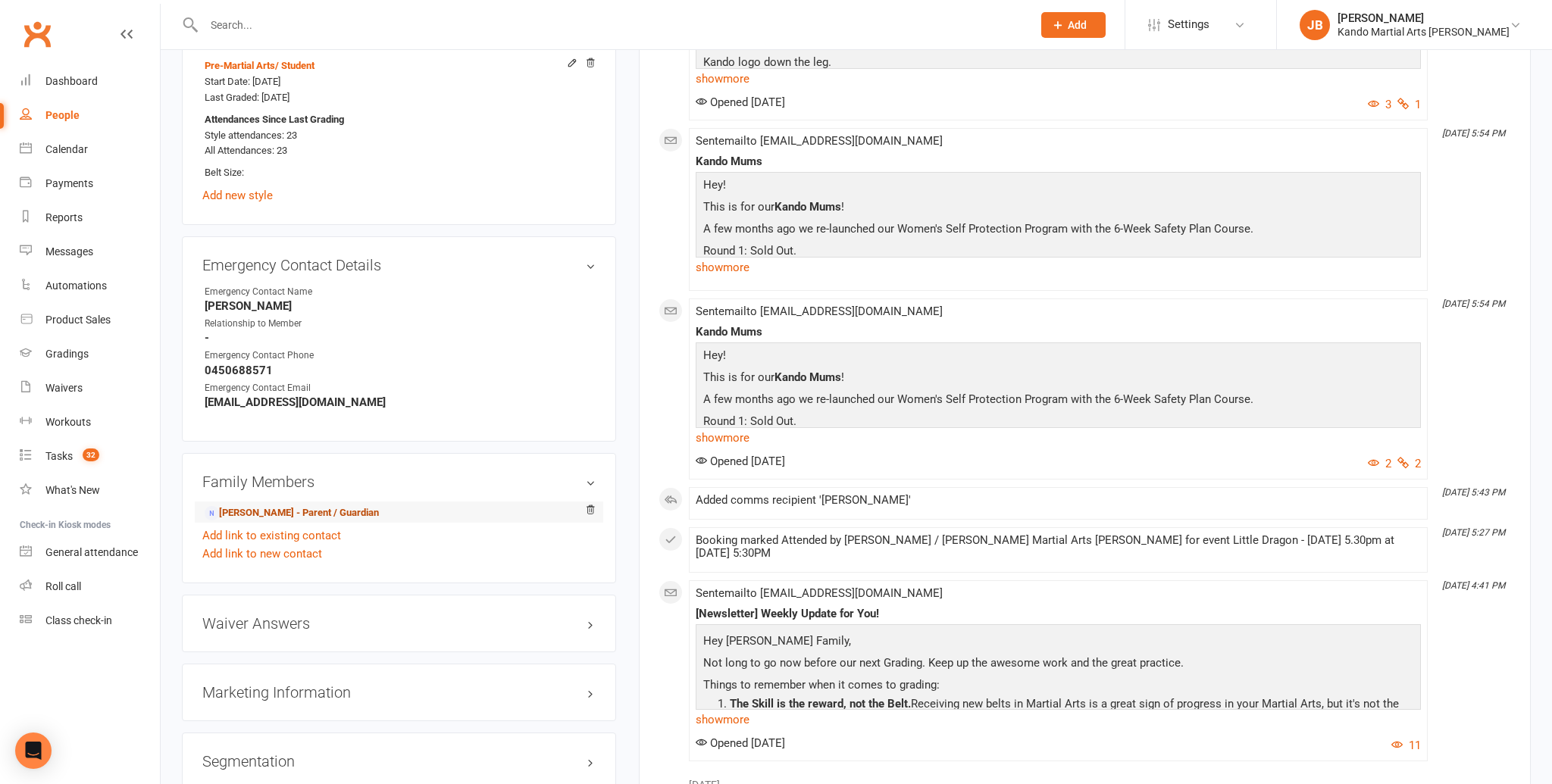
click at [330, 505] on link "Ravi Gauri - Parent / Guardian" at bounding box center [291, 513] width 174 height 16
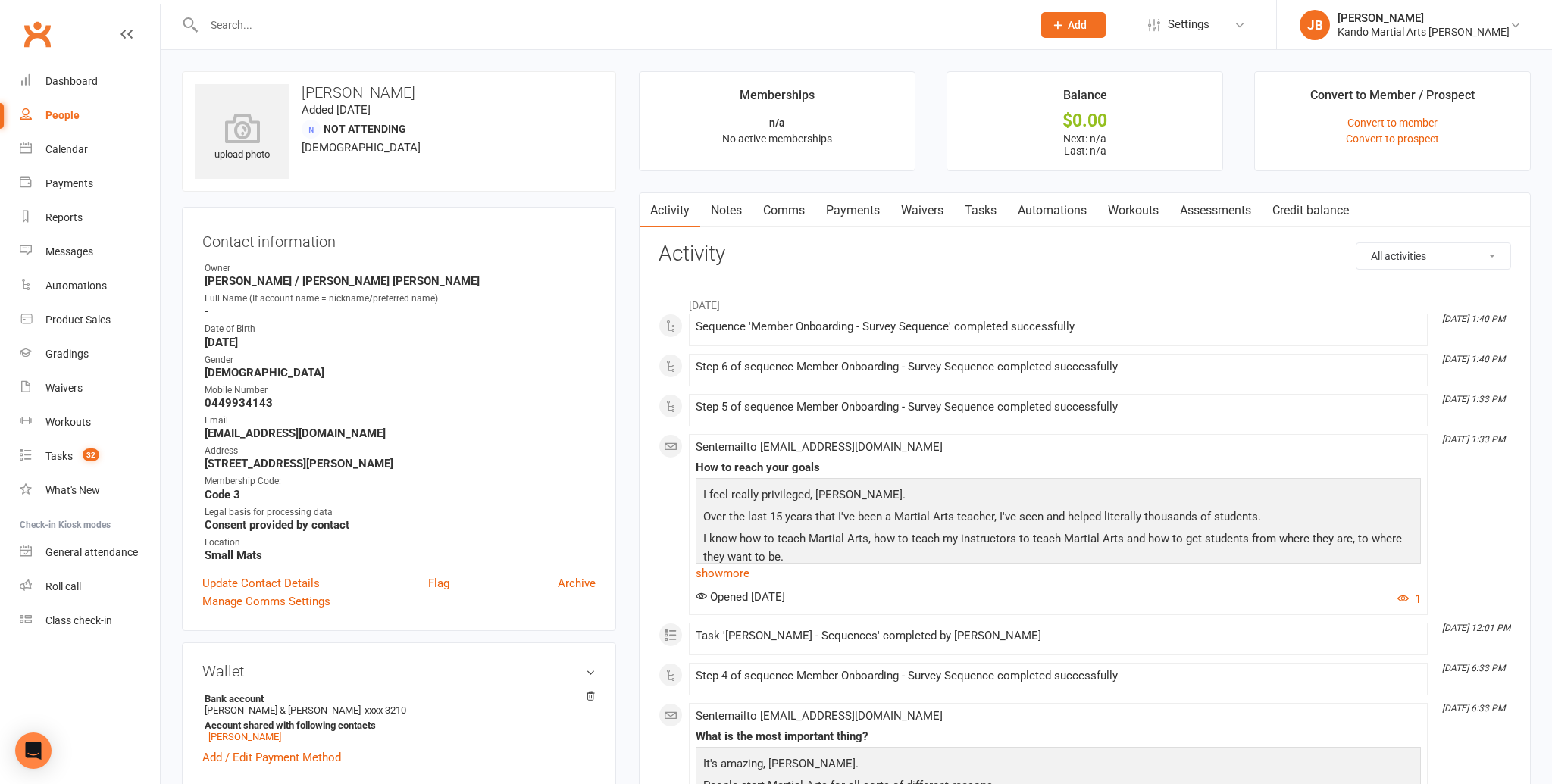
click at [937, 216] on link "Waivers" at bounding box center [922, 210] width 64 height 35
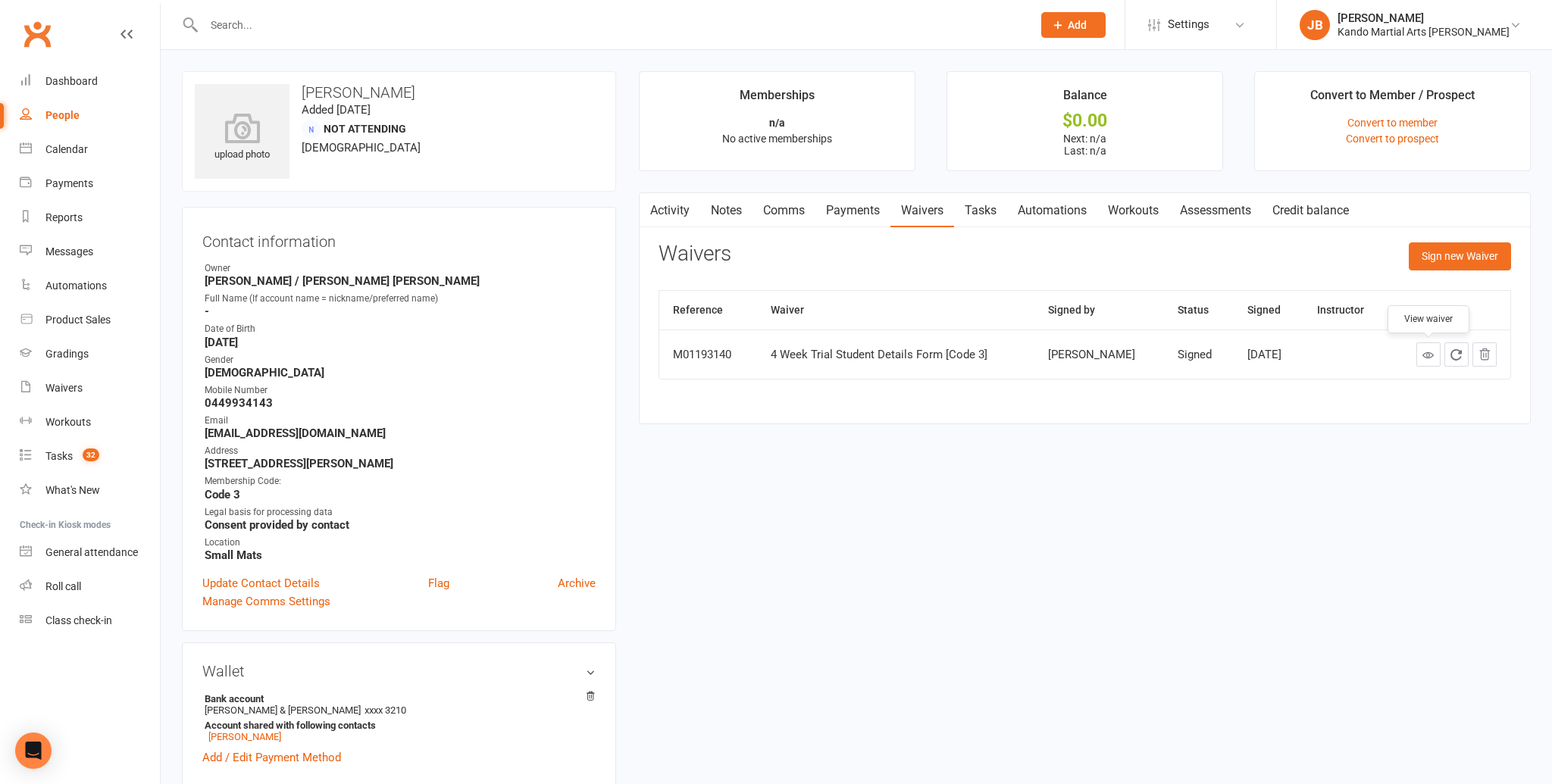
click at [1428, 352] on icon at bounding box center [1428, 355] width 11 height 11
click at [87, 165] on link "Calendar" at bounding box center [89, 150] width 140 height 34
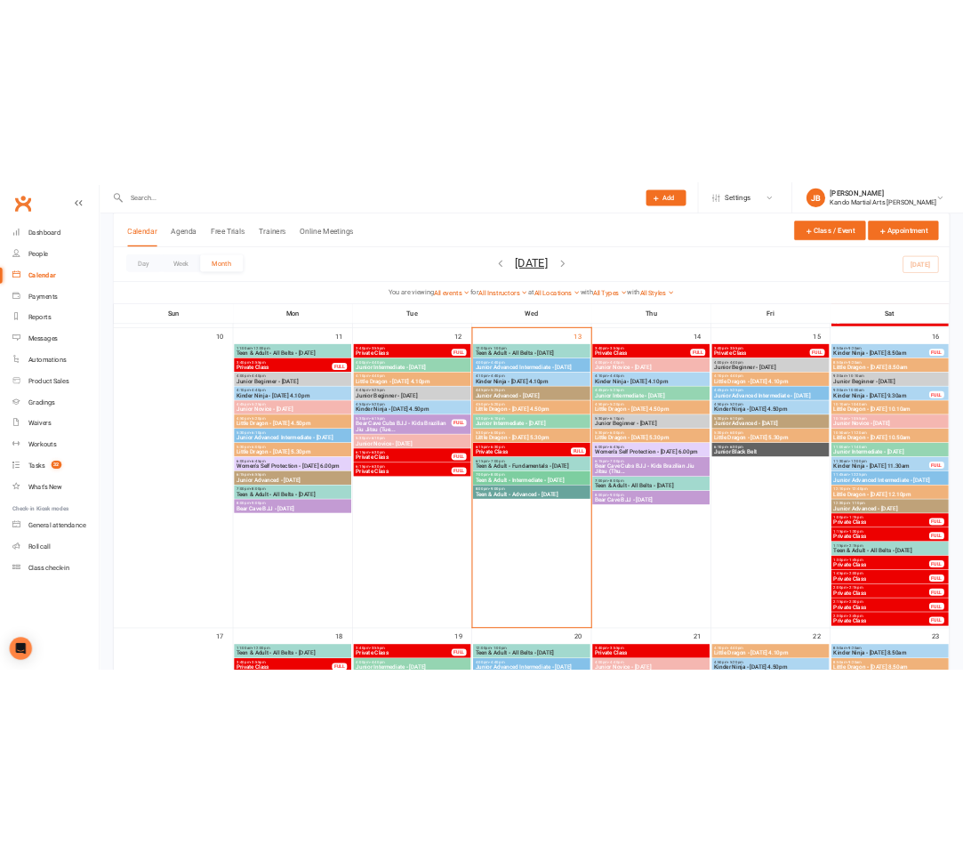
scroll to position [1141, 0]
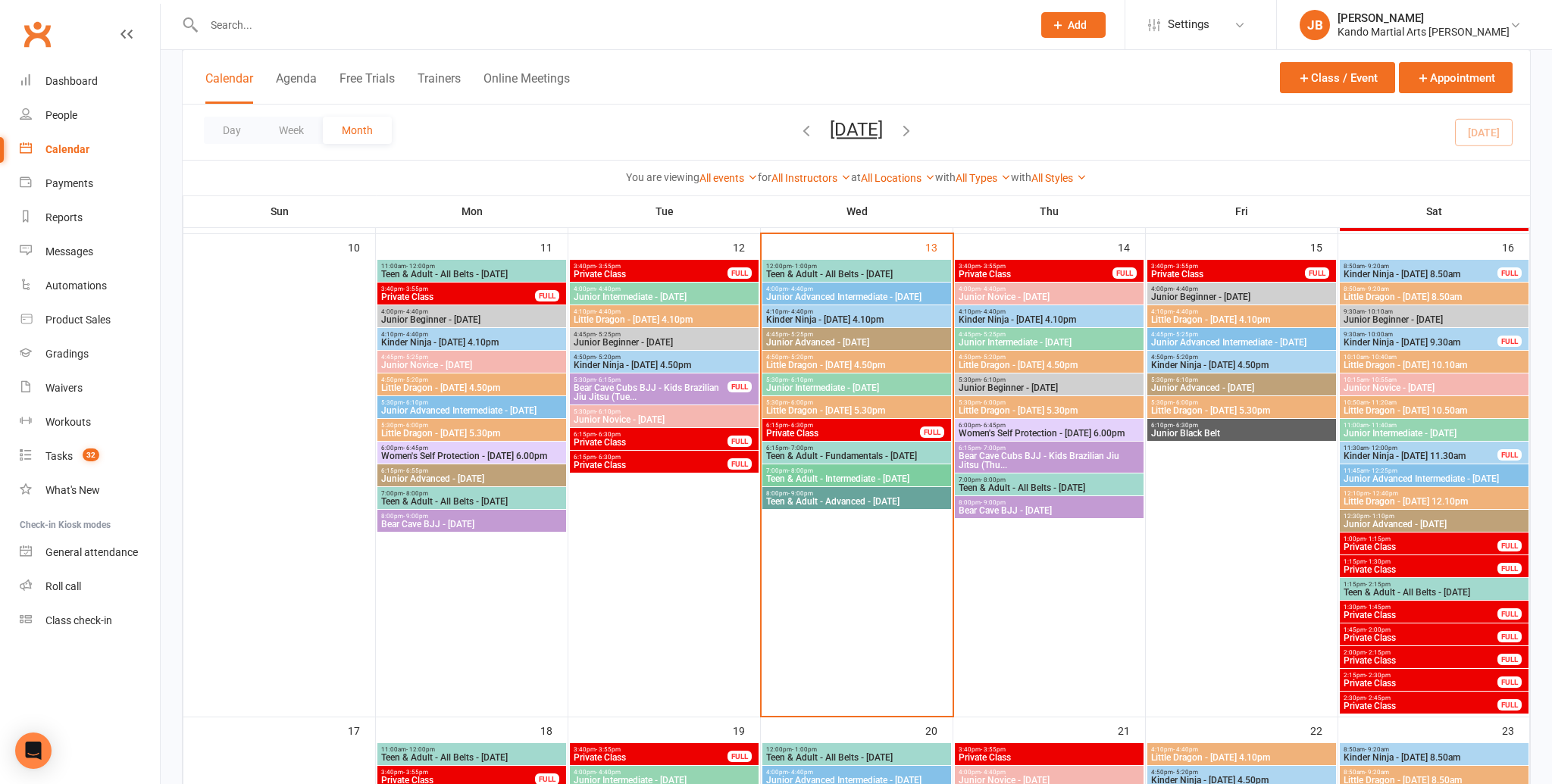
click at [834, 452] on span "Teen & Adult - Fundamentals - Wednesday" at bounding box center [857, 456] width 182 height 9
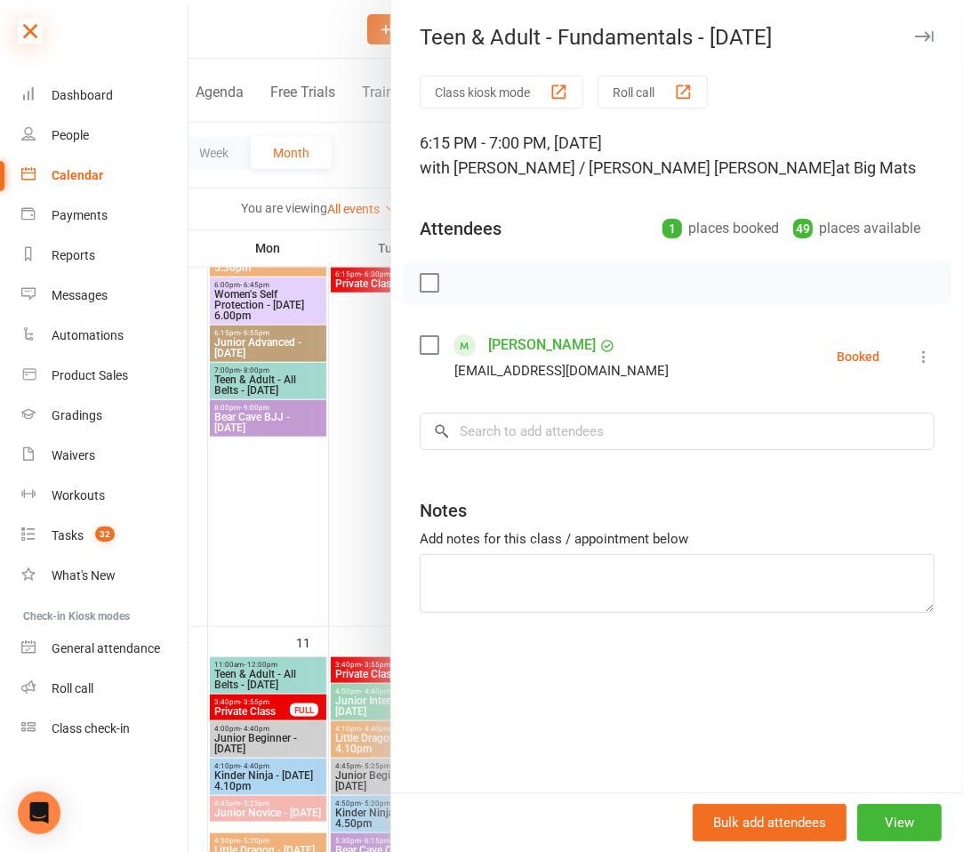
click at [27, 36] on icon at bounding box center [30, 31] width 25 height 25
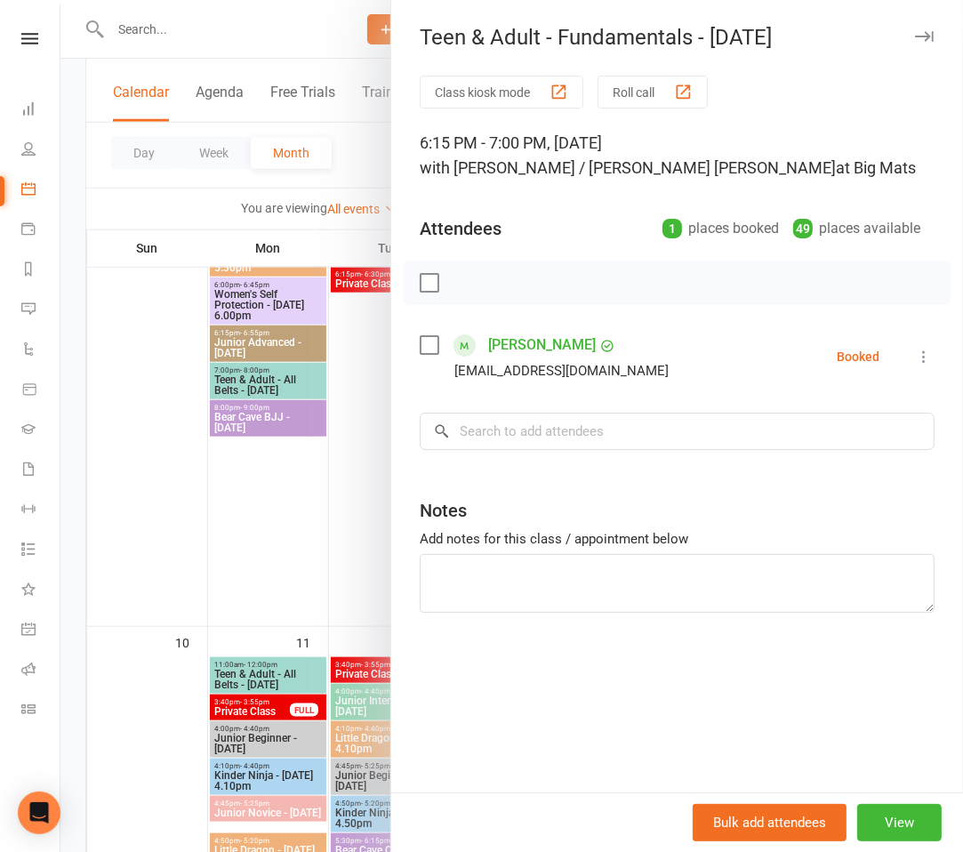
click at [296, 29] on div at bounding box center [511, 426] width 902 height 852
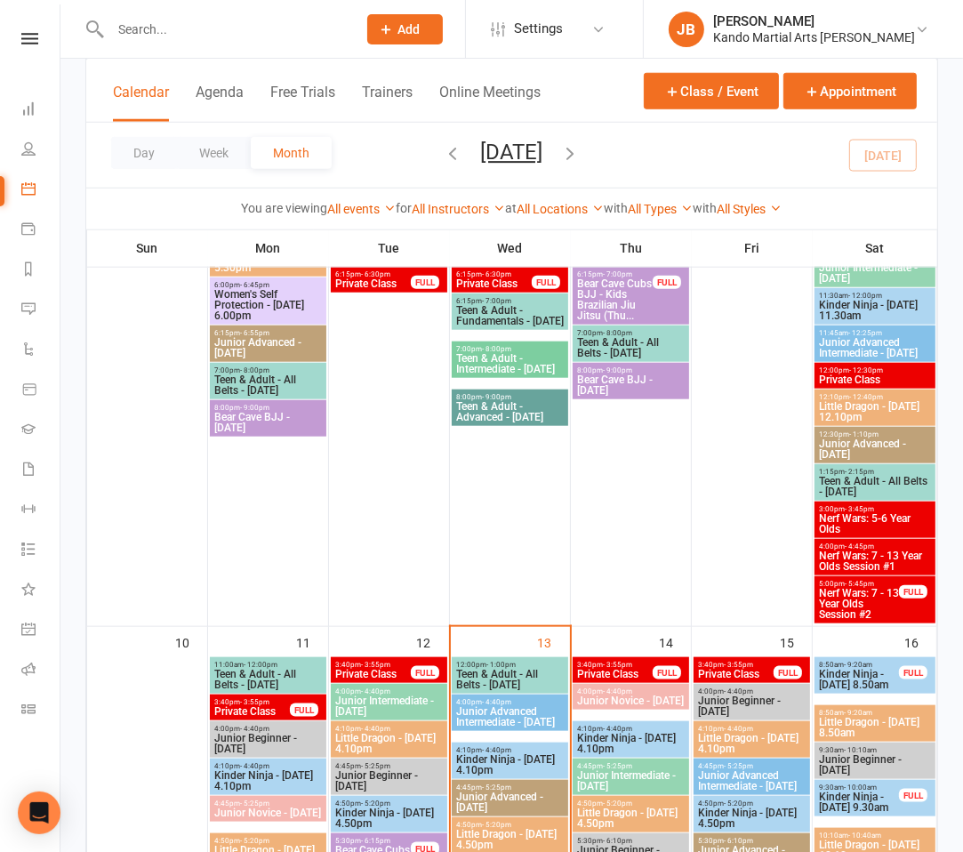
click at [296, 29] on input "text" at bounding box center [224, 29] width 239 height 25
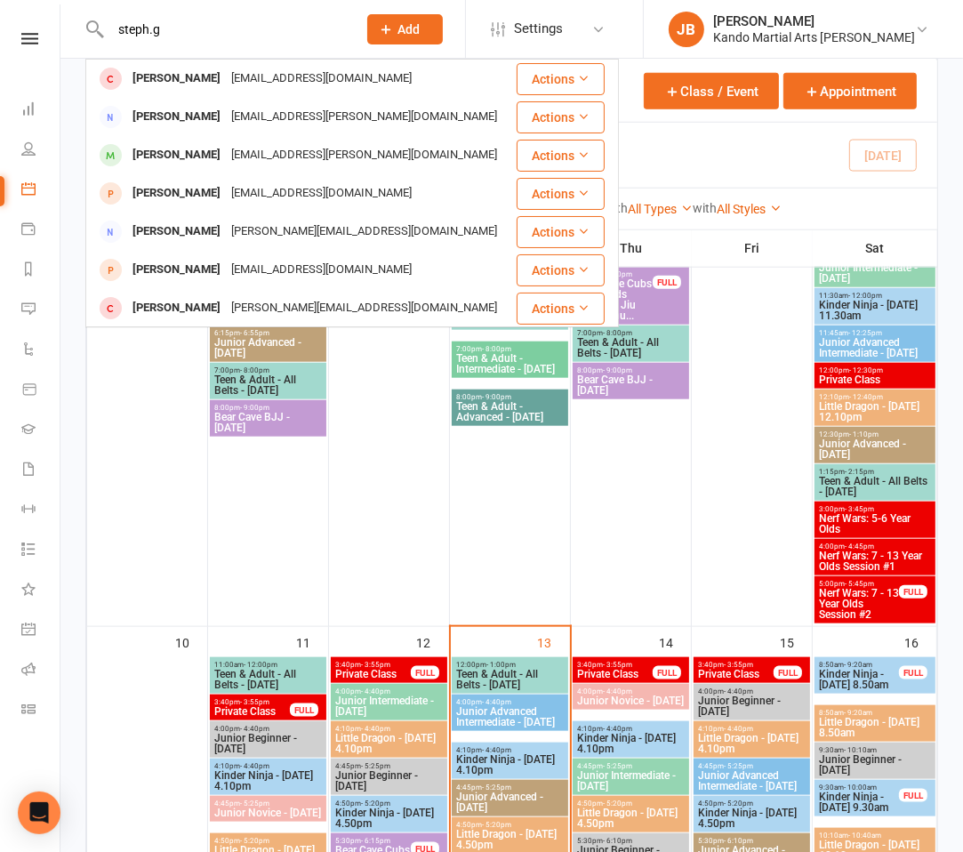
type input "steph.g"
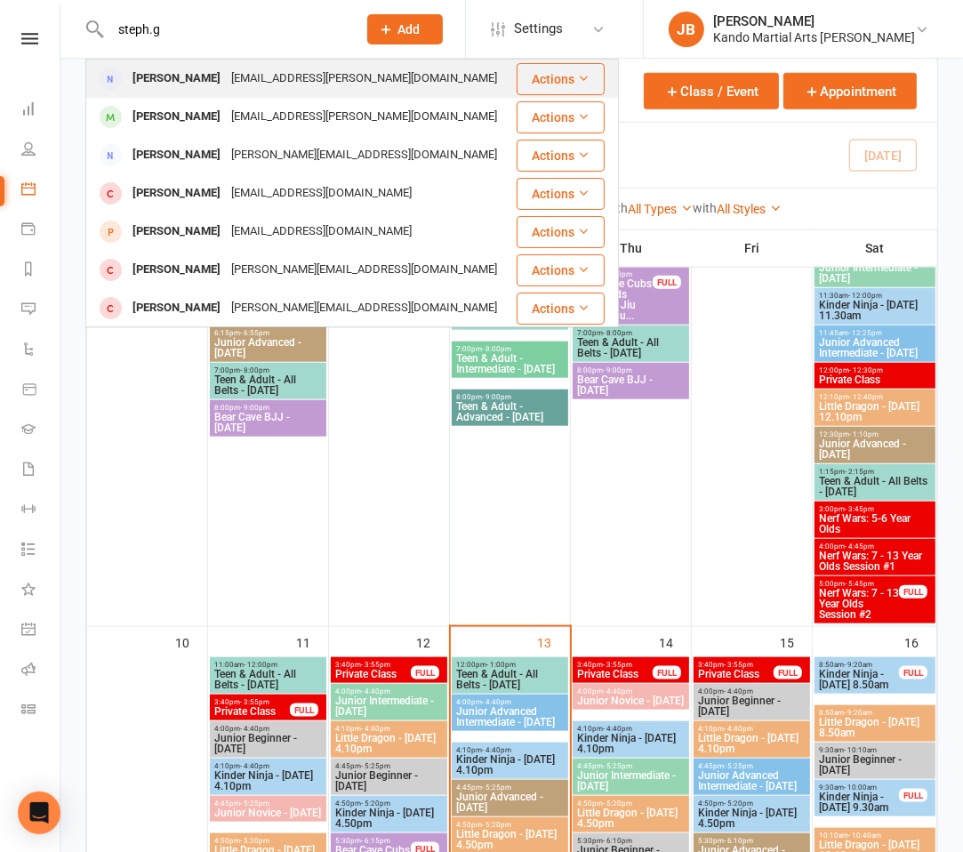
click at [271, 92] on div "Stephanie Gooden steph.gooden@gmail.com" at bounding box center [301, 78] width 428 height 36
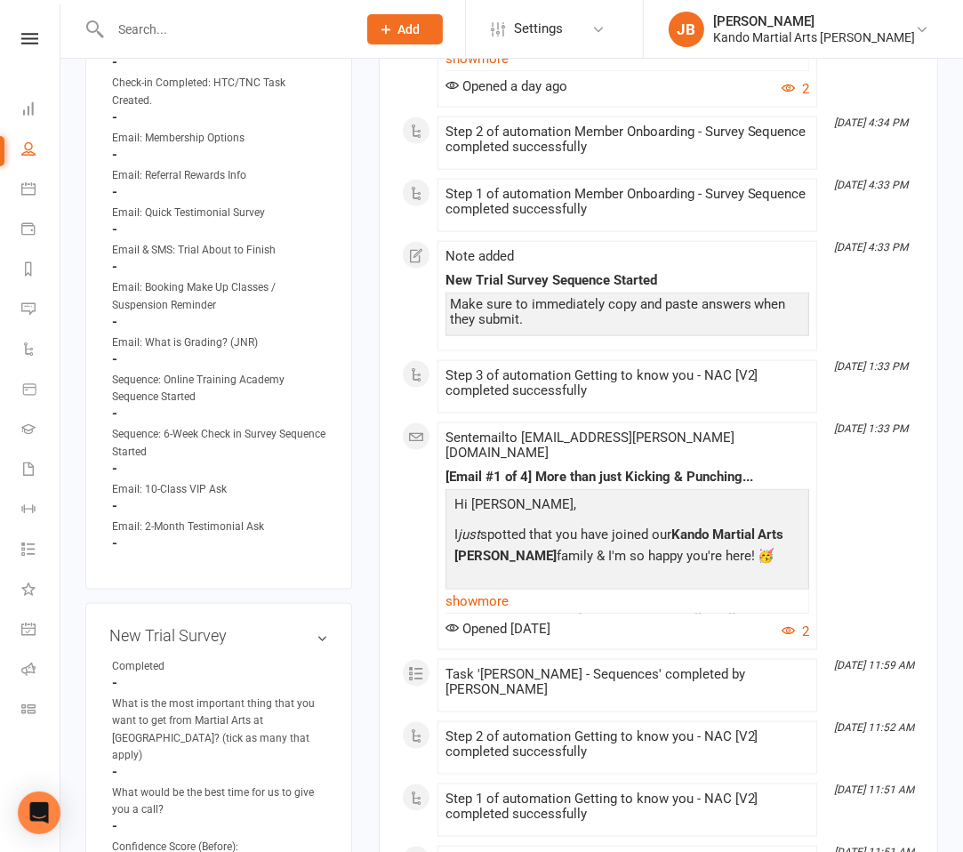
scroll to position [1595, 0]
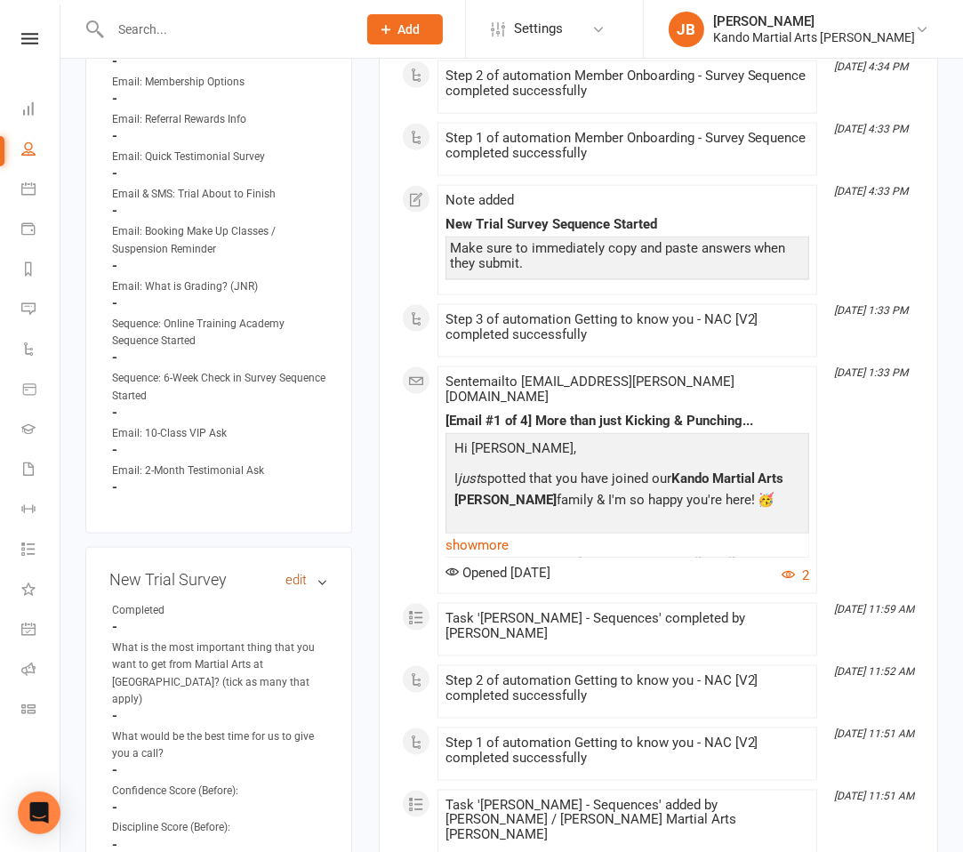
click at [288, 573] on link "edit" at bounding box center [295, 580] width 21 height 15
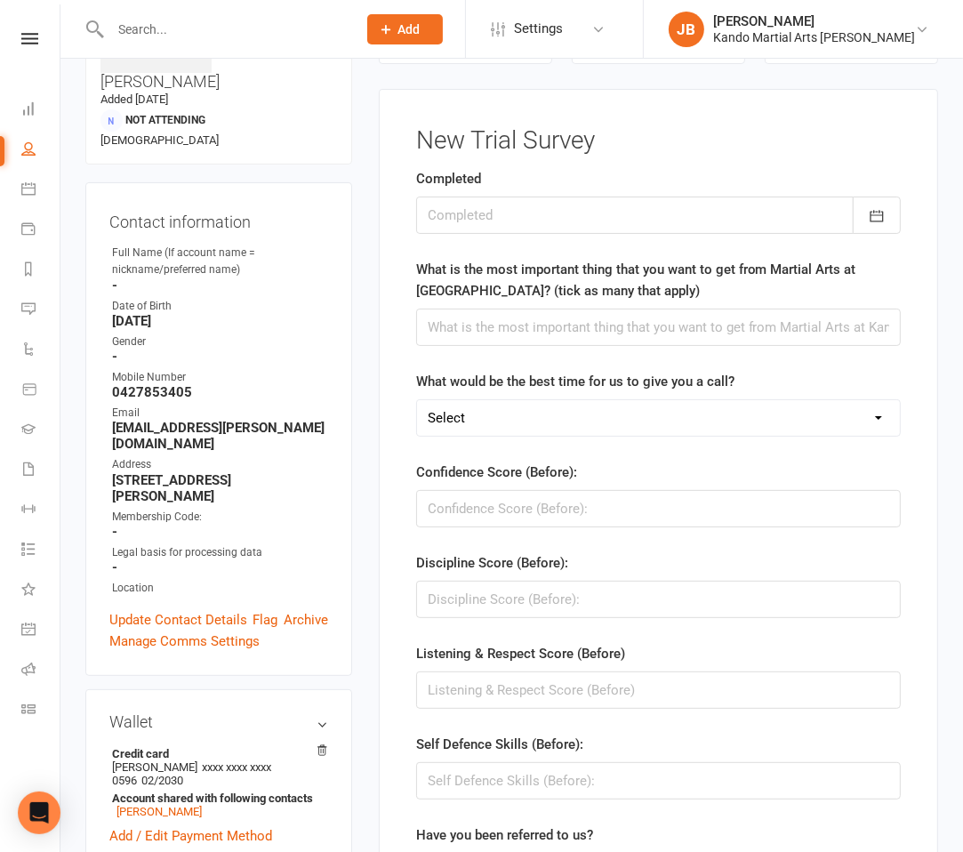
scroll to position [136, 0]
click at [490, 220] on div at bounding box center [658, 215] width 485 height 37
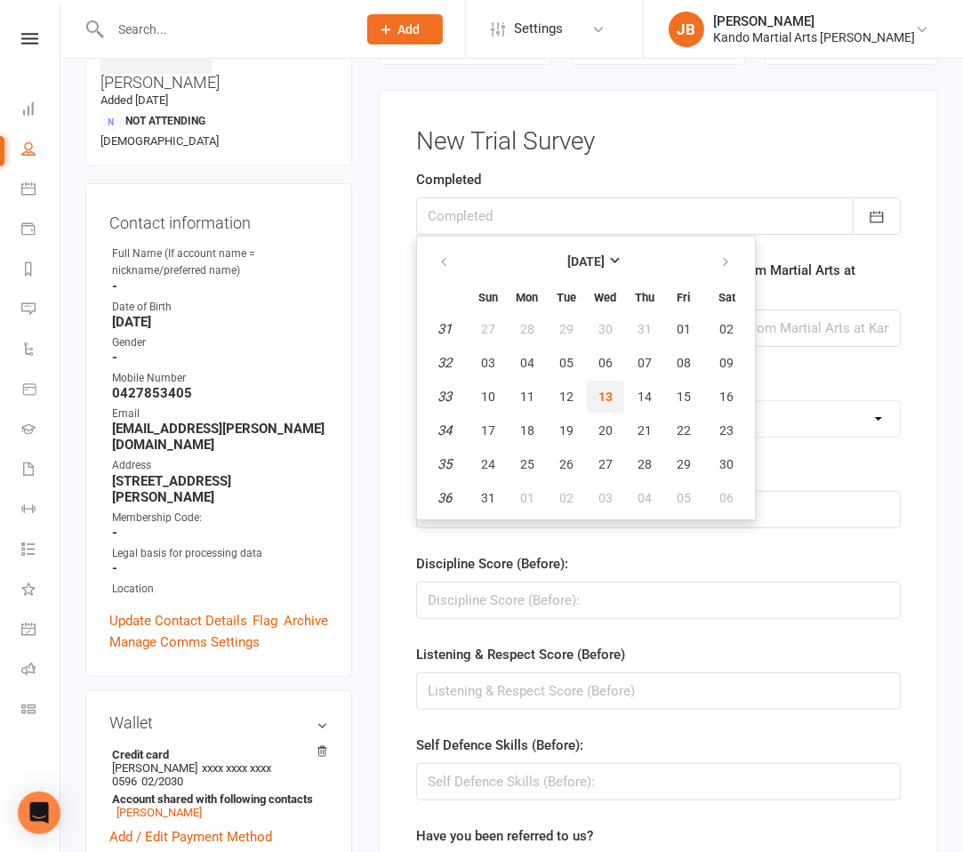
click at [603, 406] on button "13" at bounding box center [605, 397] width 37 height 32
type input "13 Aug 2025"
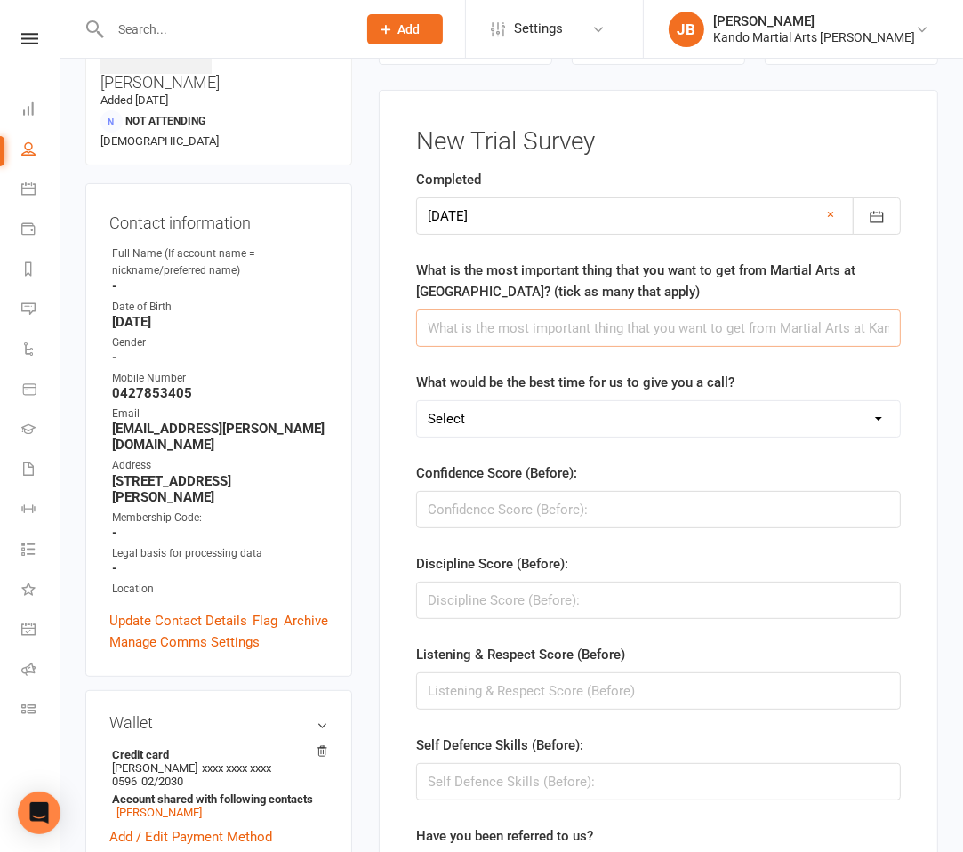
click at [486, 336] on input "text" at bounding box center [658, 327] width 485 height 37
paste input "Confidence, Self Defence, Co-ordination, Balance, Strength, Make Friends, Liste…"
type input "Confidence, Self Defence, Co-ordination, Balance, Strength, Make Friends, Liste…"
click at [476, 407] on select "Select AM PM" at bounding box center [658, 419] width 483 height 36
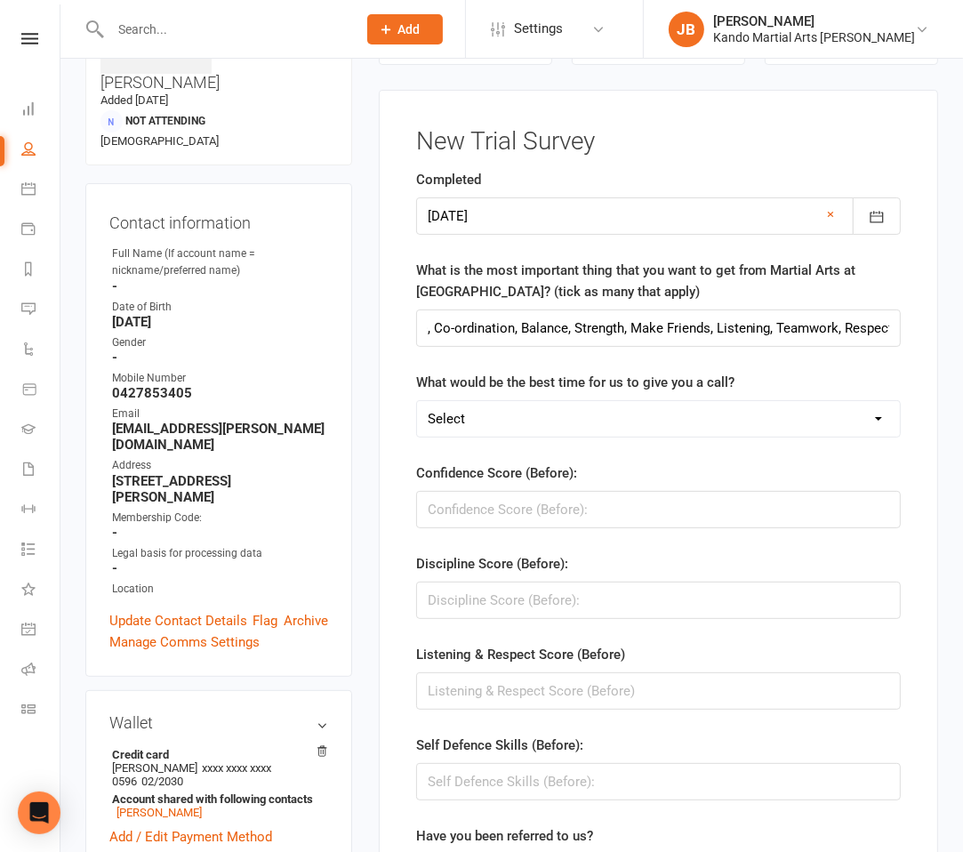
scroll to position [0, 0]
click at [484, 518] on input "string" at bounding box center [658, 509] width 485 height 37
type input "3"
click at [433, 596] on input "string" at bounding box center [658, 599] width 485 height 37
type input "7"
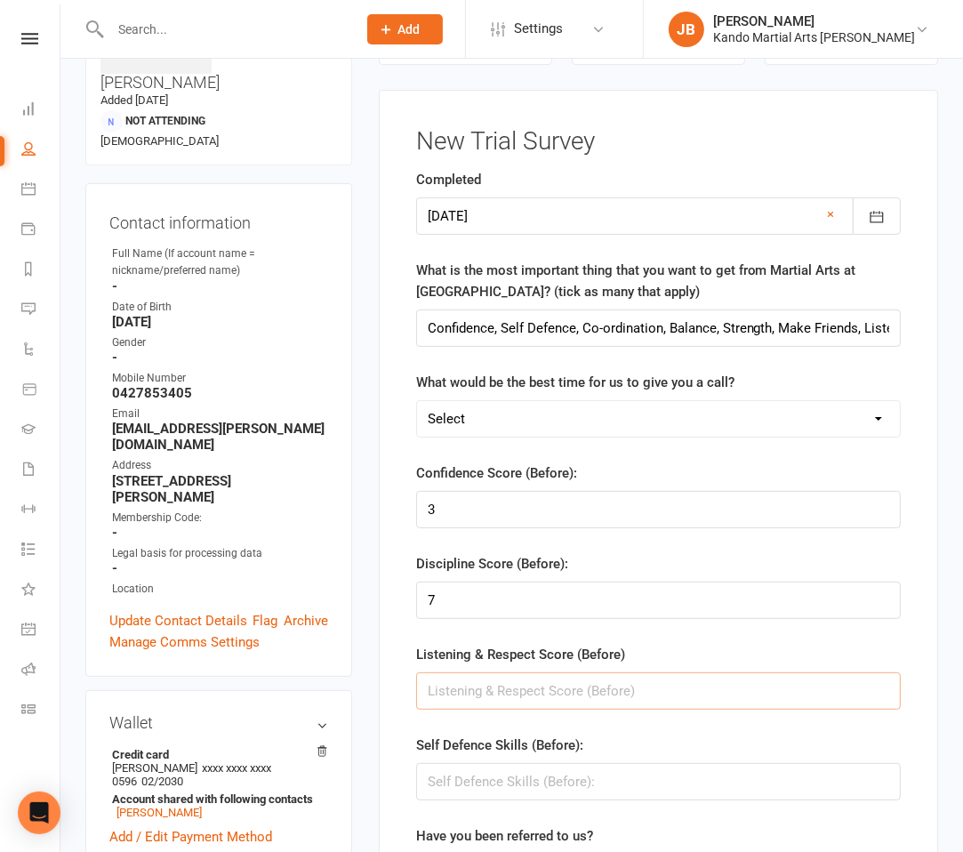
click at [511, 698] on input "string" at bounding box center [658, 690] width 485 height 37
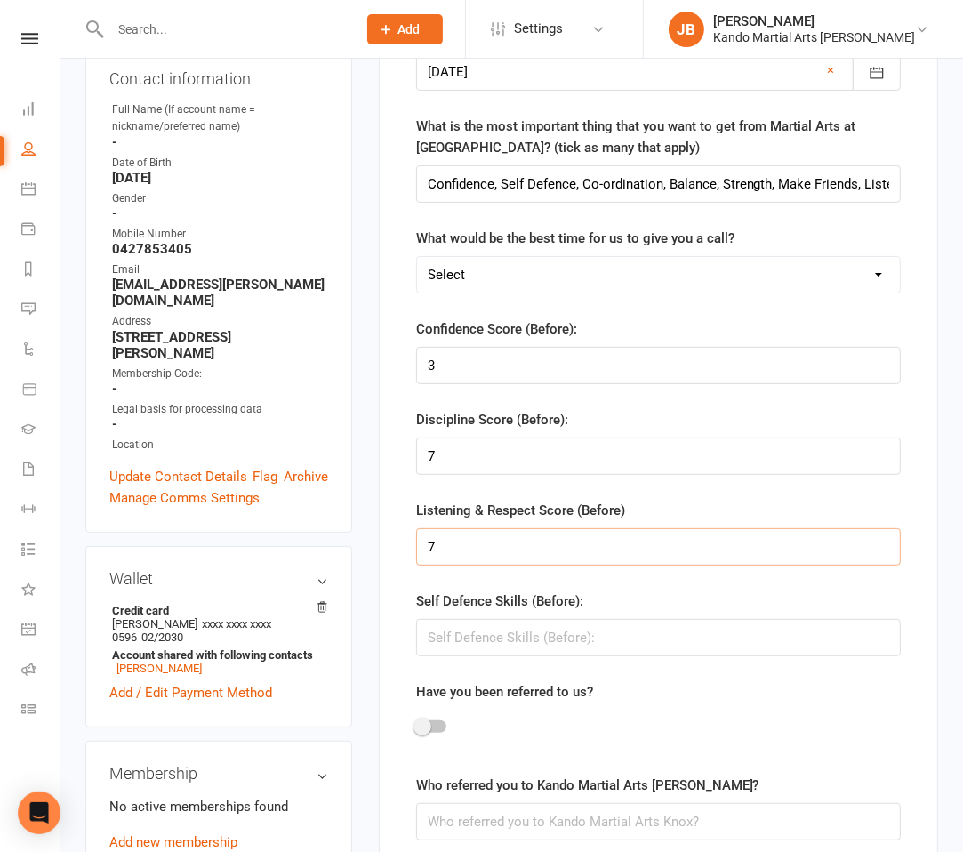
scroll to position [282, 0]
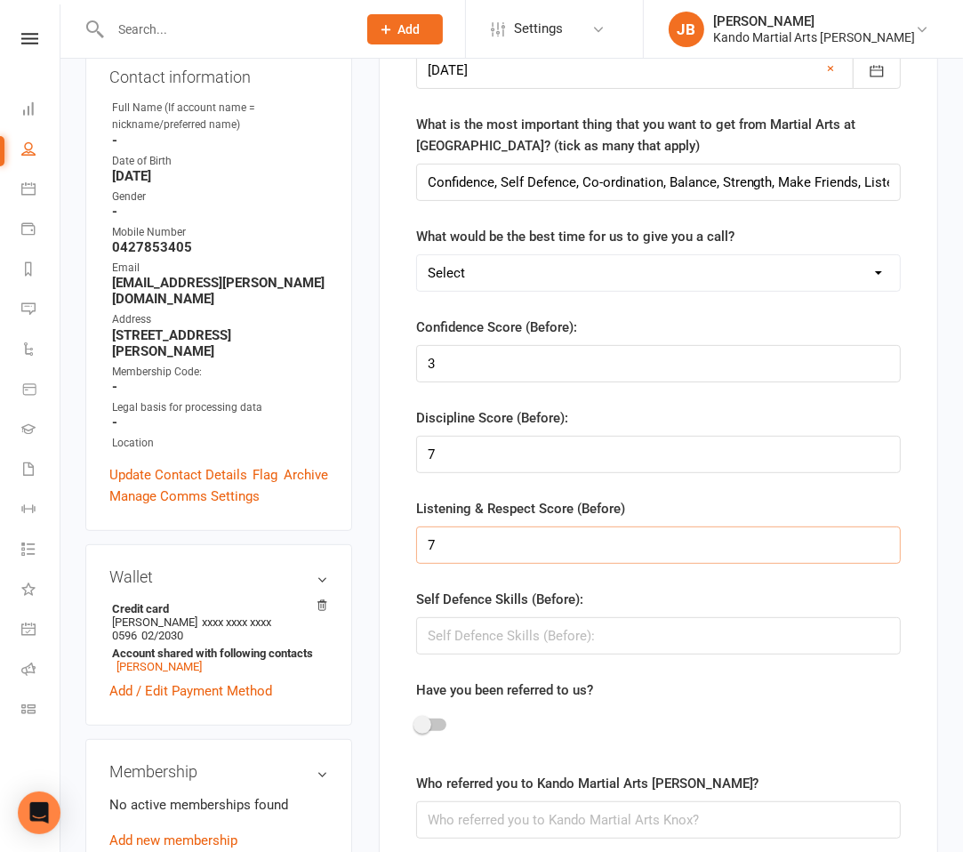
type input "7"
click at [478, 646] on input "string" at bounding box center [658, 635] width 485 height 37
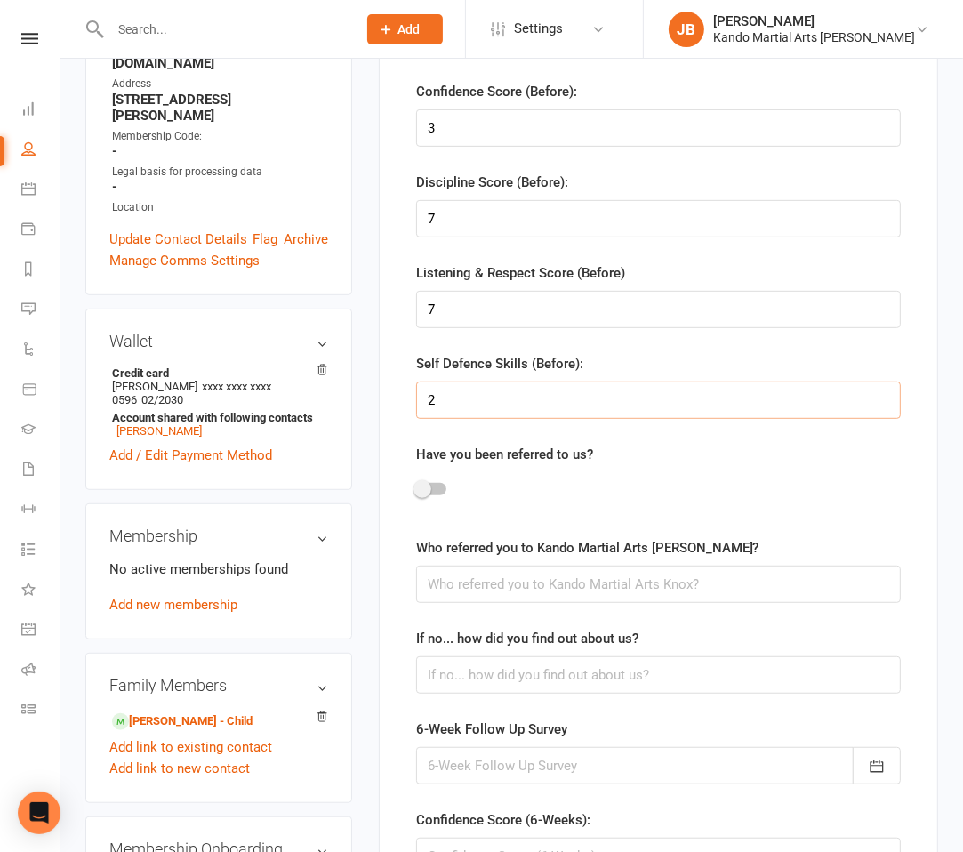
scroll to position [523, 0]
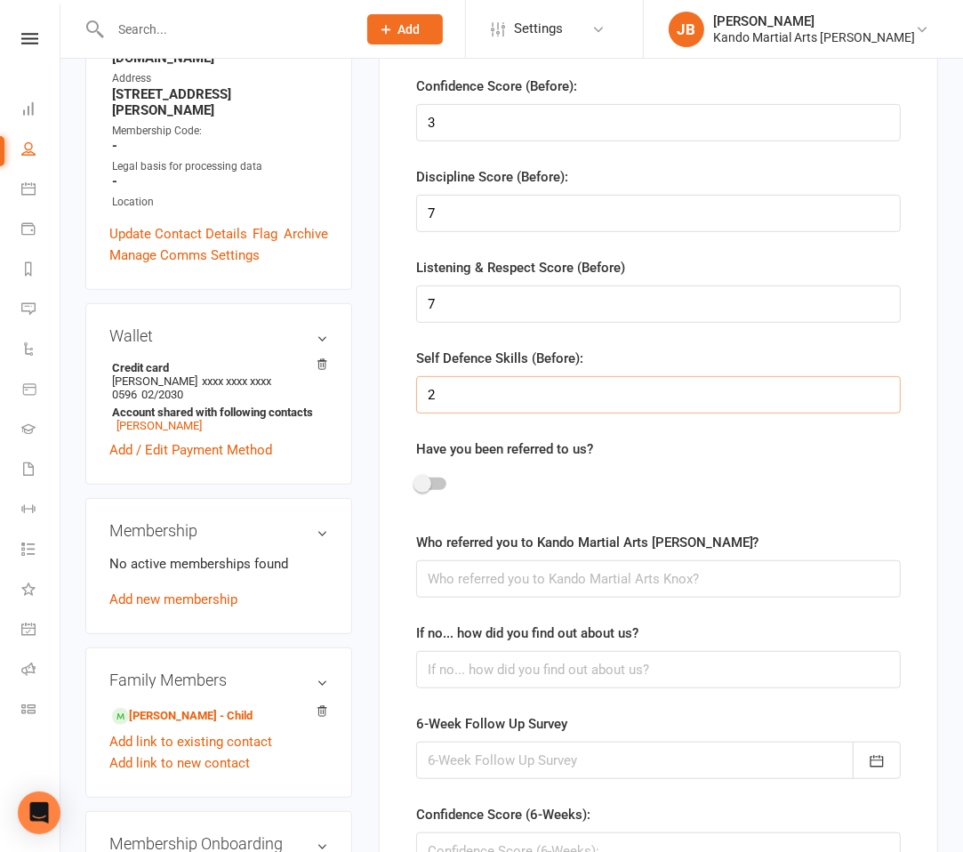
type input "2"
click at [483, 661] on input "text" at bounding box center [658, 669] width 485 height 37
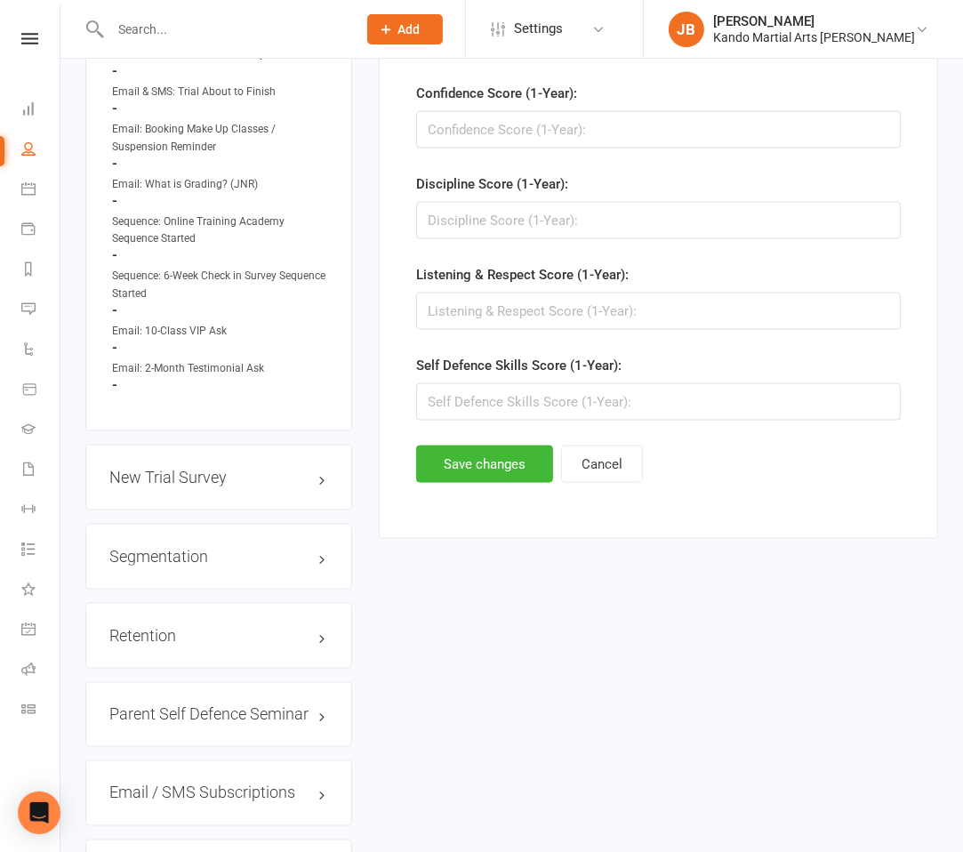
scroll to position [1706, 0]
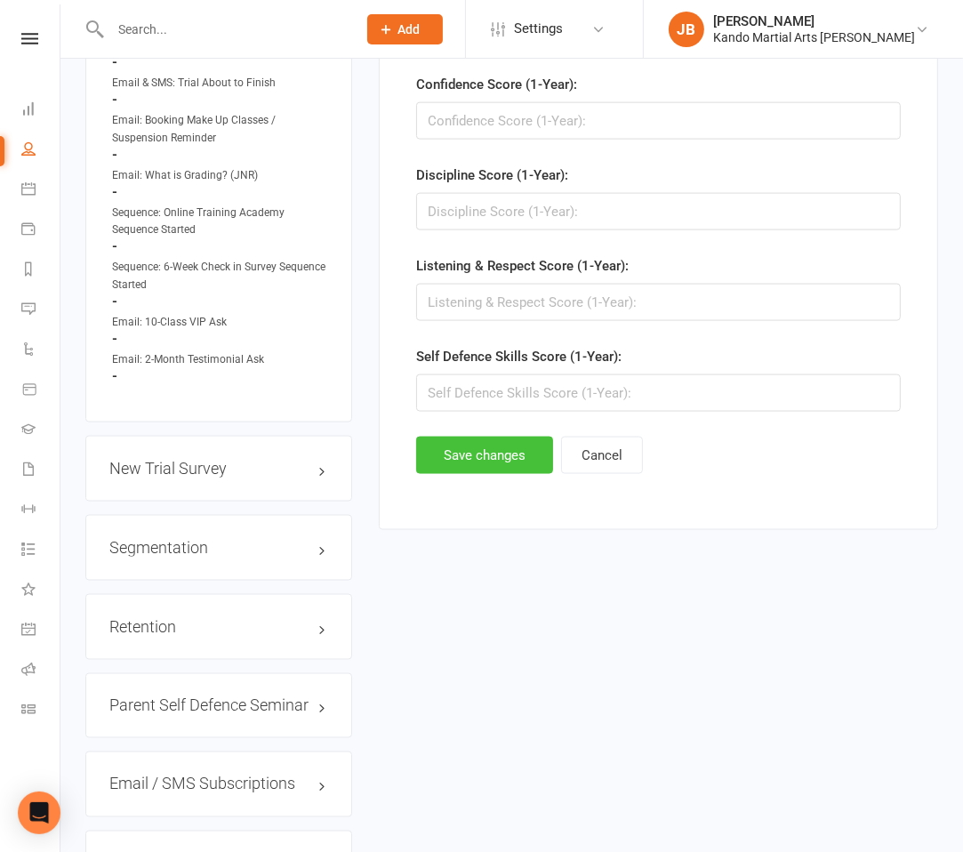
type input "Facebook"
click at [445, 446] on button "Save changes" at bounding box center [484, 455] width 137 height 37
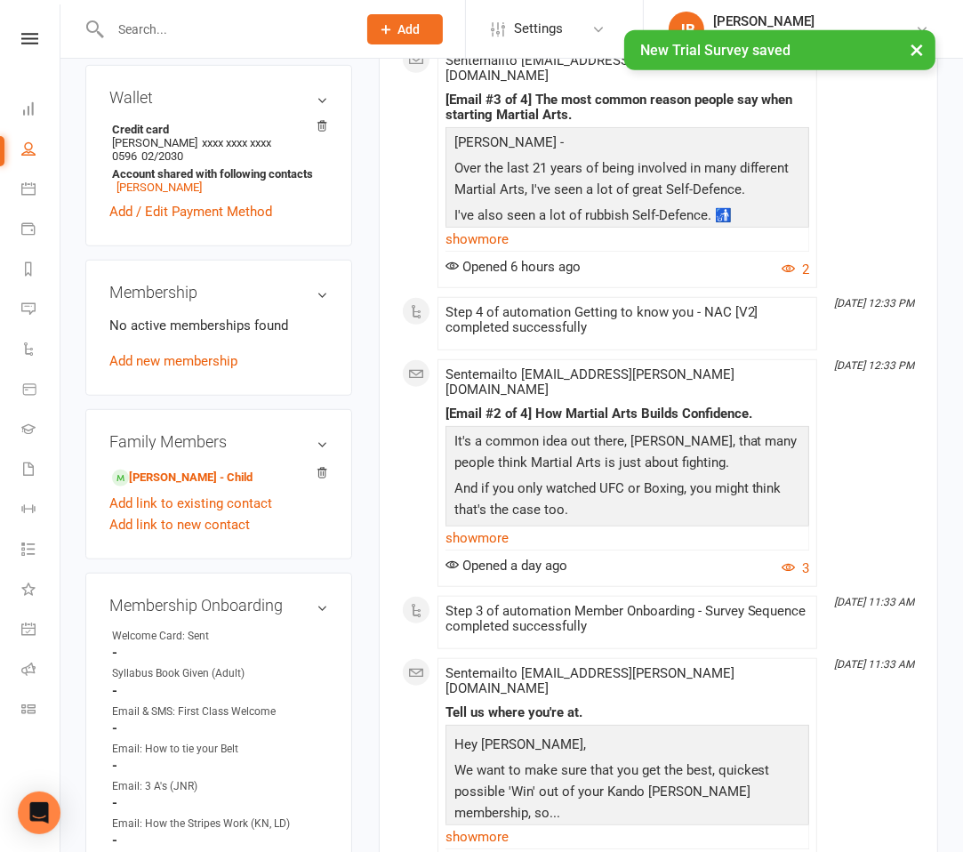
scroll to position [737, 0]
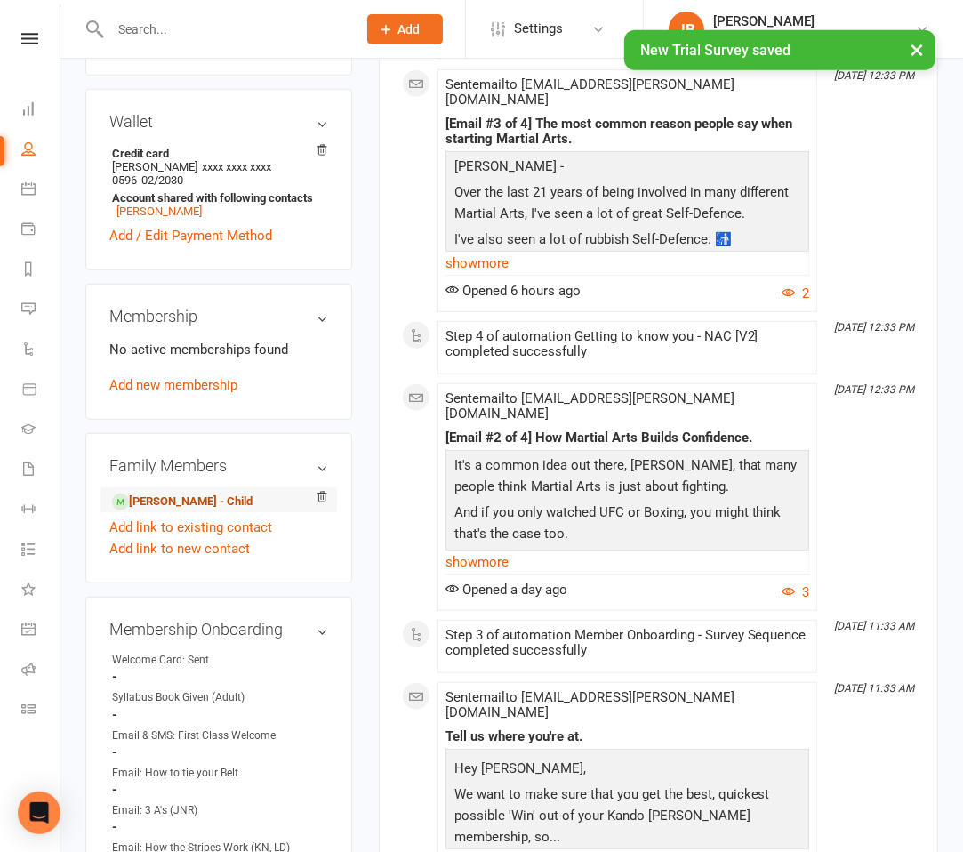
click at [216, 493] on link "Hazel Gooden - Child" at bounding box center [182, 502] width 140 height 19
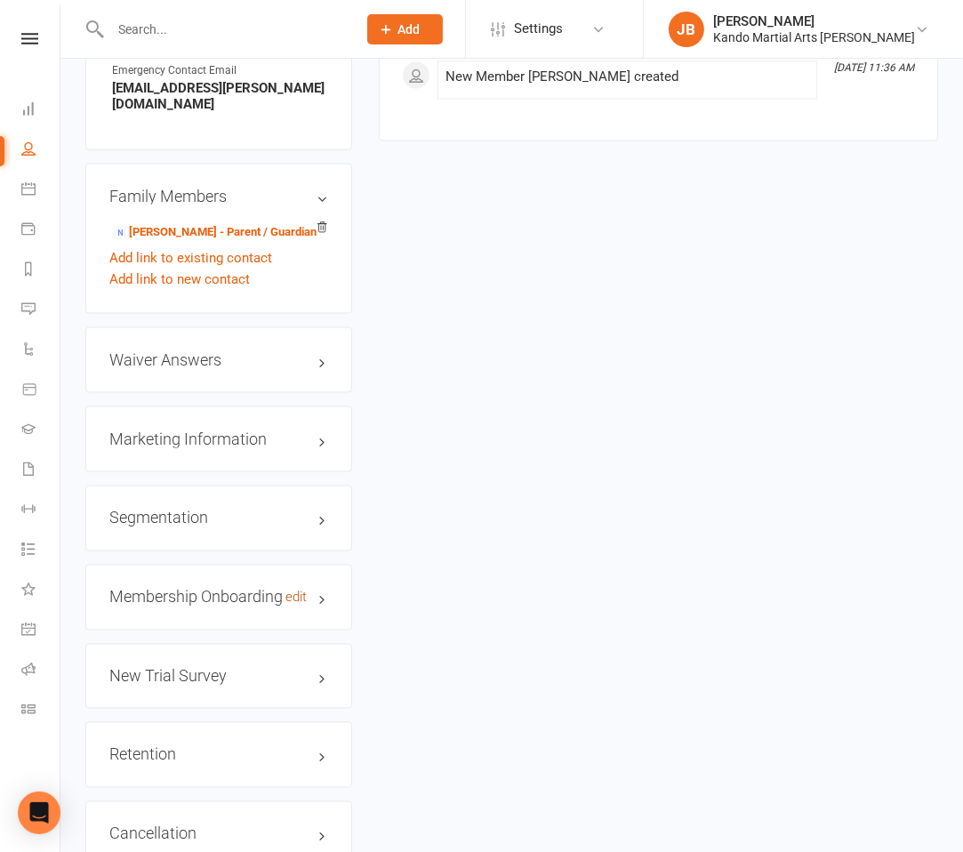
click at [305, 590] on link "edit" at bounding box center [295, 597] width 21 height 15
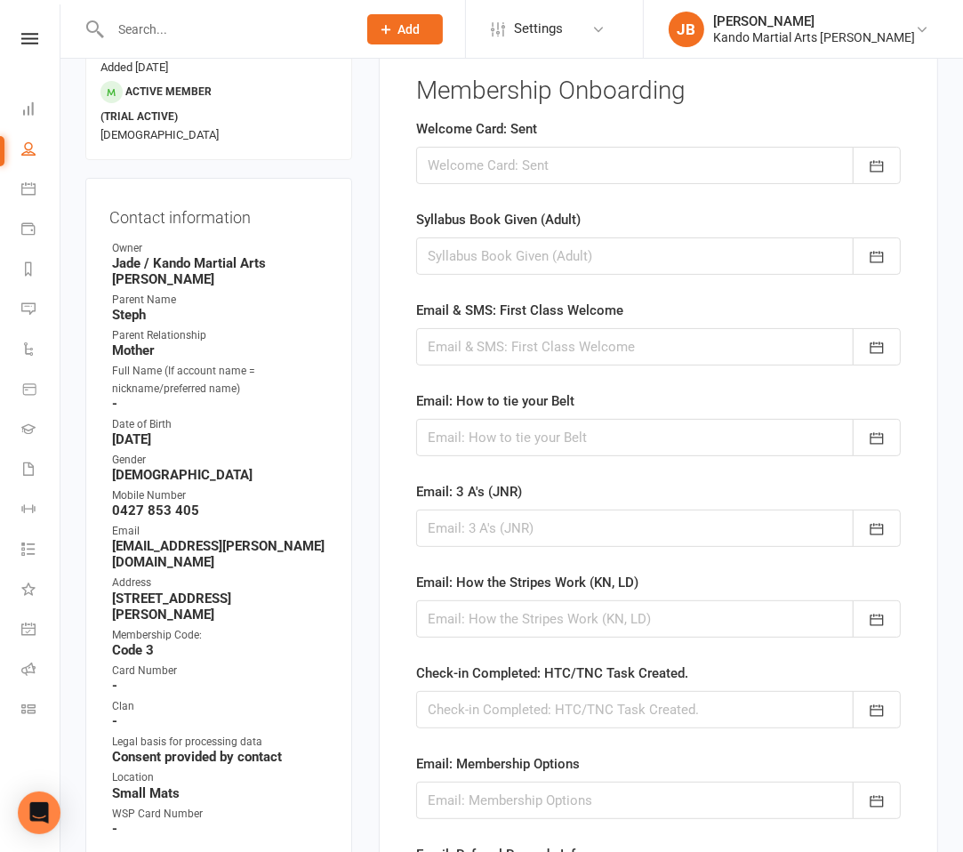
scroll to position [137, 0]
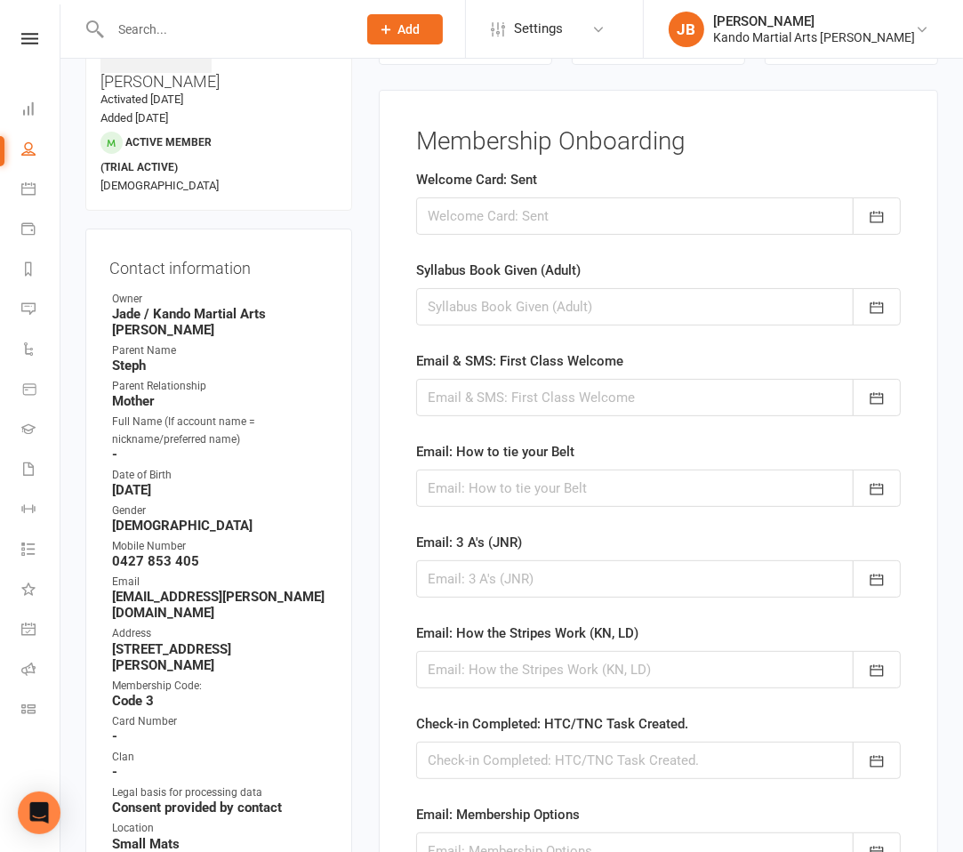
click at [517, 202] on div at bounding box center [658, 215] width 485 height 37
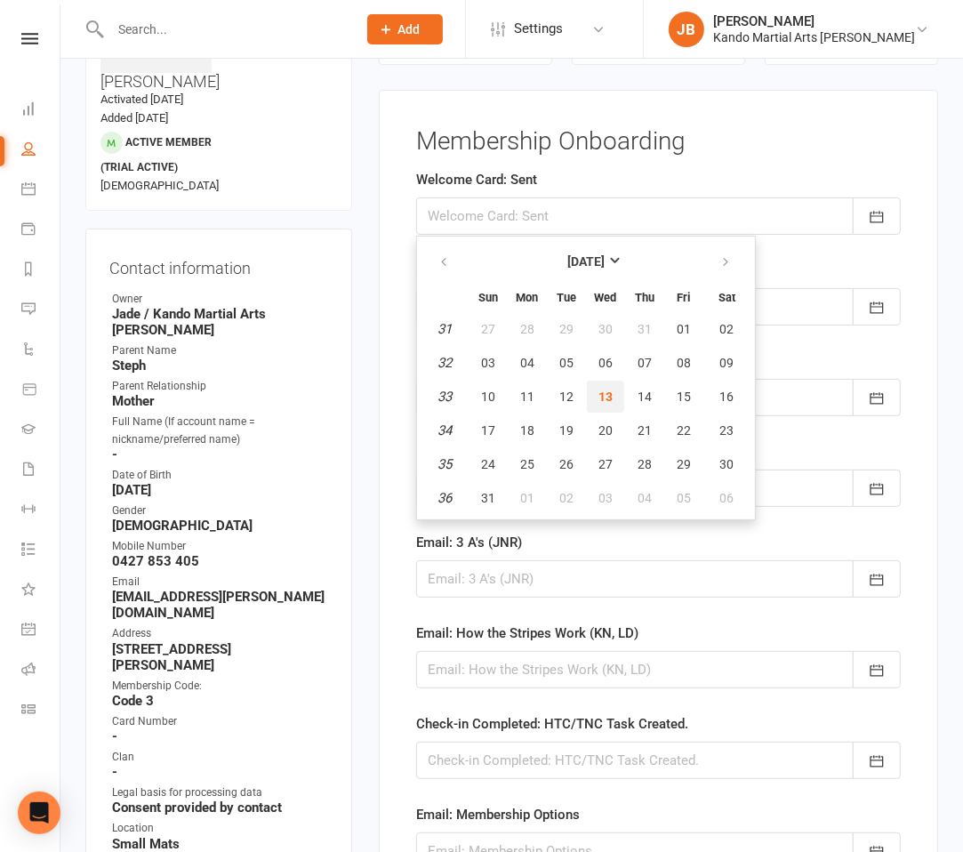
click at [602, 384] on button "13" at bounding box center [605, 397] width 37 height 32
type input "13 Aug 2025"
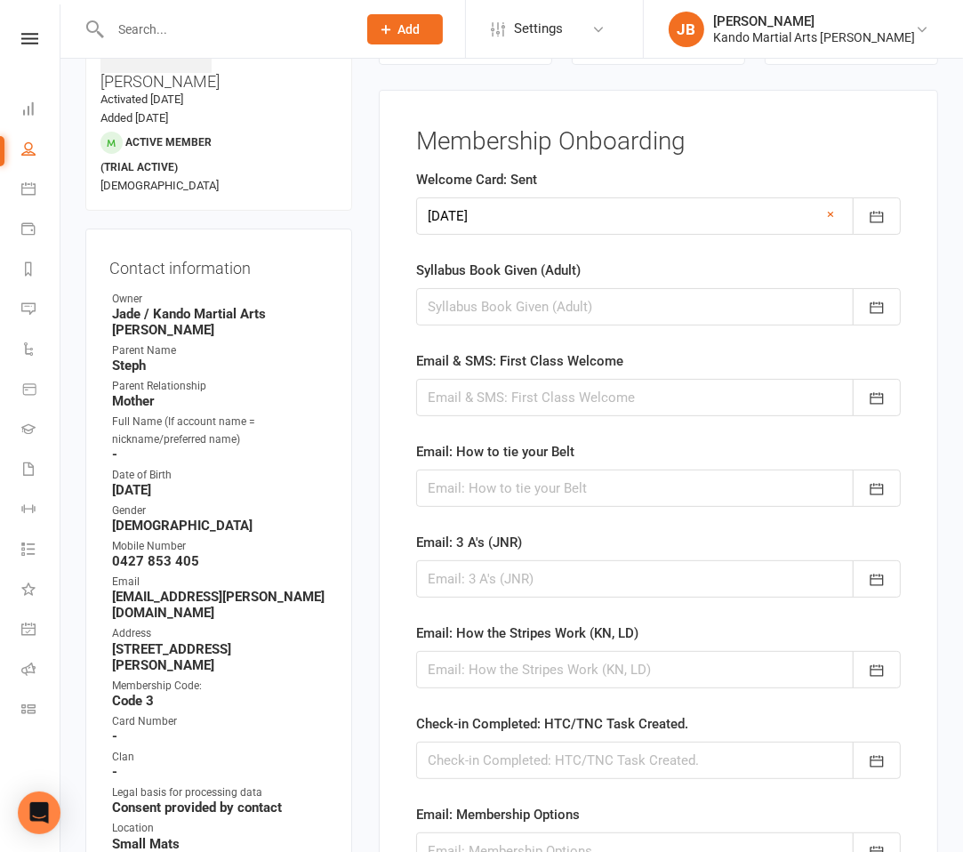
click at [829, 216] on link "×" at bounding box center [830, 214] width 7 height 21
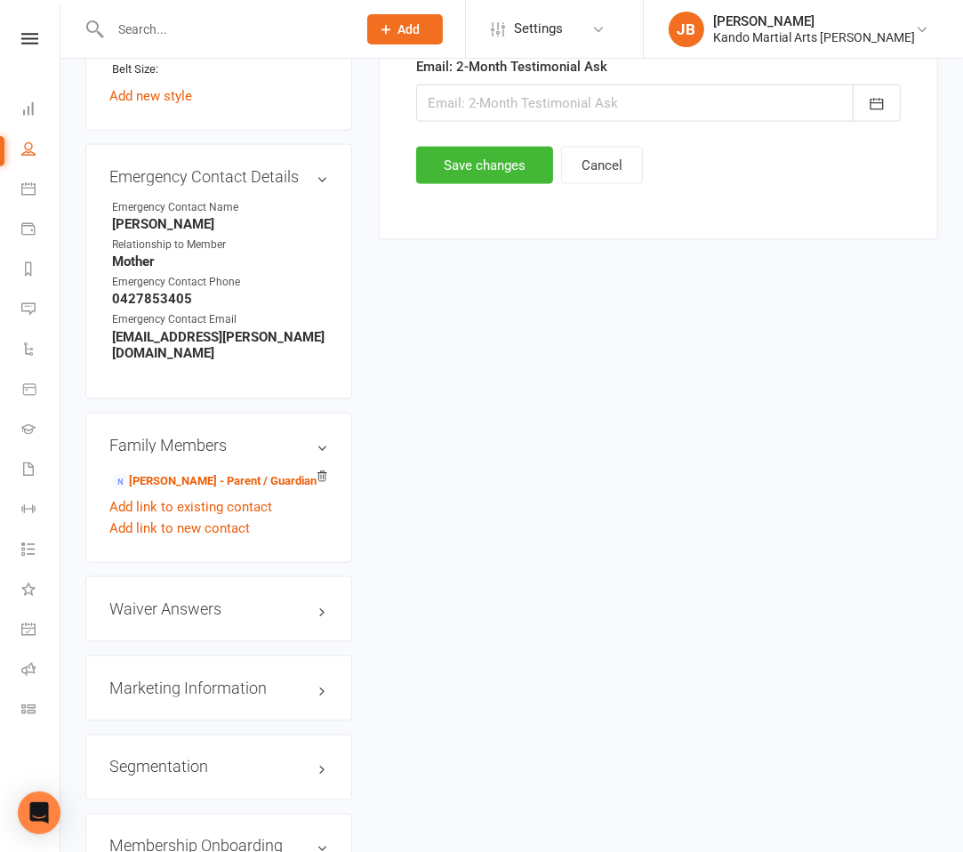
scroll to position [1744, 0]
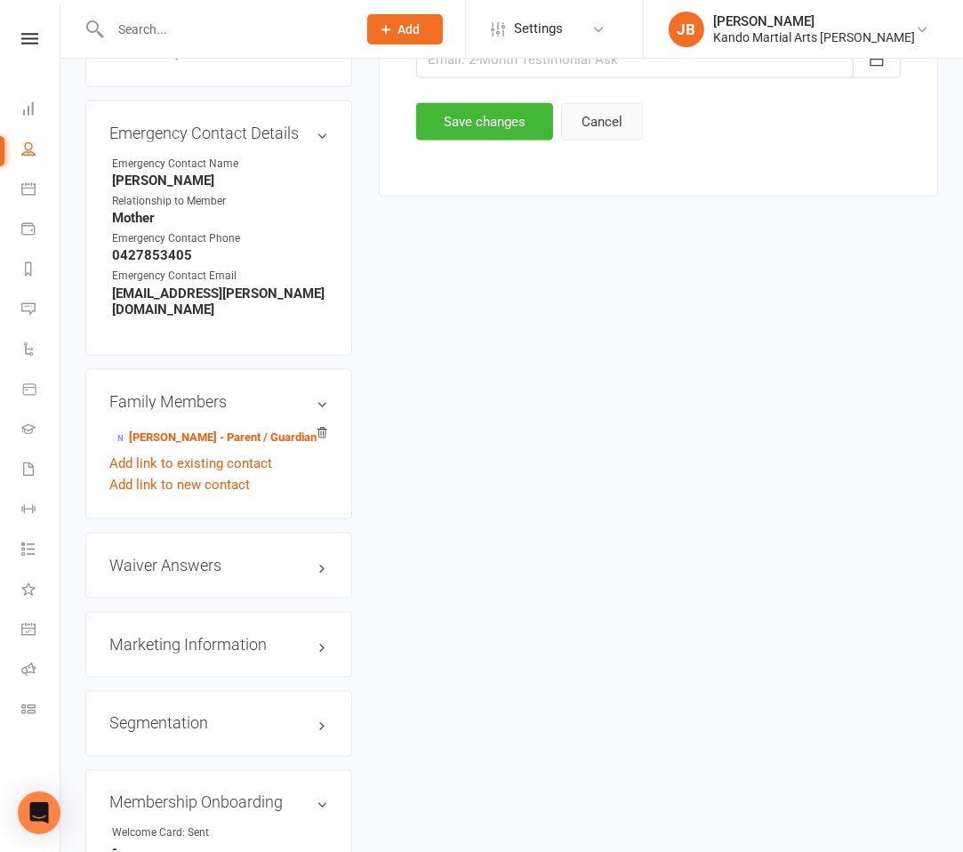
click at [601, 117] on button "Cancel" at bounding box center [602, 121] width 82 height 37
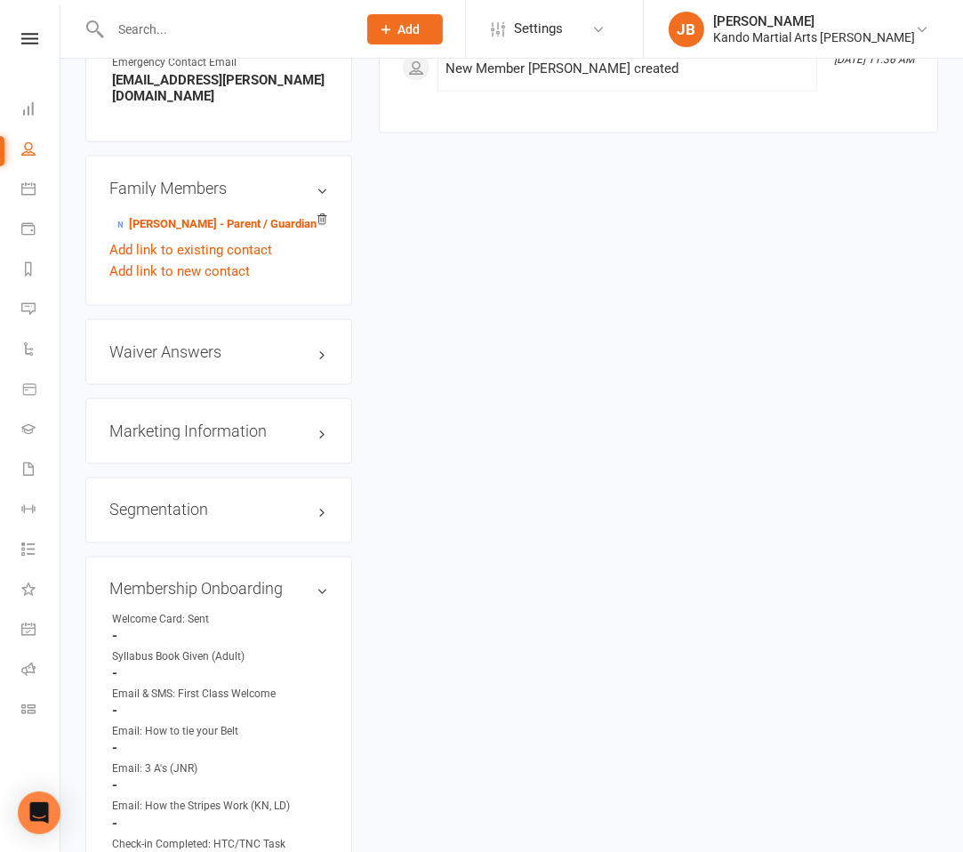
scroll to position [1960, 0]
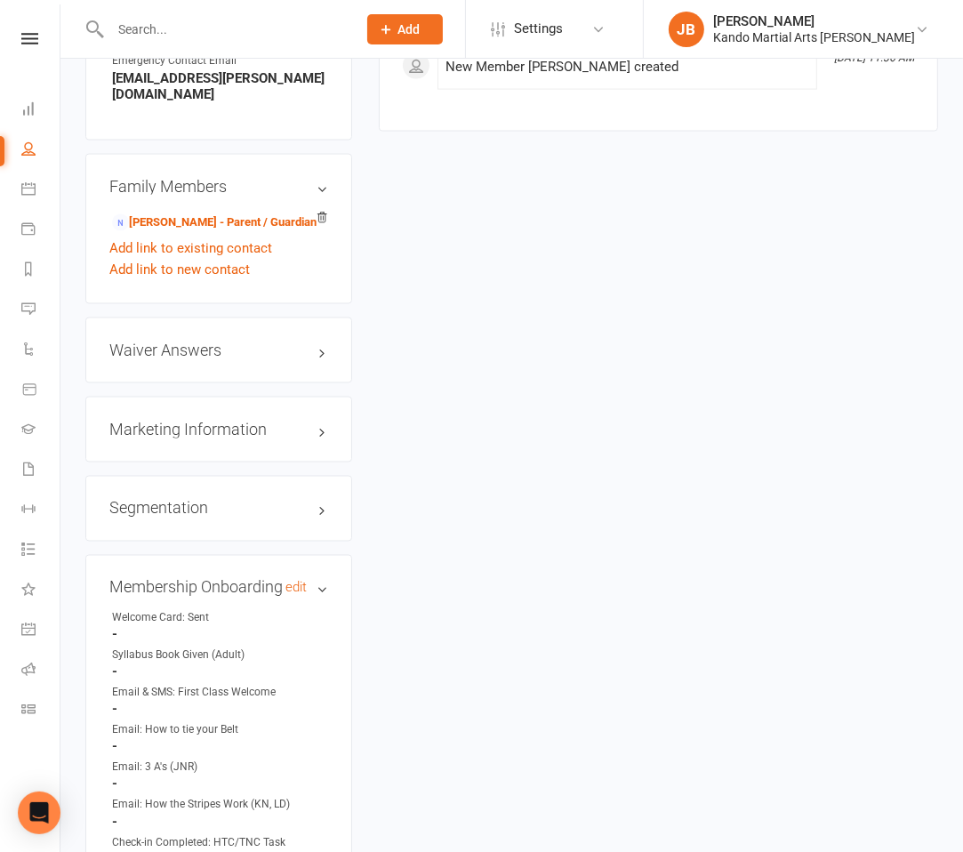
click at [319, 579] on h3 "Membership Onboarding edit" at bounding box center [218, 588] width 219 height 18
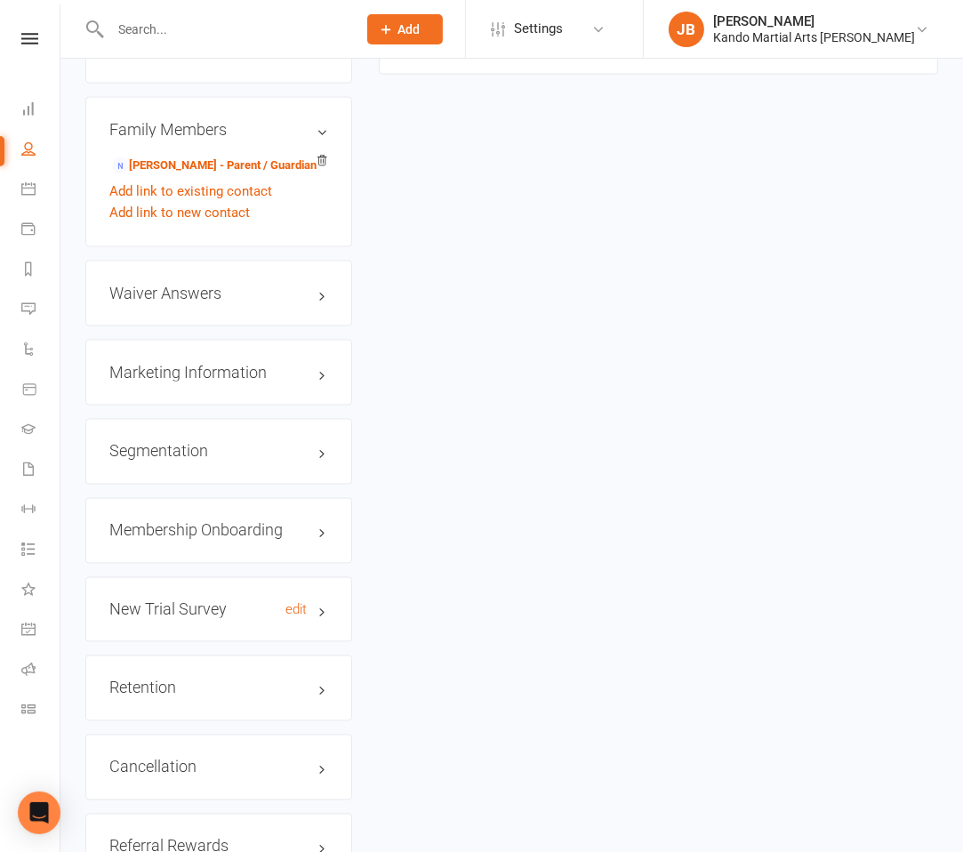
scroll to position [2106, 0]
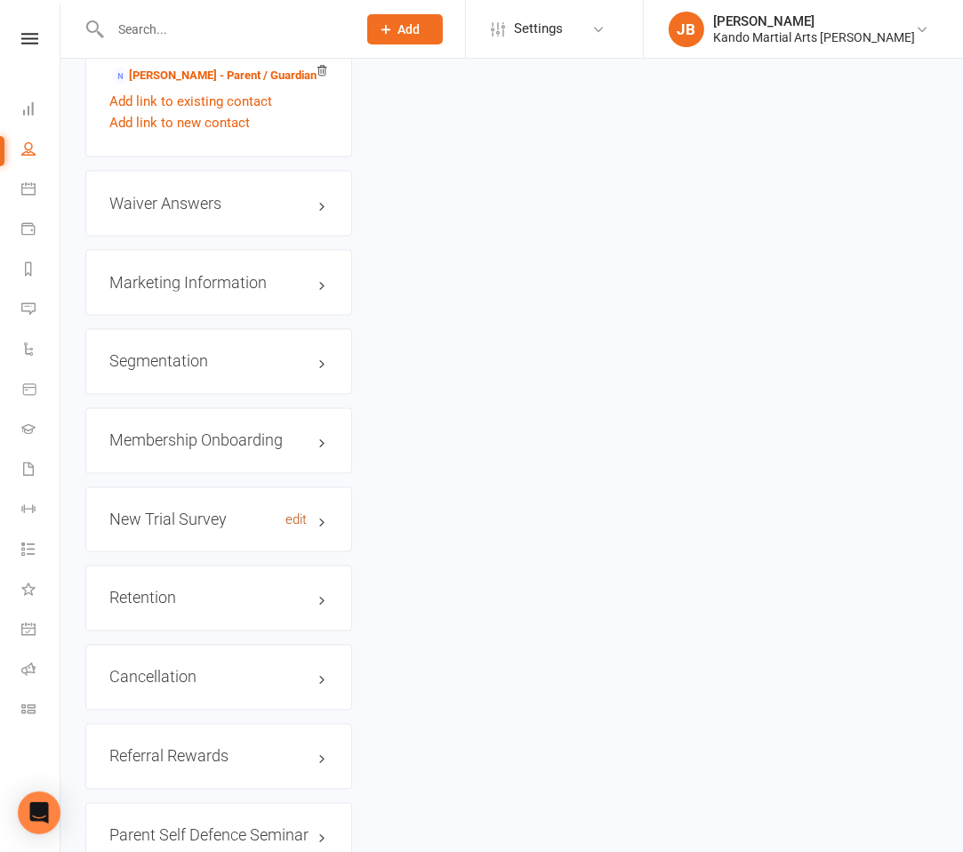
click at [301, 513] on link "edit" at bounding box center [295, 520] width 21 height 15
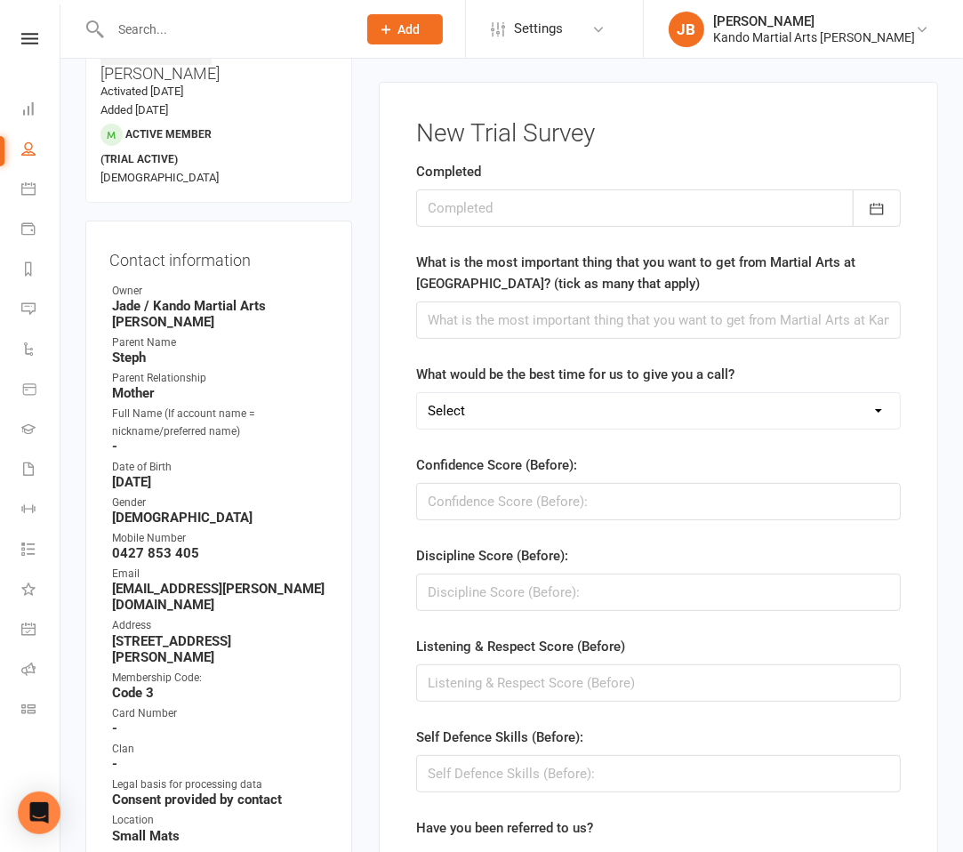
scroll to position [137, 0]
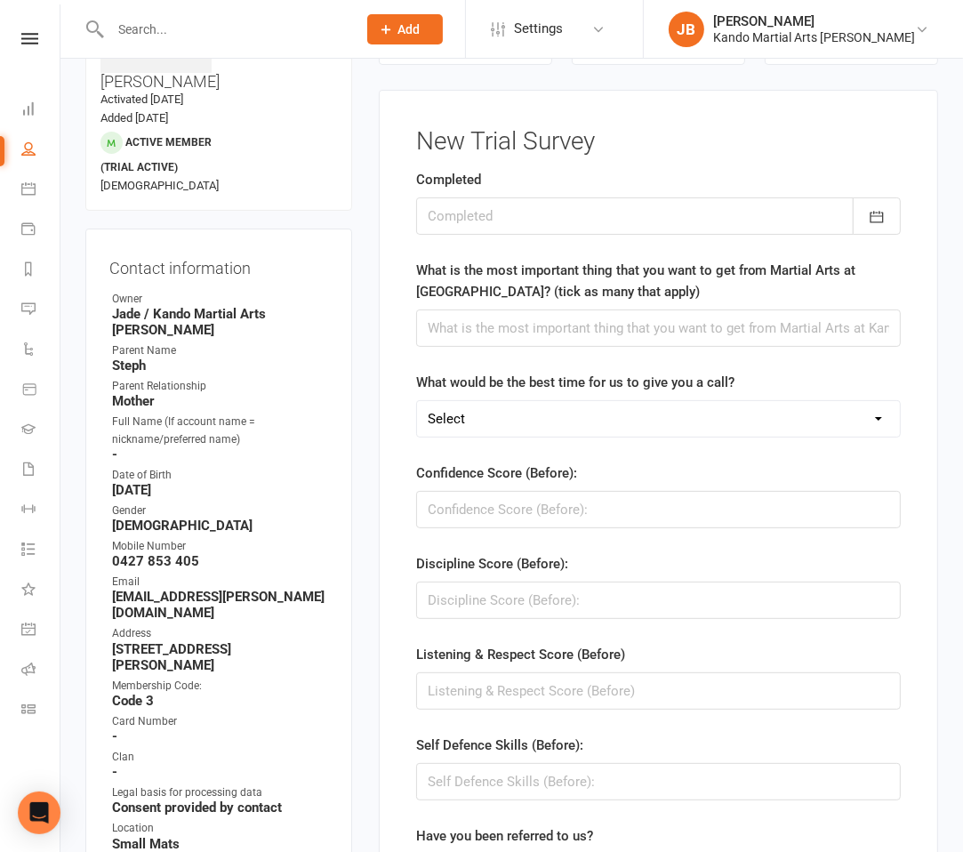
click at [489, 214] on div at bounding box center [658, 215] width 485 height 37
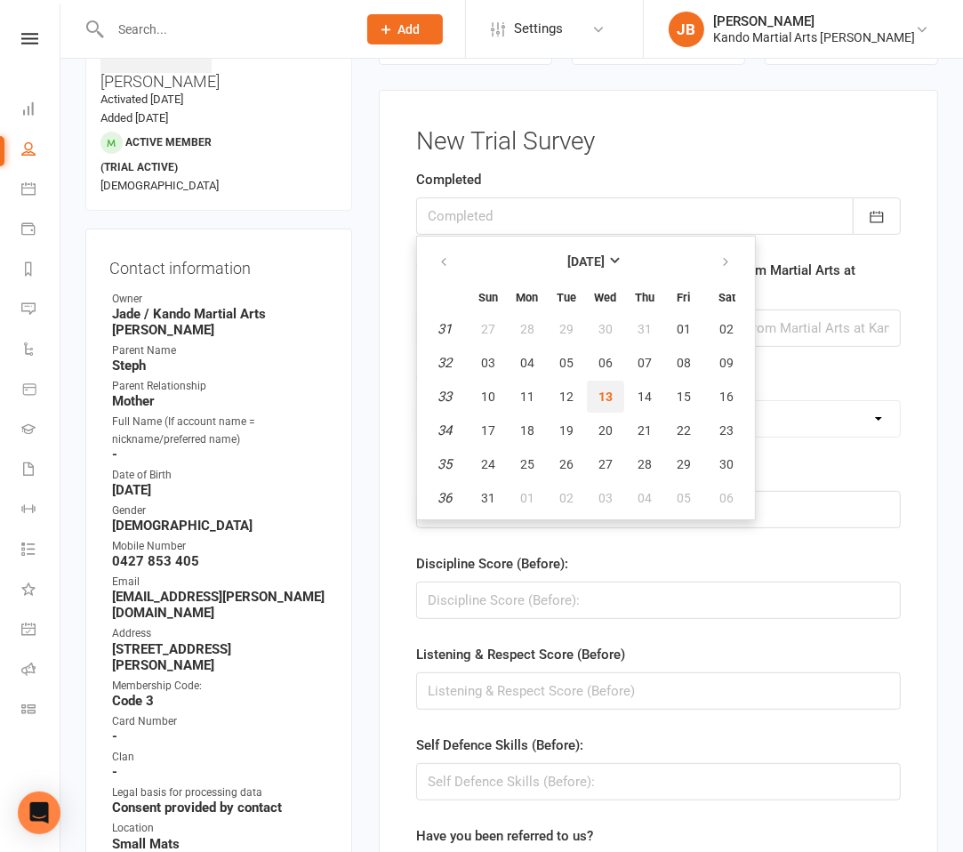
click at [614, 401] on button "13" at bounding box center [605, 397] width 37 height 32
type input "13 Aug 2025"
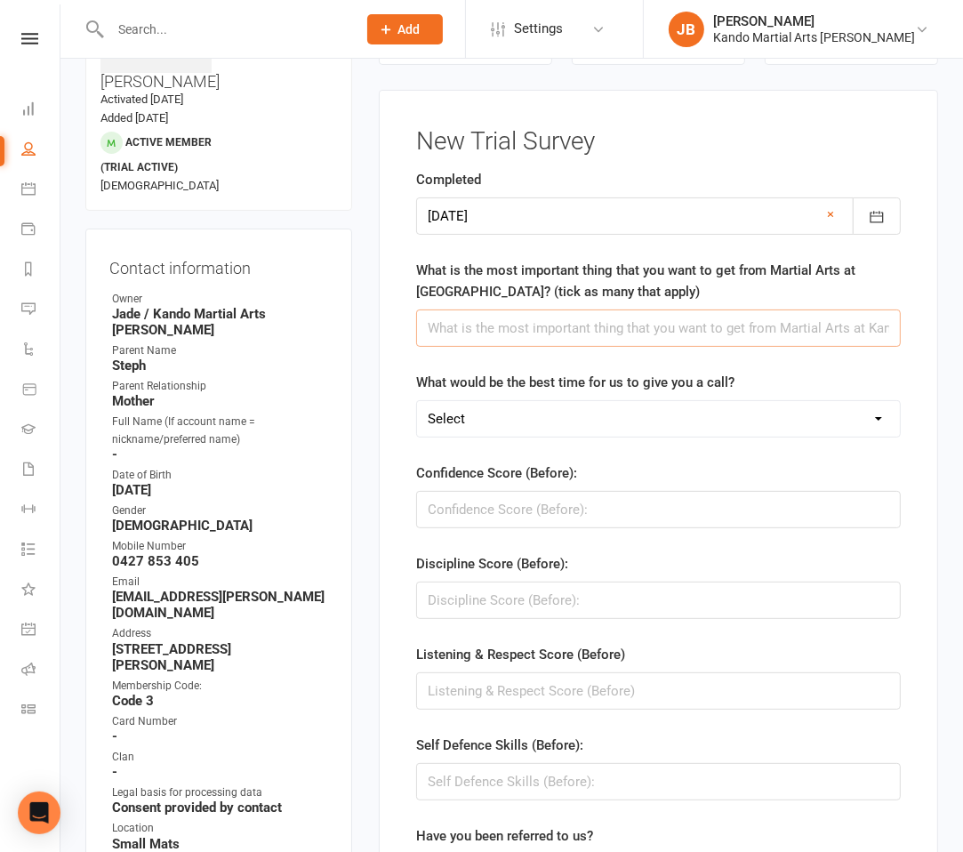
click at [562, 343] on input "text" at bounding box center [658, 327] width 485 height 37
paste input "Confidence, Self Defence, Co-ordination, Balance, Strength, Make Friends, Liste…"
type input "Confidence, Self Defence, Co-ordination, Balance, Strength, Make Friends, Liste…"
click at [493, 499] on input "string" at bounding box center [658, 509] width 485 height 37
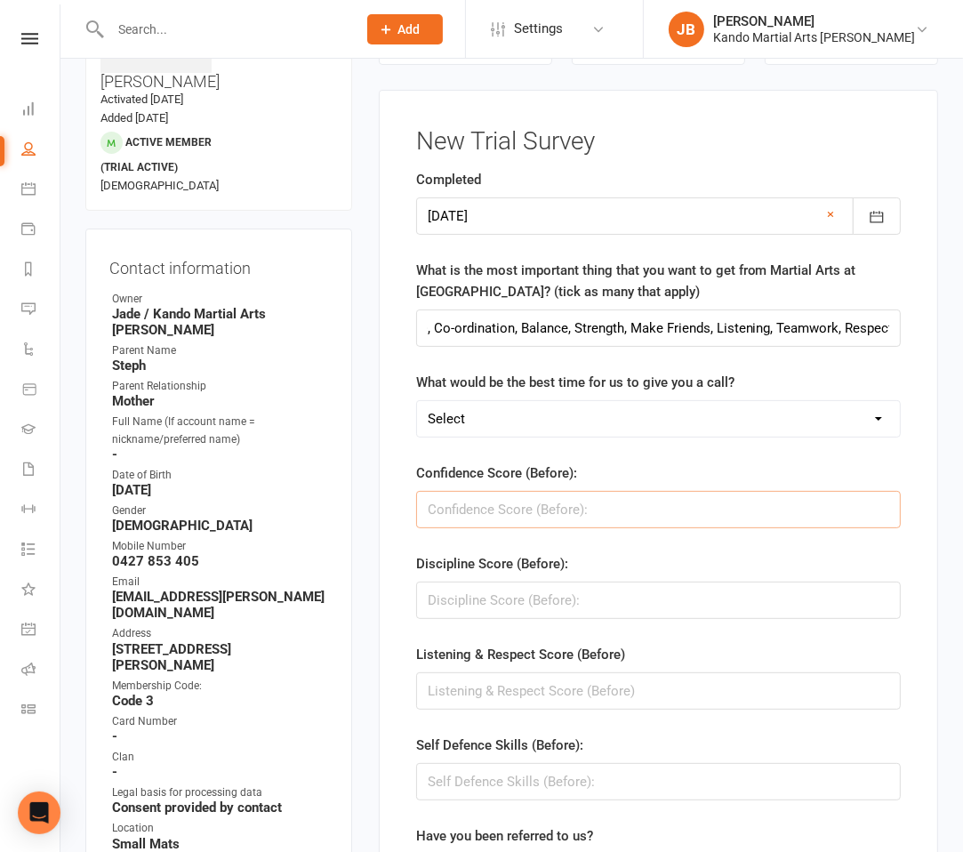
scroll to position [0, 0]
type input "3"
click at [482, 607] on input "string" at bounding box center [658, 599] width 485 height 37
type input "7"
click at [504, 675] on input "string" at bounding box center [658, 690] width 485 height 37
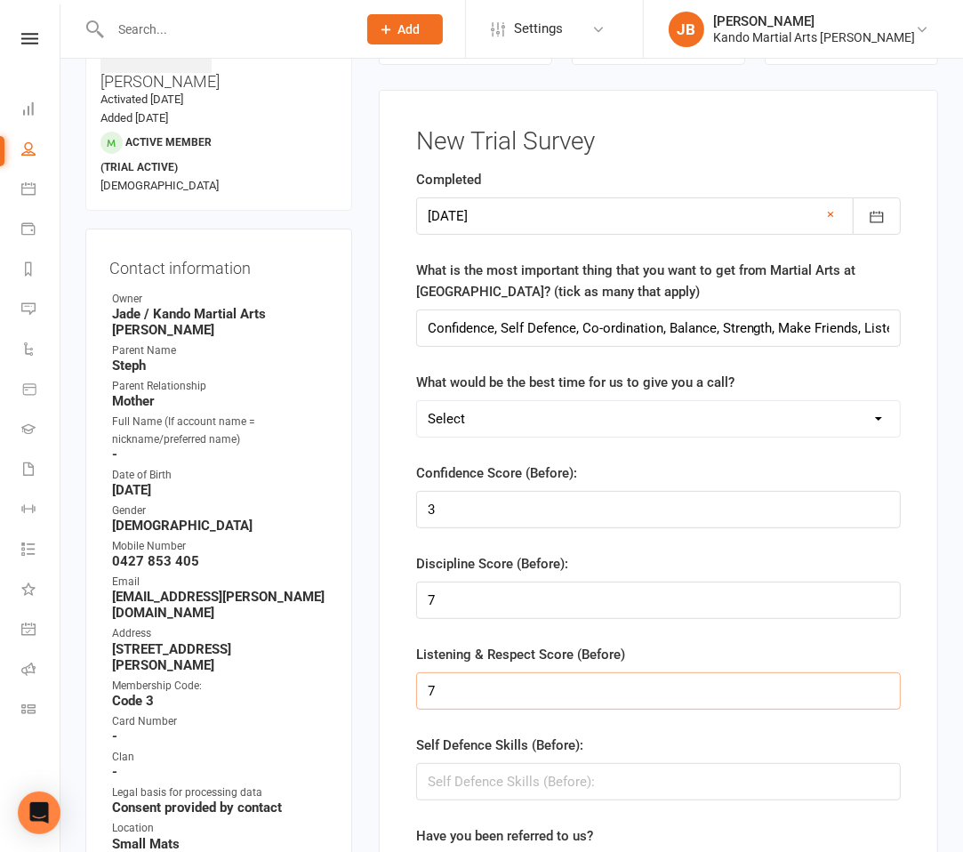
type input "7"
click at [508, 775] on input "string" at bounding box center [658, 781] width 485 height 37
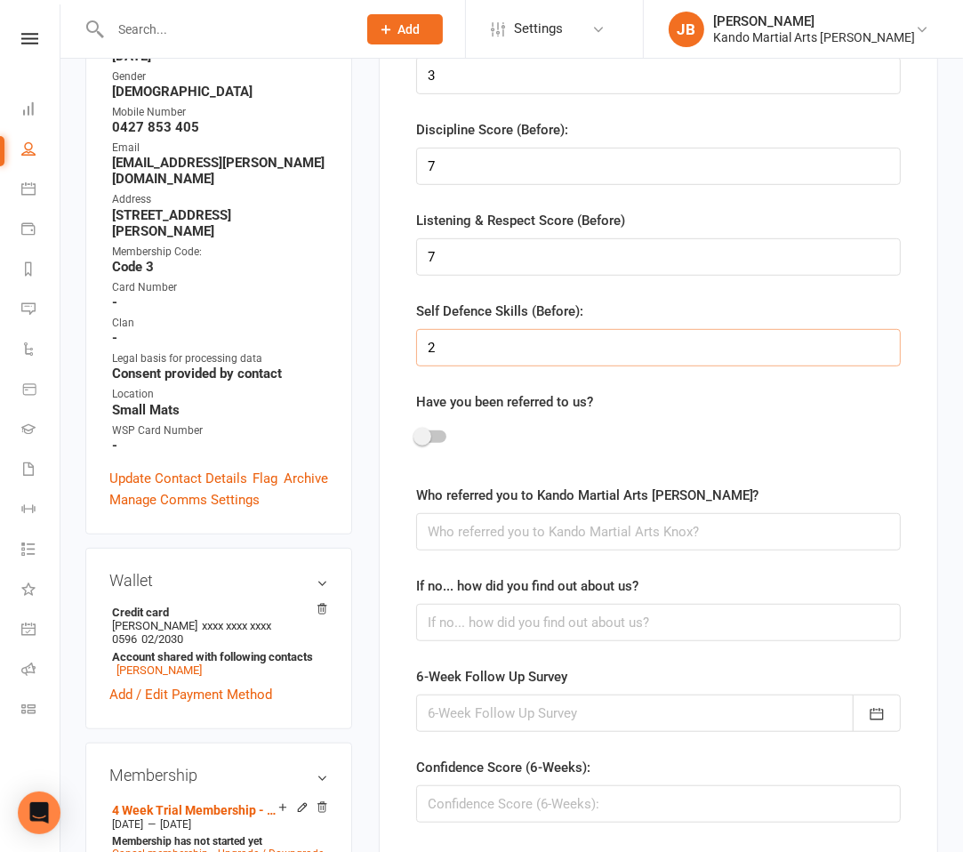
scroll to position [585, 0]
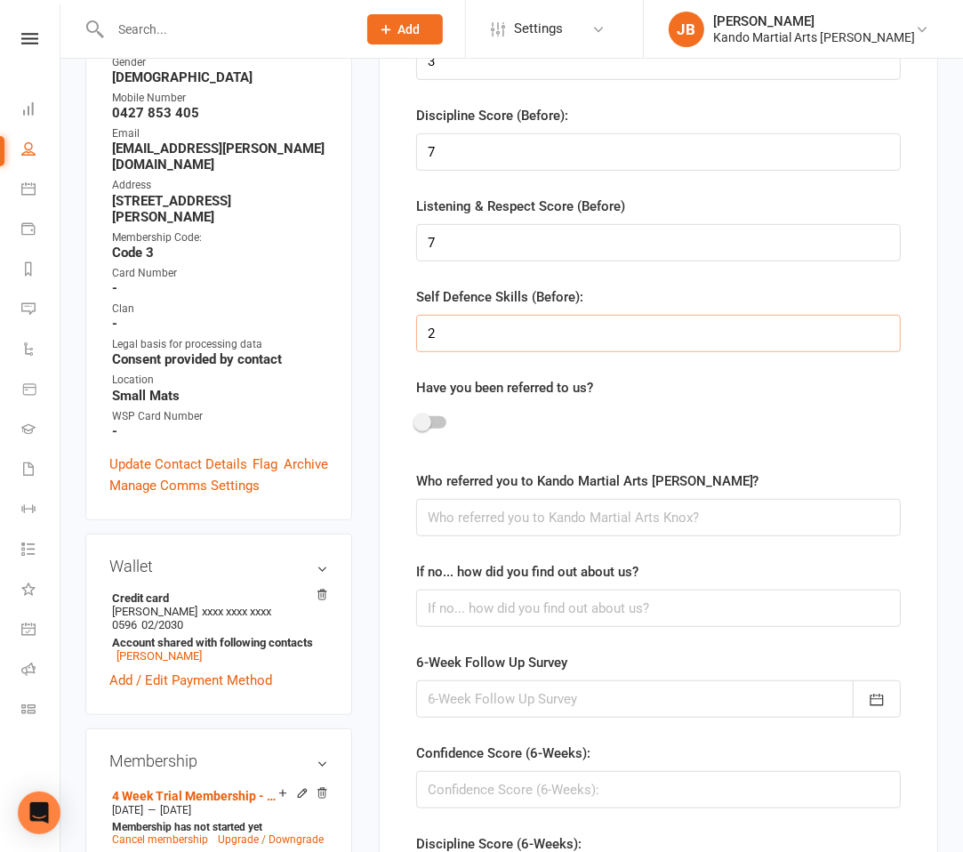
type input "2"
click at [509, 613] on input "text" at bounding box center [658, 607] width 485 height 37
type input "Facebook"
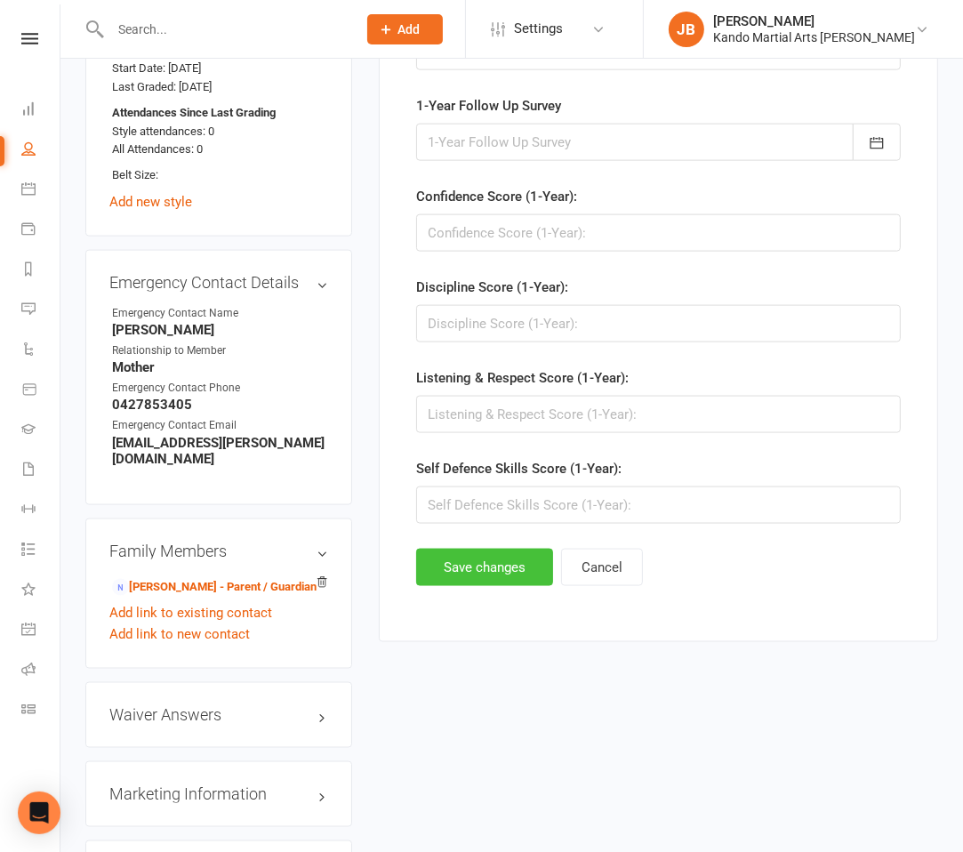
click at [477, 552] on button "Save changes" at bounding box center [484, 567] width 137 height 37
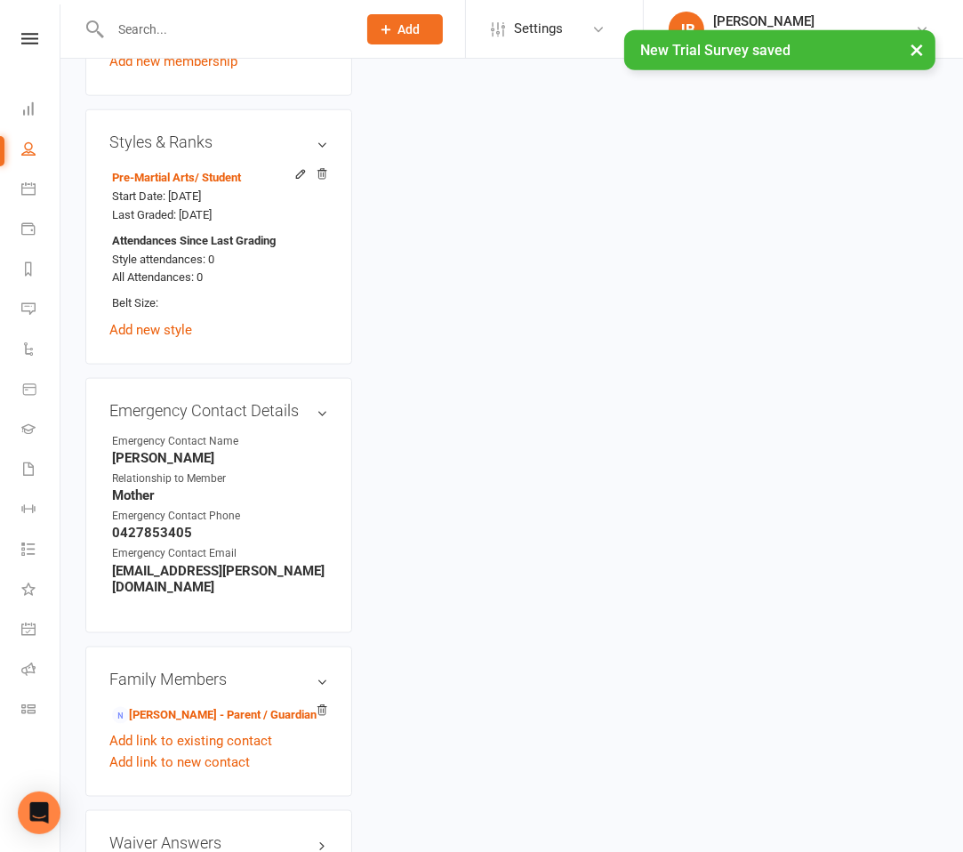
scroll to position [1595, 0]
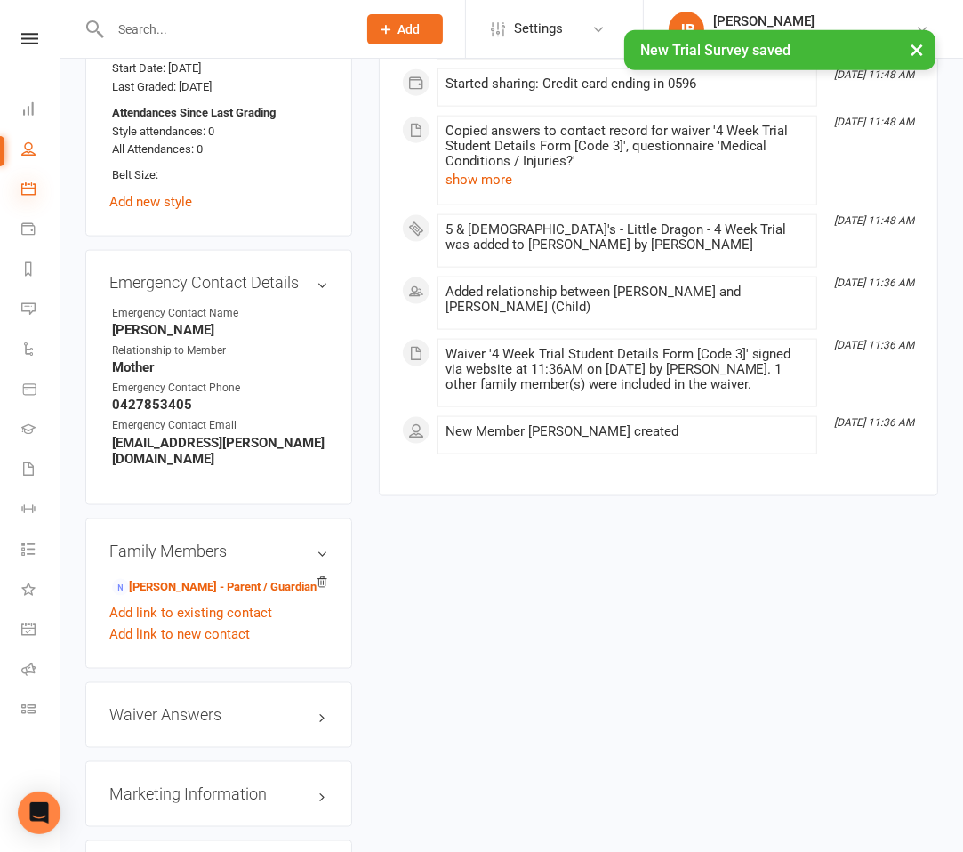
click at [28, 186] on icon at bounding box center [28, 188] width 14 height 14
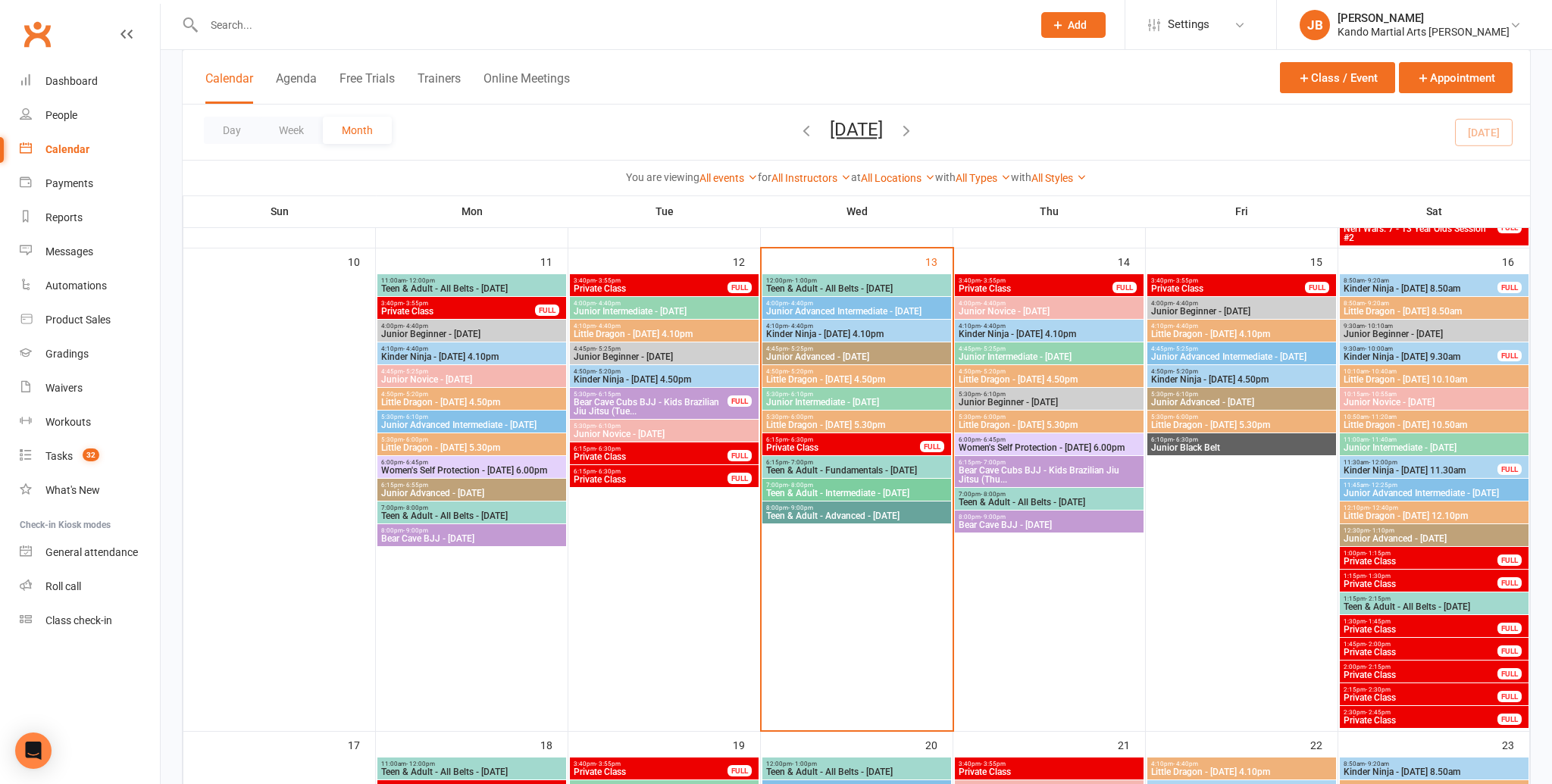
scroll to position [960, 0]
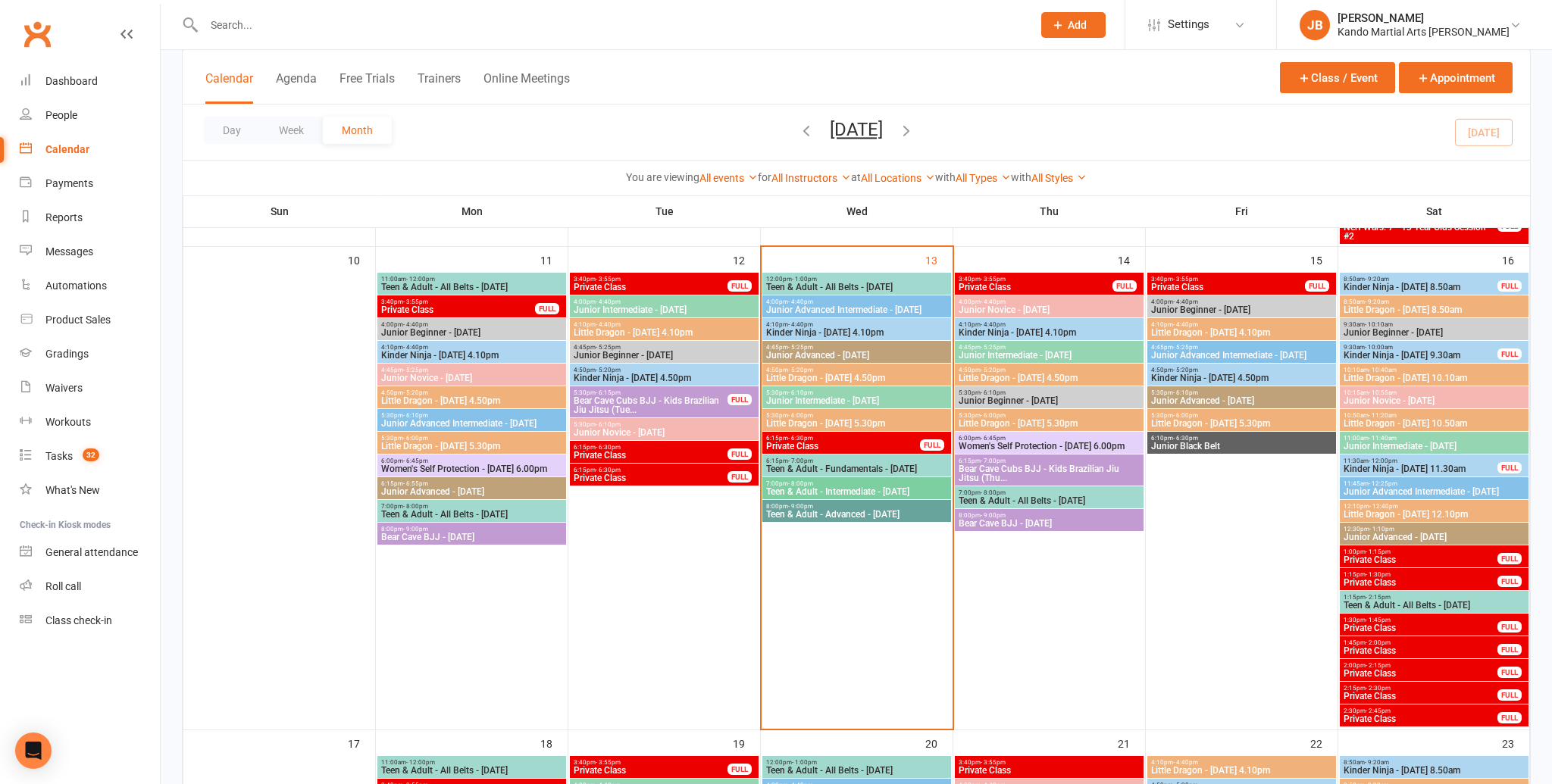
click at [785, 455] on div "6:15pm - 7:00pm Teen & Adult - Fundamentals - Wednesday" at bounding box center [856, 465] width 188 height 22
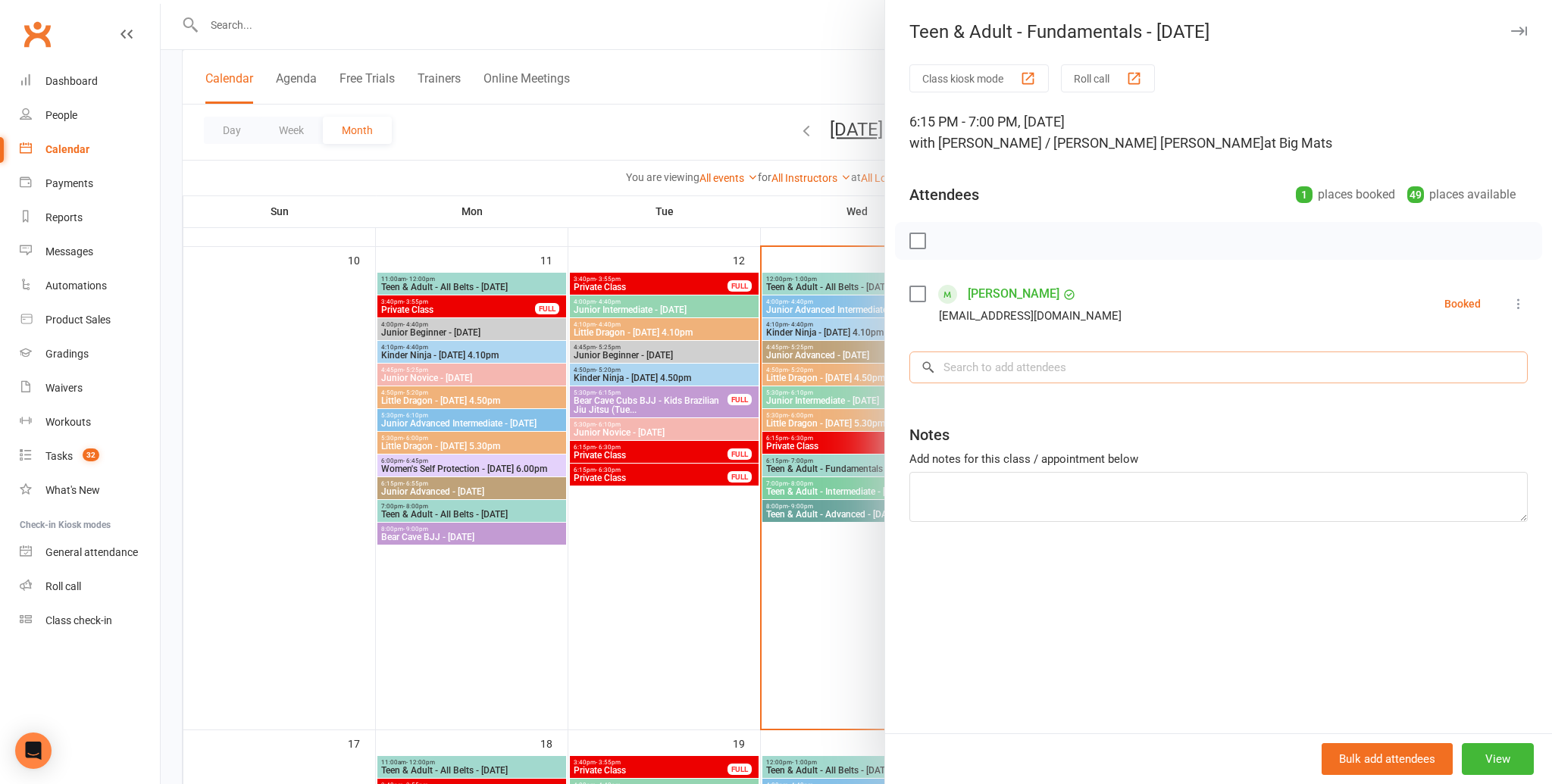
click at [1011, 371] on input "search" at bounding box center [1219, 367] width 619 height 32
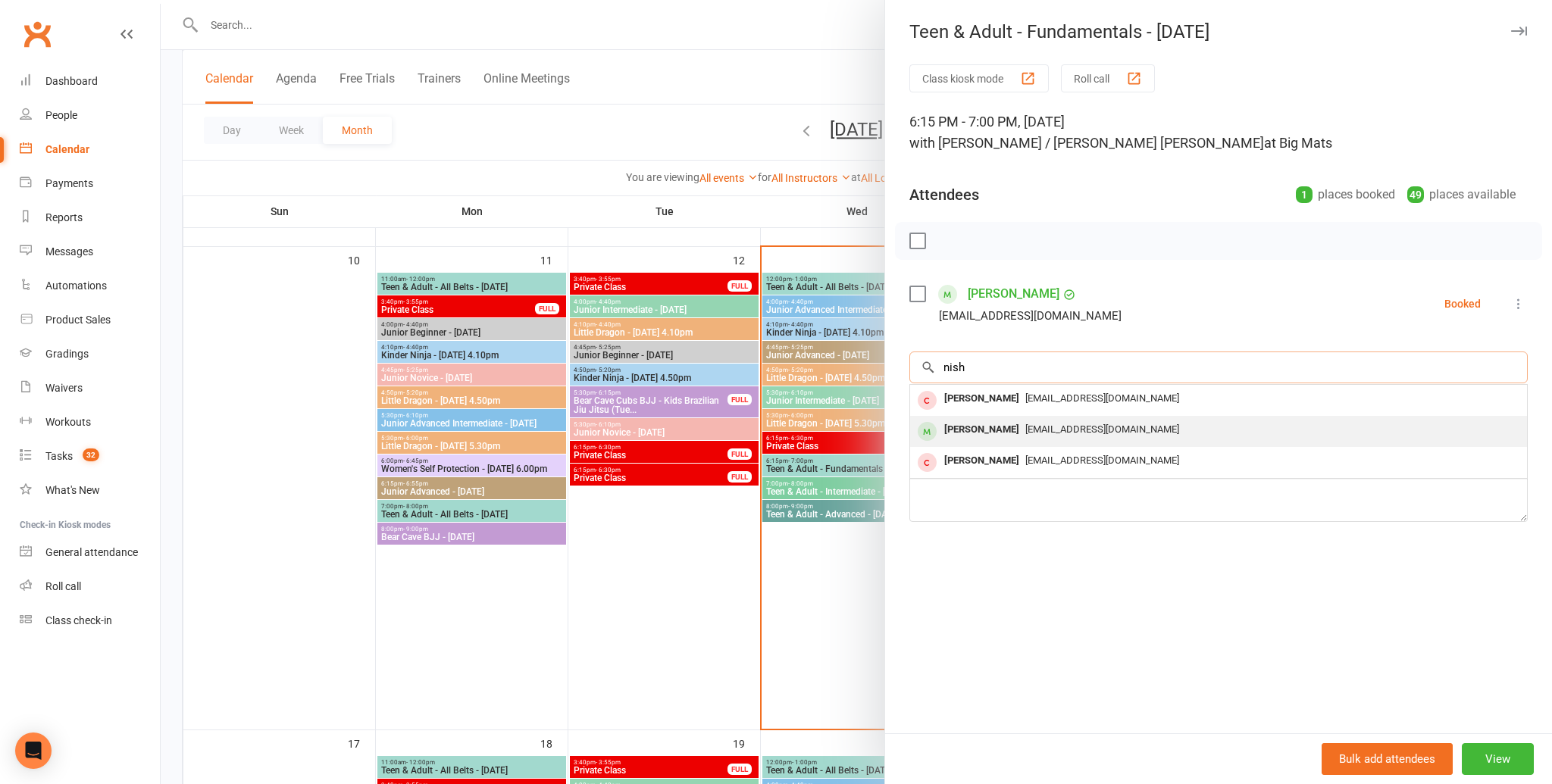
type input "nish"
click at [1025, 427] on span "Hasitha2@yahoo.co.uk" at bounding box center [1102, 429] width 153 height 11
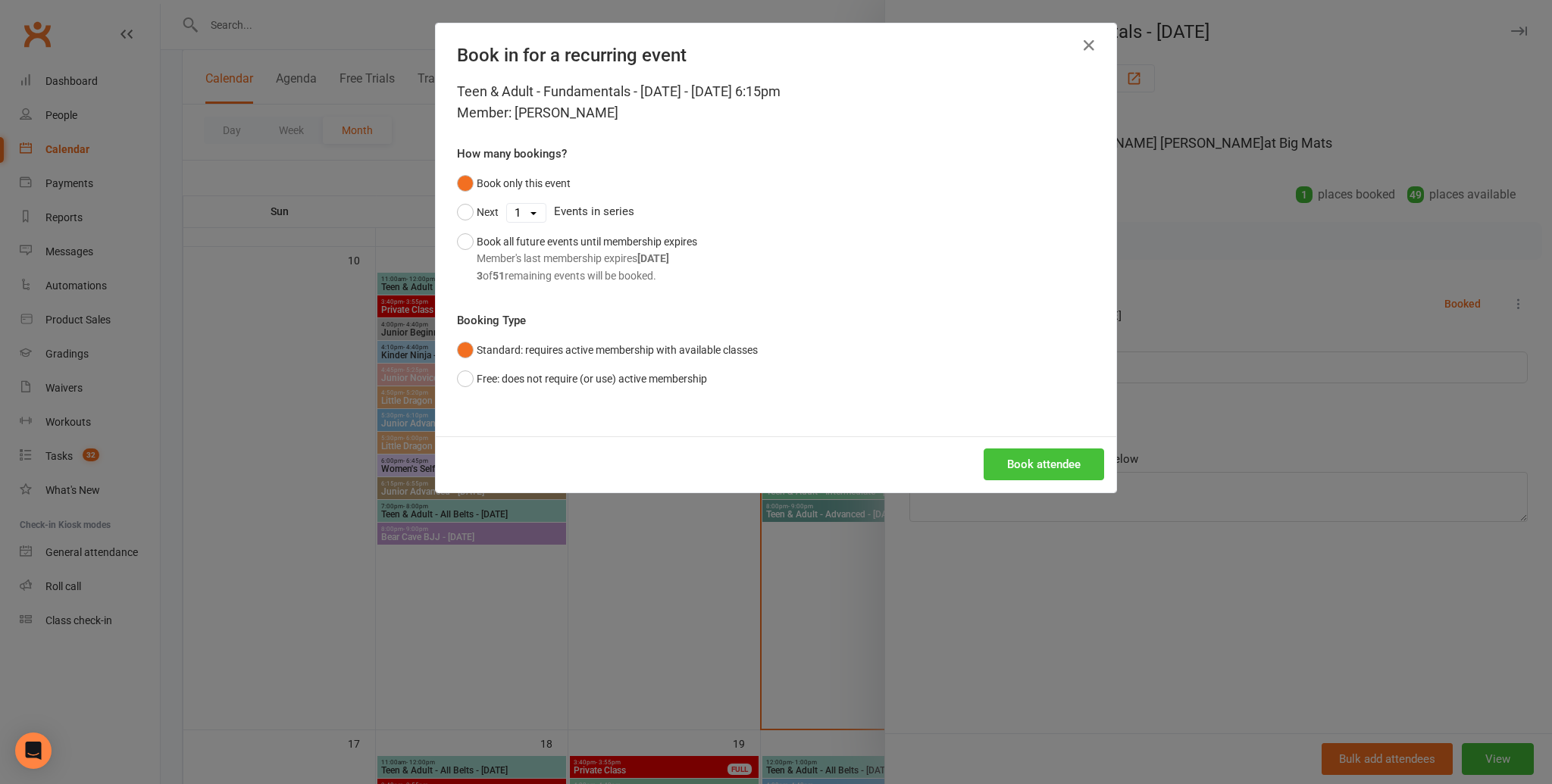
click at [1027, 463] on button "Book attendee" at bounding box center [1043, 464] width 120 height 32
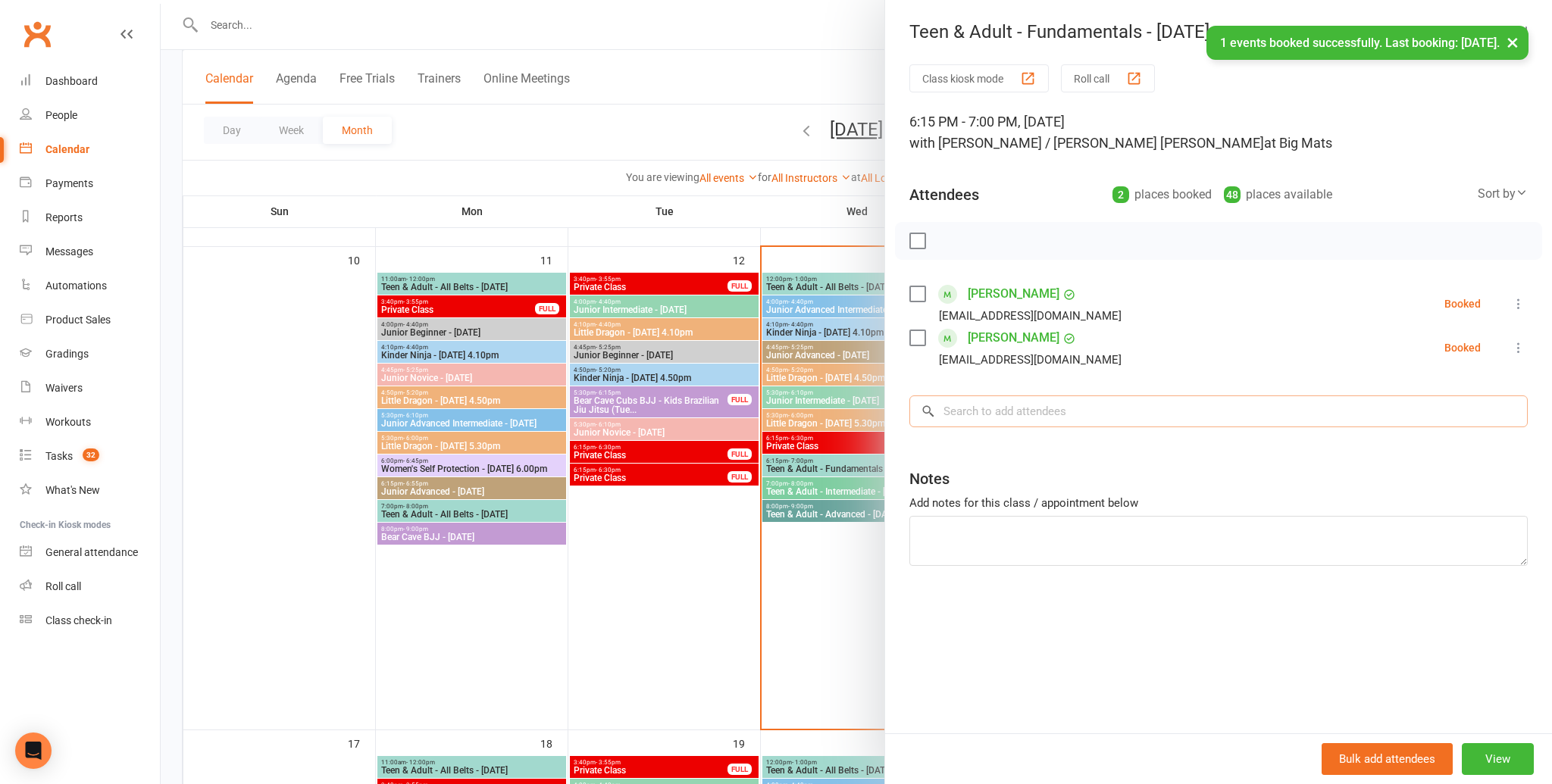
click at [1083, 406] on input "search" at bounding box center [1219, 411] width 619 height 32
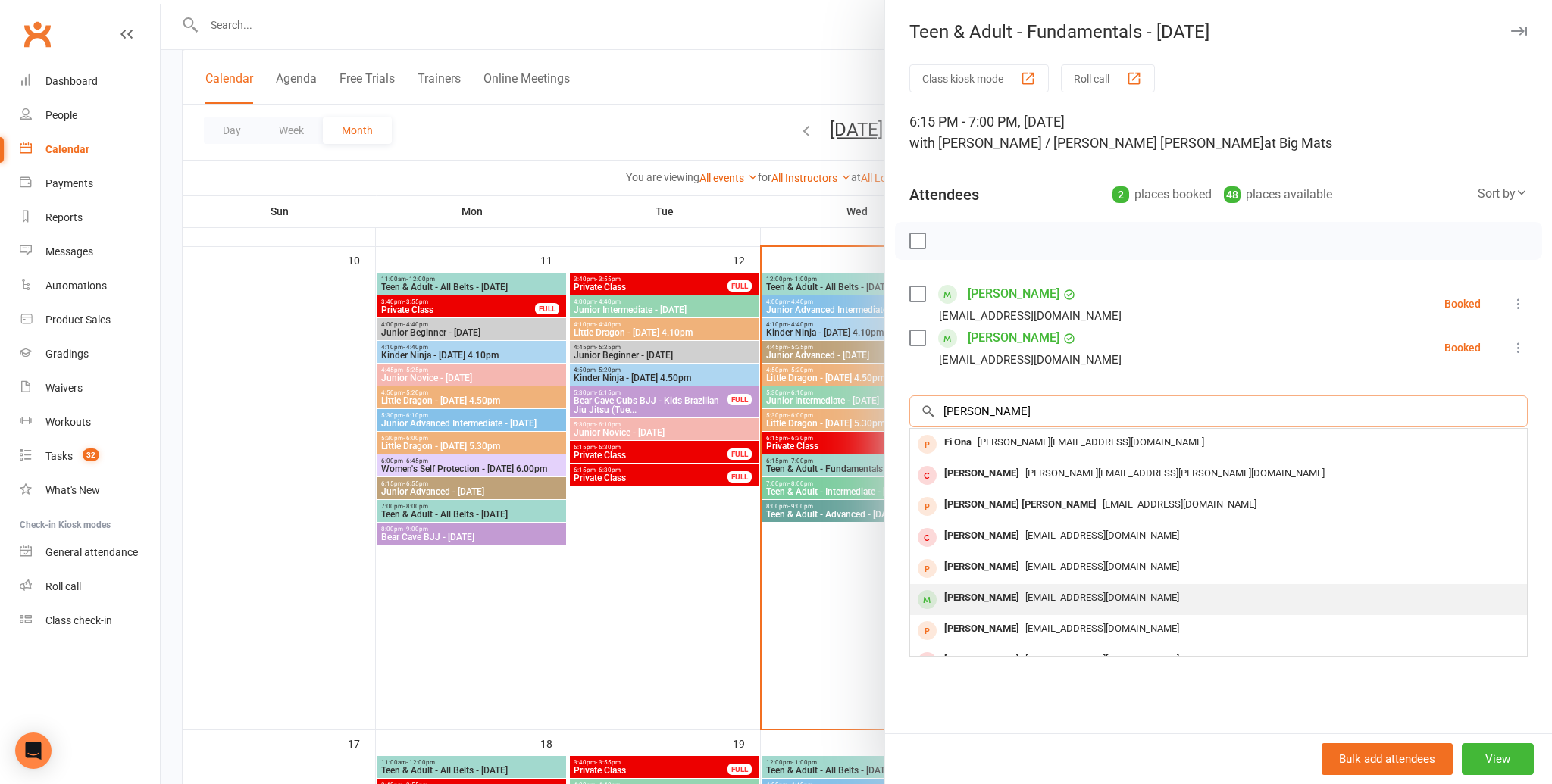
type input "fiona"
click at [1033, 597] on span "fionamarytonkin@gmail.com" at bounding box center [1102, 597] width 153 height 11
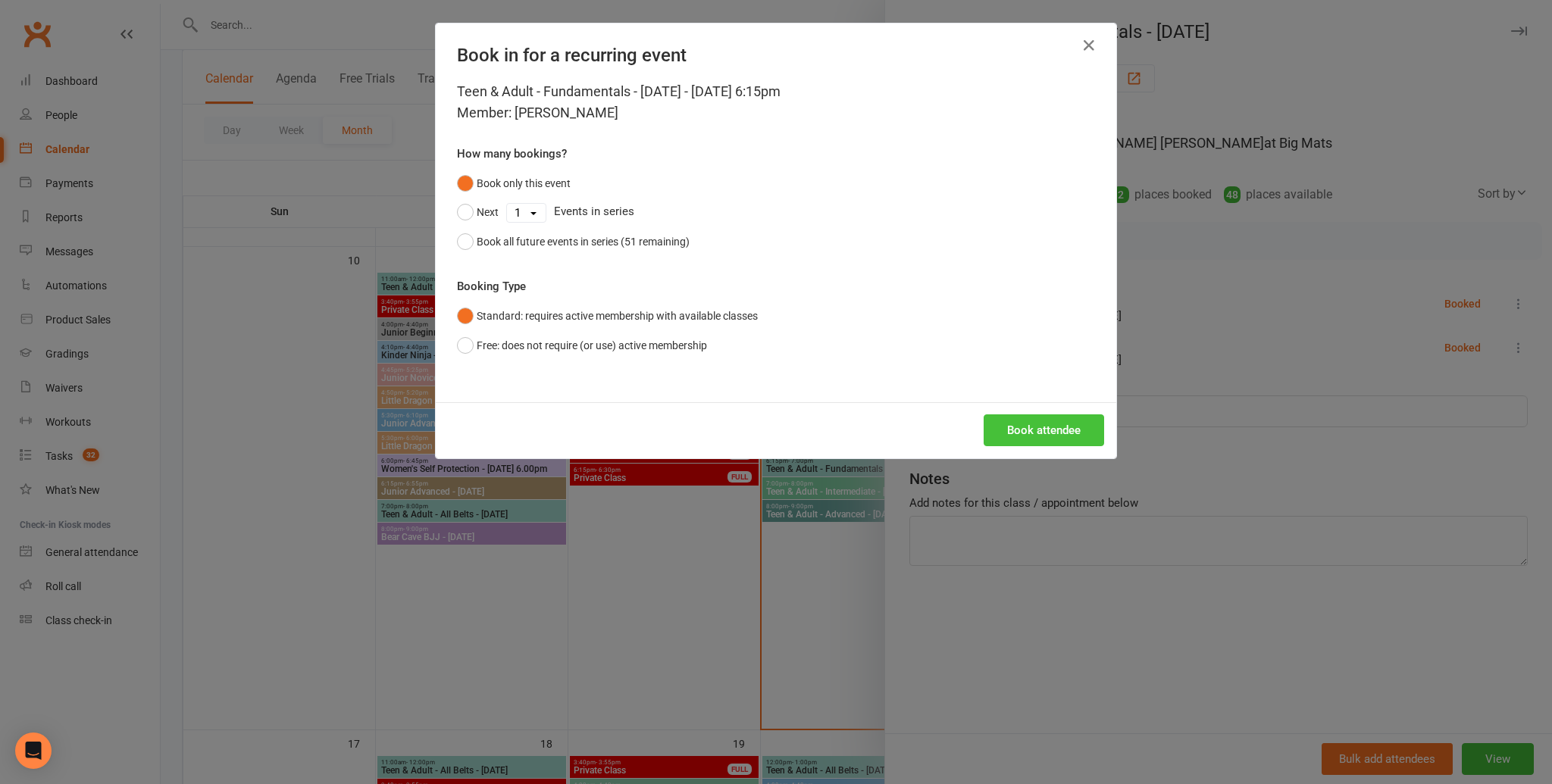
click at [1036, 424] on button "Book attendee" at bounding box center [1043, 429] width 120 height 32
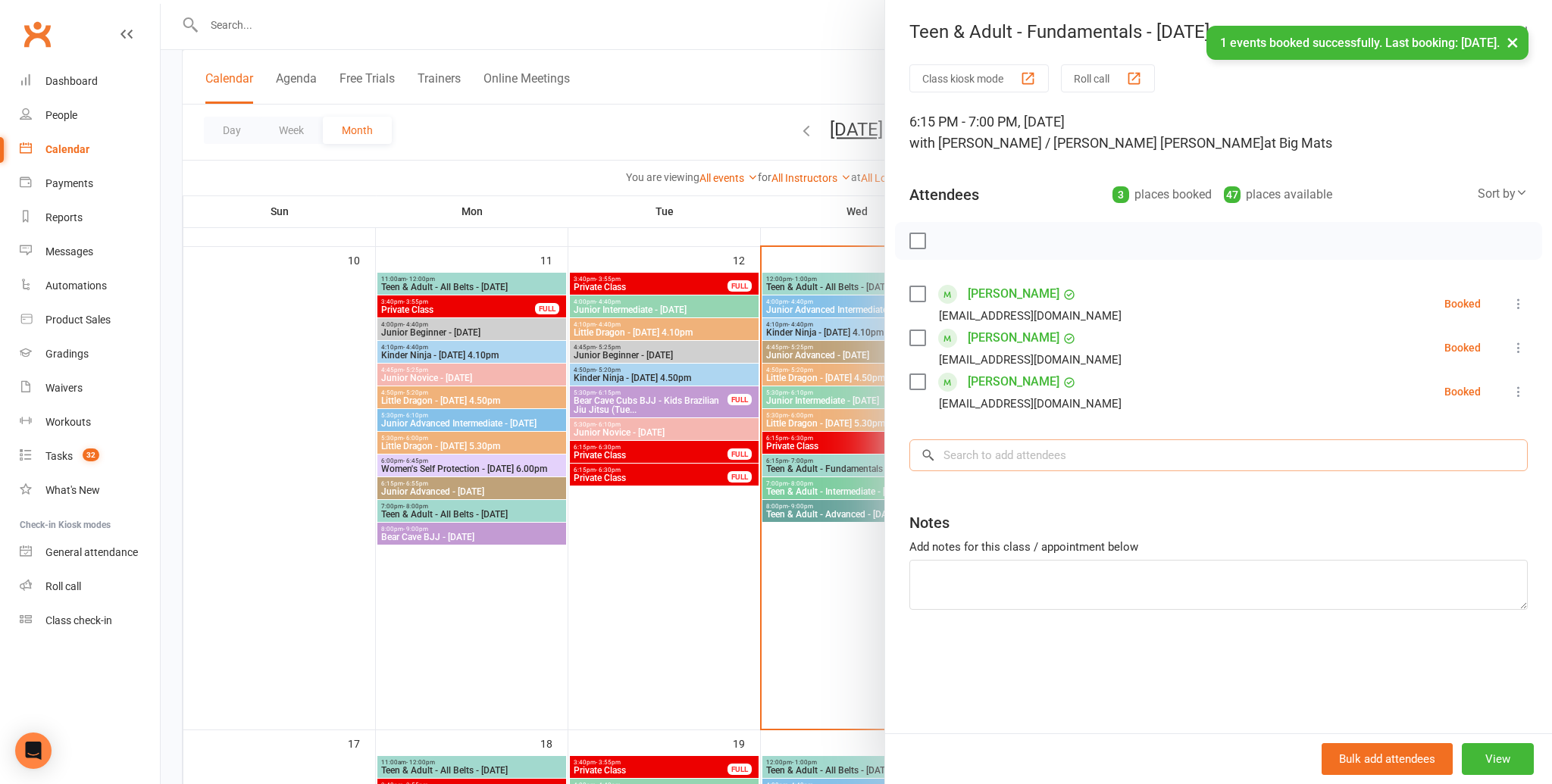
click at [1030, 455] on input "search" at bounding box center [1219, 455] width 619 height 32
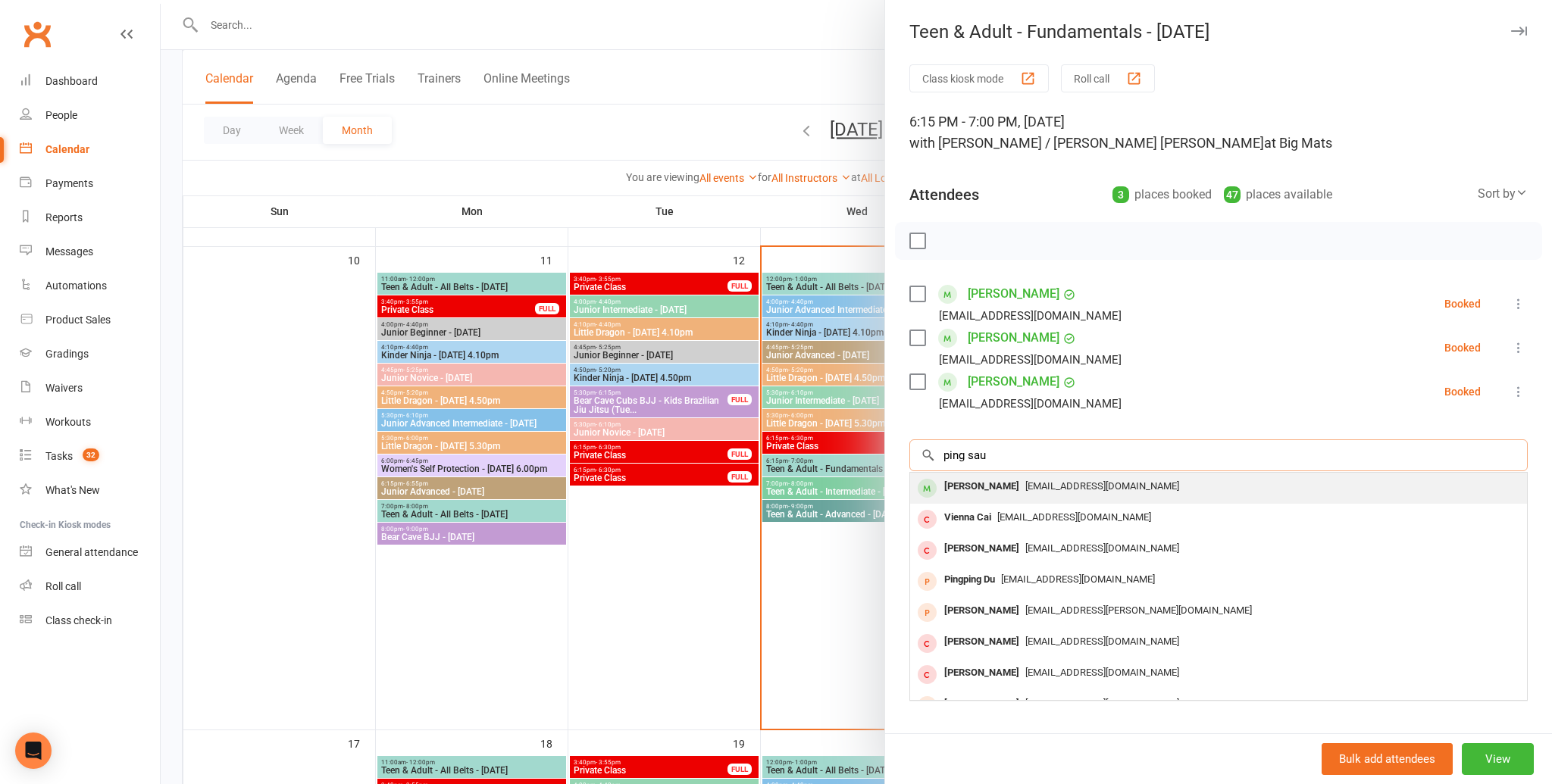
type input "ping sau"
click at [1024, 492] on div "Samngu@hotmail.com" at bounding box center [1219, 487] width 605 height 22
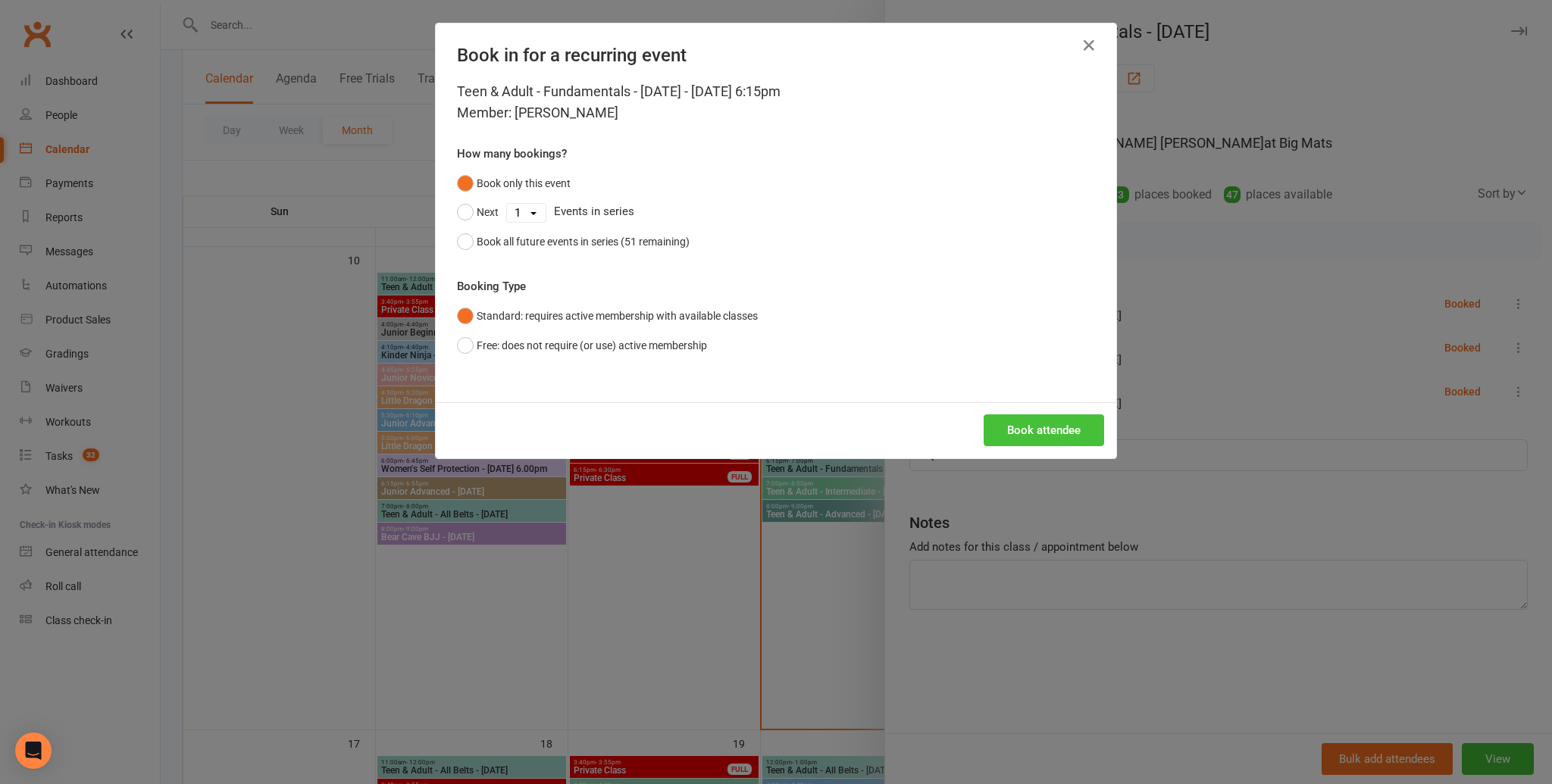
click at [1027, 434] on button "Book attendee" at bounding box center [1043, 429] width 120 height 32
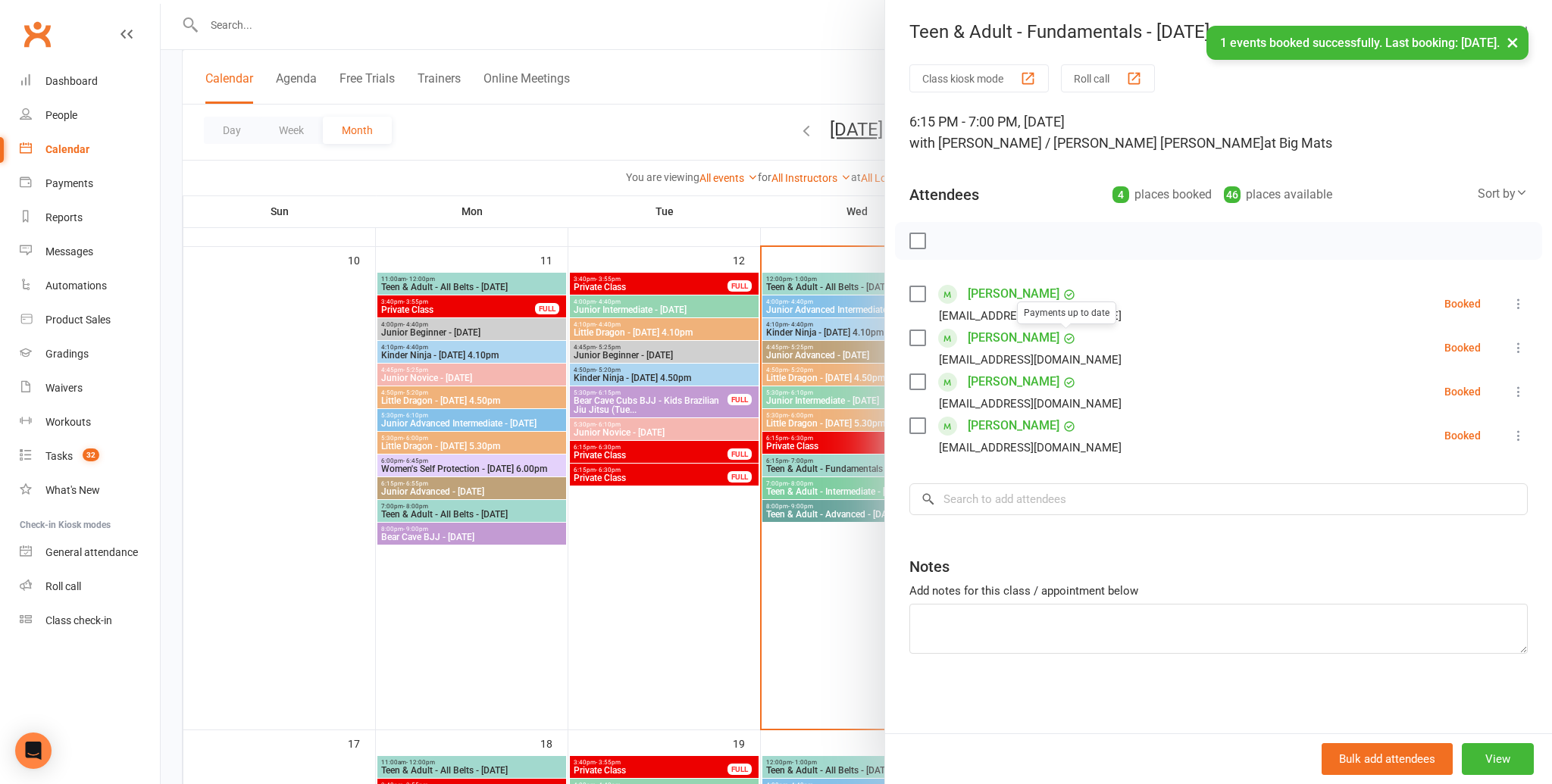
click at [1049, 516] on div "Class kiosk mode Roll call 6:15 PM - 7:00 PM, Wednesday, August, 13, 2025 with …" at bounding box center [1218, 399] width 666 height 669
click at [1139, 474] on div "Class kiosk mode Roll call 6:15 PM - 7:00 PM, Wednesday, August, 13, 2025 with …" at bounding box center [1218, 399] width 666 height 669
click at [1128, 488] on input "search" at bounding box center [1219, 499] width 619 height 32
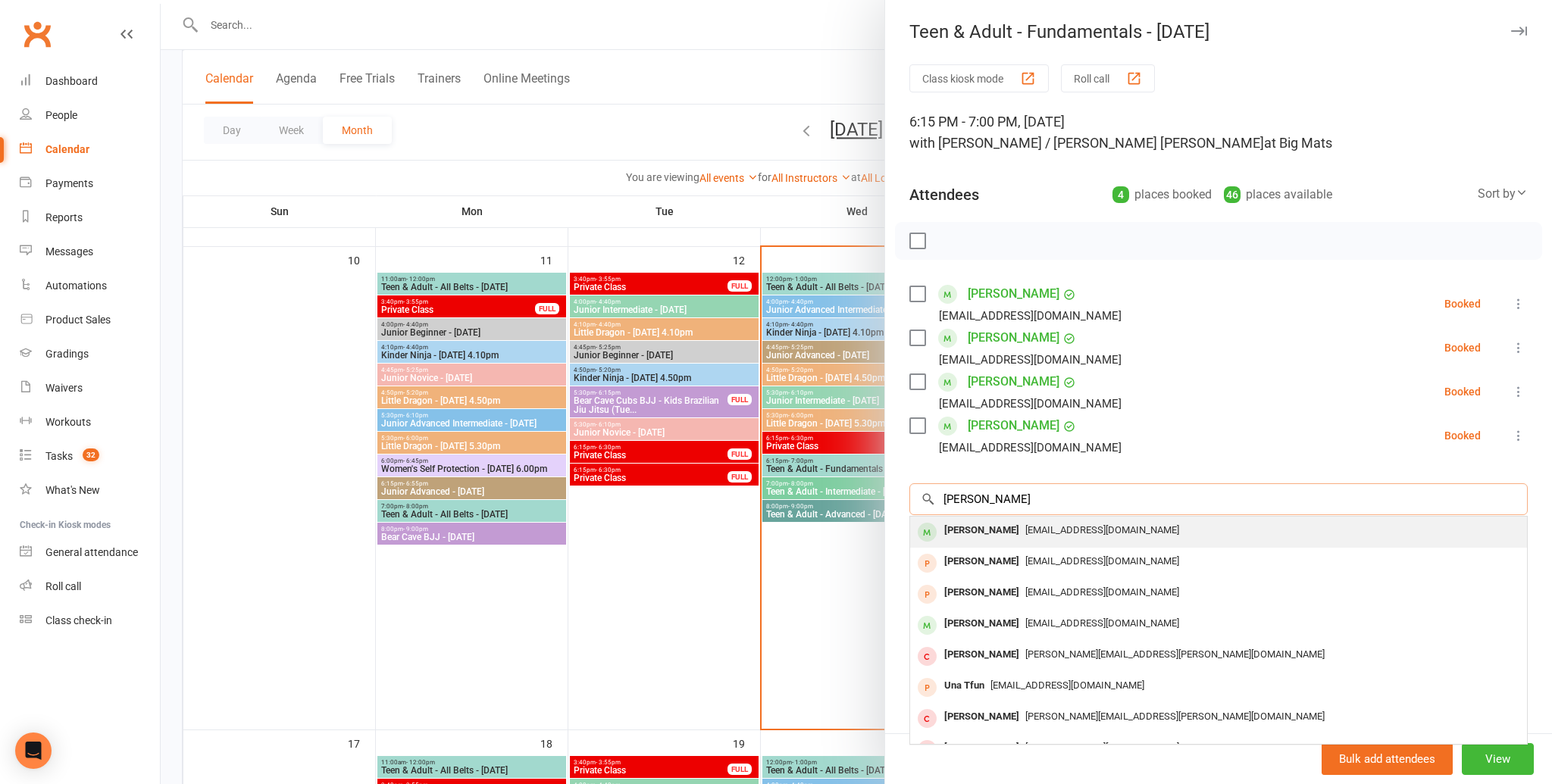
type input "tony malm"
click at [1157, 520] on div "fishmax@bigpond.net.au" at bounding box center [1219, 531] width 605 height 22
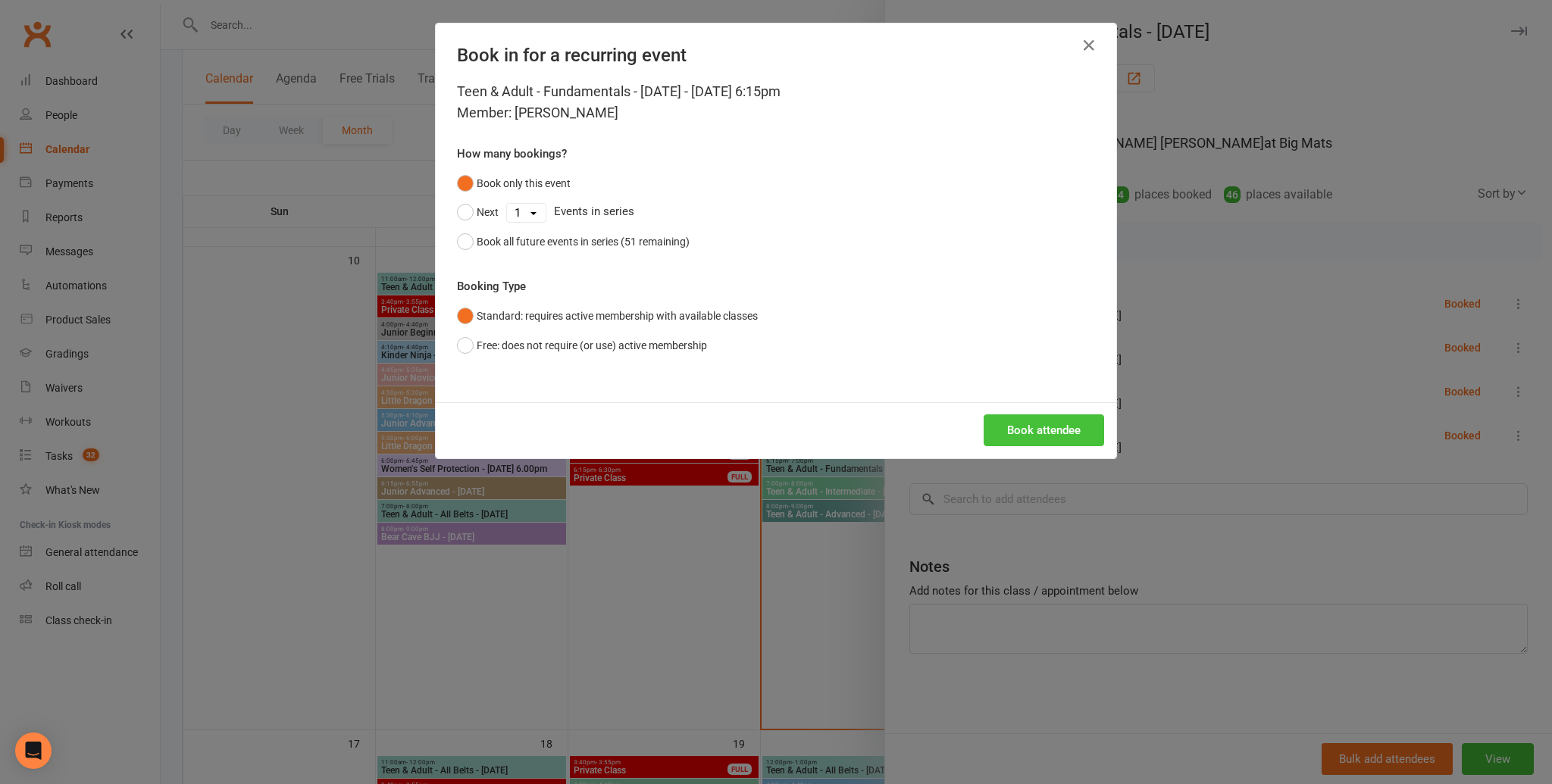
click at [1085, 427] on button "Book attendee" at bounding box center [1043, 429] width 120 height 32
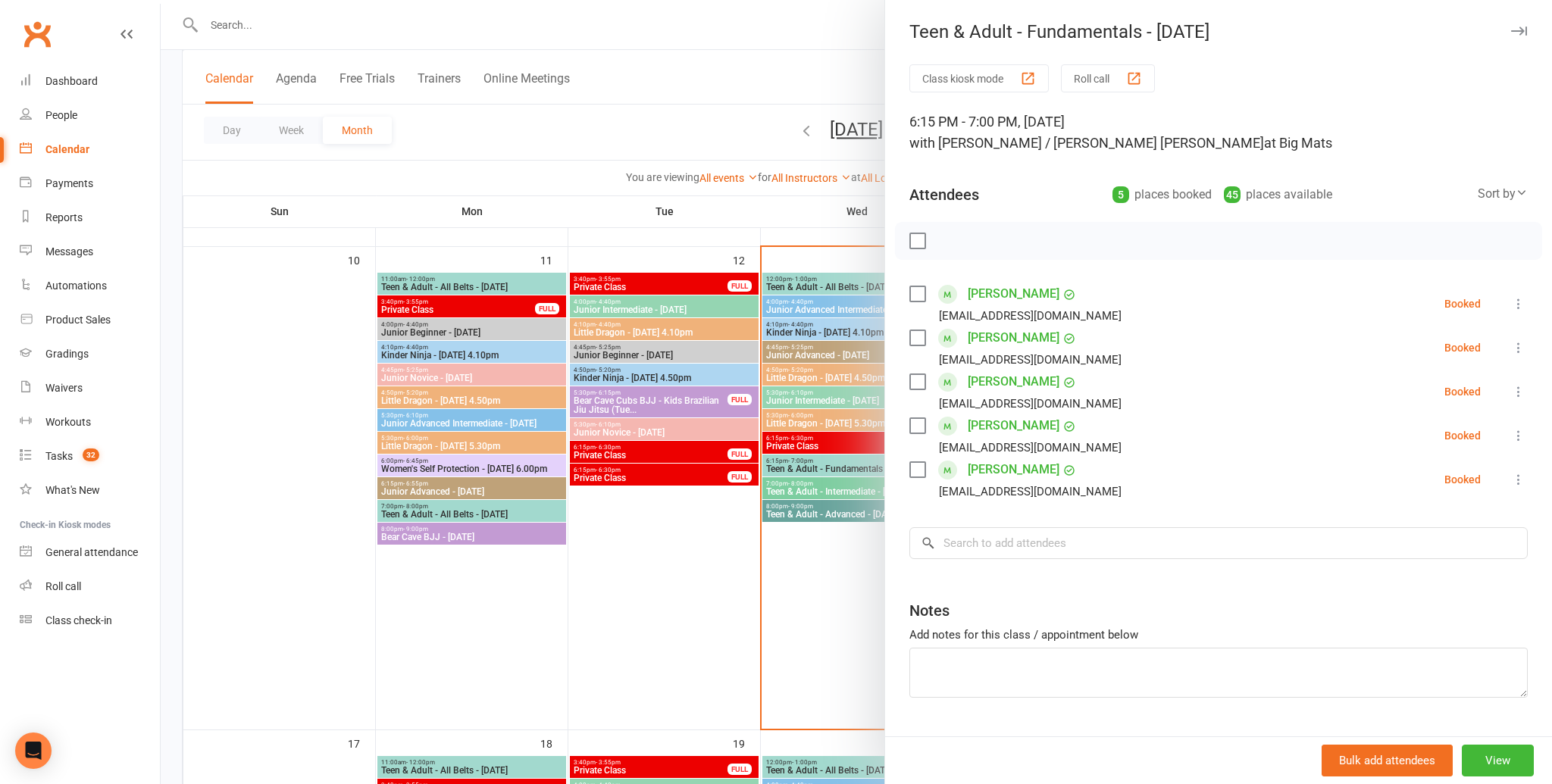
click at [911, 247] on label at bounding box center [917, 241] width 15 height 15
click at [951, 236] on icon "button" at bounding box center [951, 241] width 17 height 17
click at [814, 439] on div at bounding box center [856, 392] width 1391 height 784
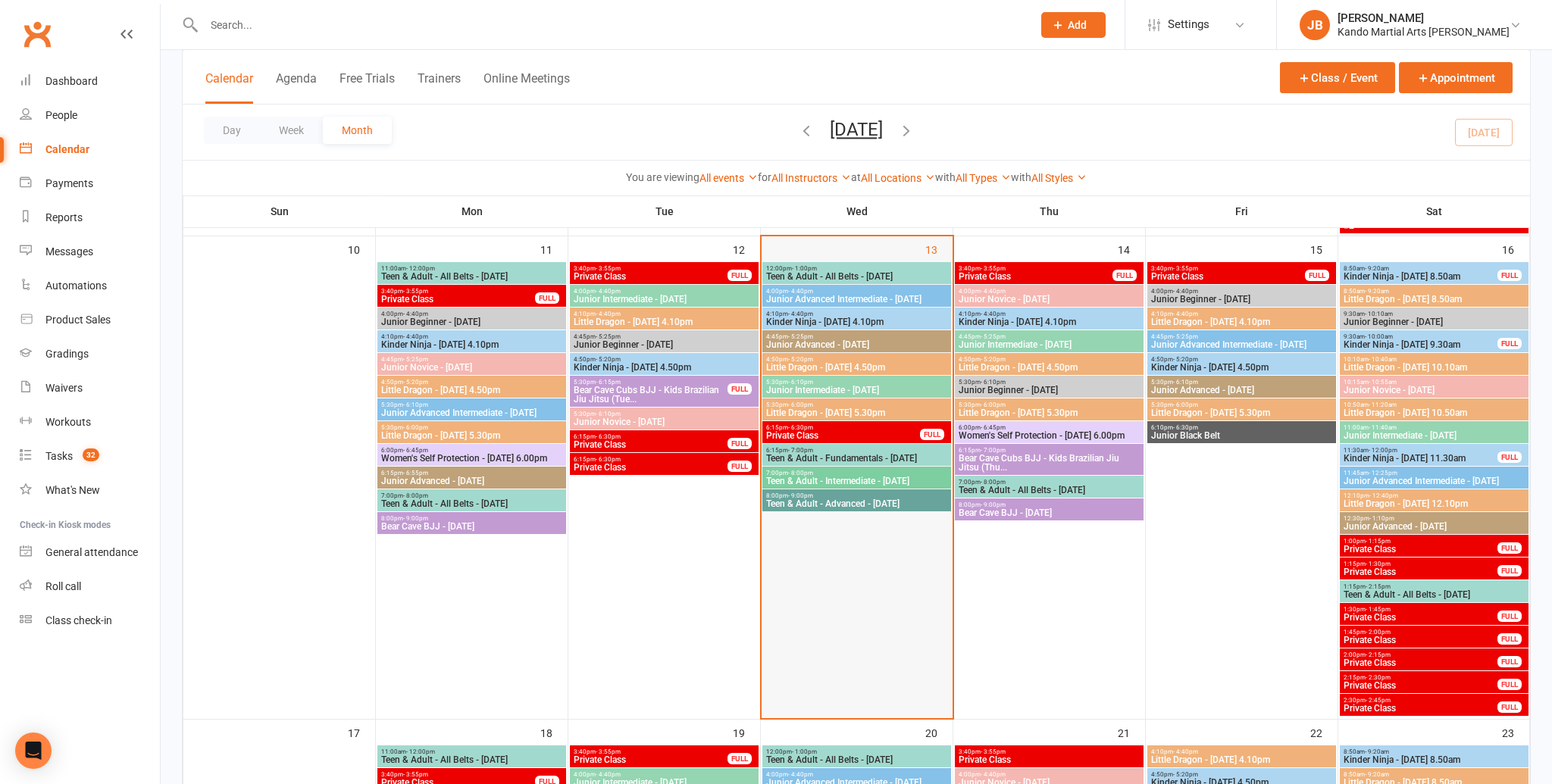
scroll to position [971, 0]
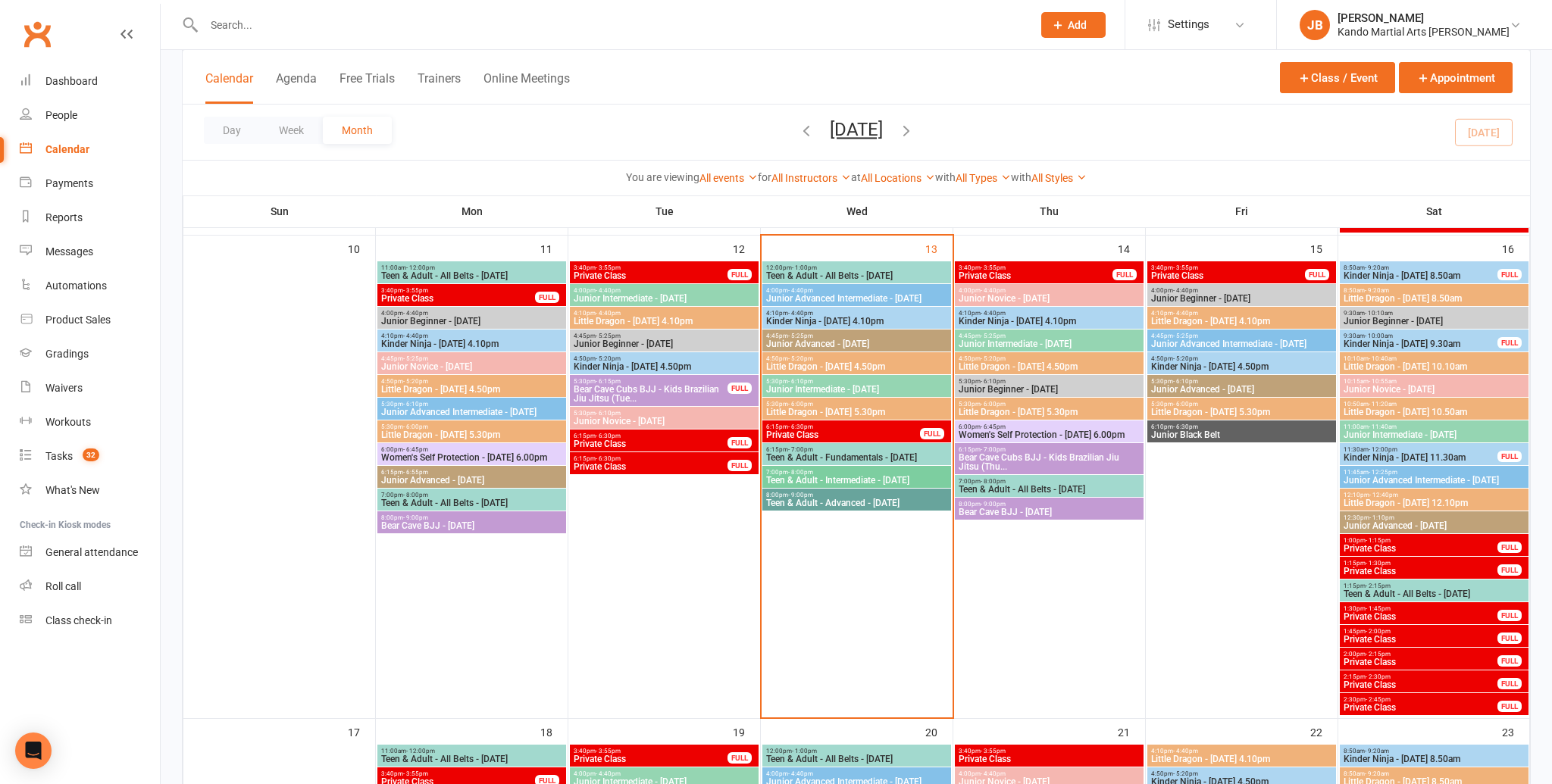
click at [837, 420] on div "6:15pm - 6:30pm Private Class FULL" at bounding box center [856, 431] width 188 height 22
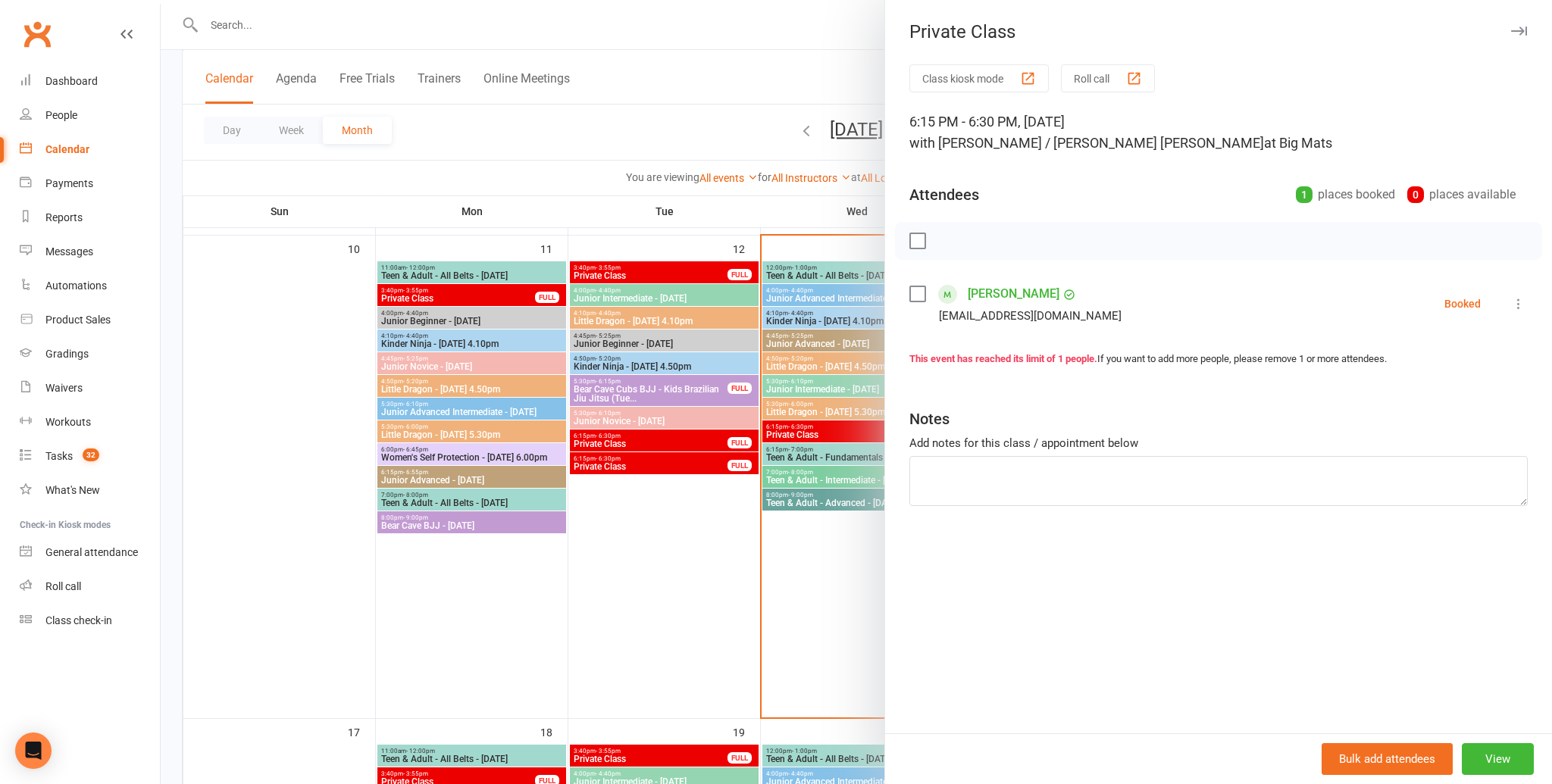
click at [920, 243] on label at bounding box center [917, 241] width 15 height 15
click at [956, 247] on icon "button" at bounding box center [951, 241] width 17 height 17
click at [1010, 296] on link "Lakshmi Alagaratnam" at bounding box center [1013, 294] width 92 height 24
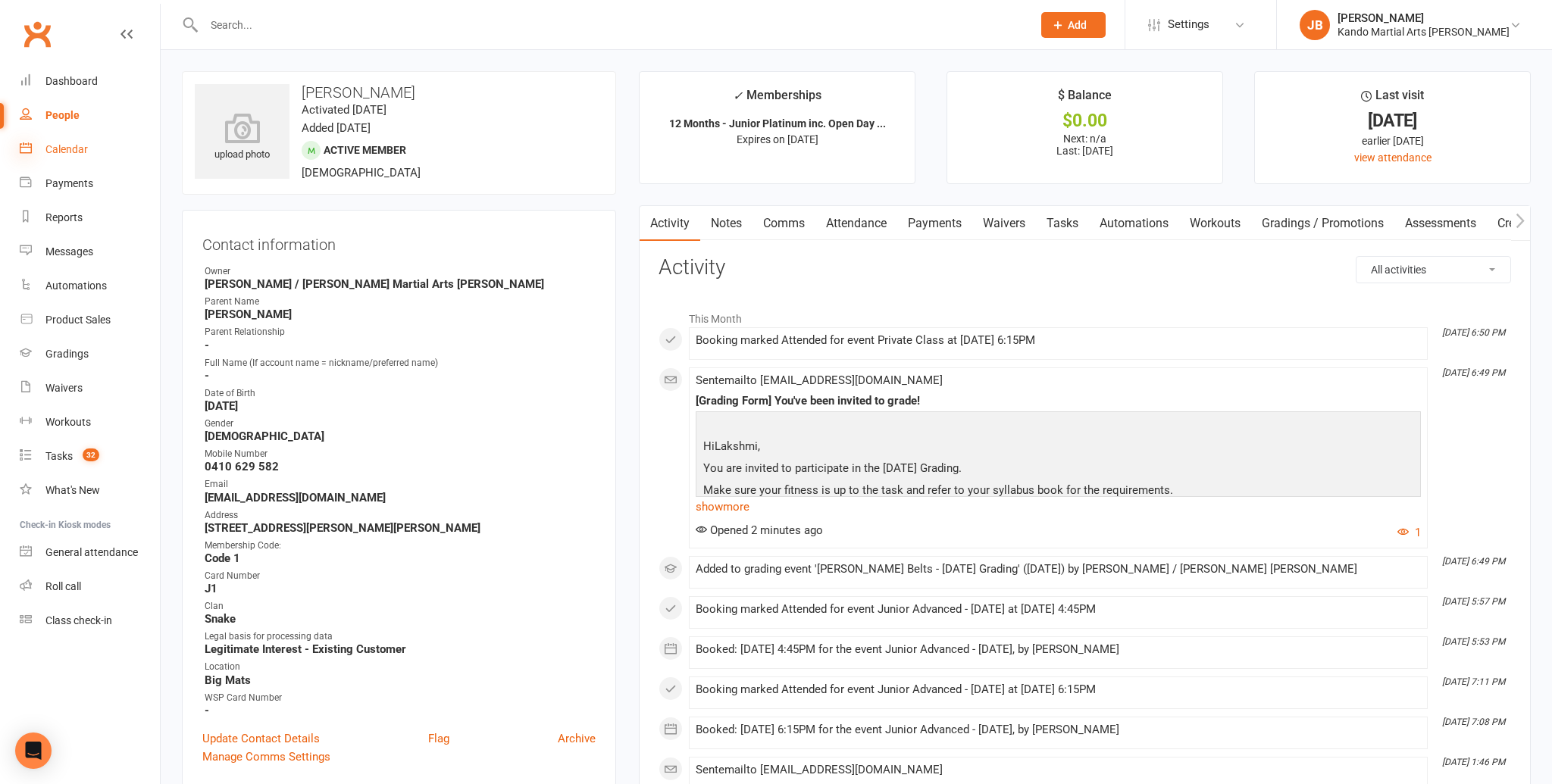
click at [31, 147] on icon at bounding box center [26, 147] width 12 height 12
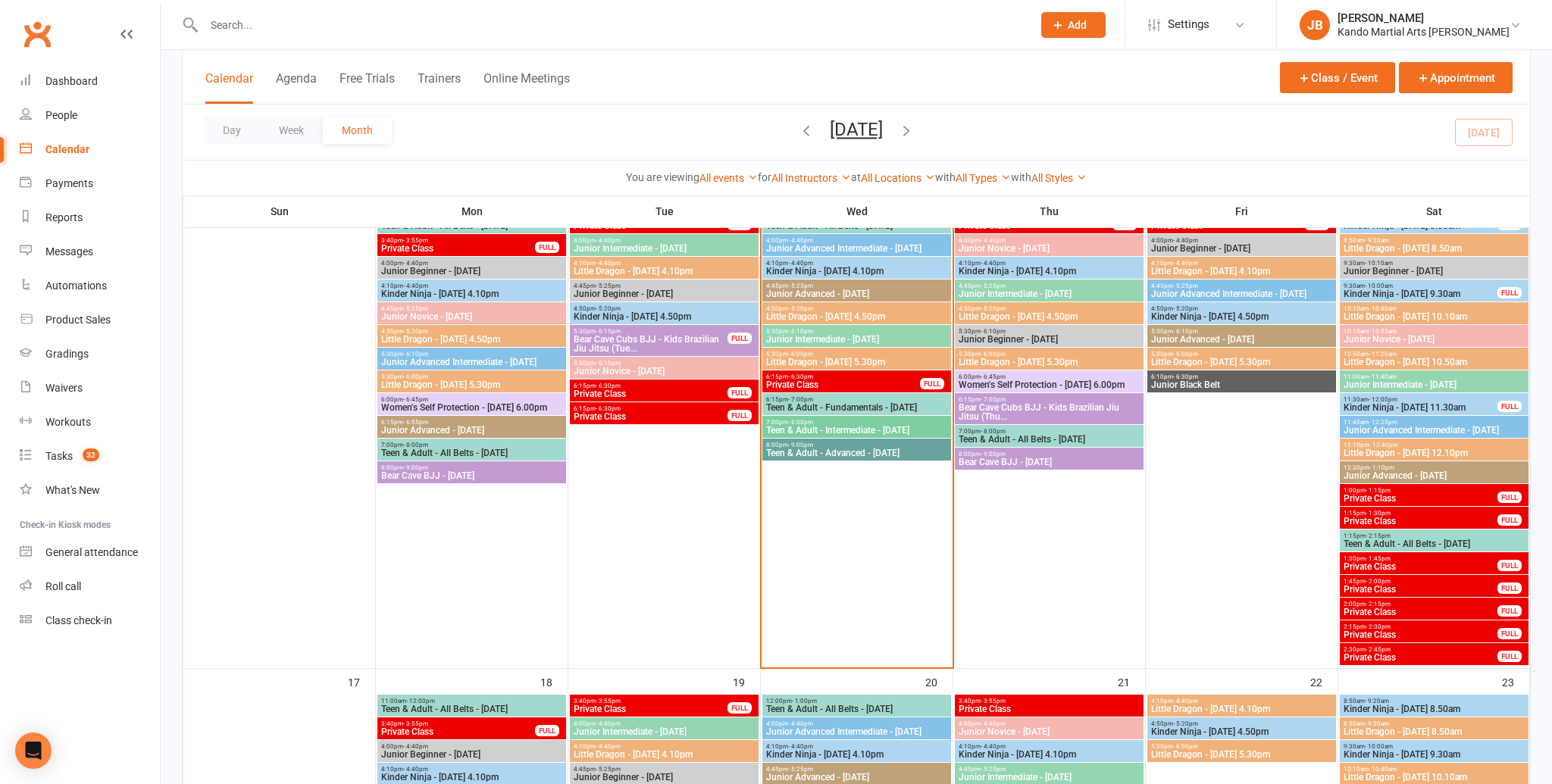
scroll to position [1023, 0]
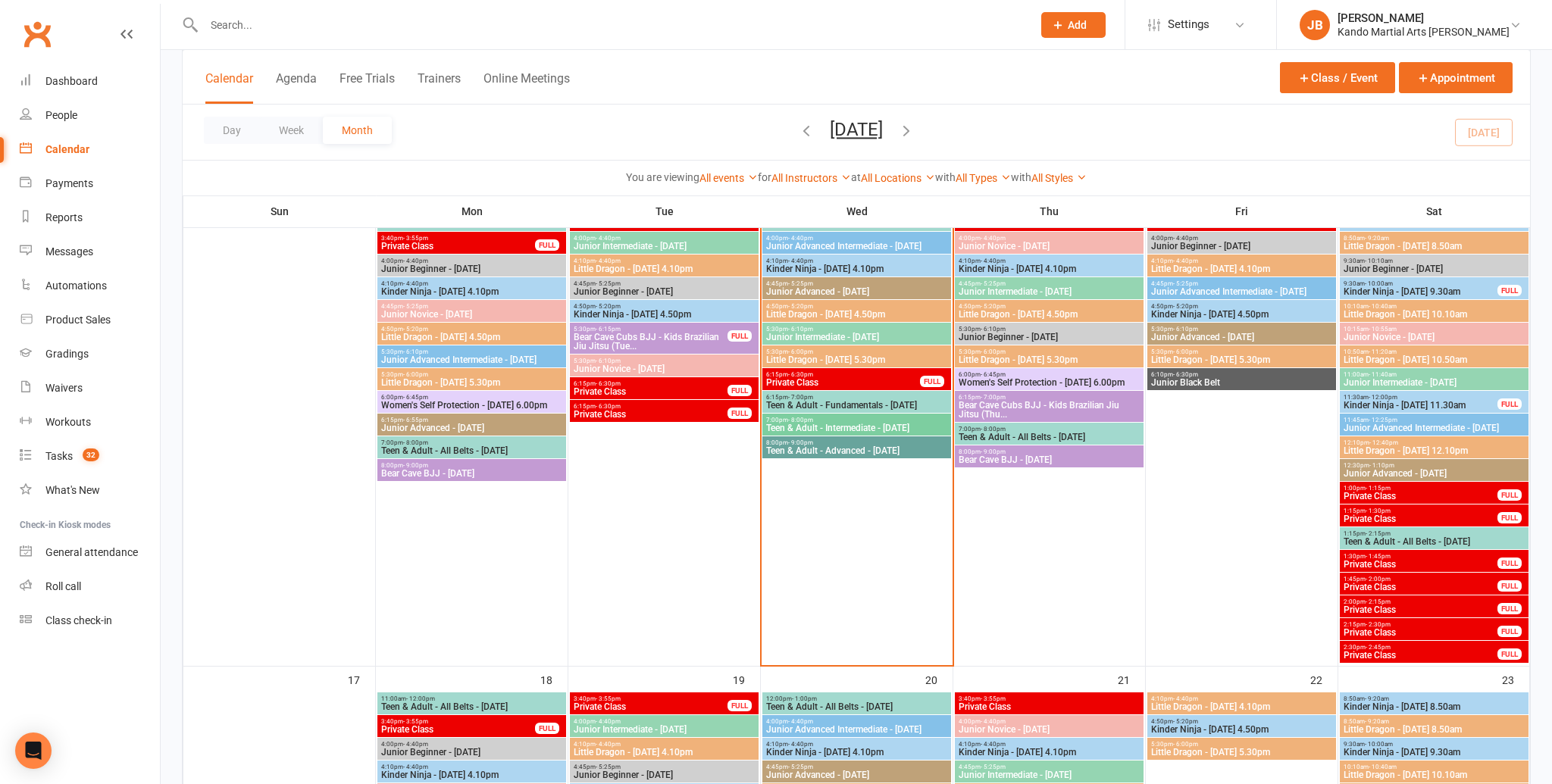
click at [793, 403] on span "Teen & Adult - Fundamentals - Wednesday" at bounding box center [857, 405] width 182 height 9
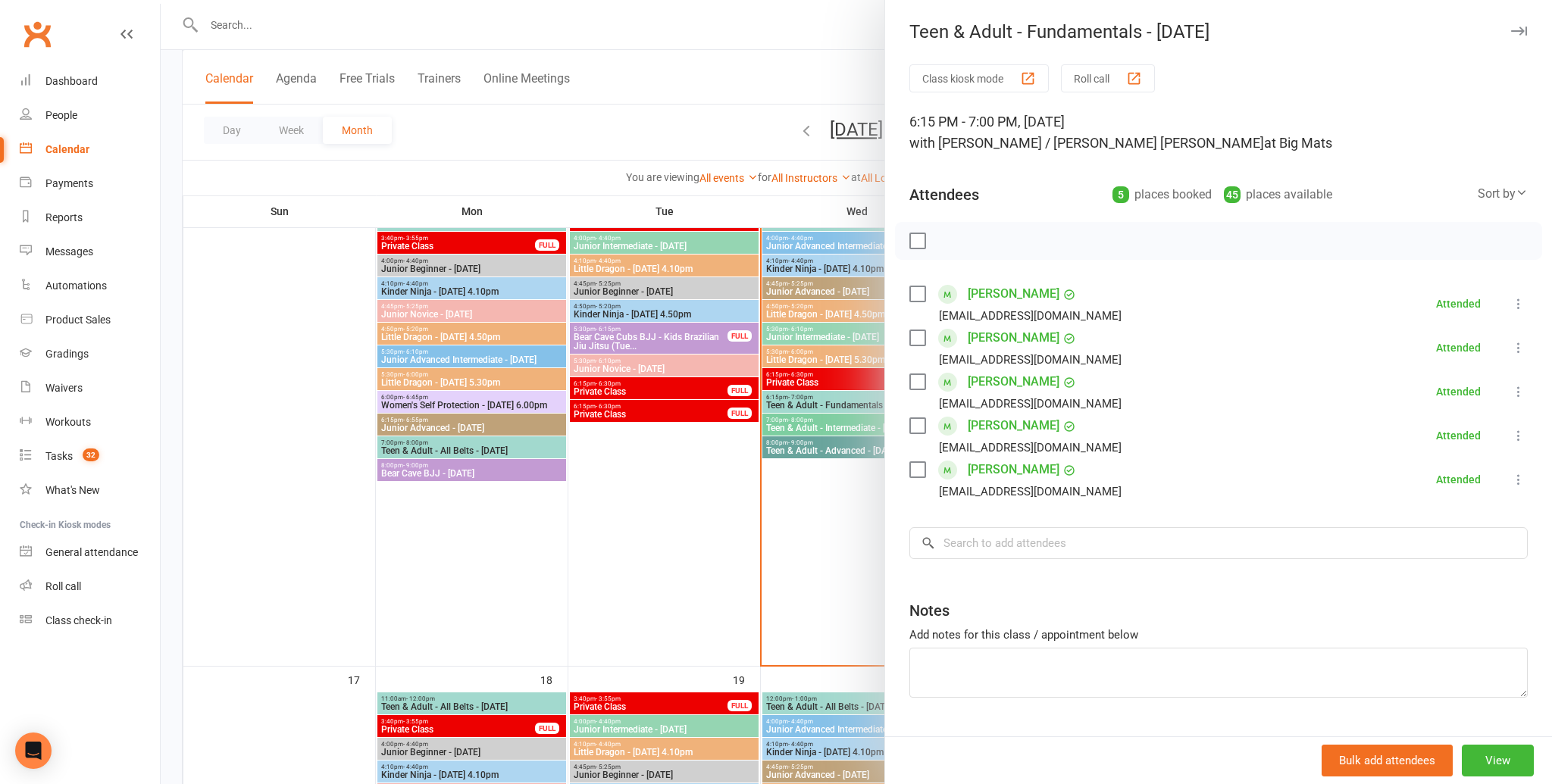
click at [796, 395] on div at bounding box center [856, 392] width 1391 height 784
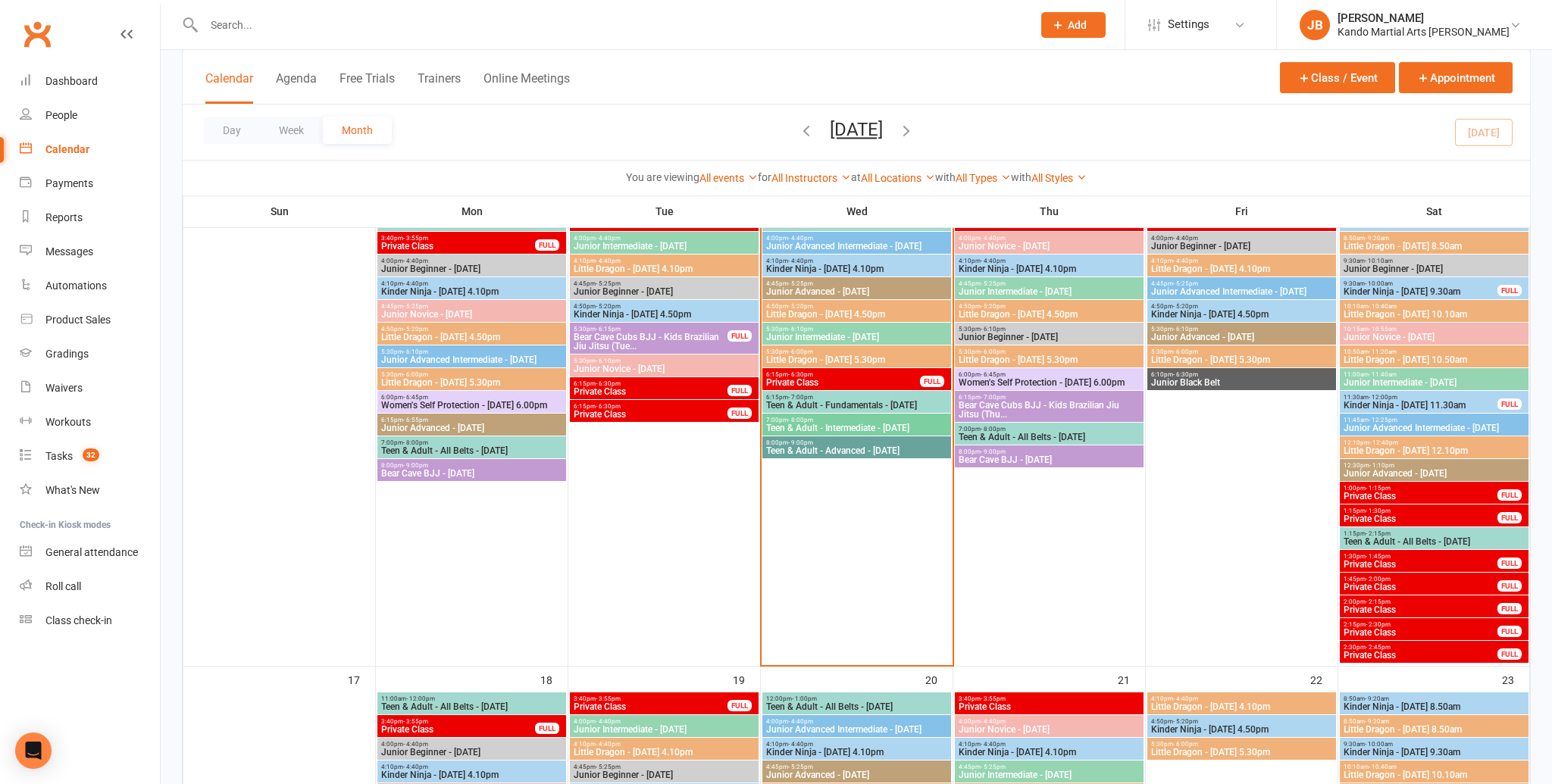
click at [816, 366] on div "5:30pm - 6:00pm Little Dragon - Wednesday 5.30pm" at bounding box center [856, 356] width 188 height 22
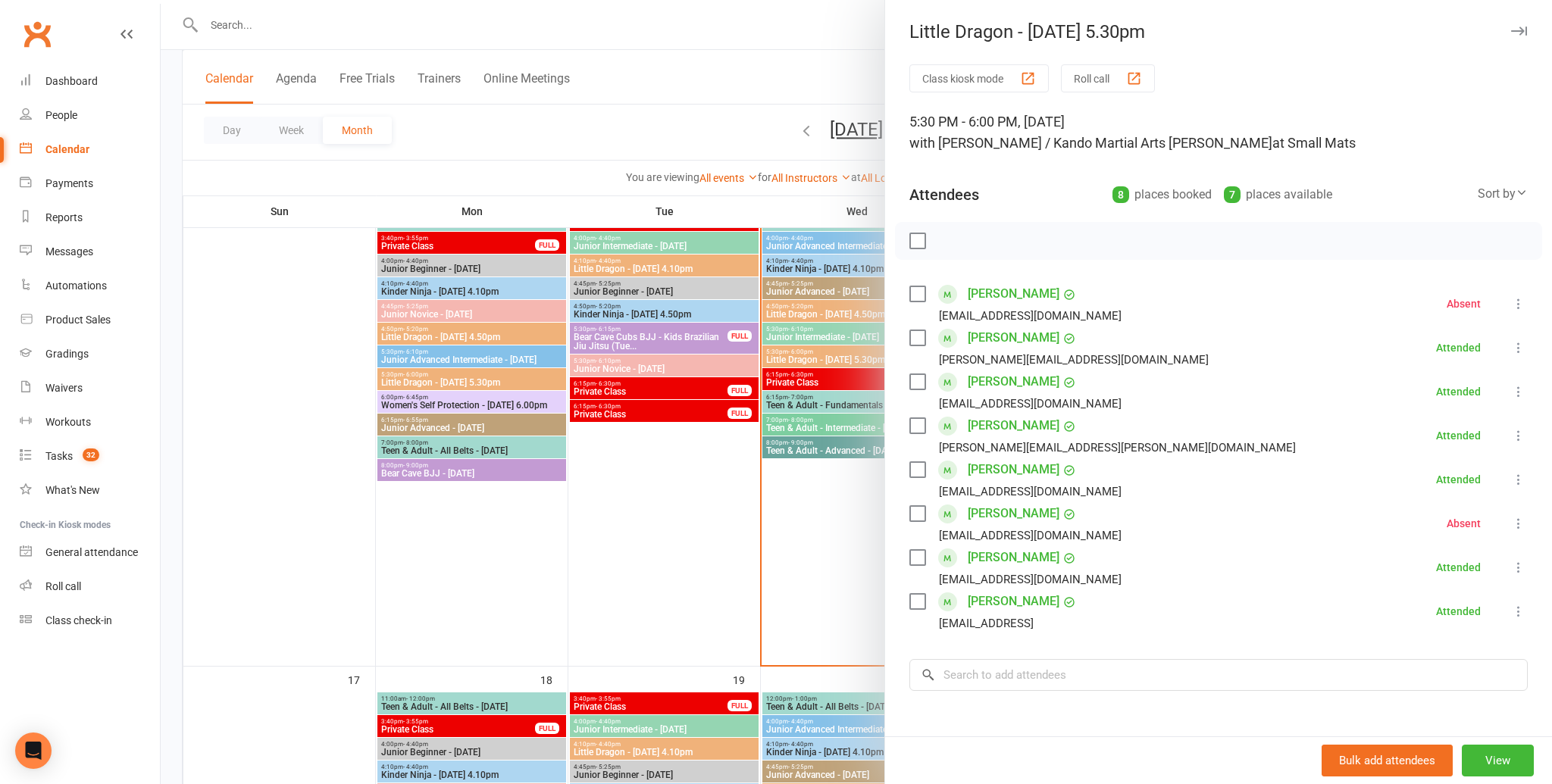
click at [816, 366] on div at bounding box center [856, 392] width 1391 height 784
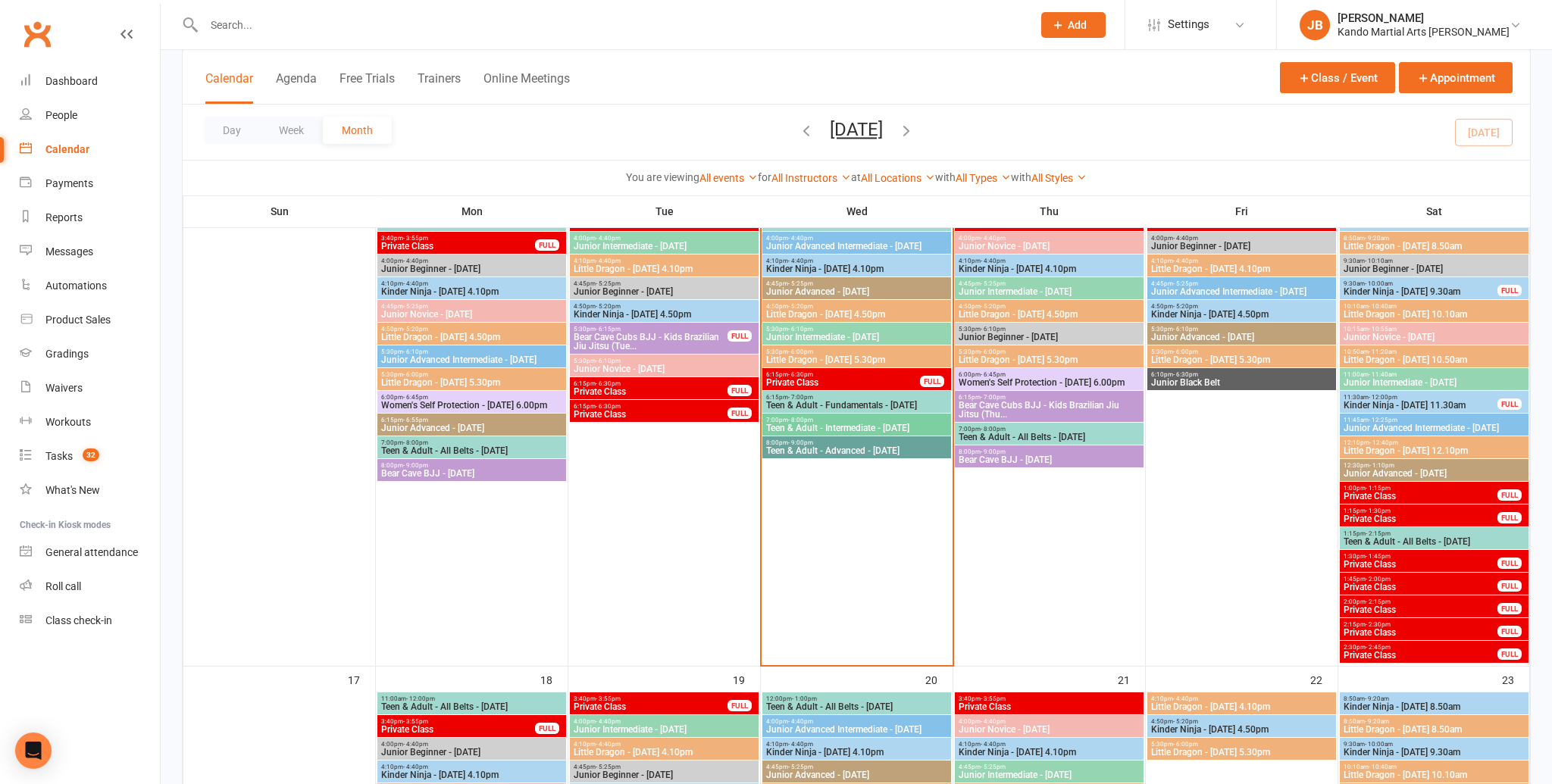
click at [822, 336] on span "Junior Intermediate - Wednesday" at bounding box center [857, 337] width 182 height 9
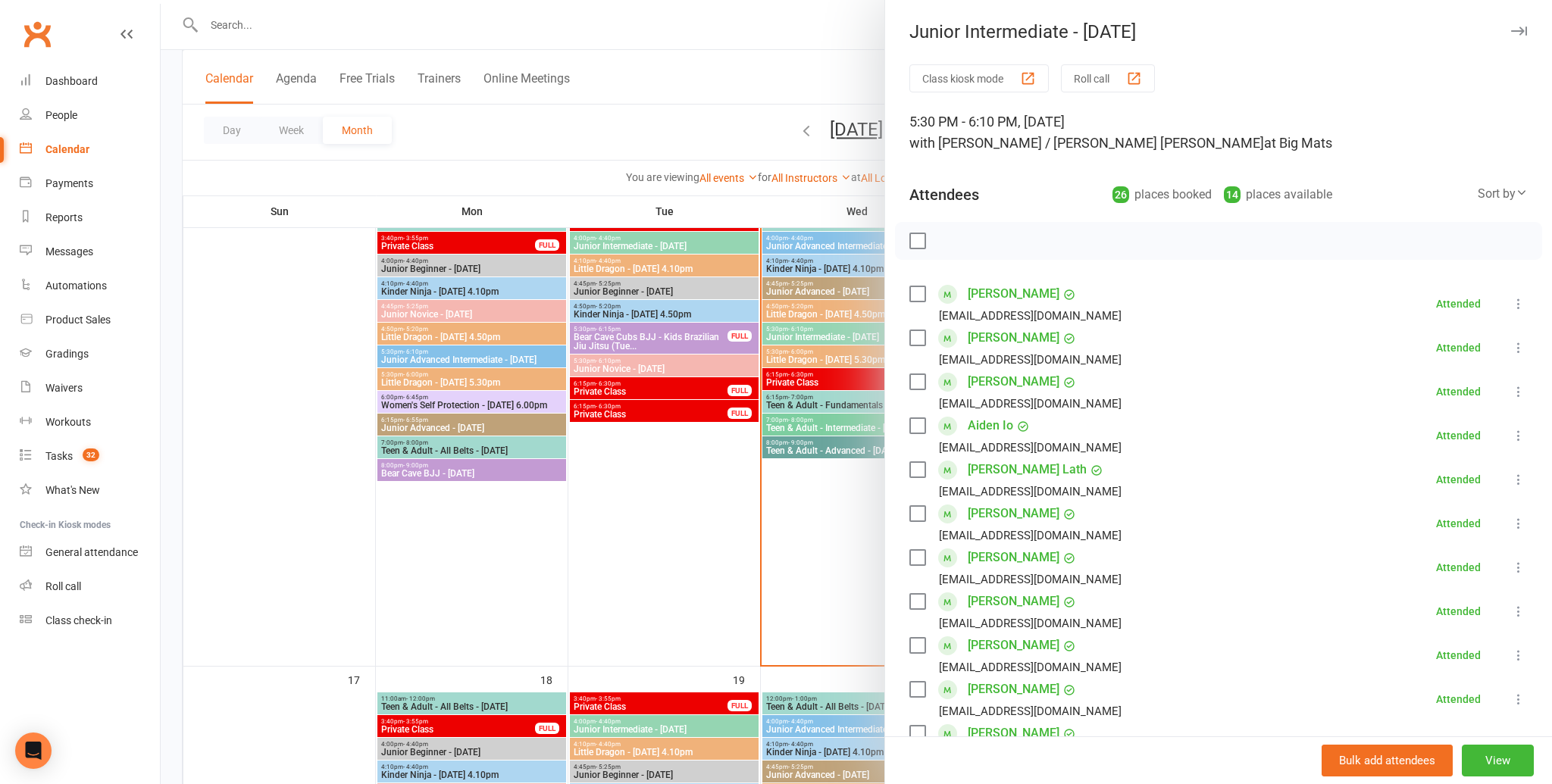
click at [822, 336] on div at bounding box center [856, 392] width 1391 height 784
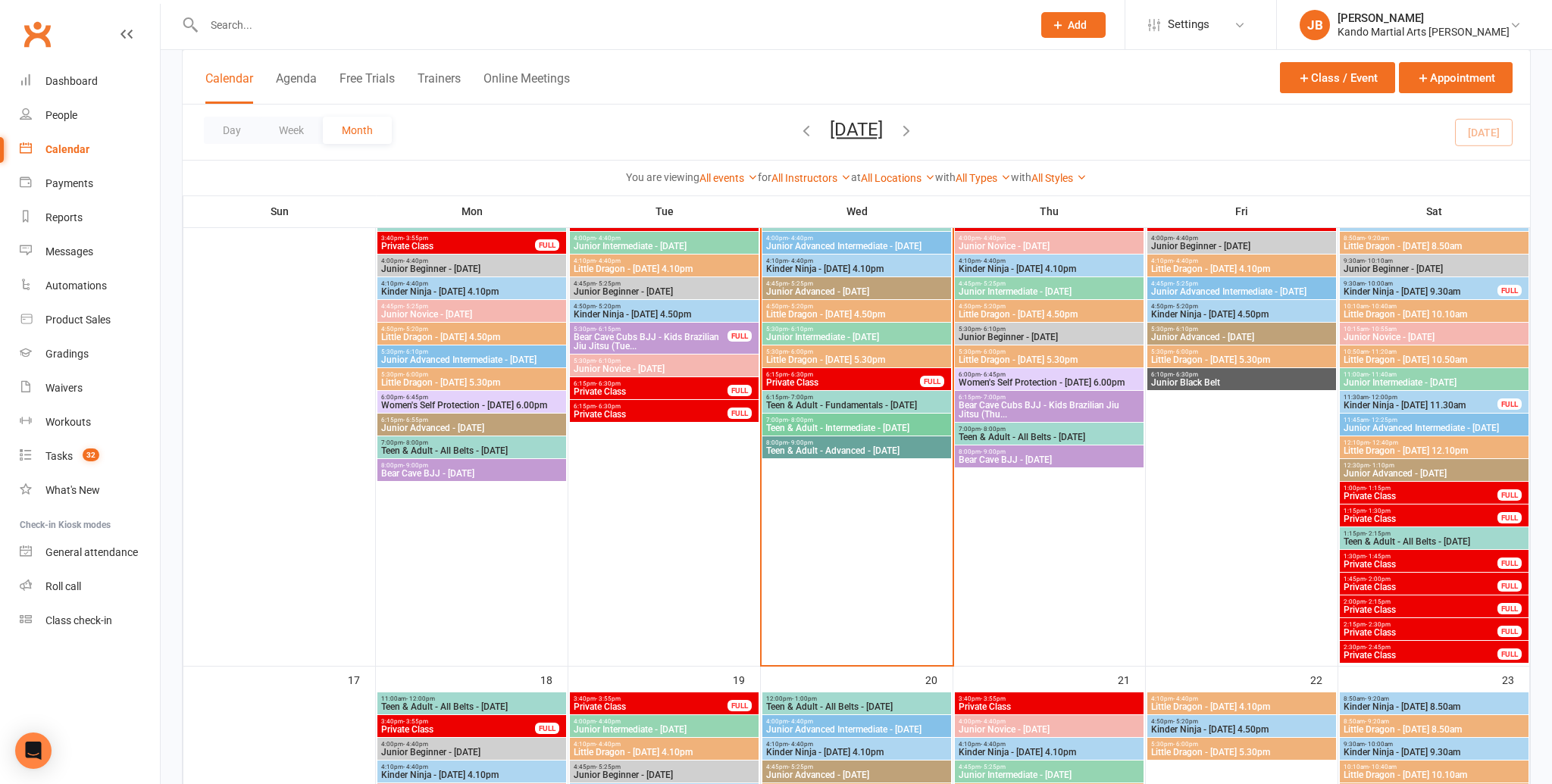
click at [819, 323] on div "5:30pm - 6:10pm Junior Intermediate - Wednesday" at bounding box center [856, 334] width 188 height 22
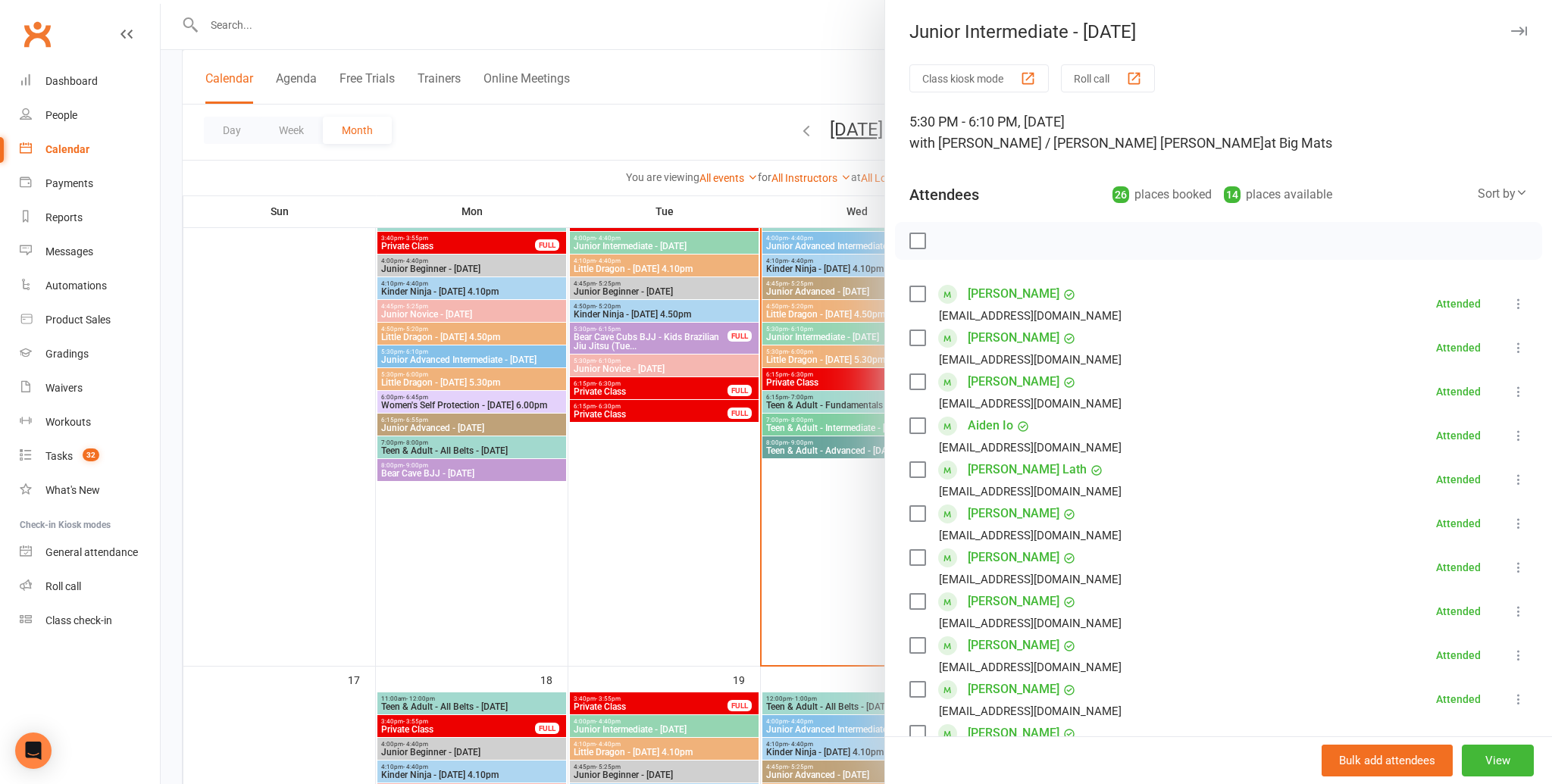
click at [822, 320] on div at bounding box center [856, 392] width 1391 height 784
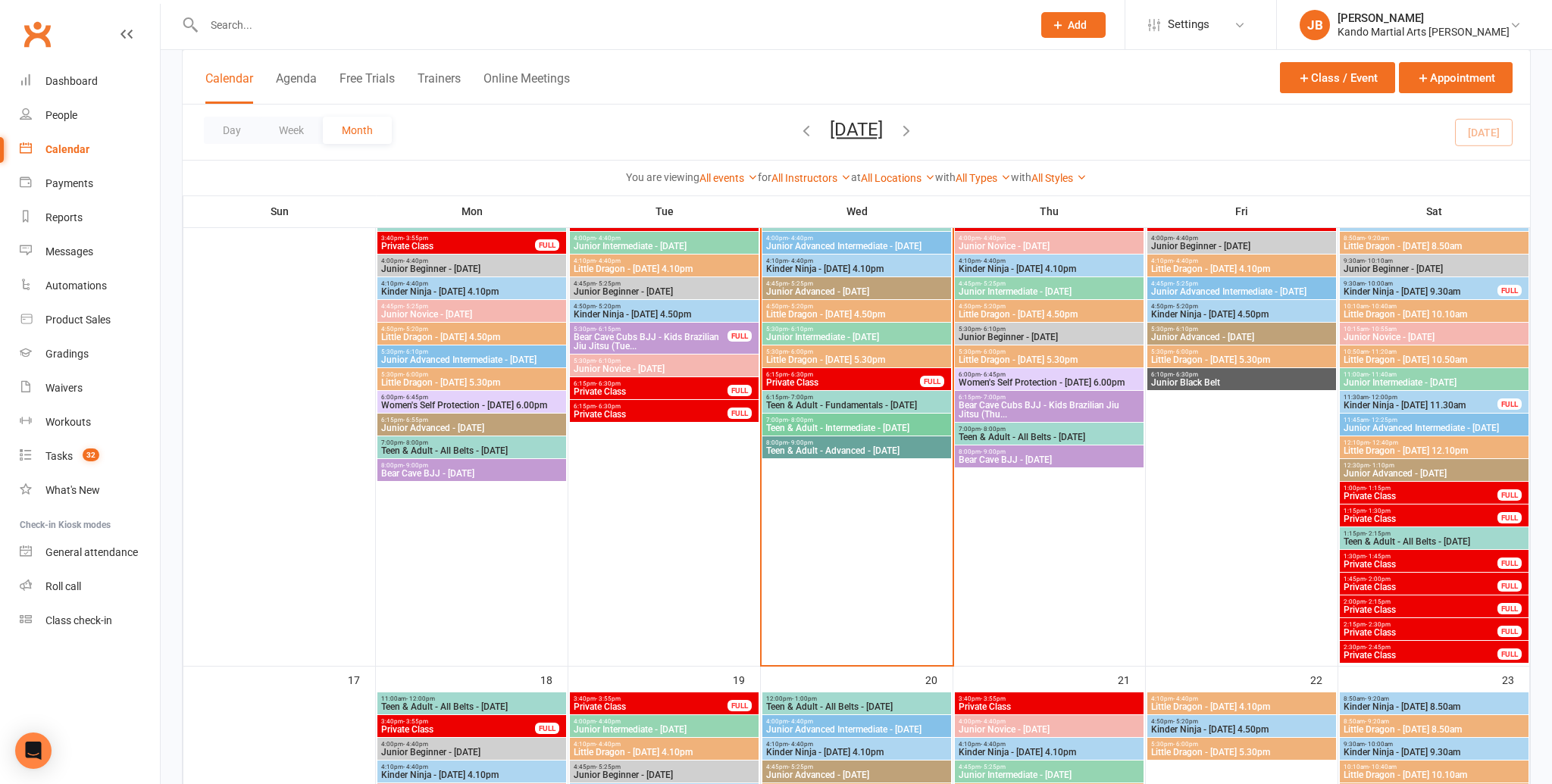
click at [823, 313] on span "Little Dragon - Wednesday 4.50pm" at bounding box center [857, 314] width 182 height 9
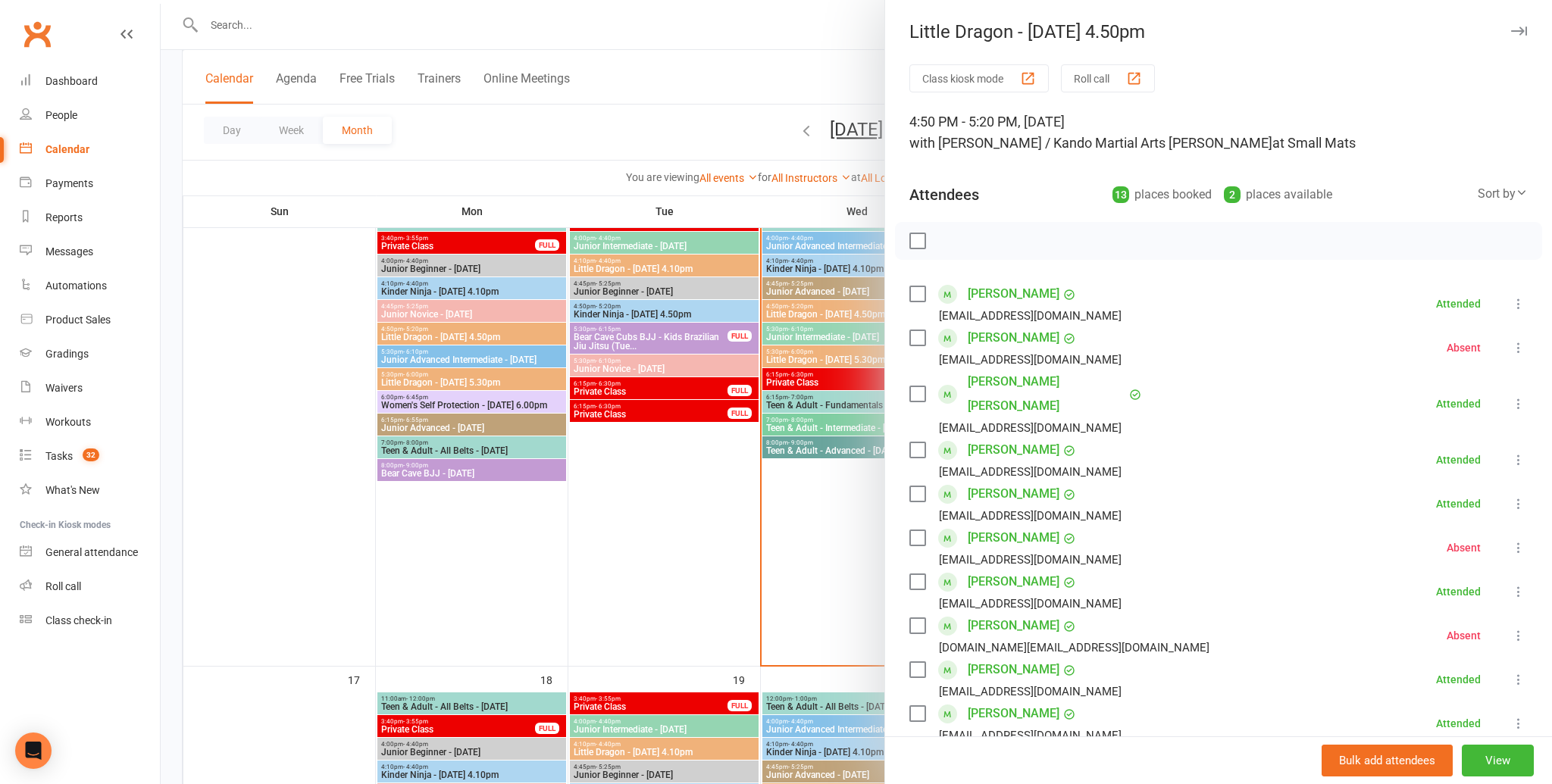
click at [823, 313] on div at bounding box center [856, 392] width 1391 height 784
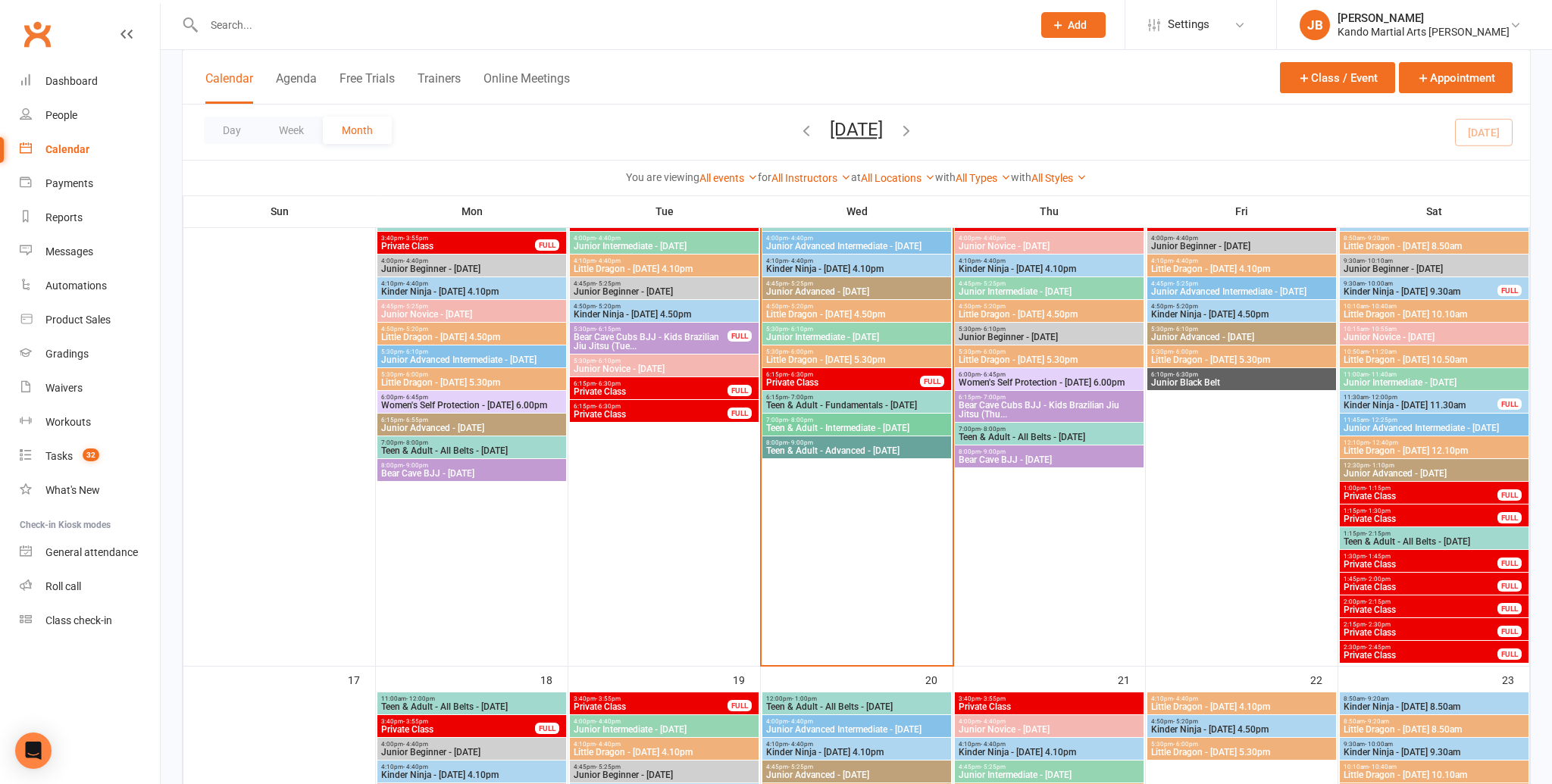
click at [820, 288] on span "Junior Advanced - Wednesday" at bounding box center [857, 291] width 182 height 9
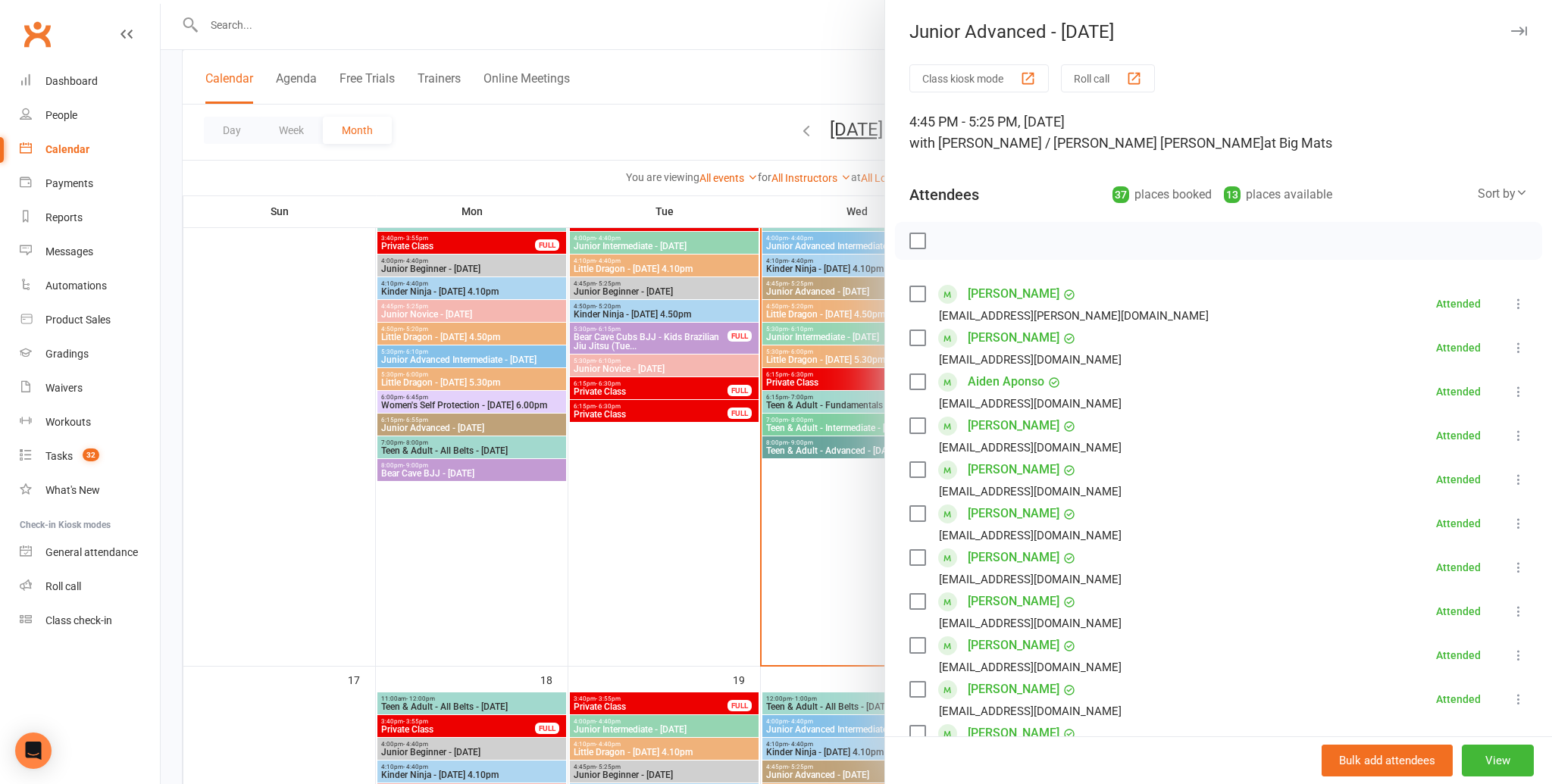
click at [820, 288] on div at bounding box center [856, 392] width 1391 height 784
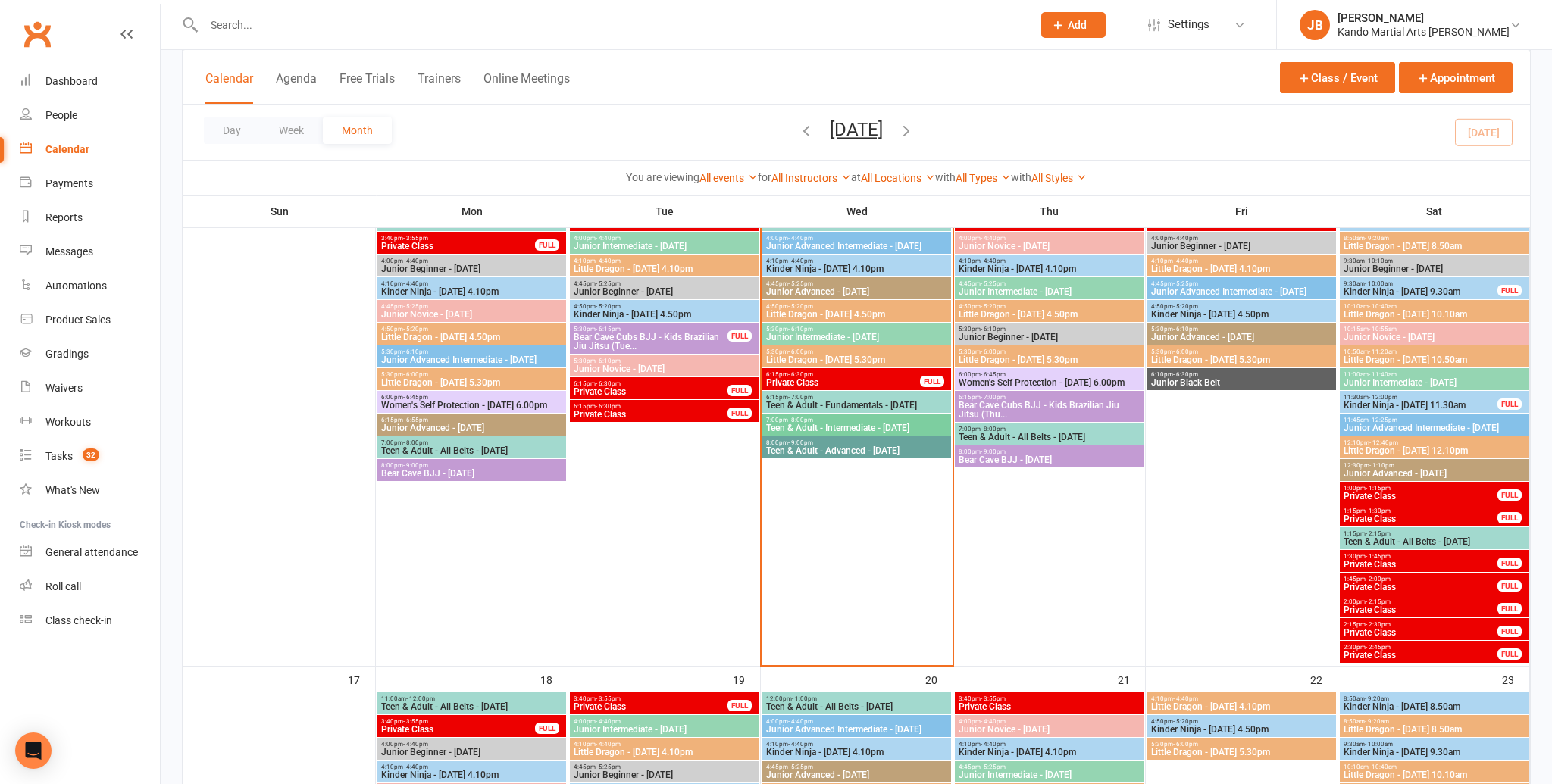
click at [819, 268] on span "Kinder Ninja - Wednesday 4.10pm" at bounding box center [857, 268] width 182 height 9
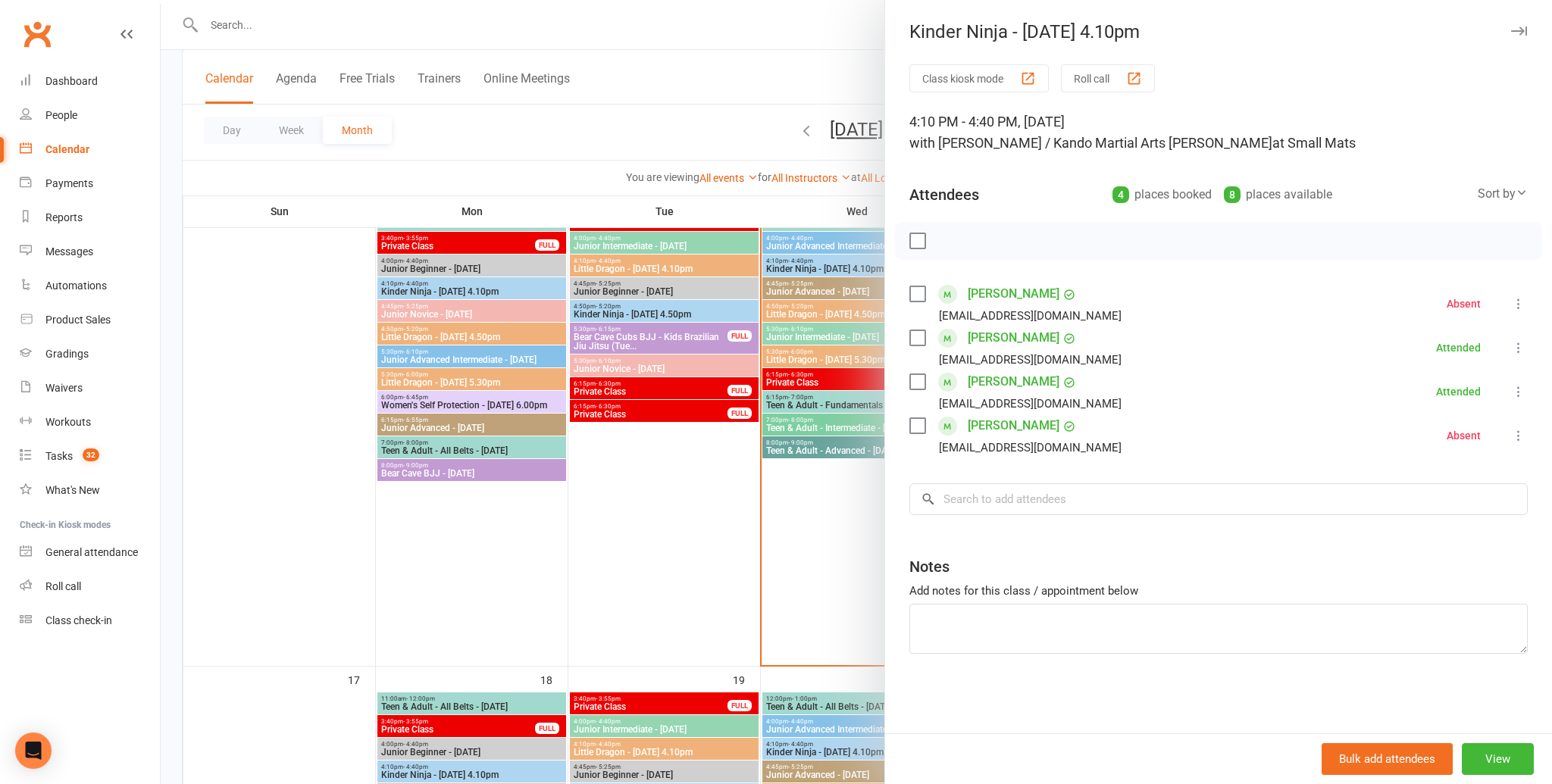
click at [822, 270] on div at bounding box center [856, 392] width 1391 height 784
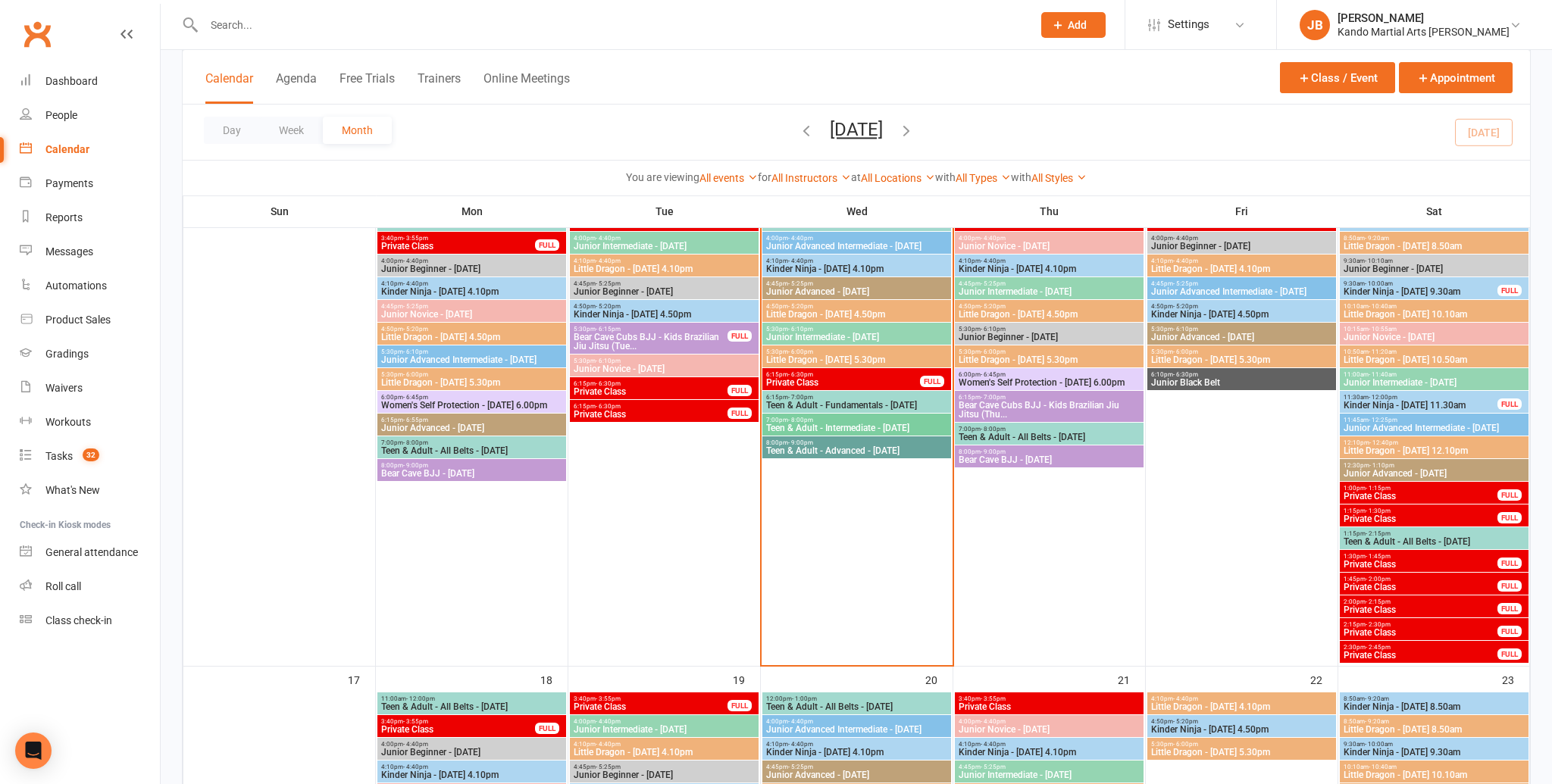
click at [839, 246] on span "Junior Advanced Intermediate - Wednesday" at bounding box center [857, 246] width 182 height 9
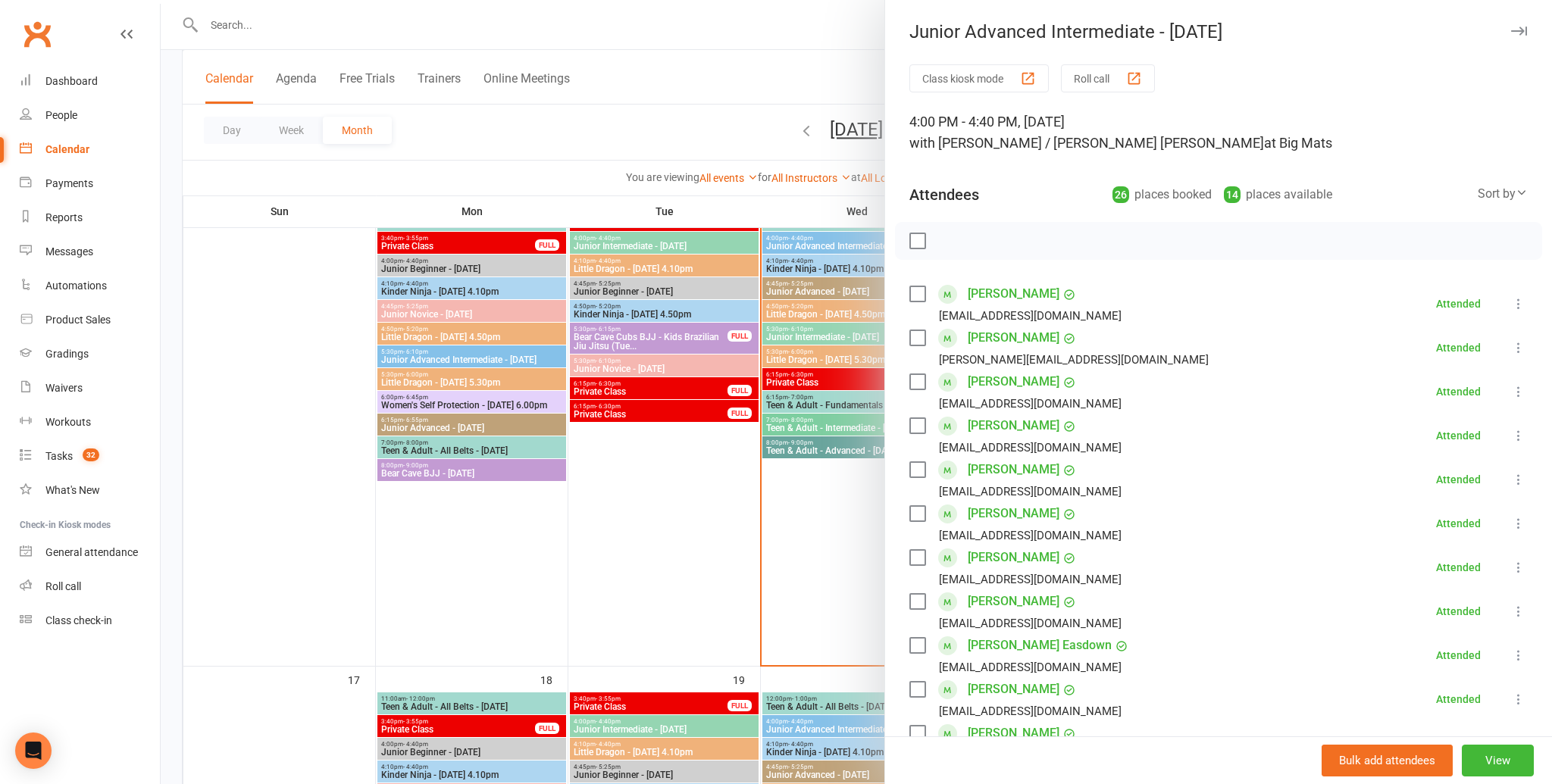
click at [824, 287] on div at bounding box center [856, 392] width 1391 height 784
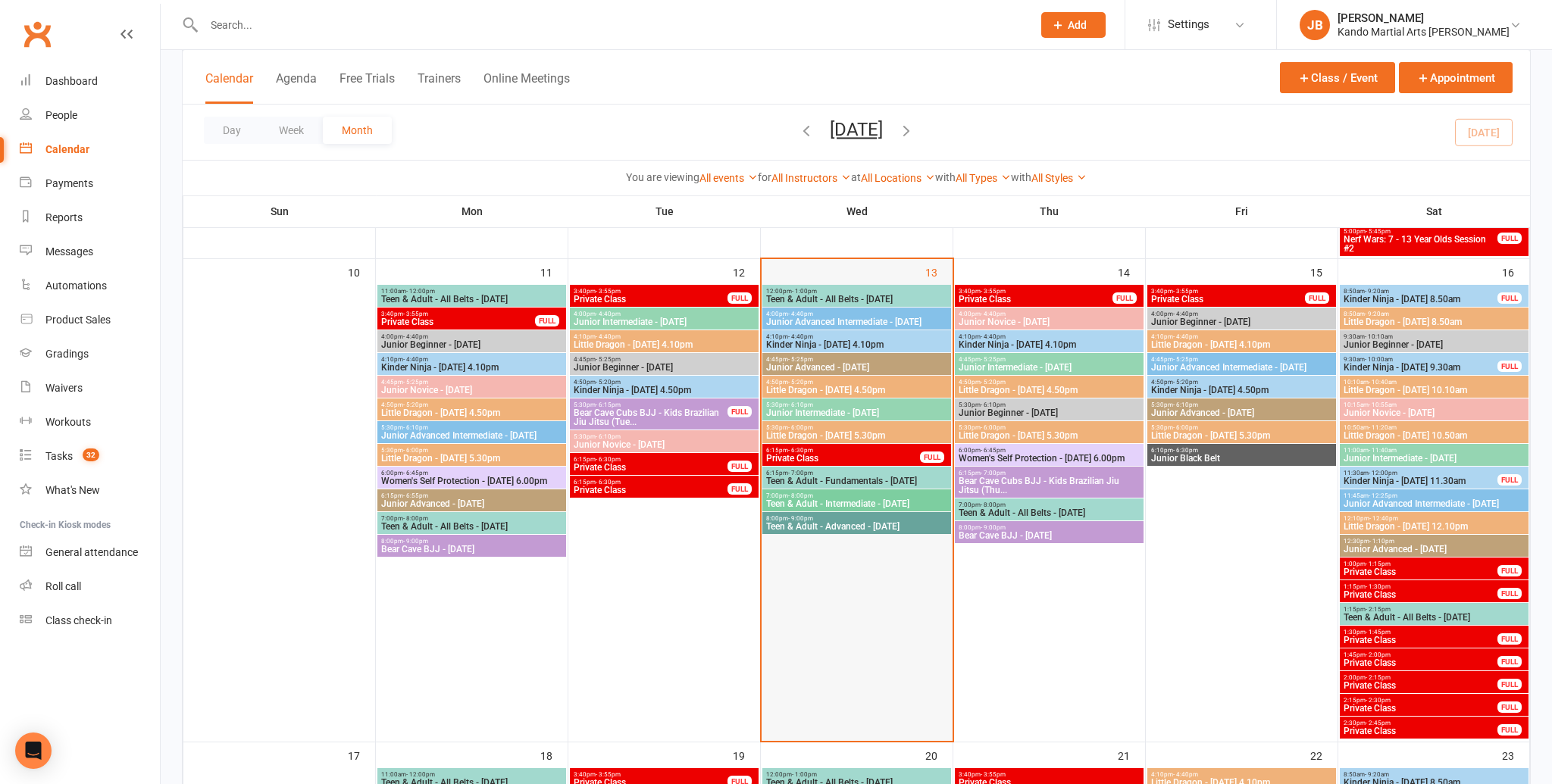
scroll to position [943, 0]
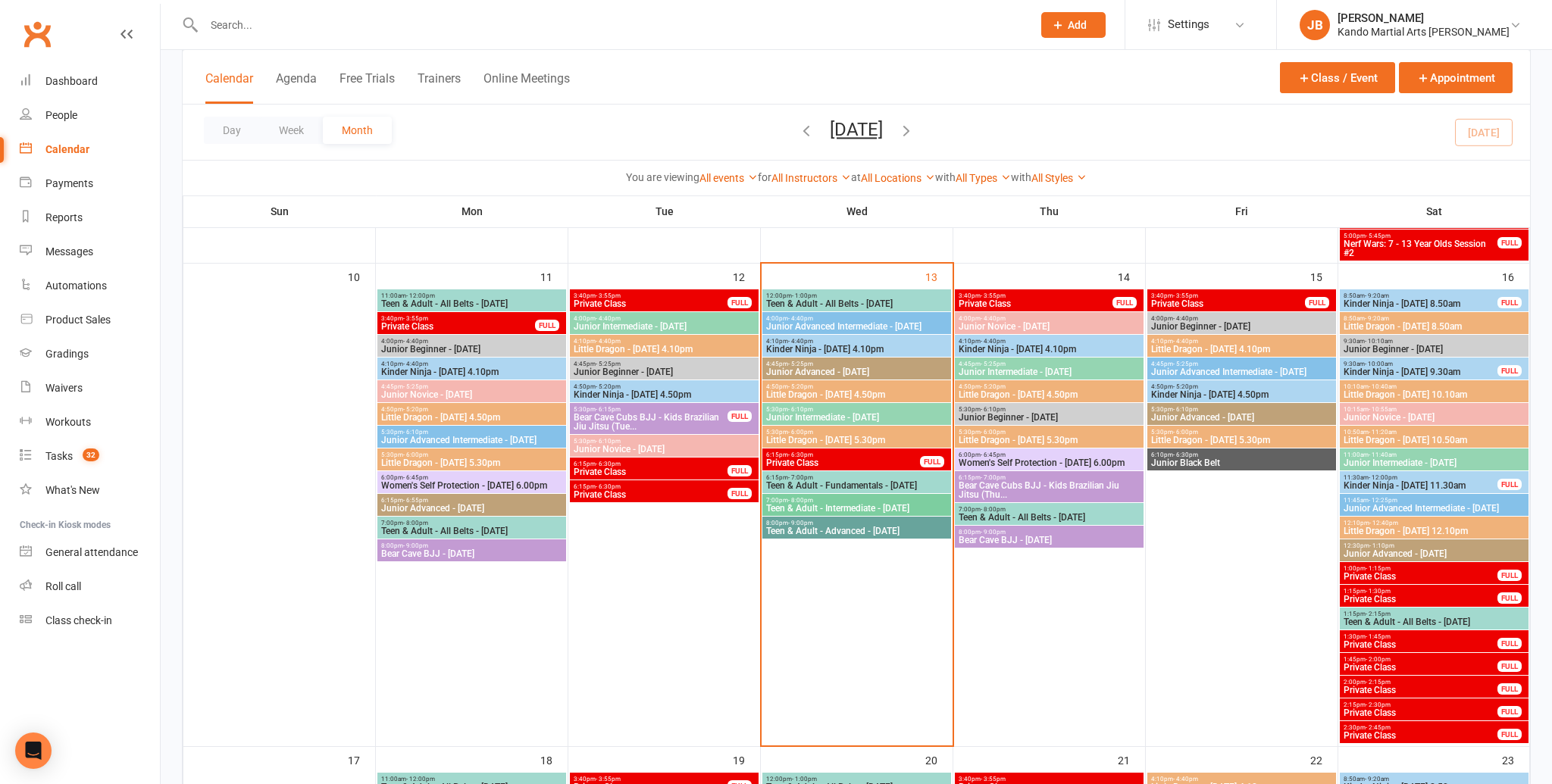
click at [819, 303] on span "Teen & Adult - All Belts - Wednesday" at bounding box center [857, 303] width 182 height 9
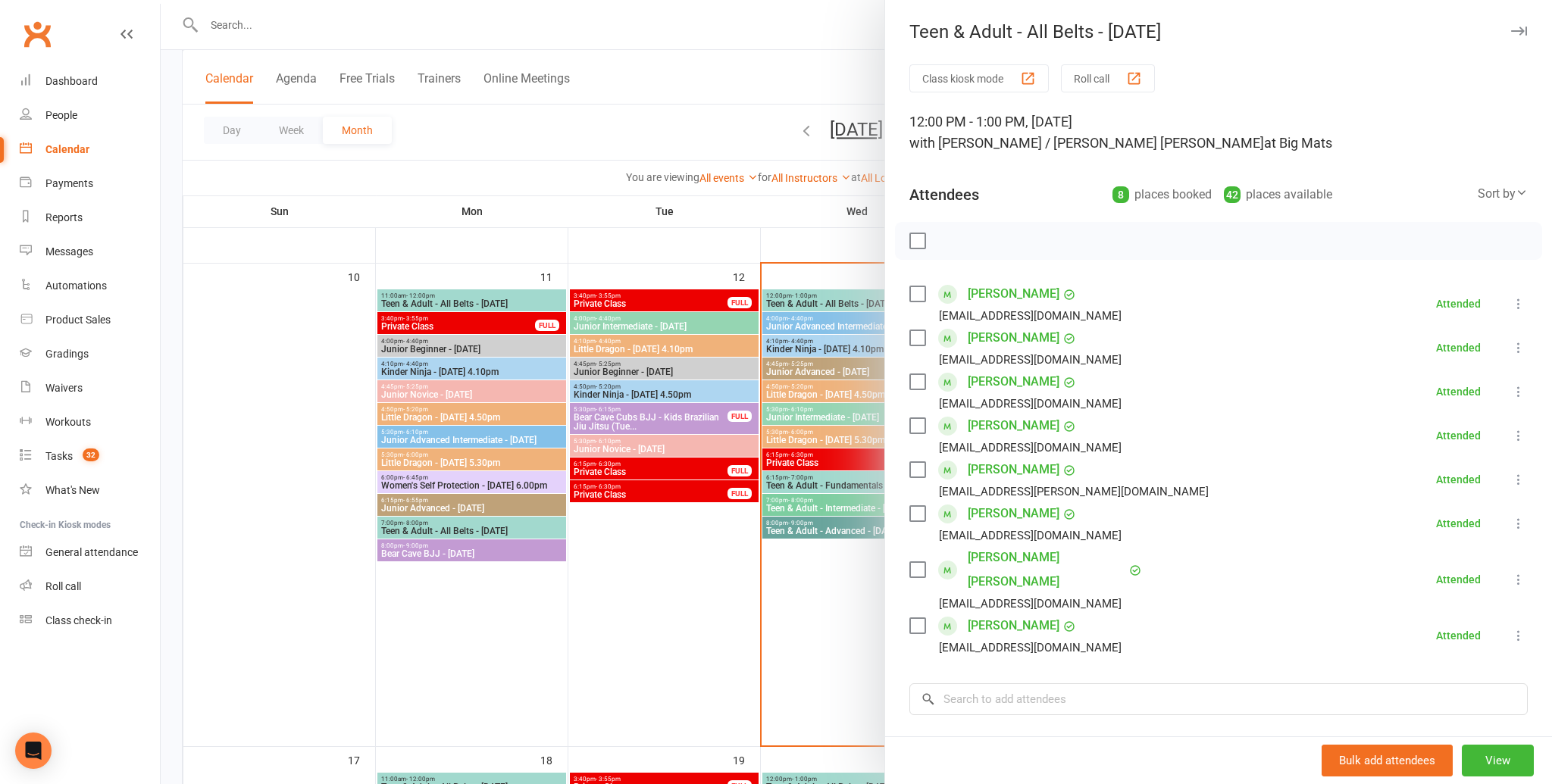
click at [796, 329] on div at bounding box center [856, 392] width 1391 height 784
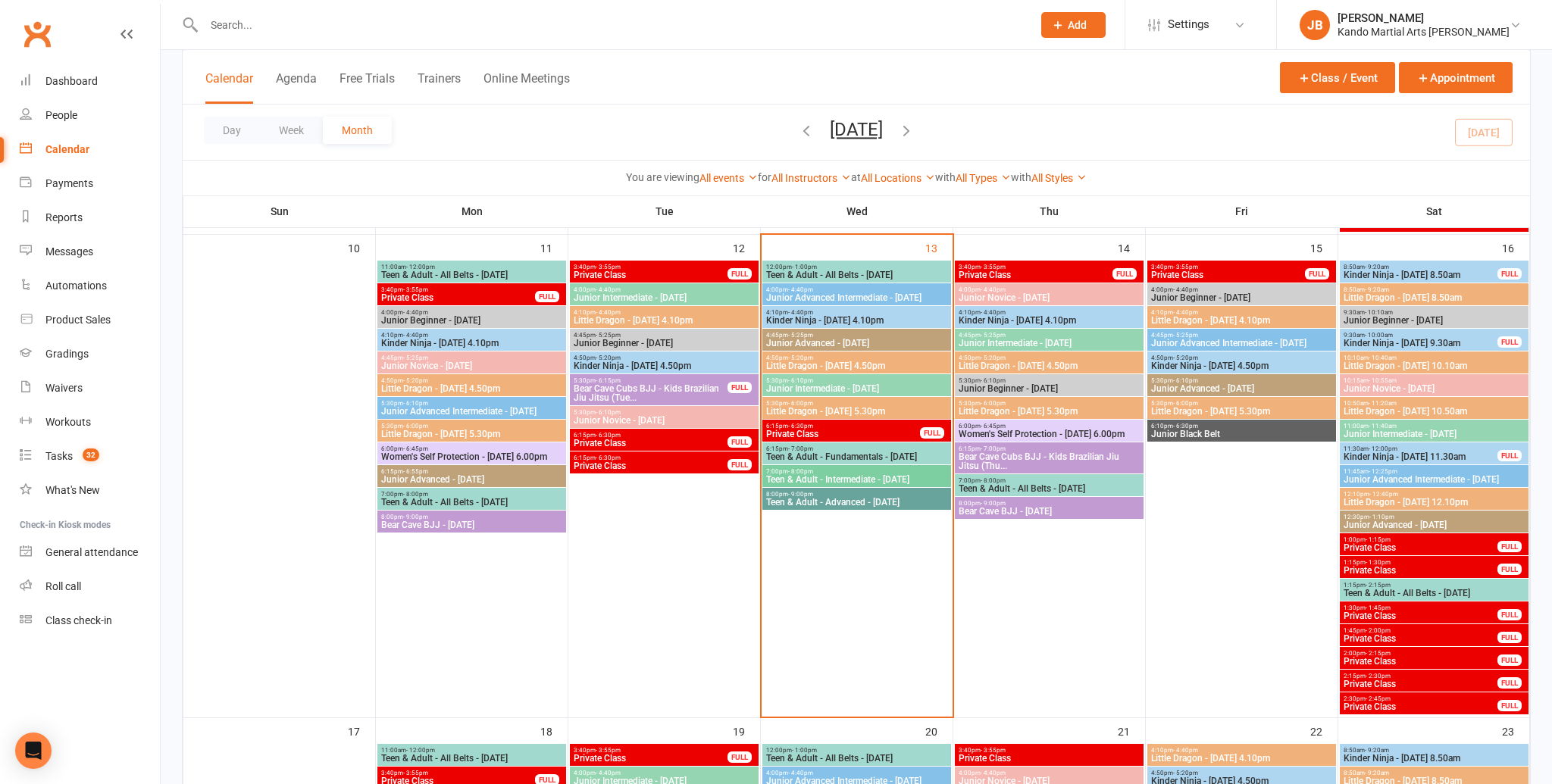
scroll to position [972, 0]
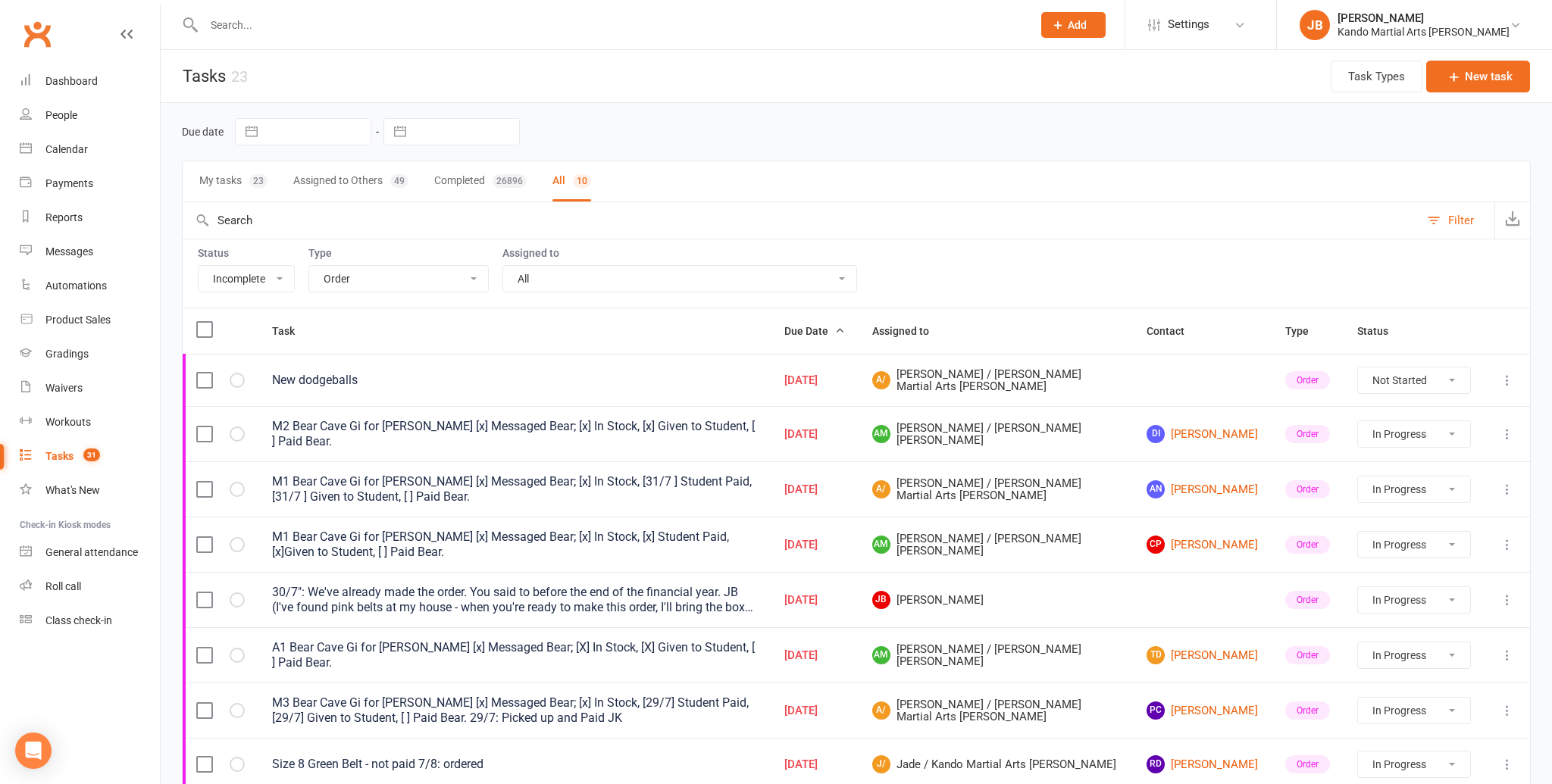
select select "incomplete"
select select "23793"
select select "started"
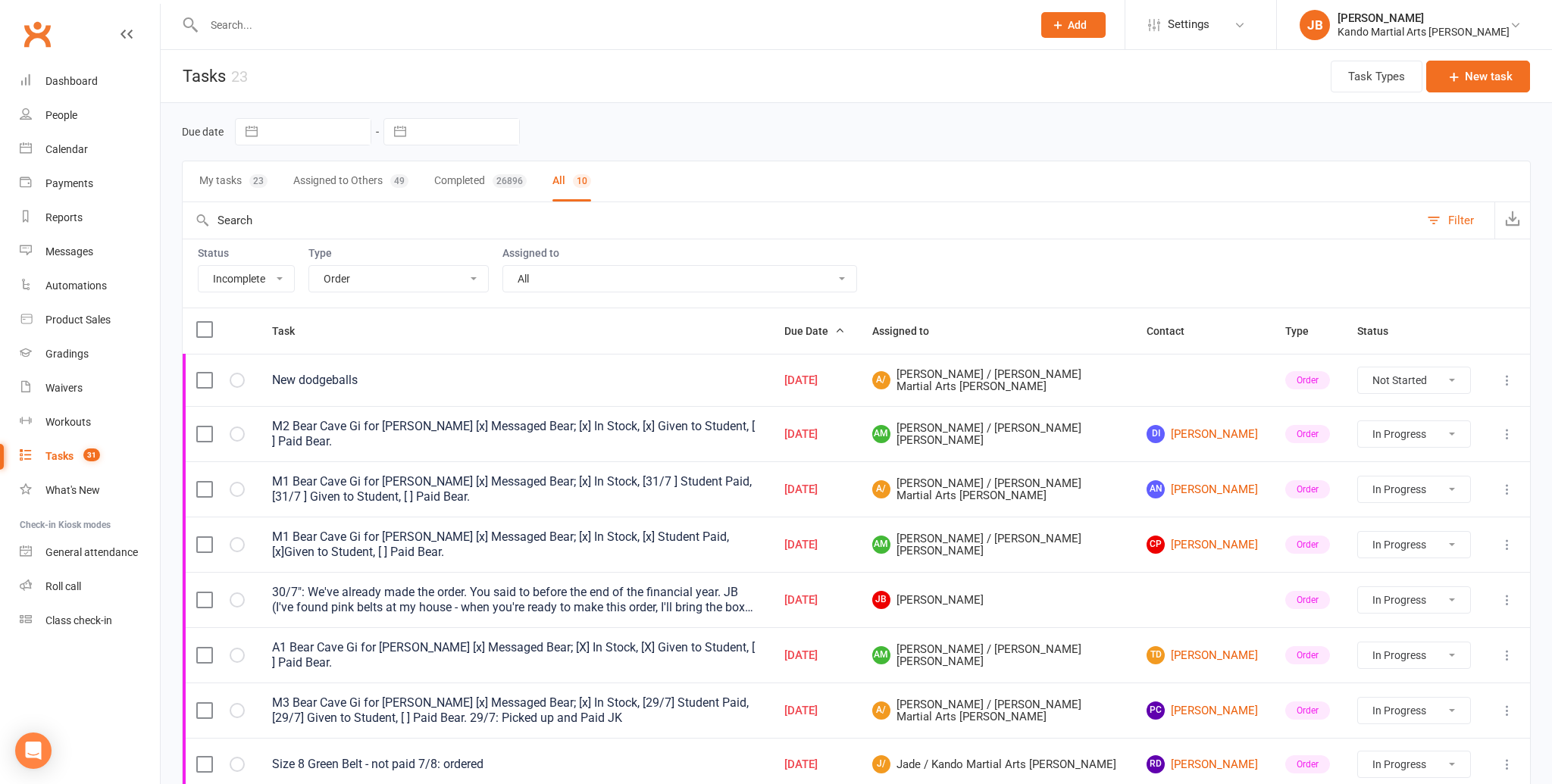
select select "started"
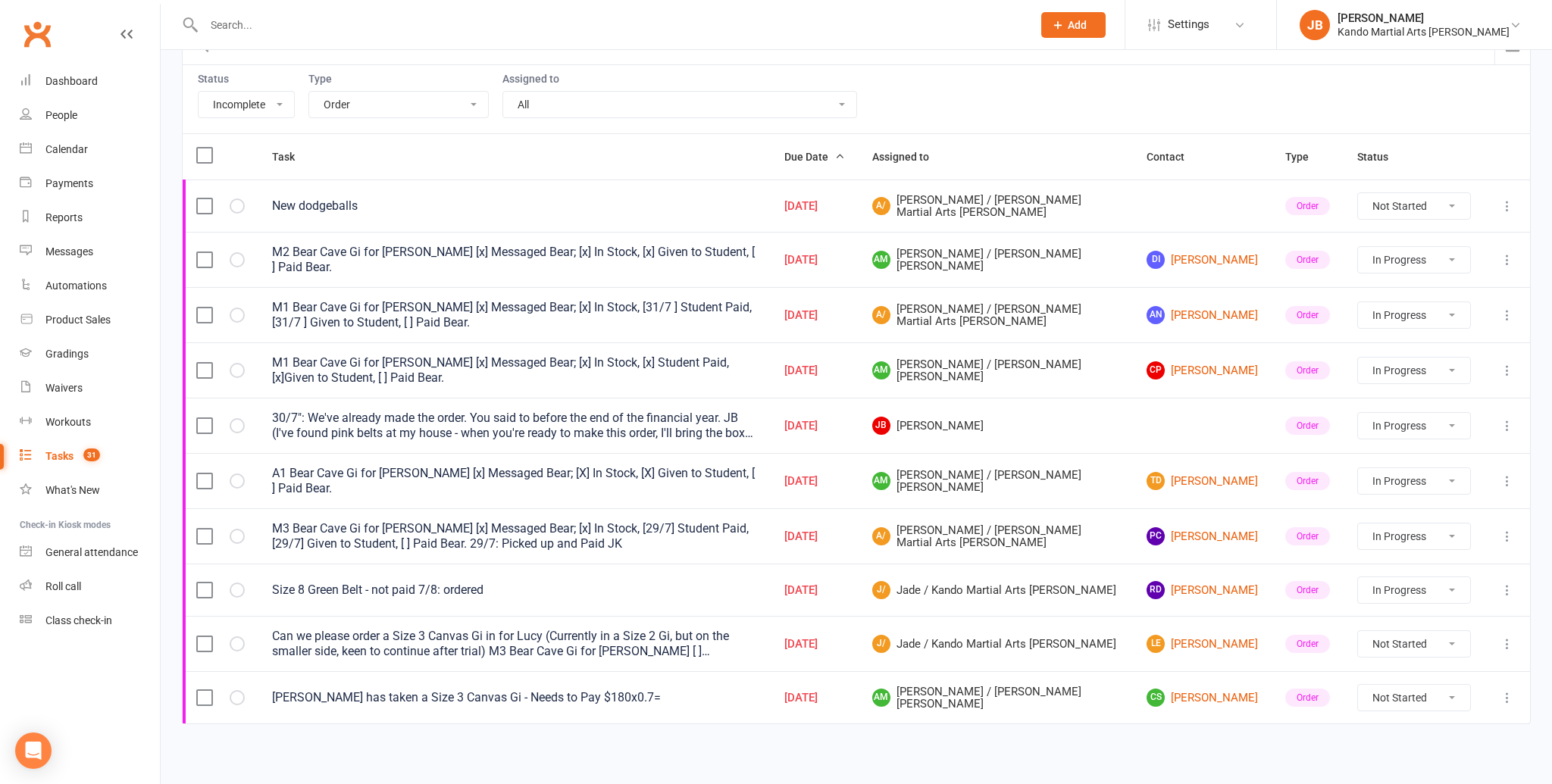
click at [287, 101] on select "All Incomplete Not Started In Progress Waiting Complete" at bounding box center [246, 105] width 95 height 26
click at [476, 108] on select "All Admin Bbpc - black belt prep course Cancellation Enquiry Follow-up In-class…" at bounding box center [399, 105] width 179 height 26
select select
select select "started"
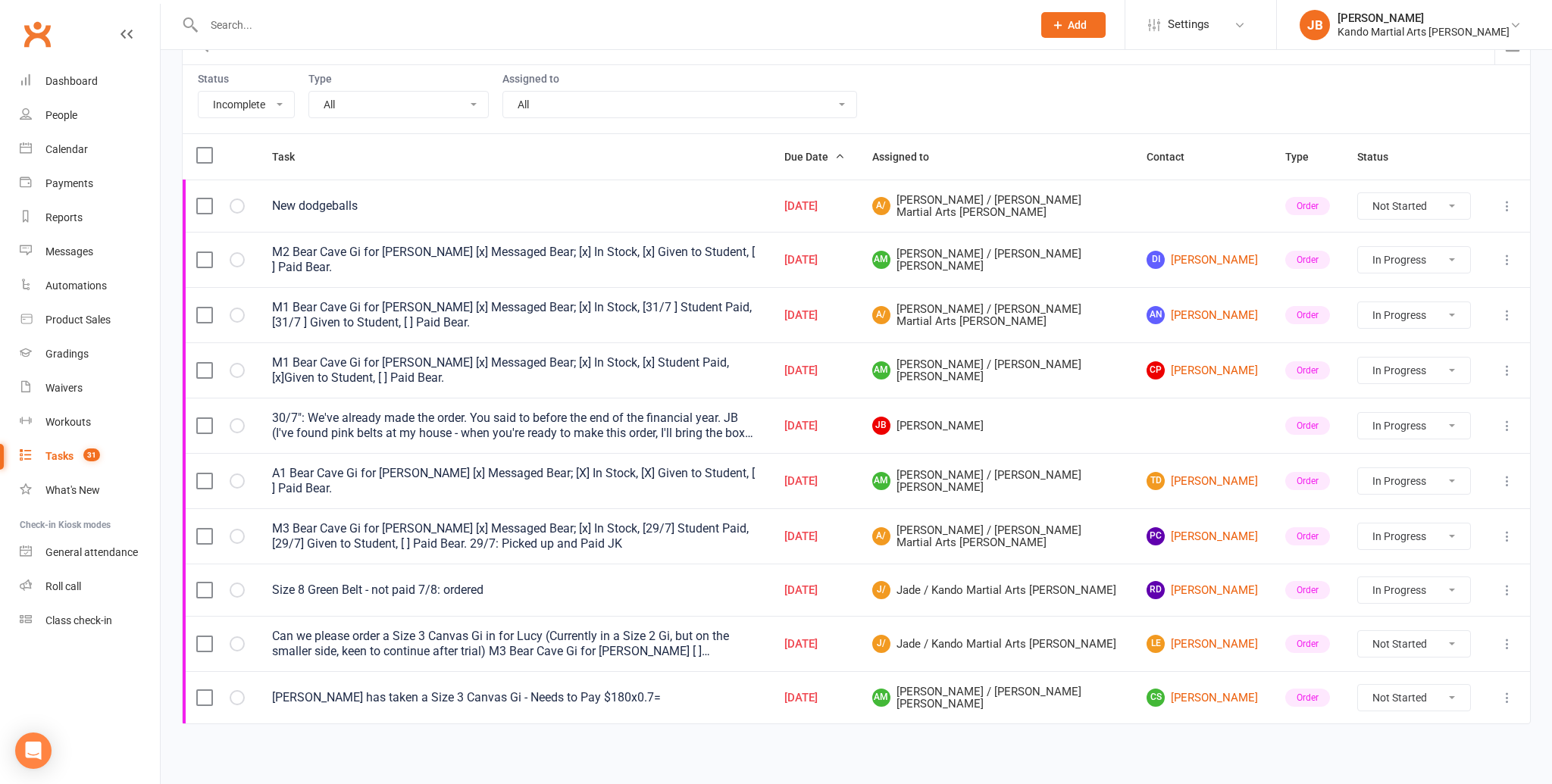
select select "started"
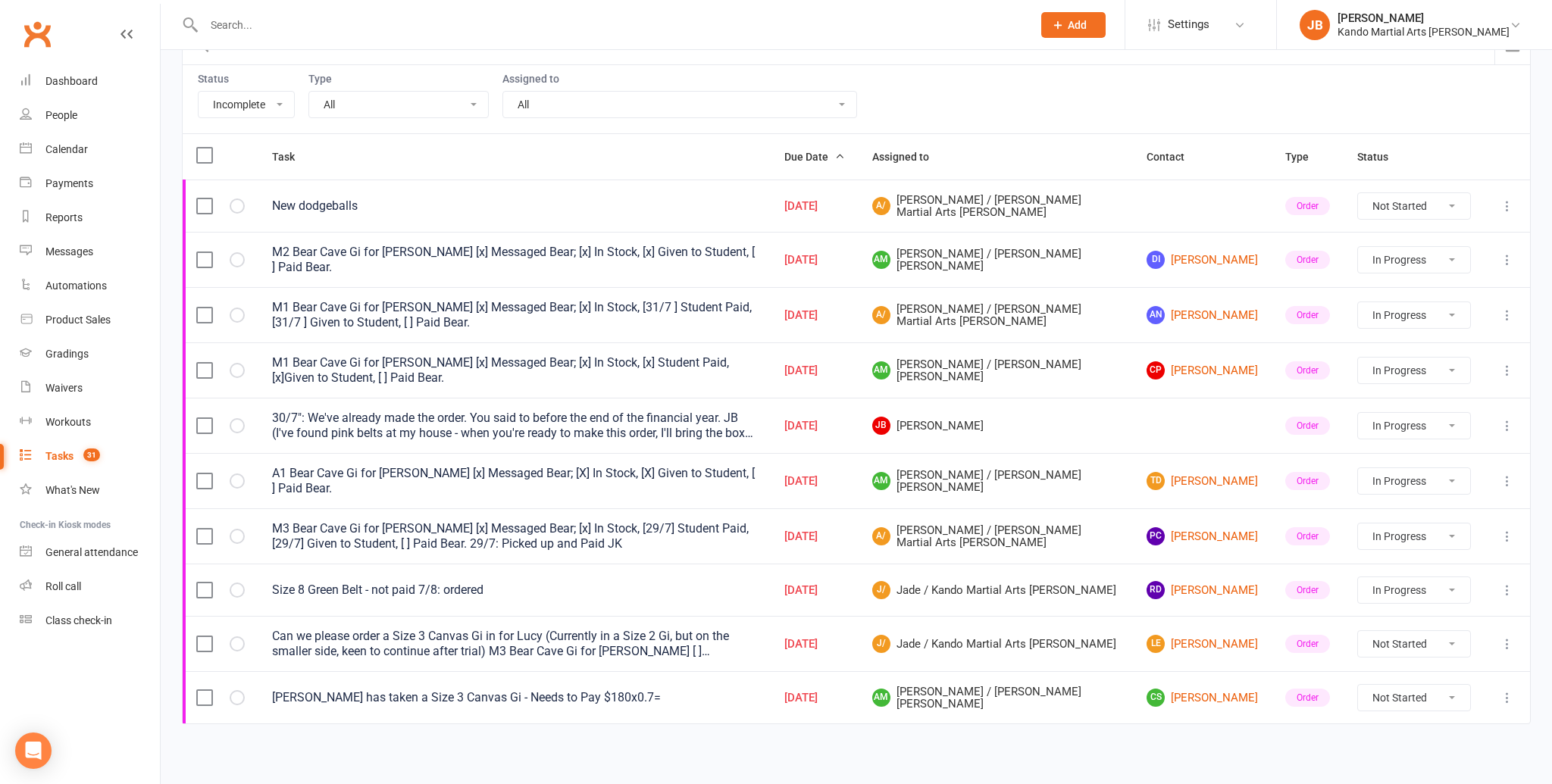
select select "started"
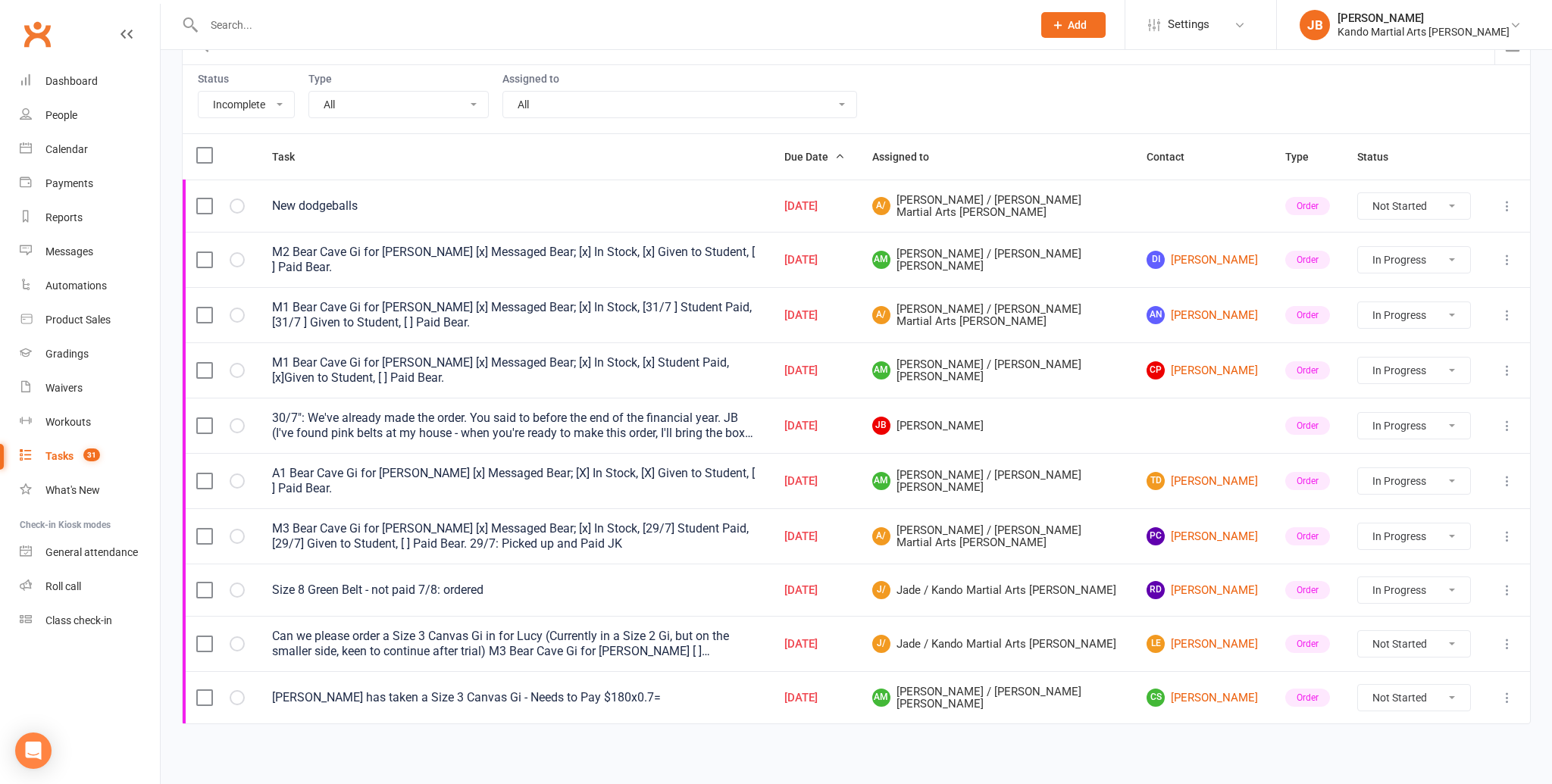
select select "started"
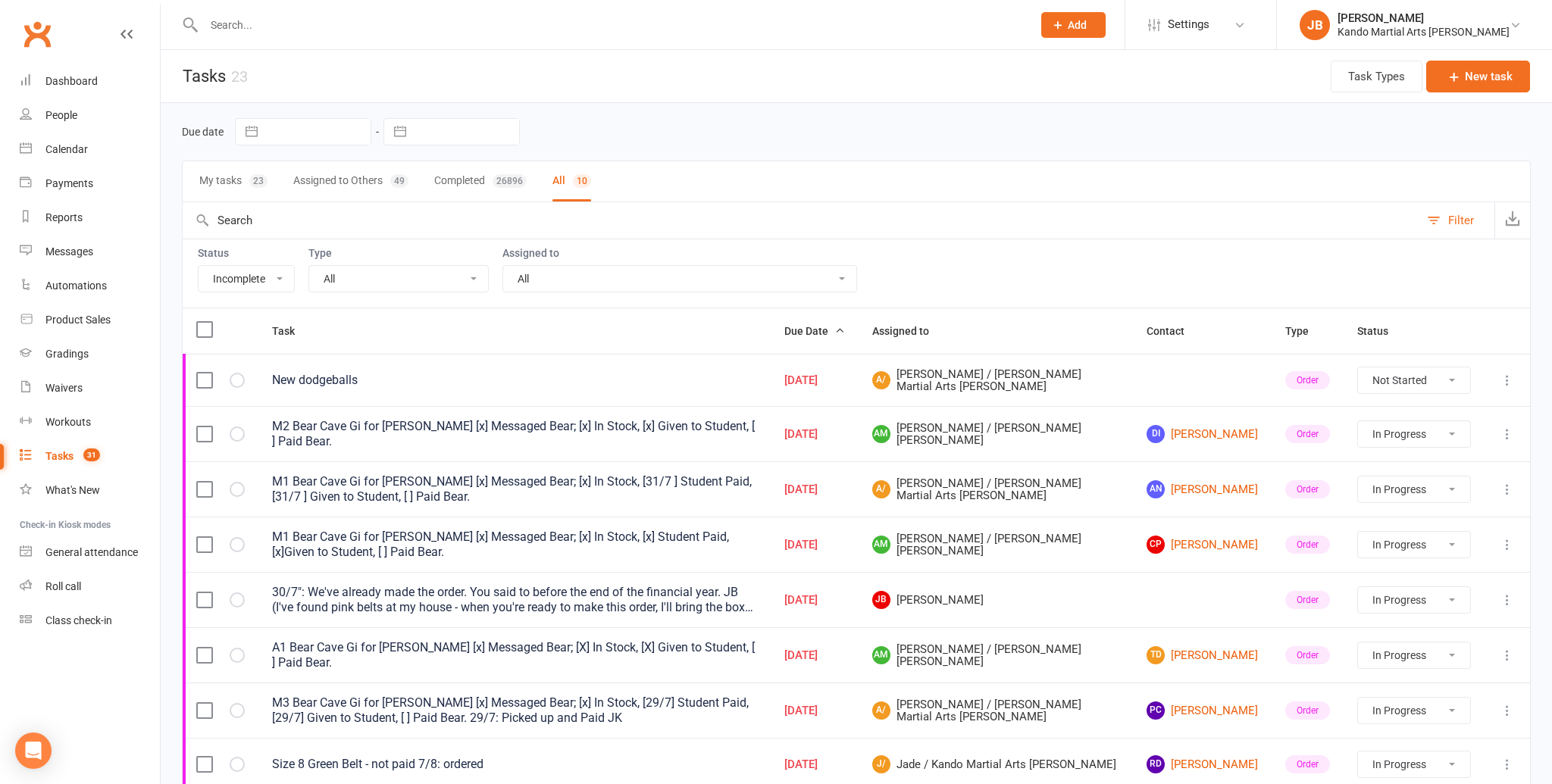
select select "started"
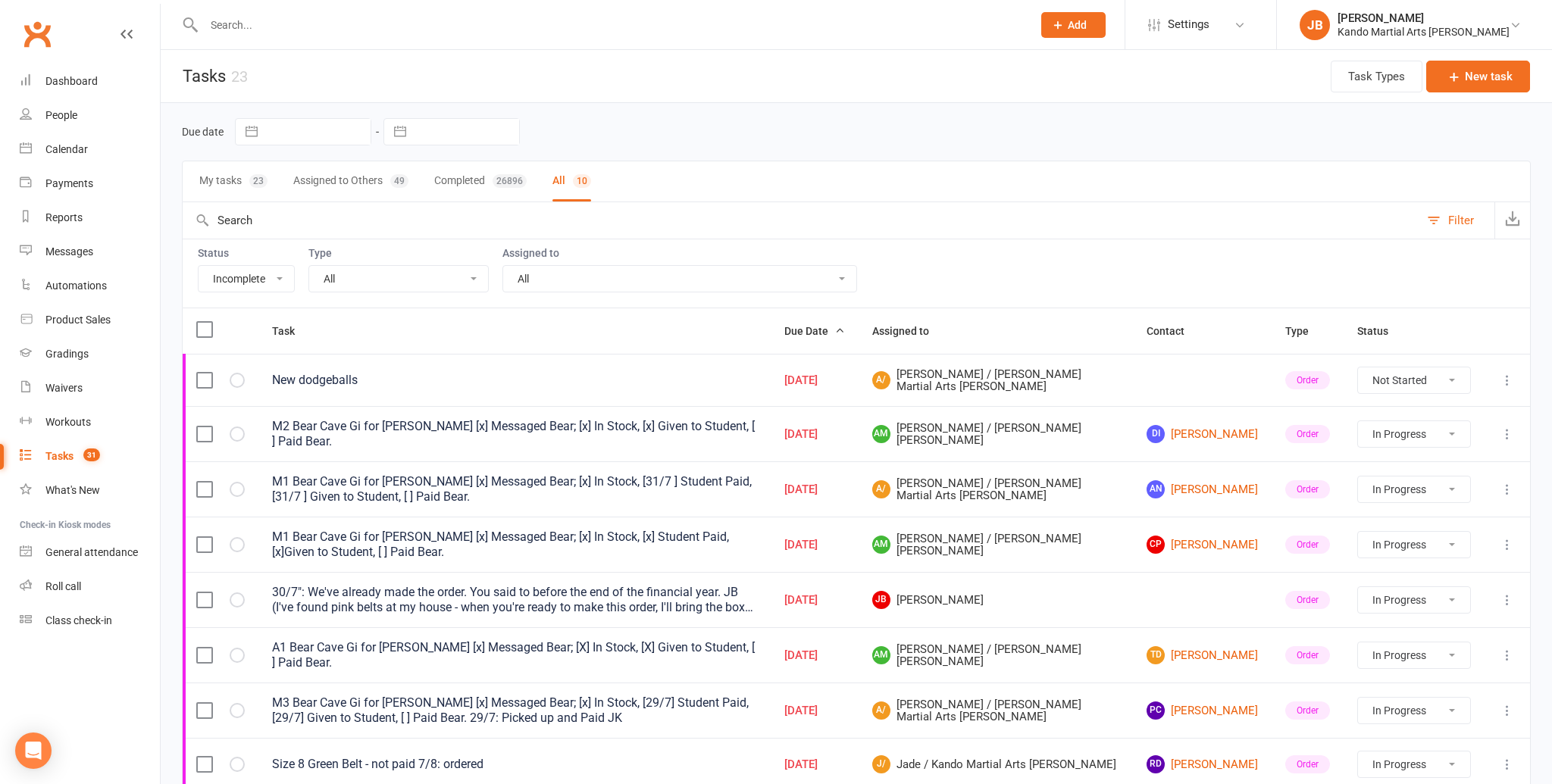
select select "started"
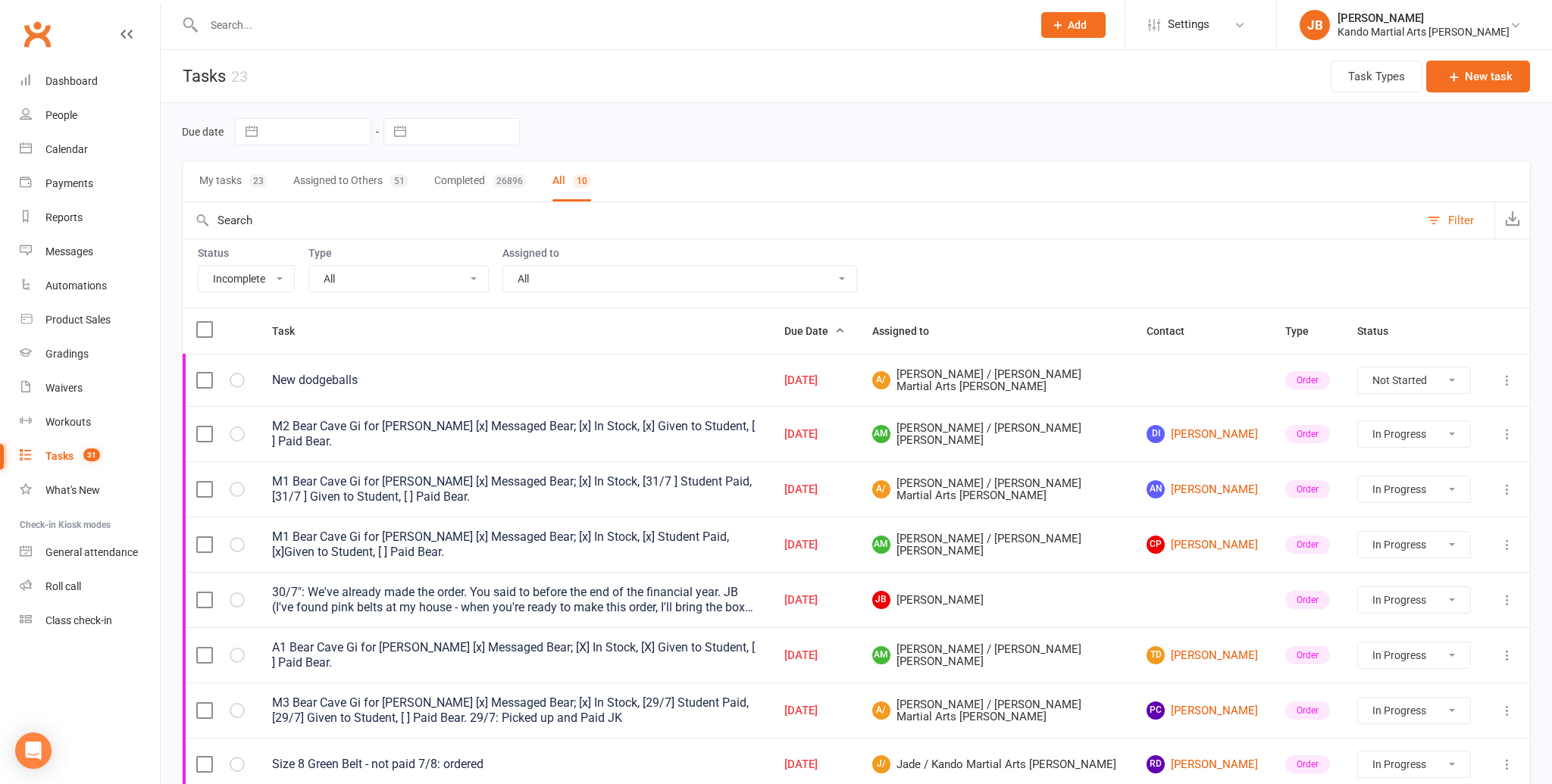
select select "started"
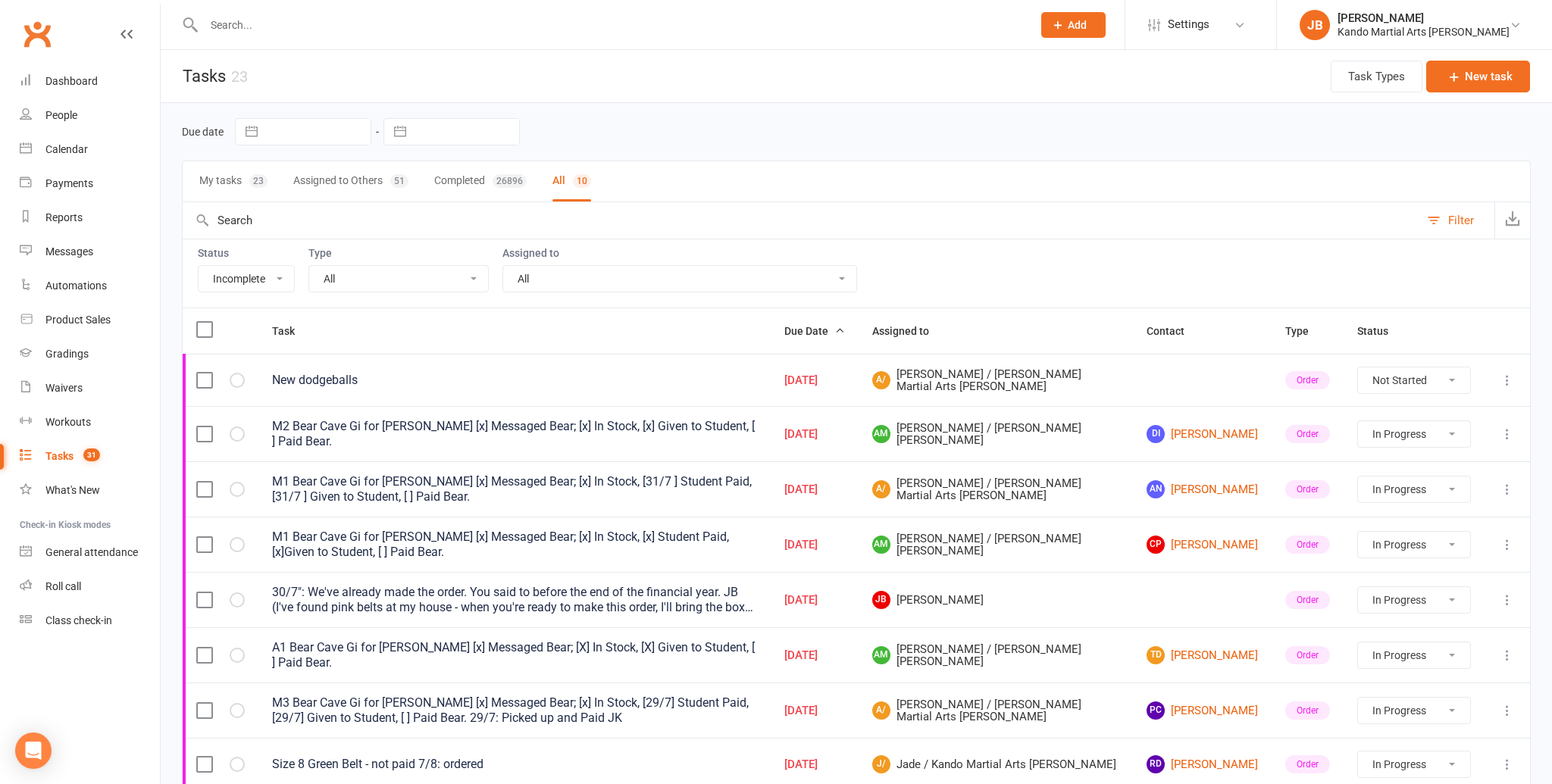
select select "waiting"
select select "started"
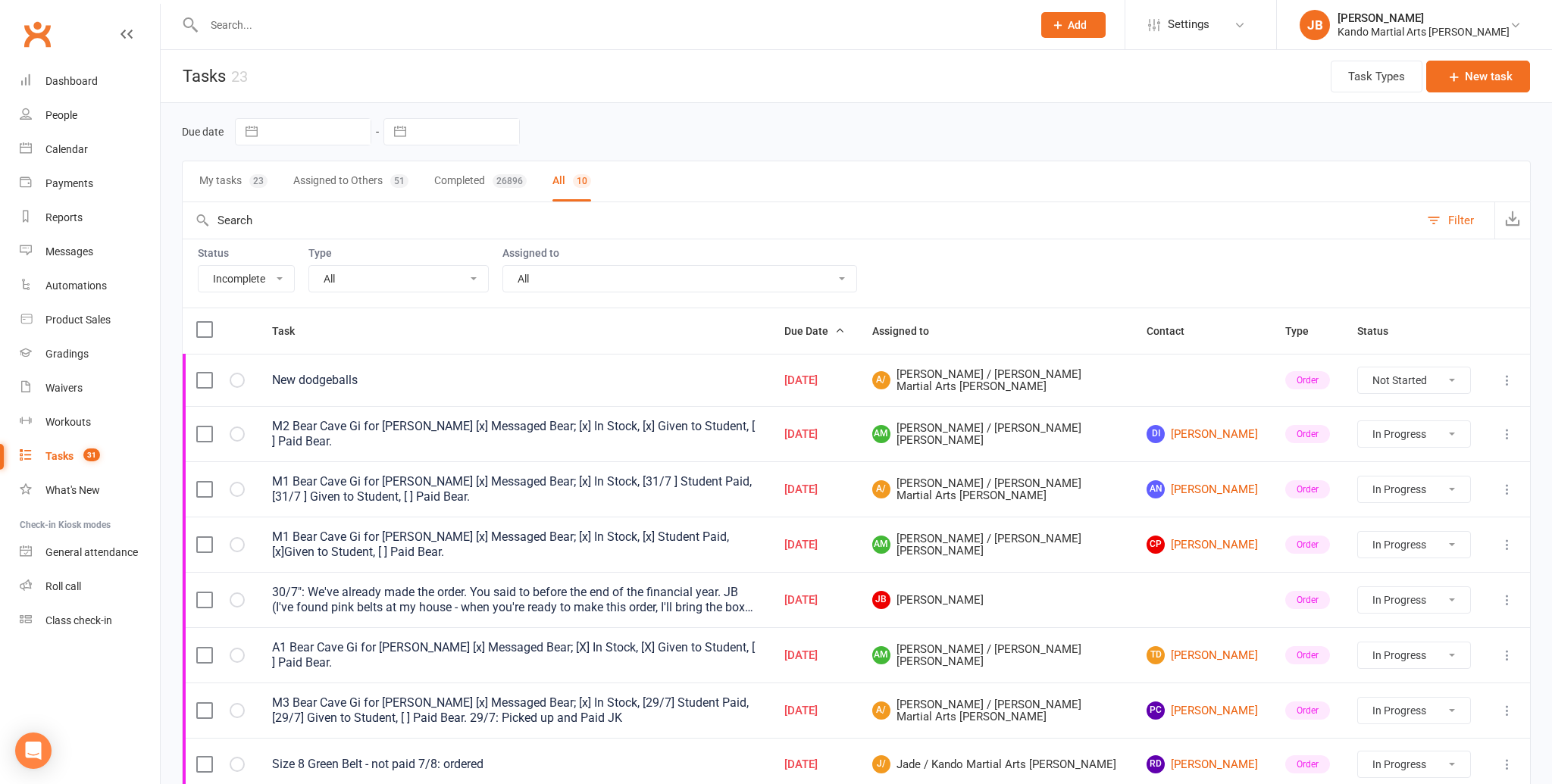
select select "started"
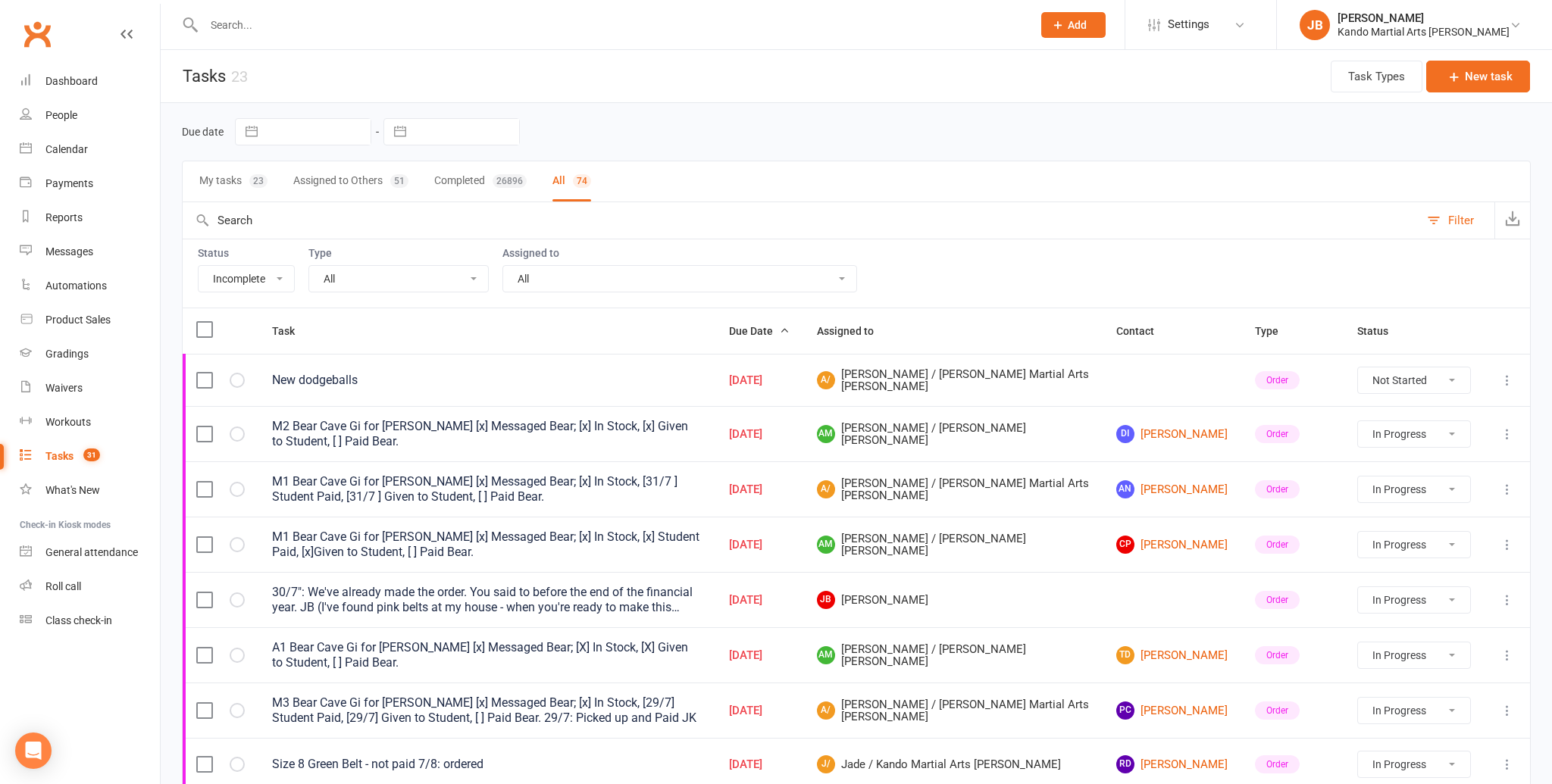
click at [428, 283] on select "All Admin Bbpc - black belt prep course Cancellation Enquiry Follow-up In-class…" at bounding box center [399, 279] width 179 height 26
select select "19237"
select select "started"
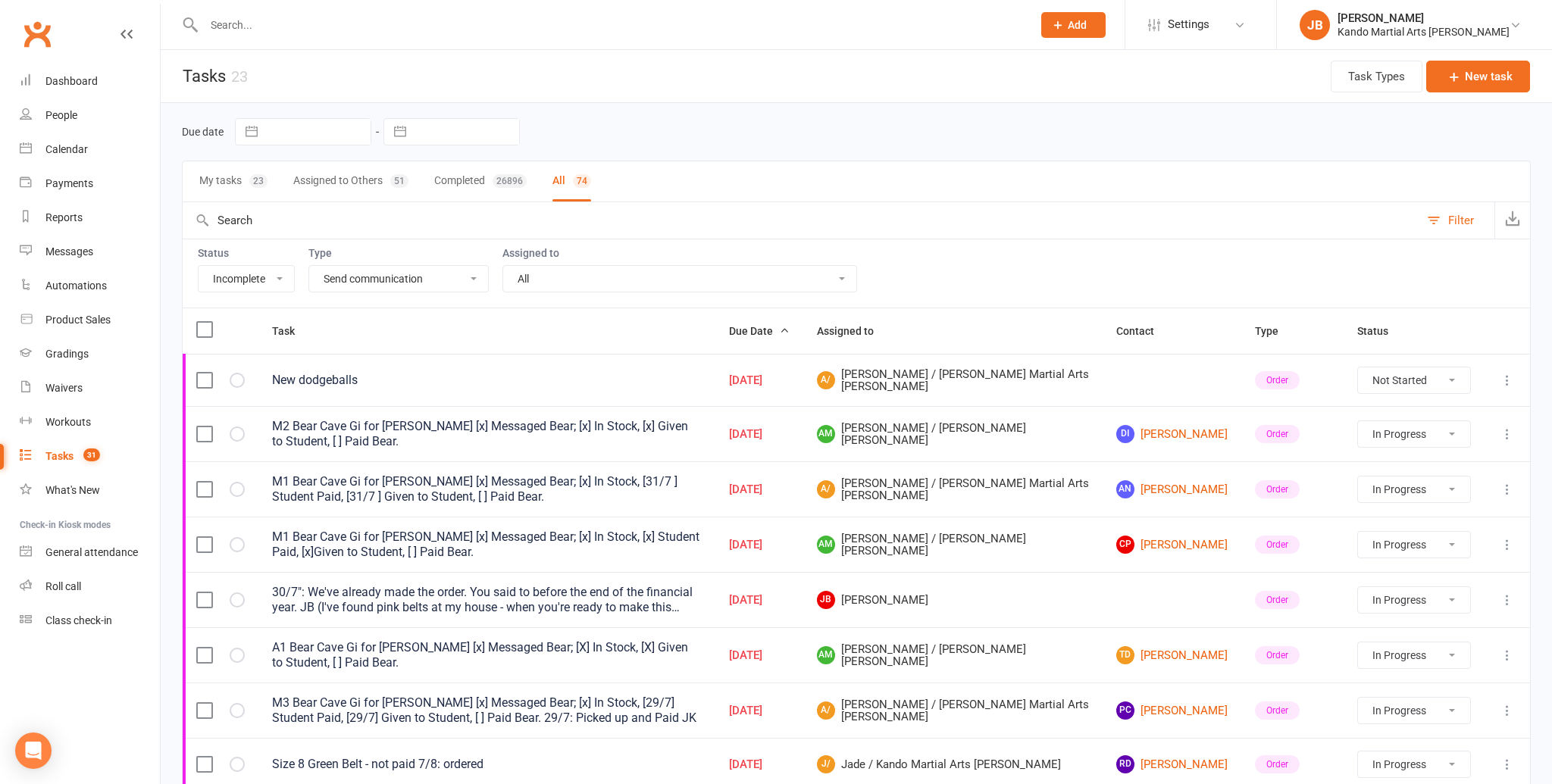
select select "started"
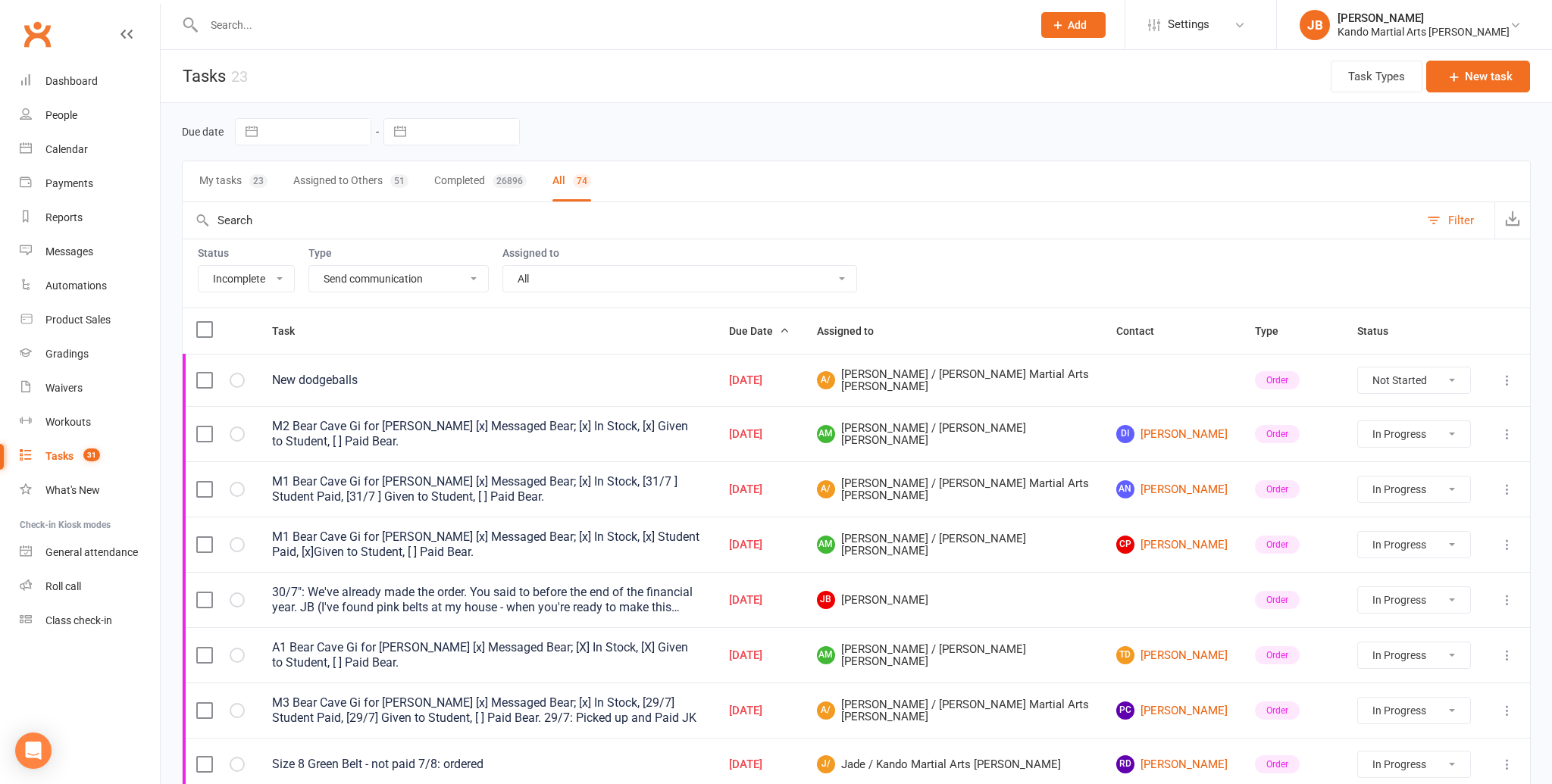
select select "started"
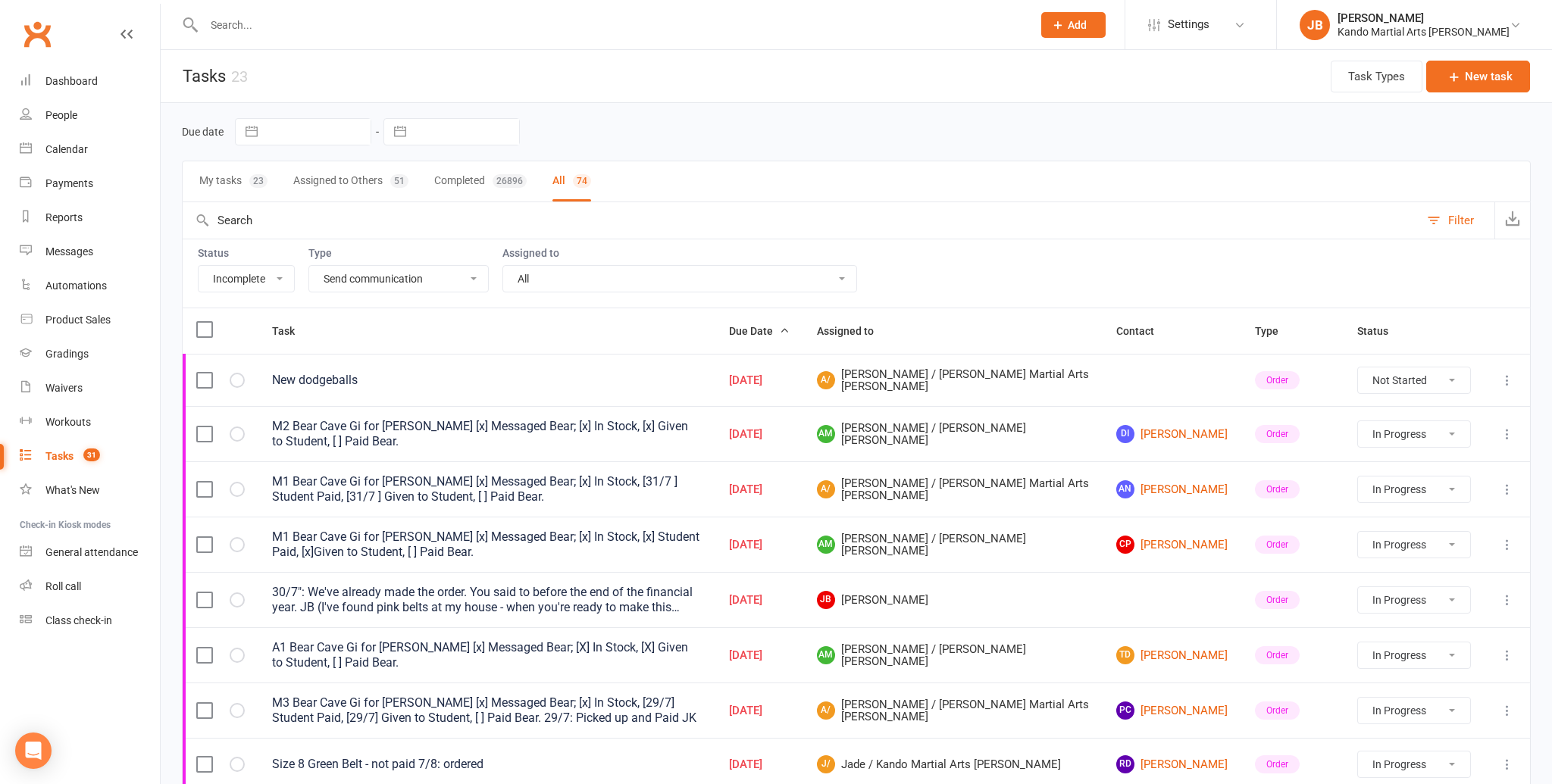
select select "started"
select select "waiting"
select select "started"
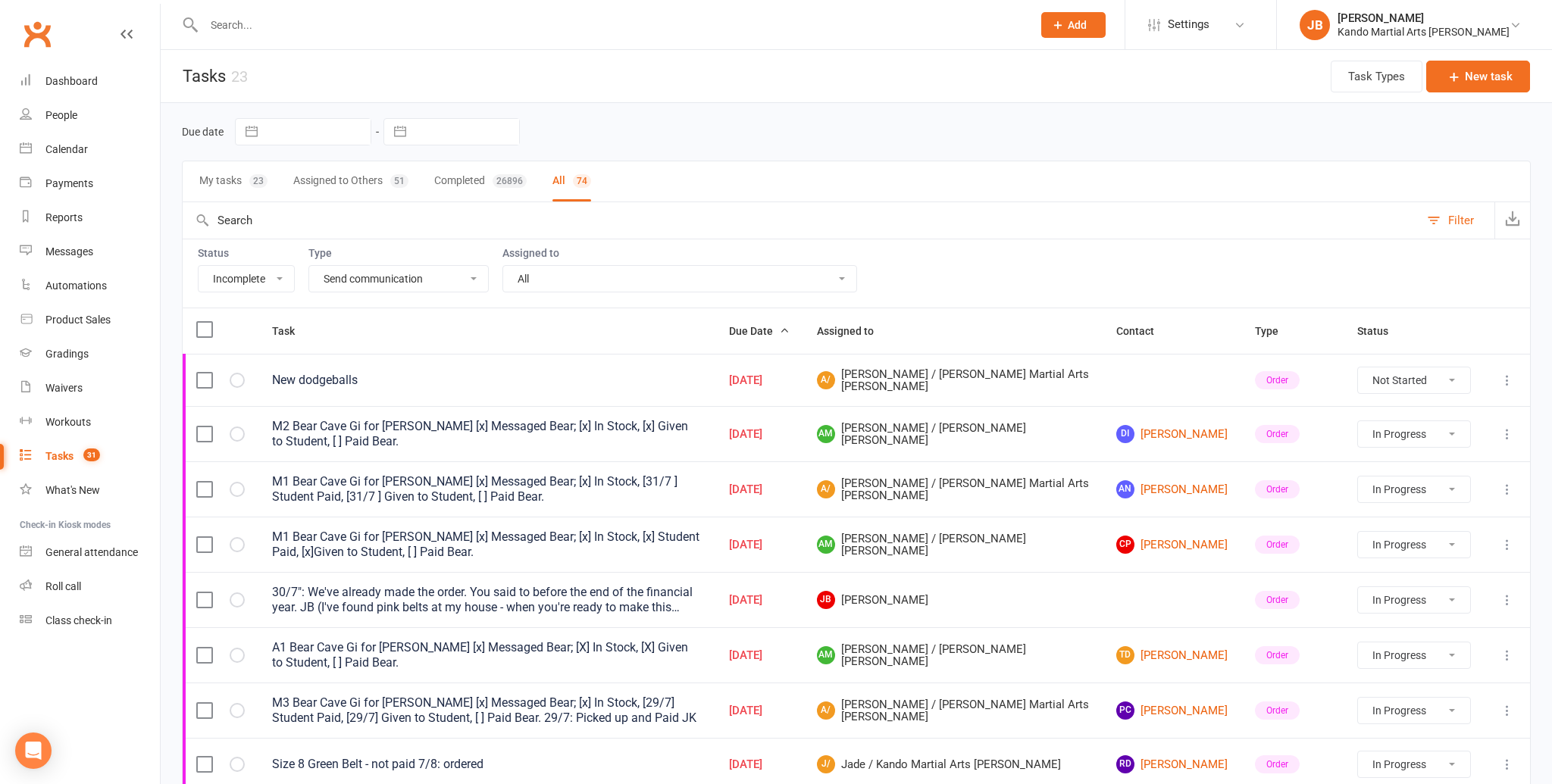
select select "started"
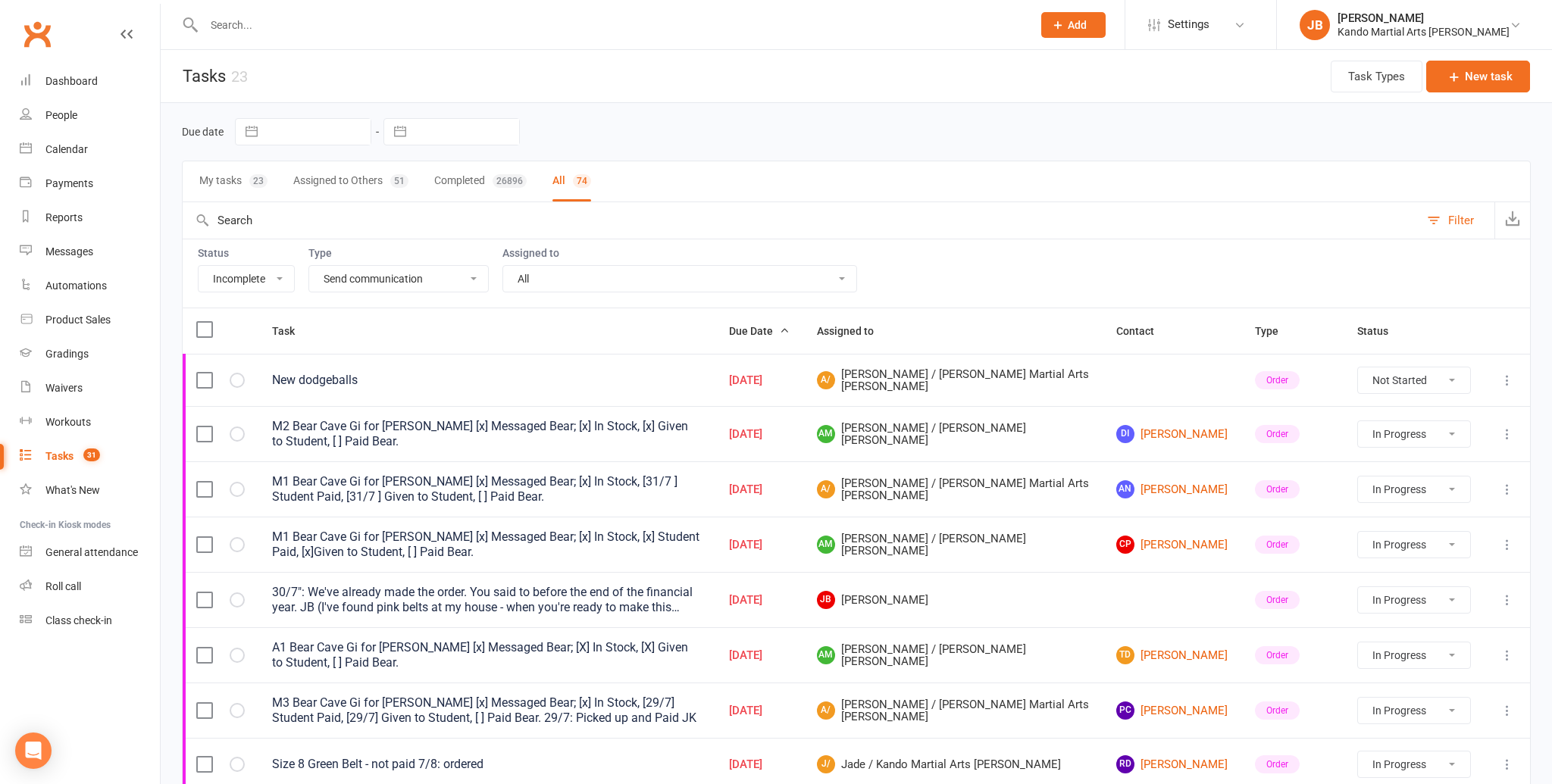
select select "started"
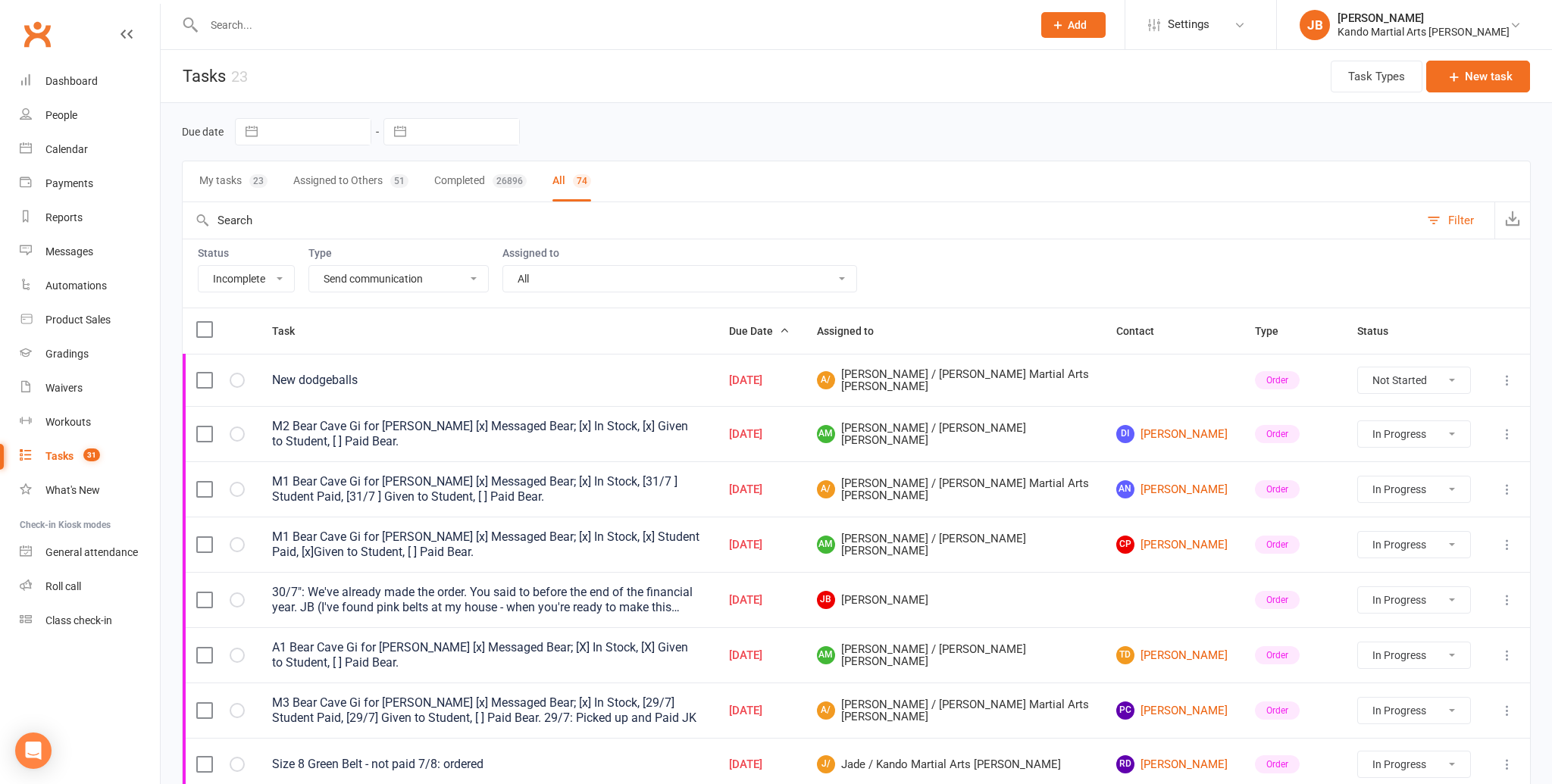
select select "started"
select select "waiting"
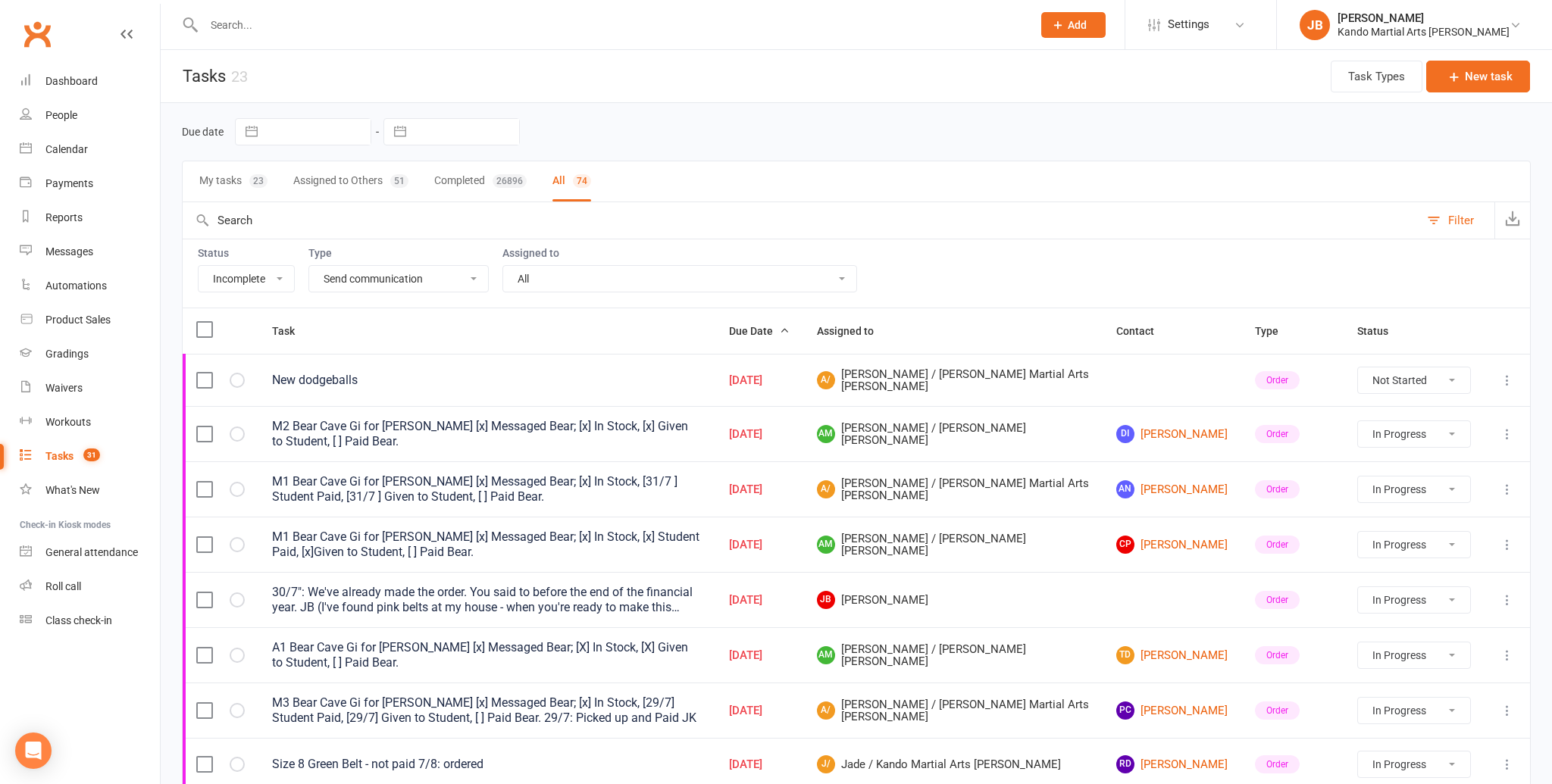
select select "waiting"
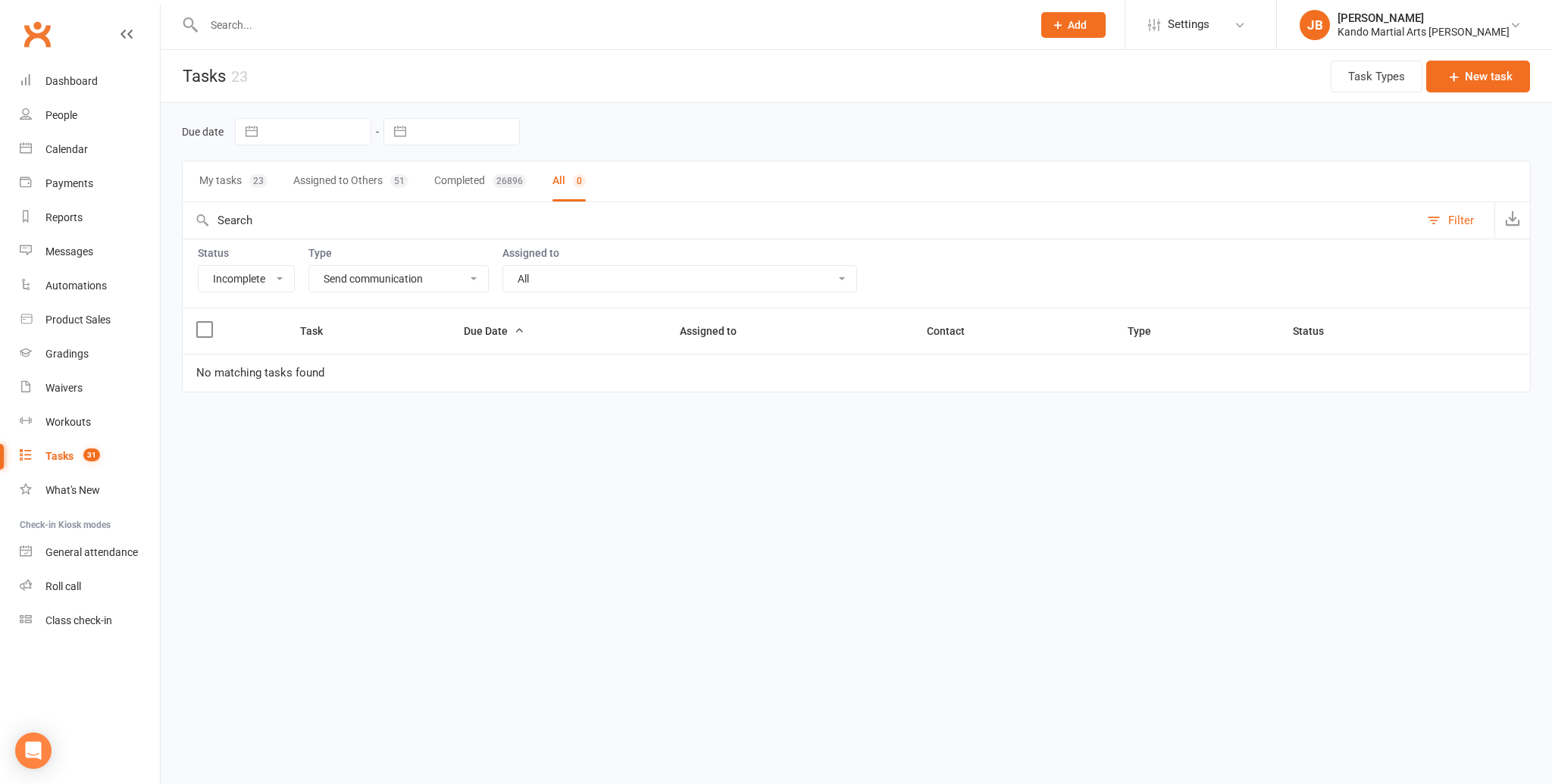
click at [387, 275] on select "All Admin Bbpc - black belt prep course Cancellation Enquiry Follow-up In-class…" at bounding box center [399, 279] width 179 height 26
select select
select select "started"
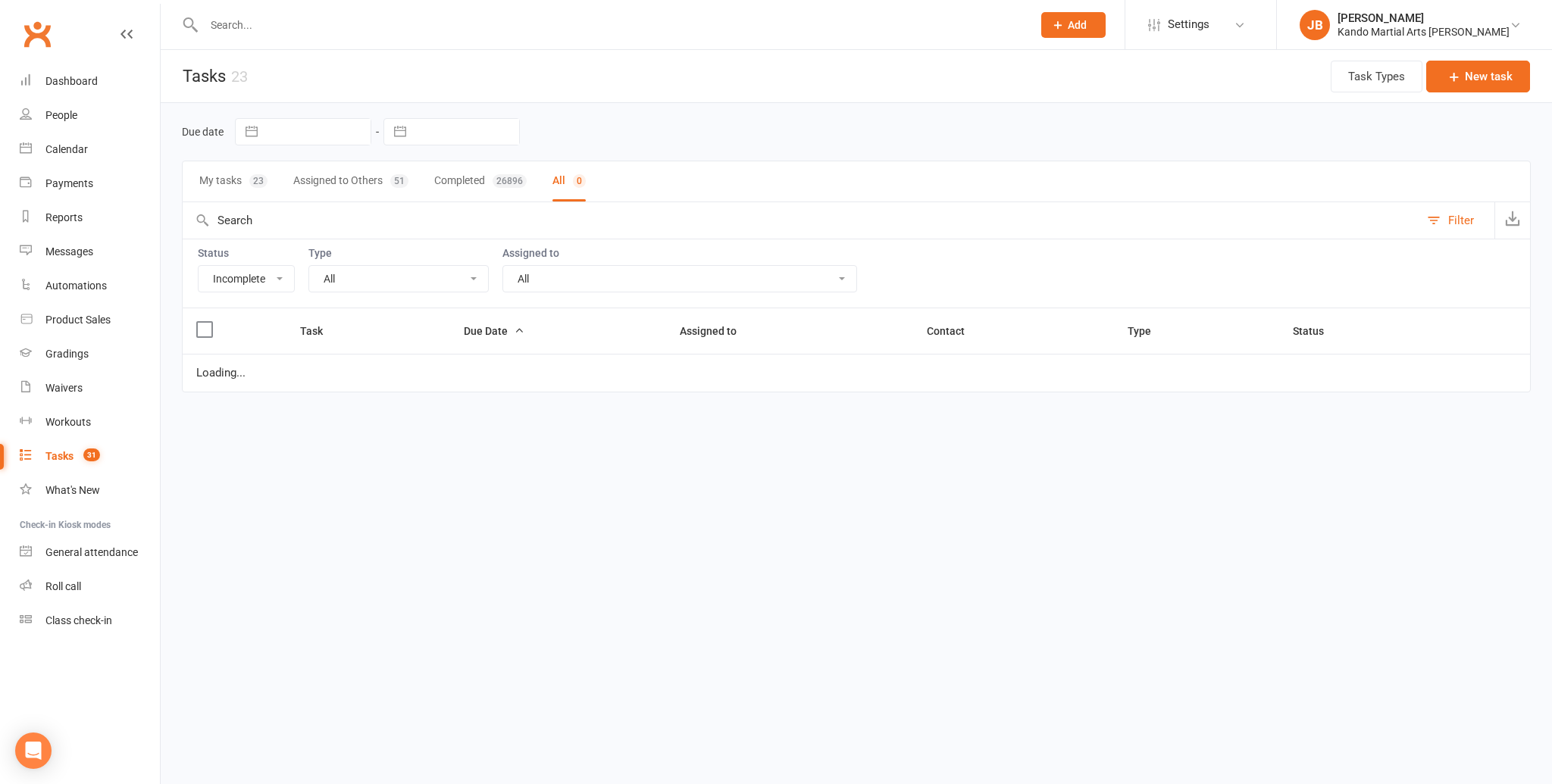
select select "started"
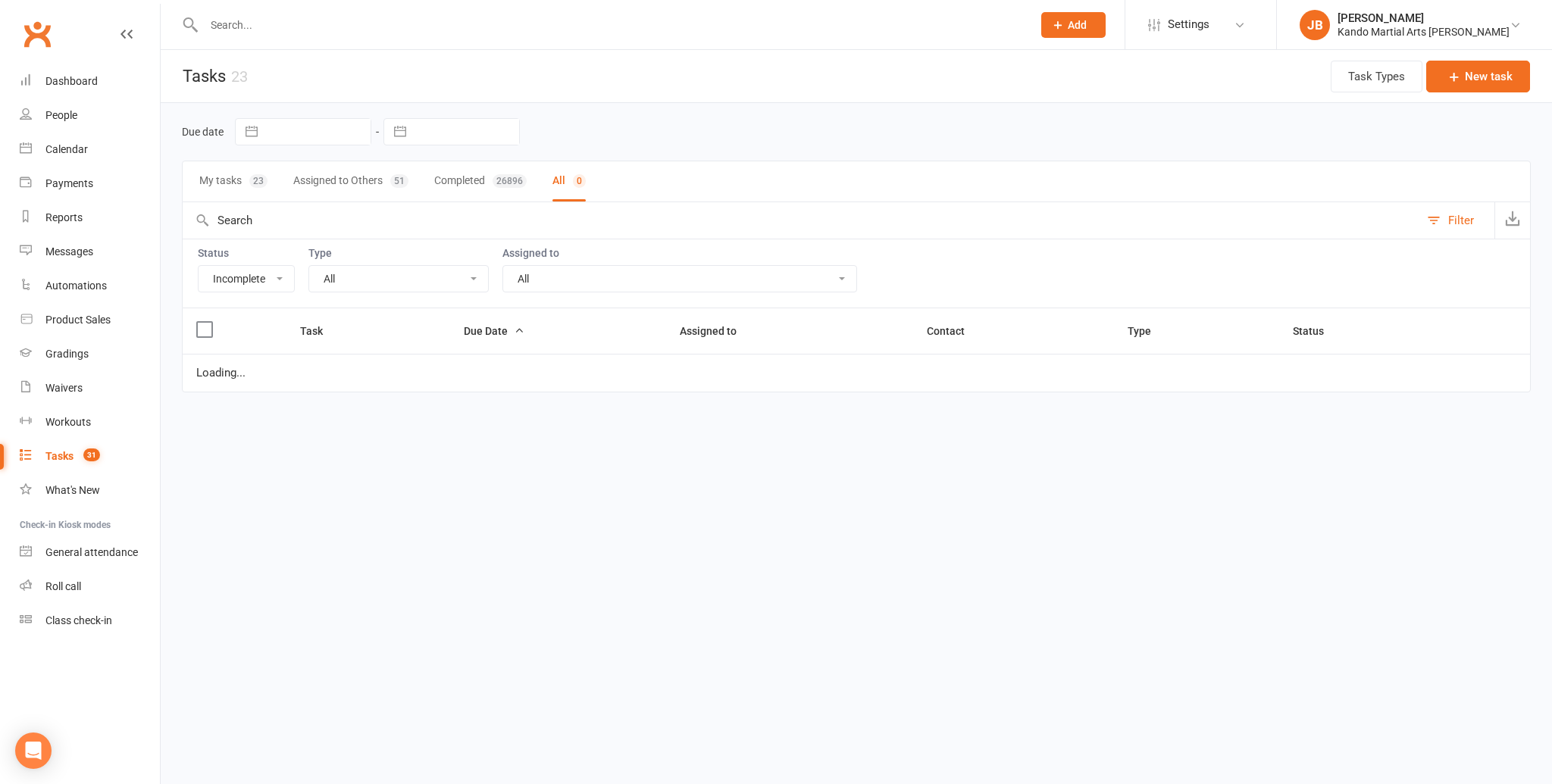
select select "started"
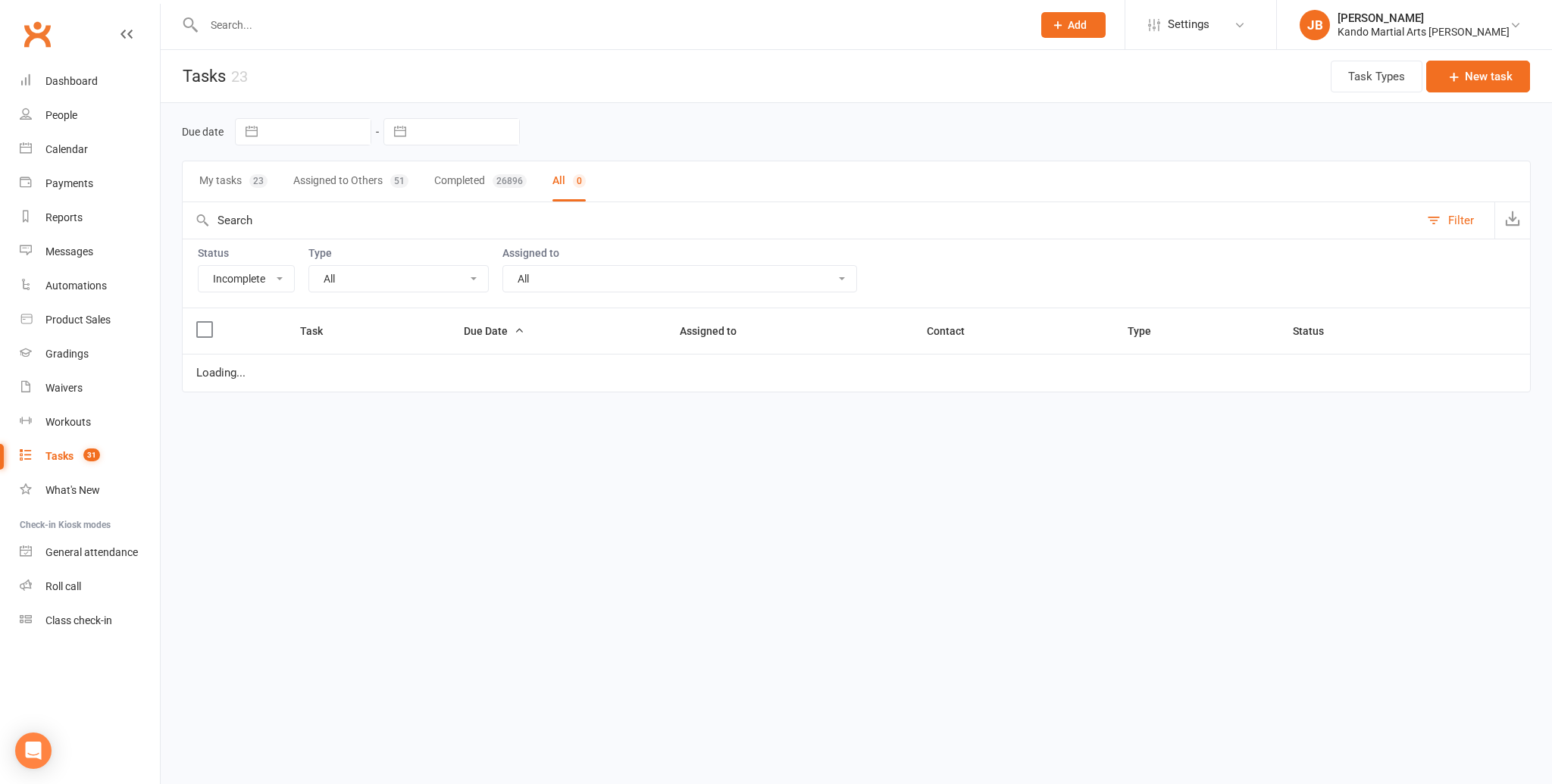
select select "started"
select select "waiting"
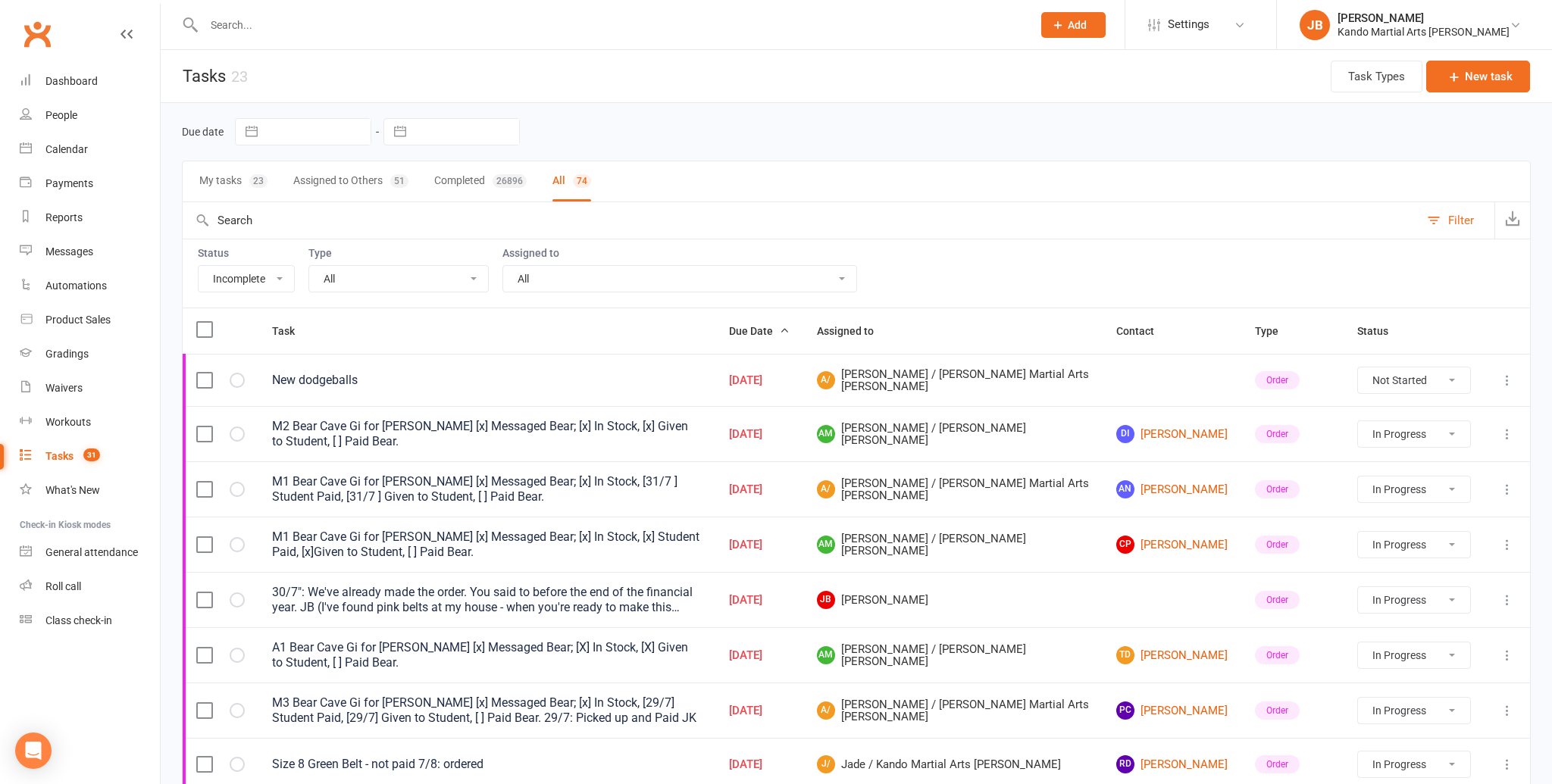
click at [429, 275] on select "All Admin Bbpc - black belt prep course Cancellation Enquiry Follow-up In-class…" at bounding box center [399, 279] width 179 height 26
select select "15046"
select select "started"
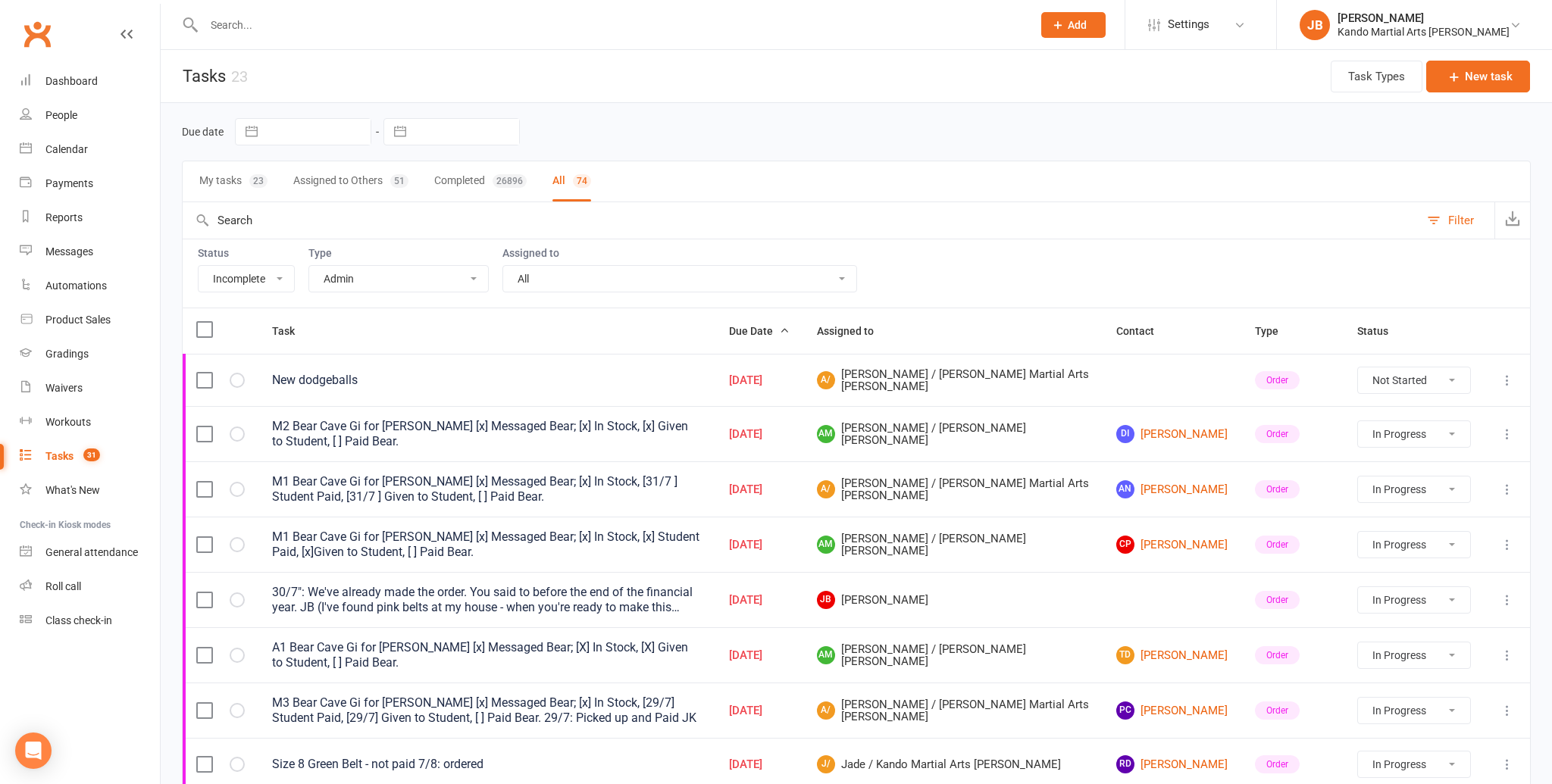
select select "started"
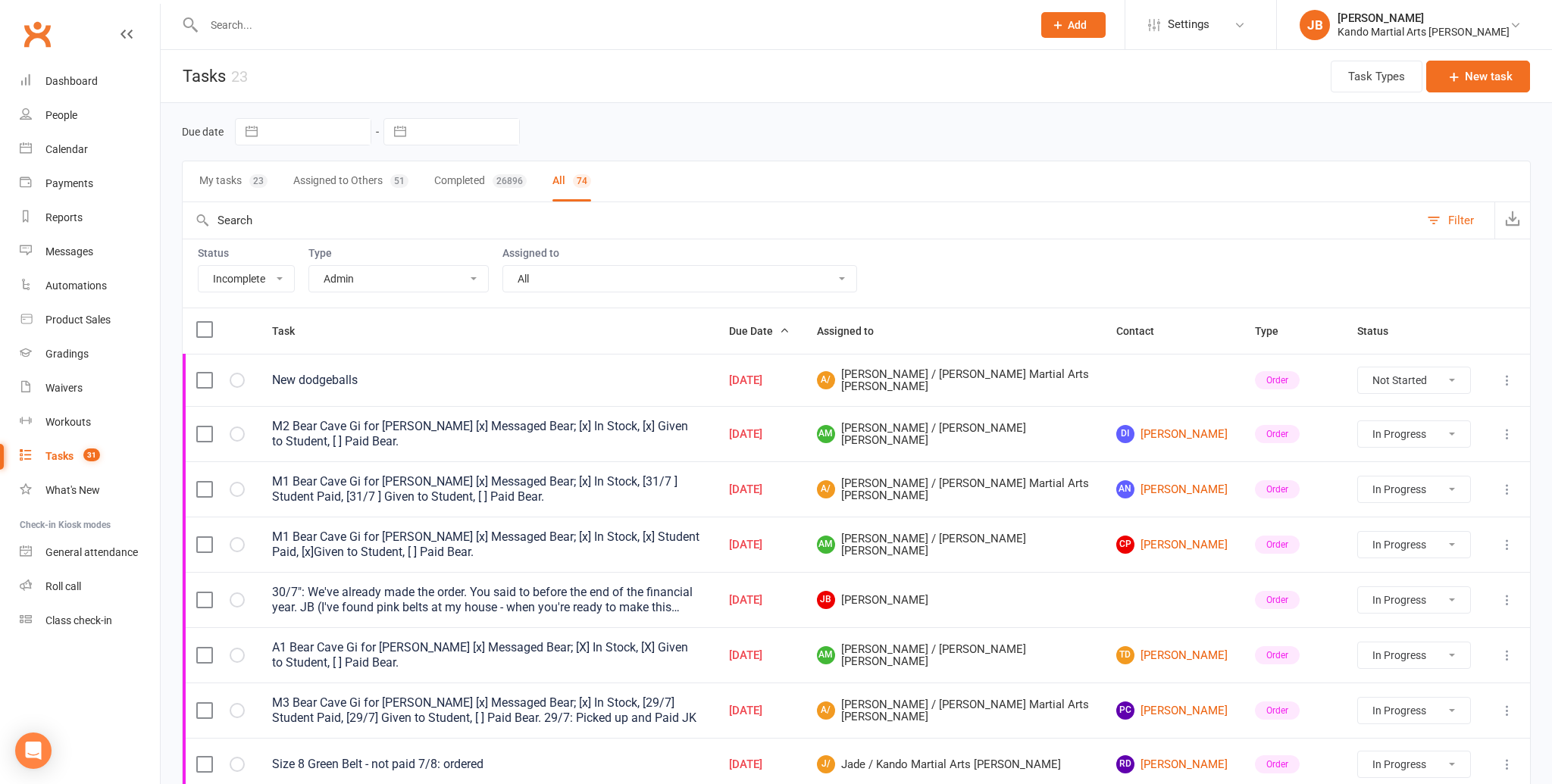
select select "started"
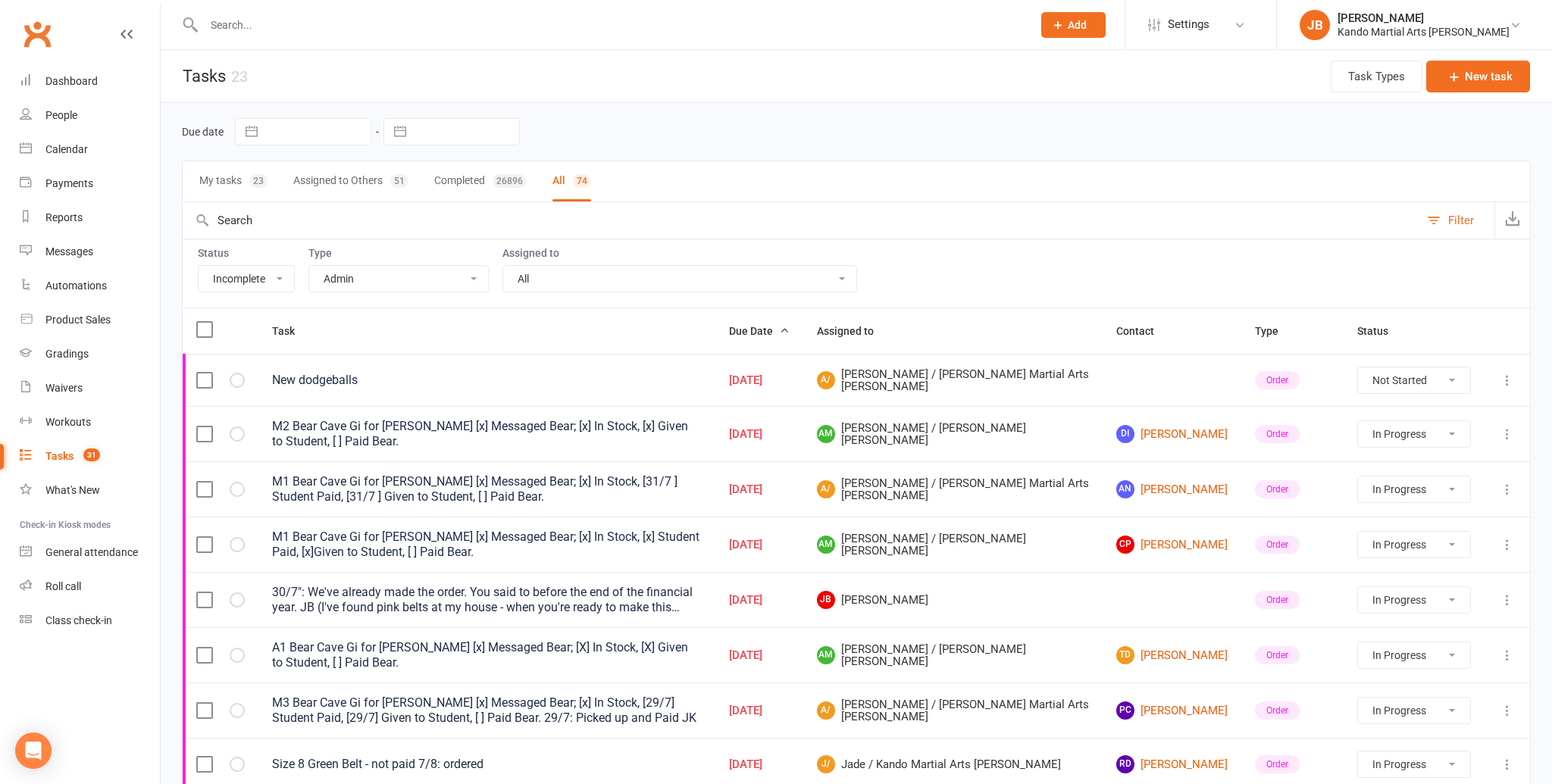
select select "started"
select select "waiting"
select select "started"
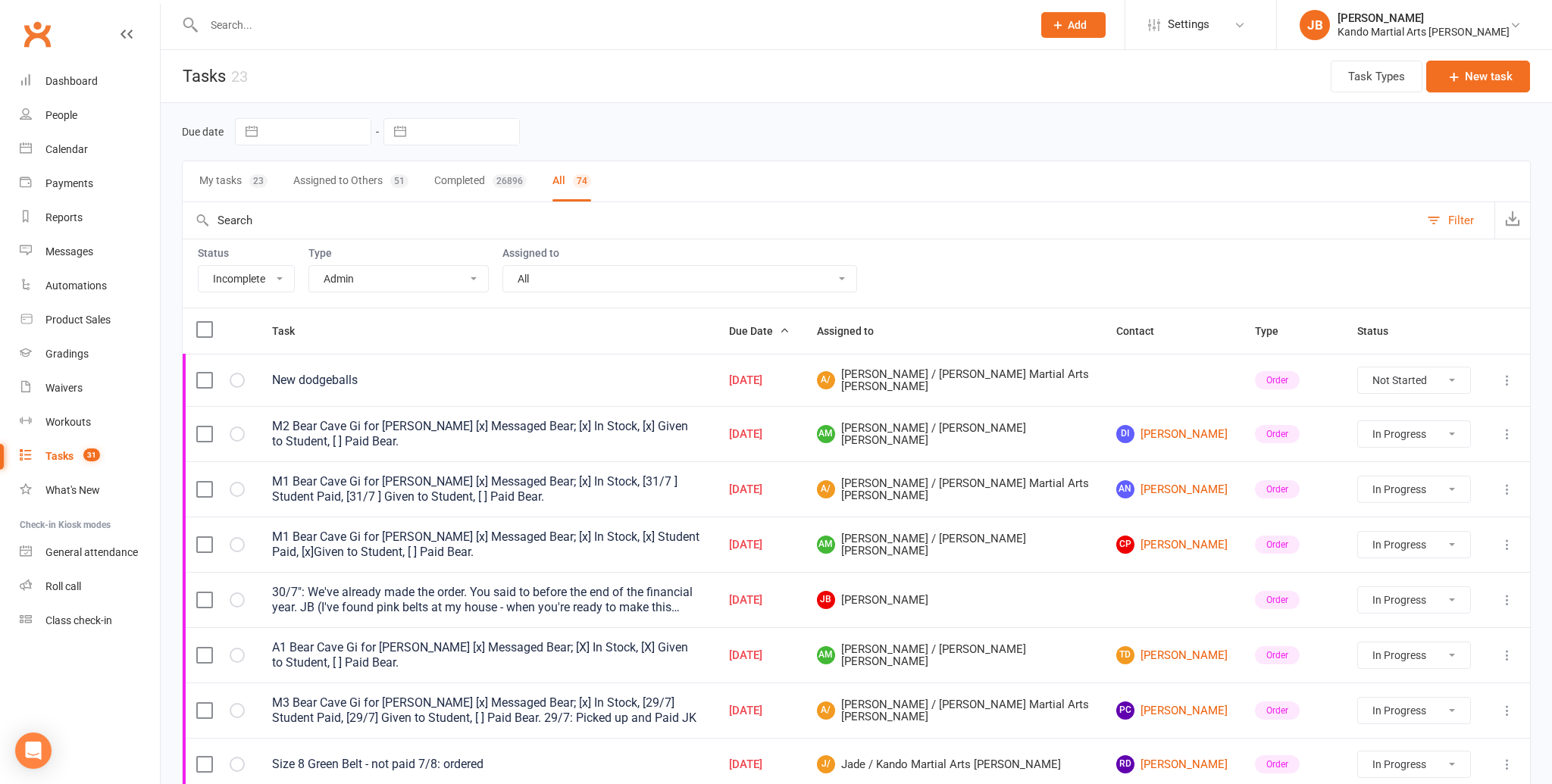
select select "started"
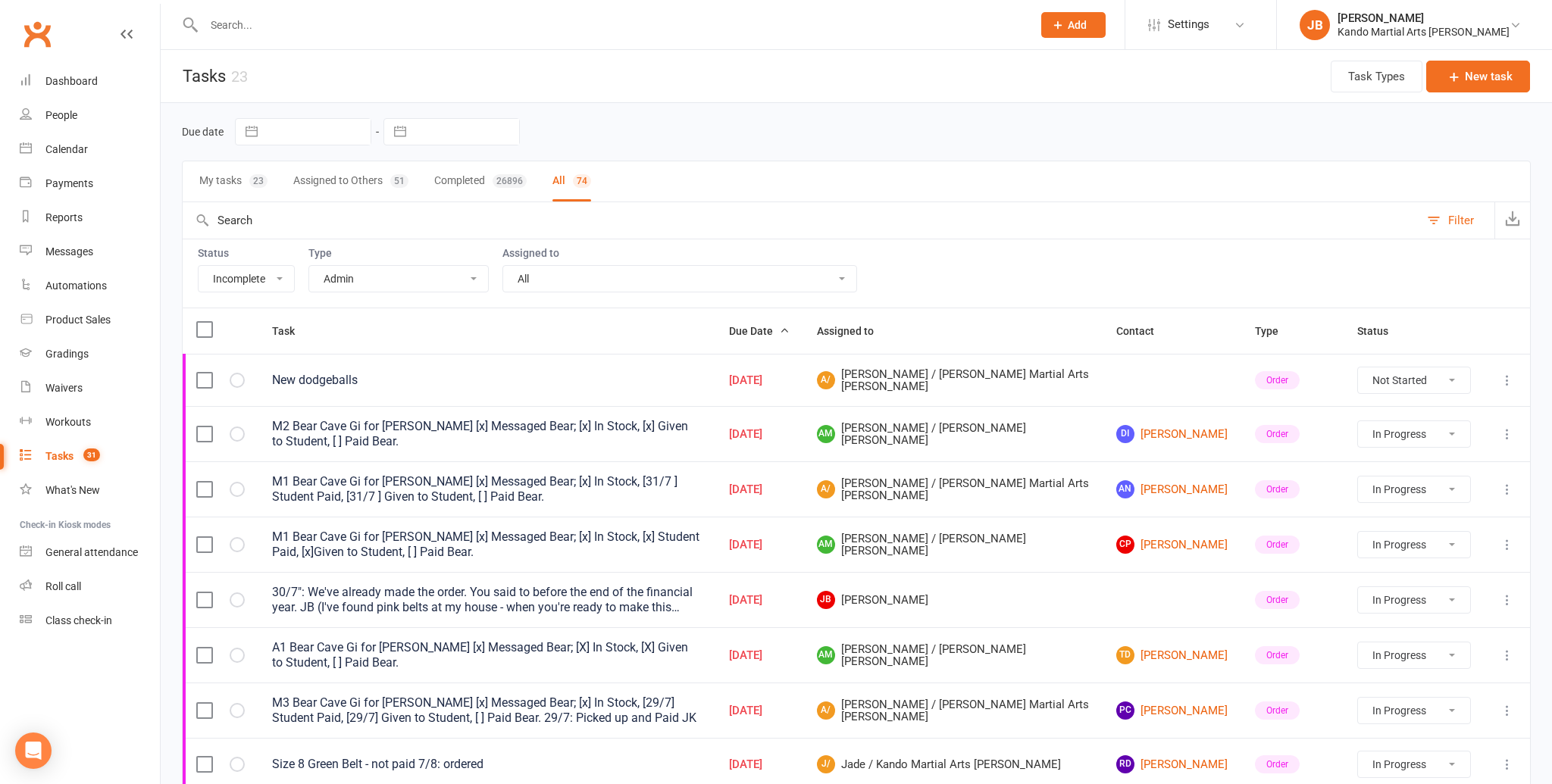
select select "started"
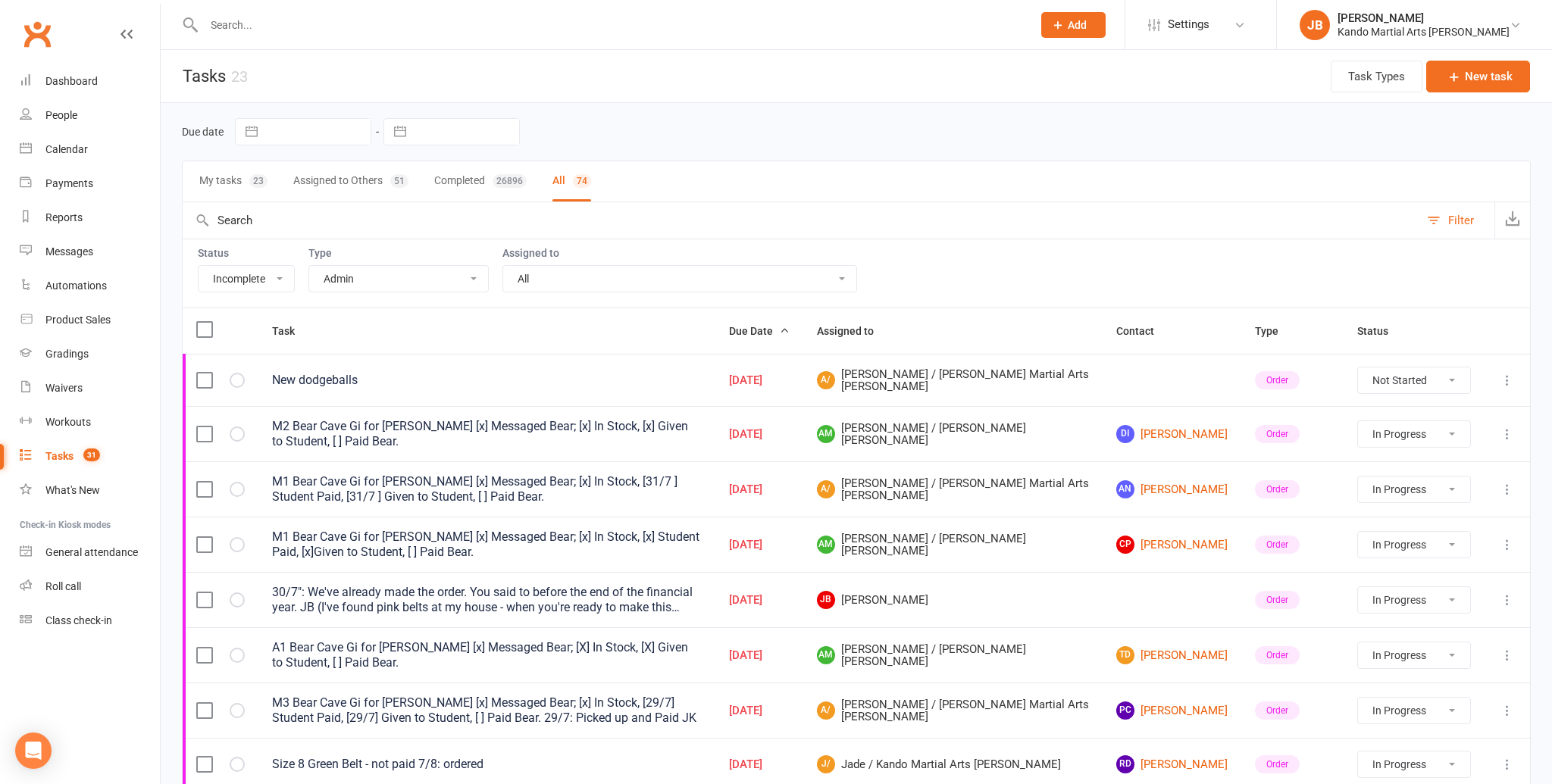
select select "started"
select select "waiting"
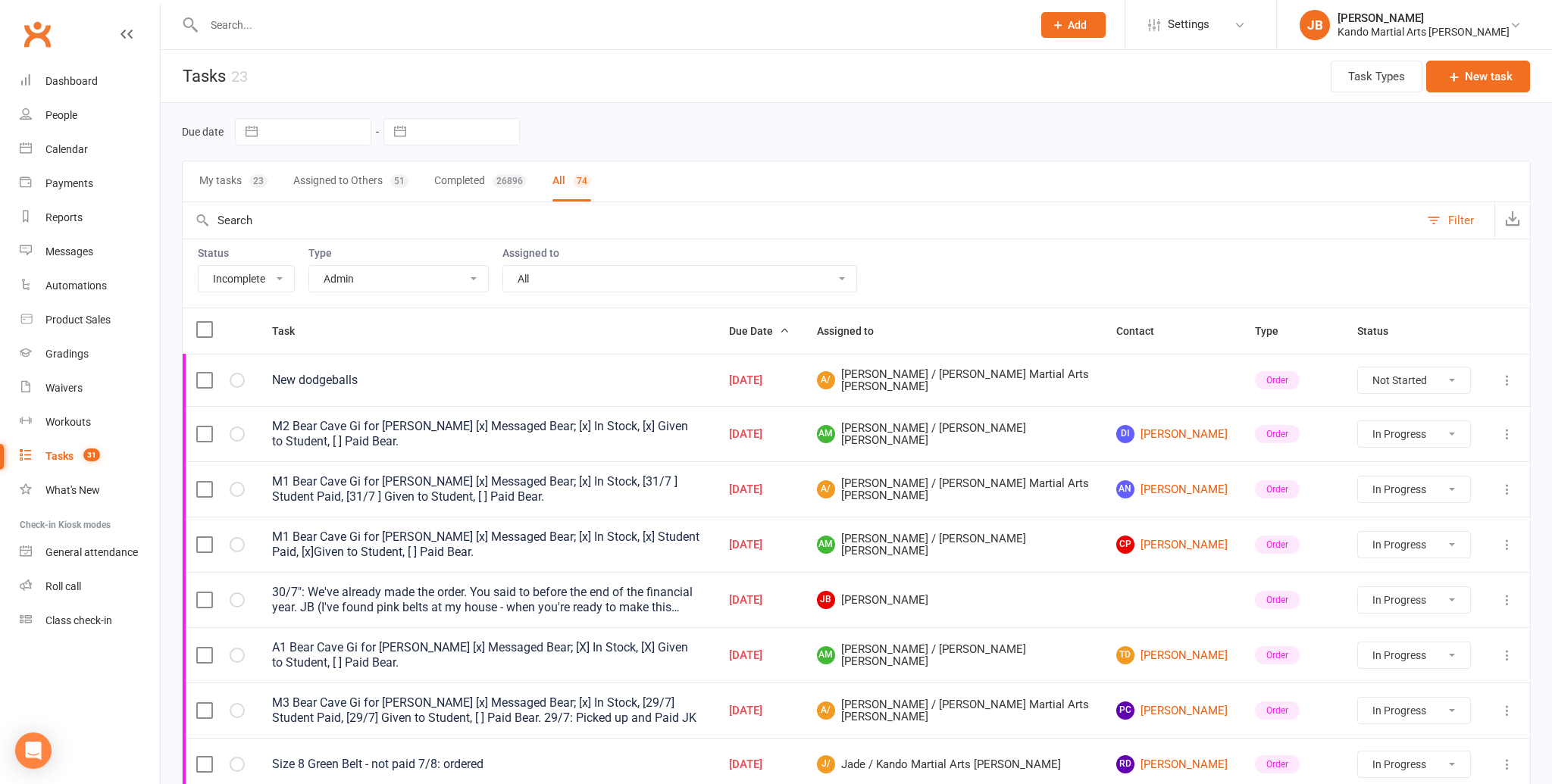
select select "waiting"
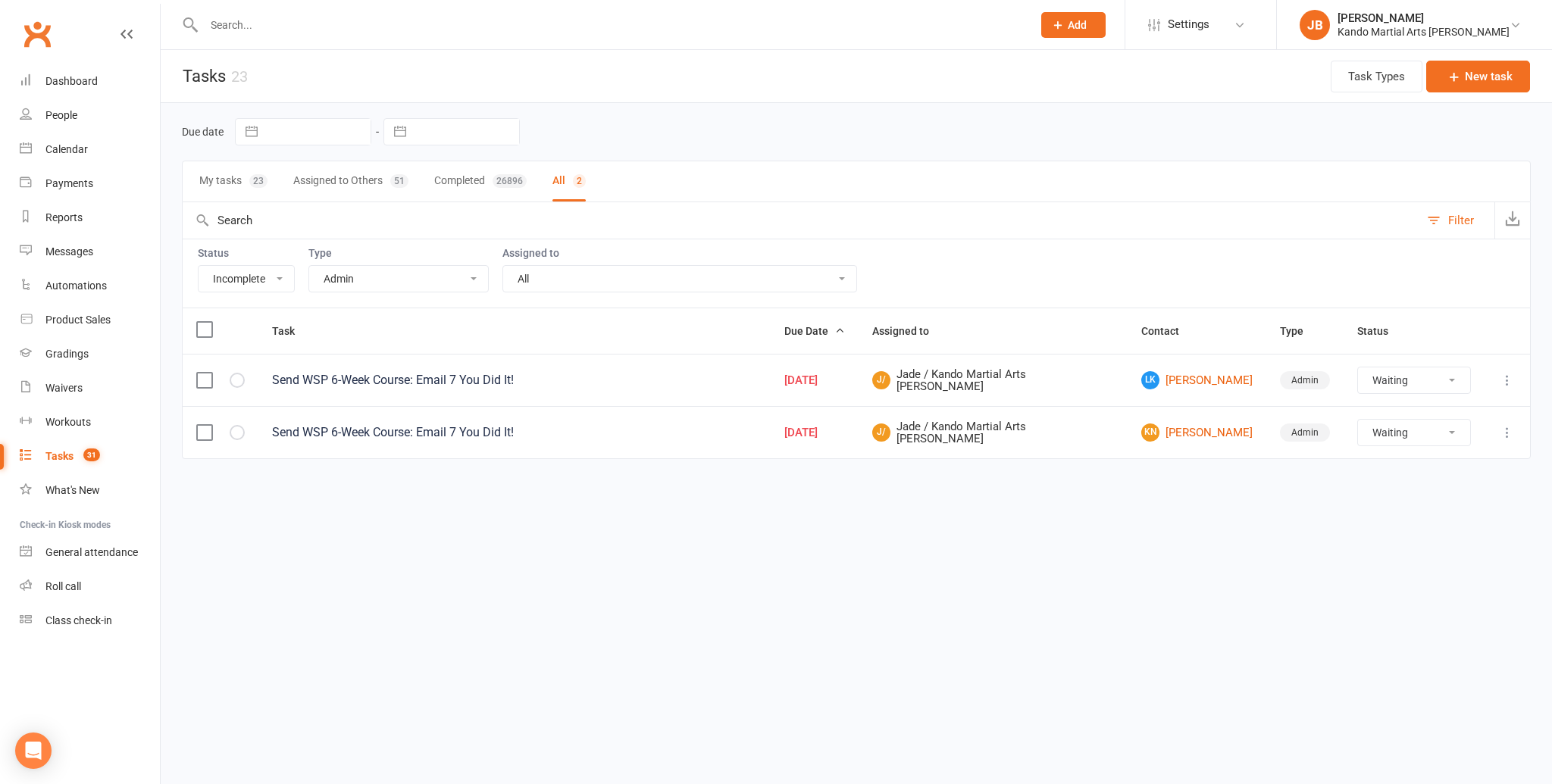
click at [409, 283] on select "All Admin Bbpc - black belt prep course Cancellation Enquiry Follow-up In-class…" at bounding box center [399, 279] width 179 height 26
select select "32850"
select select "waiting"
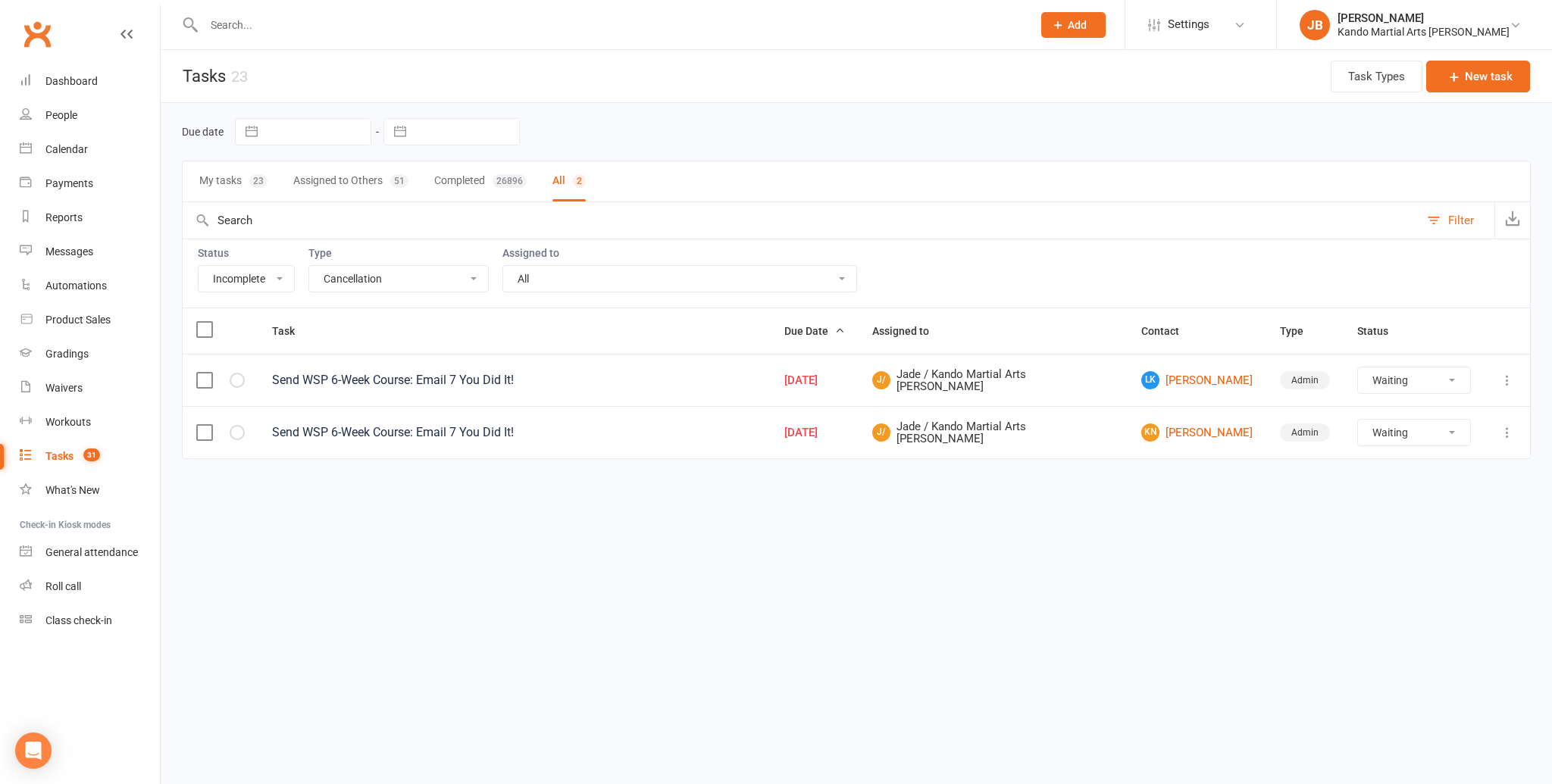
select select "waiting"
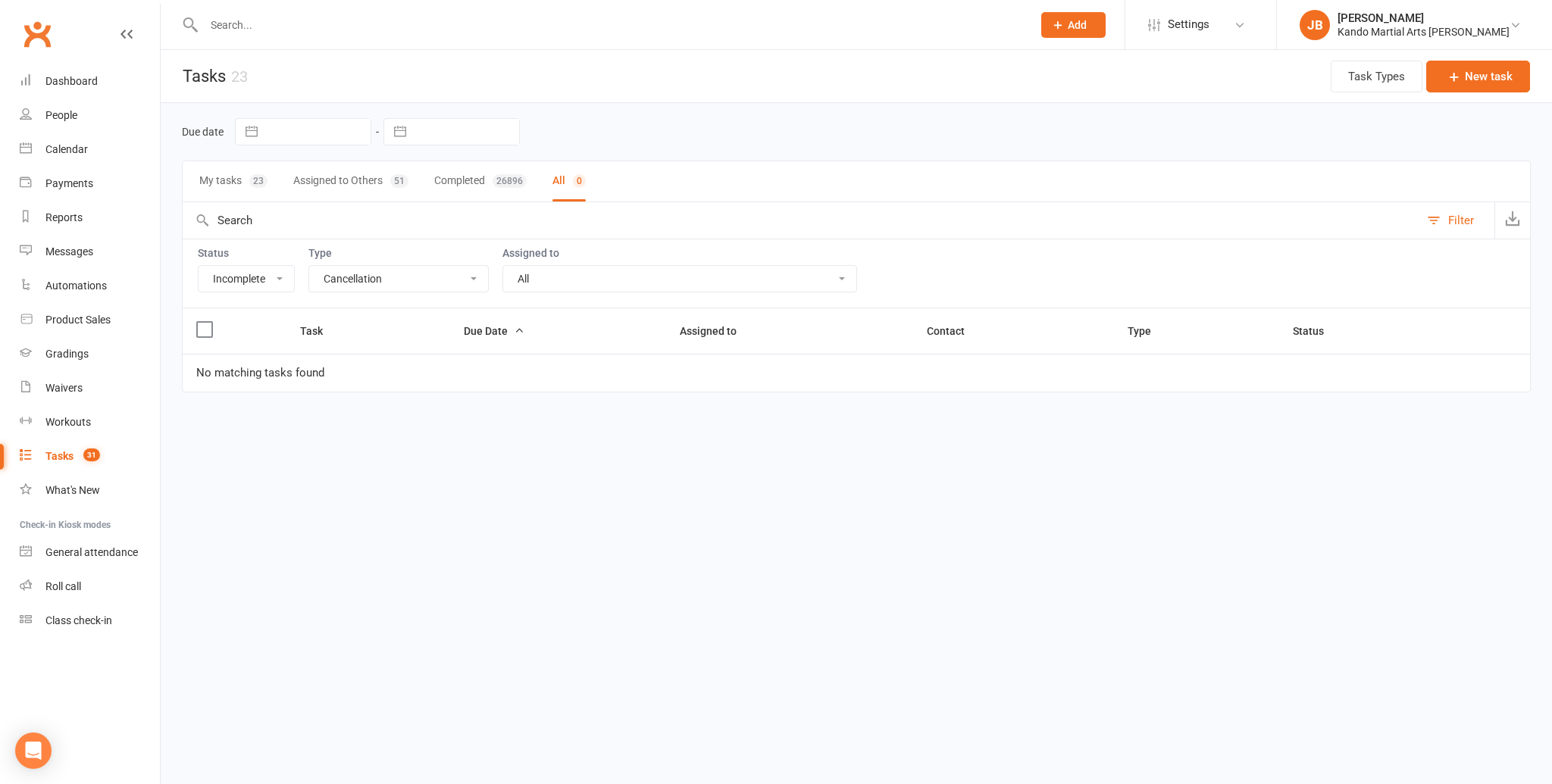
click at [432, 270] on select "All Admin Bbpc - black belt prep course Cancellation Enquiry Follow-up In-class…" at bounding box center [399, 279] width 179 height 26
select select "16410"
select select "started"
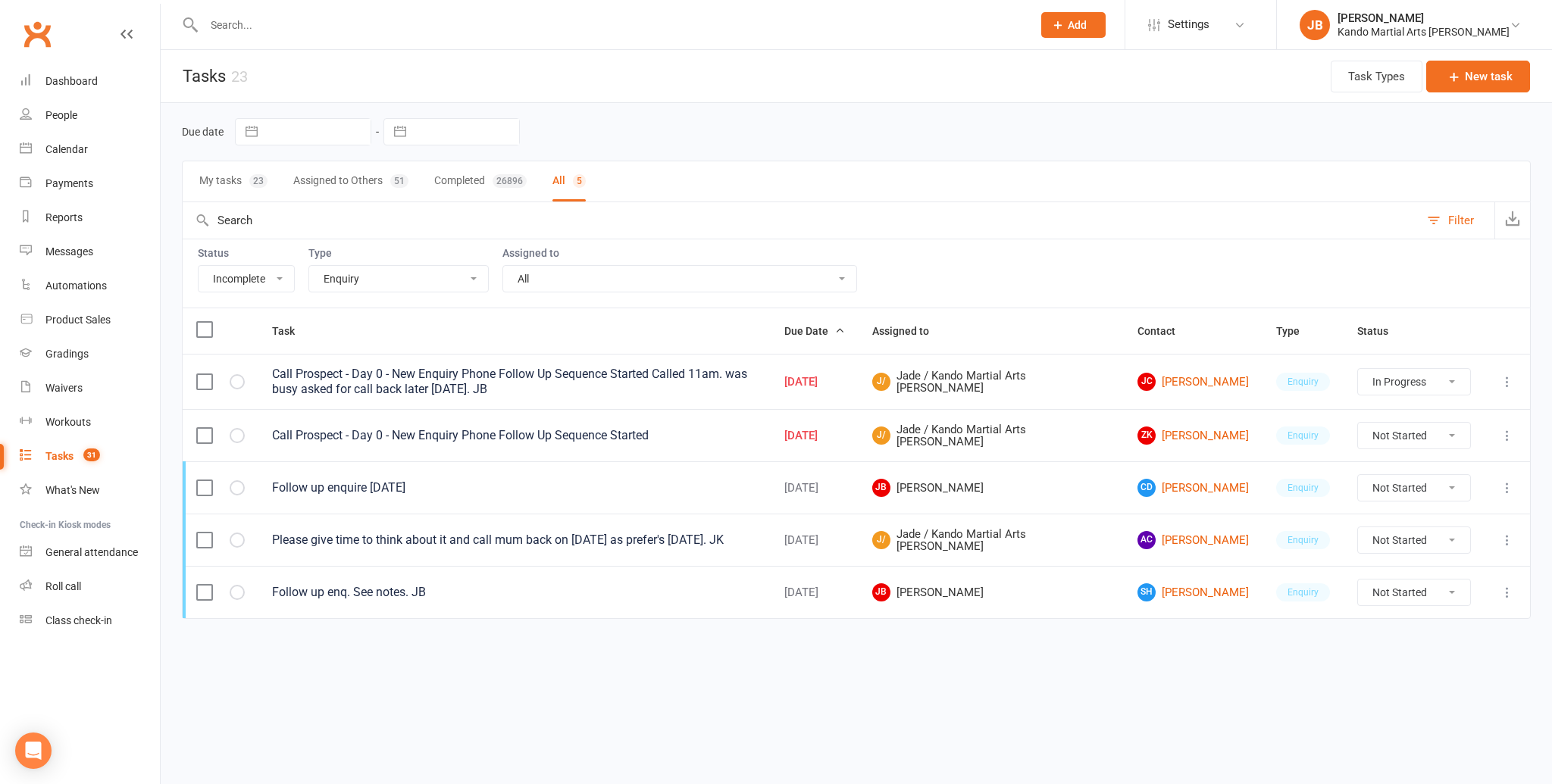
click at [417, 274] on select "All Admin Bbpc - black belt prep course Cancellation Enquiry Follow-up In-class…" at bounding box center [399, 279] width 179 height 26
select select "28118"
select select "started"
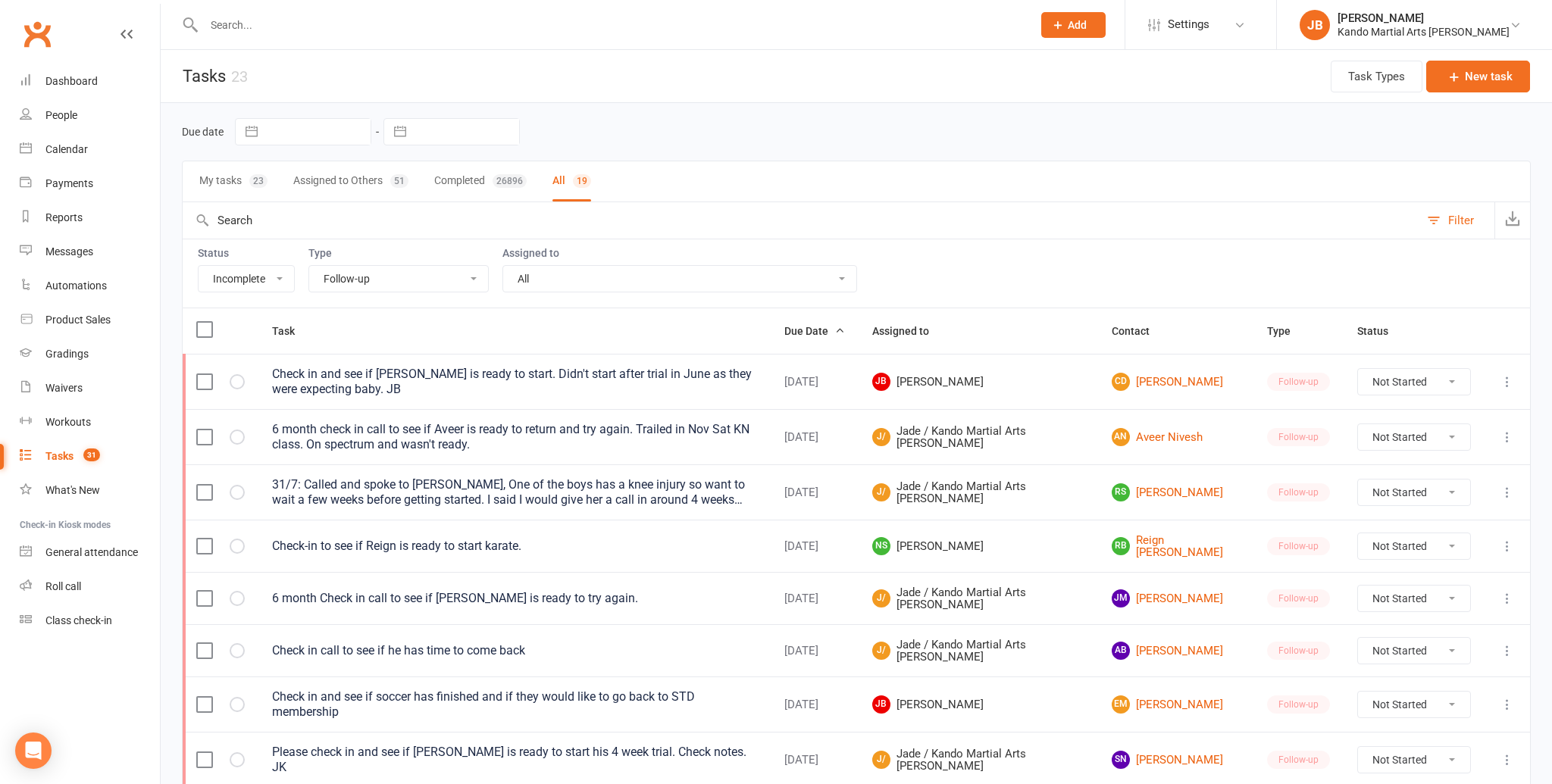
click at [424, 286] on select "All Admin Bbpc - black belt prep course Cancellation Enquiry Follow-up In-class…" at bounding box center [399, 279] width 179 height 26
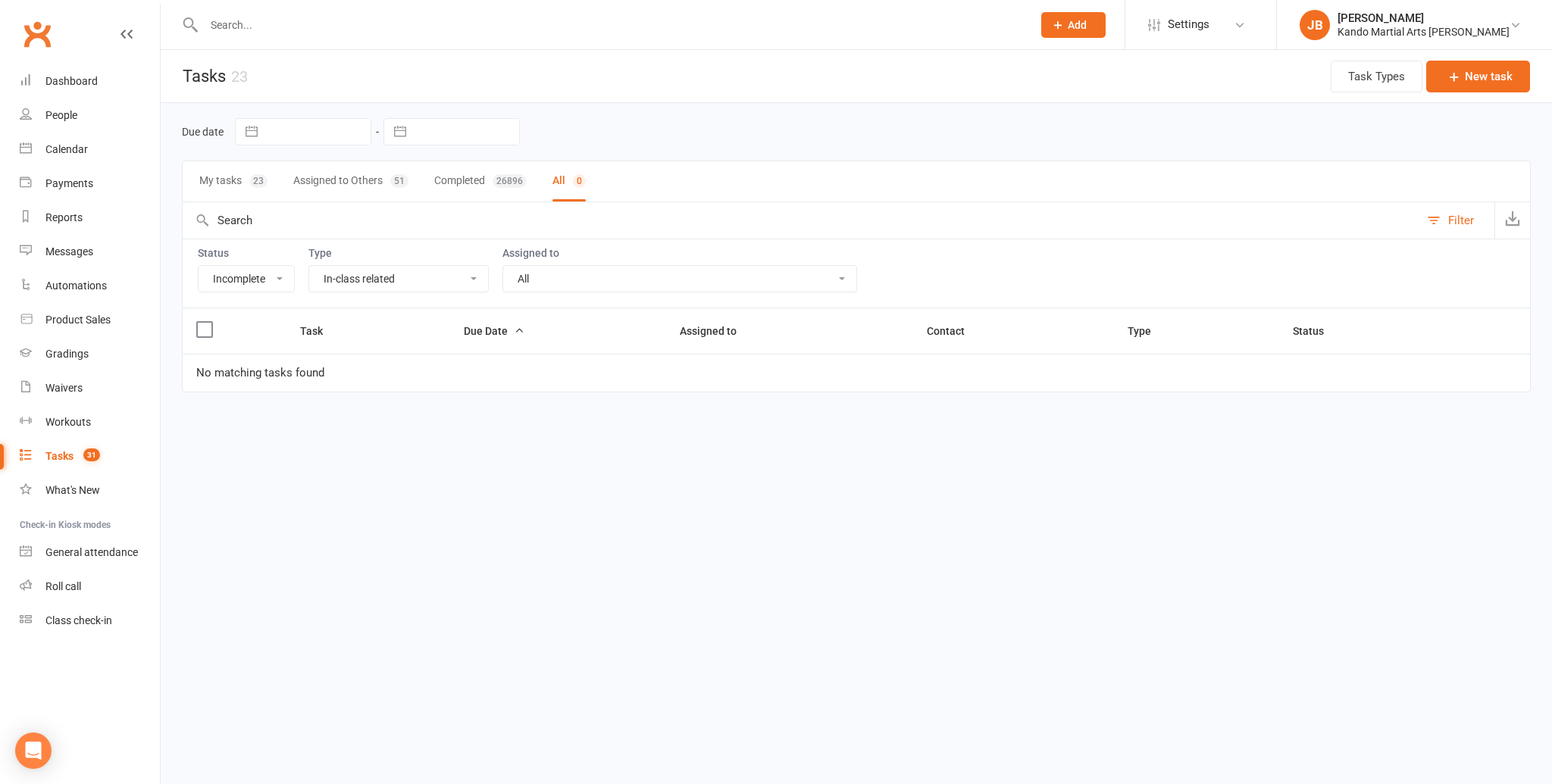
click at [427, 279] on select "All Admin Bbpc - black belt prep course Cancellation Enquiry Follow-up In-class…" at bounding box center [399, 279] width 179 height 26
select select "28119"
select select "started"
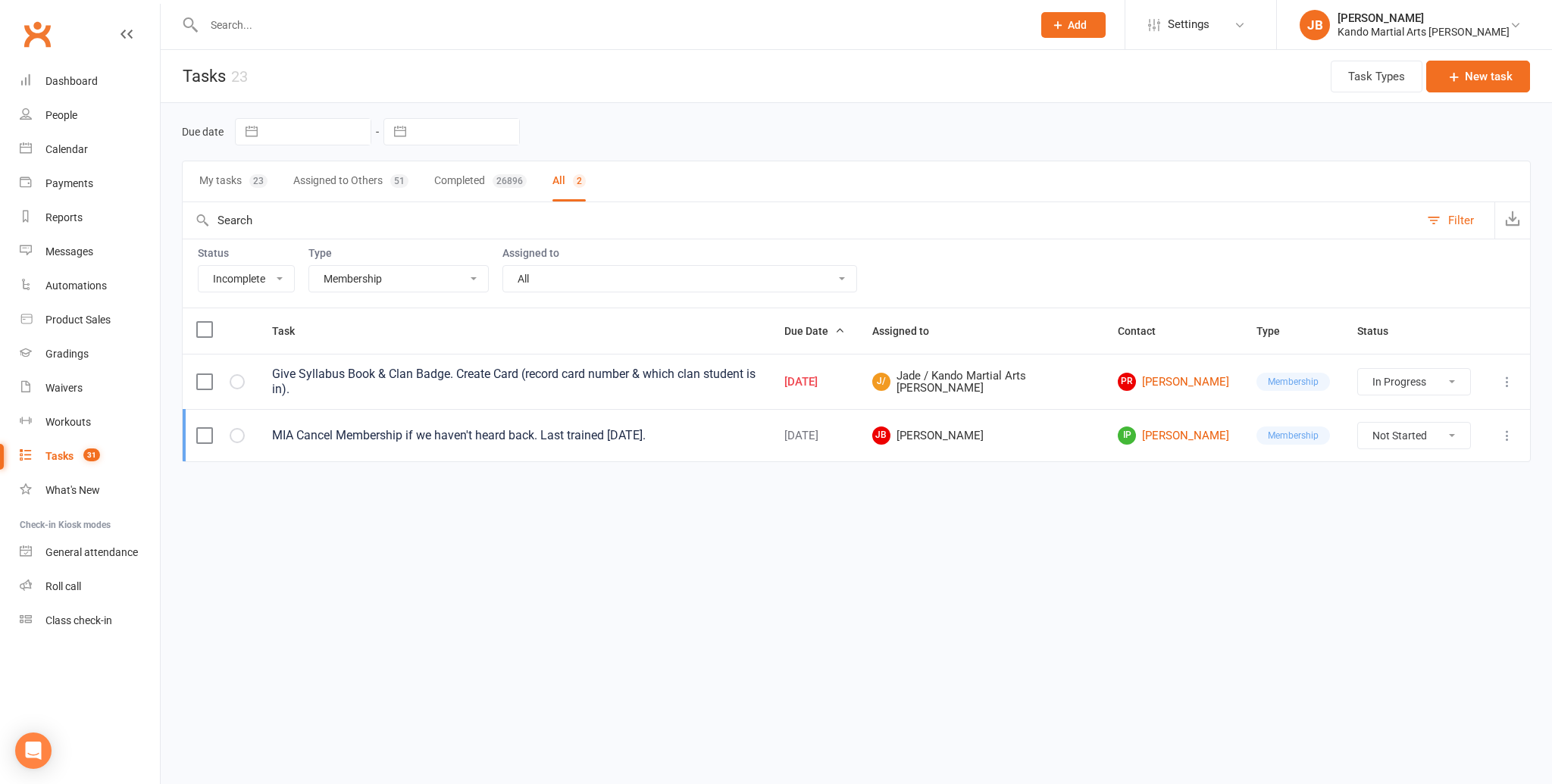
click at [436, 288] on select "All Admin Bbpc - black belt prep course Cancellation Enquiry Follow-up In-class…" at bounding box center [399, 279] width 179 height 26
click at [1188, 380] on link "PR Prysha Remani" at bounding box center [1173, 381] width 112 height 18
click at [416, 278] on select "All Admin Bbpc - black belt prep course Cancellation Enquiry Follow-up In-class…" at bounding box center [399, 279] width 179 height 26
select select "23793"
select select "started"
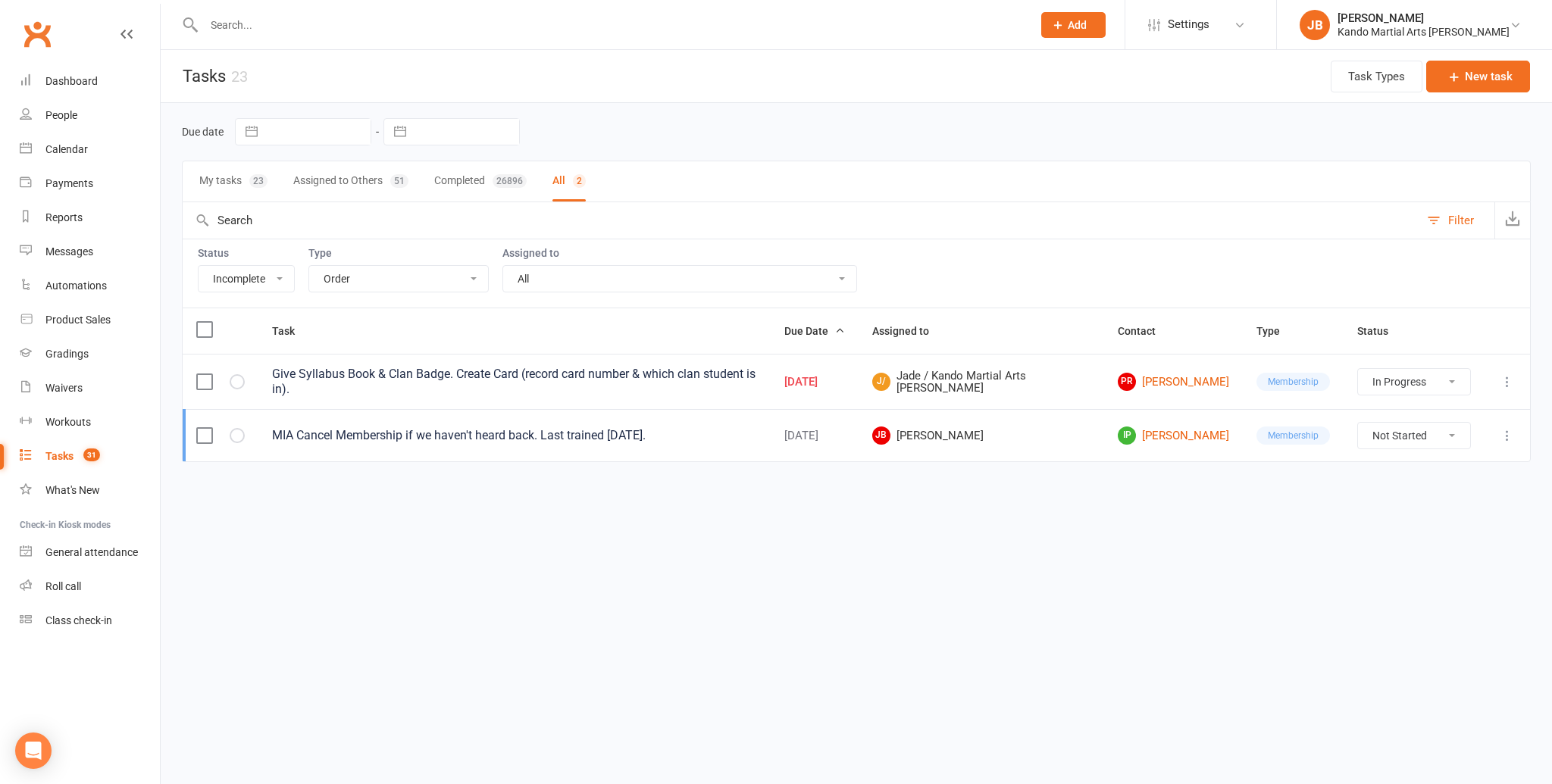
click at [415, 272] on select "All Admin Bbpc - black belt prep course Cancellation Enquiry Follow-up In-class…" at bounding box center [399, 279] width 179 height 26
select select "started"
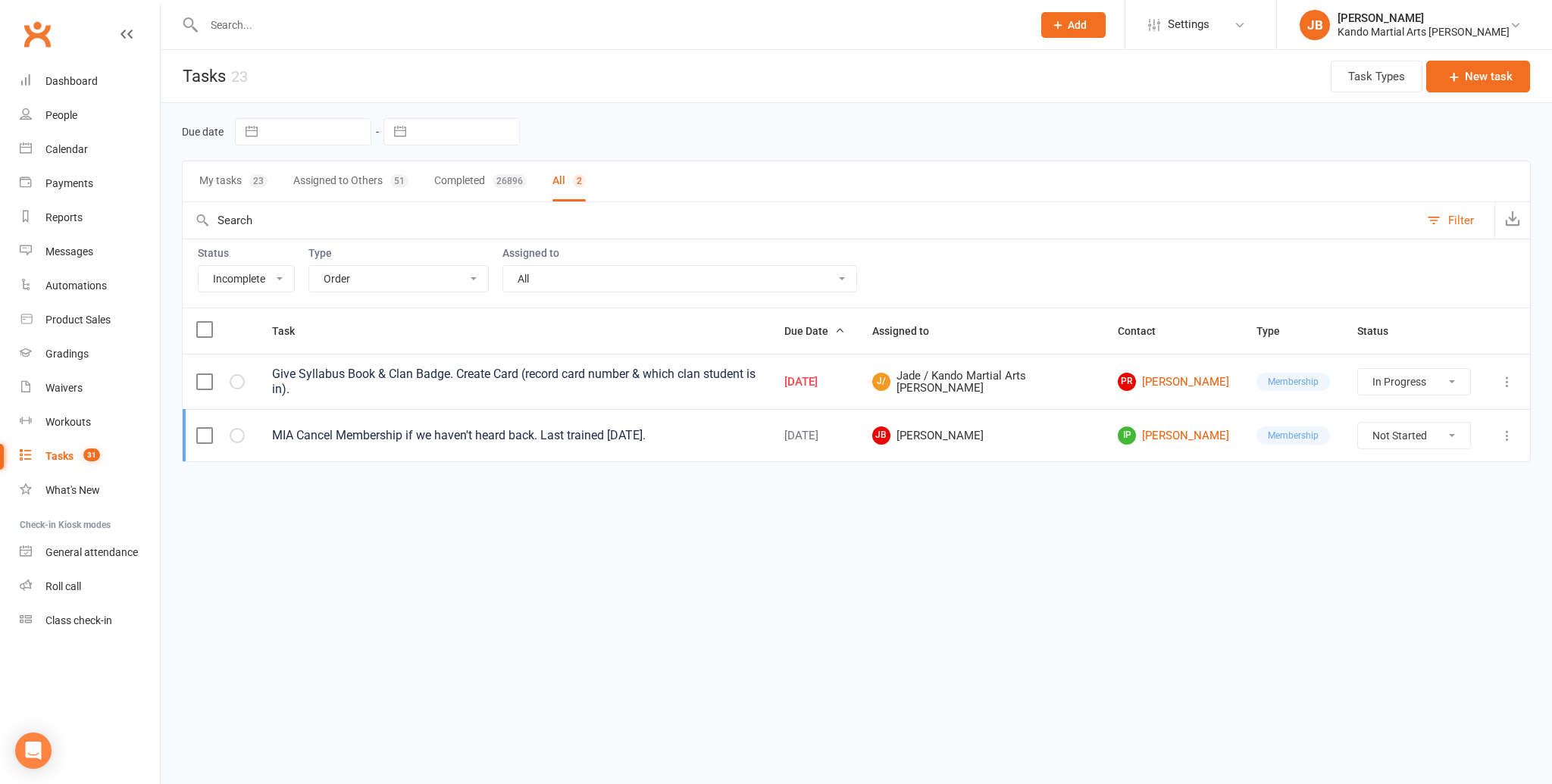
select select "started"
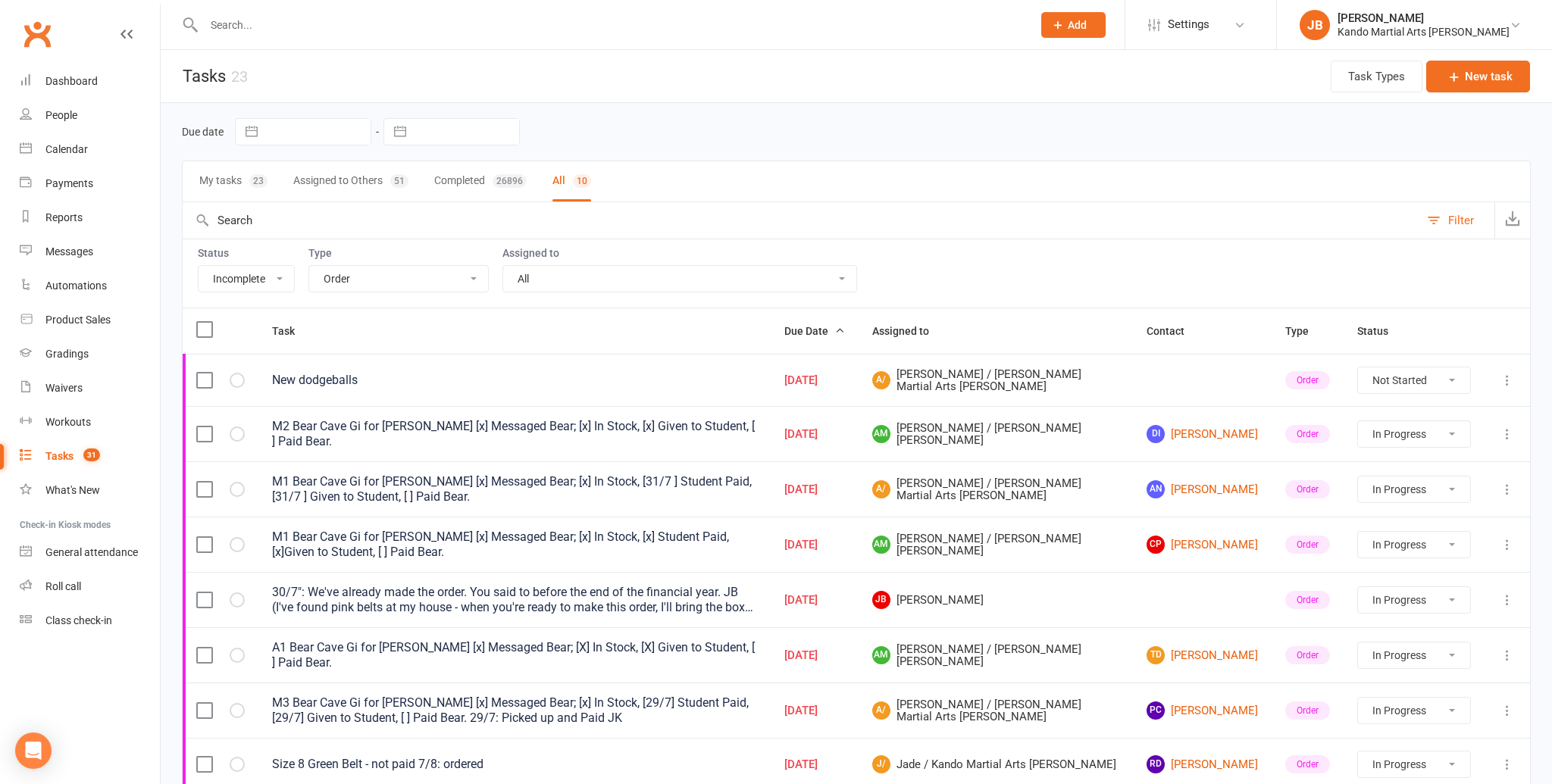
select select "21718"
select select "started"
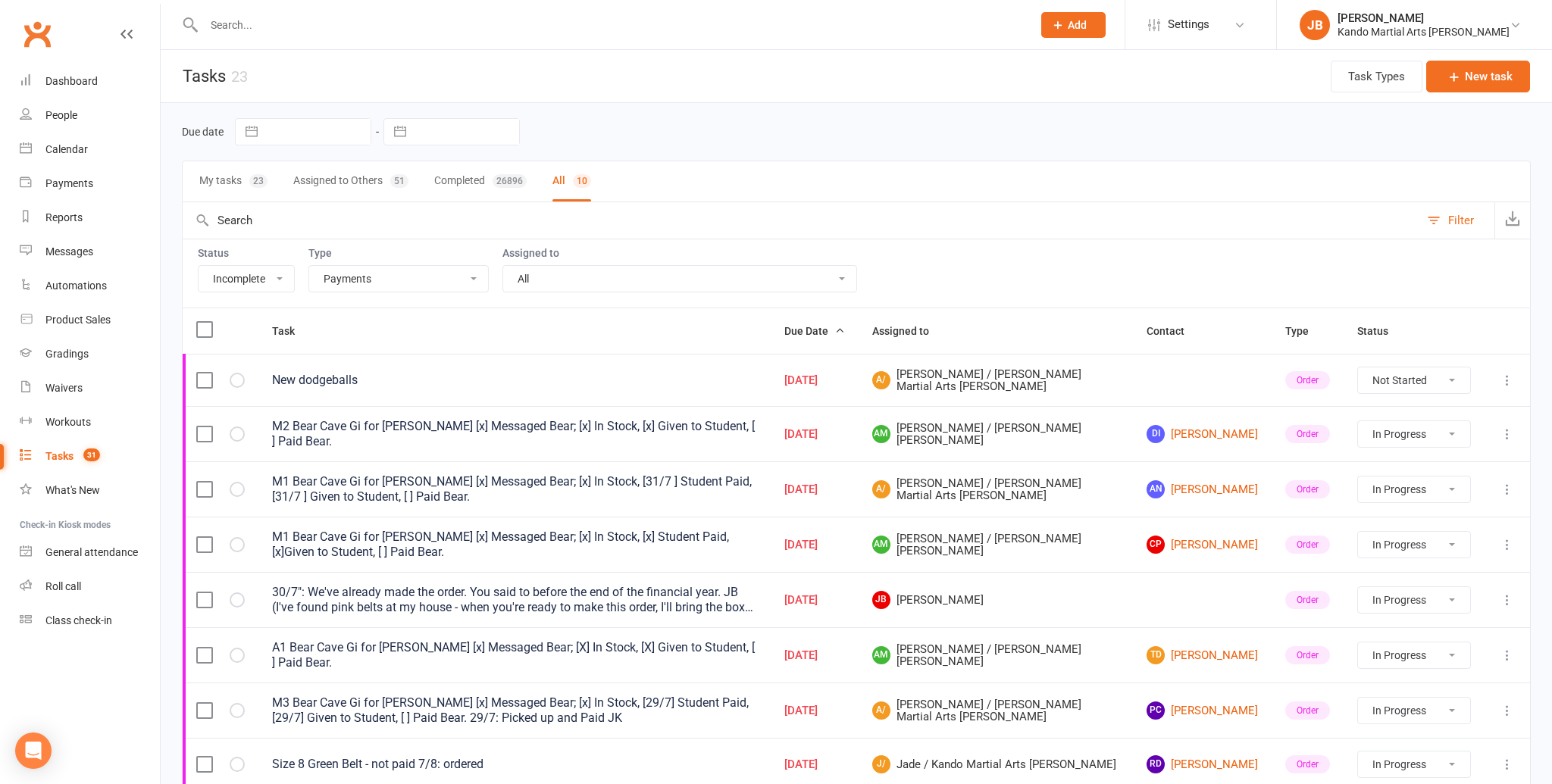
select select "started"
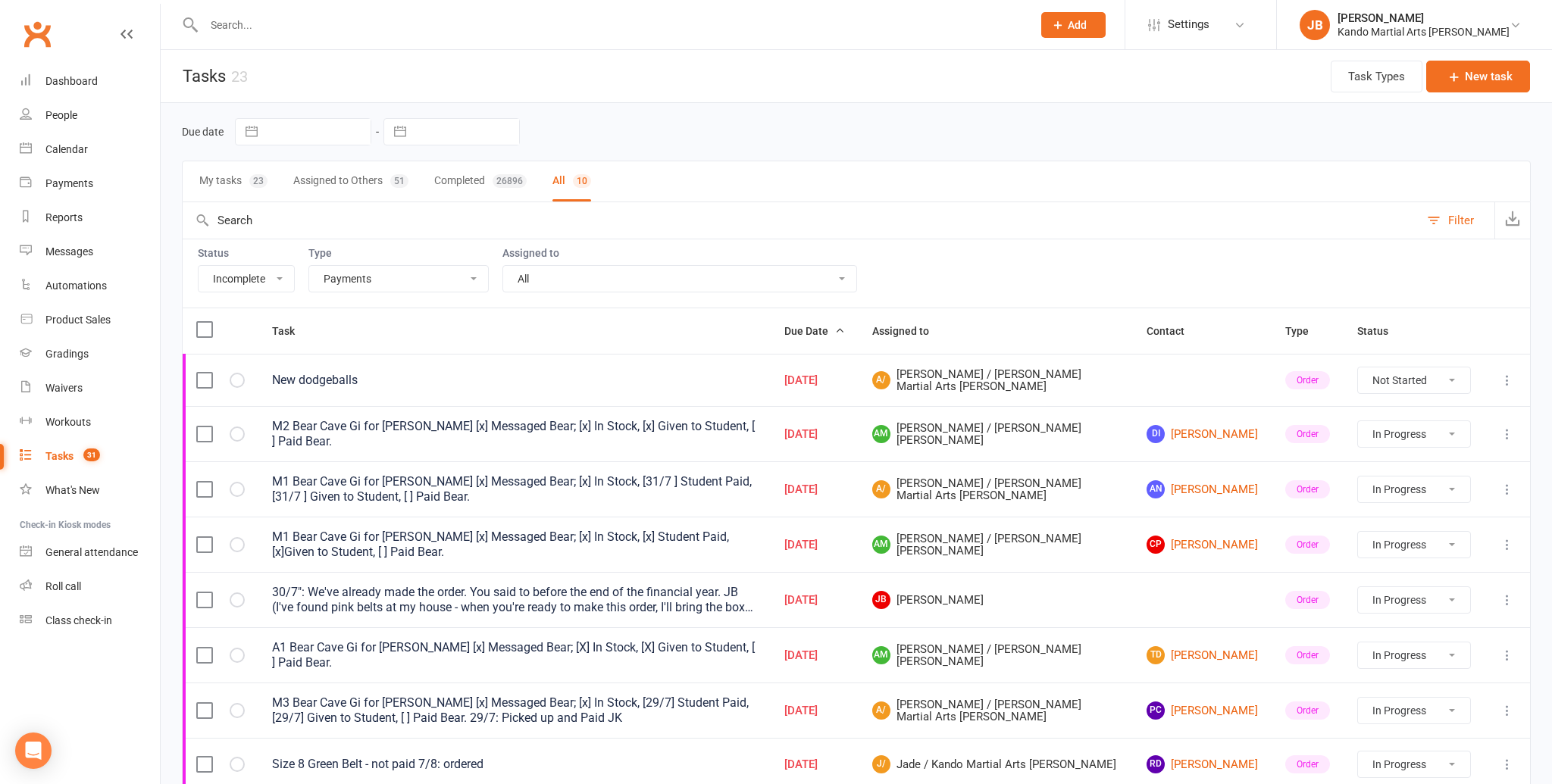
select select "started"
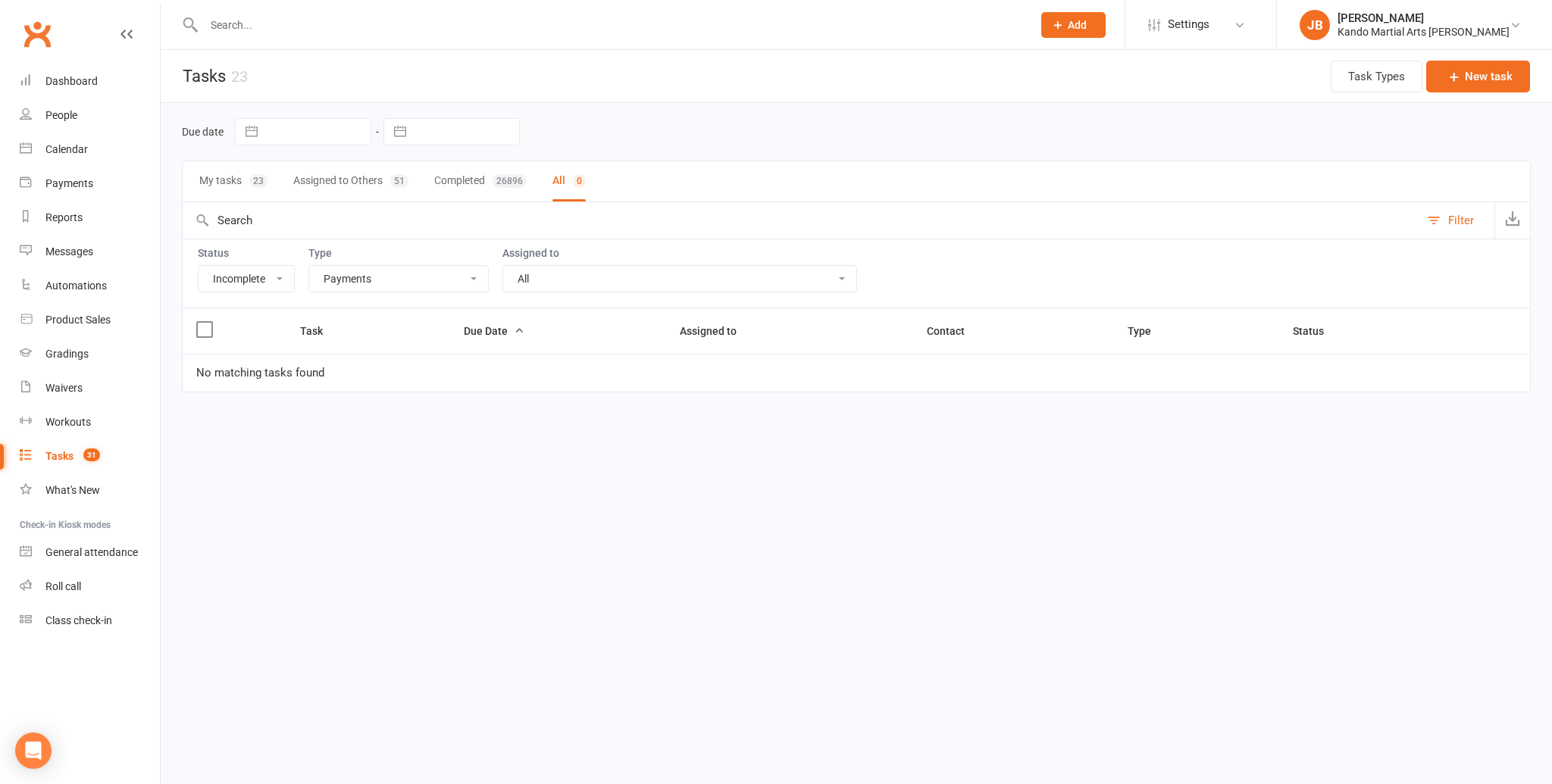
click at [441, 273] on select "All Admin Bbpc - black belt prep course Cancellation Enquiry Follow-up In-class…" at bounding box center [399, 279] width 179 height 26
click at [394, 270] on select "All Admin Bbpc - black belt prep course Cancellation Enquiry Follow-up In-class…" at bounding box center [399, 279] width 179 height 26
click at [406, 281] on select "All Admin Bbpc - black belt prep course Cancellation Enquiry Follow-up In-class…" at bounding box center [399, 279] width 179 height 26
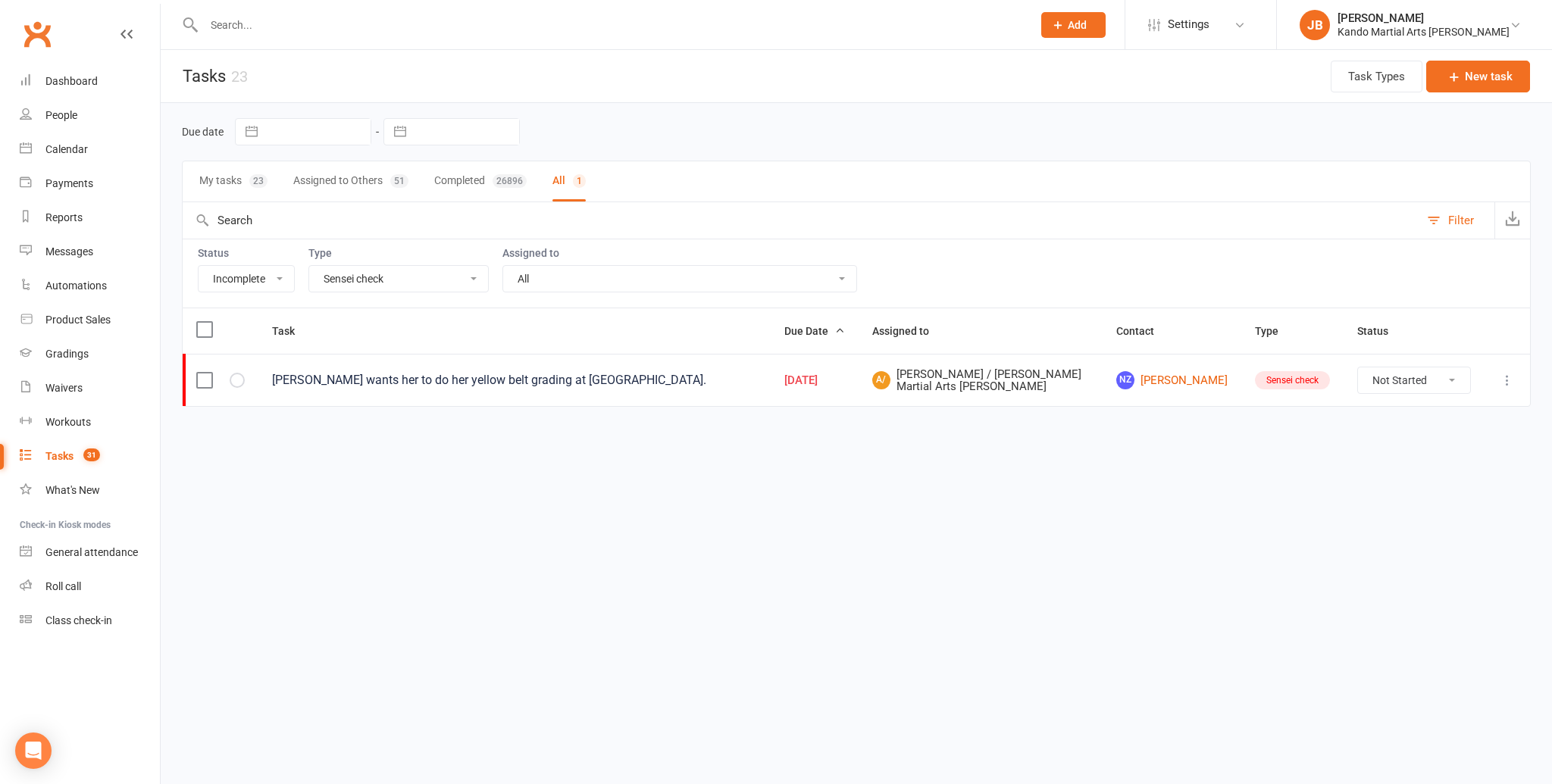
click at [430, 272] on select "All Admin Bbpc - black belt prep course Cancellation Enquiry Follow-up In-class…" at bounding box center [399, 279] width 179 height 26
select select "20654"
select select "started"
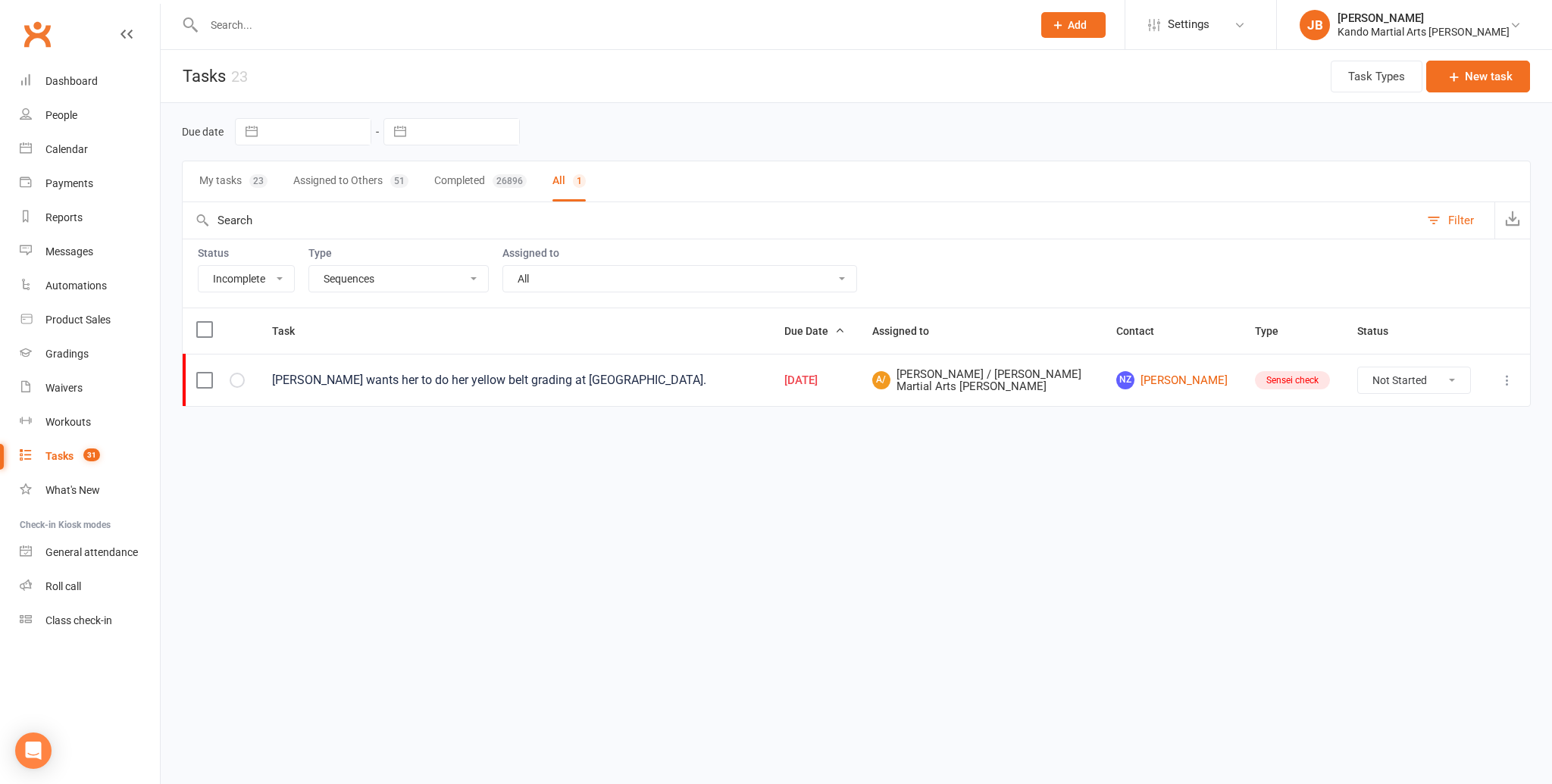
select select "started"
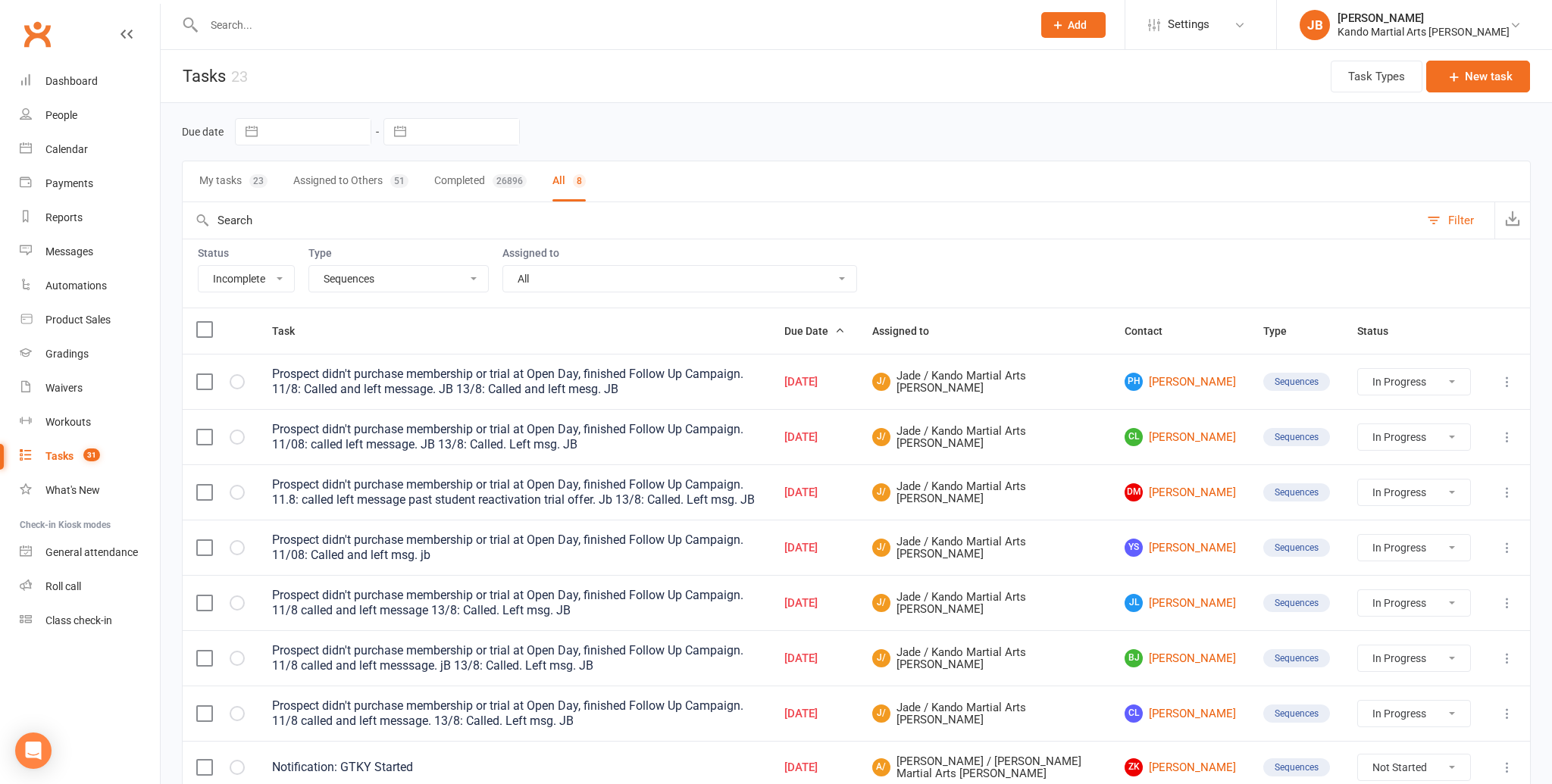
click at [459, 284] on select "All Admin Bbpc - black belt prep course Cancellation Enquiry Follow-up In-class…" at bounding box center [399, 279] width 179 height 26
select select "25921"
select select "started"
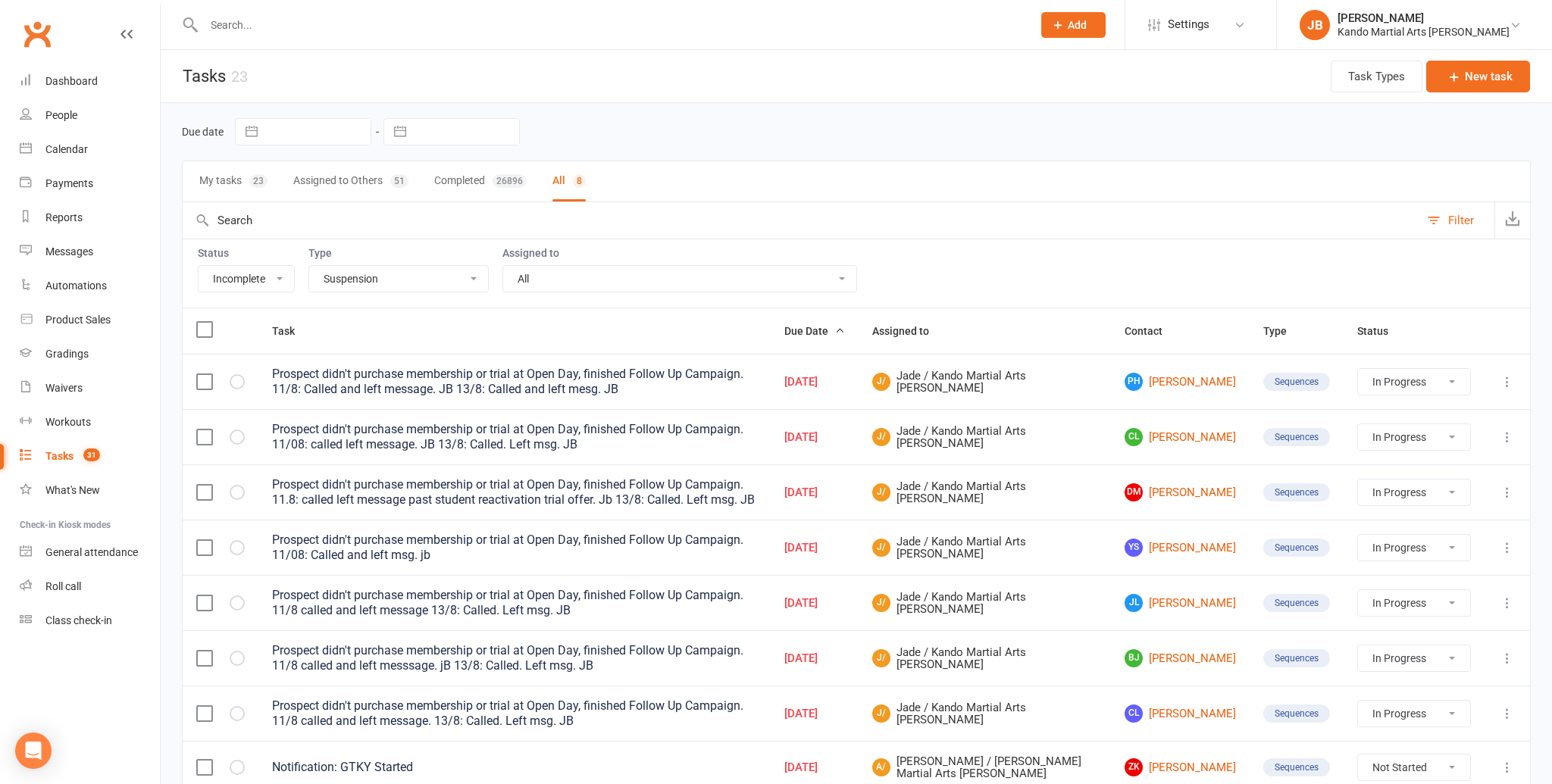
select select "started"
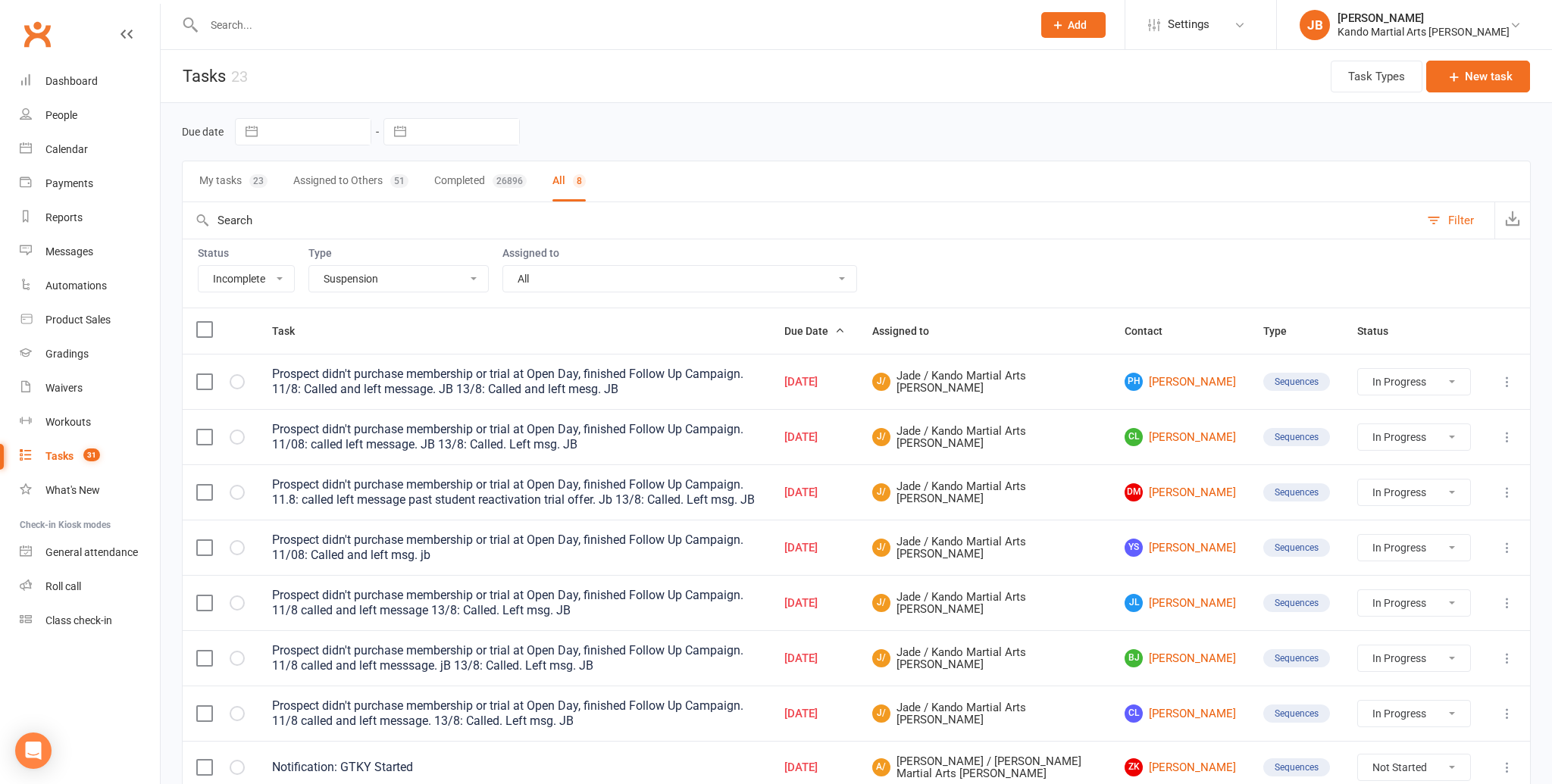
select select "started"
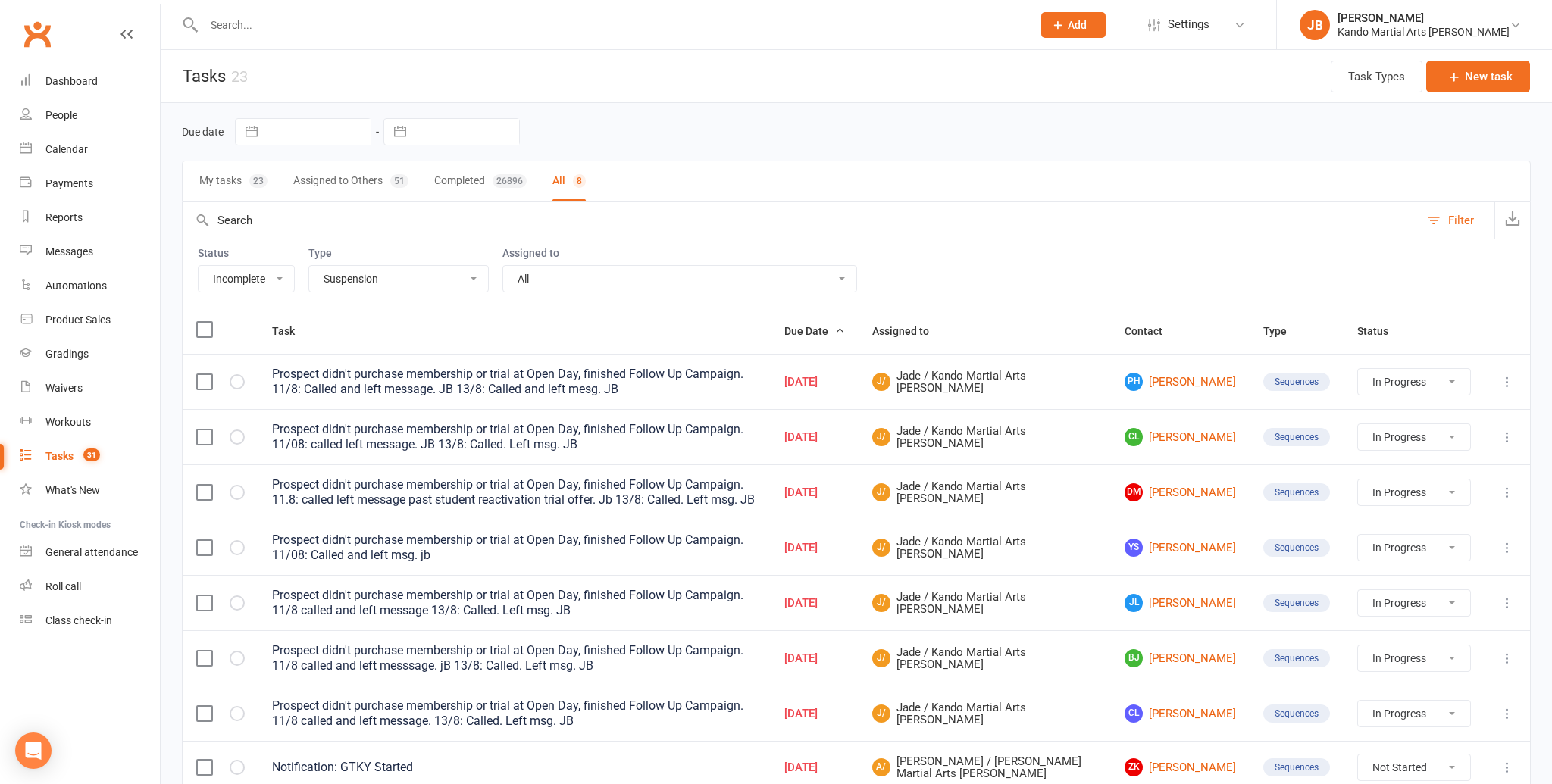
select select "started"
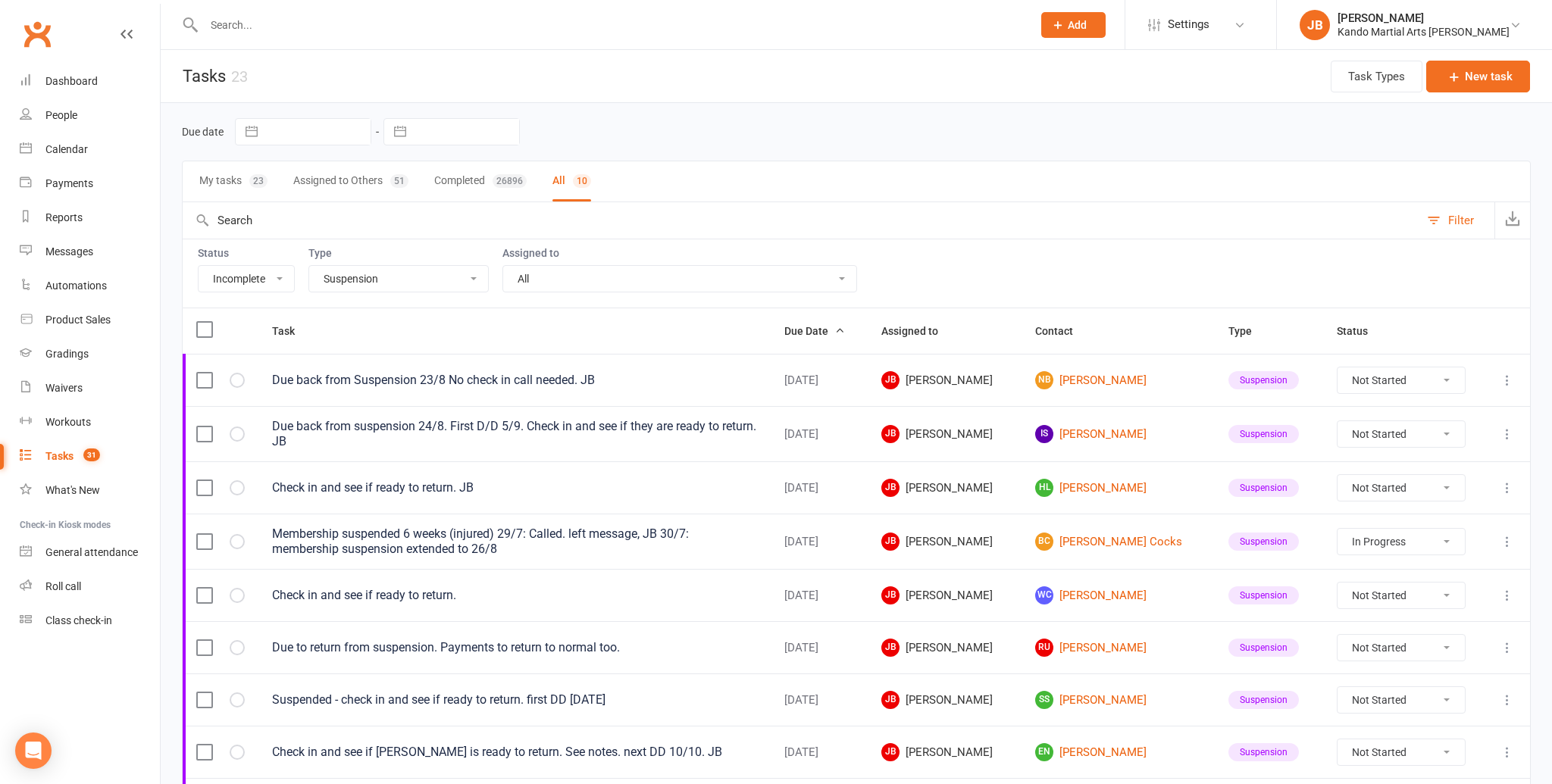
click at [409, 287] on select "All Admin Bbpc - black belt prep course Cancellation Enquiry Follow-up In-class…" at bounding box center [399, 279] width 179 height 26
select select "23766"
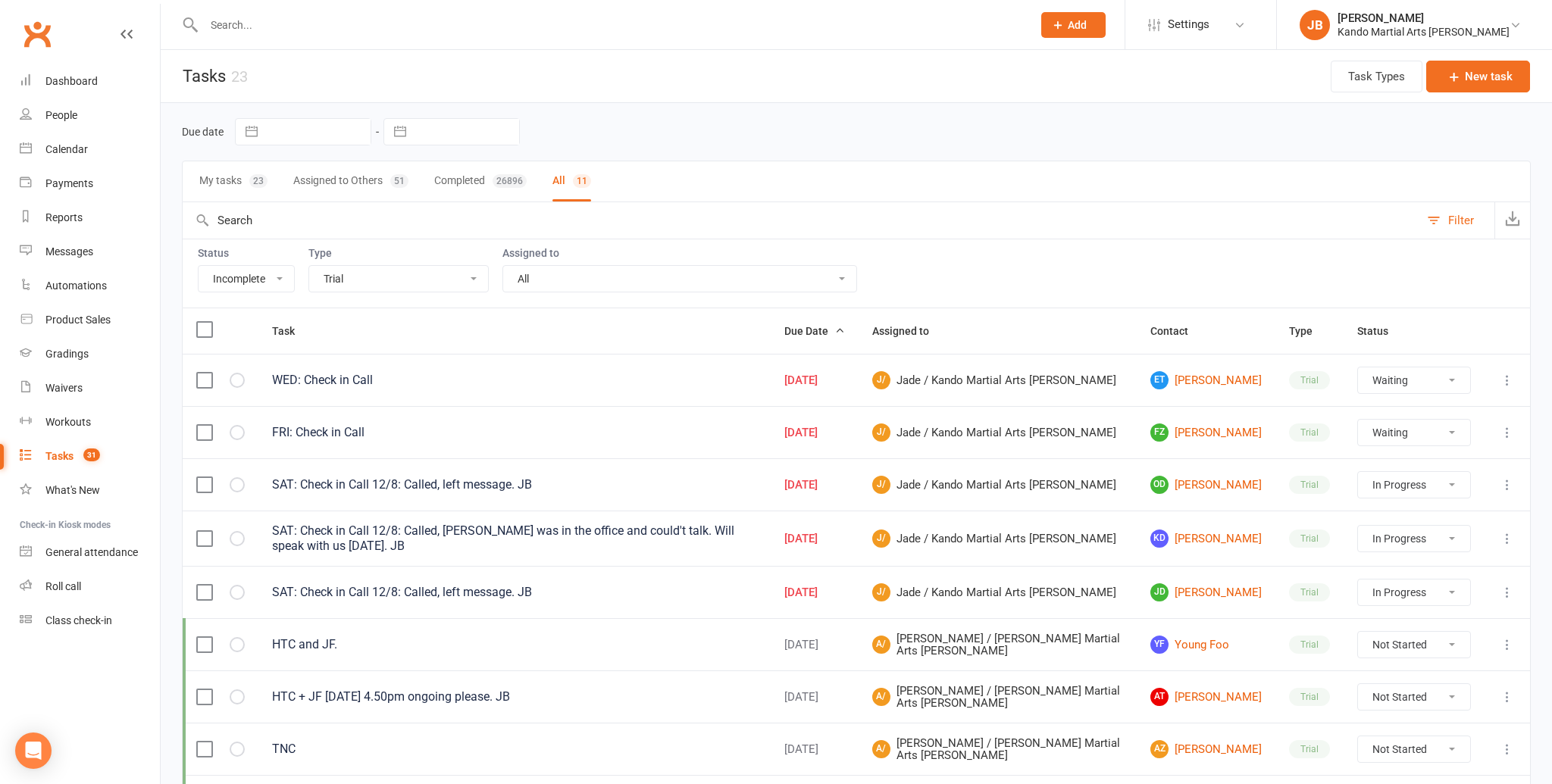
click at [393, 271] on select "All Admin Bbpc - black belt prep course Cancellation Enquiry Follow-up In-class…" at bounding box center [399, 279] width 179 height 26
click at [459, 280] on select "All Admin Bbpc - black belt prep course Cancellation Enquiry Follow-up In-class…" at bounding box center [399, 279] width 179 height 26
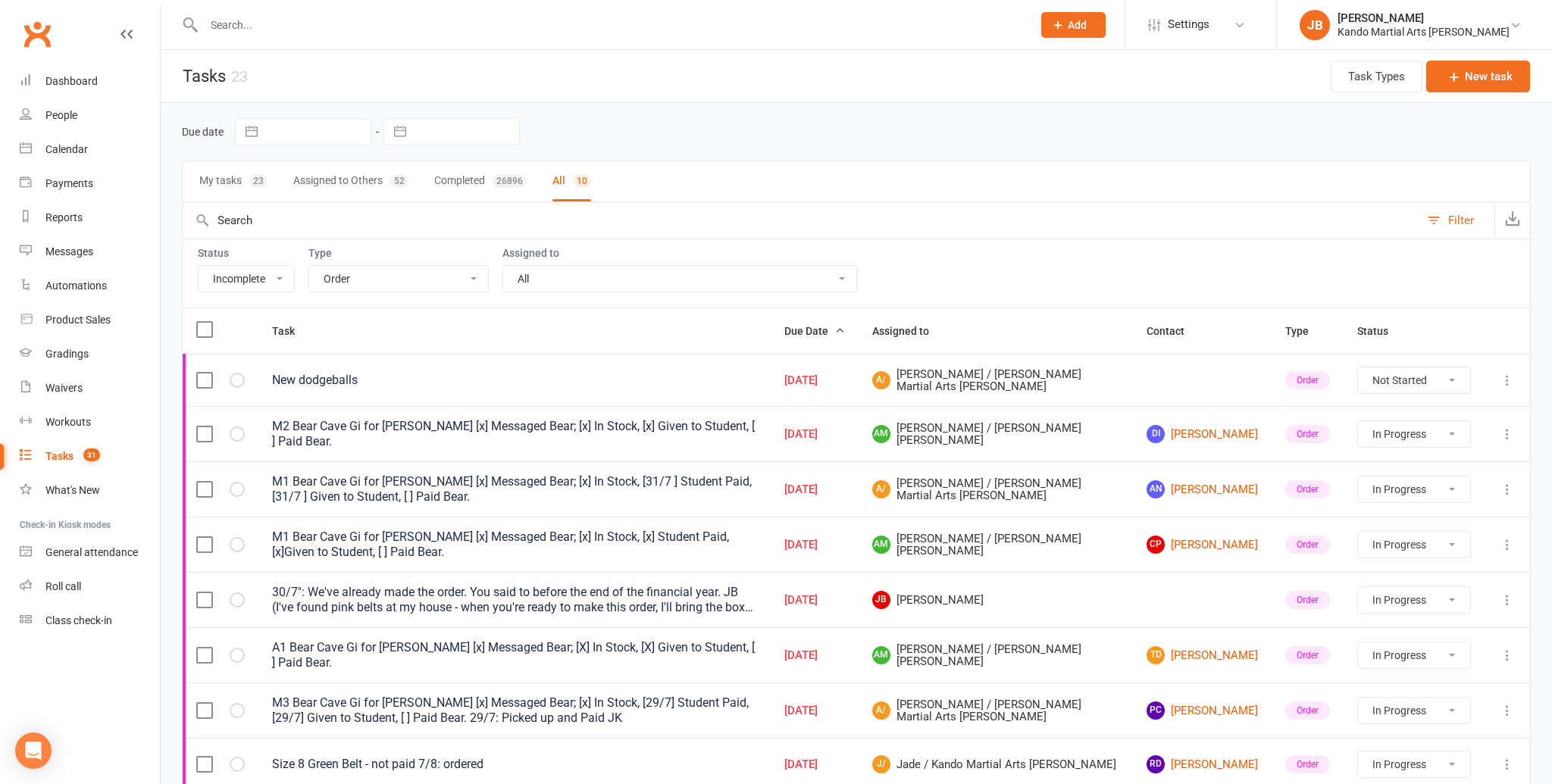
click at [401, 280] on select "All Admin Bbpc - black belt prep course Cancellation Enquiry Follow-up In-class…" at bounding box center [399, 279] width 179 height 26
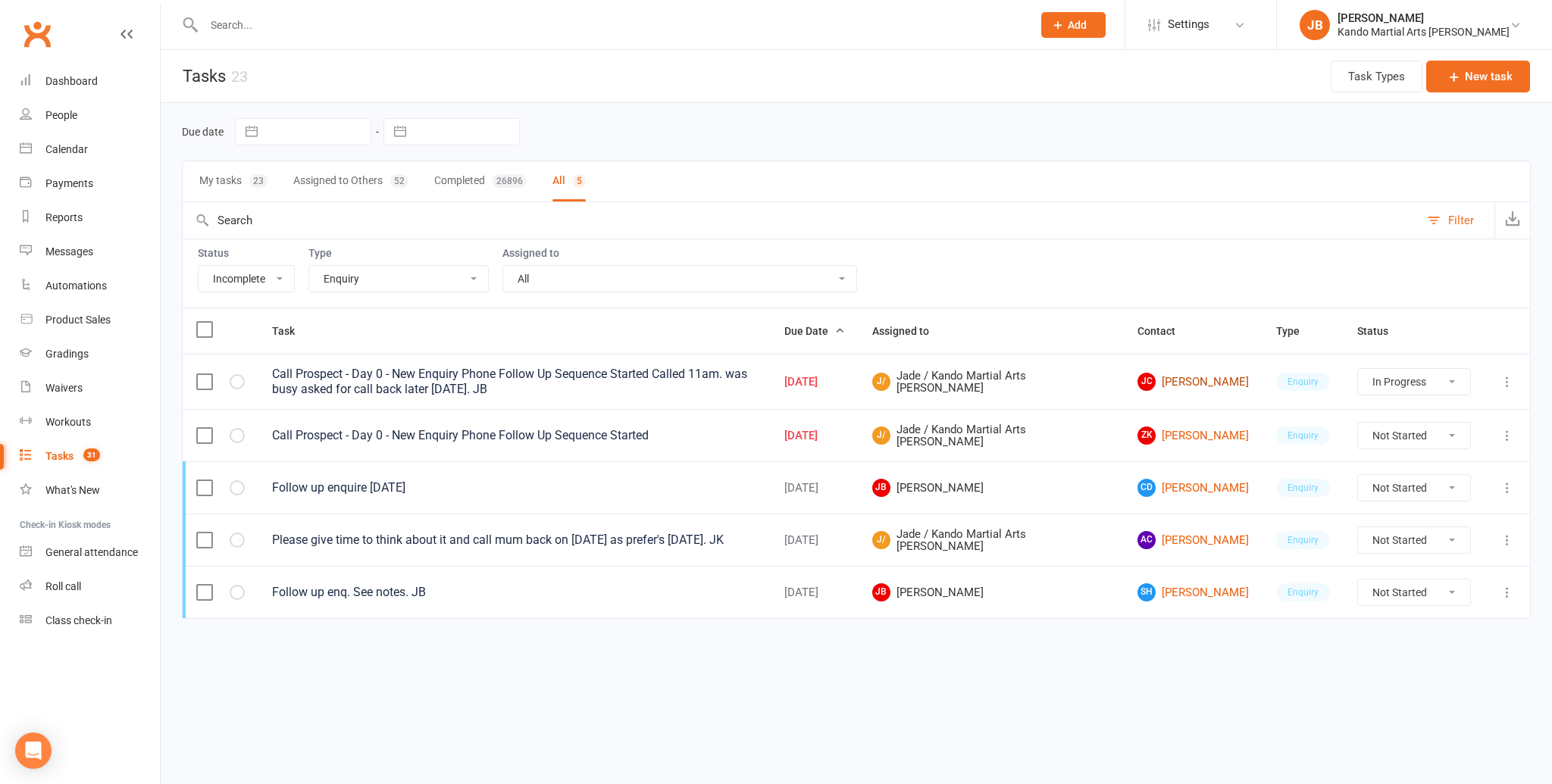
click at [1193, 381] on link "JC Jennifer Chen" at bounding box center [1193, 381] width 112 height 18
click at [1435, 374] on select "Not Started In Progress Waiting Complete" at bounding box center [1414, 382] width 113 height 26
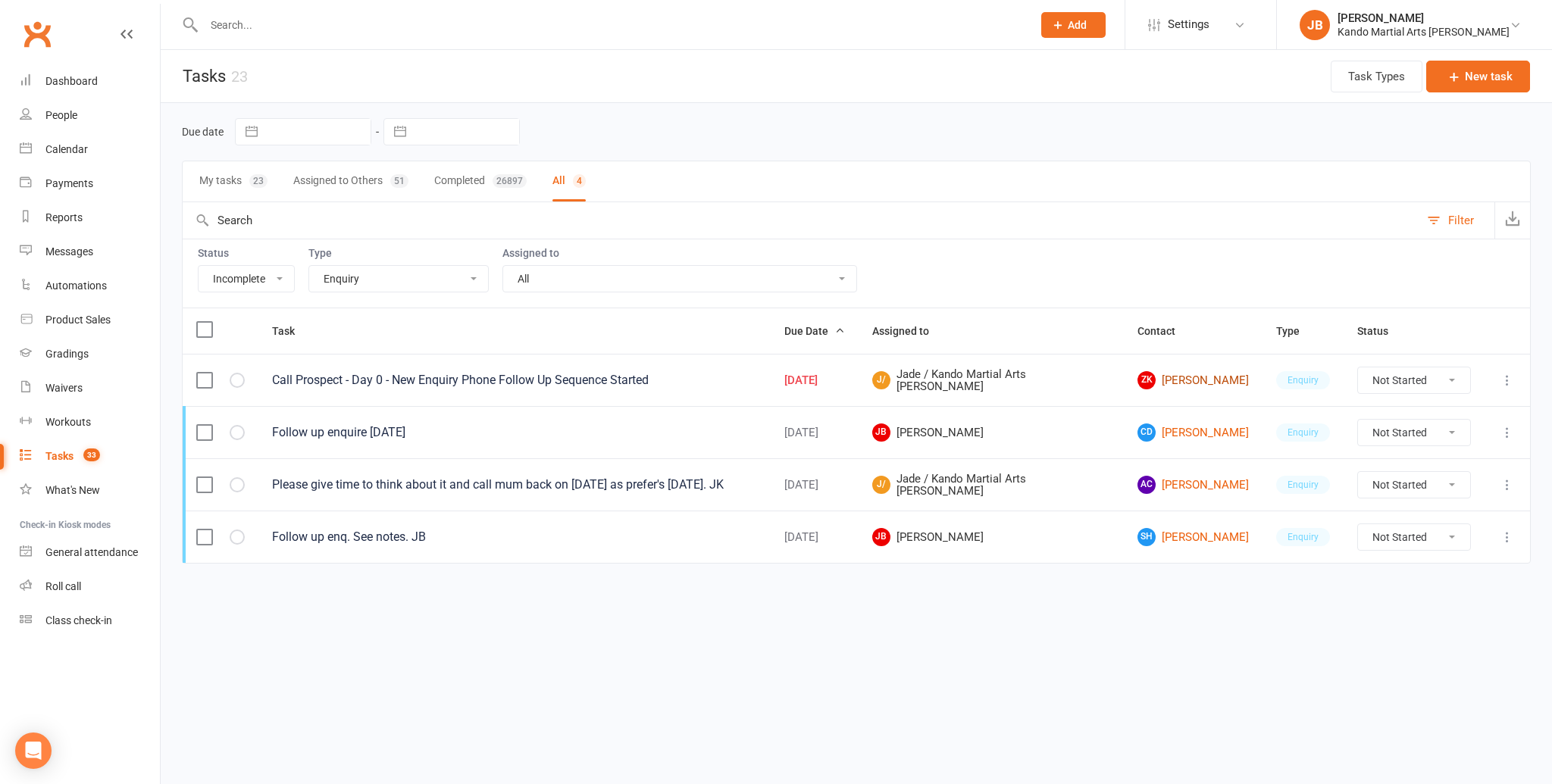
click at [1174, 372] on link "ZK Zoya Keshwani" at bounding box center [1193, 380] width 112 height 18
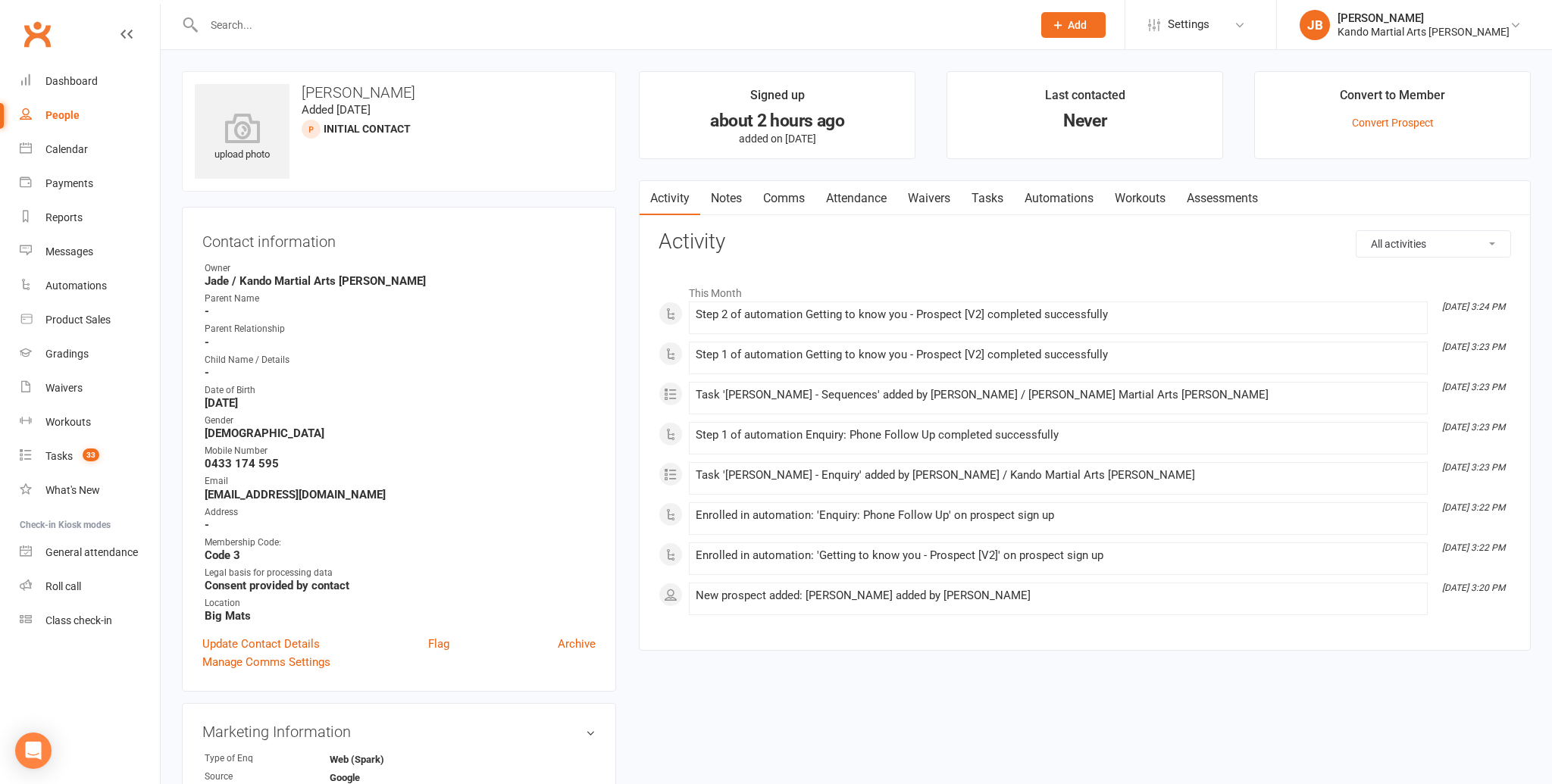
click at [722, 188] on link "Notes" at bounding box center [726, 198] width 52 height 35
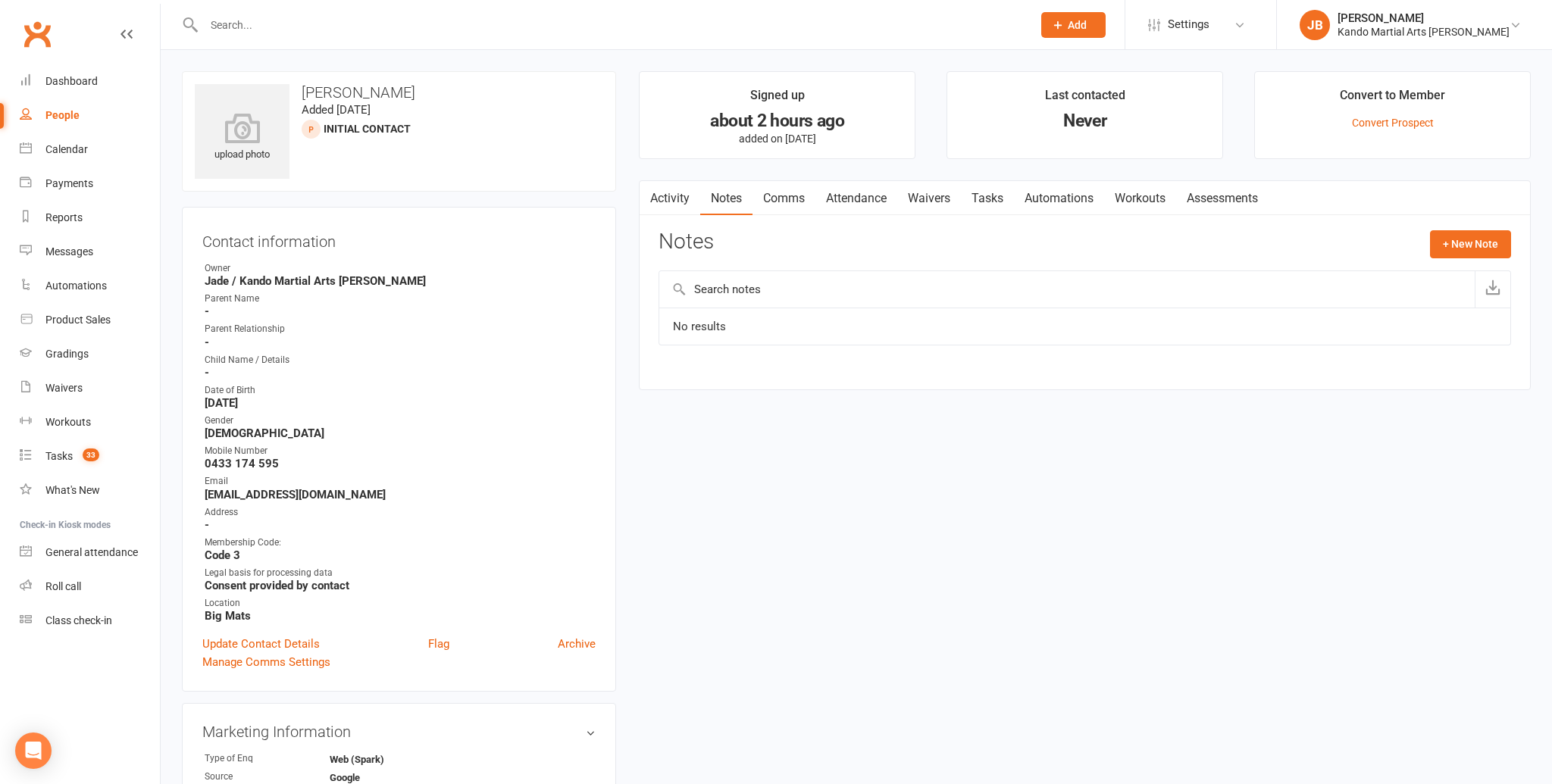
click at [551, 245] on h3 "Contact information" at bounding box center [398, 239] width 393 height 23
click at [1437, 236] on button "+ New Note" at bounding box center [1470, 244] width 81 height 27
click at [1008, 294] on input "text" at bounding box center [1085, 306] width 852 height 32
click at [915, 369] on textarea at bounding box center [1085, 392] width 852 height 50
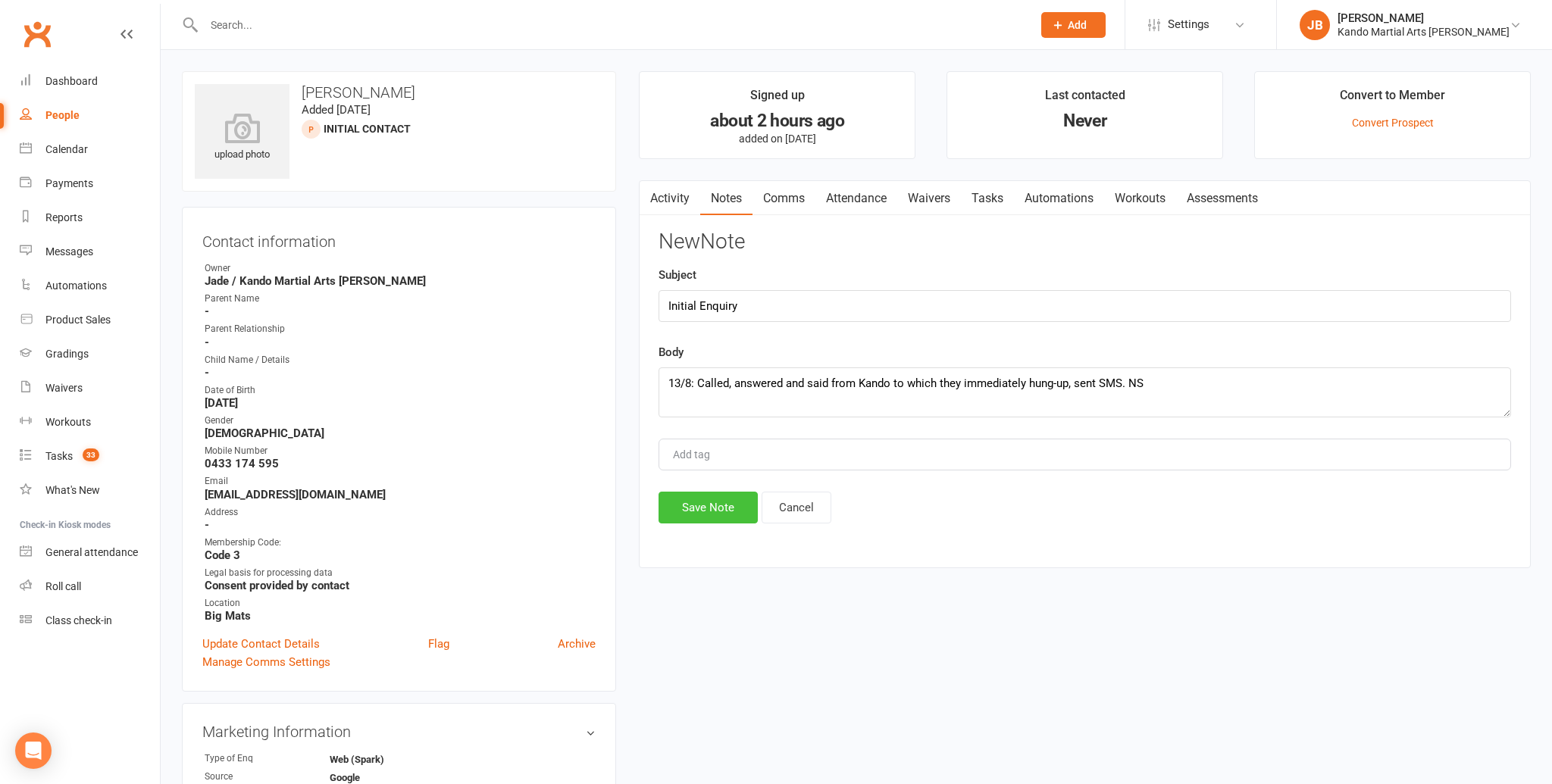
drag, startPoint x: 735, startPoint y: 517, endPoint x: 735, endPoint y: 510, distance: 7.0
click at [735, 517] on button "Save Note" at bounding box center [708, 507] width 99 height 32
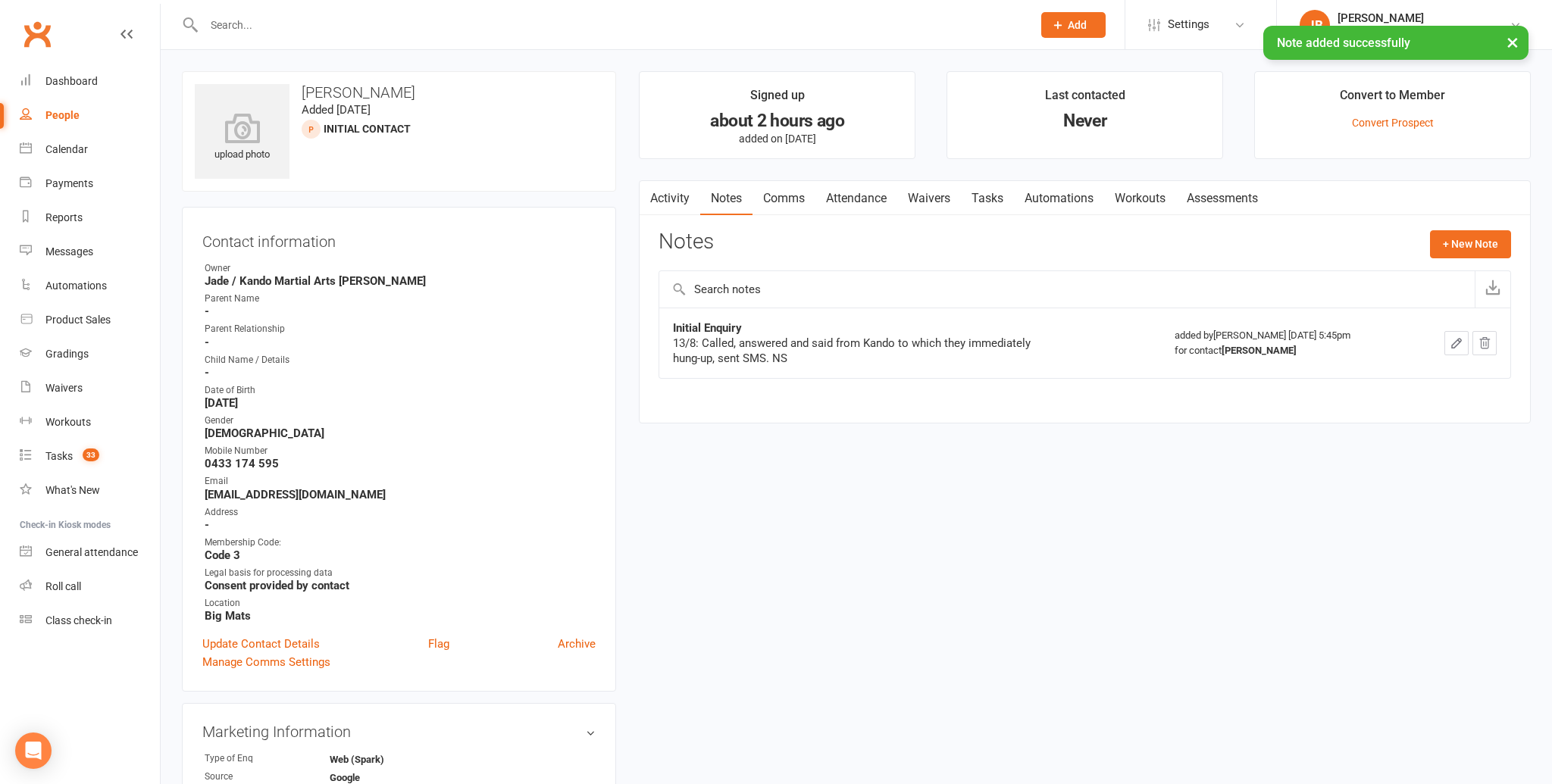
click at [770, 207] on link "Comms" at bounding box center [784, 198] width 63 height 35
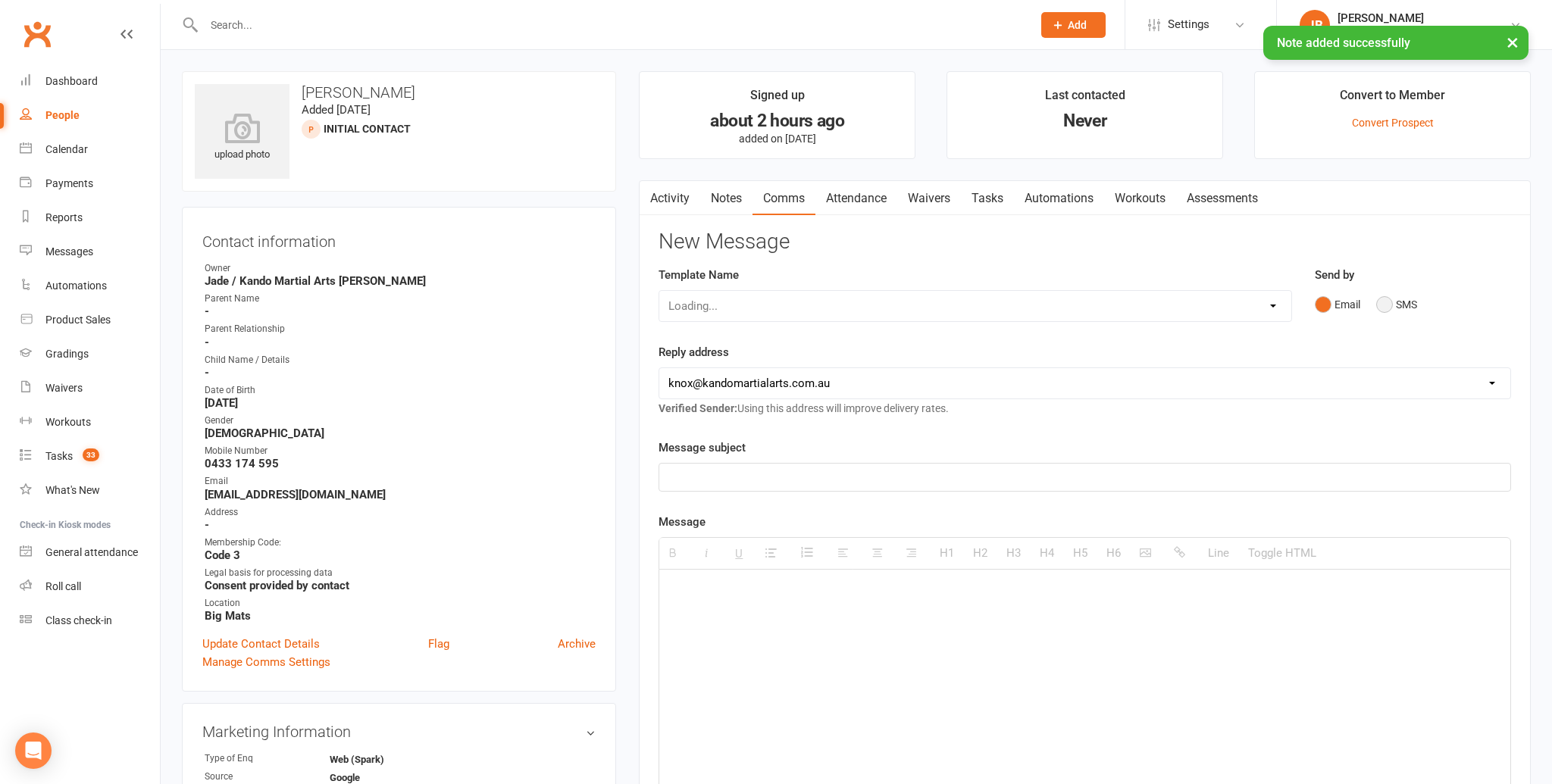
click at [1389, 297] on button "SMS" at bounding box center [1397, 305] width 41 height 29
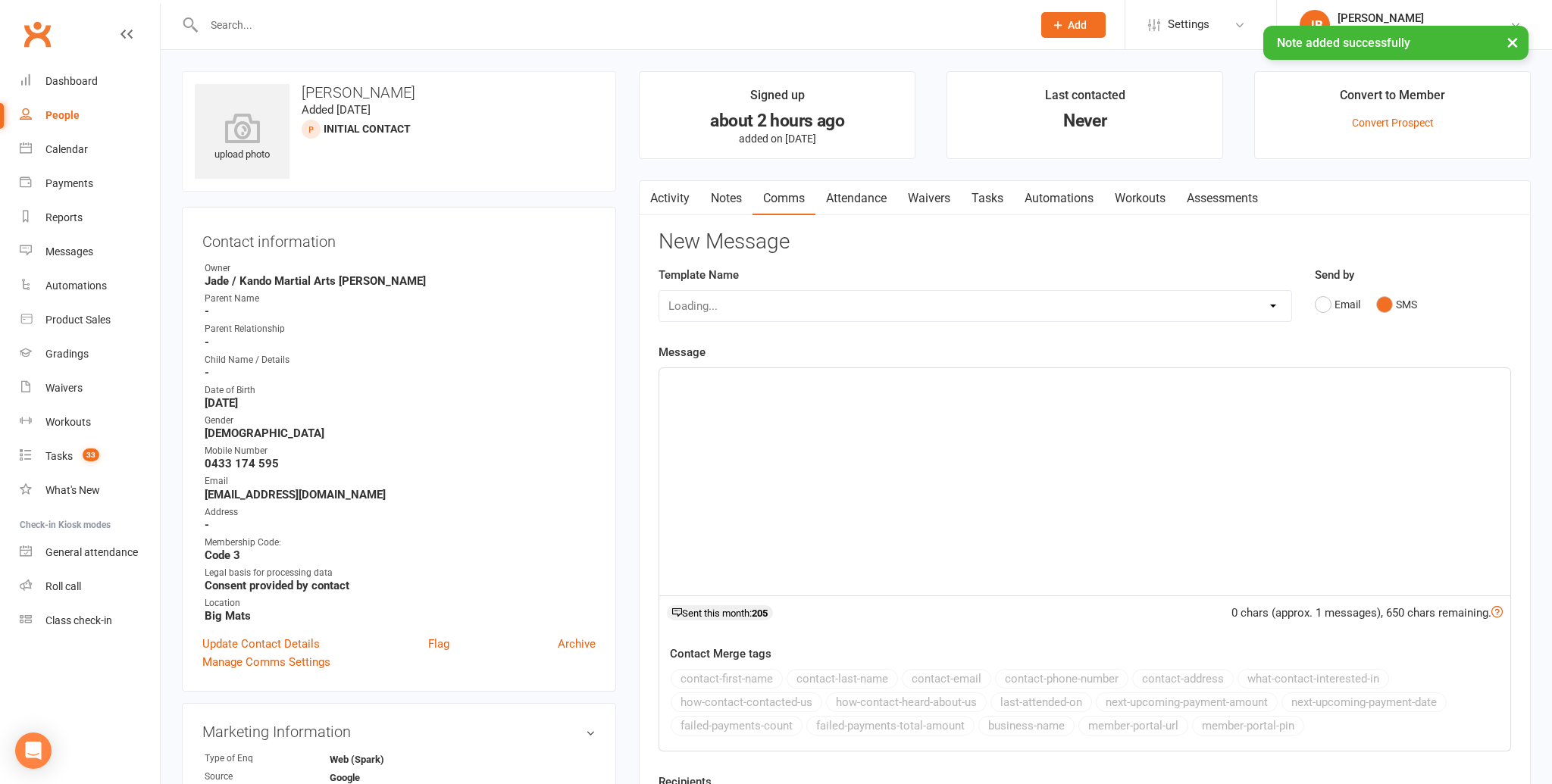
drag, startPoint x: 710, startPoint y: 383, endPoint x: 720, endPoint y: 385, distance: 10.2
click at [720, 385] on p at bounding box center [1084, 384] width 833 height 18
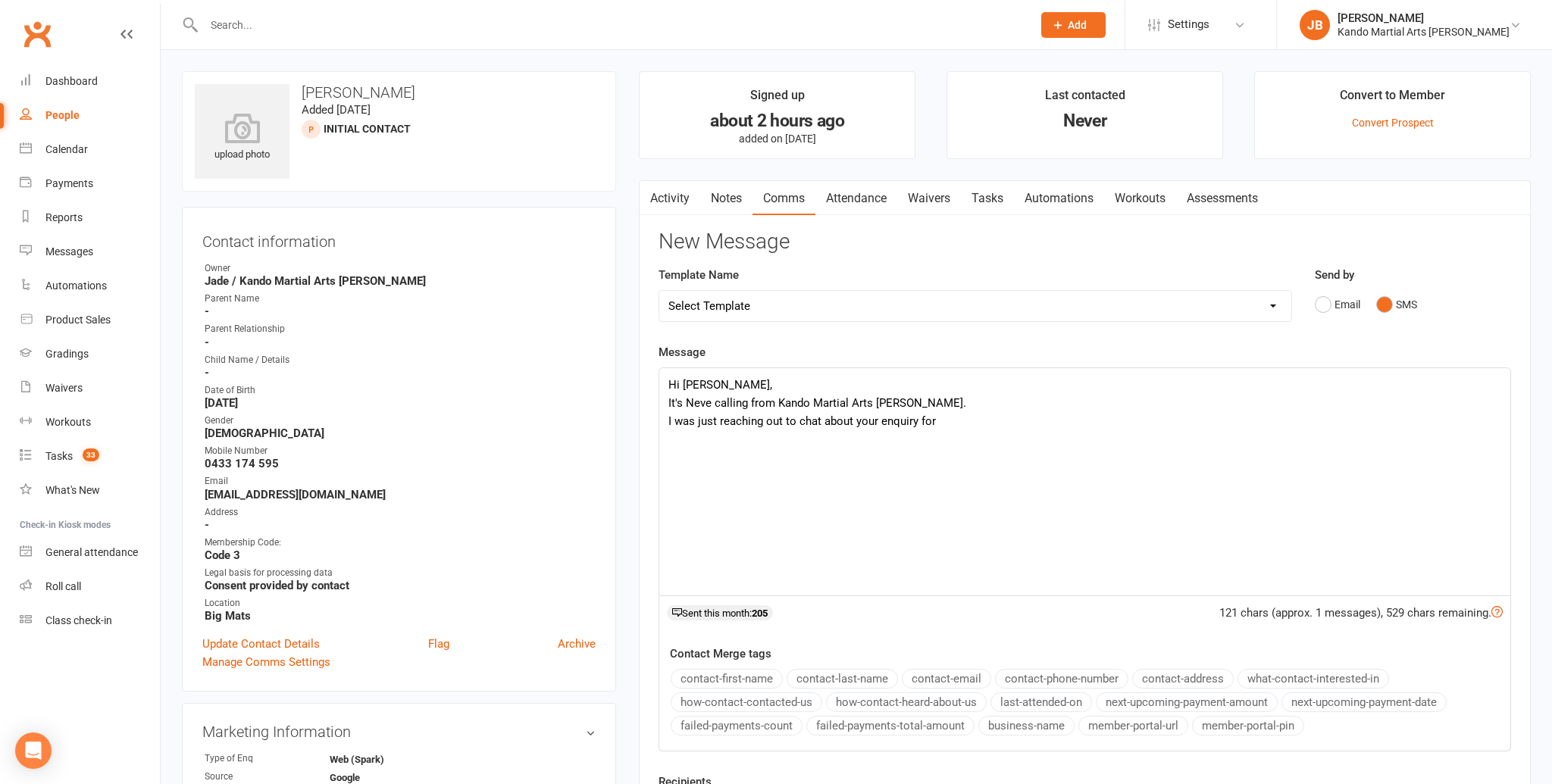
click at [858, 402] on p "It's Neve calling from Kando Martial Arts Knox." at bounding box center [1084, 402] width 833 height 18
drag, startPoint x: 858, startPoint y: 402, endPoint x: 828, endPoint y: 406, distance: 30.3
click at [828, 406] on p "It's Neve calling from Kando Martial Arts Knox." at bounding box center [1084, 402] width 833 height 18
click at [961, 418] on p "I was just reaching out to chat about your enquiry for" at bounding box center [1084, 421] width 833 height 18
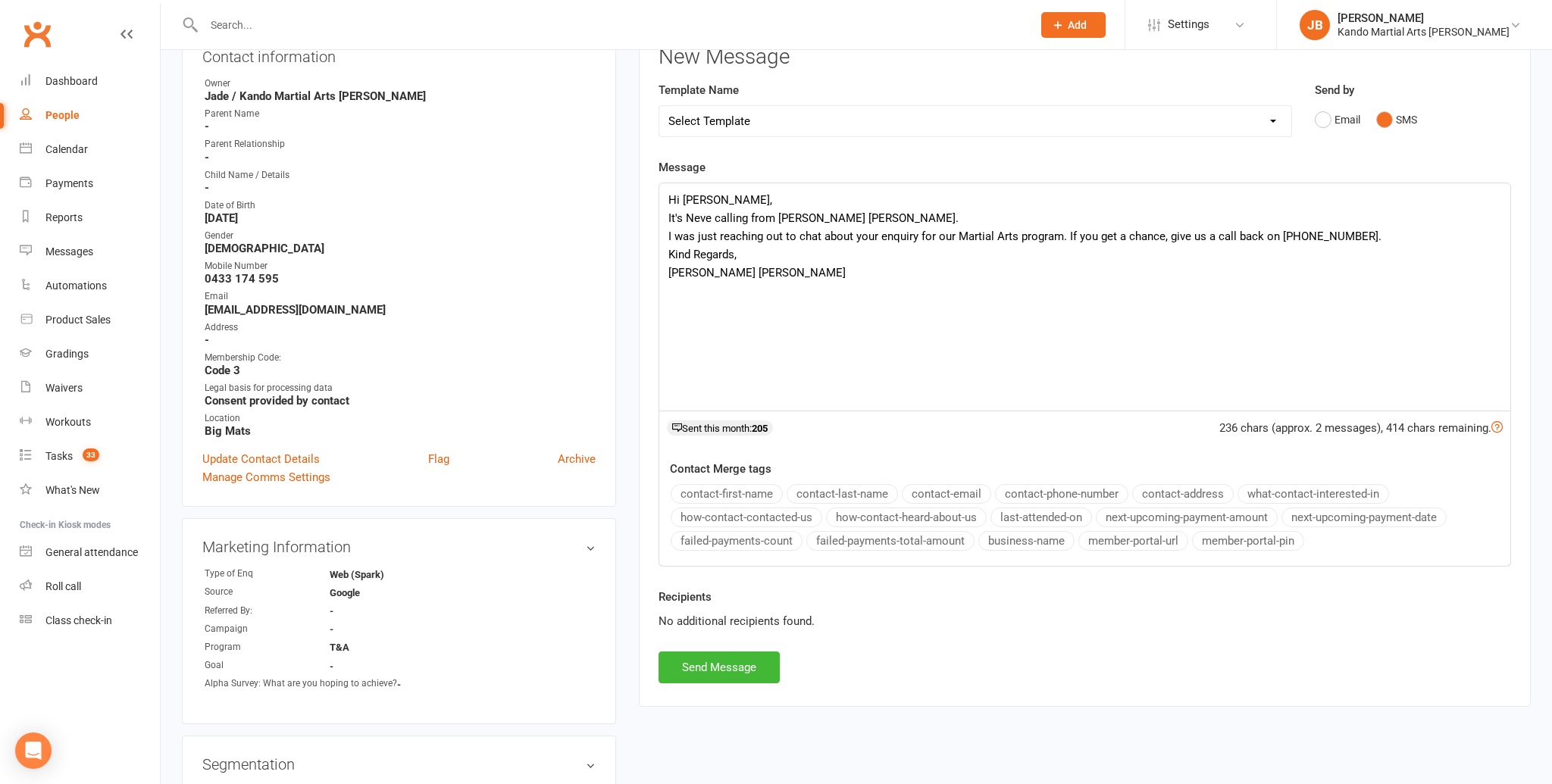
scroll to position [325, 0]
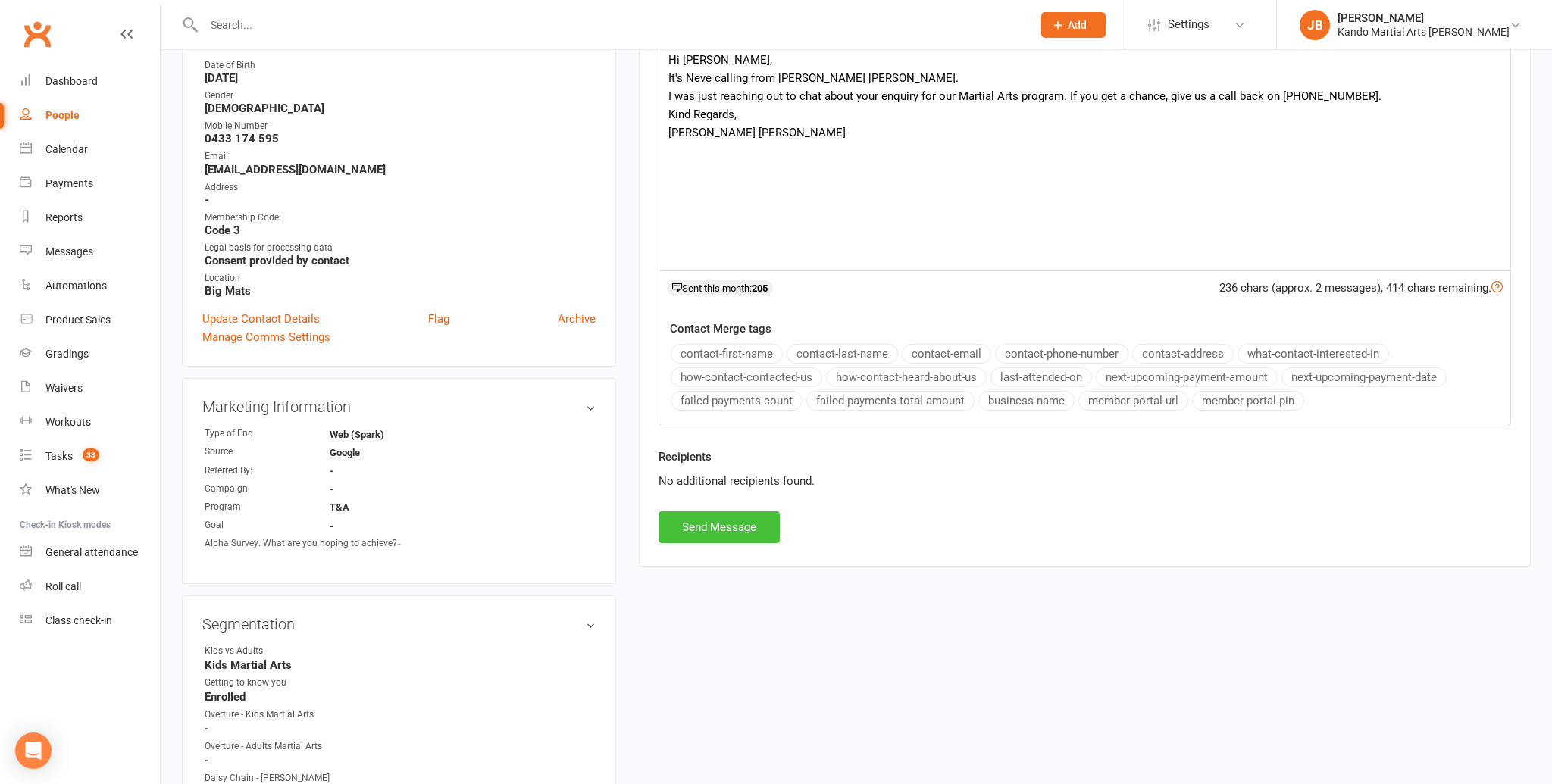
click at [698, 524] on button "Send Message" at bounding box center [719, 527] width 121 height 32
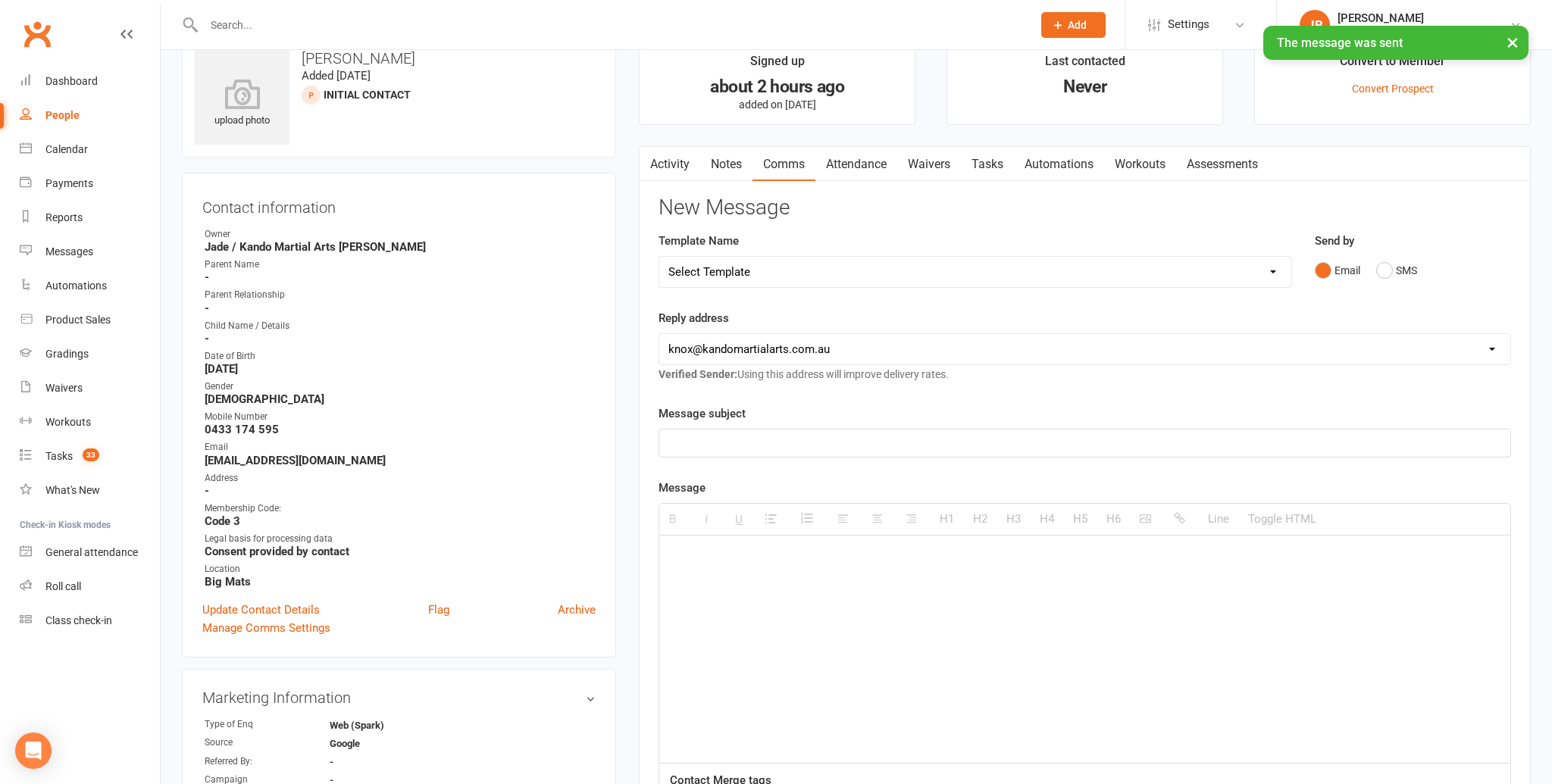
scroll to position [0, 0]
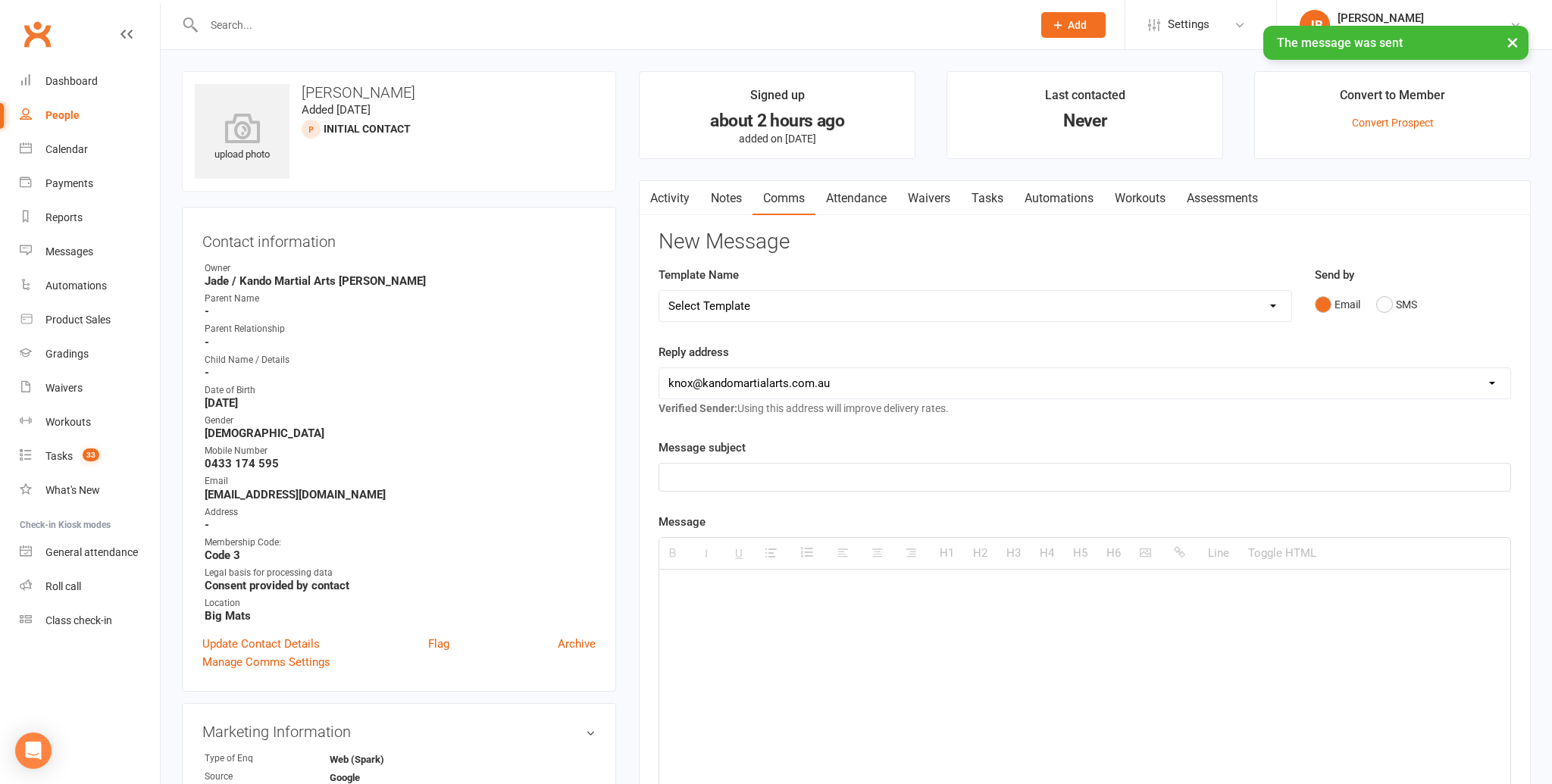
click at [677, 200] on link "Activity" at bounding box center [669, 198] width 61 height 35
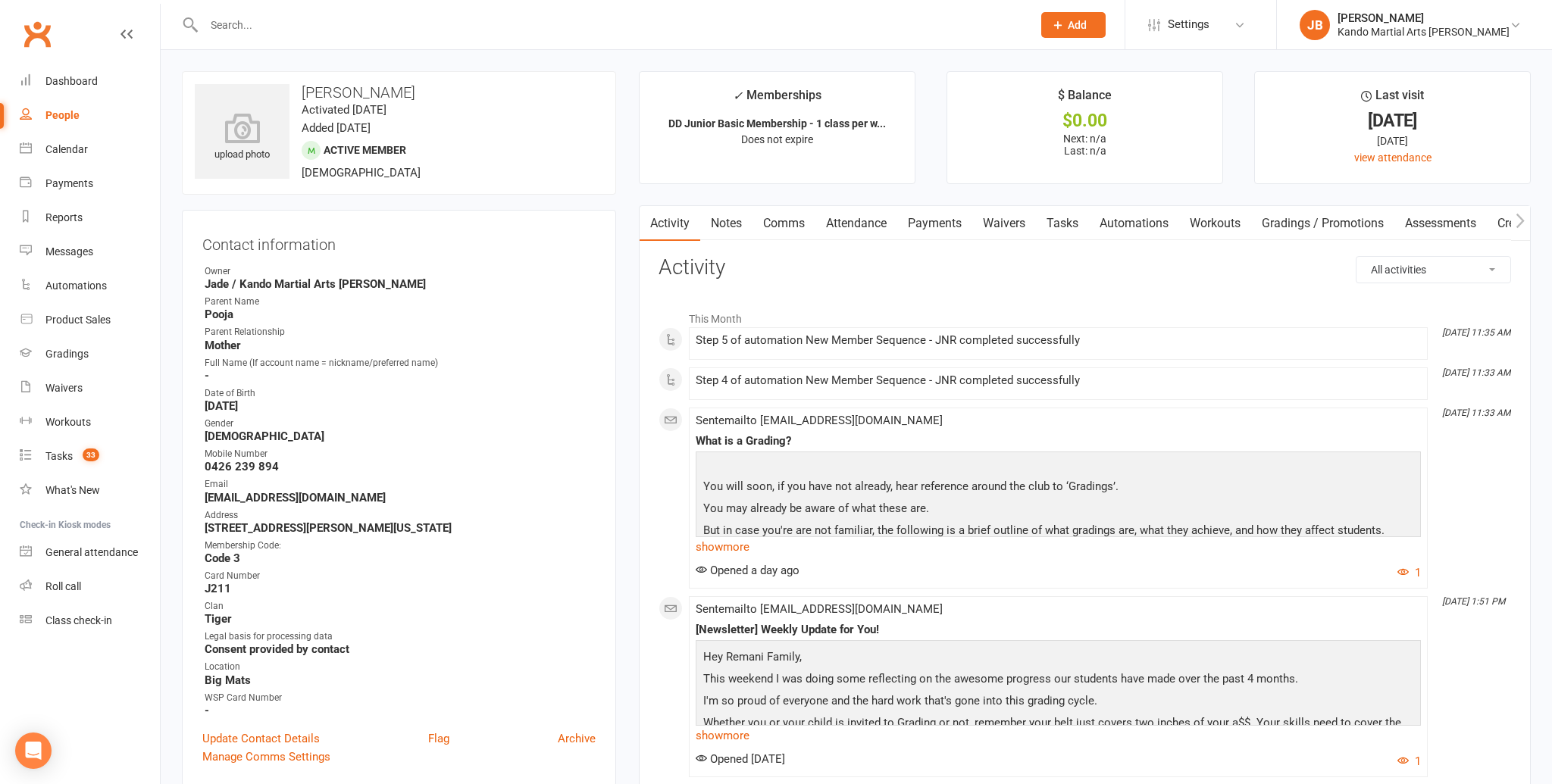
click at [855, 235] on link "Attendance" at bounding box center [857, 223] width 82 height 35
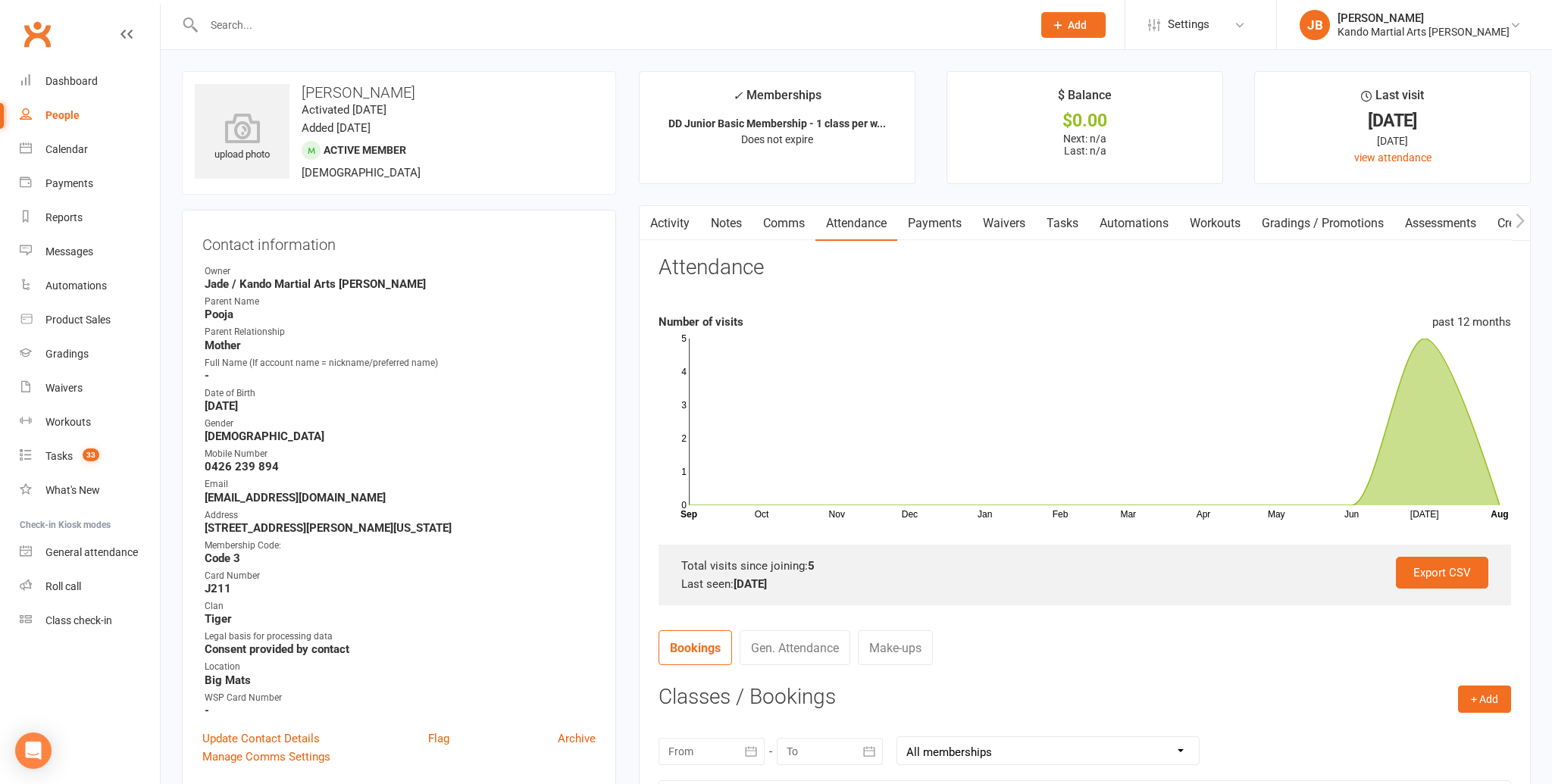
click at [711, 229] on link "Notes" at bounding box center [726, 223] width 52 height 35
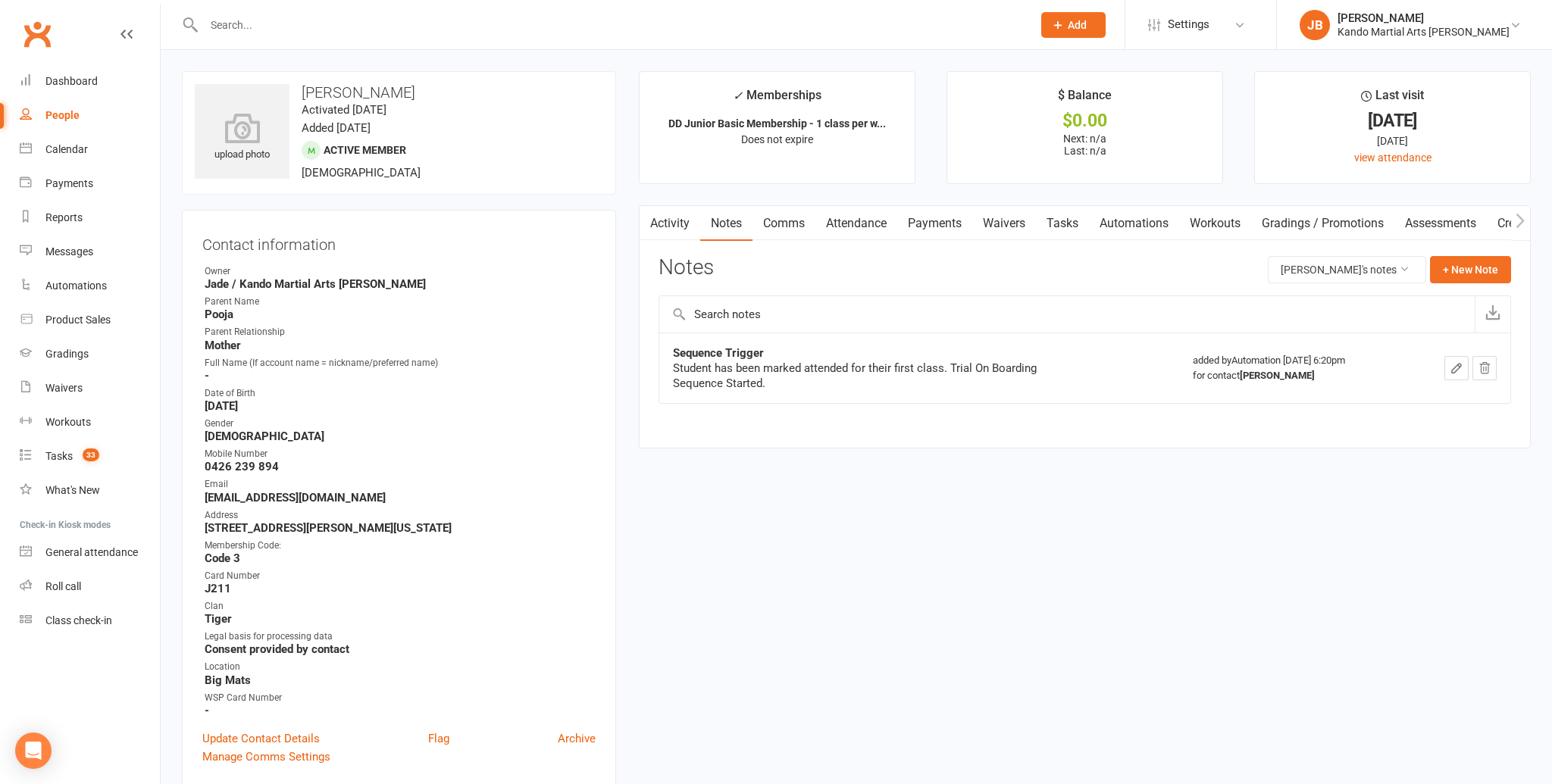
click at [674, 230] on link "Activity" at bounding box center [669, 223] width 61 height 35
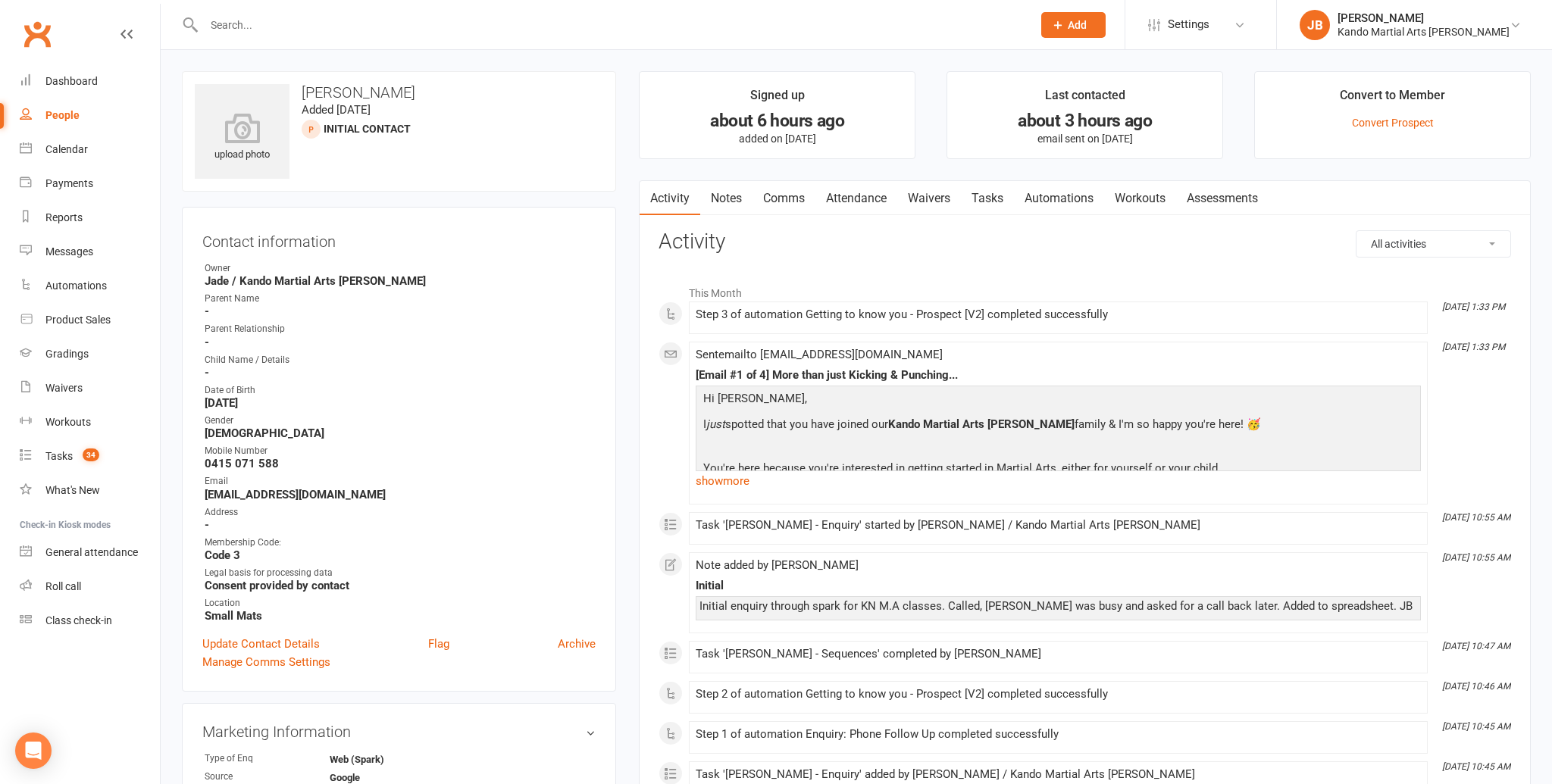
click at [734, 195] on link "Notes" at bounding box center [726, 198] width 52 height 35
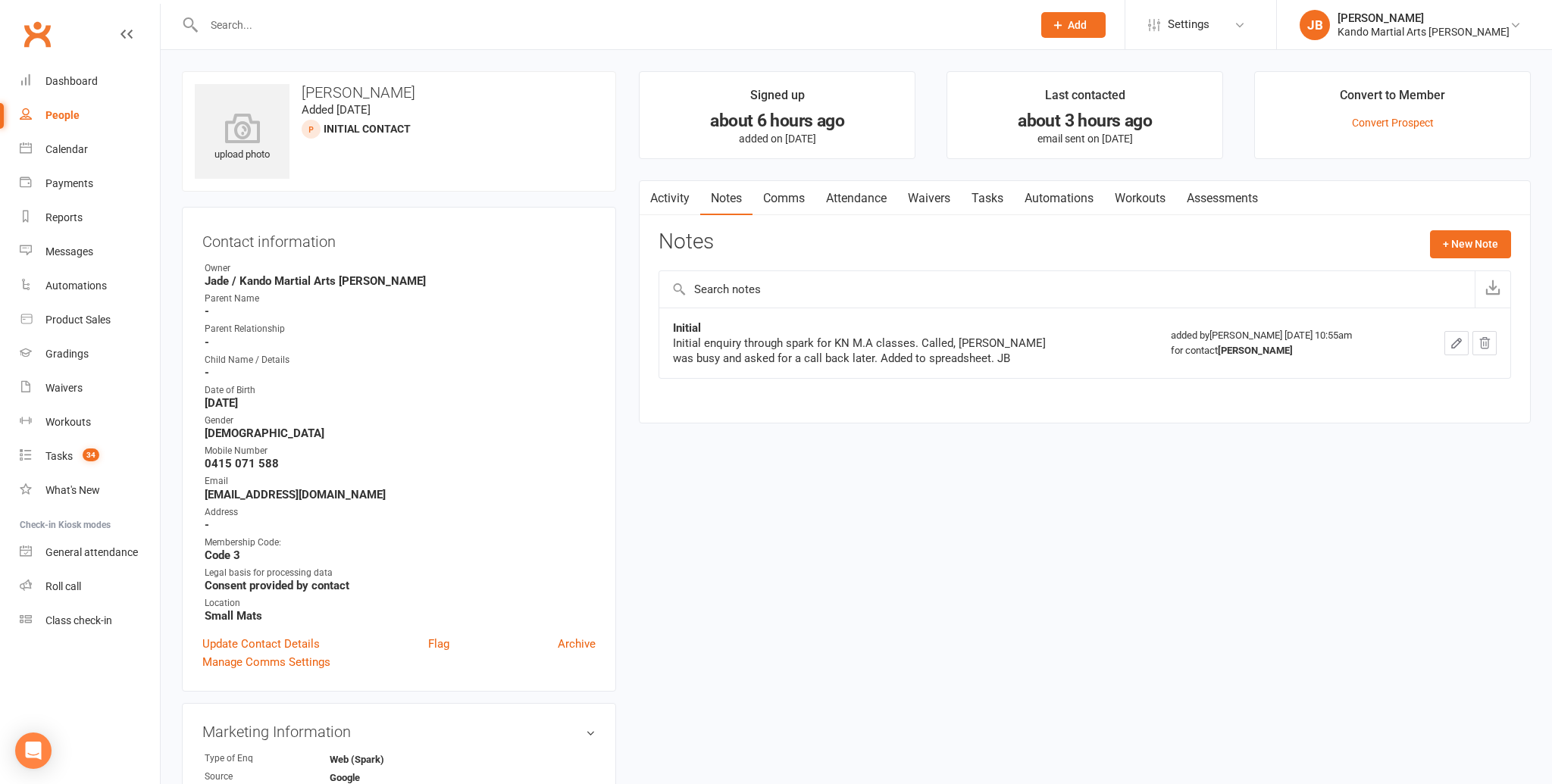
click at [649, 188] on icon "button" at bounding box center [649, 195] width 9 height 16
click at [659, 195] on link "Activity" at bounding box center [669, 198] width 61 height 35
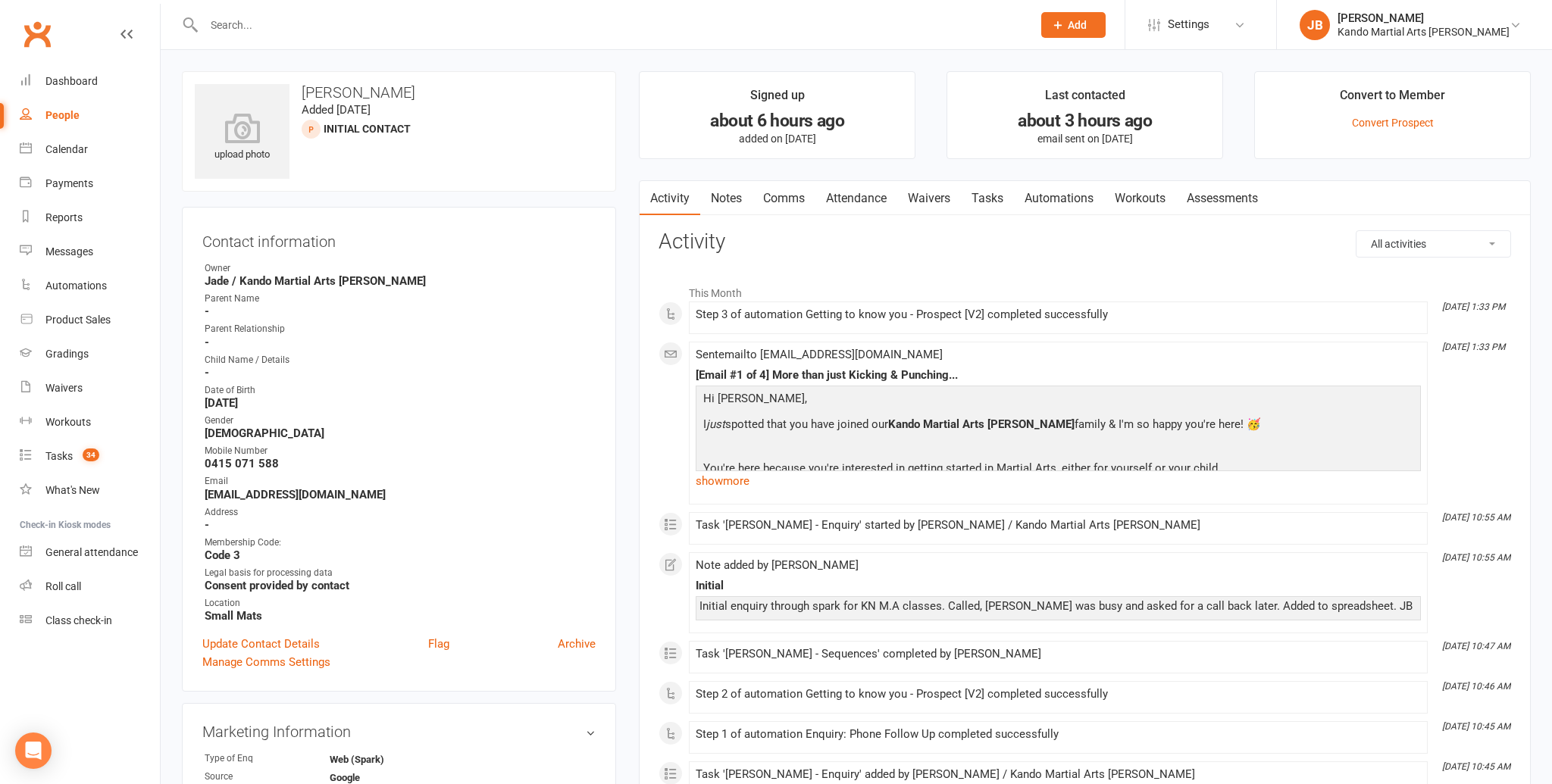
click at [732, 185] on link "Notes" at bounding box center [726, 198] width 52 height 35
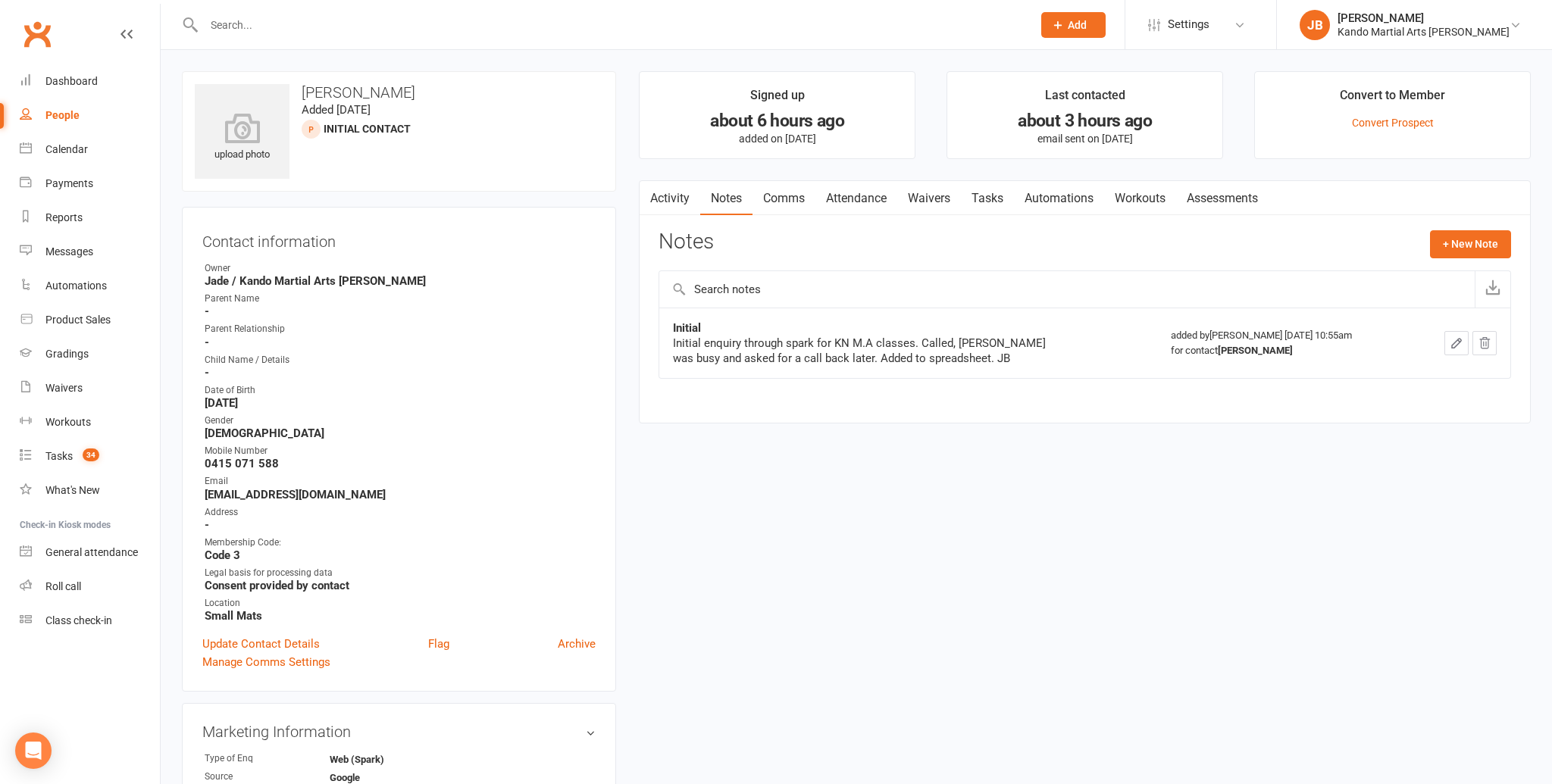
click at [1450, 333] on button "button" at bounding box center [1457, 343] width 24 height 24
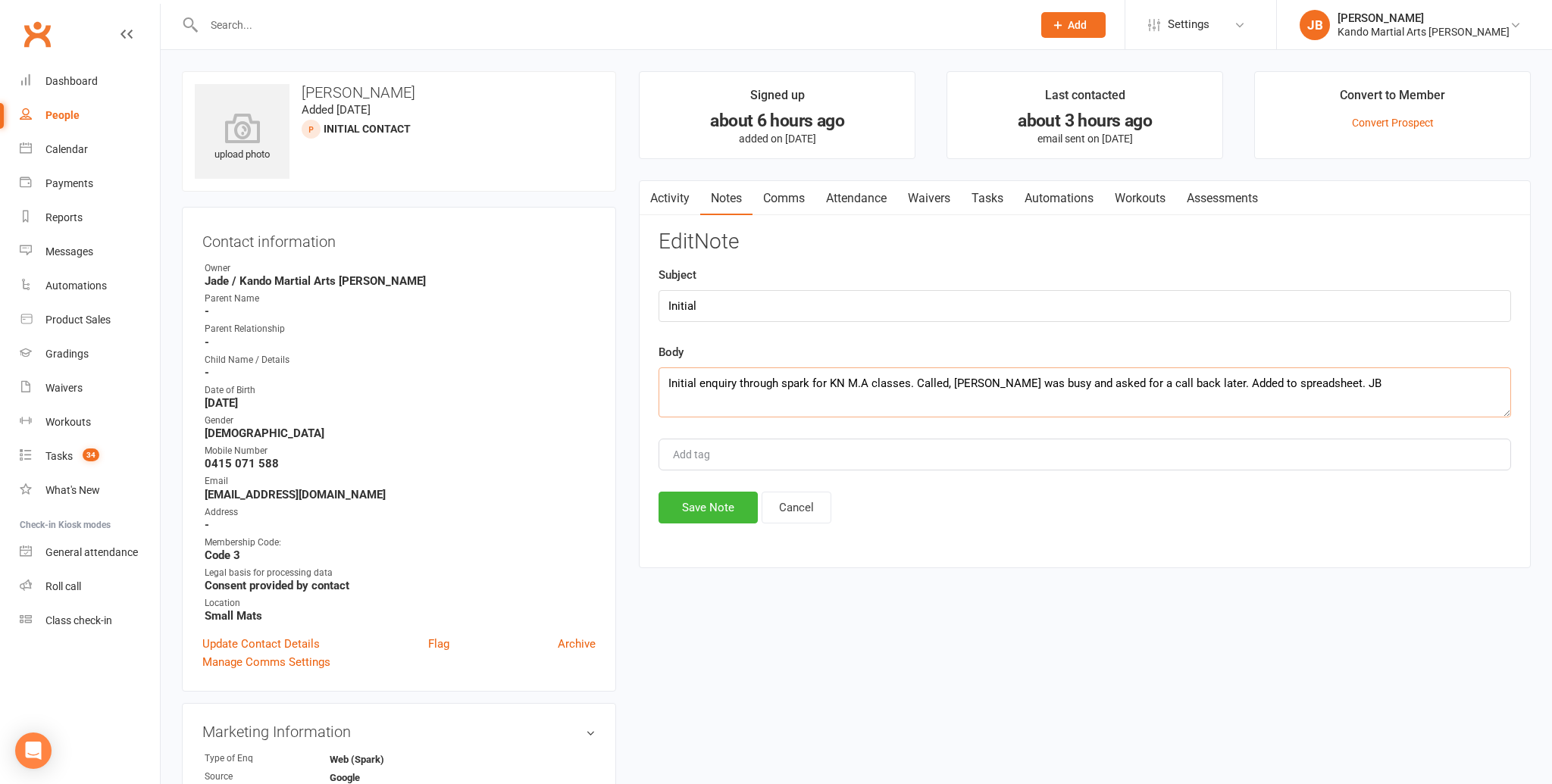
click at [1369, 388] on textarea "Initial enquiry through spark for KN M.A classes. Called, Jennifer was busy and…" at bounding box center [1085, 392] width 852 height 50
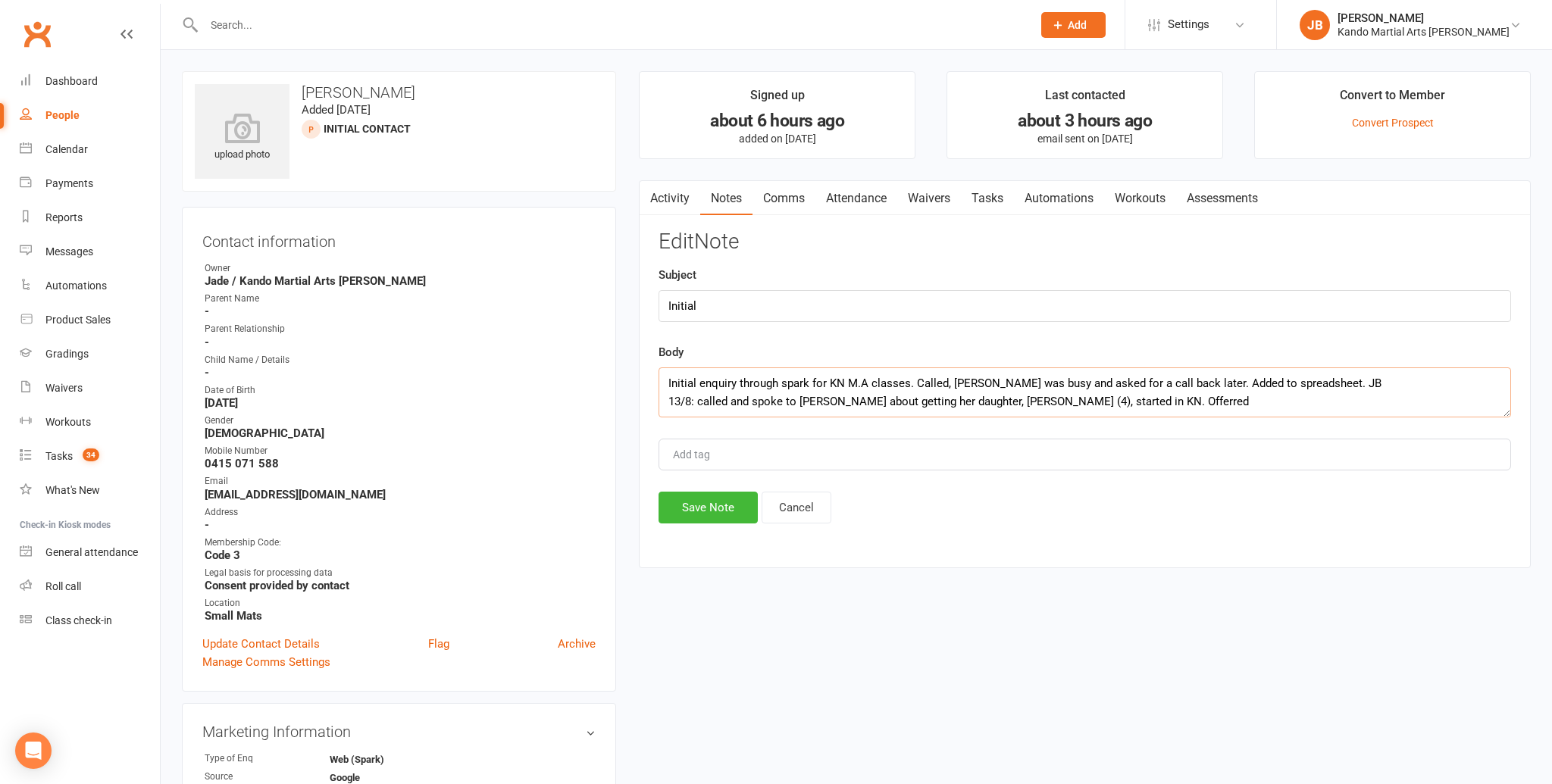
click at [1121, 401] on textarea "Initial enquiry through spark for KN M.A classes. Called, Jennifer was busy and…" at bounding box center [1085, 392] width 852 height 50
click at [1131, 401] on textarea "Initial enquiry through spark for KN M.A classes. Called, Jennifer was busy and…" at bounding box center [1085, 392] width 852 height 50
click at [1214, 395] on textarea "Initial enquiry through spark for KN M.A classes. Called, Jennifer was busy and…" at bounding box center [1085, 392] width 852 height 50
click at [1410, 401] on textarea "Initial enquiry through spark for KN M.A classes. Called, Jennifer was busy and…" at bounding box center [1085, 392] width 852 height 50
click at [1423, 400] on textarea "Initial enquiry through spark for KN M.A classes. Called, Jennifer was busy and…" at bounding box center [1085, 392] width 852 height 50
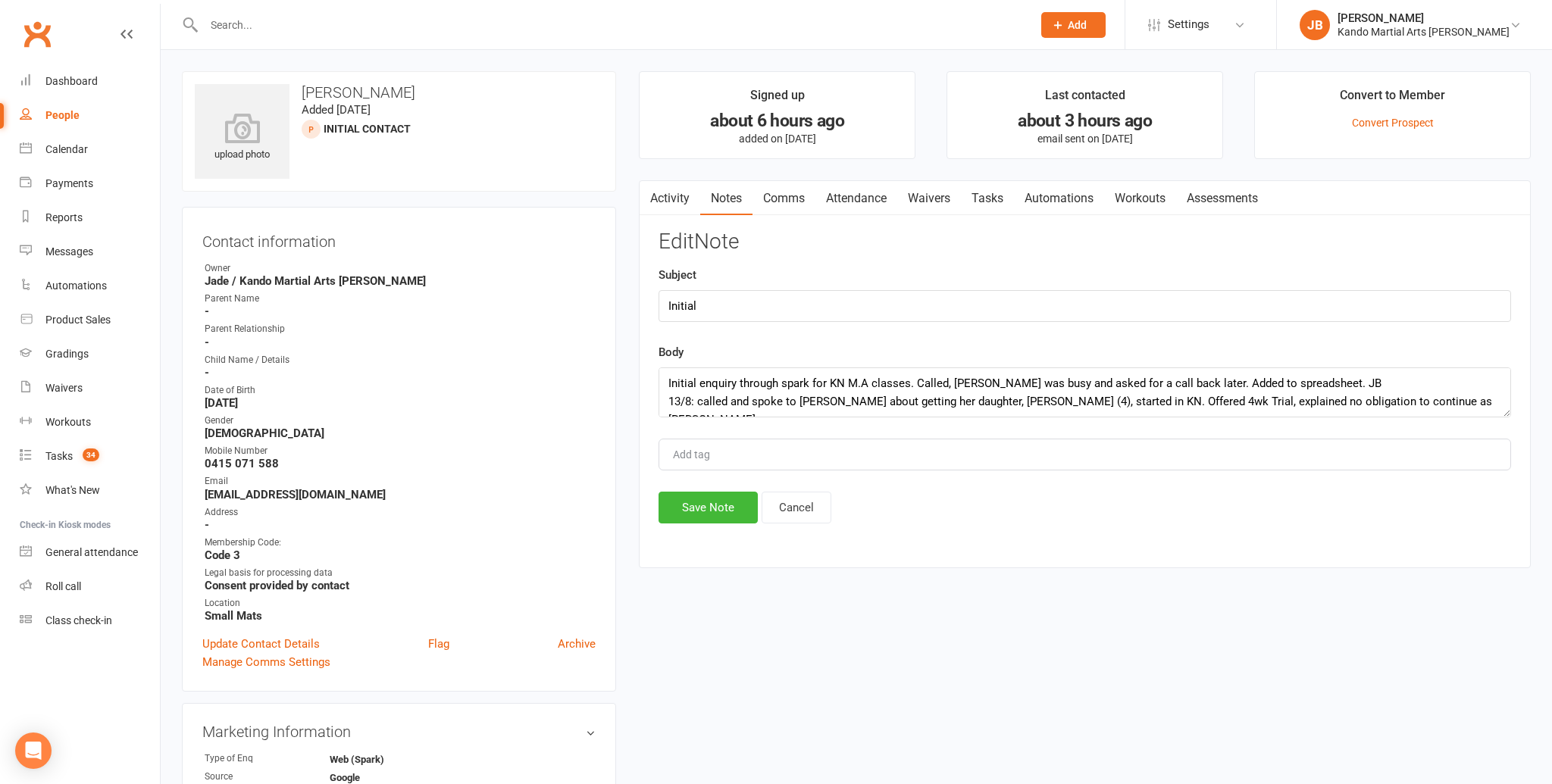
click at [1518, 402] on div "Activity Notes Comms Attendance Waivers Tasks Automations Workouts Assessments …" at bounding box center [1085, 375] width 891 height 389
click at [1475, 402] on textarea "Initial enquiry through spark for KN M.A classes. Called, Jennifer was busy and…" at bounding box center [1085, 392] width 852 height 50
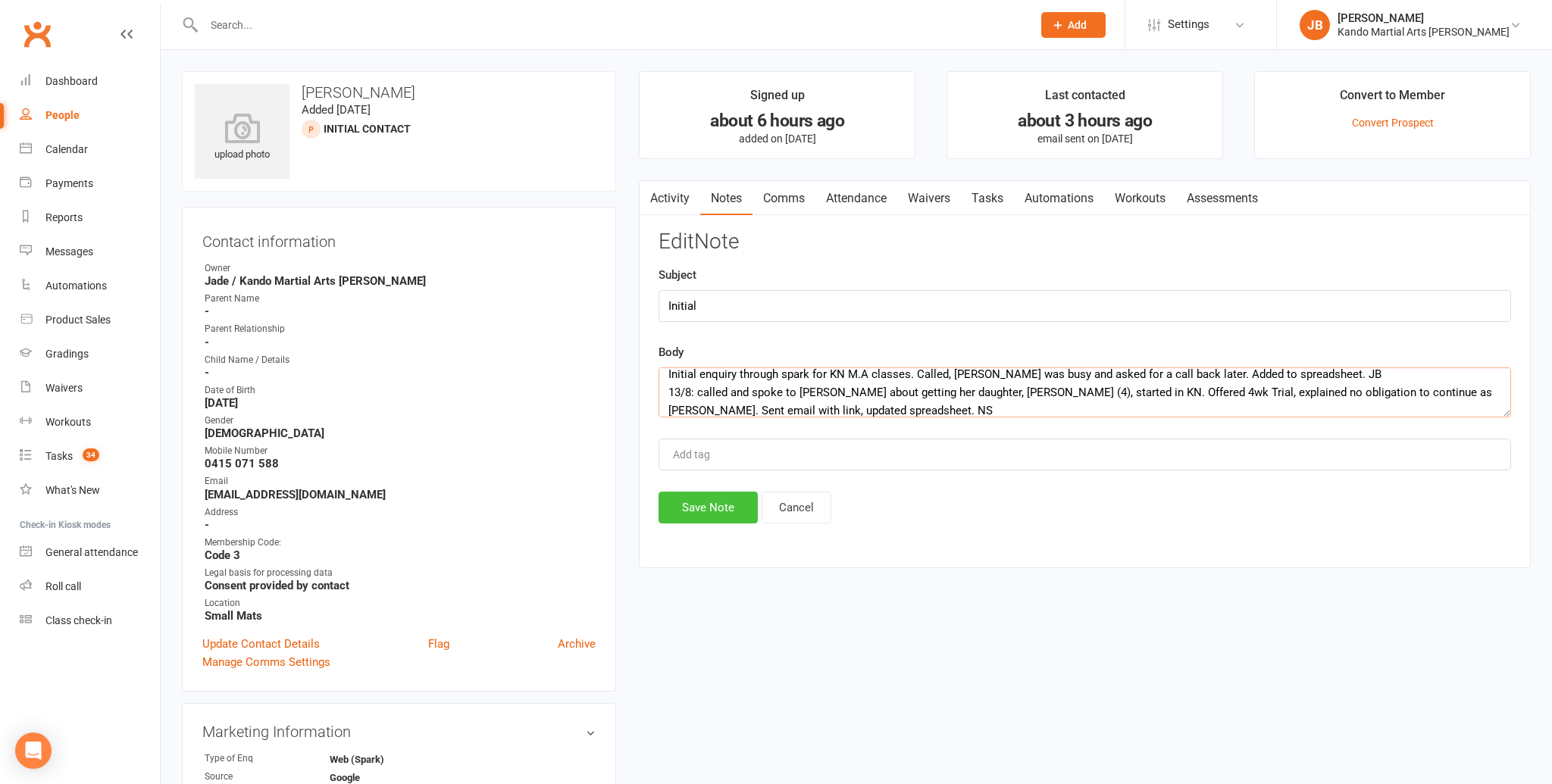
type textarea "Initial enquiry through spark for KN M.A classes. Called, Jennifer was busy and…"
click at [689, 507] on button "Save Note" at bounding box center [708, 507] width 99 height 32
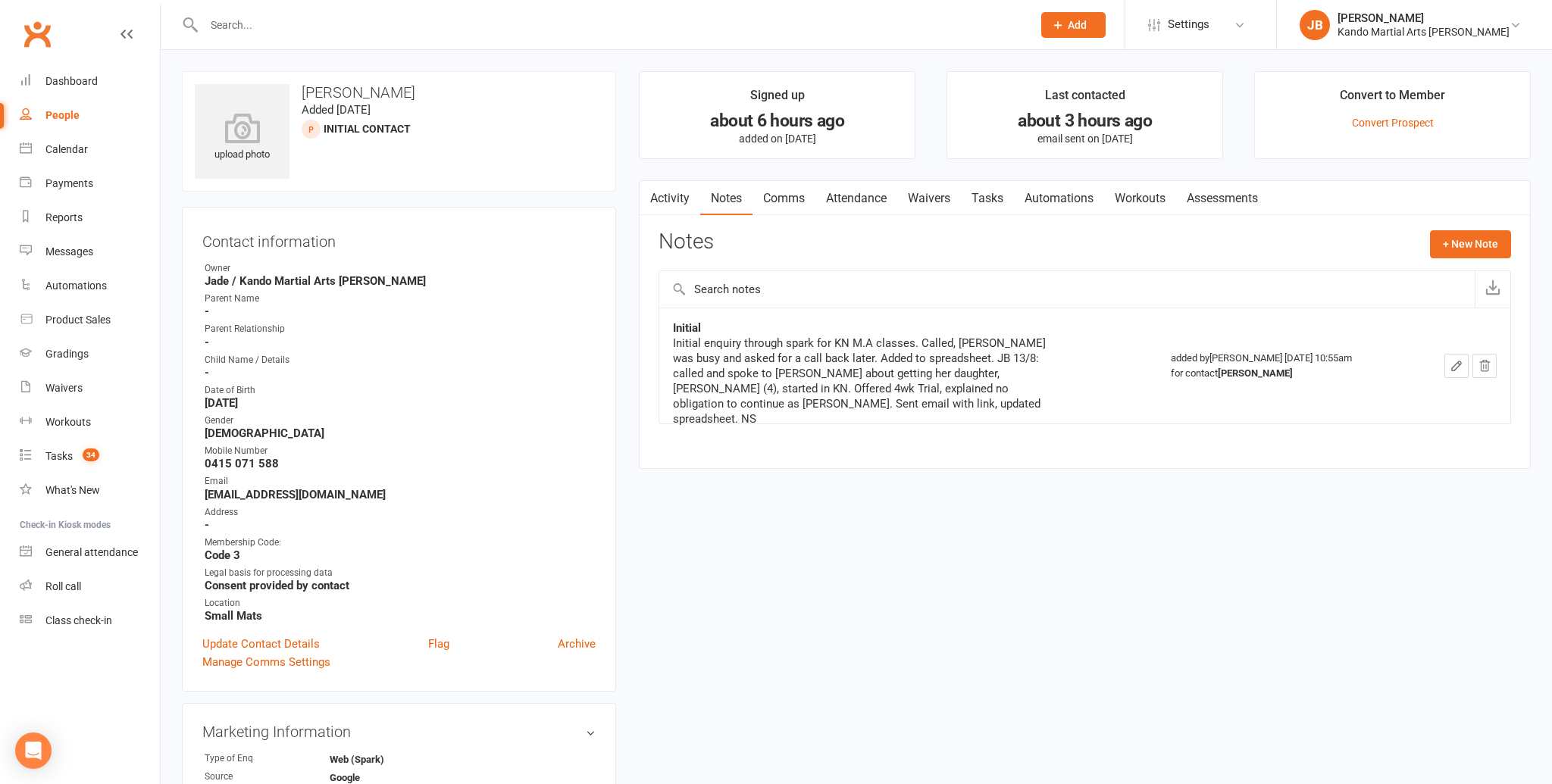
click at [824, 208] on link "Attendance" at bounding box center [857, 198] width 82 height 35
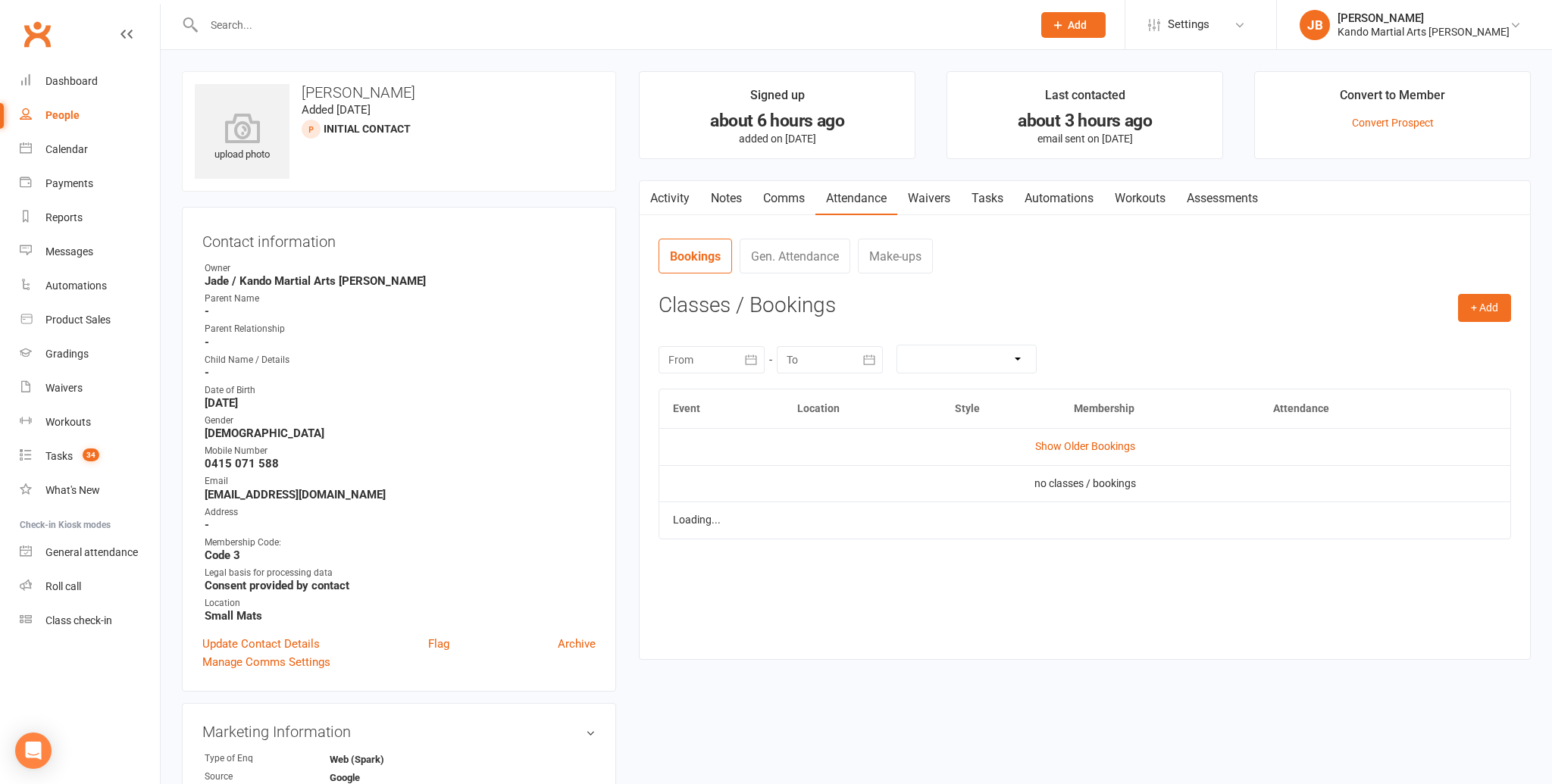
click at [797, 202] on link "Comms" at bounding box center [784, 198] width 63 height 35
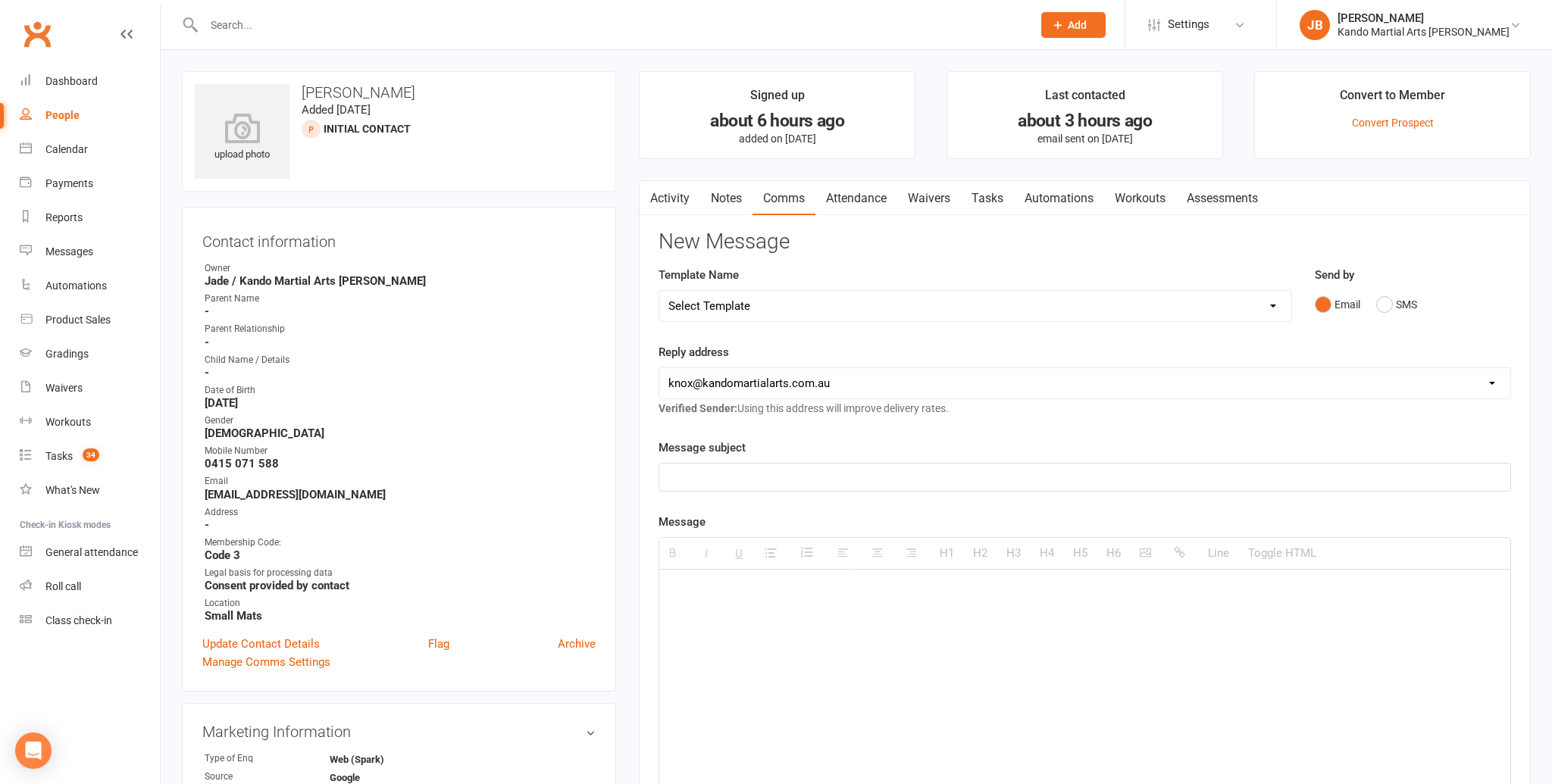
click at [914, 311] on select "Select Template [Email] 5 Class Pass Renewal - Used 4/5 classes [Email] 5 Class…" at bounding box center [976, 306] width 632 height 31
select select "567"
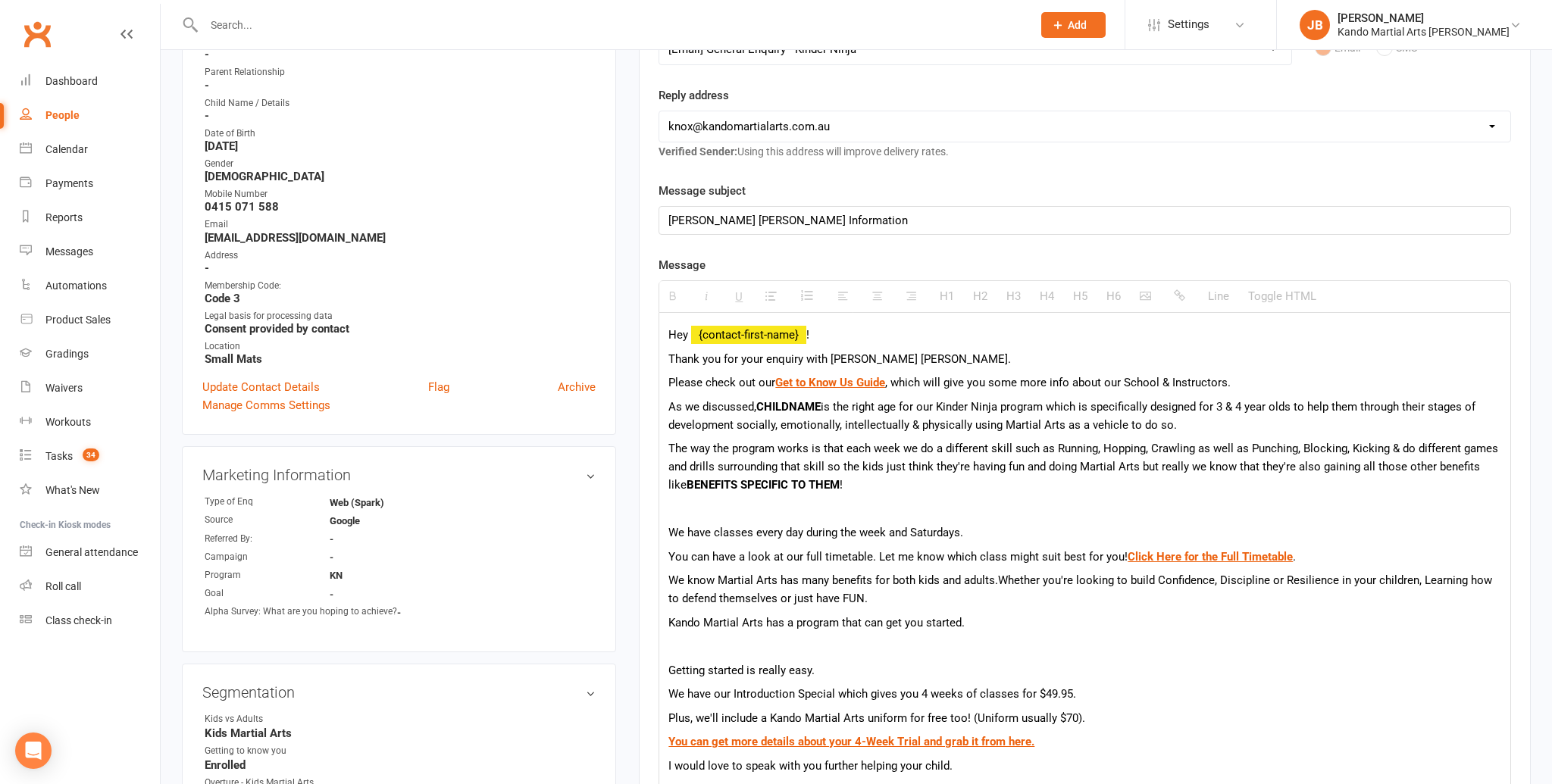
scroll to position [255, 0]
drag, startPoint x: 912, startPoint y: 366, endPoint x: 742, endPoint y: 362, distance: 170.0
click at [742, 362] on p "Thank you for your enquiry with Kando Knox." at bounding box center [1084, 360] width 833 height 18
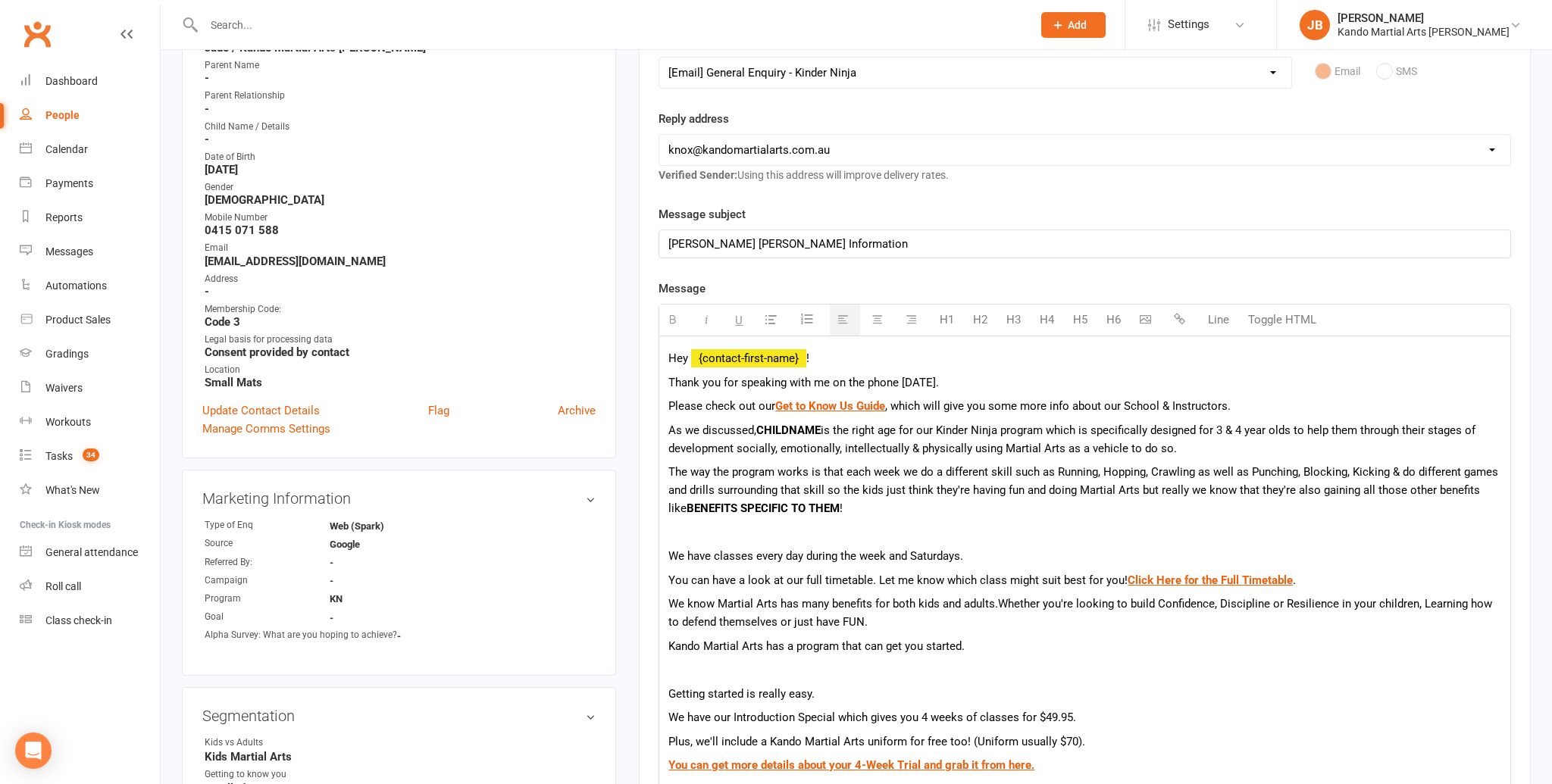
scroll to position [234, 0]
click at [790, 432] on b "CHILDNAME" at bounding box center [788, 429] width 65 height 14
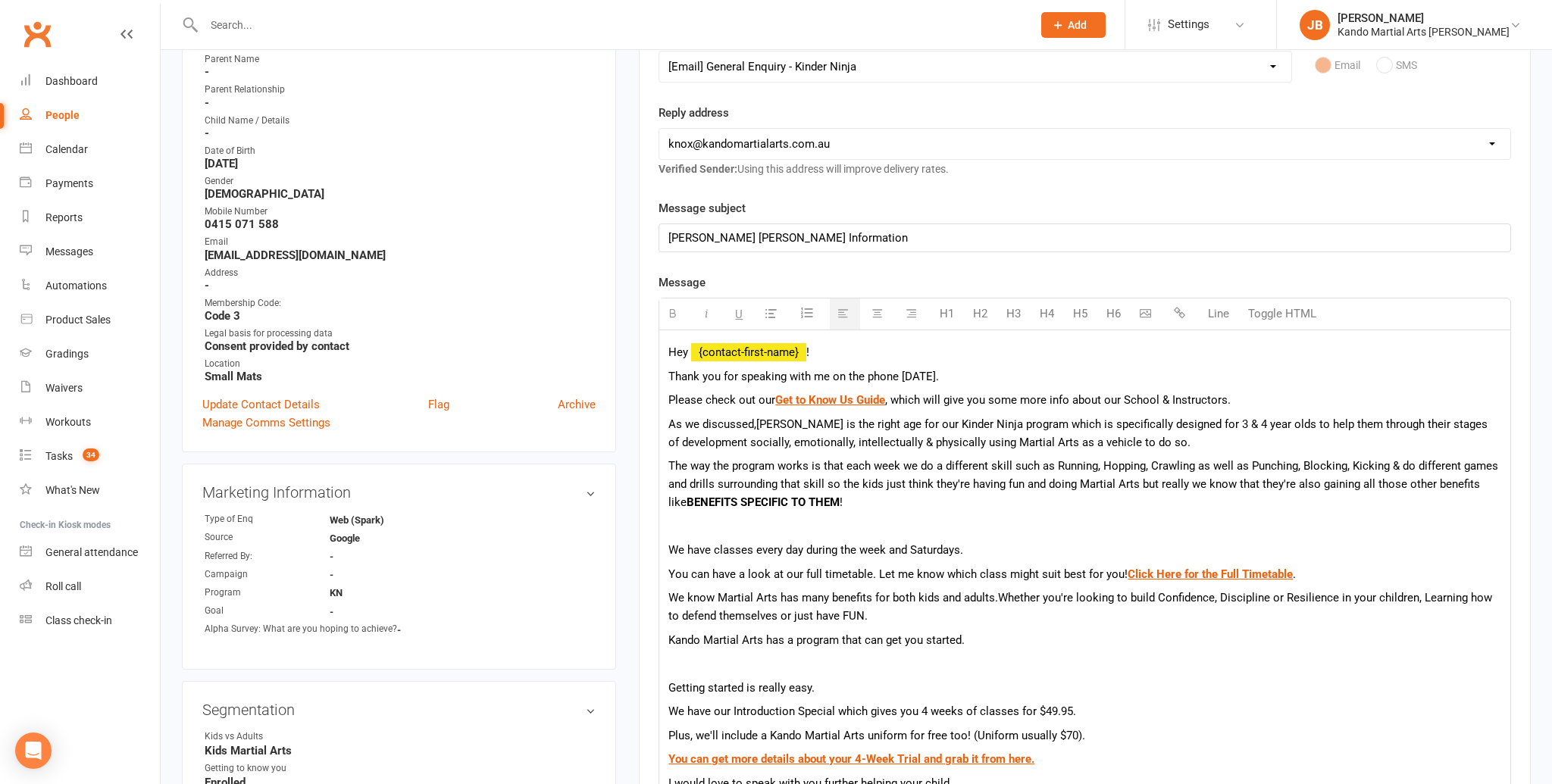
click at [816, 503] on b "BENEFITS SPECIFIC TO THEM" at bounding box center [764, 502] width 153 height 14
drag, startPoint x: 816, startPoint y: 503, endPoint x: 677, endPoint y: 509, distance: 139.1
click at [677, 509] on div "Hey {contact-first-name} ! Thank you for speaking with me on the phone today. P…" at bounding box center [1085, 701] width 851 height 741
click at [687, 503] on b "BENEFITS SPECIFIC TO THEM" at bounding box center [764, 502] width 153 height 14
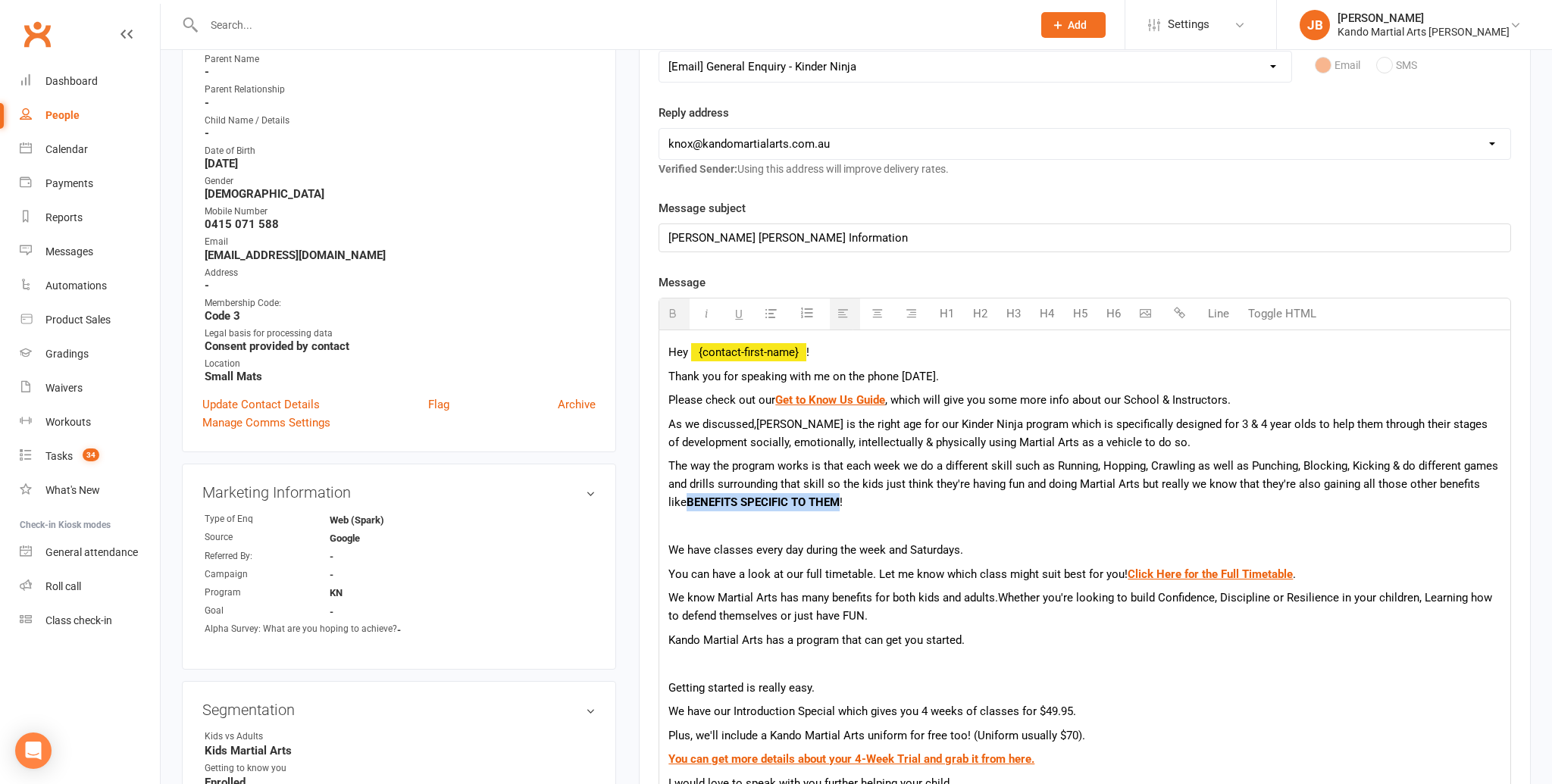
drag, startPoint x: 681, startPoint y: 503, endPoint x: 816, endPoint y: 505, distance: 135.0
click at [816, 505] on b "BENEFITS SPECIFIC TO THEM" at bounding box center [764, 502] width 153 height 14
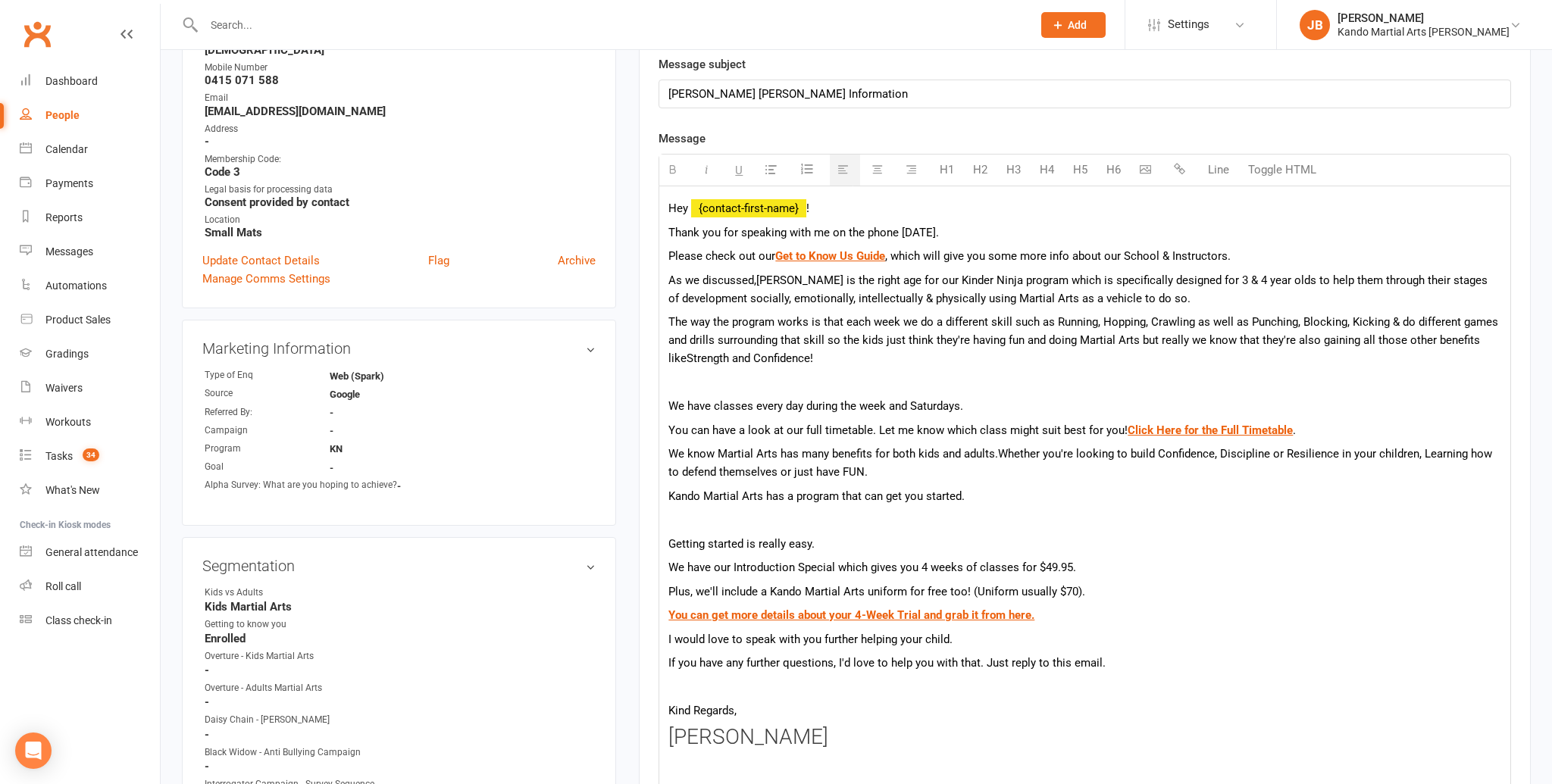
scroll to position [382, 0]
drag, startPoint x: 887, startPoint y: 429, endPoint x: 1120, endPoint y: 425, distance: 233.0
click at [1120, 425] on p "You can have a look at our full timetable. Let me know which class might suit b…" at bounding box center [1084, 431] width 833 height 18
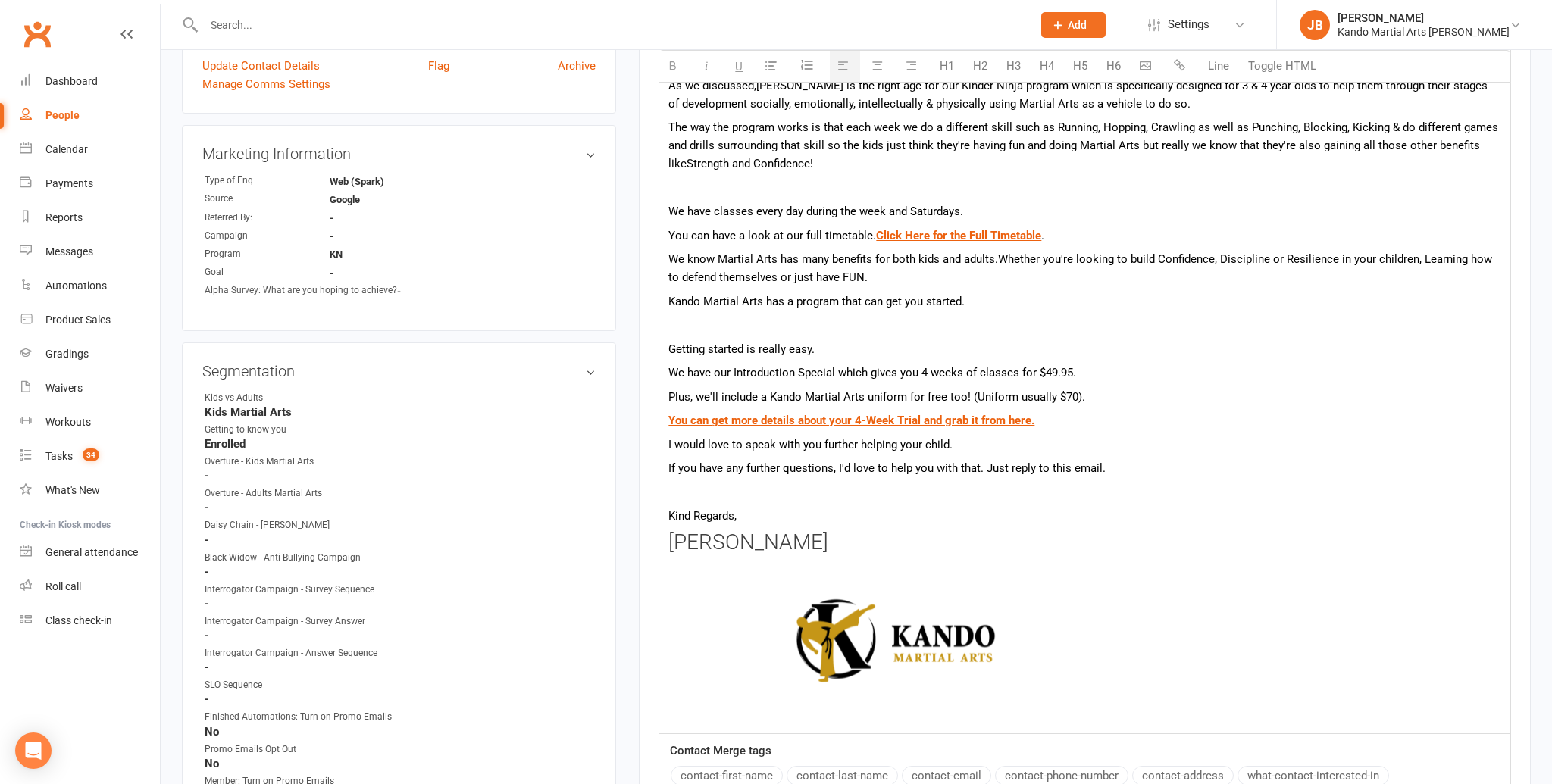
scroll to position [579, 0]
click at [821, 532] on h3 "Andy Muser" at bounding box center [1084, 541] width 833 height 24
drag, startPoint x: 984, startPoint y: 301, endPoint x: 681, endPoint y: 304, distance: 303.0
click at [681, 304] on p "Kando Martial Arts has a program that can get you started." at bounding box center [1084, 299] width 833 height 18
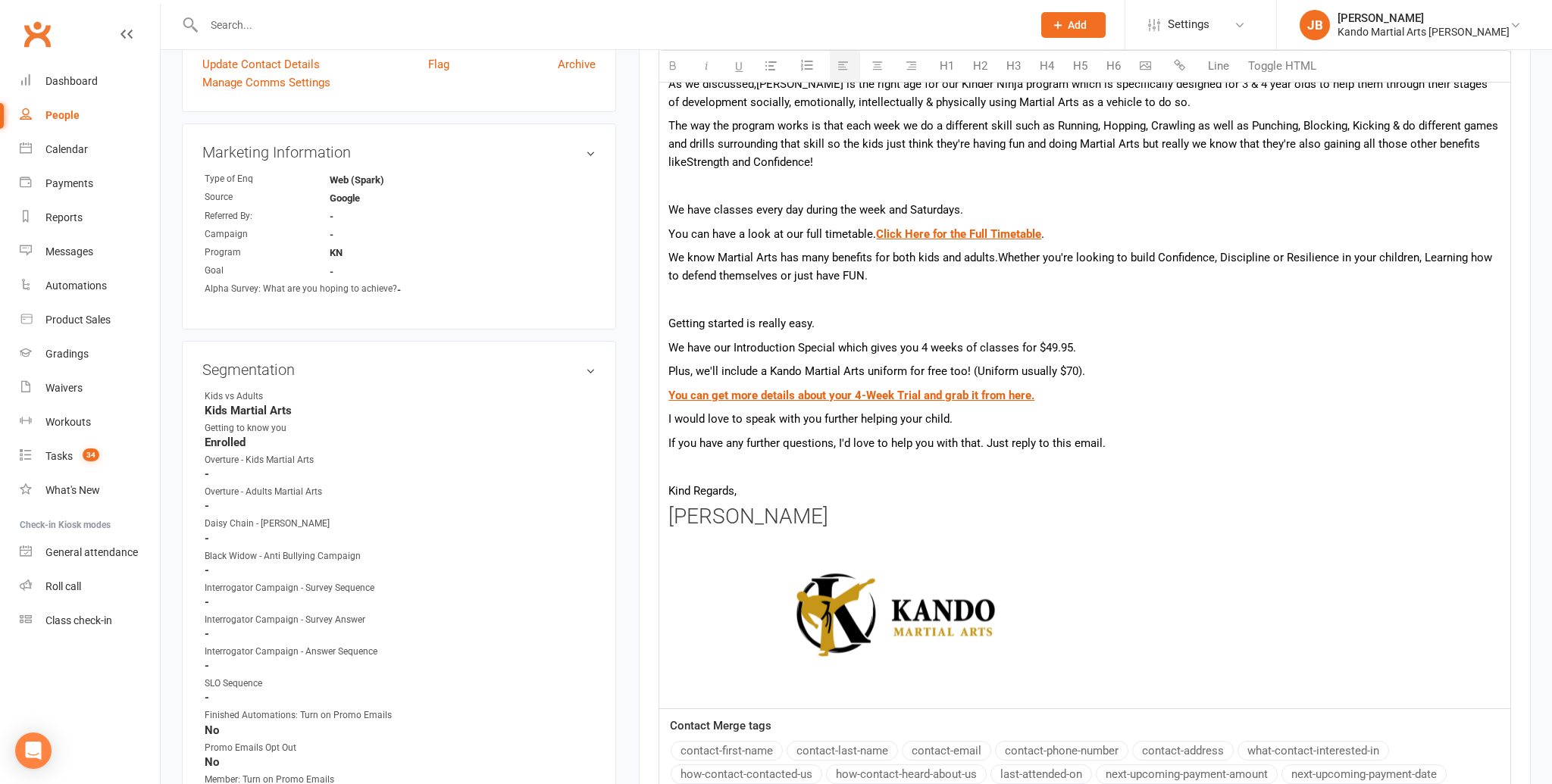
click at [753, 528] on div "Hey {contact-first-name} ! Thank you for speaking with me on the phone today. P…" at bounding box center [1085, 349] width 851 height 718
click at [777, 521] on h3 "[PERSON_NAME]" at bounding box center [1084, 517] width 833 height 24
drag, startPoint x: 740, startPoint y: 516, endPoint x: 766, endPoint y: 515, distance: 26.0
click at [741, 516] on h3 "[PERSON_NAME]" at bounding box center [1084, 517] width 833 height 24
click at [766, 515] on h3 "[PERSON_NAME]" at bounding box center [1084, 517] width 833 height 24
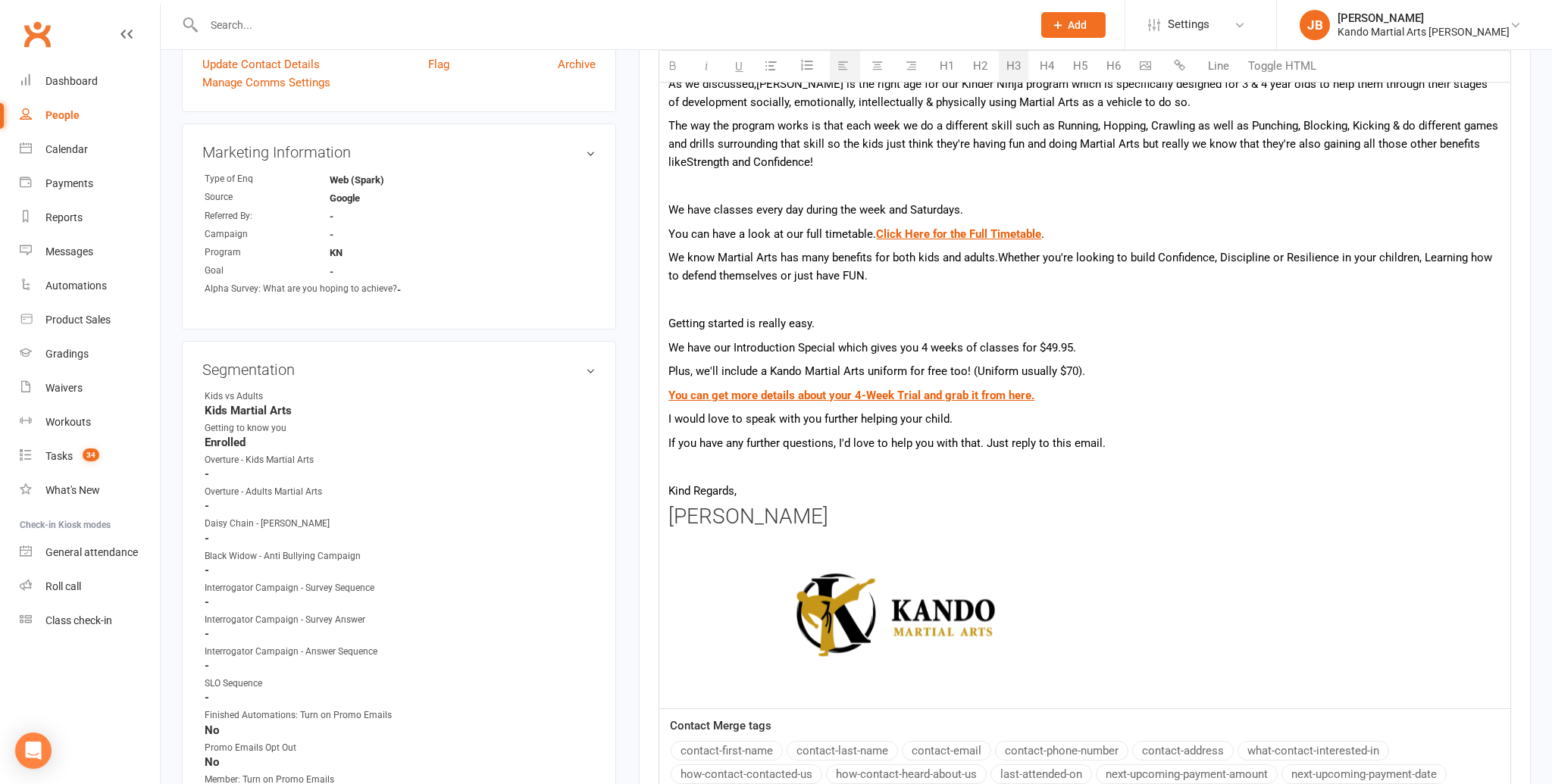
click at [895, 516] on h3 "[PERSON_NAME]" at bounding box center [1084, 517] width 833 height 24
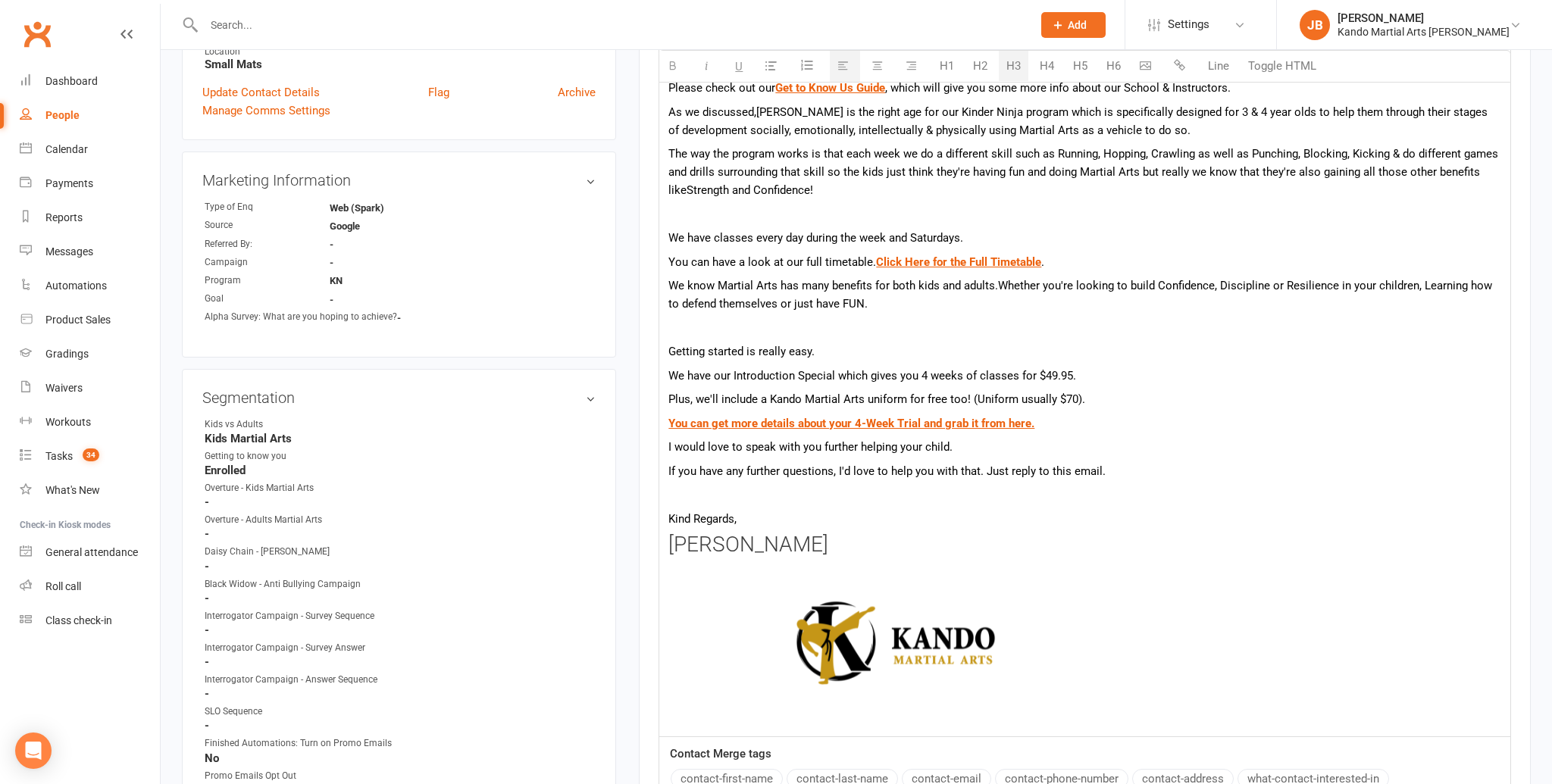
scroll to position [549, 0]
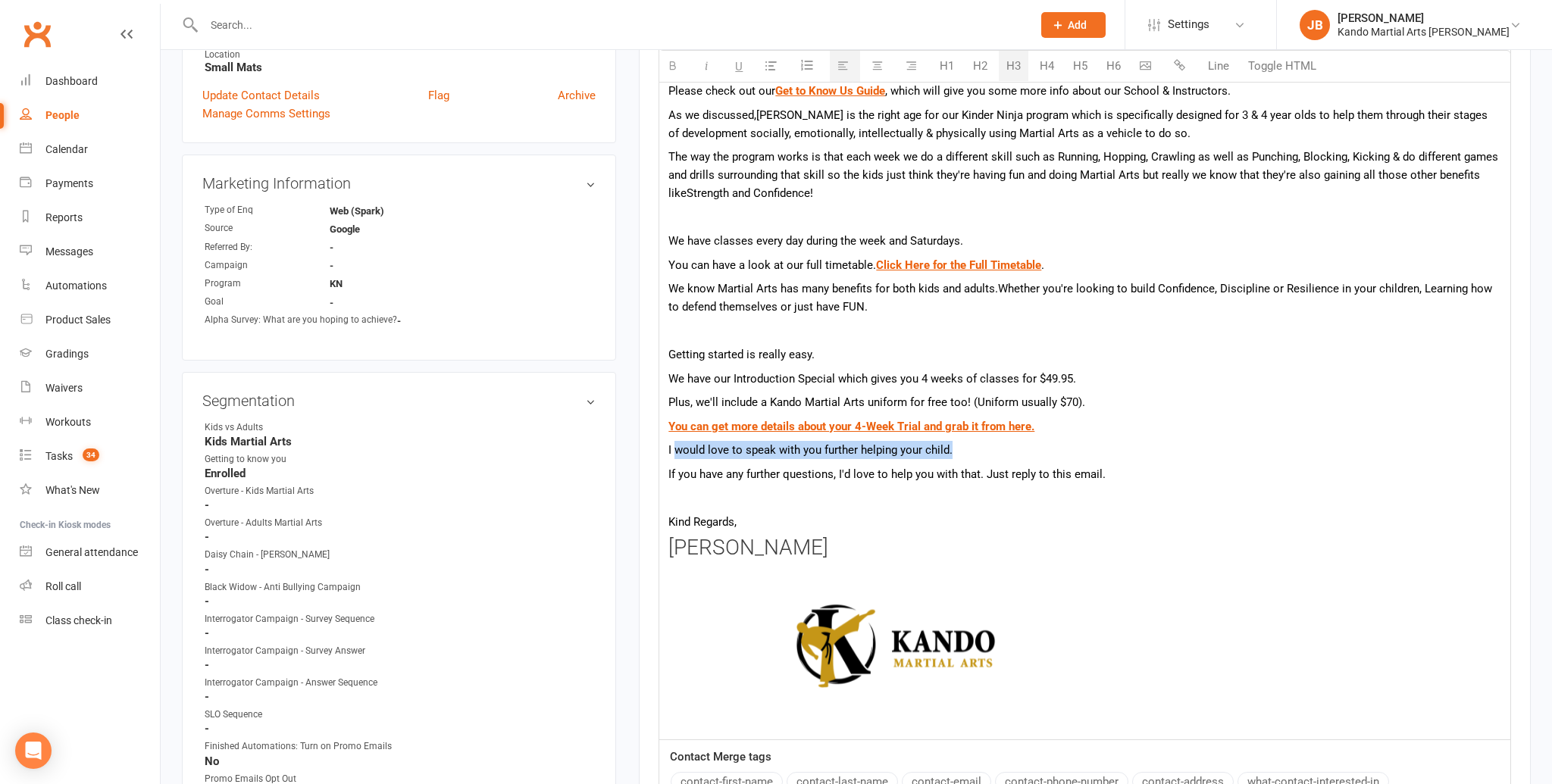
drag, startPoint x: 974, startPoint y: 453, endPoint x: 674, endPoint y: 455, distance: 300.0
click at [674, 455] on p "I would love to speak with you further helping your child." at bounding box center [1084, 449] width 833 height 18
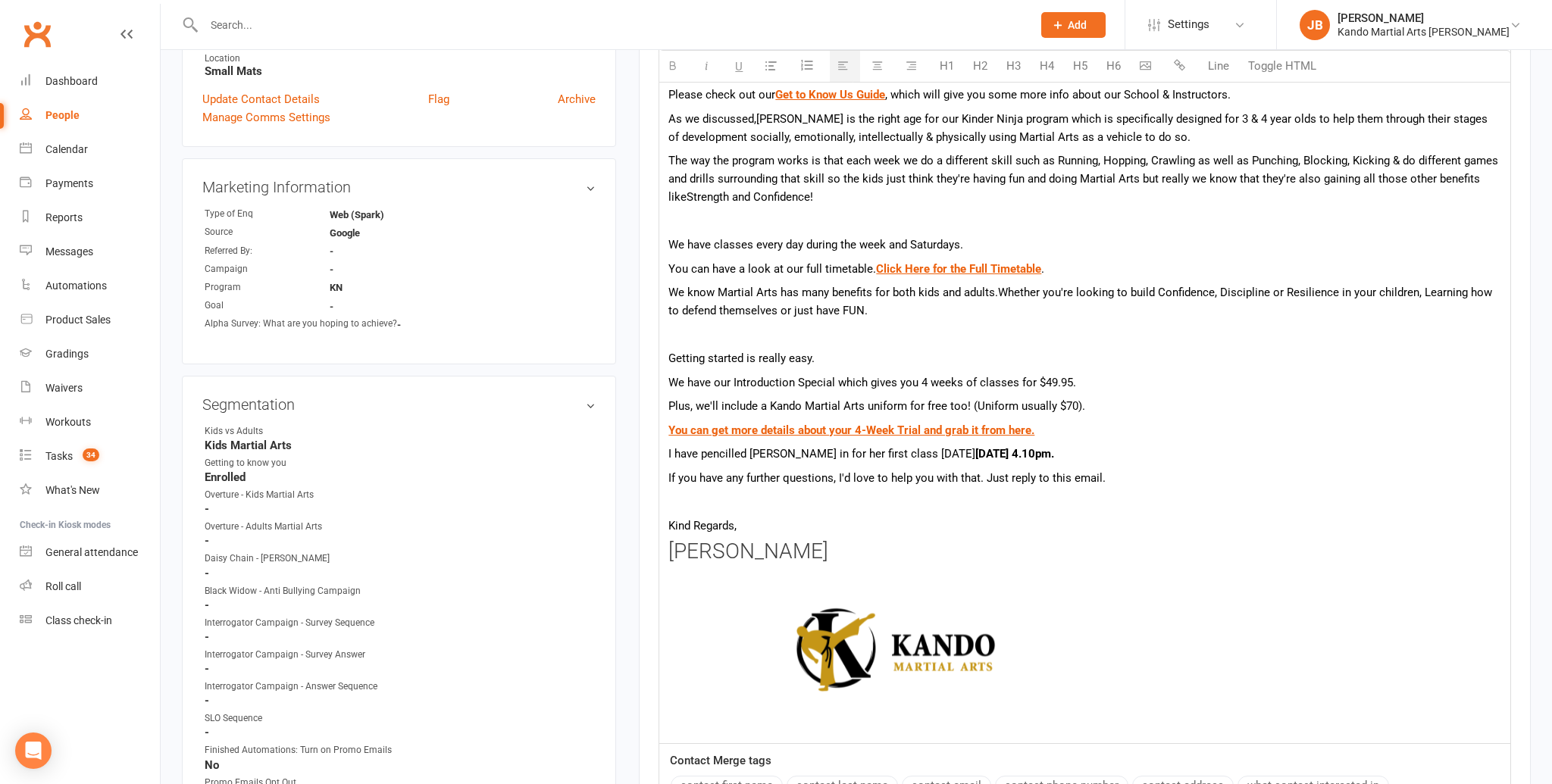
click at [940, 447] on span "I have pencilled Elena in for her first class next Wednesday 20th August at 4.1…" at bounding box center [861, 454] width 386 height 14
click at [1126, 464] on div "Hey {contact-first-name} ! Thank you for speaking with me on the phone today. P…" at bounding box center [1085, 383] width 851 height 718
click at [1142, 451] on p "I have pencilled Elena in for her first class next Wednesday 20th August at 4.1…" at bounding box center [1084, 453] width 833 height 18
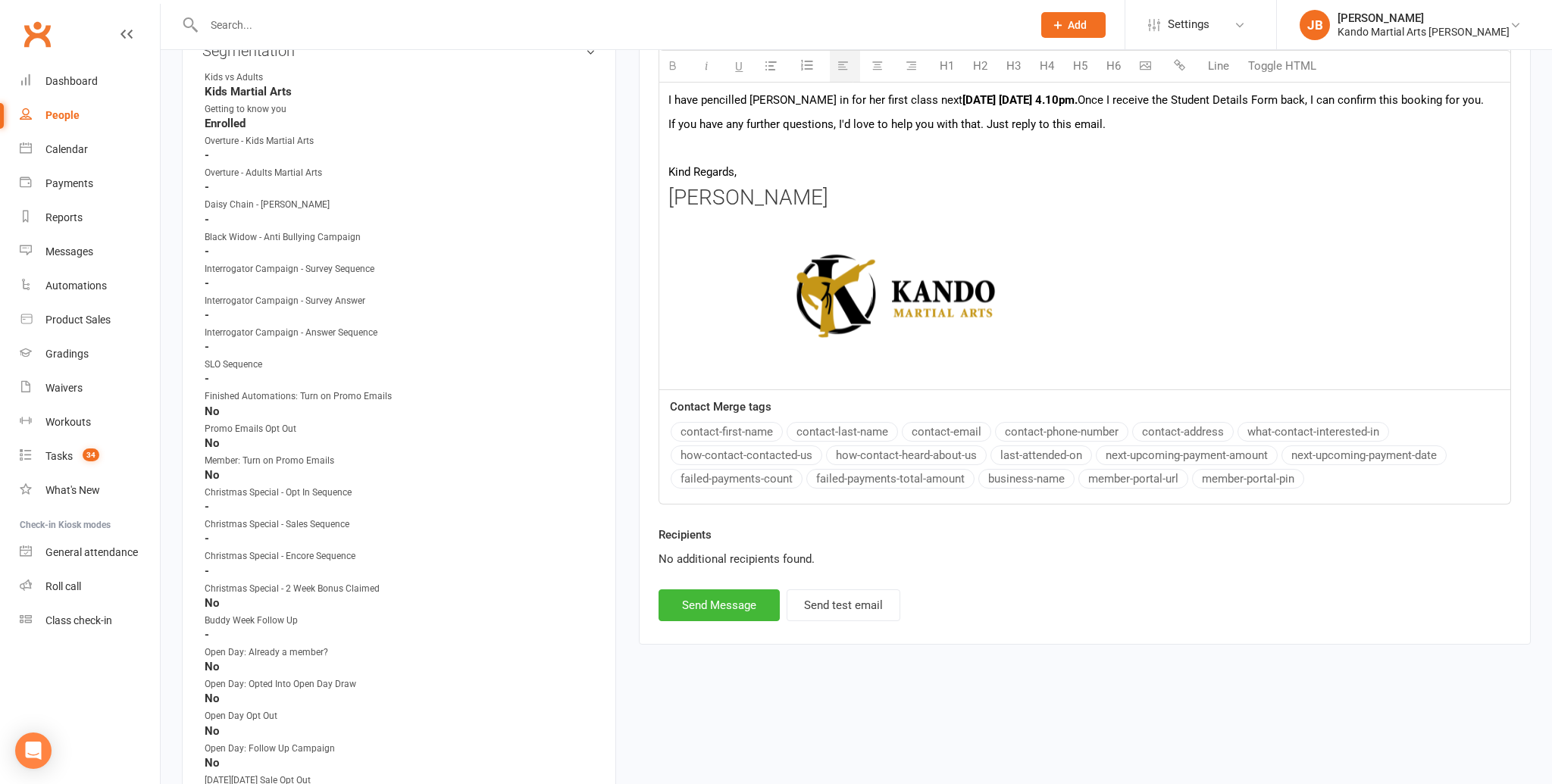
scroll to position [925, 0]
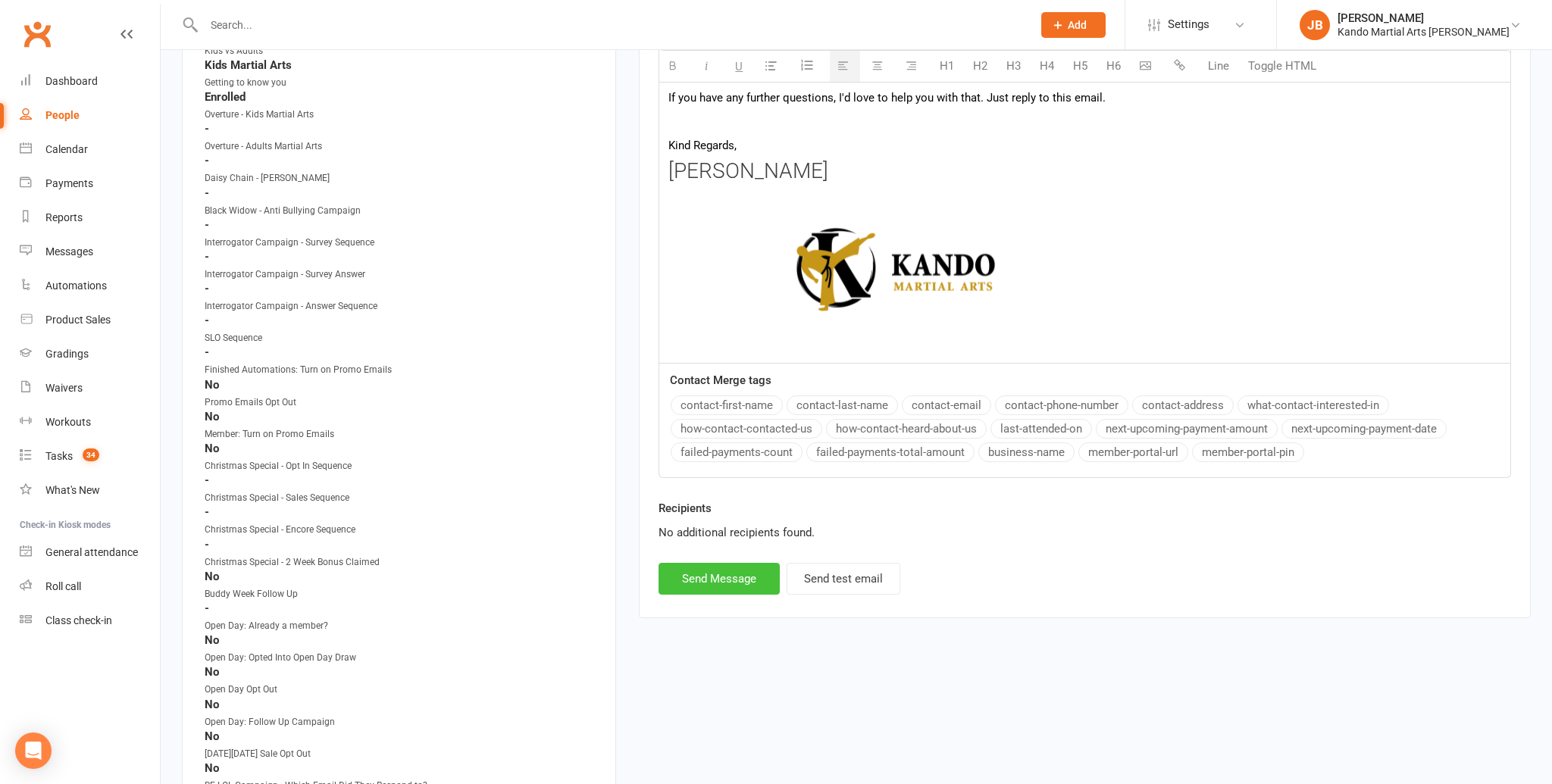
click at [734, 568] on button "Send Message" at bounding box center [719, 579] width 121 height 32
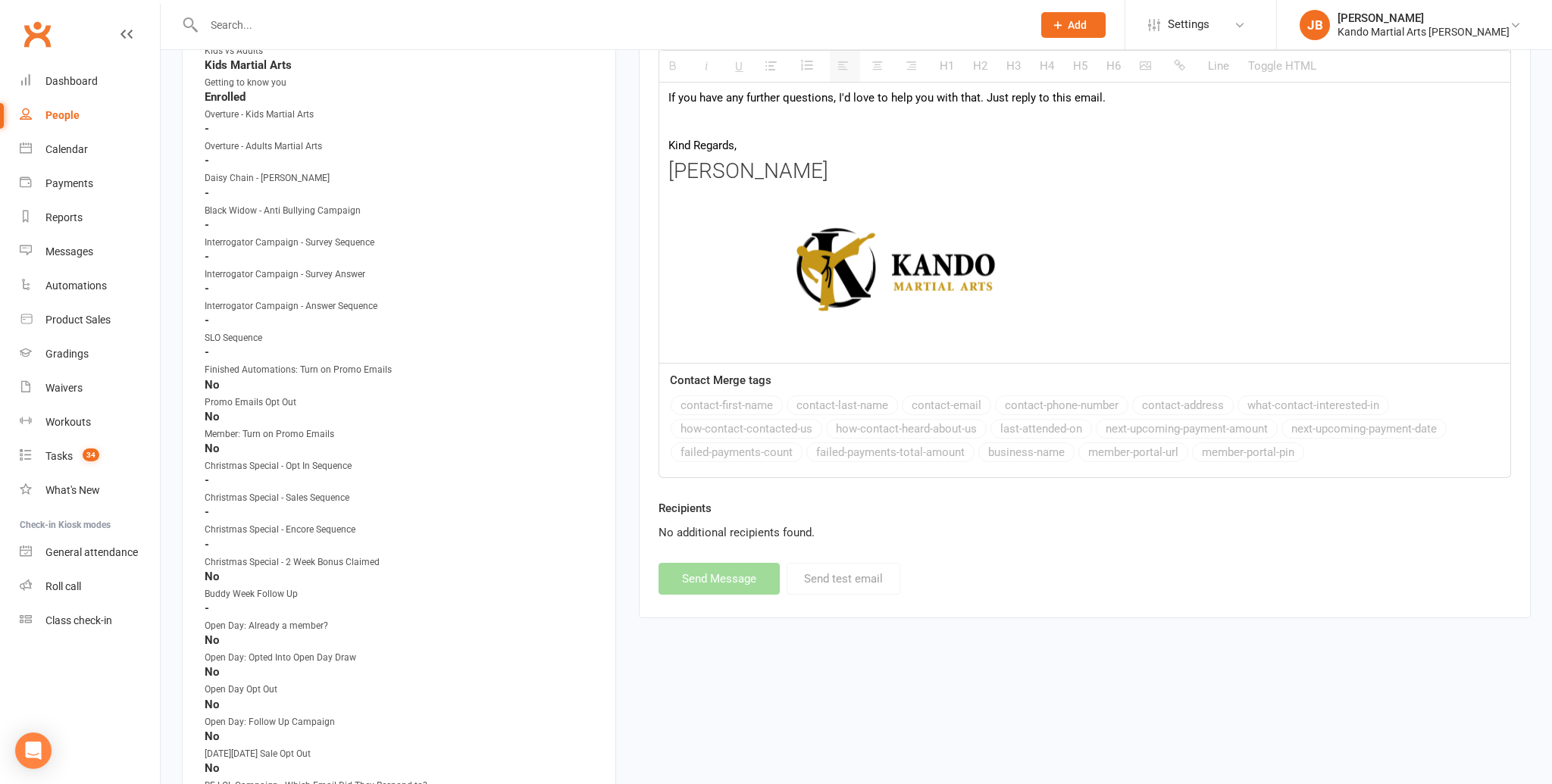
select select
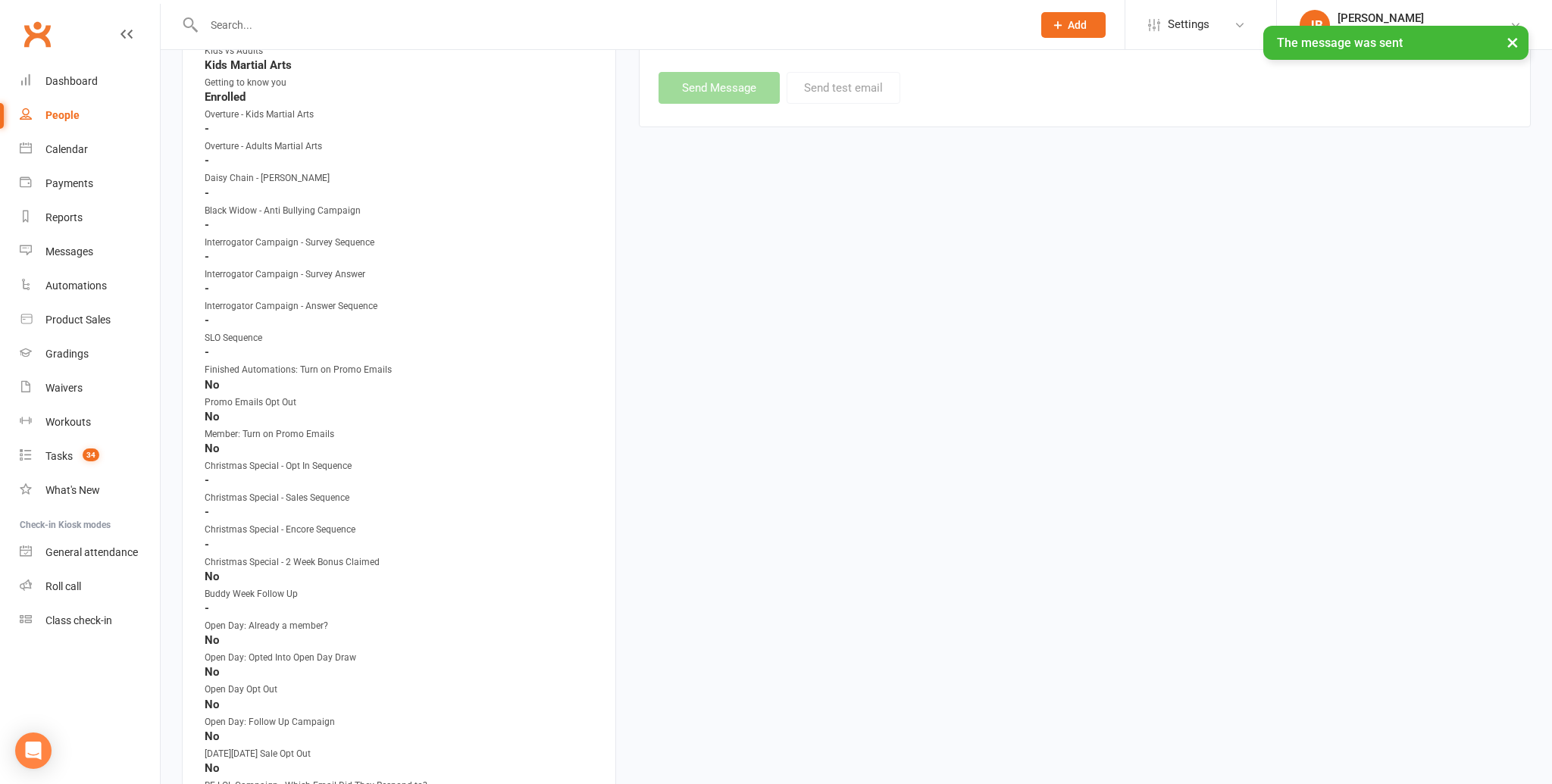
scroll to position [0, 0]
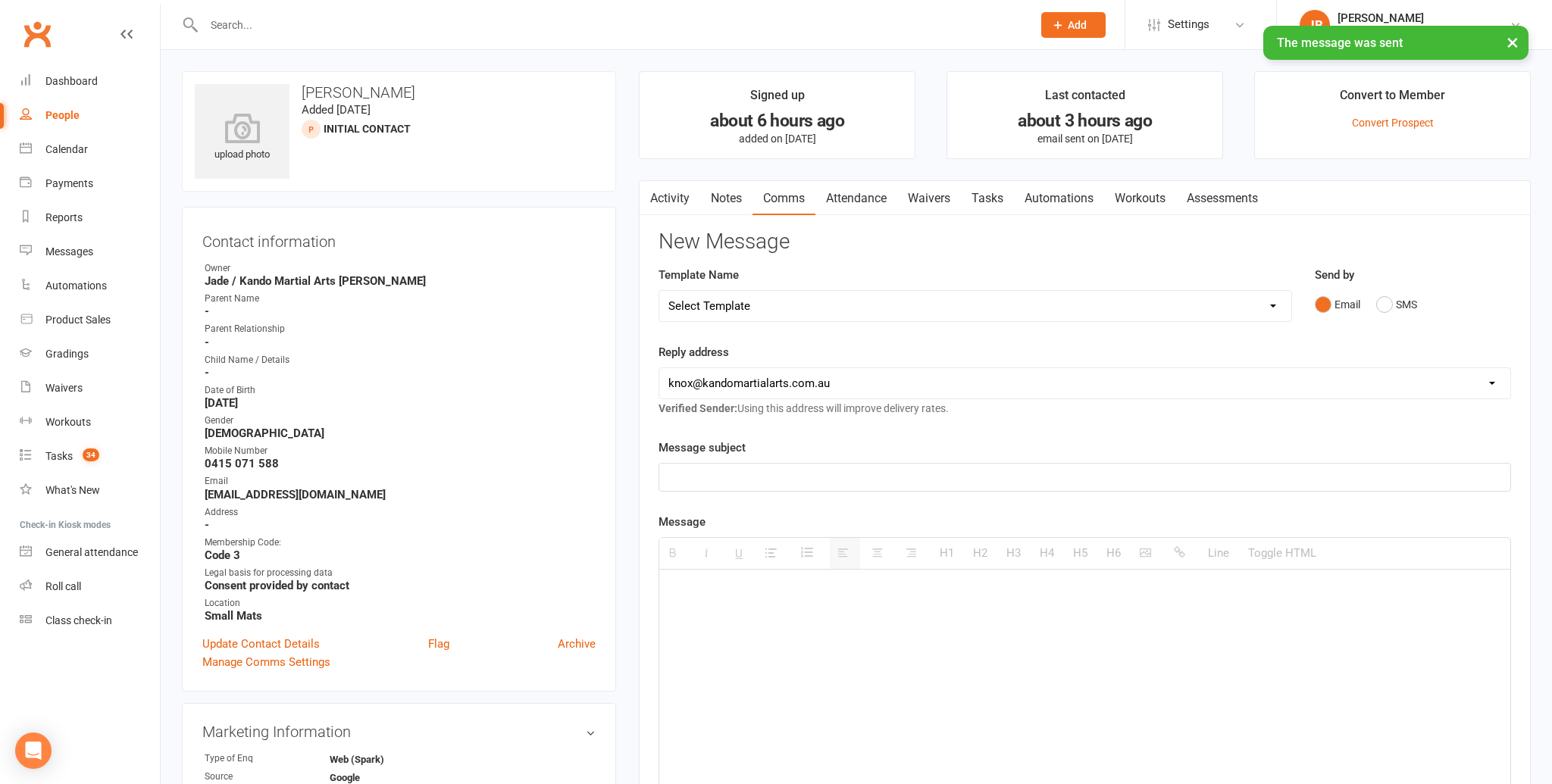
click at [681, 210] on link "Activity" at bounding box center [669, 198] width 61 height 35
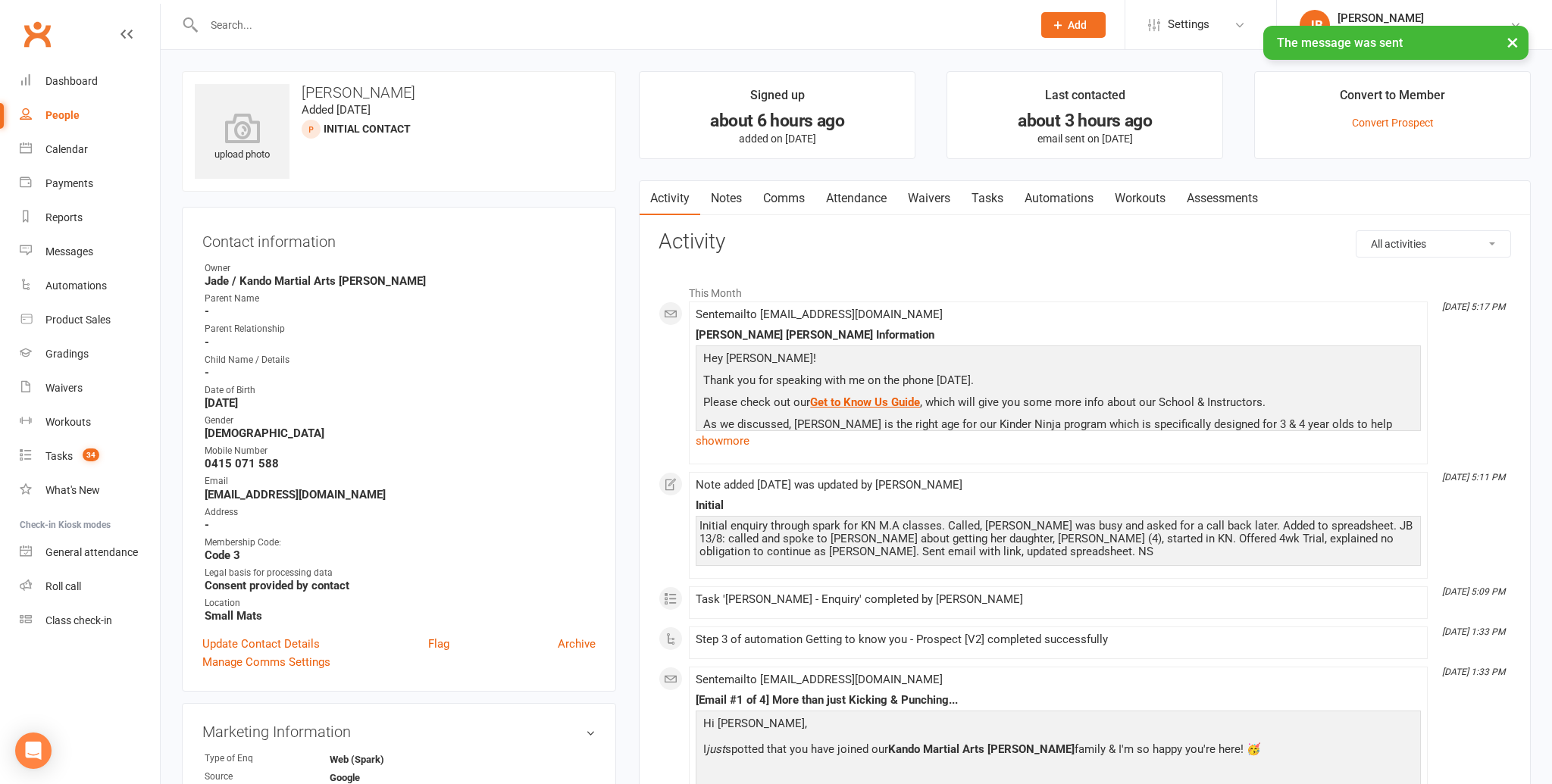
click at [993, 202] on link "Tasks" at bounding box center [987, 198] width 53 height 35
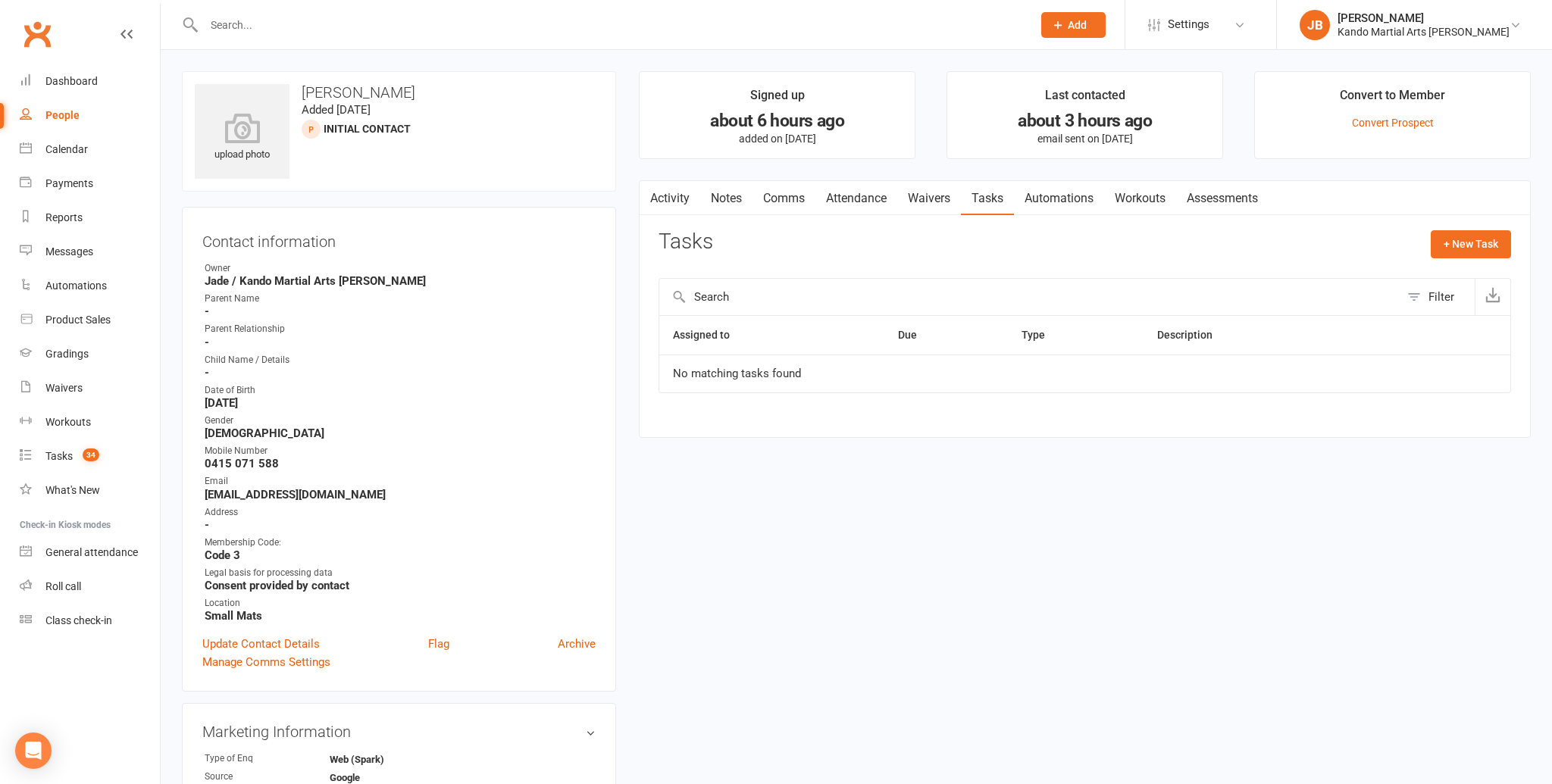
click at [721, 201] on link "Notes" at bounding box center [726, 198] width 52 height 35
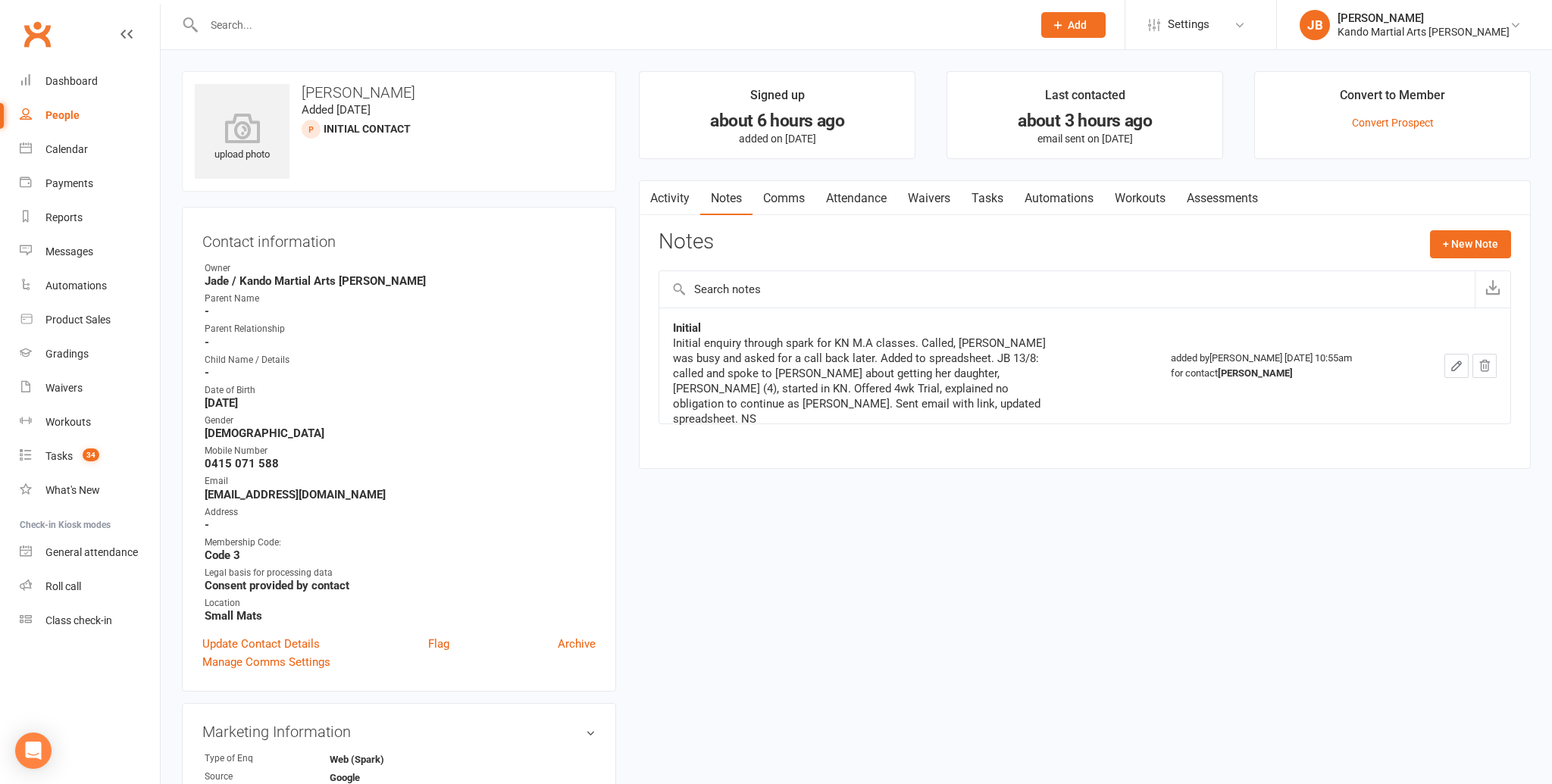
scroll to position [1, 0]
click at [309, 642] on link "Update Contact Details" at bounding box center [261, 643] width 118 height 18
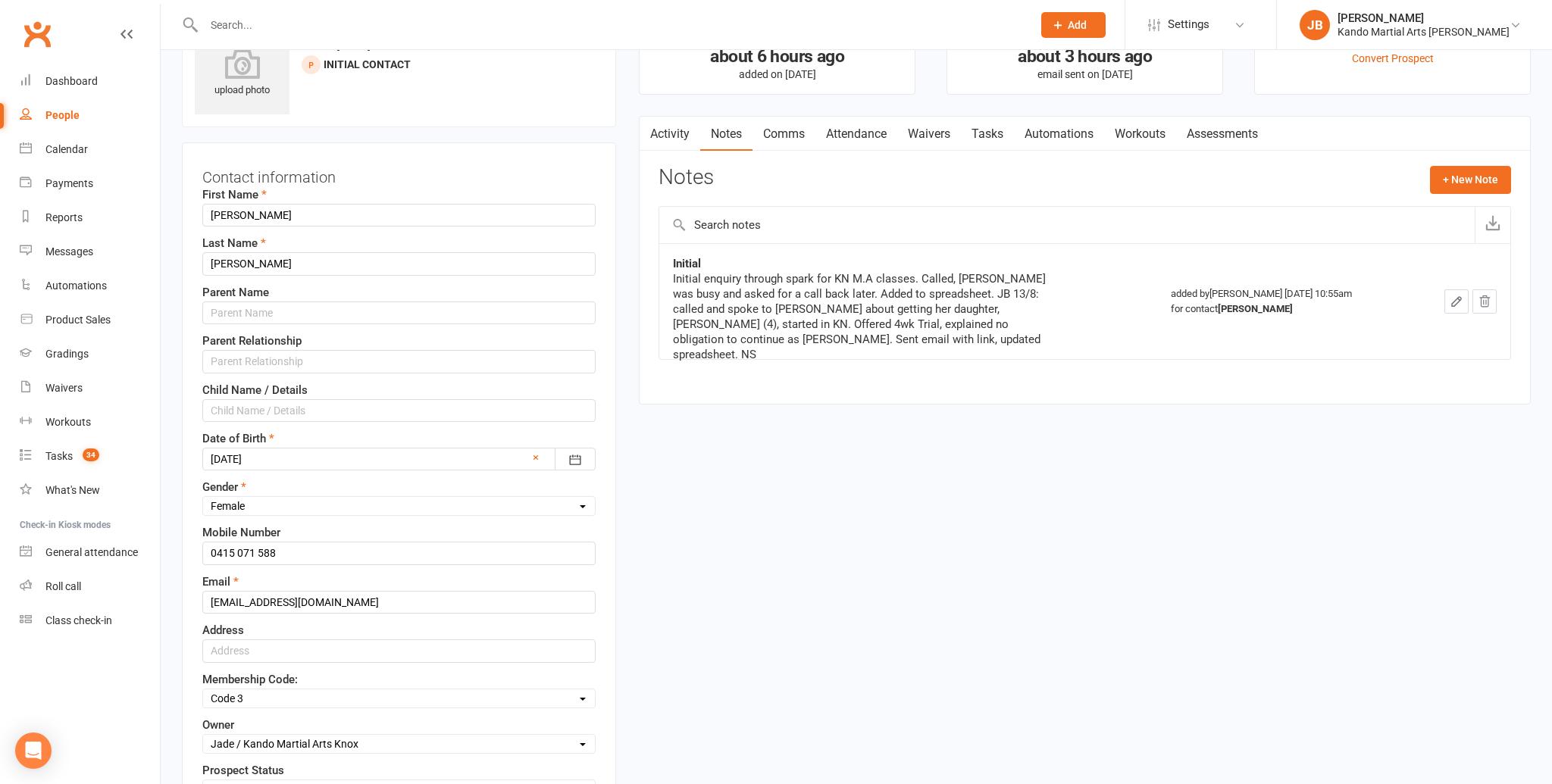
scroll to position [72, 0]
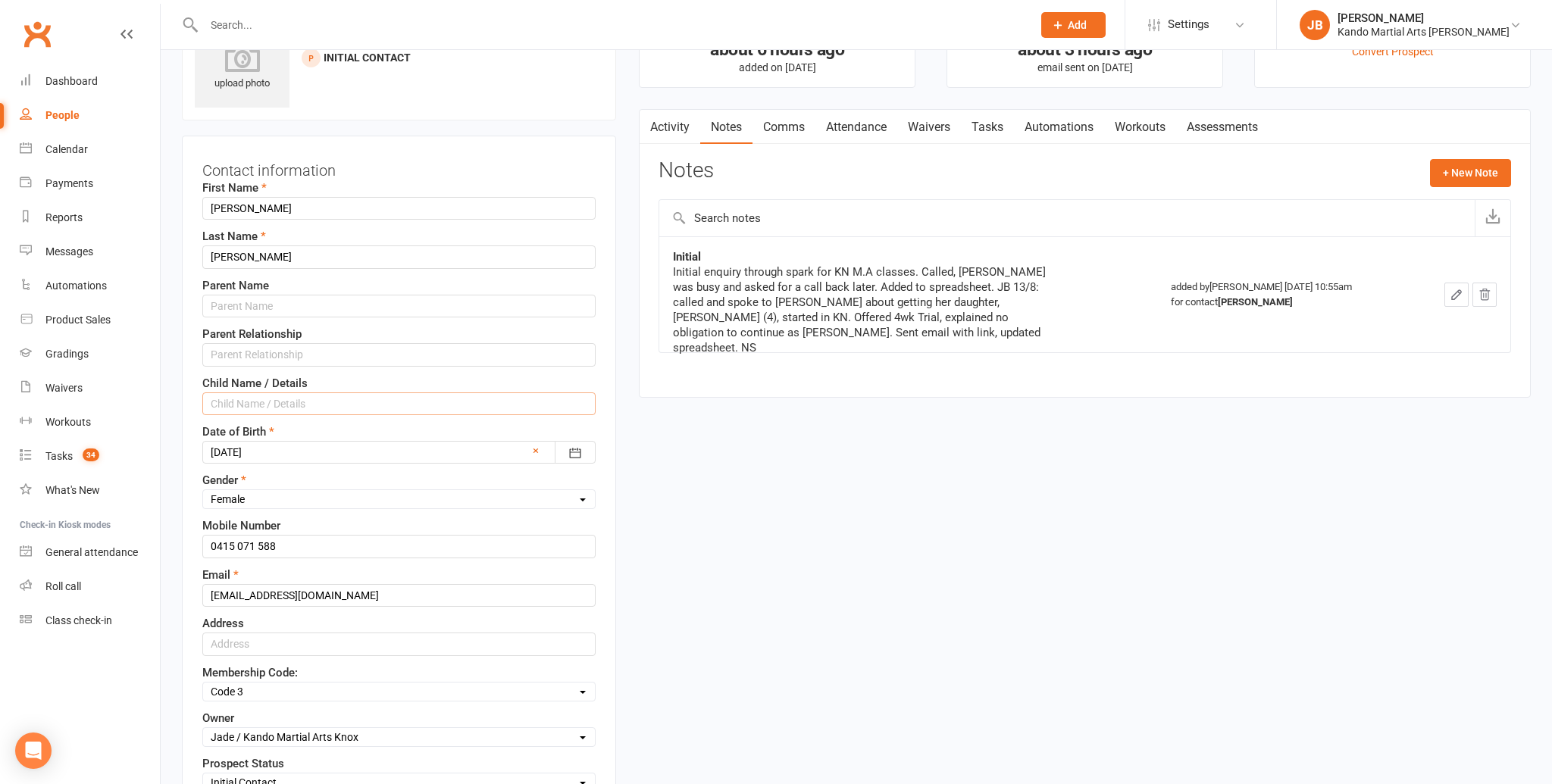
click at [291, 404] on input "text" at bounding box center [398, 404] width 393 height 23
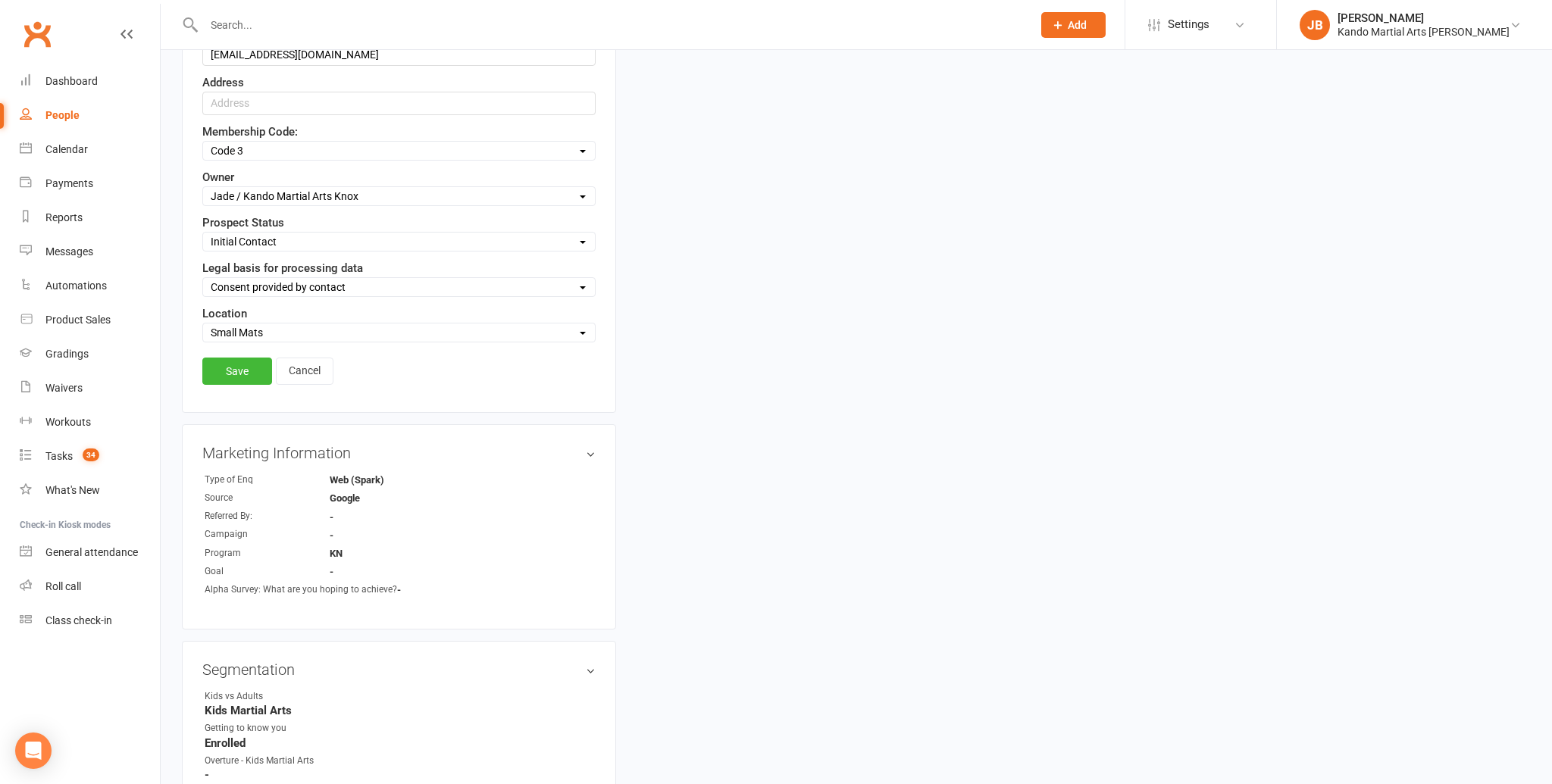
scroll to position [620, 0]
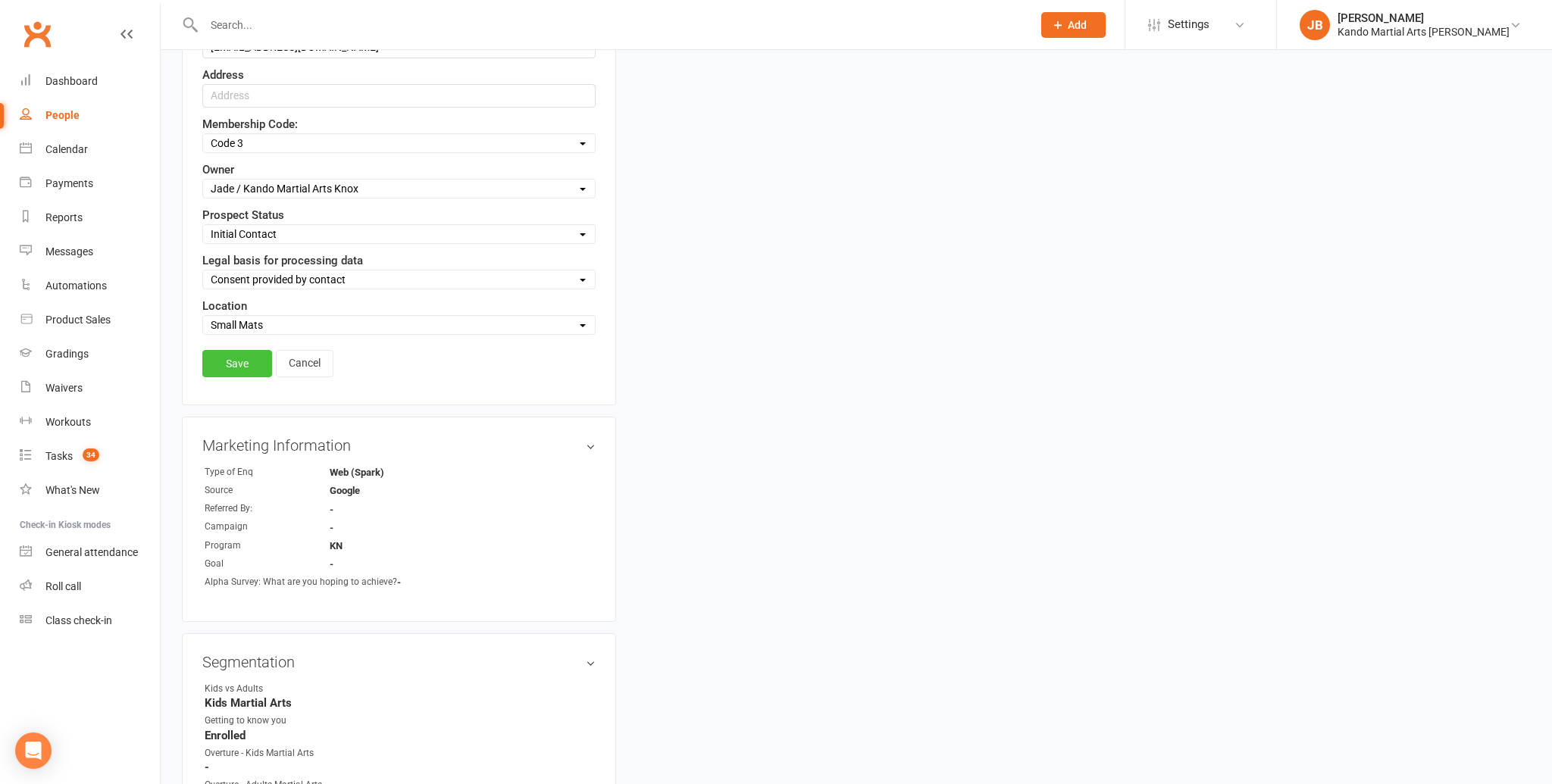
type input "Elena (4)"
click at [245, 354] on link "Save" at bounding box center [237, 364] width 70 height 27
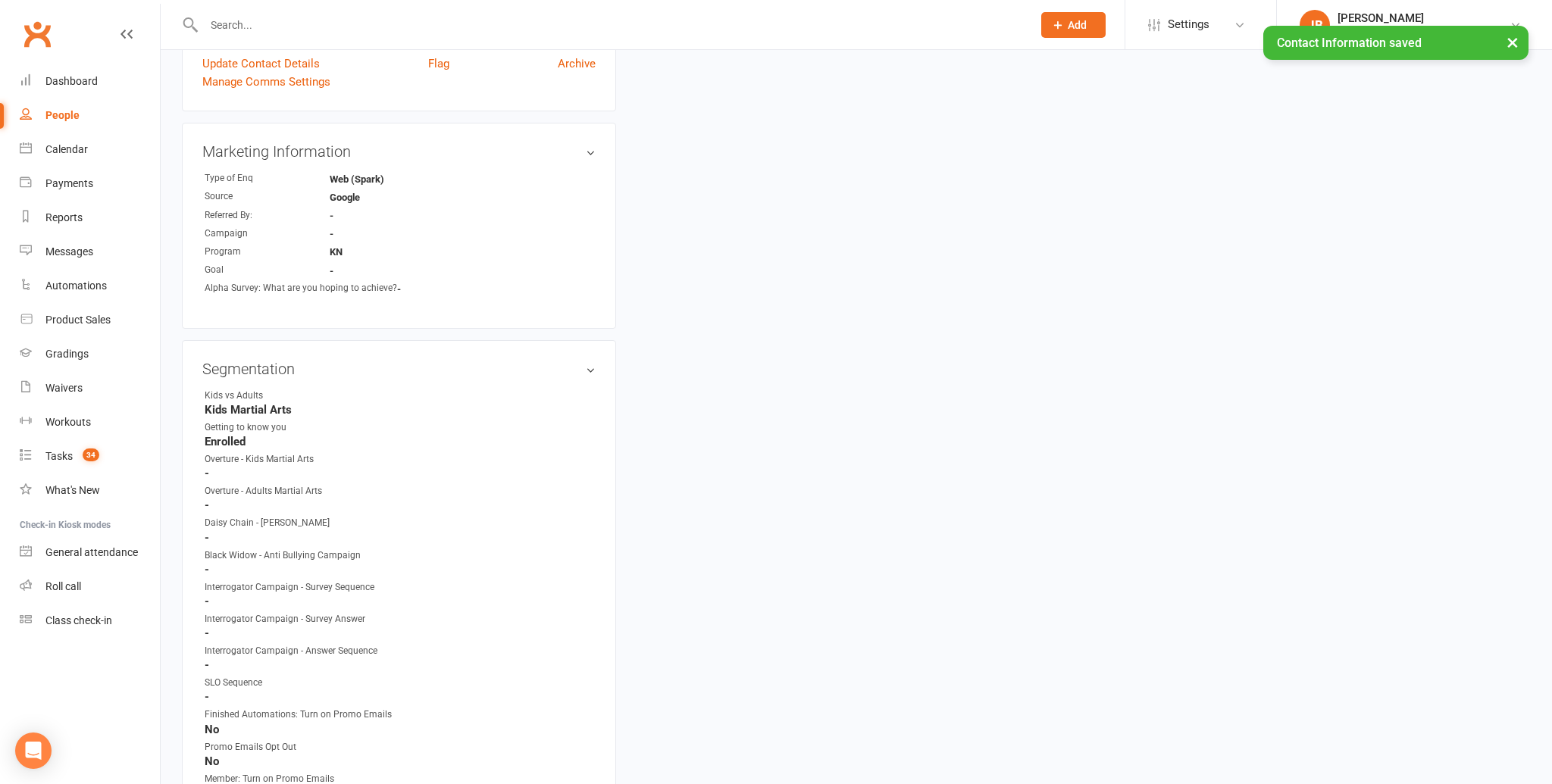
scroll to position [0, 0]
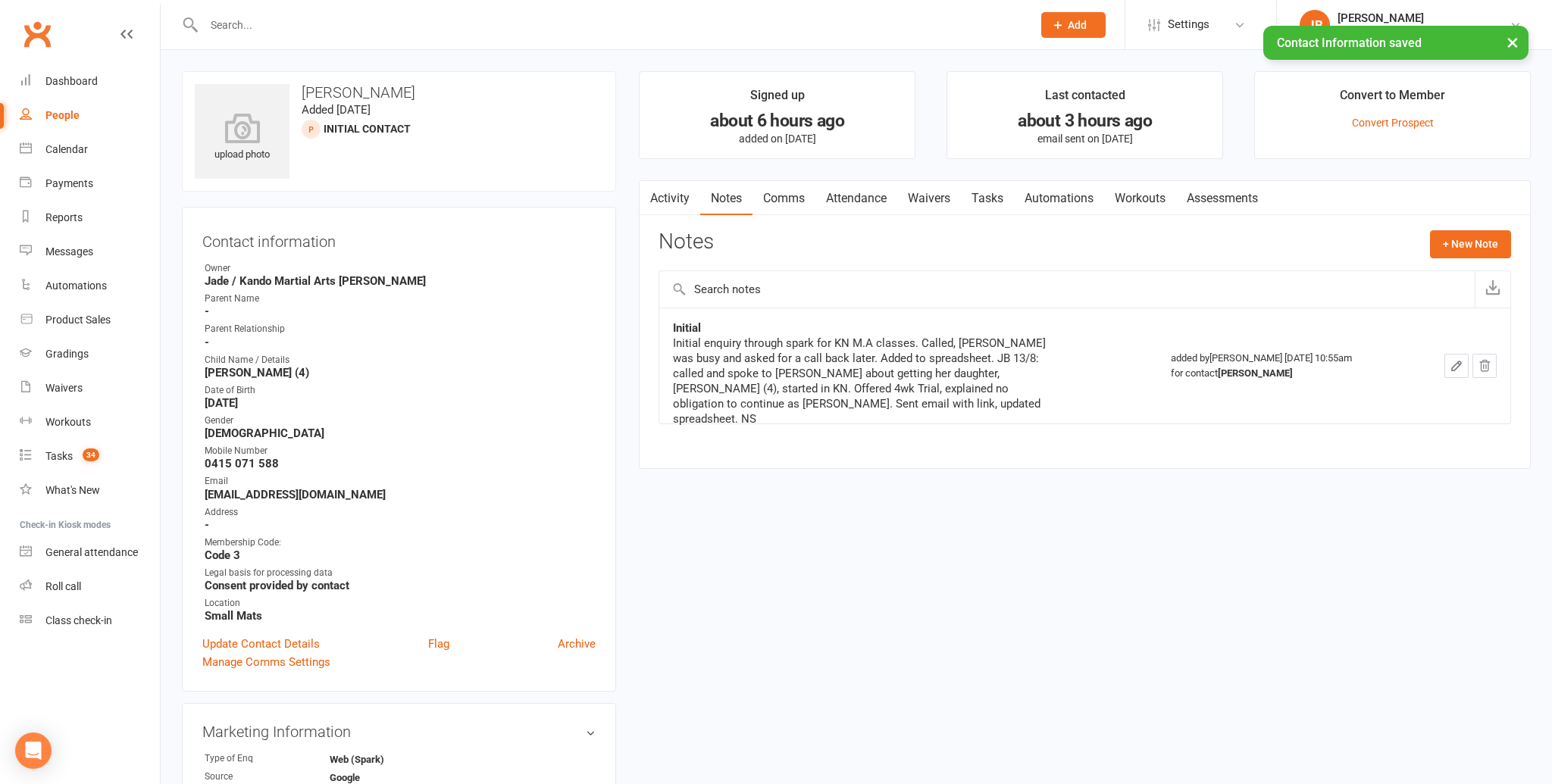
click at [681, 200] on link "Activity" at bounding box center [669, 198] width 61 height 35
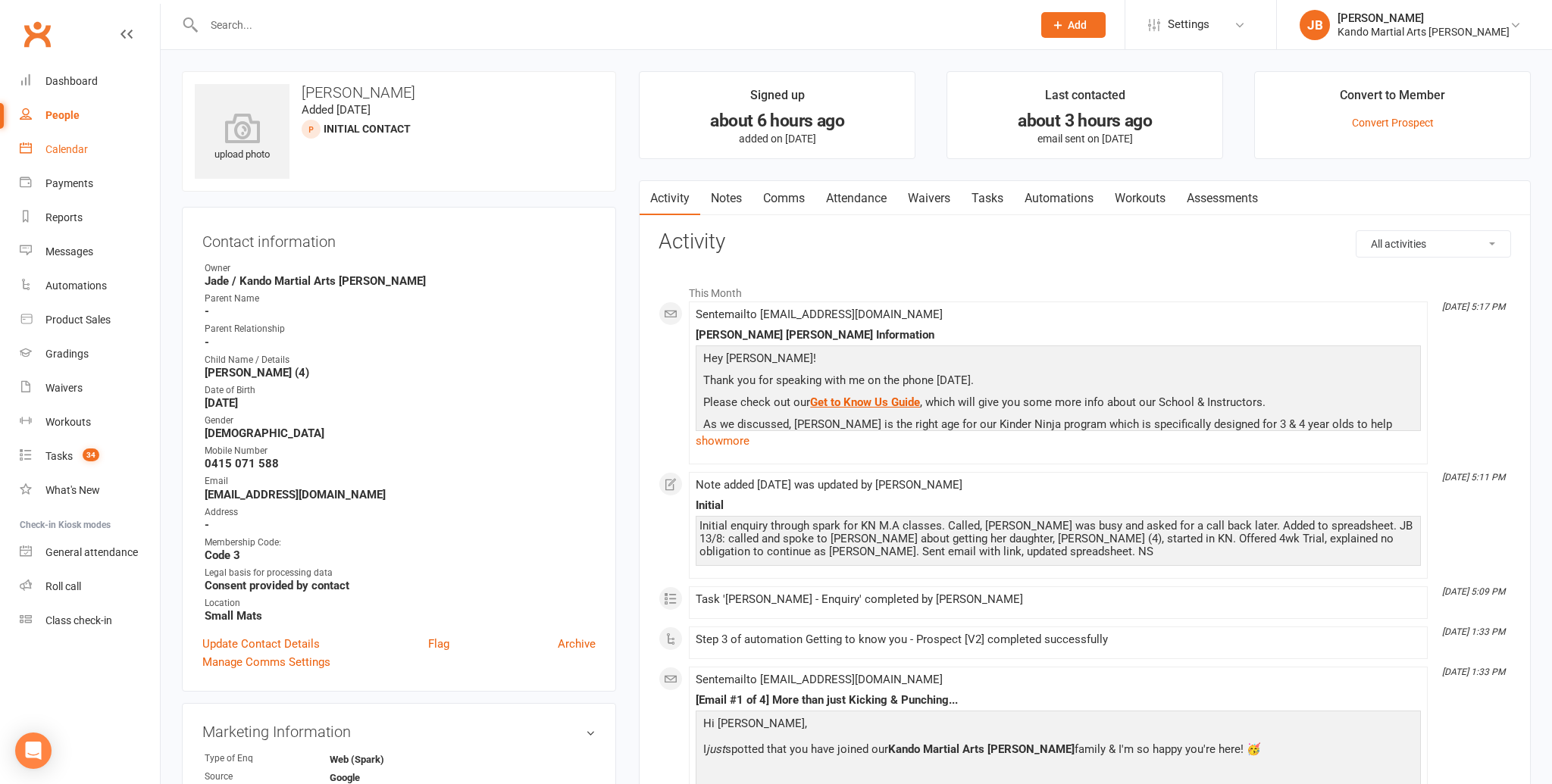
click at [53, 145] on div "Calendar" at bounding box center [66, 149] width 43 height 12
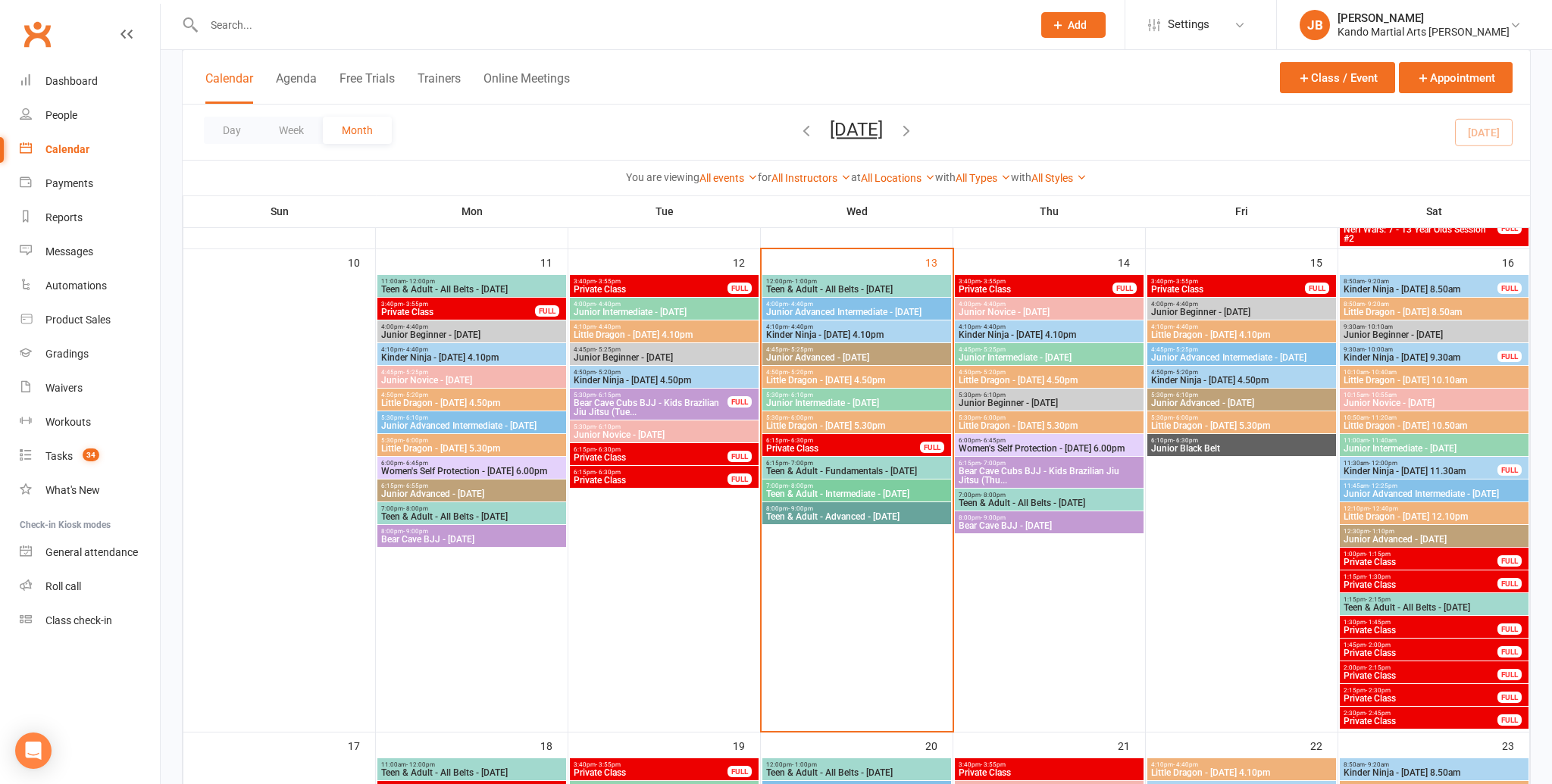
scroll to position [954, 0]
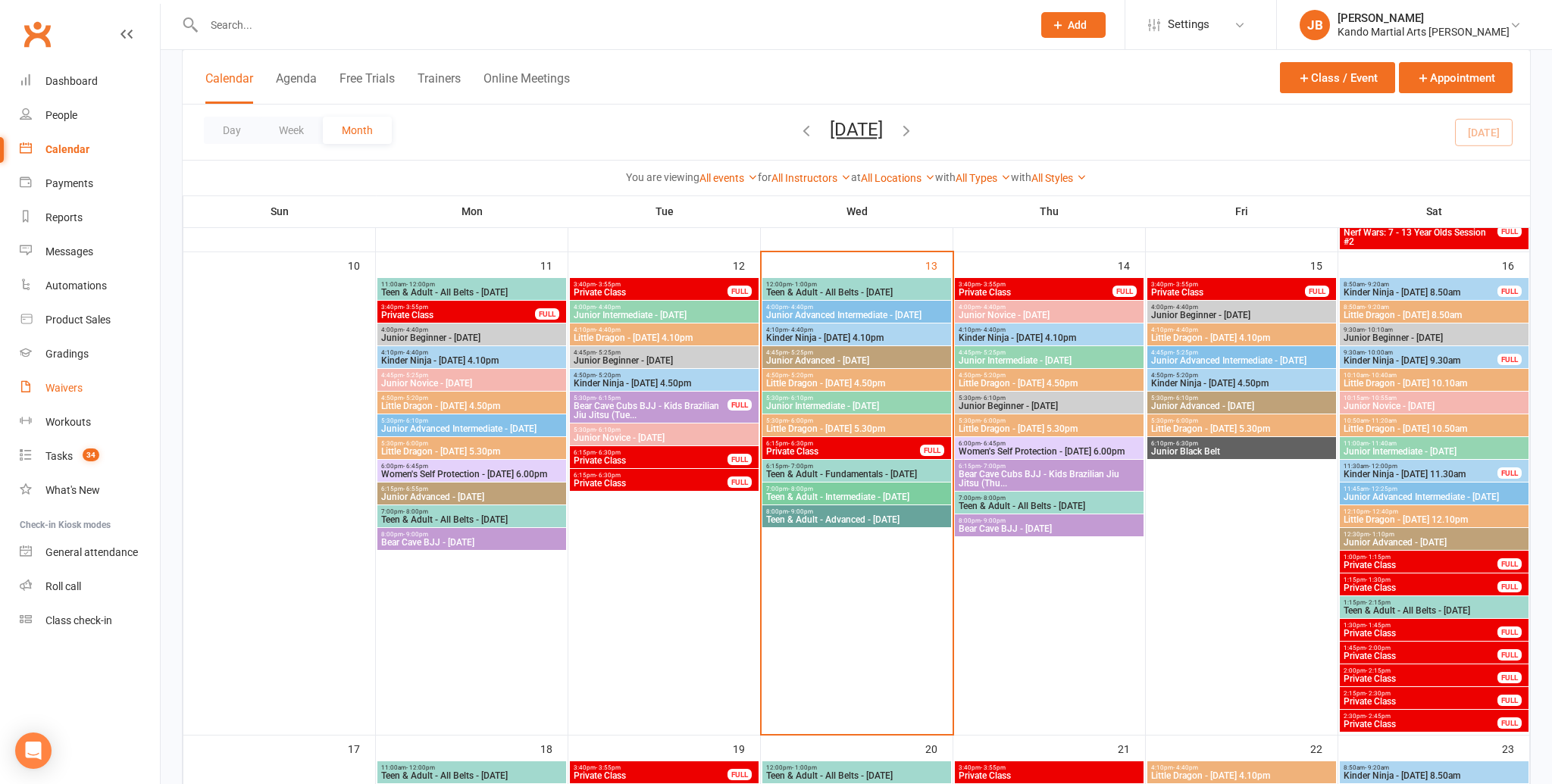
click at [85, 379] on link "Waivers" at bounding box center [89, 389] width 140 height 34
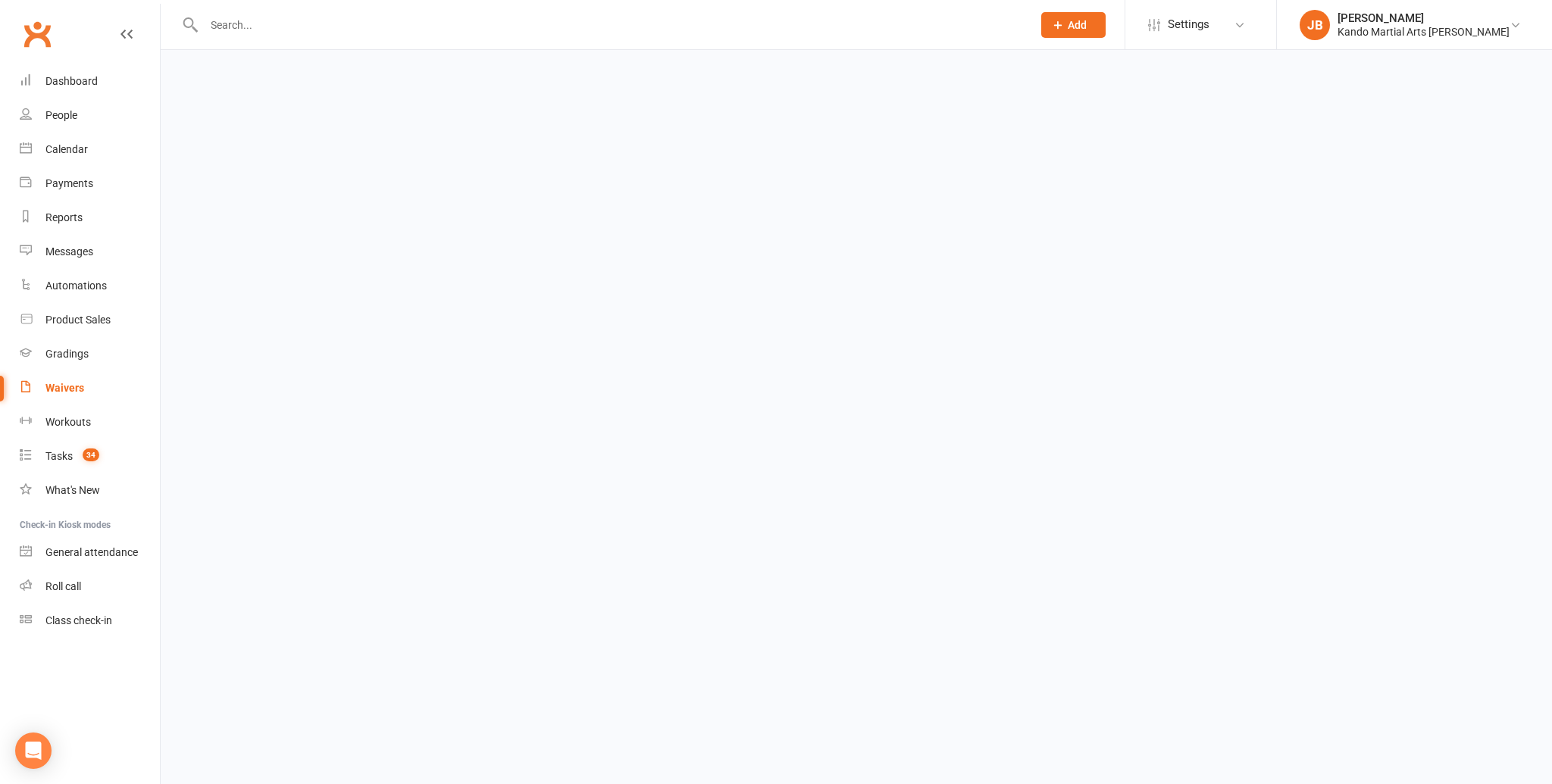
select select "100"
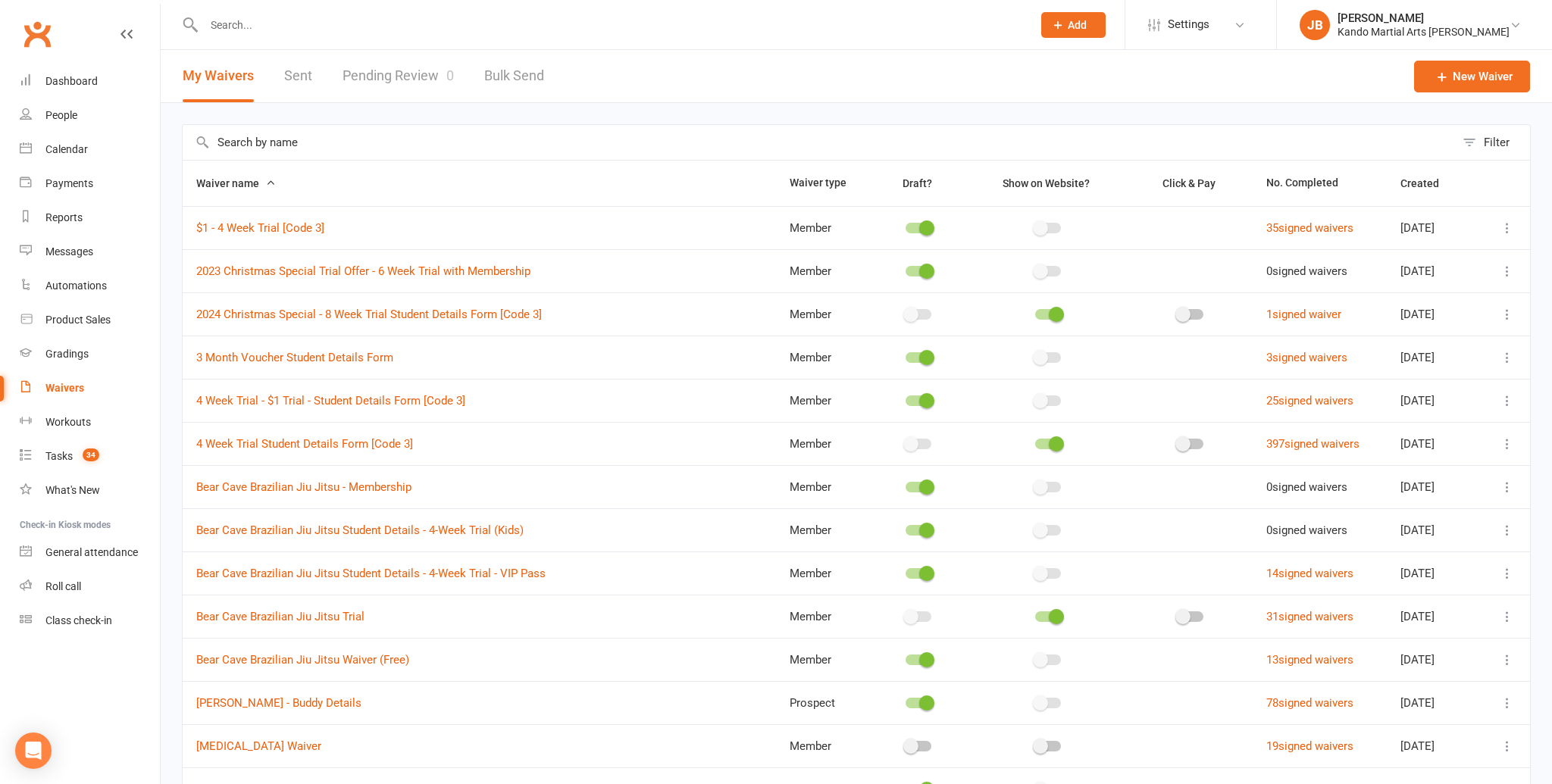
click at [407, 83] on link "Pending Review 0" at bounding box center [398, 76] width 112 height 52
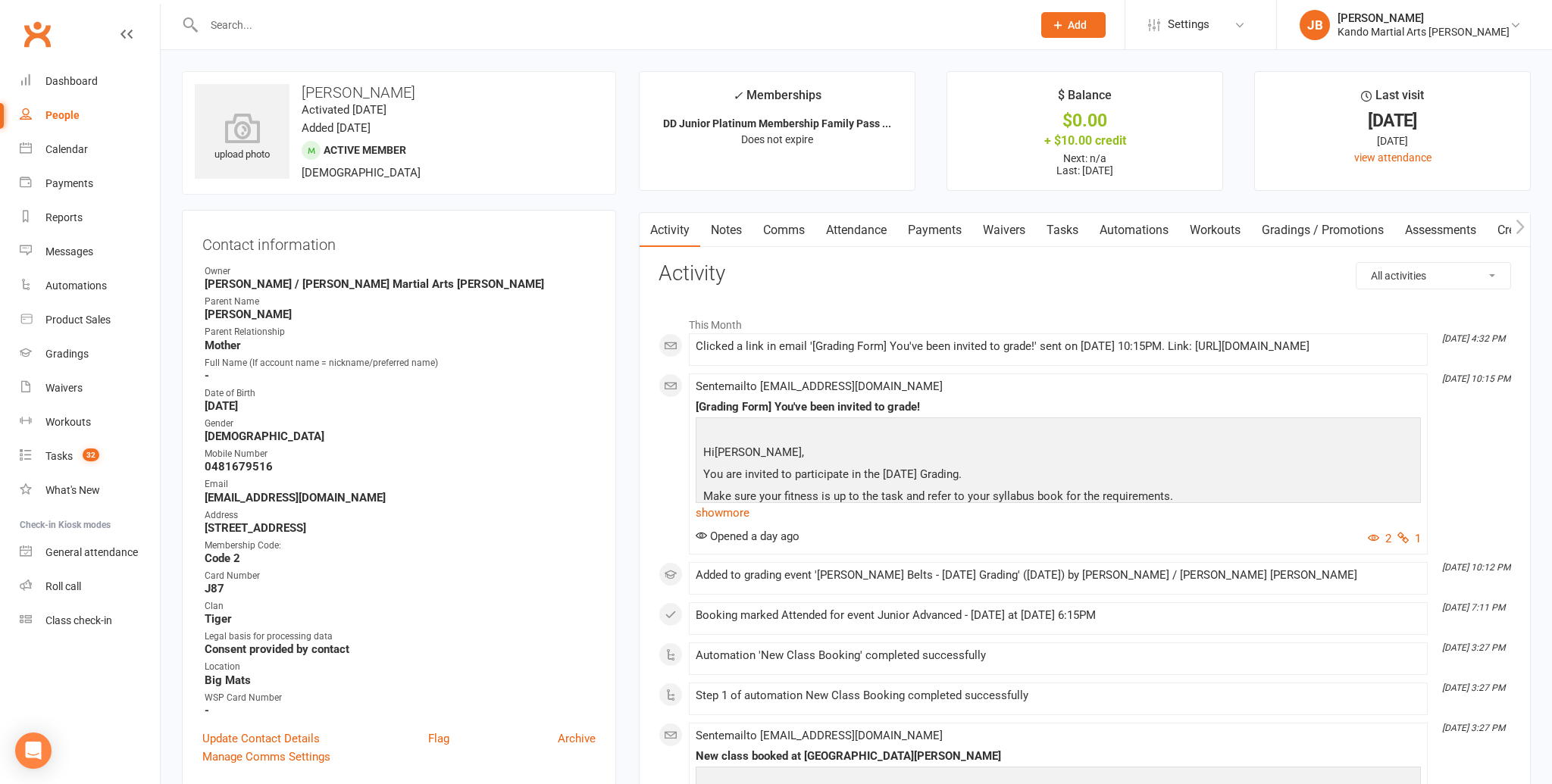
click at [878, 238] on link "Attendance" at bounding box center [857, 230] width 82 height 35
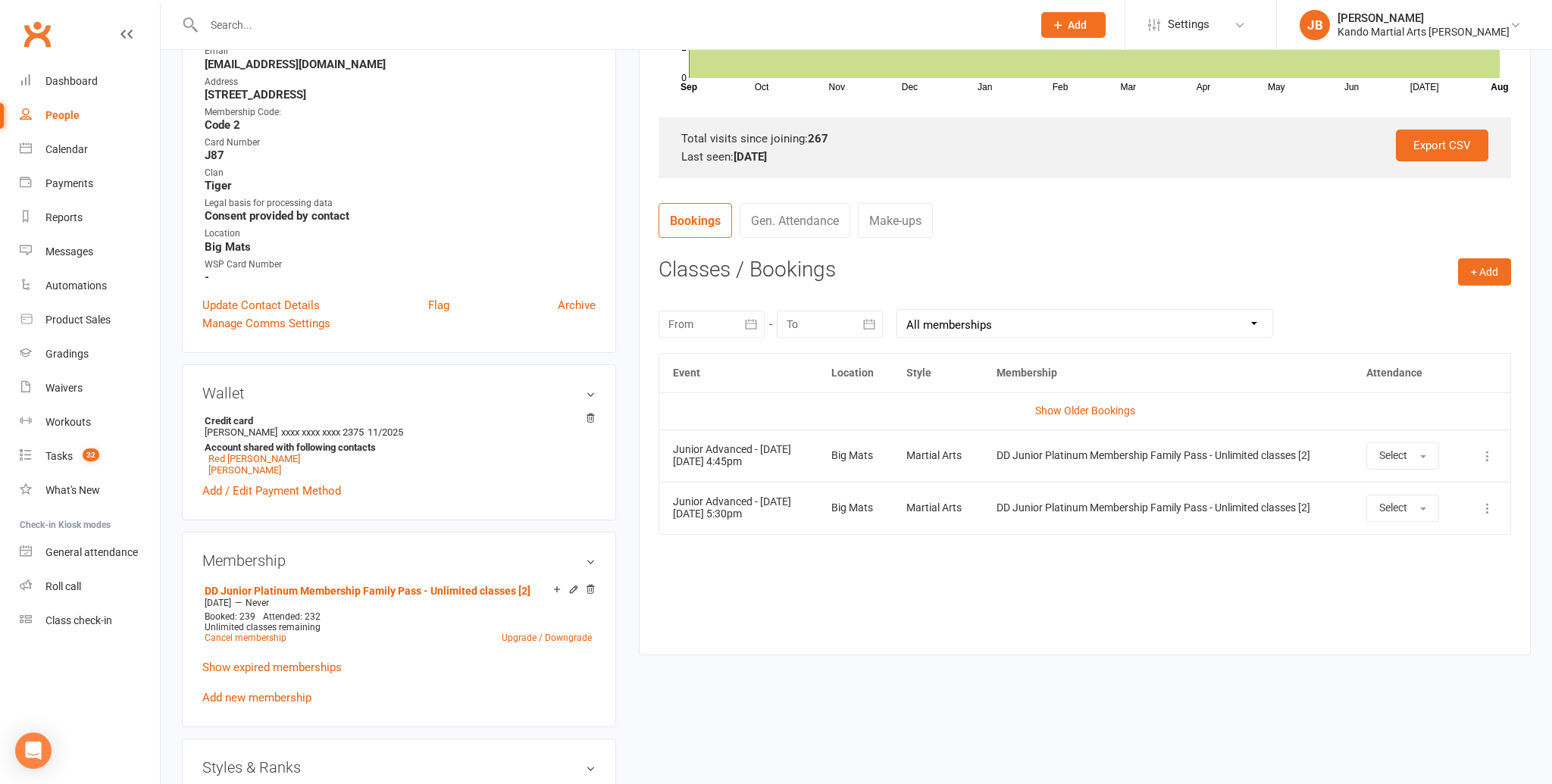
scroll to position [434, 0]
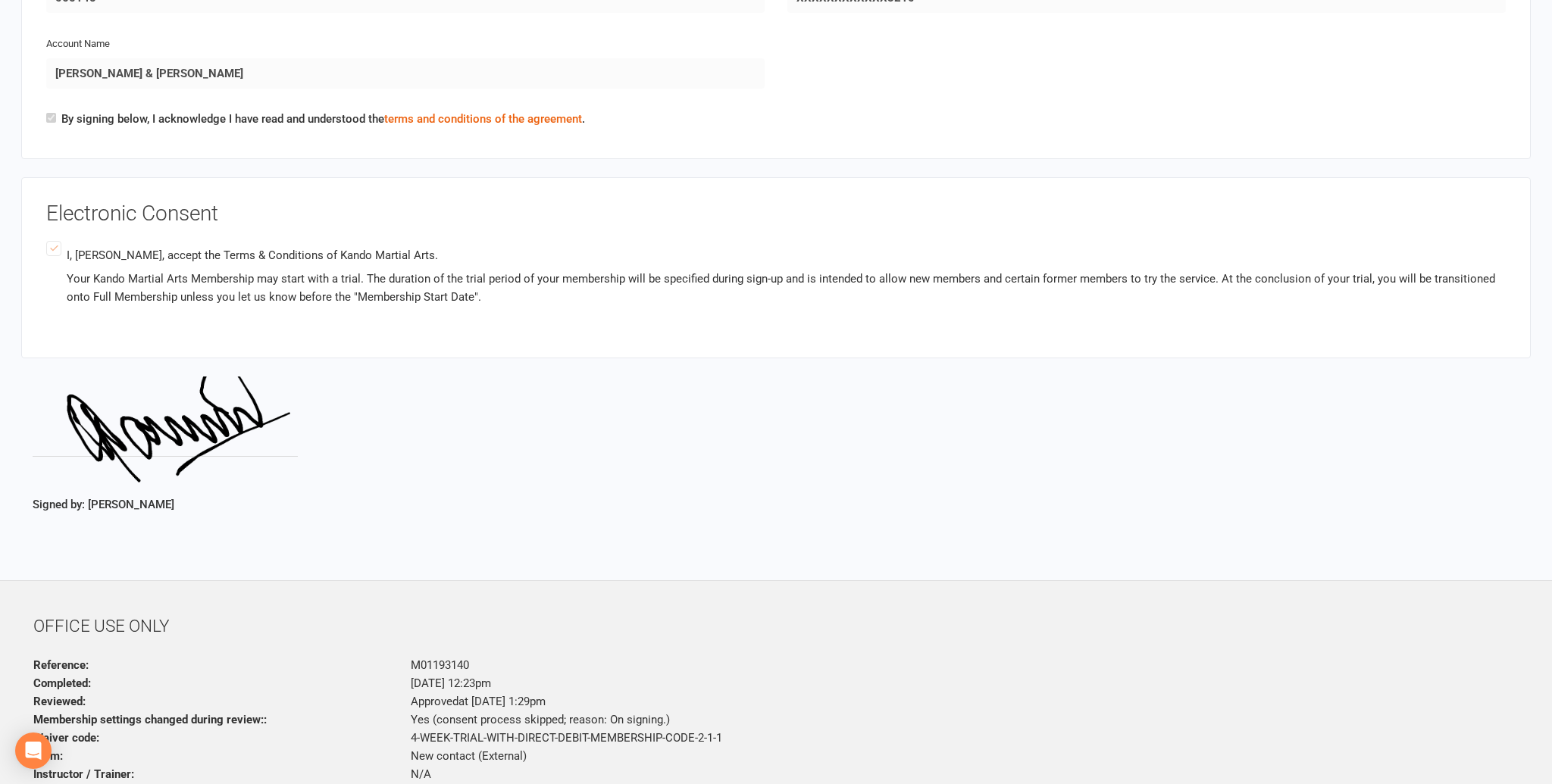
scroll to position [2689, 0]
